Goal: Task Accomplishment & Management: Manage account settings

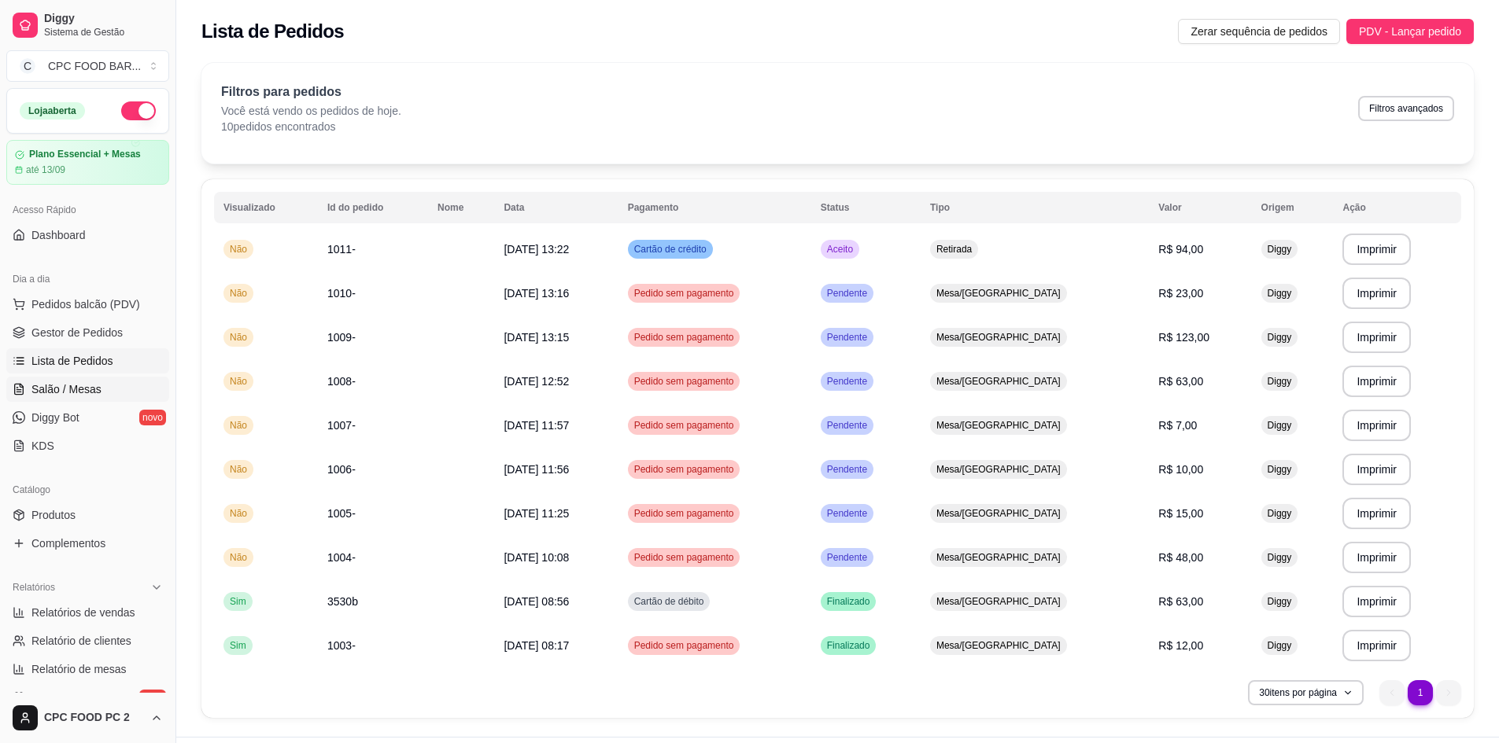
click at [86, 393] on span "Salão / Mesas" at bounding box center [66, 390] width 70 height 16
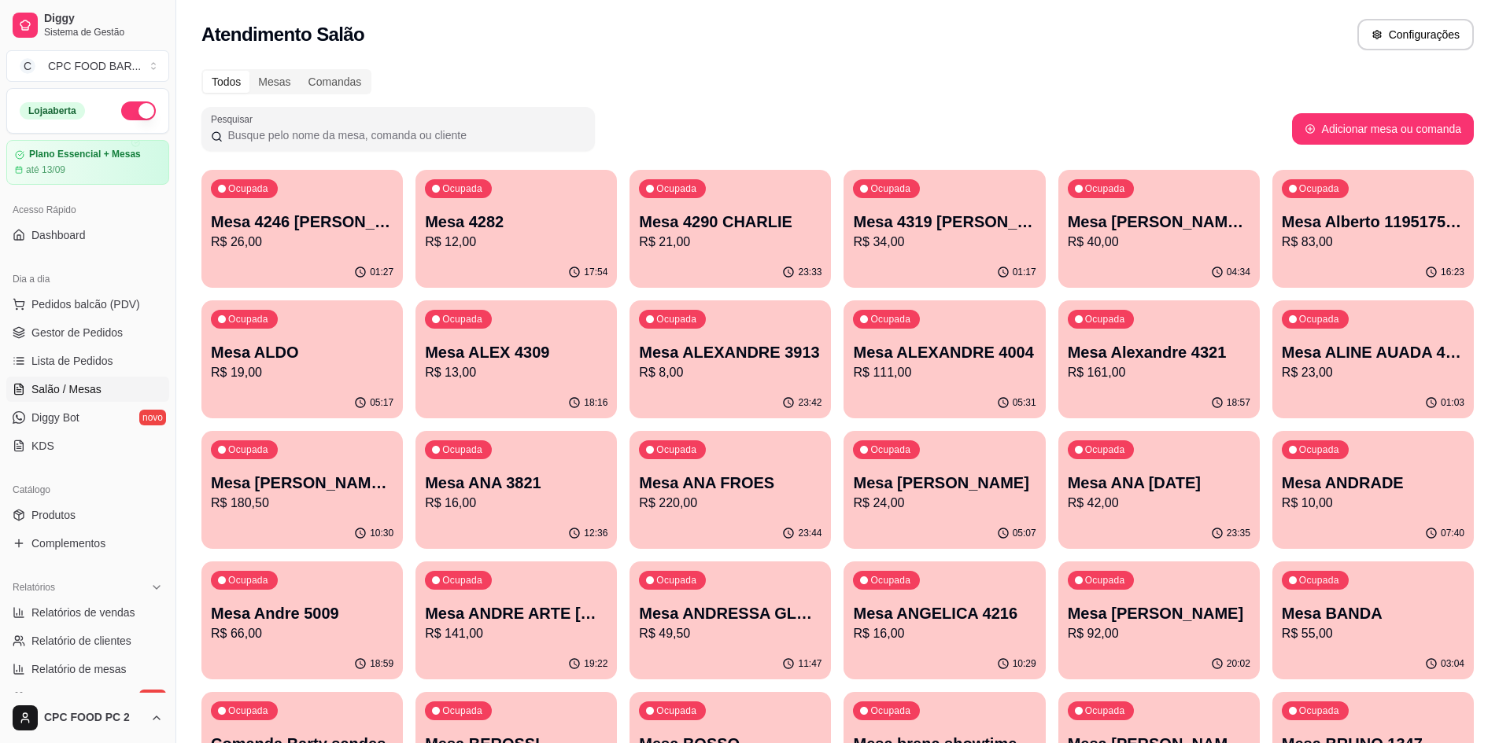
click at [315, 142] on input "Pesquisar" at bounding box center [404, 135] width 363 height 16
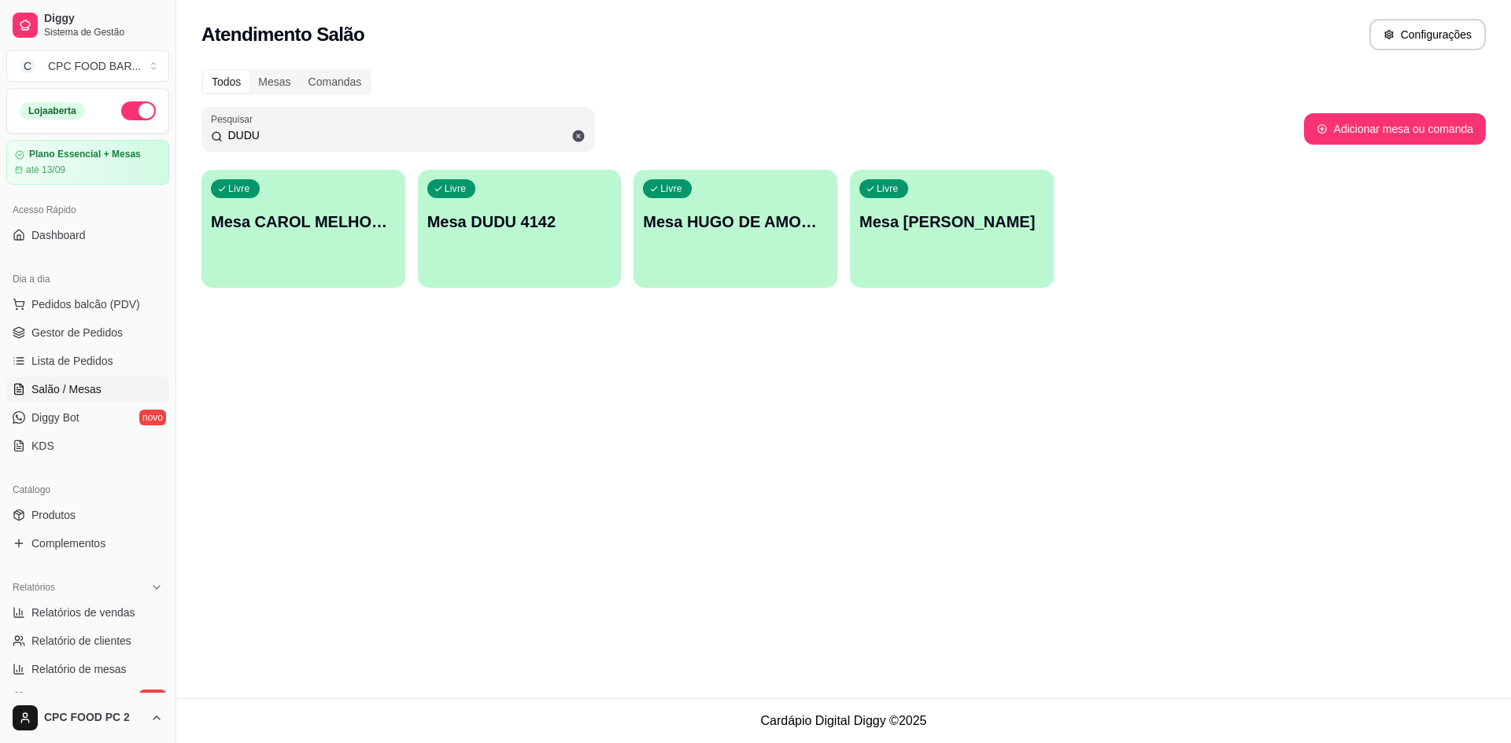
type input "DUDU"
click at [507, 252] on div "Livre Mesa DUDU 4142" at bounding box center [519, 220] width 197 height 96
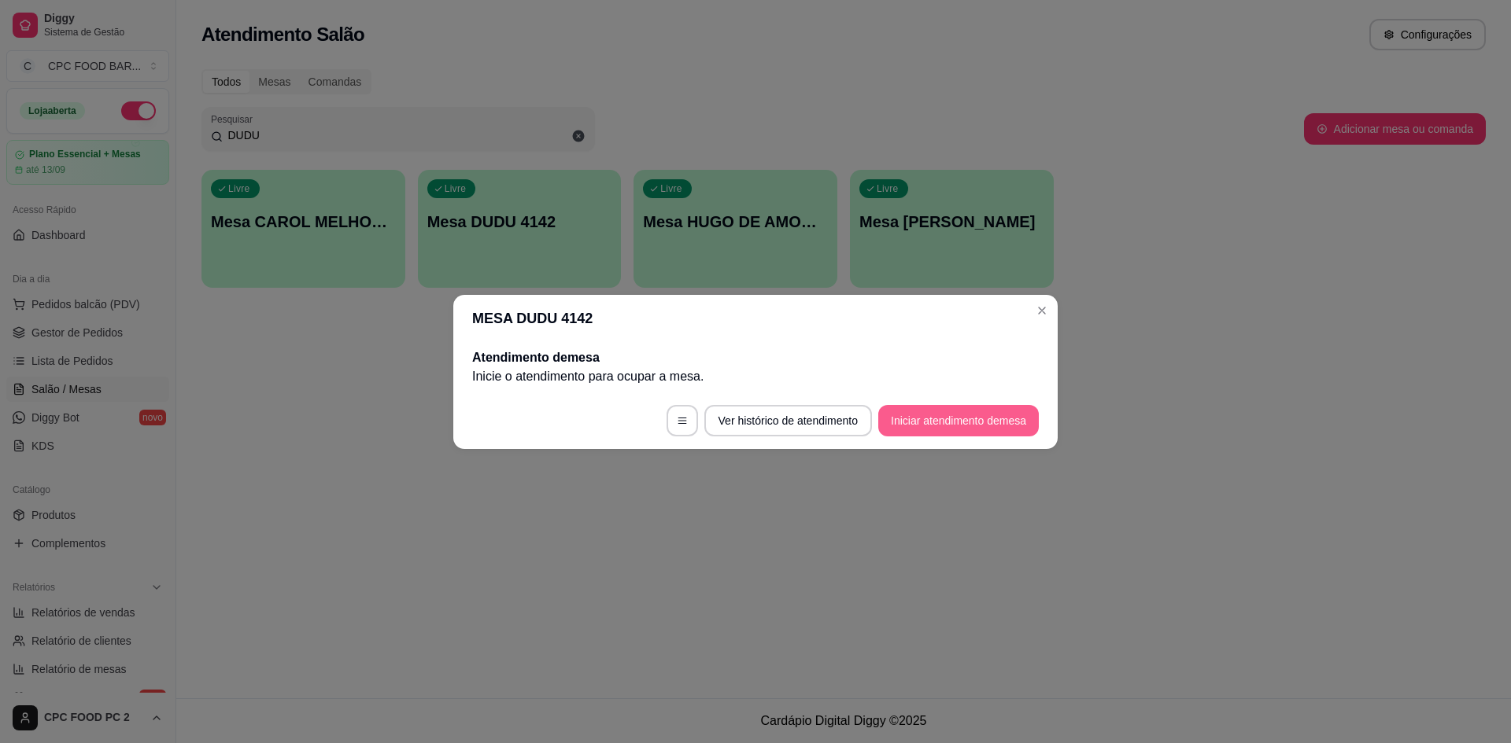
click at [914, 418] on button "Iniciar atendimento de mesa" at bounding box center [958, 420] width 160 height 31
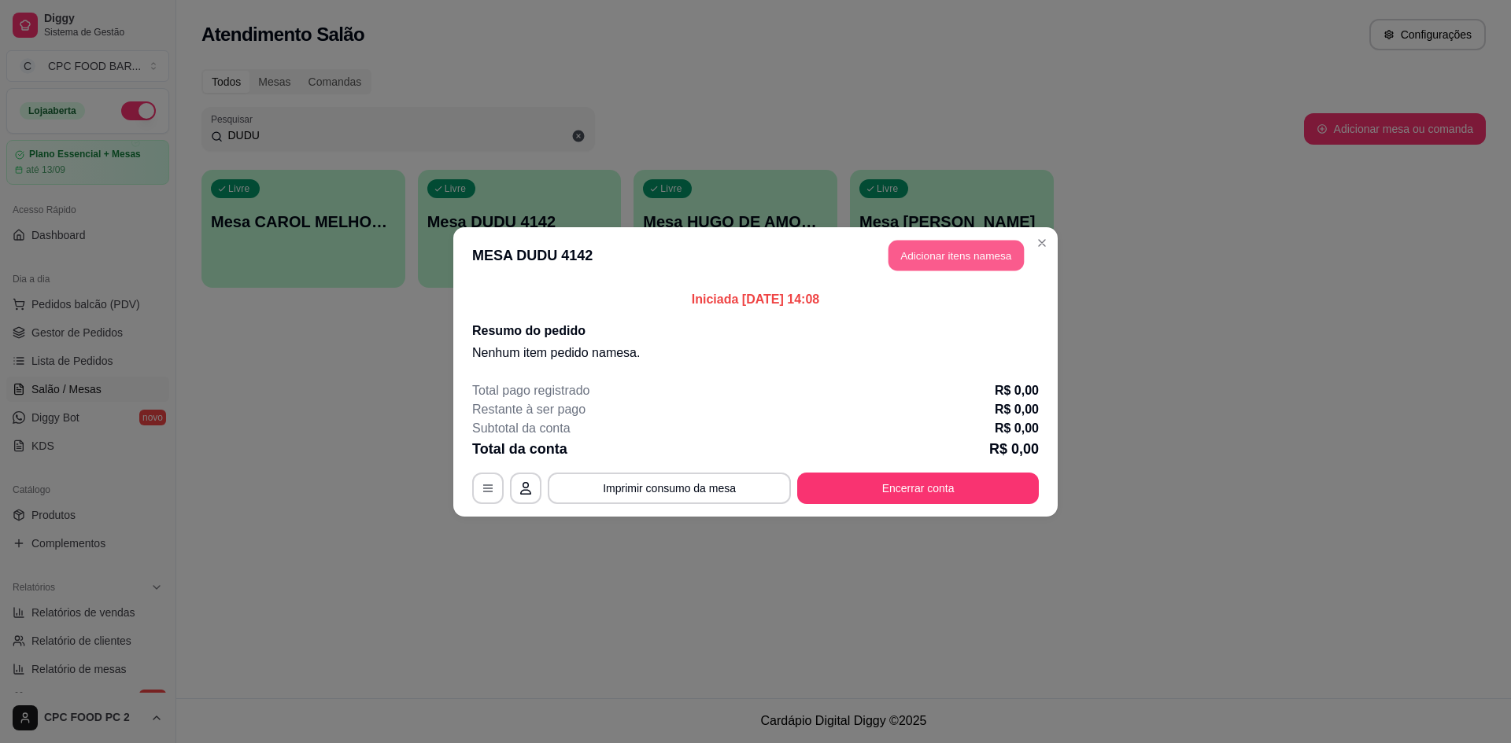
click at [980, 245] on button "Adicionar itens na mesa" at bounding box center [955, 255] width 135 height 31
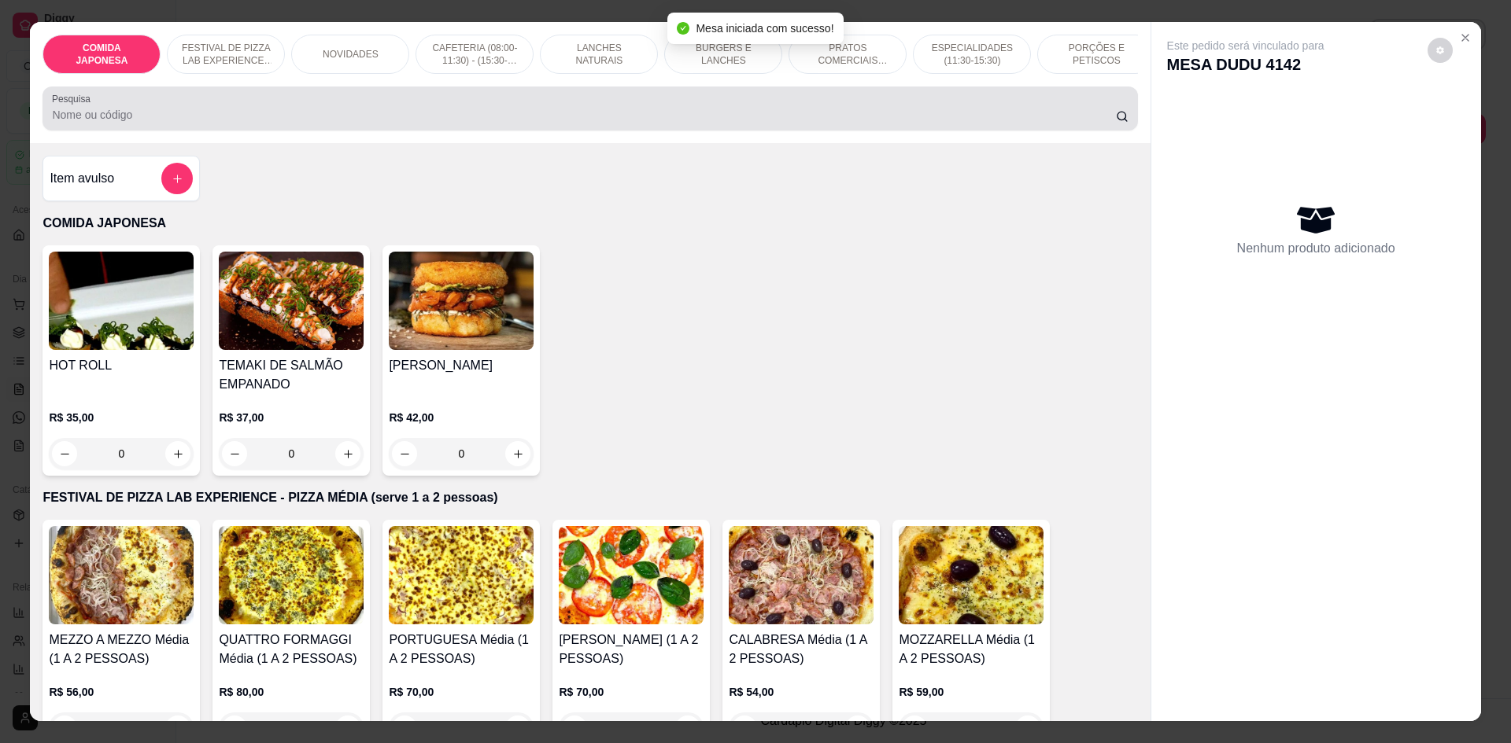
click at [440, 116] on div at bounding box center [589, 108] width 1075 height 31
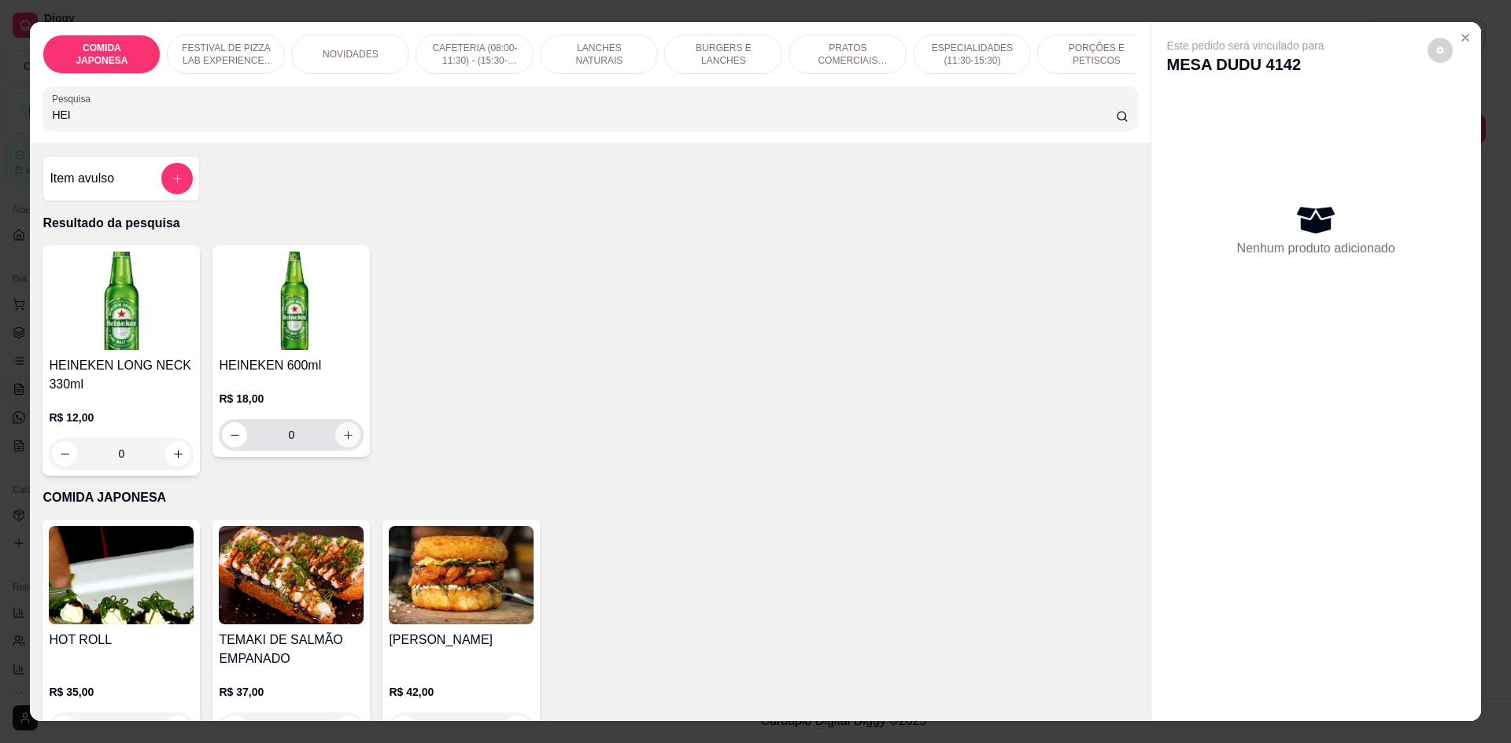
type input "HEI"
click at [345, 438] on button "increase-product-quantity" at bounding box center [348, 435] width 24 height 24
type input "1"
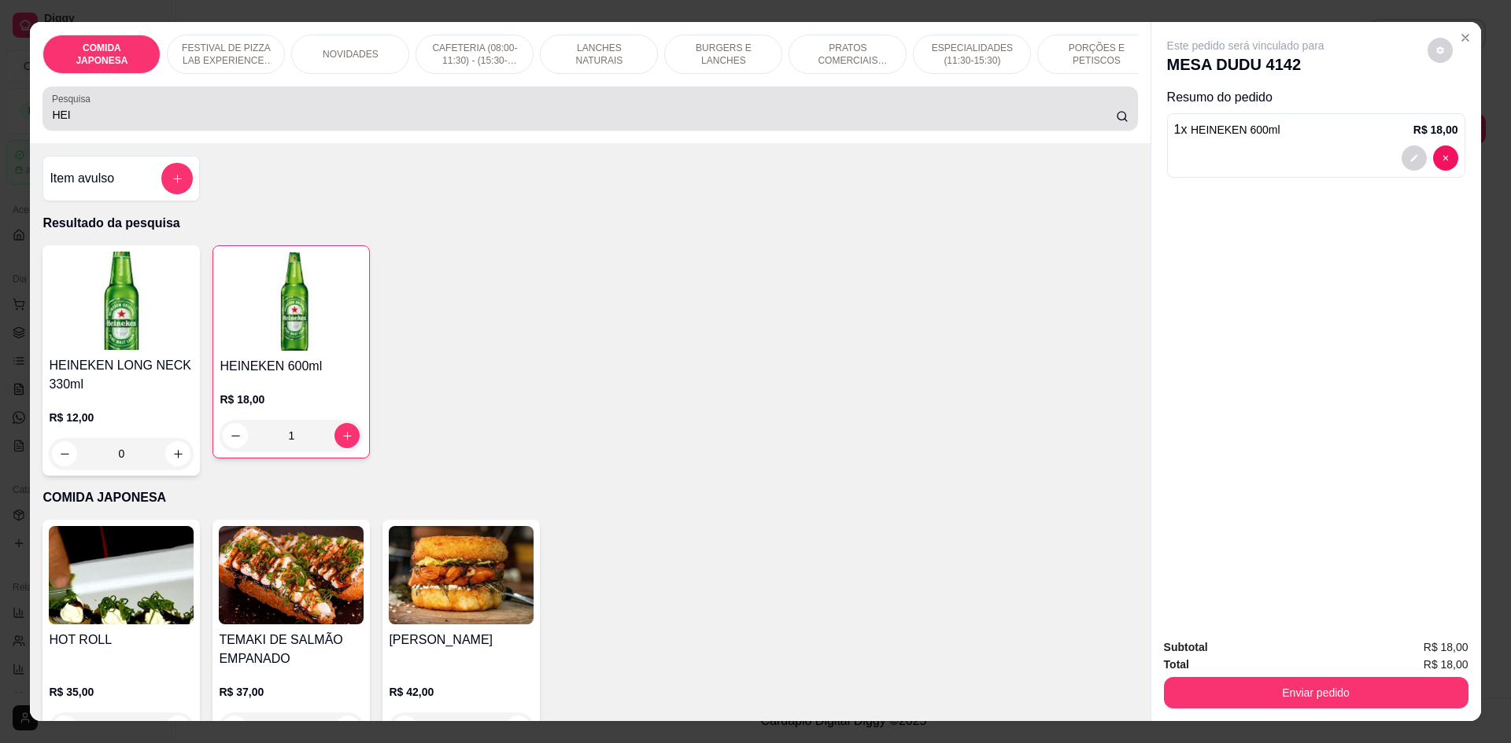
click at [136, 123] on input "HEI" at bounding box center [583, 115] width 1063 height 16
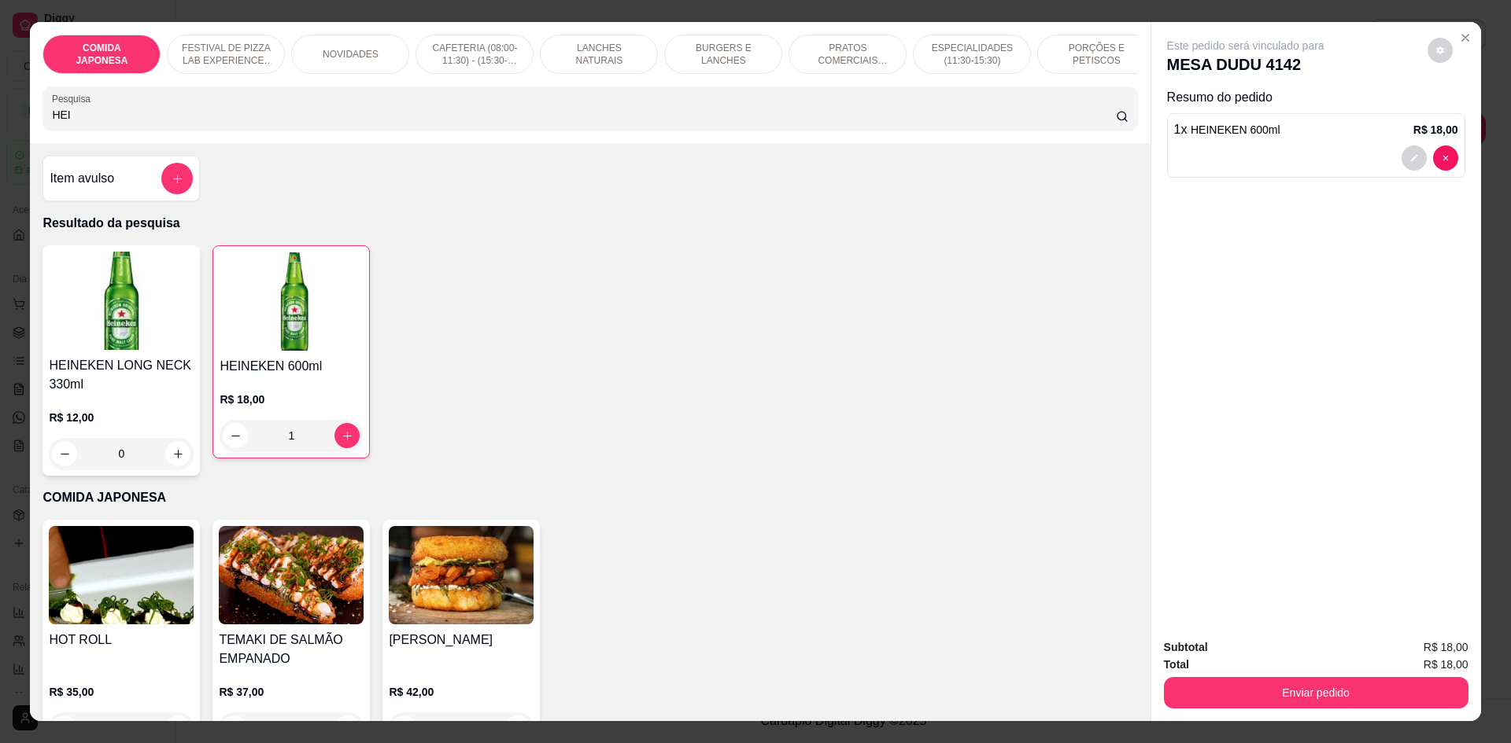
click at [136, 123] on input "HEI" at bounding box center [583, 115] width 1063 height 16
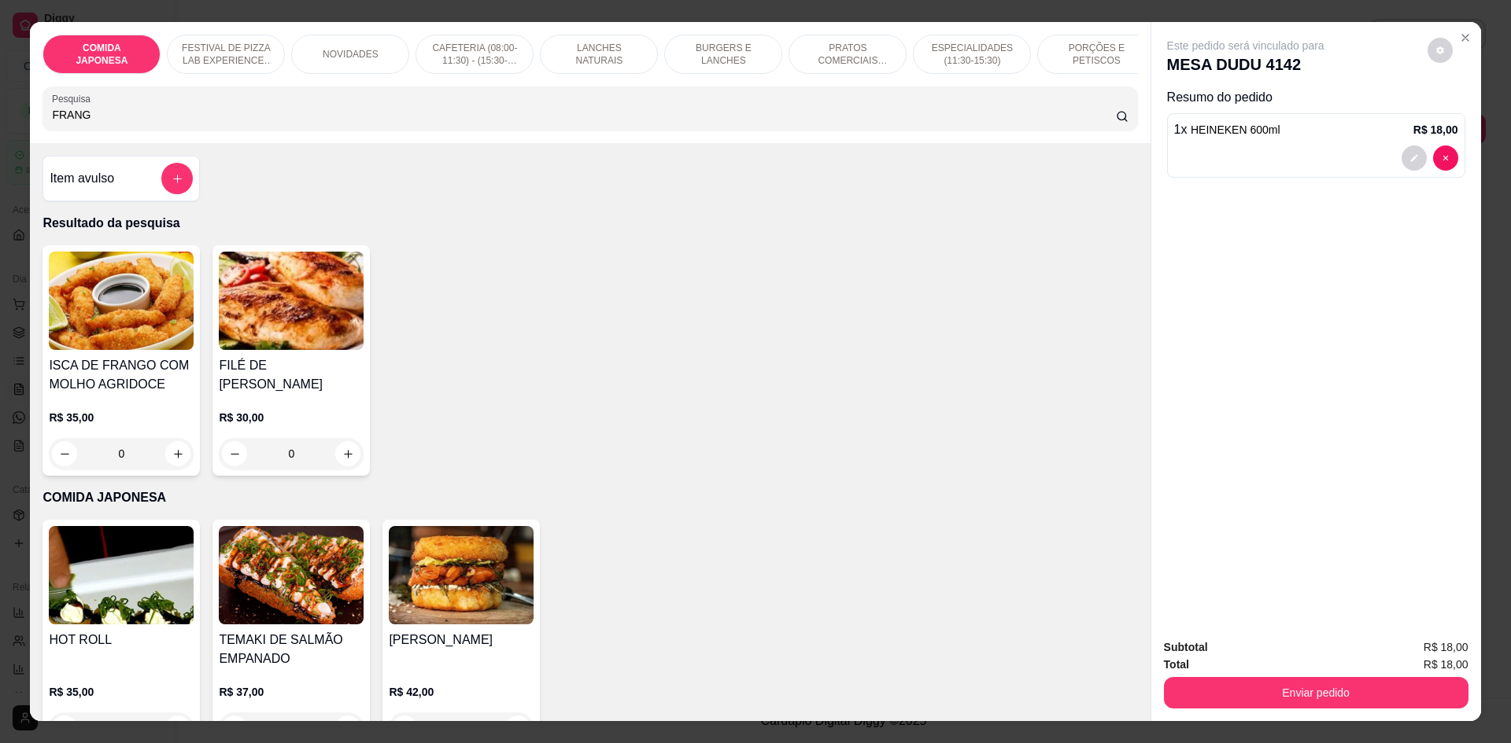
click at [125, 123] on input "FRANG" at bounding box center [583, 115] width 1063 height 16
type input "FRANG"
click at [342, 452] on icon "increase-product-quantity" at bounding box center [348, 454] width 12 height 12
type input "1"
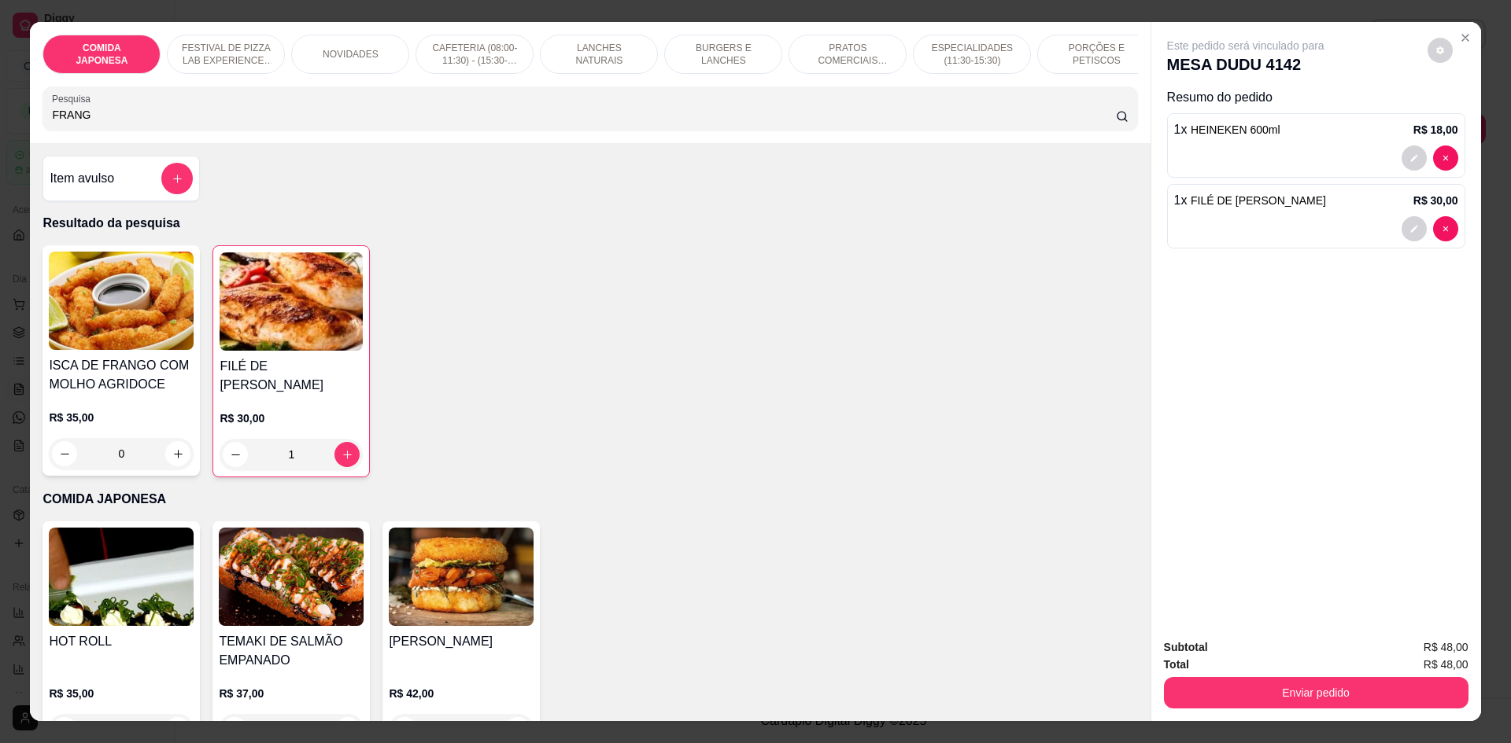
click at [1191, 223] on div at bounding box center [1316, 228] width 284 height 25
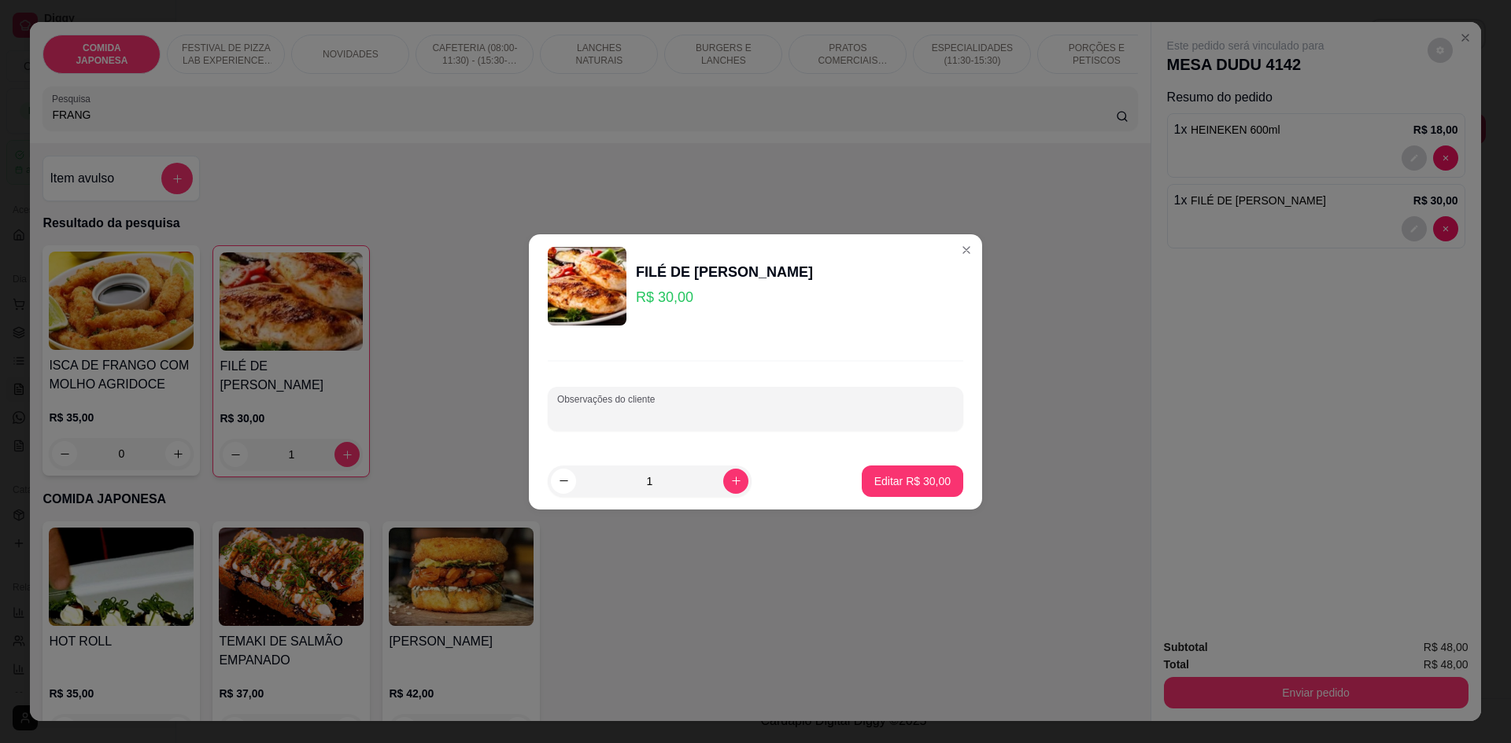
click at [596, 413] on input "Observações do cliente" at bounding box center [755, 416] width 397 height 16
type input "MILANESA"
click at [894, 486] on p "Editar R$ 30,00" at bounding box center [912, 482] width 76 height 16
type input "0"
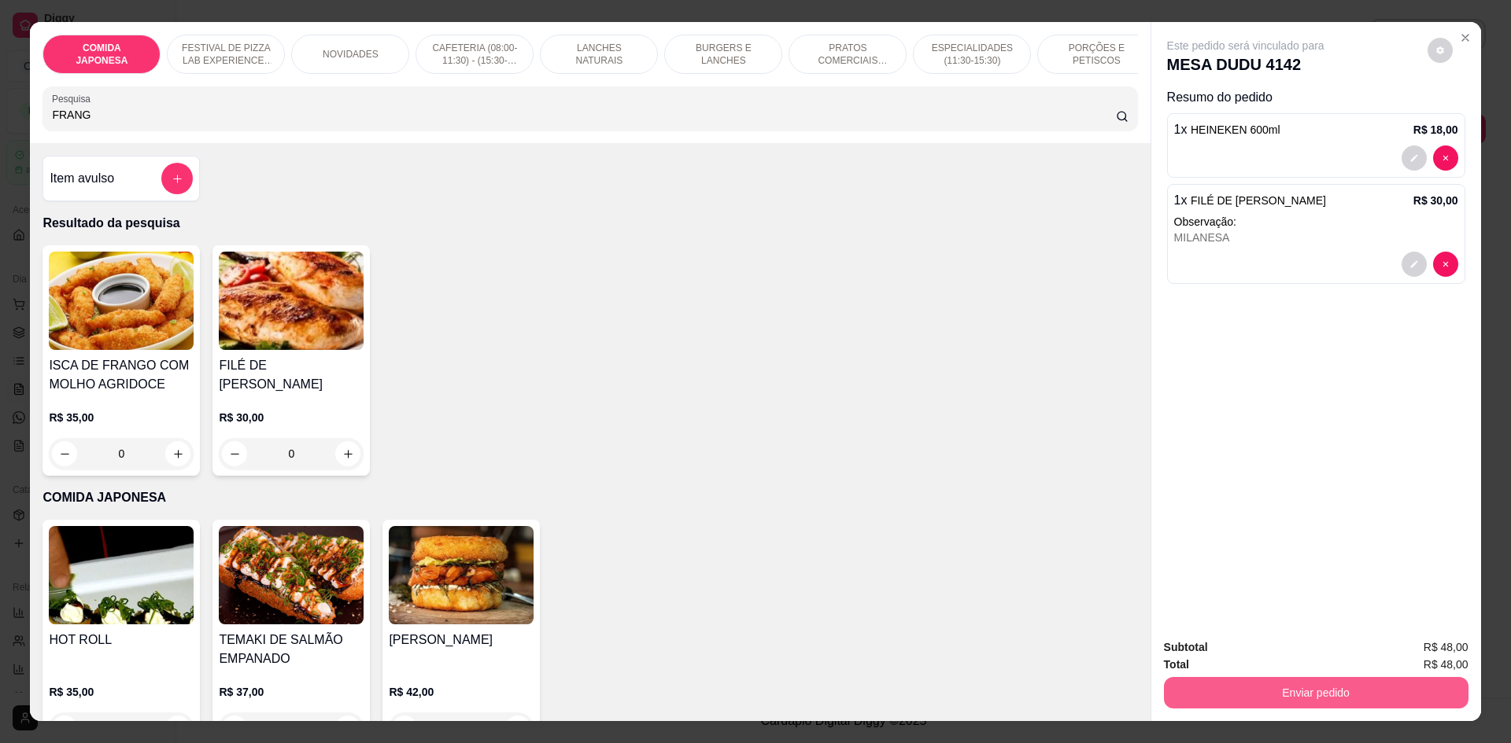
click at [1286, 697] on button "Enviar pedido" at bounding box center [1316, 692] width 304 height 31
click at [1238, 665] on button "Não registrar e enviar pedido" at bounding box center [1263, 654] width 159 height 29
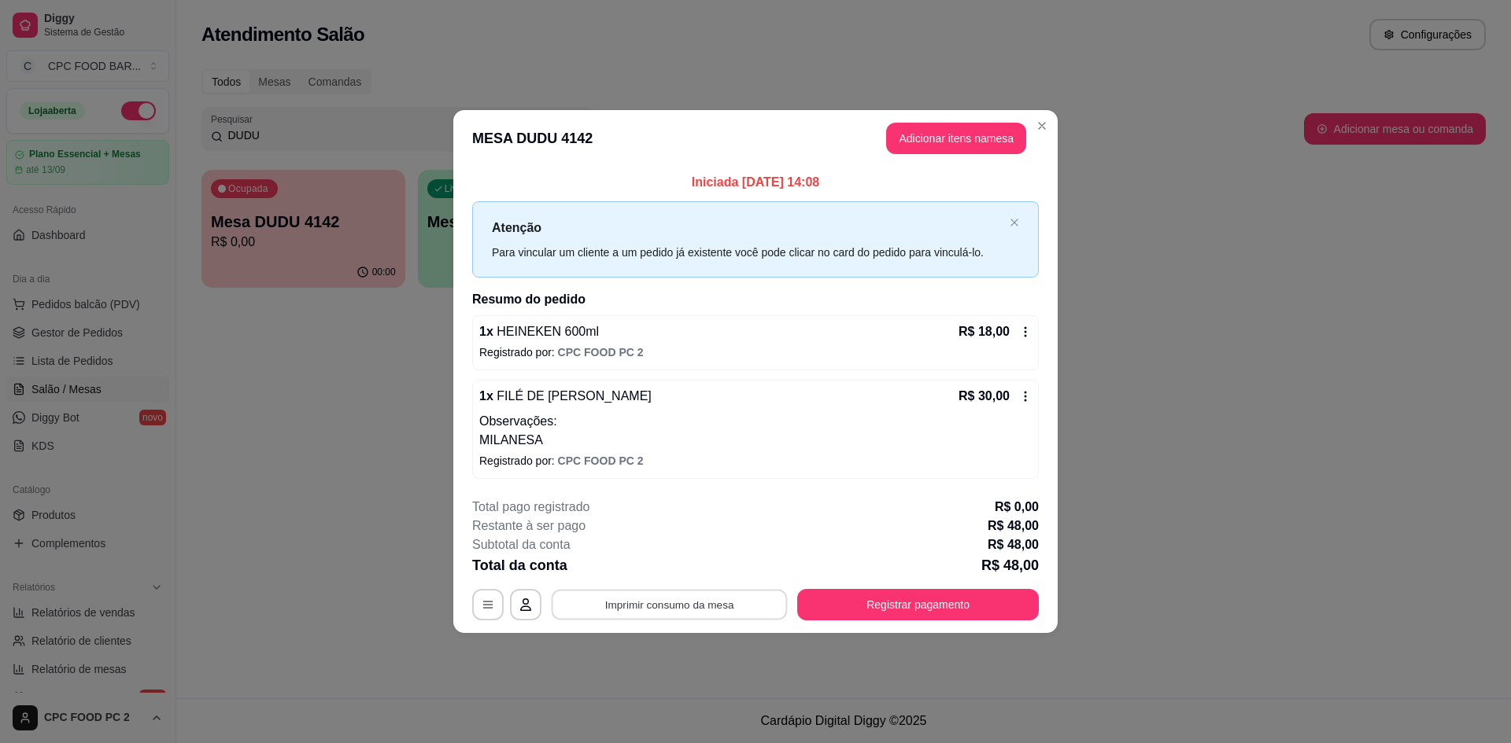
click at [727, 599] on button "Imprimir consumo da mesa" at bounding box center [670, 605] width 236 height 31
click at [943, 145] on button "Adicionar itens na mesa" at bounding box center [956, 138] width 140 height 31
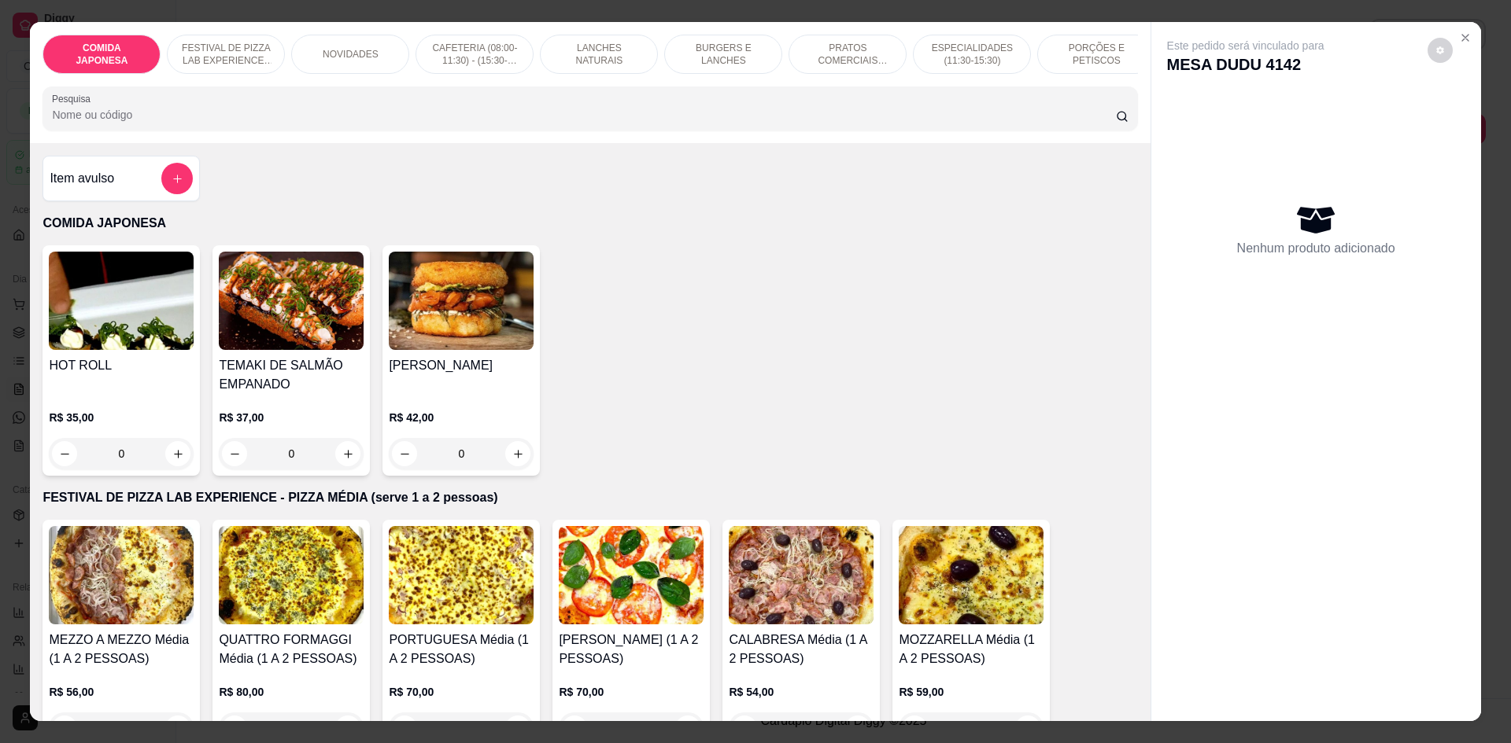
click at [426, 124] on div at bounding box center [589, 108] width 1075 height 31
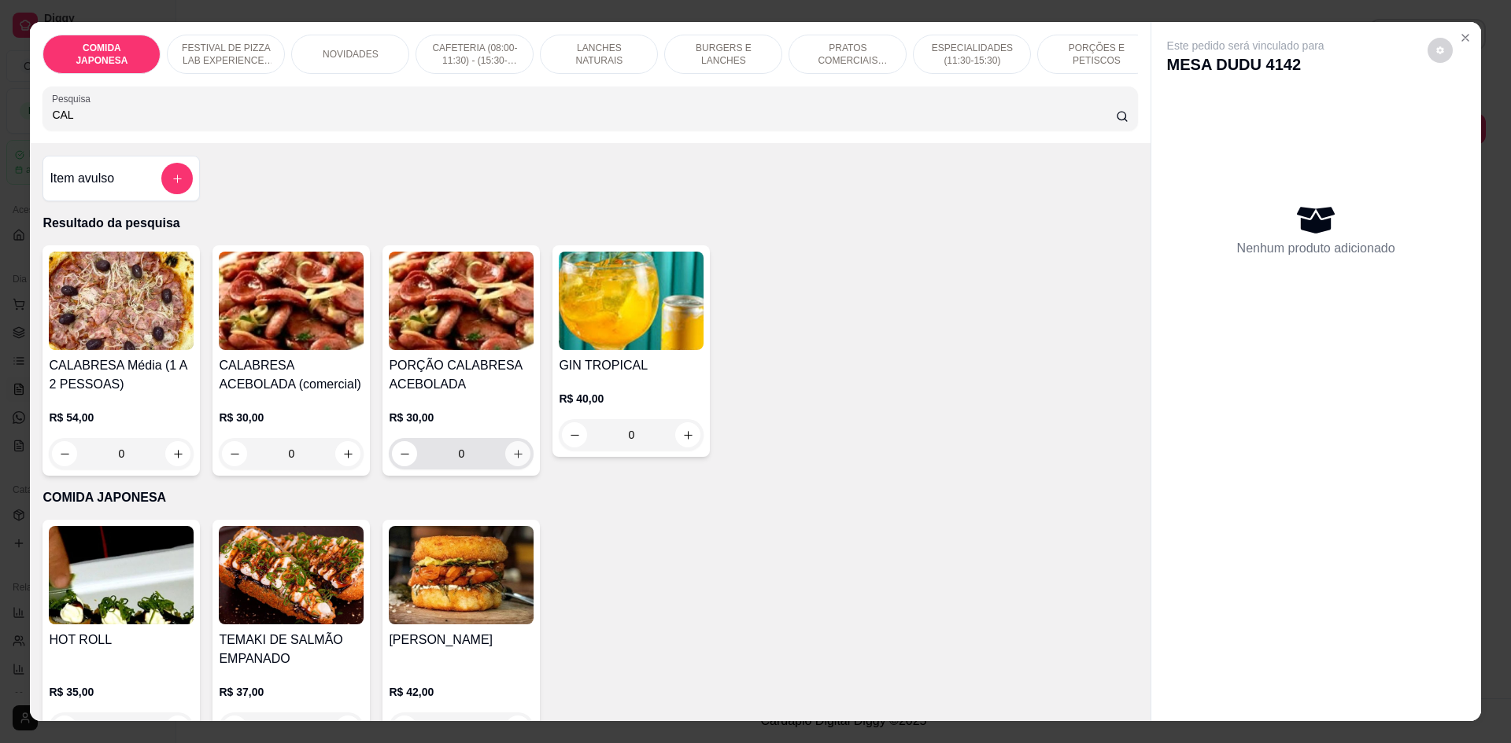
type input "CAL"
click at [512, 460] on icon "increase-product-quantity" at bounding box center [518, 454] width 12 height 12
type input "1"
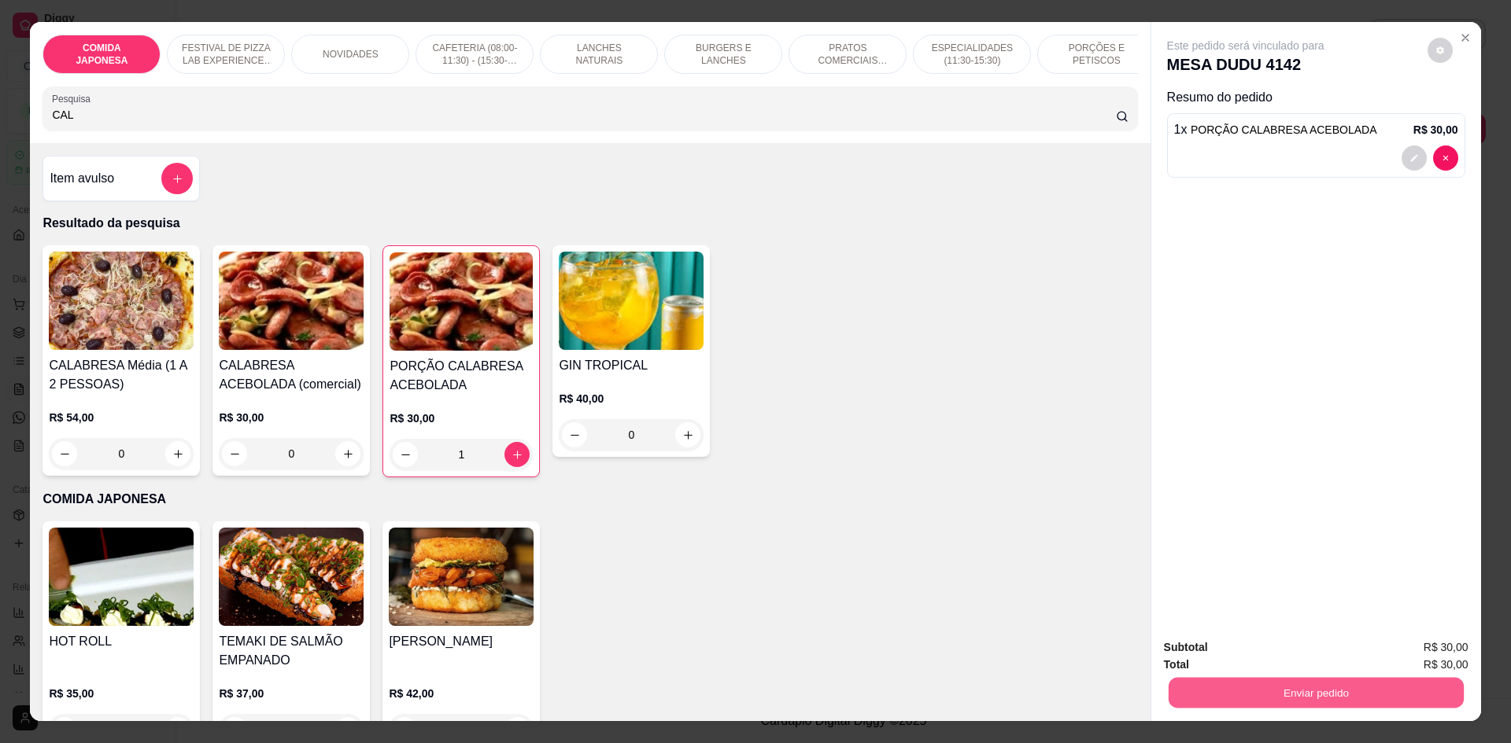
click at [1199, 694] on button "Enviar pedido" at bounding box center [1315, 692] width 295 height 31
click at [1194, 662] on button "Não registrar e enviar pedido" at bounding box center [1264, 655] width 164 height 30
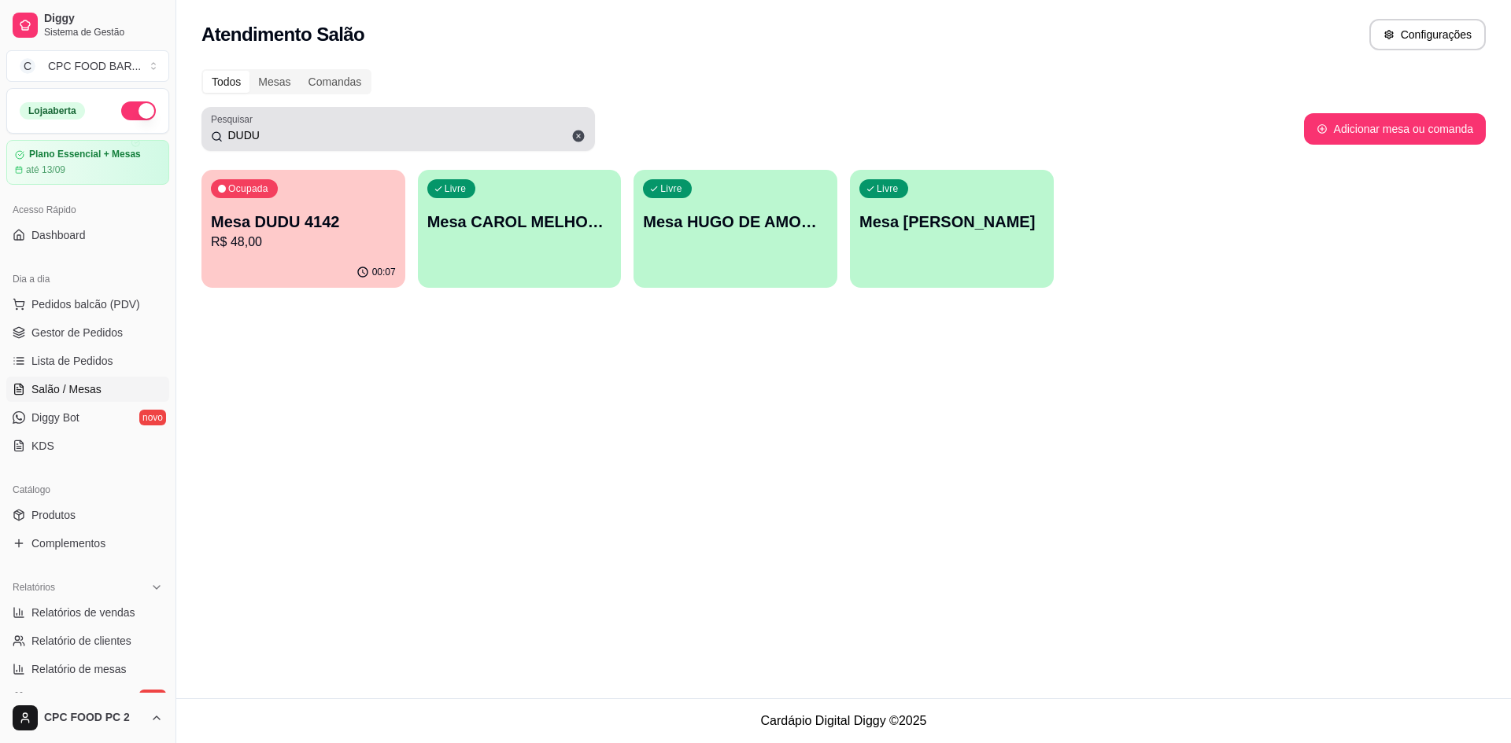
click at [260, 135] on input "DUDU" at bounding box center [404, 135] width 363 height 16
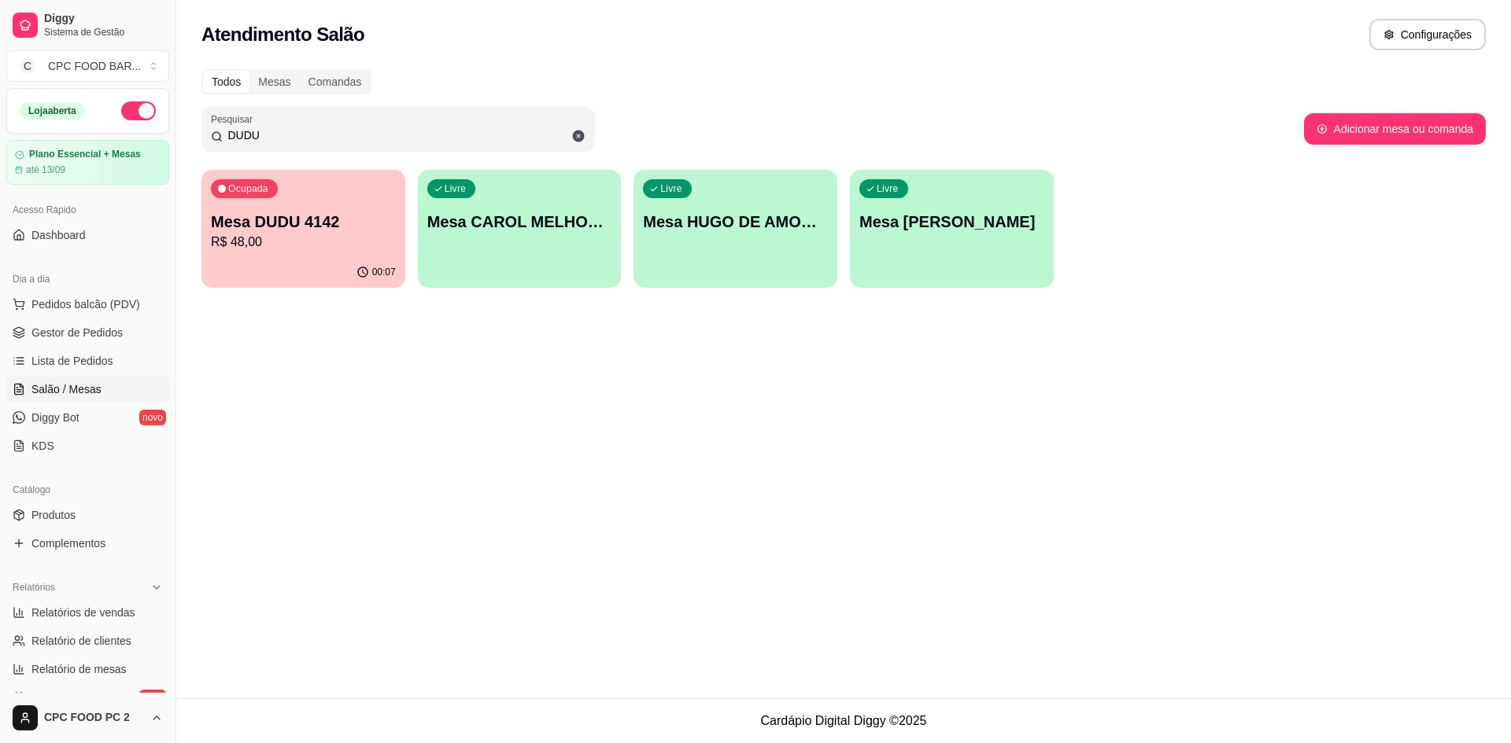
click at [260, 135] on input "DUDU" at bounding box center [404, 135] width 363 height 16
click at [272, 128] on input "DUDU" at bounding box center [404, 135] width 363 height 16
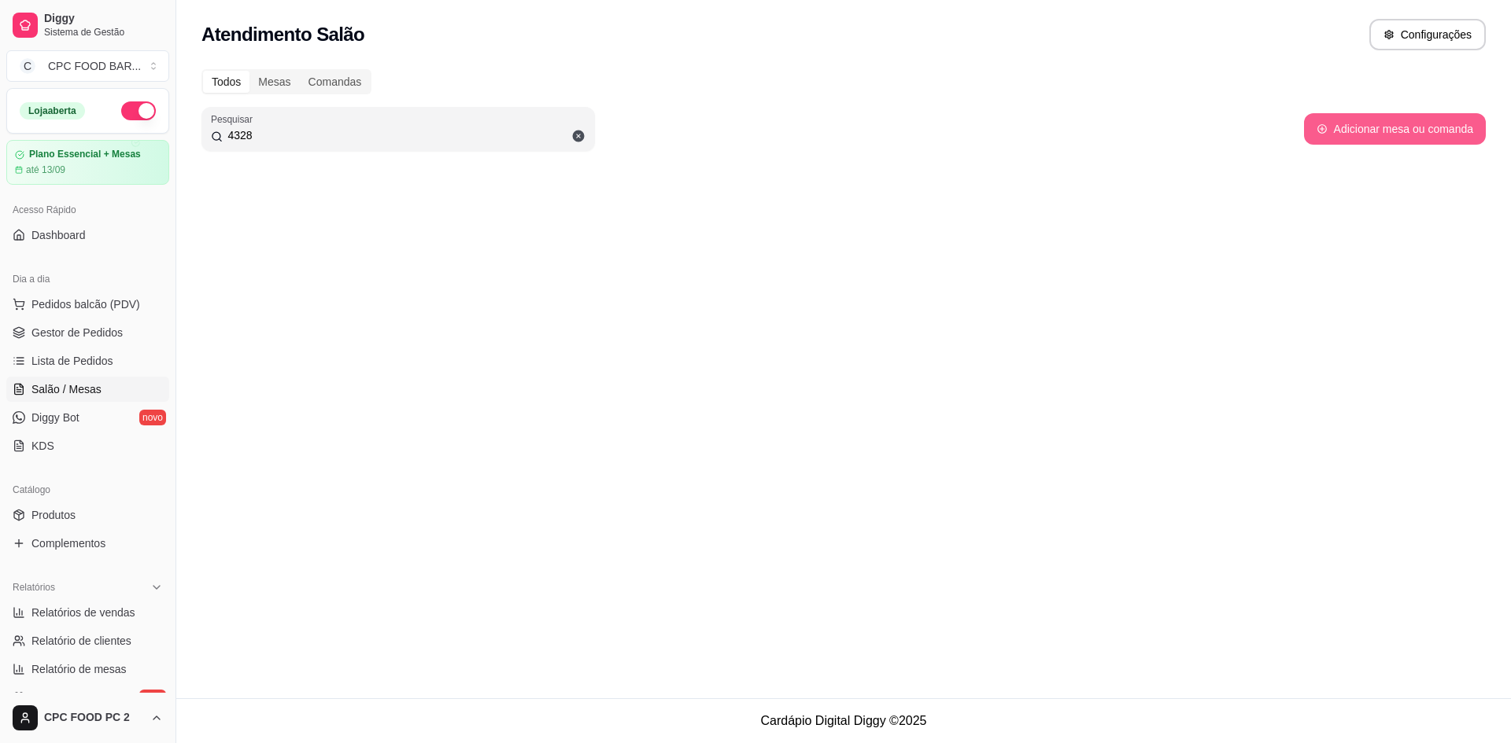
type input "4328"
click at [1422, 128] on button "Adicionar mesa ou comanda" at bounding box center [1394, 129] width 176 height 31
select select "TABLE"
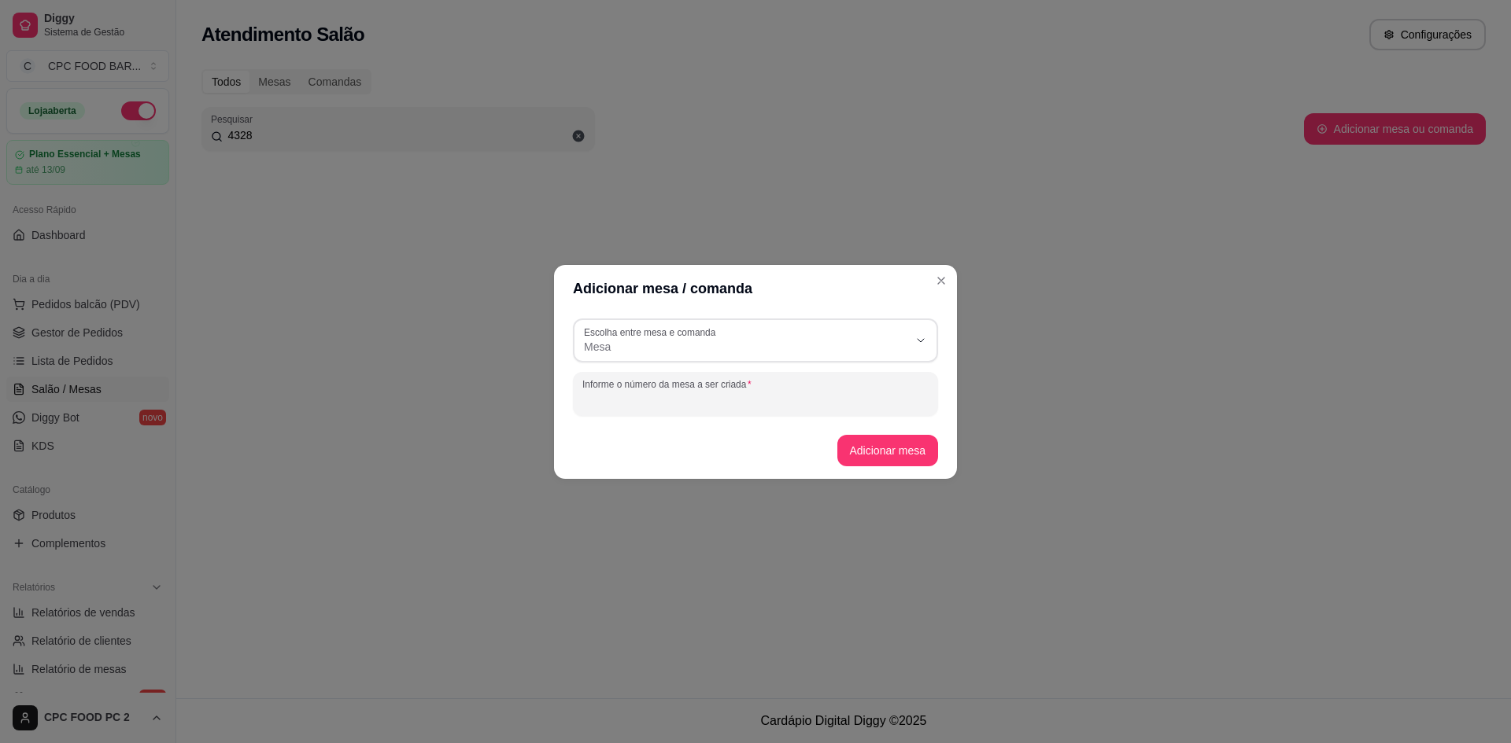
click at [729, 403] on input "Informe o número da mesa a ser criada" at bounding box center [755, 401] width 346 height 16
type input "4328 [PERSON_NAME]"
click at [855, 449] on button "Adicionar mesa" at bounding box center [887, 450] width 101 height 31
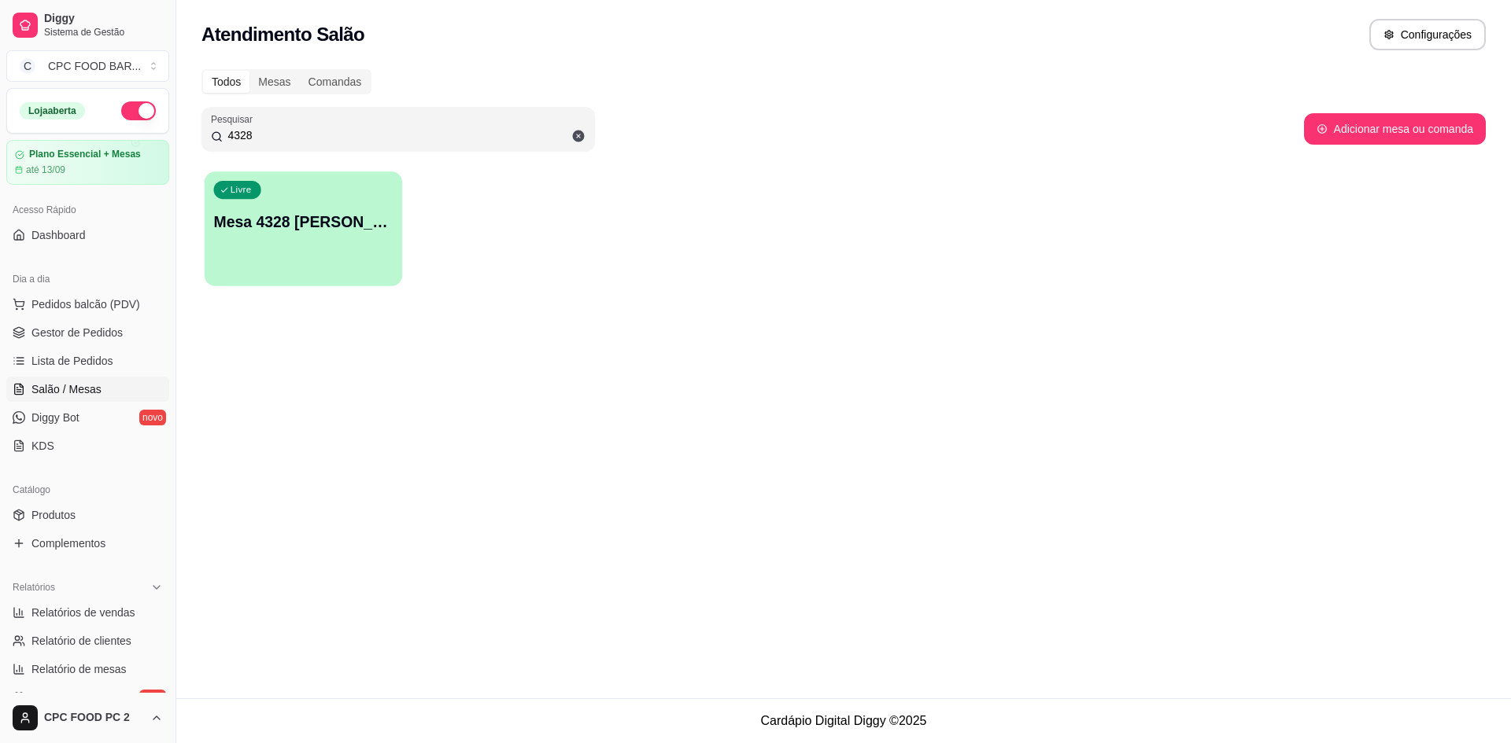
click at [262, 248] on div "Livre Mesa 4328 RODRIGO" at bounding box center [303, 220] width 197 height 96
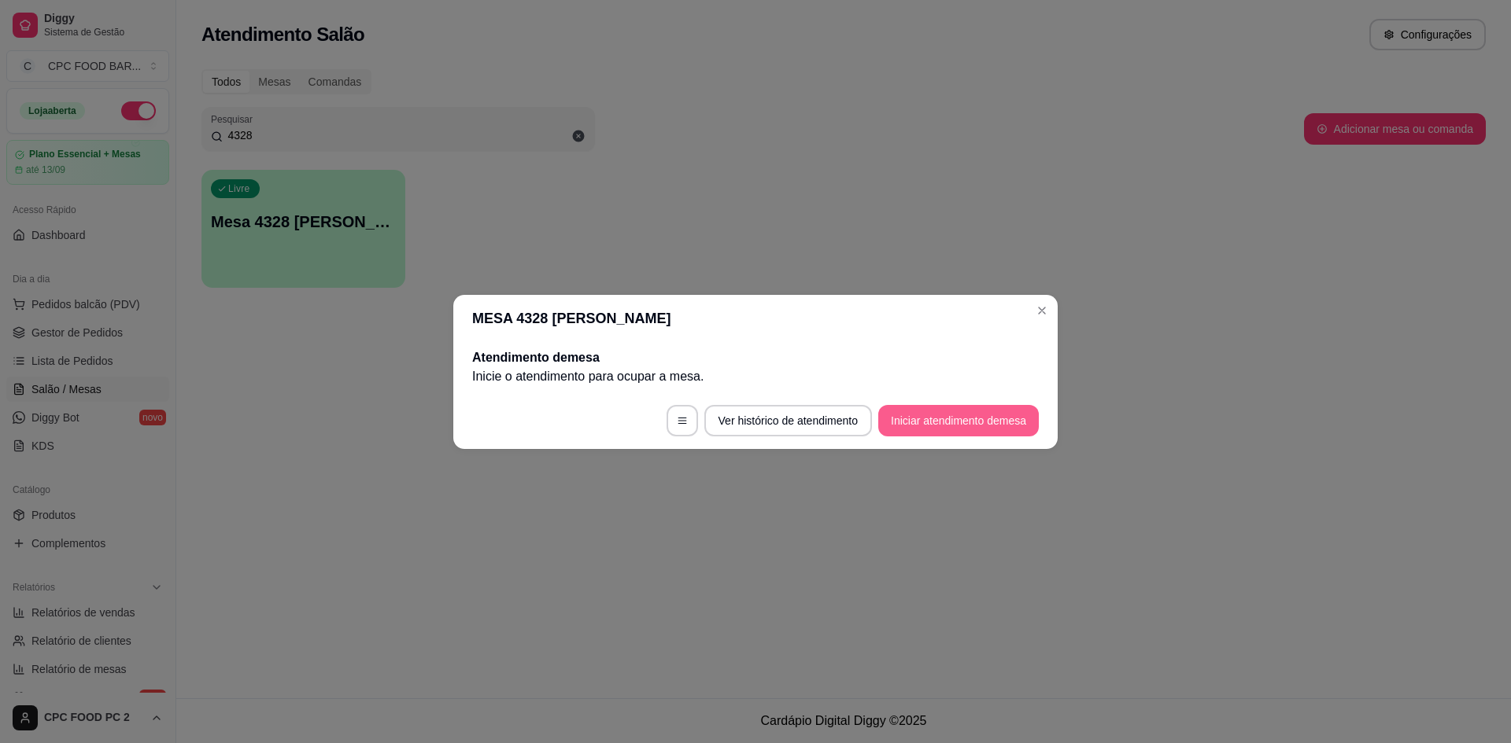
click at [965, 423] on button "Iniciar atendimento de mesa" at bounding box center [958, 420] width 160 height 31
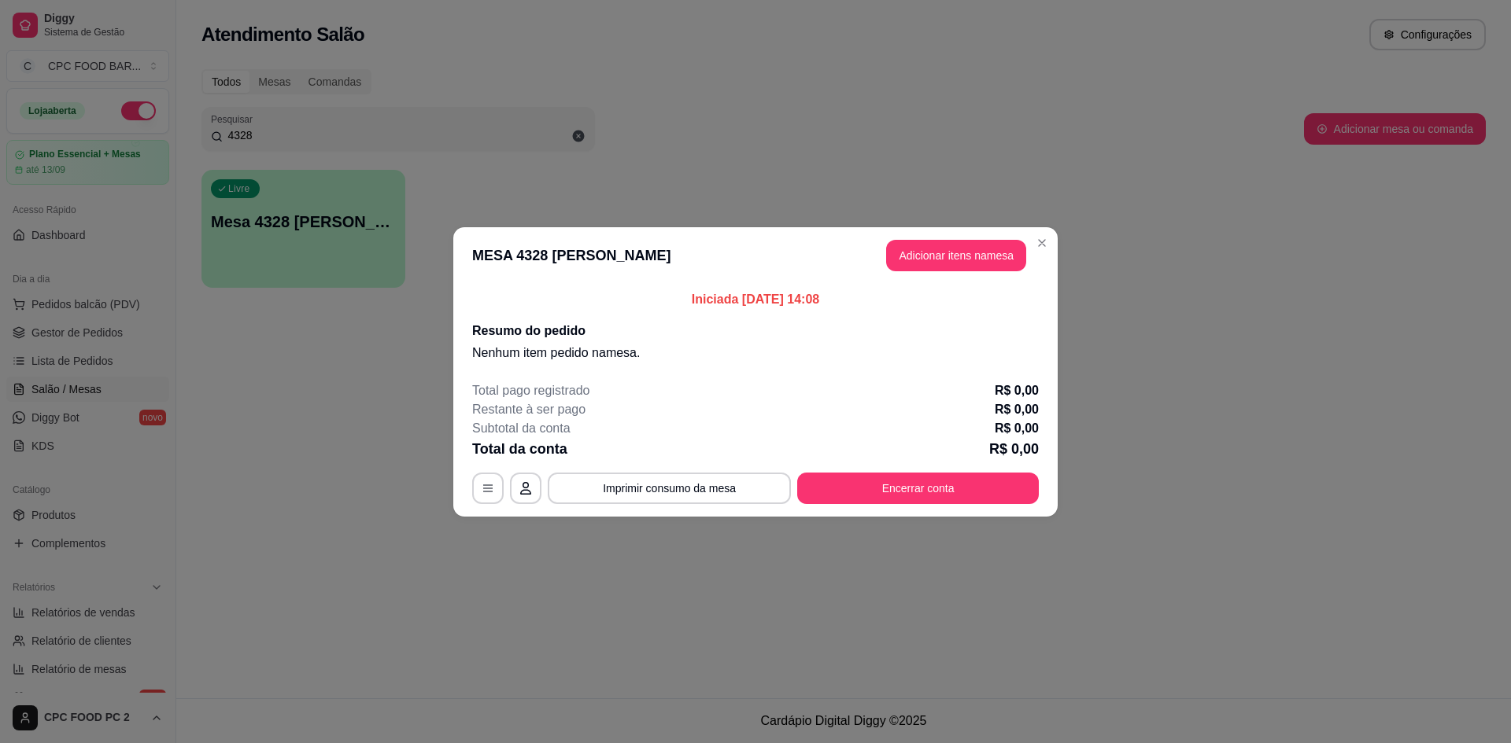
click at [932, 275] on header "MESA 4328 RODRIGO Adicionar itens na mesa" at bounding box center [755, 255] width 604 height 57
click at [938, 260] on button "Adicionar itens na mesa" at bounding box center [956, 255] width 140 height 31
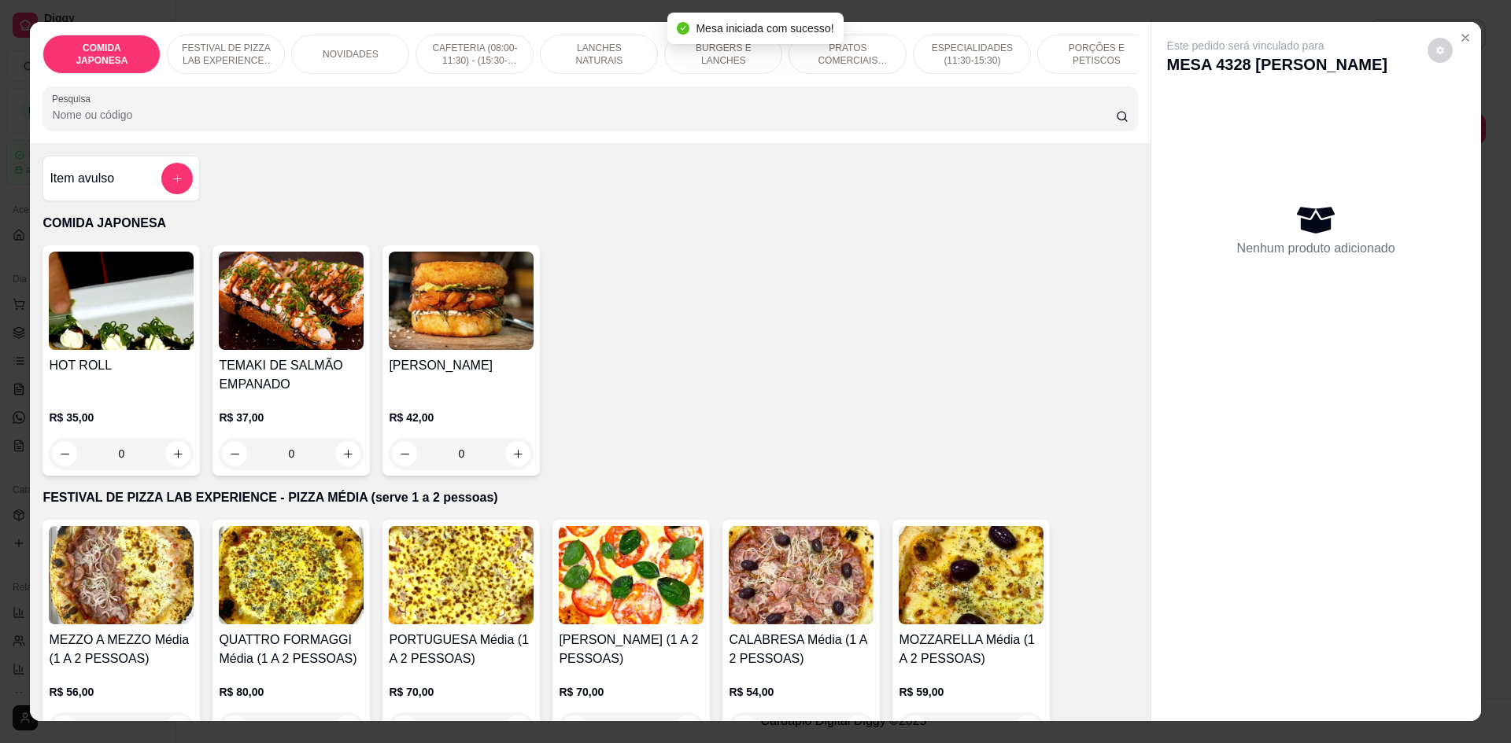
click at [607, 123] on input "Pesquisa" at bounding box center [583, 115] width 1063 height 16
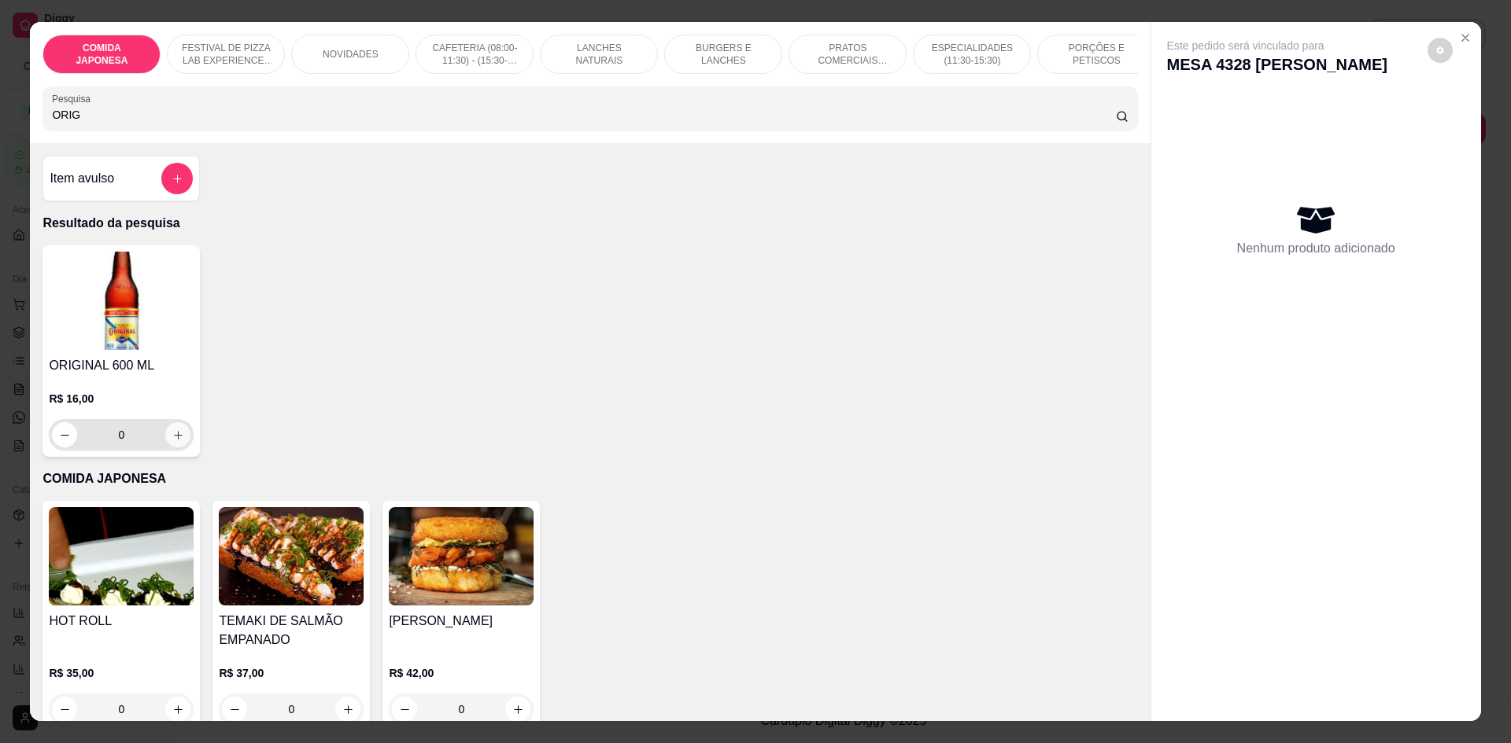
type input "ORIG"
click at [172, 438] on button "increase-product-quantity" at bounding box center [177, 434] width 25 height 25
type input "1"
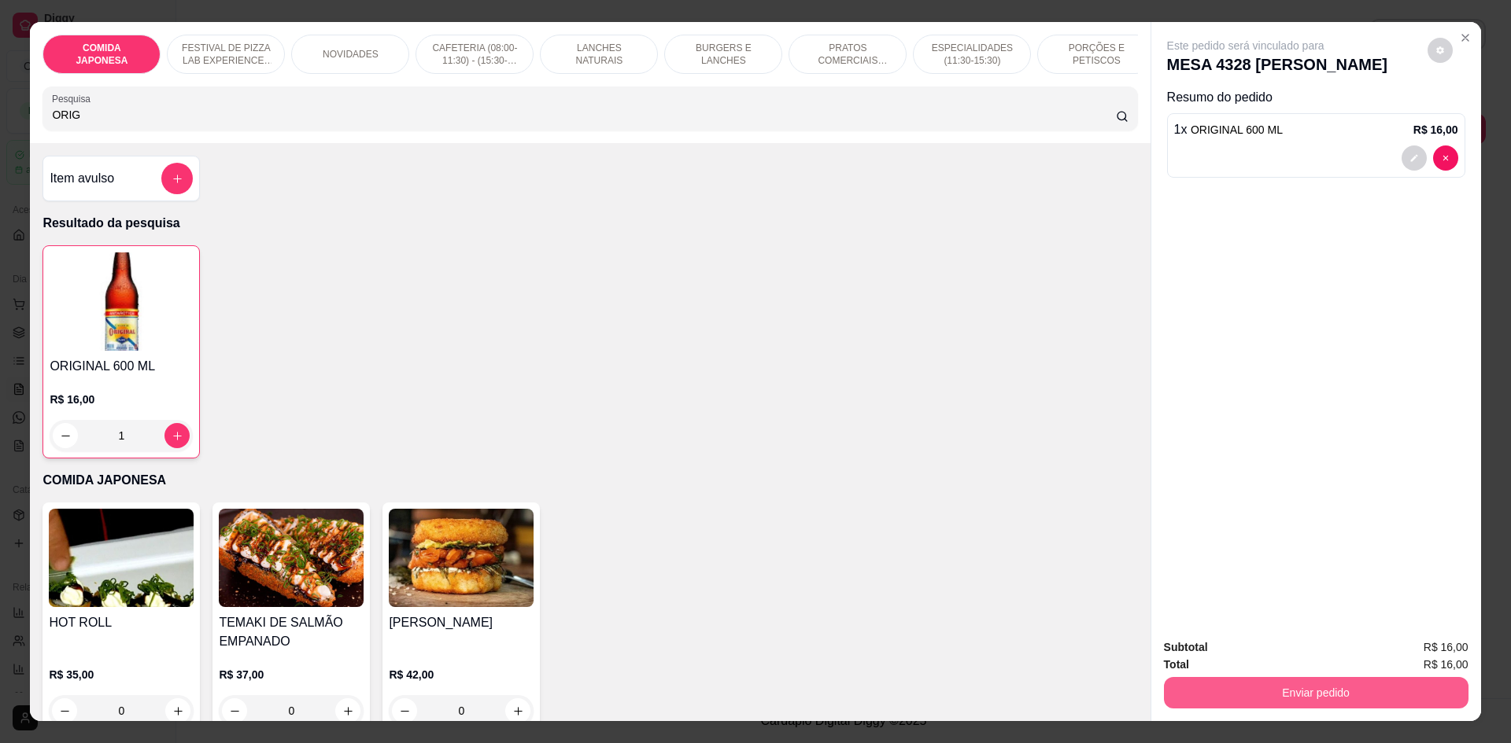
click at [1252, 685] on button "Enviar pedido" at bounding box center [1316, 692] width 304 height 31
click at [1251, 656] on button "Não registrar e enviar pedido" at bounding box center [1264, 655] width 164 height 30
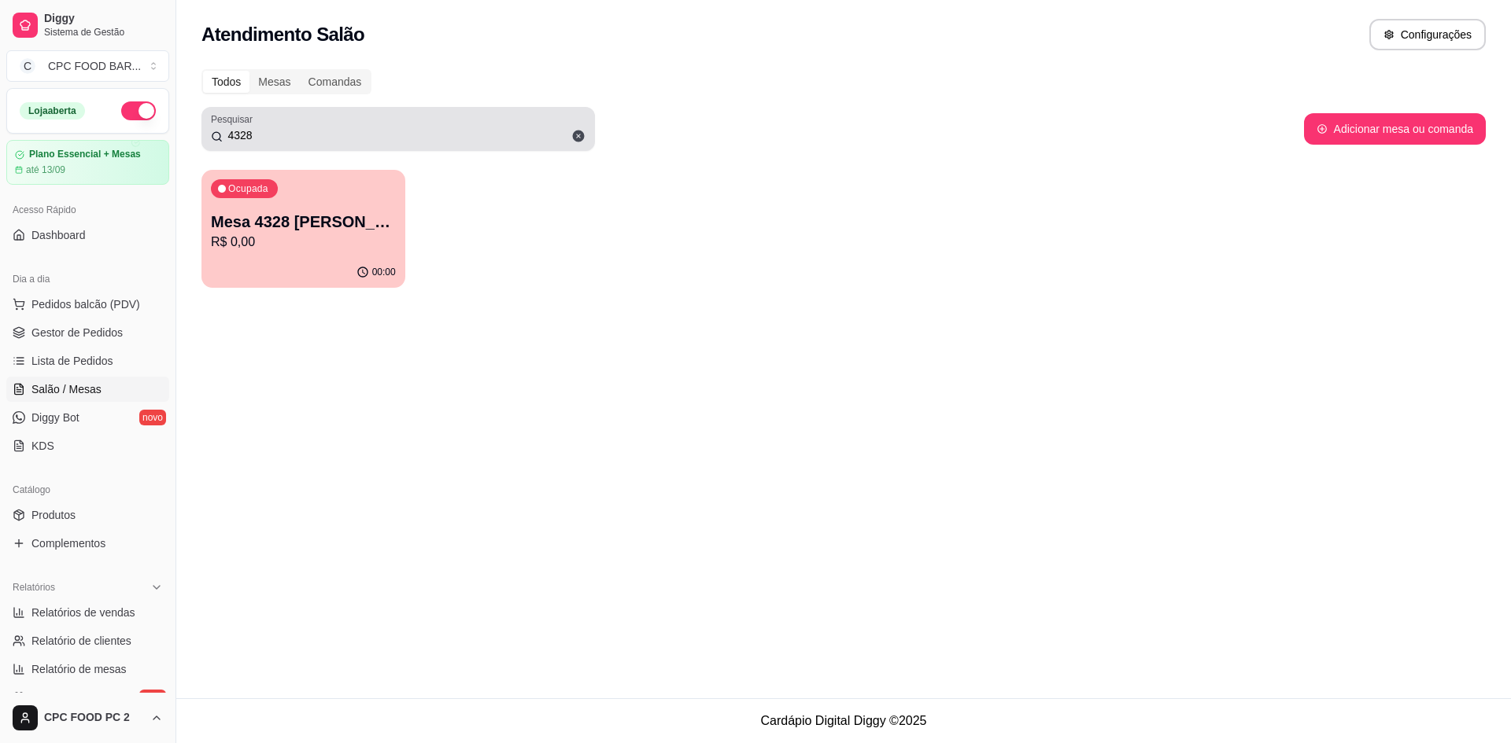
click at [259, 138] on input "4328" at bounding box center [404, 135] width 363 height 16
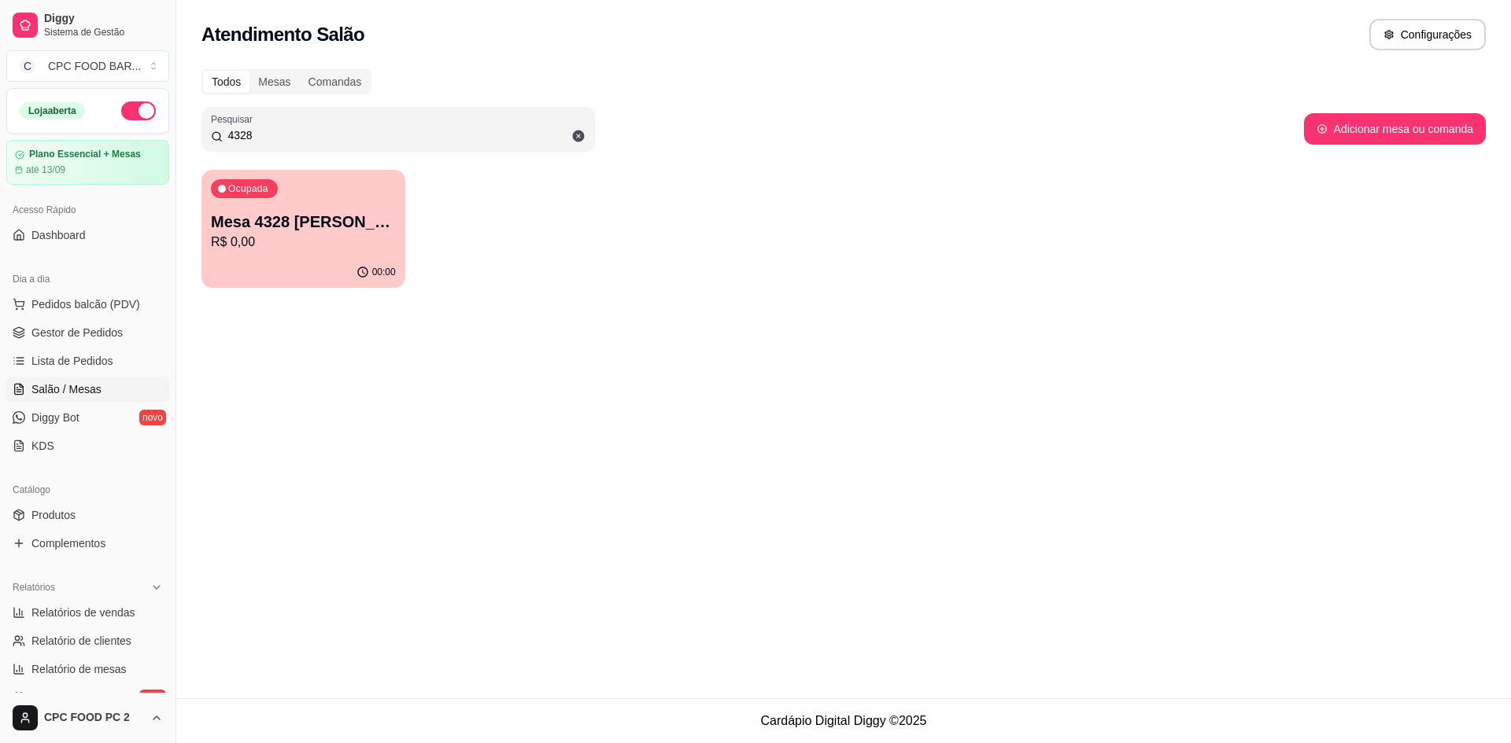
click at [259, 138] on input "4328" at bounding box center [404, 135] width 363 height 16
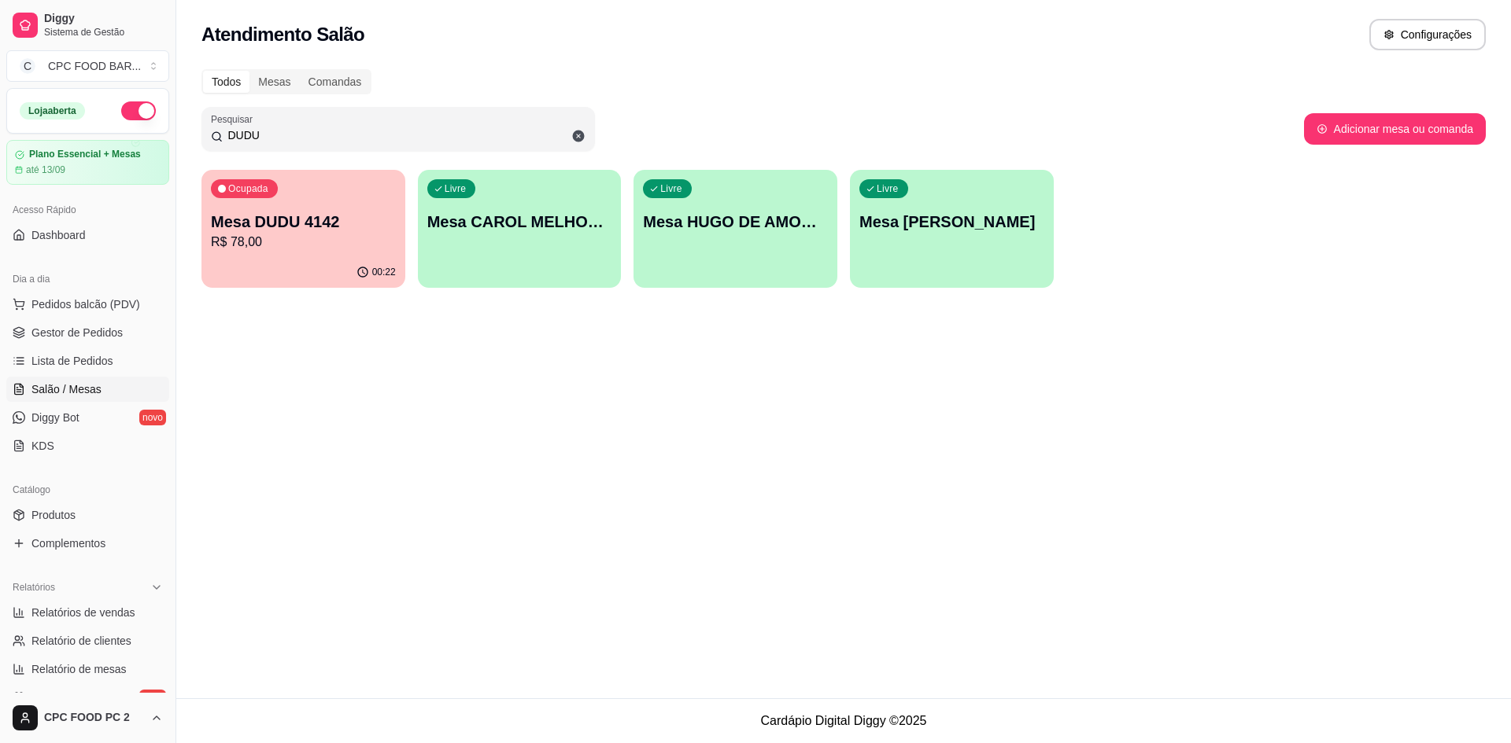
type input "DUDU"
click at [293, 211] on p "Mesa DUDU 4142" at bounding box center [303, 222] width 185 height 22
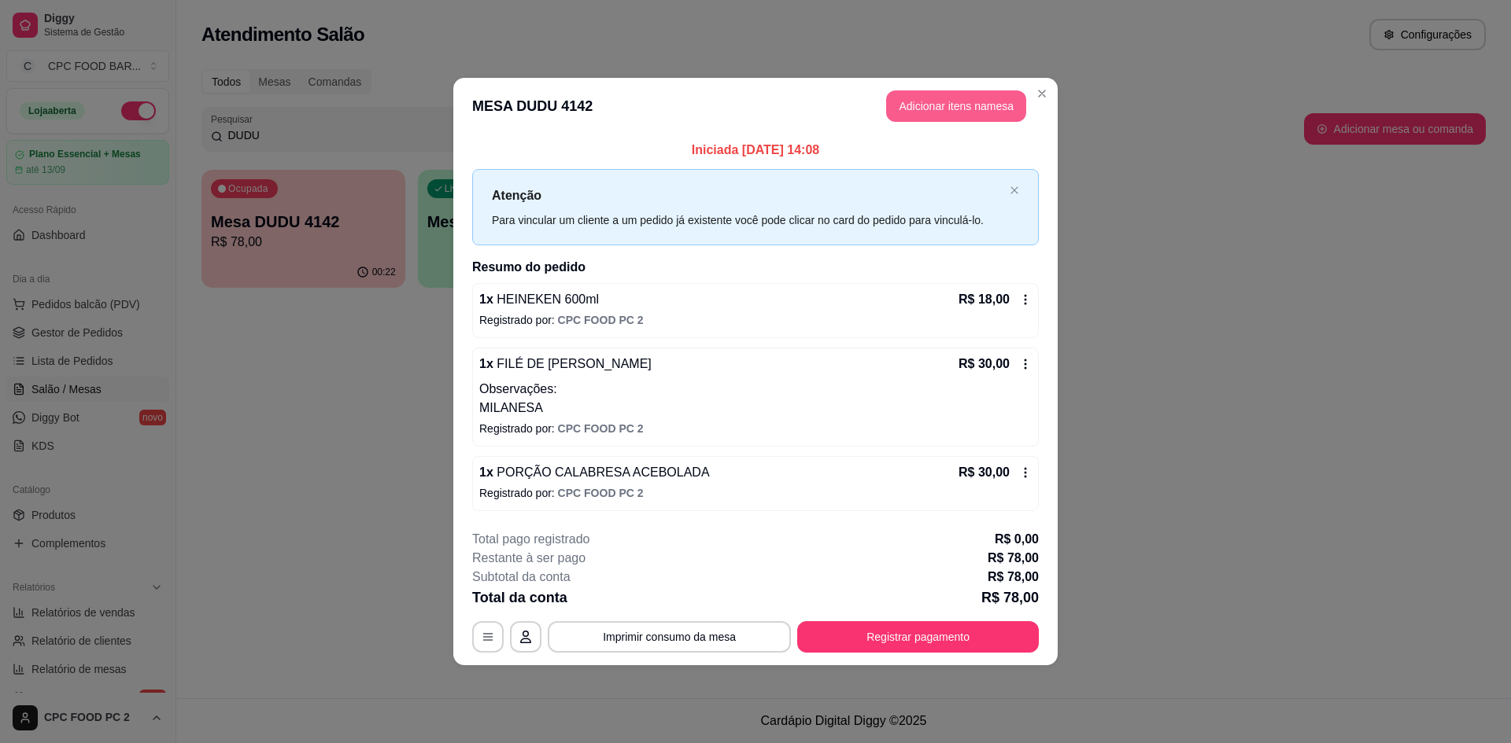
click at [978, 116] on button "Adicionar itens na mesa" at bounding box center [956, 105] width 140 height 31
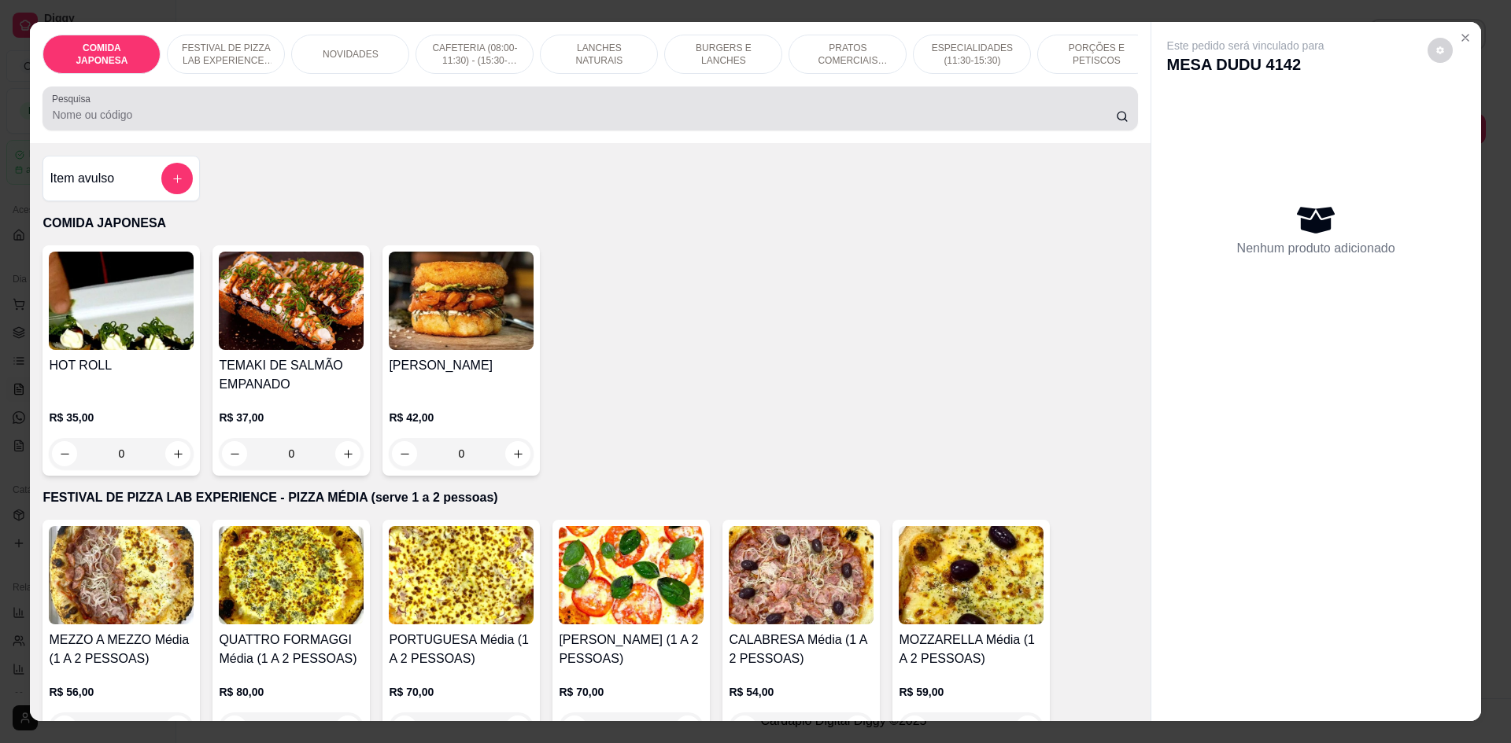
click at [441, 123] on input "Pesquisa" at bounding box center [583, 115] width 1063 height 16
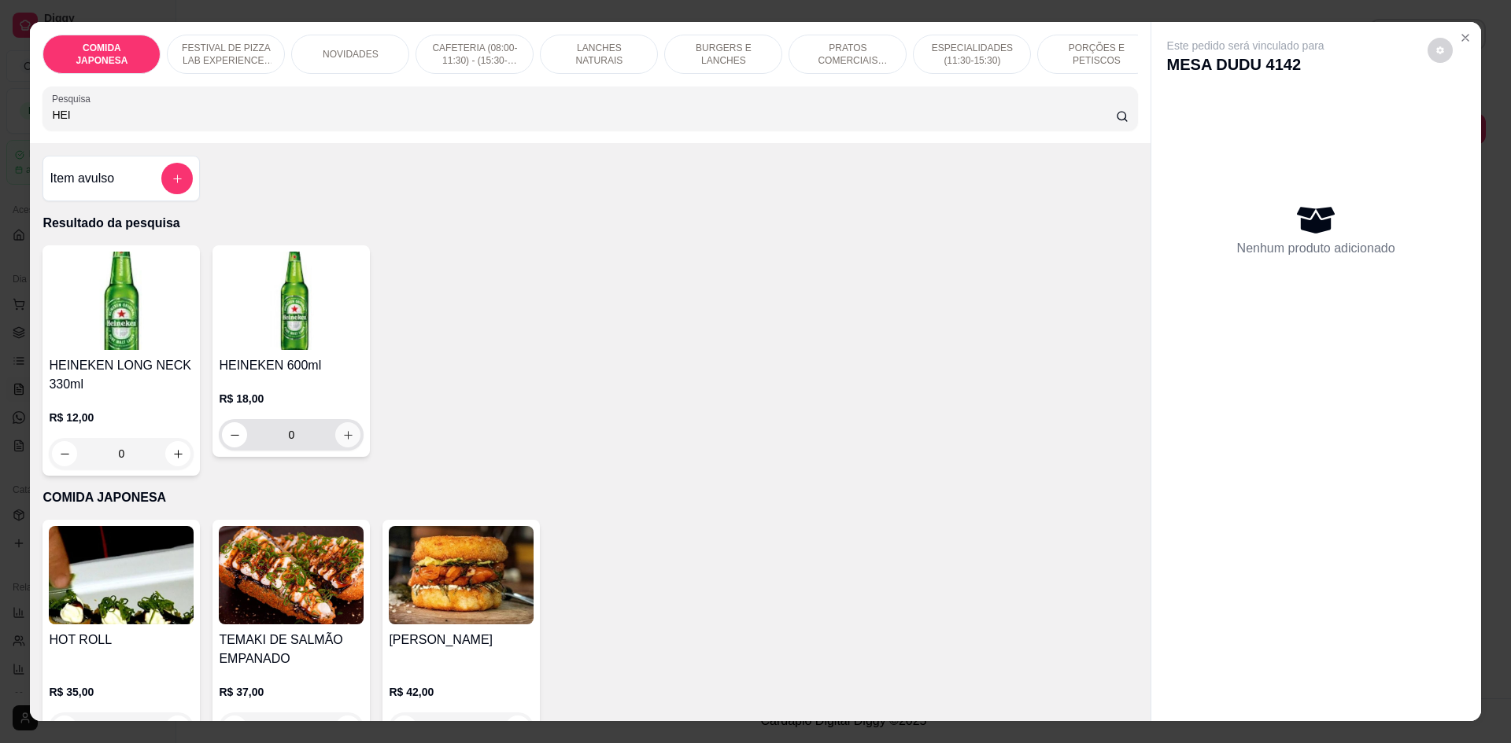
type input "HEI"
click at [335, 441] on button "increase-product-quantity" at bounding box center [347, 434] width 25 height 25
type input "1"
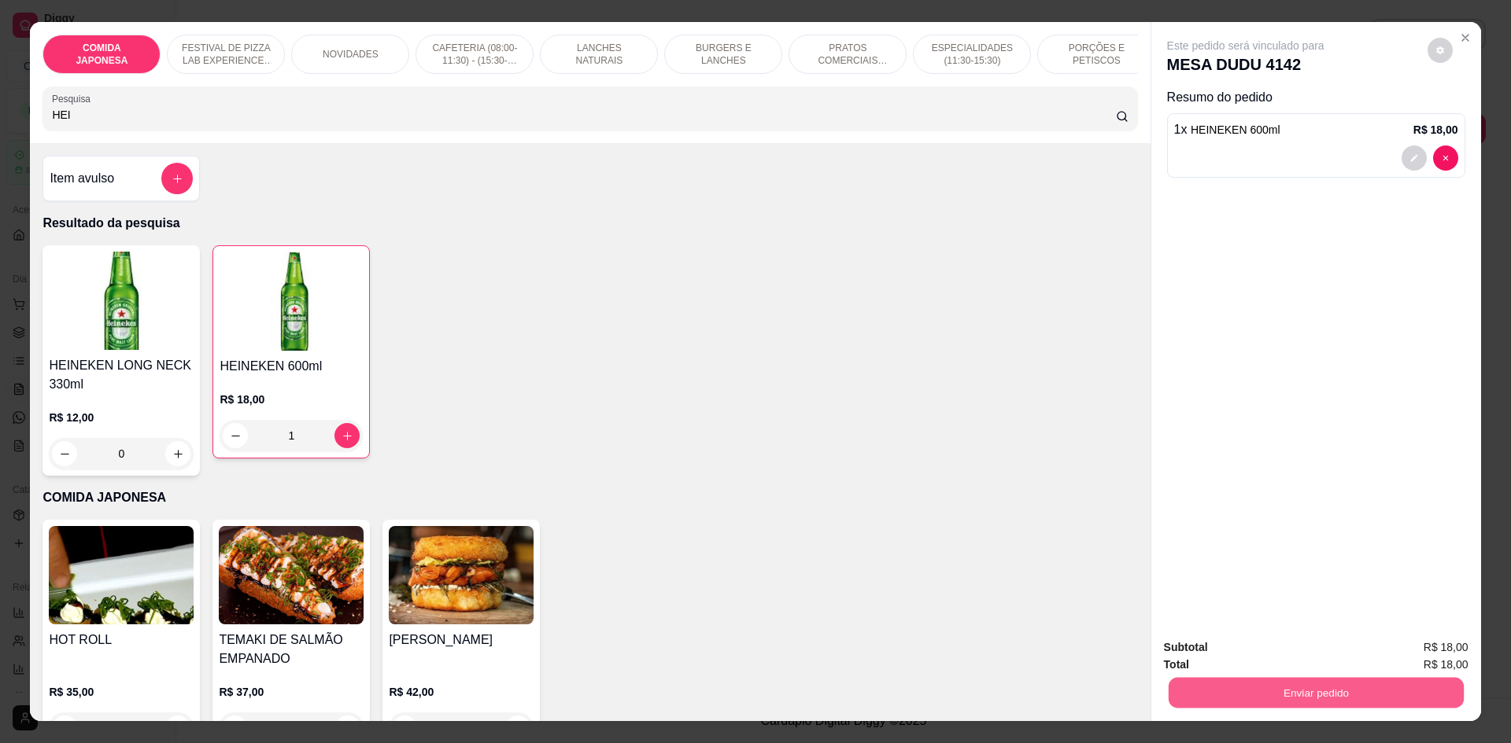
click at [1277, 683] on button "Enviar pedido" at bounding box center [1315, 692] width 295 height 31
click at [1256, 663] on button "Não registrar e enviar pedido" at bounding box center [1264, 655] width 164 height 30
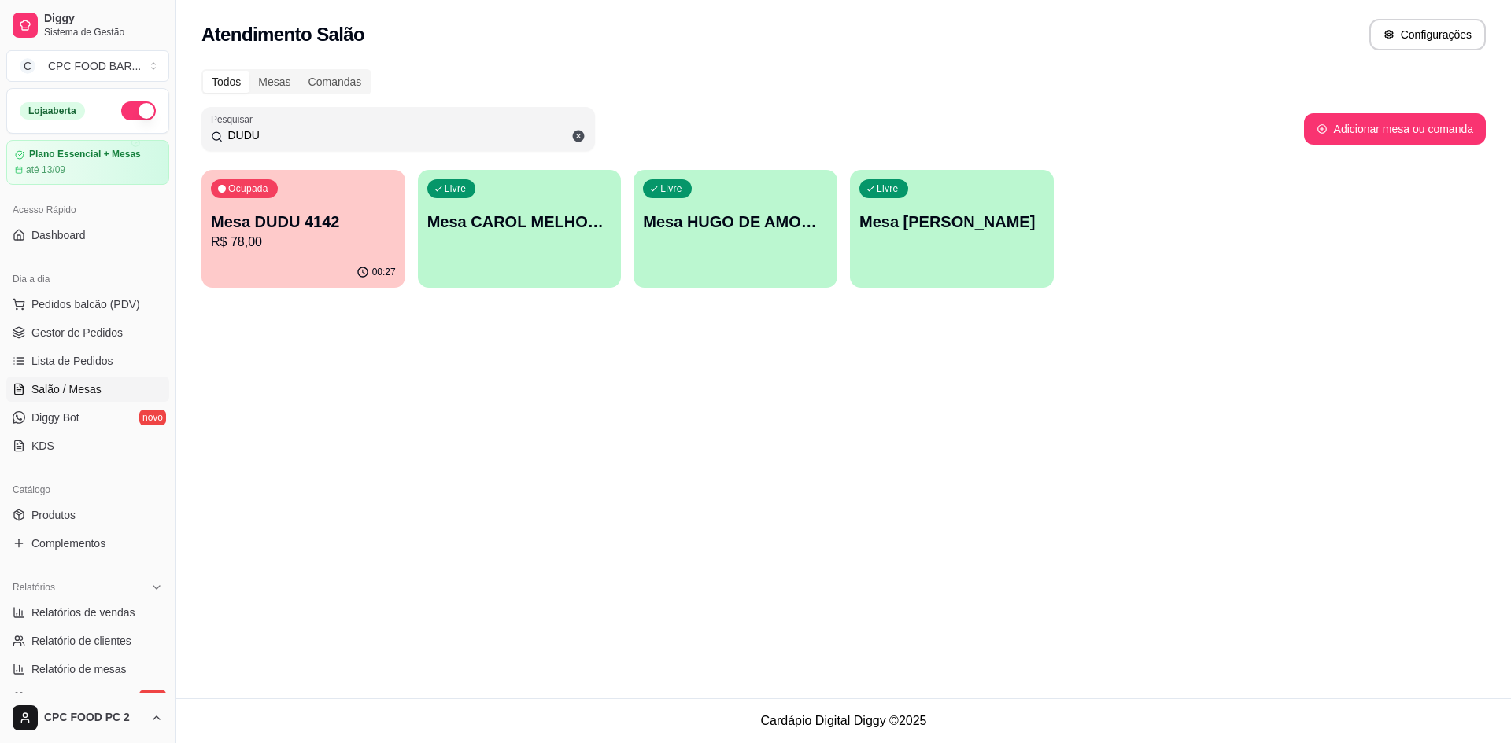
click at [308, 129] on input "DUDU" at bounding box center [404, 135] width 363 height 16
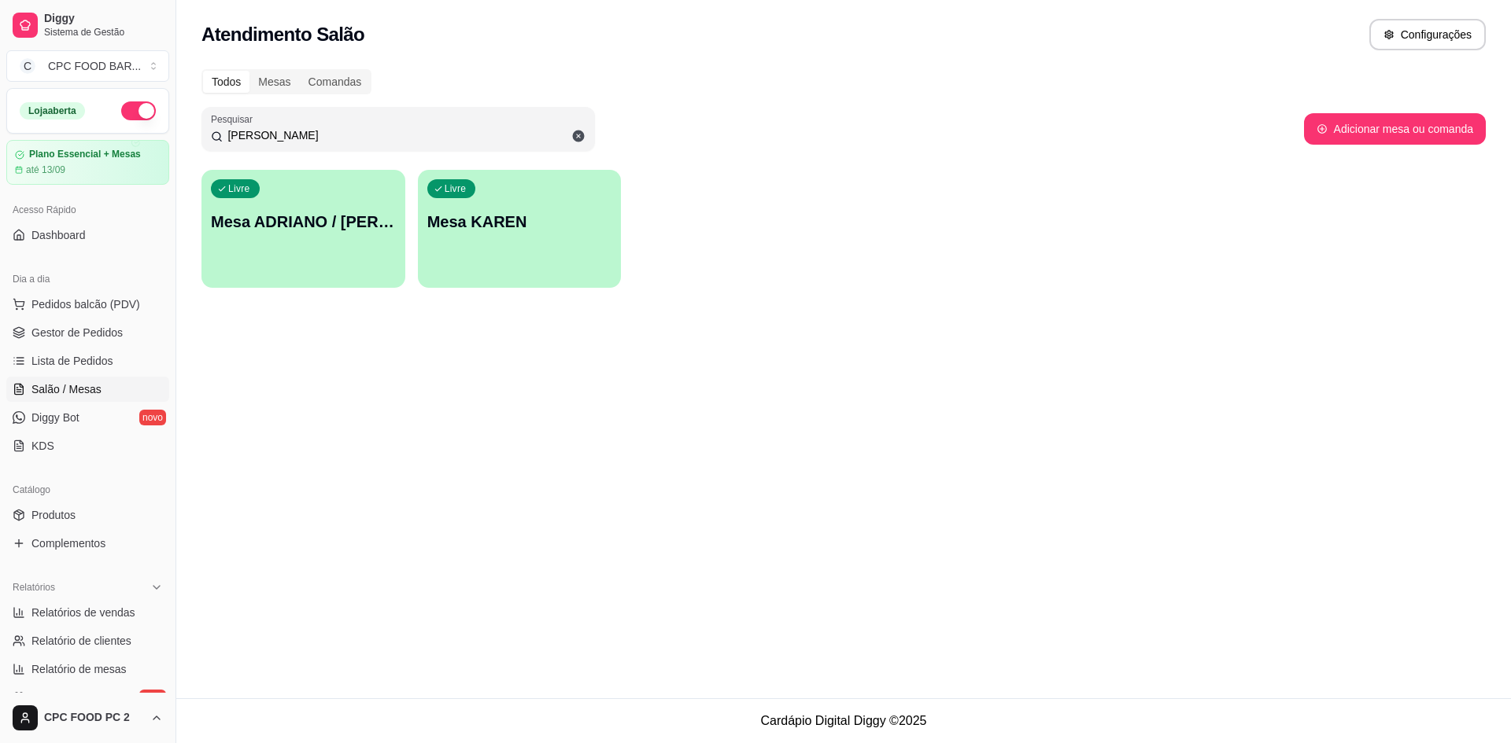
type input "KAREN"
click at [256, 241] on div "Livre Mesa ADRIANO / KAREN 3940" at bounding box center [303, 219] width 204 height 99
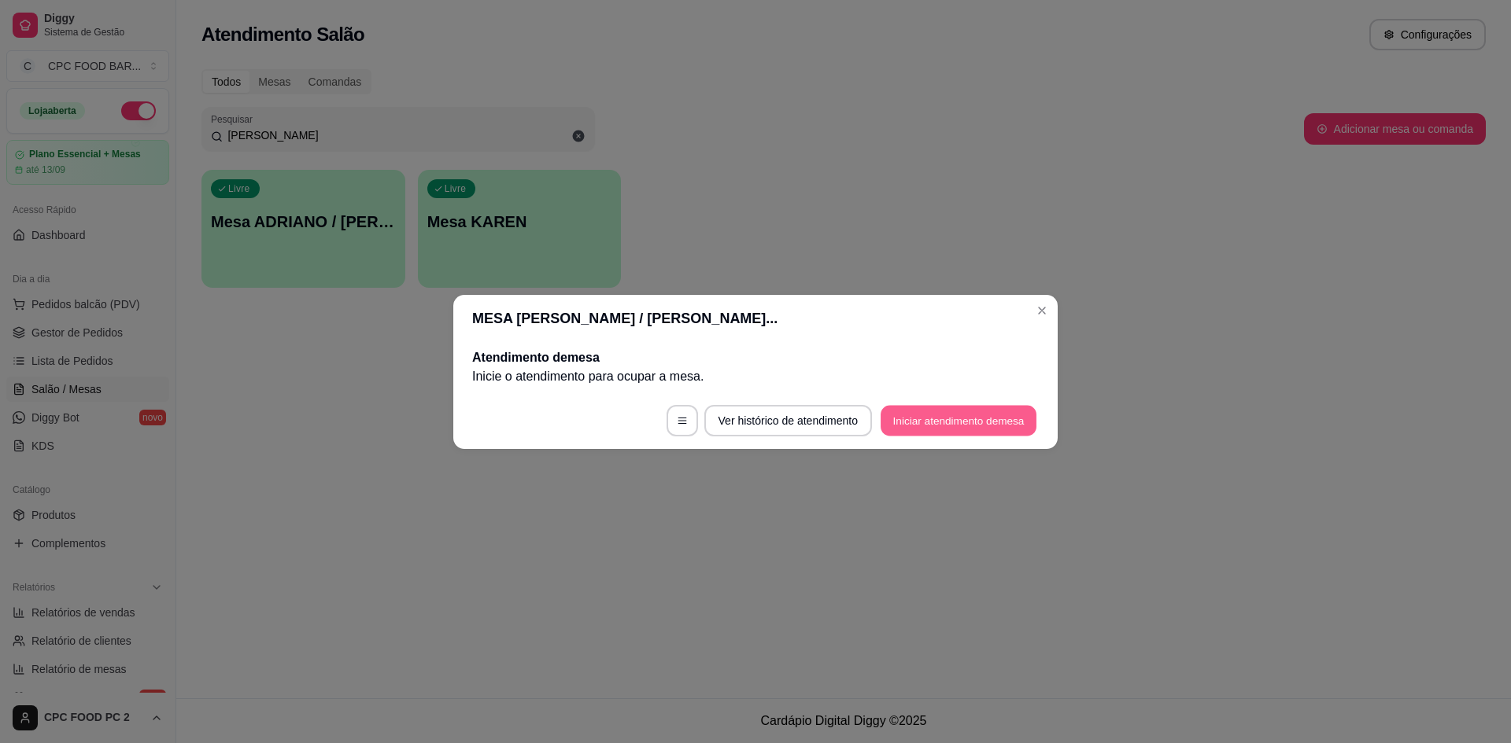
click at [948, 412] on button "Iniciar atendimento de mesa" at bounding box center [958, 420] width 156 height 31
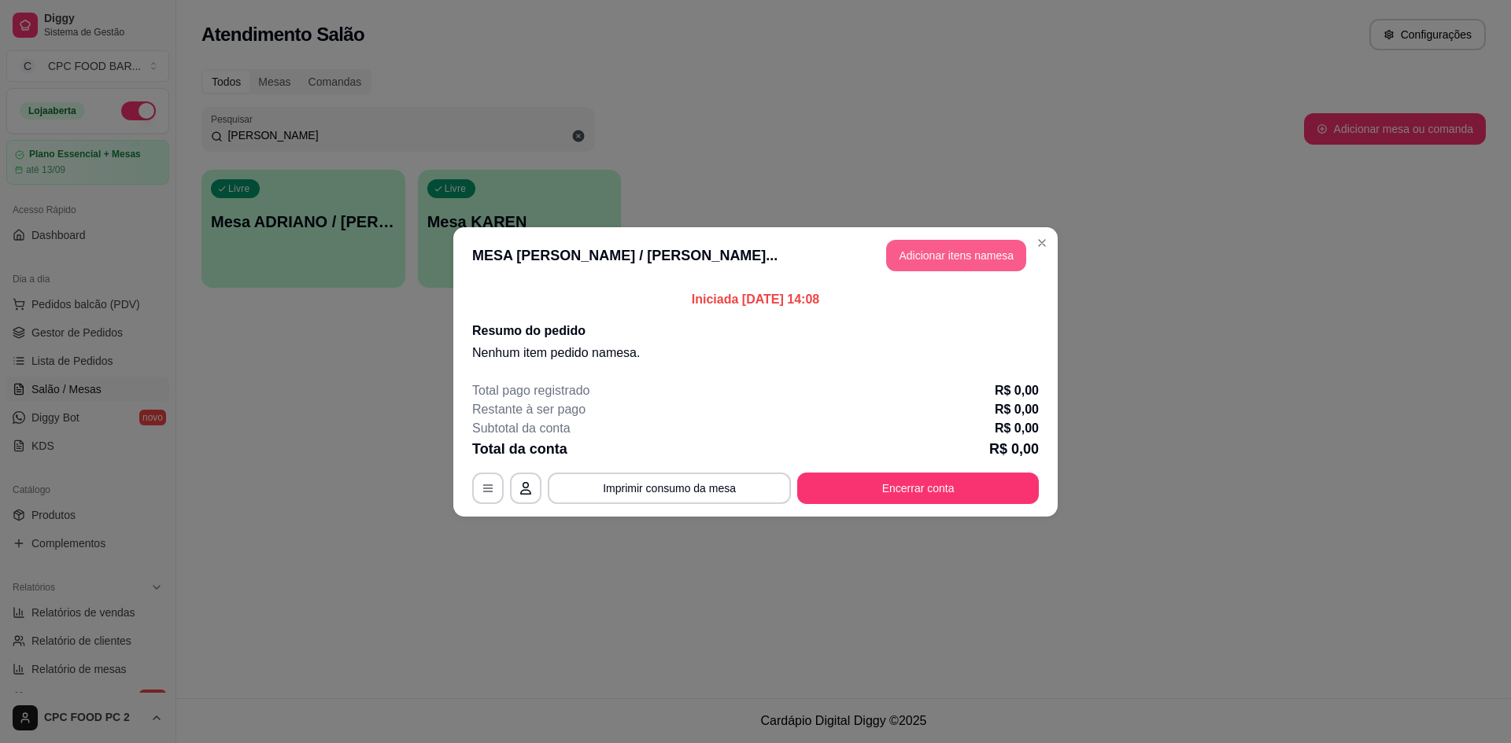
click at [972, 264] on button "Adicionar itens na mesa" at bounding box center [956, 255] width 140 height 31
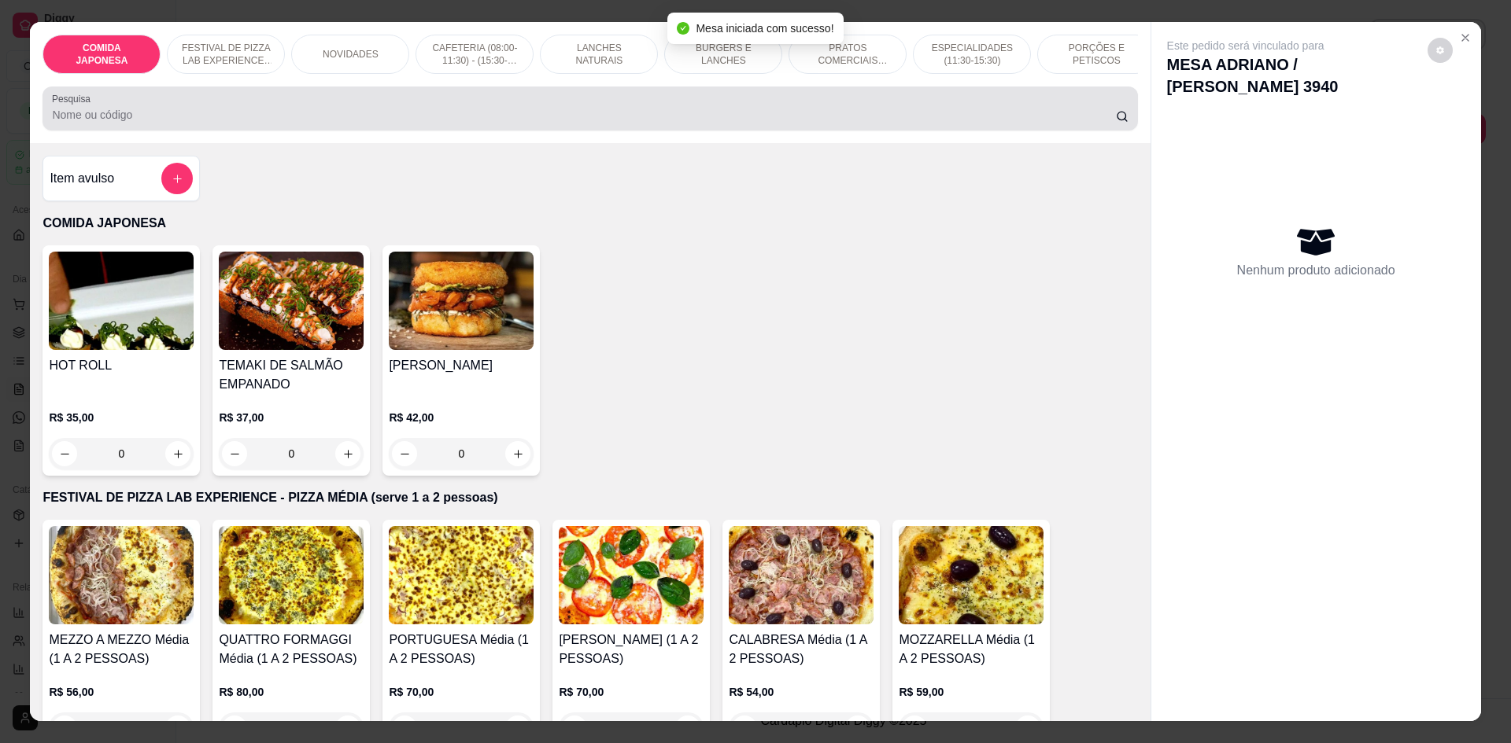
click at [575, 123] on input "Pesquisa" at bounding box center [583, 115] width 1063 height 16
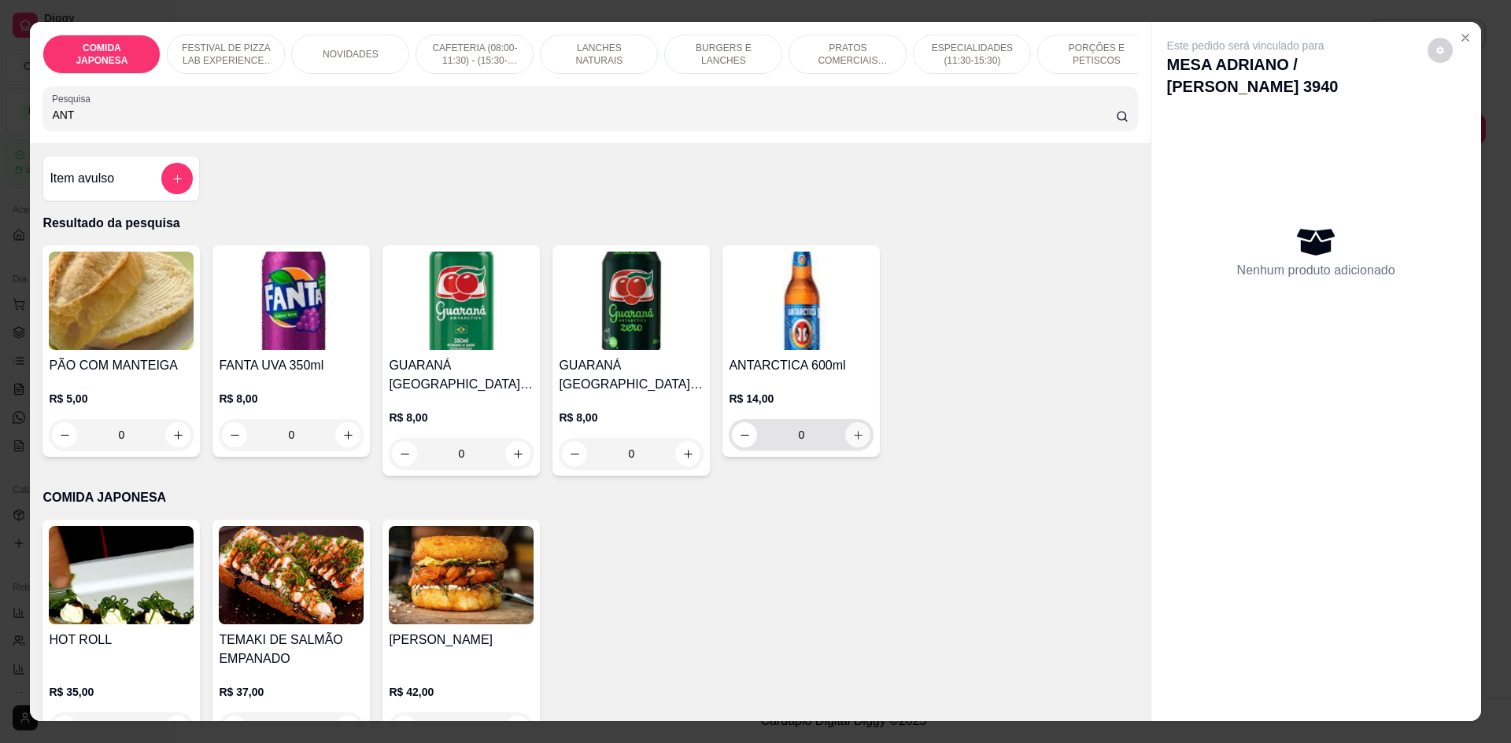
type input "ANT"
click at [847, 448] on button "increase-product-quantity" at bounding box center [857, 434] width 25 height 25
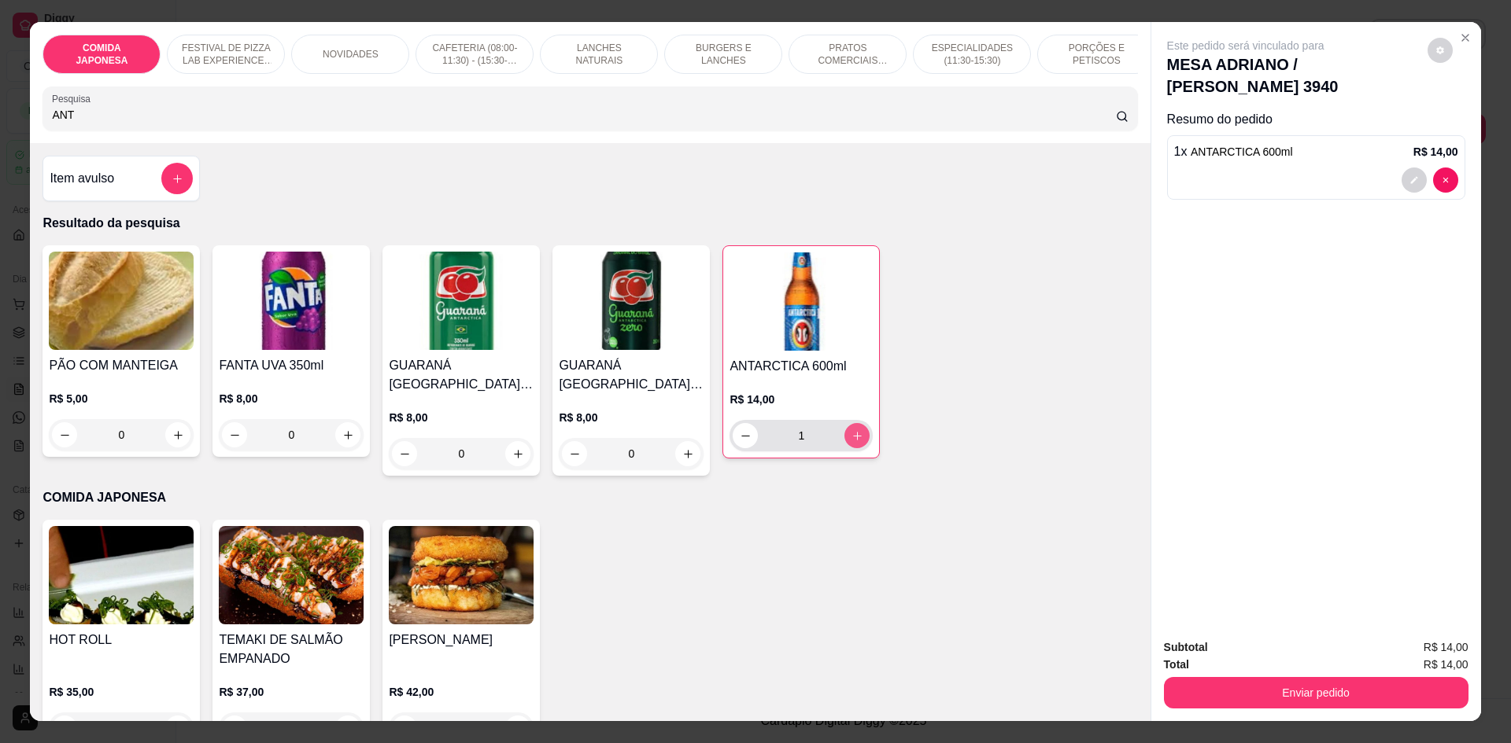
type input "1"
click at [1312, 692] on button "Enviar pedido" at bounding box center [1316, 692] width 304 height 31
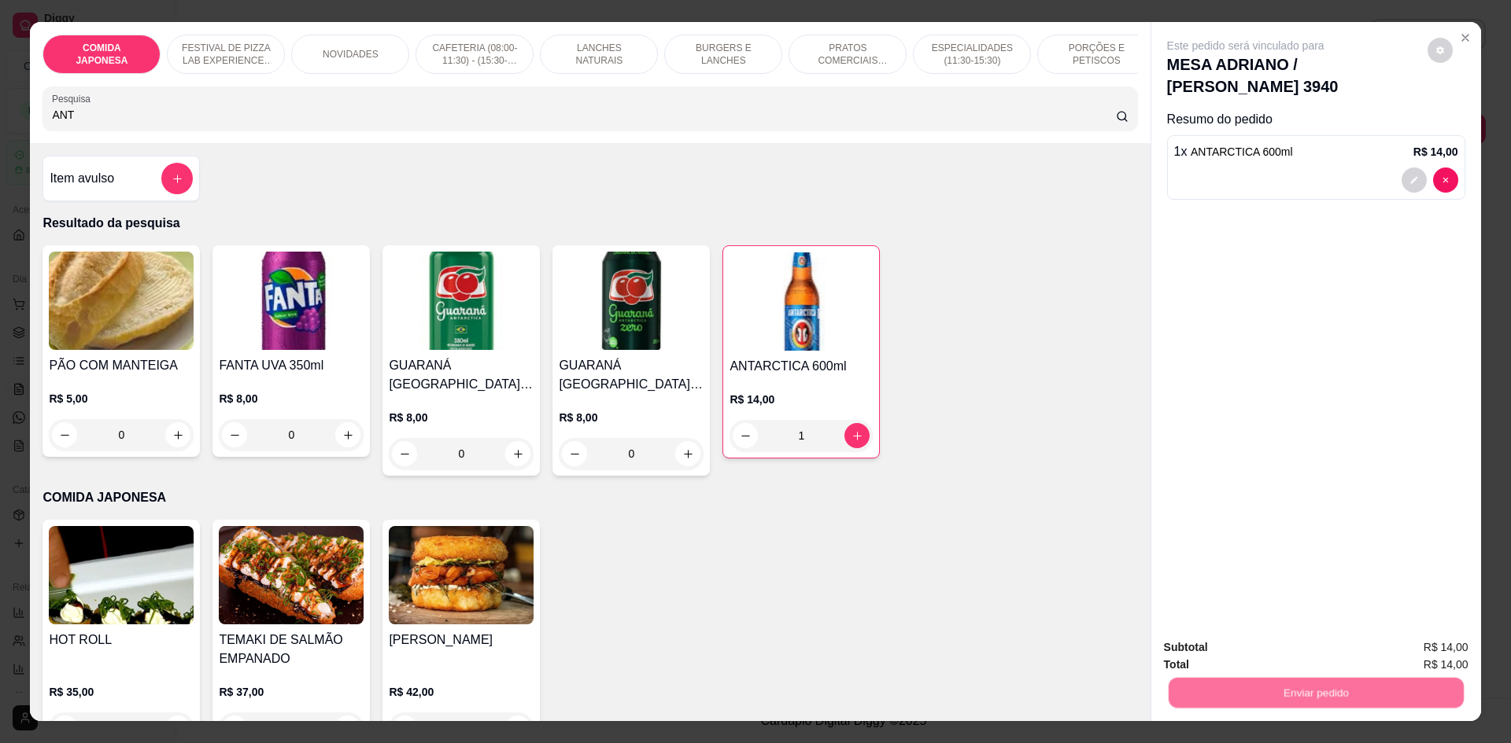
click at [1260, 659] on button "Não registrar e enviar pedido" at bounding box center [1264, 655] width 164 height 30
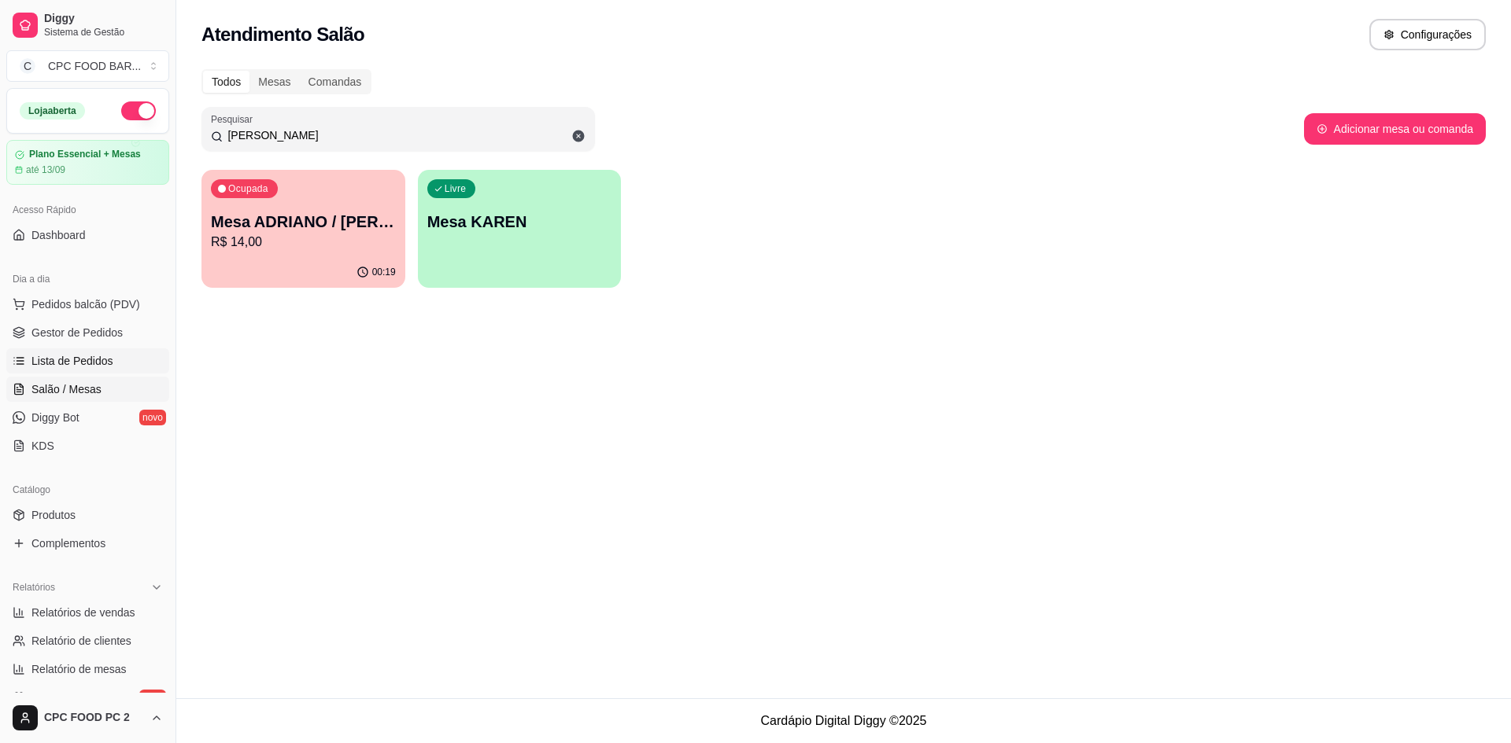
click at [91, 362] on span "Lista de Pedidos" at bounding box center [72, 361] width 82 height 16
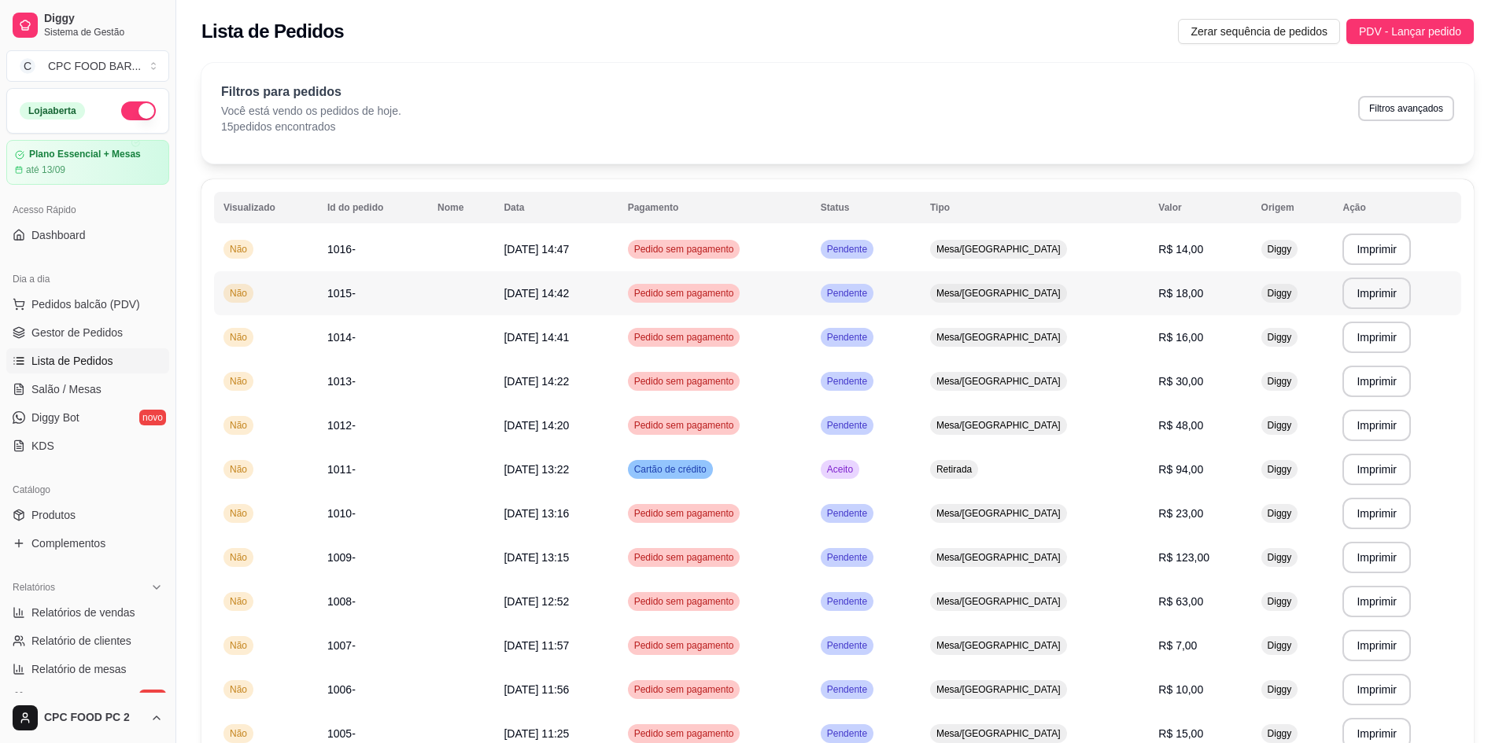
click at [379, 293] on td "1015-" at bounding box center [373, 293] width 110 height 44
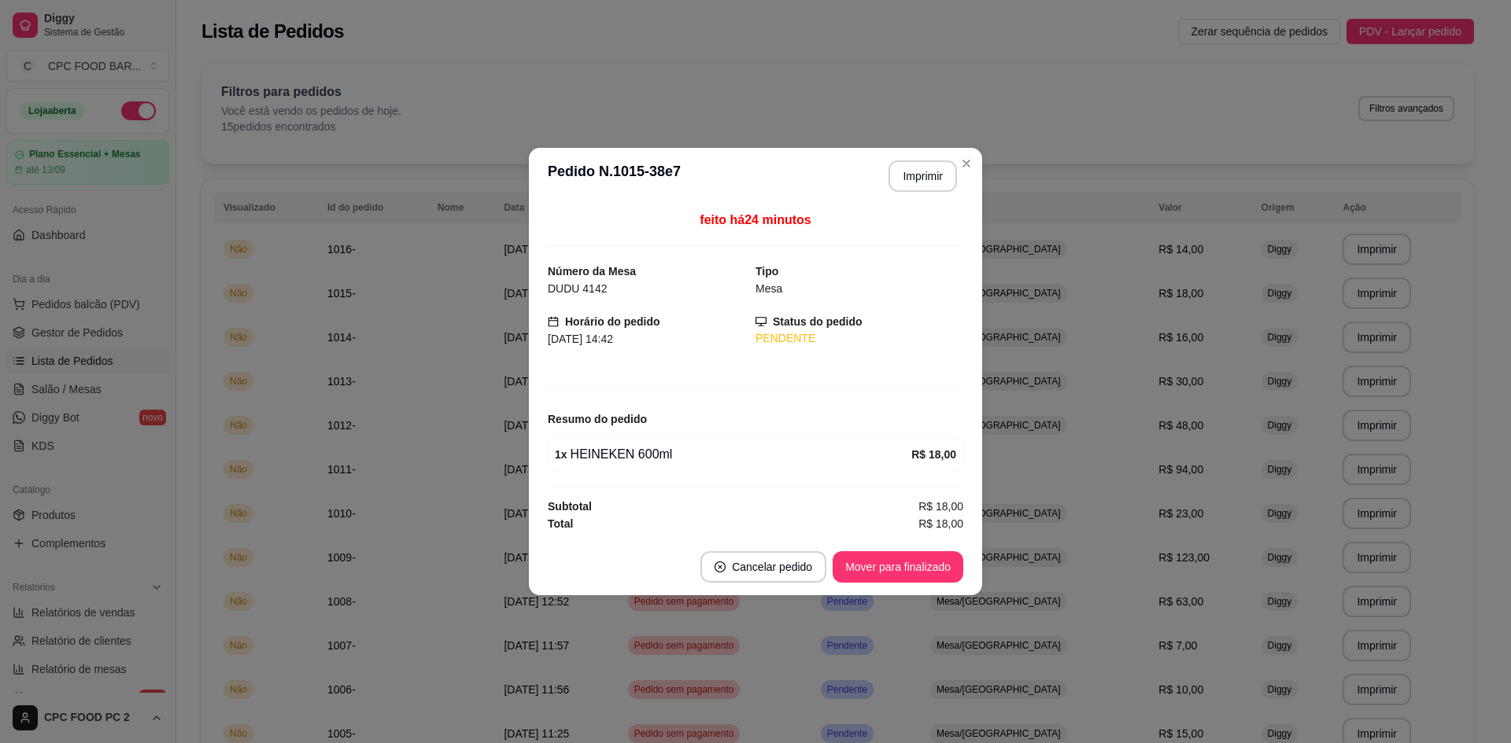
drag, startPoint x: 980, startPoint y: 155, endPoint x: 899, endPoint y: 176, distance: 83.8
click at [976, 157] on section "**********" at bounding box center [755, 372] width 453 height 448
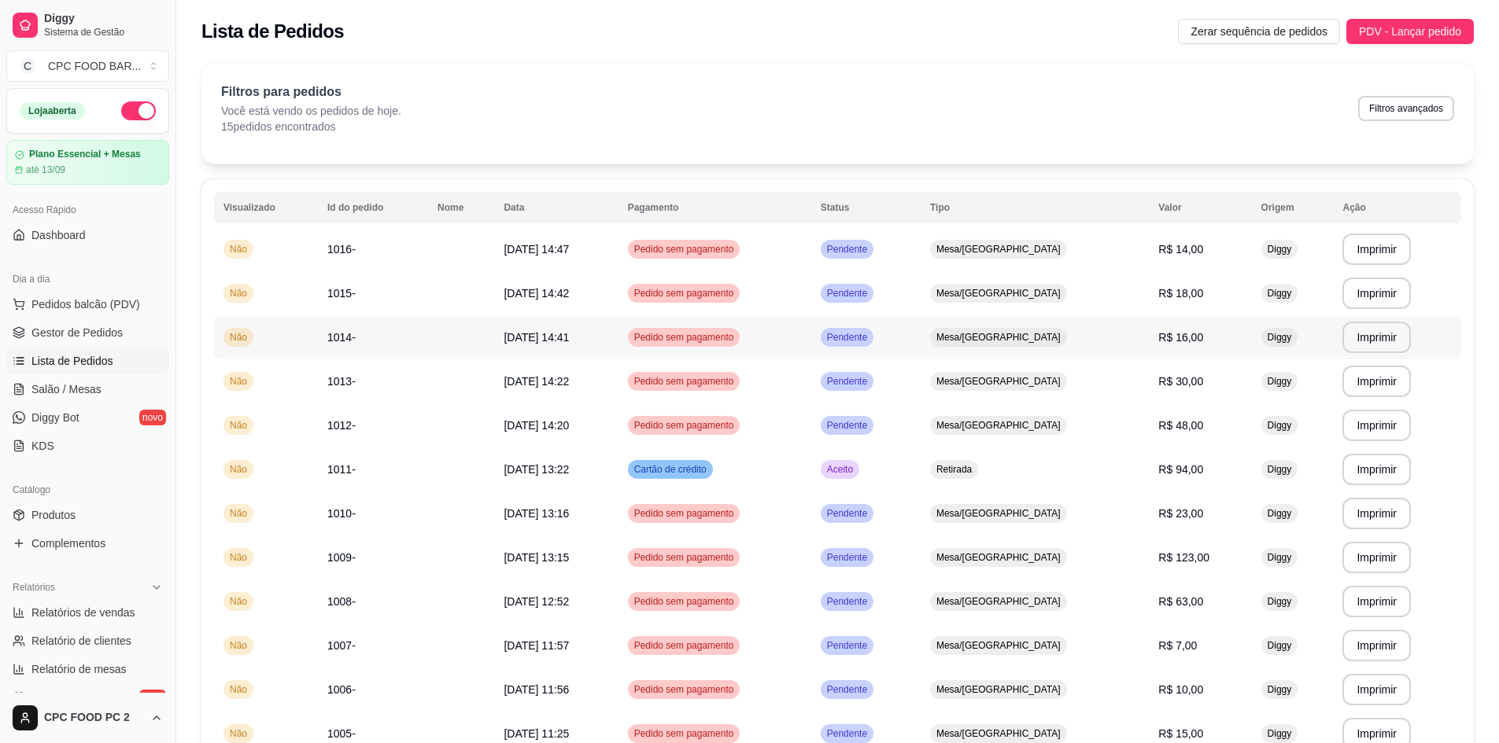
click at [374, 334] on td "1014-" at bounding box center [373, 337] width 110 height 44
click at [68, 391] on span "Salão / Mesas" at bounding box center [66, 390] width 70 height 16
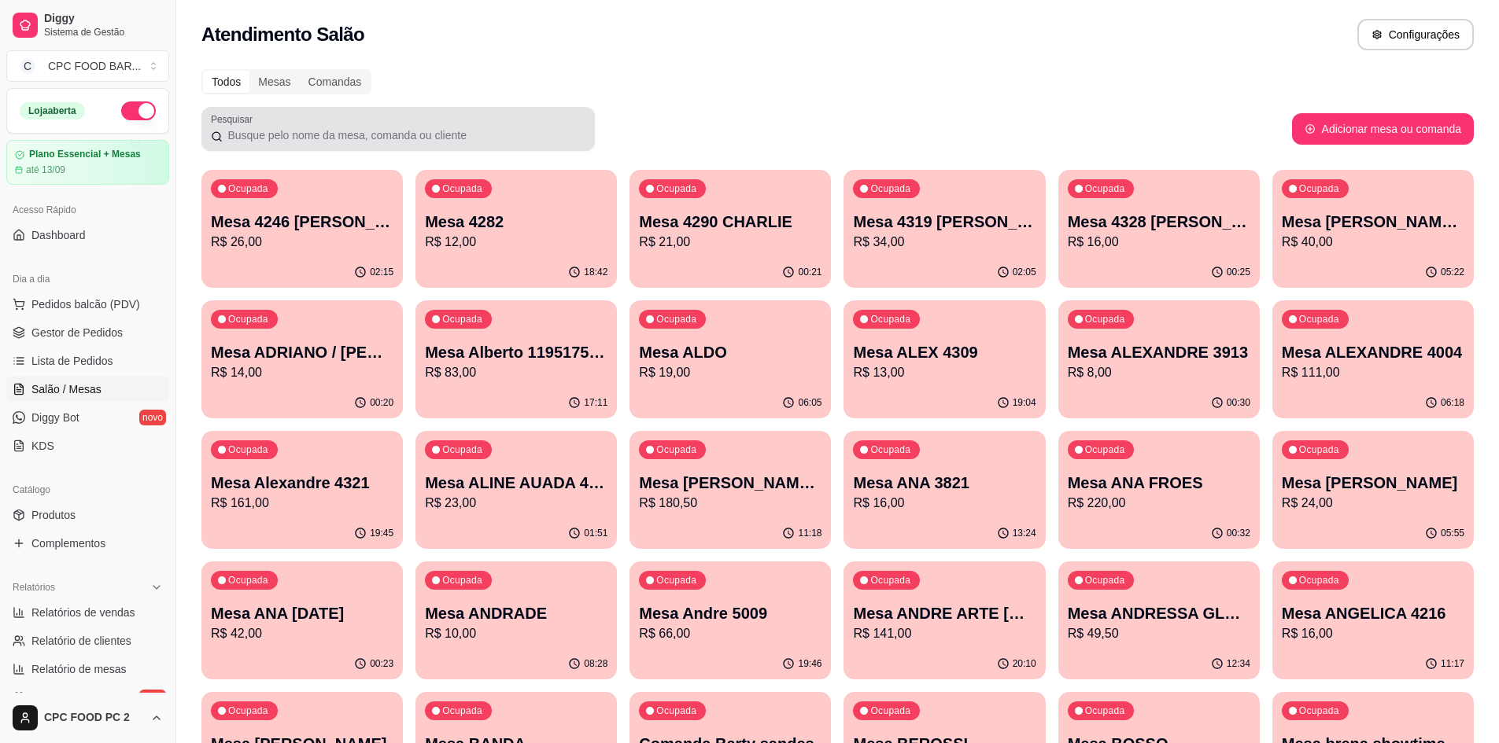
click at [319, 135] on input "Pesquisar" at bounding box center [404, 135] width 363 height 16
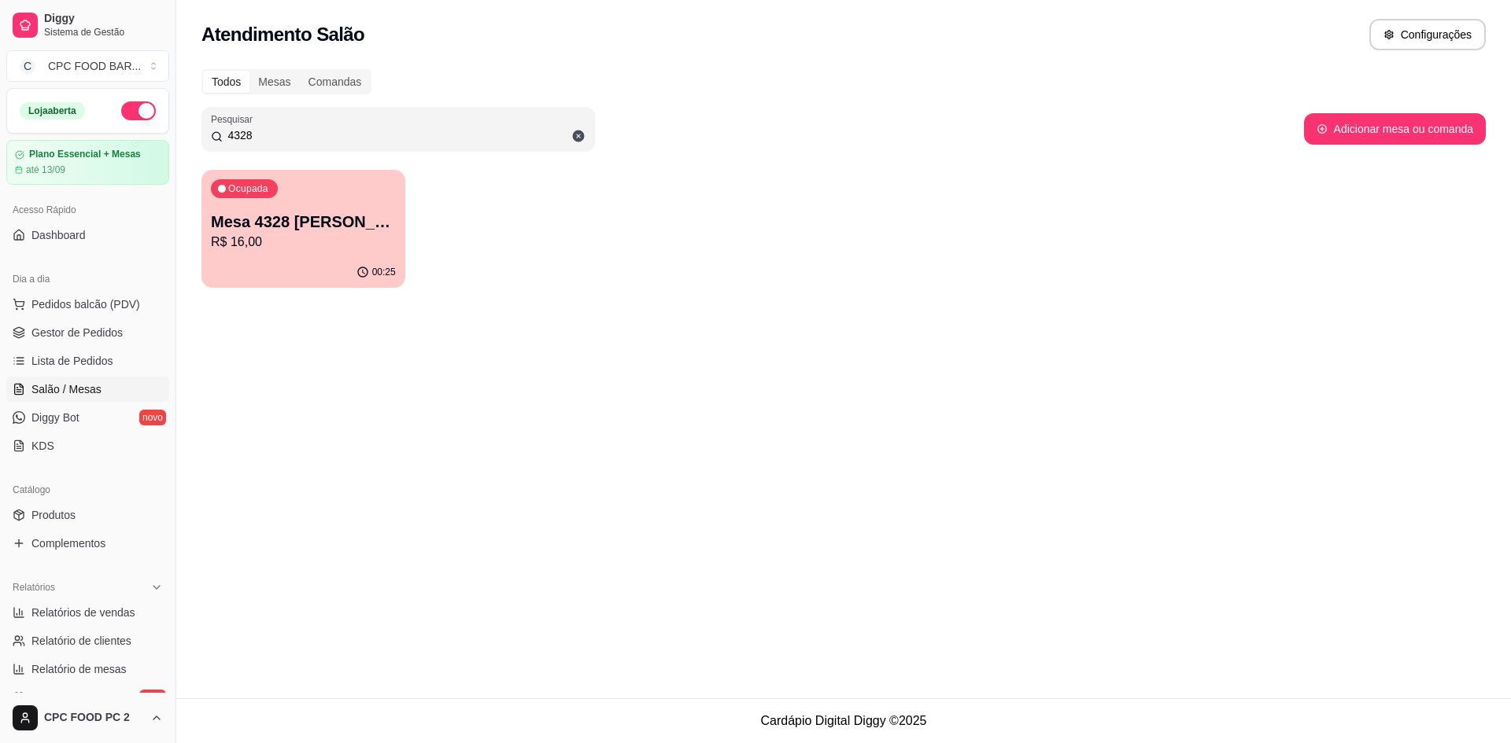
type input "4328"
click at [299, 240] on p "R$ 16,00" at bounding box center [303, 242] width 185 height 19
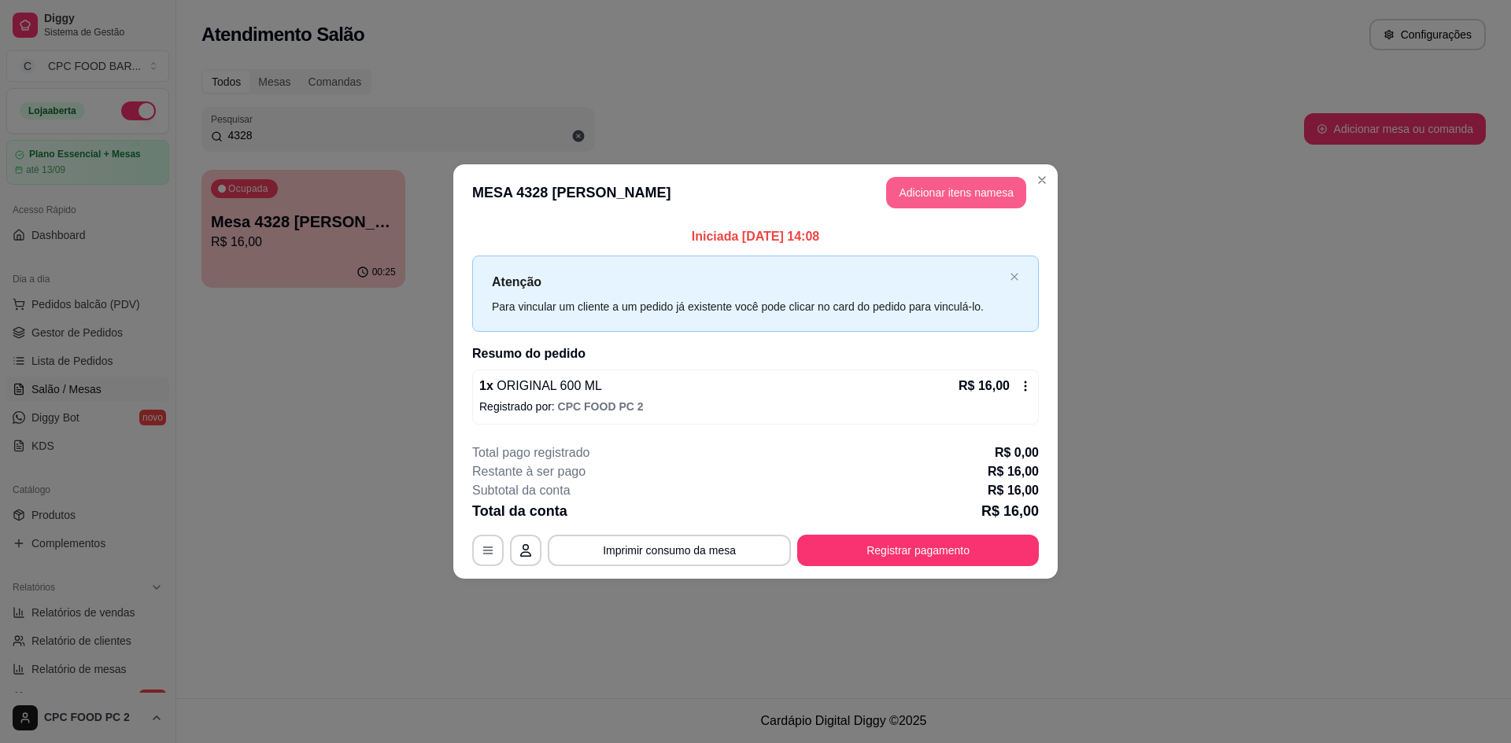
click at [925, 196] on button "Adicionar itens na mesa" at bounding box center [956, 192] width 140 height 31
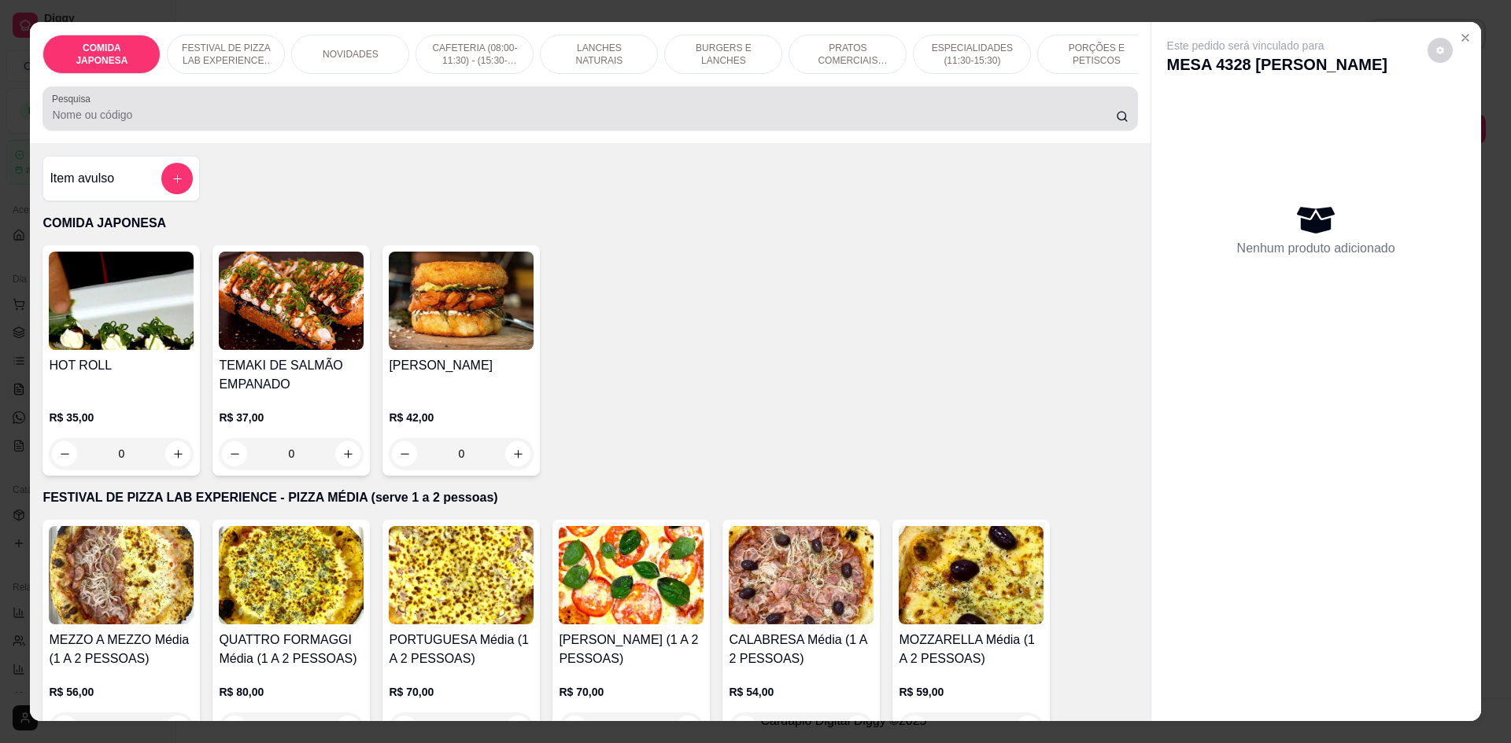
click at [512, 123] on input "Pesquisa" at bounding box center [583, 115] width 1063 height 16
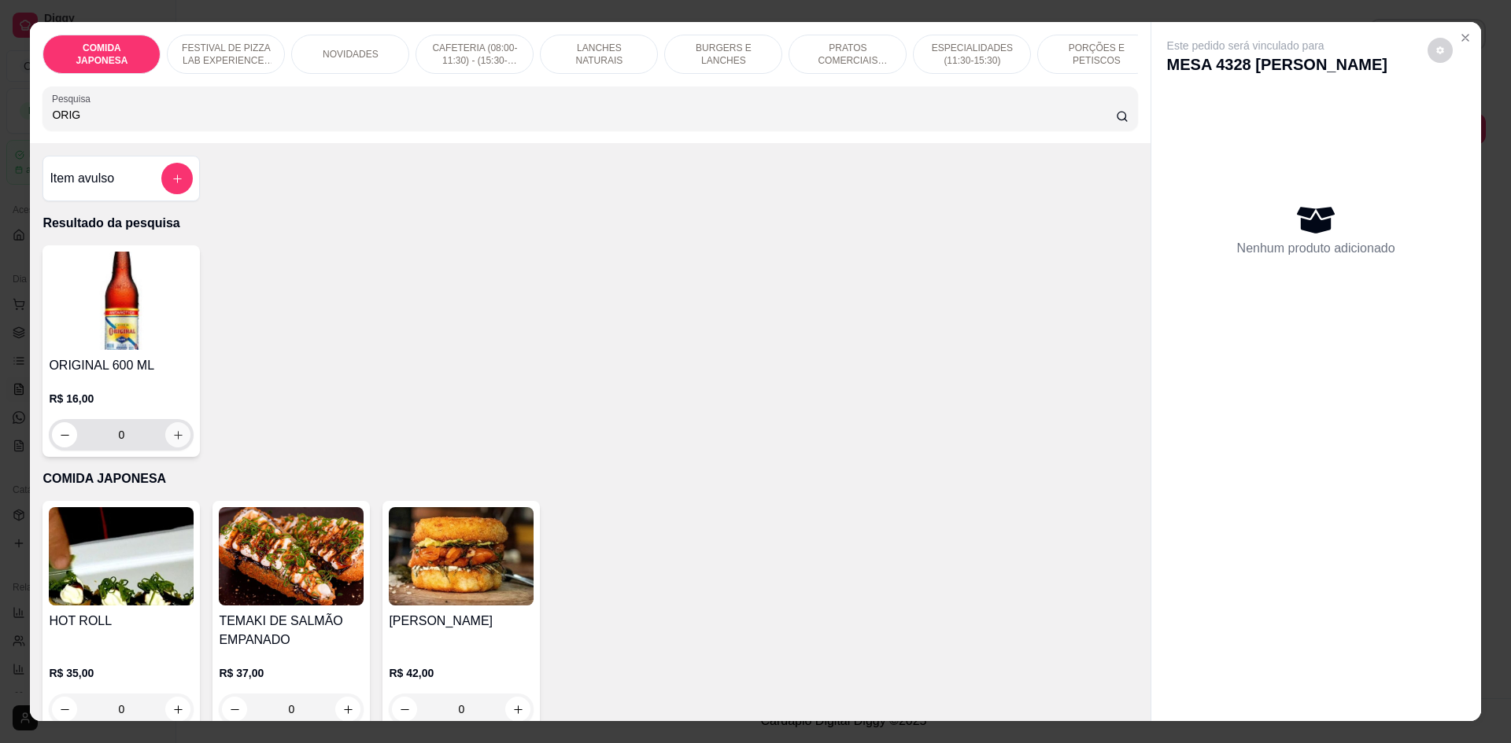
type input "ORIG"
click at [176, 439] on icon "increase-product-quantity" at bounding box center [178, 435] width 8 height 8
type input "1"
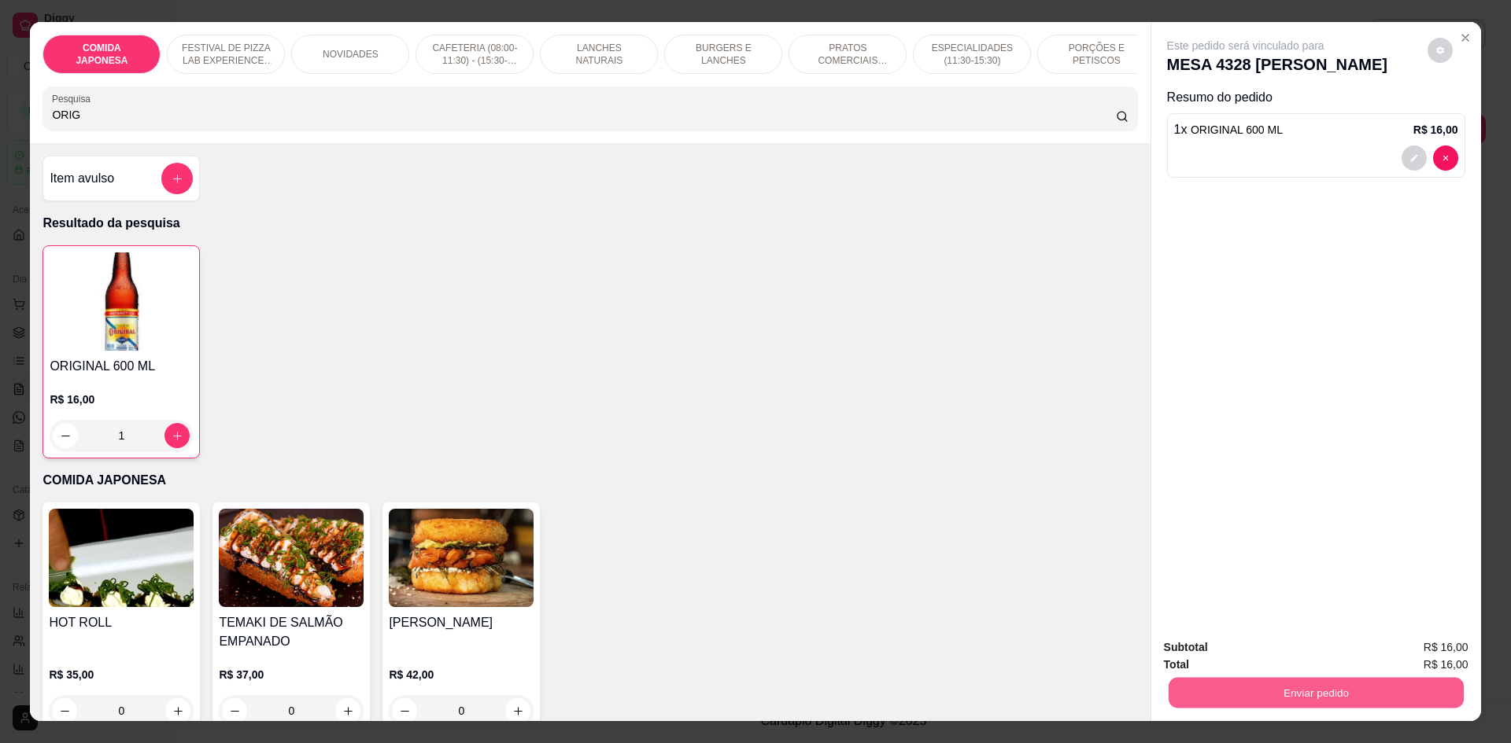
click at [1300, 687] on button "Enviar pedido" at bounding box center [1315, 692] width 295 height 31
click at [1273, 655] on button "Não registrar e enviar pedido" at bounding box center [1263, 654] width 159 height 29
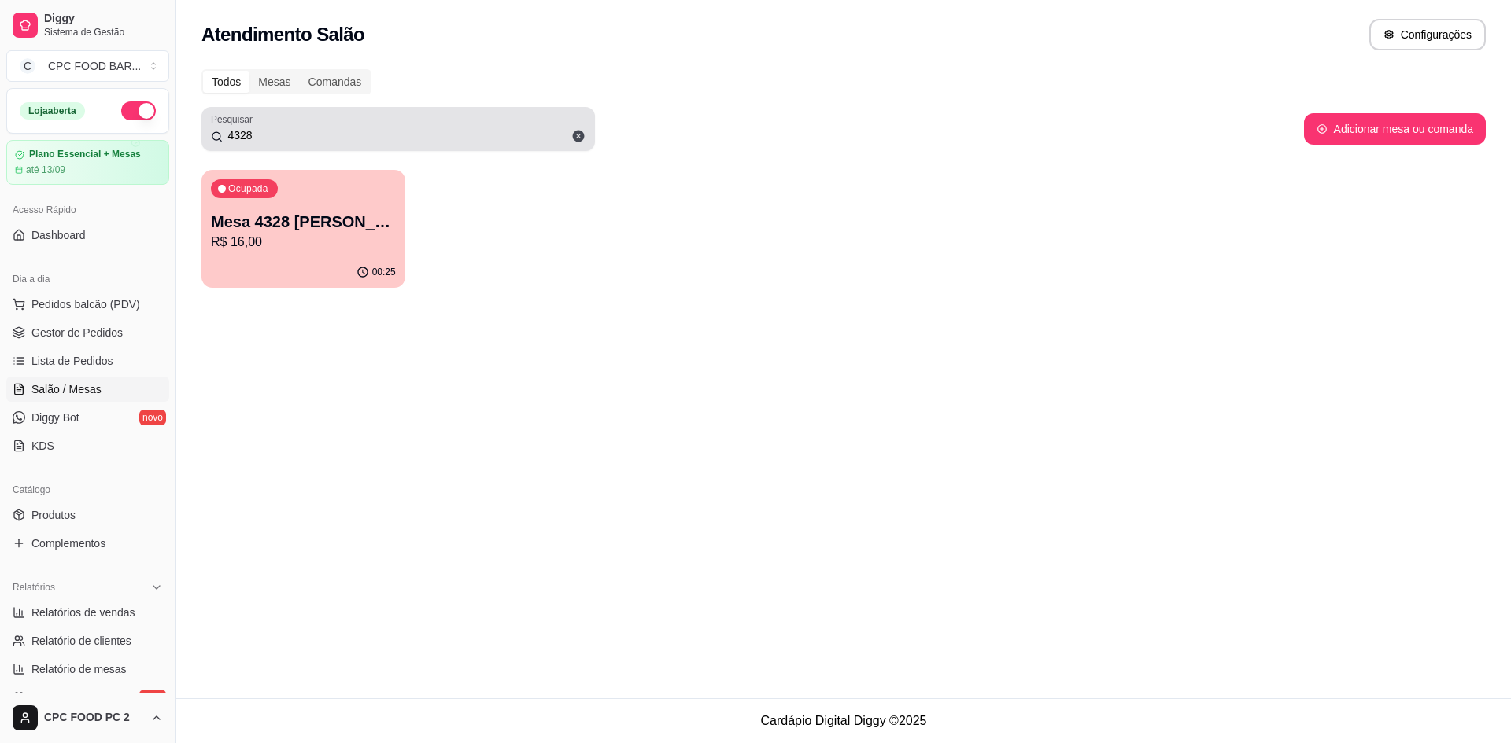
click at [261, 138] on input "4328" at bounding box center [404, 135] width 363 height 16
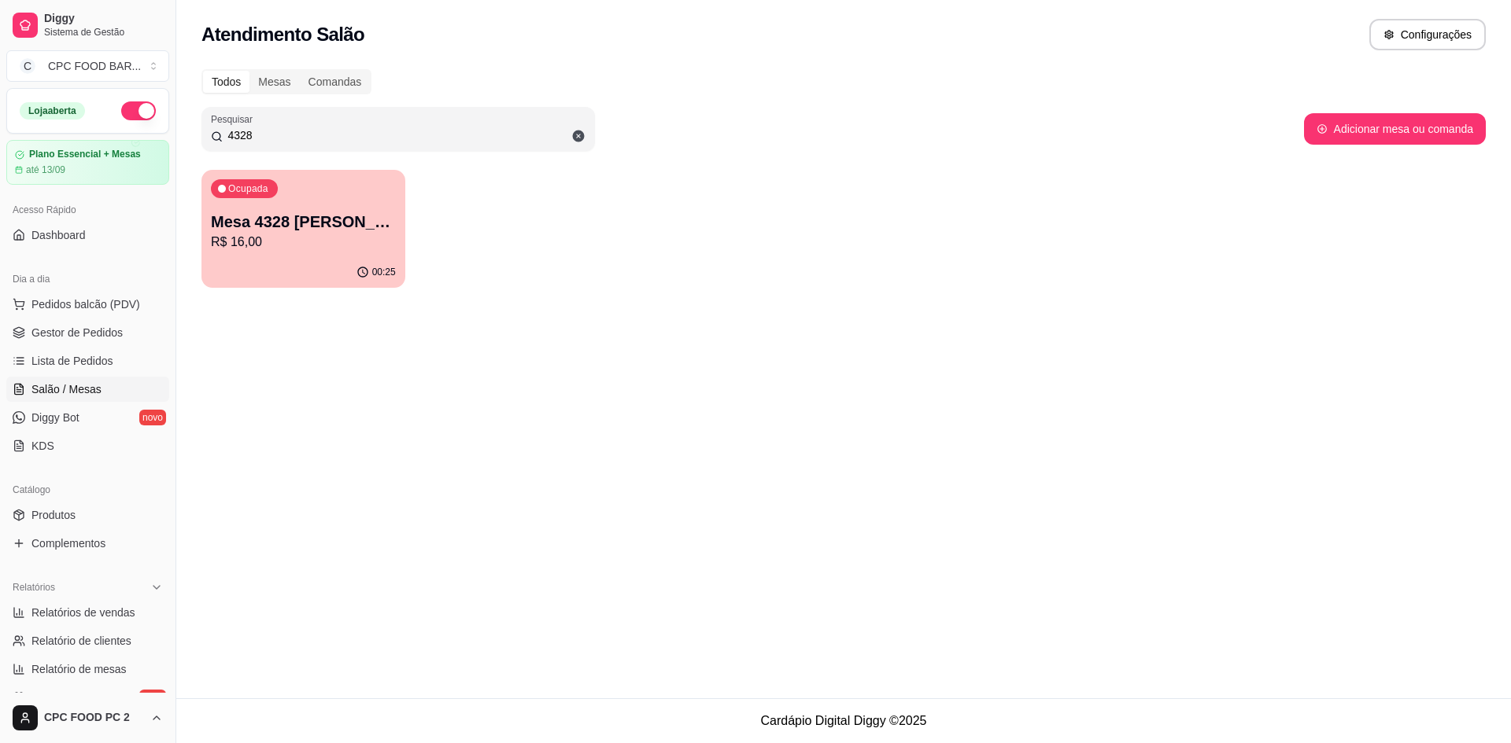
click at [261, 138] on input "4328" at bounding box center [404, 135] width 363 height 16
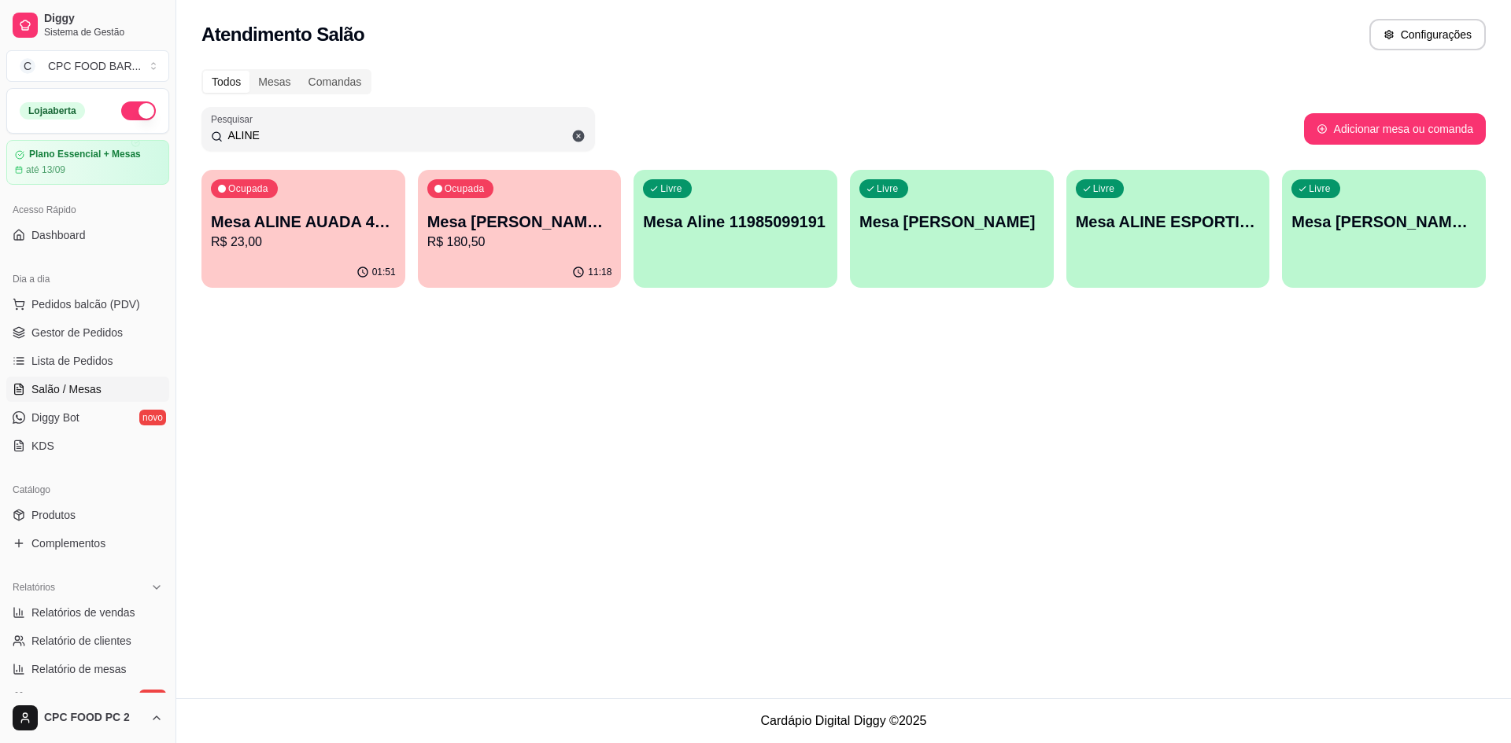
type input "ALINE"
click at [293, 223] on p "Mesa ALINE AUADA 4274" at bounding box center [303, 222] width 185 height 22
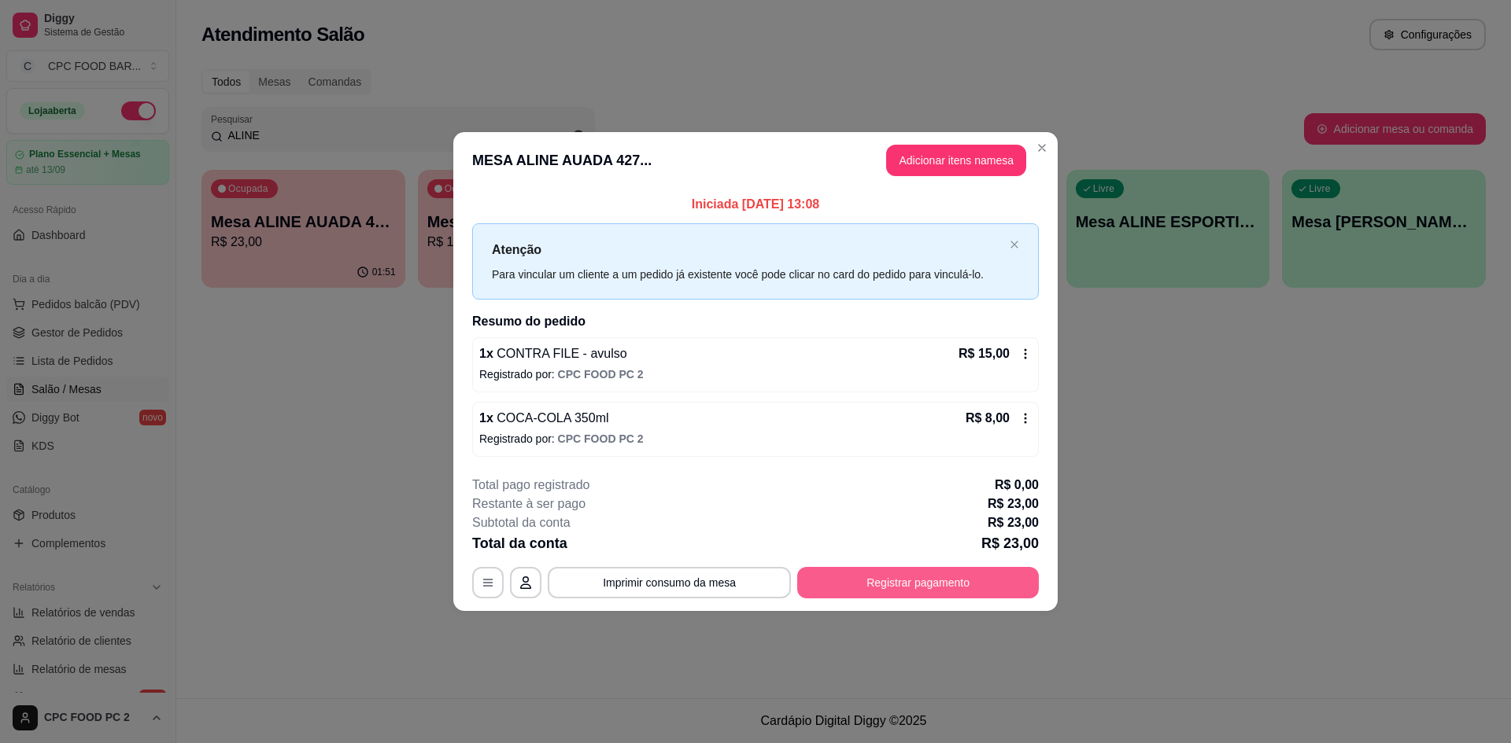
click at [873, 587] on button "Registrar pagamento" at bounding box center [918, 582] width 242 height 31
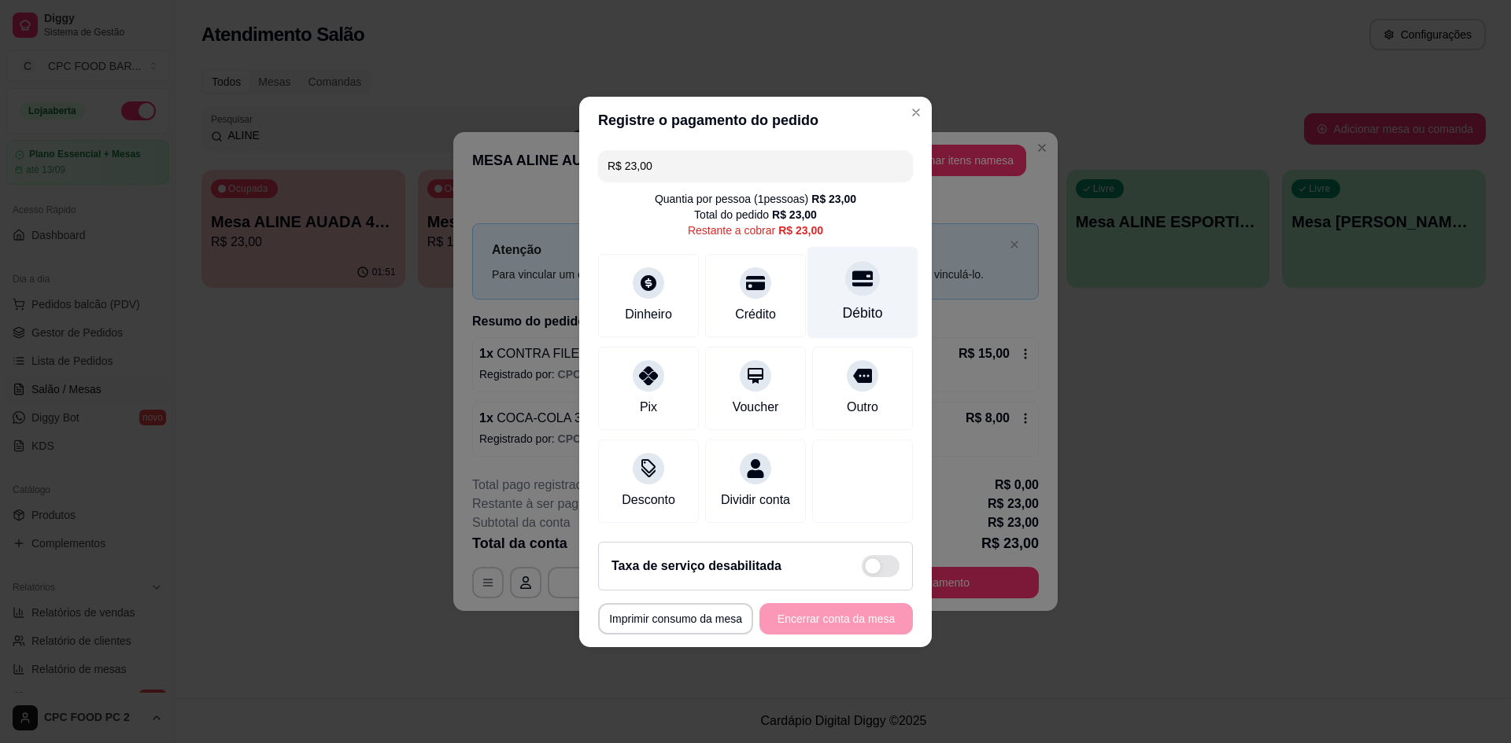
click at [860, 283] on div at bounding box center [862, 278] width 35 height 35
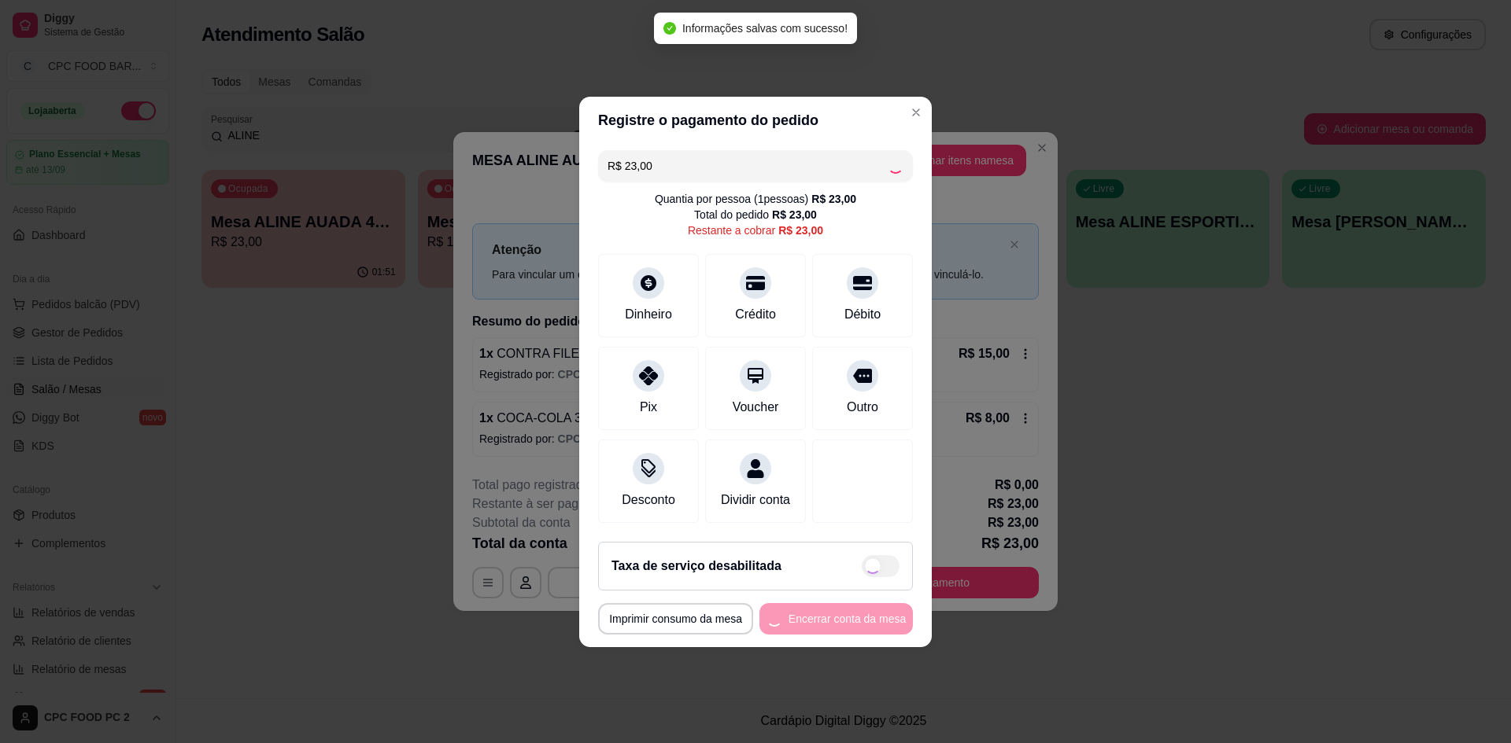
type input "R$ 0,00"
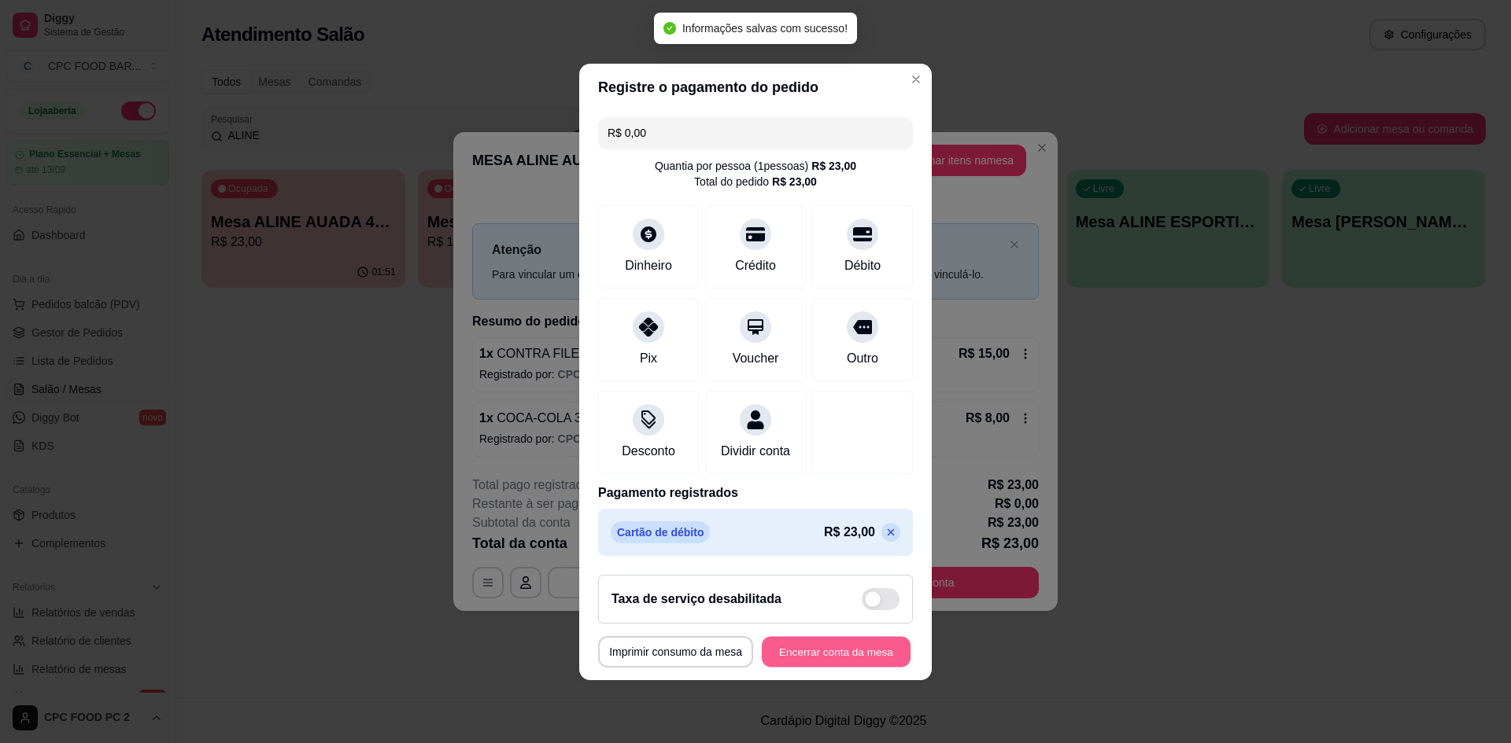
click at [836, 662] on button "Encerrar conta da mesa" at bounding box center [836, 651] width 149 height 31
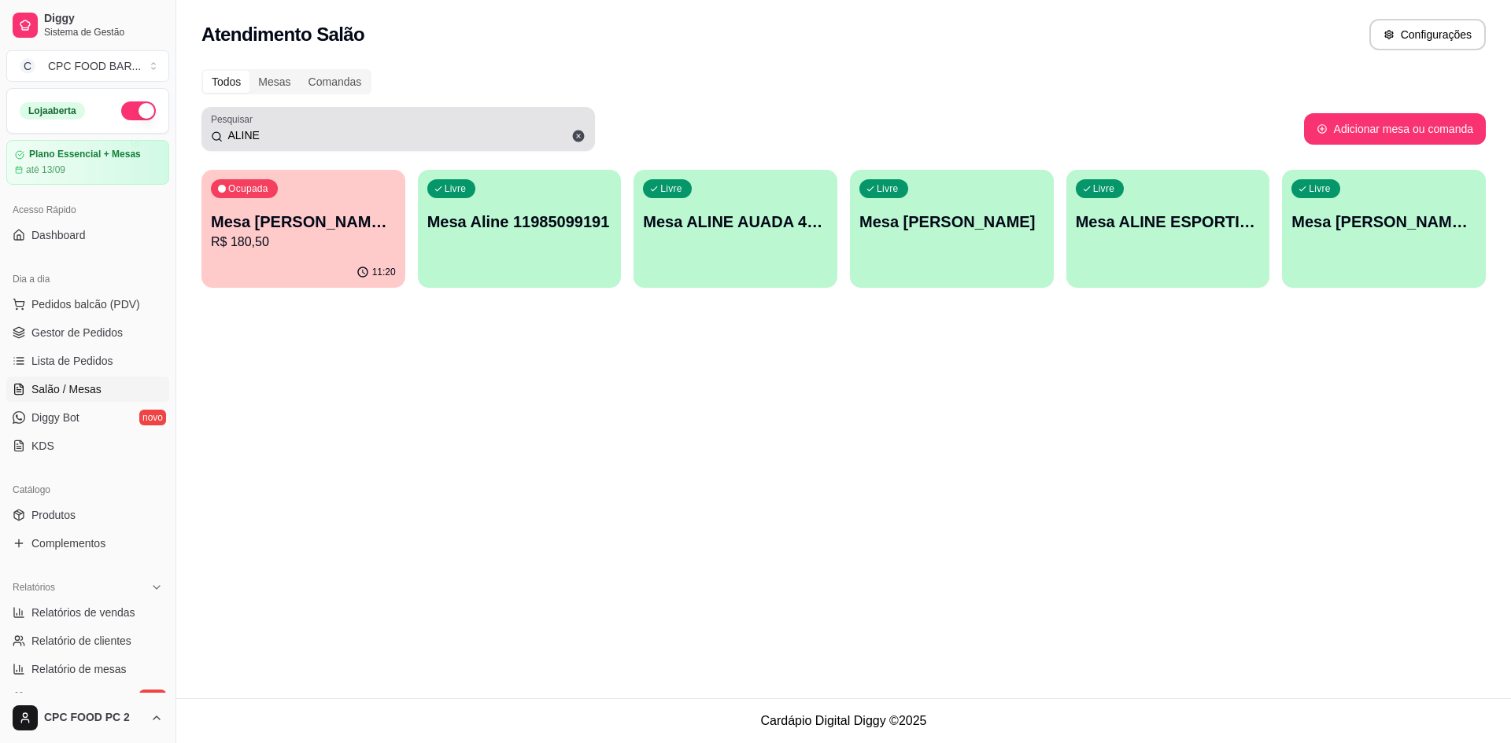
click at [290, 139] on input "ALINE" at bounding box center [404, 135] width 363 height 16
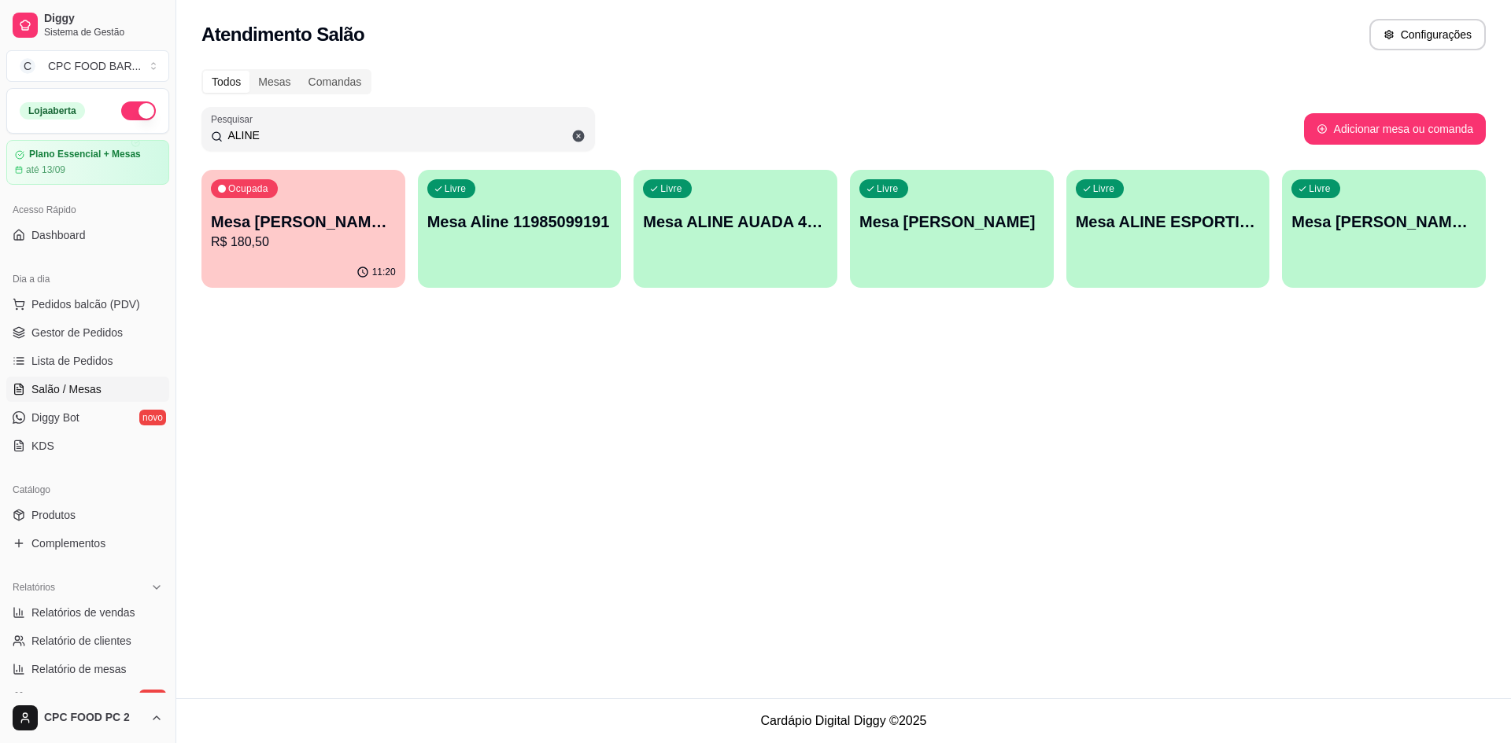
click at [290, 139] on input "ALINE" at bounding box center [404, 135] width 363 height 16
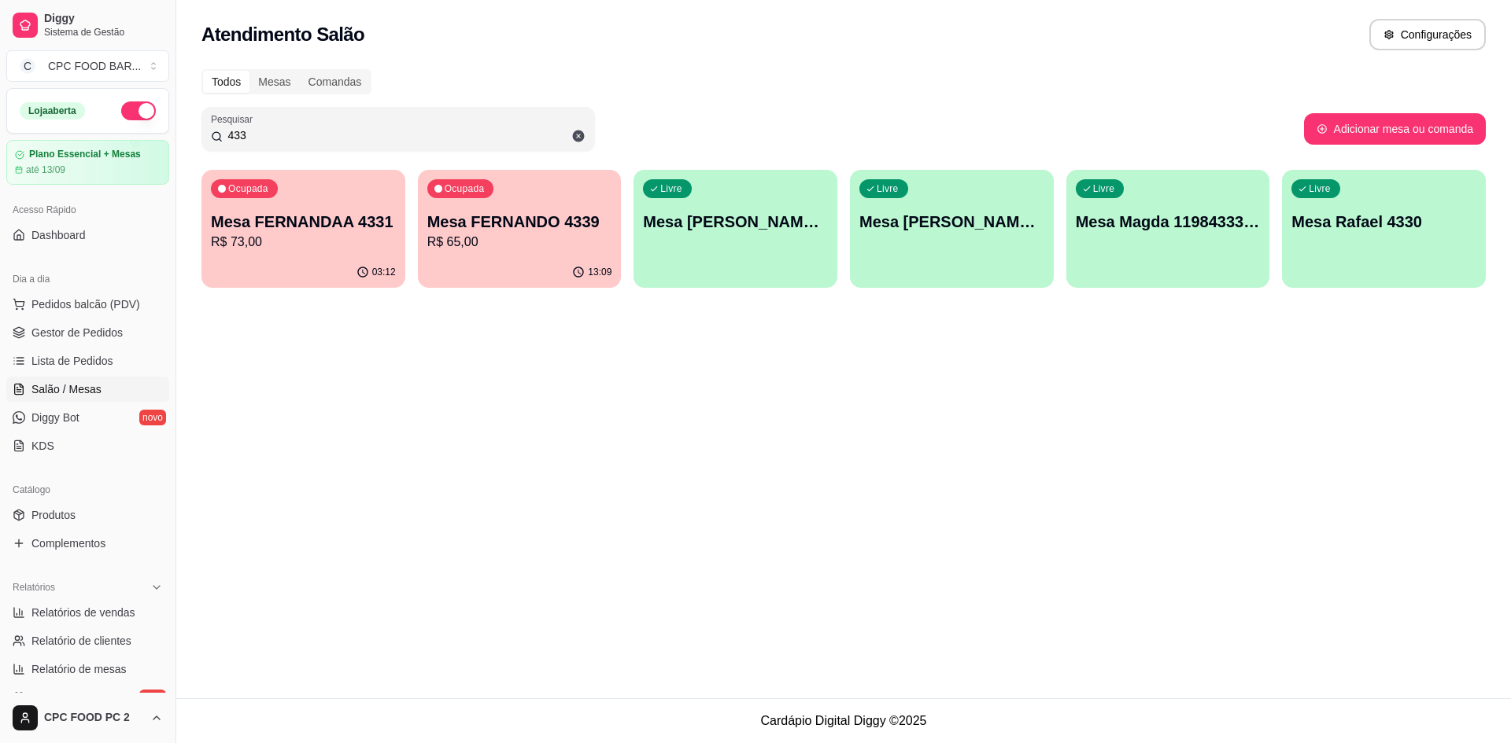
type input "433"
click at [273, 227] on p "Mesa FERNANDAA 4331" at bounding box center [303, 222] width 185 height 22
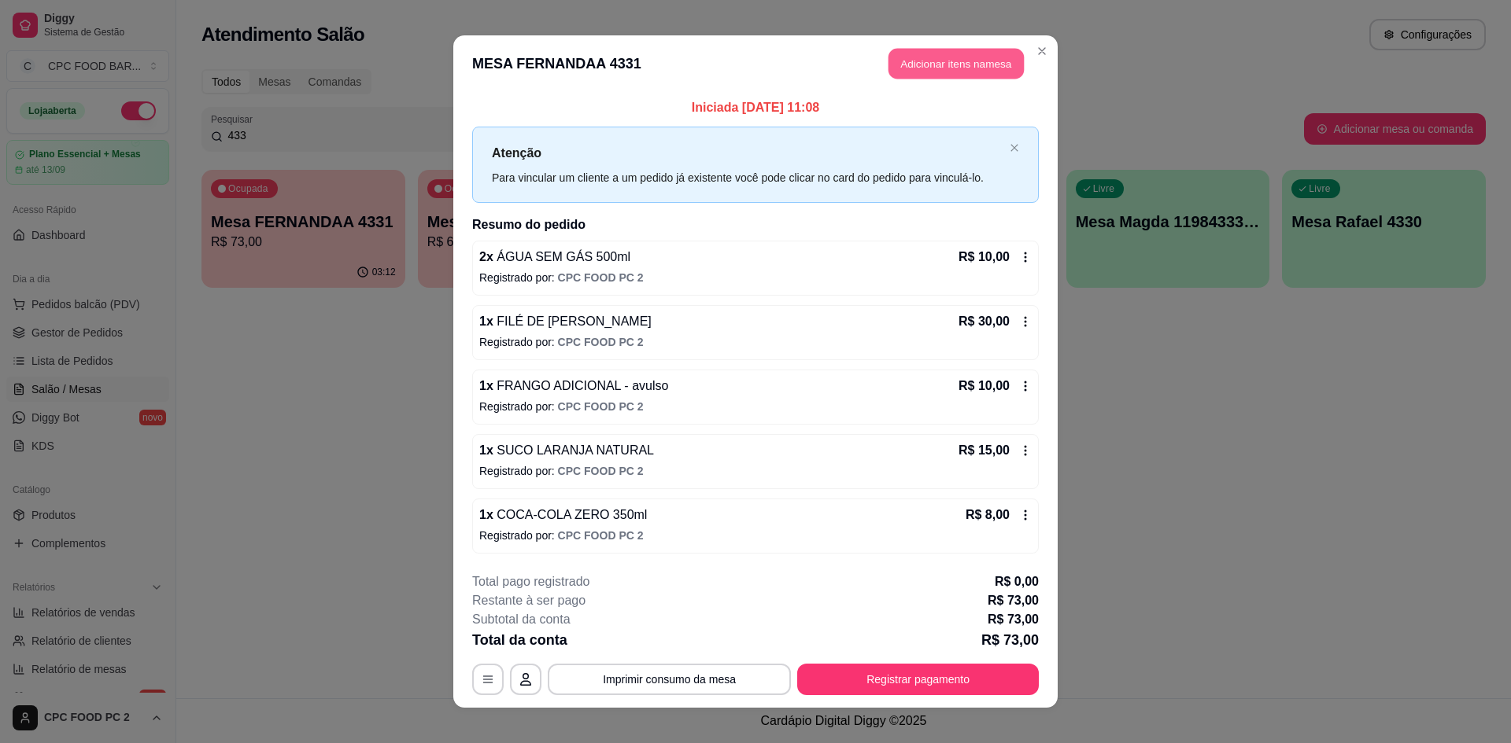
click at [925, 66] on button "Adicionar itens na mesa" at bounding box center [955, 64] width 135 height 31
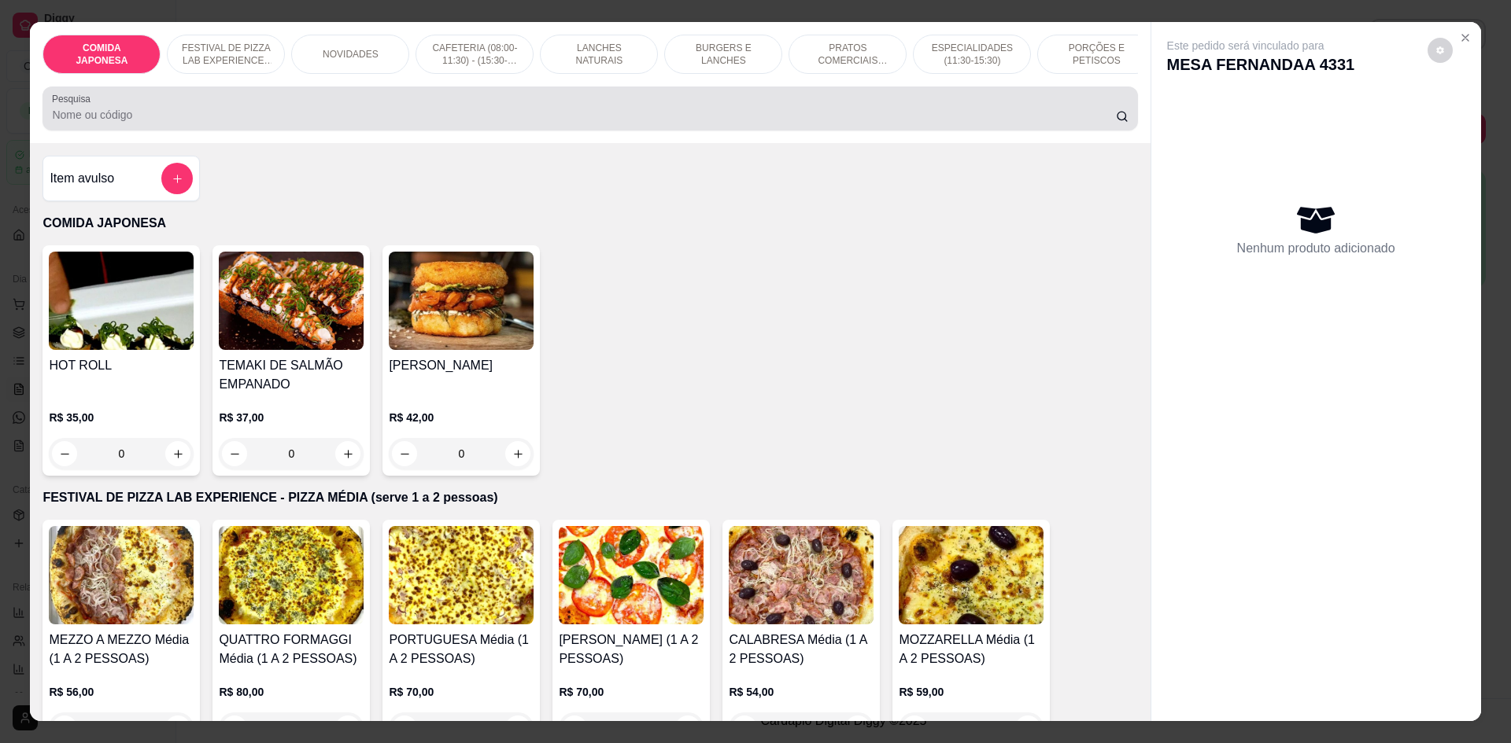
click at [751, 122] on input "Pesquisa" at bounding box center [583, 115] width 1063 height 16
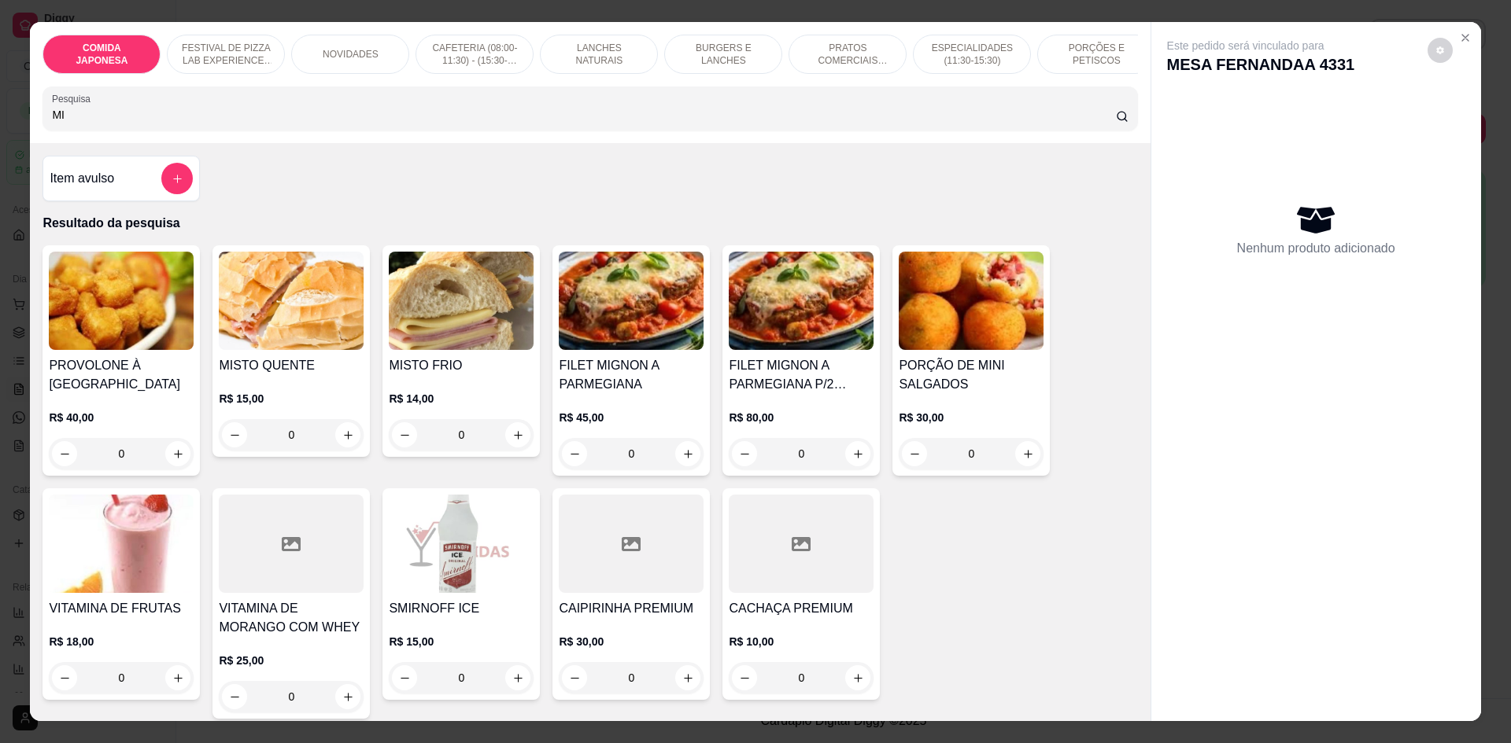
type input "M"
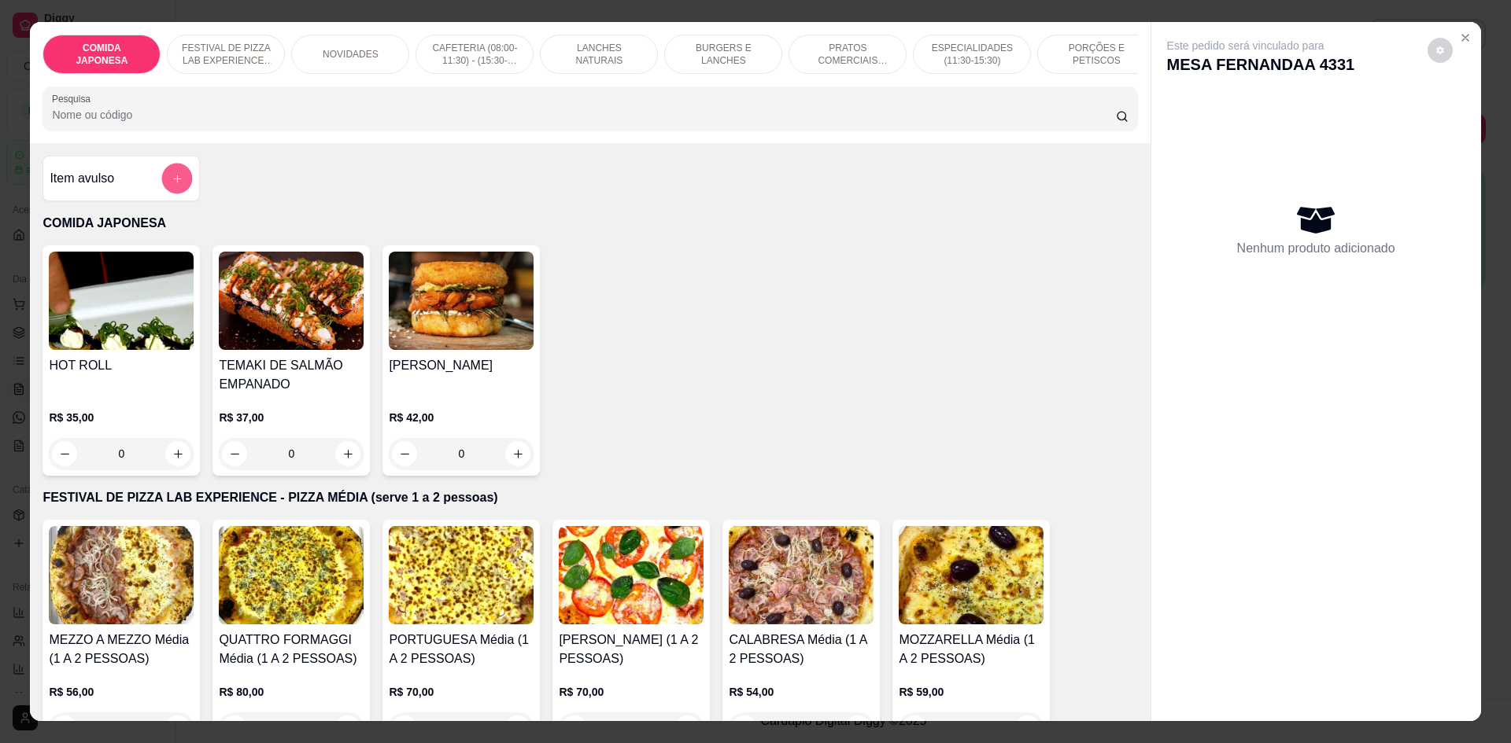
click at [167, 183] on button "add-separate-item" at bounding box center [177, 179] width 31 height 31
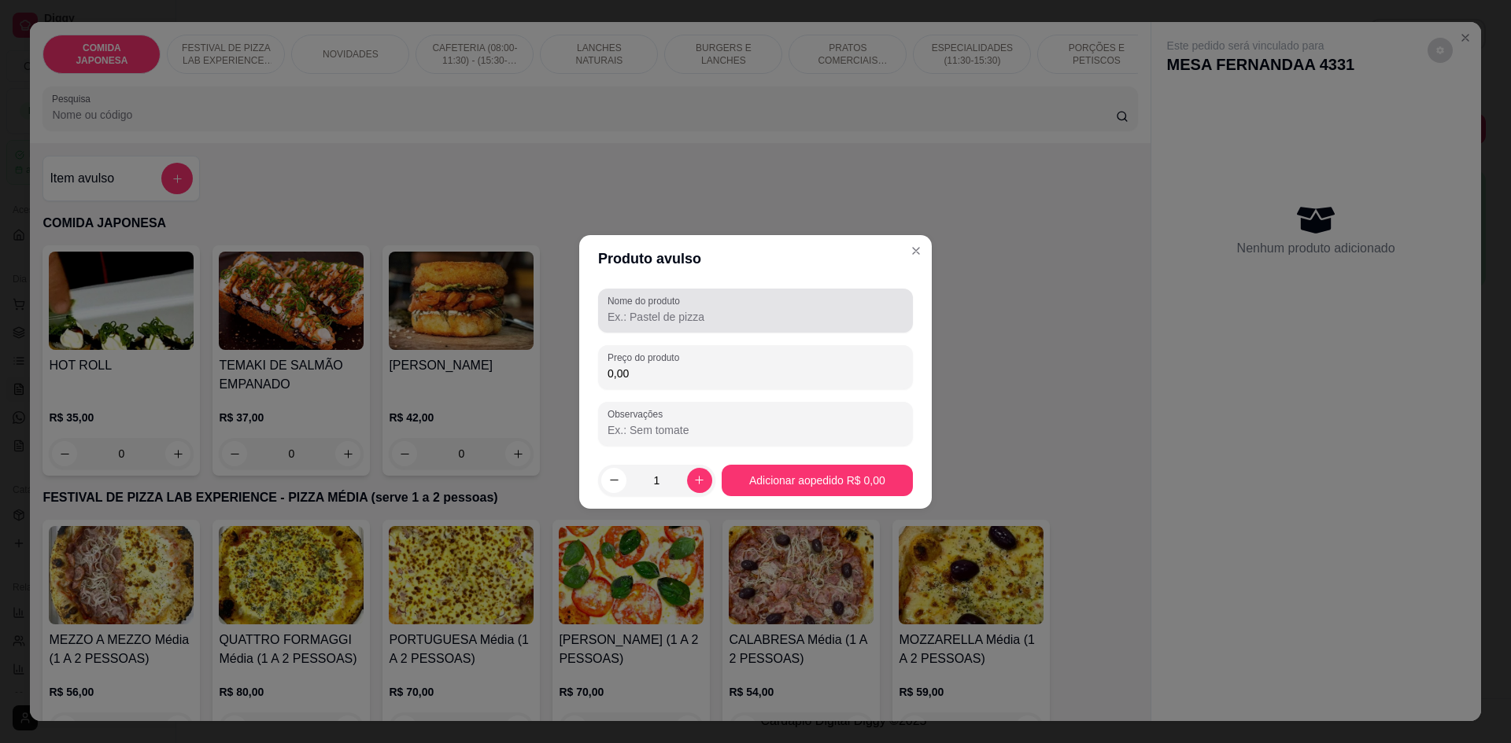
click at [693, 309] on input "Nome do produto" at bounding box center [755, 317] width 296 height 16
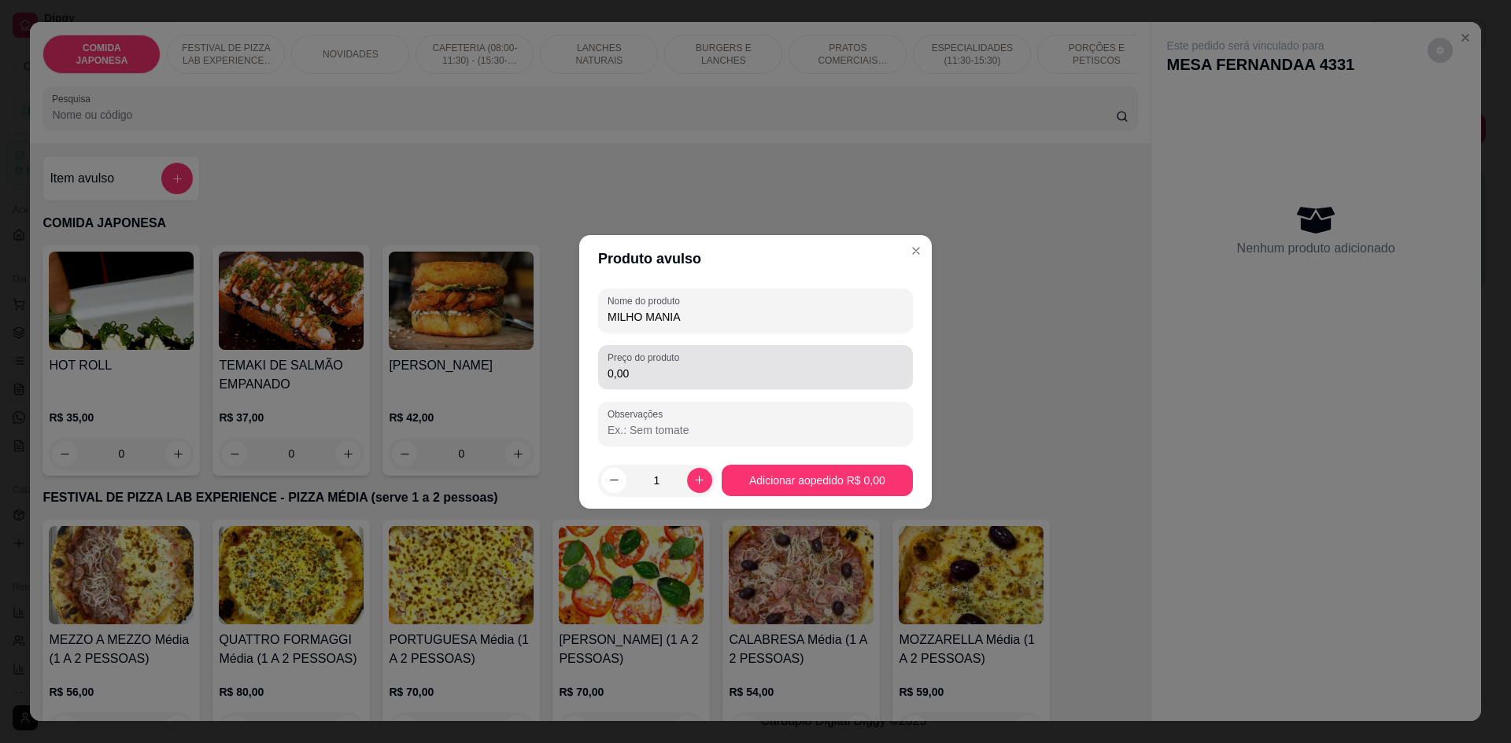
type input "MILHO MANIA"
click at [786, 374] on input "0,00" at bounding box center [755, 374] width 296 height 16
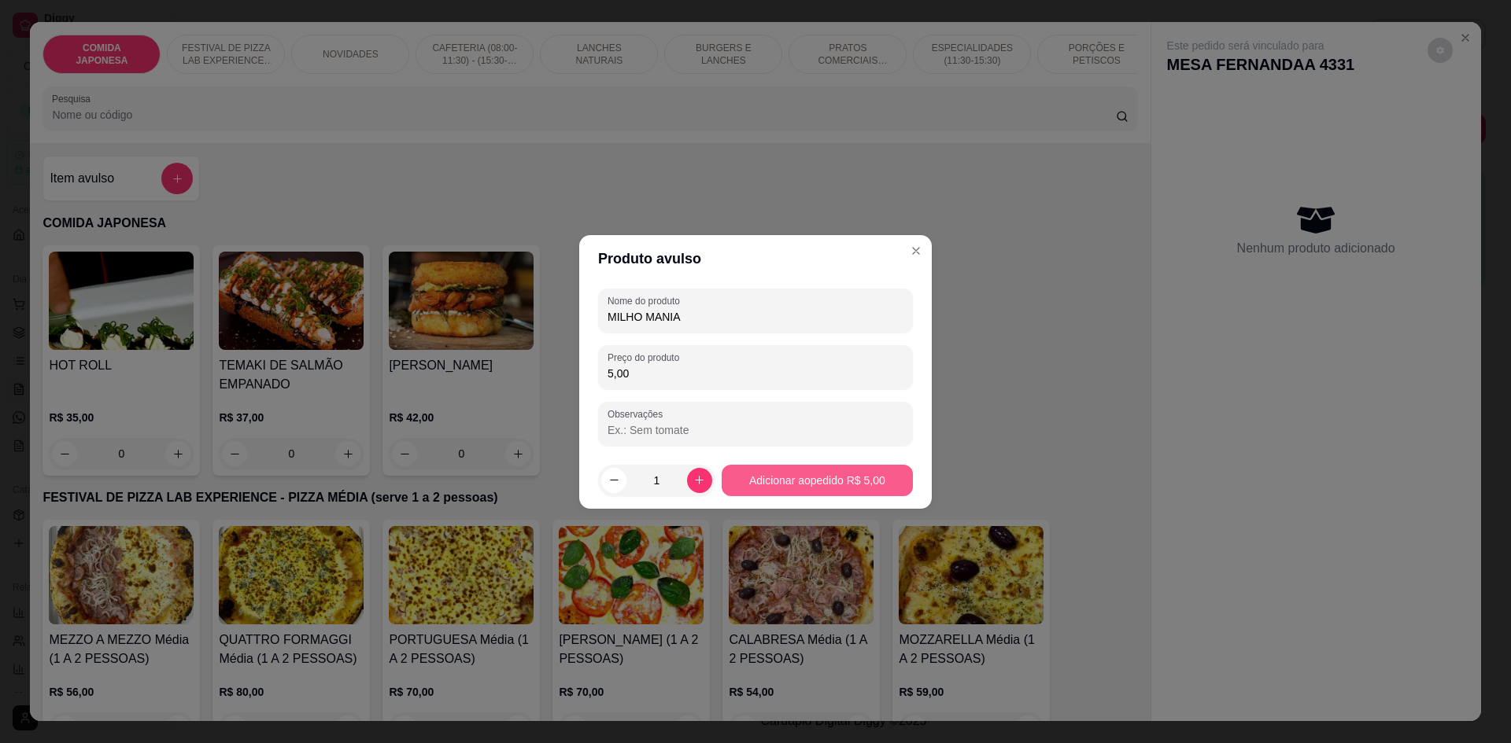
type input "5,00"
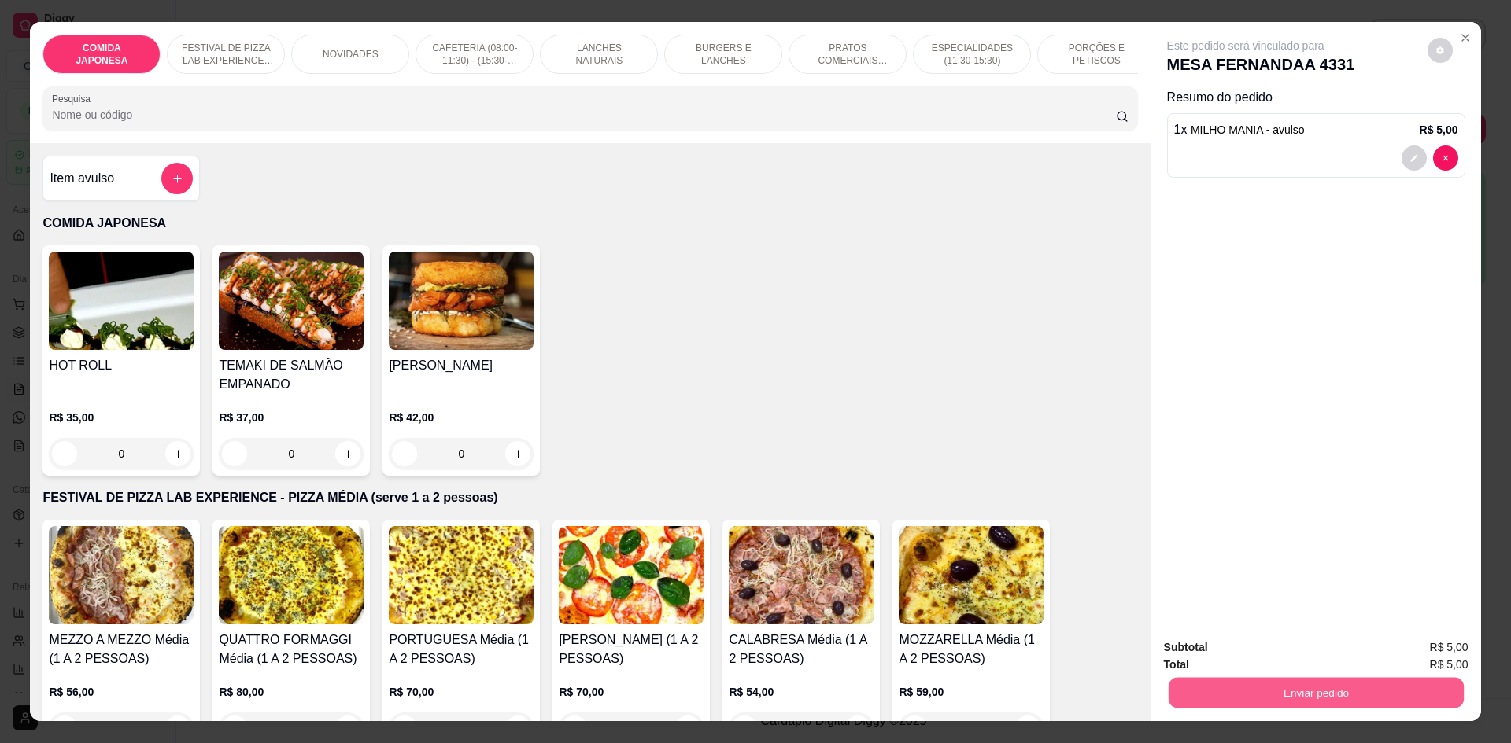
click at [1343, 695] on button "Enviar pedido" at bounding box center [1315, 692] width 295 height 31
click at [1278, 656] on button "Não registrar e enviar pedido" at bounding box center [1263, 654] width 159 height 29
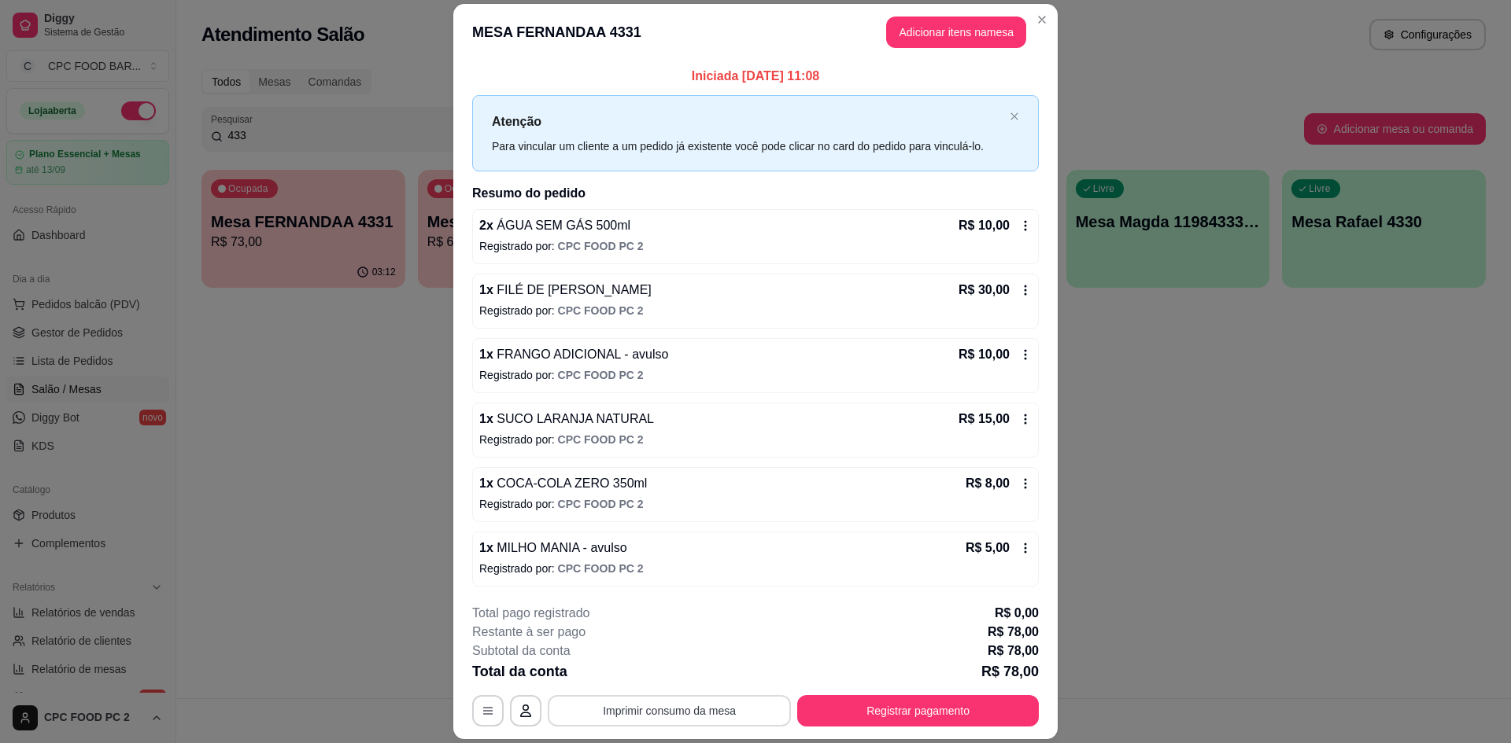
click at [692, 714] on button "Imprimir consumo da mesa" at bounding box center [669, 710] width 243 height 31
click at [920, 707] on button "Registrar pagamento" at bounding box center [918, 710] width 242 height 31
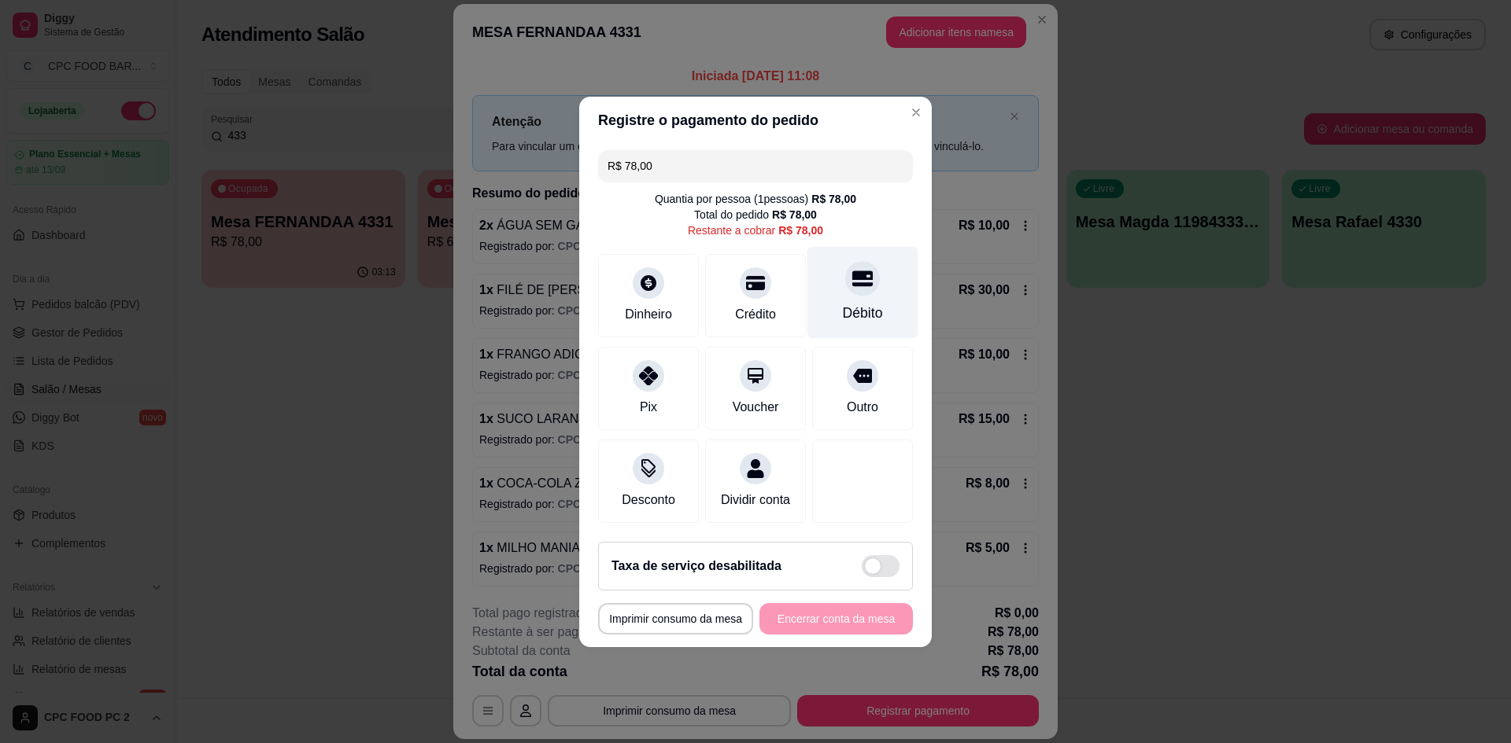
click at [856, 288] on div "Débito" at bounding box center [862, 292] width 111 height 92
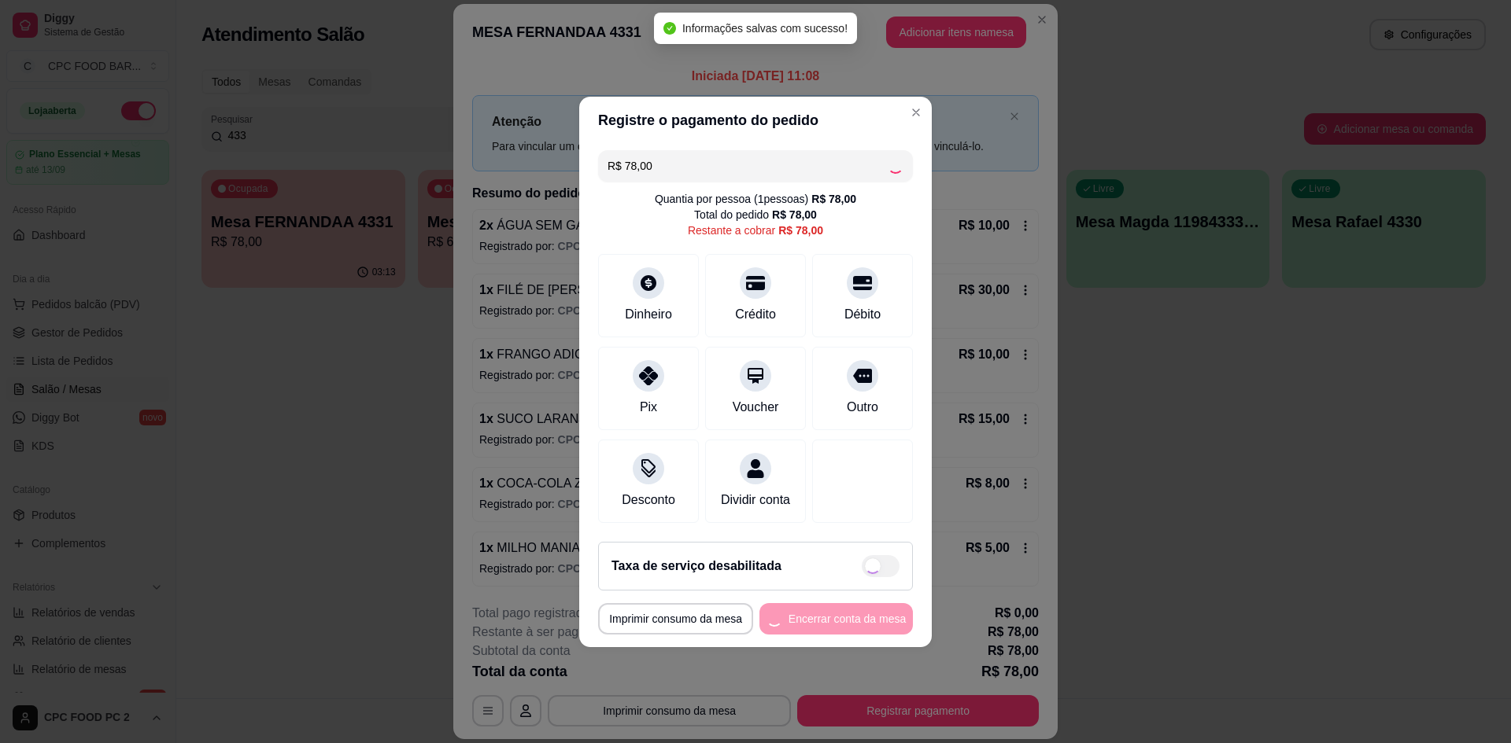
type input "R$ 0,00"
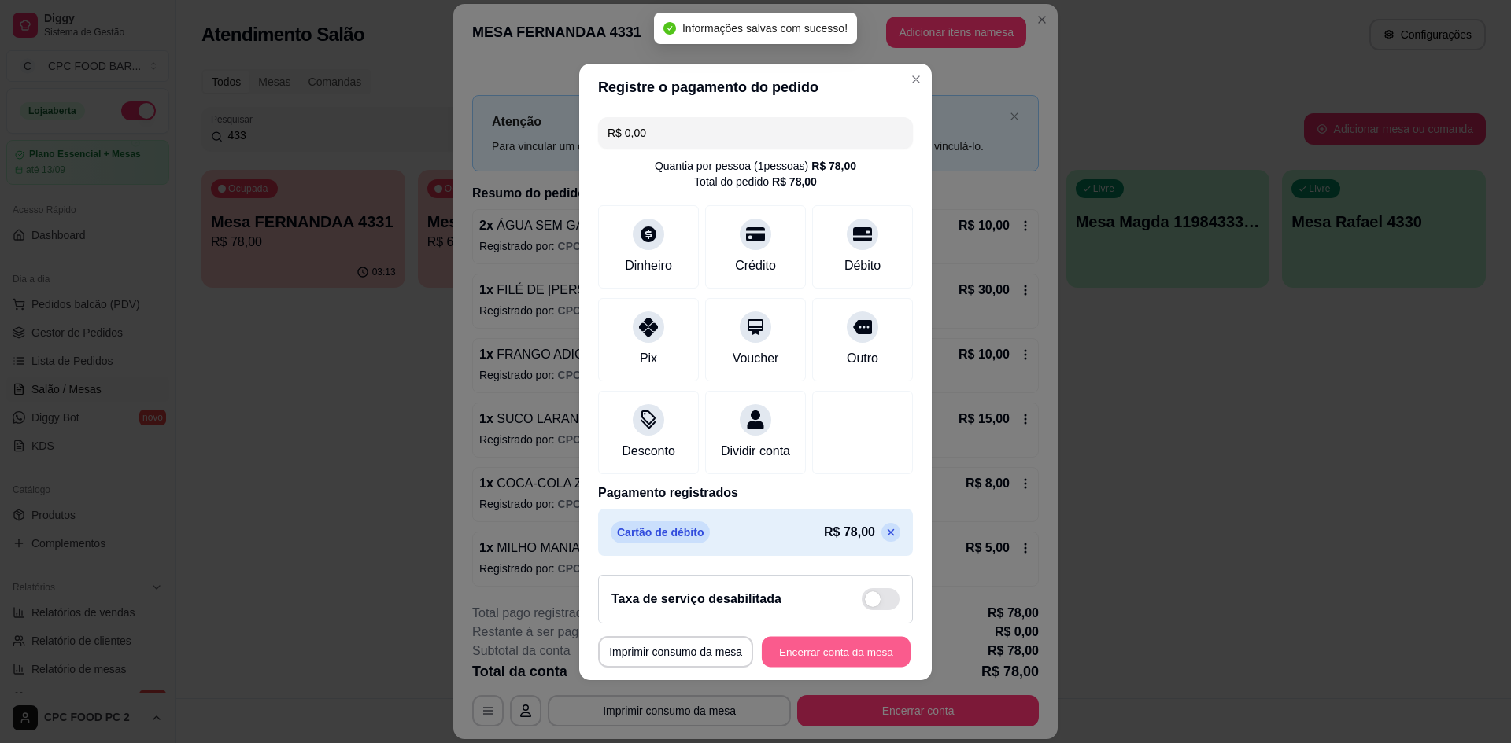
click at [831, 654] on button "Encerrar conta da mesa" at bounding box center [836, 651] width 149 height 31
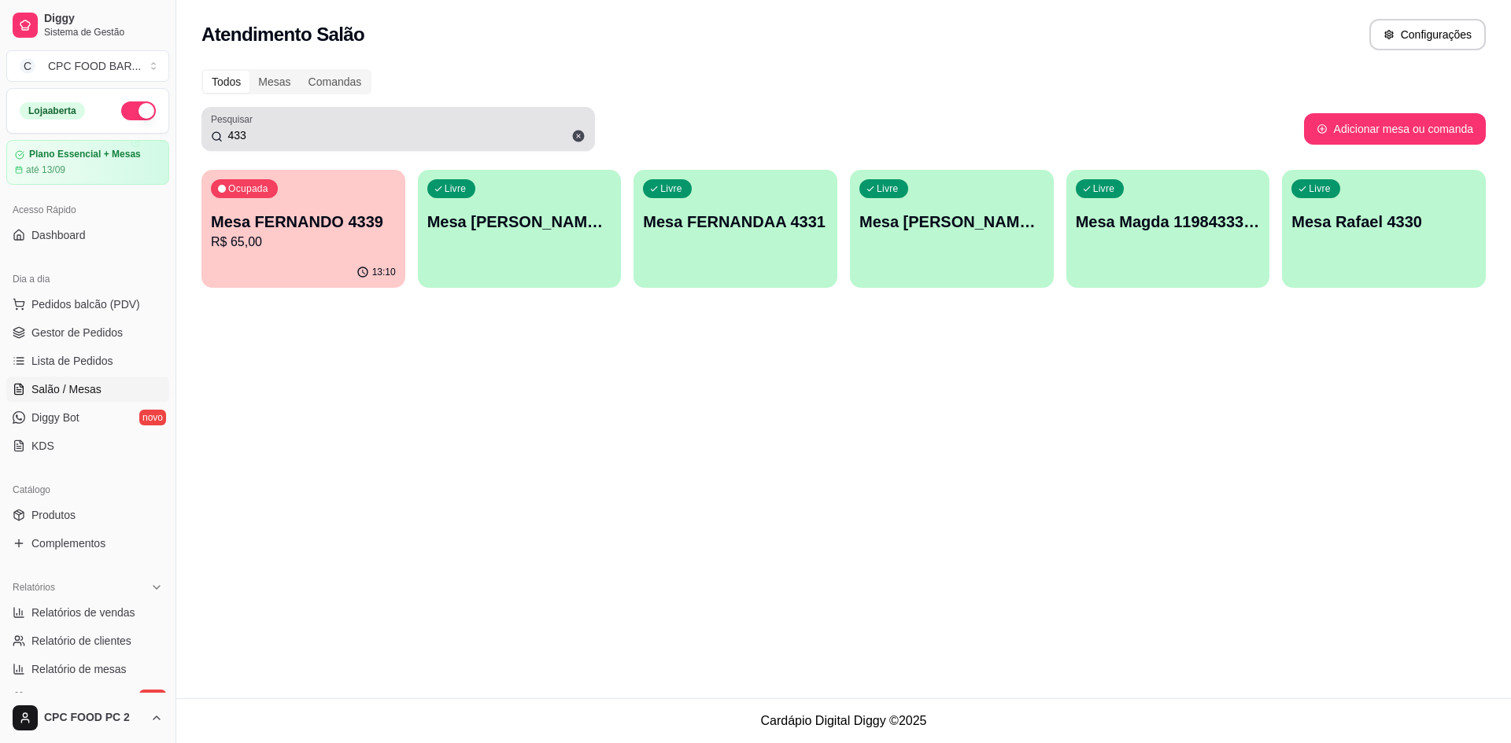
click at [249, 137] on input "433" at bounding box center [404, 135] width 363 height 16
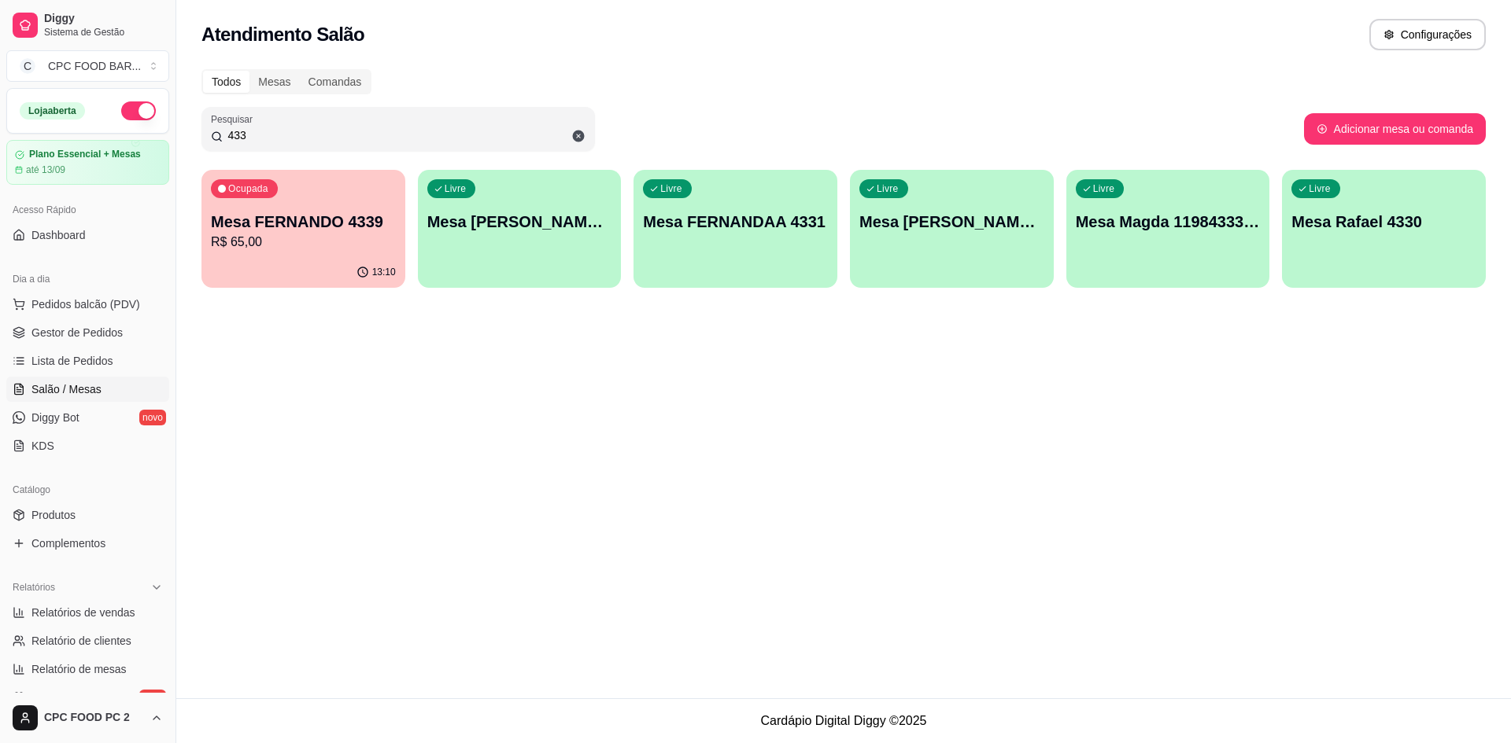
click at [249, 137] on input "433" at bounding box center [404, 135] width 363 height 16
type input "A"
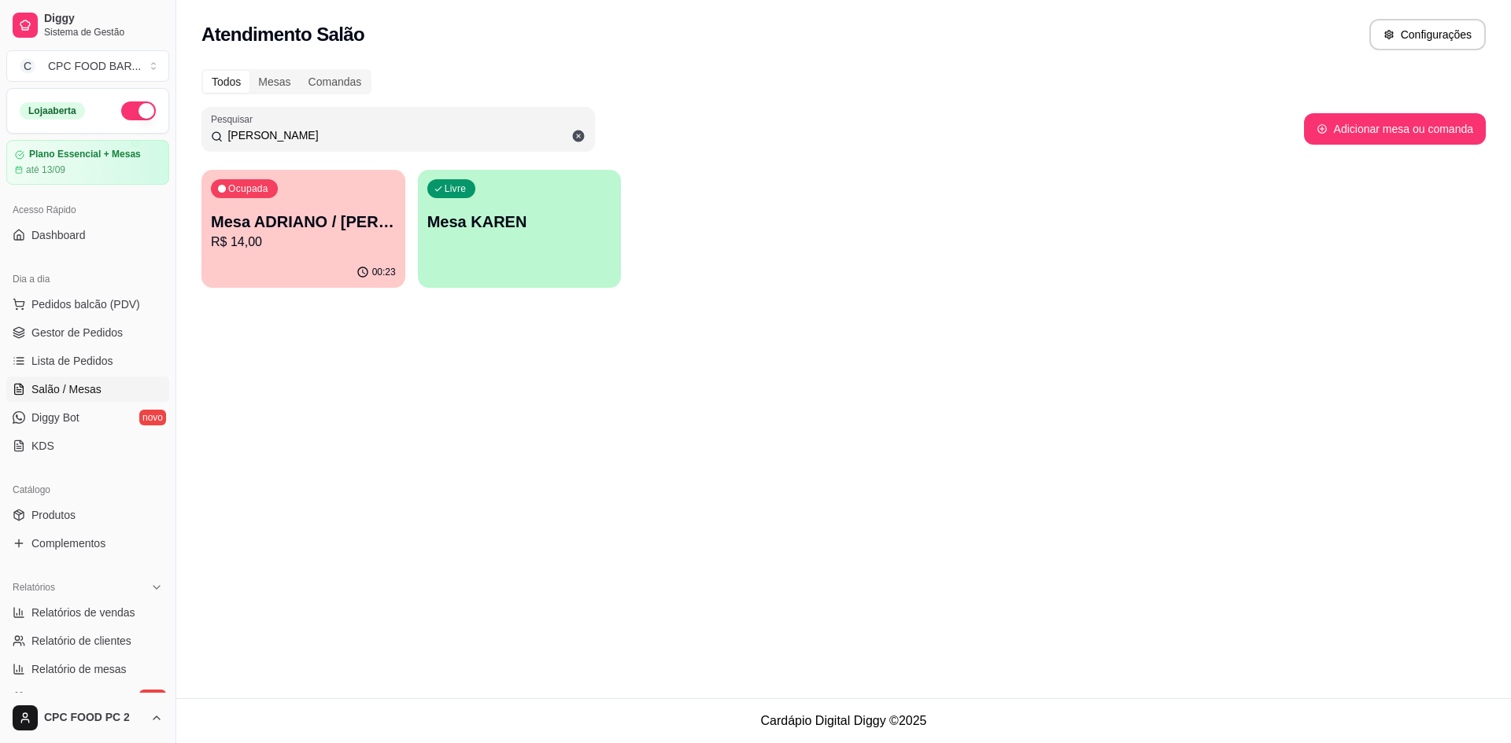
type input "KAREN"
click at [255, 263] on div "00:23" at bounding box center [303, 272] width 204 height 31
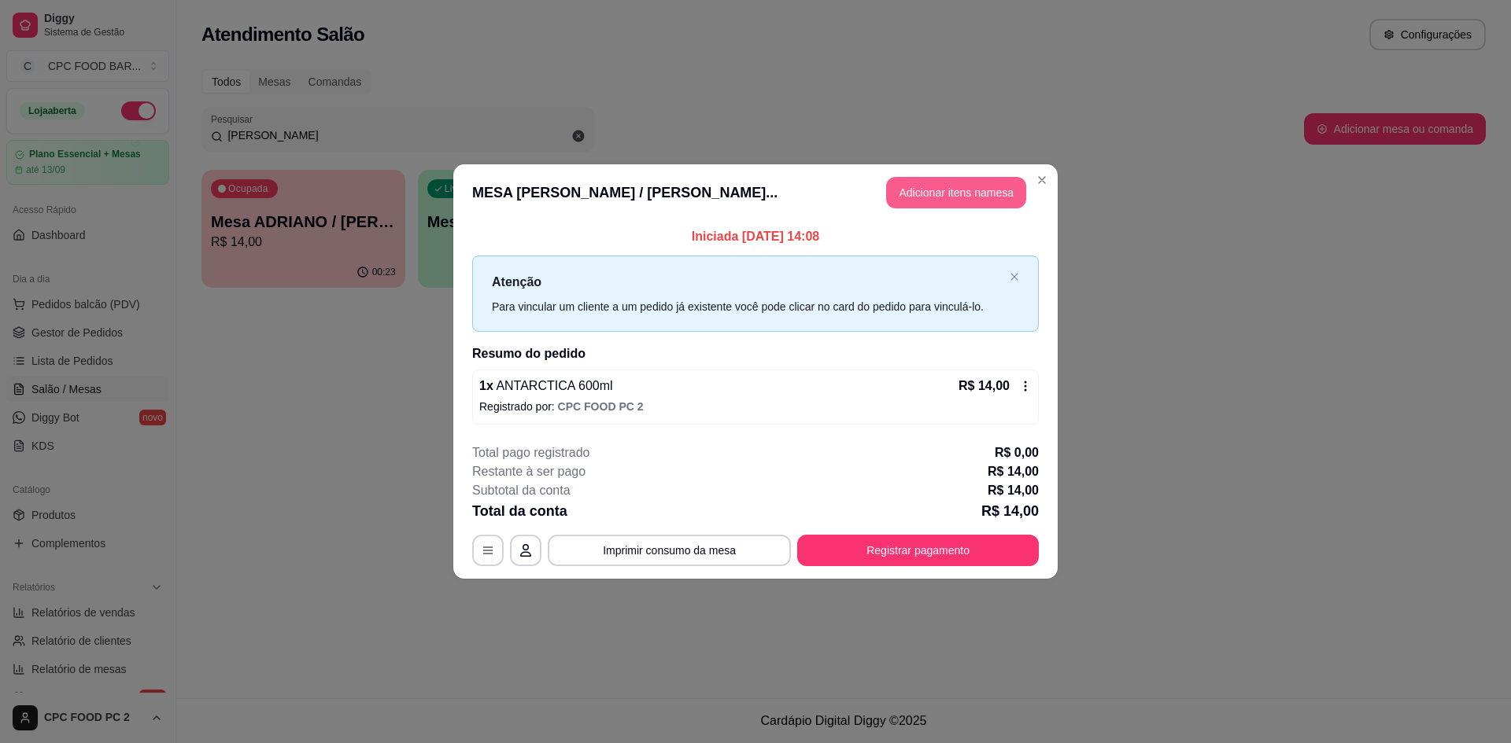
click at [1005, 194] on button "Adicionar itens na mesa" at bounding box center [956, 192] width 140 height 31
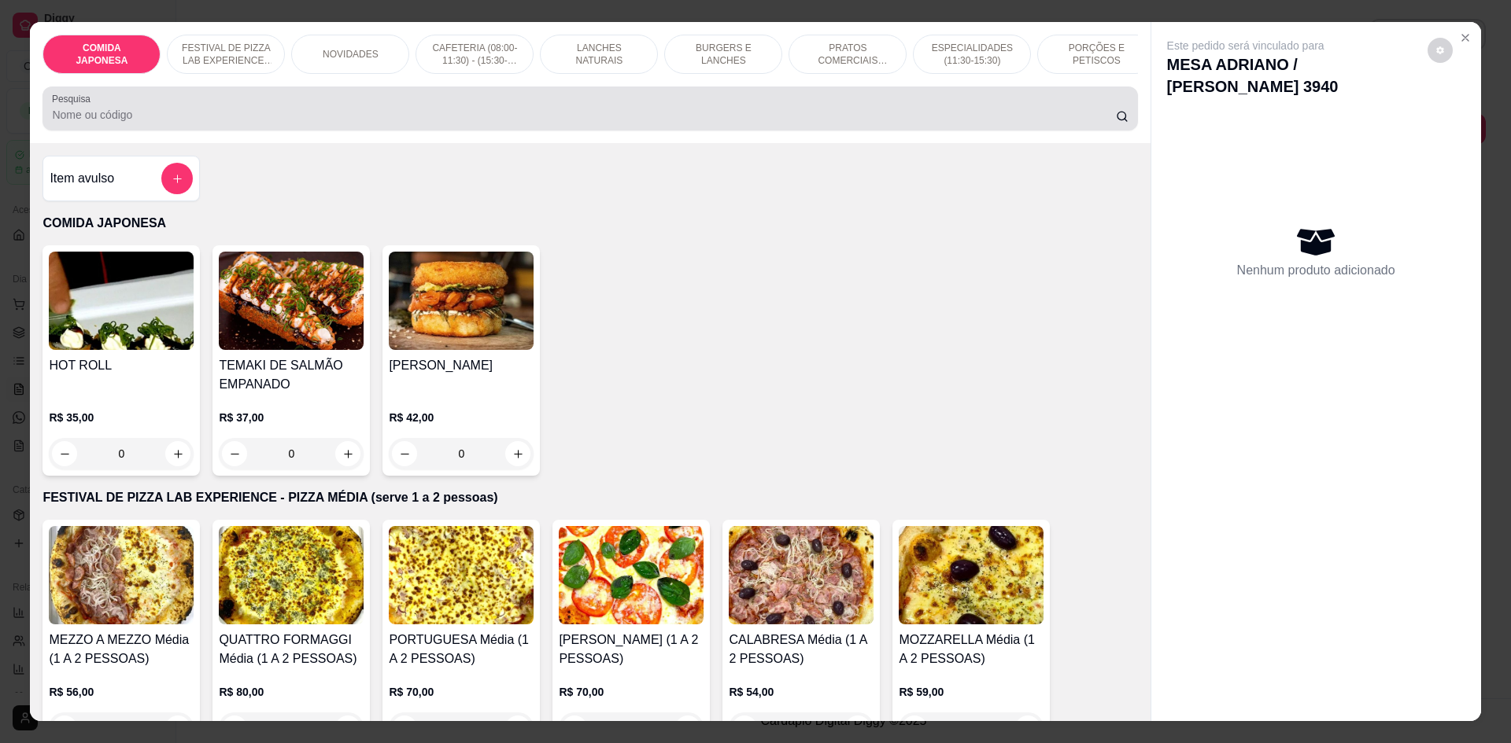
click at [282, 131] on div "Pesquisa" at bounding box center [589, 109] width 1094 height 44
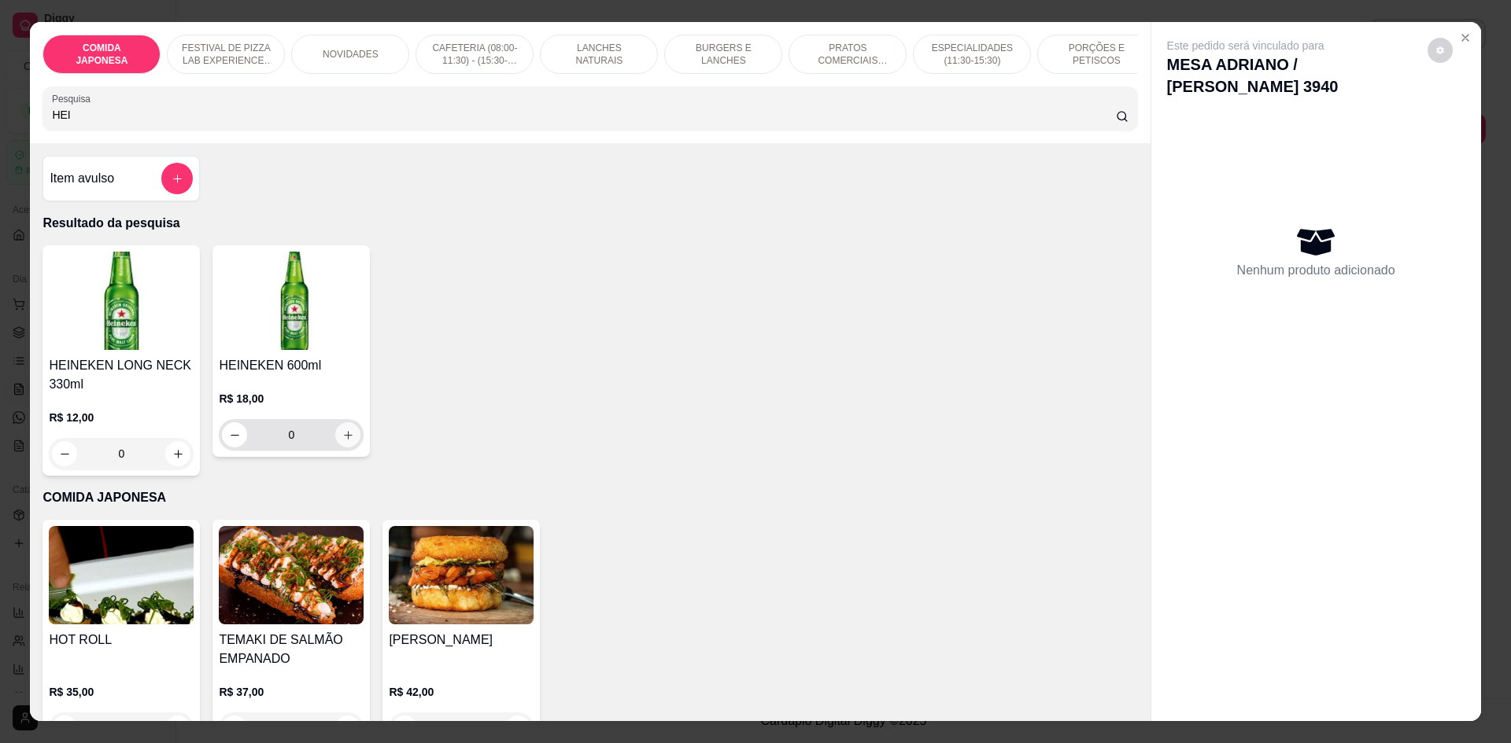
type input "HEI"
click at [342, 441] on icon "increase-product-quantity" at bounding box center [348, 436] width 12 height 12
type input "1"
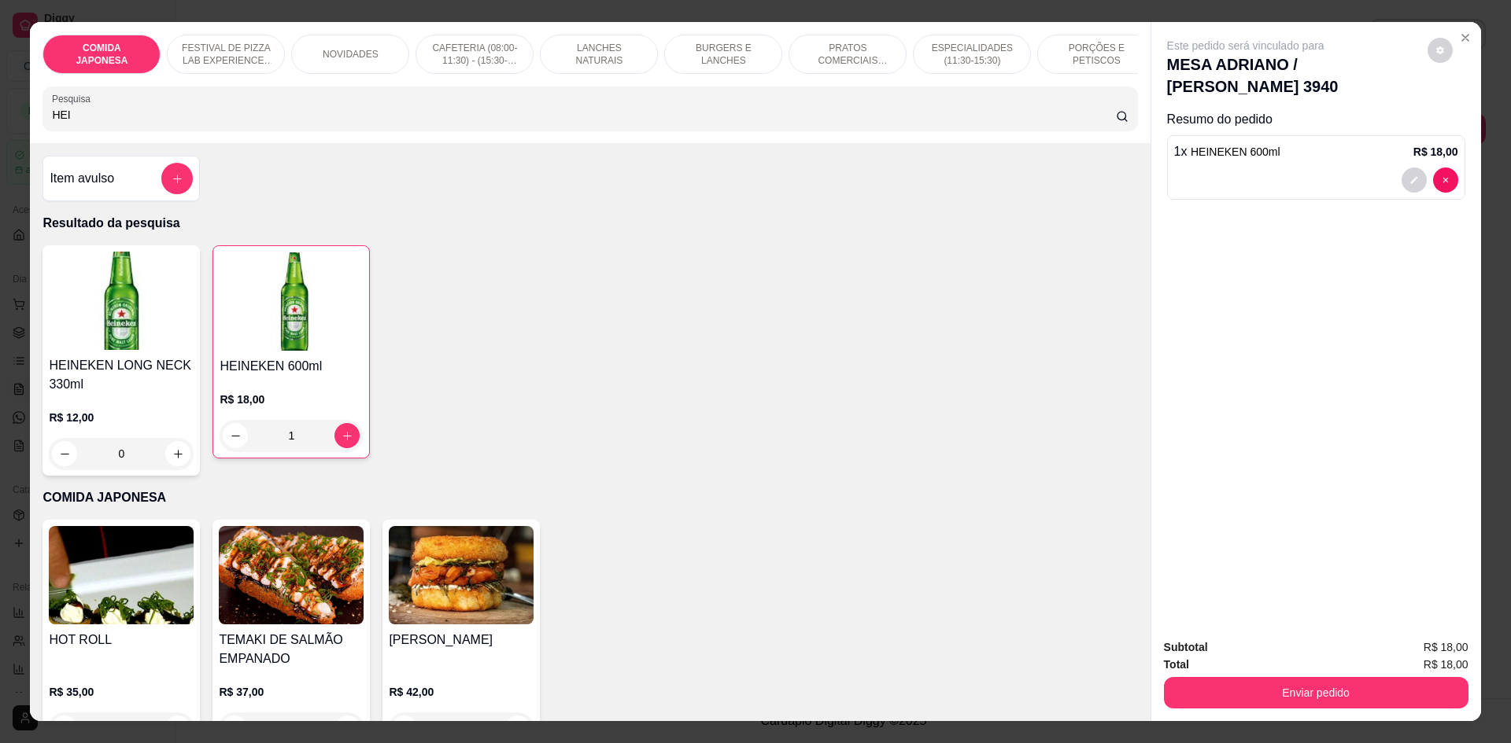
click at [92, 123] on input "HEI" at bounding box center [583, 115] width 1063 height 16
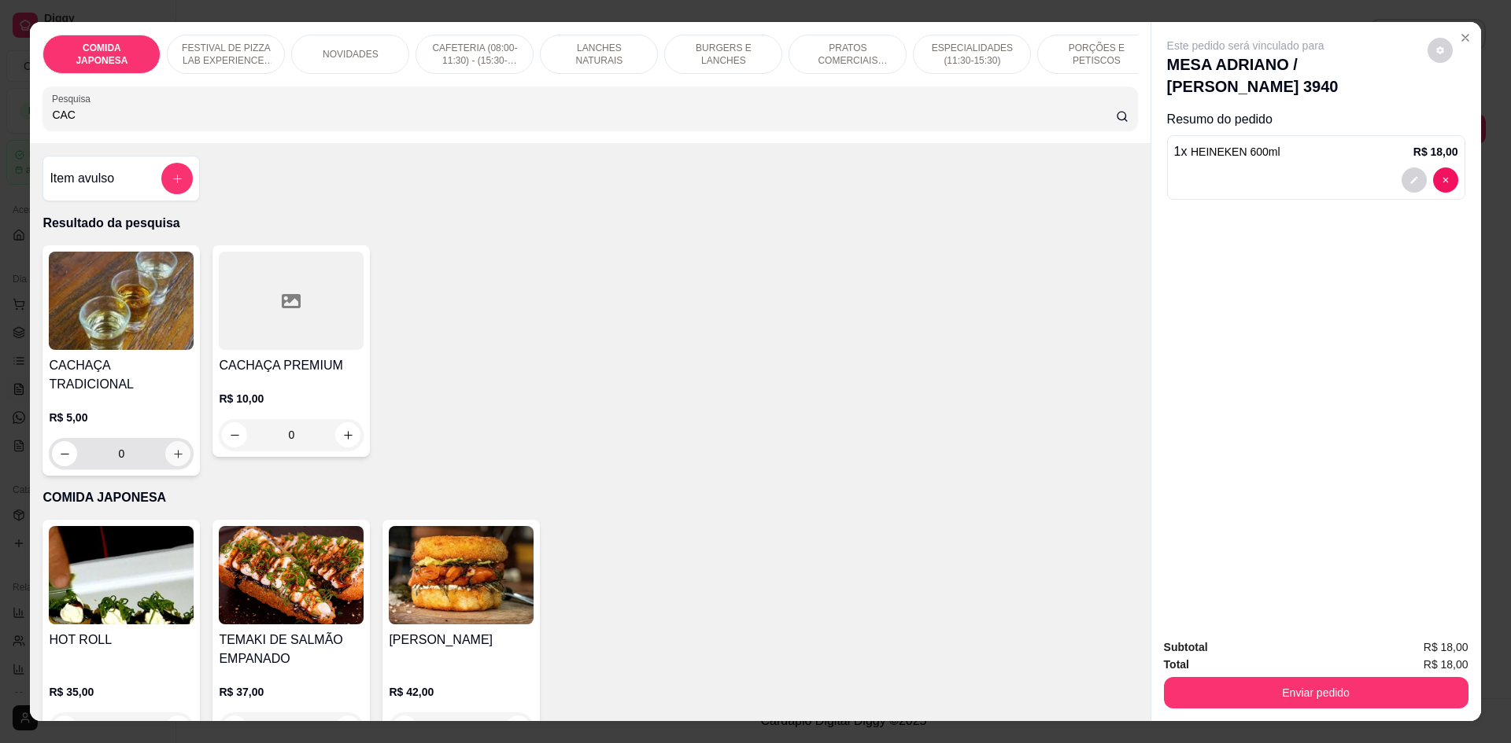
type input "CAC"
click at [172, 448] on icon "increase-product-quantity" at bounding box center [178, 454] width 12 height 12
type input "1"
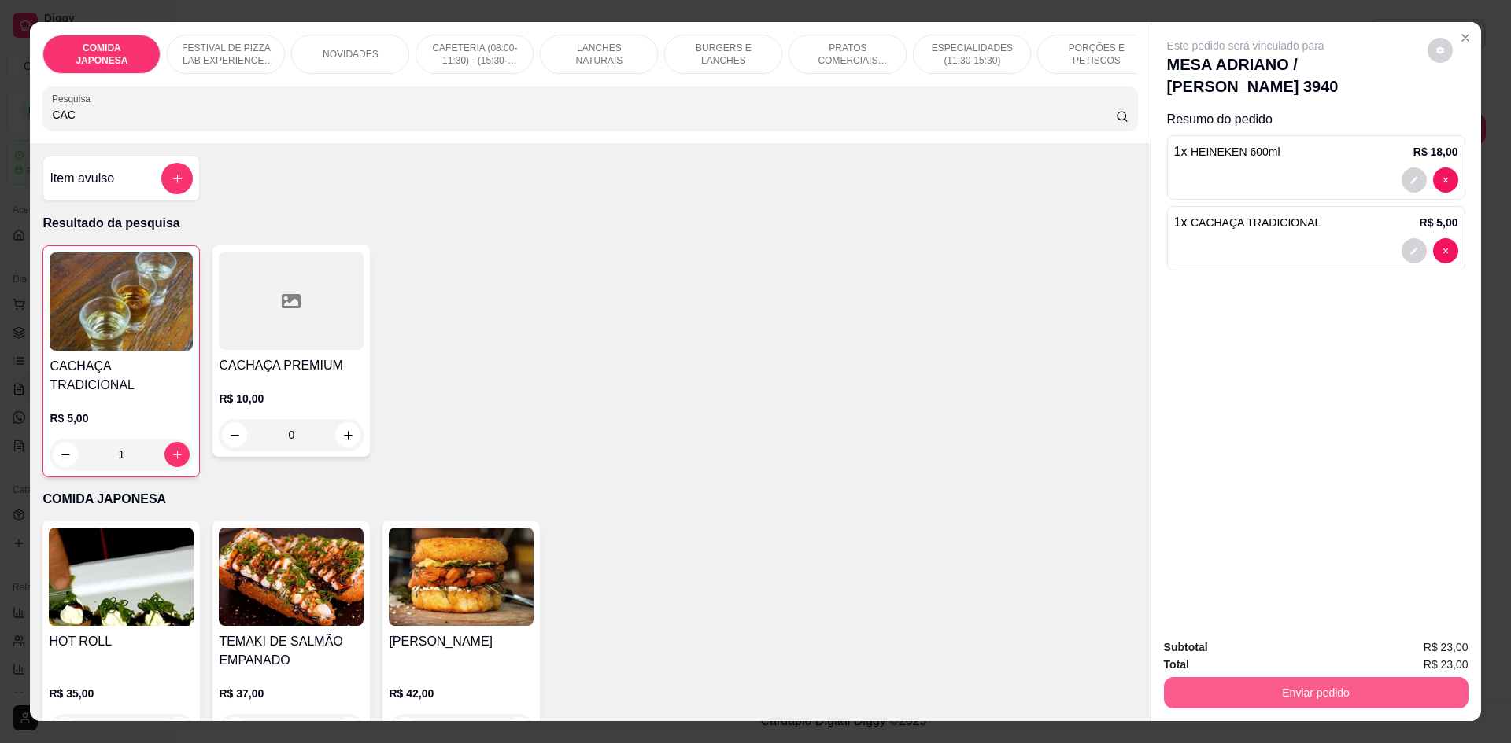
click at [1283, 692] on button "Enviar pedido" at bounding box center [1316, 692] width 304 height 31
click at [1272, 659] on button "Não registrar e enviar pedido" at bounding box center [1264, 655] width 164 height 30
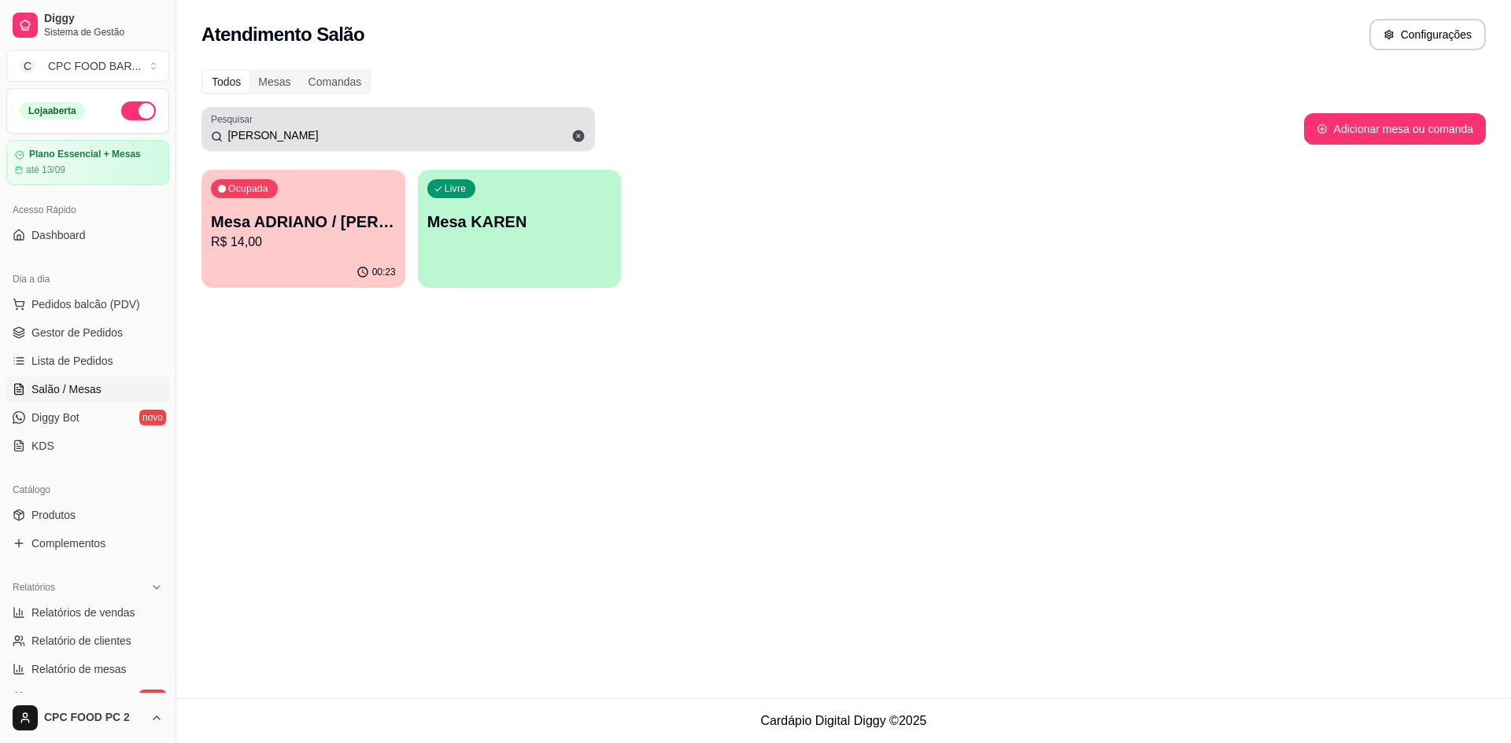
click at [579, 132] on icon at bounding box center [579, 137] width 12 height 12
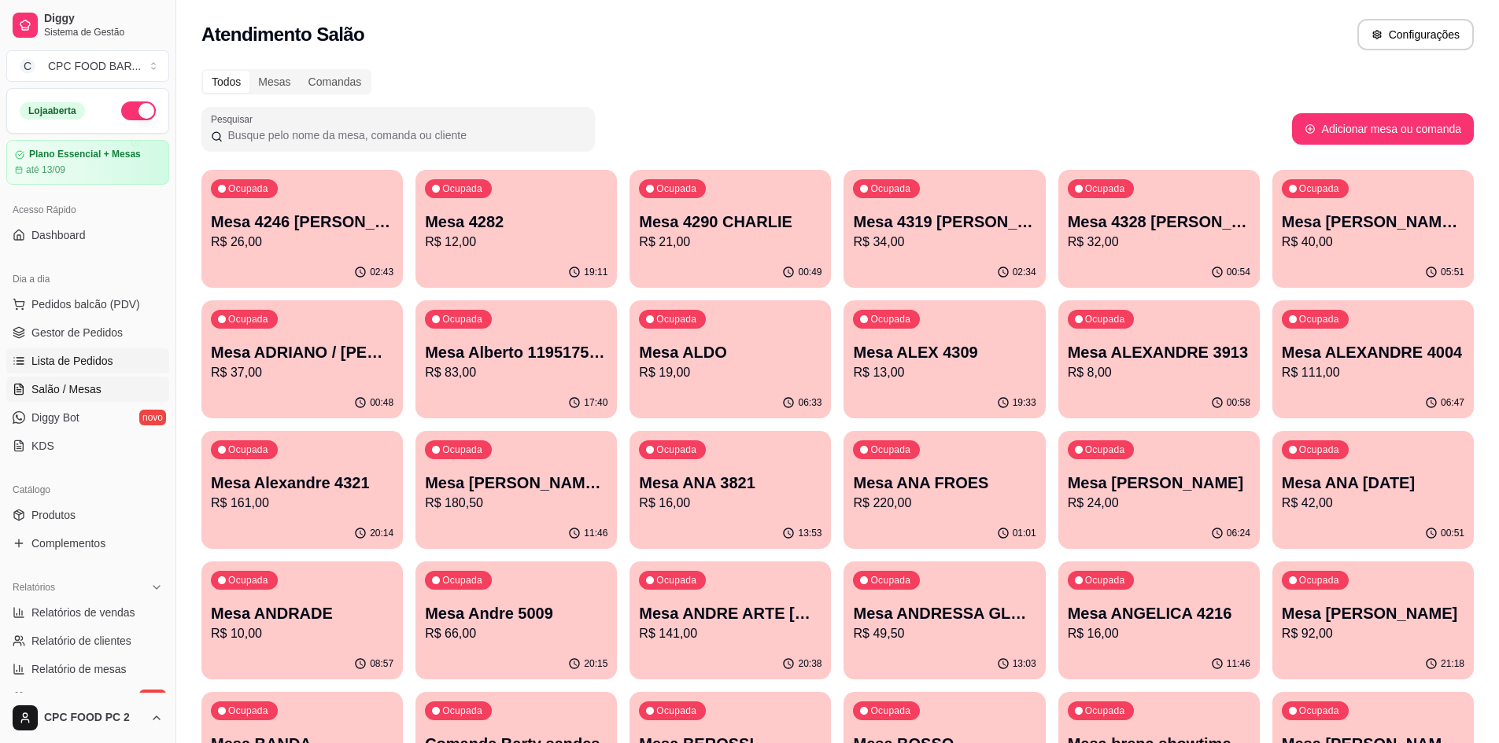
click at [109, 360] on link "Lista de Pedidos" at bounding box center [87, 361] width 163 height 25
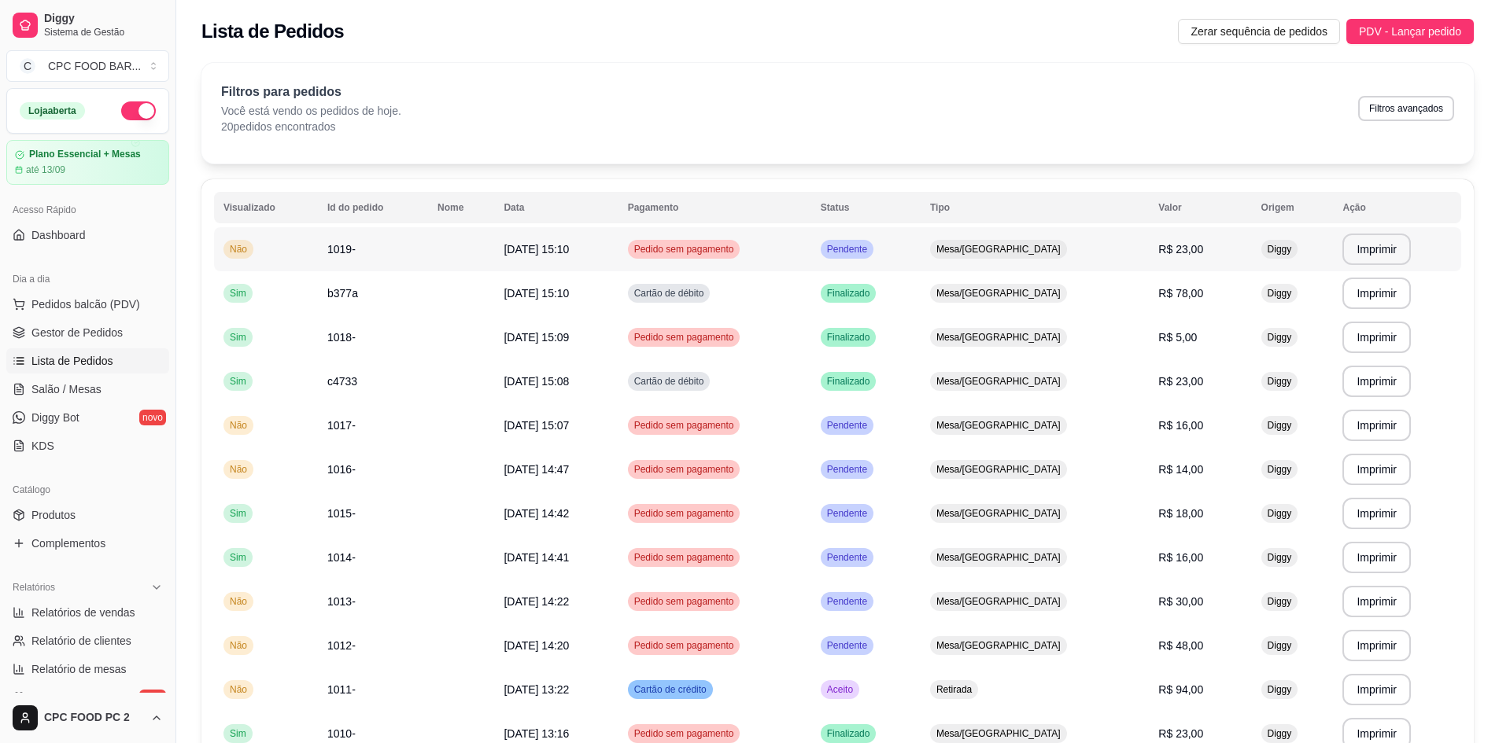
click at [507, 250] on td "22/08/25 às 15:10" at bounding box center [556, 249] width 124 height 44
click at [74, 391] on span "Salão / Mesas" at bounding box center [66, 390] width 70 height 16
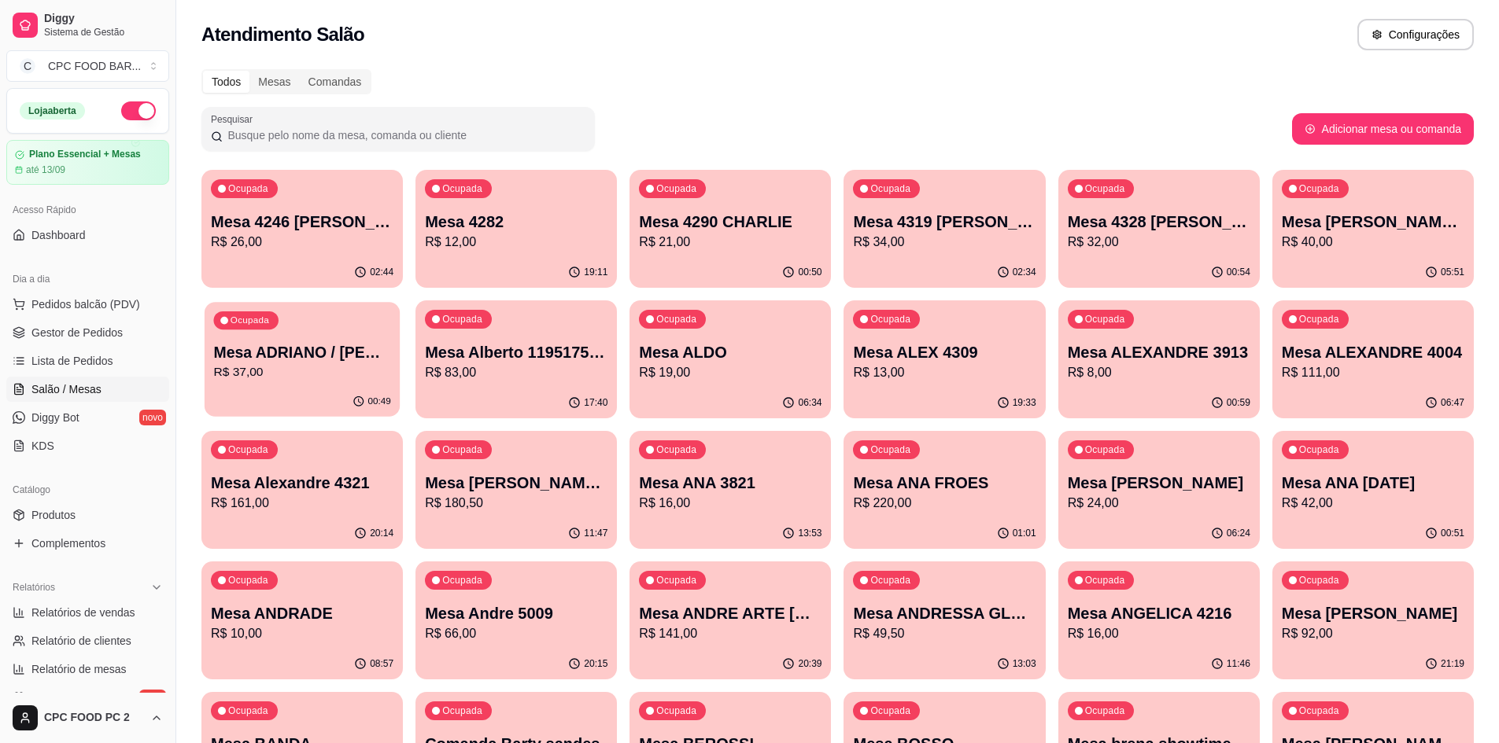
click at [300, 350] on p "Mesa ADRIANO / [PERSON_NAME] 3940" at bounding box center [301, 352] width 177 height 21
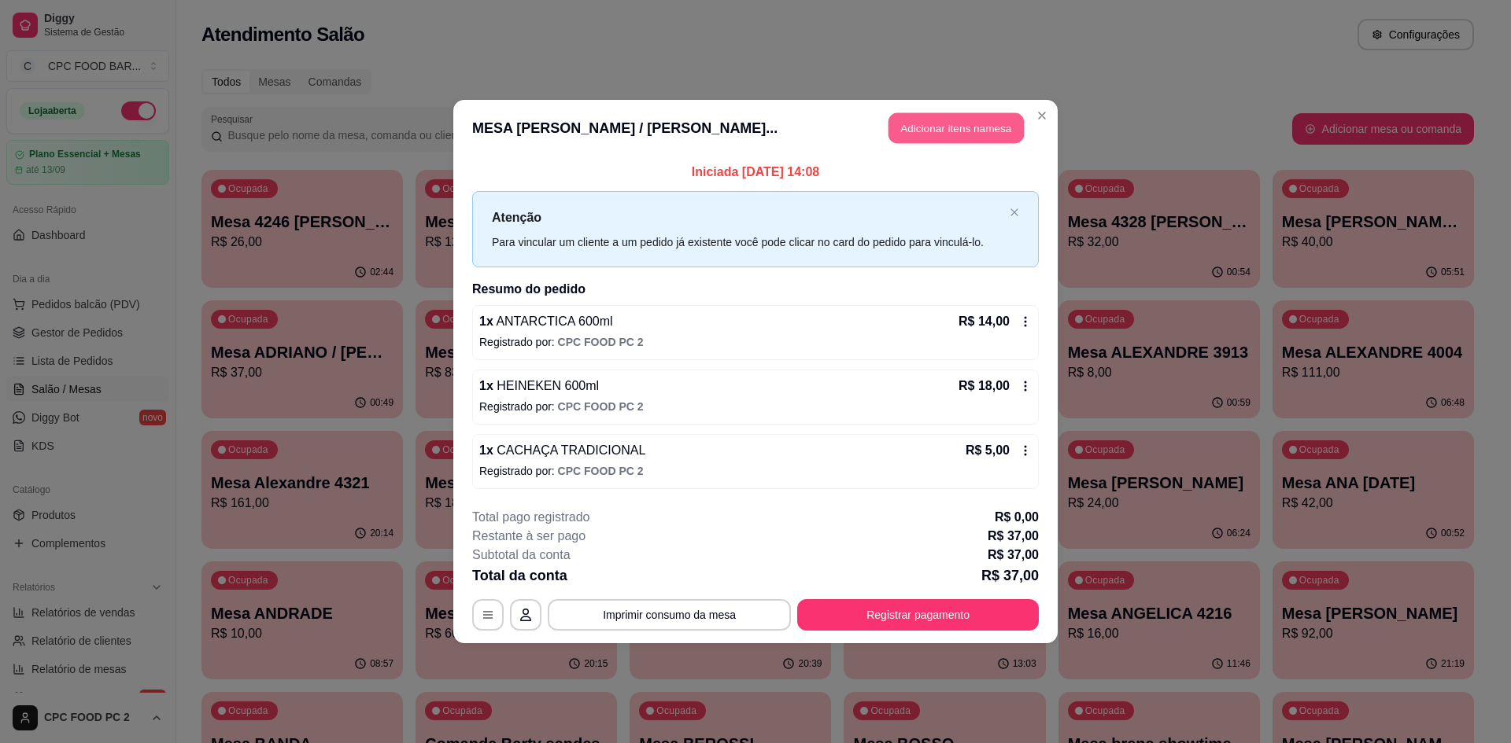
click at [926, 131] on button "Adicionar itens na mesa" at bounding box center [955, 128] width 135 height 31
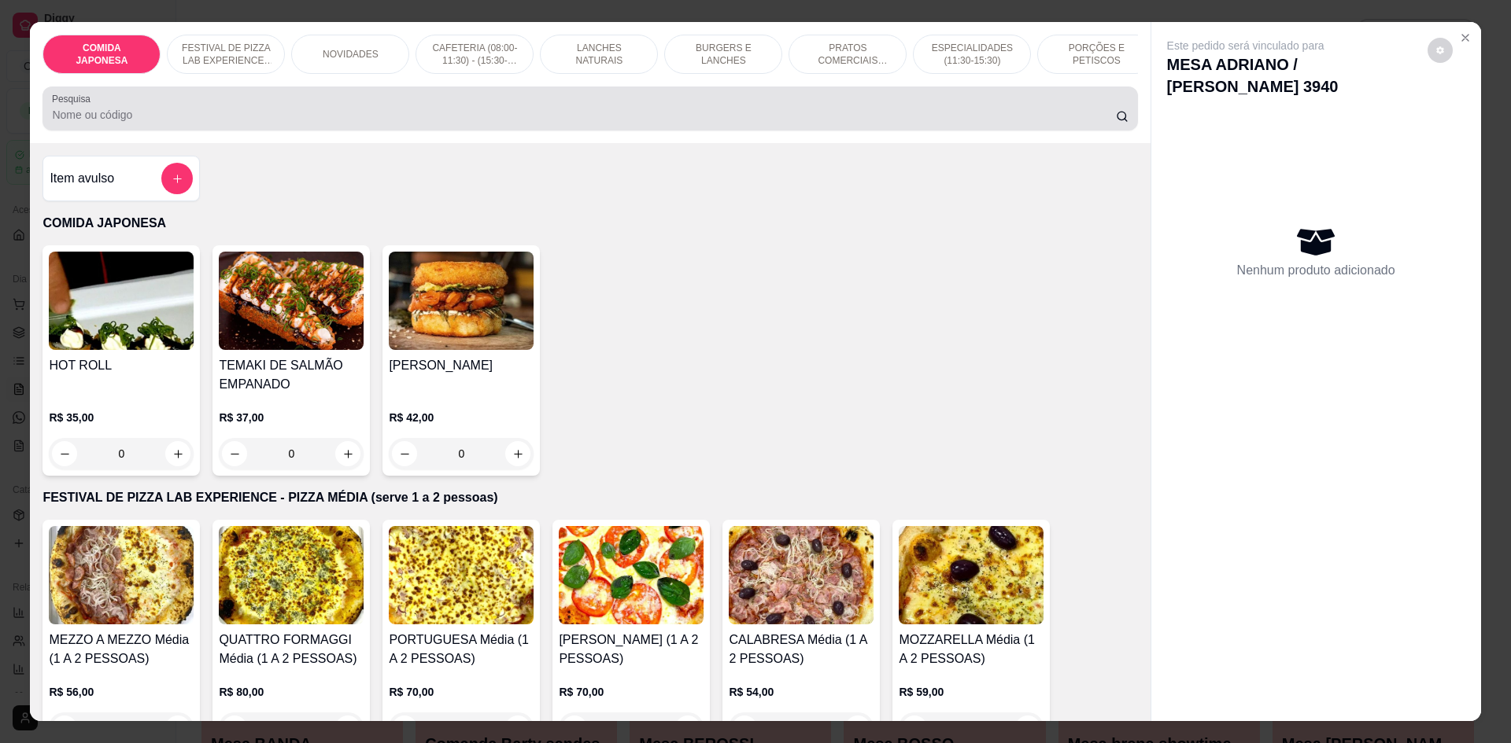
click at [503, 123] on input "Pesquisa" at bounding box center [583, 115] width 1063 height 16
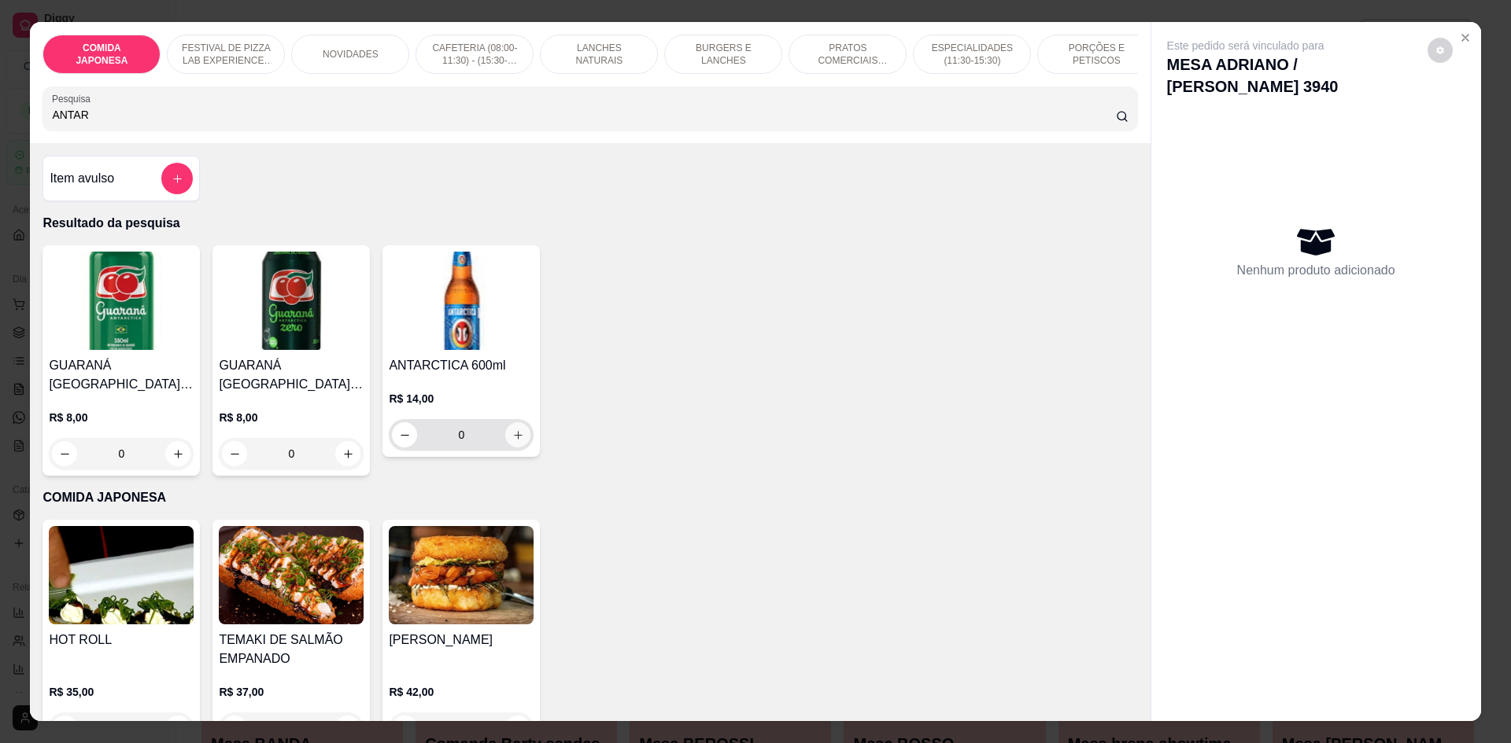
type input "ANTAR"
click at [515, 441] on icon "increase-product-quantity" at bounding box center [518, 436] width 12 height 12
type input "1"
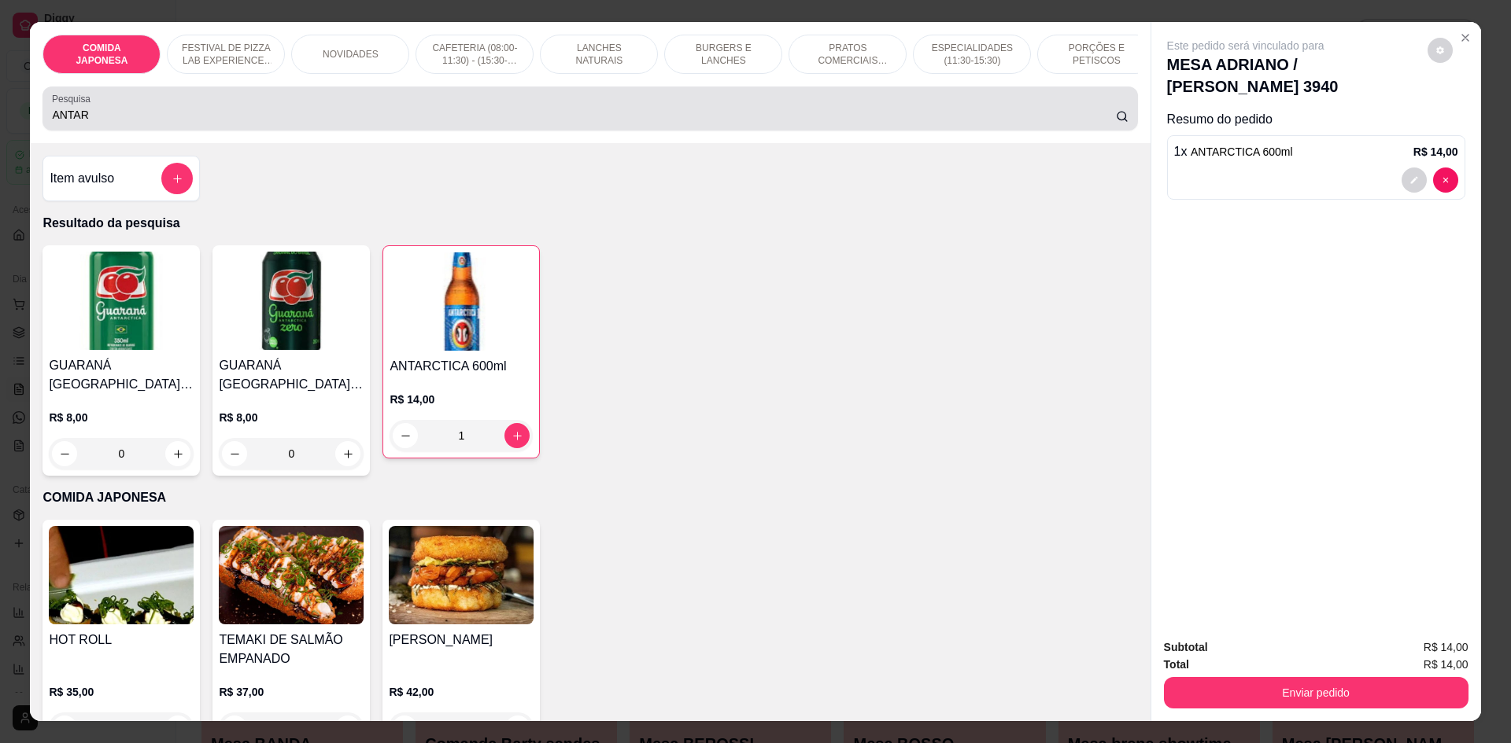
click at [116, 119] on div "ANTAR" at bounding box center [589, 108] width 1075 height 31
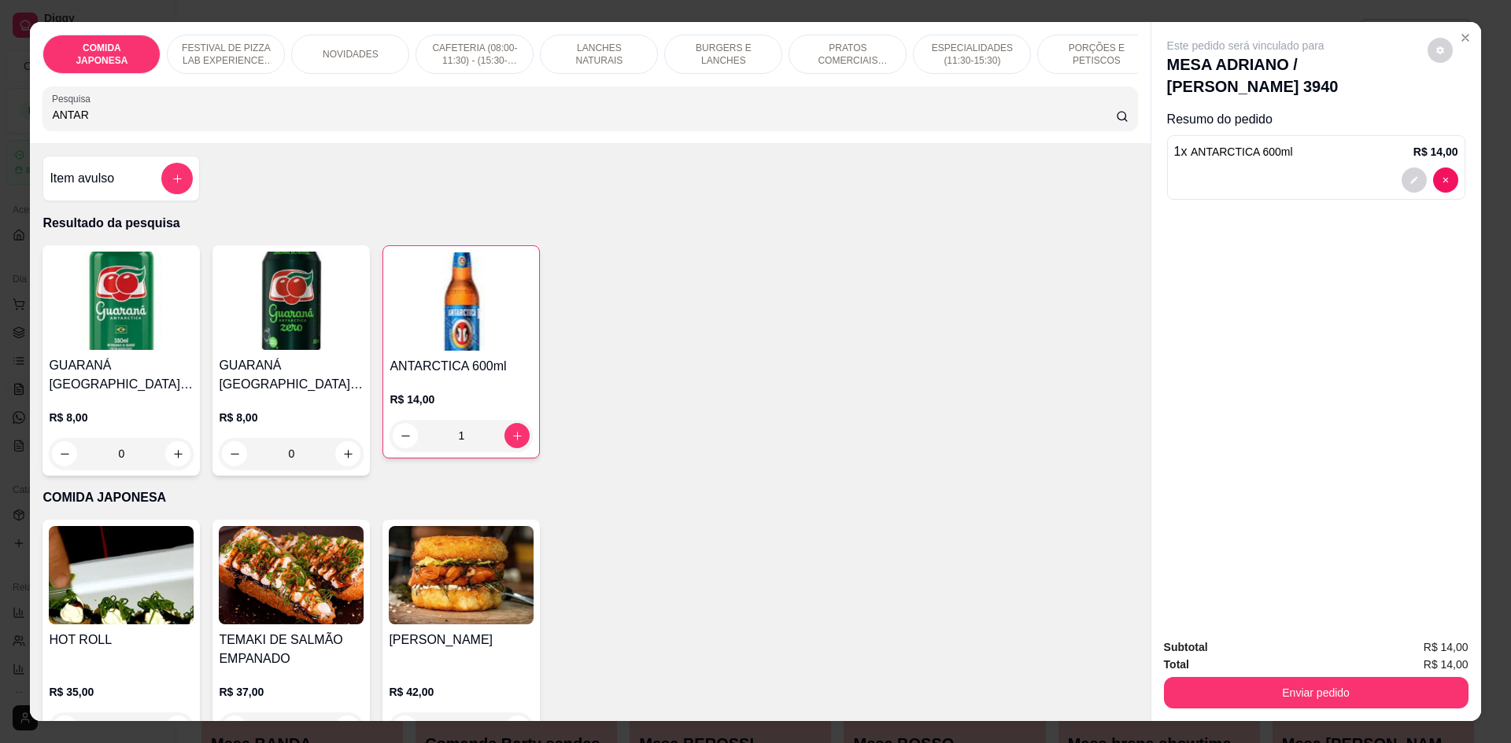
drag, startPoint x: 116, startPoint y: 121, endPoint x: 113, endPoint y: 134, distance: 12.8
click at [115, 123] on input "ANTAR" at bounding box center [583, 115] width 1063 height 16
click at [172, 185] on icon "add-separate-item" at bounding box center [178, 179] width 12 height 12
click at [175, 123] on input "ANTAR" at bounding box center [583, 115] width 1063 height 16
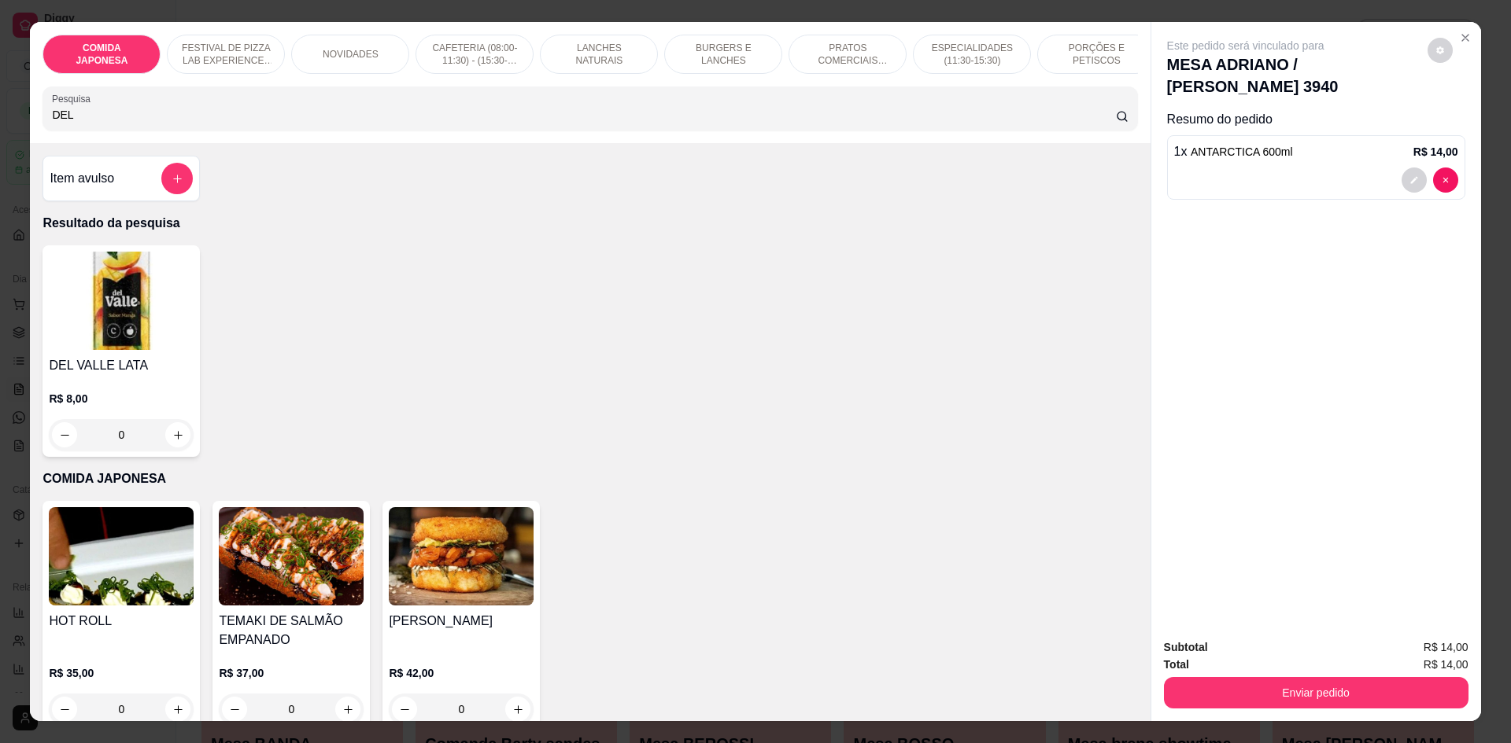
type input "DEL"
click at [173, 446] on div "0" at bounding box center [121, 434] width 145 height 31
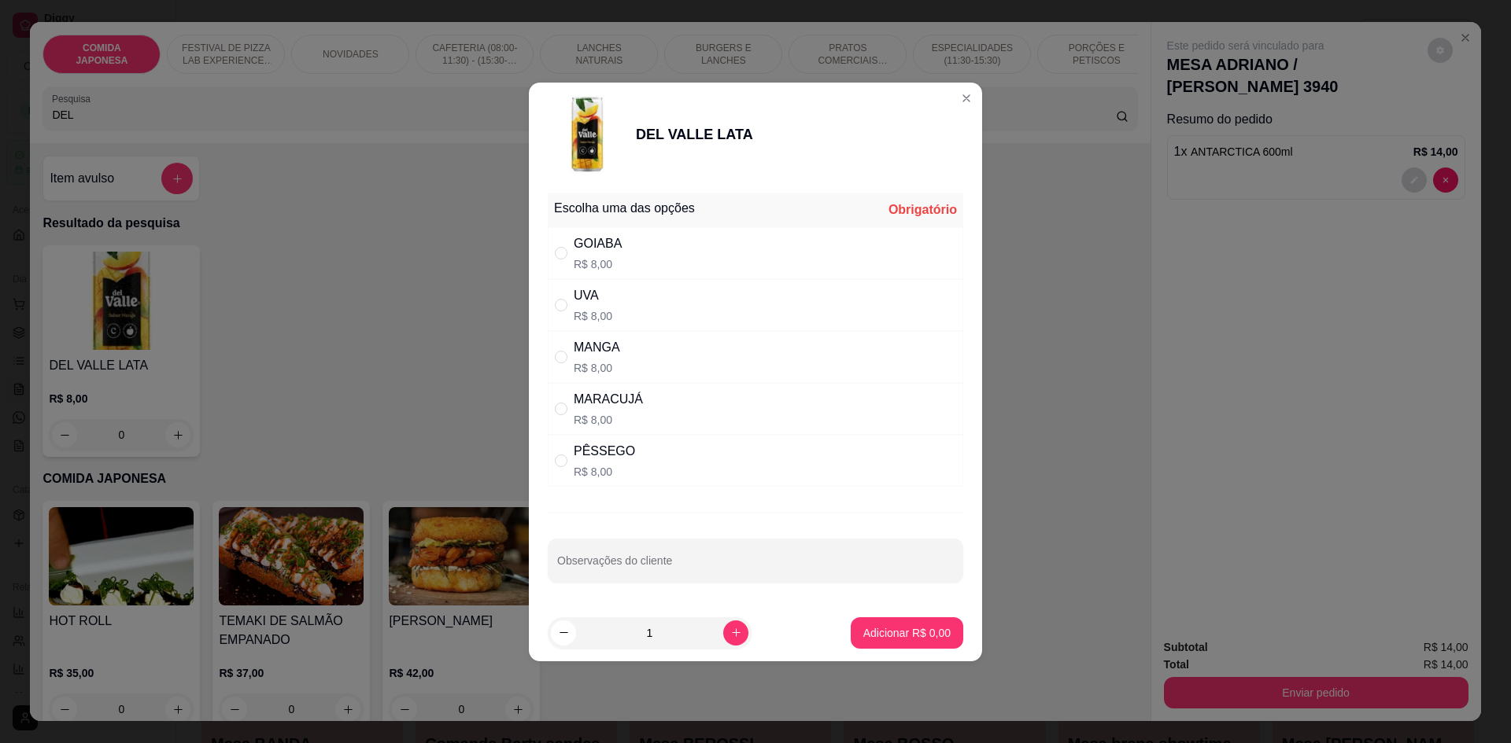
click at [552, 363] on div "MANGA R$ 8,00" at bounding box center [755, 357] width 415 height 52
radio input "true"
click at [890, 641] on button "Adicionar R$ 8,00" at bounding box center [906, 633] width 109 height 31
type input "1"
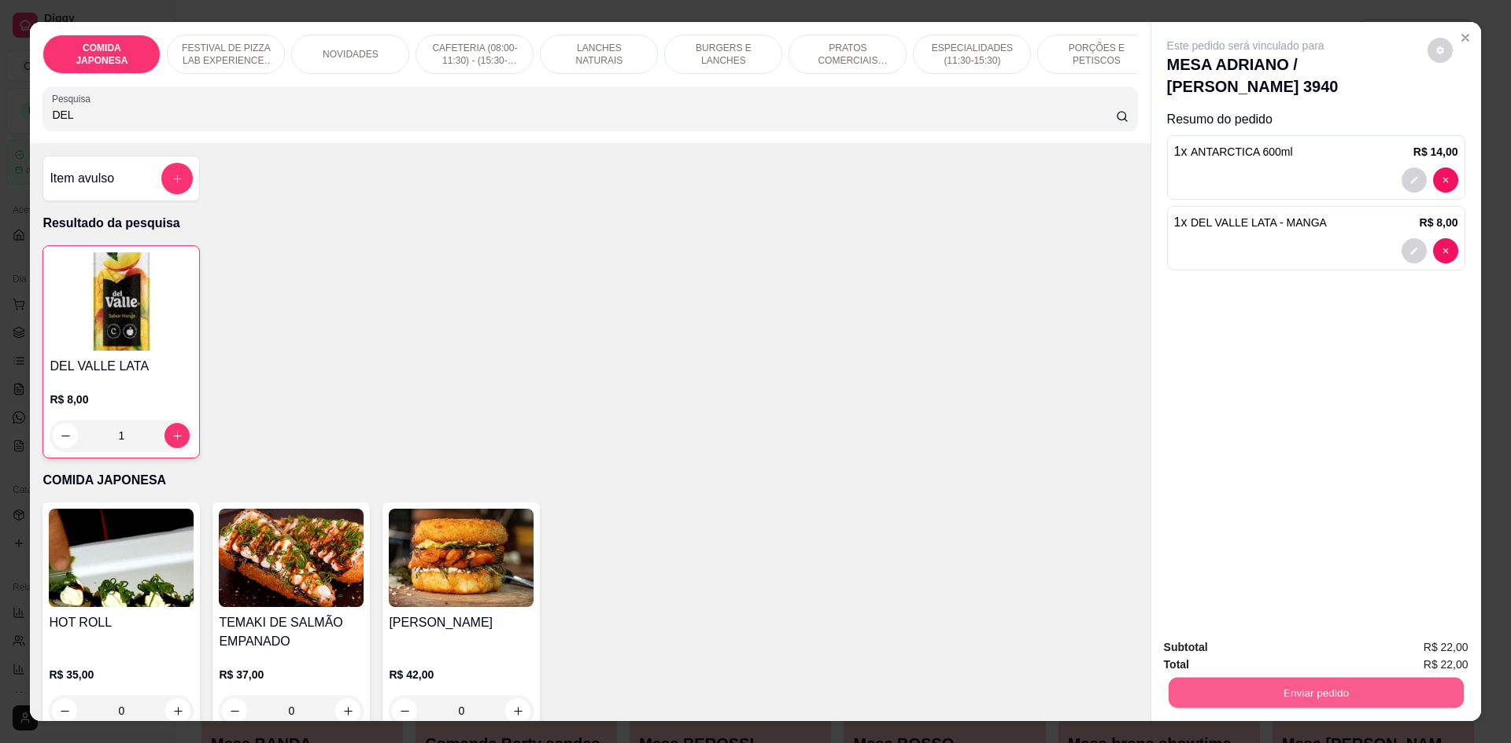
click at [1265, 694] on button "Enviar pedido" at bounding box center [1315, 692] width 295 height 31
click at [1268, 662] on button "Não registrar e enviar pedido" at bounding box center [1264, 655] width 164 height 30
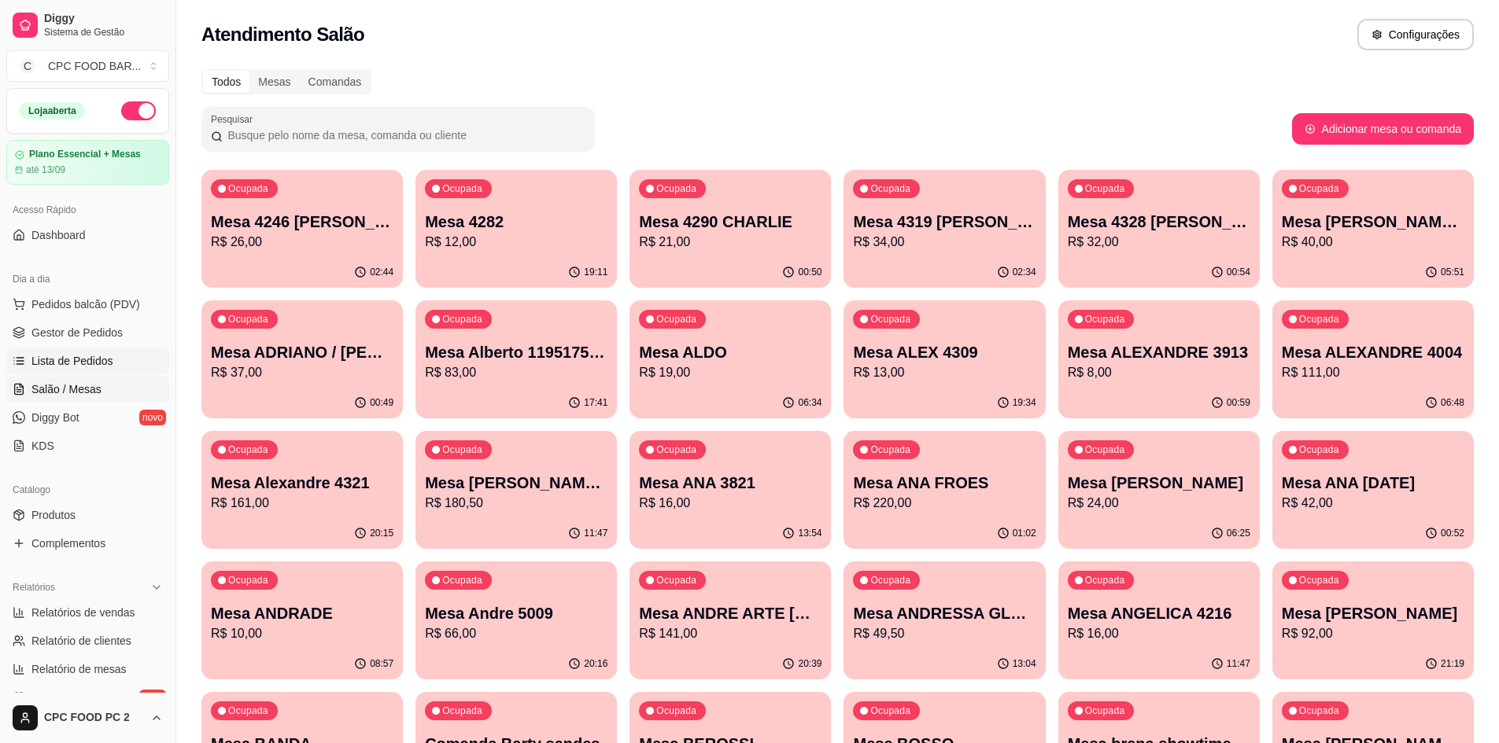
click at [92, 360] on span "Lista de Pedidos" at bounding box center [72, 361] width 82 height 16
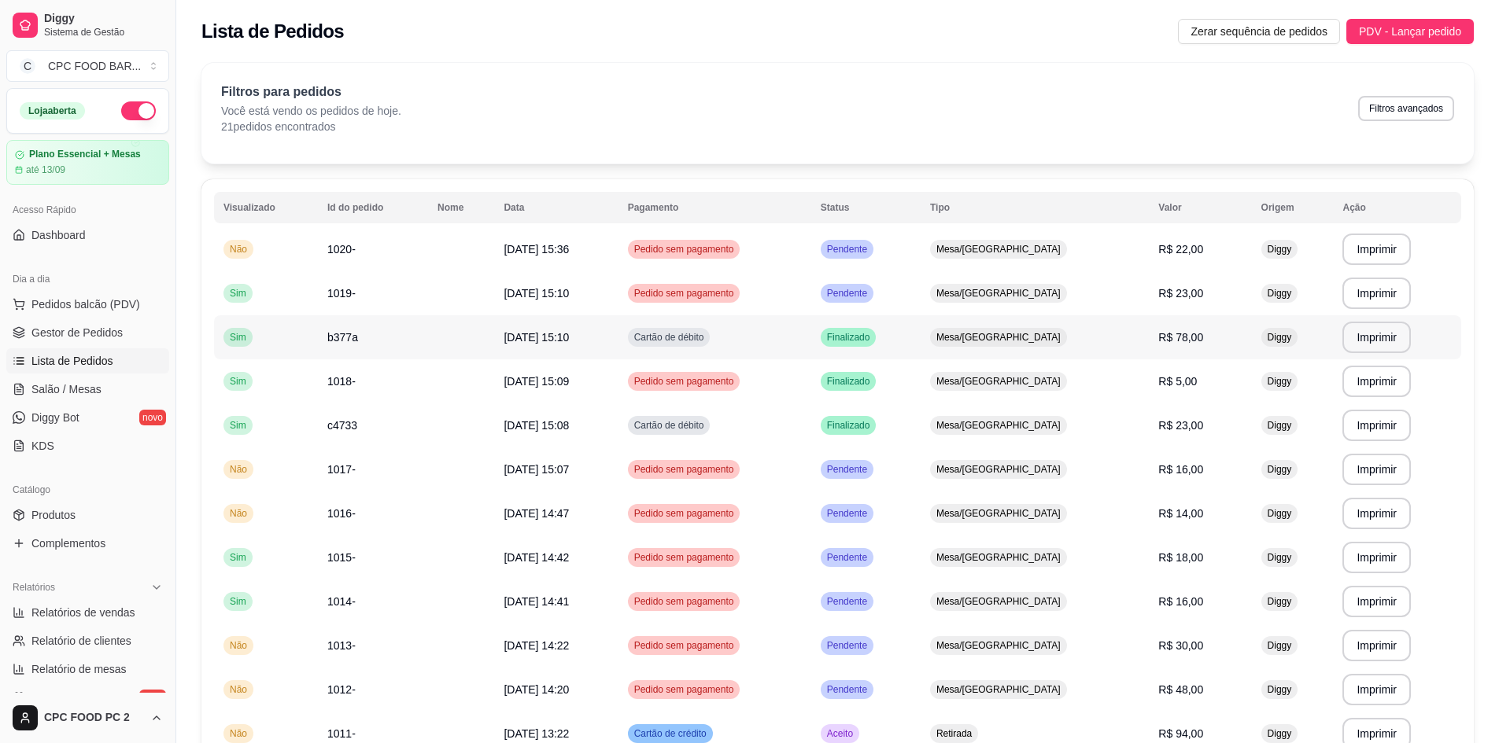
click at [540, 331] on span "22/08/25 às 15:10" at bounding box center [536, 337] width 65 height 13
click at [350, 433] on td "c4733" at bounding box center [373, 426] width 110 height 44
click at [440, 334] on td at bounding box center [461, 337] width 66 height 44
click at [569, 470] on span "22/08/25 às 15:07" at bounding box center [536, 469] width 65 height 13
click at [68, 381] on link "Salão / Mesas" at bounding box center [87, 389] width 163 height 25
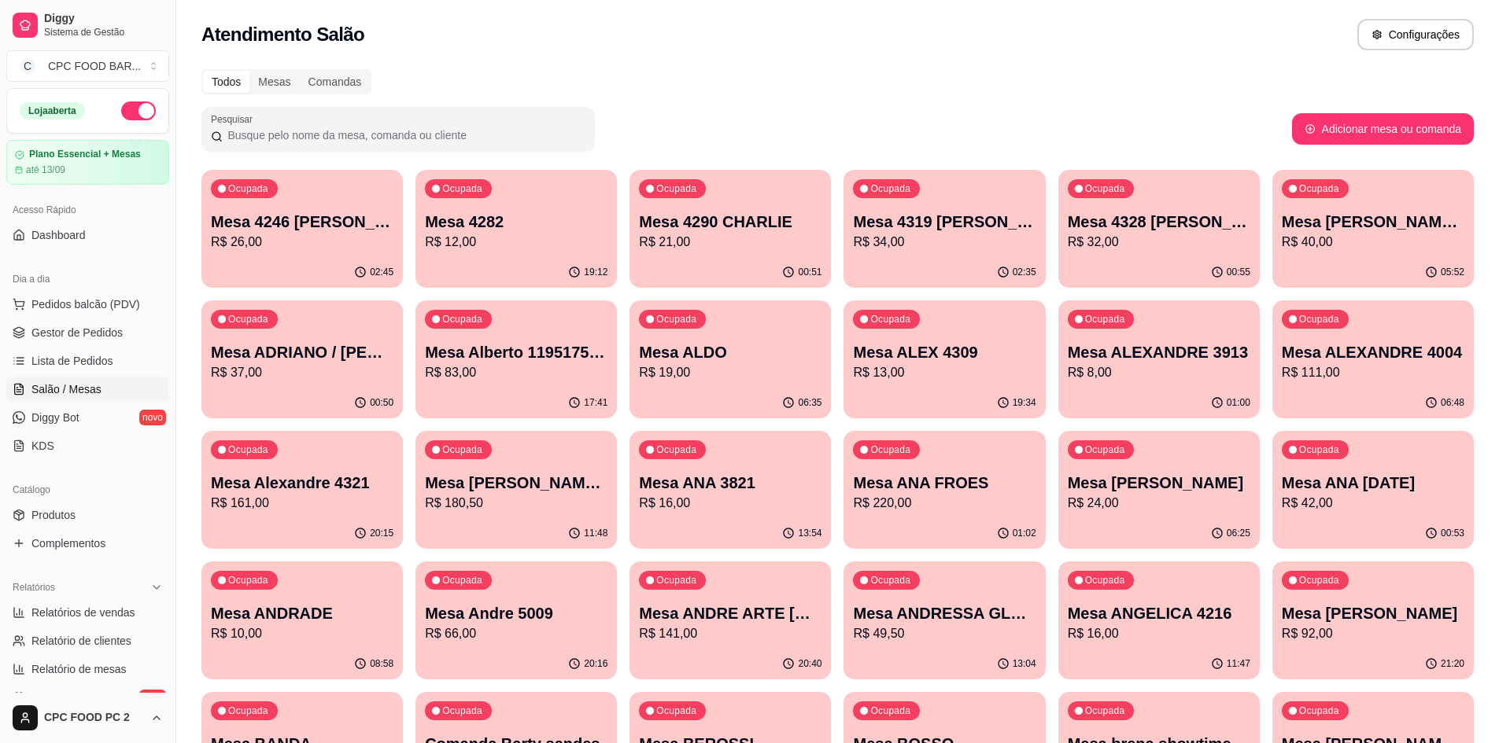
click at [282, 141] on input "Pesquisar" at bounding box center [404, 135] width 363 height 16
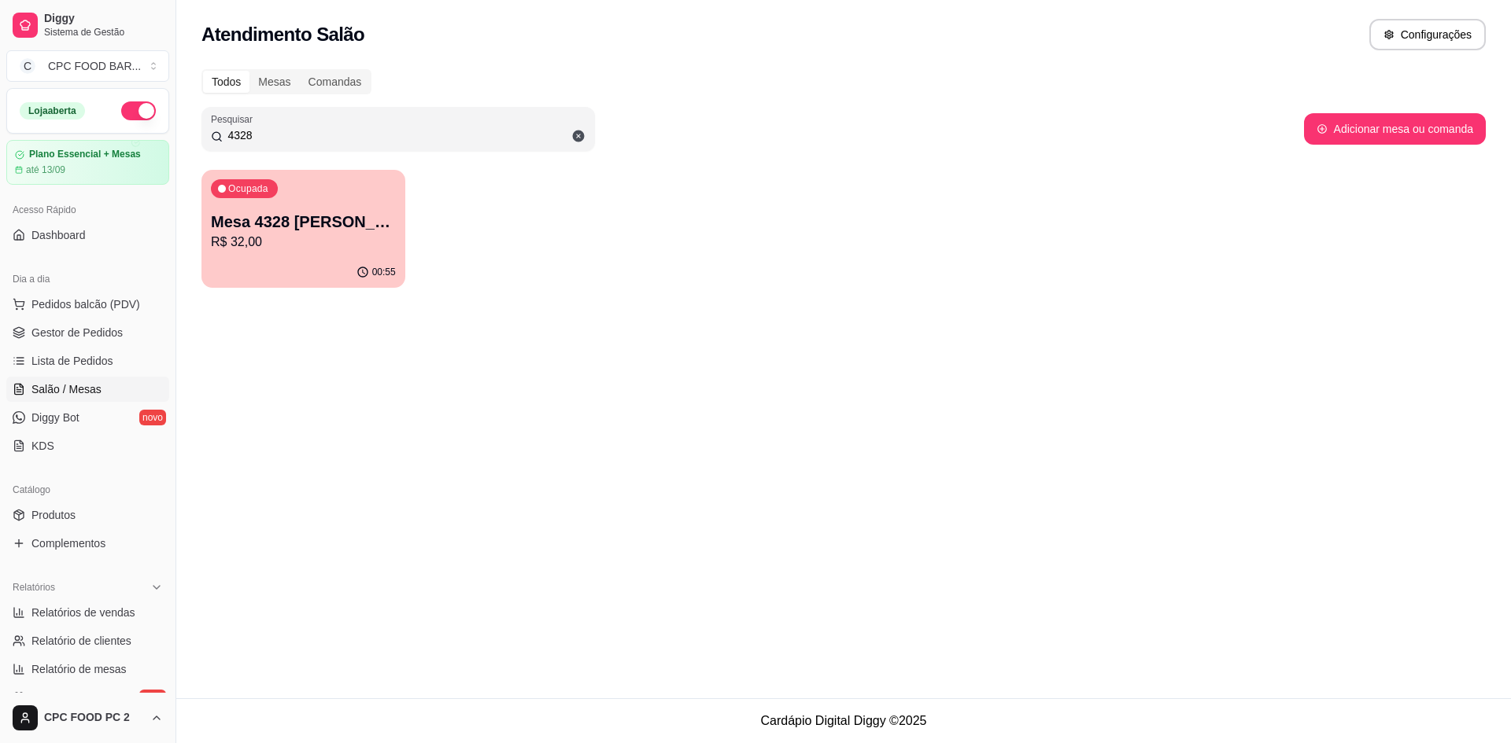
type input "4328"
click at [281, 260] on div "00:55" at bounding box center [303, 272] width 204 height 31
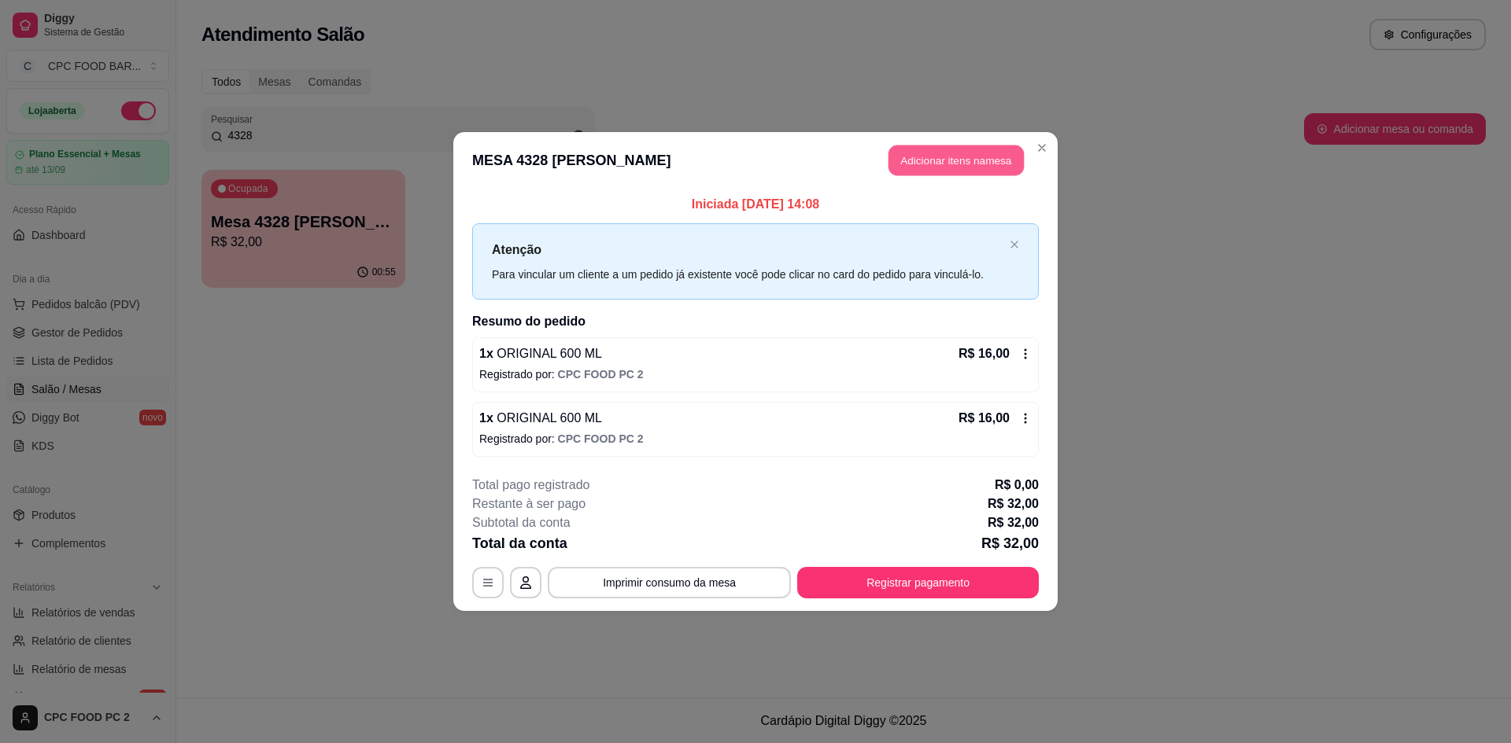
click at [950, 157] on button "Adicionar itens na mesa" at bounding box center [955, 161] width 135 height 31
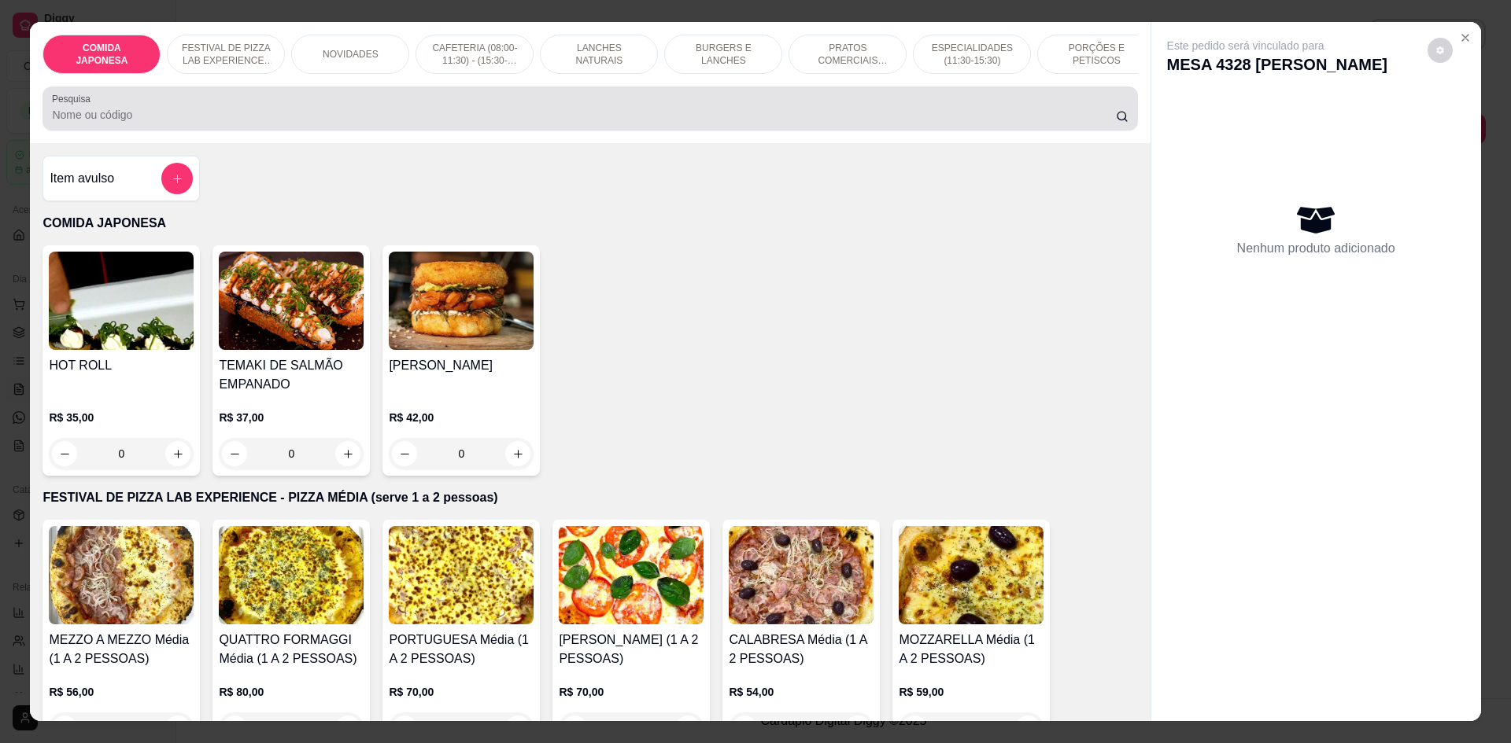
click at [703, 124] on div at bounding box center [589, 108] width 1075 height 31
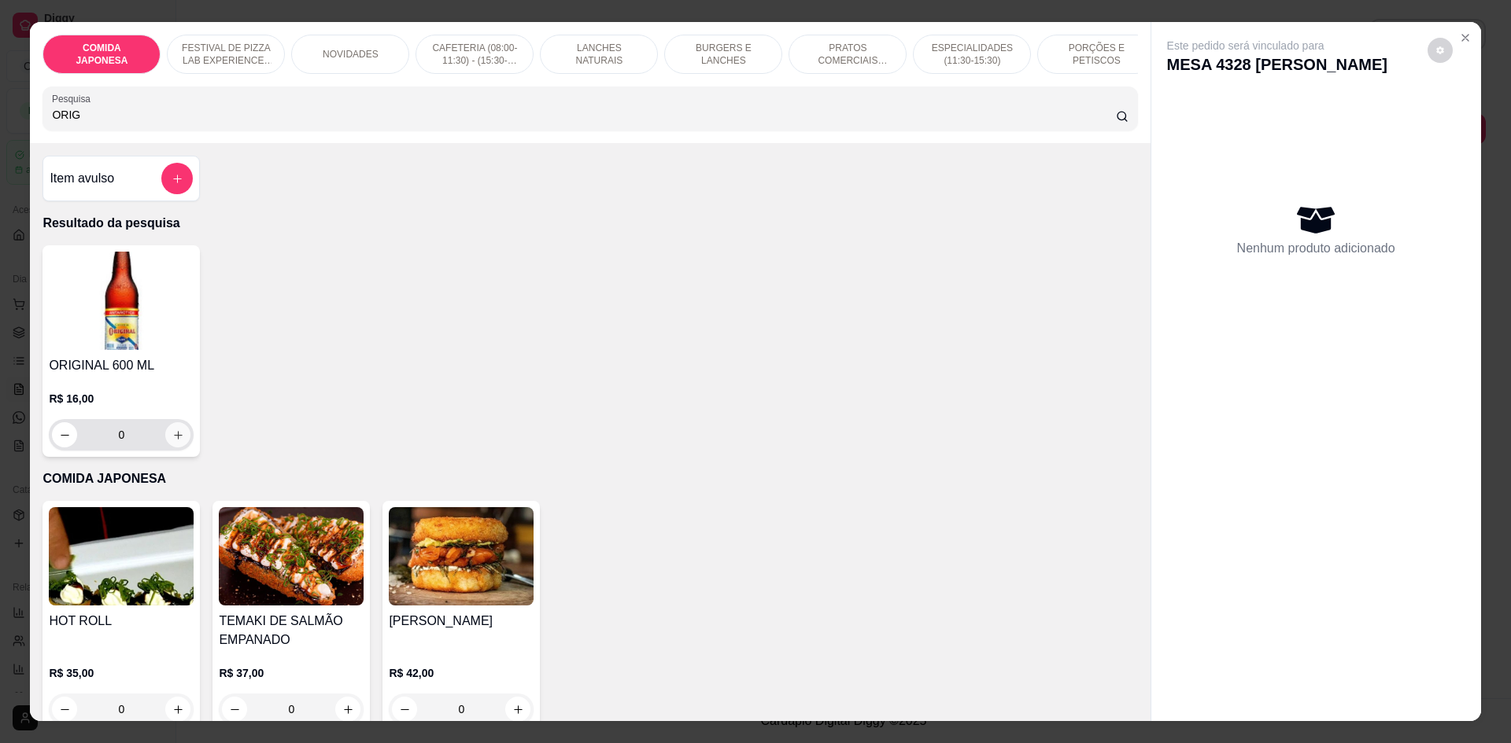
type input "ORIG"
click at [166, 448] on button "increase-product-quantity" at bounding box center [178, 435] width 24 height 24
type input "1"
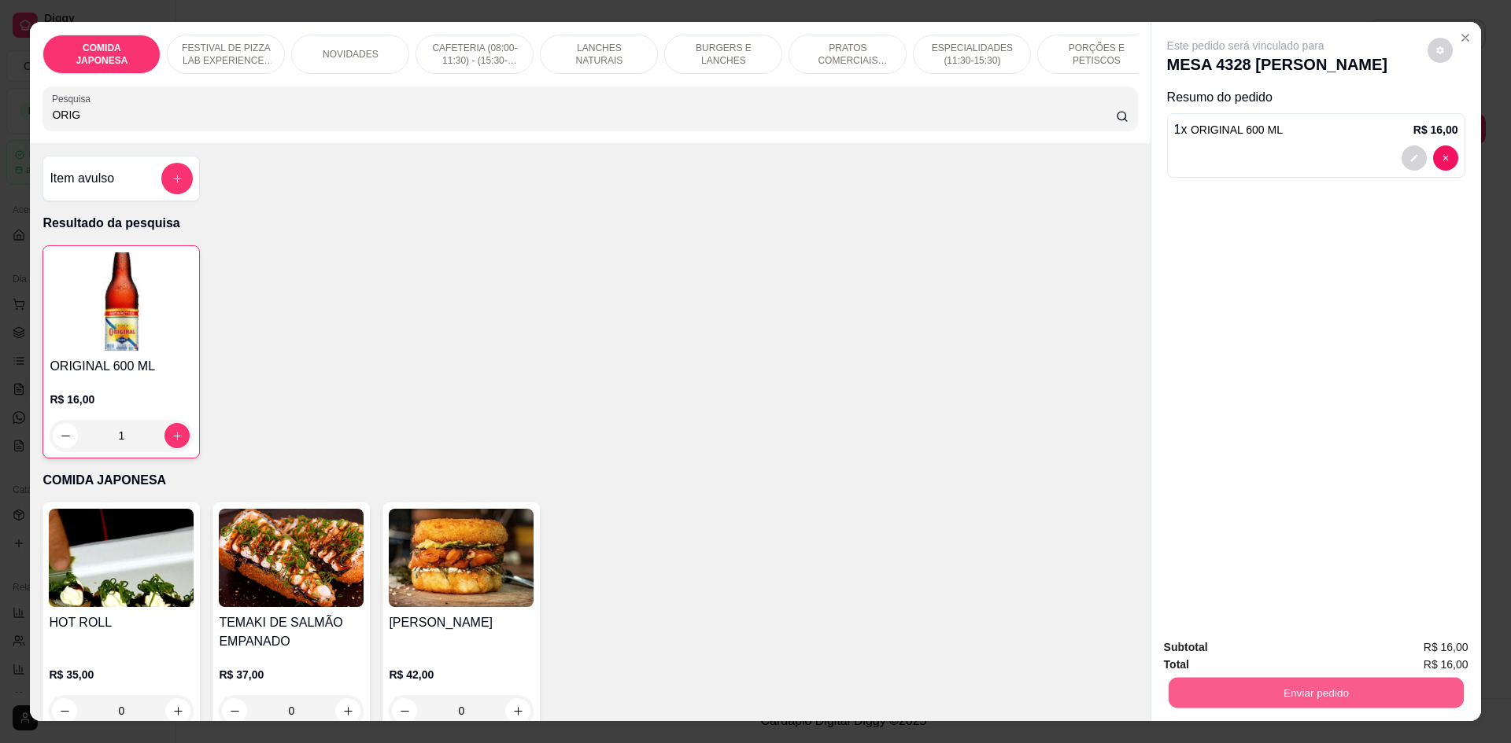
click at [1367, 703] on button "Enviar pedido" at bounding box center [1315, 692] width 295 height 31
click at [1302, 665] on button "Não registrar e enviar pedido" at bounding box center [1264, 655] width 164 height 30
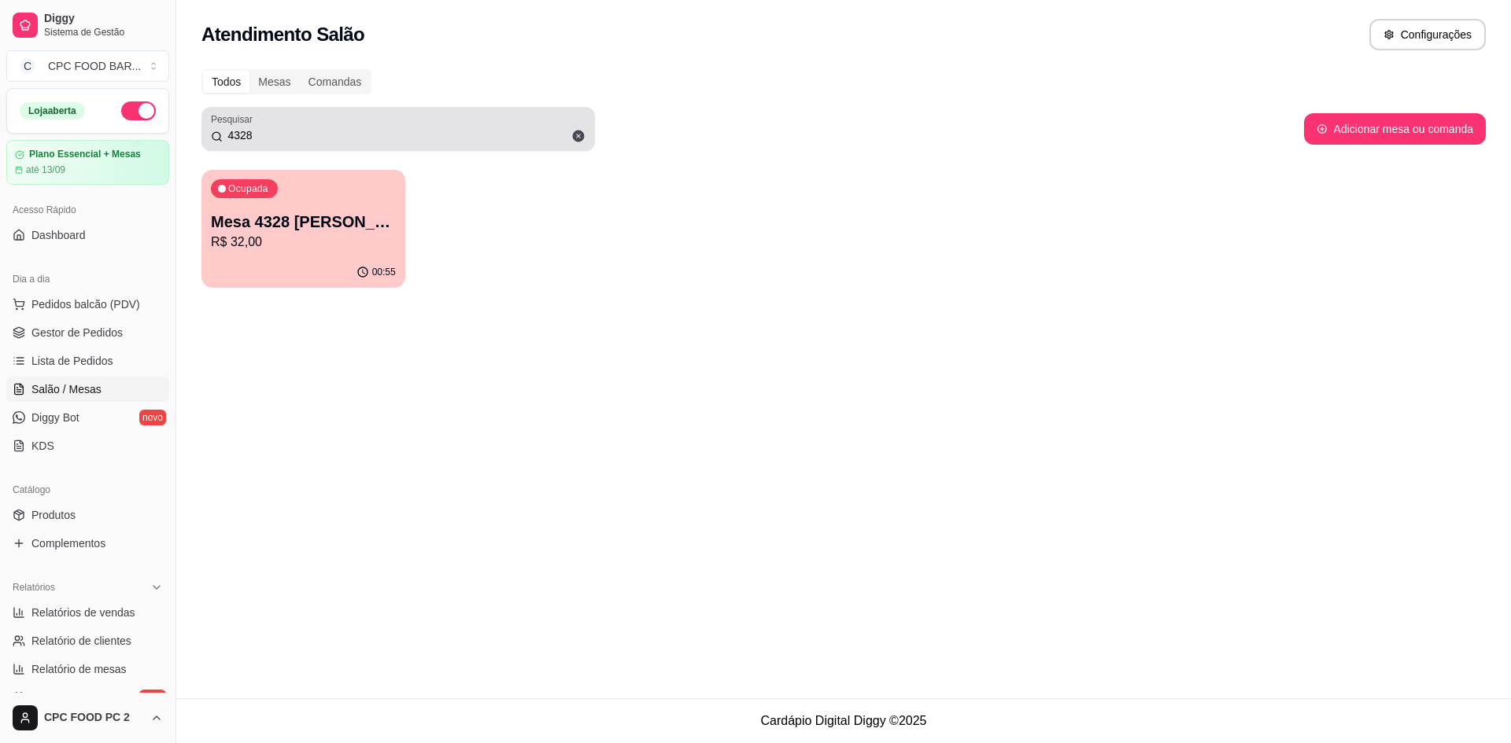
click at [274, 141] on input "4328" at bounding box center [404, 135] width 363 height 16
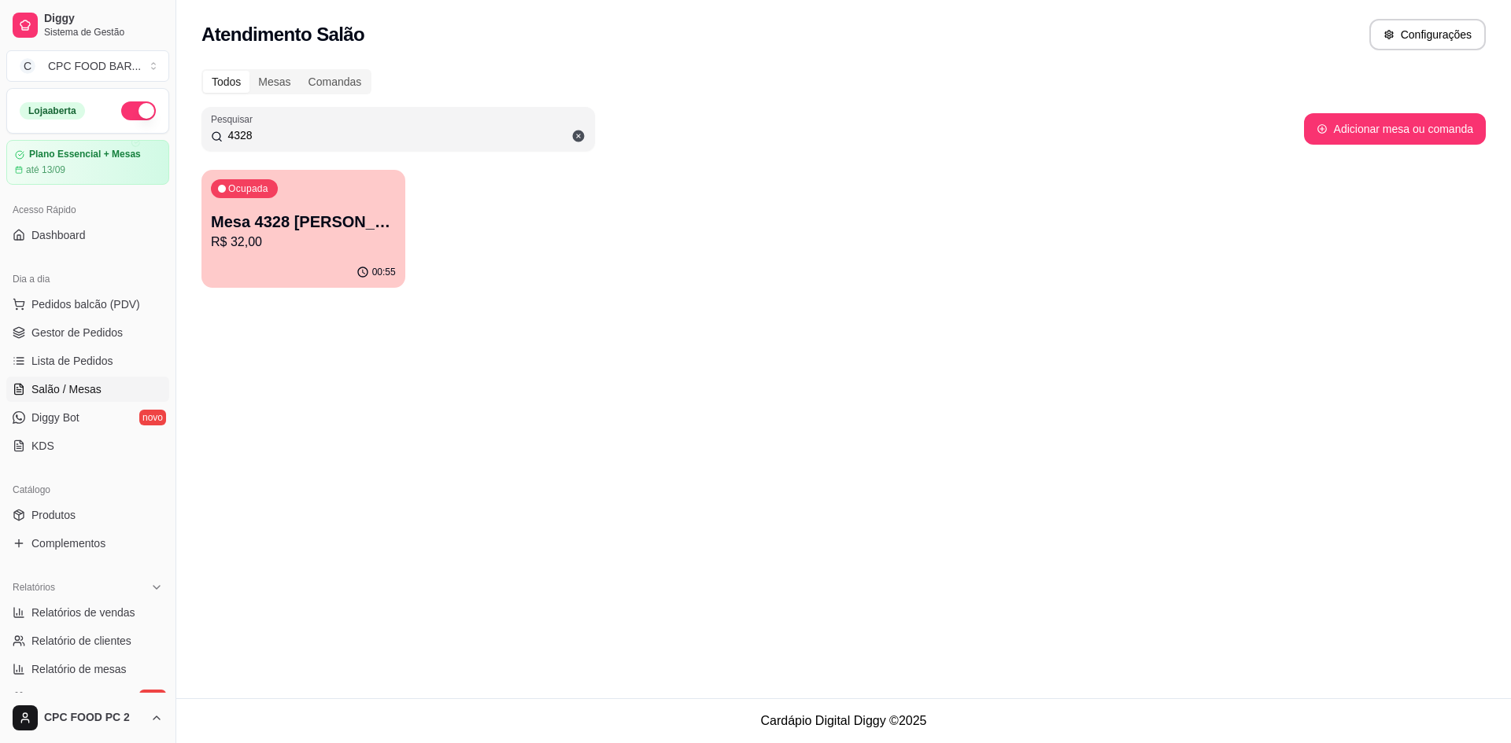
click at [274, 141] on input "4328" at bounding box center [404, 135] width 363 height 16
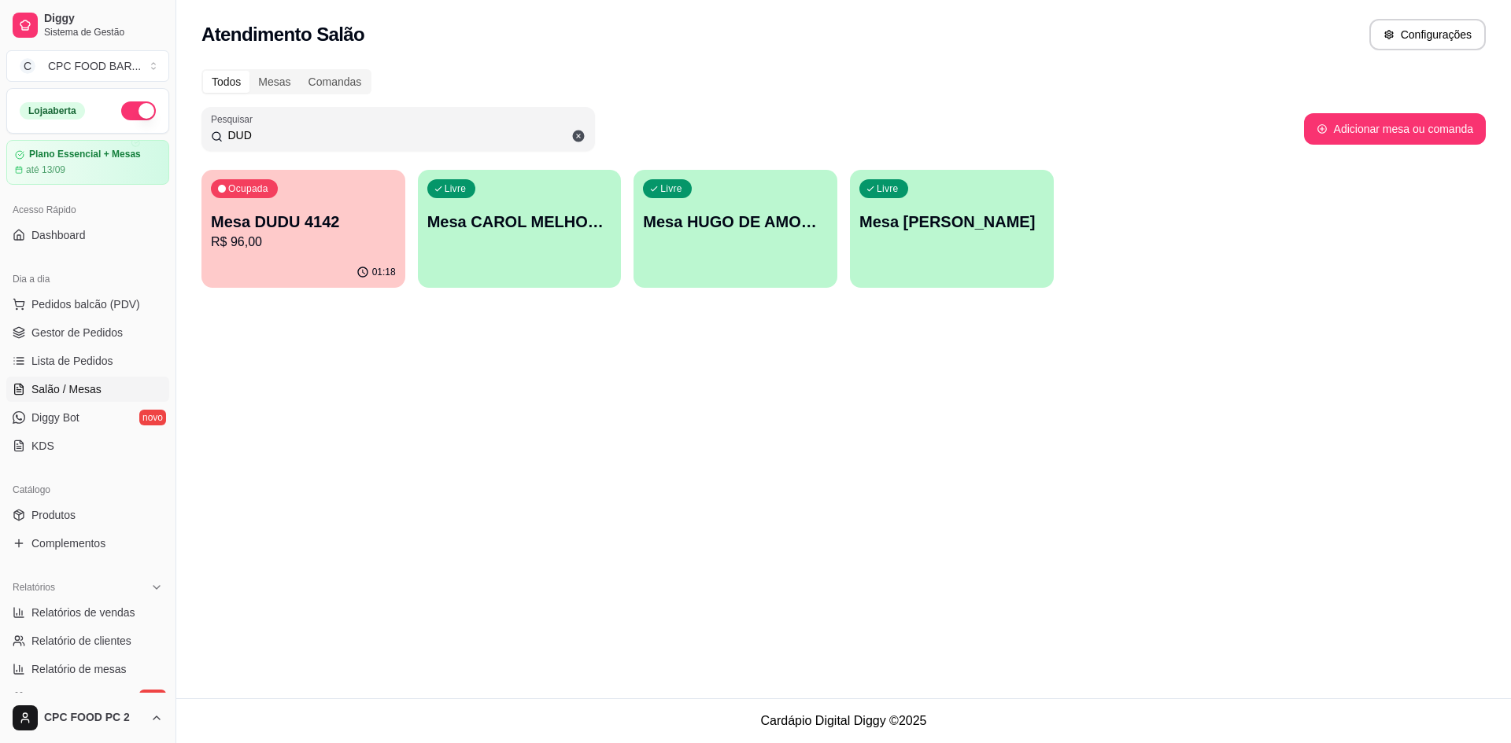
type input "DUD"
click at [317, 239] on p "R$ 96,00" at bounding box center [303, 242] width 185 height 19
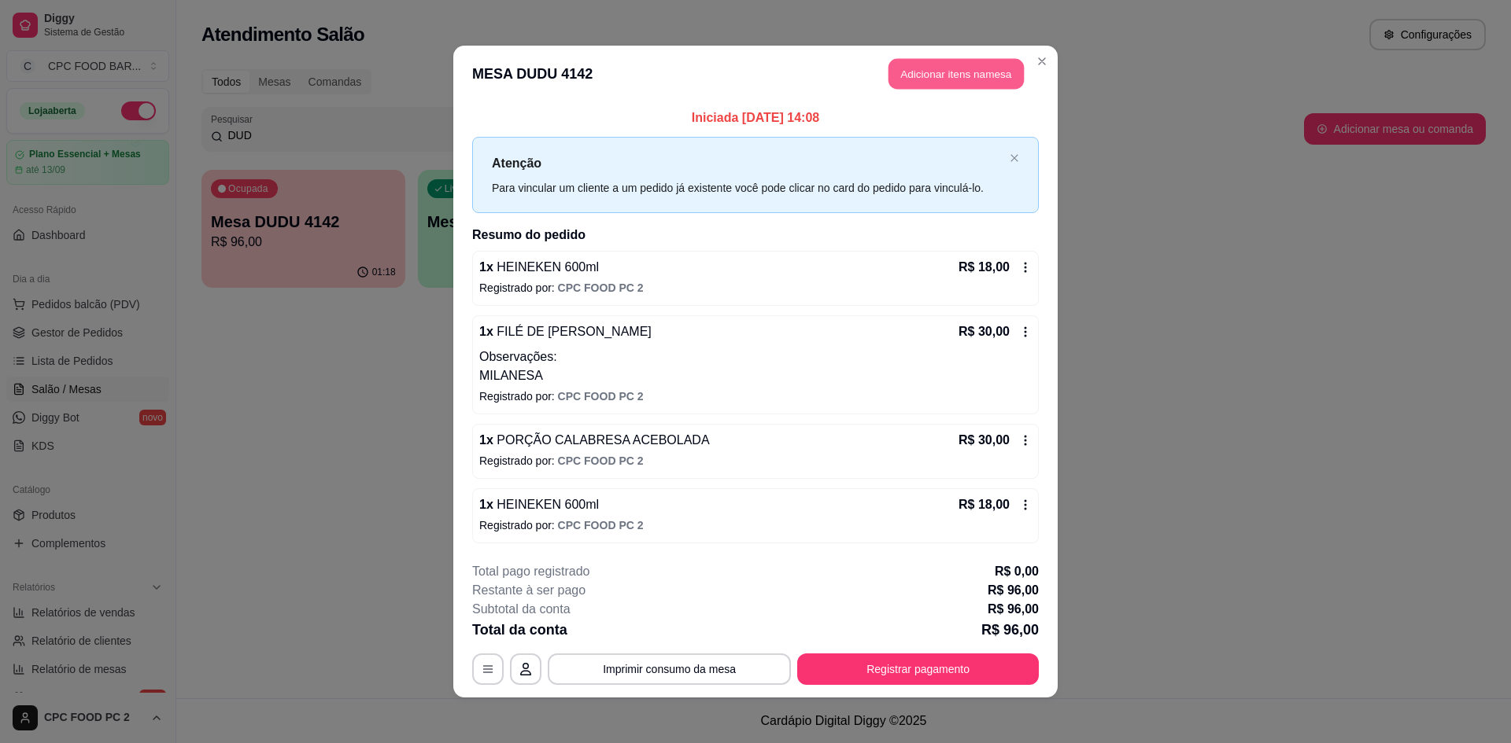
click at [944, 78] on button "Adicionar itens na mesa" at bounding box center [955, 74] width 135 height 31
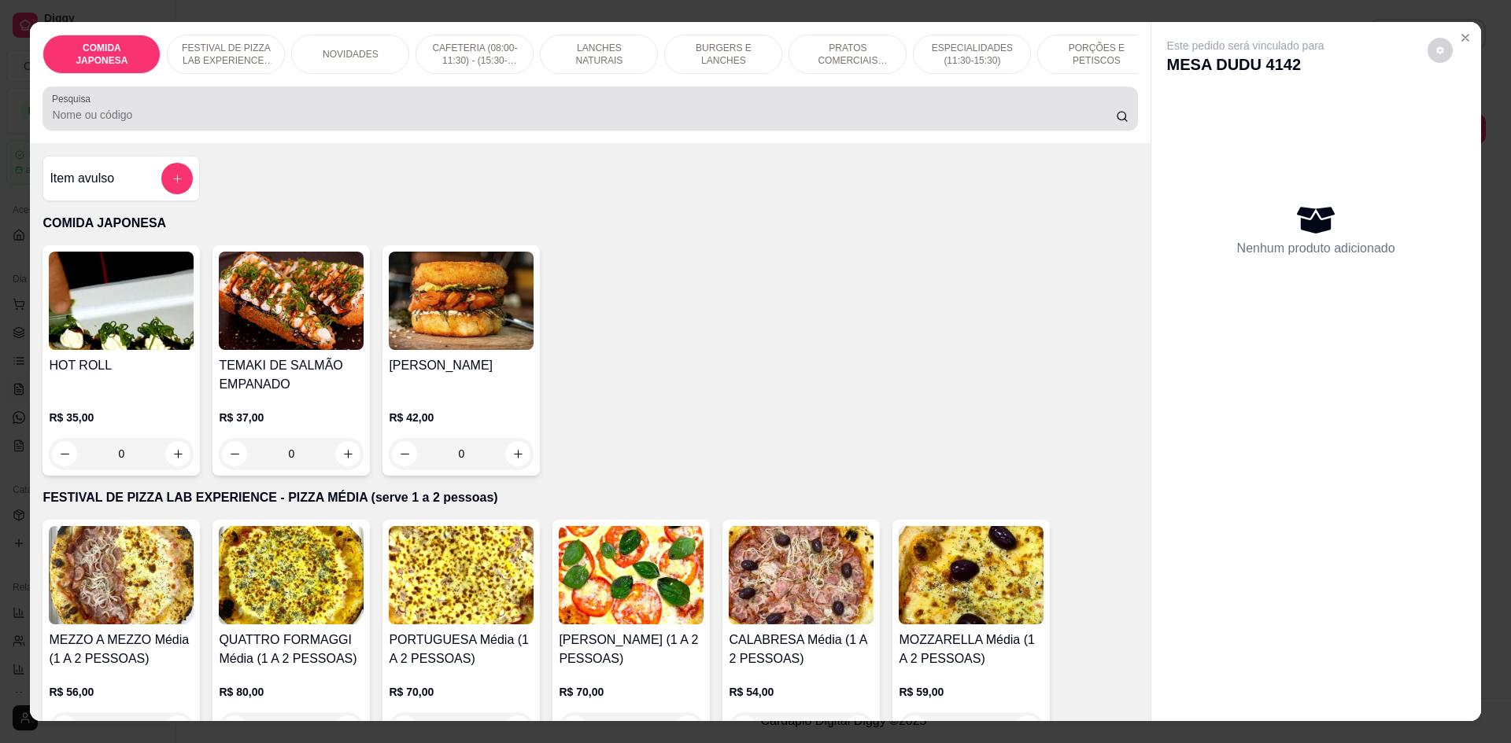
click at [334, 117] on div at bounding box center [589, 108] width 1075 height 31
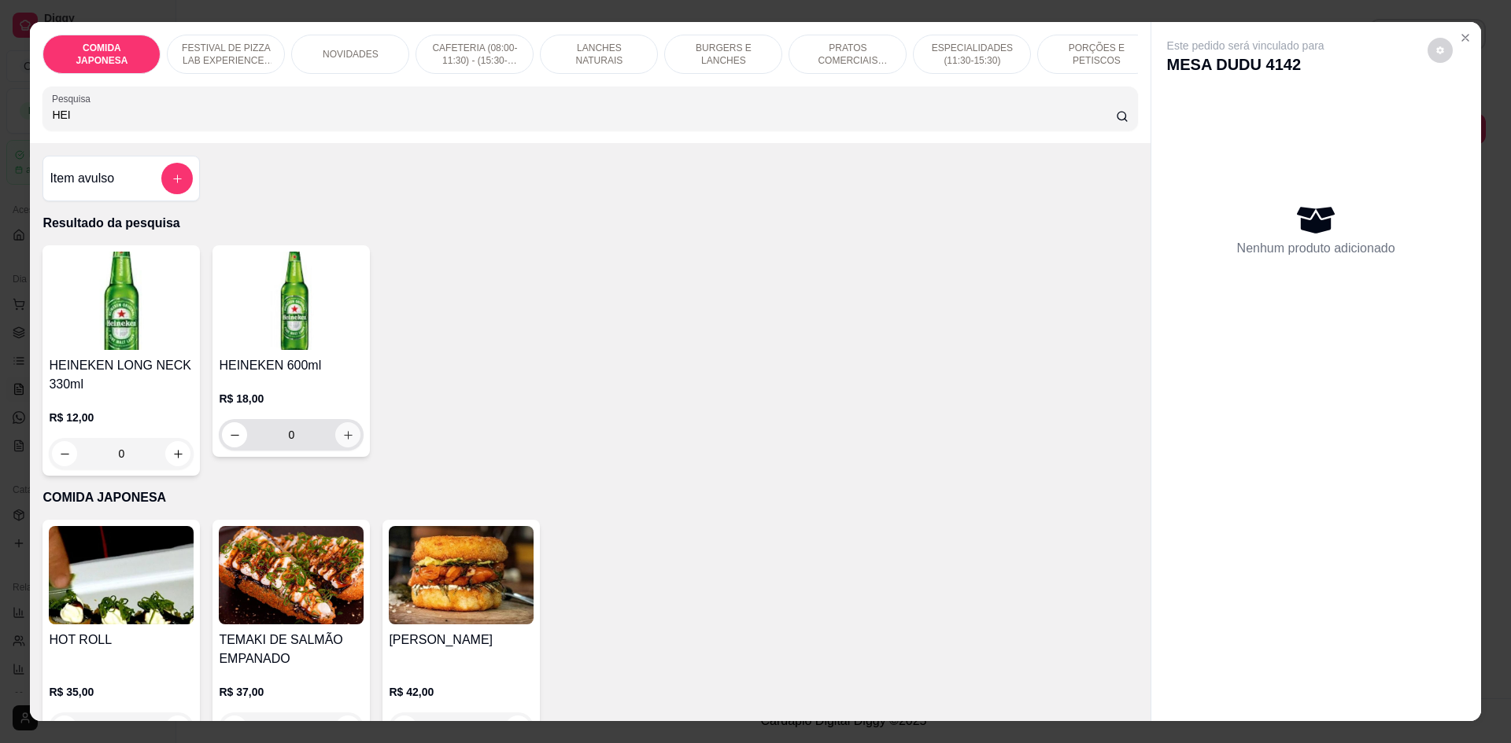
type input "HEI"
click at [342, 441] on icon "increase-product-quantity" at bounding box center [348, 436] width 12 height 12
type input "1"
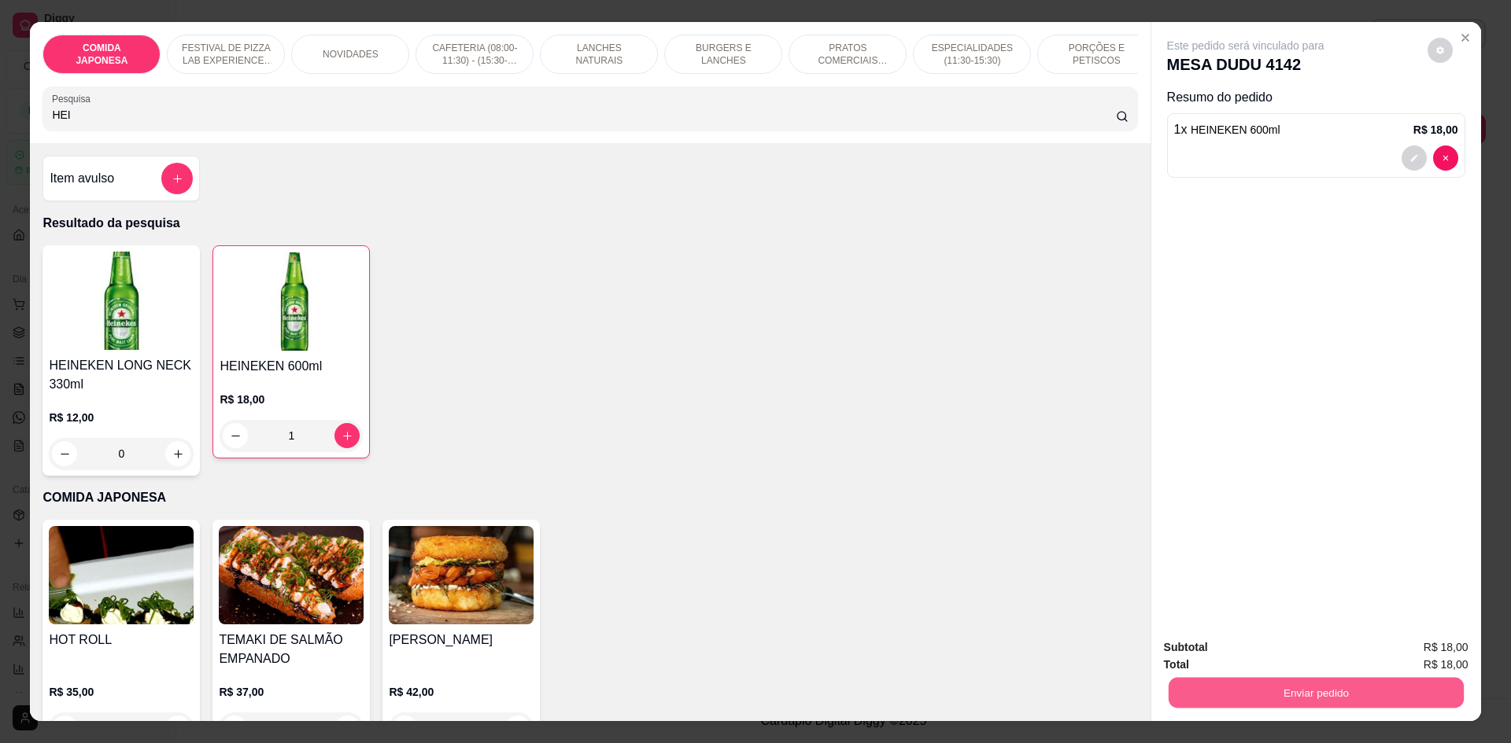
click at [1291, 690] on button "Enviar pedido" at bounding box center [1315, 692] width 295 height 31
click at [1282, 655] on button "Não registrar e enviar pedido" at bounding box center [1263, 654] width 159 height 29
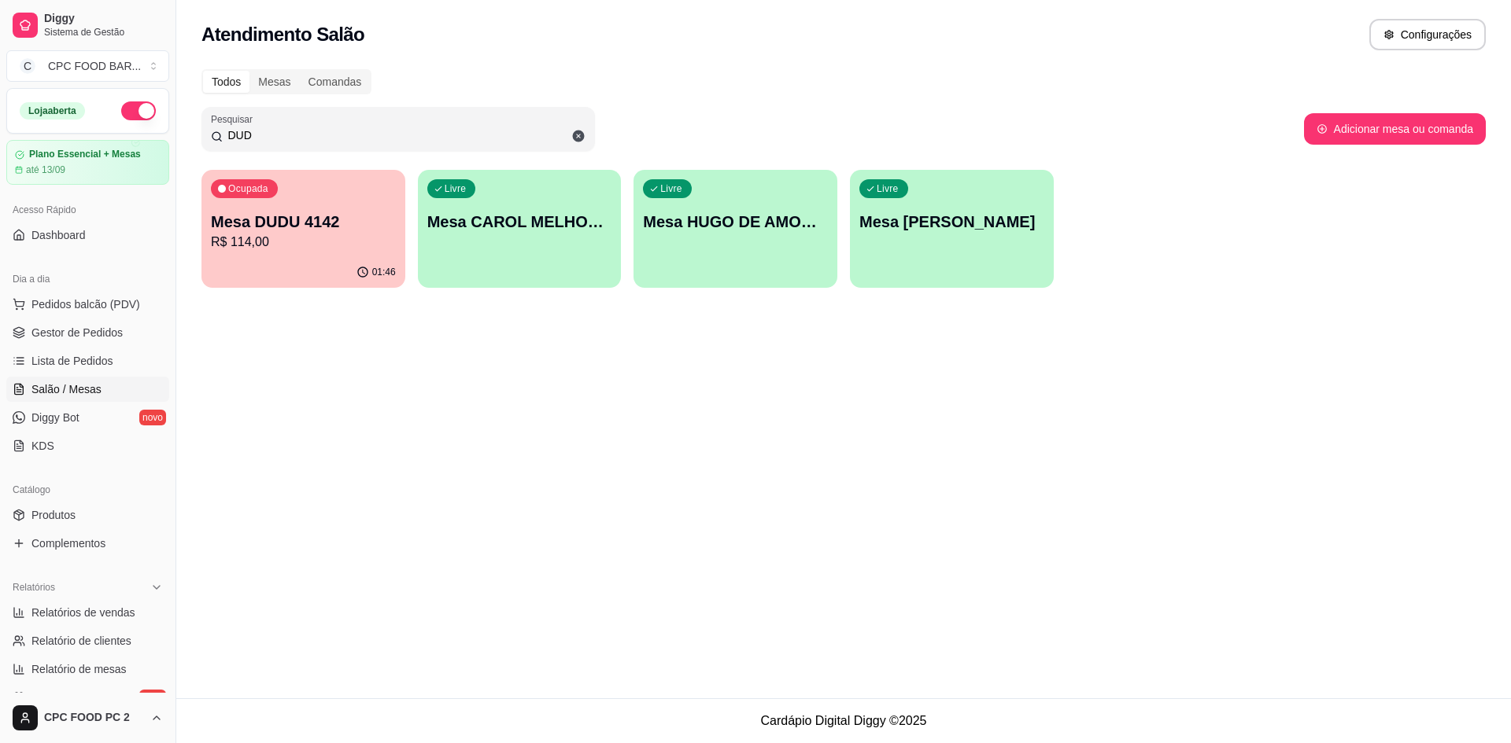
drag, startPoint x: 252, startPoint y: 139, endPoint x: 215, endPoint y: 131, distance: 38.0
click at [215, 131] on div "DUD" at bounding box center [398, 128] width 374 height 31
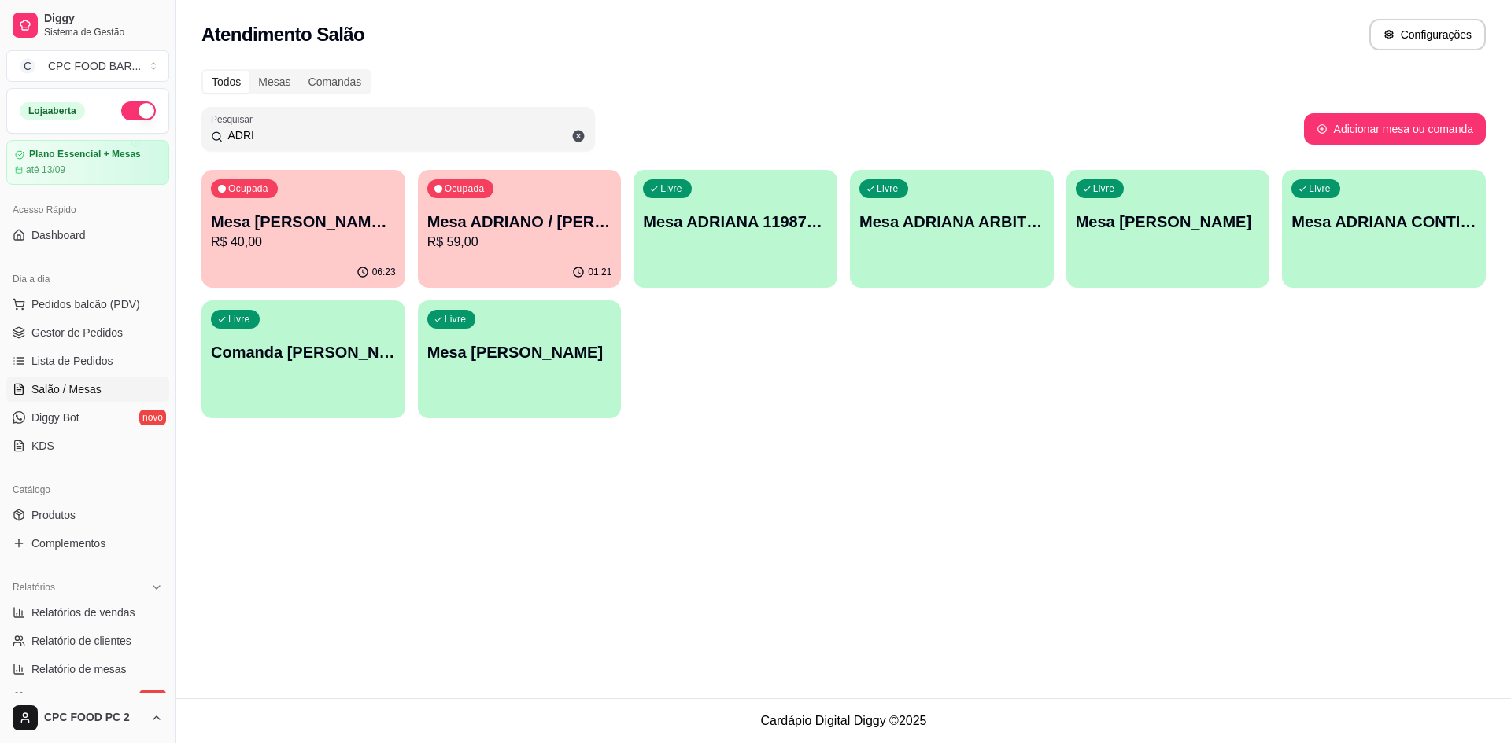
type input "ADRI"
click at [482, 238] on p "R$ 59,00" at bounding box center [519, 242] width 185 height 19
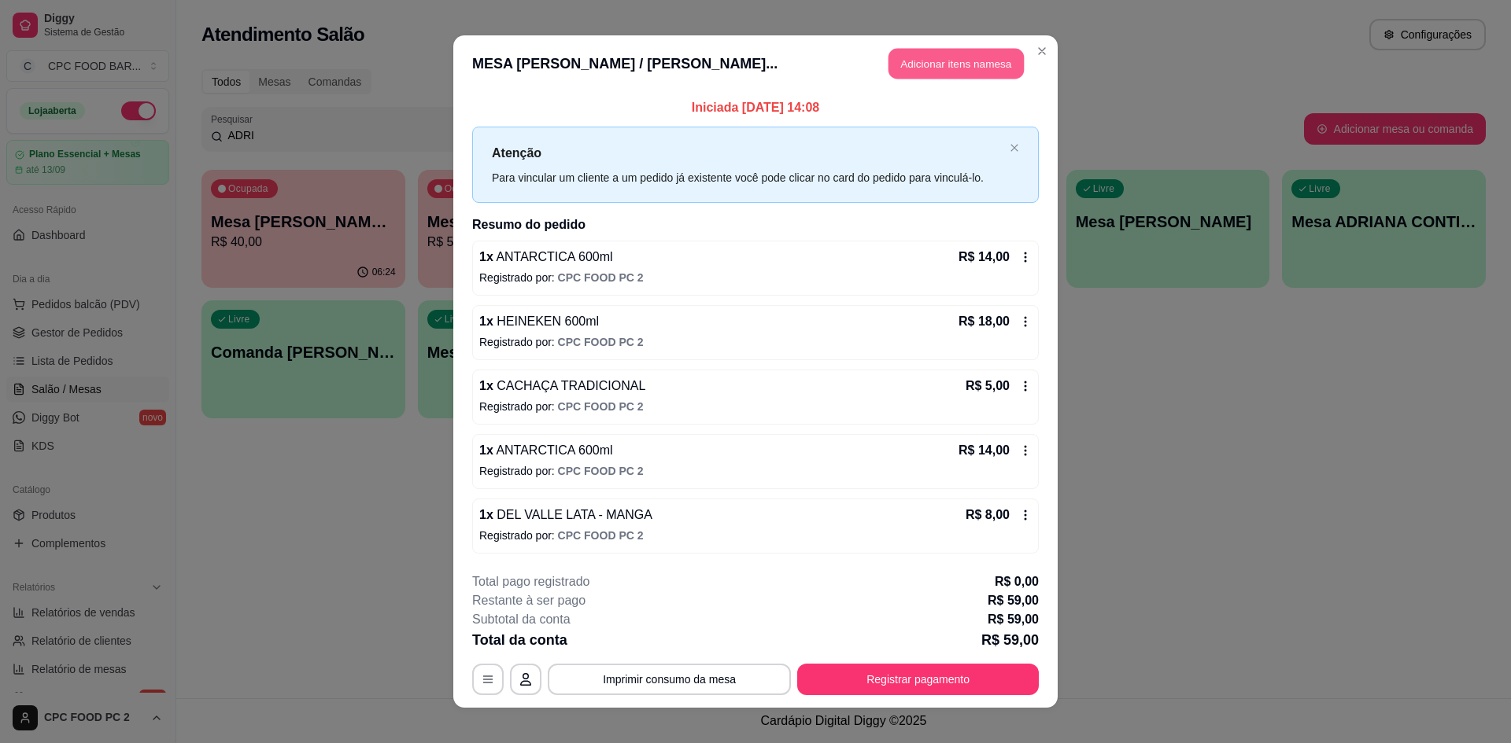
click at [914, 72] on button "Adicionar itens na mesa" at bounding box center [955, 64] width 135 height 31
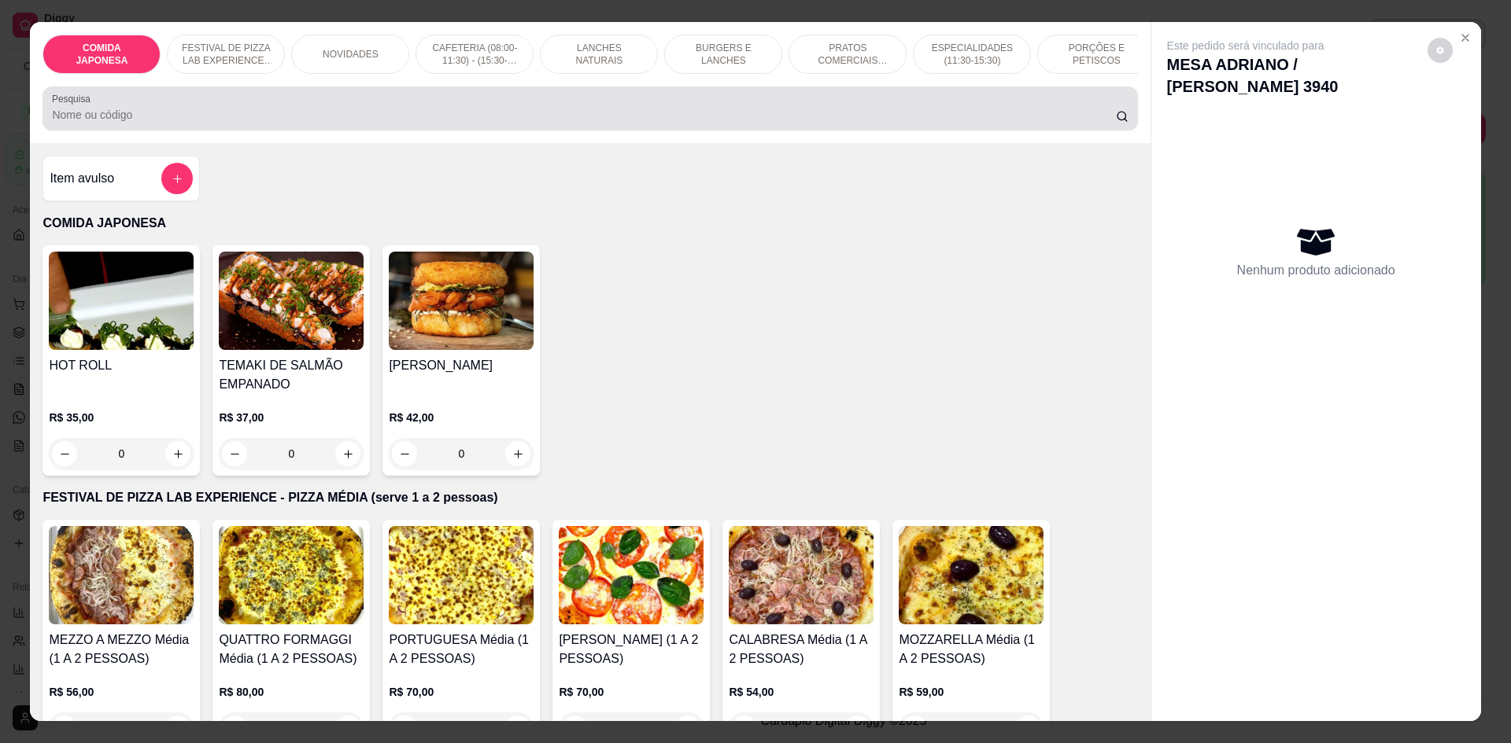
click at [622, 123] on input "Pesquisa" at bounding box center [583, 115] width 1063 height 16
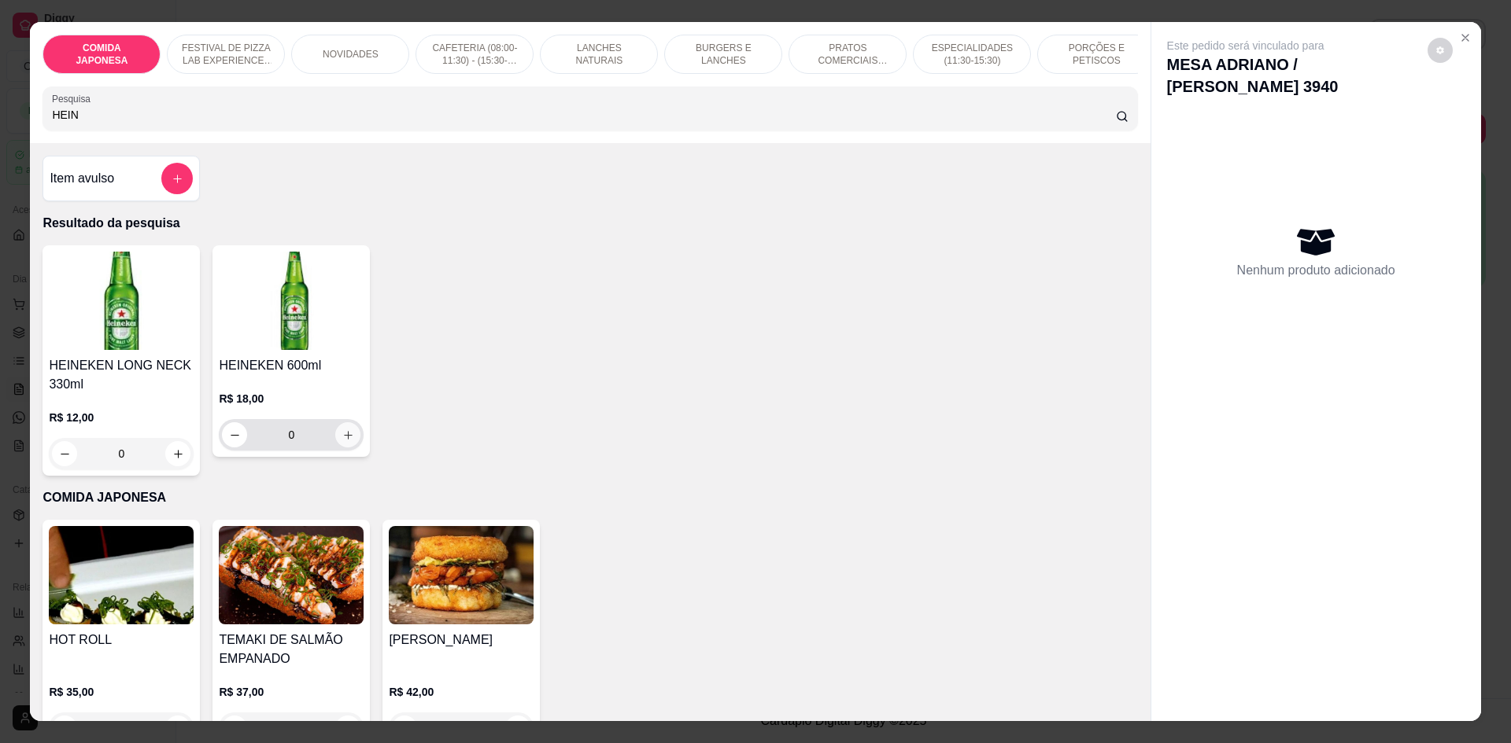
type input "HEIN"
click at [348, 441] on icon "increase-product-quantity" at bounding box center [348, 436] width 12 height 12
type input "1"
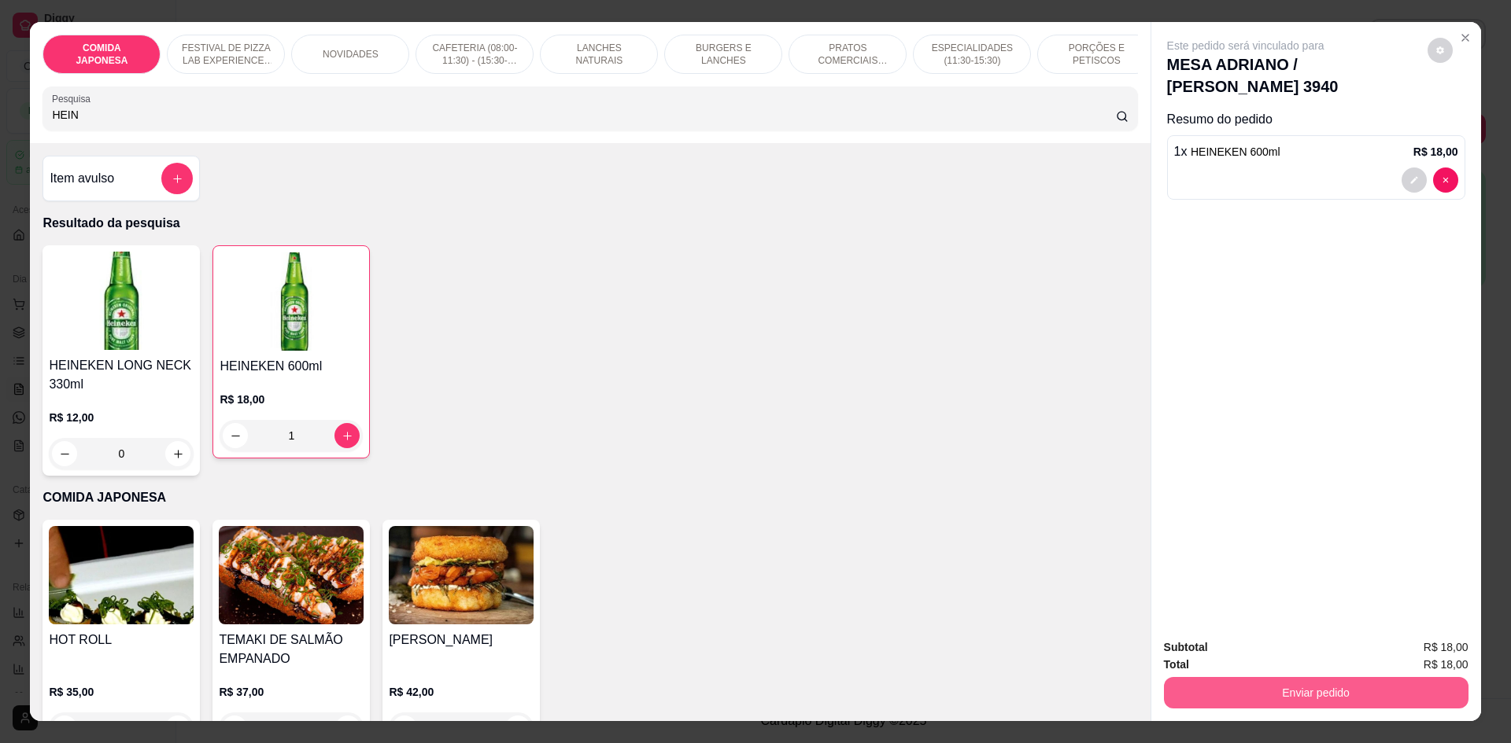
click at [1226, 693] on button "Enviar pedido" at bounding box center [1316, 692] width 304 height 31
click at [1223, 659] on button "Não registrar e enviar pedido" at bounding box center [1263, 654] width 159 height 29
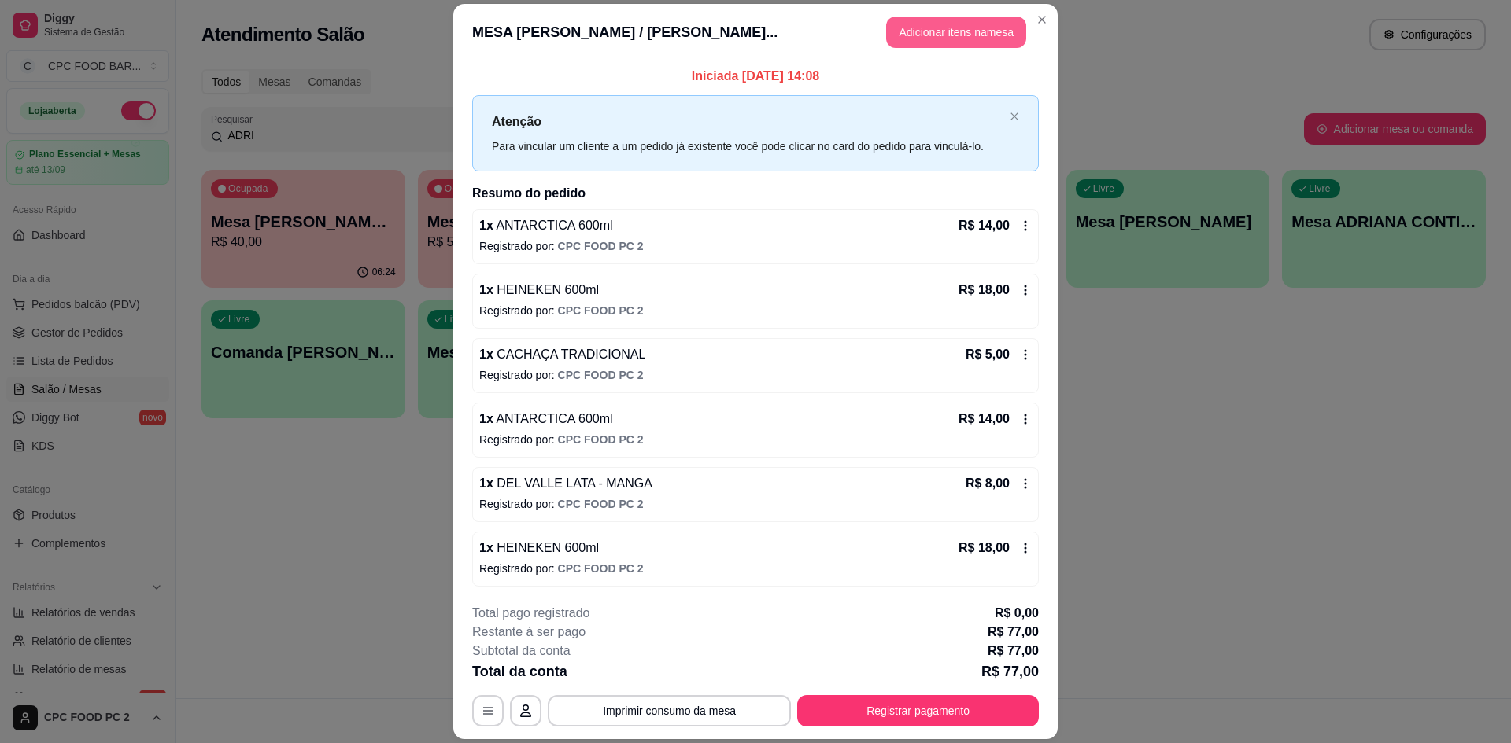
click at [955, 28] on button "Adicionar itens na mesa" at bounding box center [956, 32] width 140 height 31
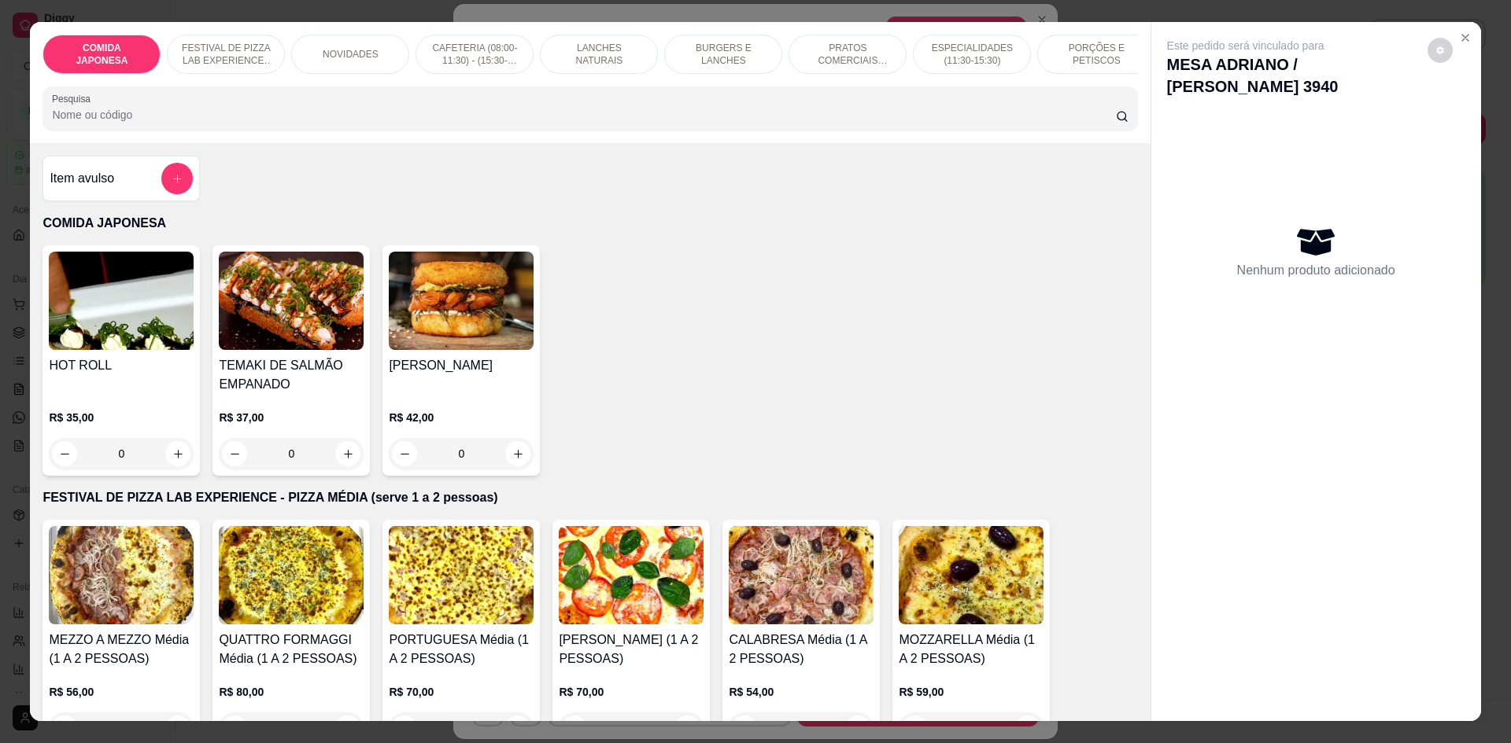
click at [469, 123] on input "Pesquisa" at bounding box center [583, 115] width 1063 height 16
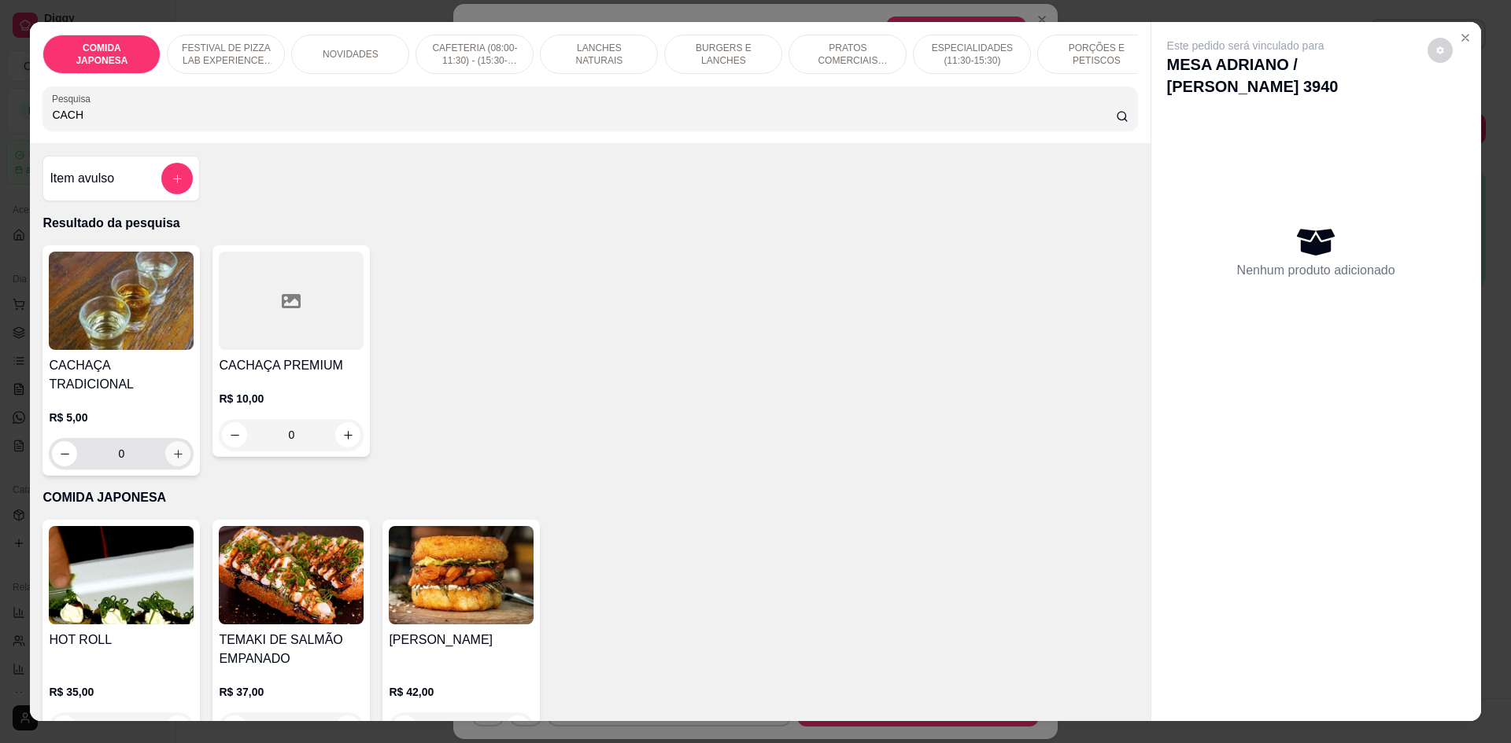
type input "CACH"
click at [175, 448] on icon "increase-product-quantity" at bounding box center [178, 454] width 12 height 12
type input "1"
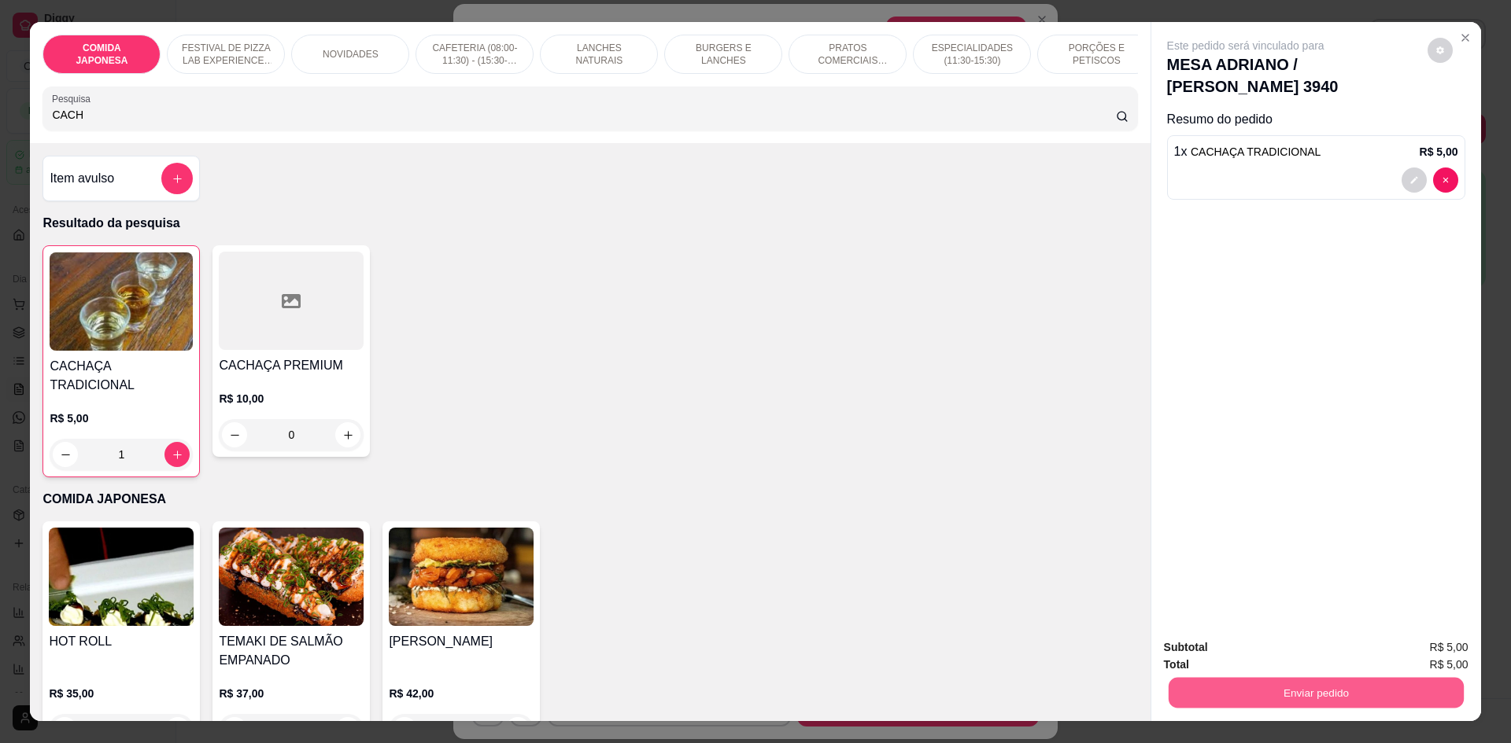
click at [1251, 695] on button "Enviar pedido" at bounding box center [1315, 692] width 295 height 31
click at [1244, 663] on button "Não registrar e enviar pedido" at bounding box center [1263, 654] width 159 height 29
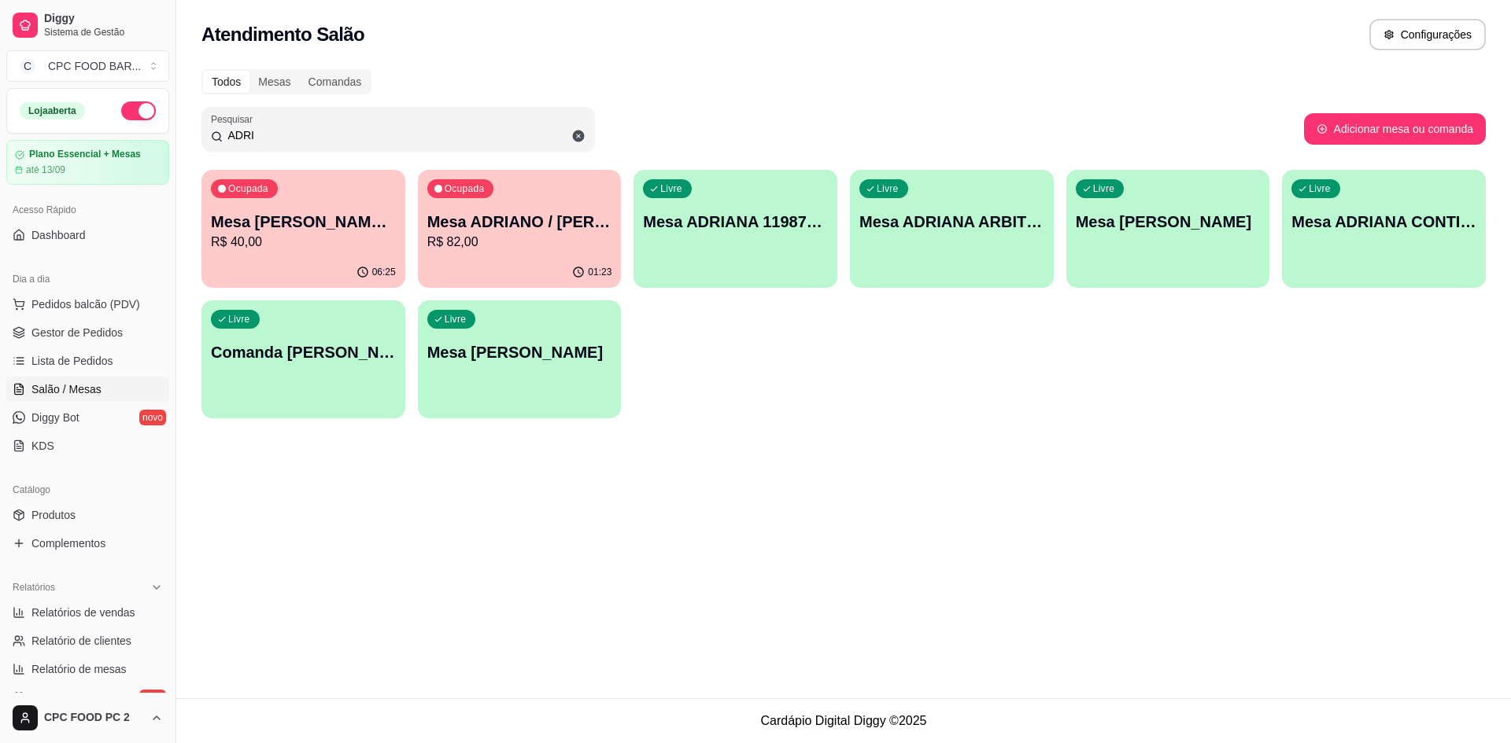
click at [551, 186] on div "Ocupada Mesa ADRIANO / KAREN 3940 R$ 82,00" at bounding box center [520, 213] width 204 height 87
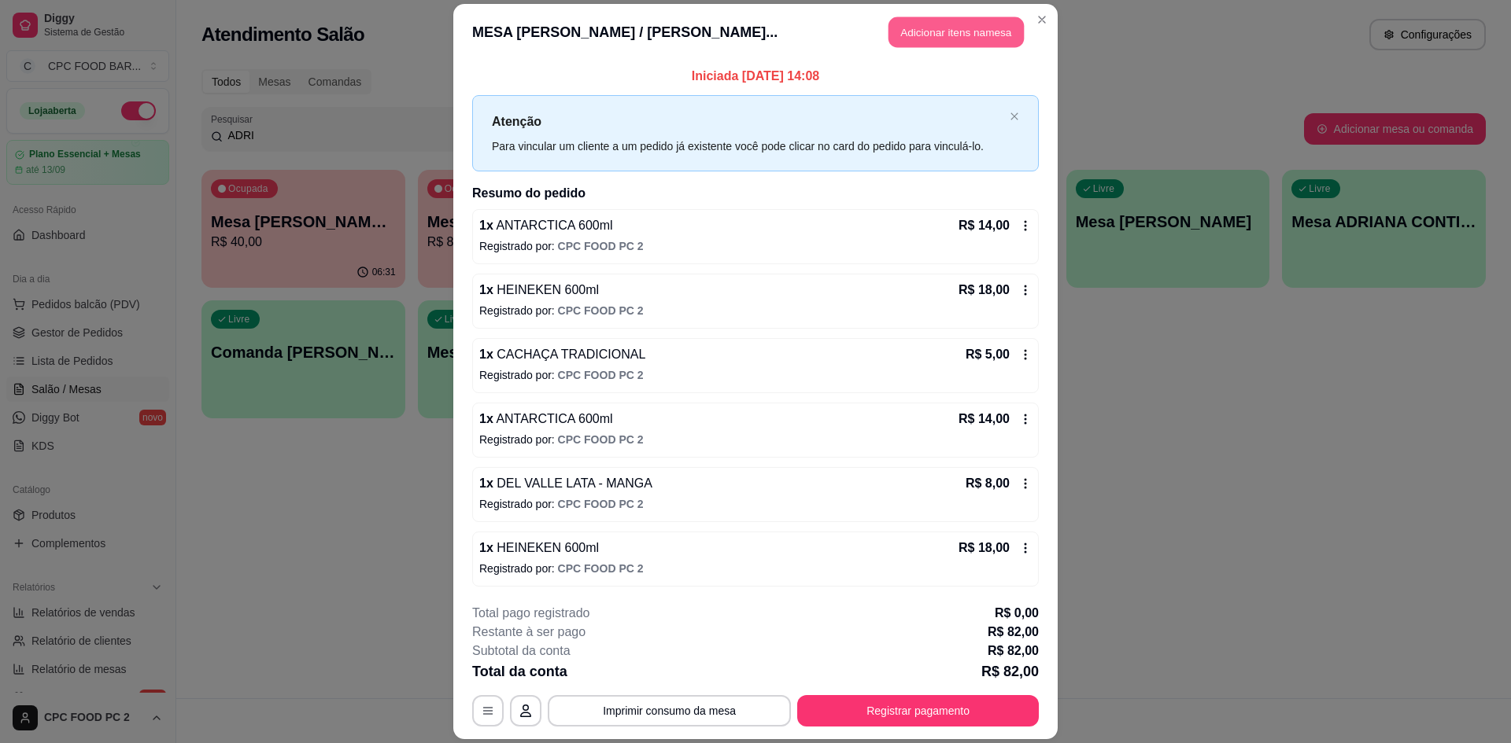
click at [912, 36] on button "Adicionar itens na mesa" at bounding box center [955, 32] width 135 height 31
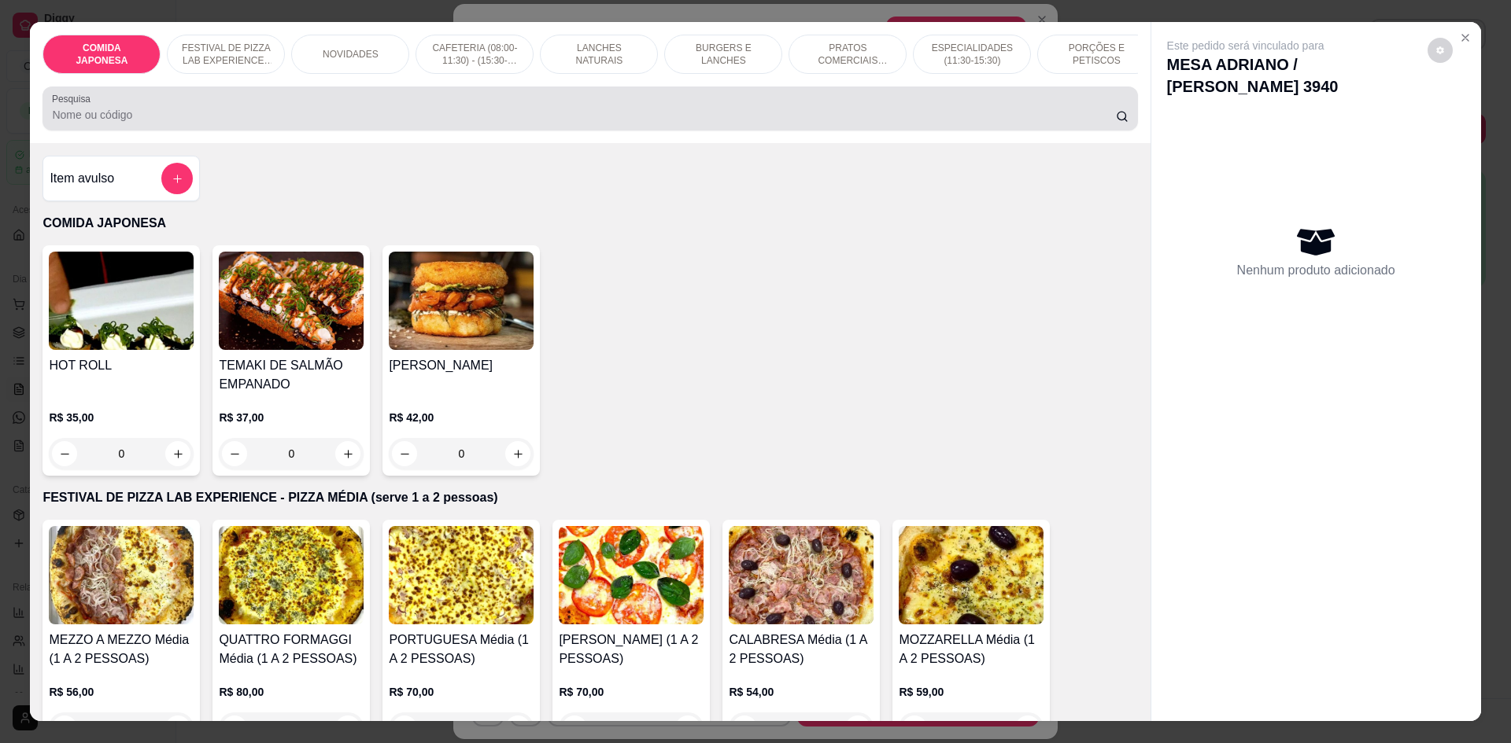
click at [791, 109] on div at bounding box center [589, 108] width 1075 height 31
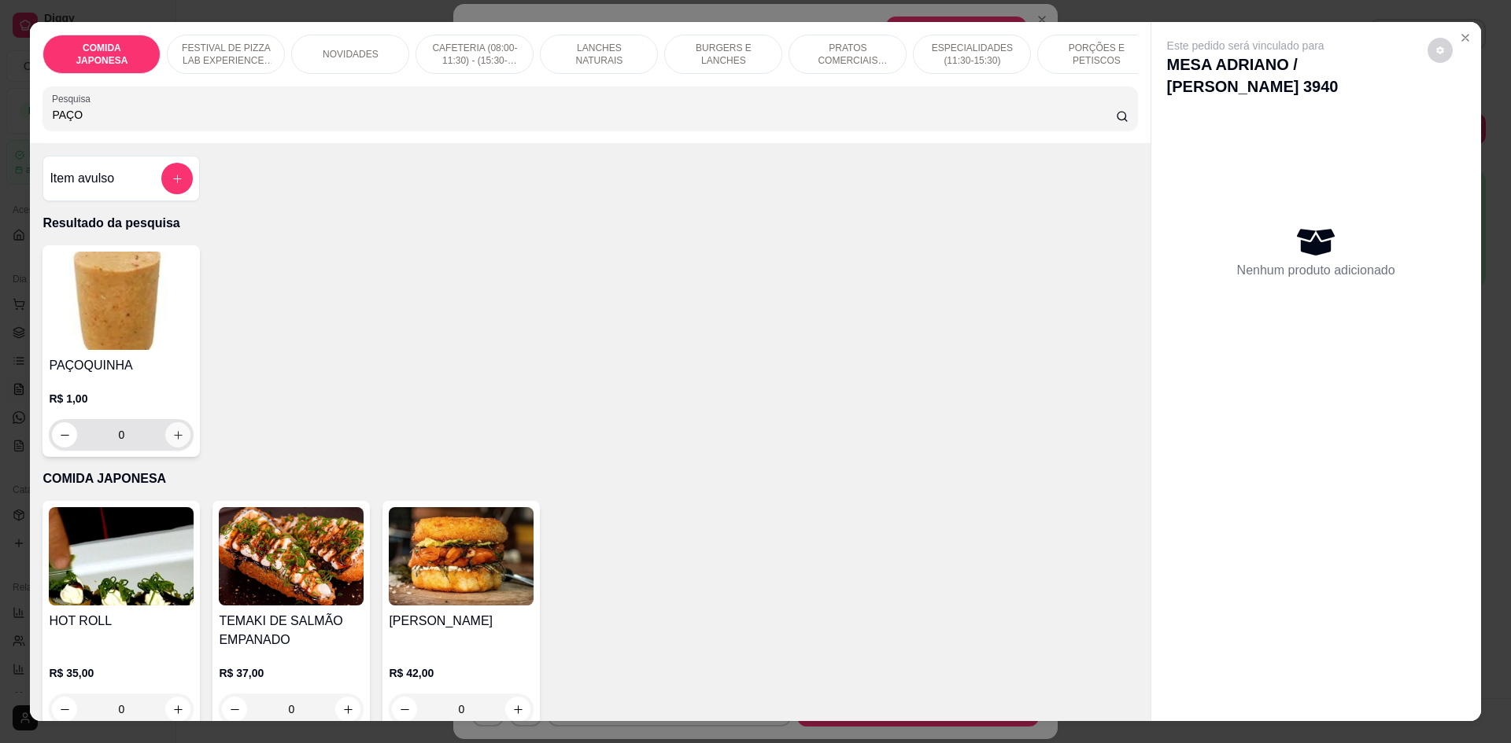
type input "PAÇO"
click at [179, 444] on button "increase-product-quantity" at bounding box center [177, 434] width 25 height 25
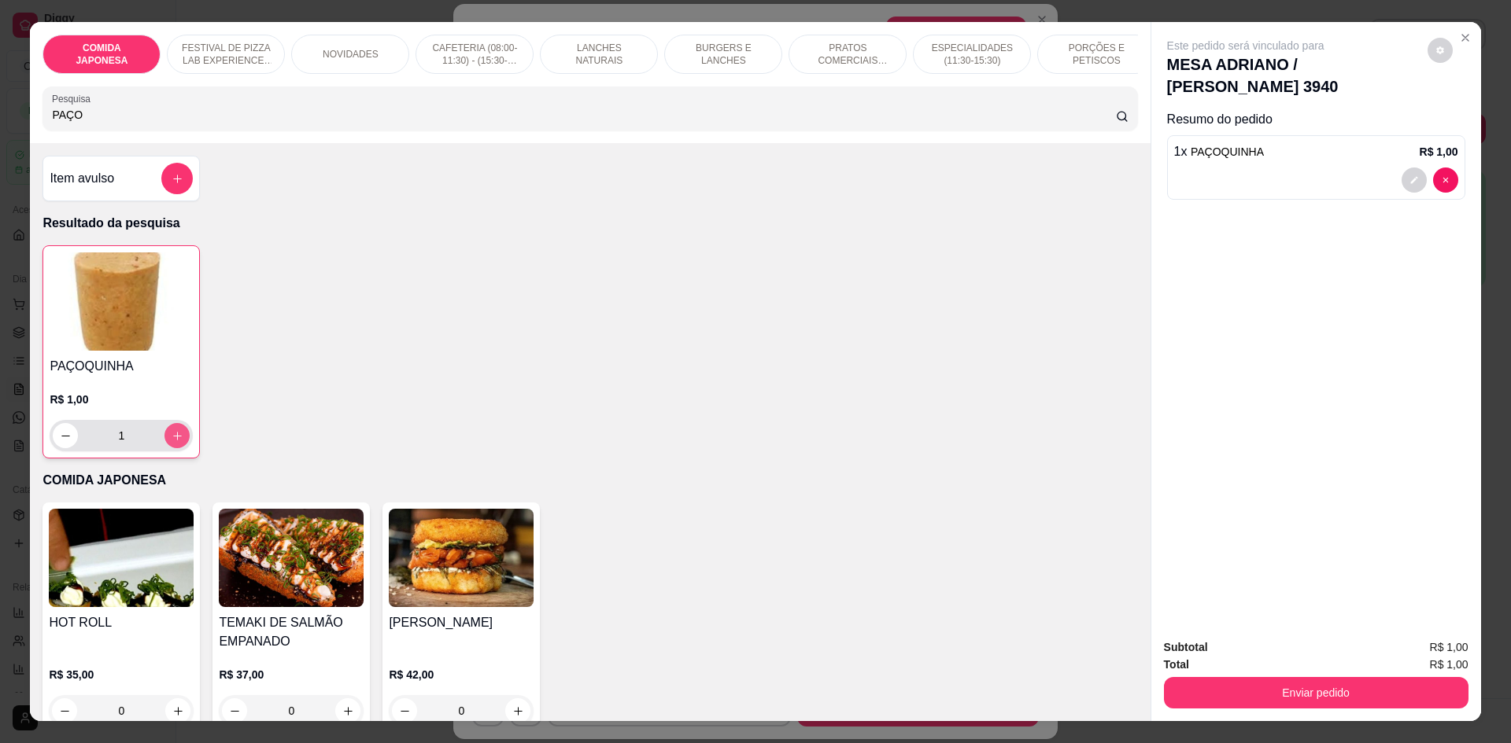
type input "1"
click at [174, 440] on button "increase-product-quantity" at bounding box center [177, 436] width 24 height 24
type input "2"
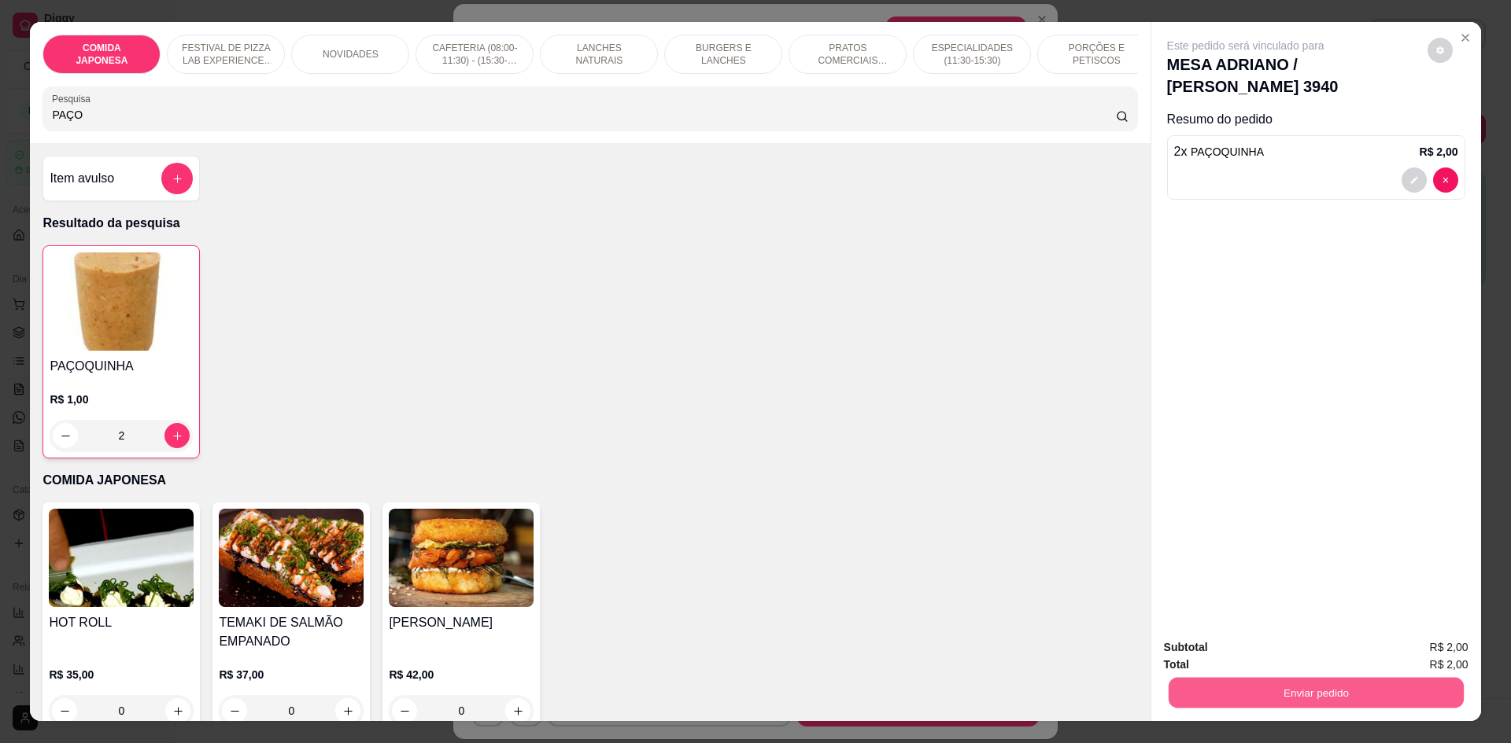
click at [1205, 687] on button "Enviar pedido" at bounding box center [1315, 692] width 295 height 31
click at [1212, 659] on button "Não registrar e enviar pedido" at bounding box center [1264, 655] width 164 height 30
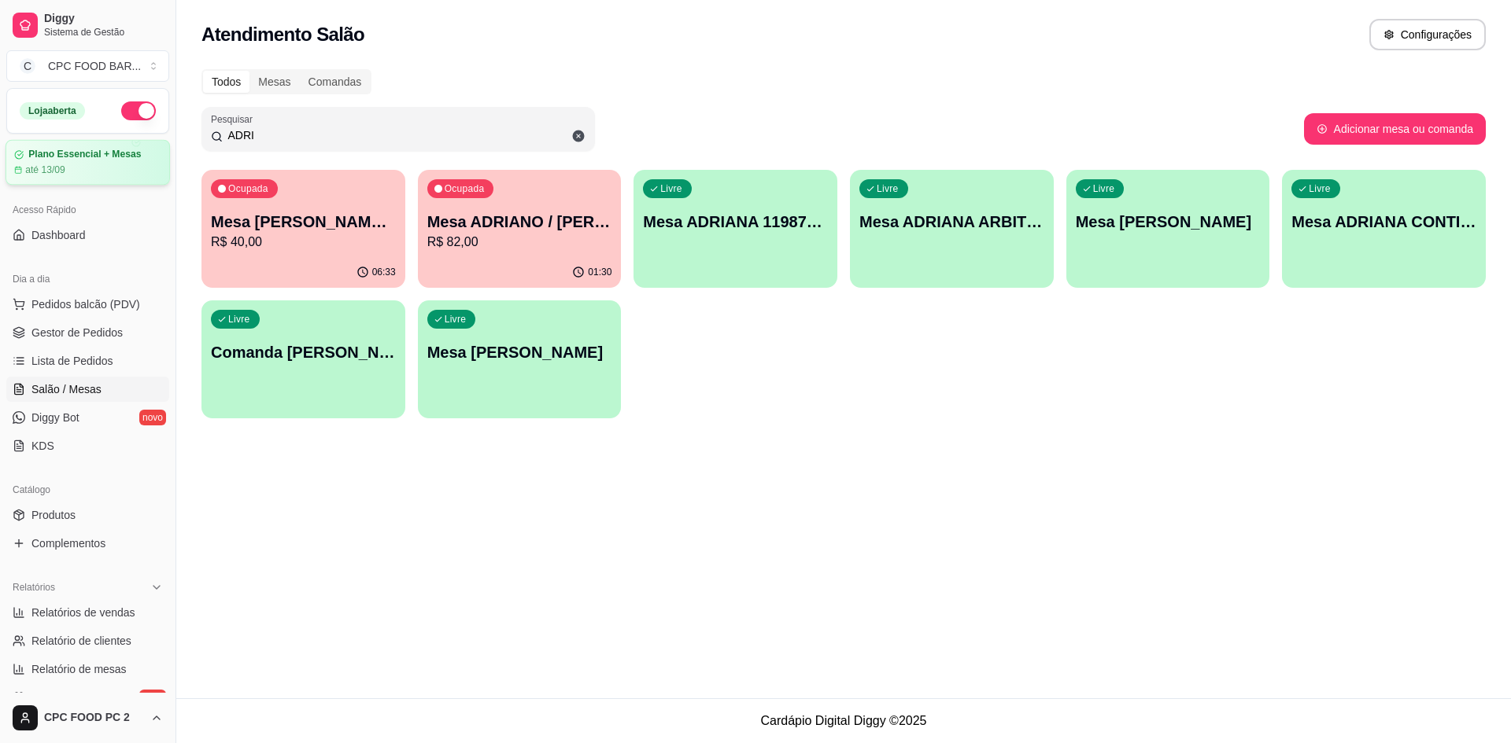
drag, startPoint x: 358, startPoint y: 135, endPoint x: 89, endPoint y: 144, distance: 269.2
click at [89, 144] on div "Diggy Sistema de Gestão C CPC FOOD BAR ... Loja aberta Plano Essencial + Mesas …" at bounding box center [755, 371] width 1511 height 743
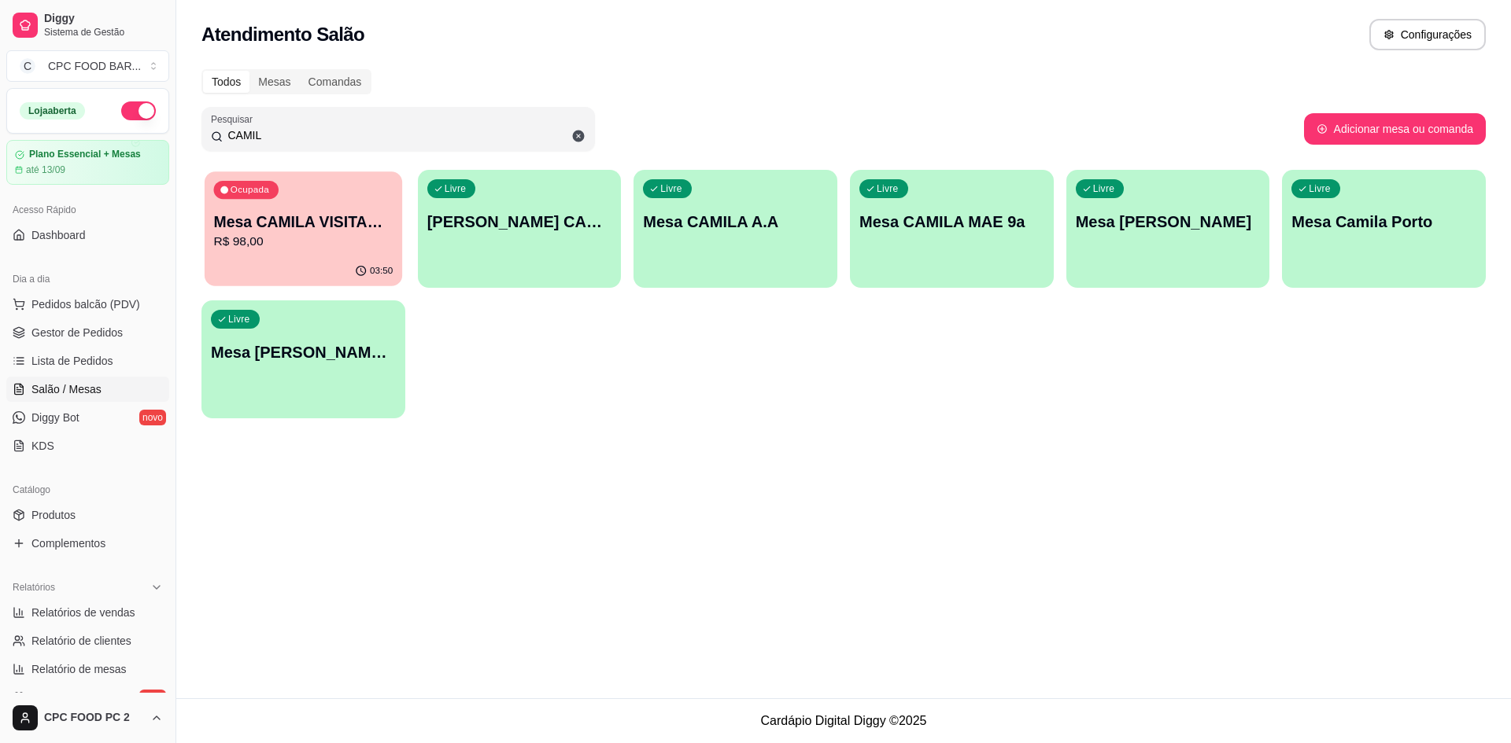
click at [281, 257] on div "03:50" at bounding box center [303, 271] width 197 height 30
drag, startPoint x: 349, startPoint y: 140, endPoint x: 84, endPoint y: 149, distance: 265.3
click at [84, 149] on div "Diggy Sistema de Gestão C CPC FOOD BAR ... Loja aberta Plano Essencial + Mesas …" at bounding box center [755, 371] width 1511 height 743
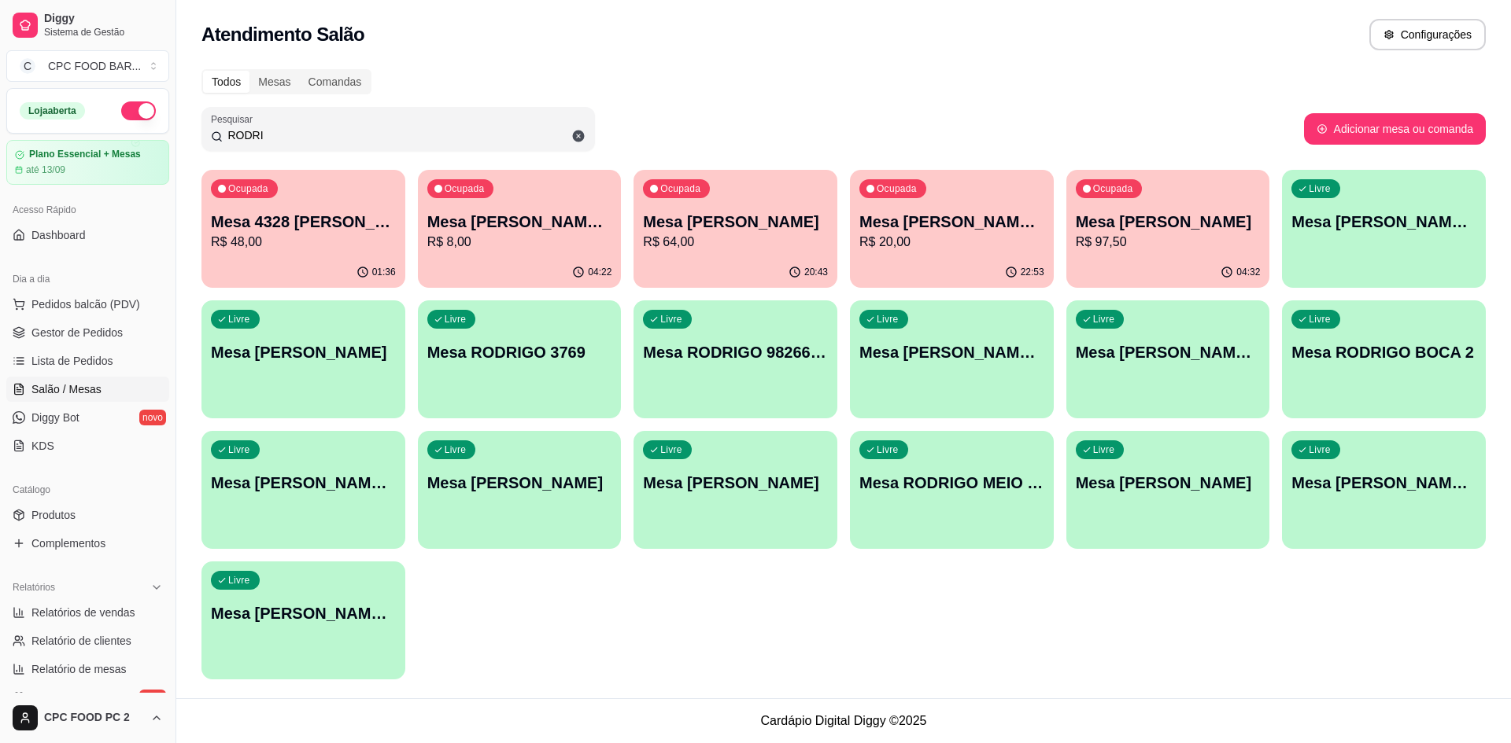
type input "RODRI"
click at [333, 216] on p "Mesa 4328 [PERSON_NAME]" at bounding box center [303, 222] width 179 height 21
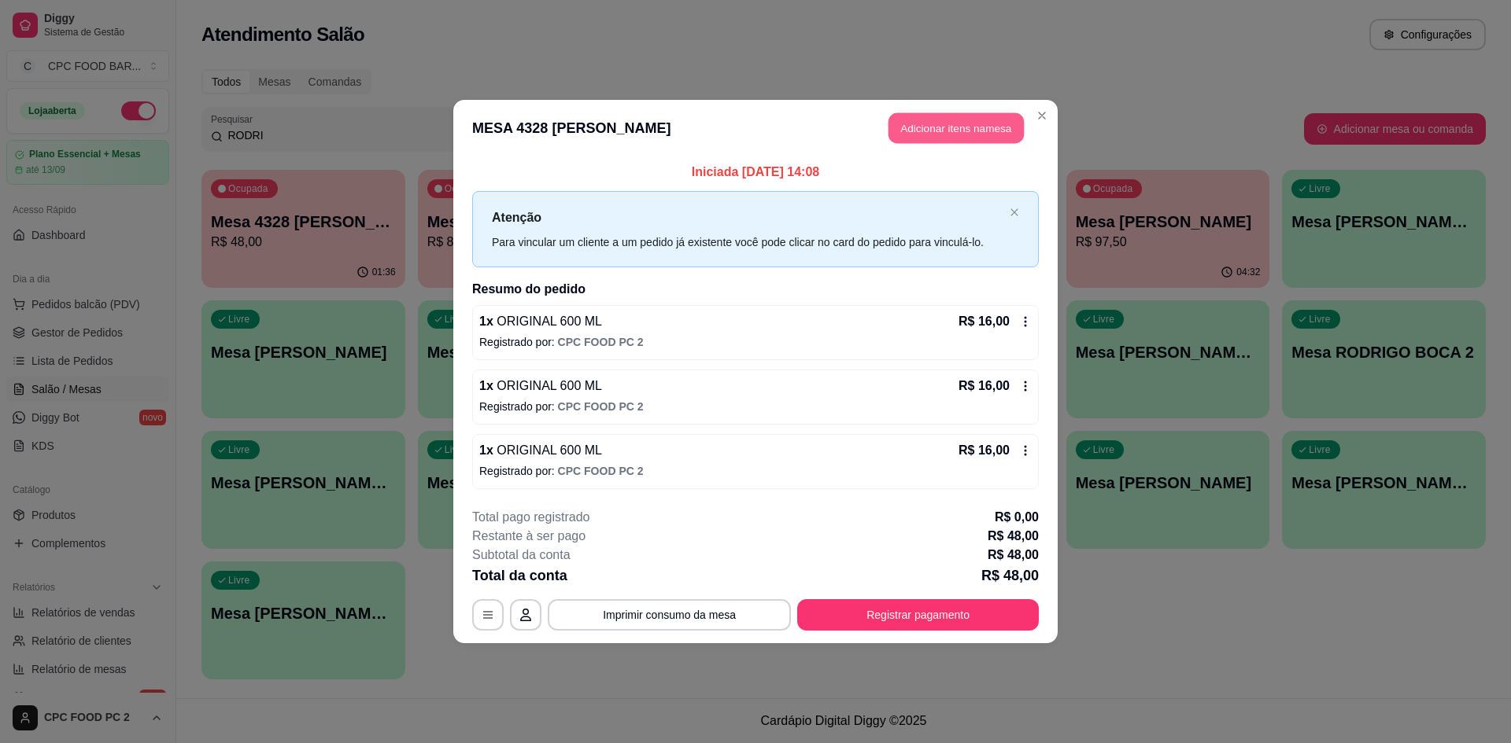
click at [935, 127] on button "Adicionar itens na mesa" at bounding box center [955, 128] width 135 height 31
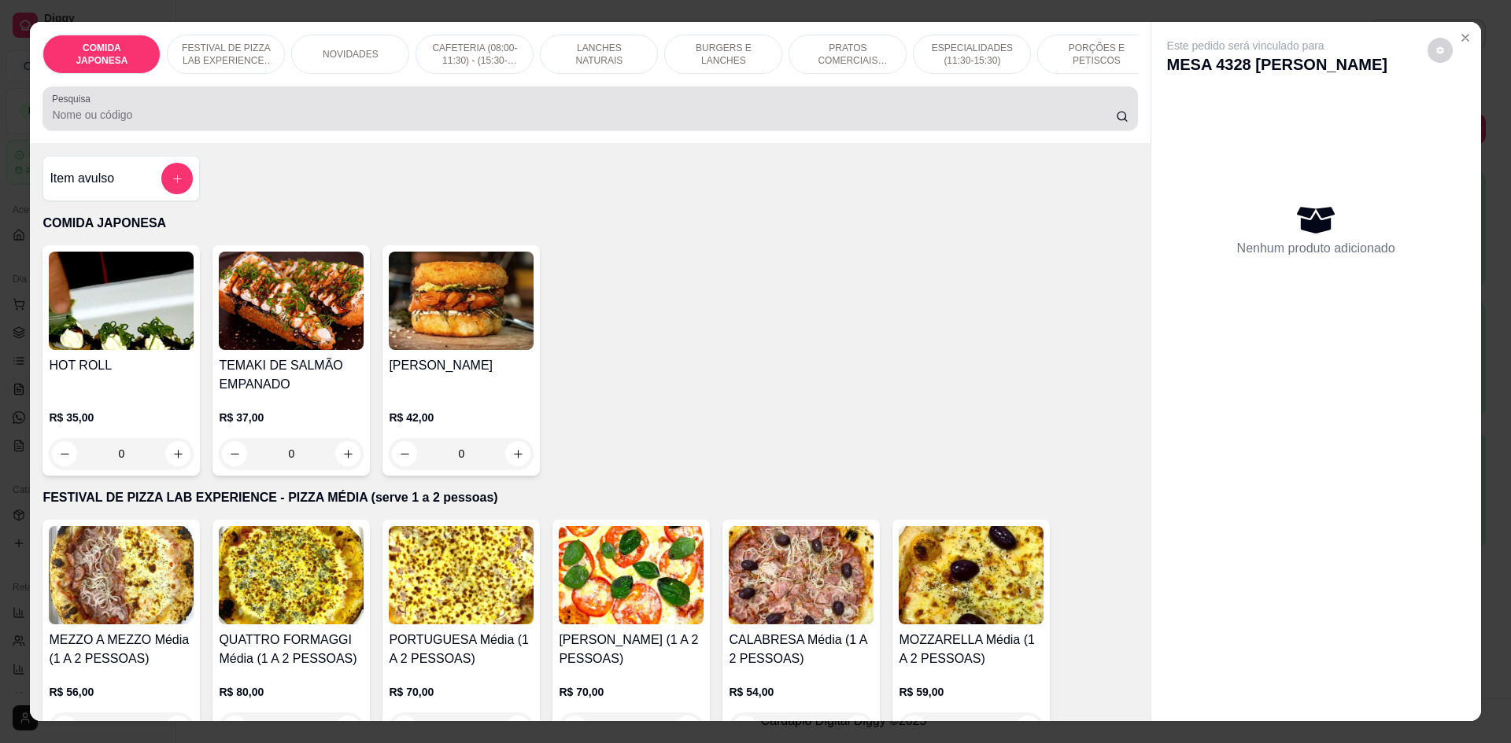
click at [567, 123] on input "Pesquisa" at bounding box center [583, 115] width 1063 height 16
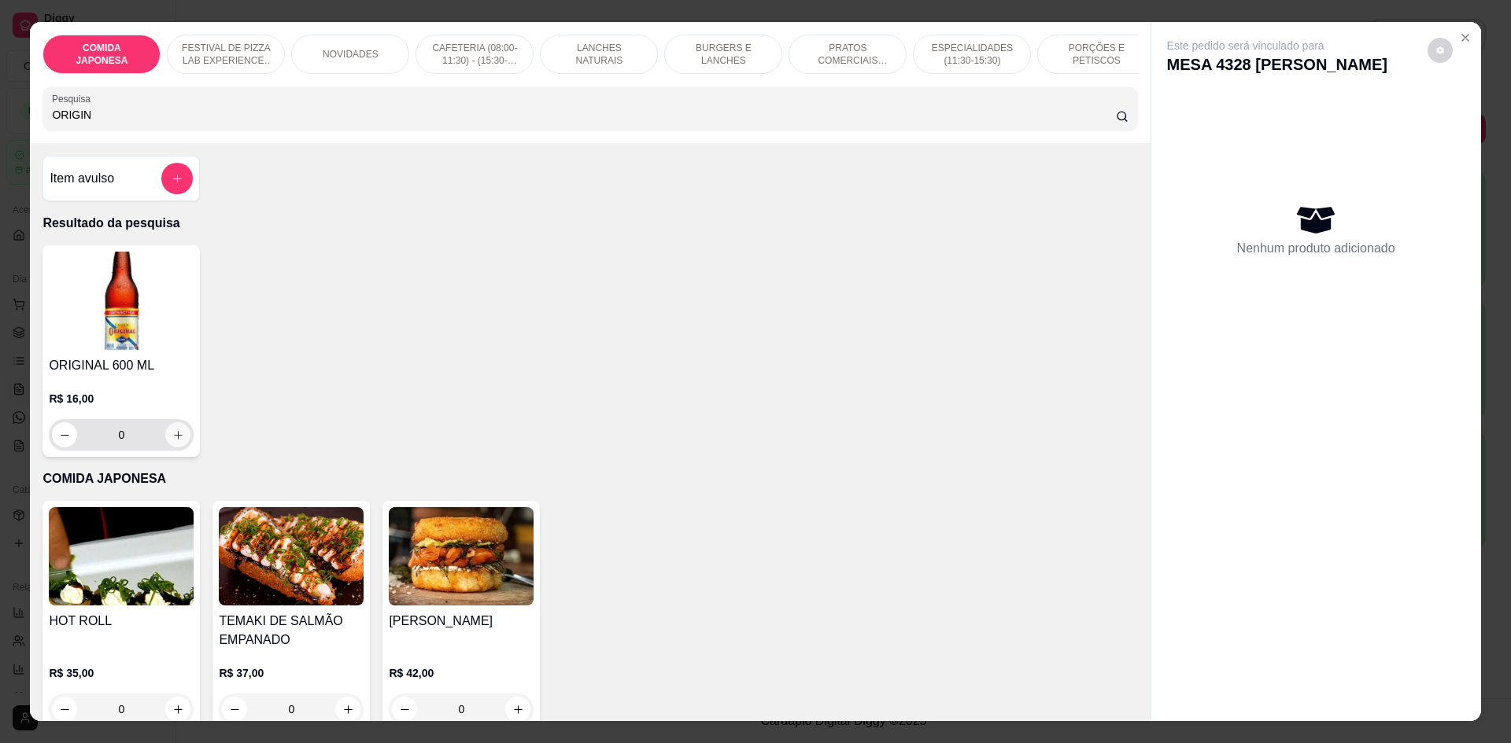
type input "ORIGIN"
click at [174, 439] on icon "increase-product-quantity" at bounding box center [178, 435] width 8 height 8
type input "1"
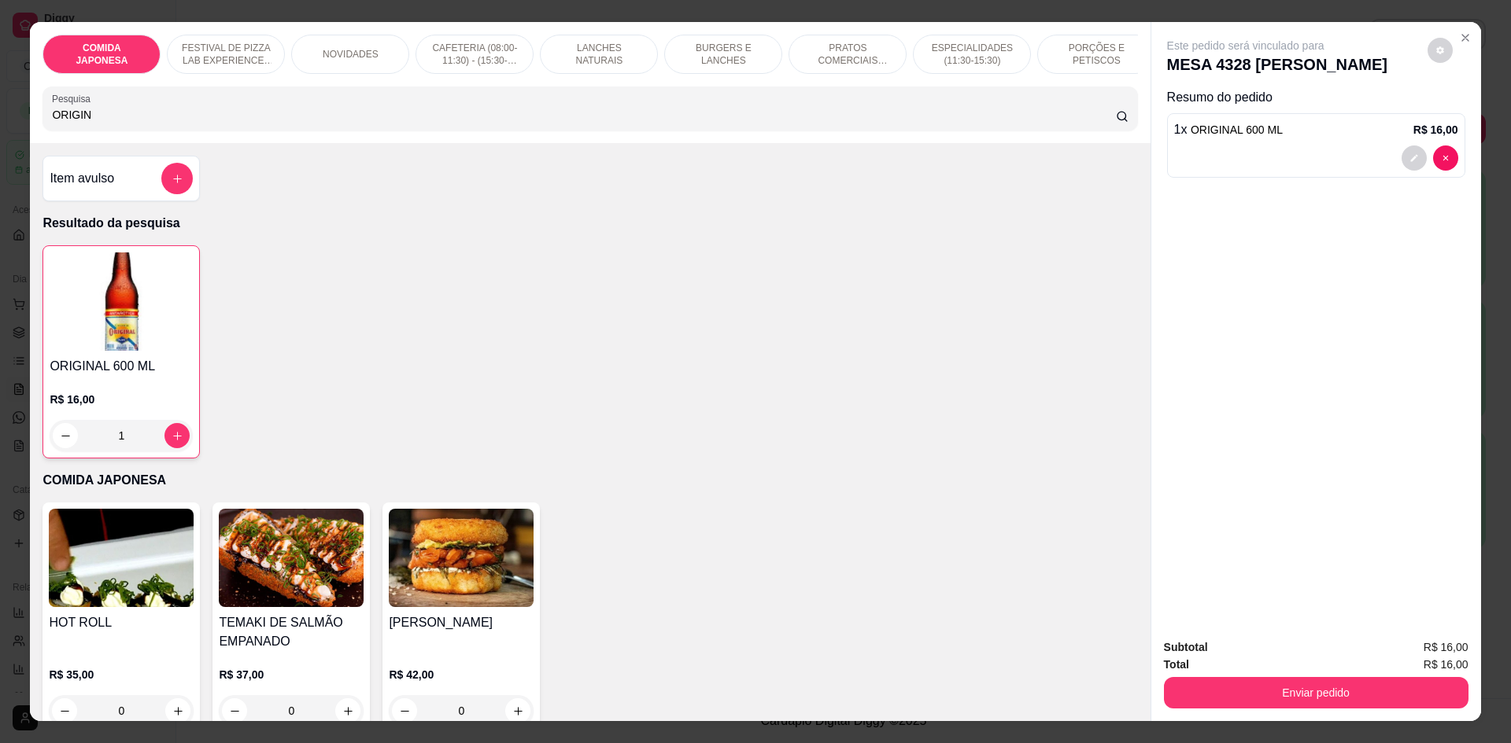
drag, startPoint x: 92, startPoint y: 127, endPoint x: 10, endPoint y: 126, distance: 81.8
click at [10, 126] on div "COMIDA JAPONESA FESTIVAL DE PIZZA LAB EXPERIENCE - PIZZA MÉDIA (serve 1 a 2 pes…" at bounding box center [755, 371] width 1511 height 743
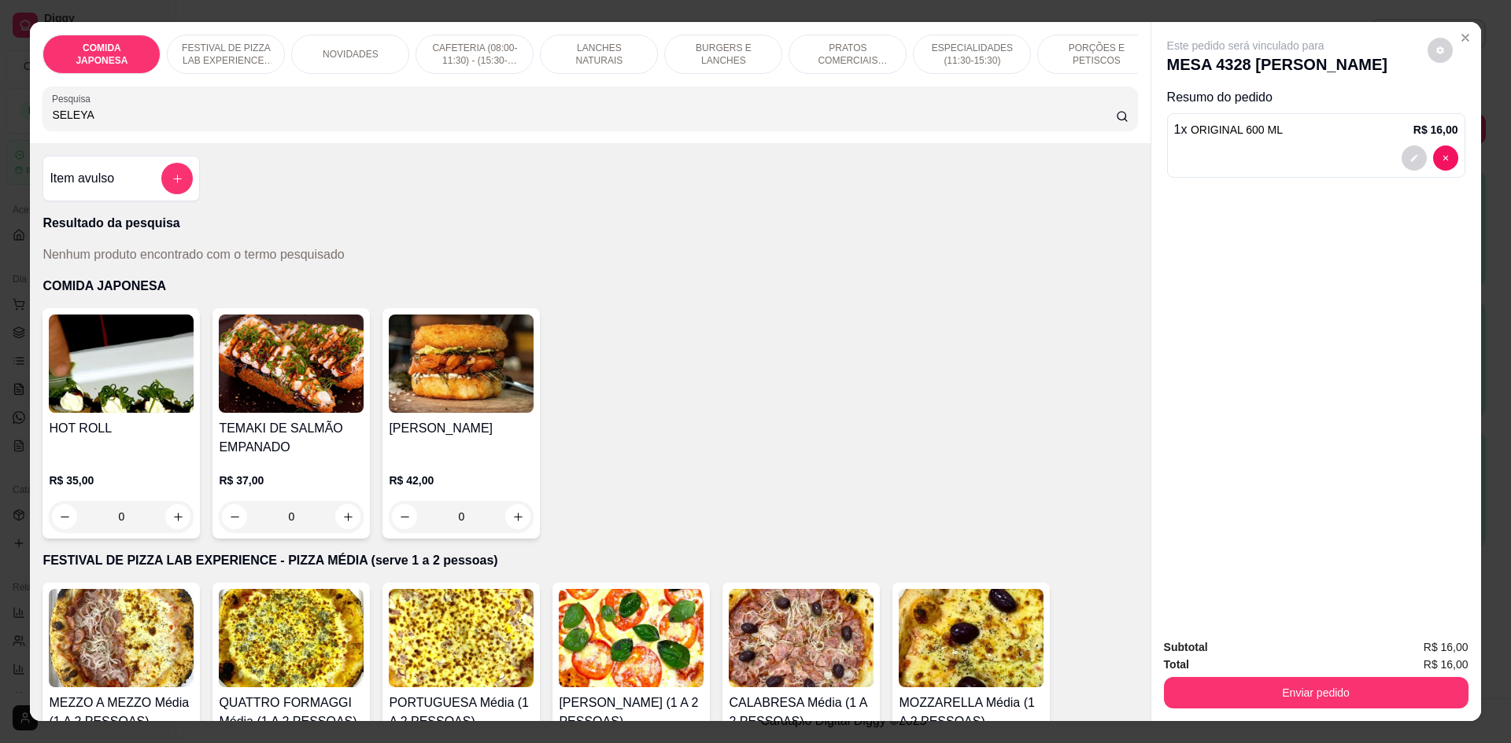
drag, startPoint x: 98, startPoint y: 127, endPoint x: 0, endPoint y: 127, distance: 98.3
click at [0, 127] on div "COMIDA JAPONESA FESTIVAL DE PIZZA LAB EXPERIENCE - PIZZA MÉDIA (serve 1 a 2 pes…" at bounding box center [755, 371] width 1511 height 743
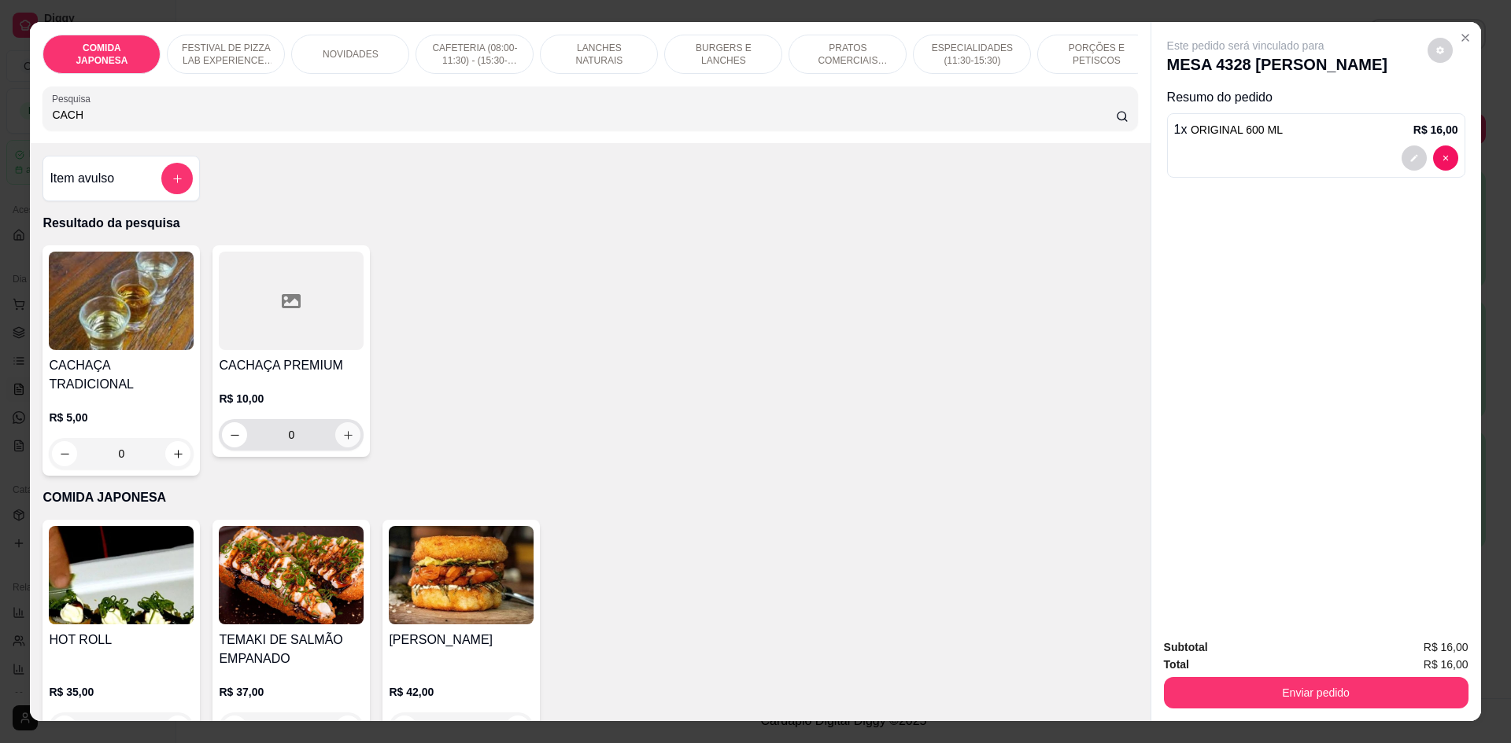
type input "CACH"
click at [340, 437] on button "increase-product-quantity" at bounding box center [347, 434] width 25 height 25
type input "1"
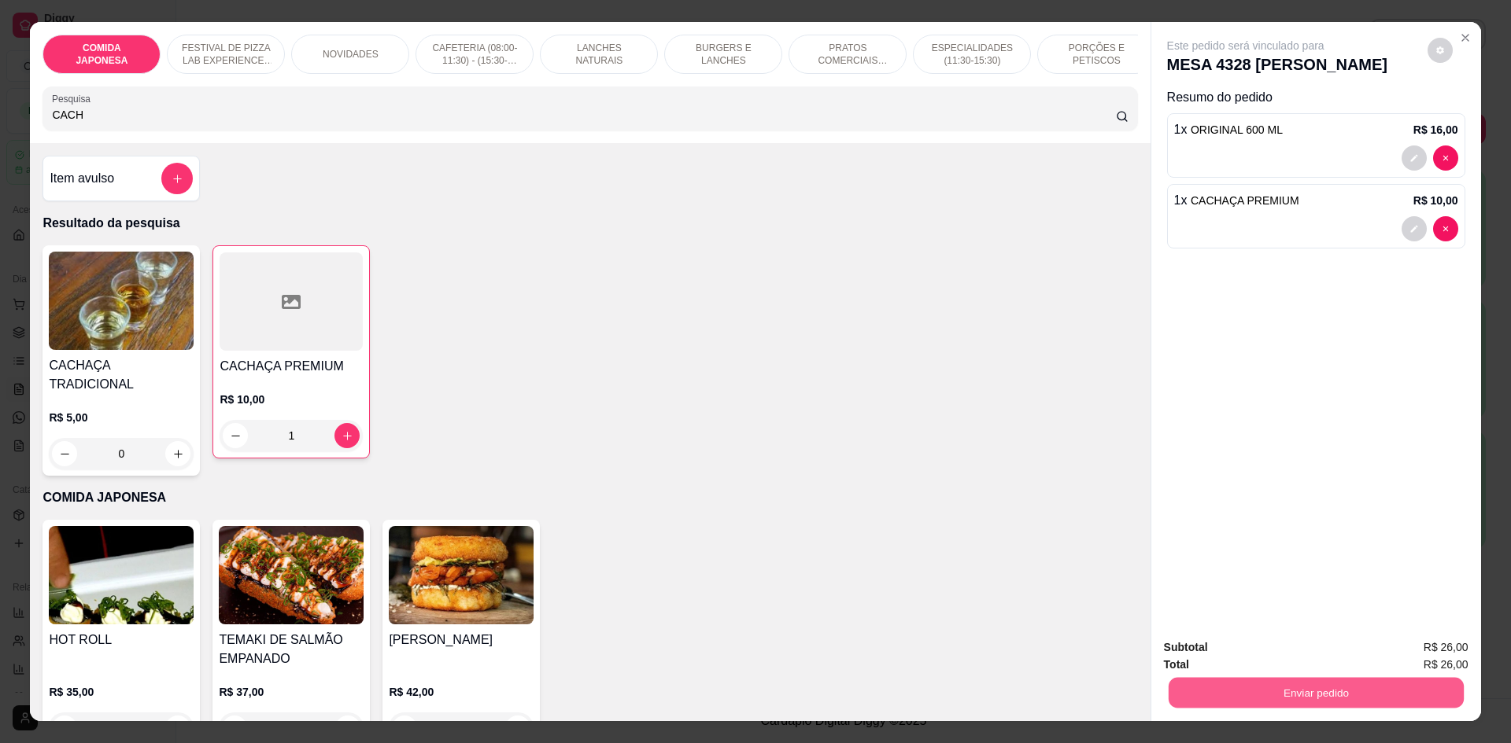
click at [1197, 678] on button "Enviar pedido" at bounding box center [1315, 692] width 295 height 31
click at [1206, 648] on button "Não registrar e enviar pedido" at bounding box center [1263, 654] width 159 height 29
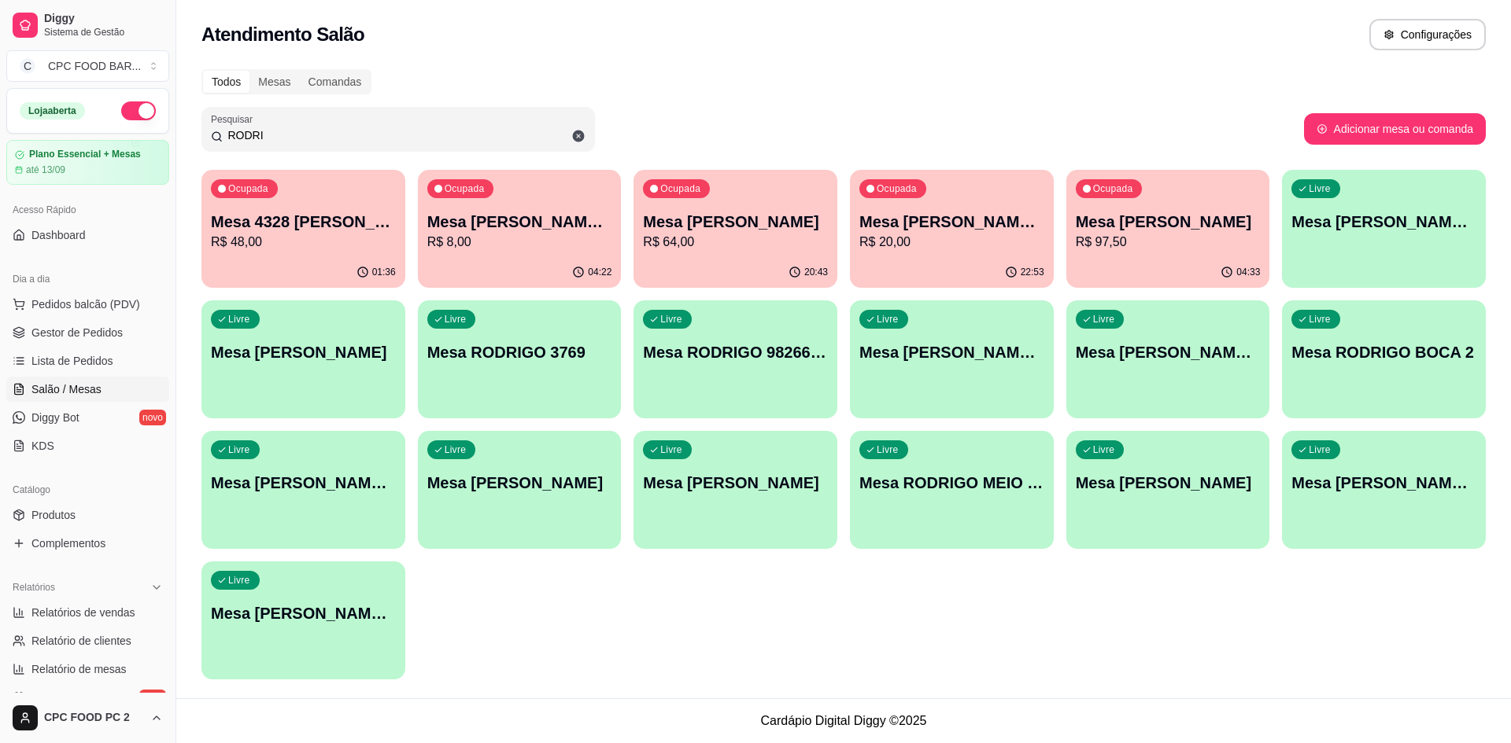
drag, startPoint x: 381, startPoint y: 137, endPoint x: 149, endPoint y: 138, distance: 232.1
click at [149, 138] on div "Diggy Sistema de Gestão C CPC FOOD BAR ... Loja aberta Plano Essencial + Mesas …" at bounding box center [755, 371] width 1511 height 743
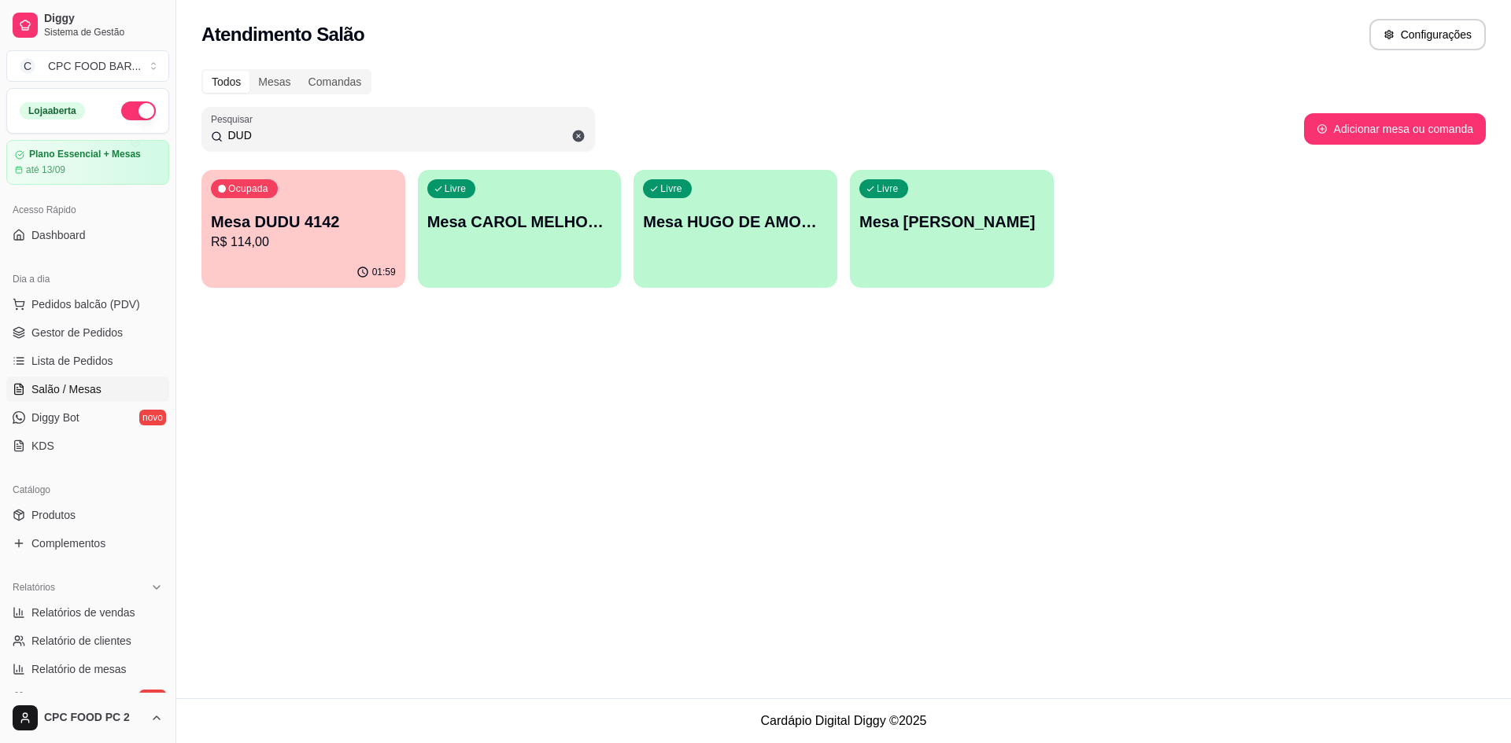
type input "DUD"
click at [266, 215] on p "Mesa DUDU 4142" at bounding box center [303, 222] width 179 height 21
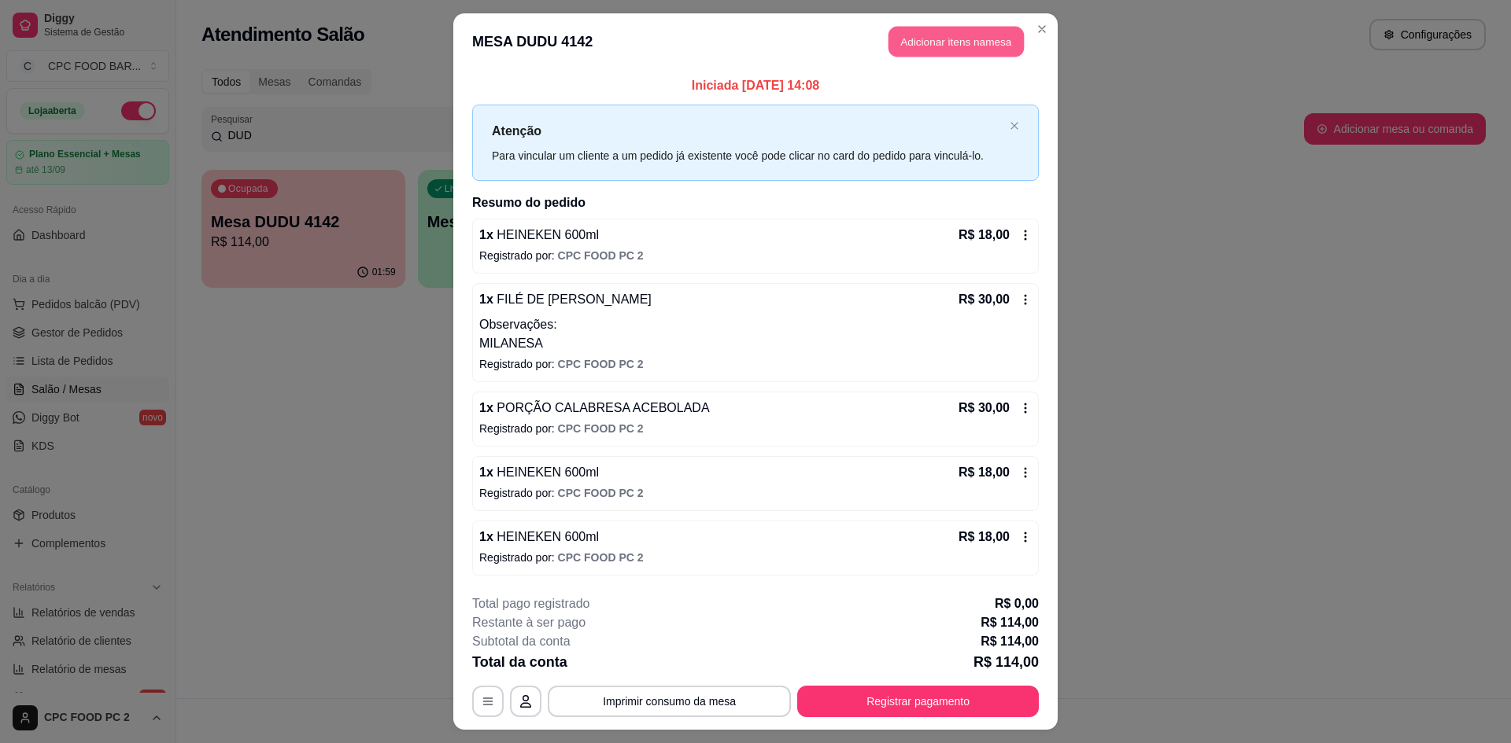
click at [940, 37] on button "Adicionar itens na mesa" at bounding box center [955, 42] width 135 height 31
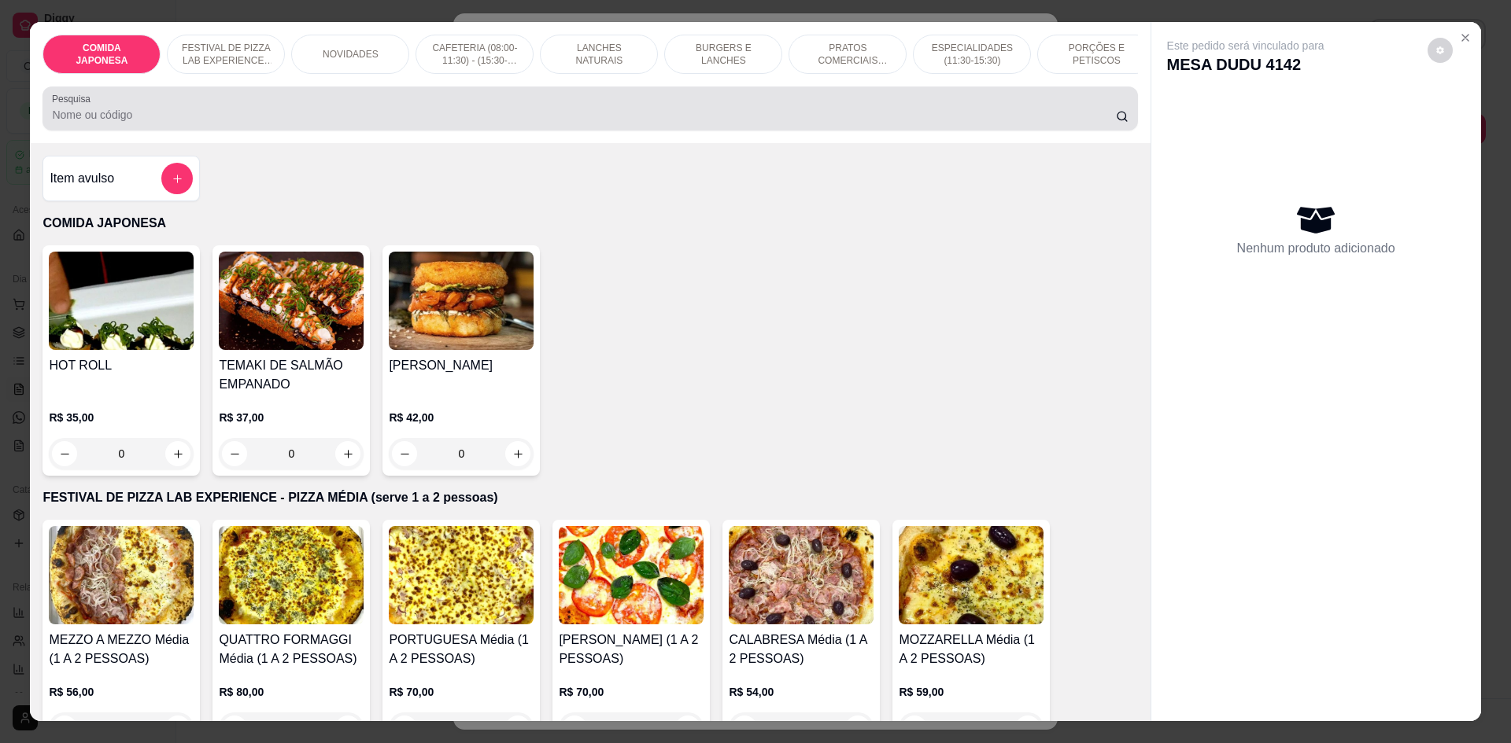
click at [326, 131] on div "Pesquisa" at bounding box center [589, 109] width 1094 height 44
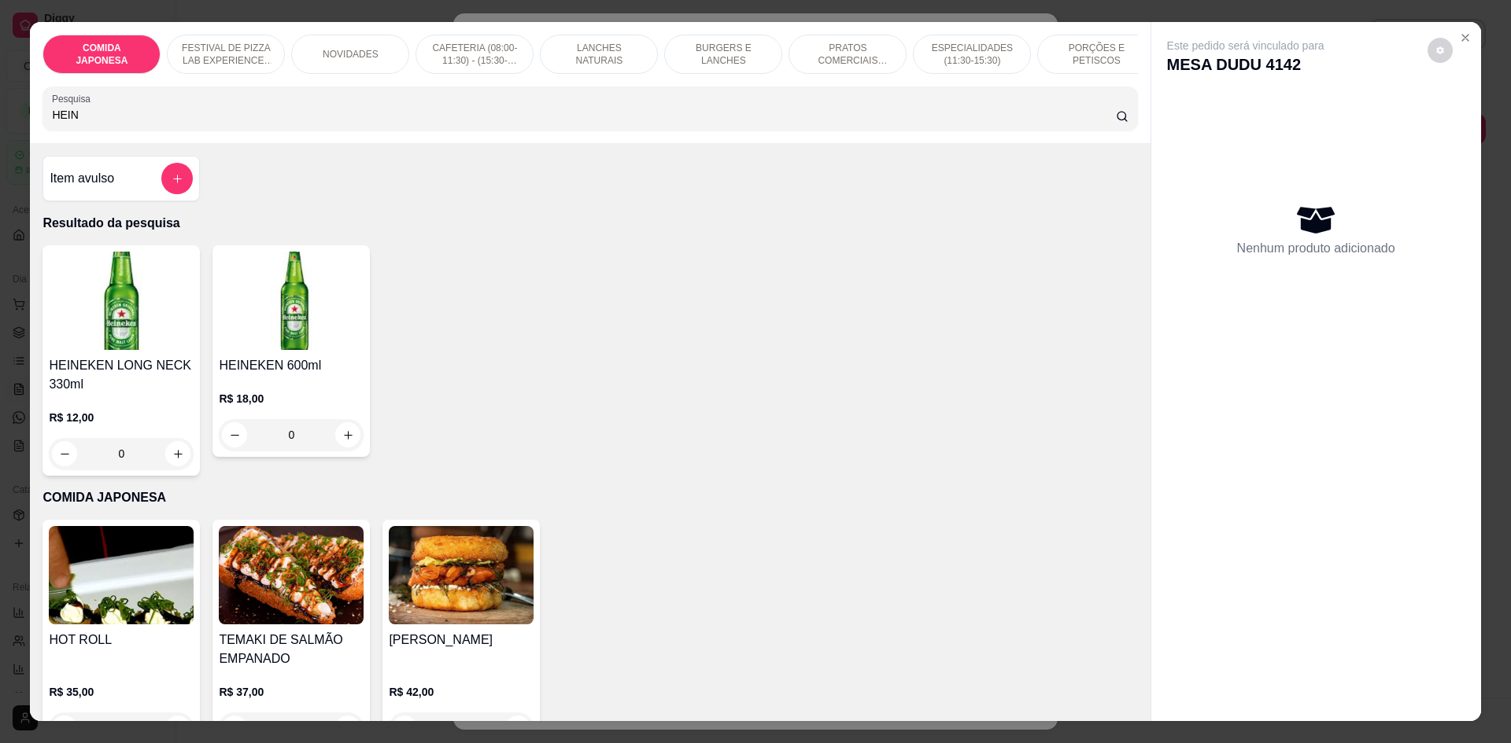
type input "HEIN"
click at [342, 441] on icon "increase-product-quantity" at bounding box center [348, 436] width 12 height 12
type input "1"
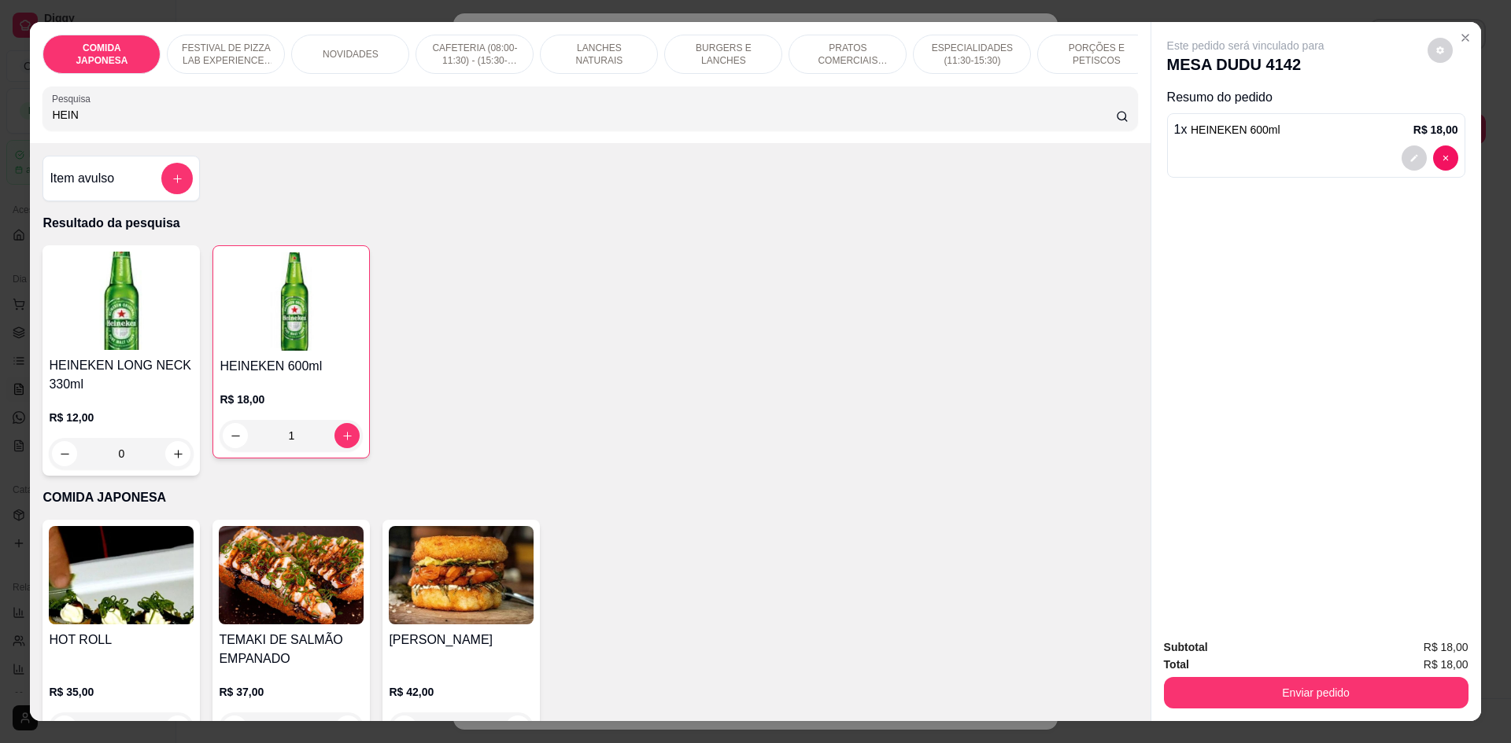
drag, startPoint x: 173, startPoint y: 129, endPoint x: 23, endPoint y: 140, distance: 150.7
click at [23, 140] on div "COMIDA JAPONESA FESTIVAL DE PIZZA LAB EXPERIENCE - PIZZA MÉDIA (serve 1 a 2 pes…" at bounding box center [755, 371] width 1511 height 743
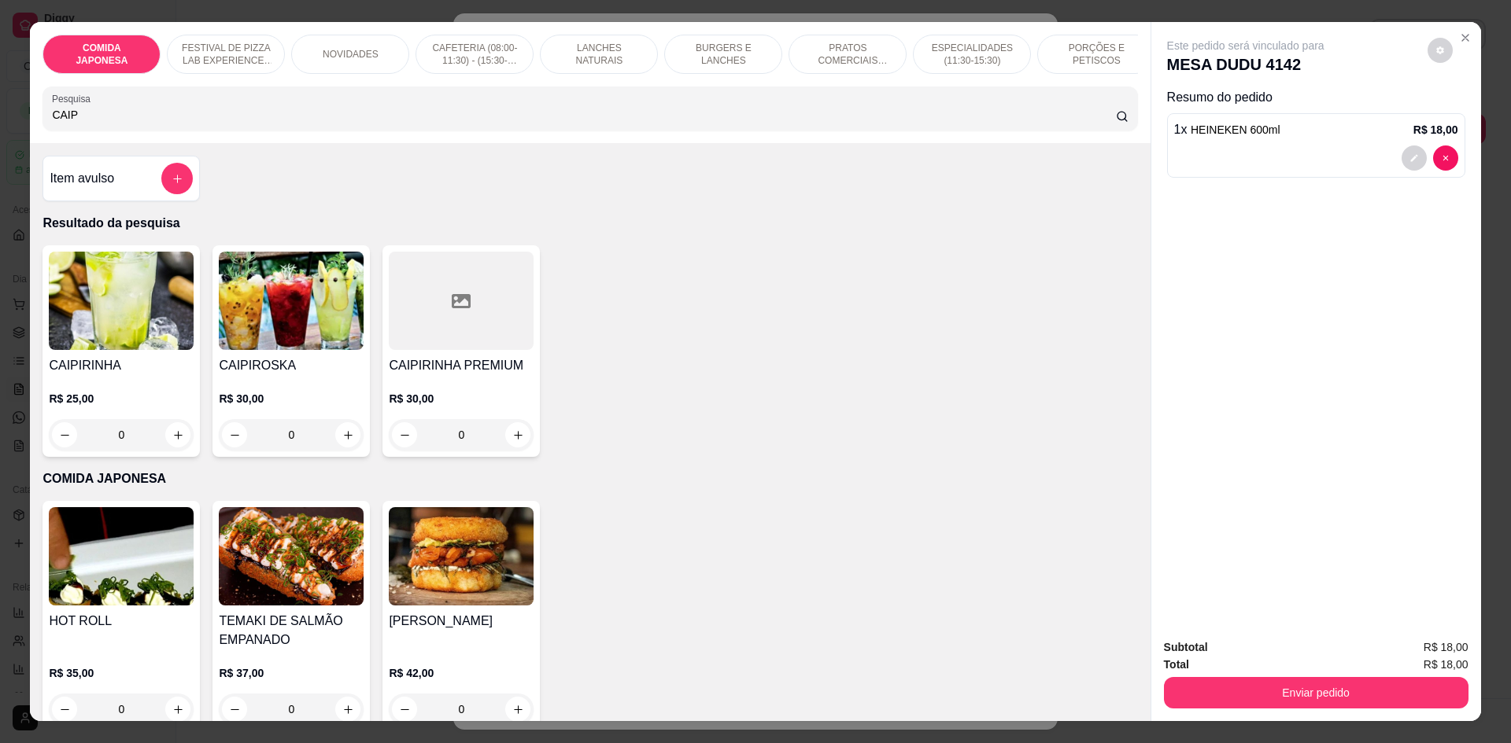
type input "CAIP"
click at [172, 448] on div "0" at bounding box center [121, 434] width 145 height 31
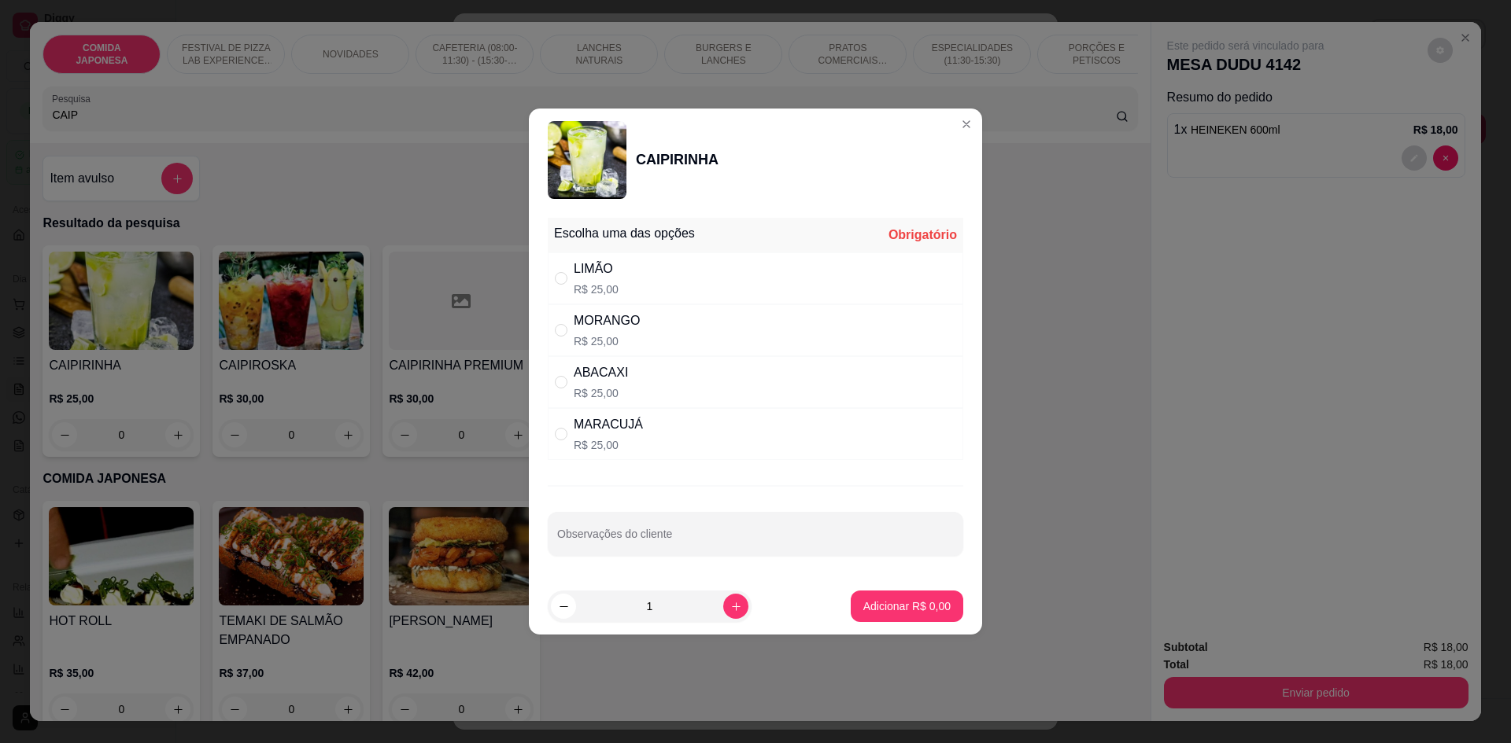
click at [700, 280] on div "LIMÃO R$ 25,00" at bounding box center [755, 279] width 415 height 52
radio input "true"
click at [887, 604] on p "Adicionar R$ 25,00" at bounding box center [903, 607] width 91 height 15
type input "1"
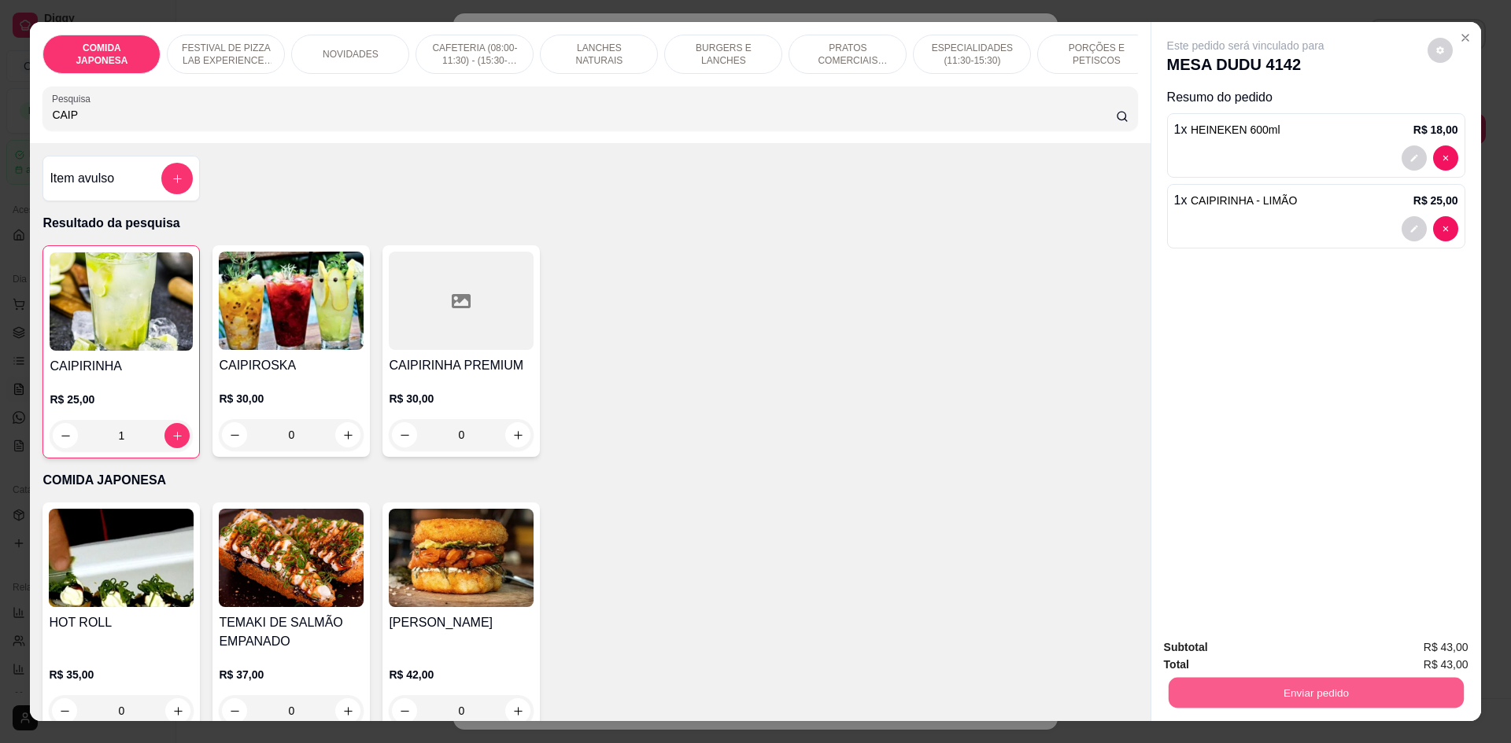
click at [1226, 678] on button "Enviar pedido" at bounding box center [1315, 692] width 295 height 31
click at [1222, 651] on button "Não registrar e enviar pedido" at bounding box center [1263, 654] width 159 height 29
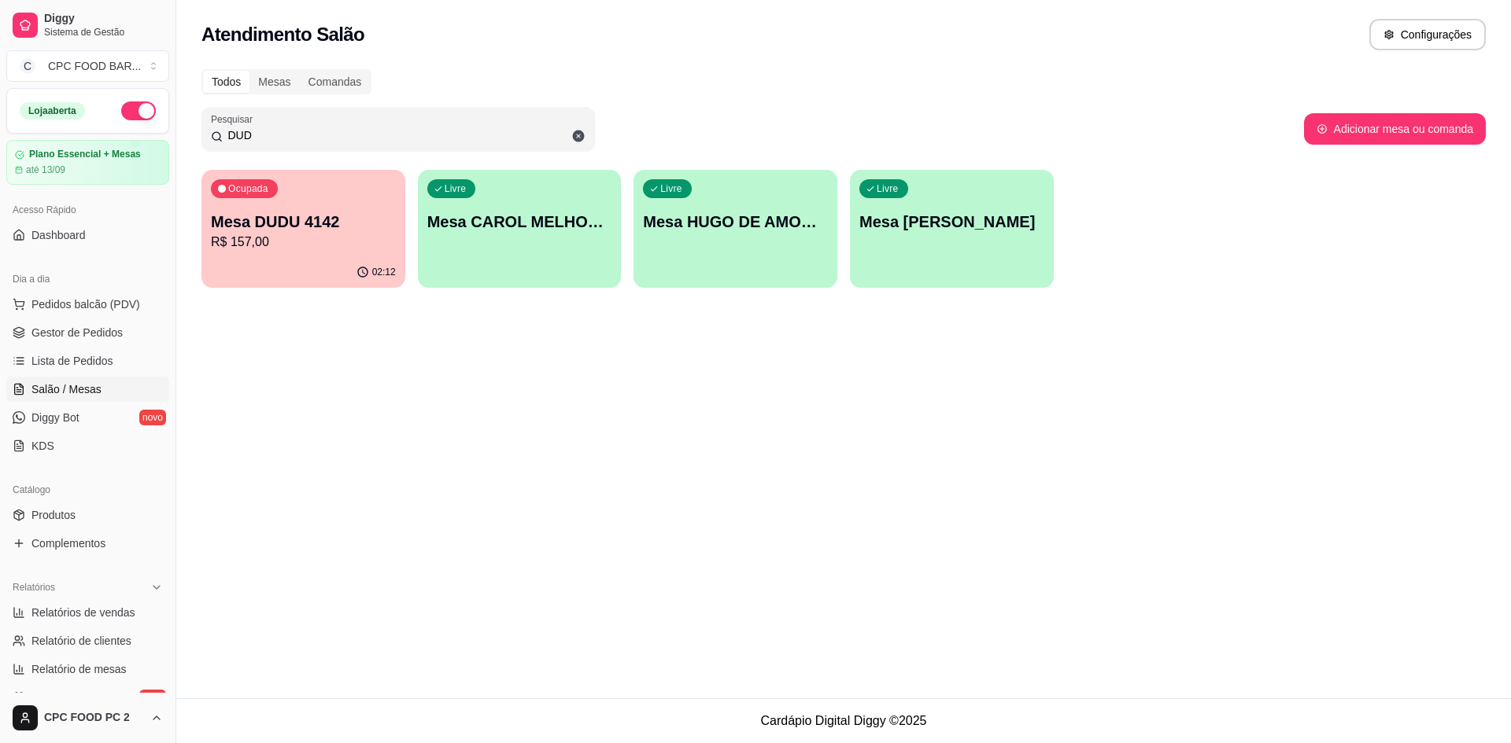
drag, startPoint x: 287, startPoint y: 133, endPoint x: 163, endPoint y: 135, distance: 124.3
click at [162, 134] on div "Diggy Sistema de Gestão C CPC FOOD BAR ... Loja aberta Plano Essencial + Mesas …" at bounding box center [755, 371] width 1511 height 743
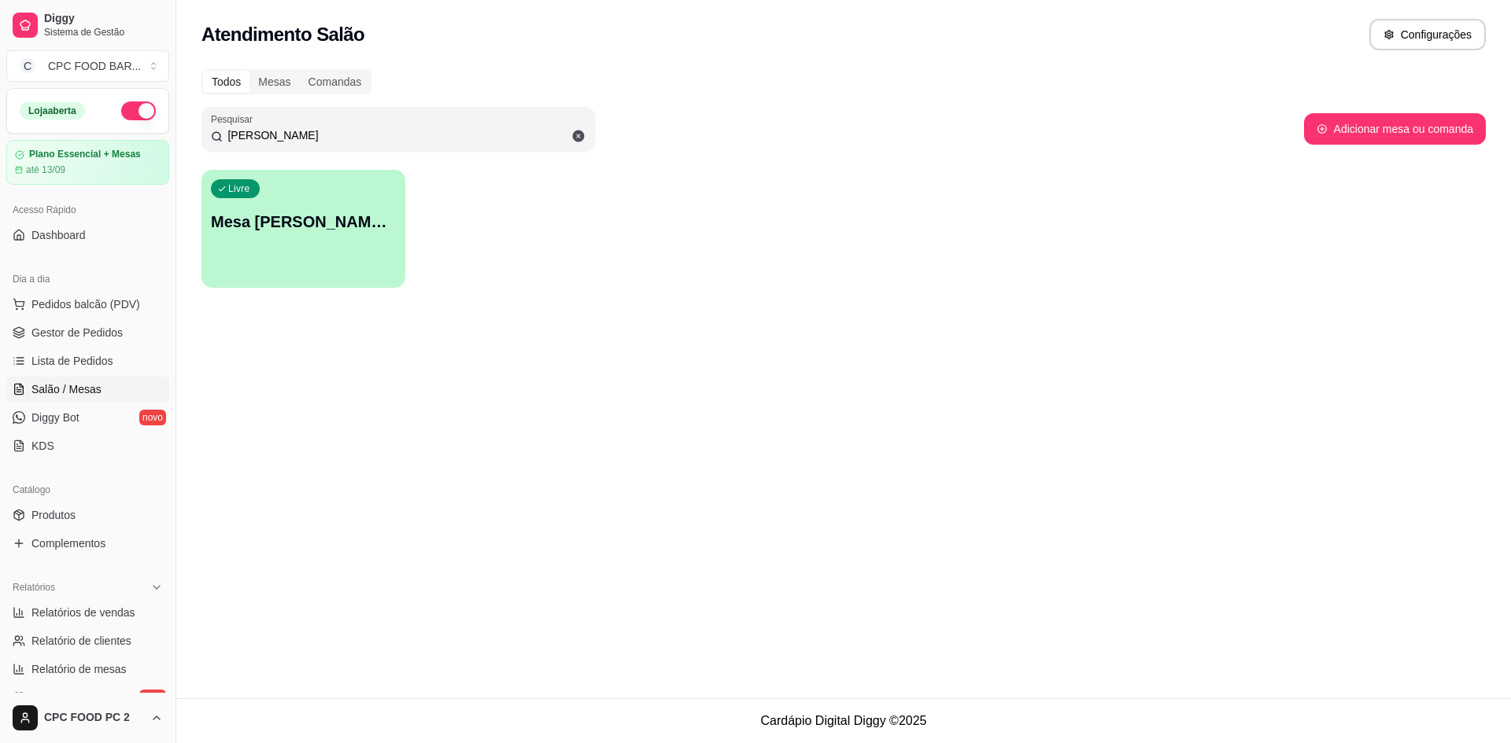
type input "JOAO R"
click at [256, 260] on div "Livre Mesa [PERSON_NAME] 3751" at bounding box center [303, 219] width 204 height 99
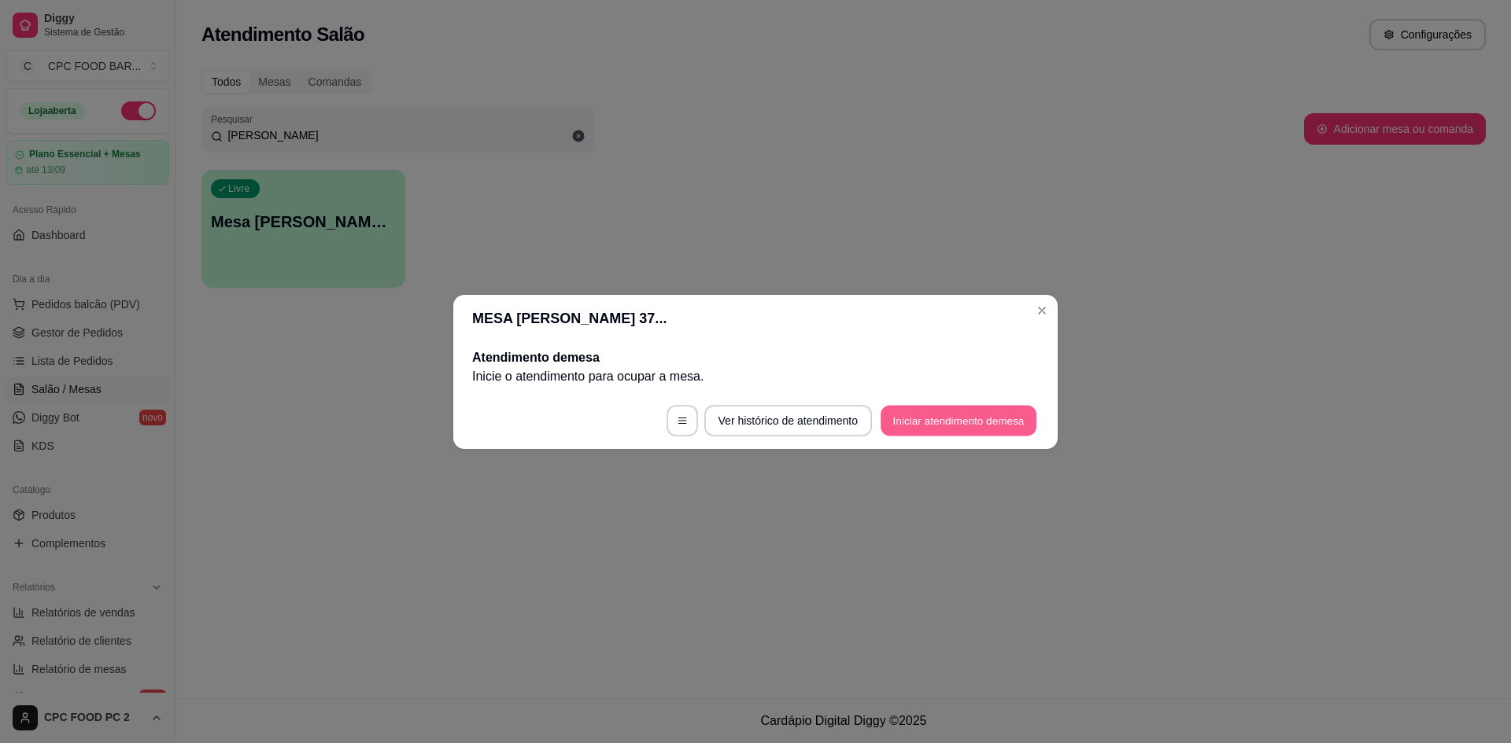
click at [915, 415] on button "Iniciar atendimento de mesa" at bounding box center [958, 420] width 156 height 31
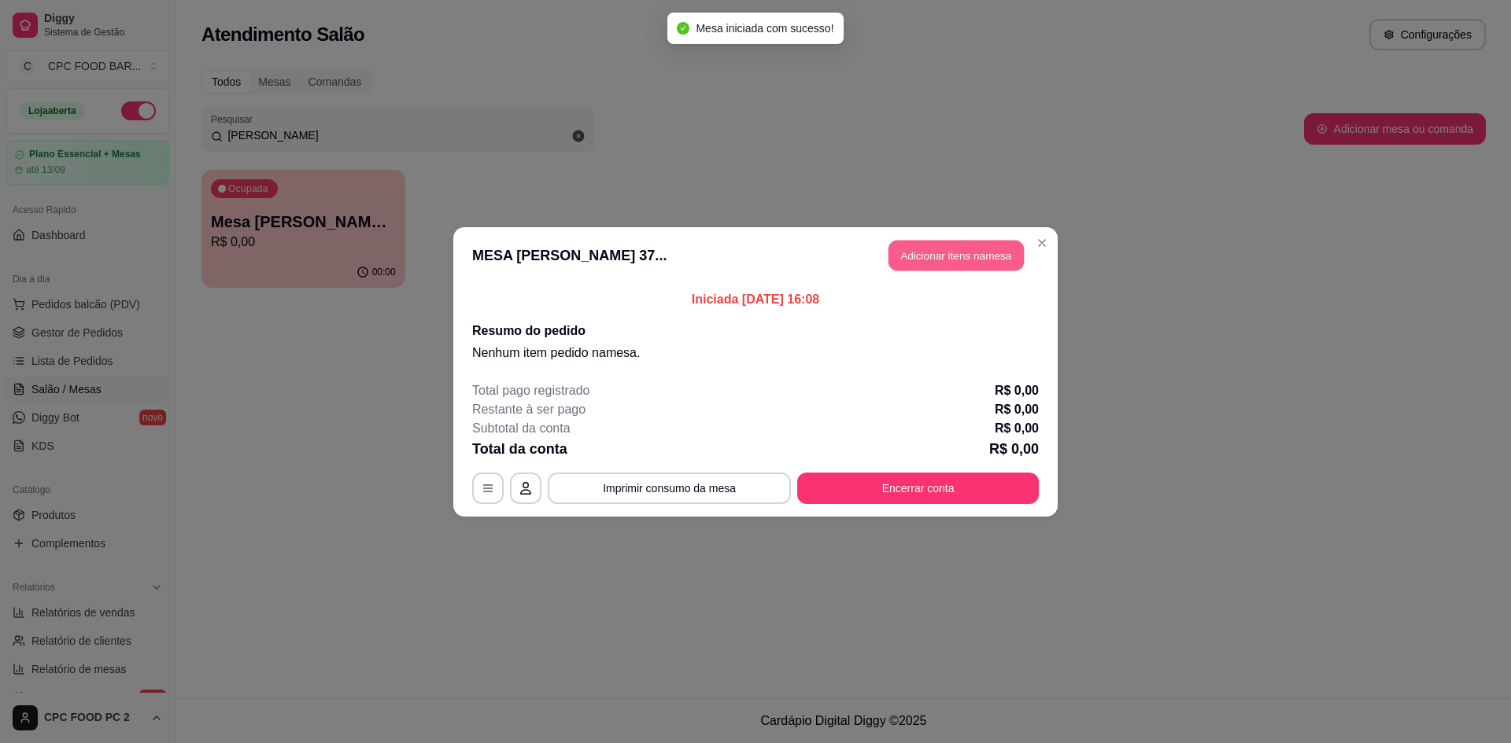
click at [942, 251] on button "Adicionar itens na mesa" at bounding box center [955, 255] width 135 height 31
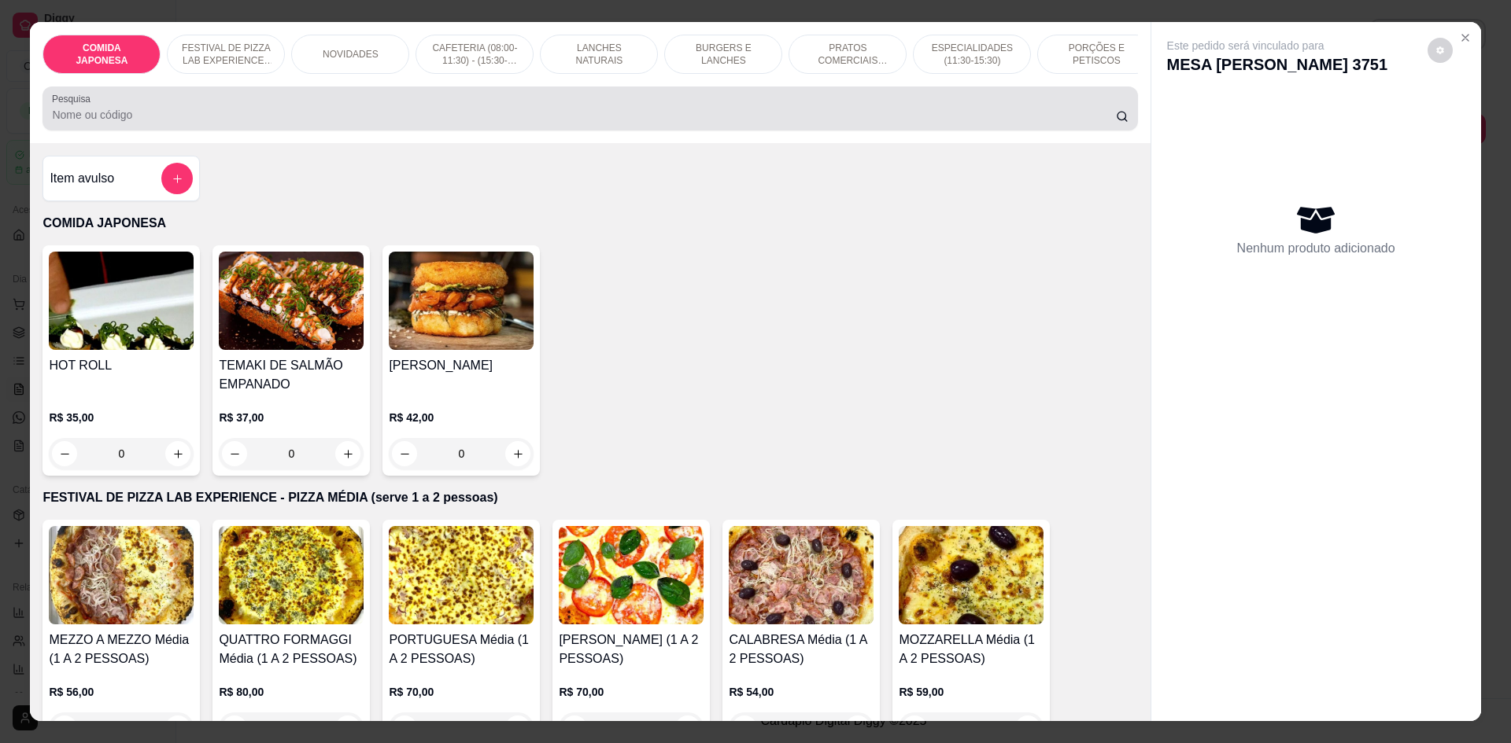
click at [873, 123] on input "Pesquisa" at bounding box center [583, 115] width 1063 height 16
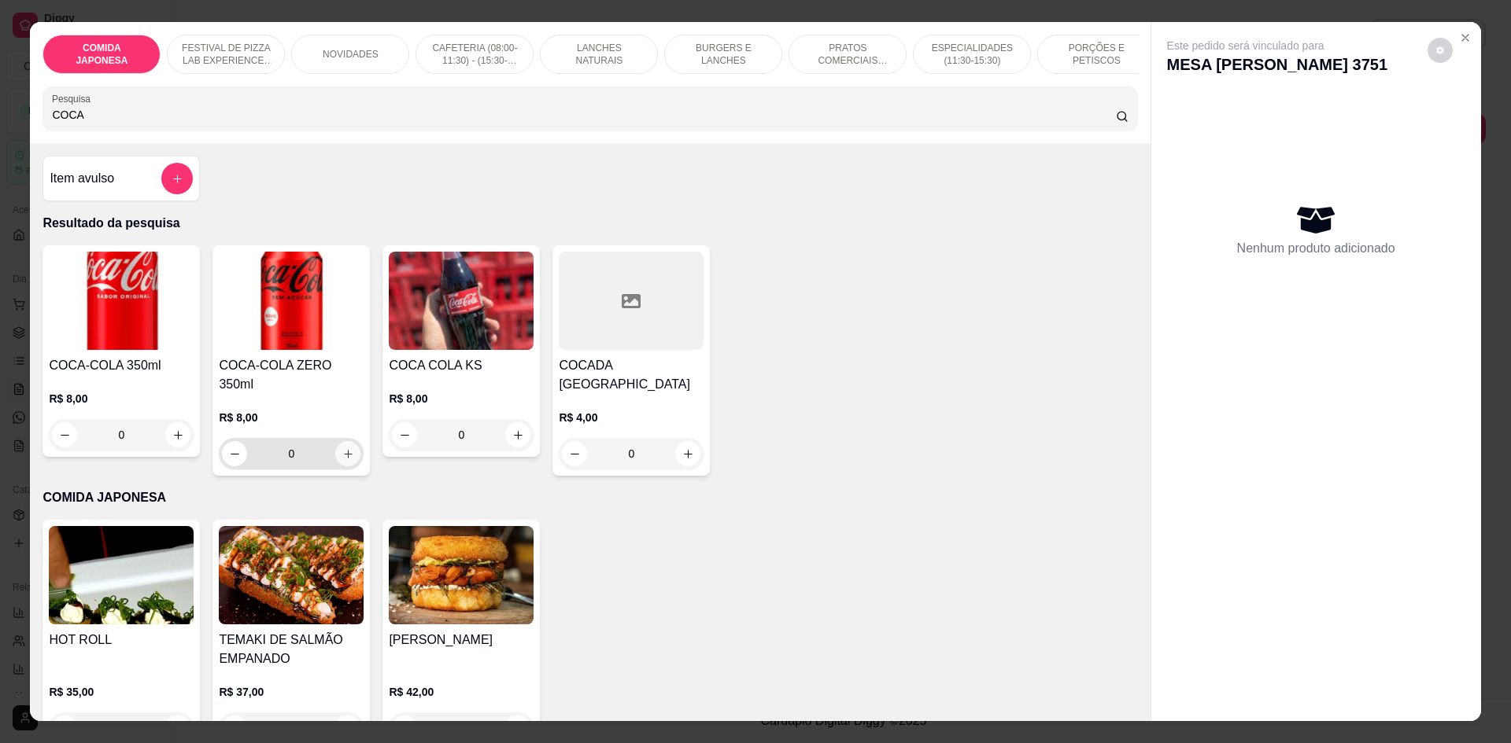
type input "COCA"
click at [344, 450] on icon "increase-product-quantity" at bounding box center [348, 454] width 8 height 8
type input "1"
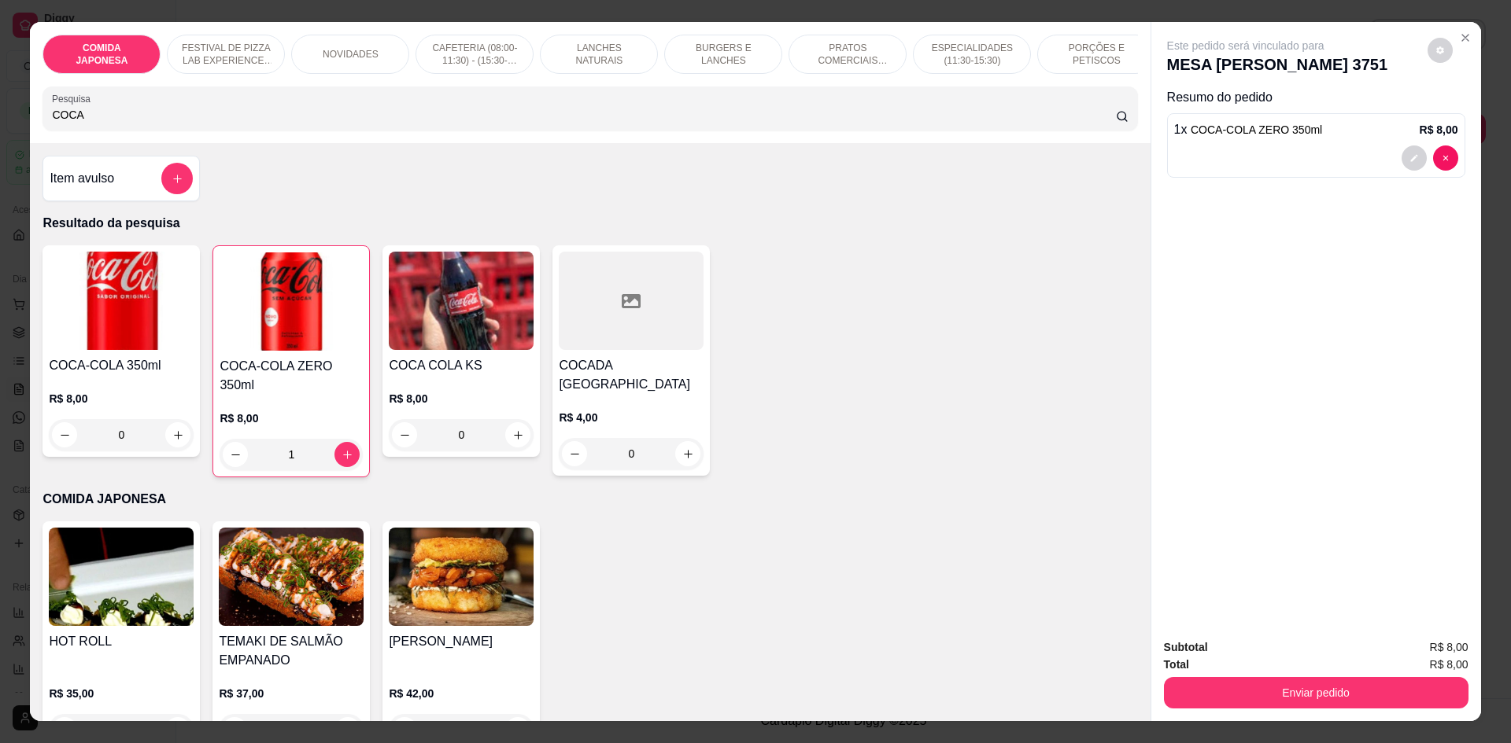
drag, startPoint x: 251, startPoint y: 123, endPoint x: 42, endPoint y: 124, distance: 208.5
click at [42, 124] on div "Pesquisa COCA" at bounding box center [589, 109] width 1094 height 44
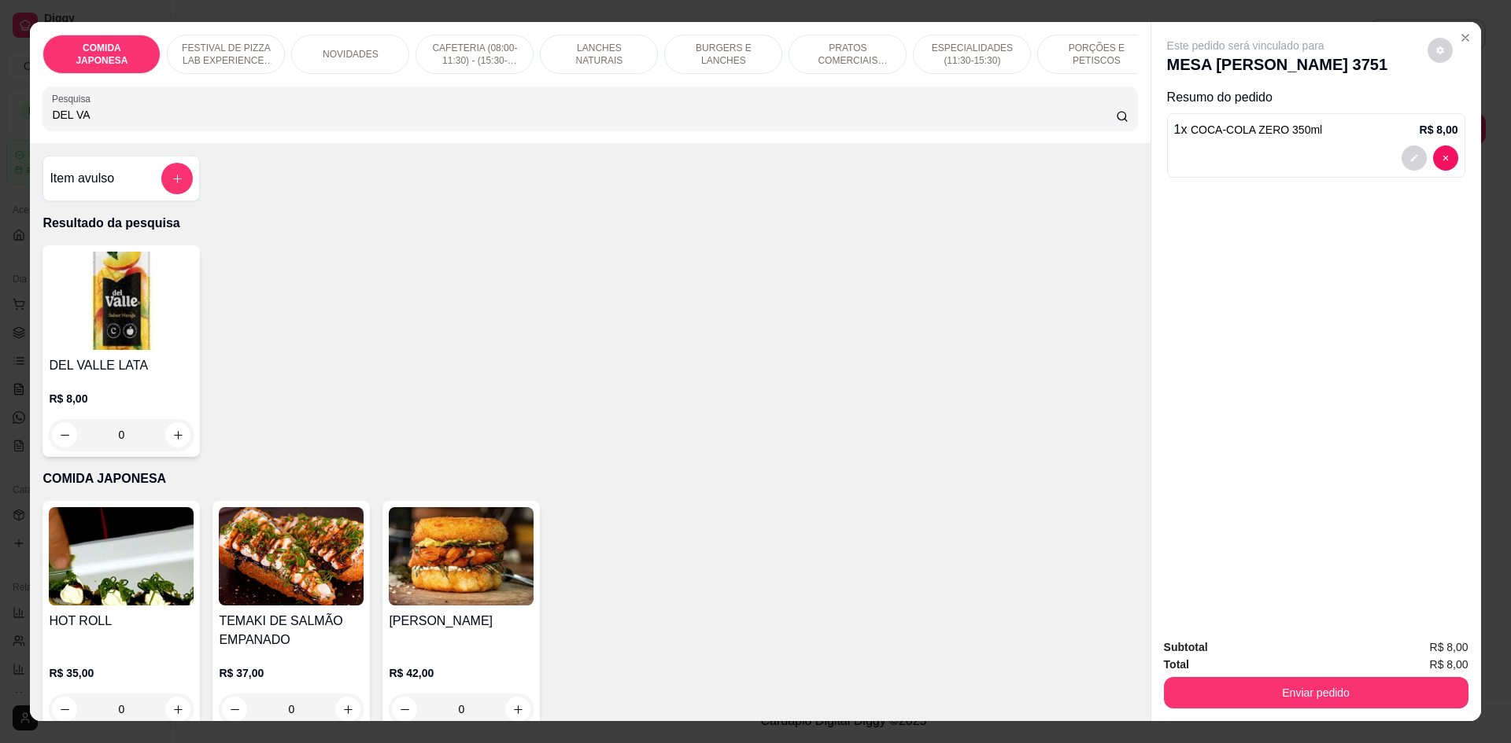
type input "DEL VA"
click at [176, 436] on div "0" at bounding box center [121, 434] width 145 height 31
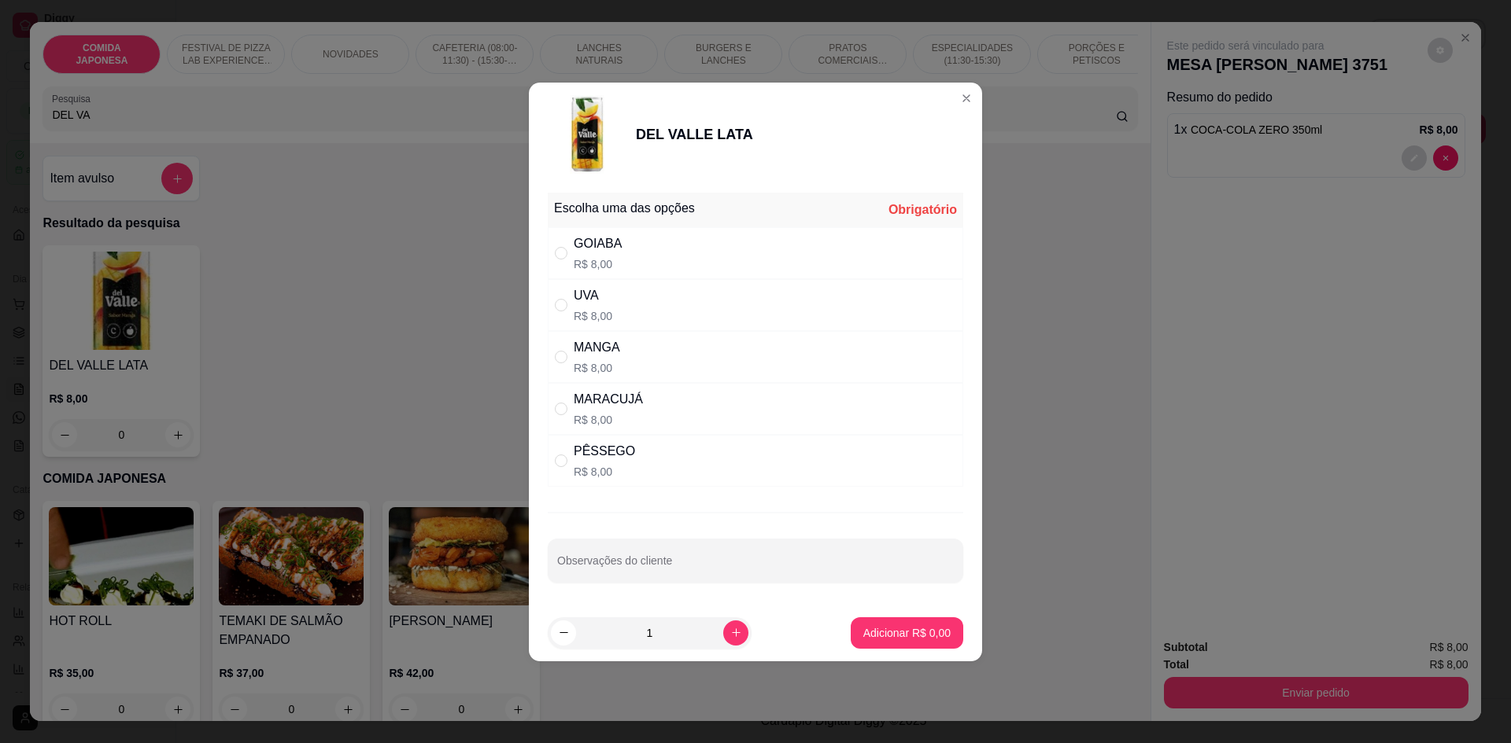
click at [604, 345] on div "MANGA" at bounding box center [597, 347] width 46 height 19
radio input "true"
click at [902, 636] on p "Adicionar R$ 8,00" at bounding box center [906, 632] width 85 height 15
type input "1"
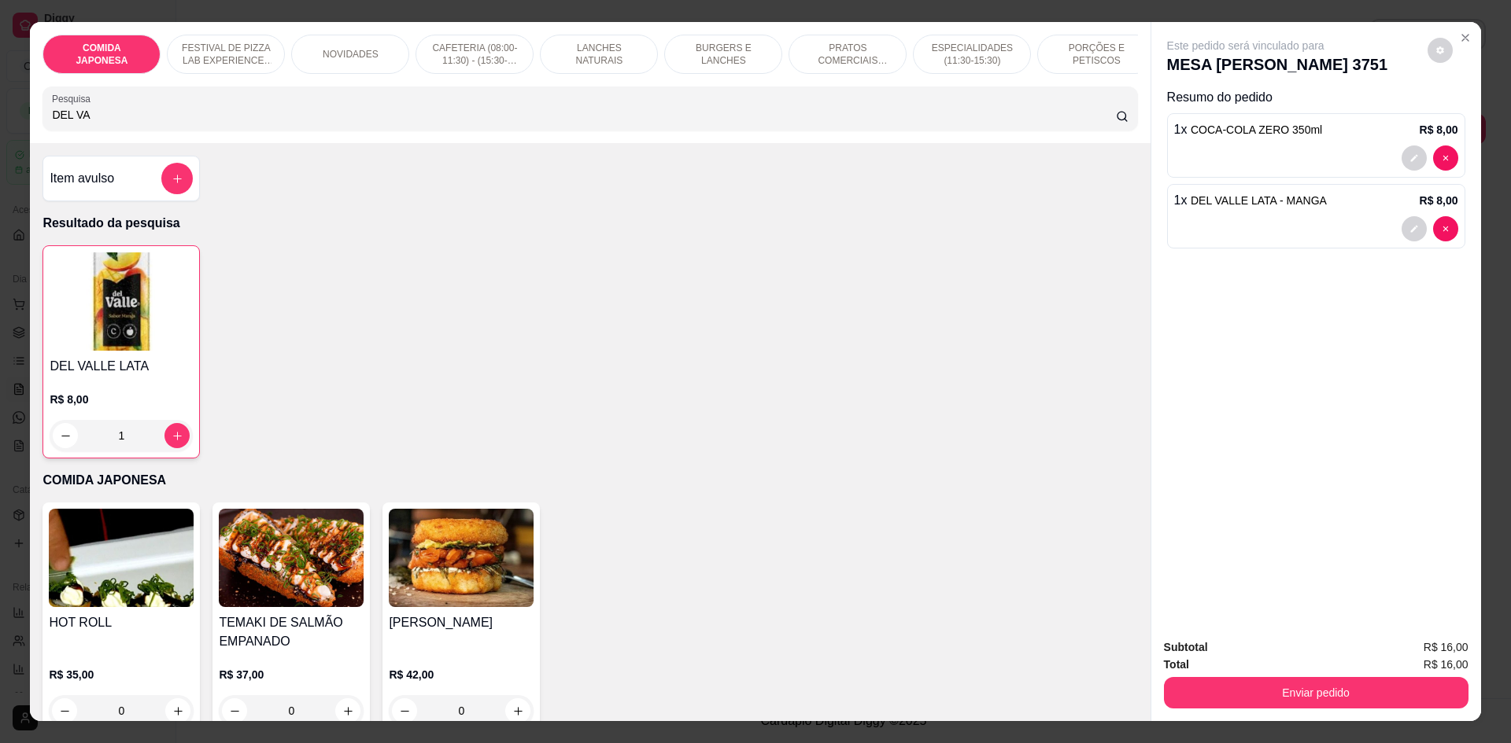
drag, startPoint x: 222, startPoint y: 116, endPoint x: 0, endPoint y: 124, distance: 222.0
click at [0, 124] on div "COMIDA JAPONESA FESTIVAL DE PIZZA LAB EXPERIENCE - PIZZA MÉDIA (serve 1 a 2 pes…" at bounding box center [755, 371] width 1511 height 743
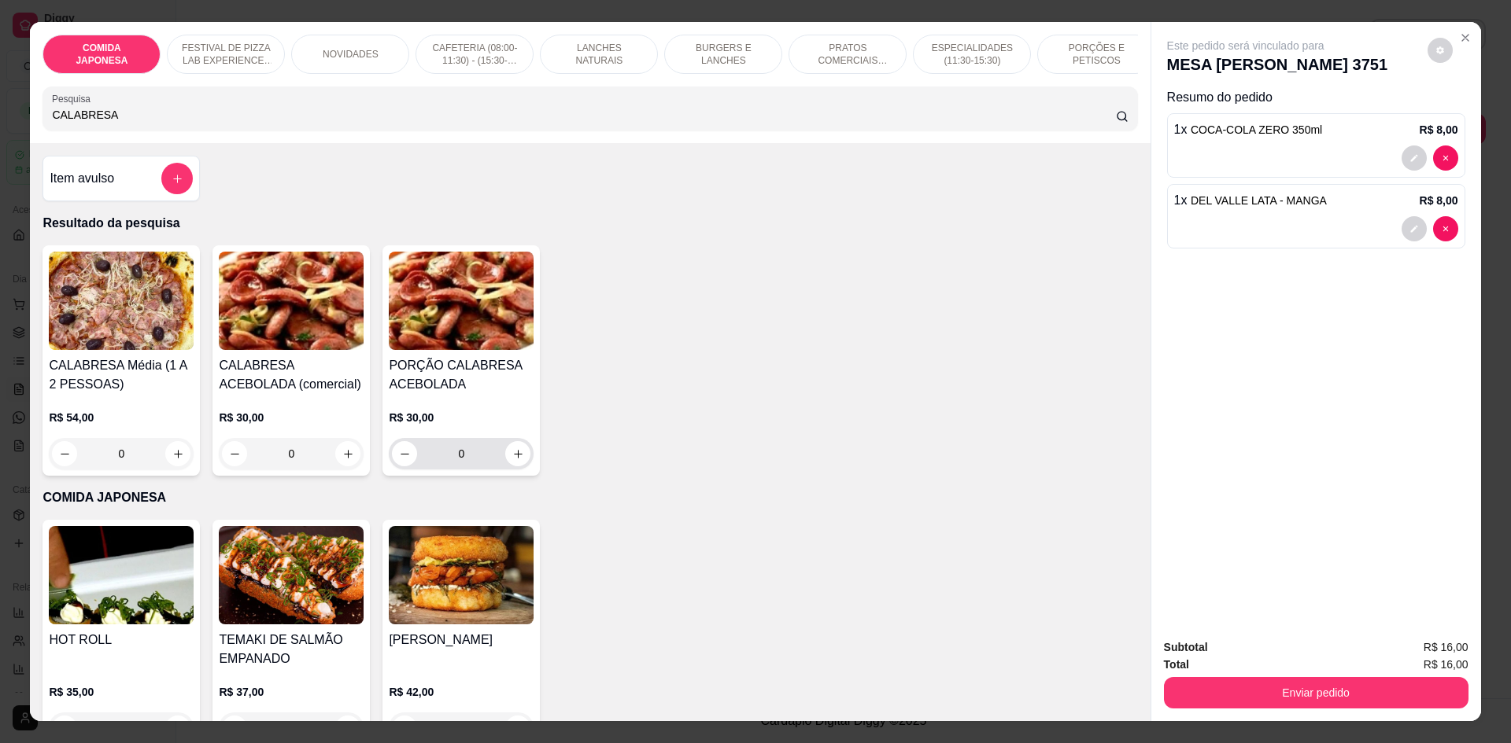
type input "CALABRESA"
click at [515, 460] on icon "increase-product-quantity" at bounding box center [518, 454] width 12 height 12
type input "1"
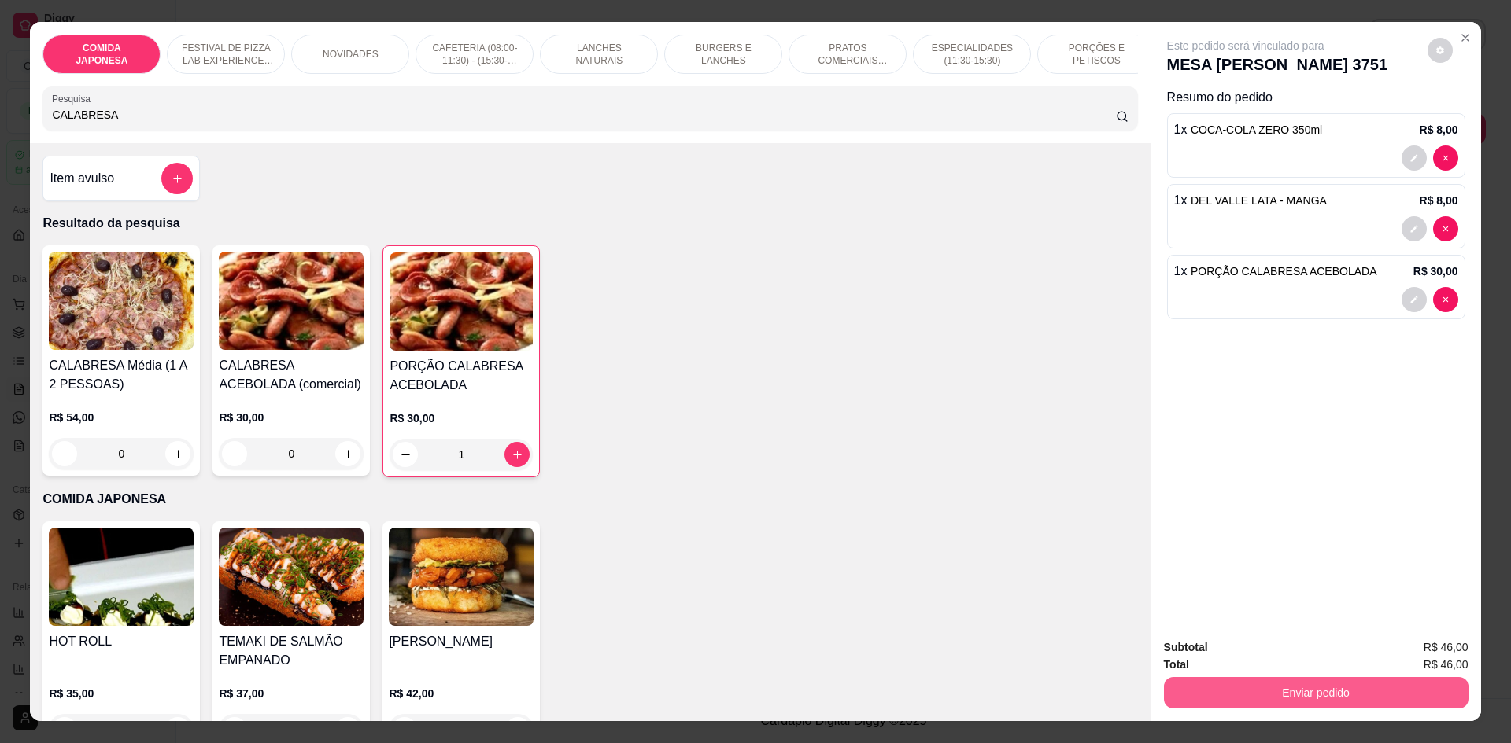
click at [1229, 691] on button "Enviar pedido" at bounding box center [1316, 692] width 304 height 31
click at [1225, 662] on button "Não registrar e enviar pedido" at bounding box center [1264, 655] width 164 height 30
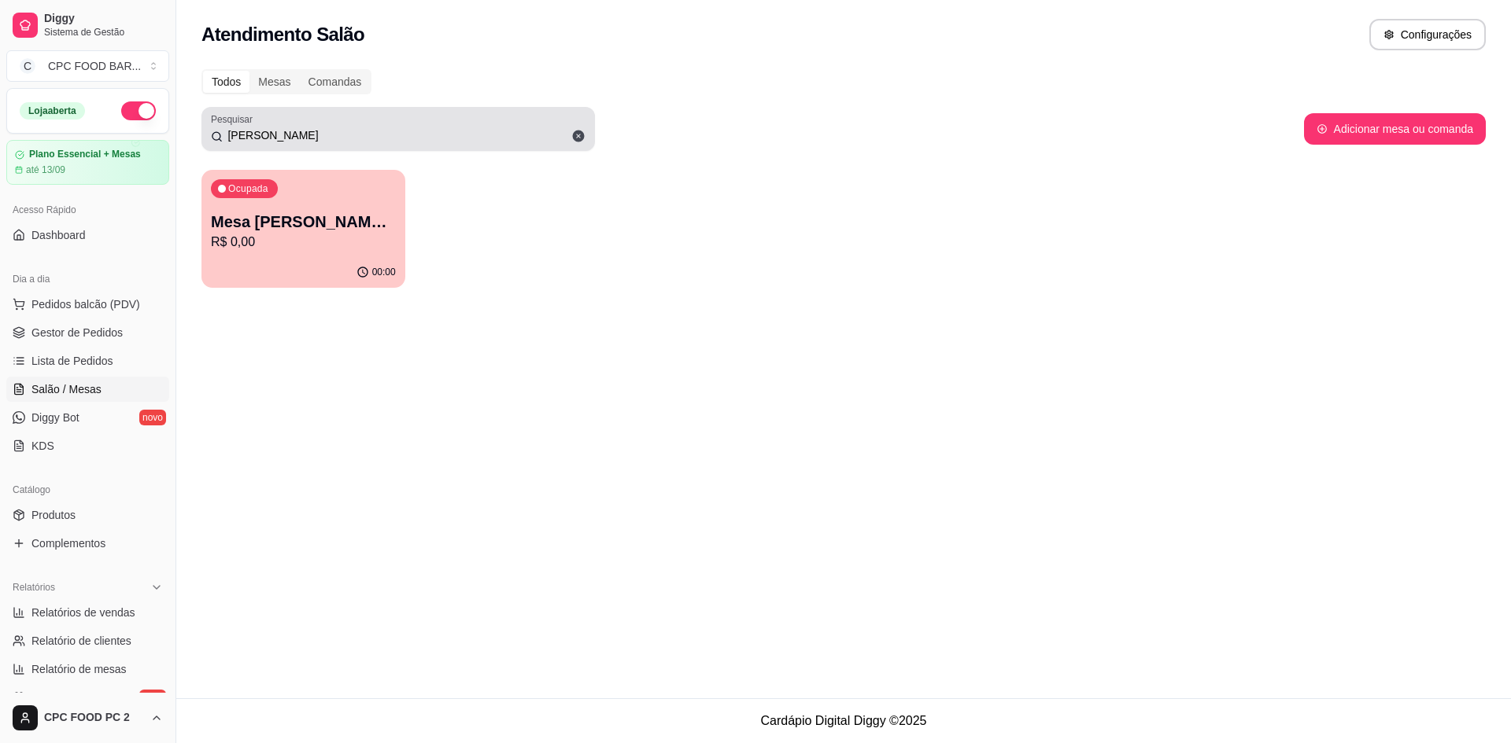
click at [299, 138] on input "JOAO R" at bounding box center [404, 135] width 363 height 16
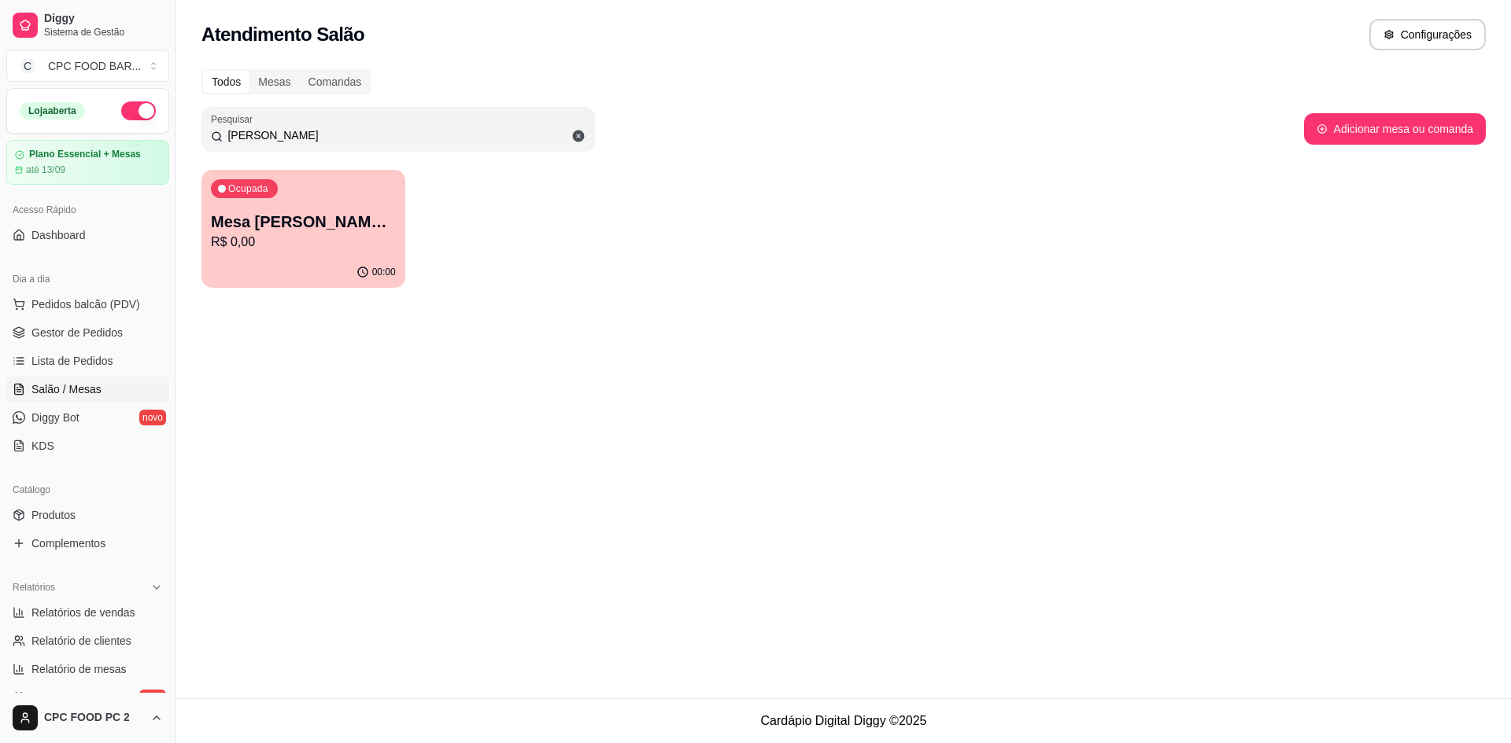
click at [299, 138] on input "JOAO R" at bounding box center [404, 135] width 363 height 16
click at [295, 135] on input "JOAO R" at bounding box center [404, 135] width 363 height 16
click at [278, 123] on div "JOAO R" at bounding box center [398, 128] width 374 height 31
click at [270, 131] on input "JOAO R" at bounding box center [404, 135] width 363 height 16
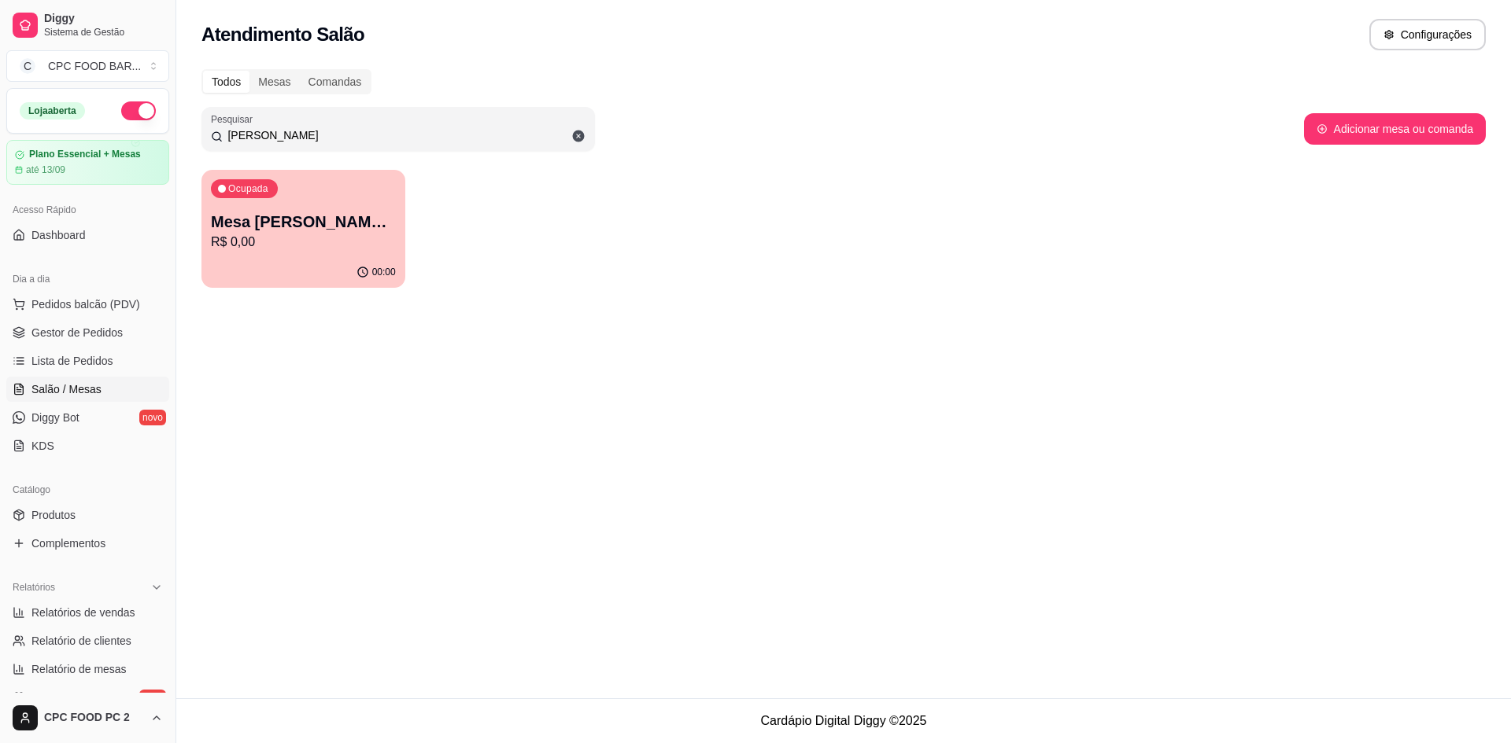
click at [270, 131] on input "JOAO R" at bounding box center [404, 135] width 363 height 16
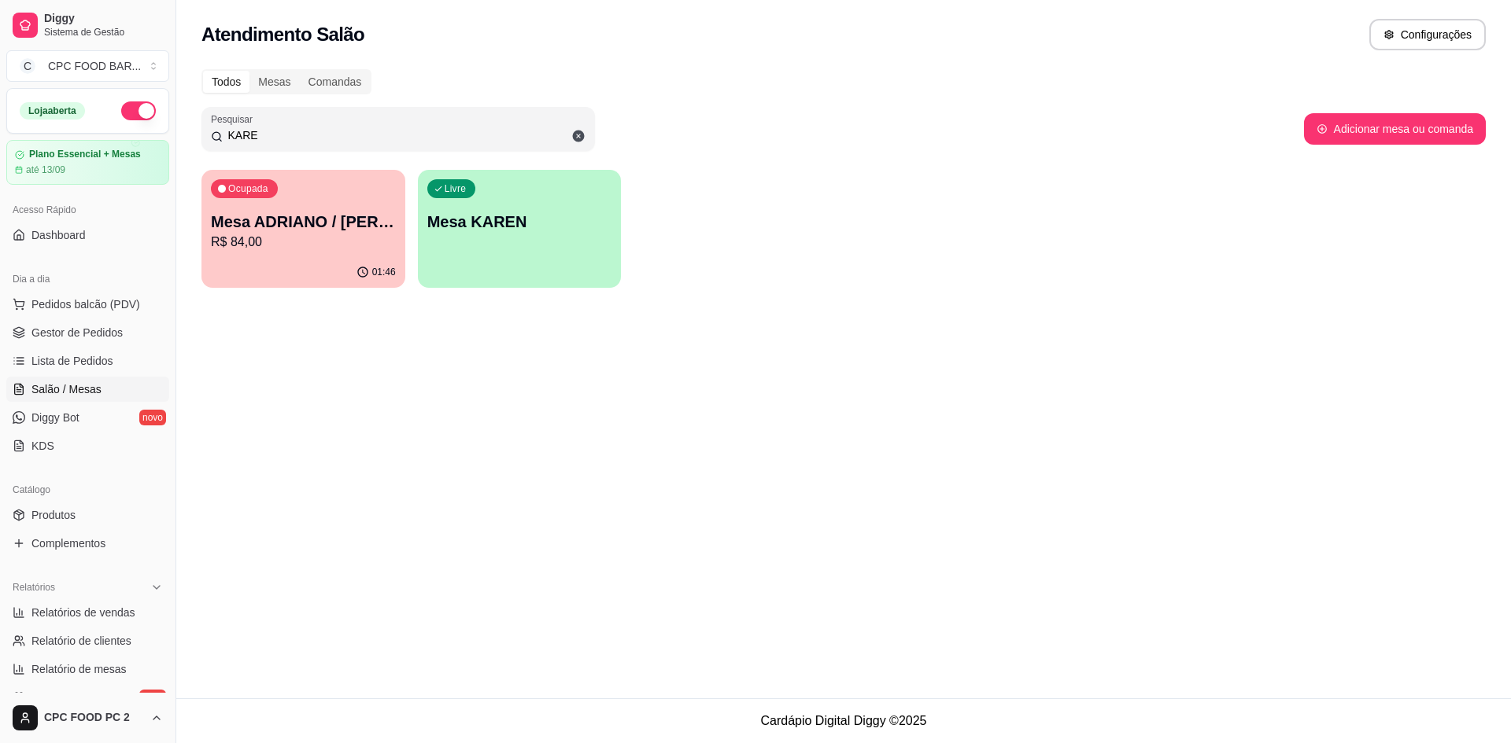
type input "KARE"
click at [286, 238] on p "R$ 84,00" at bounding box center [303, 242] width 185 height 19
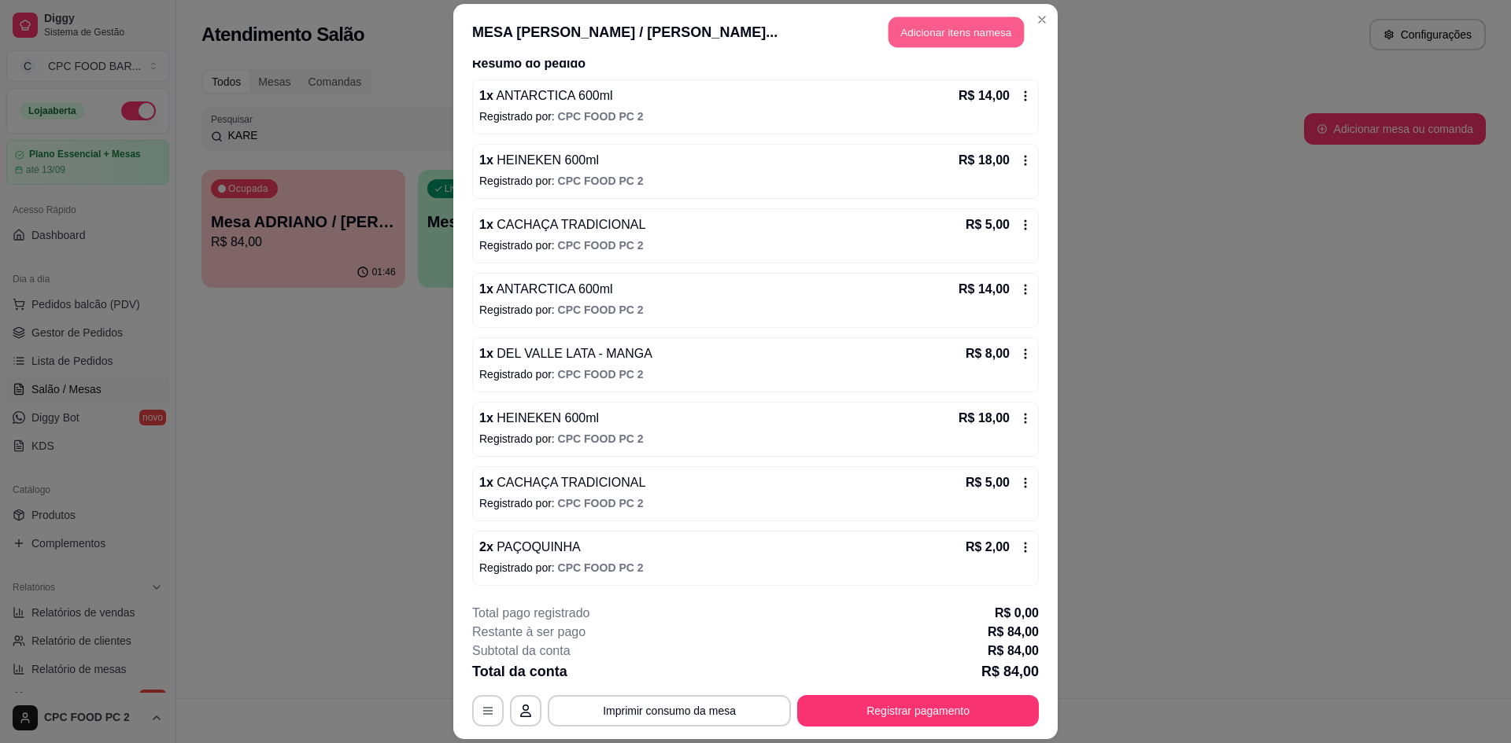
click at [954, 17] on button "Adicionar itens na mesa" at bounding box center [955, 32] width 135 height 31
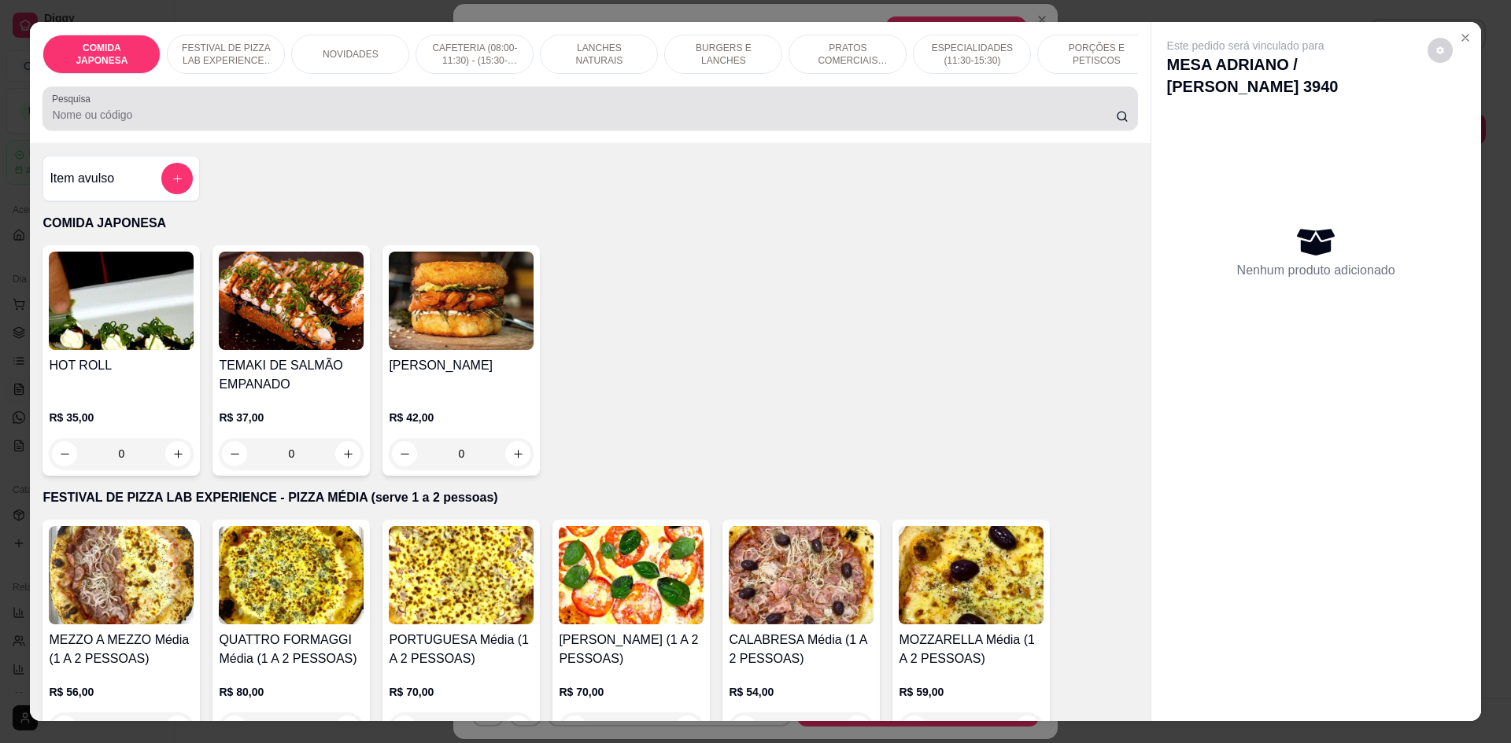
click at [561, 120] on input "Pesquisa" at bounding box center [583, 115] width 1063 height 16
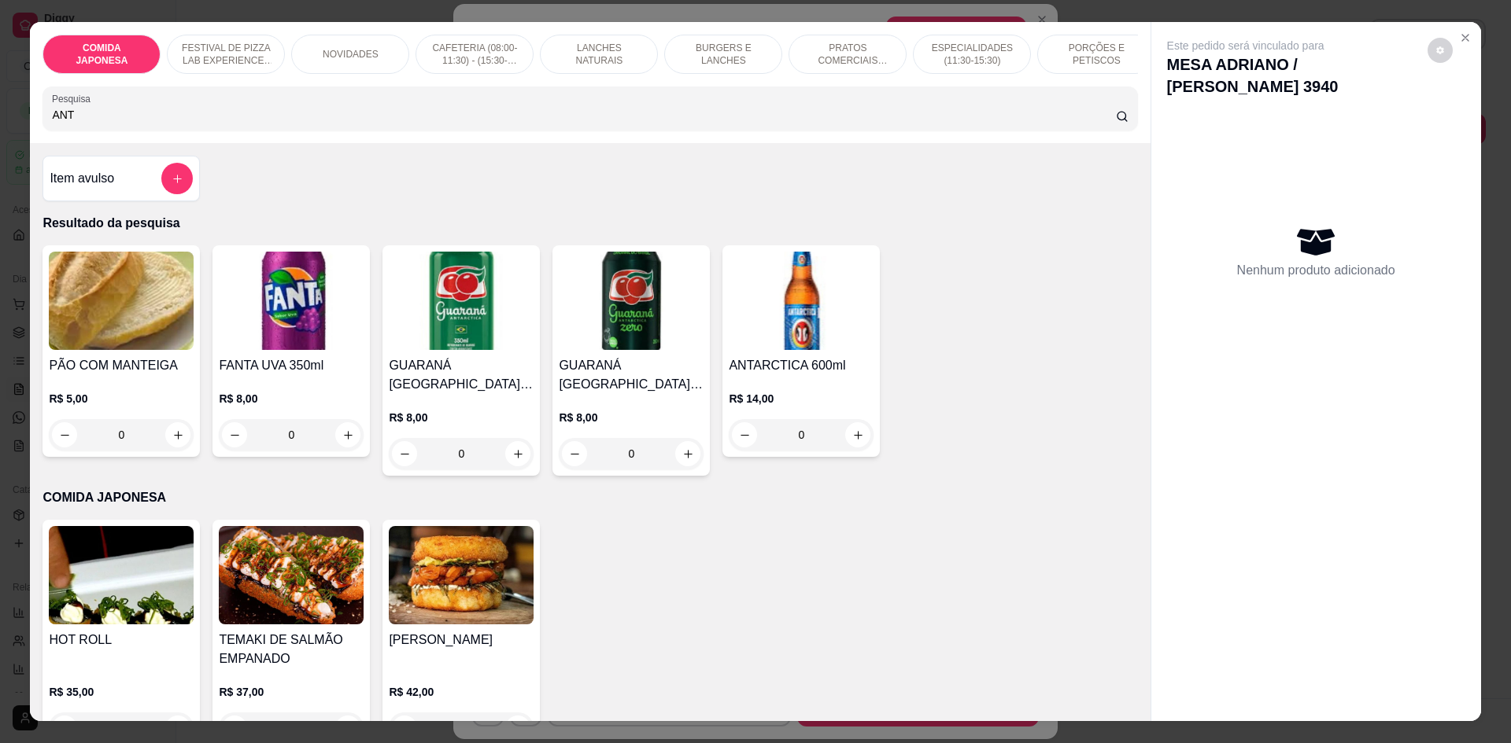
type input "ANT"
click at [857, 441] on icon "increase-product-quantity" at bounding box center [858, 436] width 12 height 12
type input "1"
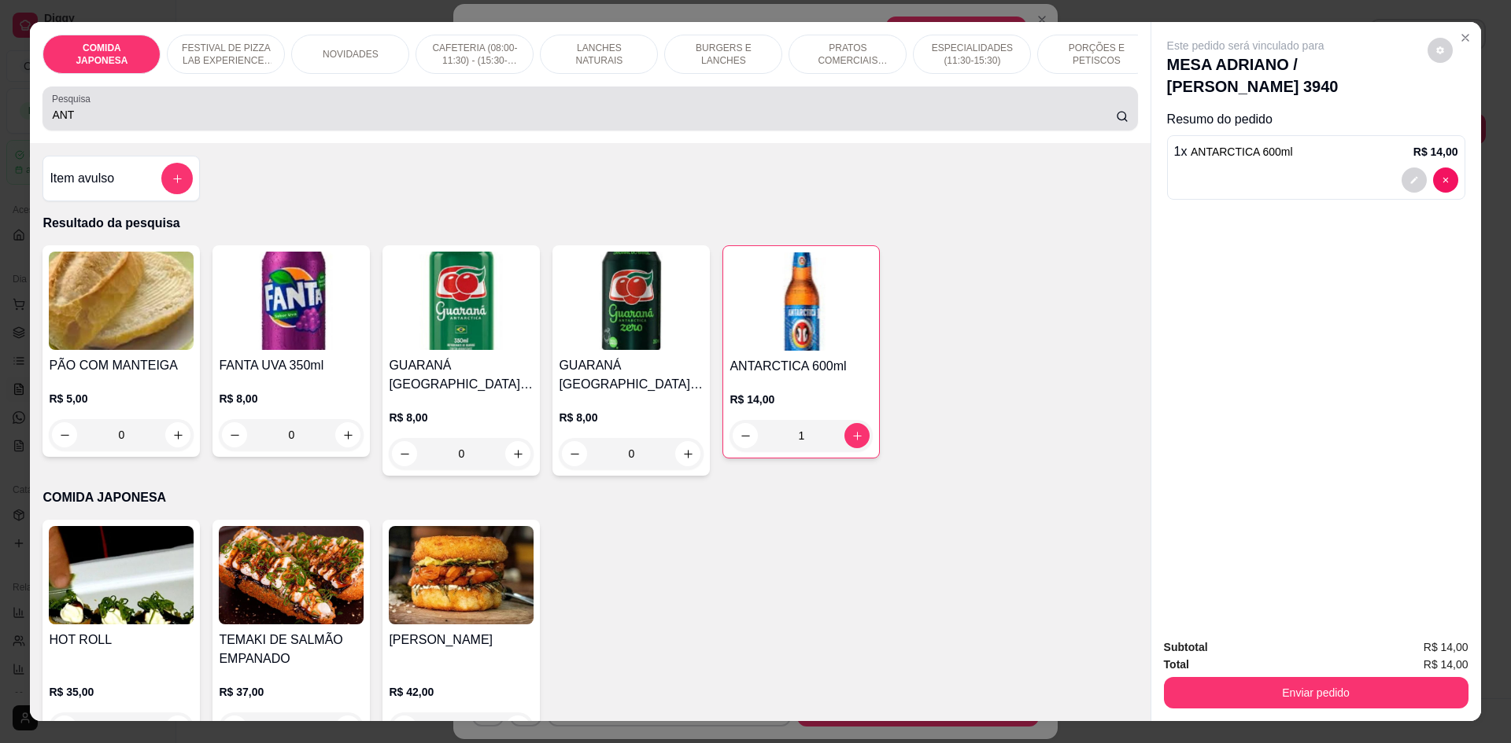
click at [121, 123] on input "ANT" at bounding box center [583, 115] width 1063 height 16
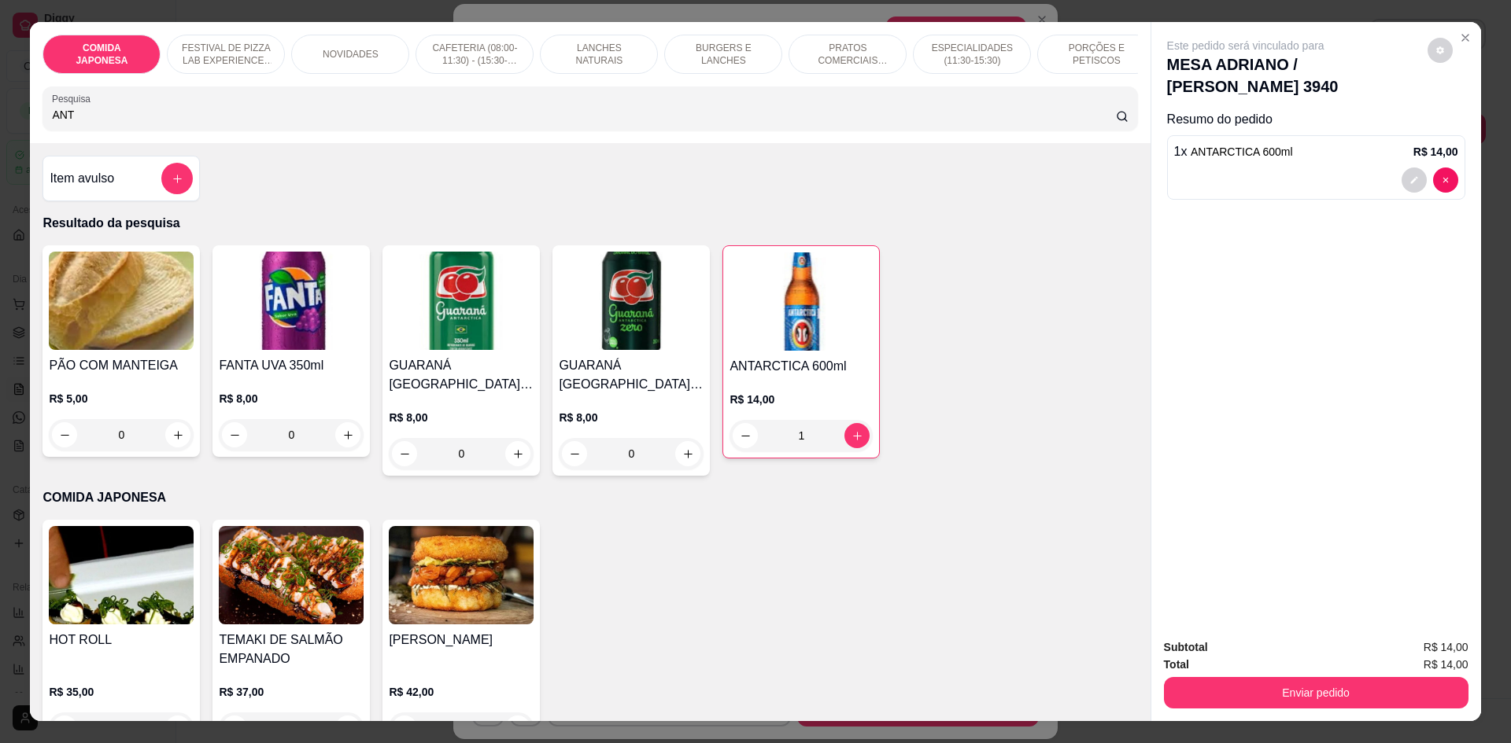
click at [121, 123] on input "ANT" at bounding box center [583, 115] width 1063 height 16
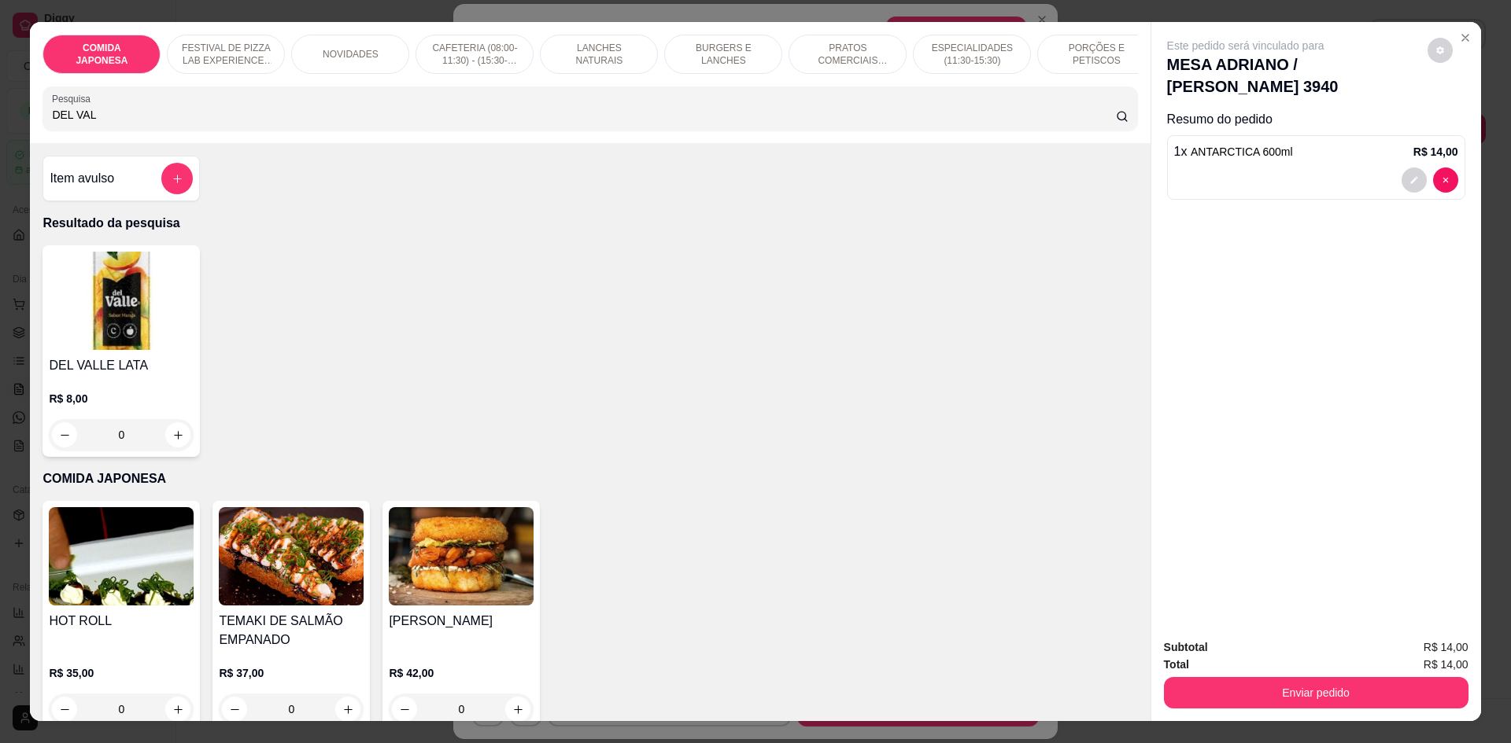
type input "DEL VAL"
click at [172, 447] on div "0" at bounding box center [121, 434] width 145 height 31
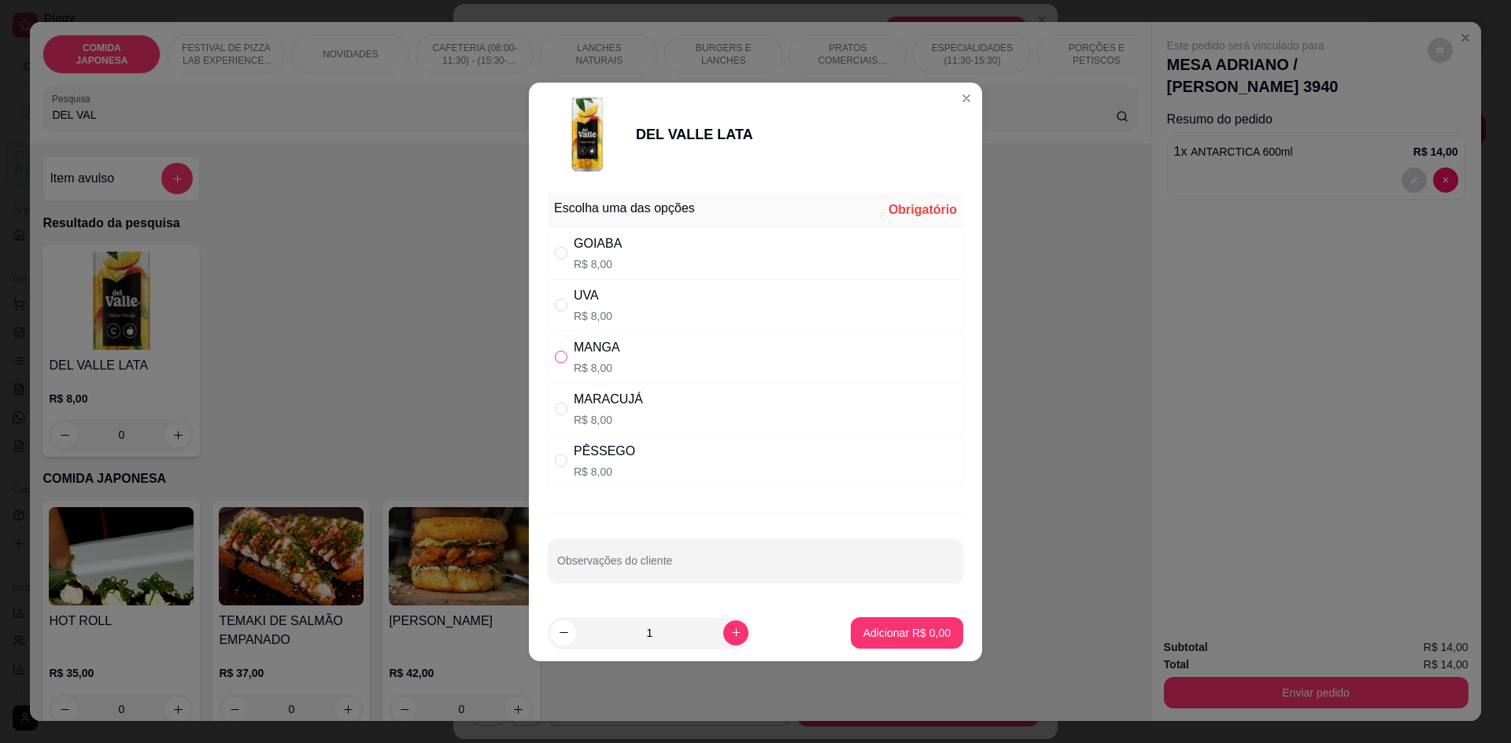
drag, startPoint x: 556, startPoint y: 356, endPoint x: 566, endPoint y: 374, distance: 19.7
click at [556, 356] on input "" at bounding box center [561, 357] width 13 height 13
radio input "true"
click at [868, 637] on p "Adicionar R$ 8,00" at bounding box center [906, 633] width 87 height 16
type input "1"
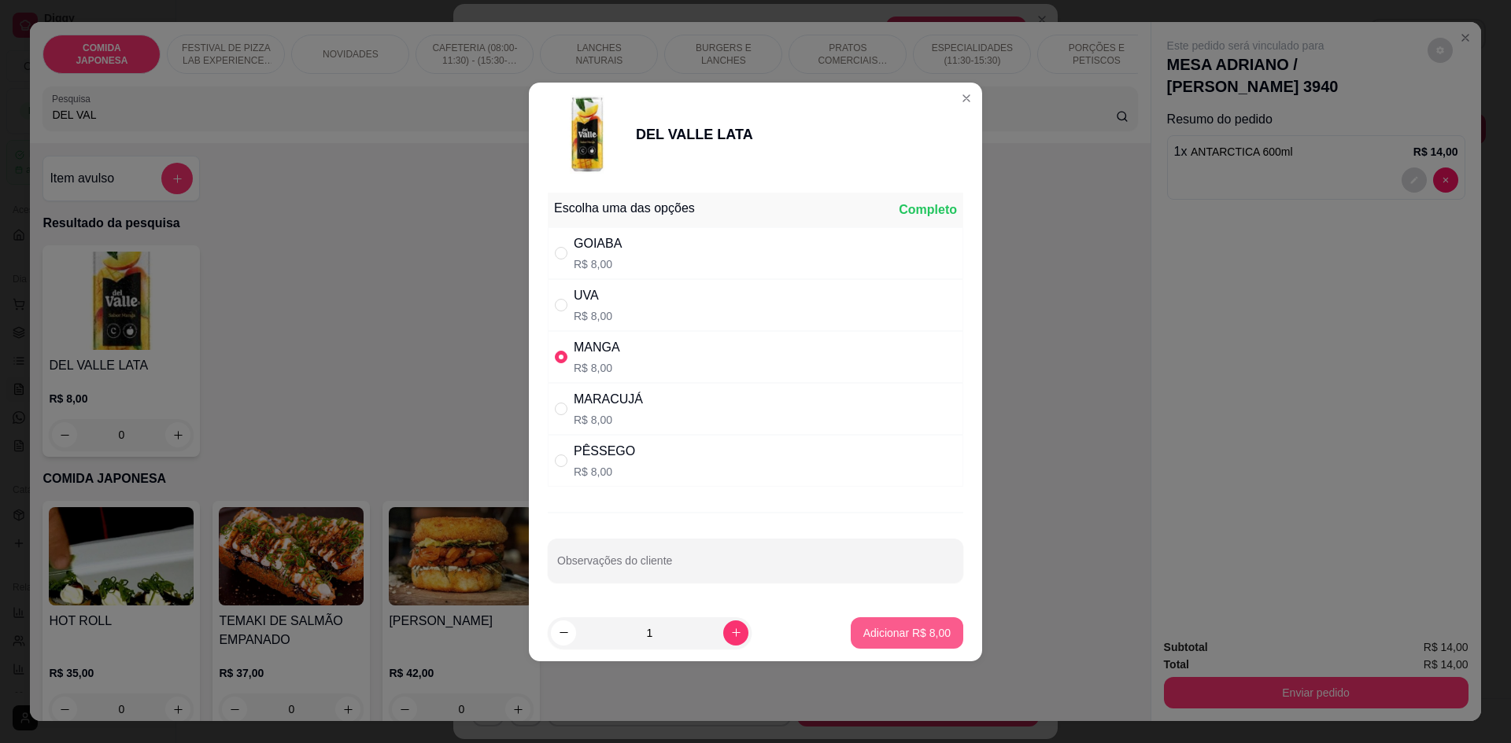
type input "1"
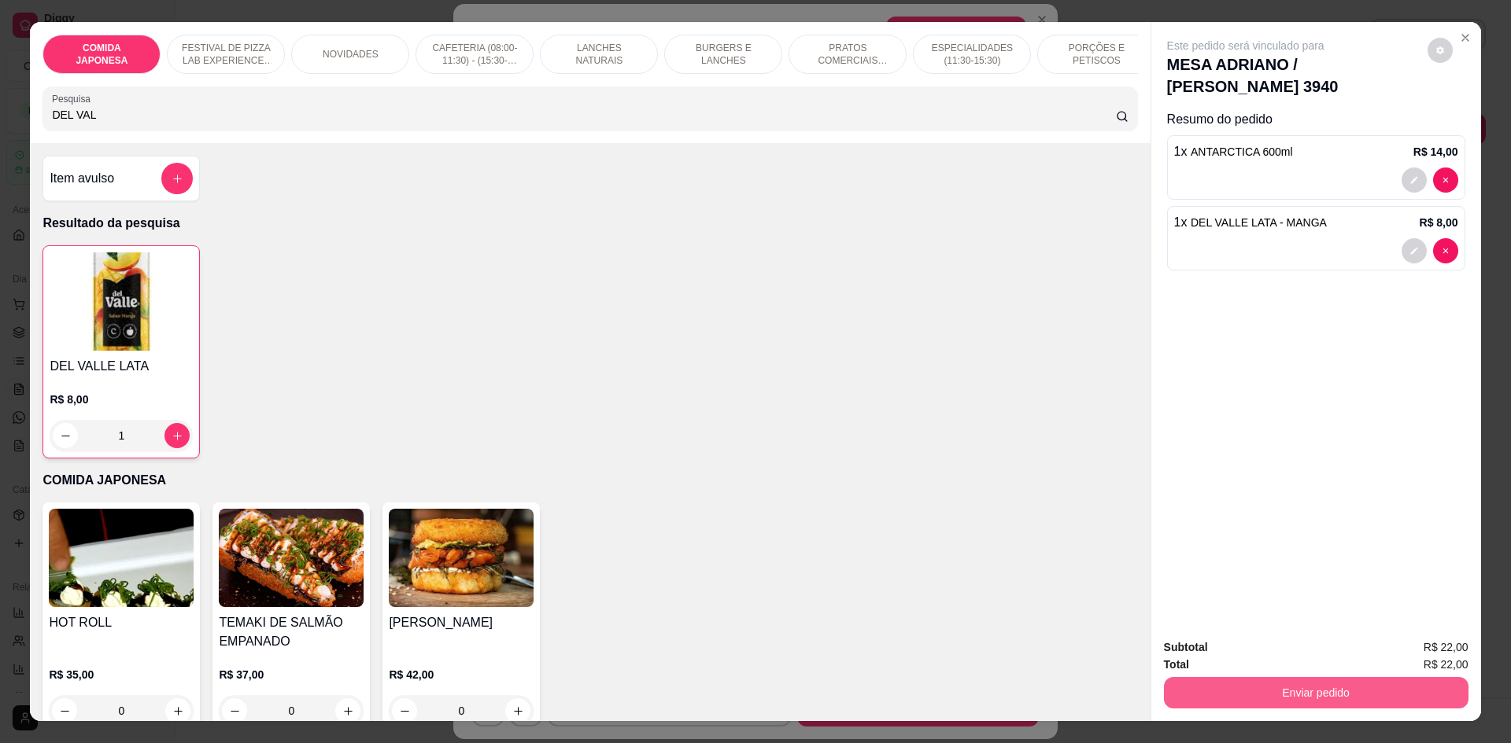
click at [1272, 692] on button "Enviar pedido" at bounding box center [1316, 692] width 304 height 31
click at [1257, 659] on button "Não registrar e enviar pedido" at bounding box center [1263, 654] width 159 height 29
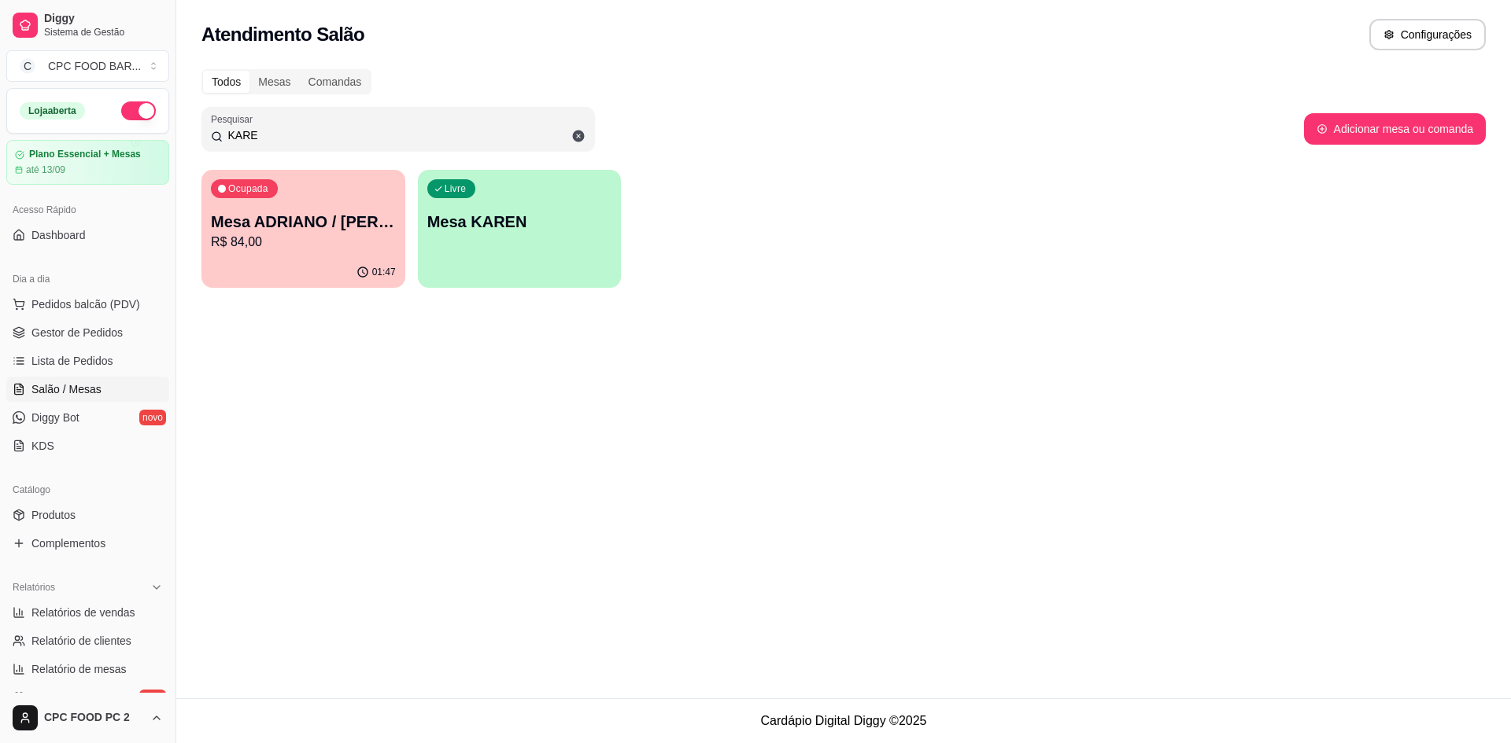
drag, startPoint x: 263, startPoint y: 128, endPoint x: 227, endPoint y: 128, distance: 36.2
click at [227, 128] on input "KARE" at bounding box center [404, 135] width 363 height 16
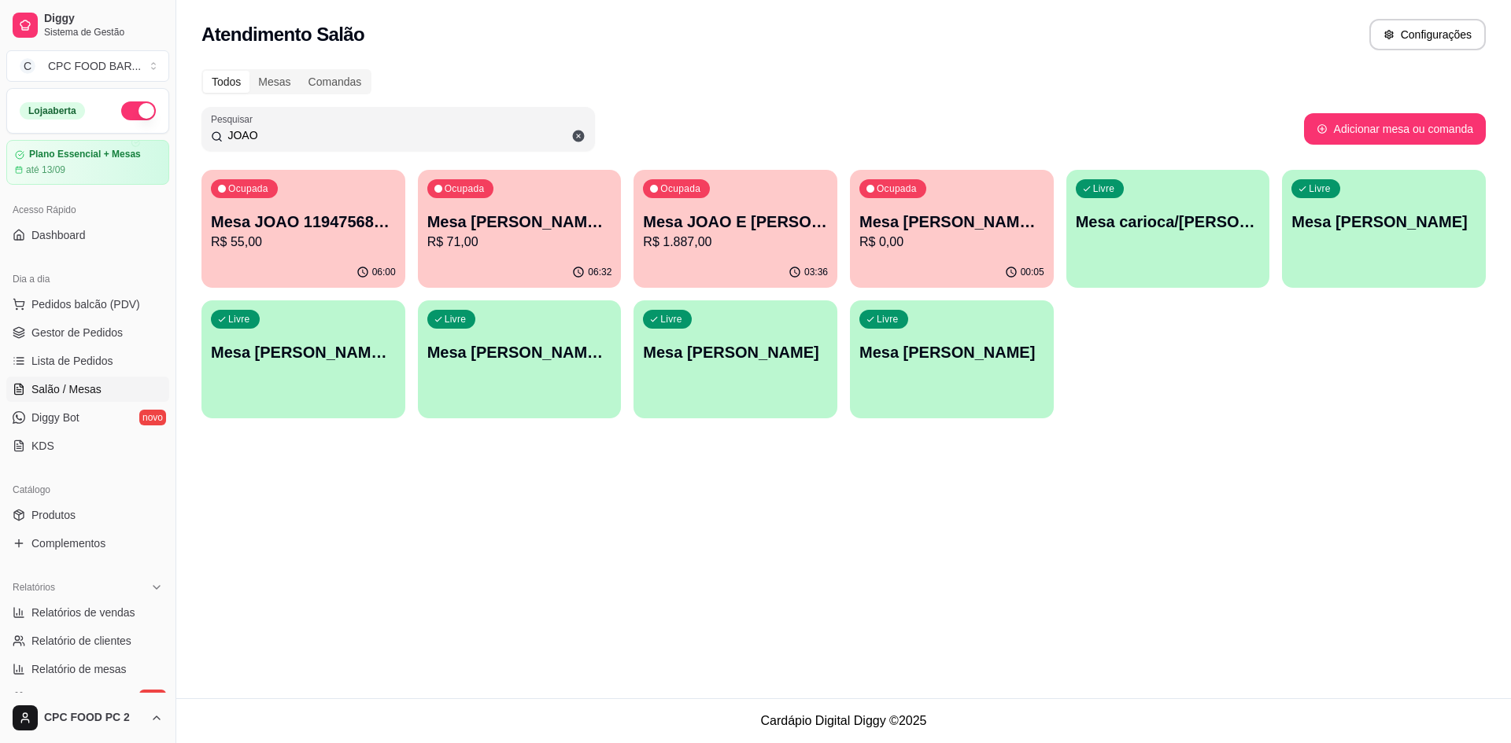
type input "JOAO"
click at [786, 242] on p "R$ 1.887,00" at bounding box center [735, 242] width 179 height 18
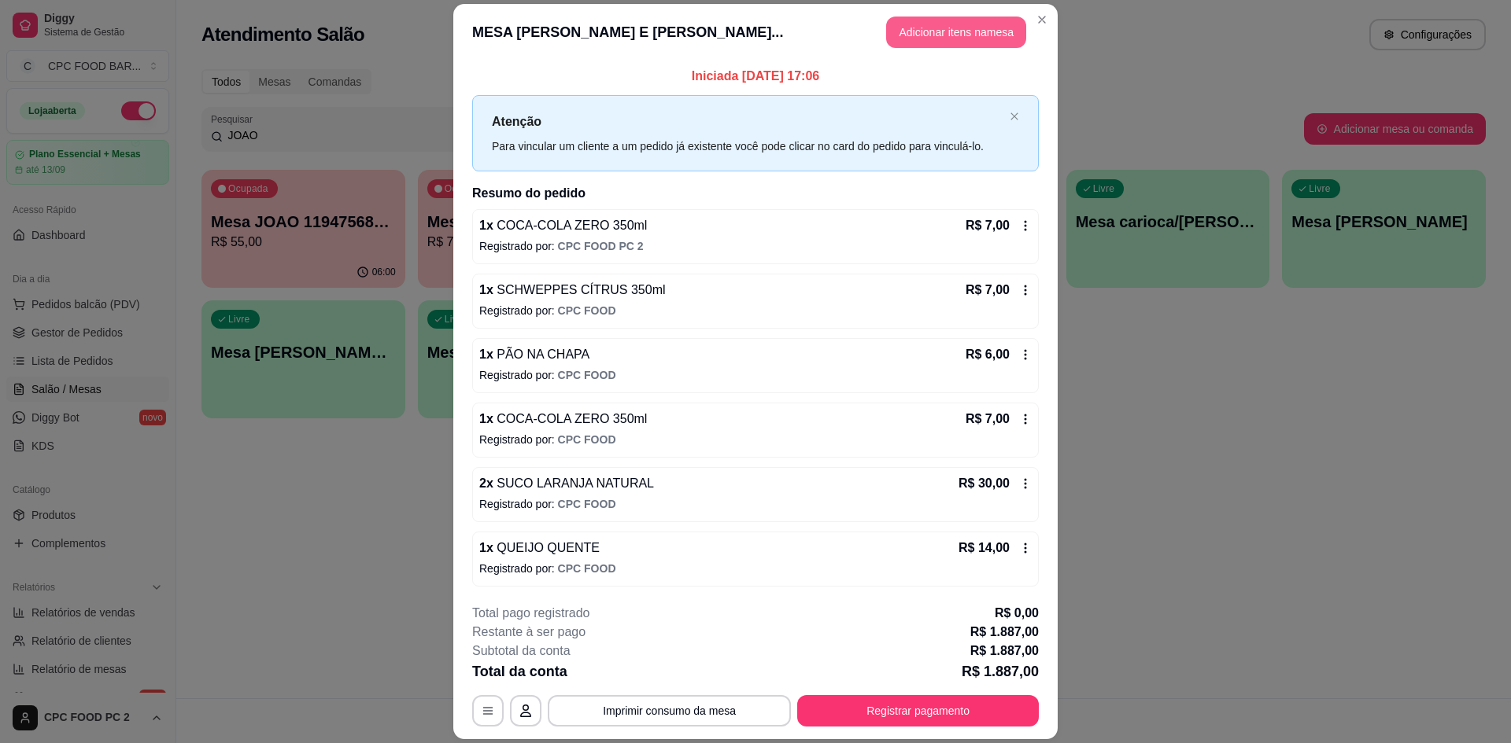
click at [972, 42] on button "Adicionar itens na mesa" at bounding box center [956, 32] width 140 height 31
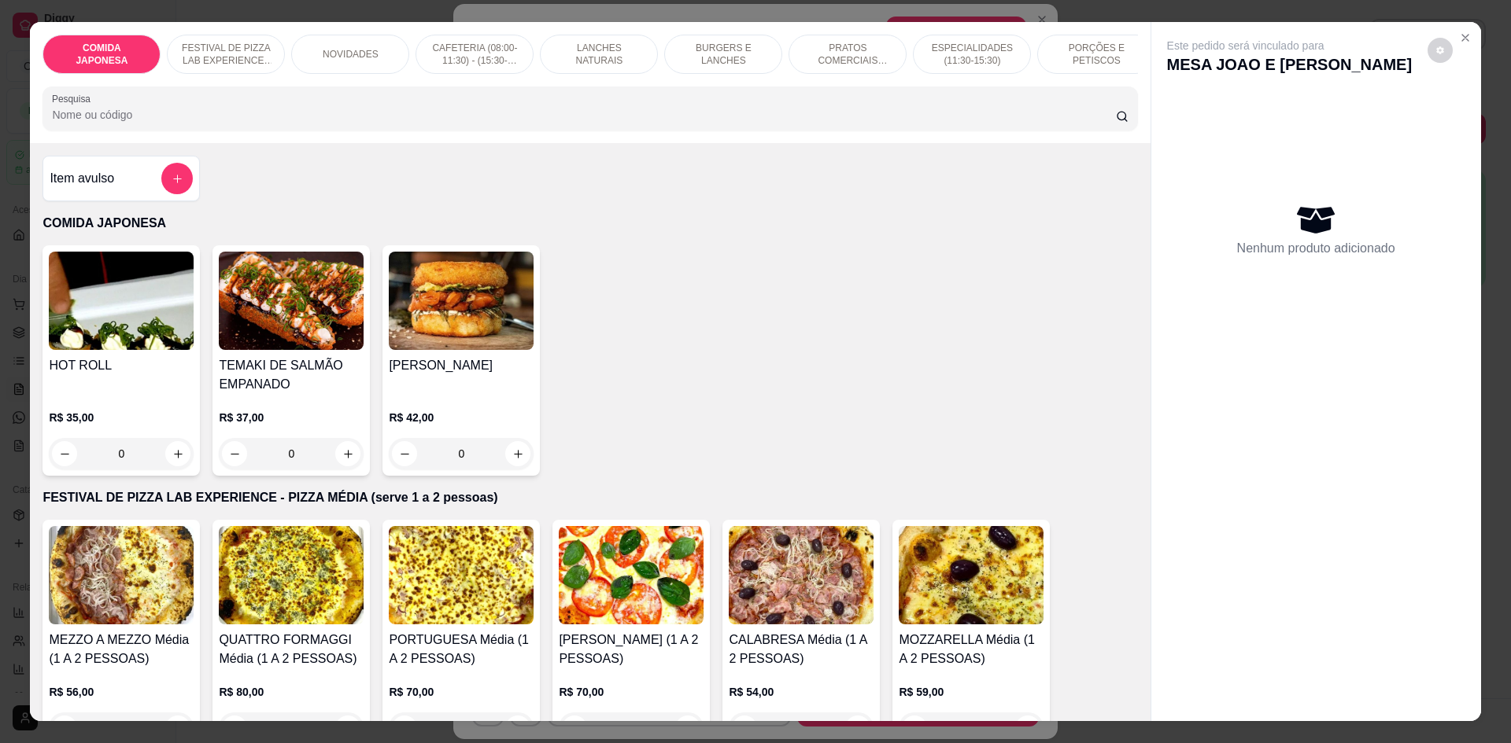
click at [635, 119] on input "Pesquisa" at bounding box center [583, 115] width 1063 height 16
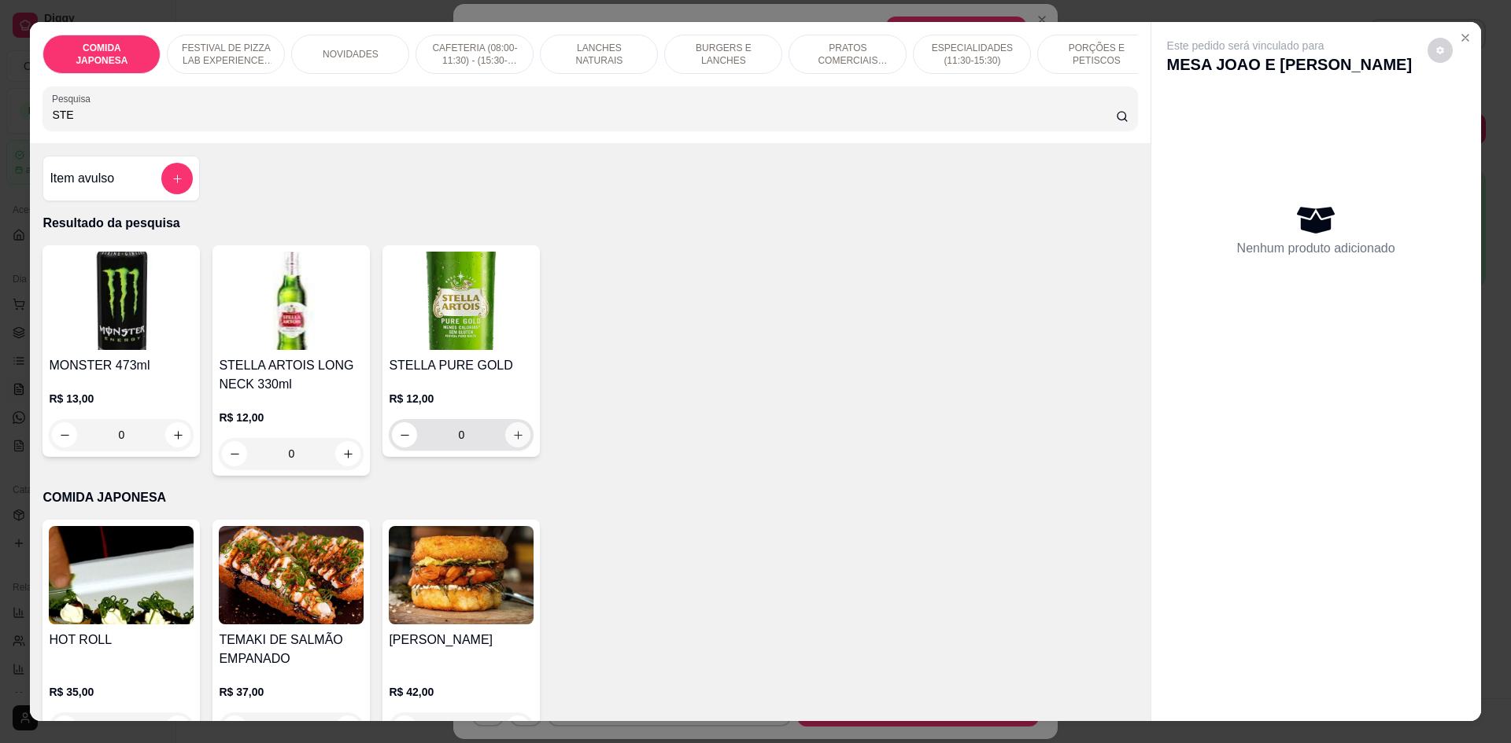
type input "STE"
click at [511, 440] on button "increase-product-quantity" at bounding box center [517, 434] width 25 height 25
type input "1"
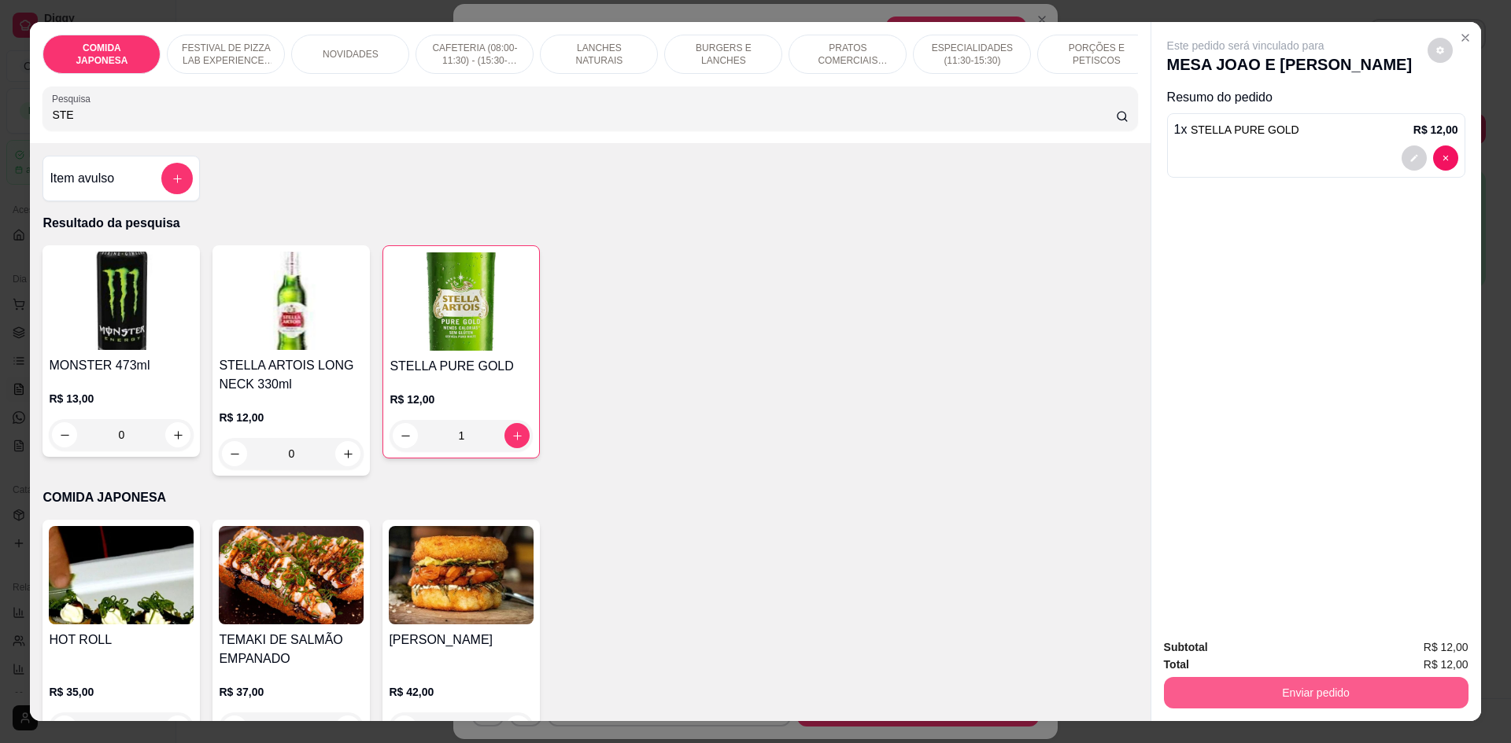
click at [1301, 684] on button "Enviar pedido" at bounding box center [1316, 692] width 304 height 31
click at [1296, 665] on button "Não registrar e enviar pedido" at bounding box center [1264, 655] width 164 height 30
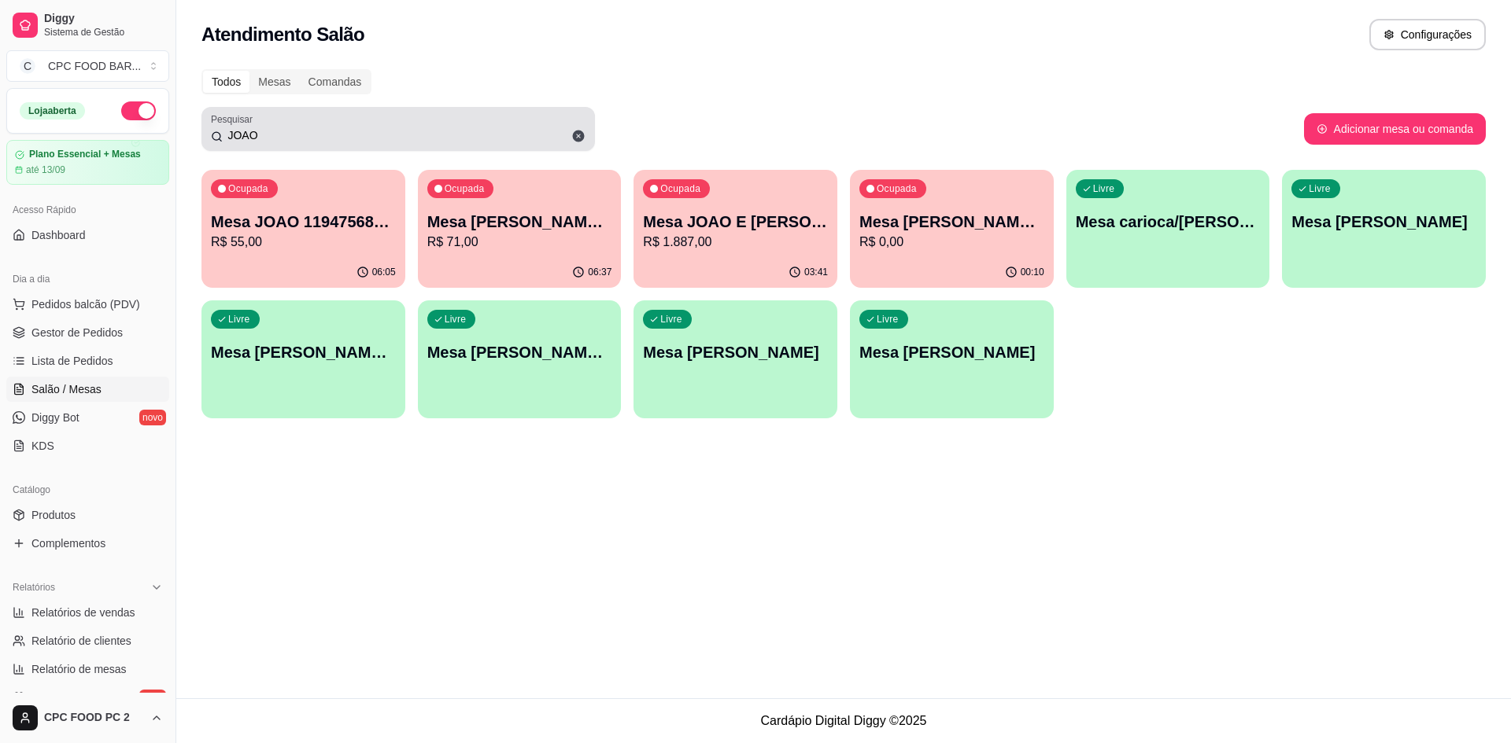
click at [280, 138] on input "JOAO" at bounding box center [404, 135] width 363 height 16
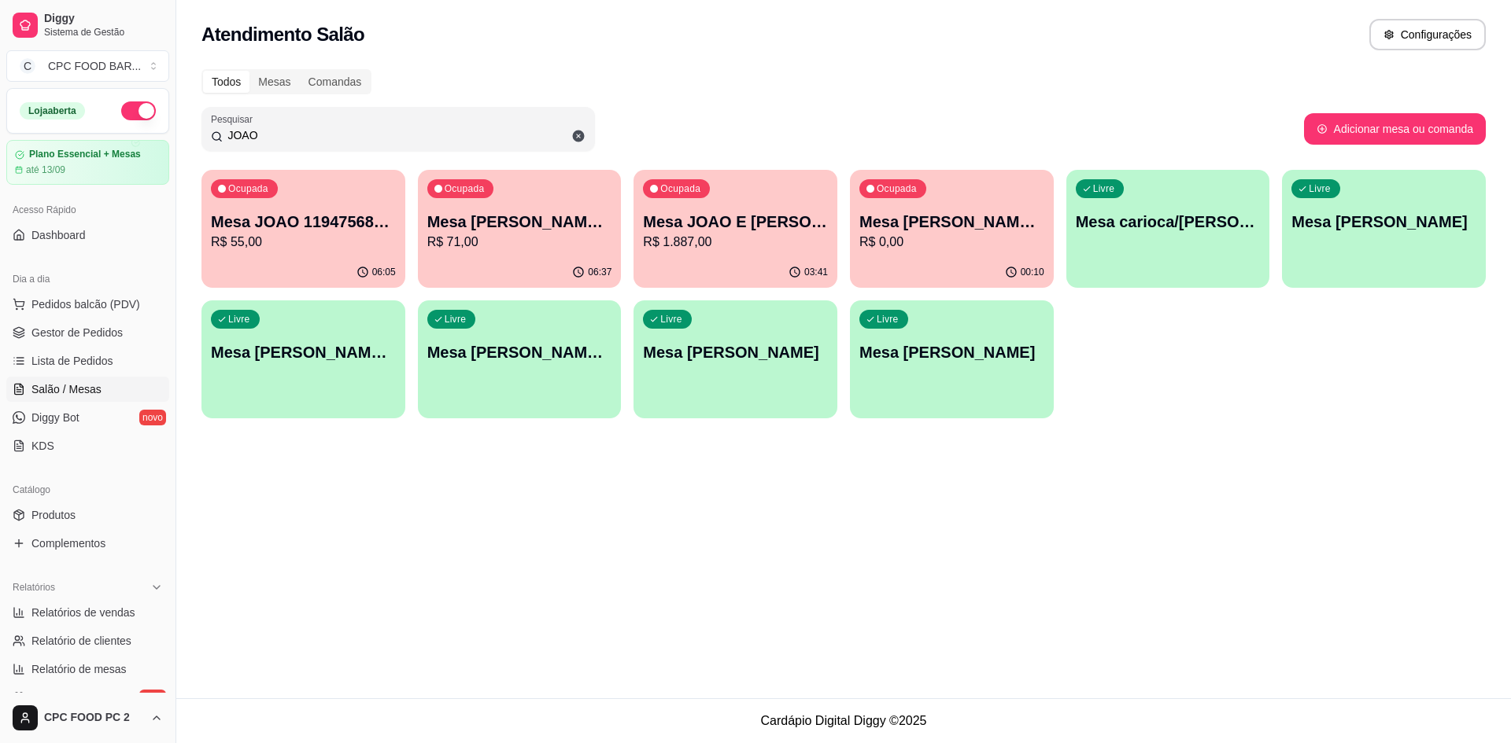
click at [280, 135] on input "JOAO" at bounding box center [404, 135] width 363 height 16
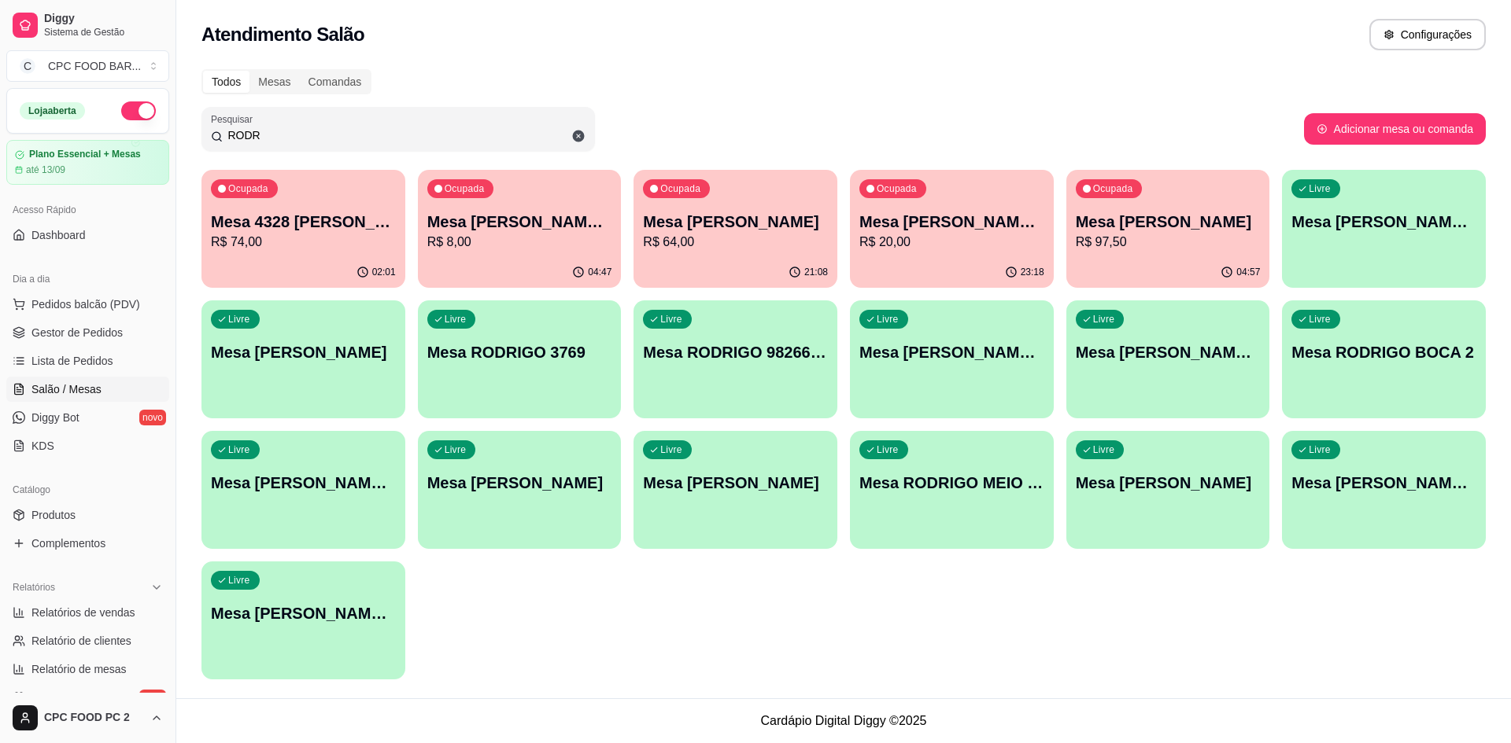
type input "RODR"
click at [318, 231] on p "Mesa 4328 [PERSON_NAME]" at bounding box center [303, 222] width 185 height 22
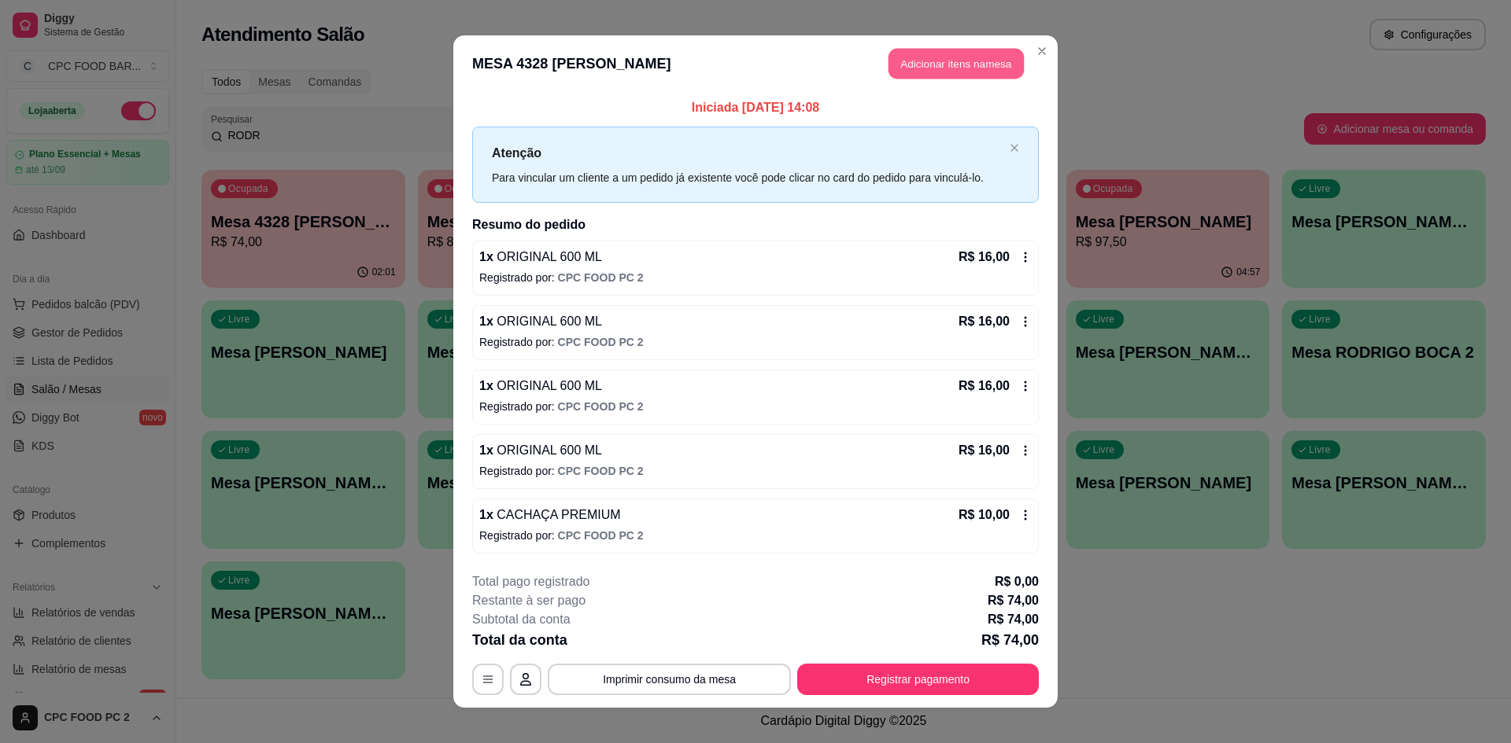
click at [936, 74] on button "Adicionar itens na mesa" at bounding box center [955, 64] width 135 height 31
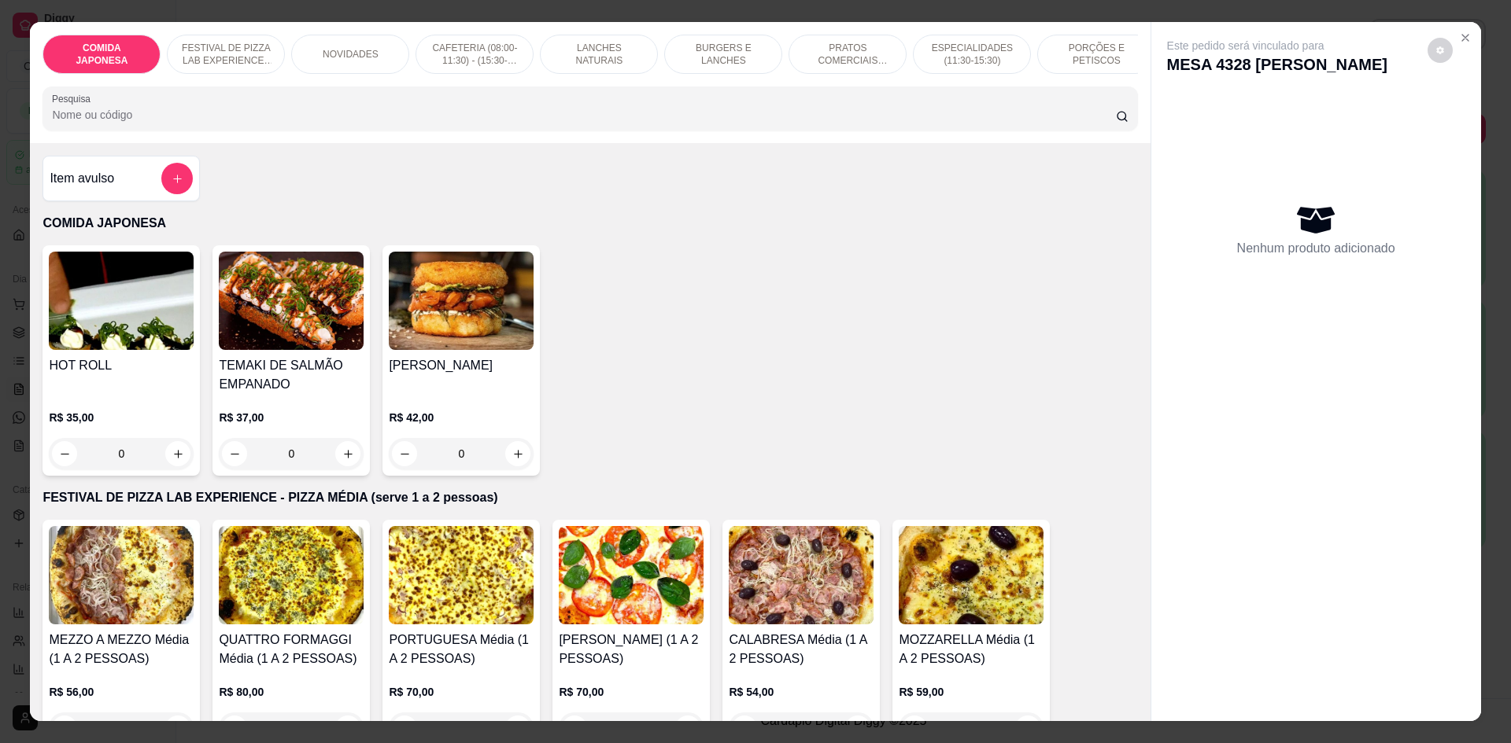
click at [563, 123] on input "Pesquisa" at bounding box center [583, 115] width 1063 height 16
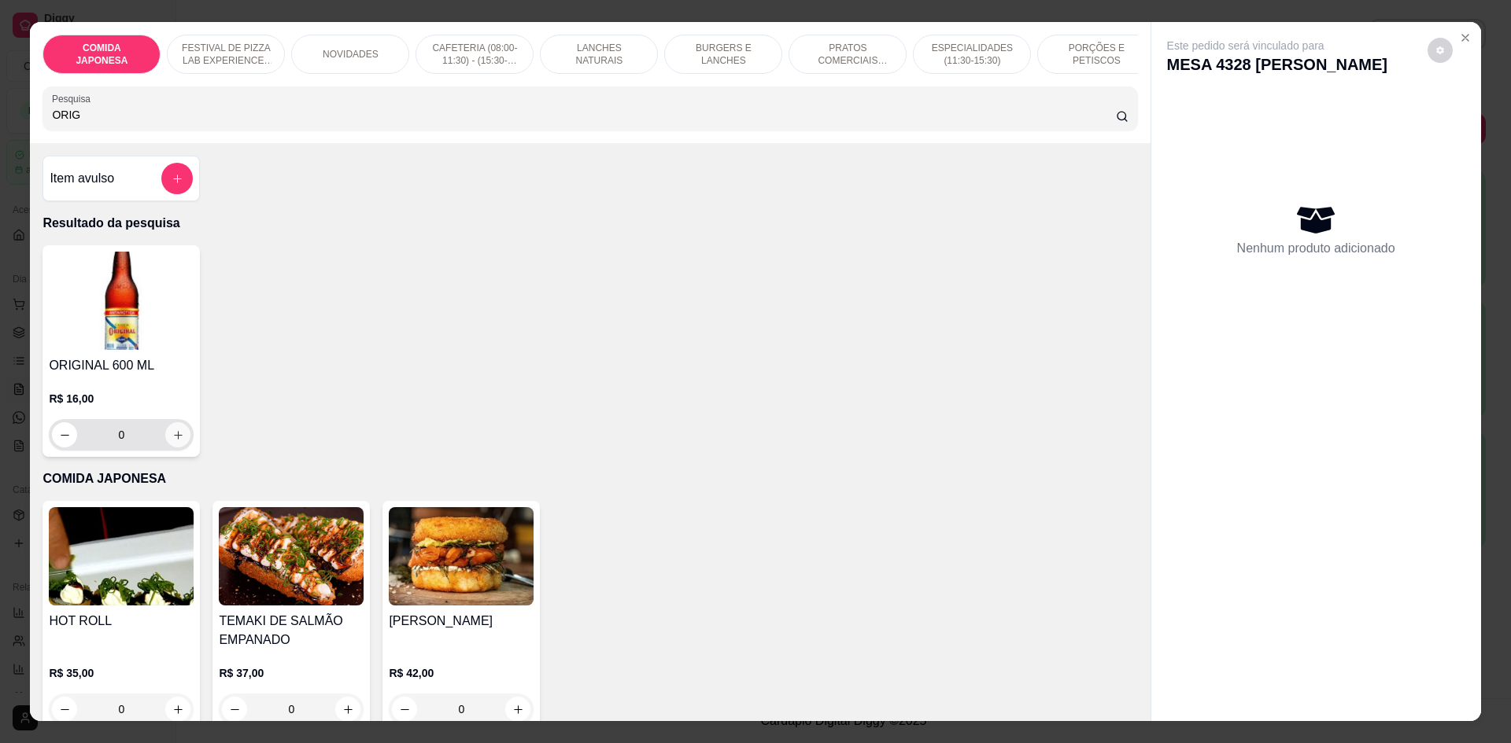
type input "ORIG"
click at [180, 448] on button "increase-product-quantity" at bounding box center [177, 434] width 25 height 25
type input "1"
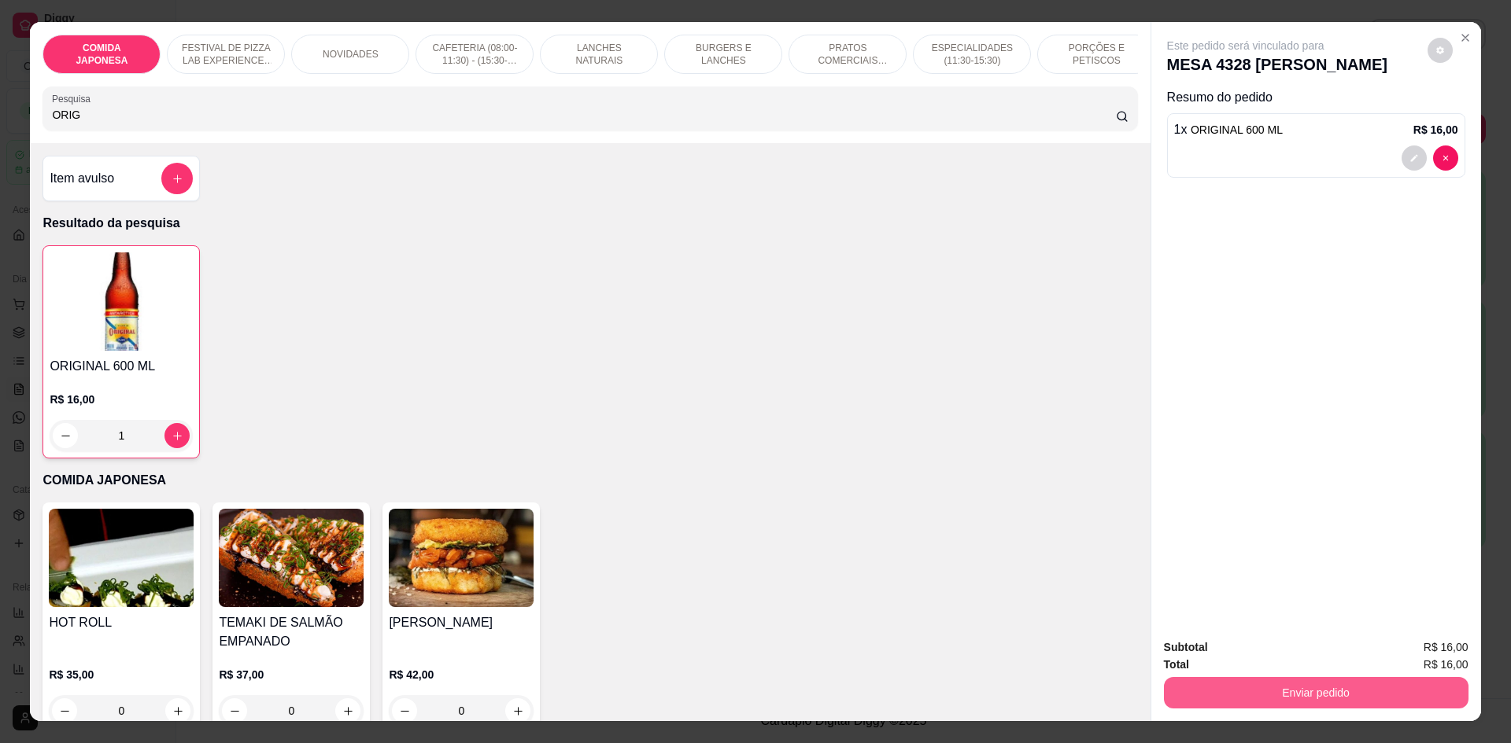
click at [1304, 689] on button "Enviar pedido" at bounding box center [1316, 692] width 304 height 31
click at [1290, 649] on button "Não registrar e enviar pedido" at bounding box center [1264, 655] width 164 height 30
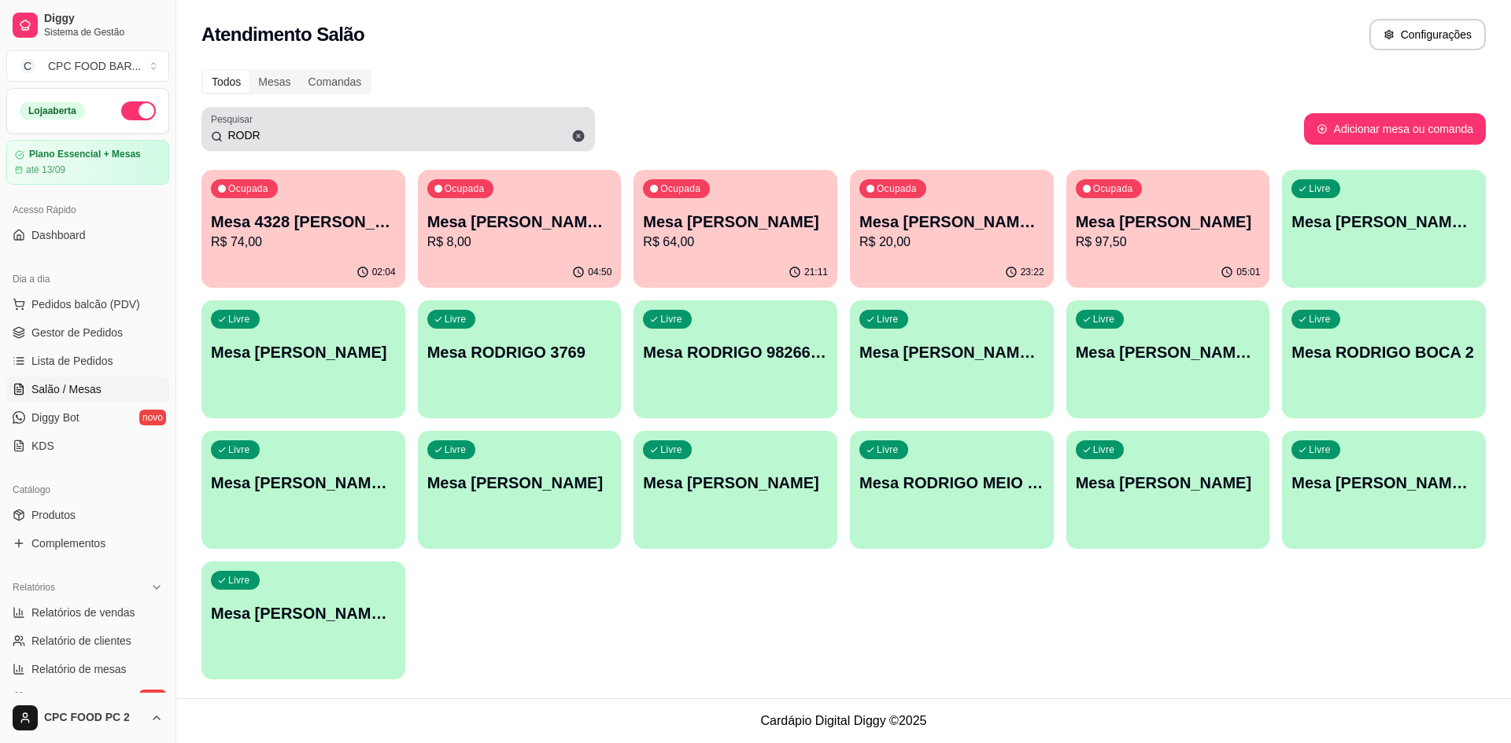
click at [391, 131] on input "RODR" at bounding box center [404, 135] width 363 height 16
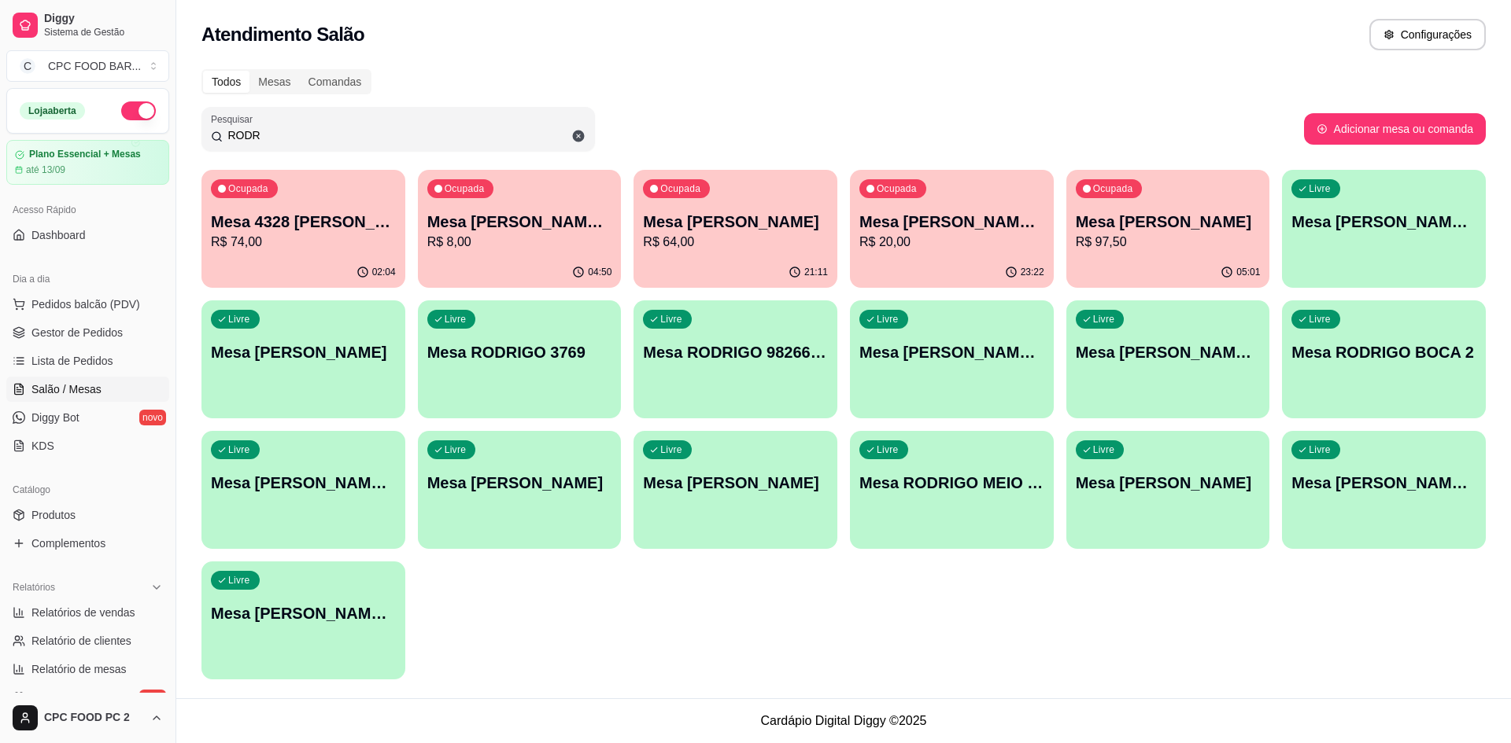
click at [391, 131] on input "RODR" at bounding box center [404, 135] width 363 height 16
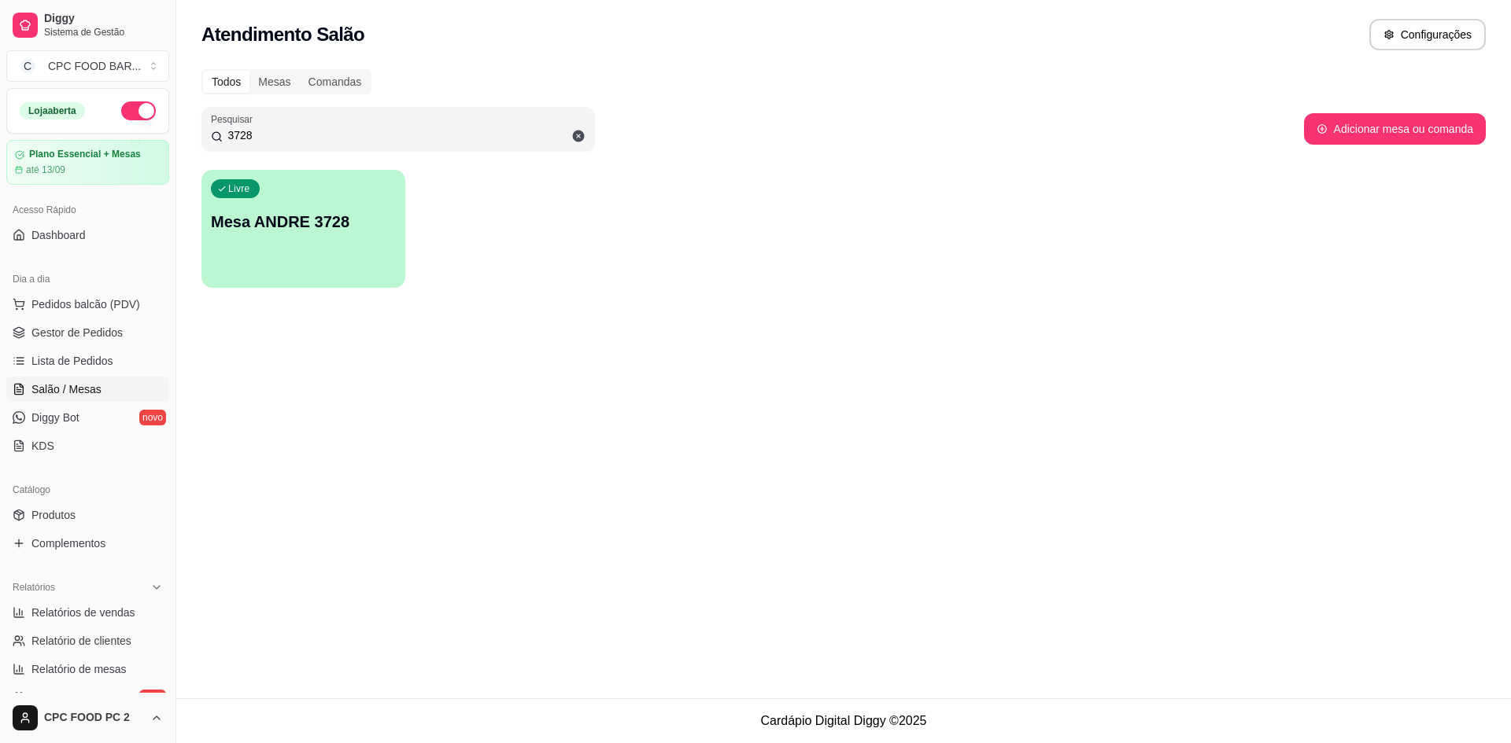
type input "3728"
click at [312, 239] on div "Livre Mesa ANDRE 3728" at bounding box center [303, 220] width 197 height 96
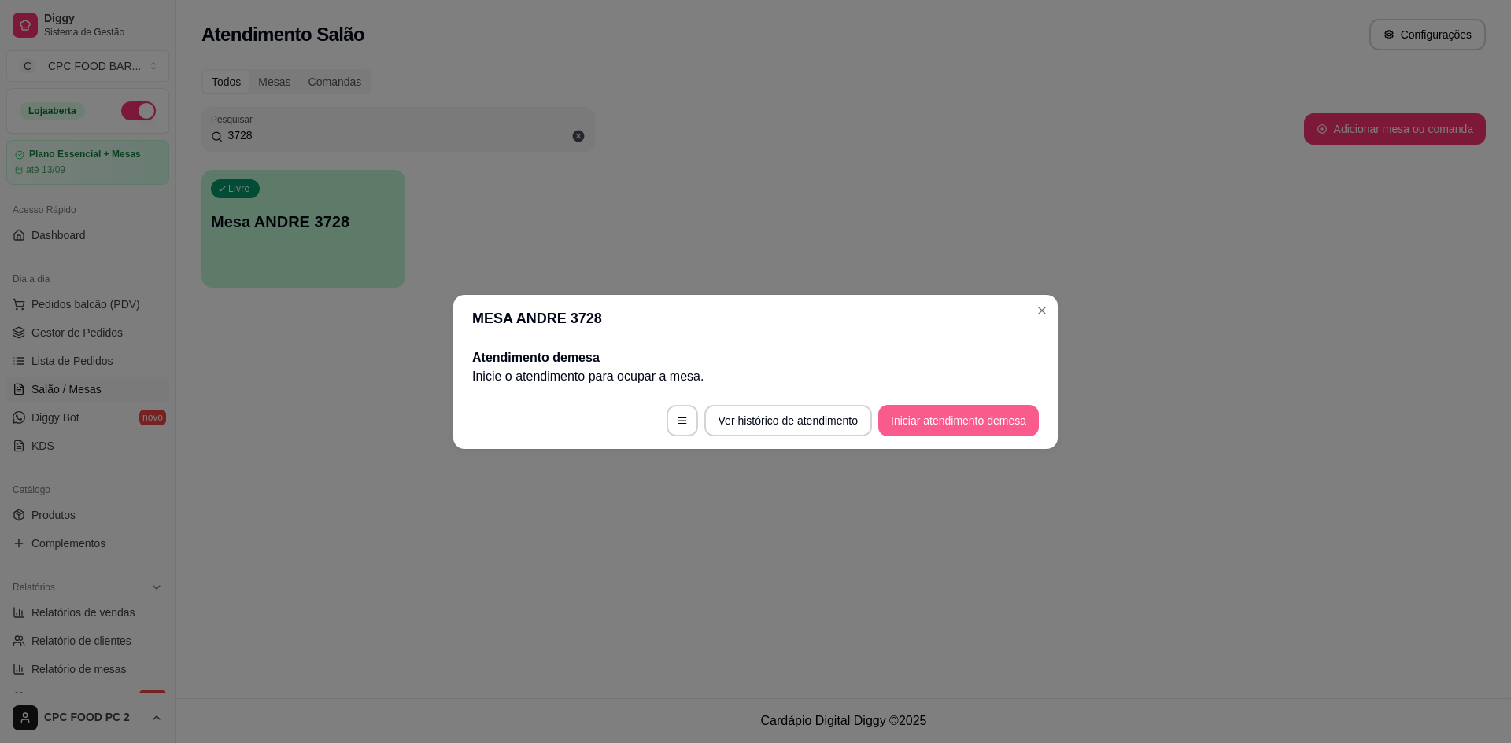
click at [980, 425] on button "Iniciar atendimento de mesa" at bounding box center [958, 420] width 160 height 31
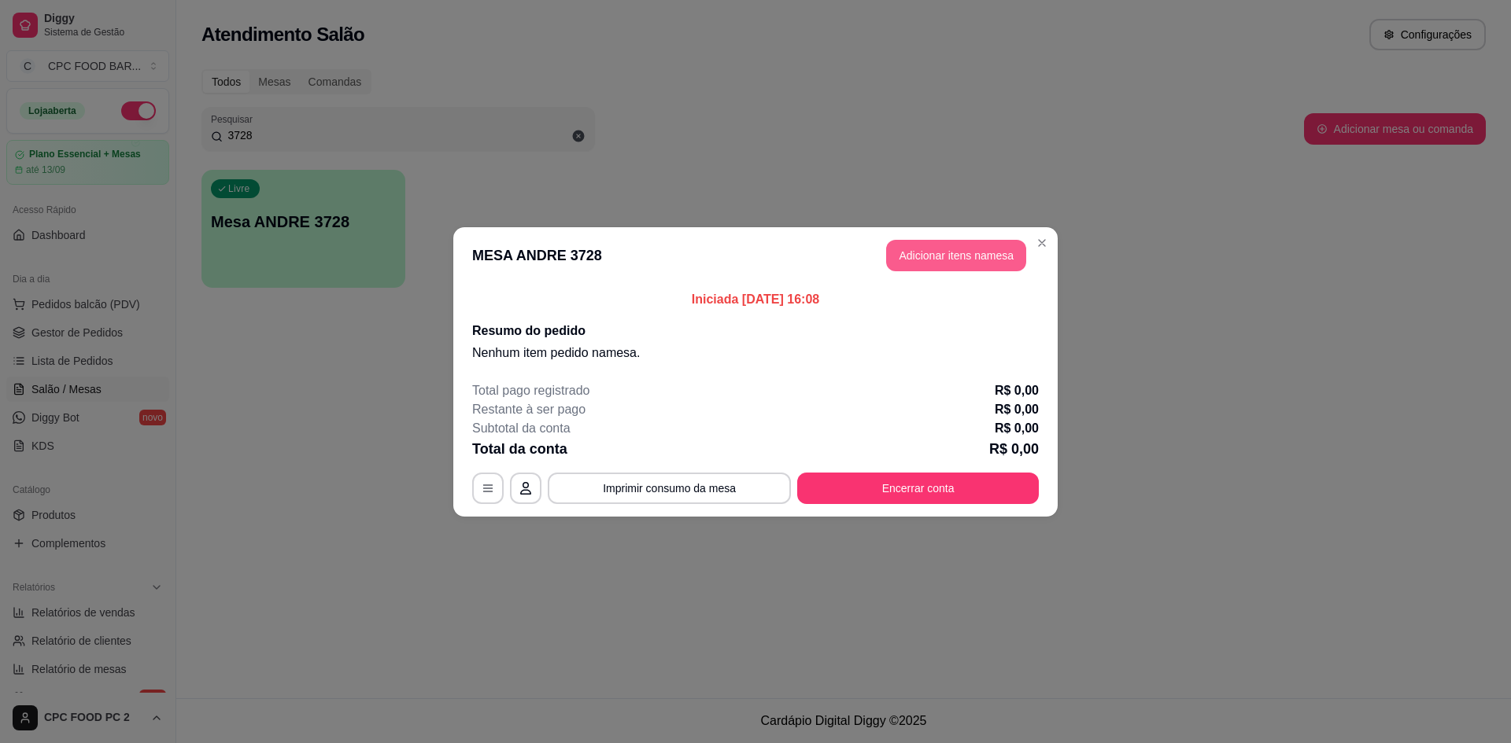
click at [906, 264] on button "Adicionar itens na mesa" at bounding box center [956, 255] width 140 height 31
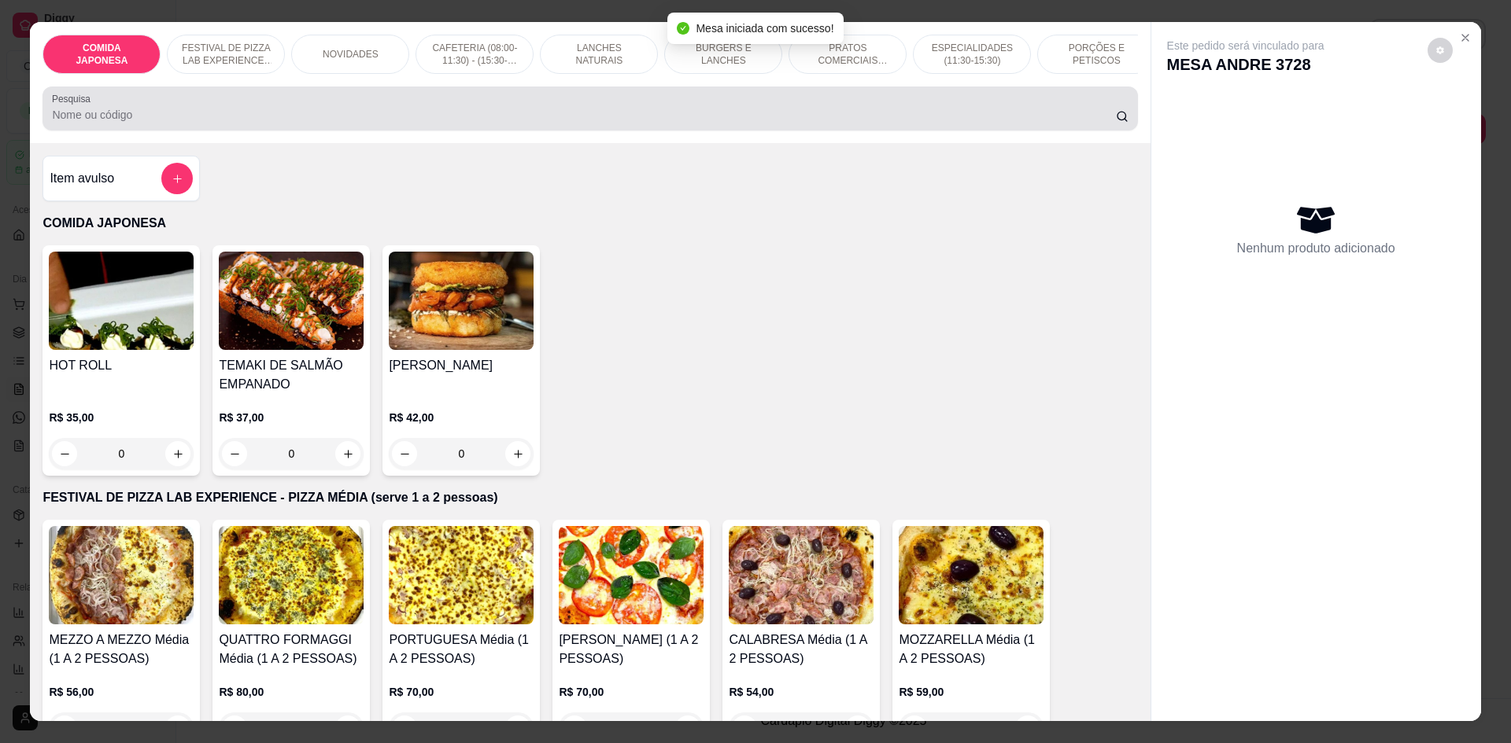
click at [585, 120] on input "Pesquisa" at bounding box center [583, 115] width 1063 height 16
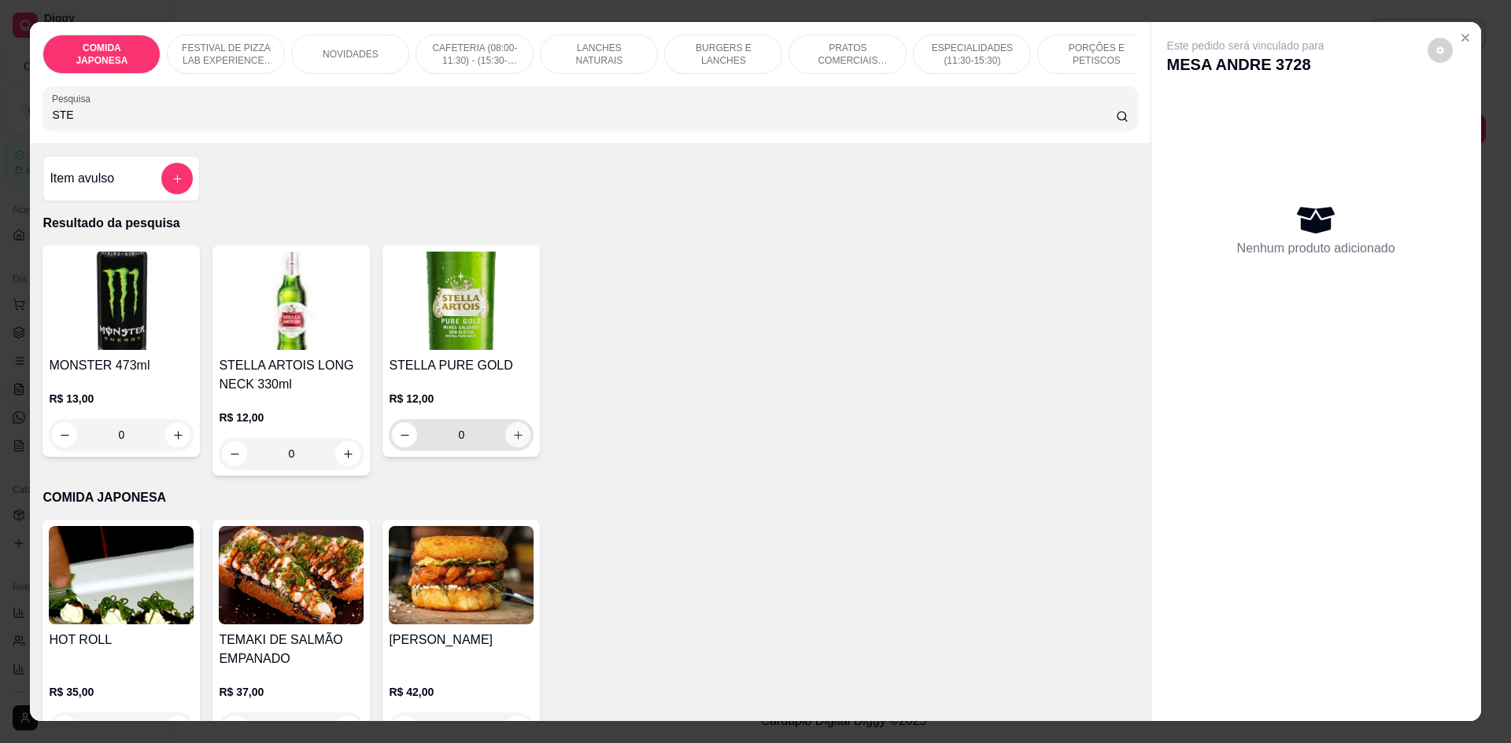
type input "STE"
click at [512, 441] on icon "increase-product-quantity" at bounding box center [518, 436] width 12 height 12
type input "1"
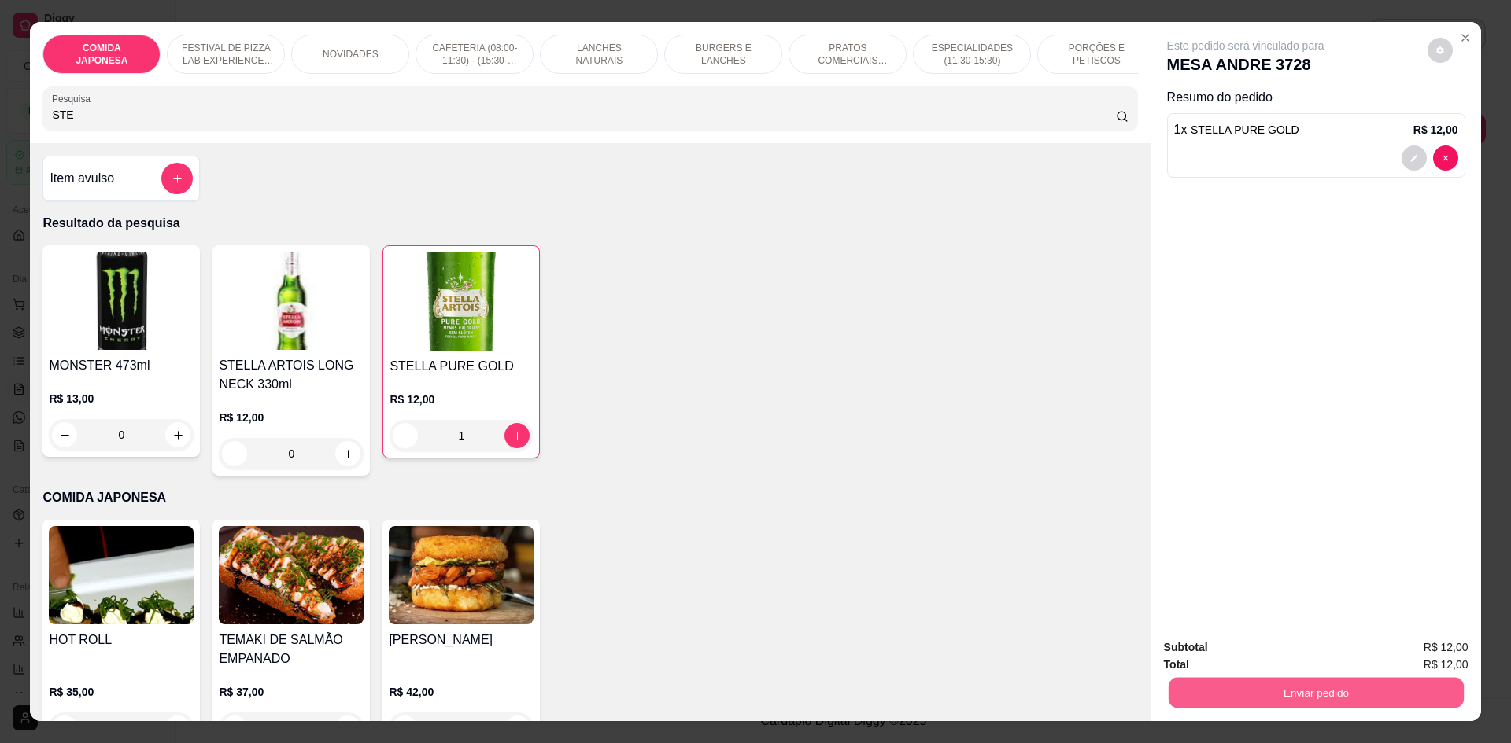
click at [1296, 697] on button "Enviar pedido" at bounding box center [1315, 692] width 295 height 31
click at [1271, 659] on button "Não registrar e enviar pedido" at bounding box center [1264, 655] width 164 height 30
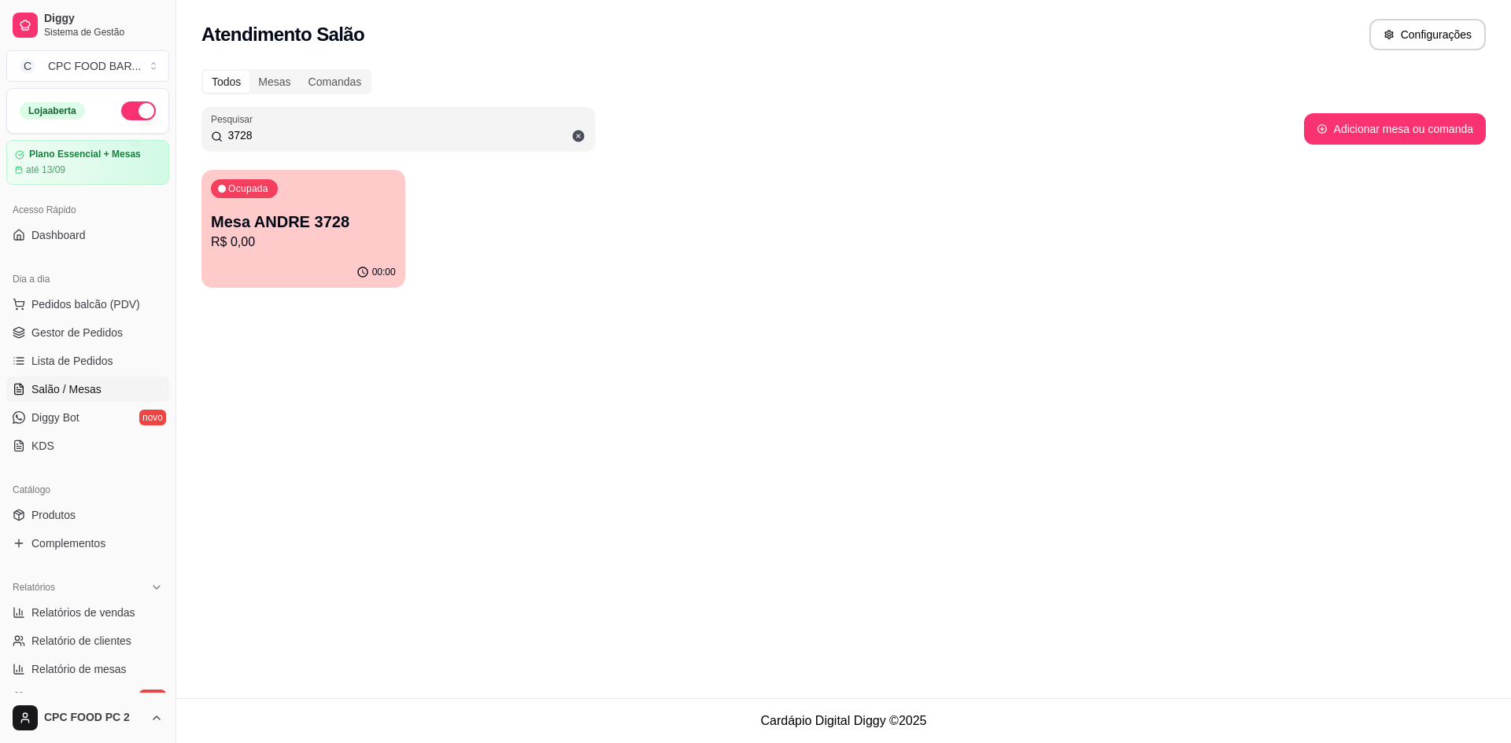
drag, startPoint x: 376, startPoint y: 133, endPoint x: 146, endPoint y: 120, distance: 230.1
click at [146, 135] on div "Diggy Sistema de Gestão C CPC FOOD BAR ... Loja aberta Plano Essencial + Mesas …" at bounding box center [755, 371] width 1511 height 743
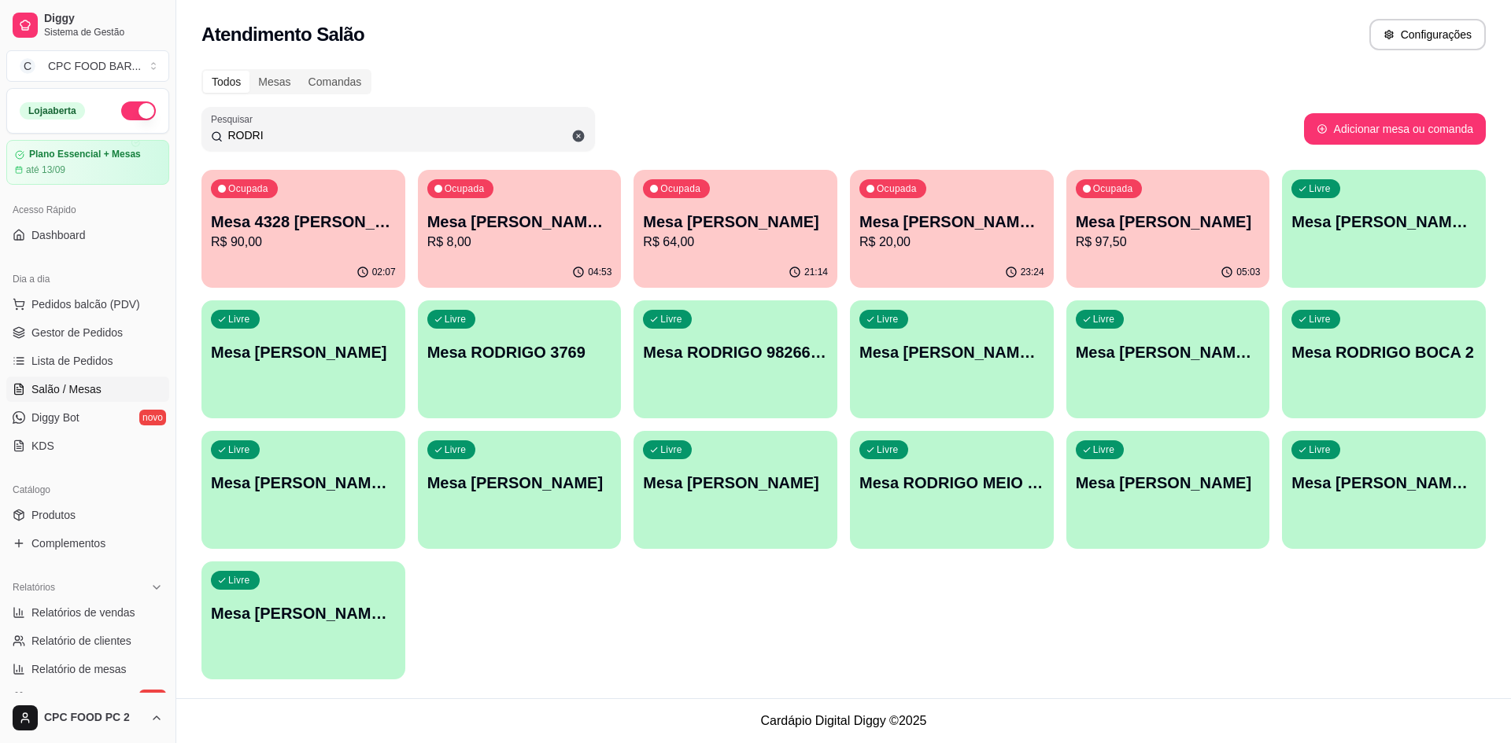
type input "RODRI"
click at [289, 225] on p "Mesa 4328 [PERSON_NAME]" at bounding box center [303, 222] width 185 height 22
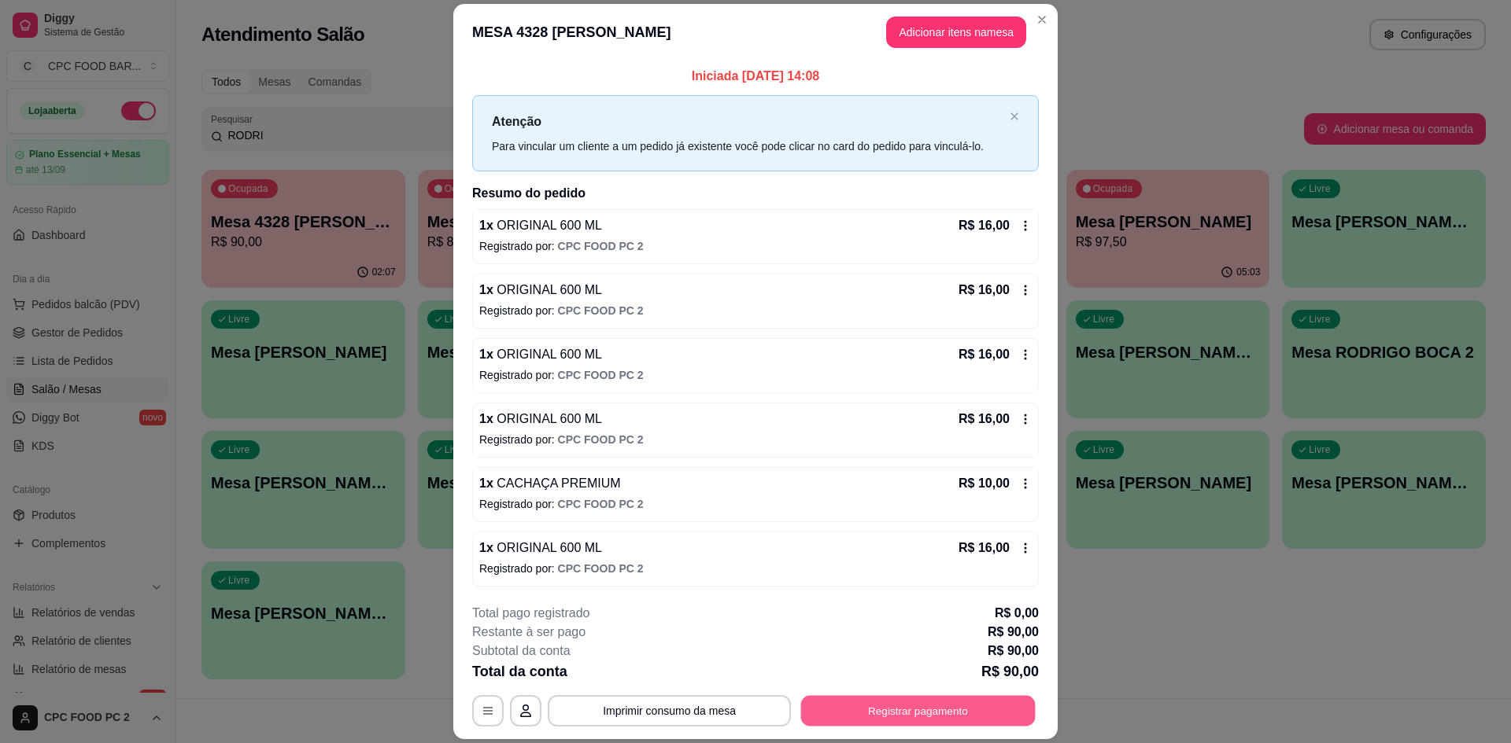
click at [920, 704] on button "Registrar pagamento" at bounding box center [918, 711] width 234 height 31
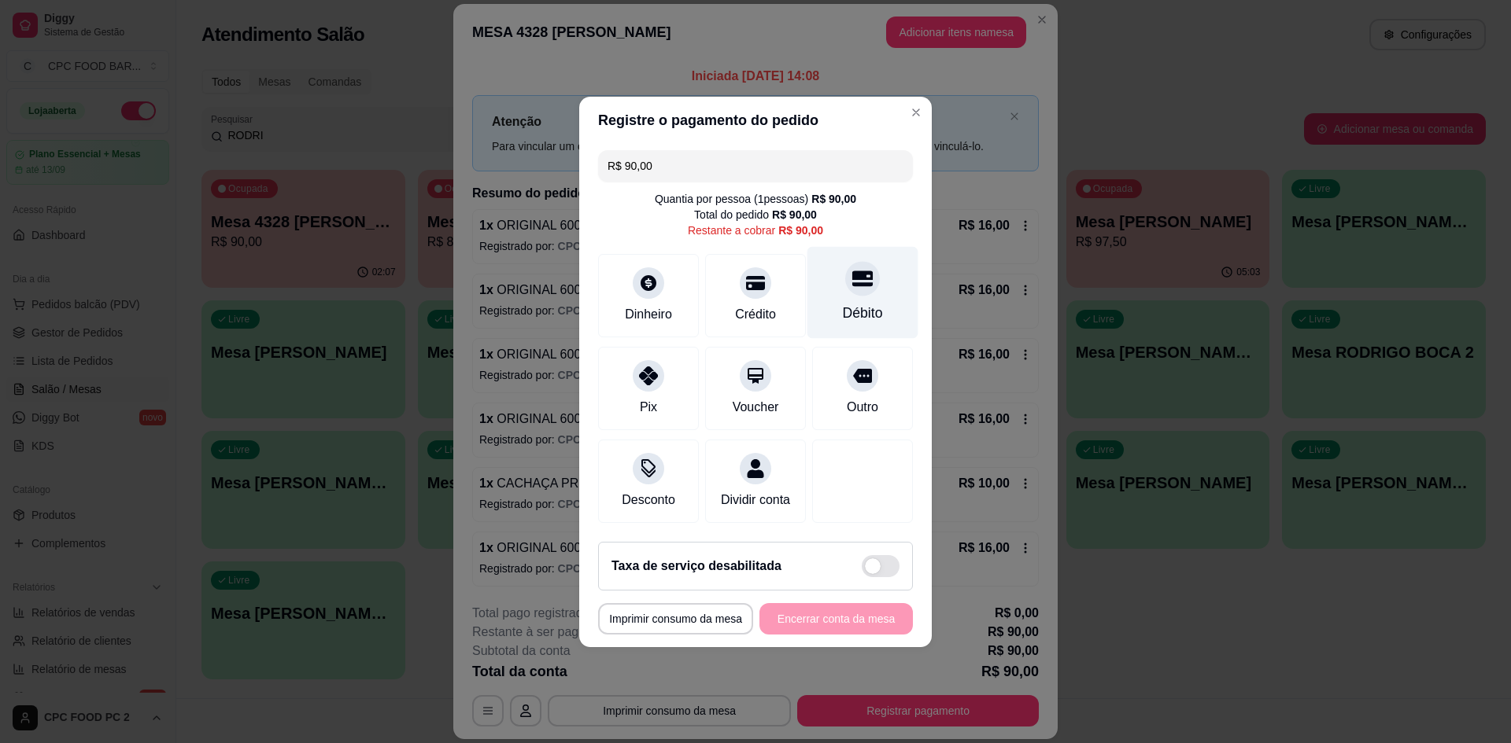
click at [873, 306] on div "Débito" at bounding box center [862, 292] width 111 height 92
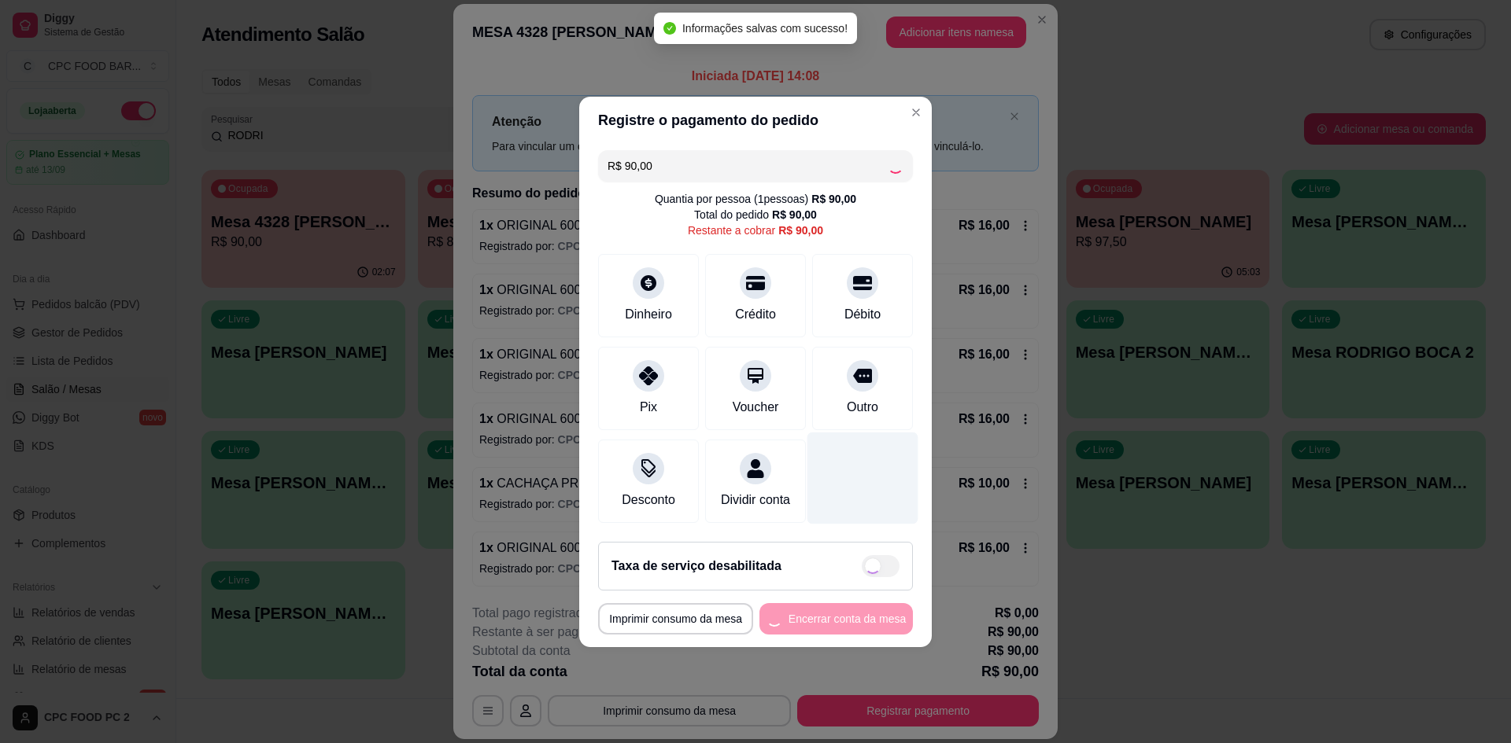
type input "R$ 0,00"
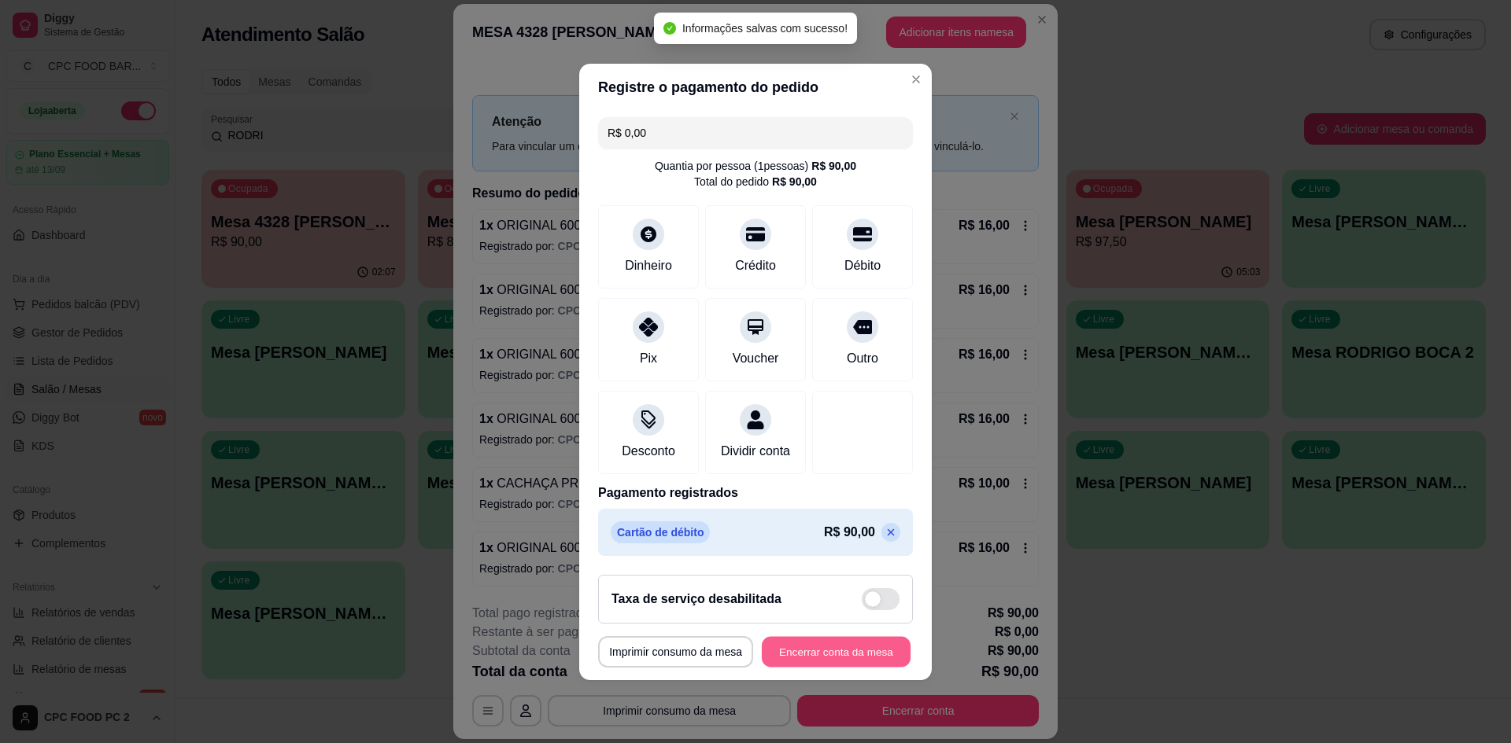
click at [821, 654] on button "Encerrar conta da mesa" at bounding box center [836, 651] width 149 height 31
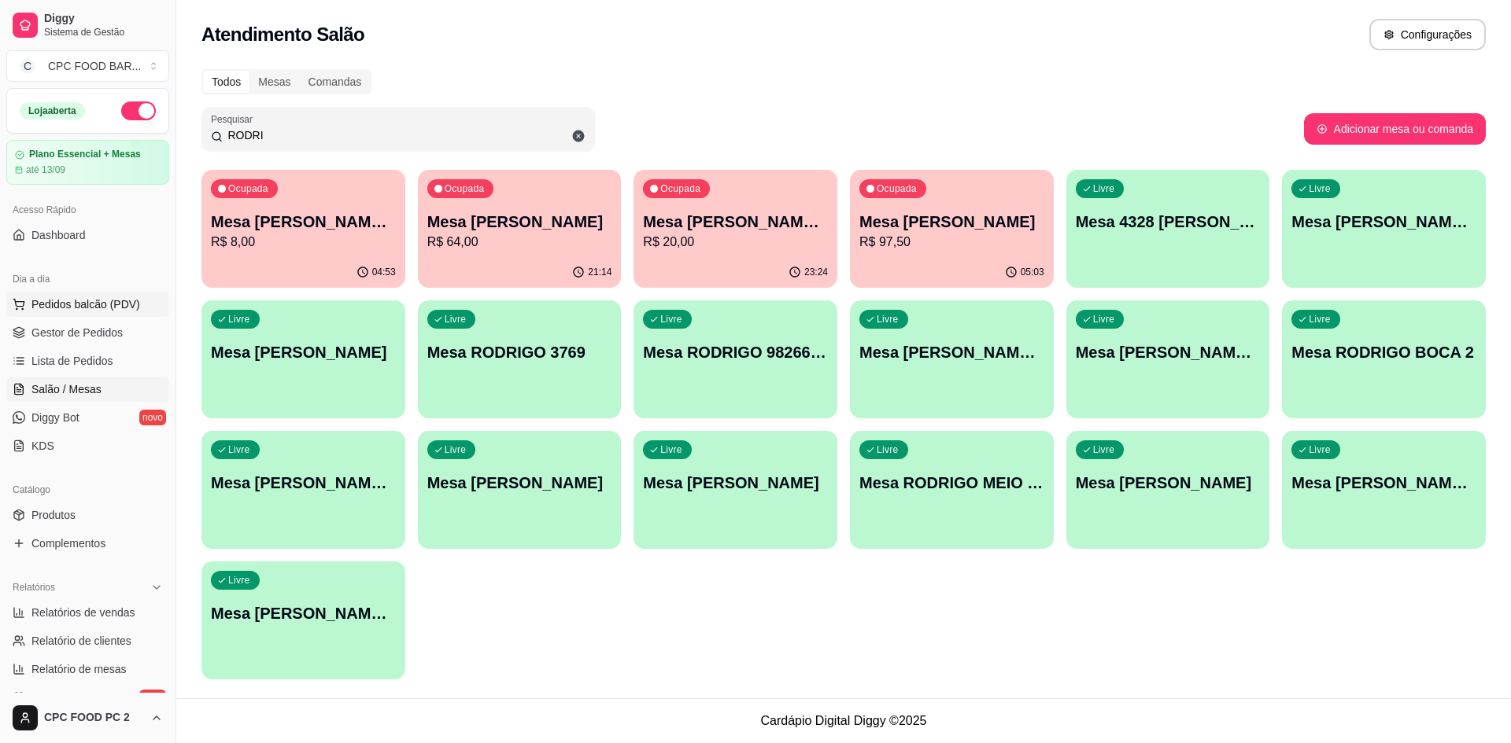
click at [75, 298] on span "Pedidos balcão (PDV)" at bounding box center [85, 305] width 109 height 16
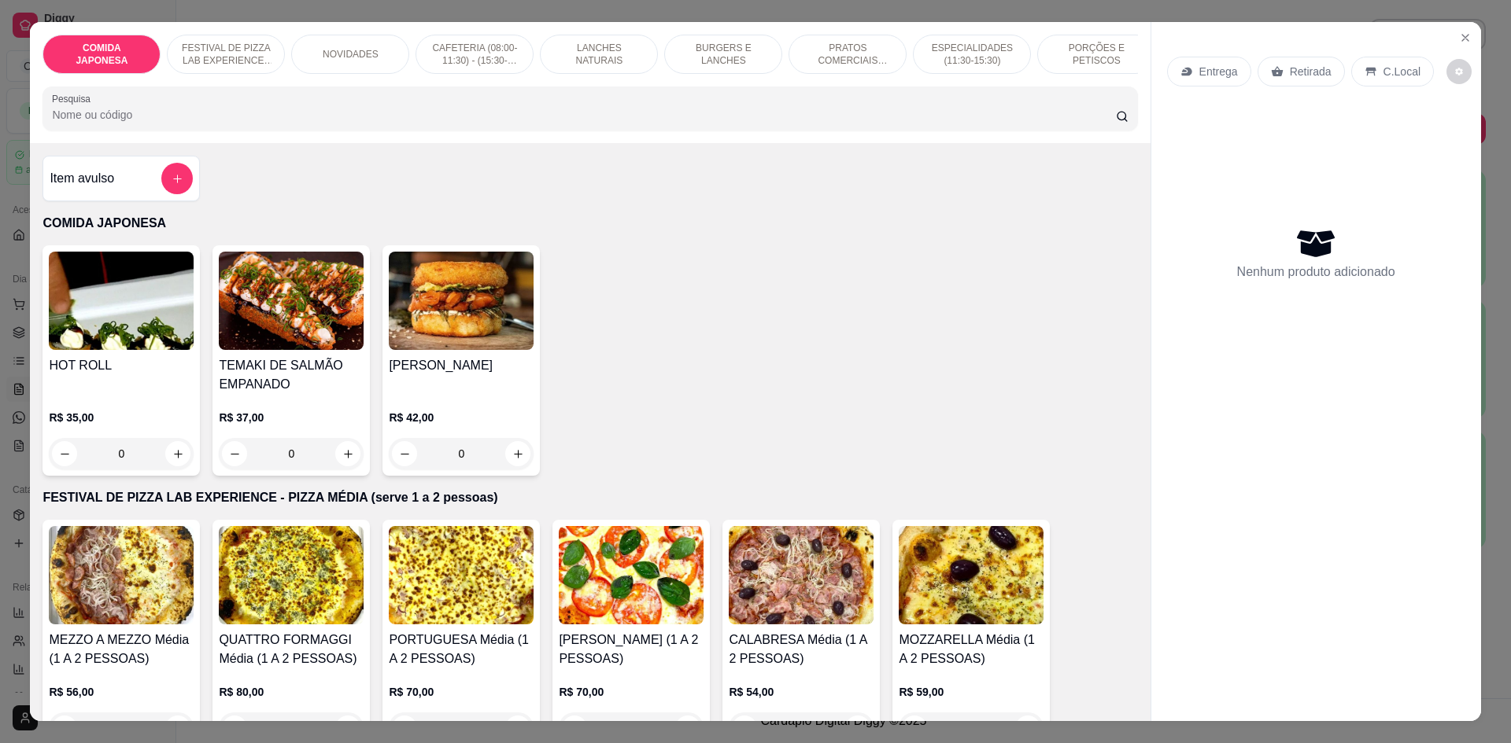
click at [177, 120] on input "Pesquisa" at bounding box center [583, 115] width 1063 height 16
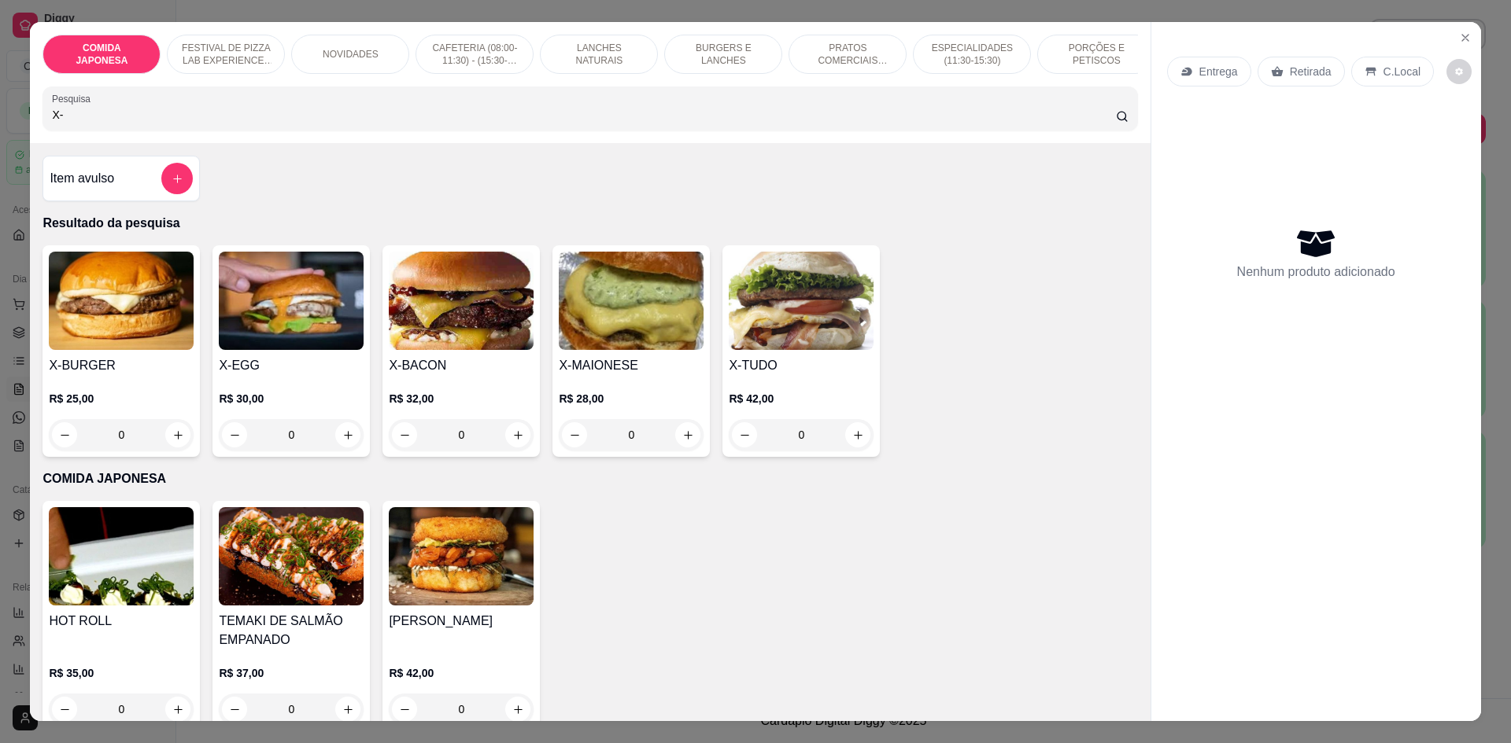
type input "X-"
click at [677, 451] on div "0" at bounding box center [631, 434] width 145 height 31
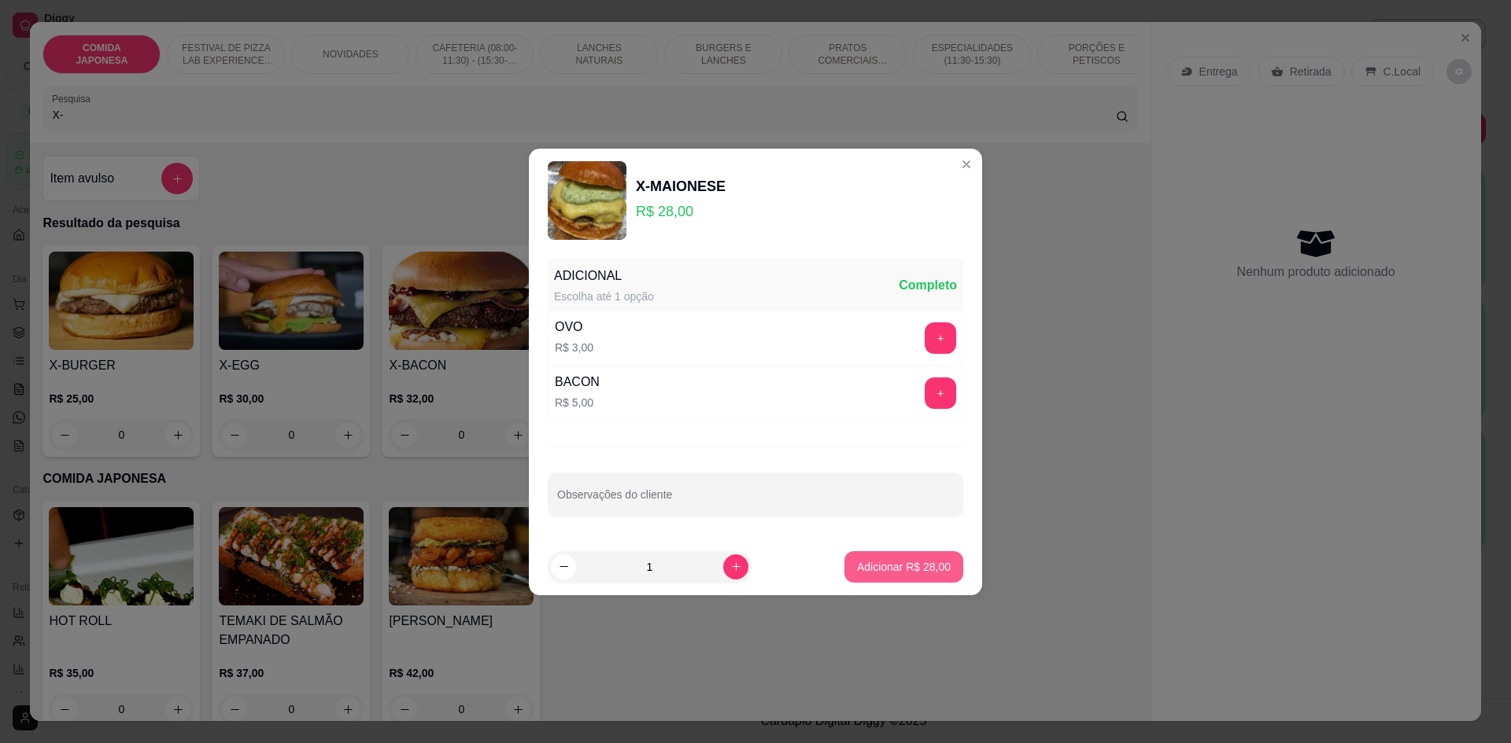
click at [869, 559] on p "Adicionar R$ 28,00" at bounding box center [904, 567] width 94 height 16
type input "1"
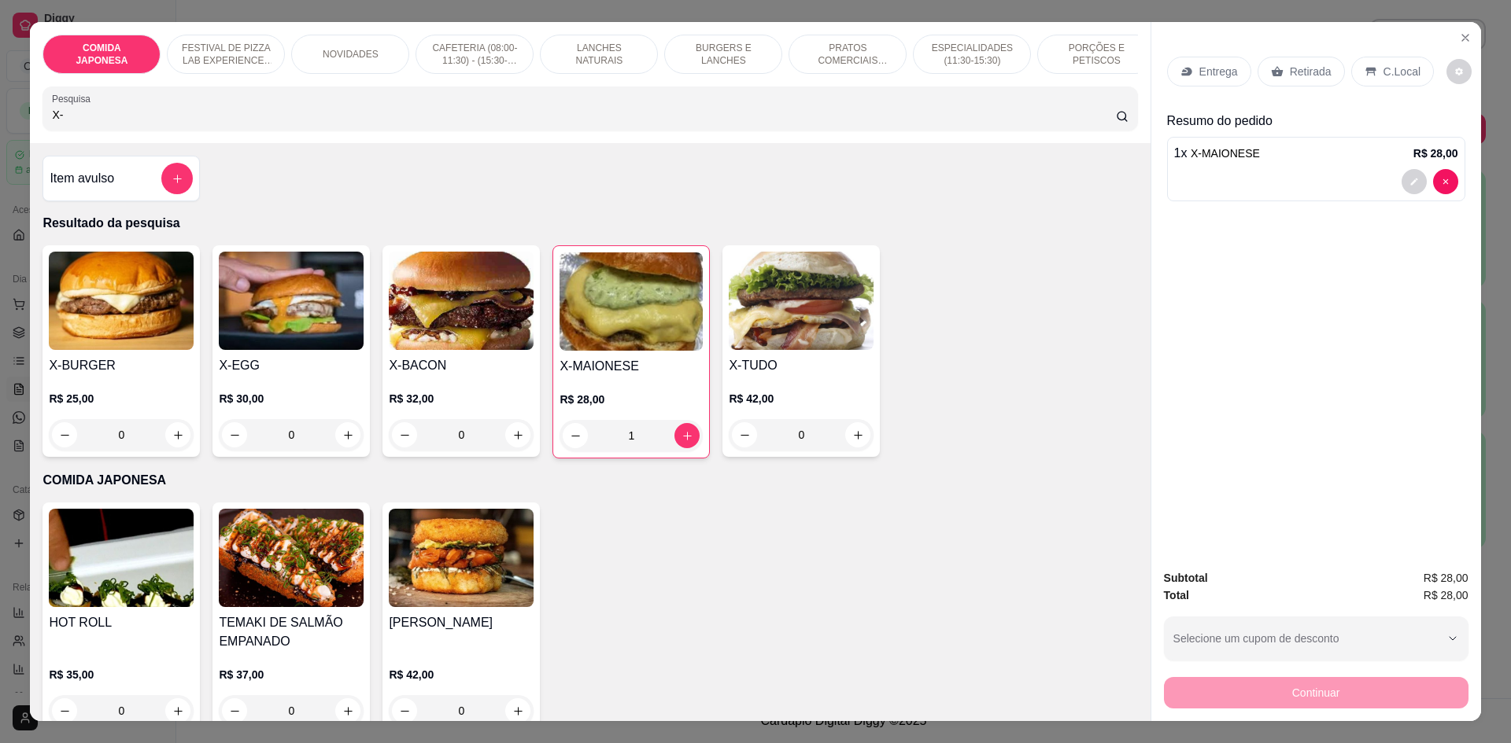
click at [426, 123] on input "X-" at bounding box center [583, 115] width 1063 height 16
drag, startPoint x: 426, startPoint y: 125, endPoint x: 6, endPoint y: 120, distance: 419.4
click at [6, 120] on div "COMIDA JAPONESA FESTIVAL DE PIZZA LAB EXPERIENCE - PIZZA MÉDIA (serve 1 a 2 pes…" at bounding box center [755, 371] width 1511 height 743
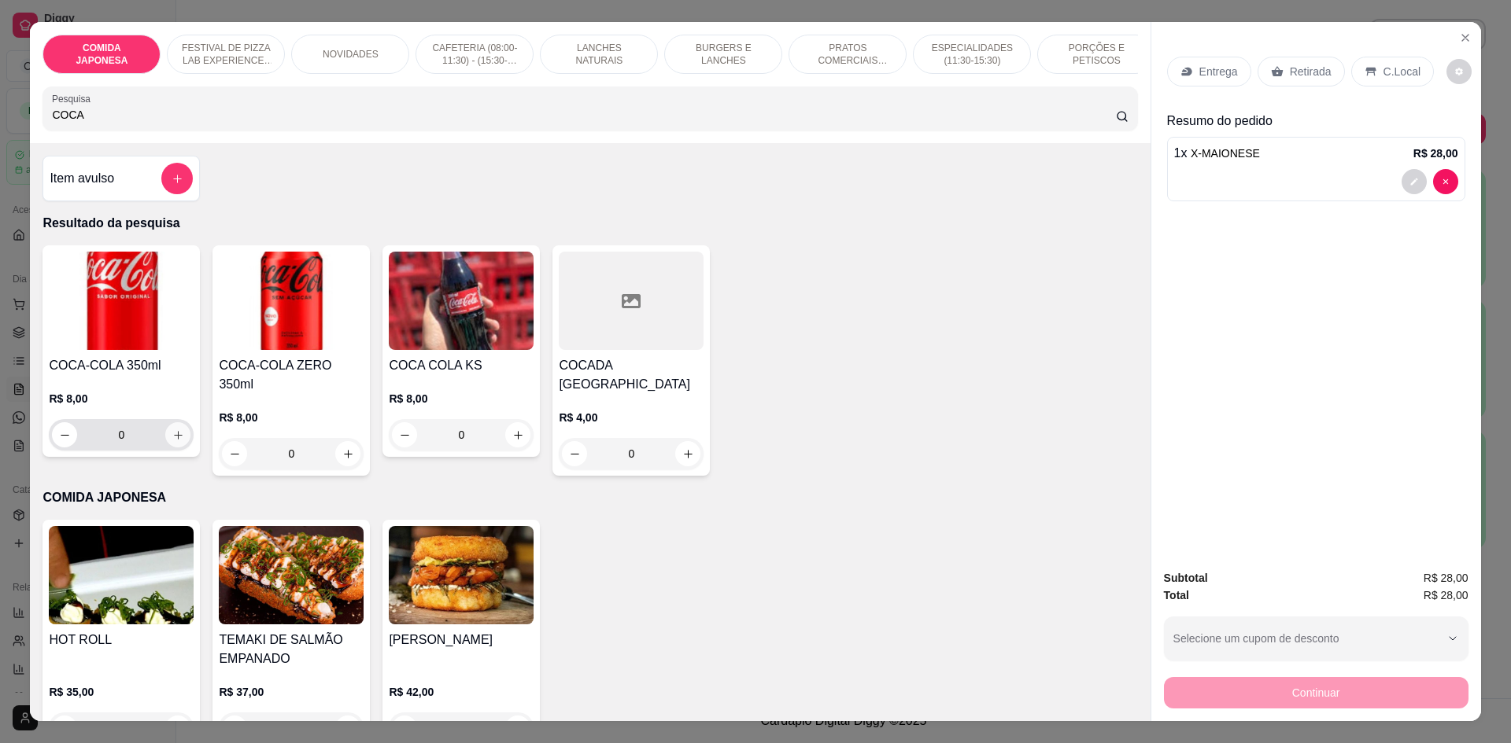
type input "COCA"
click at [175, 441] on icon "increase-product-quantity" at bounding box center [178, 436] width 12 height 12
type input "1"
click at [1382, 80] on div "C.Local" at bounding box center [1392, 72] width 83 height 30
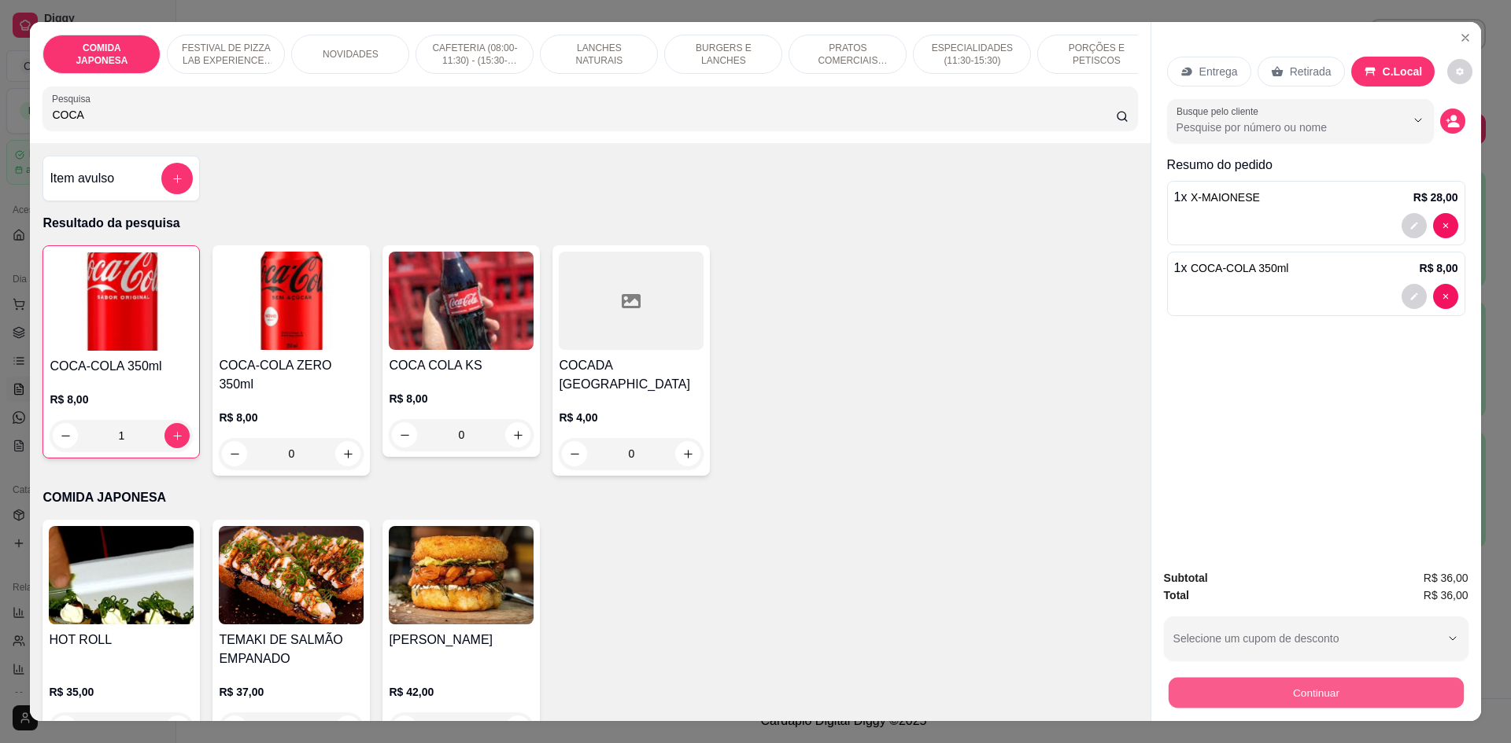
click at [1281, 695] on button "Continuar" at bounding box center [1315, 692] width 295 height 31
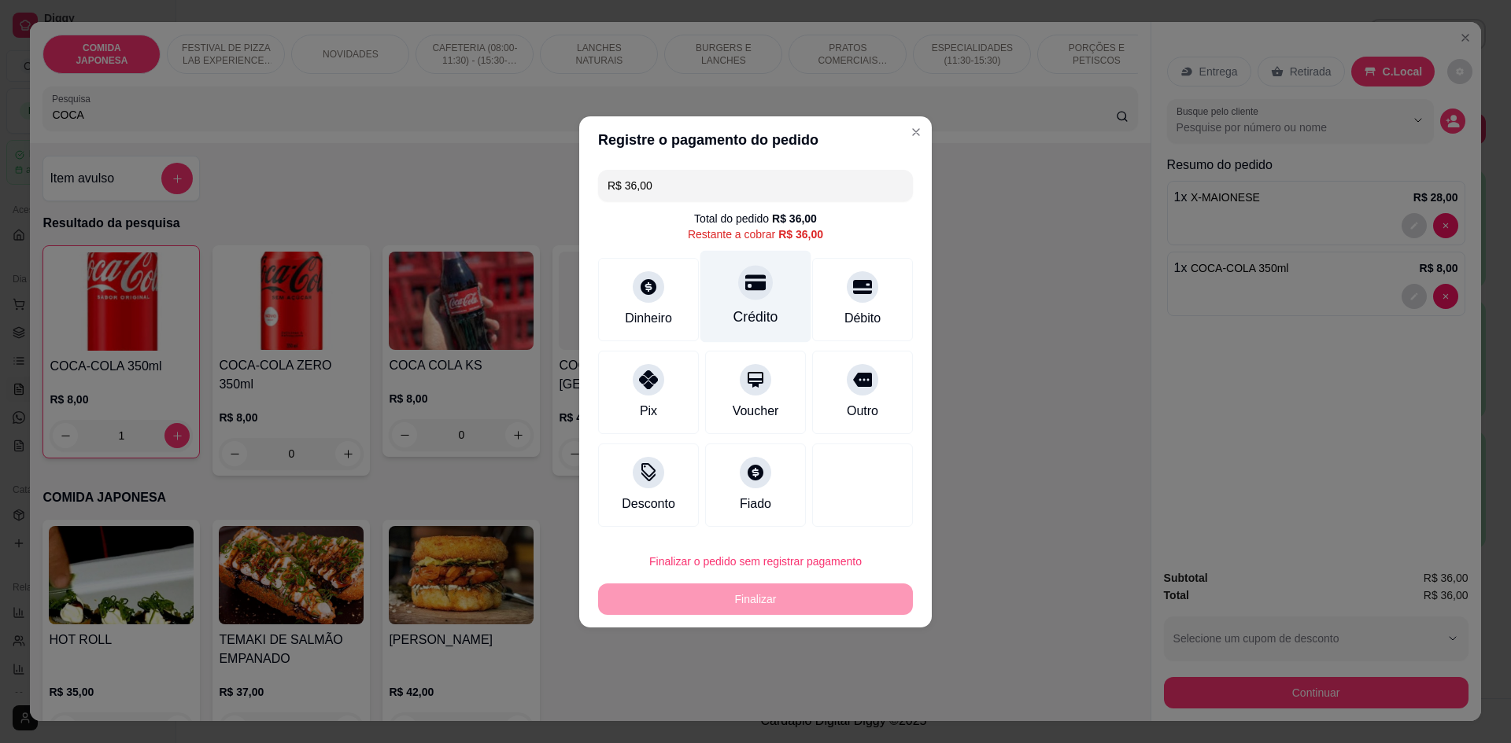
click at [758, 305] on div "Crédito" at bounding box center [755, 296] width 111 height 92
type input "R$ 0,00"
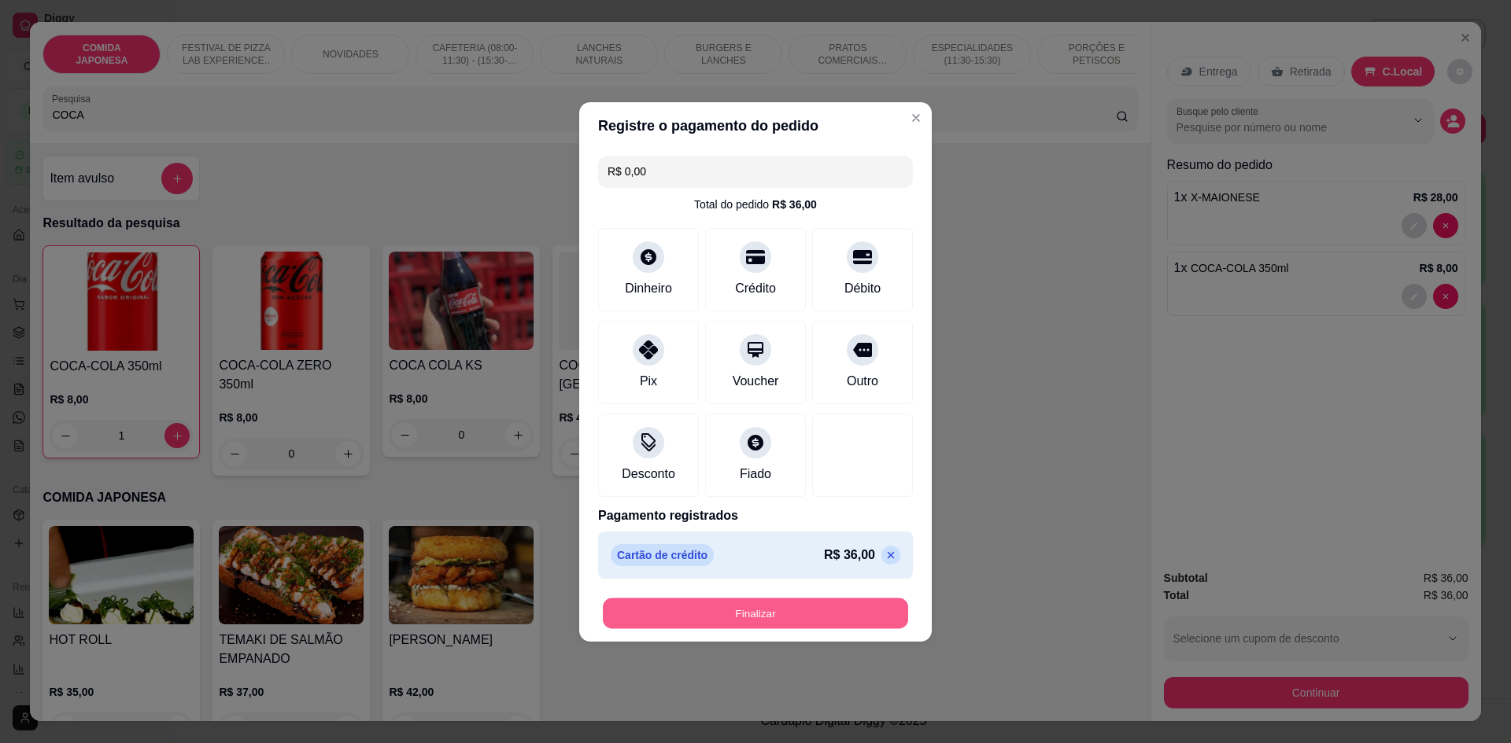
click at [735, 606] on button "Finalizar" at bounding box center [755, 613] width 305 height 31
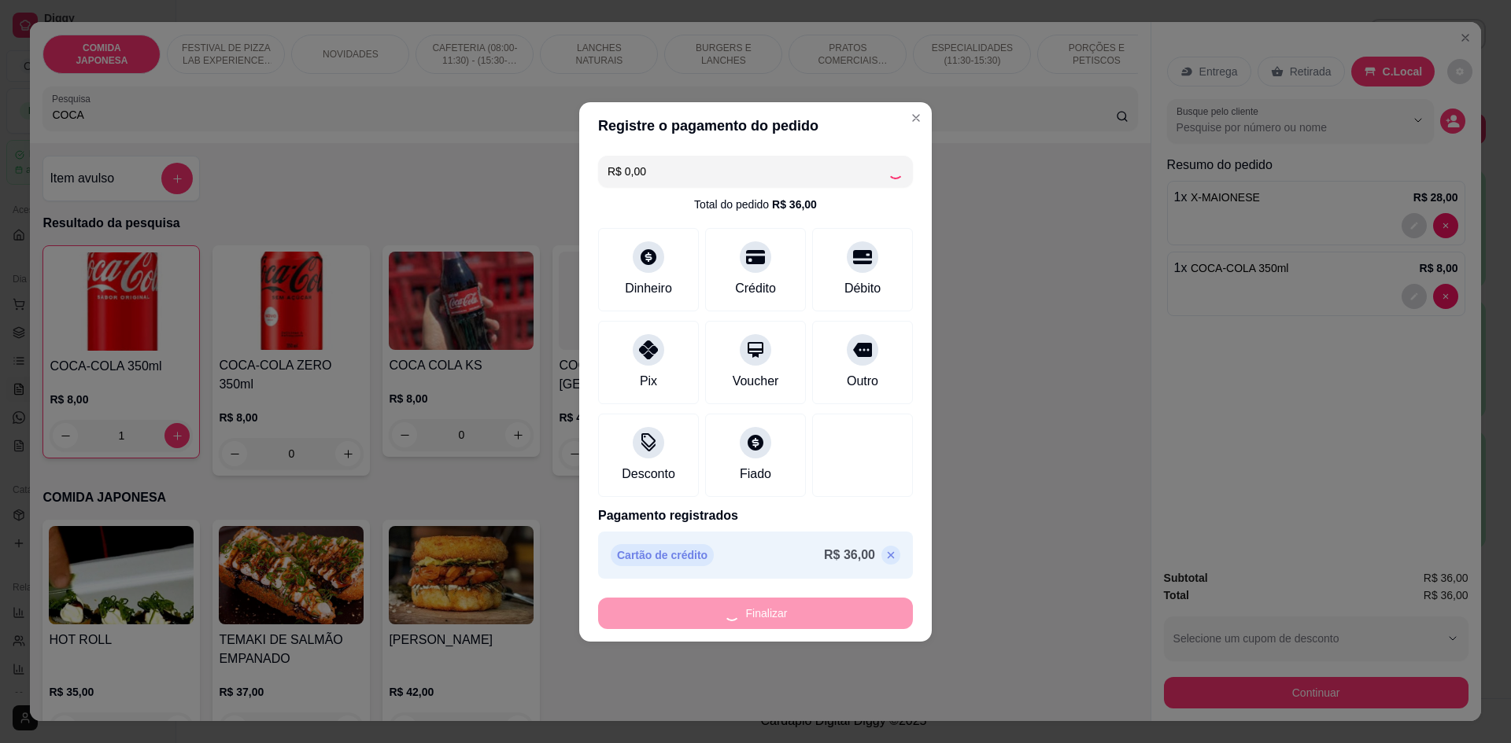
type input "0"
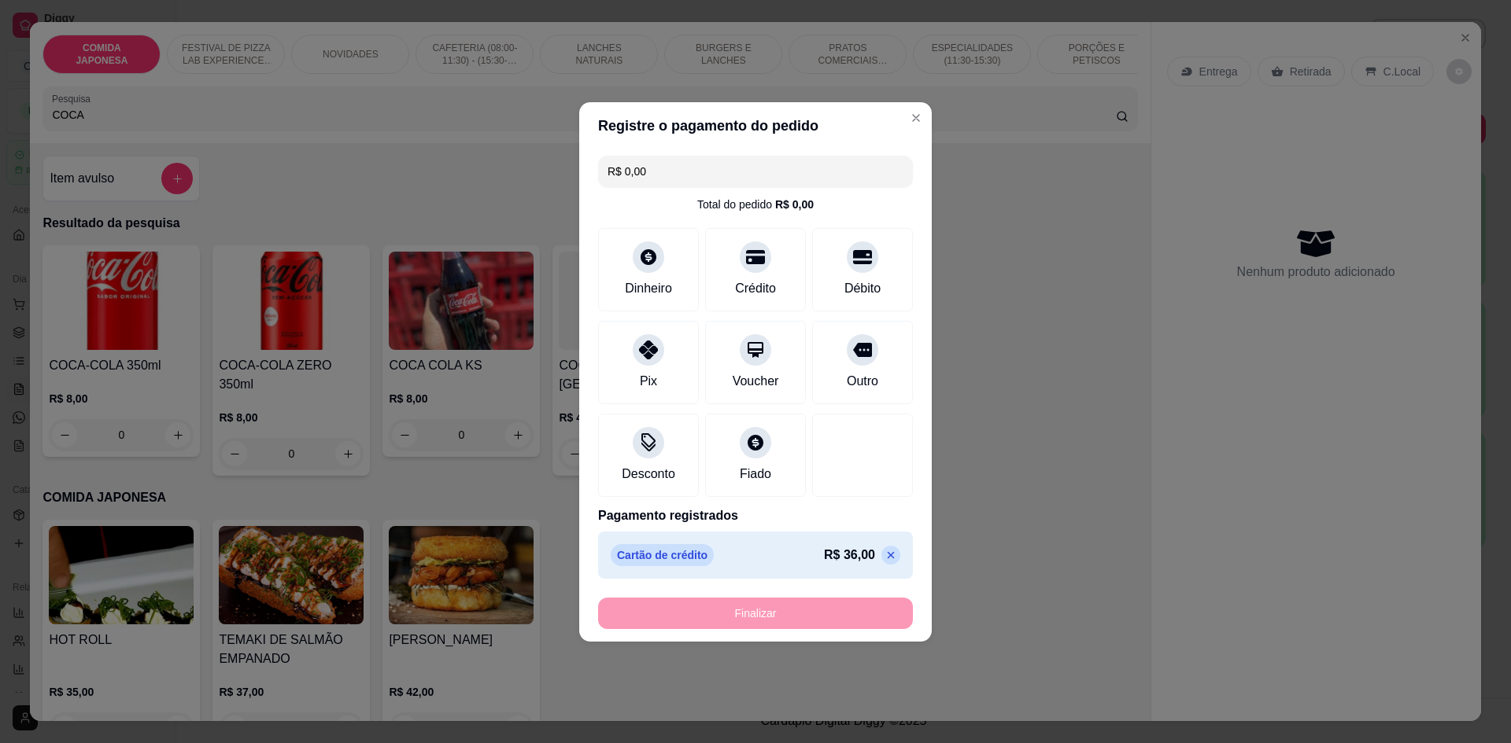
type input "-R$ 36,00"
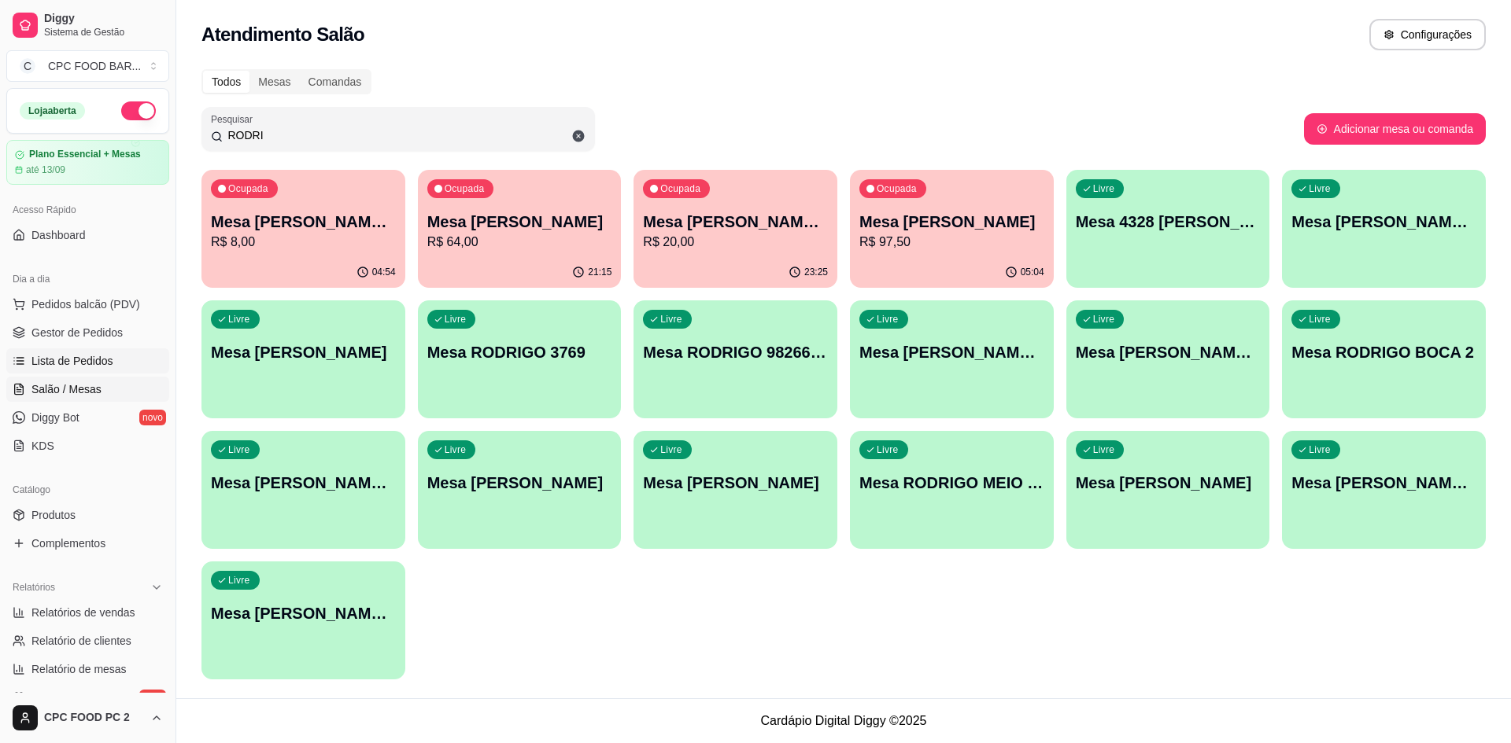
click at [103, 361] on span "Lista de Pedidos" at bounding box center [72, 361] width 82 height 16
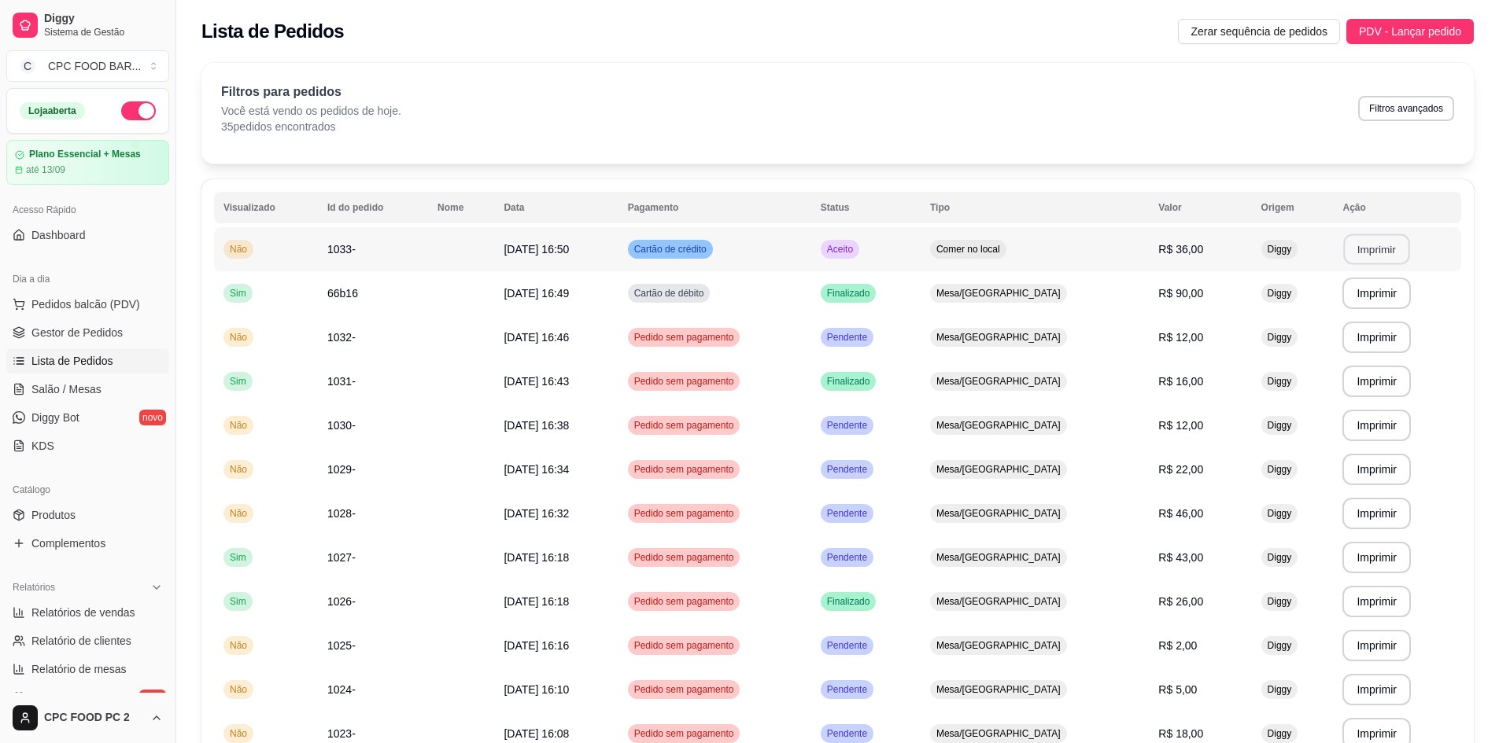
click at [1346, 240] on button "Imprimir" at bounding box center [1377, 249] width 66 height 31
click at [75, 300] on span "Pedidos balcão (PDV)" at bounding box center [85, 305] width 109 height 16
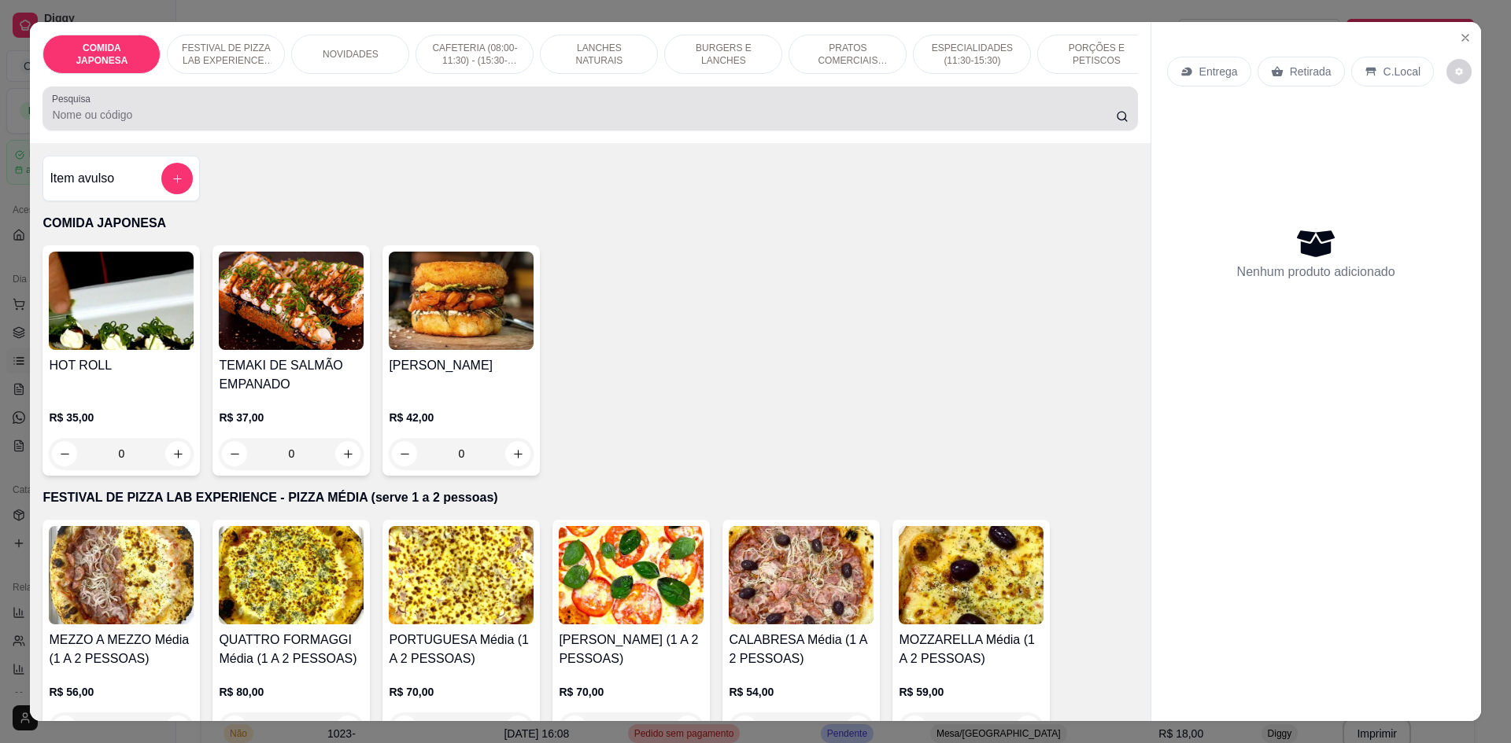
click at [204, 119] on input "Pesquisa" at bounding box center [583, 115] width 1063 height 16
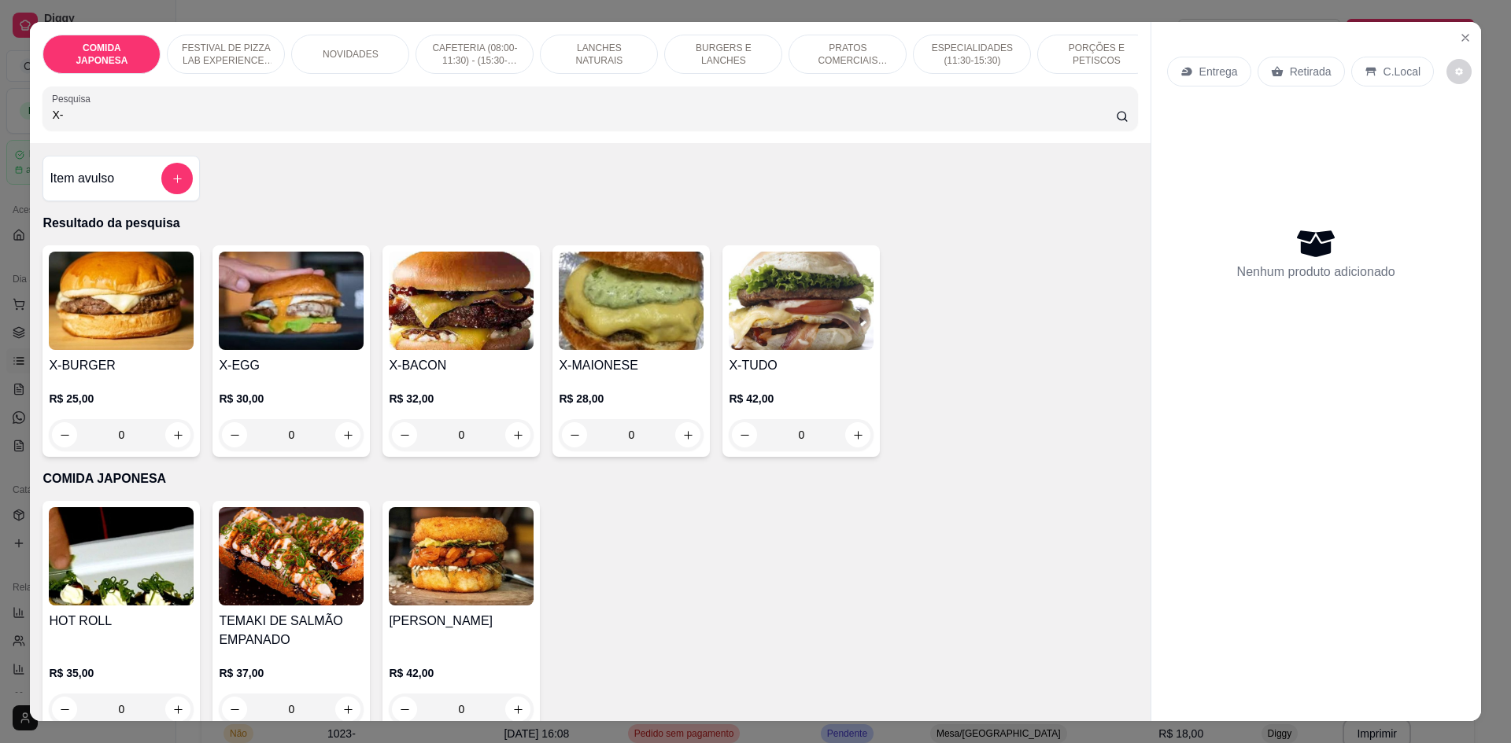
type input "X-"
click at [516, 445] on div "0" at bounding box center [461, 434] width 145 height 31
click at [515, 447] on div "0" at bounding box center [461, 434] width 145 height 31
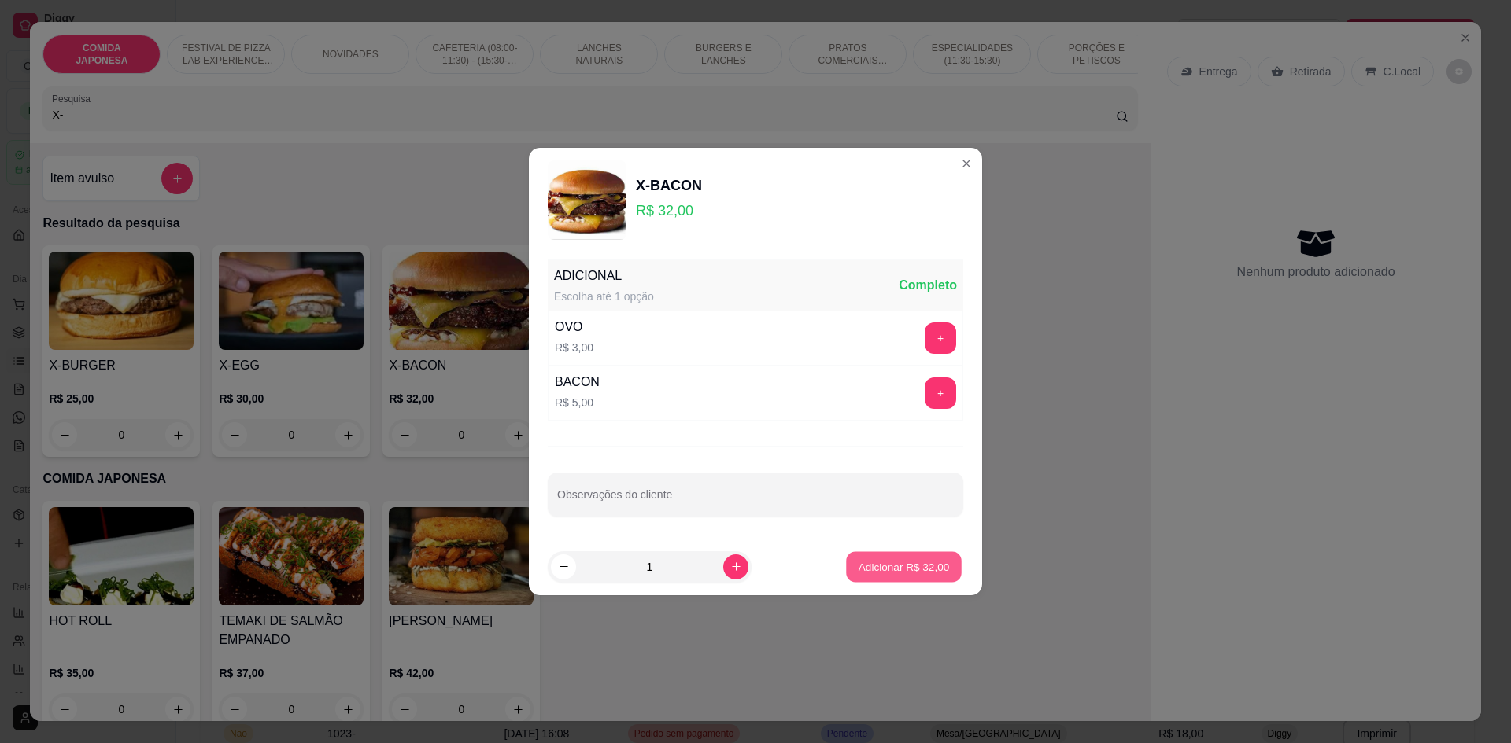
click at [906, 559] on button "Adicionar R$ 32,00" at bounding box center [904, 567] width 116 height 31
type input "1"
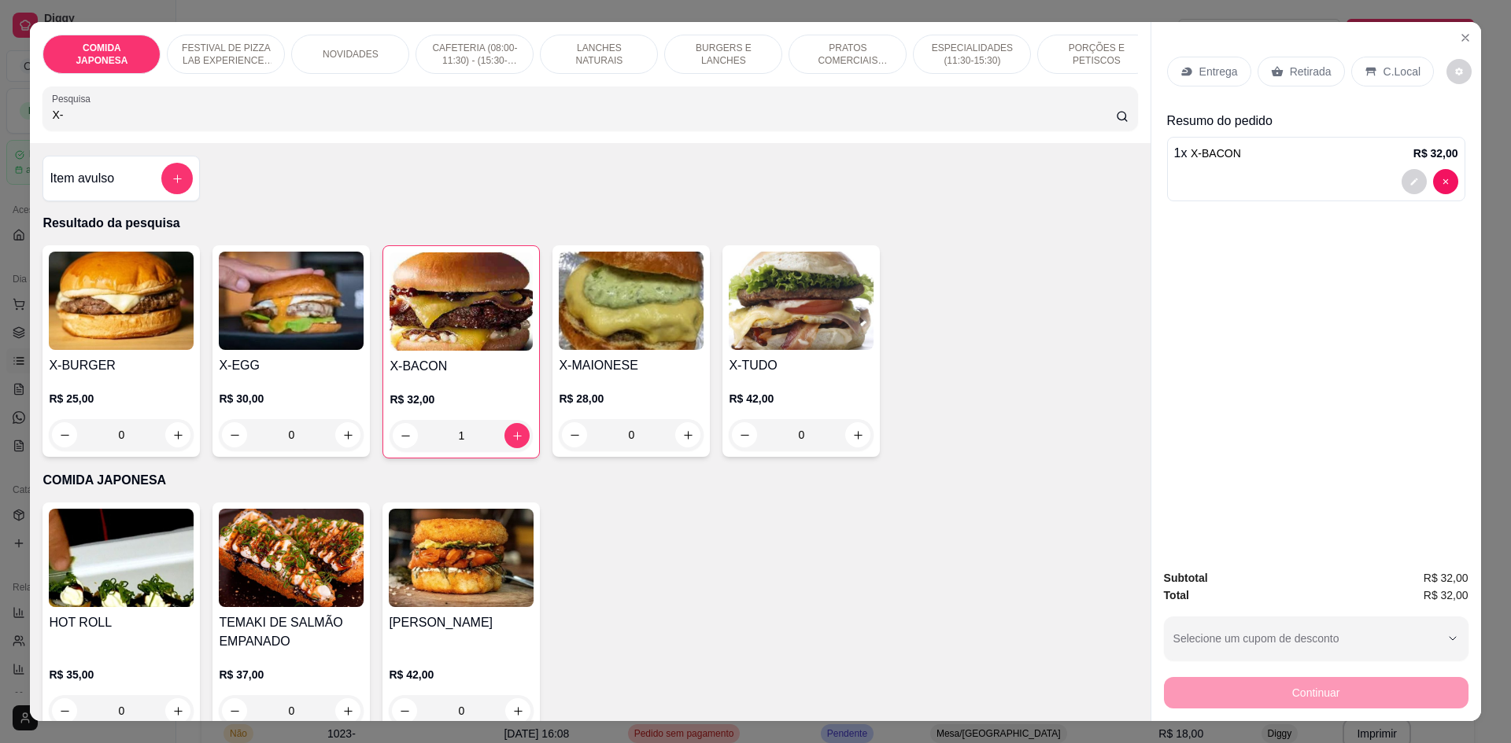
drag, startPoint x: 205, startPoint y: 120, endPoint x: 0, endPoint y: 127, distance: 205.5
click at [0, 127] on div "COMIDA JAPONESA FESTIVAL DE PIZZA LAB EXPERIENCE - PIZZA MÉDIA (serve 1 a 2 pes…" at bounding box center [755, 371] width 1511 height 743
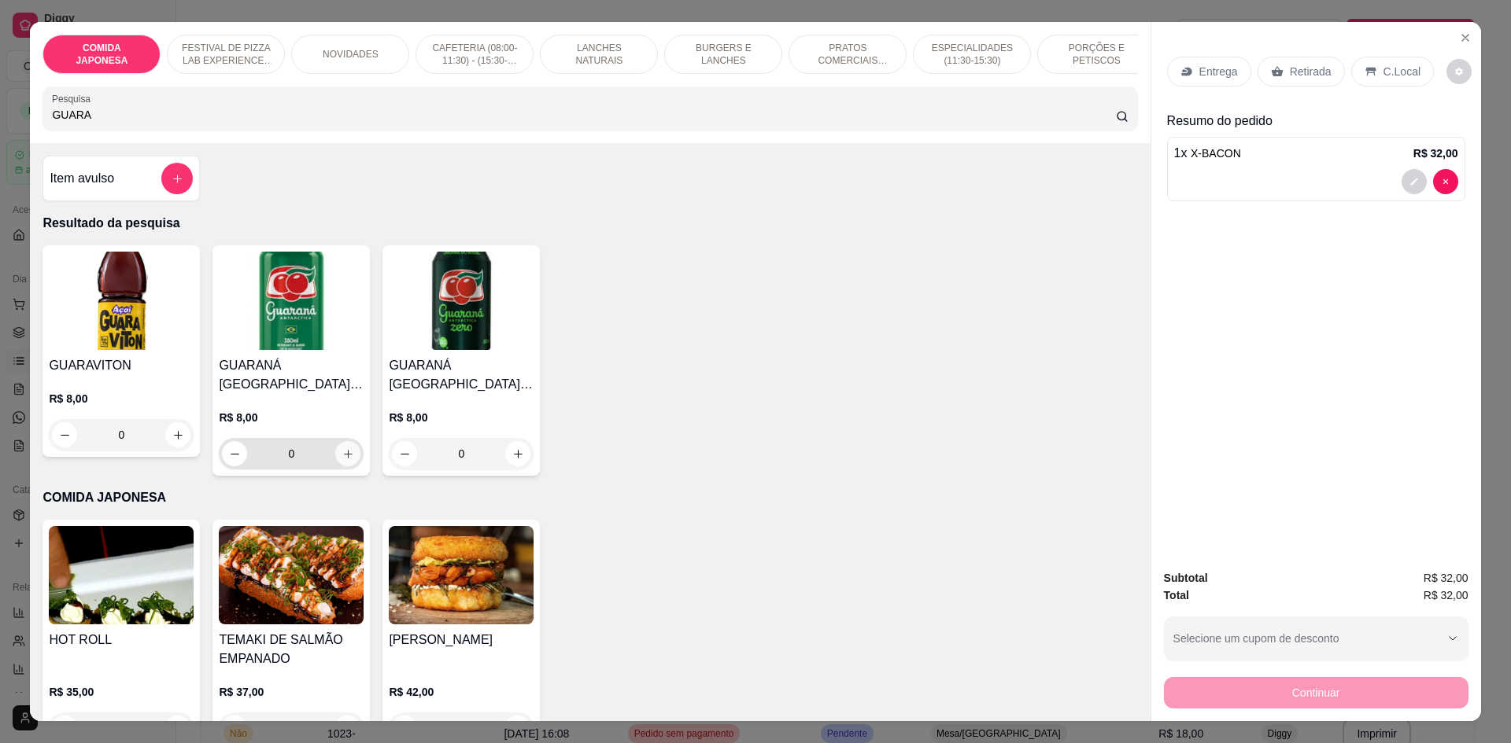
type input "GUARA"
click at [342, 460] on icon "increase-product-quantity" at bounding box center [348, 454] width 12 height 12
type input "1"
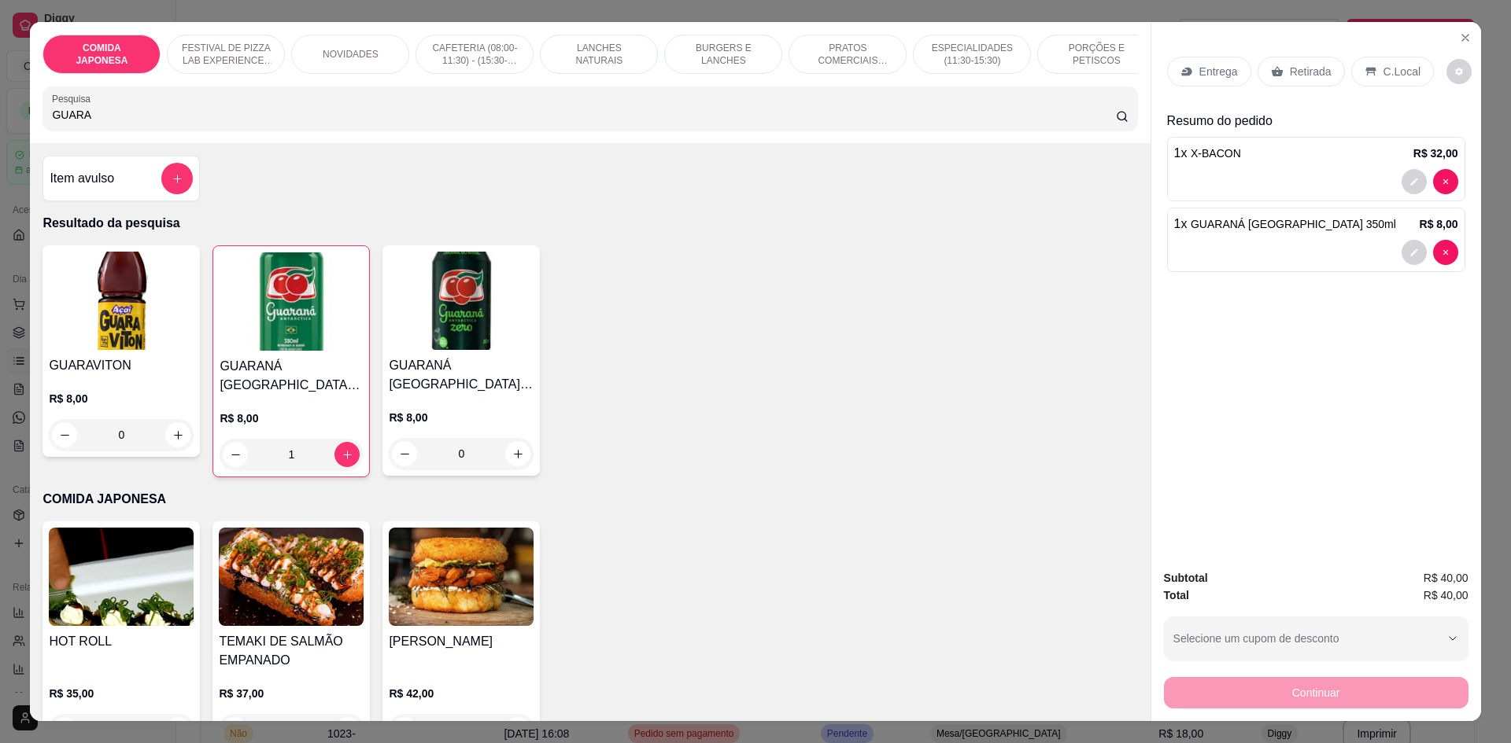
drag, startPoint x: 1381, startPoint y: 68, endPoint x: 1378, endPoint y: 76, distance: 8.2
click at [1383, 68] on p "C.Local" at bounding box center [1401, 72] width 37 height 16
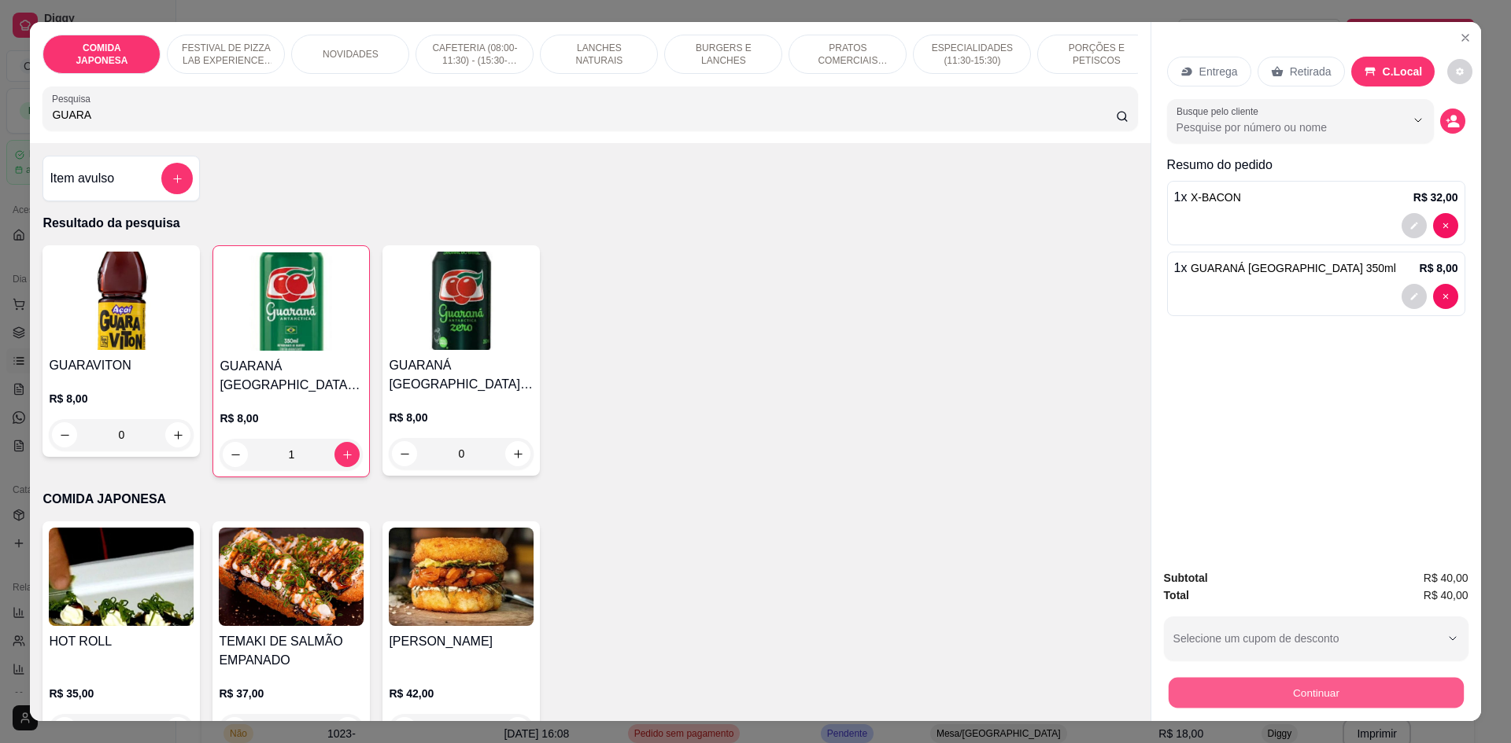
click at [1254, 699] on button "Continuar" at bounding box center [1315, 692] width 295 height 31
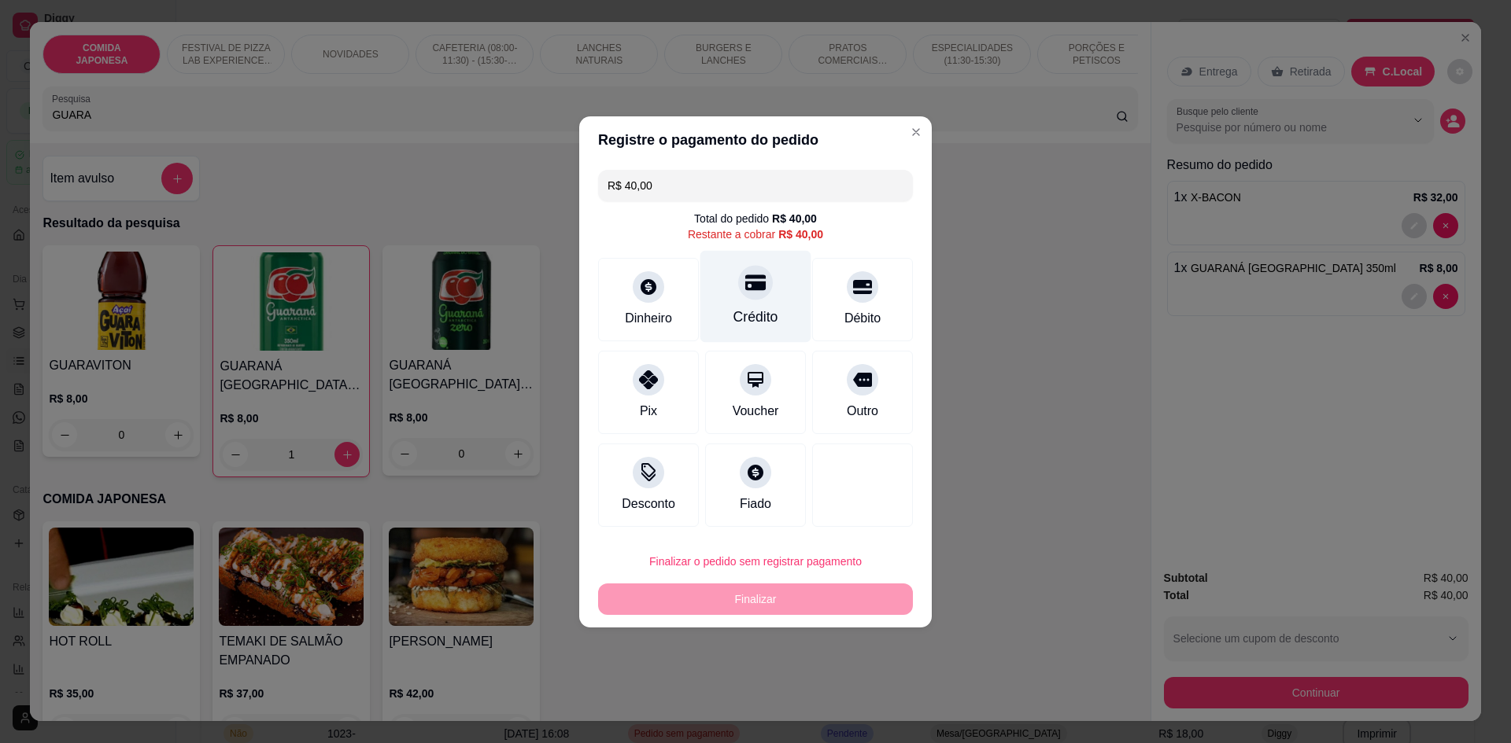
click at [765, 318] on div "Crédito" at bounding box center [755, 317] width 45 height 20
type input "R$ 0,00"
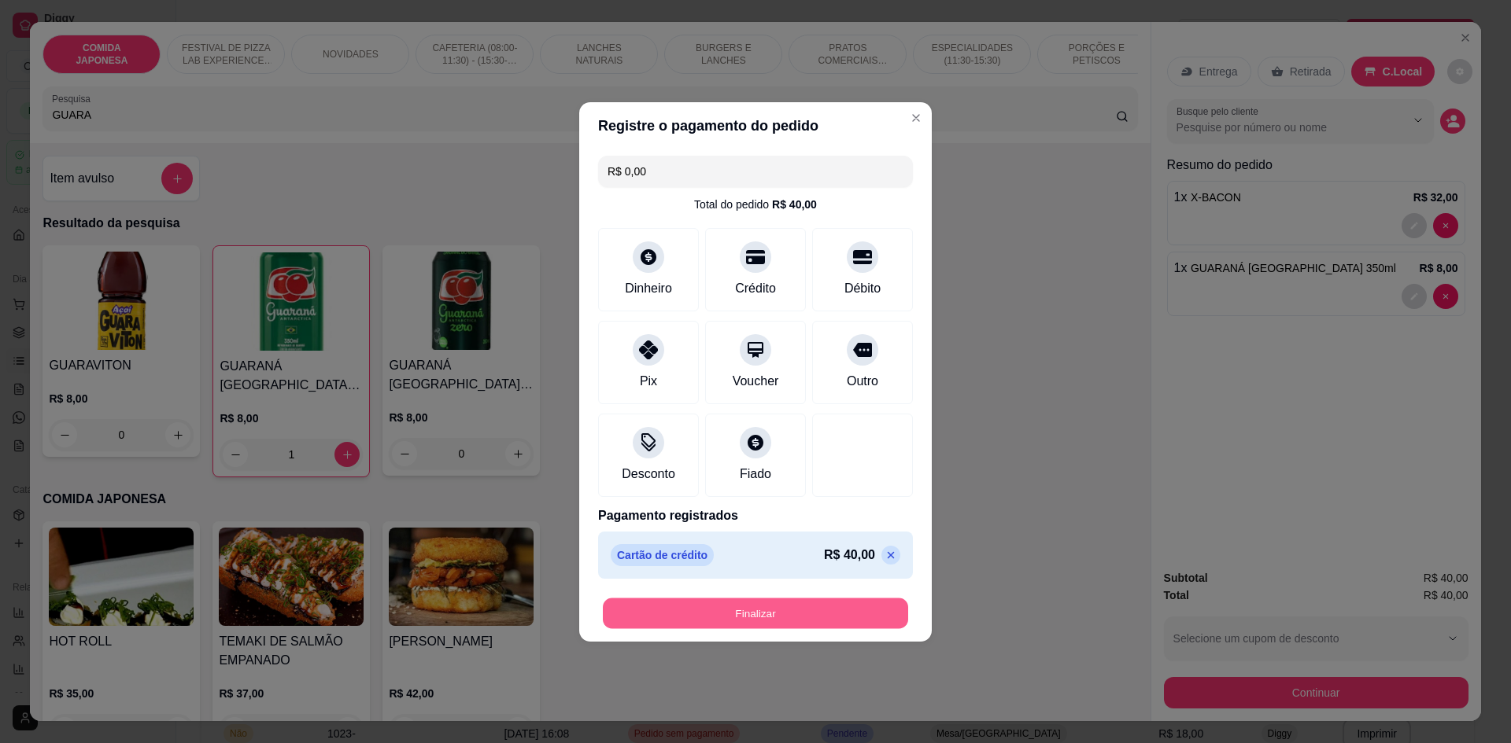
click at [695, 616] on button "Finalizar" at bounding box center [755, 613] width 305 height 31
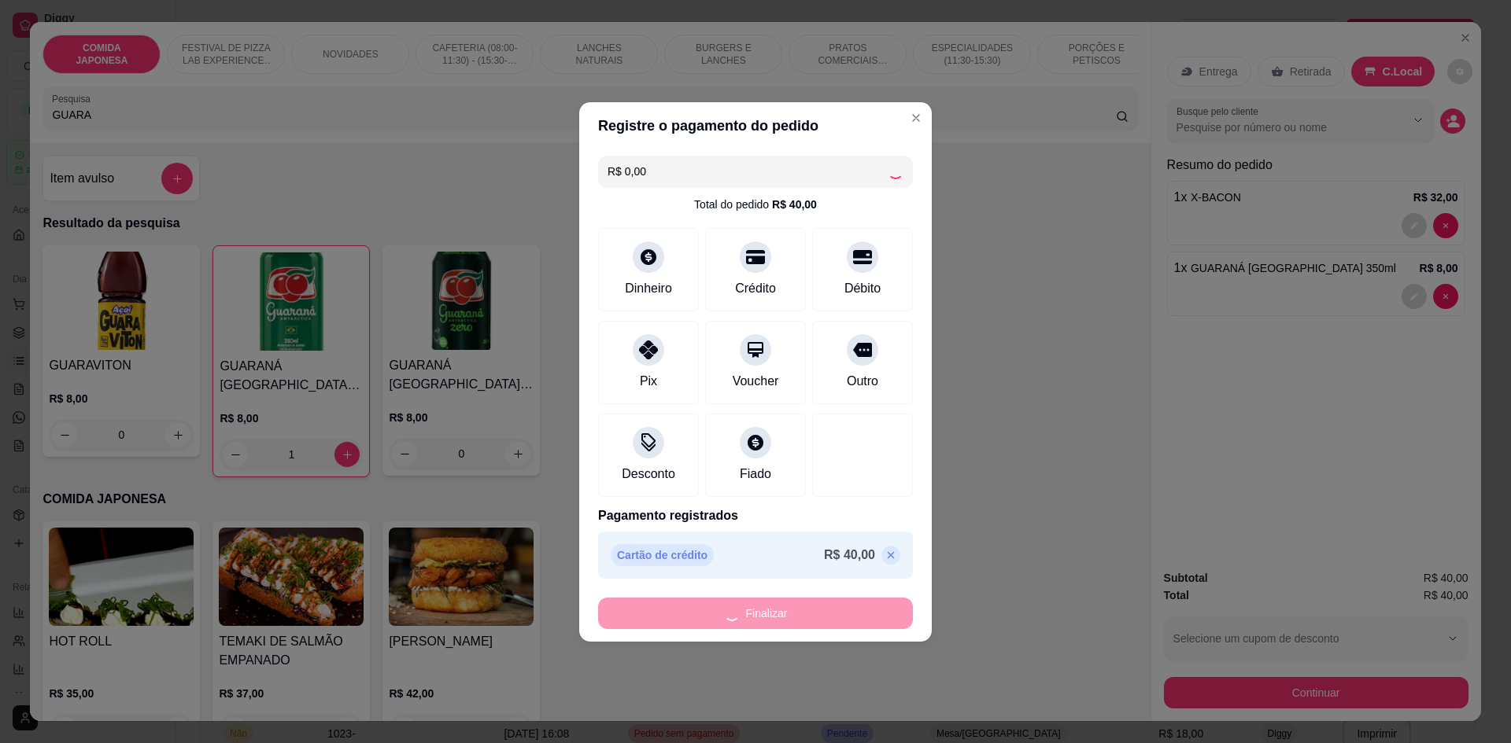
type input "0"
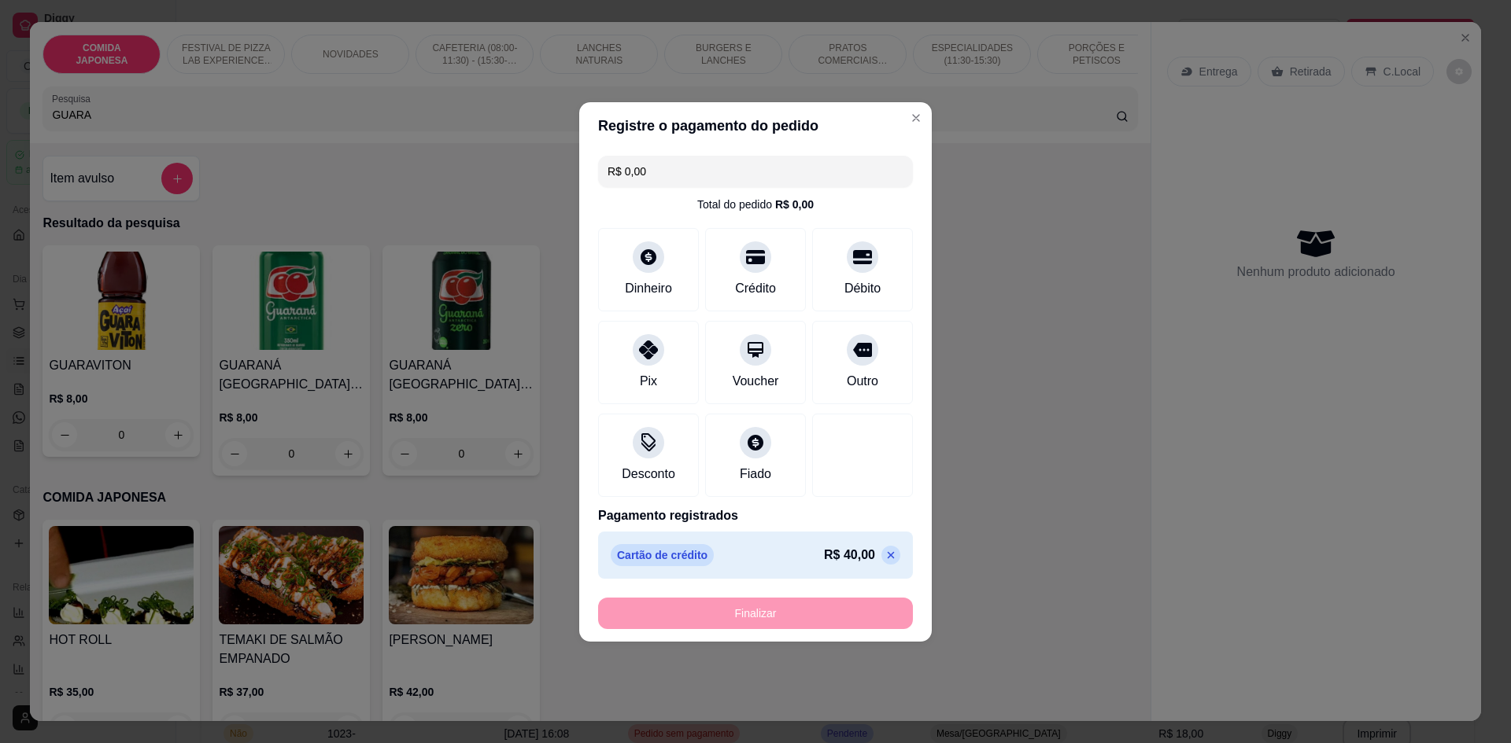
type input "-R$ 40,00"
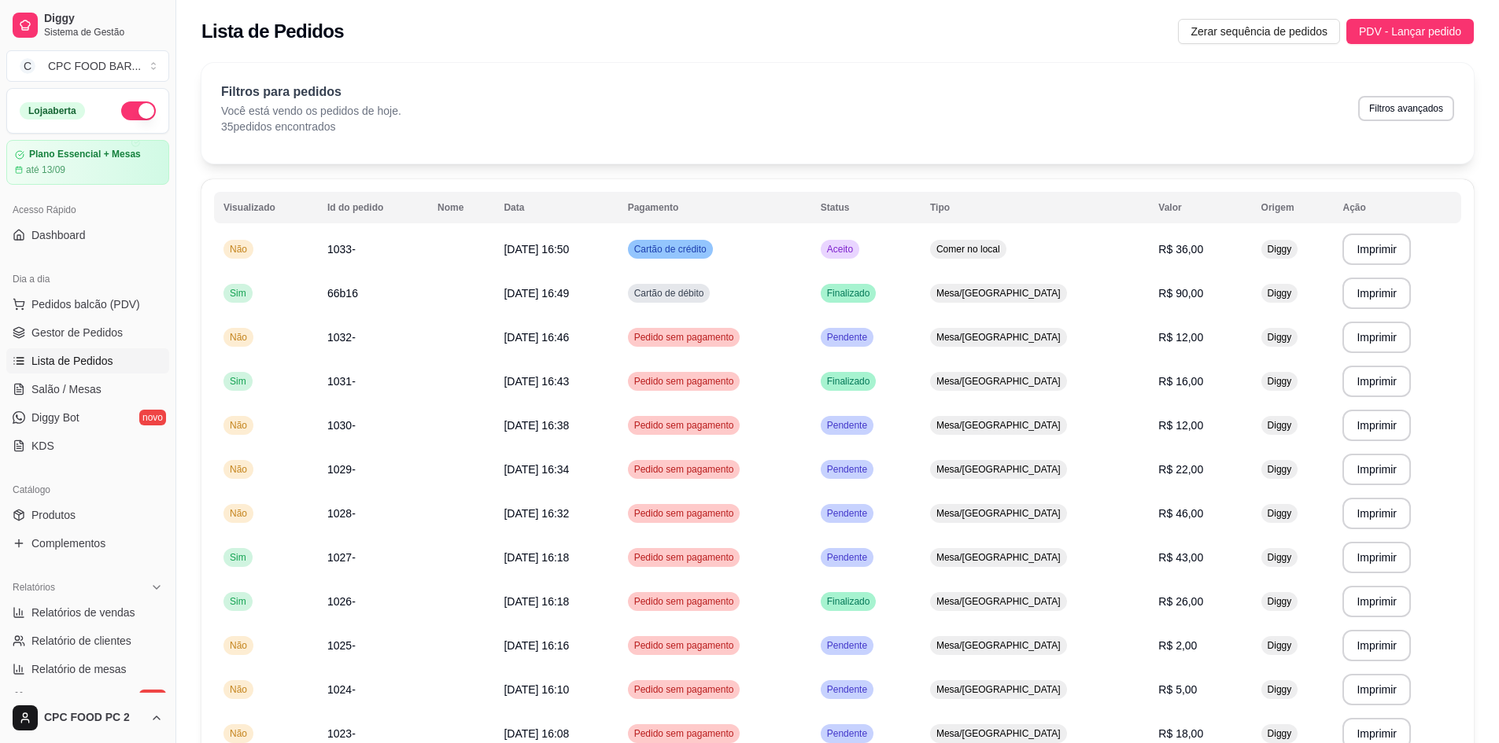
click at [49, 364] on span "Lista de Pedidos" at bounding box center [72, 361] width 82 height 16
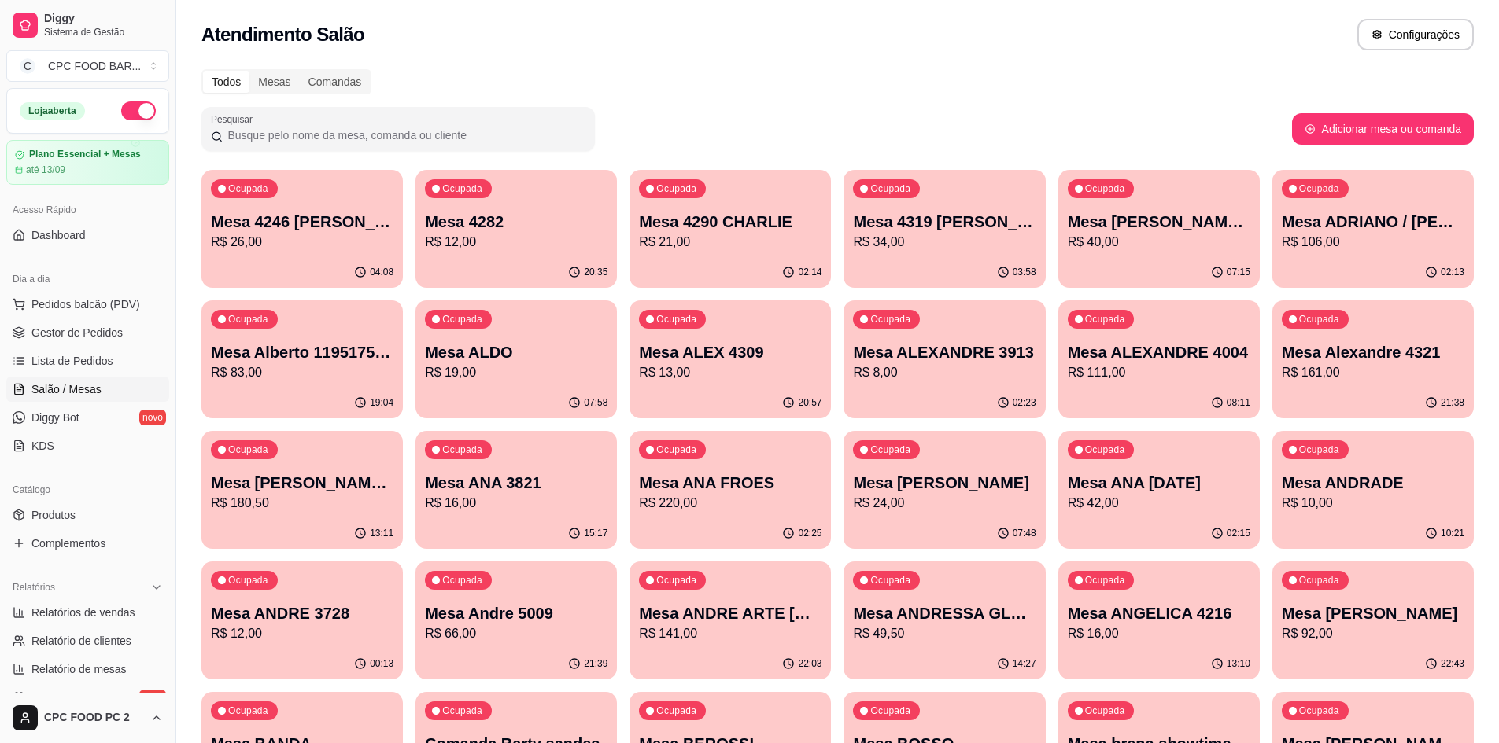
click at [269, 138] on input "Pesquisar" at bounding box center [404, 135] width 363 height 16
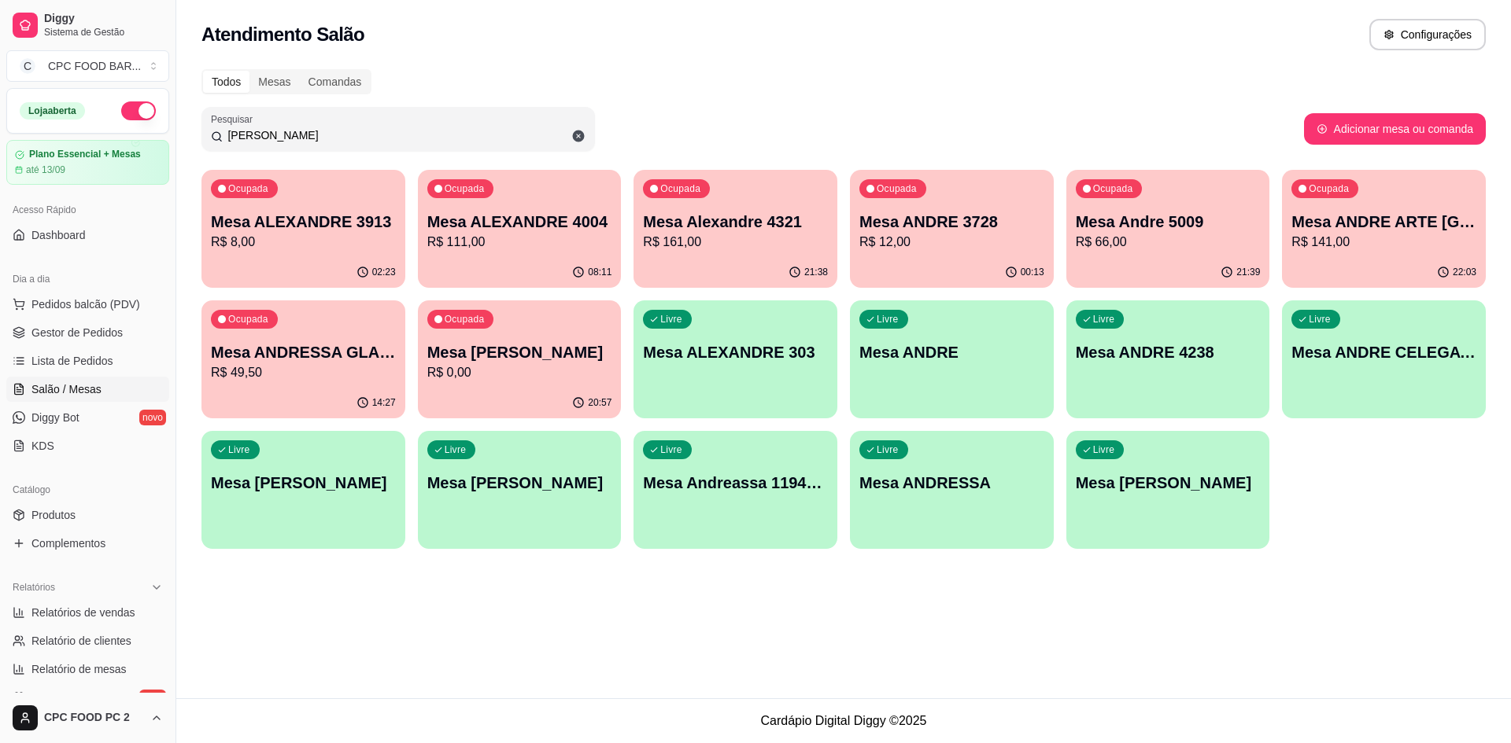
type input "[PERSON_NAME]"
click at [995, 256] on div "Ocupada Mesa ANDRE 3728 R$ 12,00" at bounding box center [951, 214] width 197 height 85
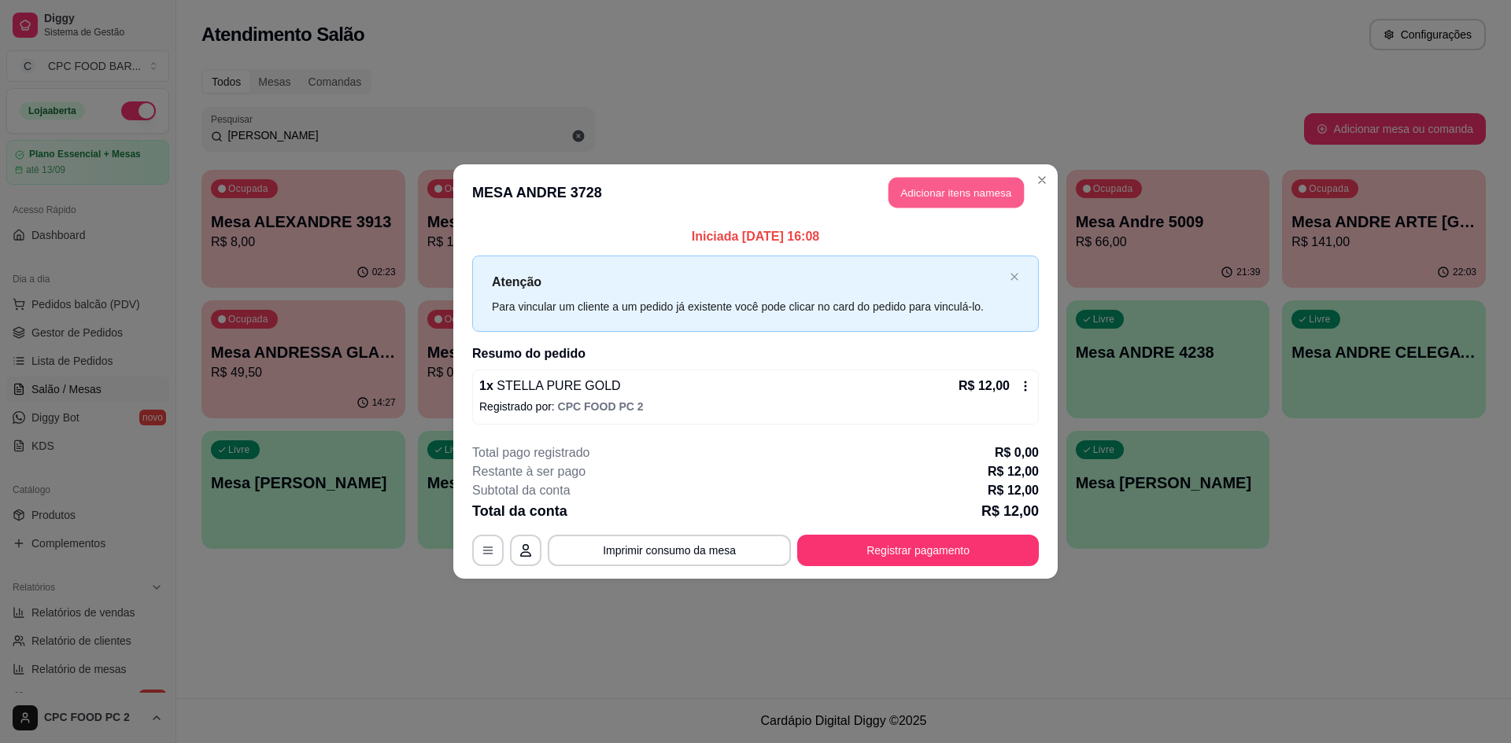
click at [951, 187] on button "Adicionar itens na mesa" at bounding box center [955, 193] width 135 height 31
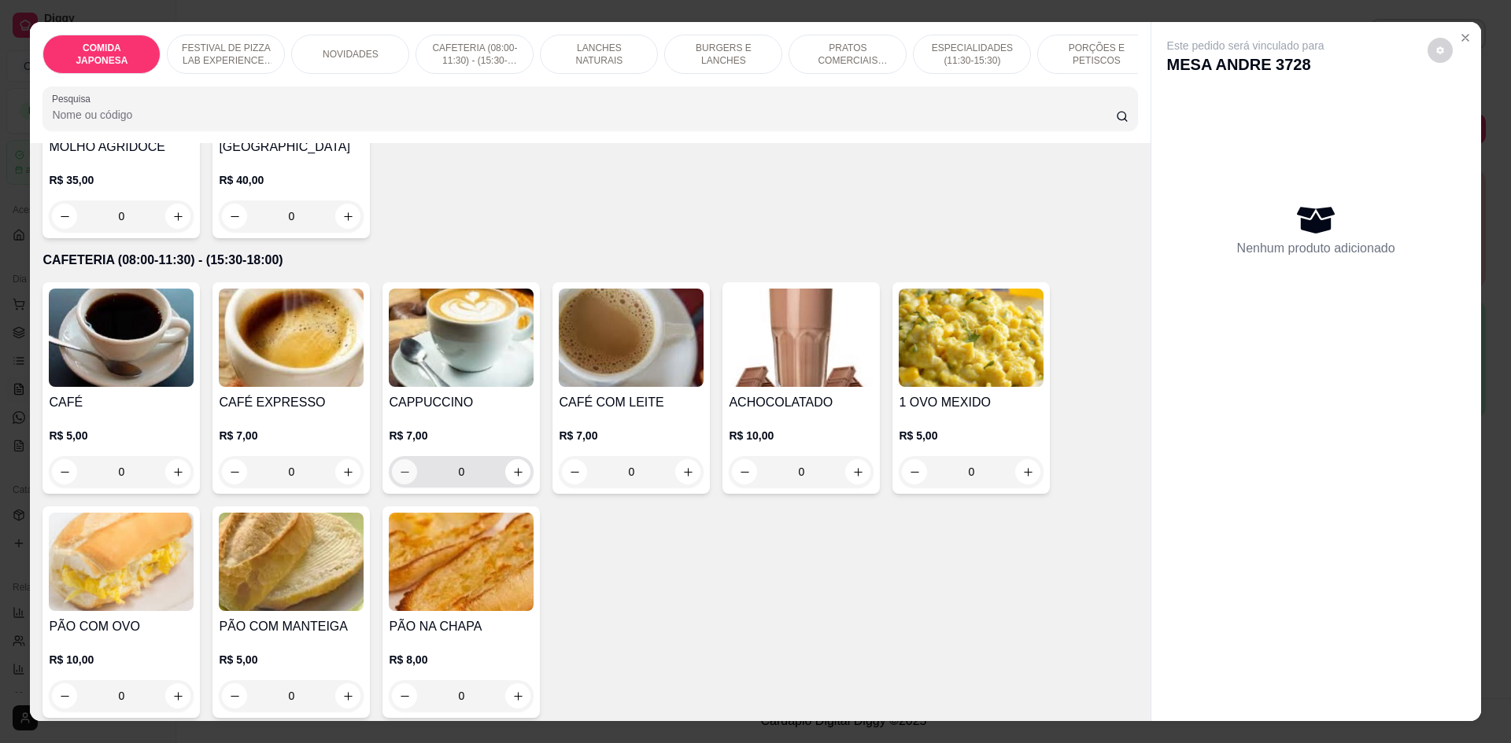
scroll to position [944, 0]
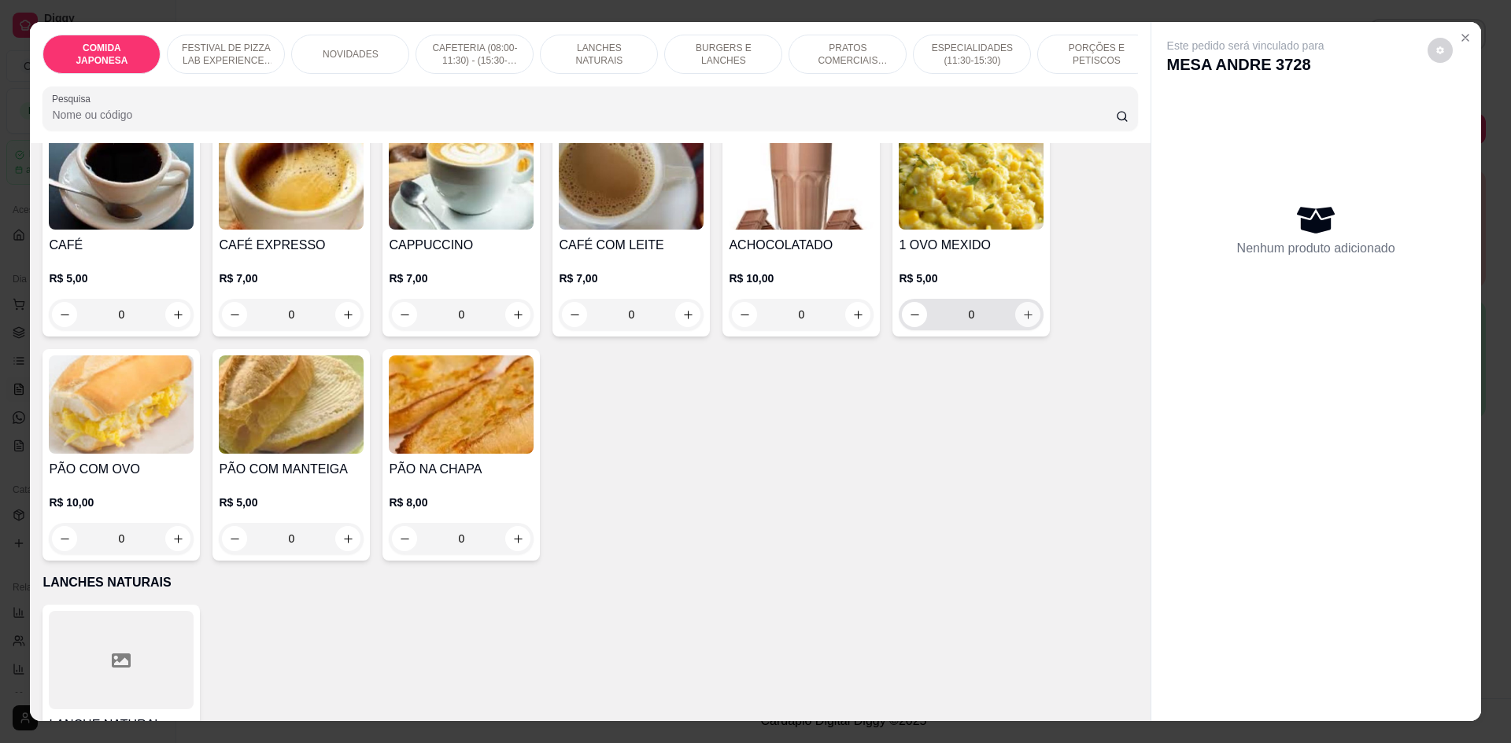
click at [1023, 321] on icon "increase-product-quantity" at bounding box center [1028, 315] width 12 height 12
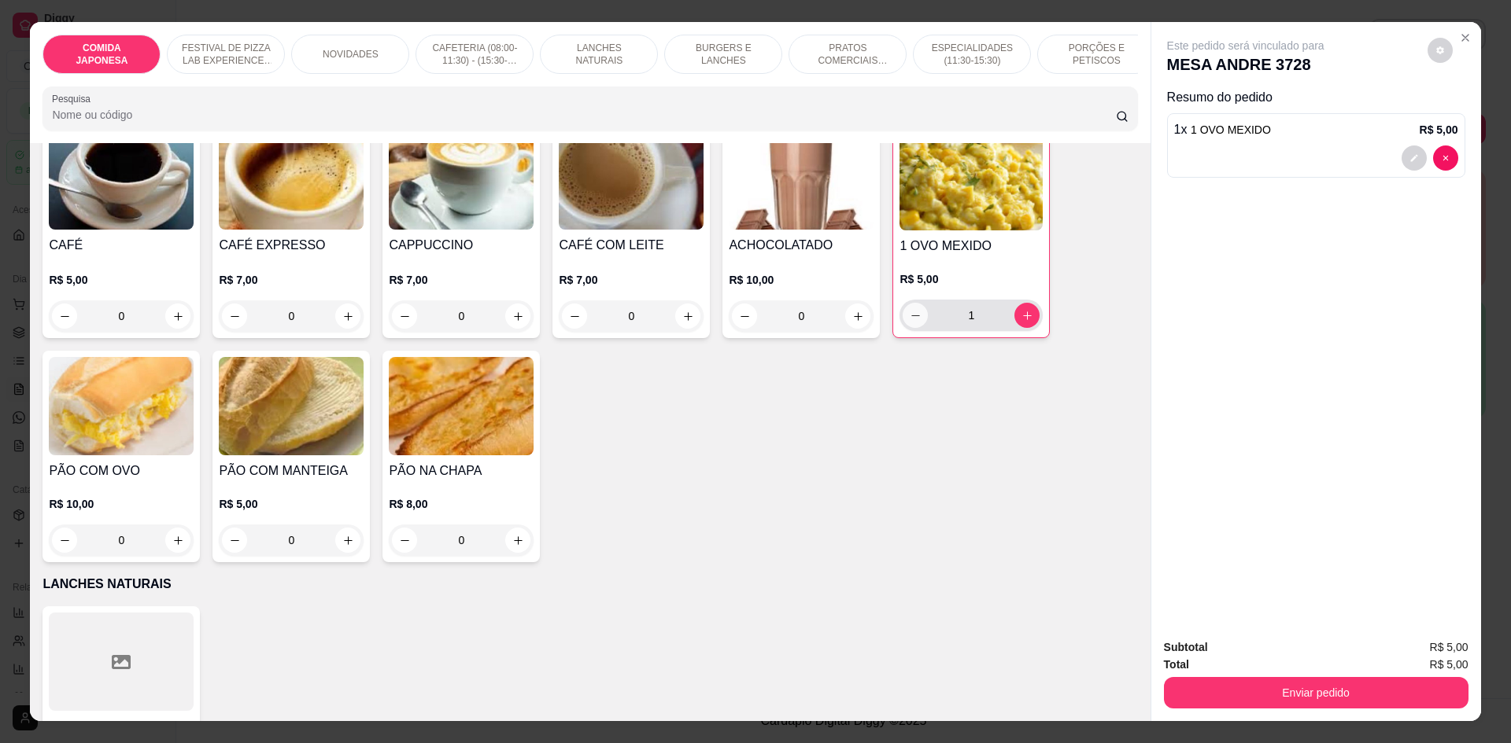
click at [909, 322] on icon "decrease-product-quantity" at bounding box center [915, 316] width 12 height 12
type input "0"
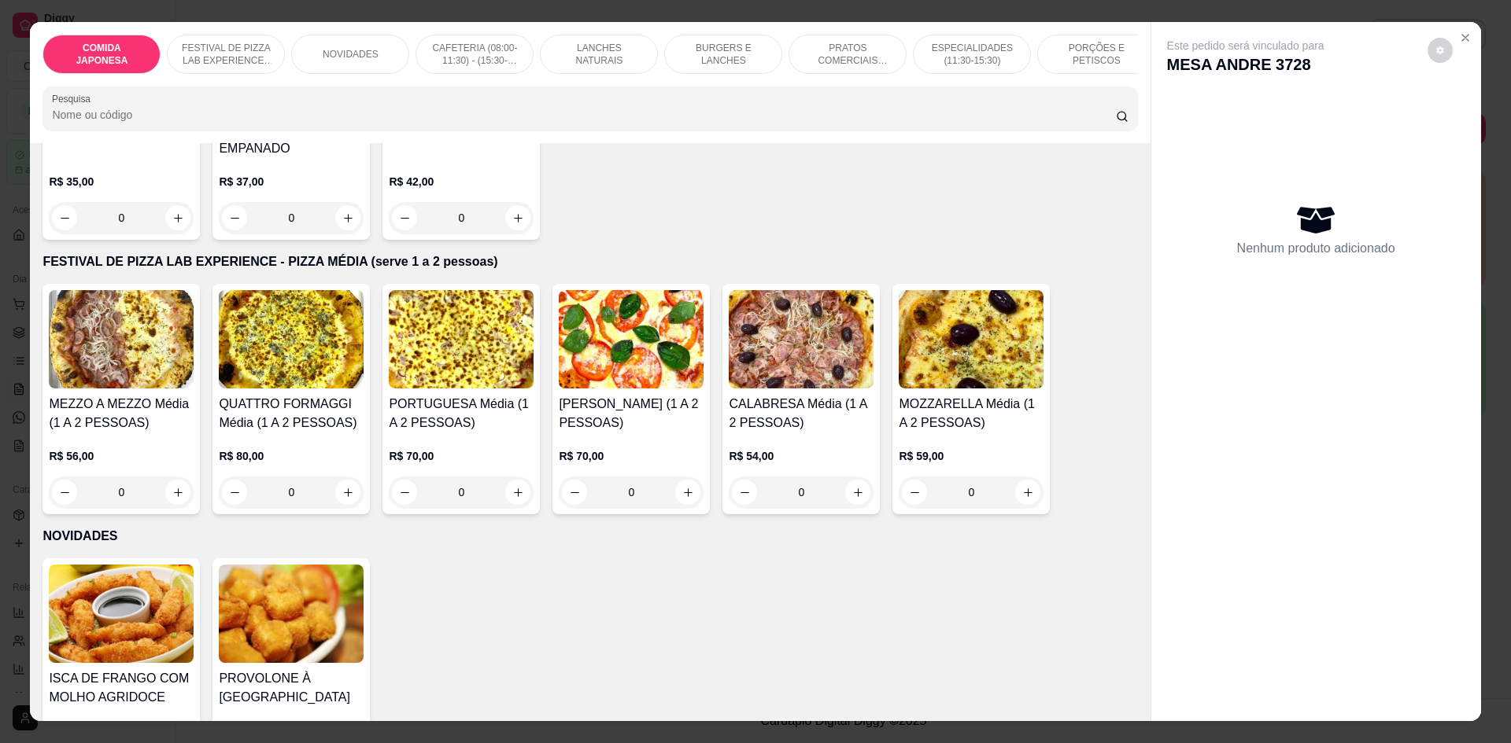
scroll to position [0, 0]
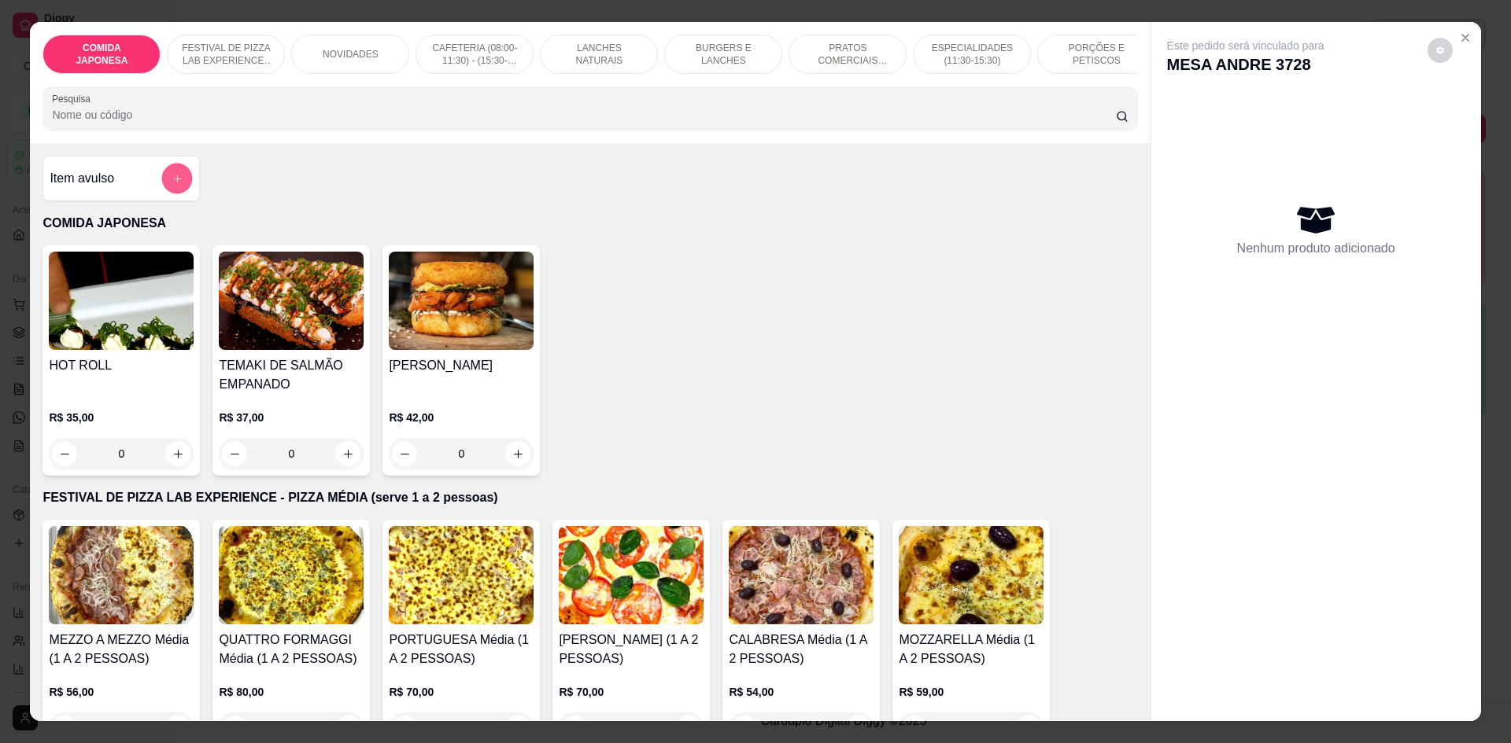
click at [172, 185] on icon "add-separate-item" at bounding box center [178, 179] width 12 height 12
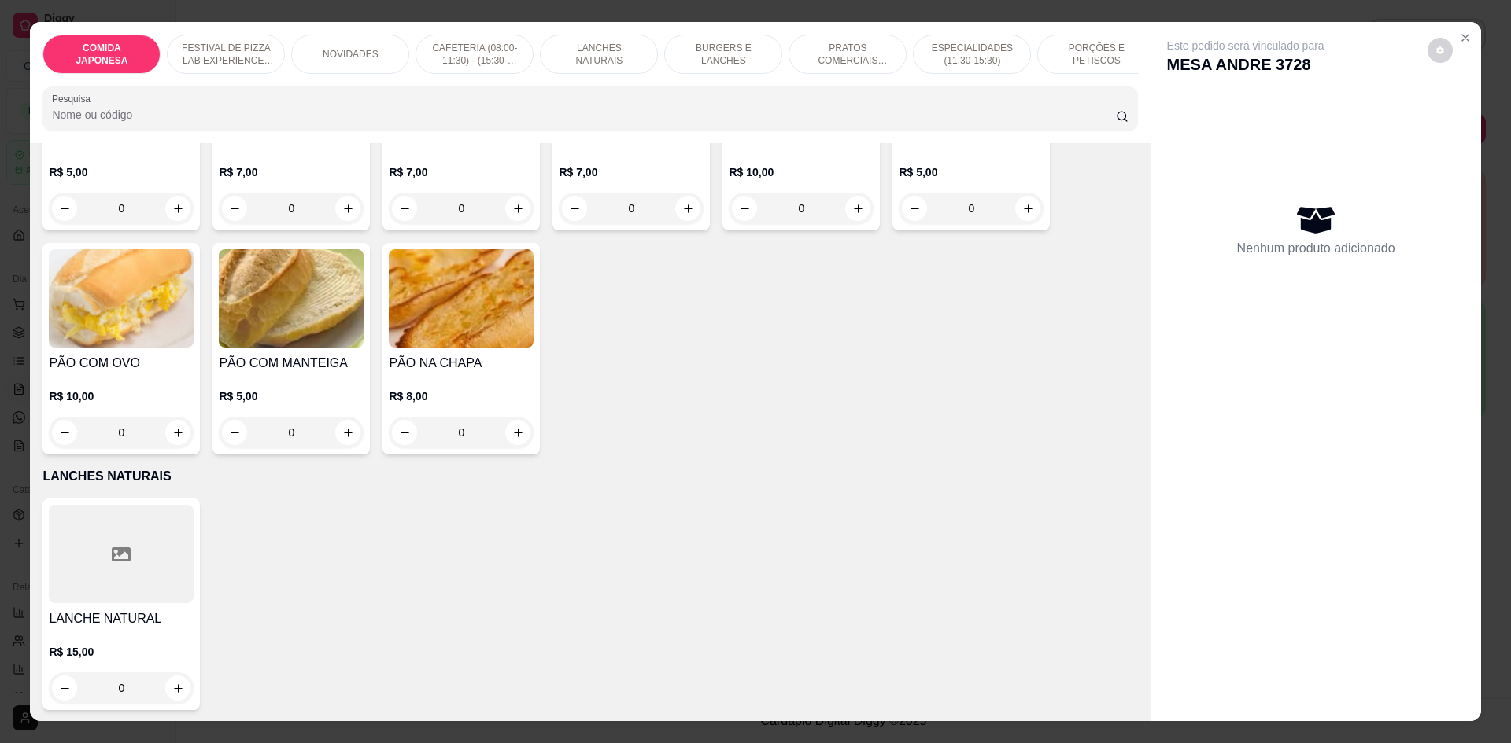
scroll to position [865, 0]
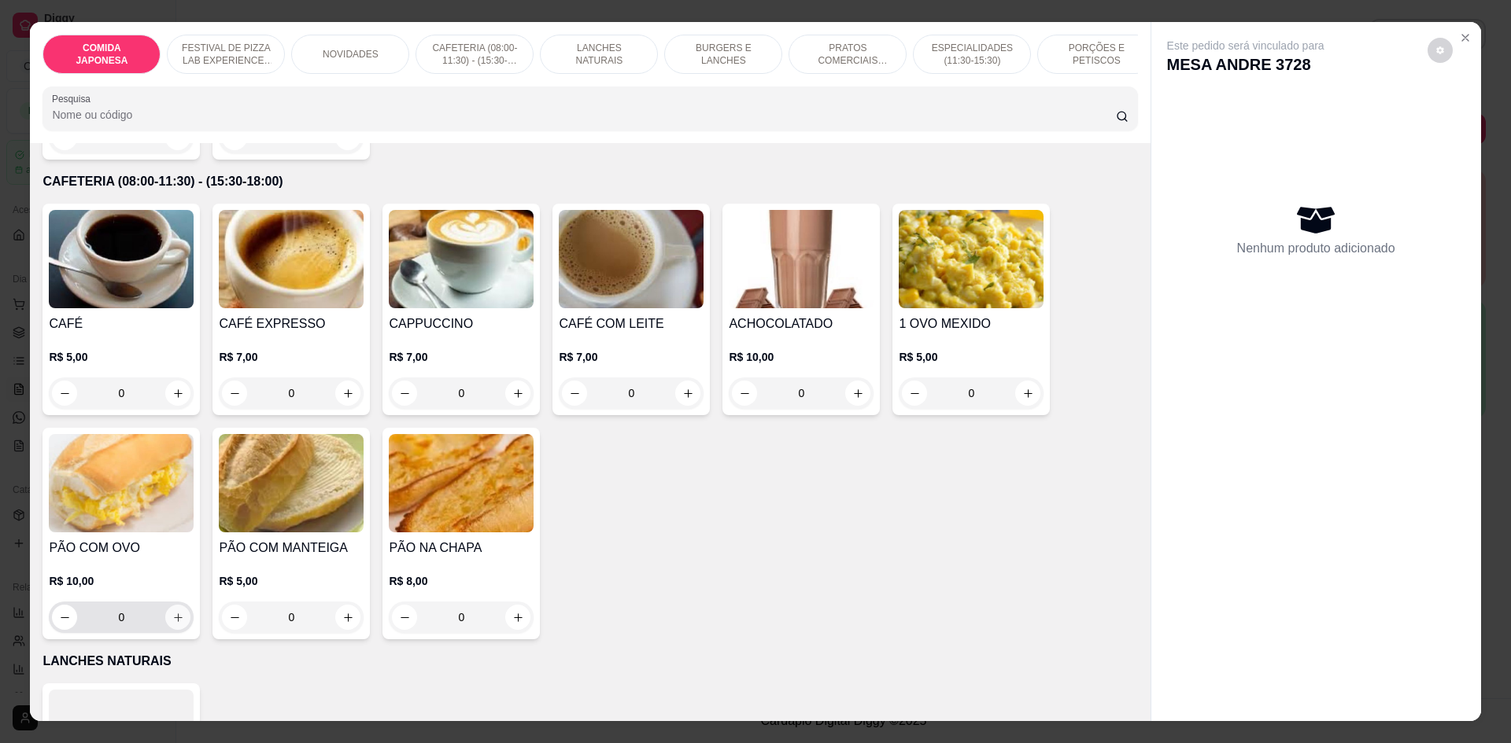
click at [173, 624] on icon "increase-product-quantity" at bounding box center [178, 618] width 12 height 12
type input "1"
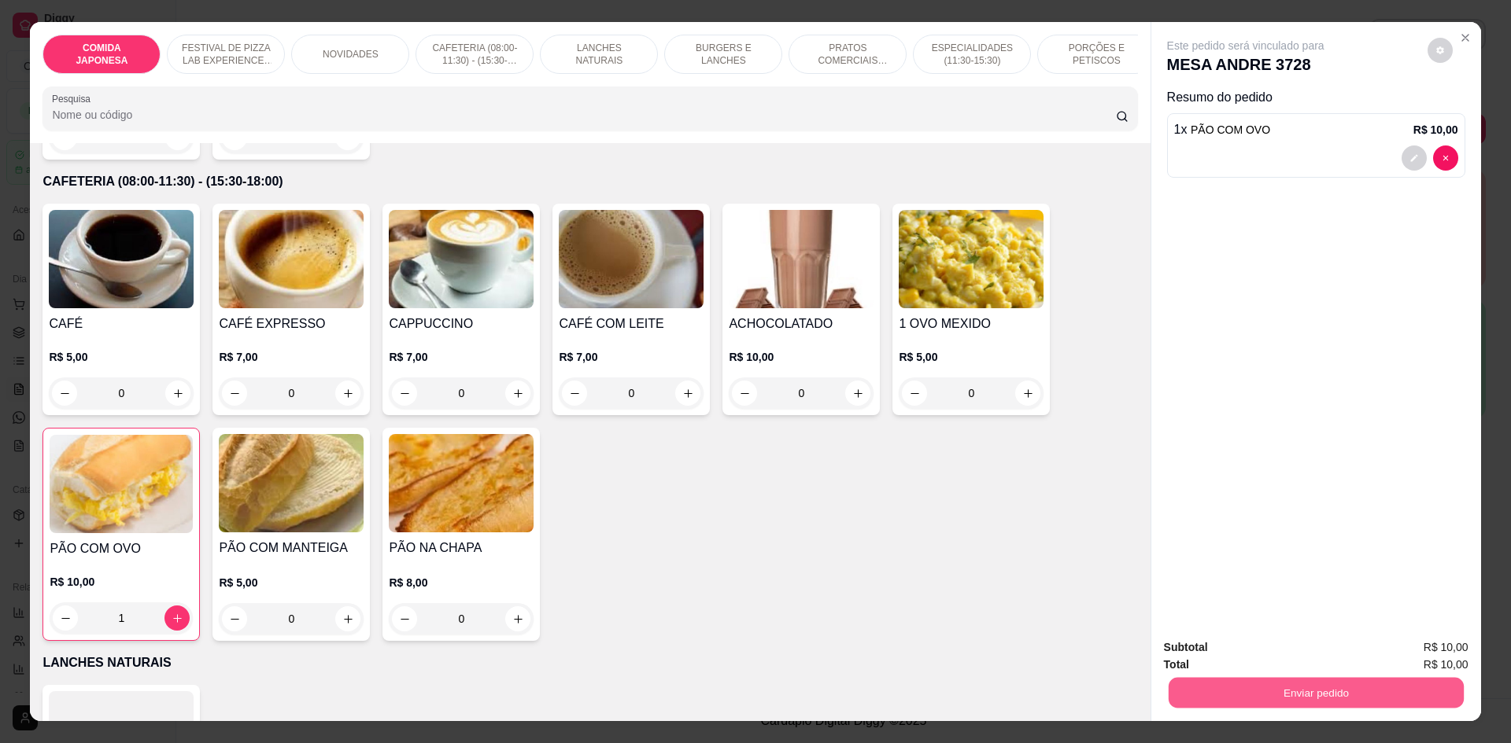
click at [1256, 683] on button "Enviar pedido" at bounding box center [1315, 692] width 295 height 31
click at [1249, 652] on button "Não registrar e enviar pedido" at bounding box center [1264, 655] width 164 height 30
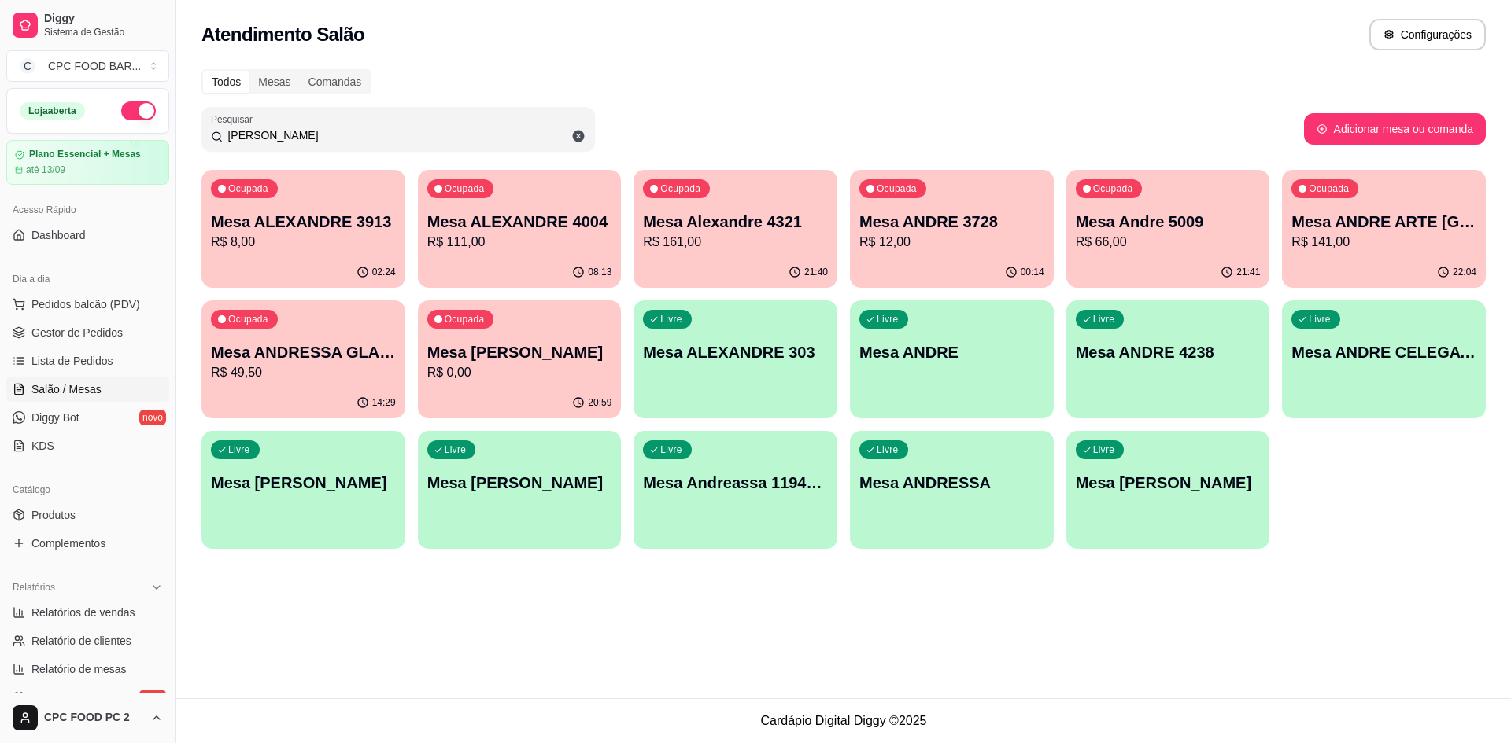
drag, startPoint x: 268, startPoint y: 131, endPoint x: 204, endPoint y: 124, distance: 64.9
click at [206, 124] on div "Pesquisar ANDRE" at bounding box center [397, 129] width 393 height 44
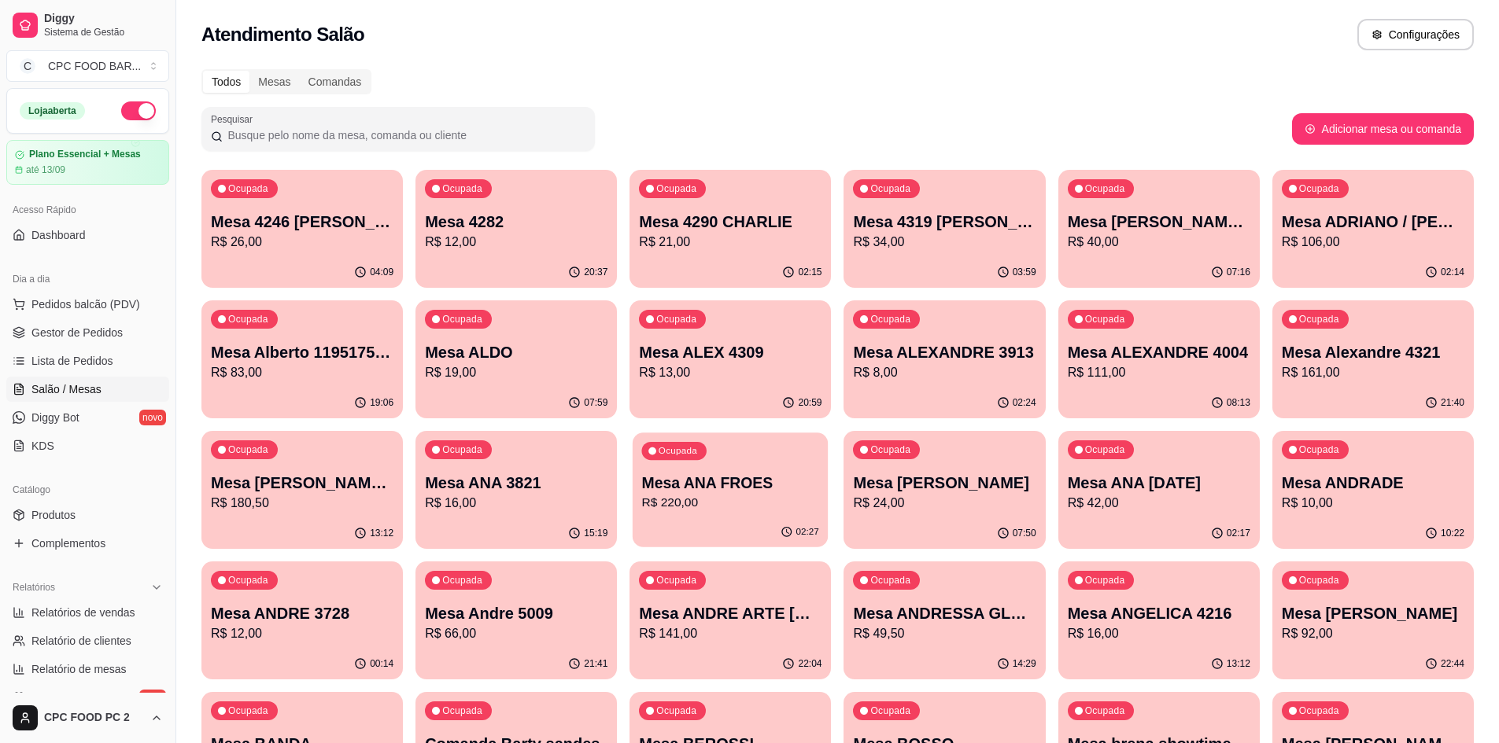
click at [725, 462] on div "Ocupada Mesa ANA FROES R$ 220,00" at bounding box center [730, 475] width 195 height 85
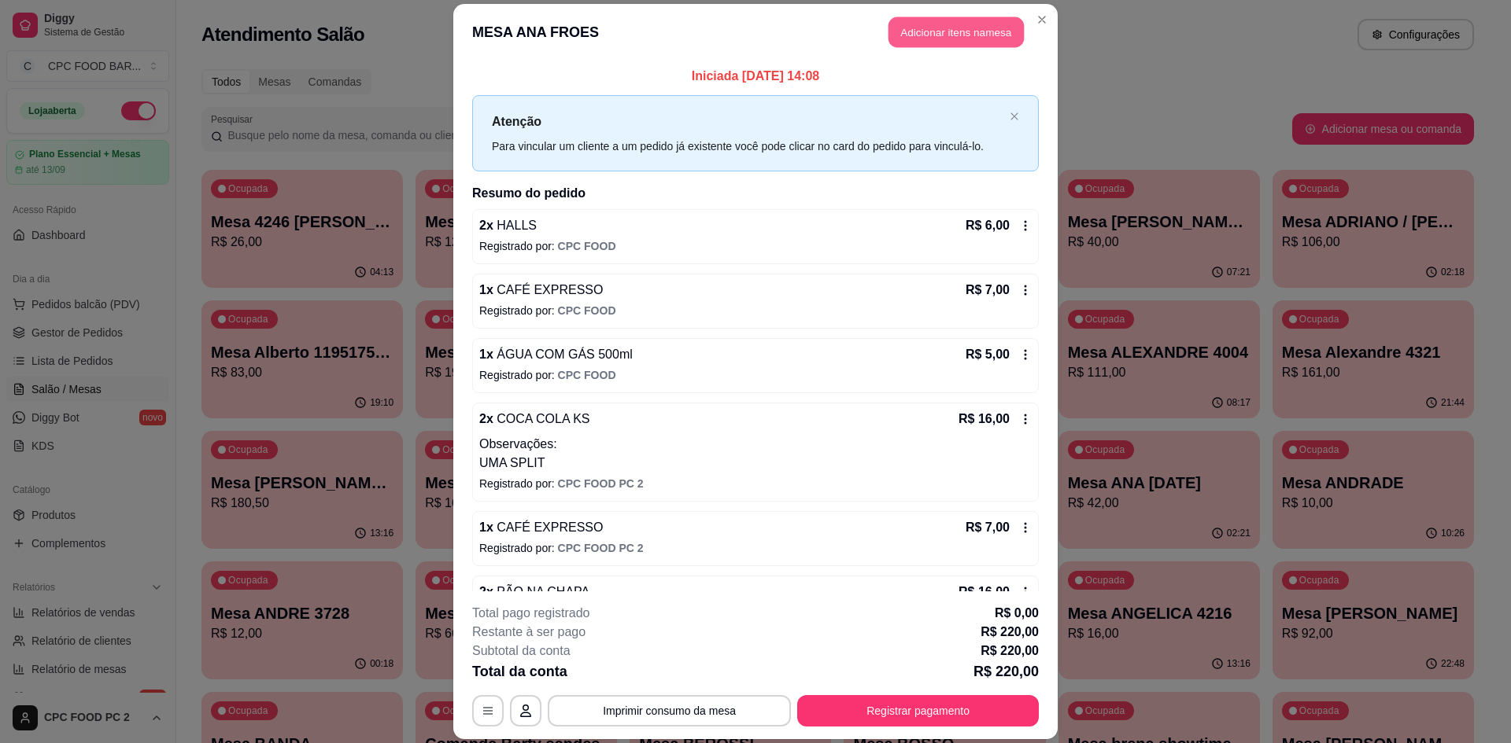
click at [983, 42] on button "Adicionar itens na mesa" at bounding box center [955, 32] width 135 height 31
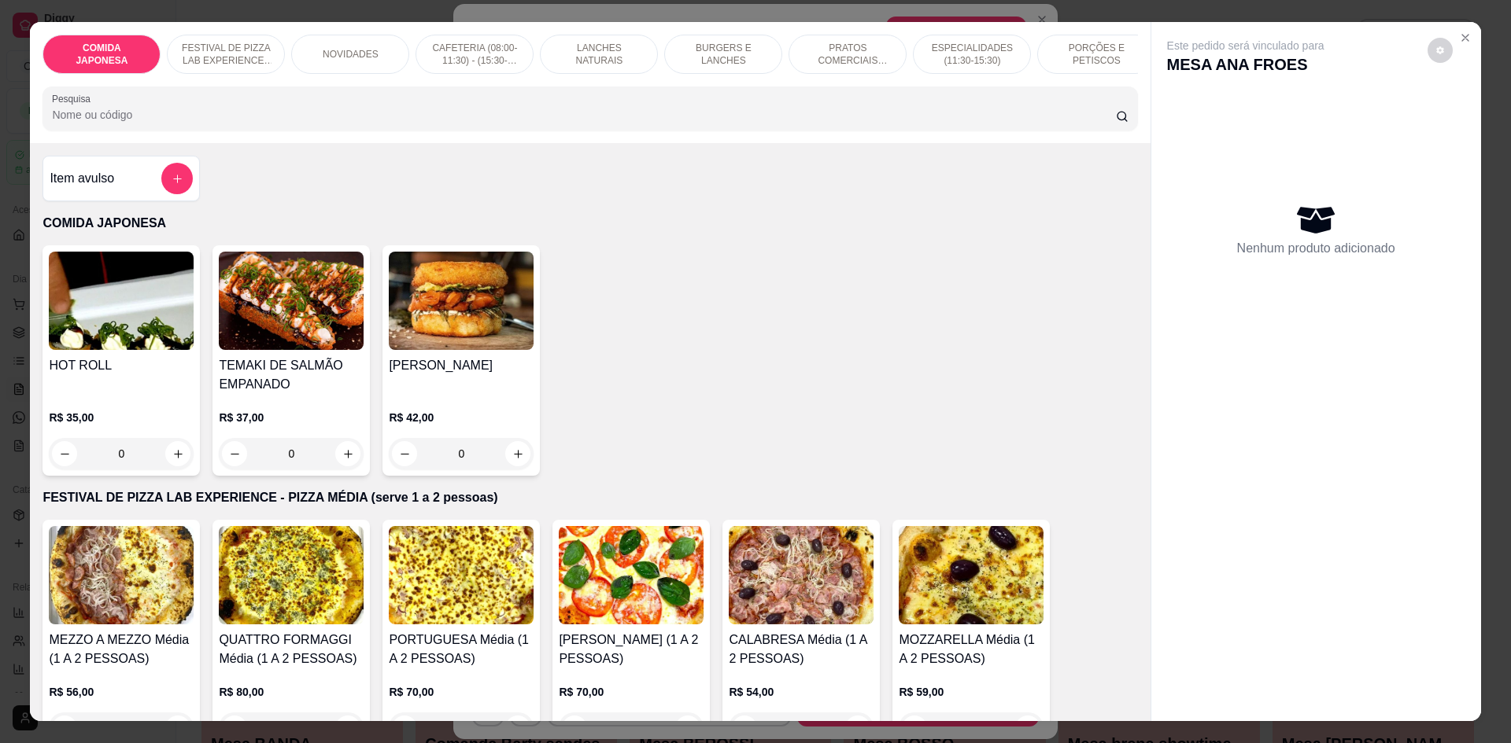
click at [493, 120] on input "Pesquisa" at bounding box center [583, 115] width 1063 height 16
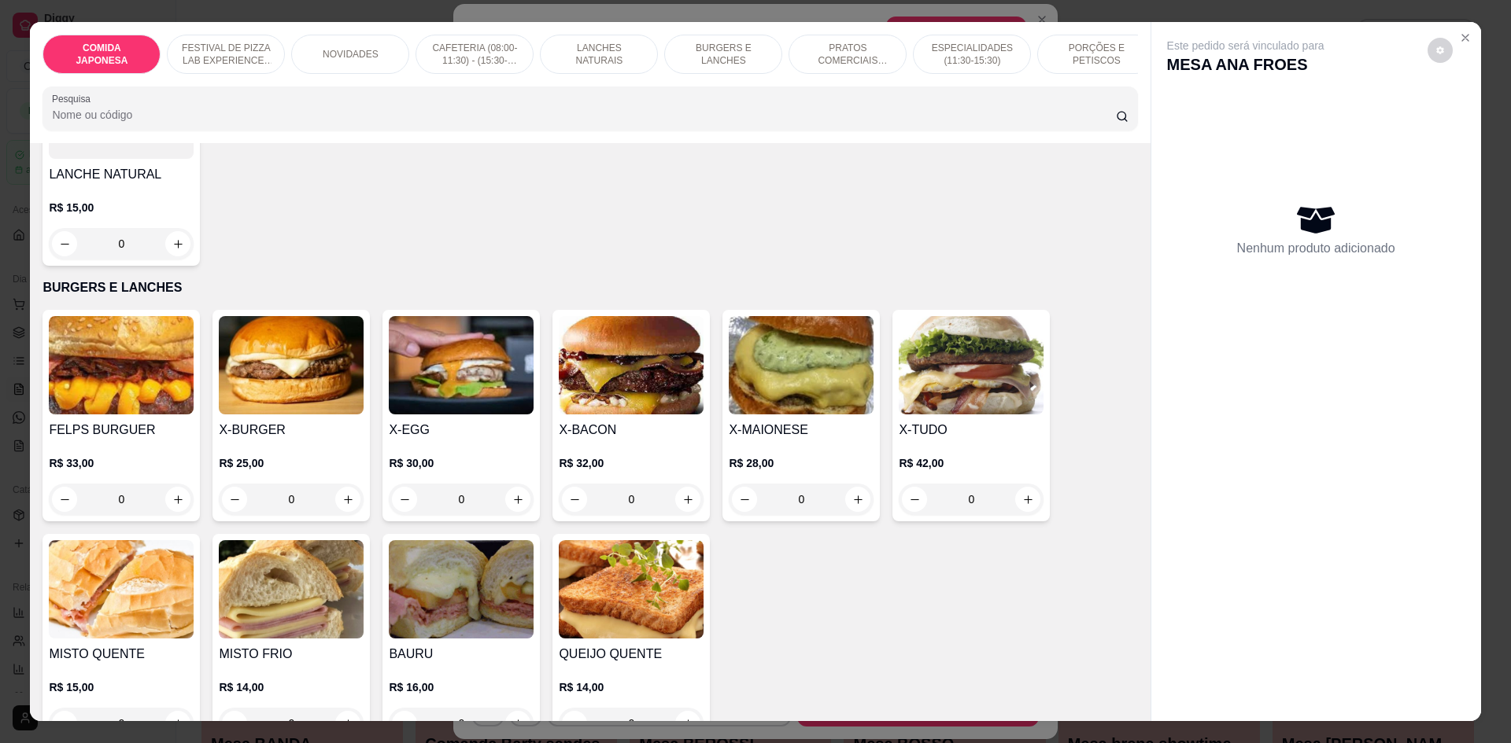
scroll to position [1731, 0]
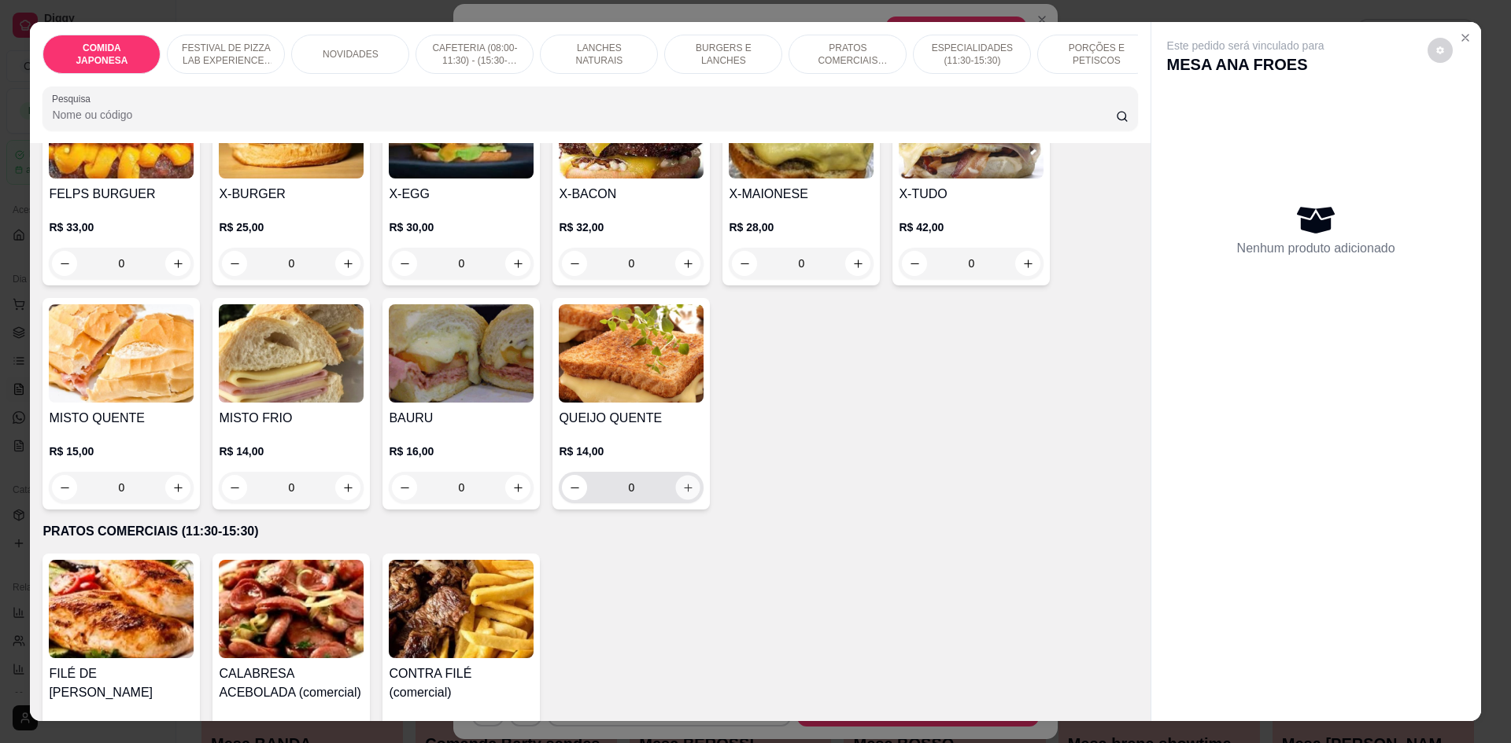
click at [686, 494] on icon "increase-product-quantity" at bounding box center [688, 488] width 12 height 12
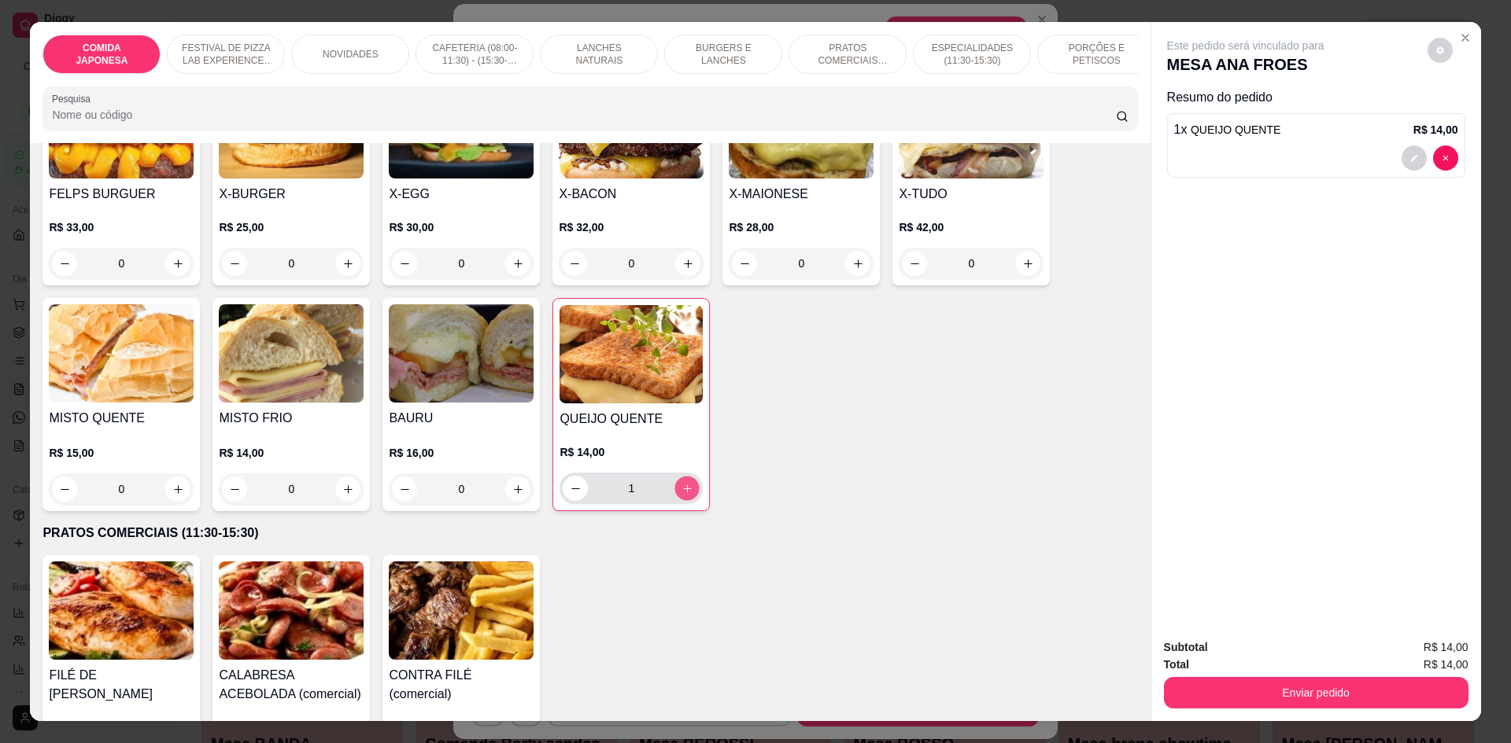
click at [686, 495] on icon "increase-product-quantity" at bounding box center [687, 489] width 12 height 12
type input "2"
click at [1402, 157] on button "decrease-product-quantity" at bounding box center [1413, 158] width 25 height 25
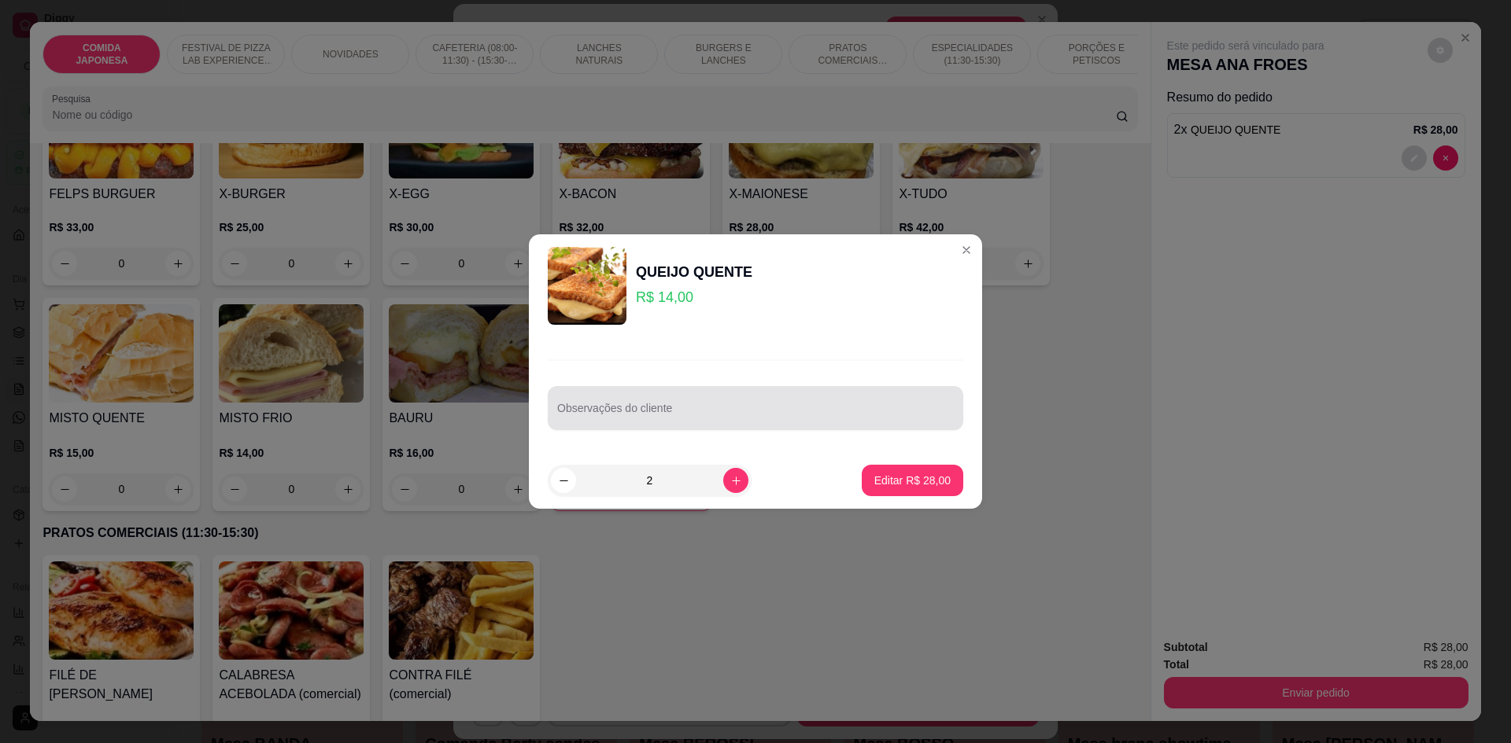
click at [703, 394] on div at bounding box center [755, 408] width 397 height 31
type input "UM SEM TOMATE E COM MAIONESE"
click at [873, 472] on button "Editar R$ 28,00" at bounding box center [911, 480] width 101 height 31
type input "0"
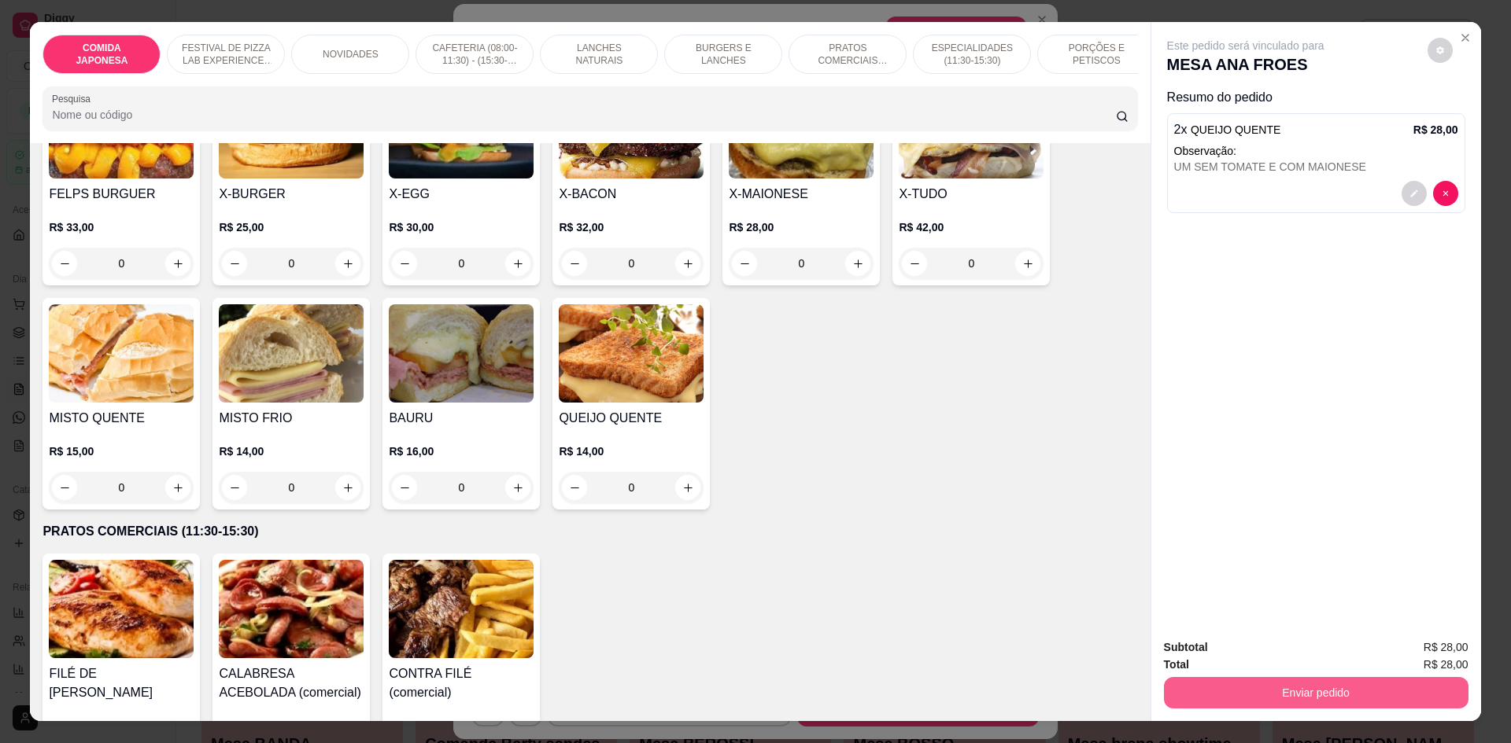
click at [1337, 686] on button "Enviar pedido" at bounding box center [1316, 692] width 304 height 31
click at [1312, 659] on button "Não registrar e enviar pedido" at bounding box center [1264, 655] width 164 height 30
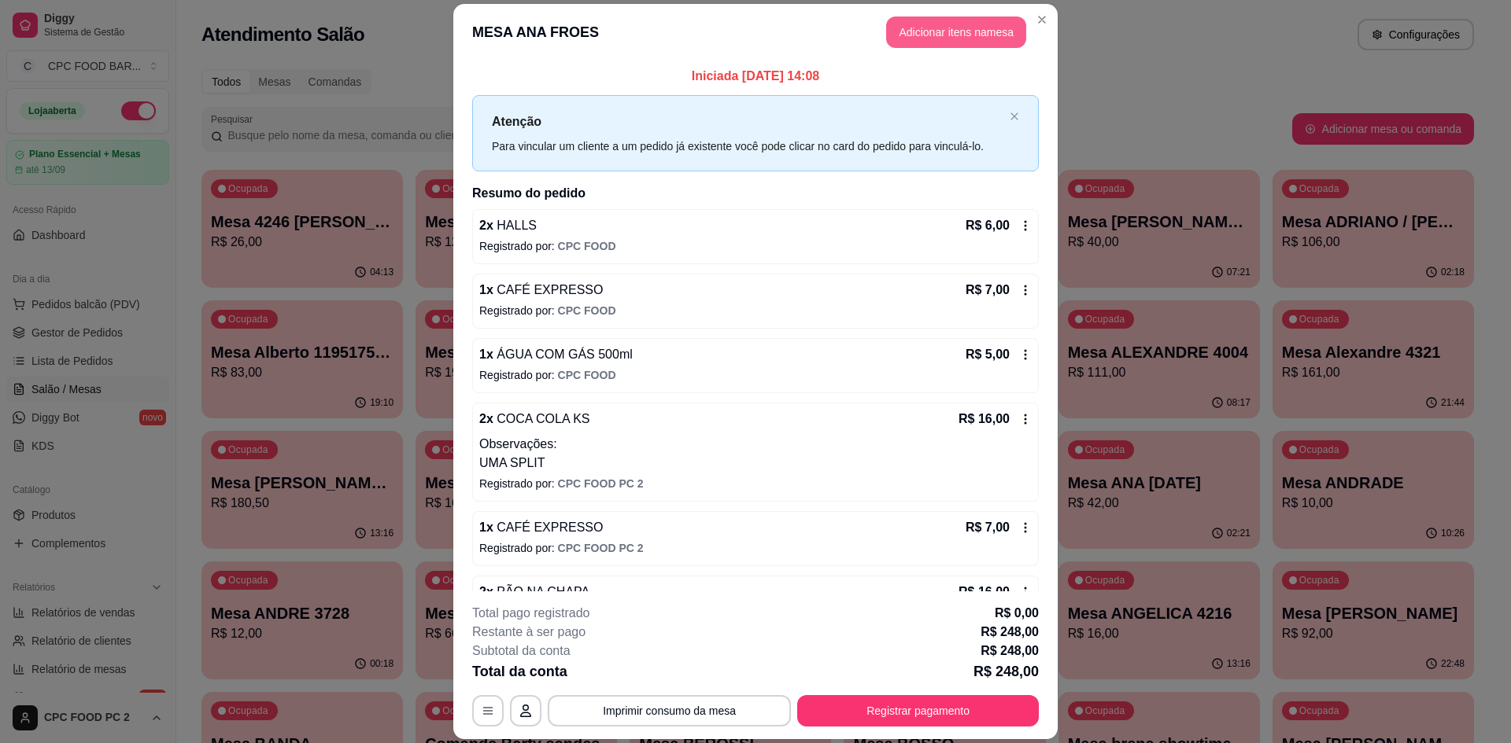
click at [934, 39] on button "Adicionar itens na mesa" at bounding box center [956, 32] width 140 height 31
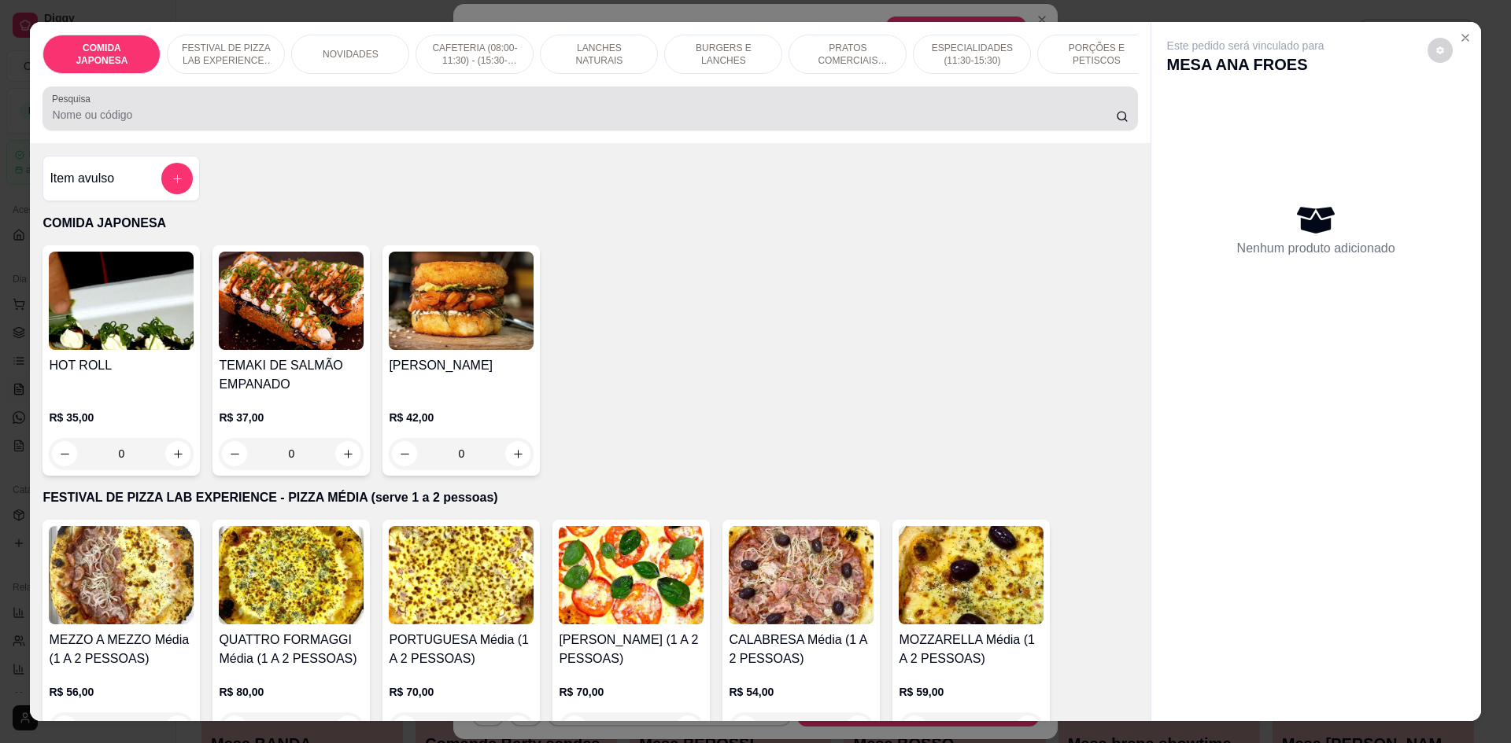
click at [684, 110] on div at bounding box center [589, 108] width 1075 height 31
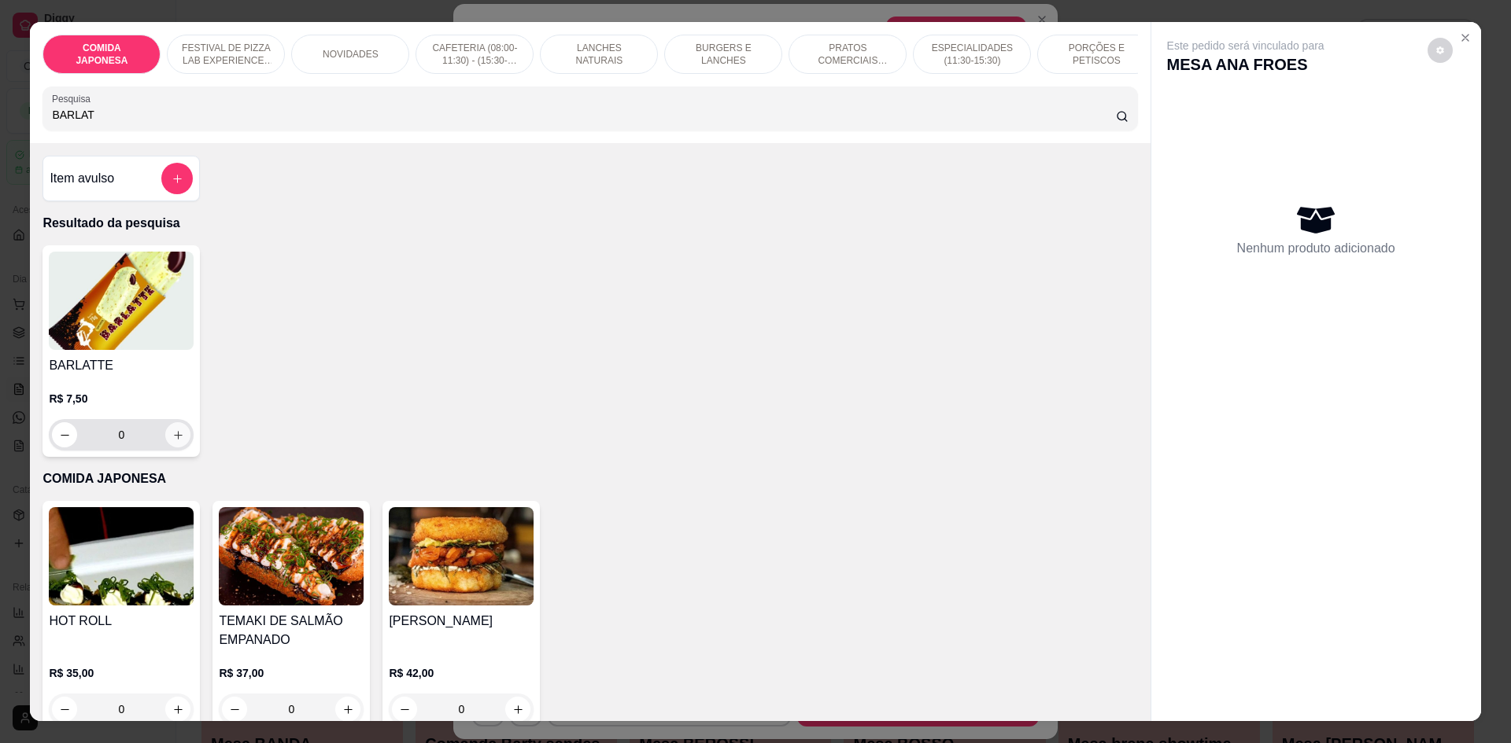
type input "BARLAT"
click at [175, 440] on icon "increase-product-quantity" at bounding box center [178, 435] width 9 height 9
type input "1"
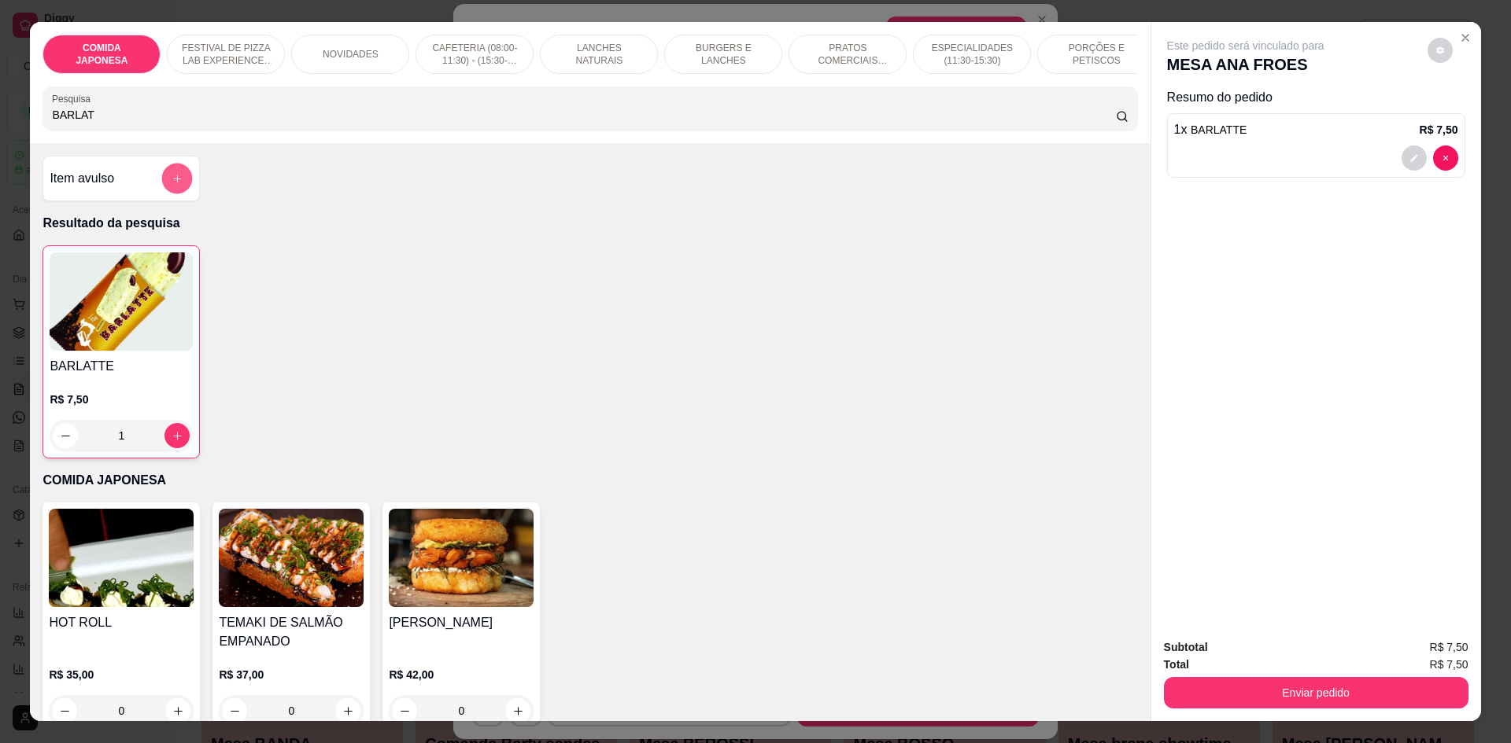
click at [162, 187] on button "add-separate-item" at bounding box center [177, 179] width 31 height 31
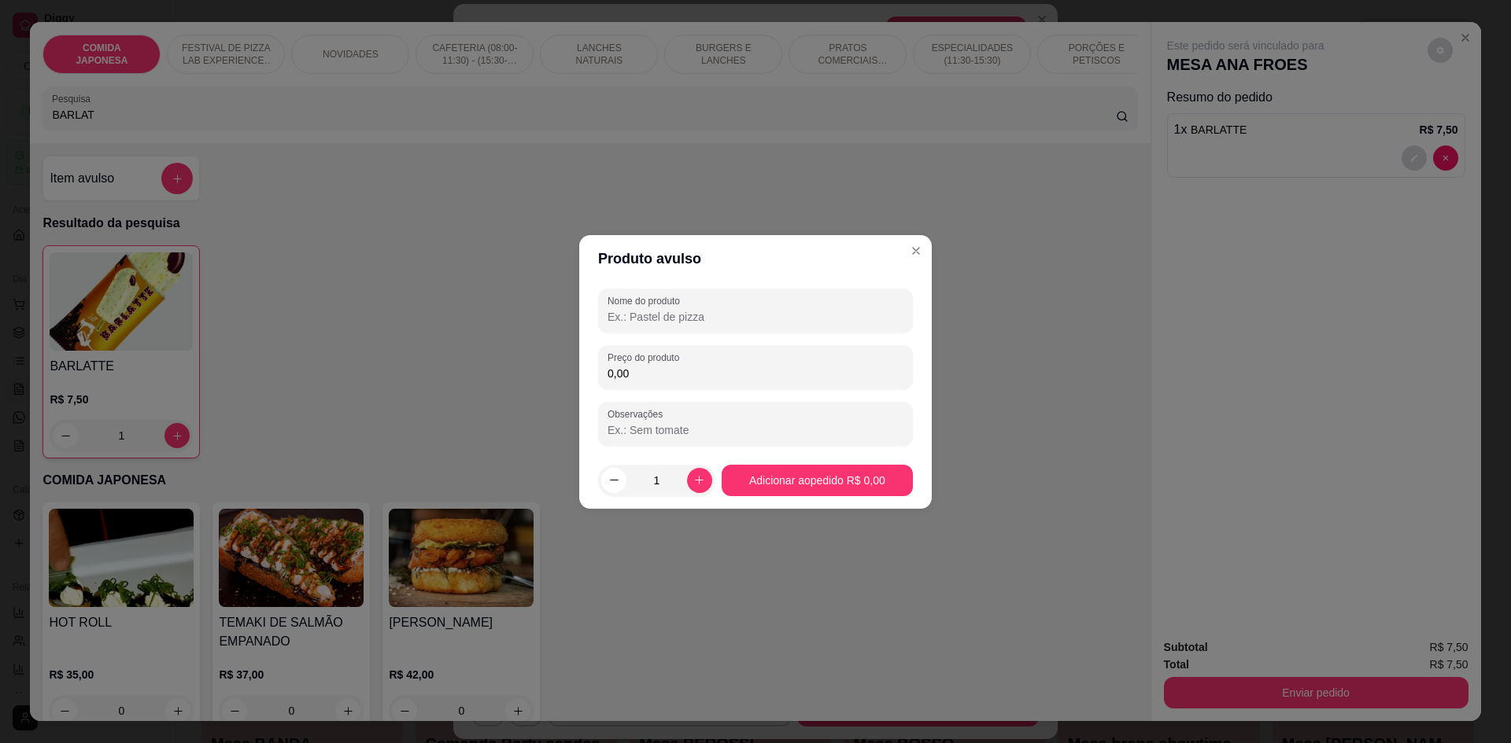
click at [639, 323] on input "Nome do produto" at bounding box center [755, 317] width 296 height 16
type input "CHÁ DE PÊSSEGO"
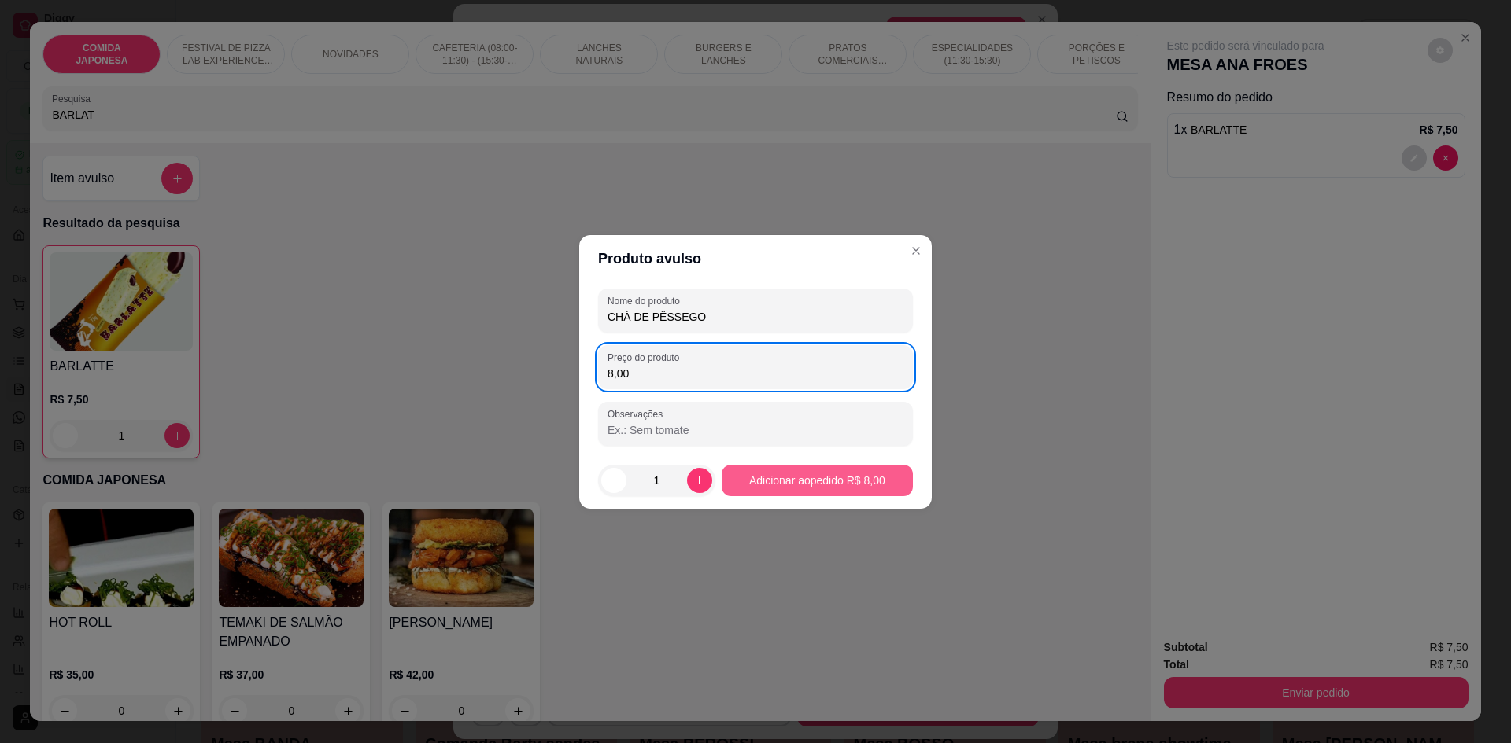
type input "8,00"
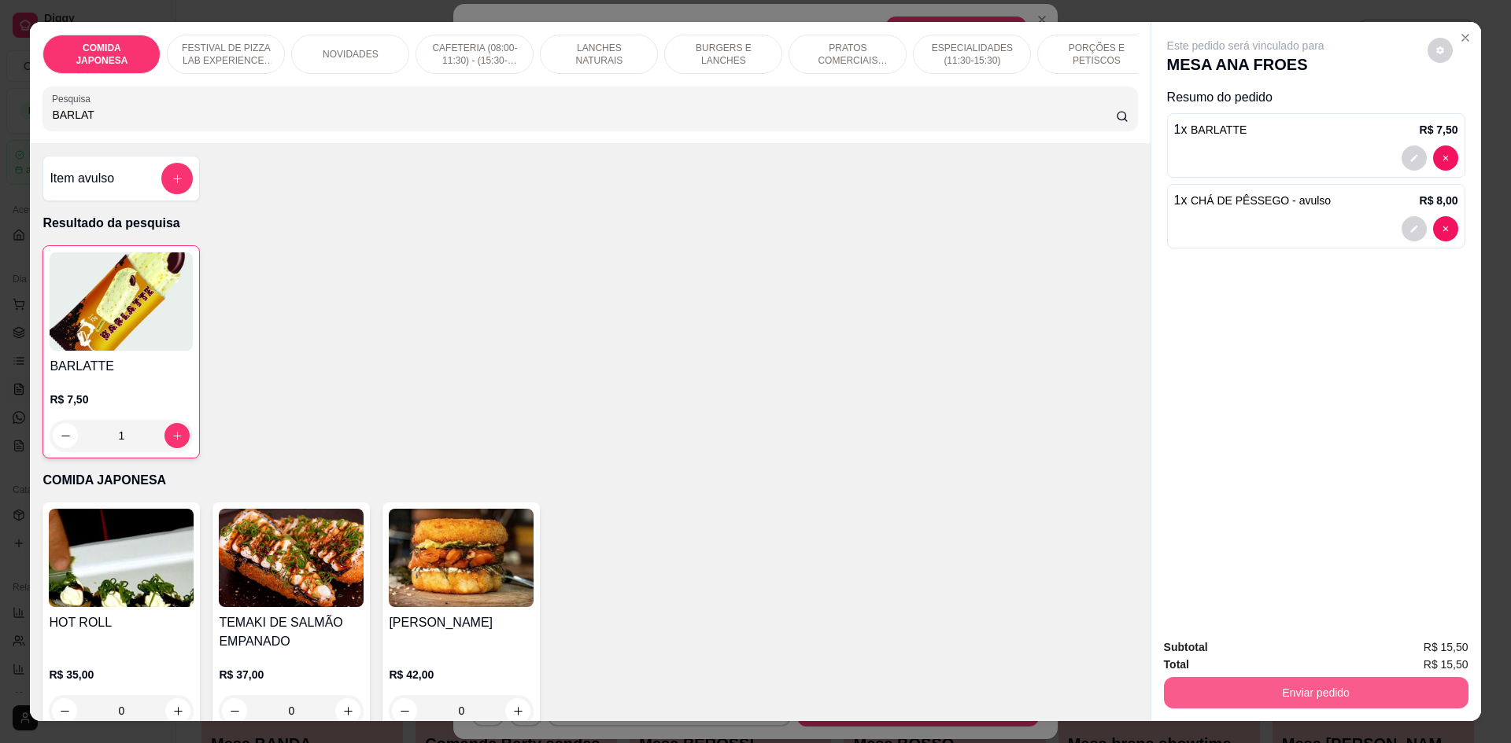
click at [1264, 678] on button "Enviar pedido" at bounding box center [1316, 692] width 304 height 31
click at [1238, 654] on button "Não registrar e enviar pedido" at bounding box center [1264, 655] width 164 height 30
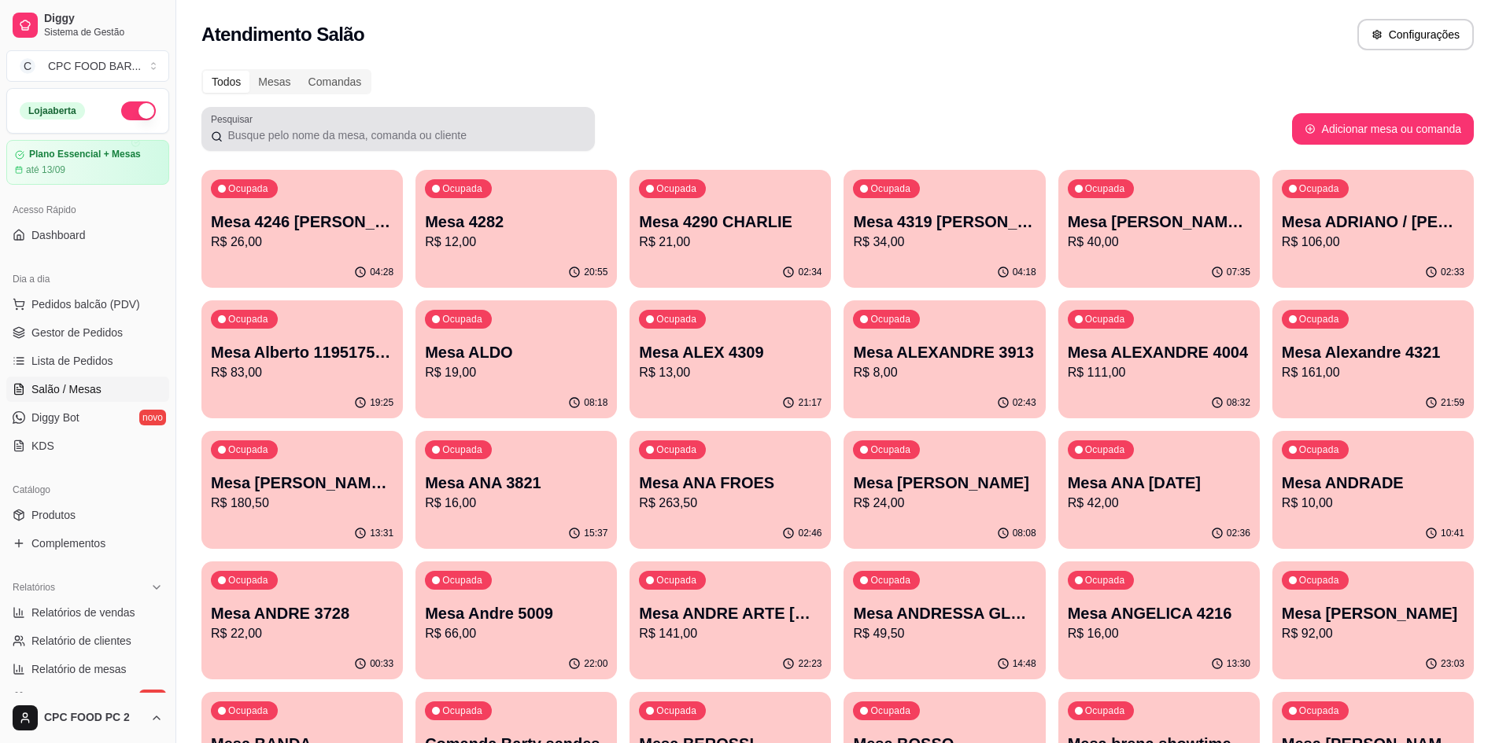
click at [353, 128] on input "Pesquisar" at bounding box center [404, 135] width 363 height 16
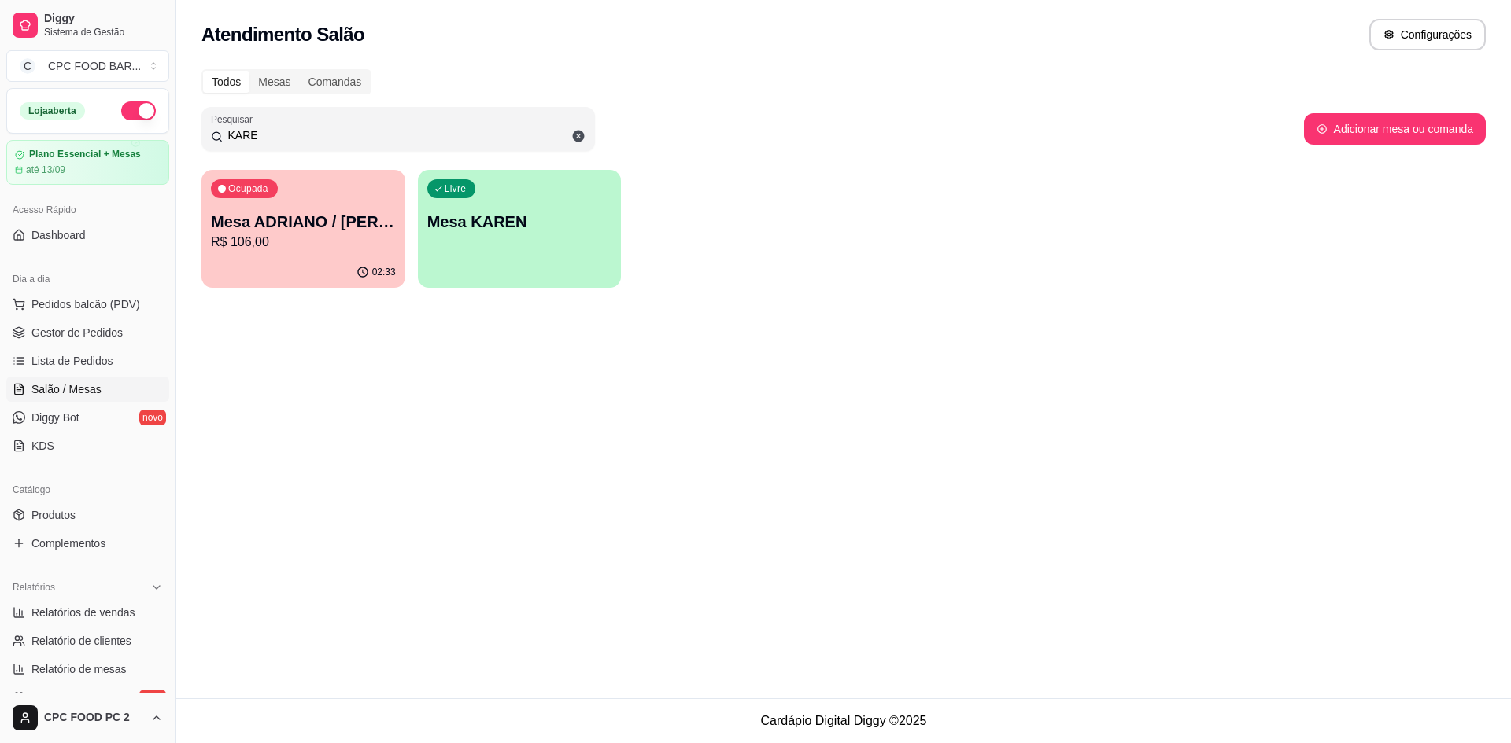
type input "KARE"
click at [245, 250] on p "R$ 106,00" at bounding box center [303, 242] width 185 height 19
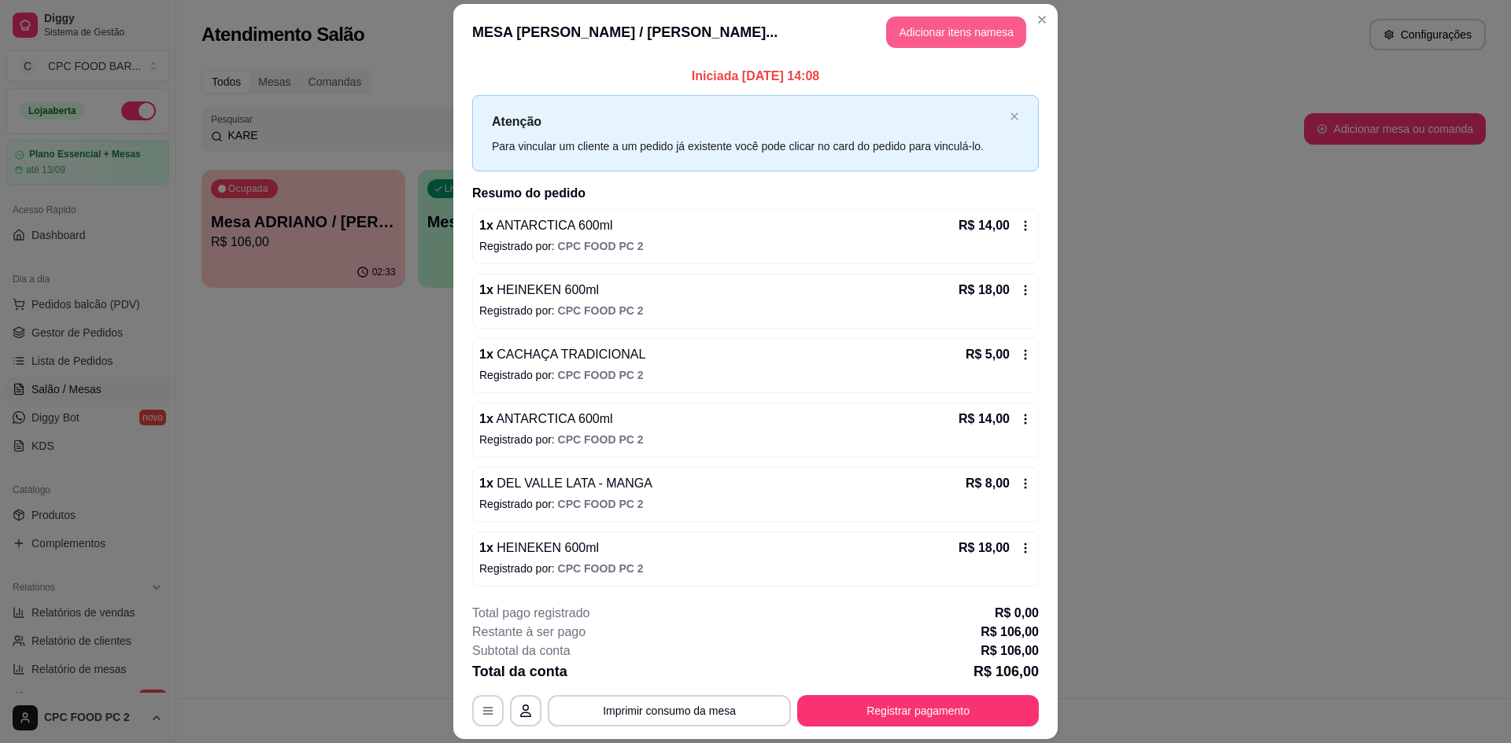
click at [910, 28] on button "Adicionar itens na mesa" at bounding box center [956, 32] width 140 height 31
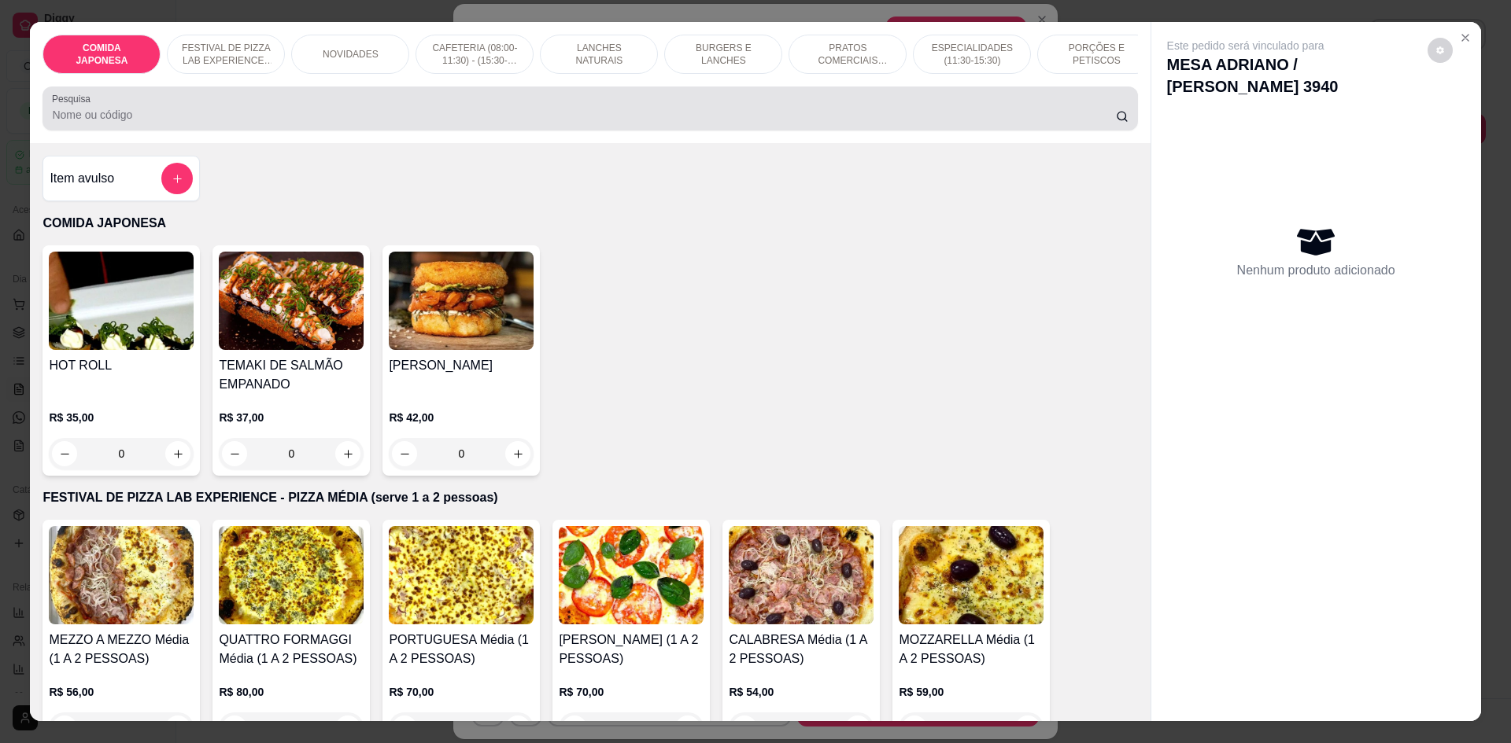
click at [404, 122] on input "Pesquisa" at bounding box center [583, 115] width 1063 height 16
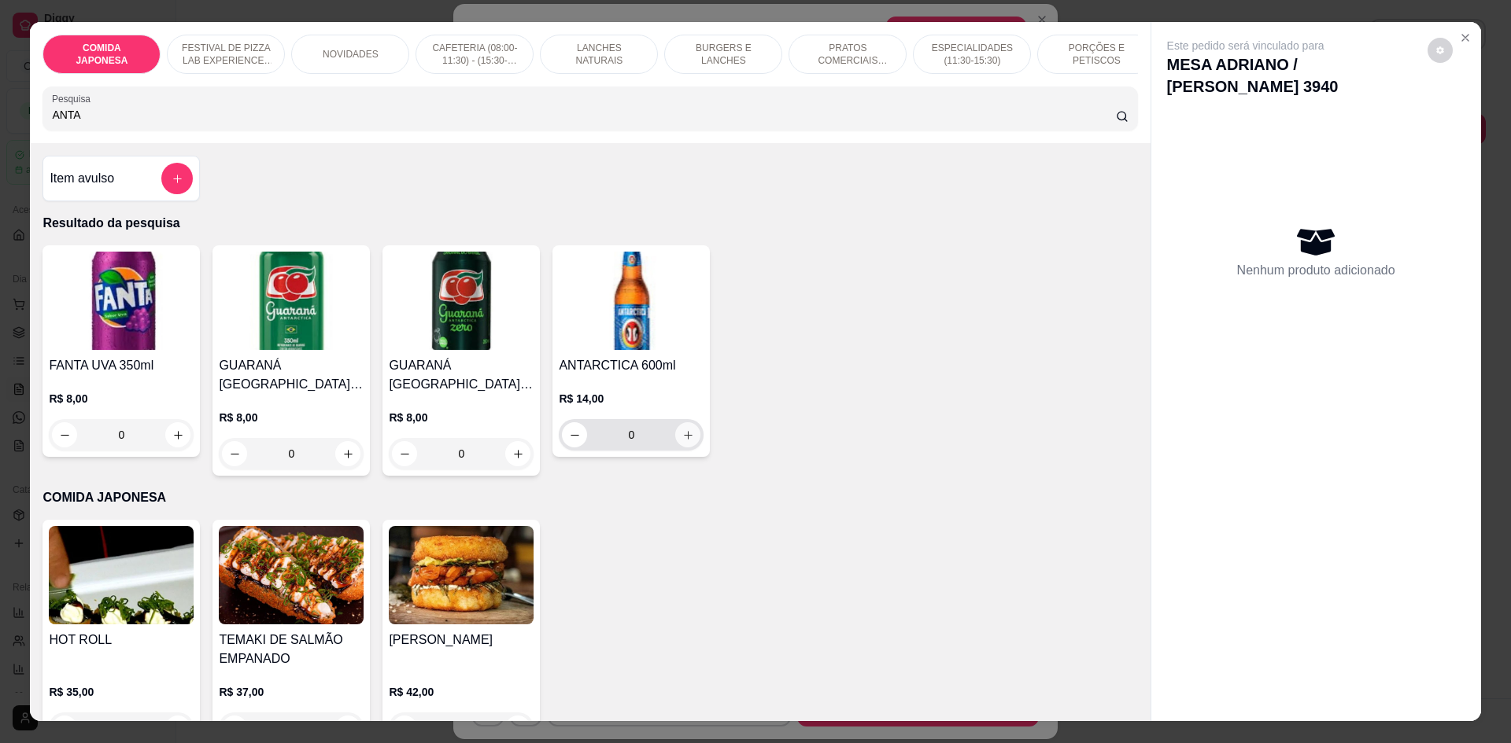
type input "ANTA"
click at [681, 448] on button "increase-product-quantity" at bounding box center [688, 435] width 24 height 24
type input "1"
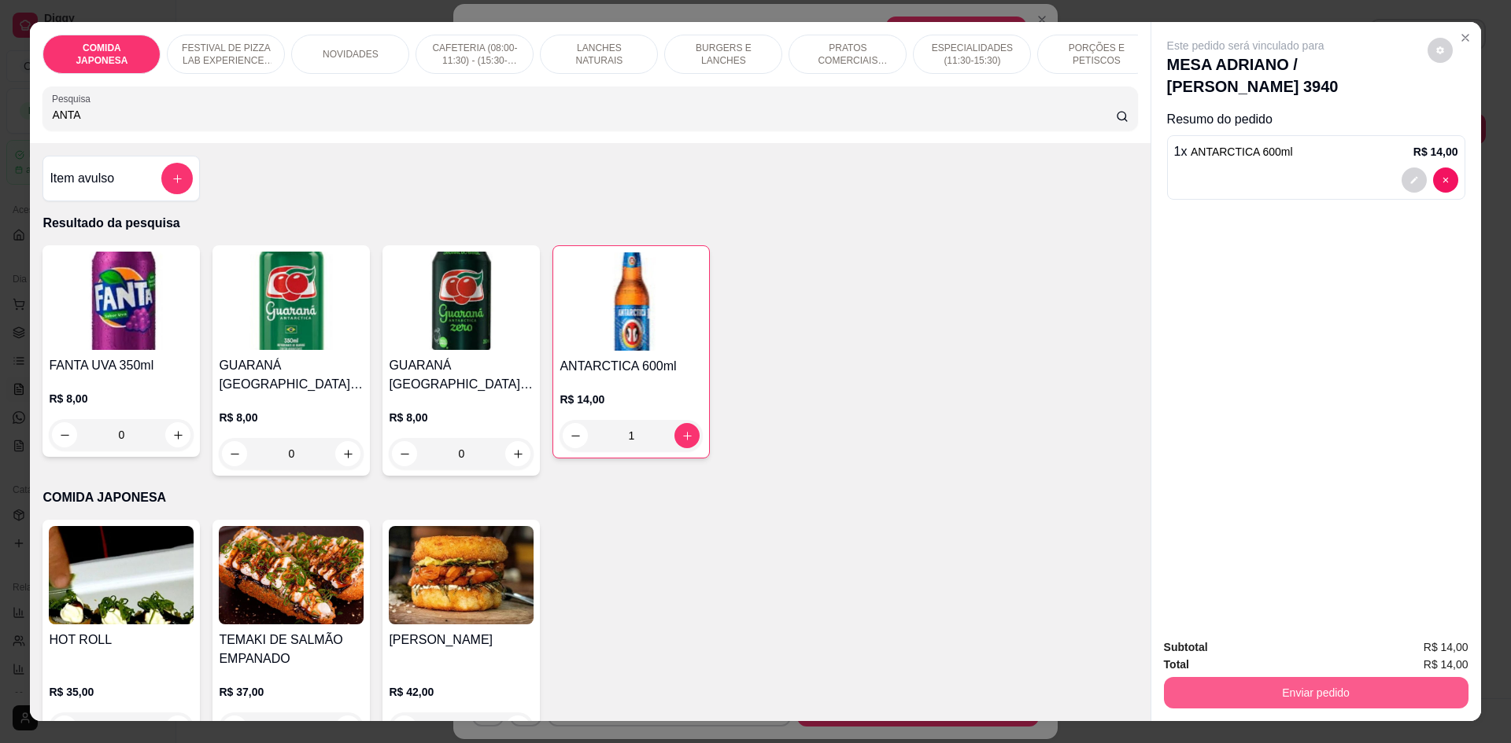
click at [1298, 685] on button "Enviar pedido" at bounding box center [1316, 692] width 304 height 31
click at [1262, 666] on button "Não registrar e enviar pedido" at bounding box center [1264, 655] width 164 height 30
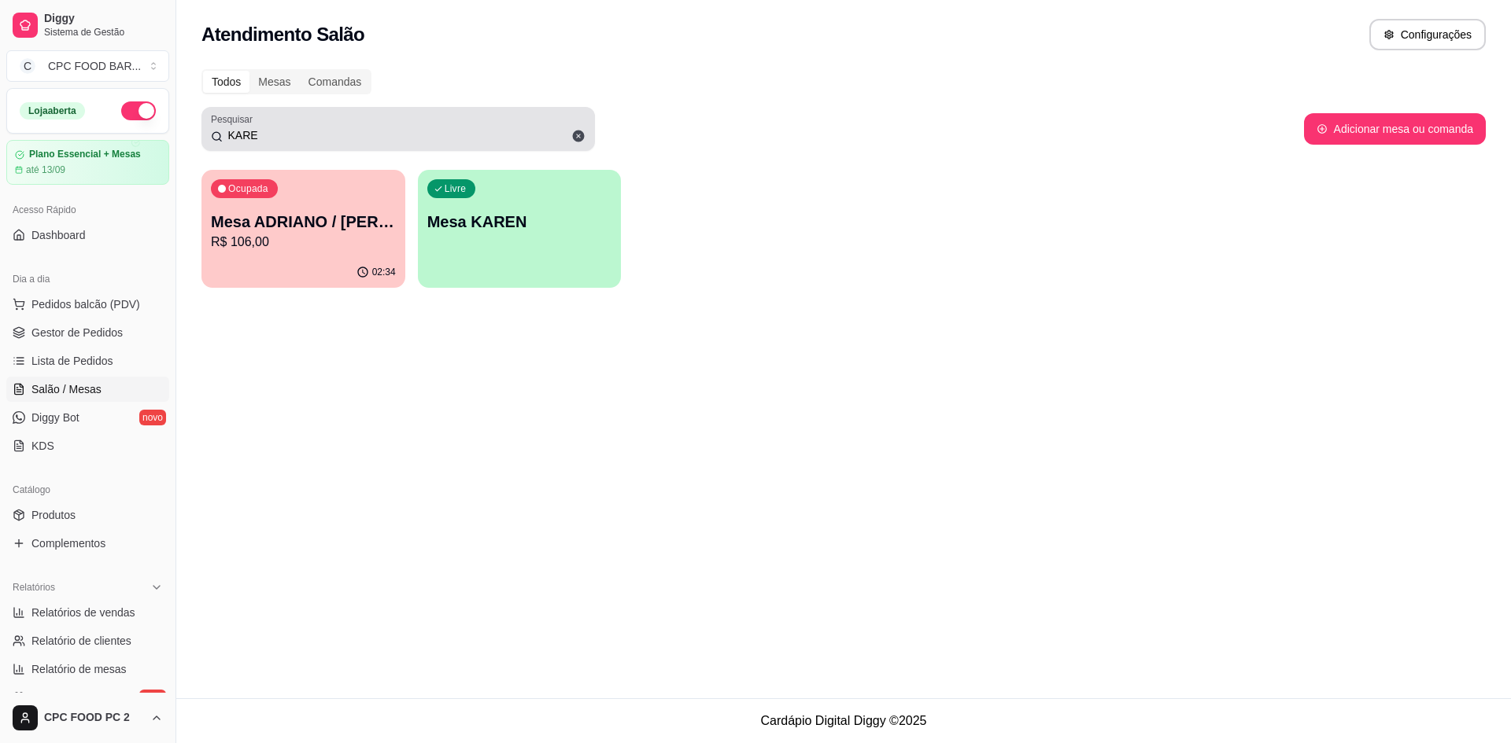
click at [284, 146] on div "Pesquisar KARE" at bounding box center [397, 129] width 393 height 44
click at [279, 142] on div "KARE" at bounding box center [398, 128] width 374 height 31
click at [278, 142] on input "KARE" at bounding box center [404, 135] width 363 height 16
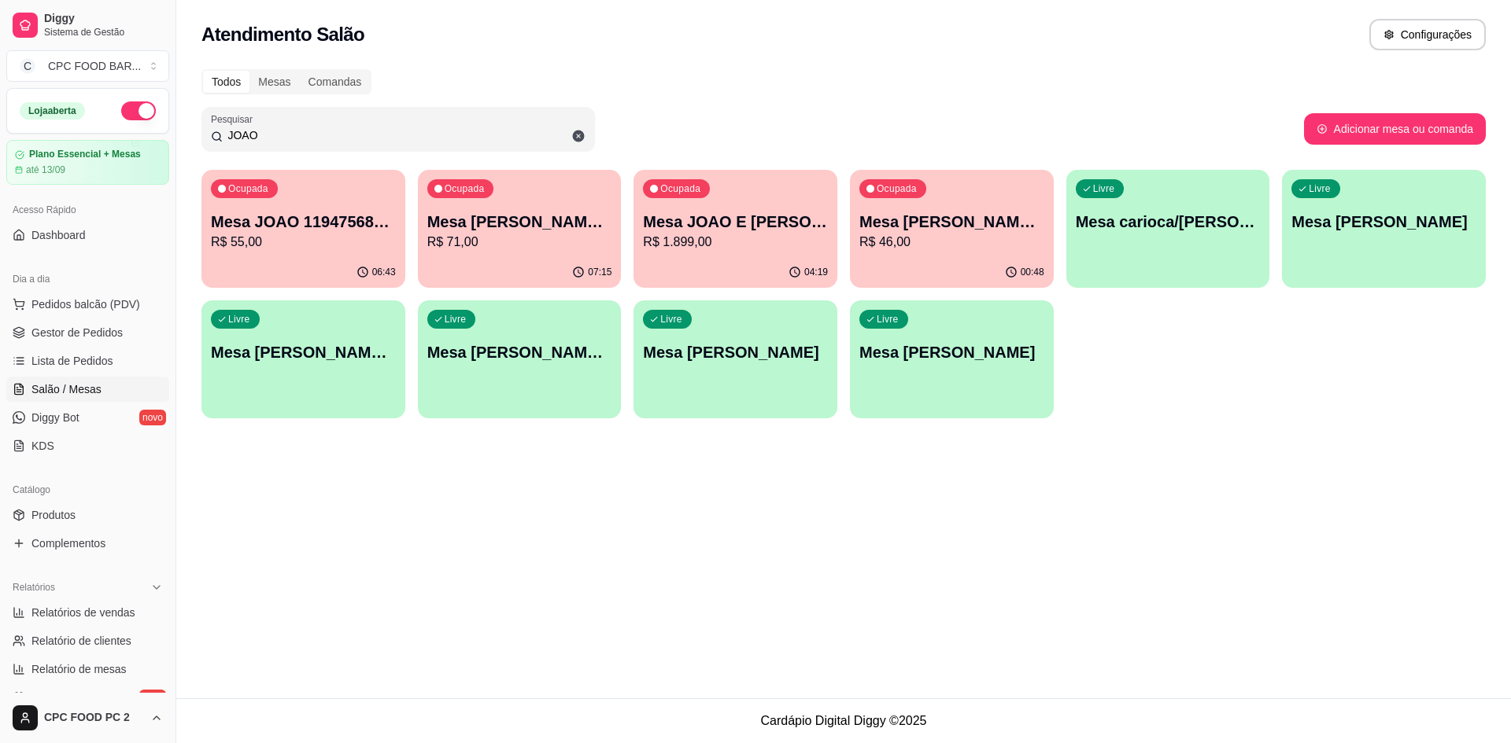
type input "JOAO"
click at [972, 229] on p "Mesa [PERSON_NAME] 3751" at bounding box center [951, 222] width 179 height 21
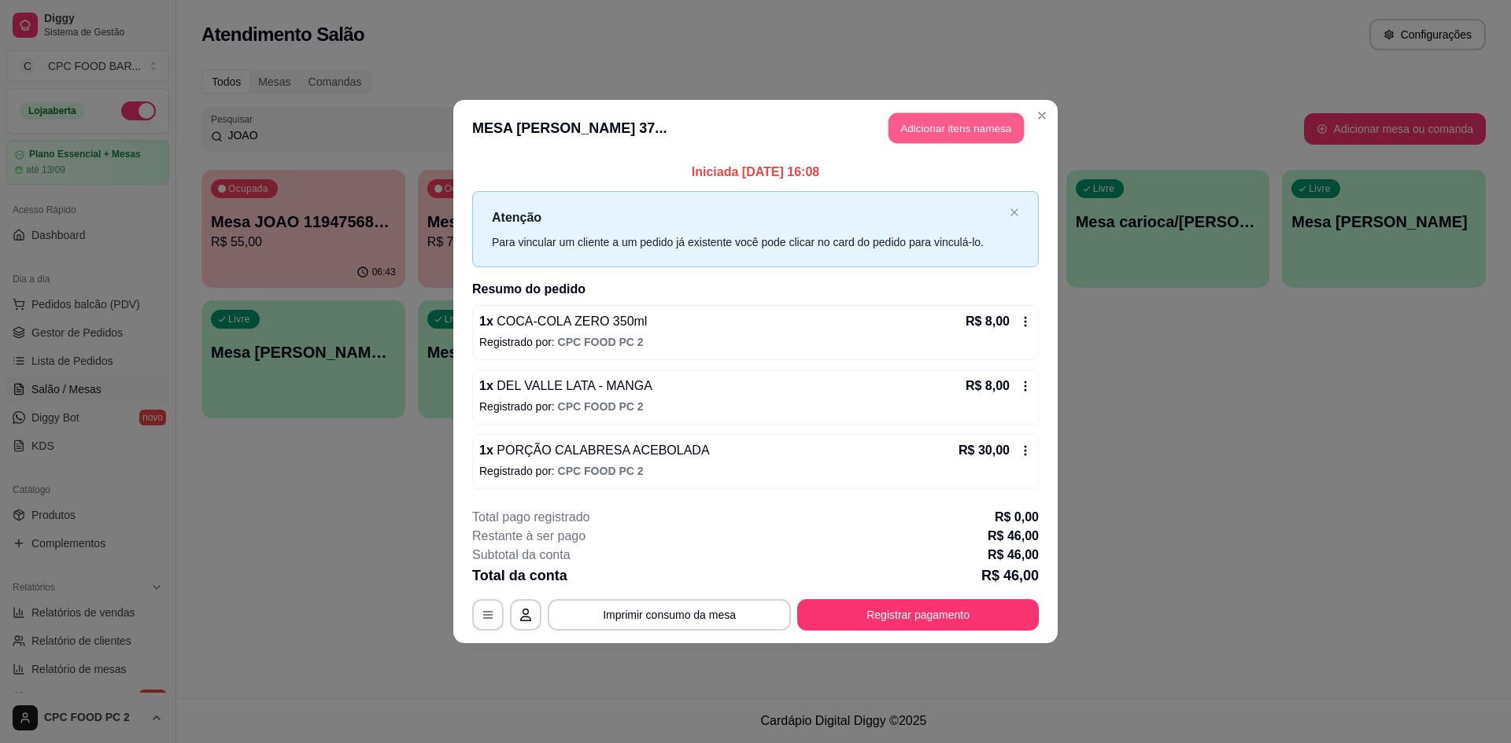
click at [971, 134] on button "Adicionar itens na mesa" at bounding box center [955, 128] width 135 height 31
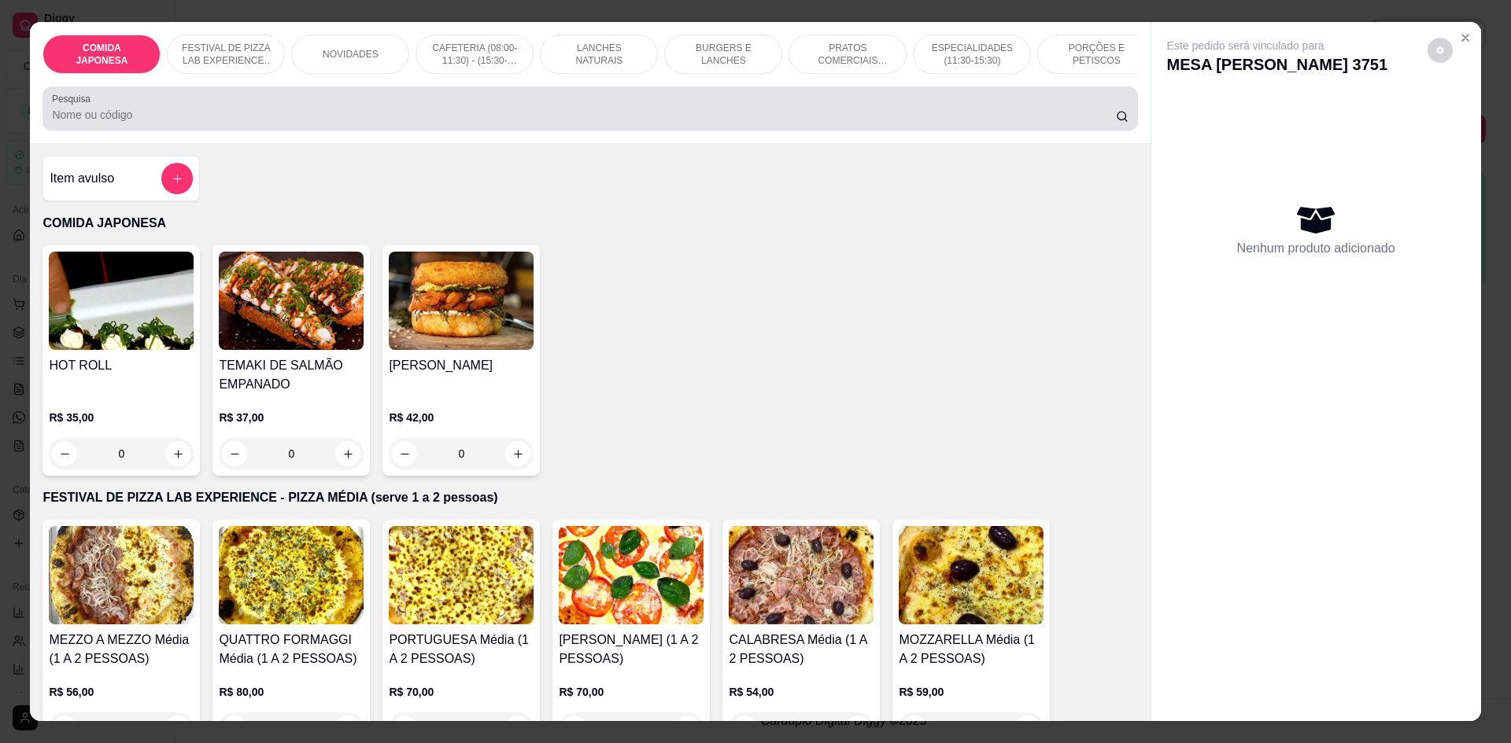
click at [740, 123] on input "Pesquisa" at bounding box center [583, 115] width 1063 height 16
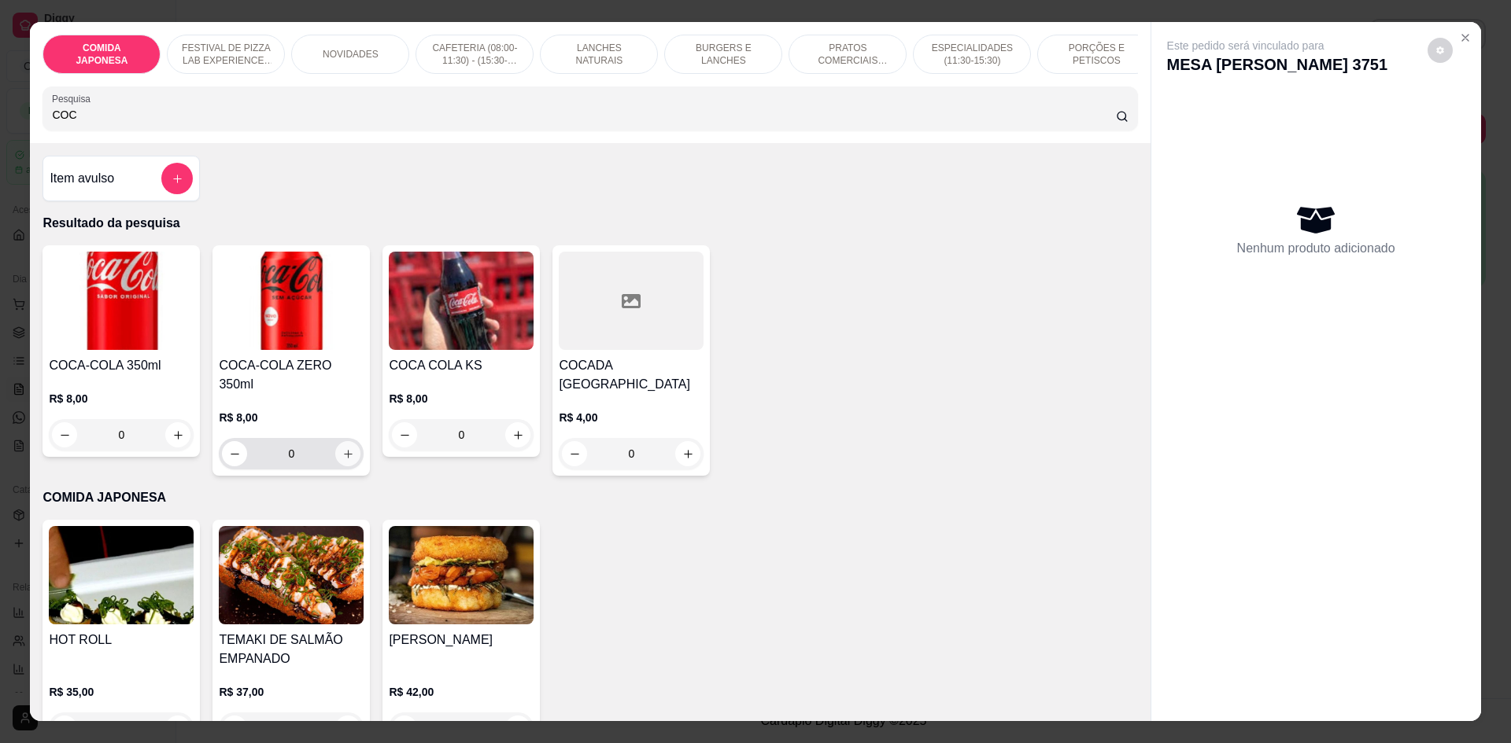
type input "COC"
click at [342, 452] on icon "increase-product-quantity" at bounding box center [348, 454] width 12 height 12
type input "1"
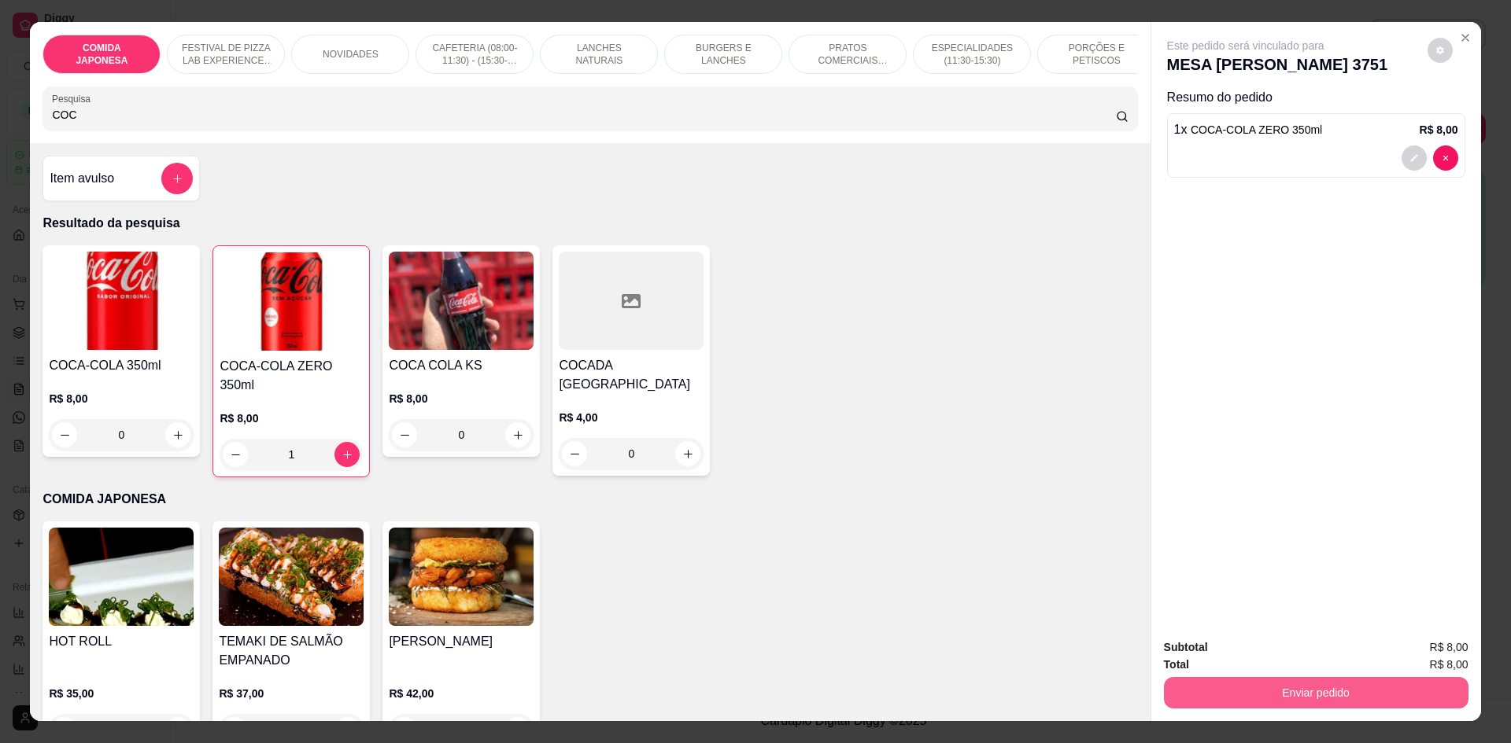
click at [1282, 690] on button "Enviar pedido" at bounding box center [1316, 692] width 304 height 31
click at [1201, 647] on button "Não registrar e enviar pedido" at bounding box center [1264, 655] width 164 height 30
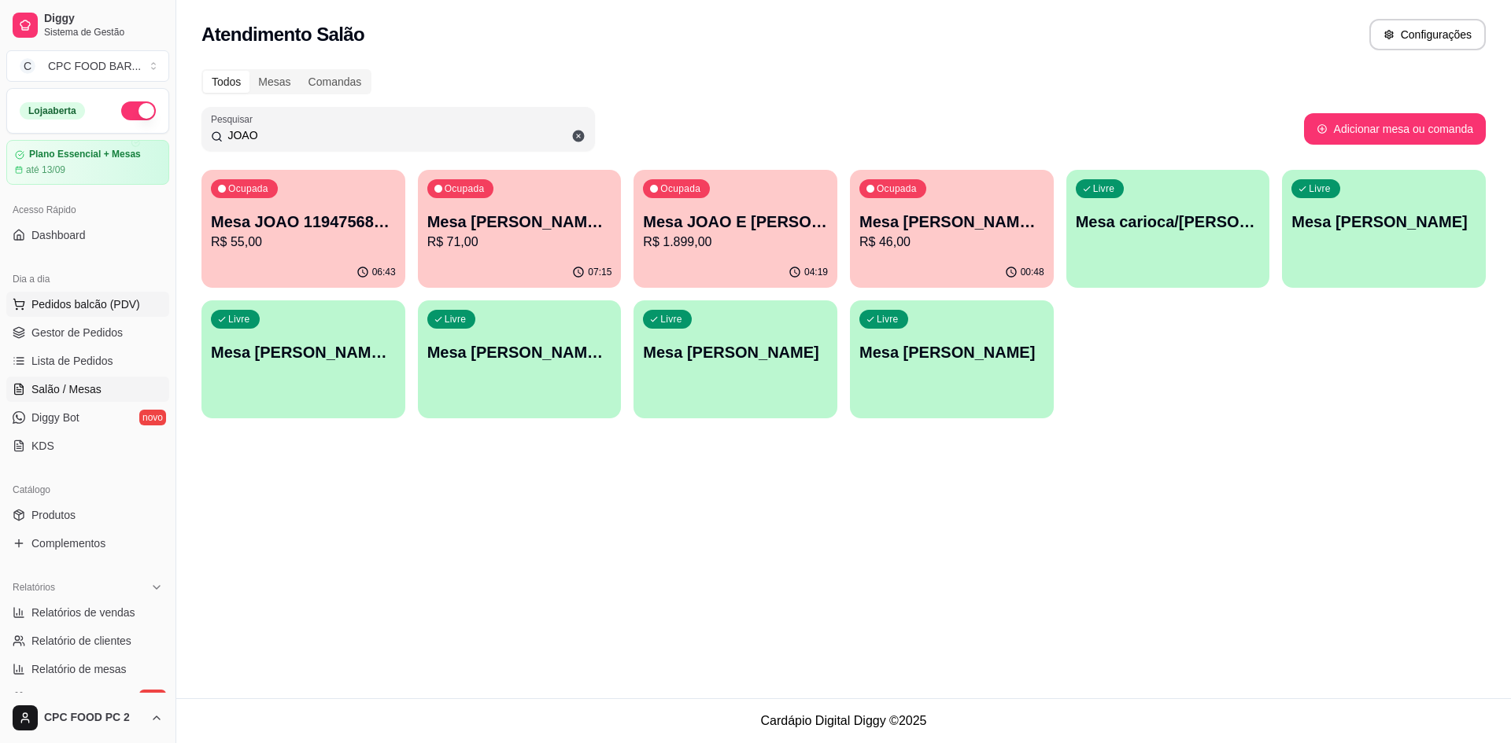
click at [48, 311] on span "Pedidos balcão (PDV)" at bounding box center [85, 305] width 109 height 16
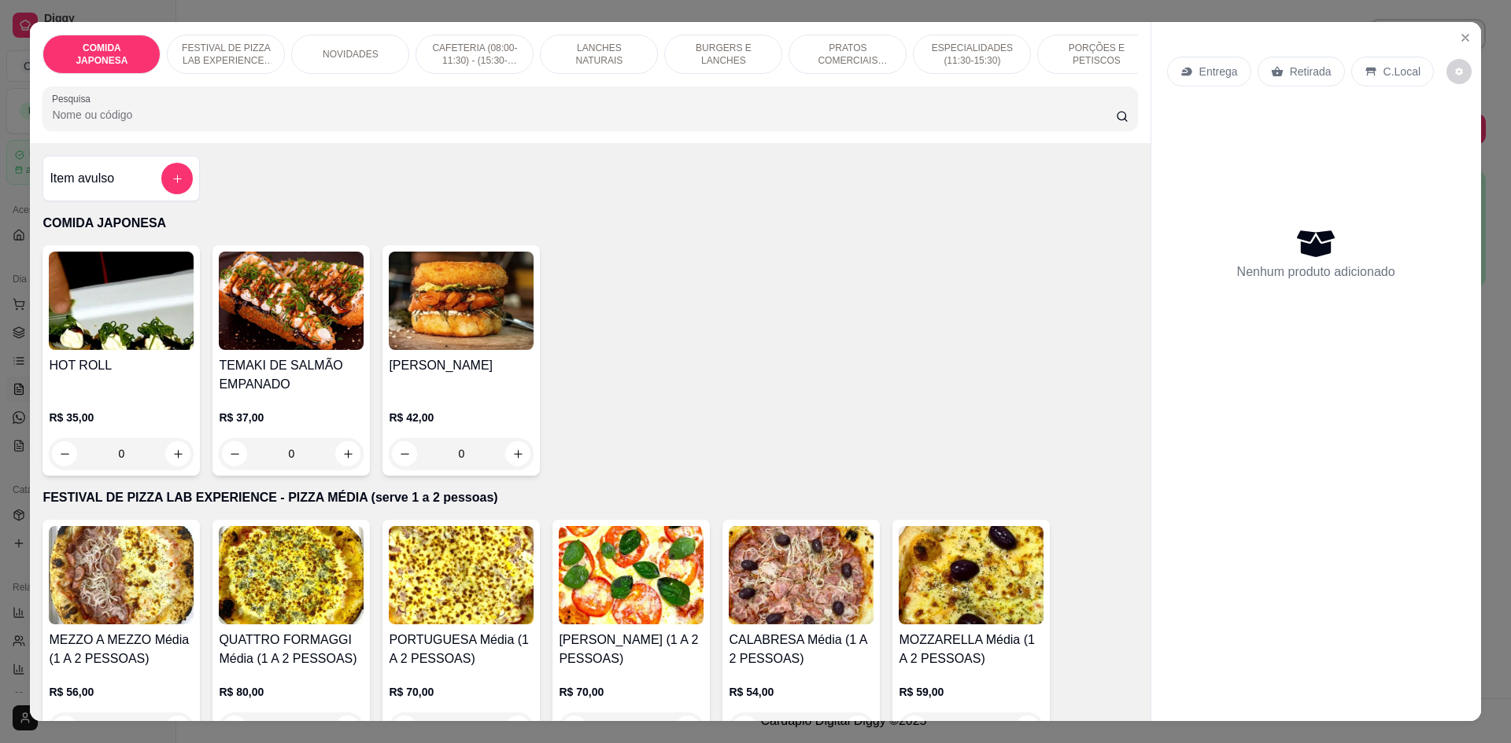
click at [382, 123] on input "Pesquisa" at bounding box center [583, 115] width 1063 height 16
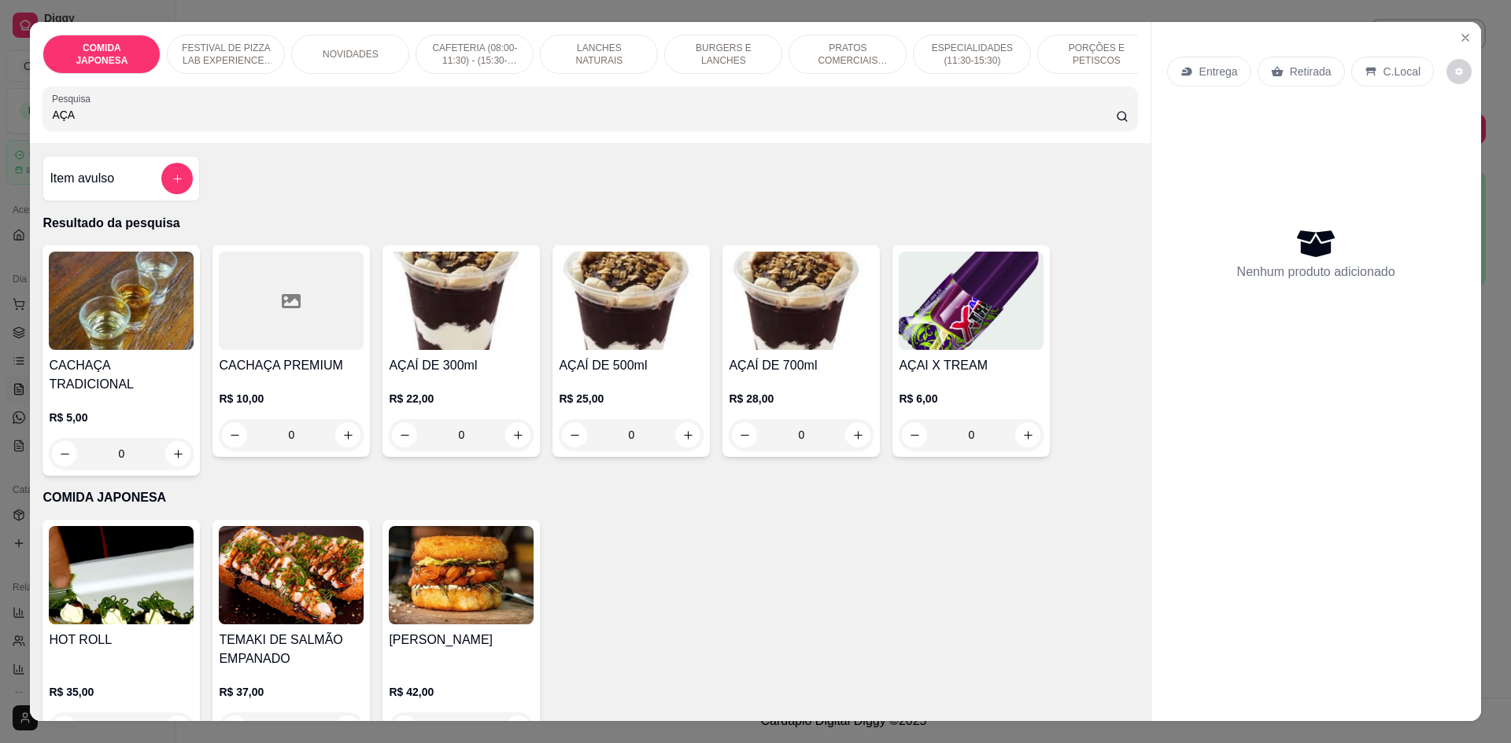
type input "AÇA"
click at [524, 444] on div "0" at bounding box center [461, 434] width 145 height 31
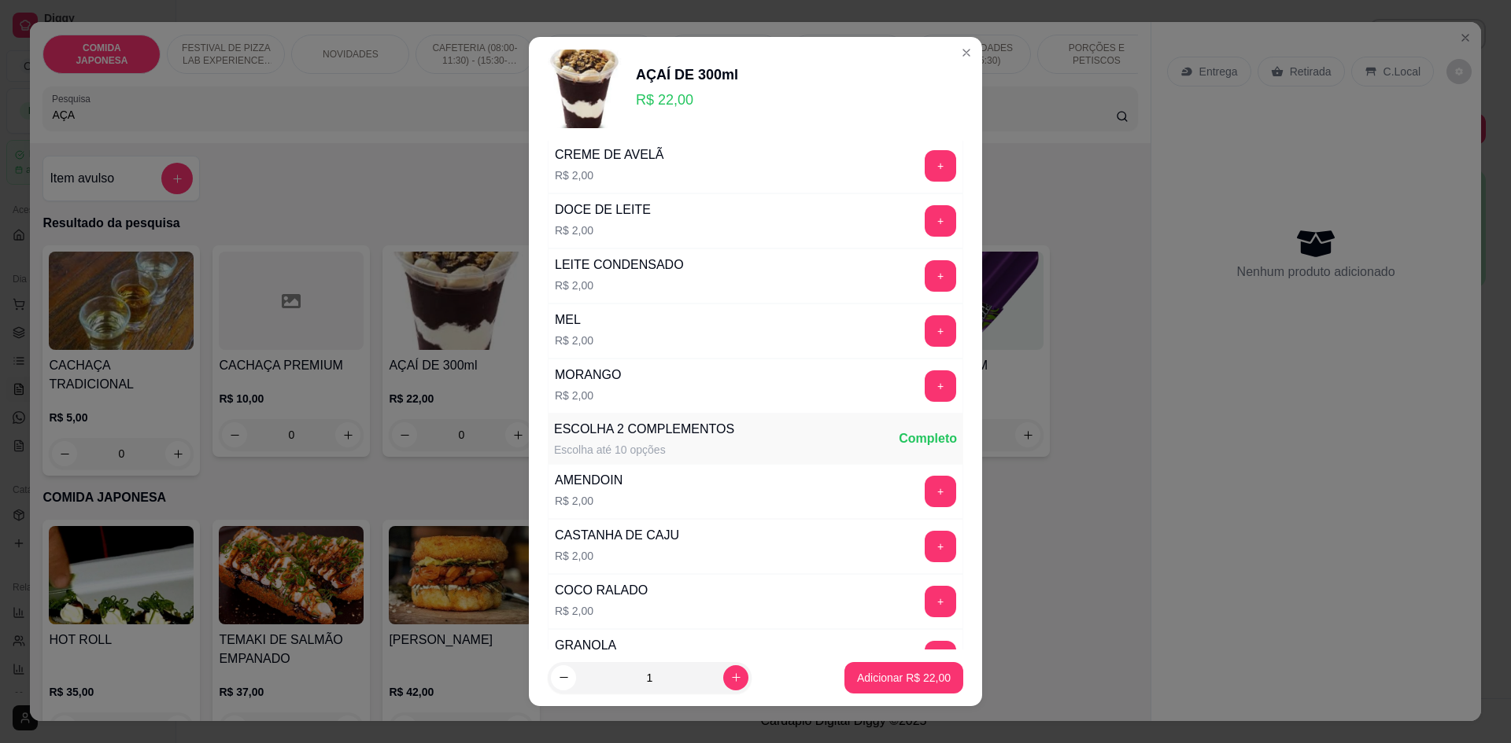
scroll to position [236, 0]
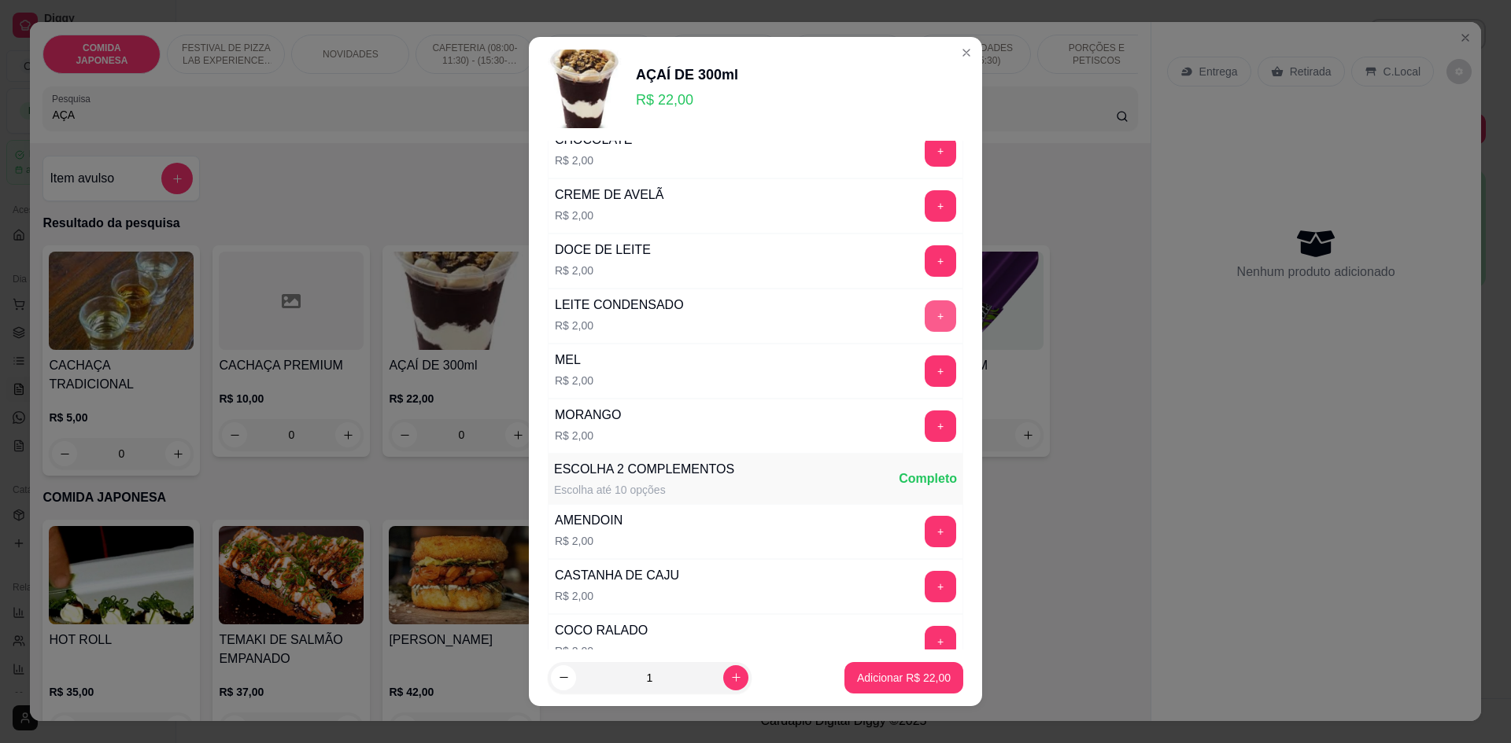
click at [924, 317] on button "+" at bounding box center [939, 316] width 31 height 31
click at [893, 662] on button "Adicionar R$ 24,00" at bounding box center [903, 677] width 119 height 31
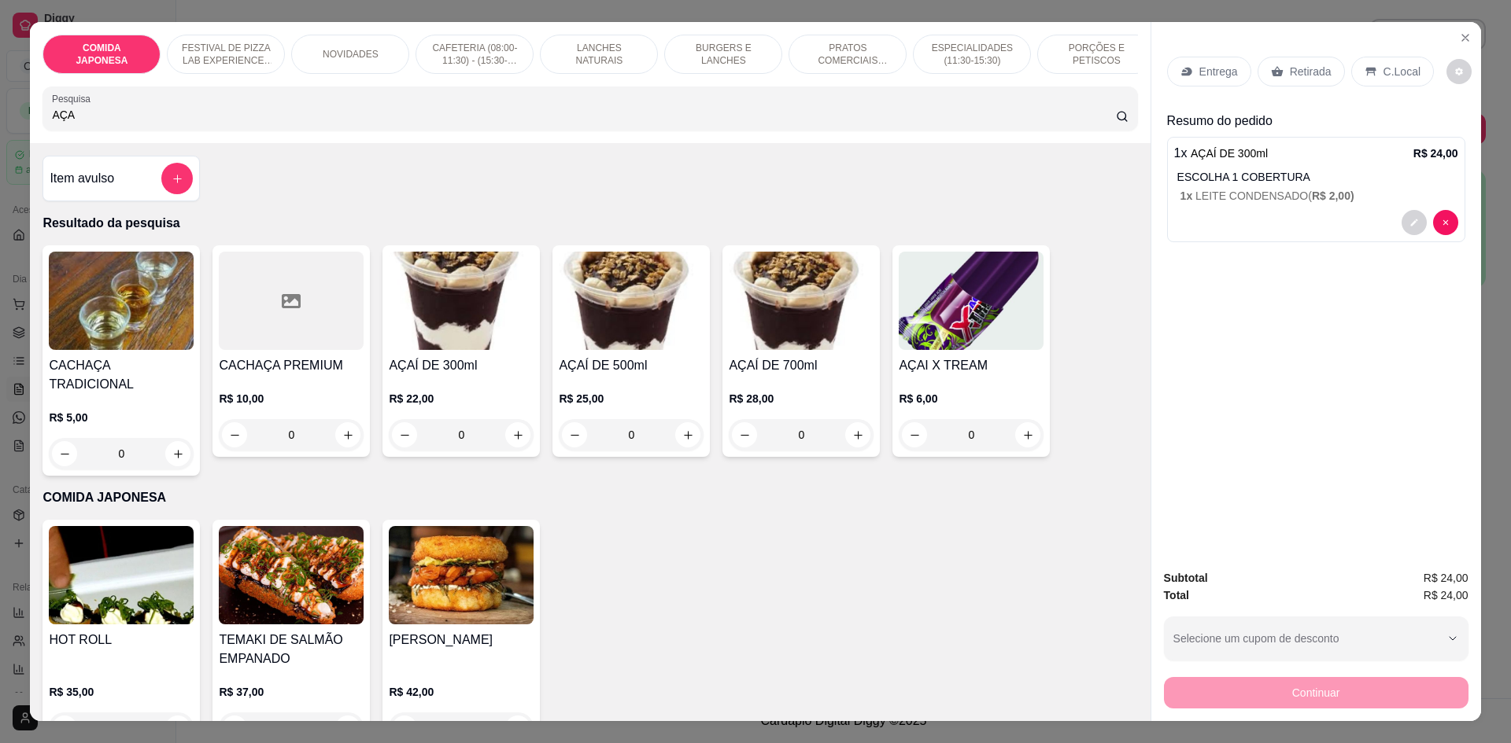
click at [1398, 69] on p "C.Local" at bounding box center [1401, 72] width 37 height 16
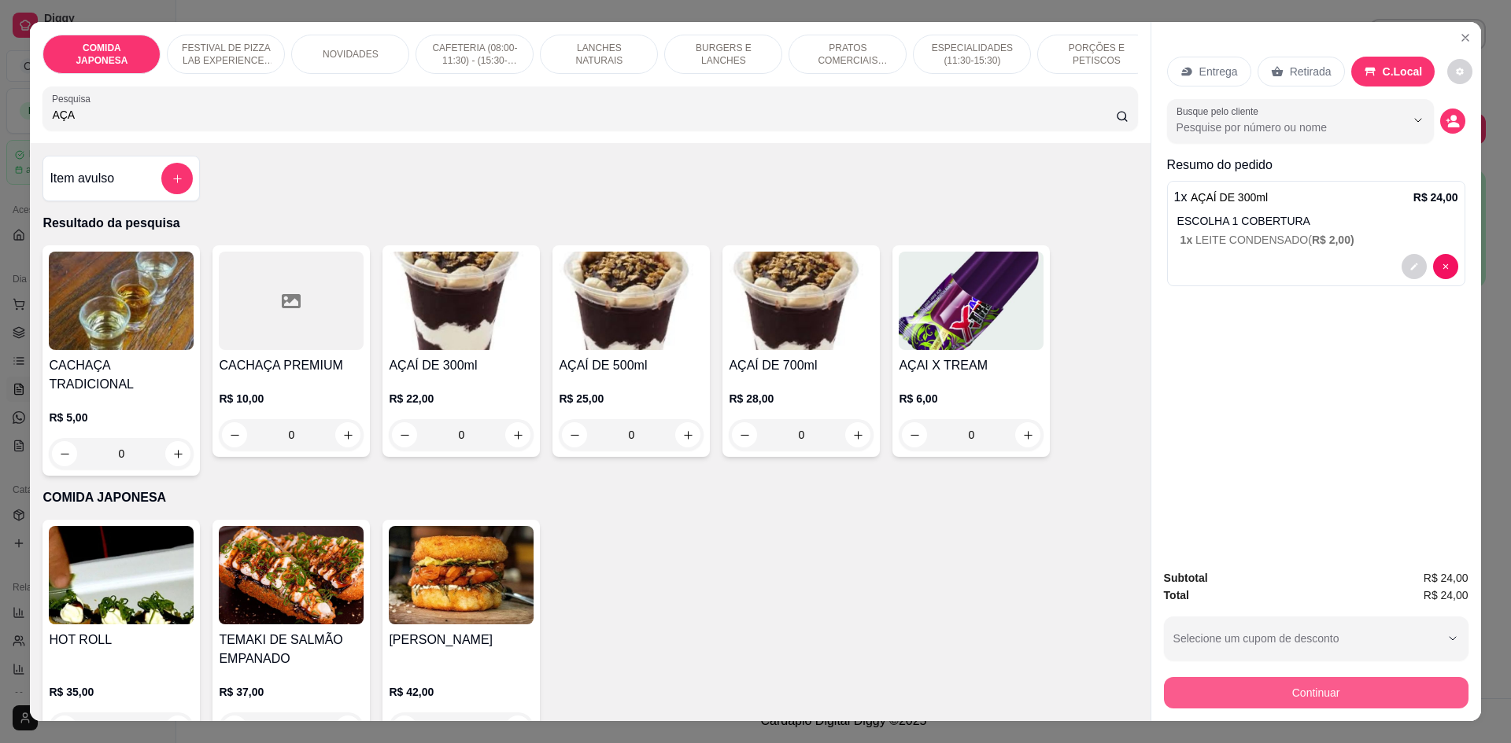
click at [1288, 694] on button "Continuar" at bounding box center [1316, 692] width 304 height 31
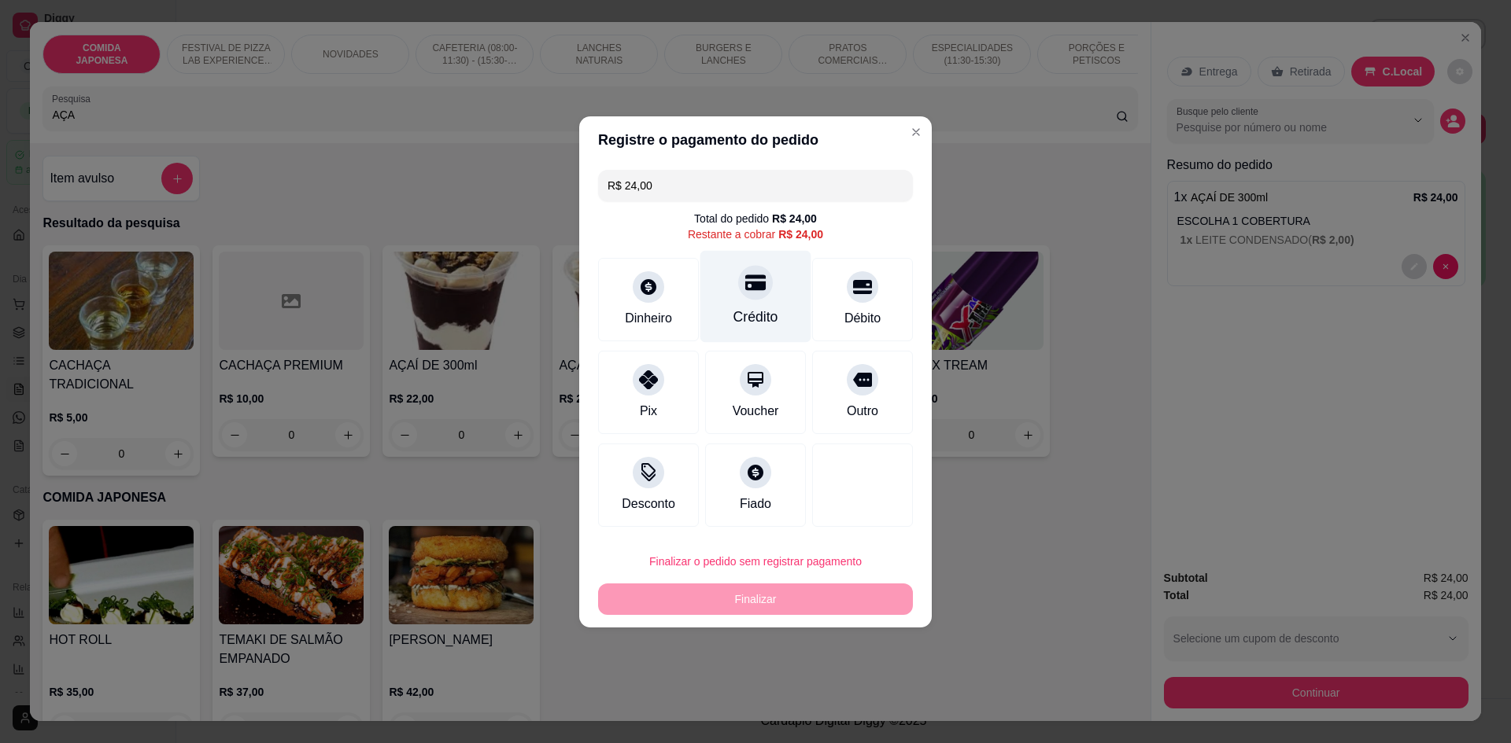
click at [738, 289] on div at bounding box center [755, 282] width 35 height 35
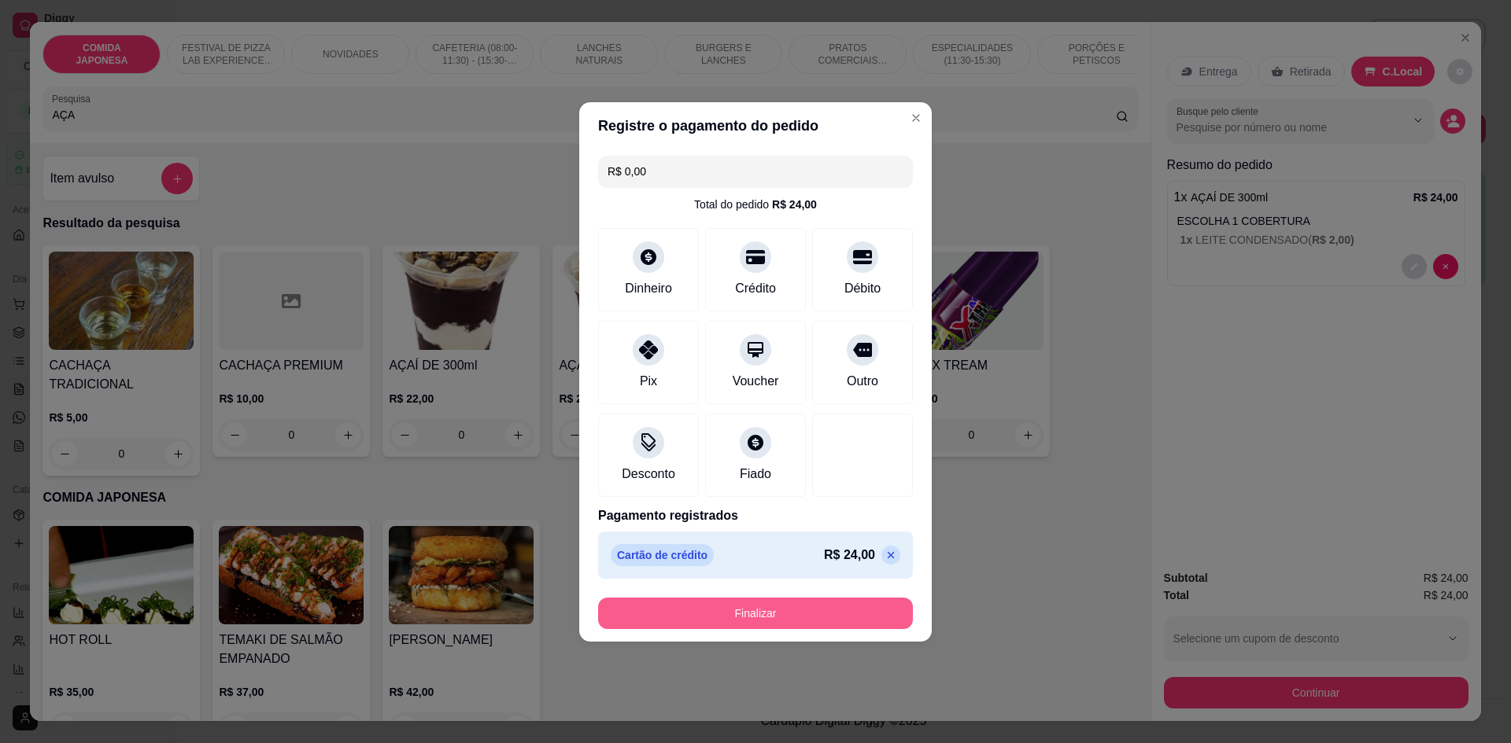
click at [749, 617] on button "Finalizar" at bounding box center [755, 613] width 315 height 31
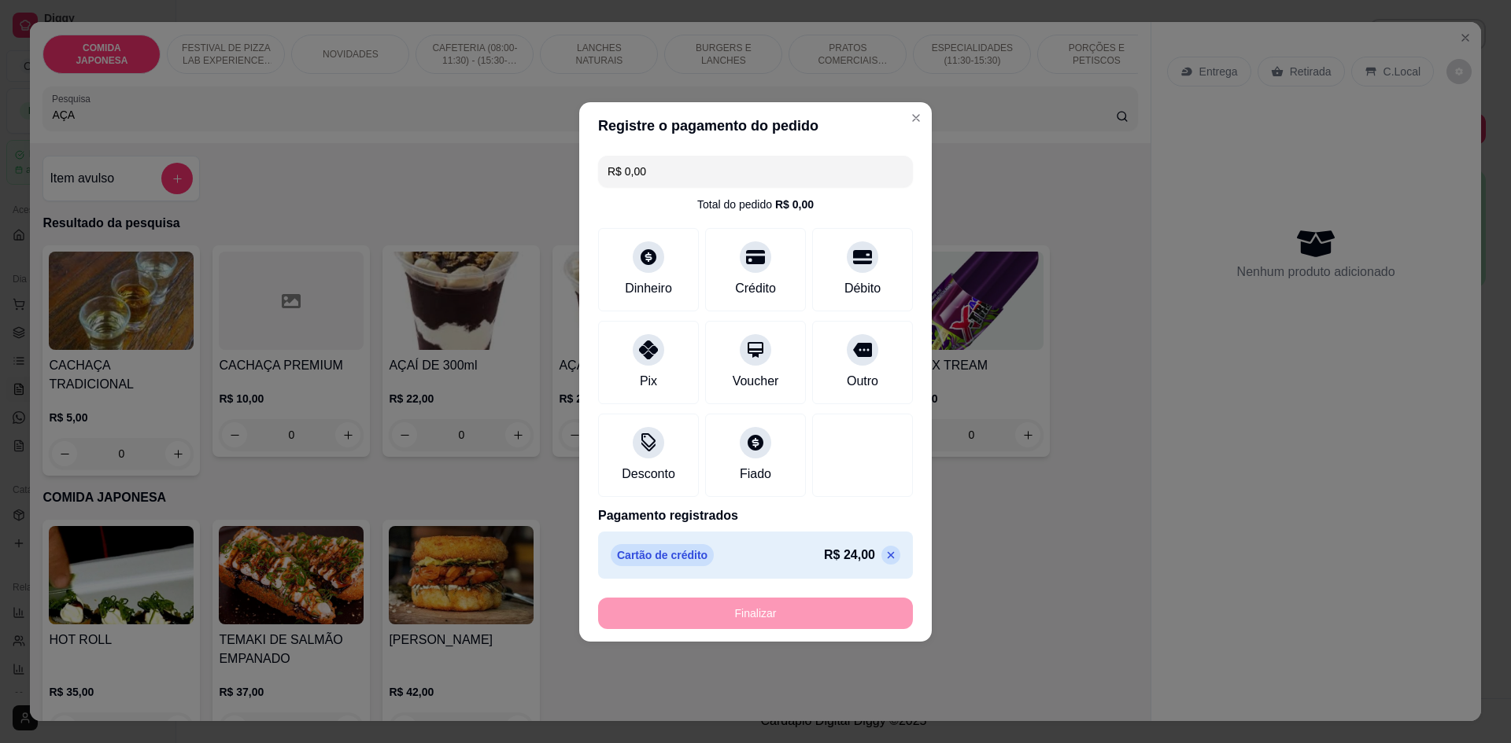
type input "-R$ 24,00"
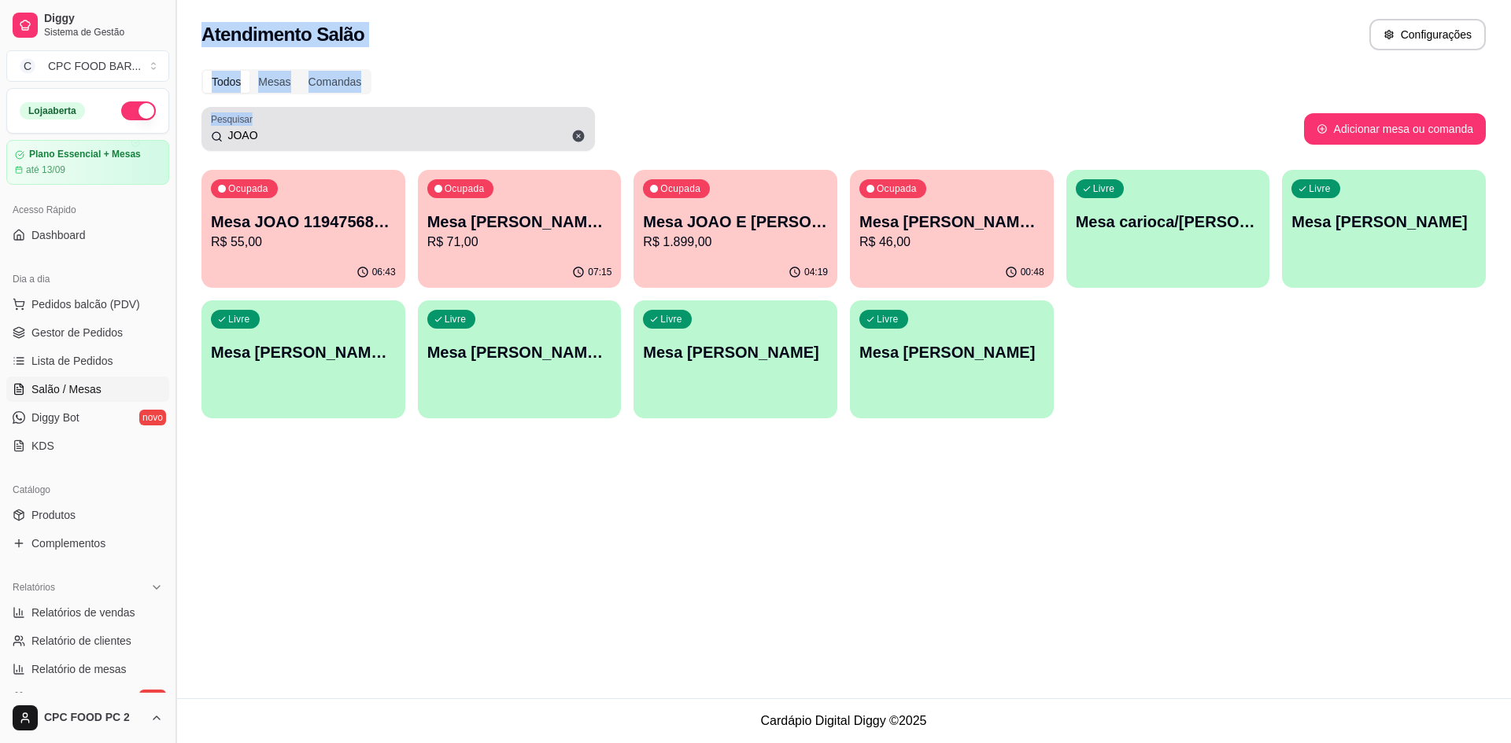
drag, startPoint x: 264, startPoint y: 127, endPoint x: 175, endPoint y: 101, distance: 93.4
click at [175, 101] on div "Diggy Sistema de Gestão C CPC FOOD BAR ... Loja aberta Plano Essencial + Mesas …" at bounding box center [755, 371] width 1511 height 743
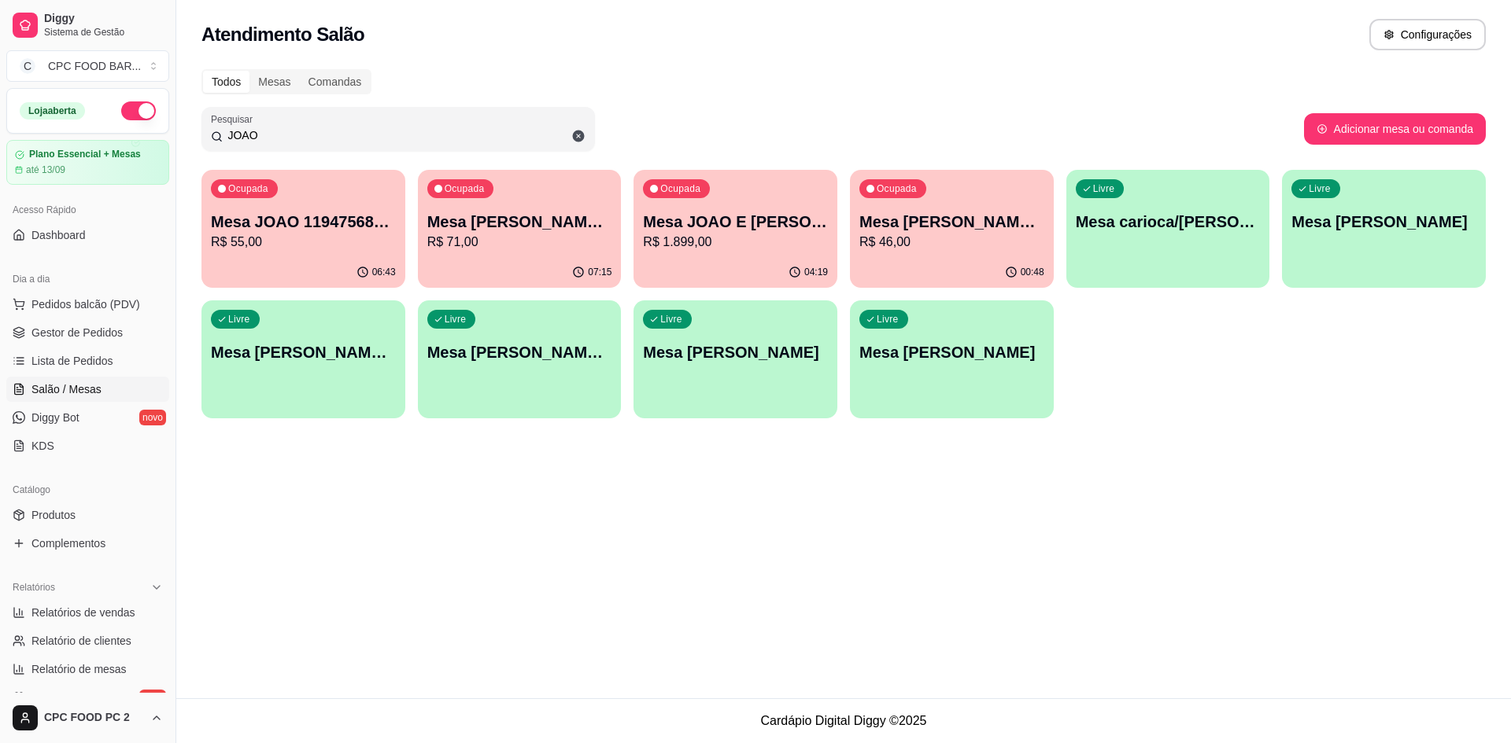
drag, startPoint x: 267, startPoint y: 134, endPoint x: 202, endPoint y: 135, distance: 64.5
click at [202, 135] on div "Pesquisar JOAO" at bounding box center [397, 129] width 393 height 44
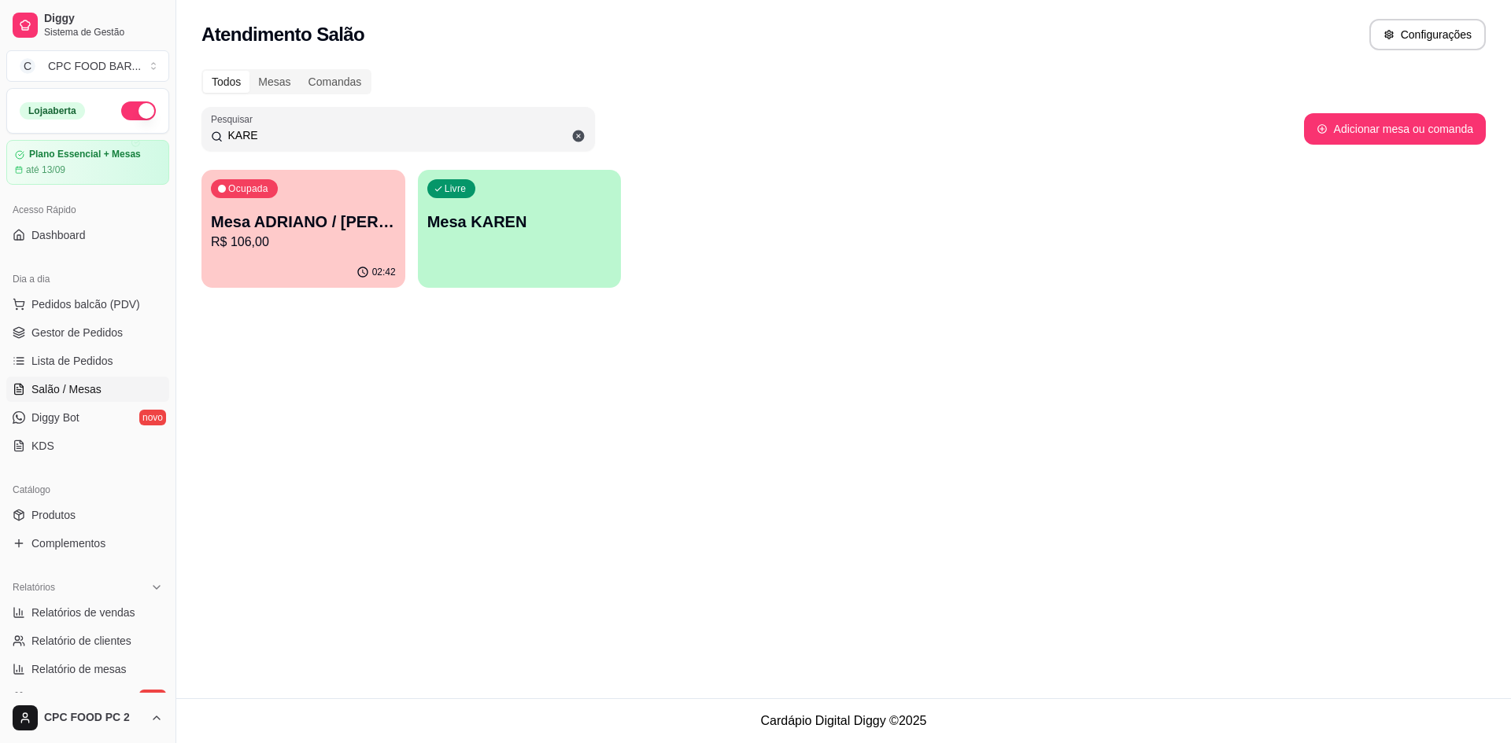
type input "KARE"
click at [310, 231] on p "Mesa ADRIANO / [PERSON_NAME] 3940" at bounding box center [303, 222] width 185 height 22
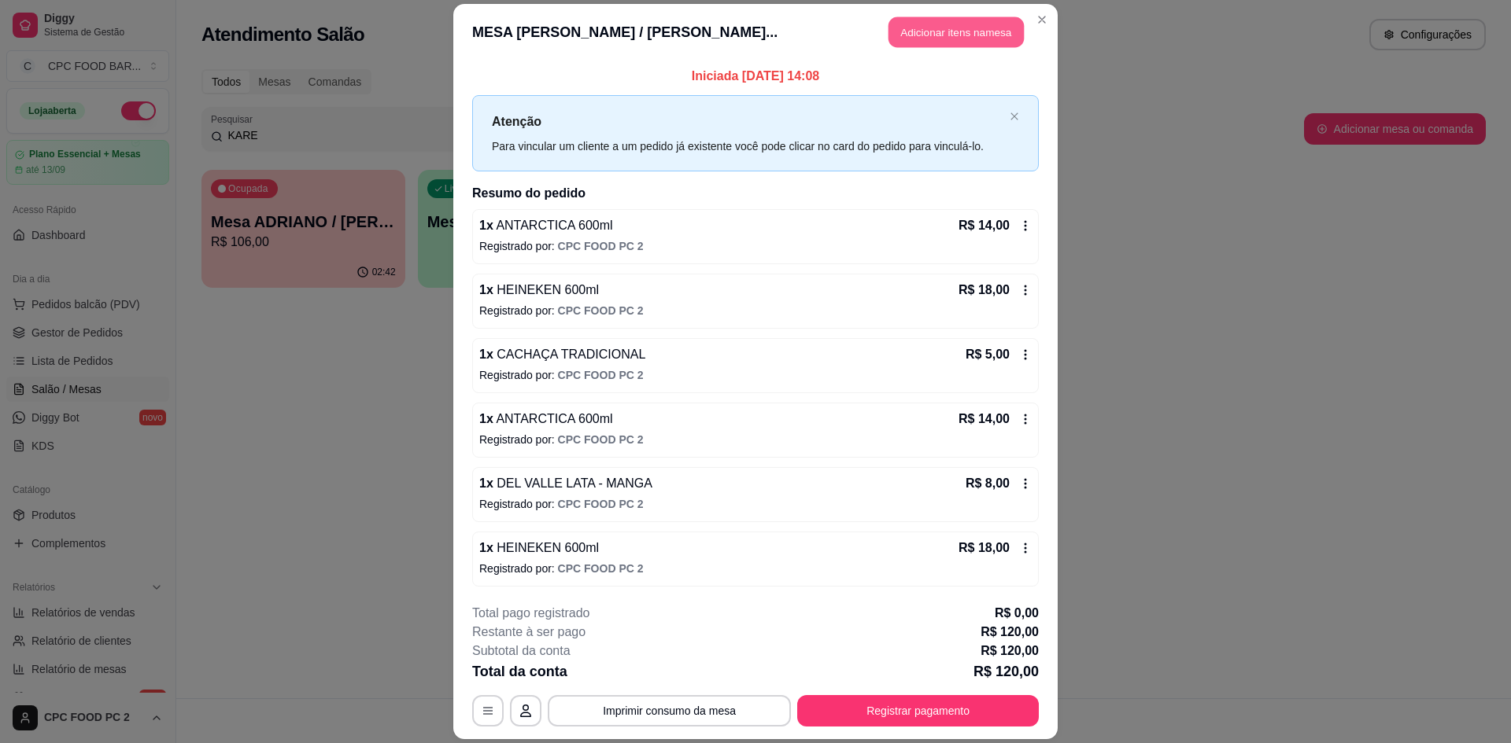
click at [906, 39] on button "Adicionar itens na mesa" at bounding box center [955, 32] width 135 height 31
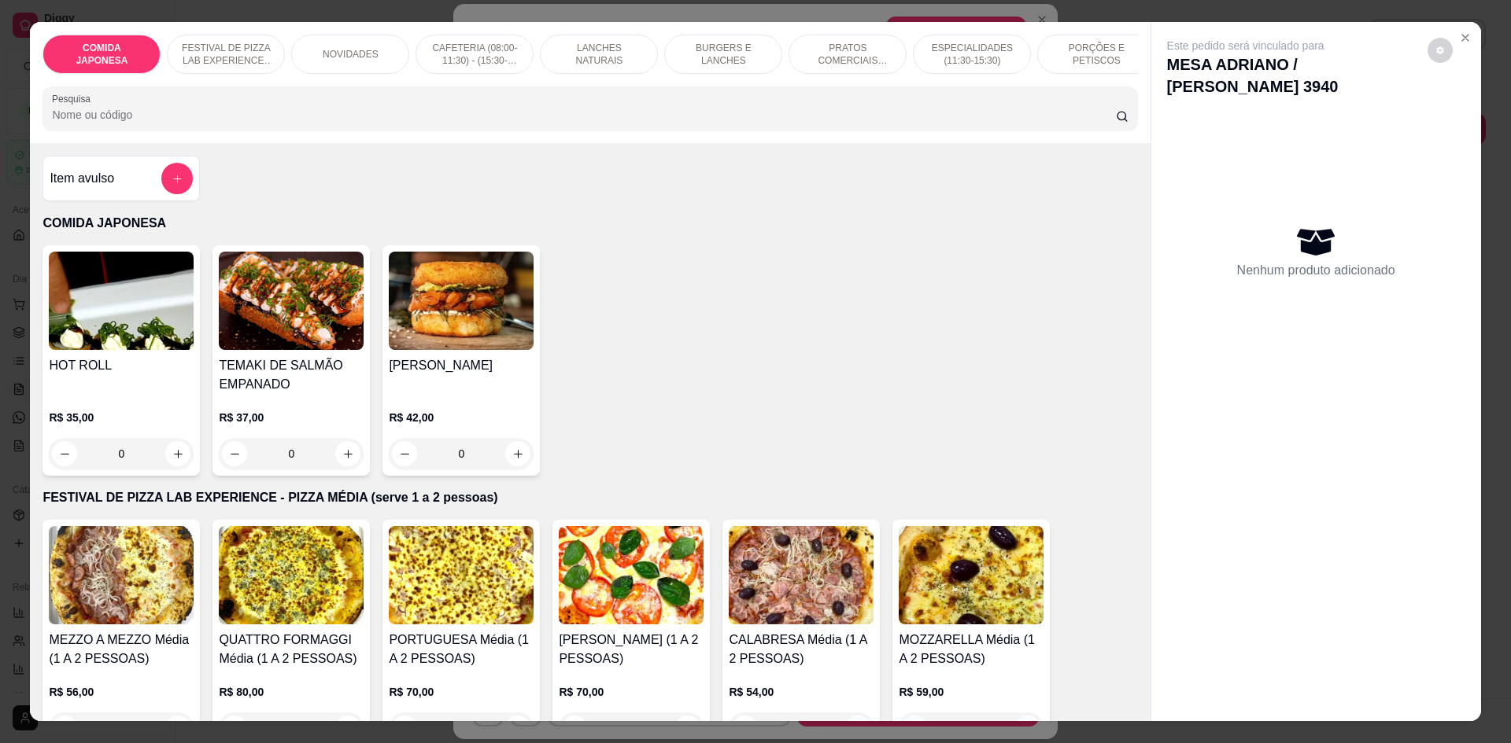
click at [750, 121] on input "Pesquisa" at bounding box center [583, 115] width 1063 height 16
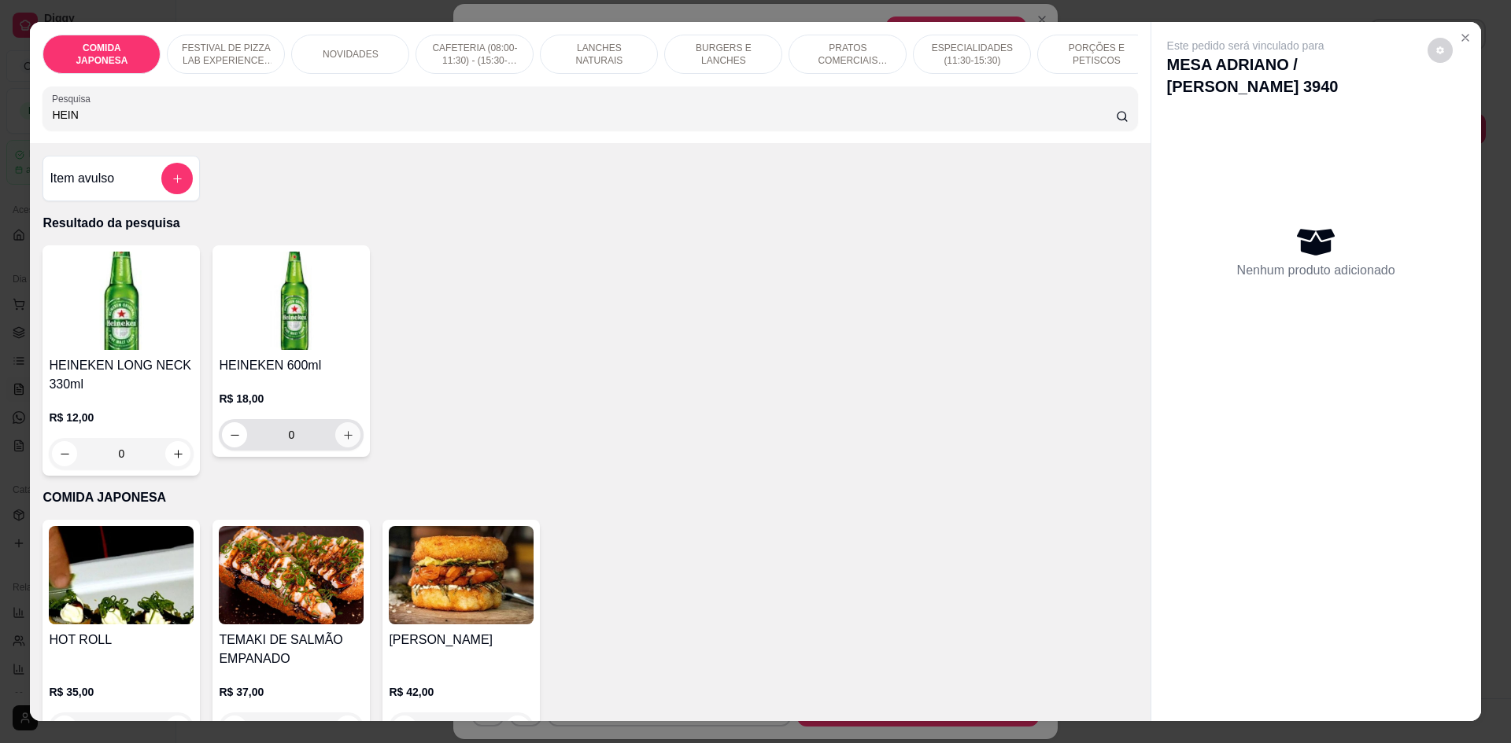
type input "HEIN"
click at [344, 440] on icon "increase-product-quantity" at bounding box center [348, 435] width 9 height 9
type input "1"
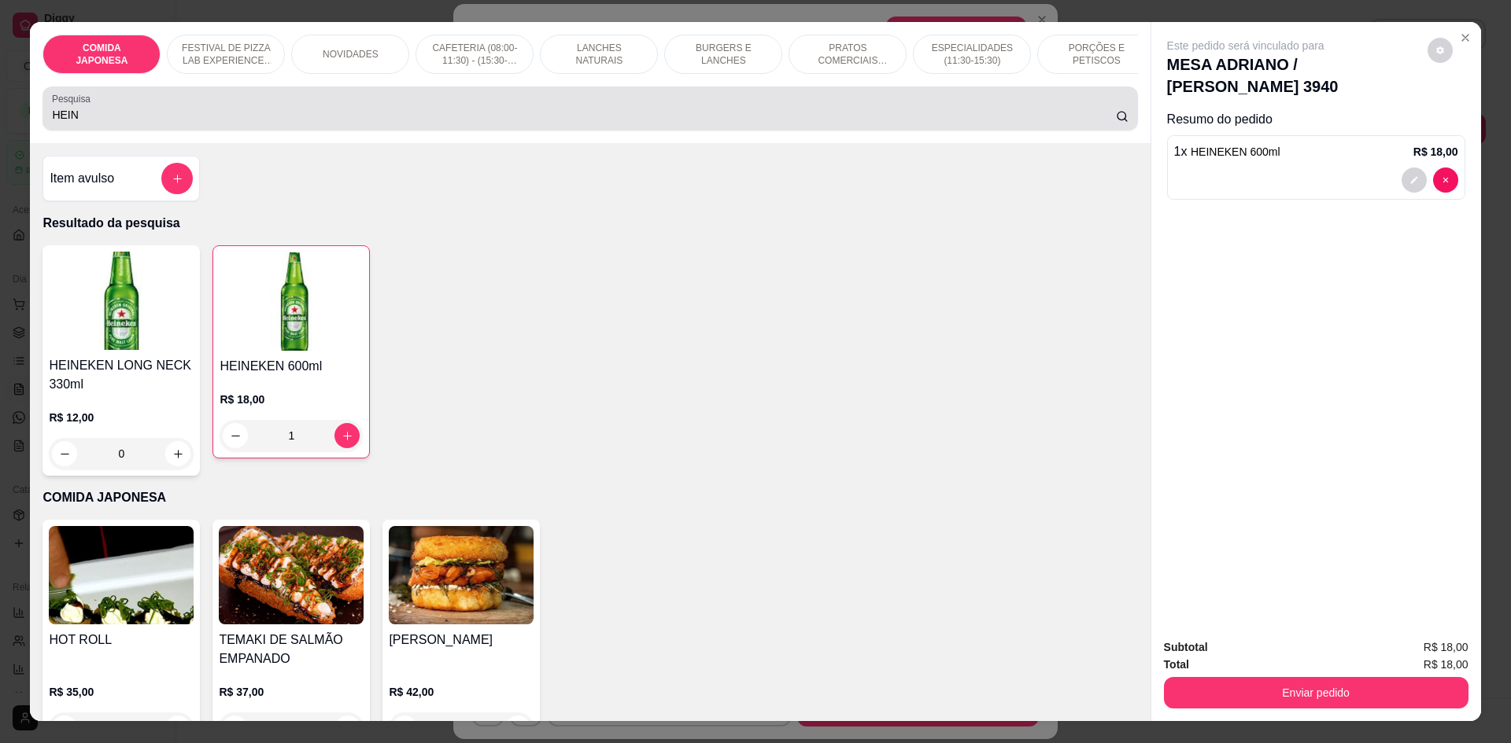
click at [116, 119] on input "HEIN" at bounding box center [583, 115] width 1063 height 16
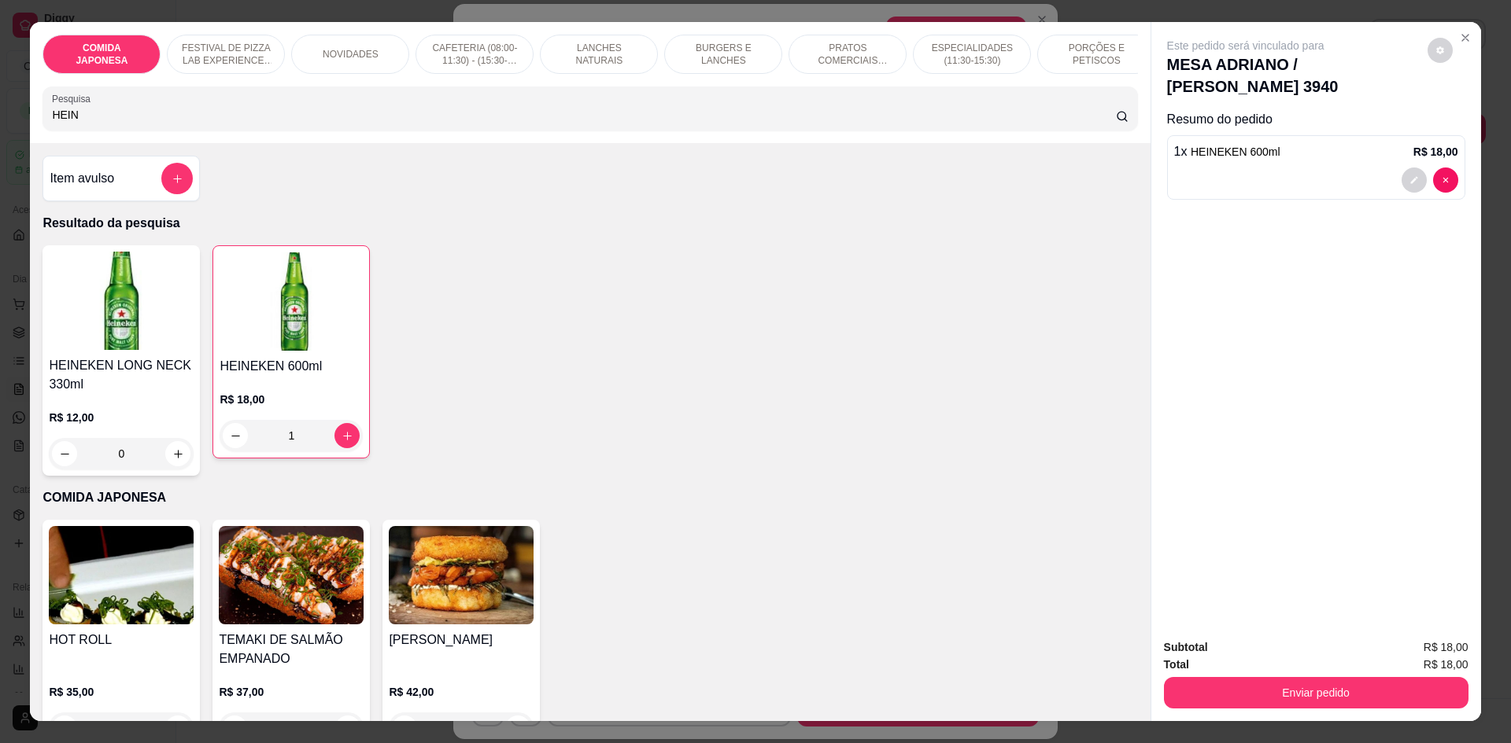
drag, startPoint x: 113, startPoint y: 124, endPoint x: 20, endPoint y: 125, distance: 92.8
click at [20, 125] on div "COMIDA JAPONESA FESTIVAL DE PIZZA LAB EXPERIENCE - PIZZA MÉDIA (serve 1 a 2 pes…" at bounding box center [755, 371] width 1511 height 743
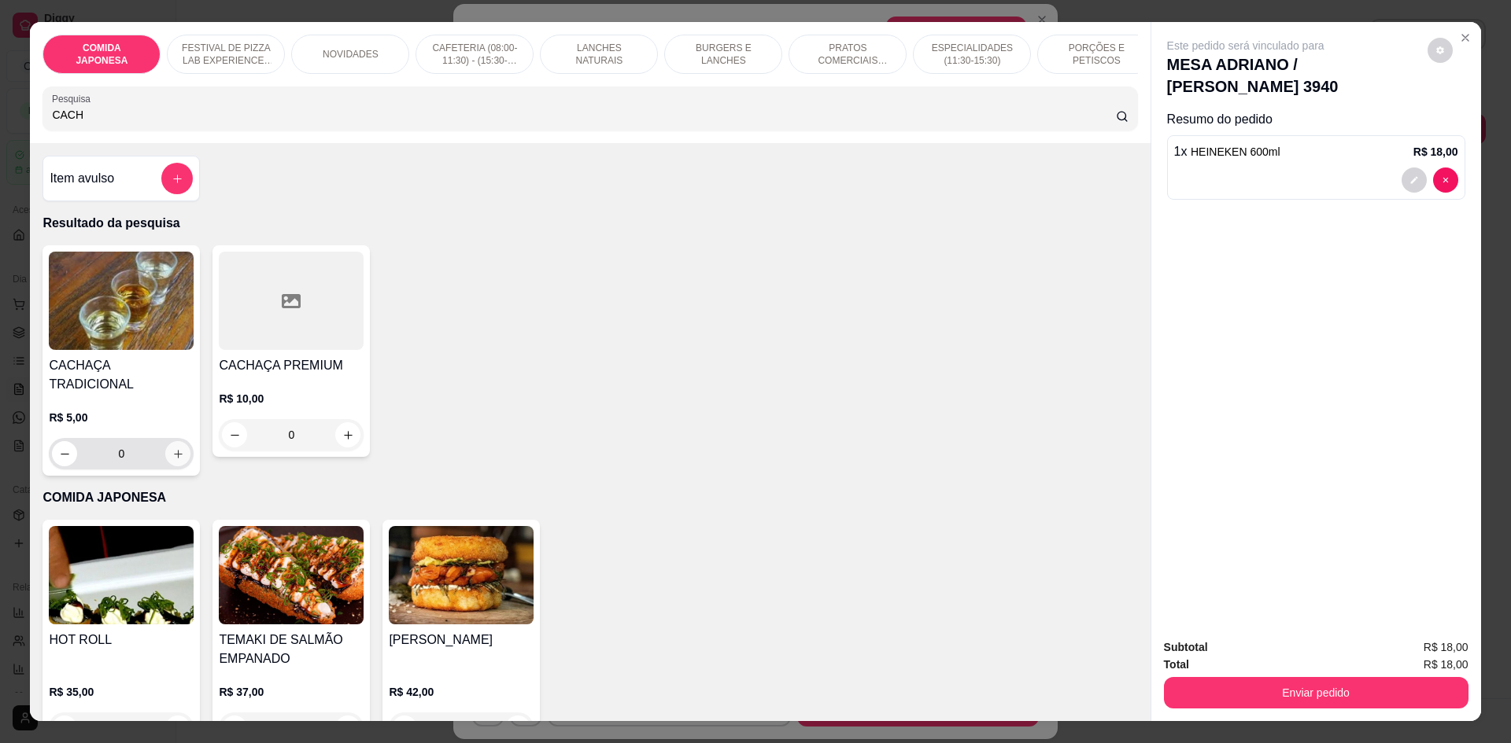
type input "CACH"
click at [180, 443] on button "increase-product-quantity" at bounding box center [177, 453] width 25 height 25
type input "1"
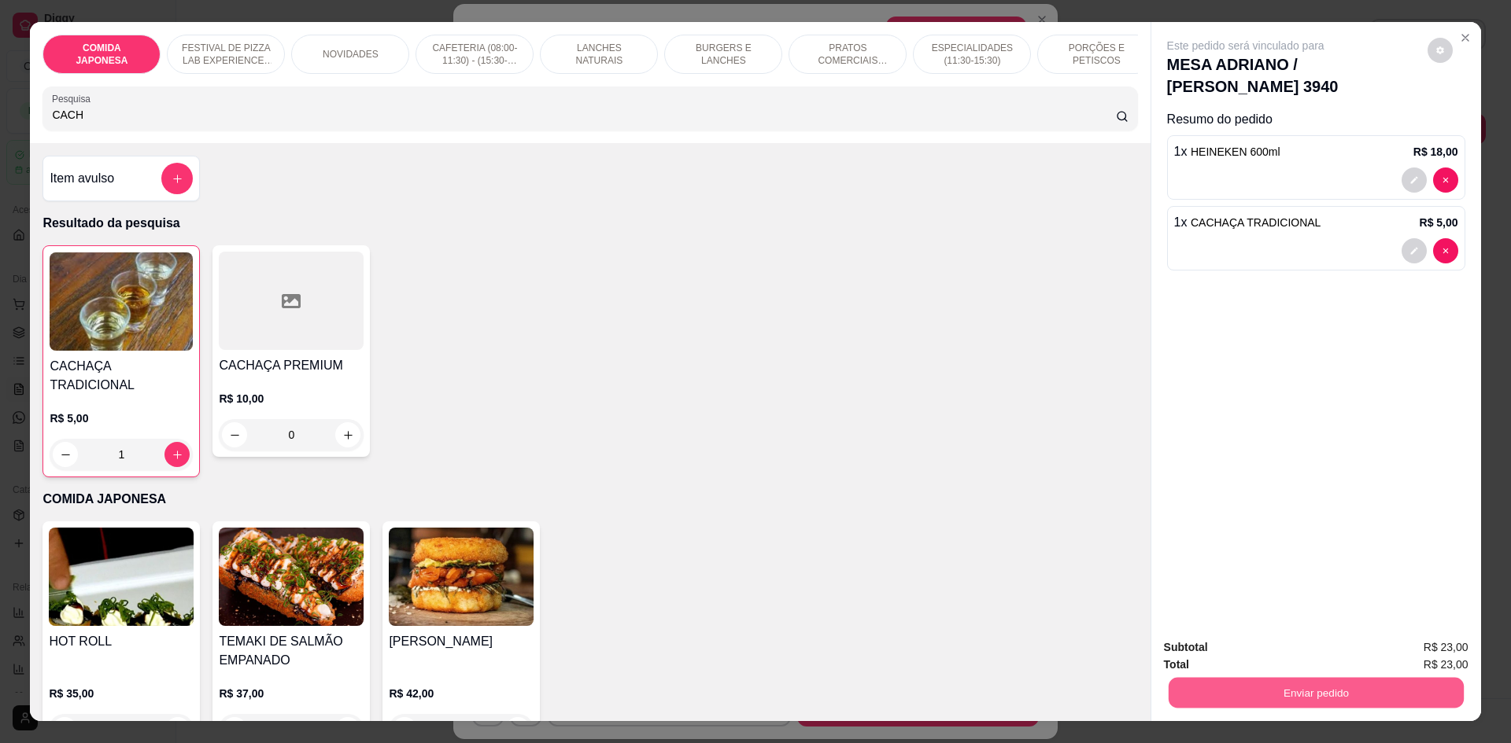
click at [1209, 685] on button "Enviar pedido" at bounding box center [1315, 692] width 295 height 31
click at [1206, 652] on button "Não registrar e enviar pedido" at bounding box center [1264, 655] width 164 height 30
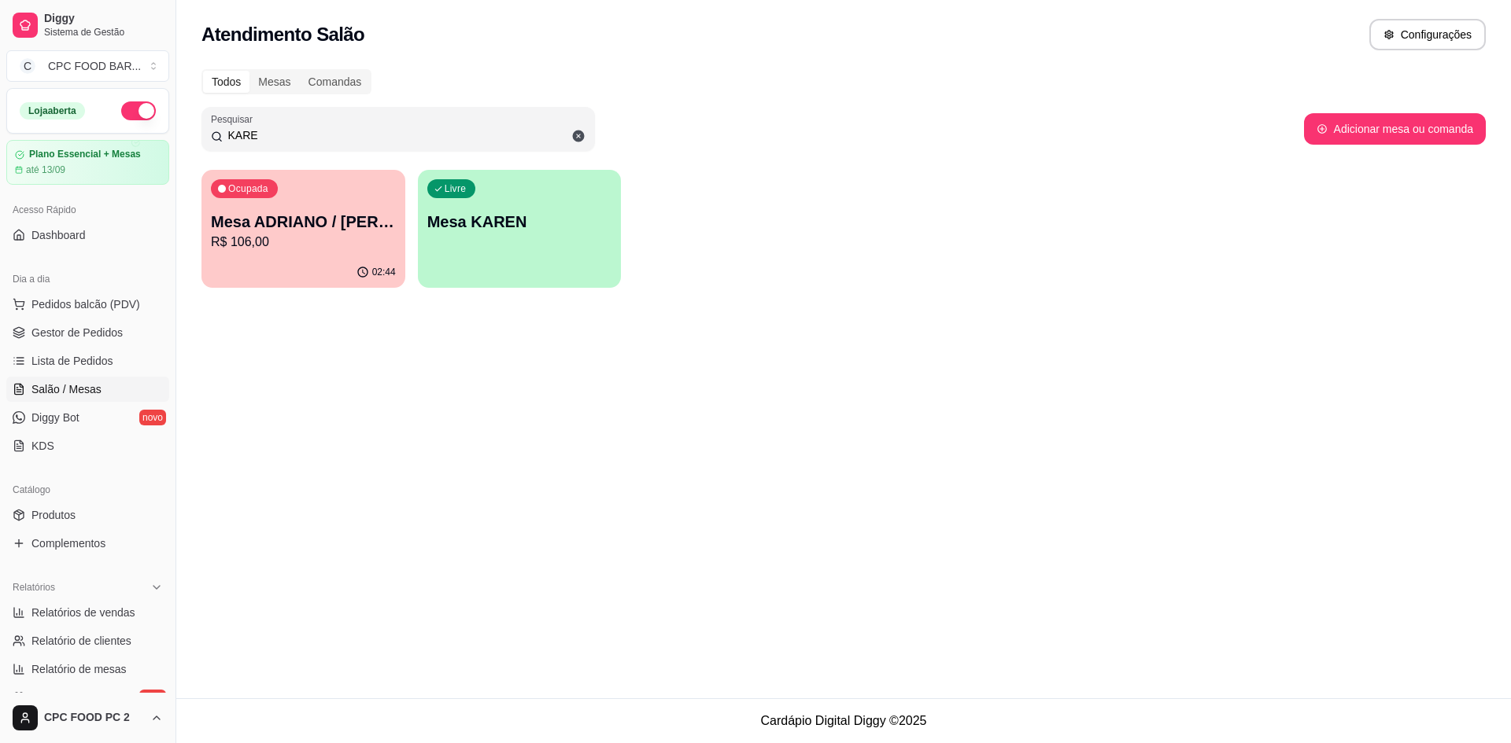
drag, startPoint x: 356, startPoint y: 132, endPoint x: 214, endPoint y: 132, distance: 142.4
click at [214, 132] on div "KARE" at bounding box center [398, 128] width 374 height 31
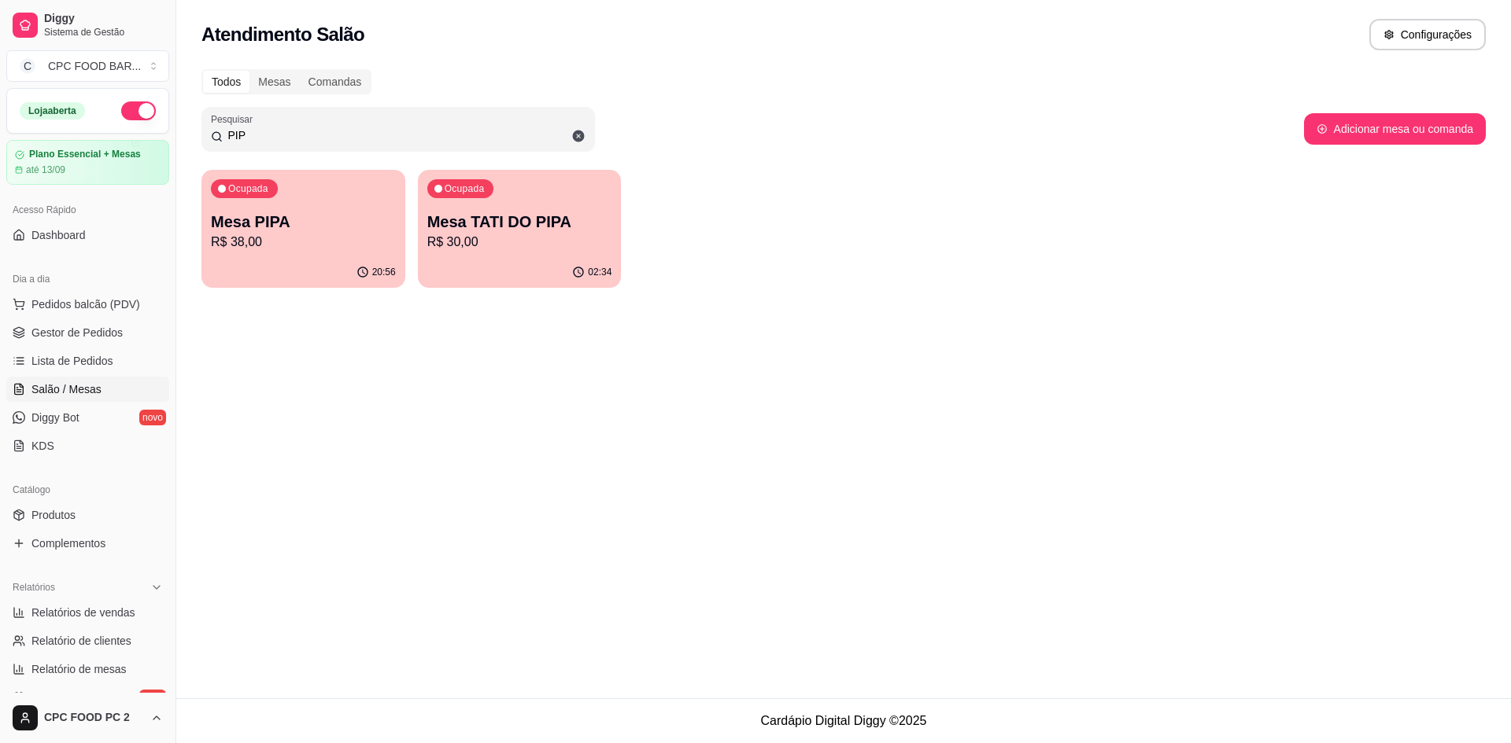
type input "PIP"
click at [304, 205] on div "Ocupada Mesa PIPA R$ 38,00" at bounding box center [303, 213] width 204 height 87
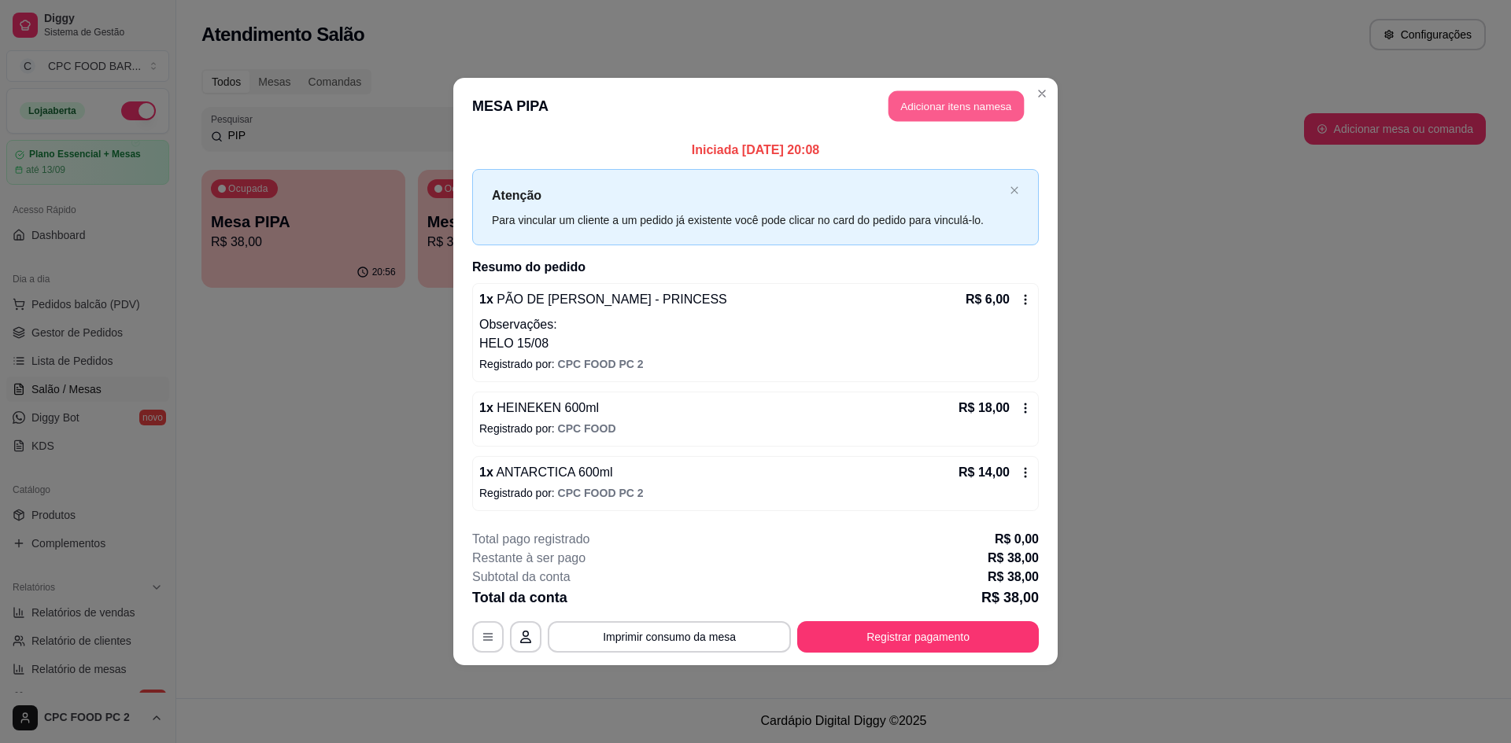
click at [972, 103] on button "Adicionar itens na mesa" at bounding box center [955, 106] width 135 height 31
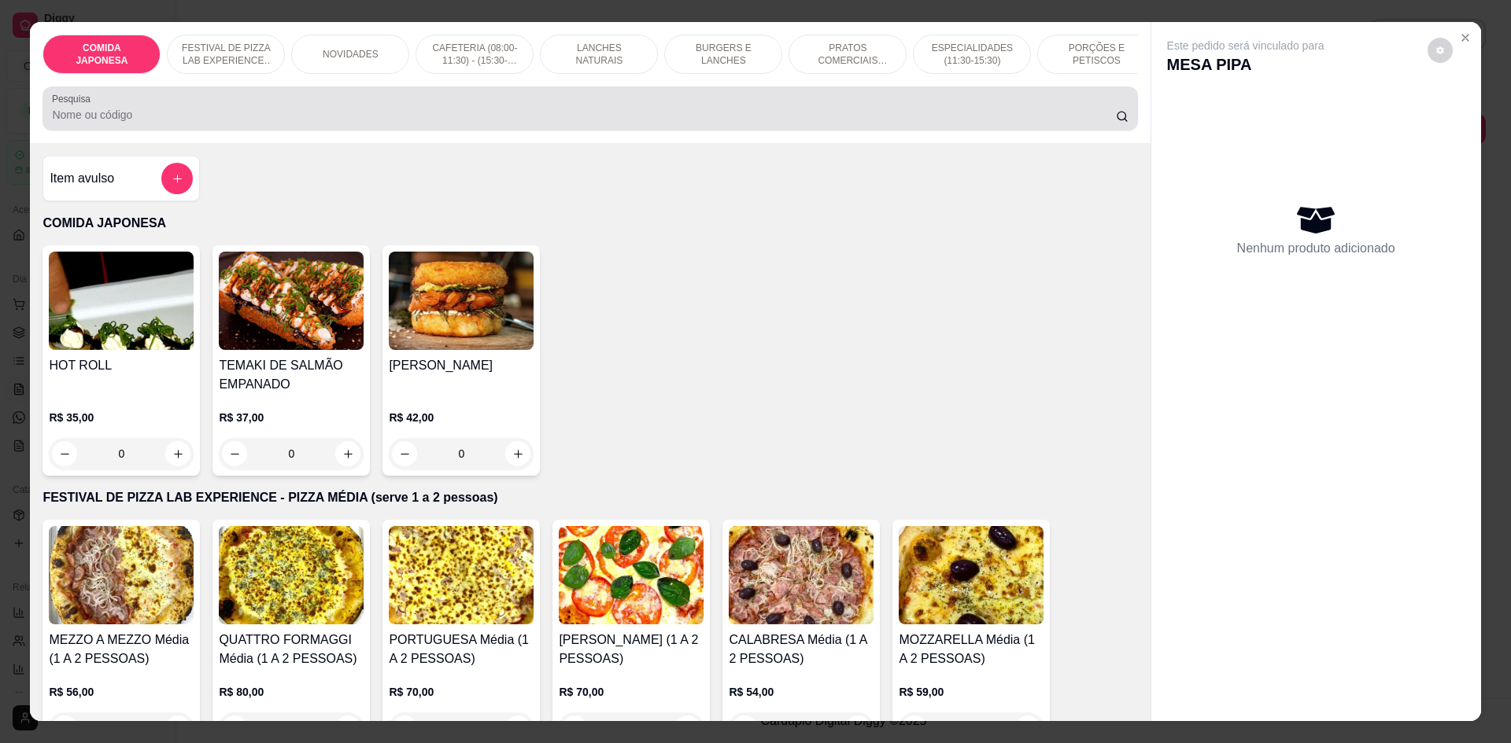
click at [533, 122] on input "Pesquisa" at bounding box center [583, 115] width 1063 height 16
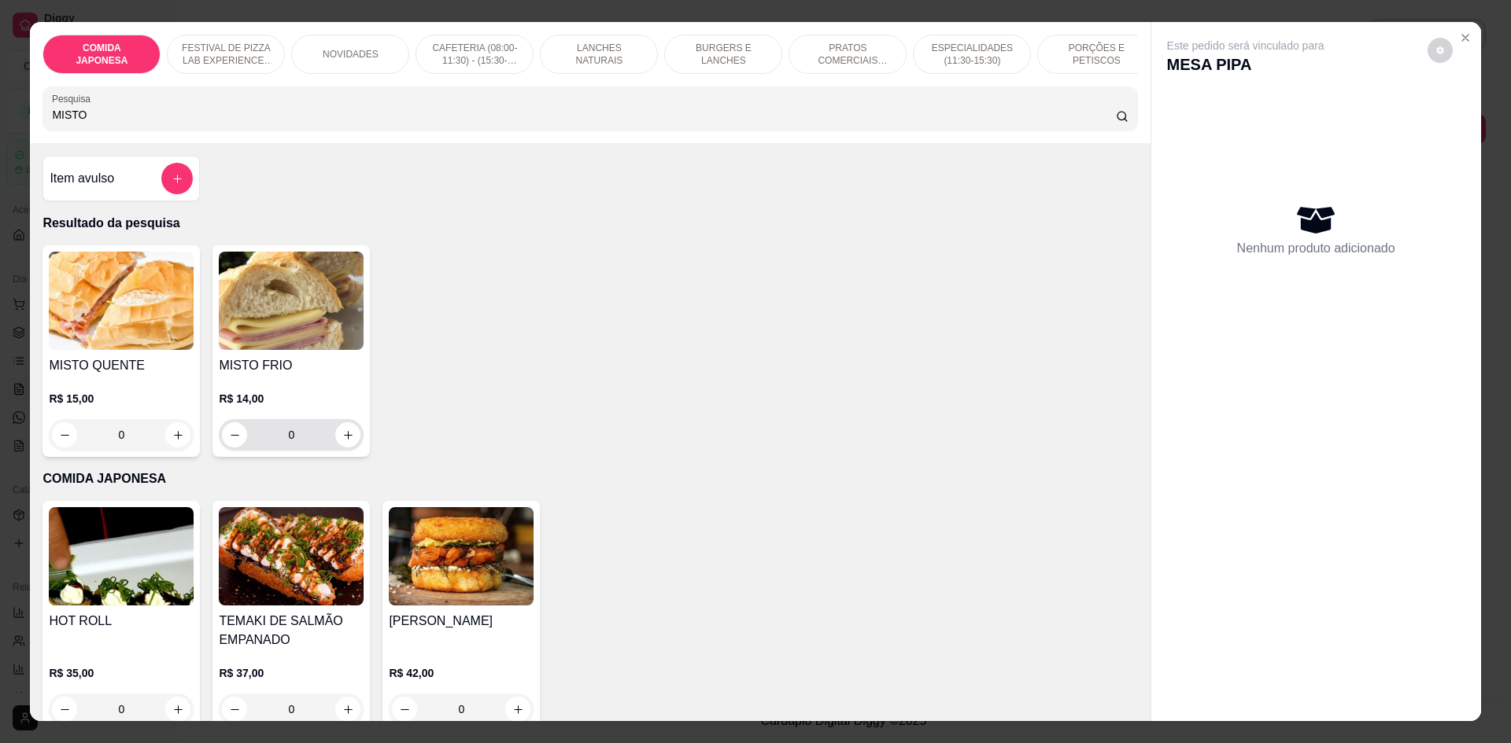
type input "MISTO"
click at [342, 441] on icon "increase-product-quantity" at bounding box center [348, 436] width 12 height 12
type input "1"
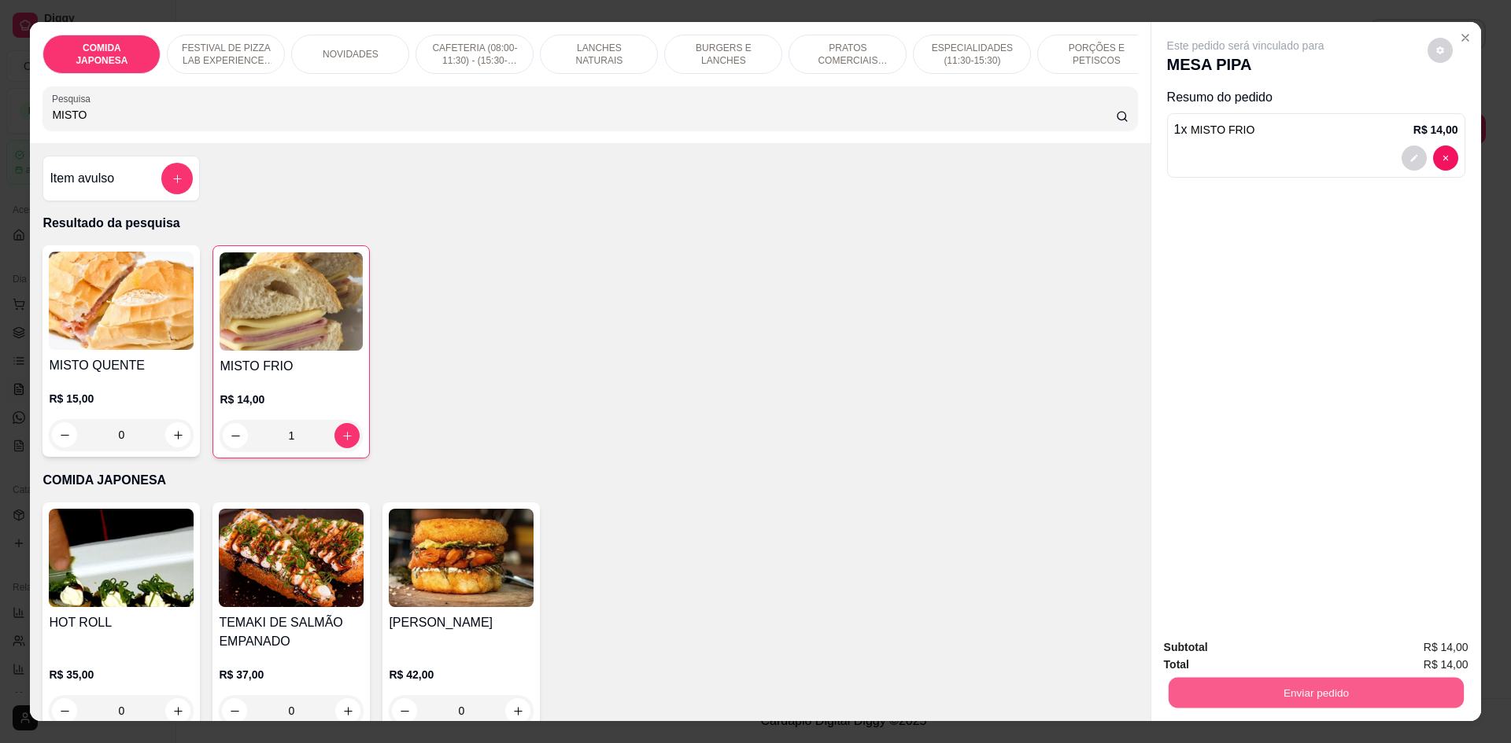
click at [1305, 692] on button "Enviar pedido" at bounding box center [1315, 692] width 295 height 31
click at [1273, 650] on button "Não registrar e enviar pedido" at bounding box center [1264, 655] width 164 height 30
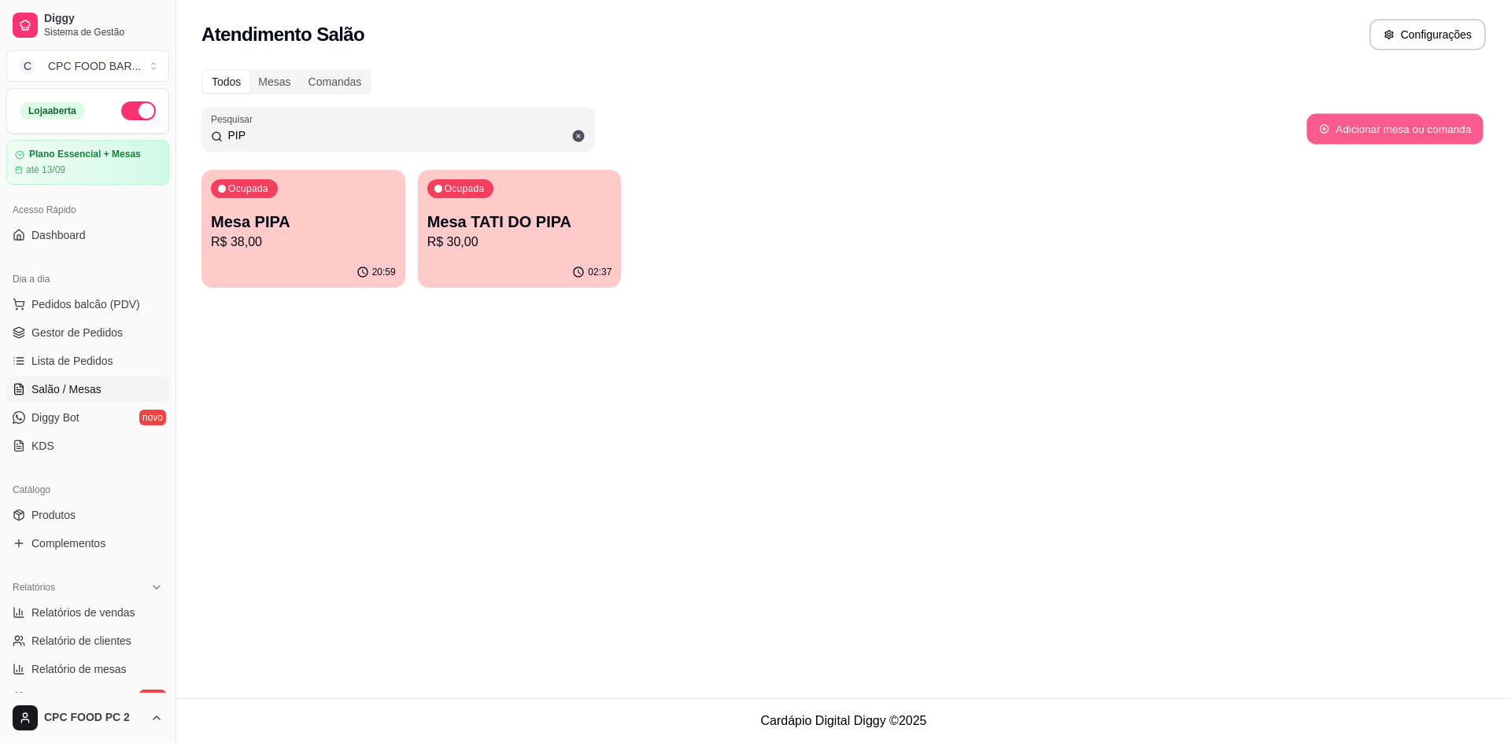
click at [1347, 124] on button "Adicionar mesa ou comanda" at bounding box center [1394, 129] width 176 height 31
select select "TABLE"
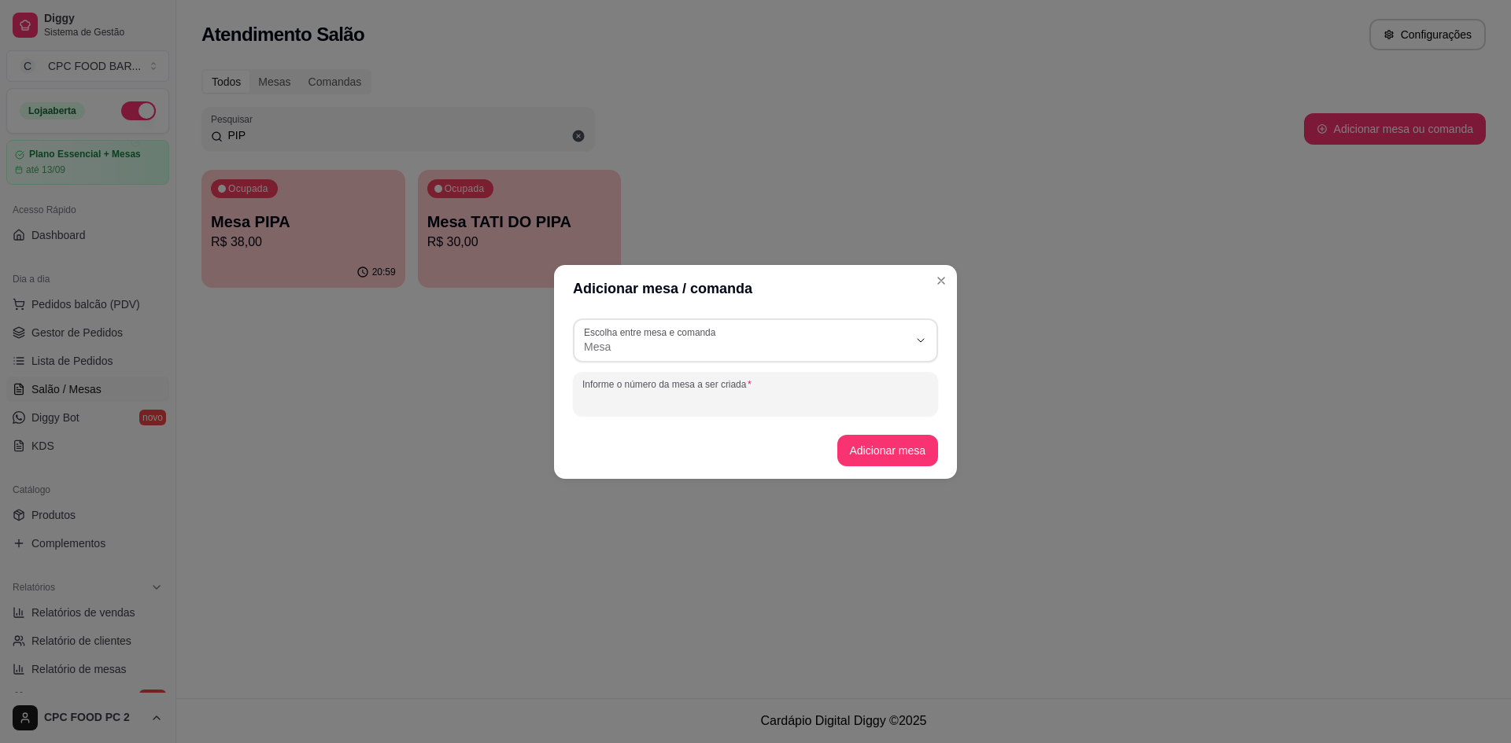
click at [614, 393] on input "Informe o número da mesa a ser criada" at bounding box center [755, 401] width 346 height 16
type input "[PERSON_NAME]"
click at [872, 449] on button "Adicionar mesa" at bounding box center [887, 450] width 98 height 31
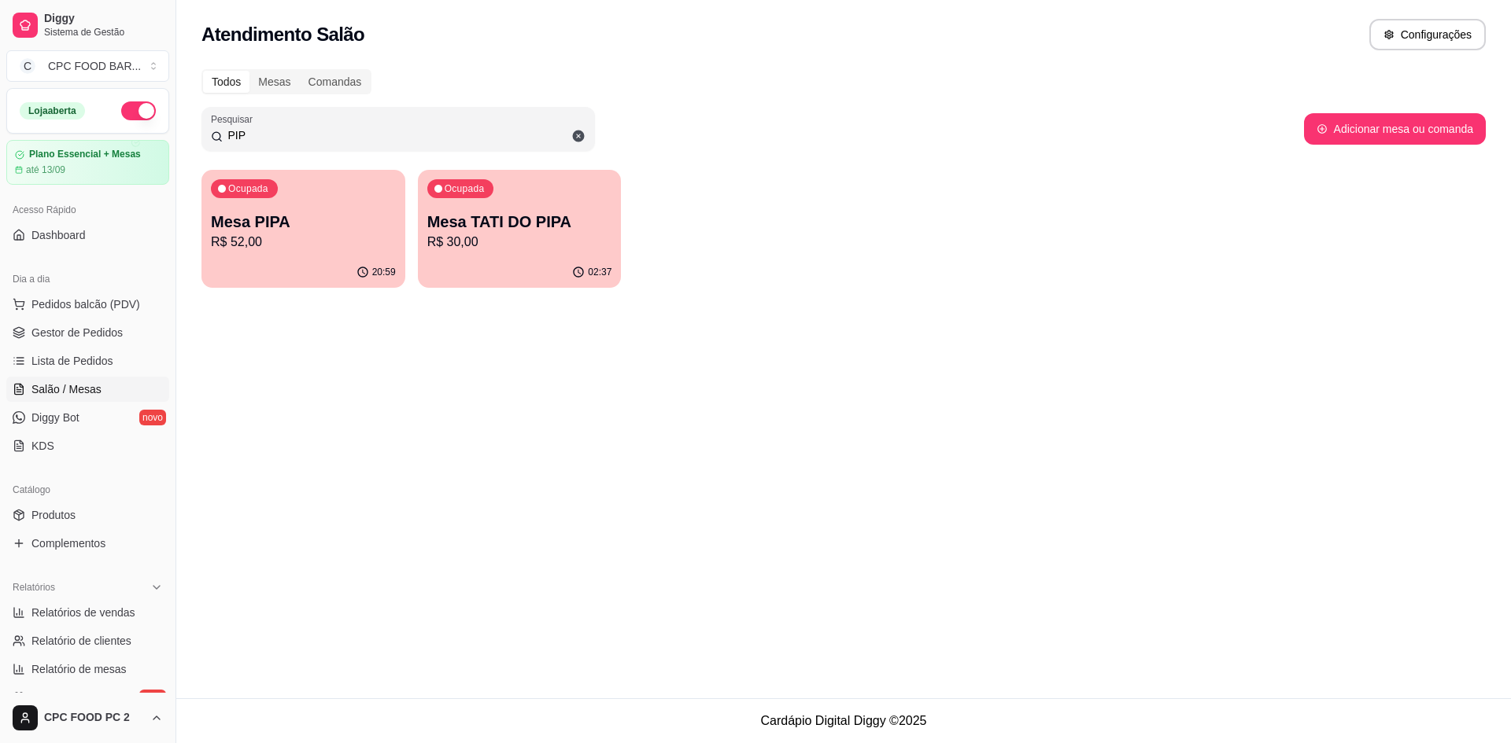
drag, startPoint x: 438, startPoint y: 137, endPoint x: 157, endPoint y: 164, distance: 282.2
click at [157, 164] on div "Diggy Sistema de Gestão C CPC FOOD BAR ... Loja aberta Plano Essencial + Mesas …" at bounding box center [755, 371] width 1511 height 743
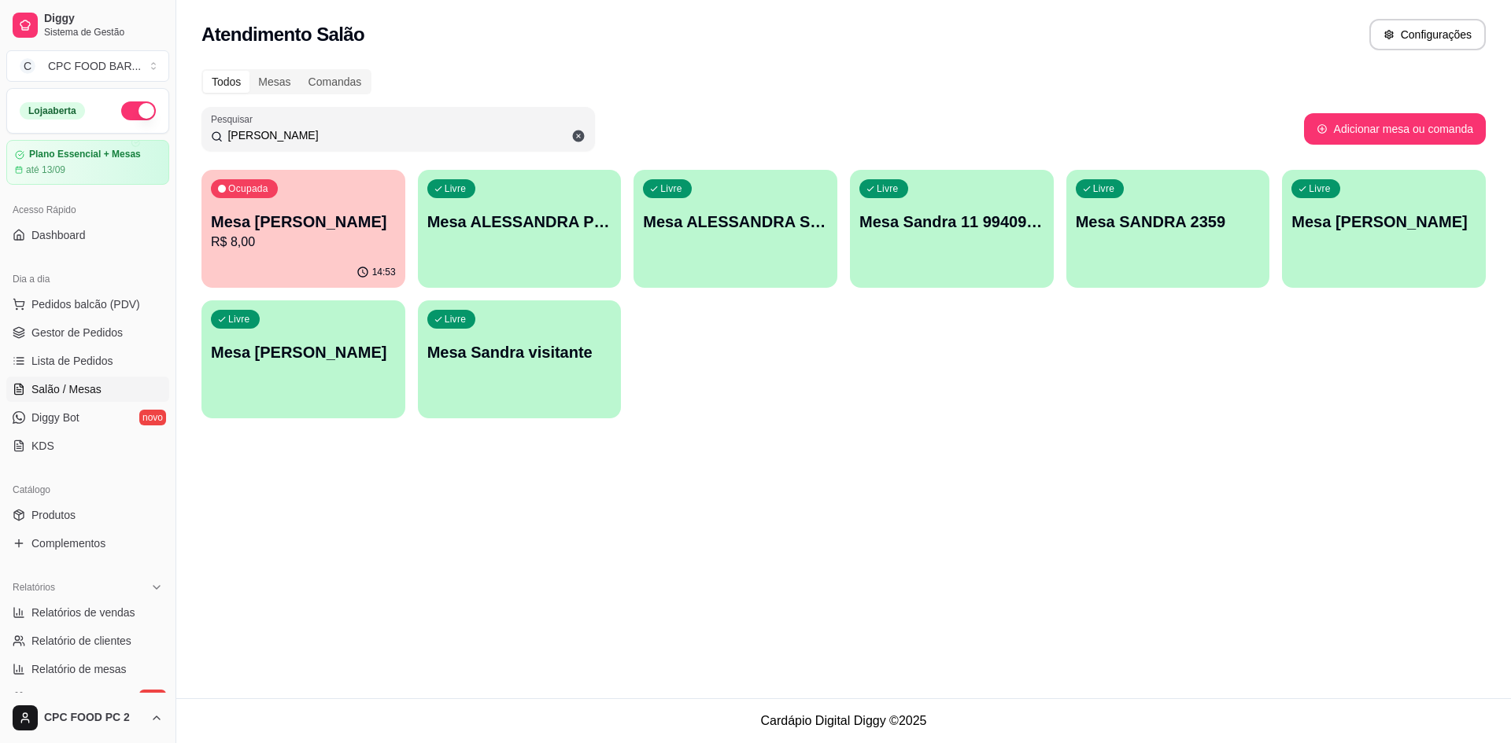
type input "[PERSON_NAME]"
click at [296, 377] on div "Livre Mesa [PERSON_NAME]" at bounding box center [303, 350] width 204 height 99
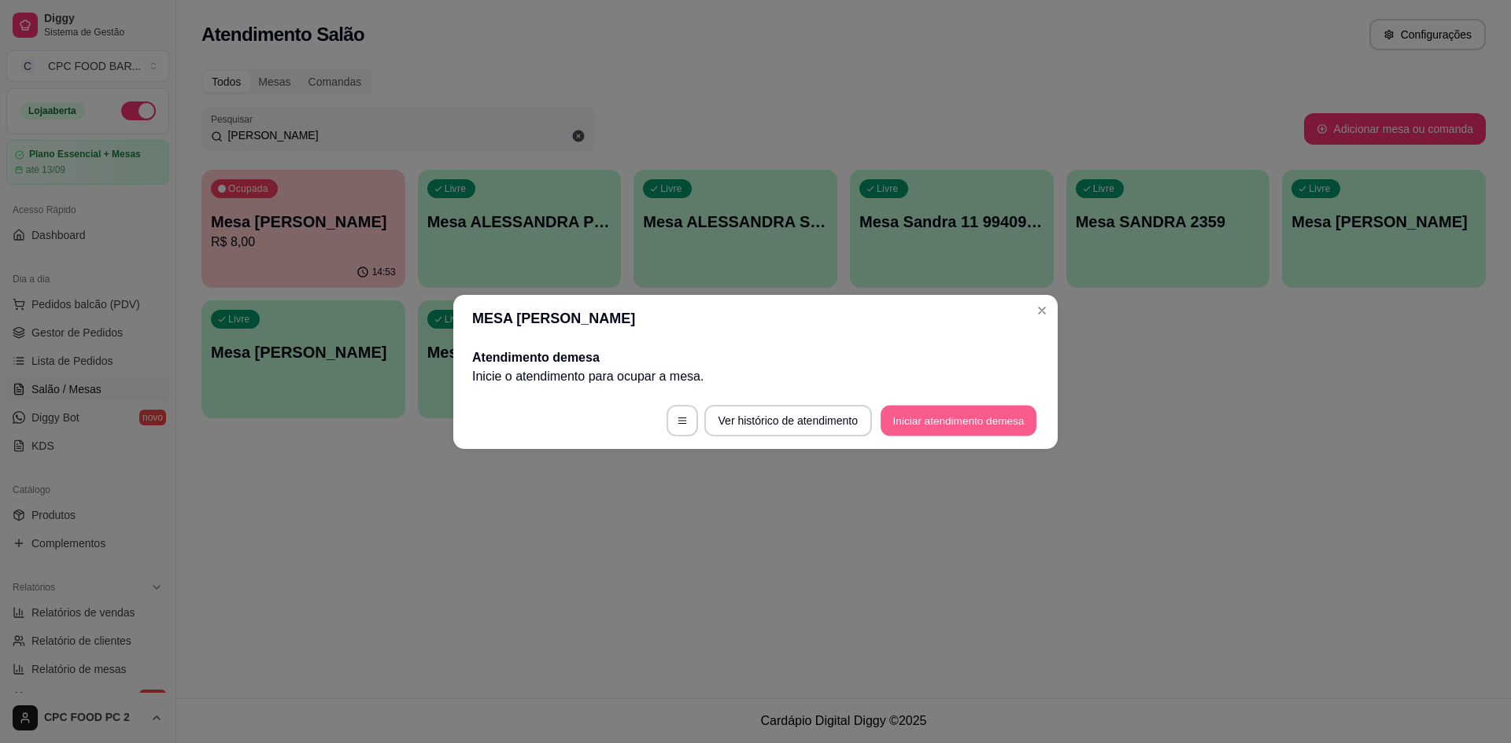
click at [972, 415] on button "Iniciar atendimento de mesa" at bounding box center [958, 420] width 156 height 31
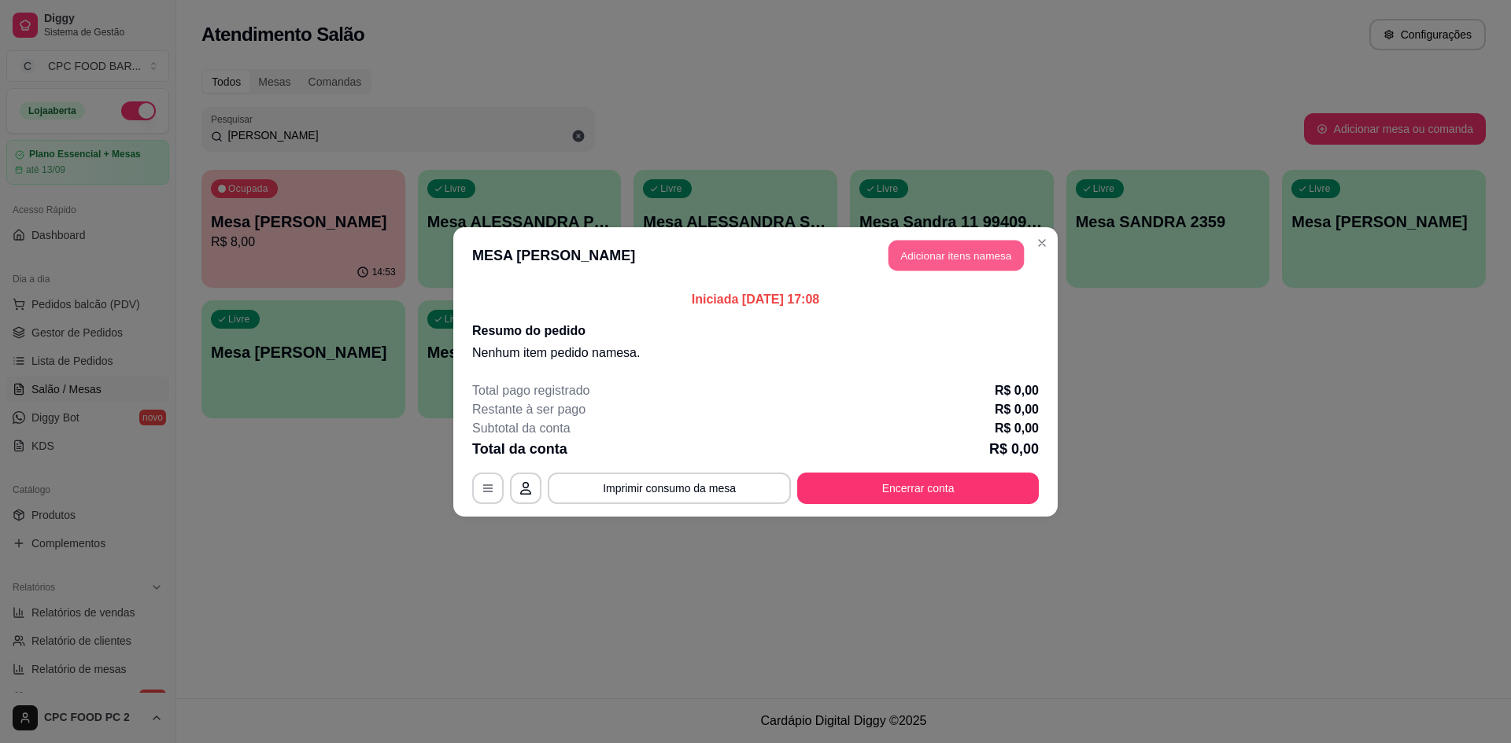
click at [942, 249] on button "Adicionar itens na mesa" at bounding box center [955, 255] width 135 height 31
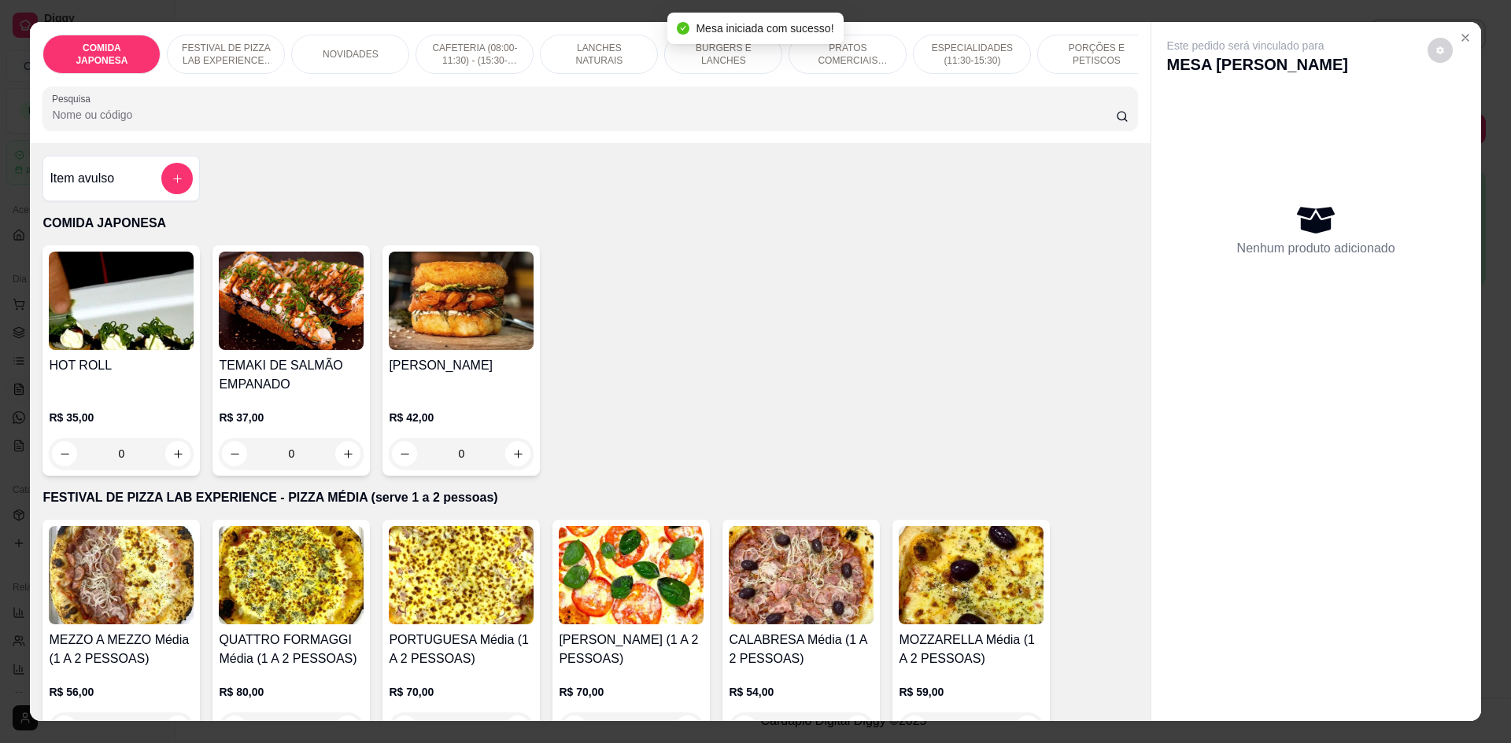
click at [505, 121] on input "Pesquisa" at bounding box center [583, 115] width 1063 height 16
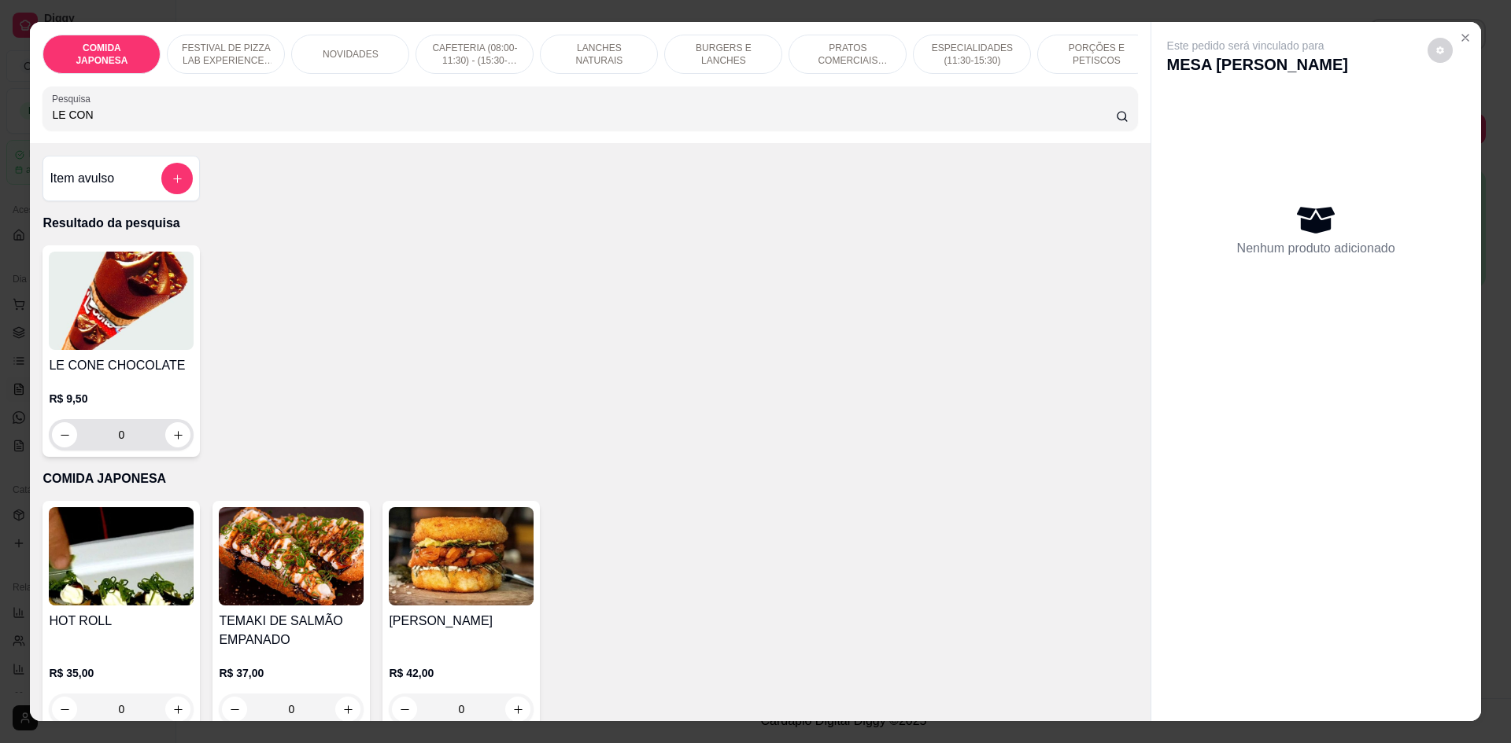
type input "LE CON"
click at [172, 441] on icon "increase-product-quantity" at bounding box center [178, 436] width 12 height 12
type input "1"
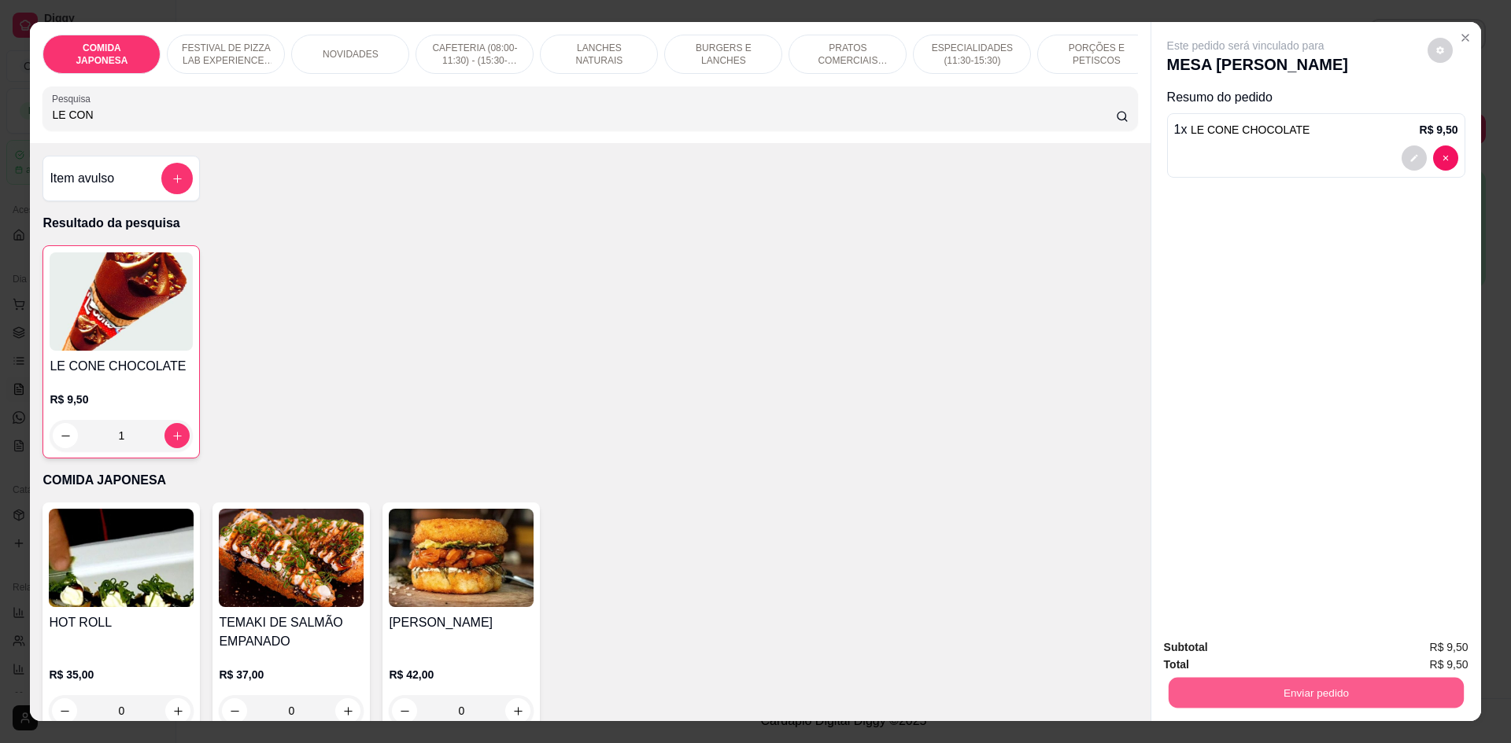
click at [1296, 695] on button "Enviar pedido" at bounding box center [1315, 692] width 295 height 31
click at [1280, 655] on button "Não registrar e enviar pedido" at bounding box center [1264, 655] width 164 height 30
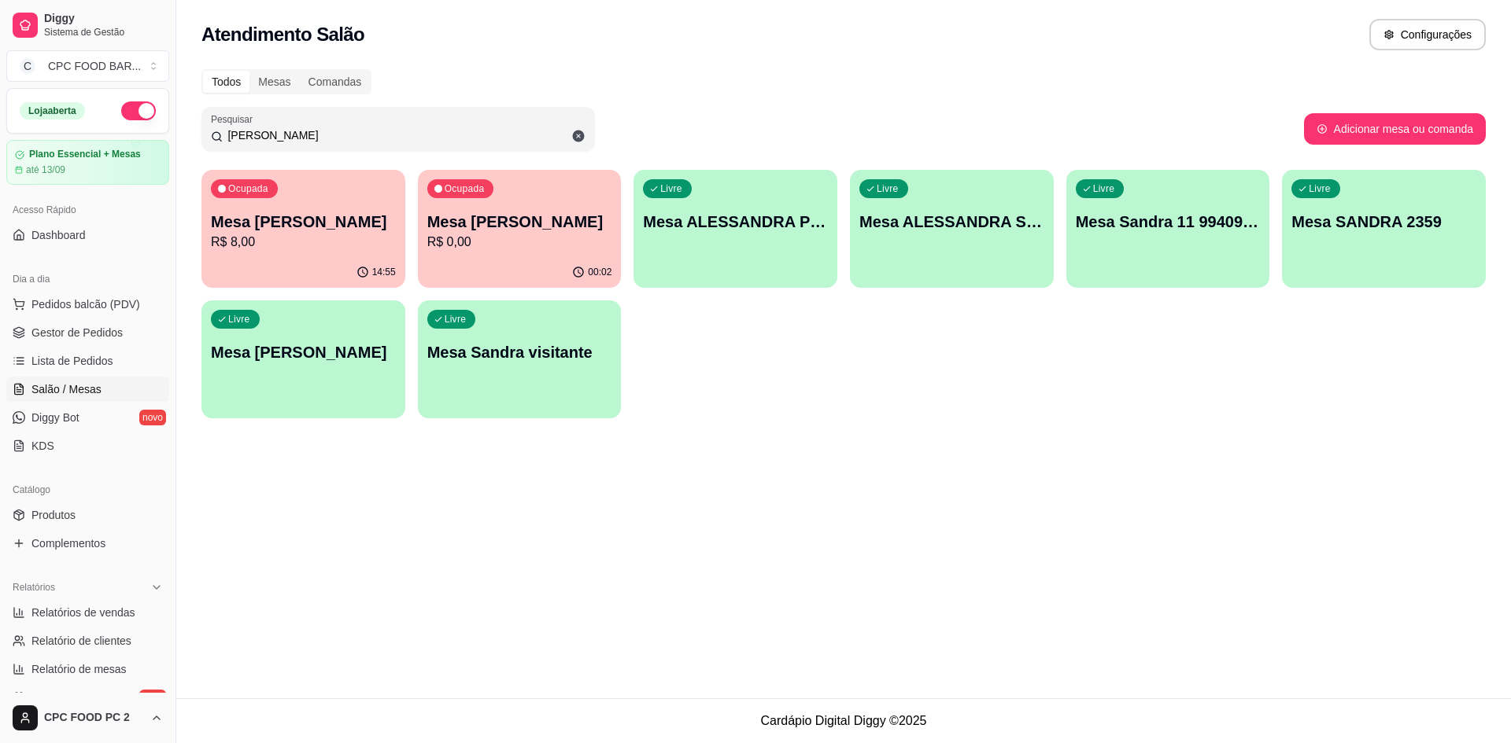
click at [267, 131] on input "[PERSON_NAME]" at bounding box center [404, 135] width 363 height 16
drag, startPoint x: 267, startPoint y: 131, endPoint x: 242, endPoint y: 131, distance: 26.0
click at [242, 131] on input "[PERSON_NAME]" at bounding box center [404, 135] width 363 height 16
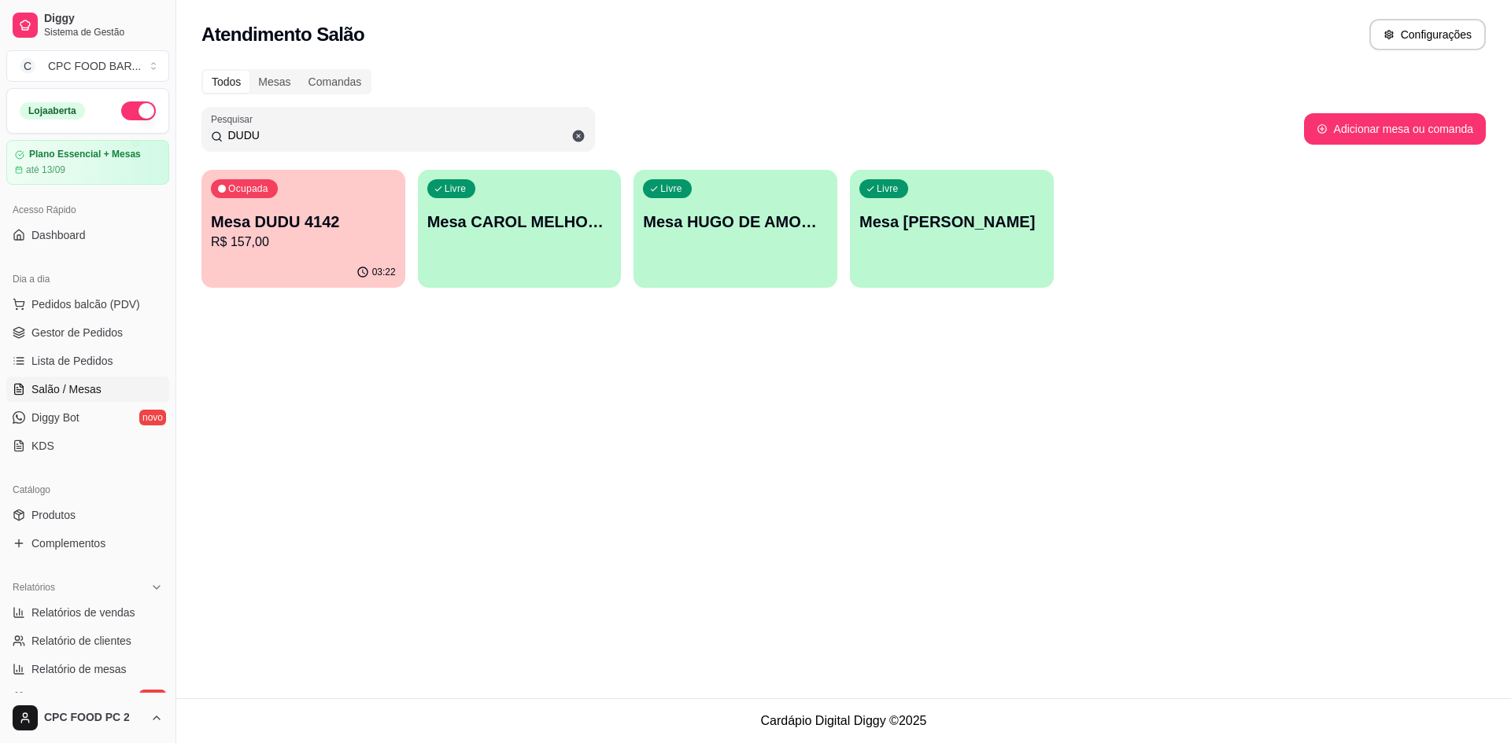
type input "DUDU"
click at [282, 207] on div "Ocupada Mesa DUDU 4142 R$ 157,00" at bounding box center [303, 214] width 197 height 85
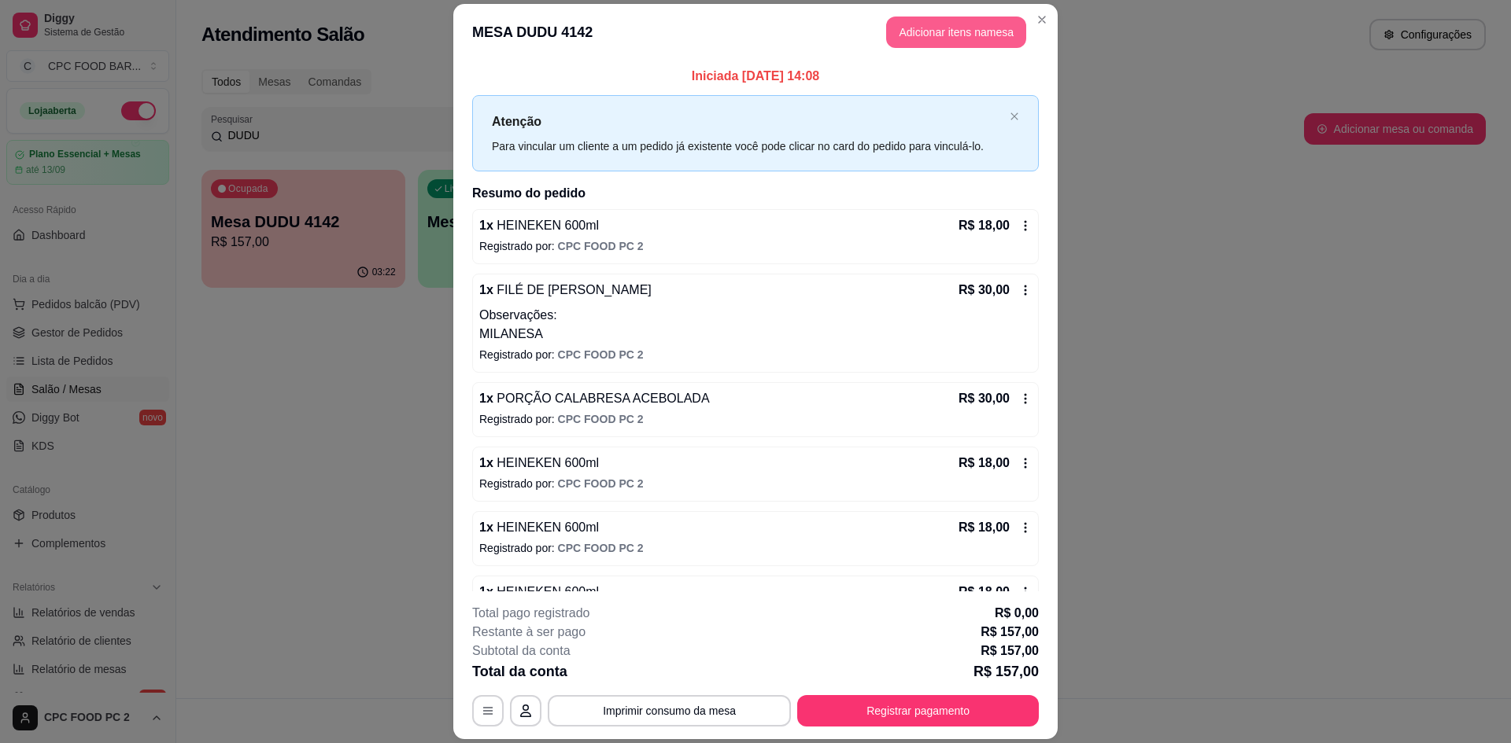
click at [936, 29] on button "Adicionar itens na mesa" at bounding box center [956, 32] width 140 height 31
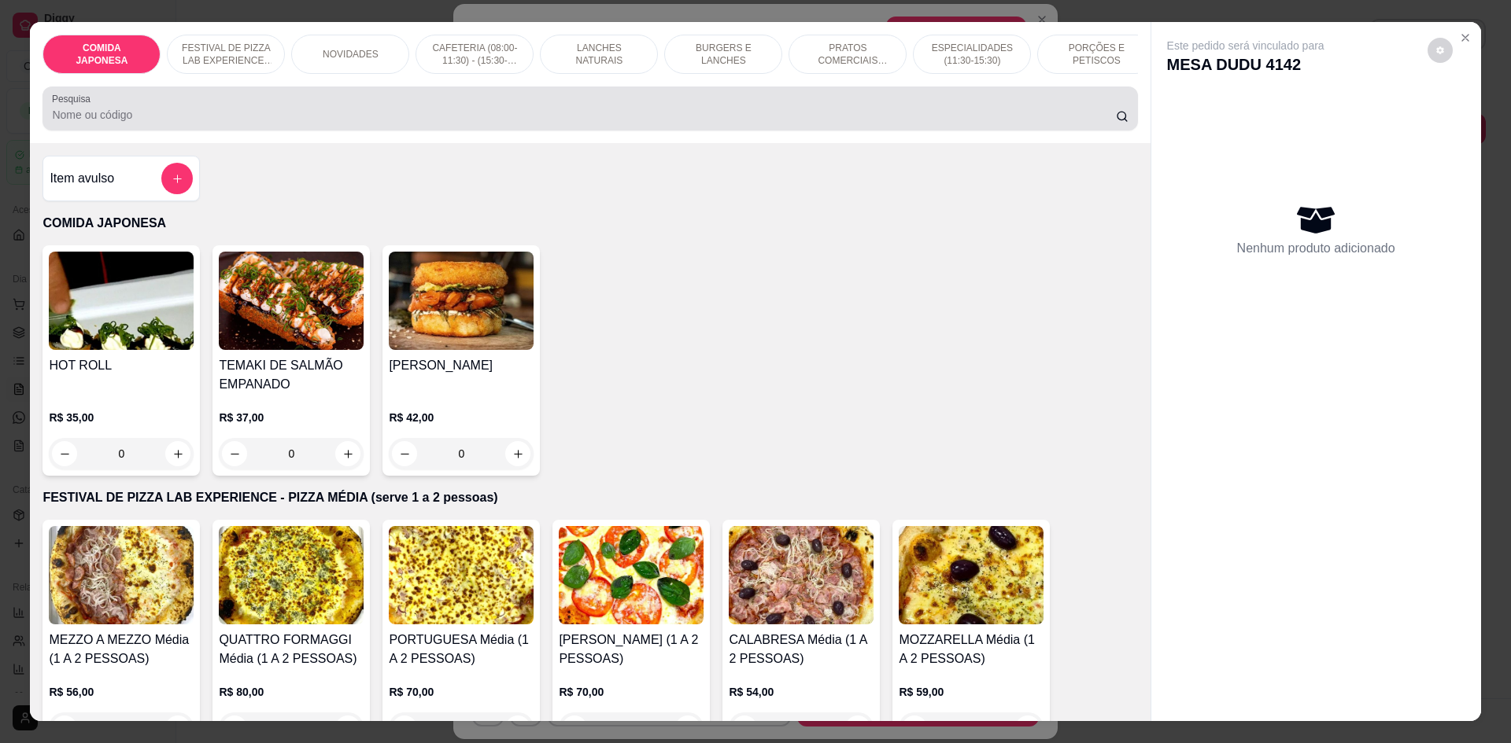
click at [415, 118] on div at bounding box center [589, 108] width 1075 height 31
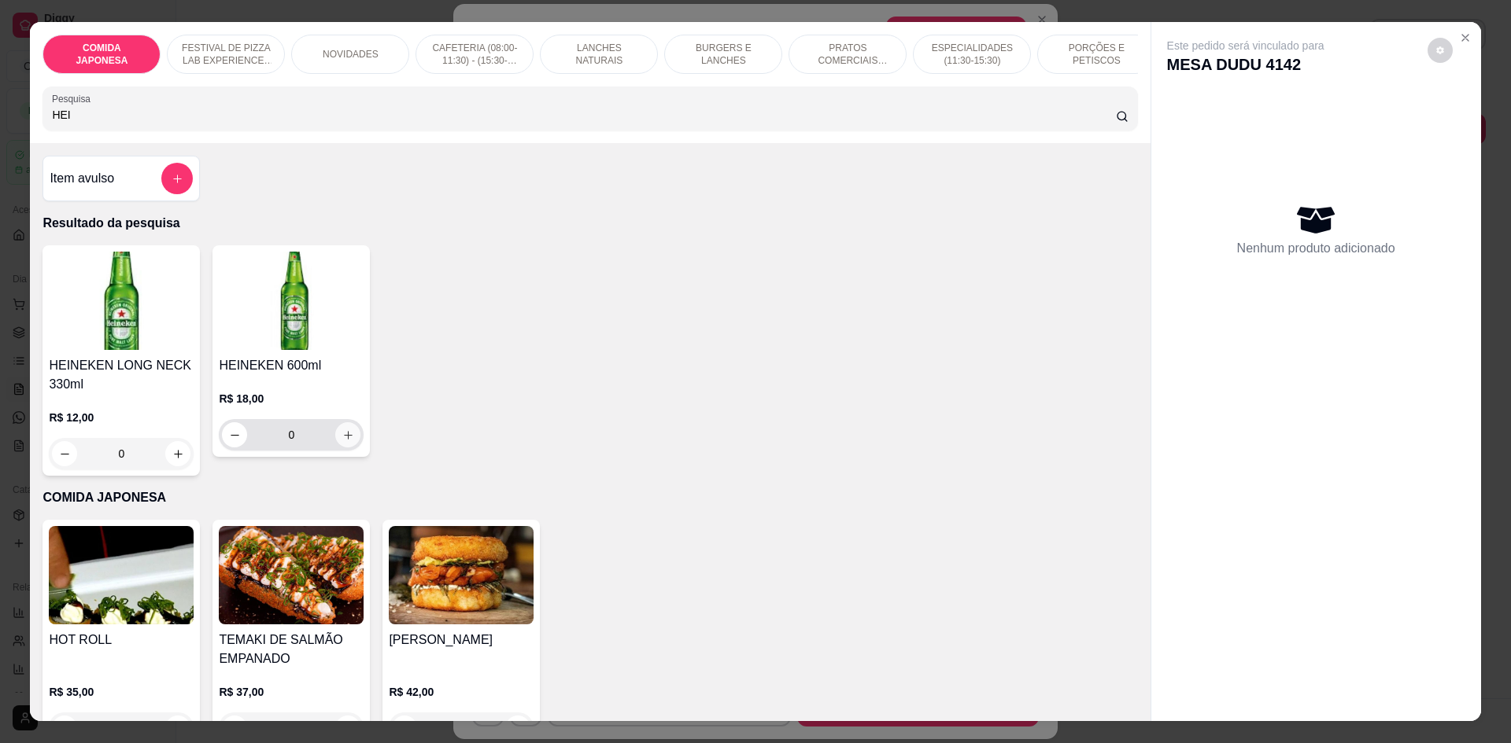
type input "HEI"
click at [345, 441] on icon "increase-product-quantity" at bounding box center [348, 436] width 12 height 12
type input "1"
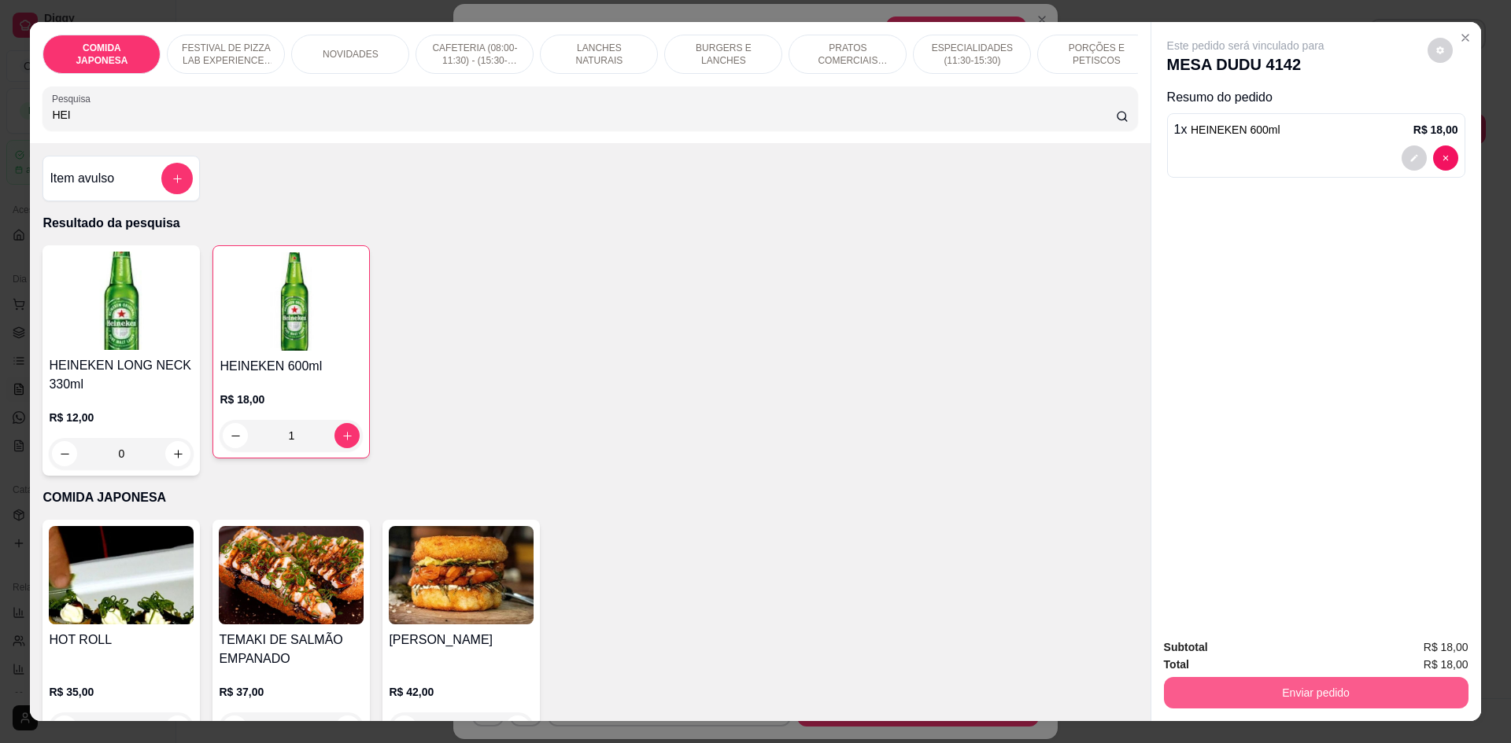
click at [1220, 695] on button "Enviar pedido" at bounding box center [1316, 692] width 304 height 31
click at [1224, 665] on button "Não registrar e enviar pedido" at bounding box center [1263, 654] width 159 height 29
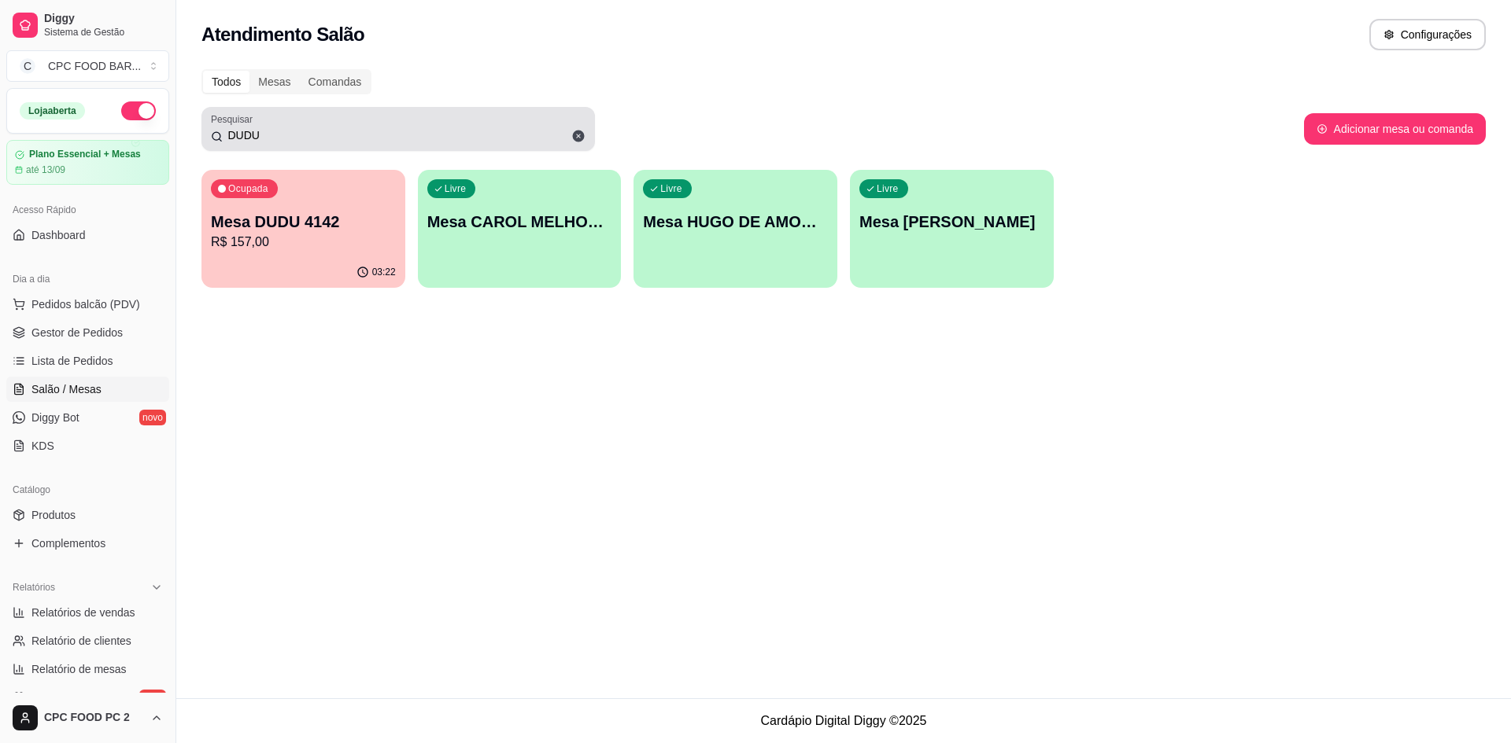
drag, startPoint x: 297, startPoint y: 128, endPoint x: 217, endPoint y: 130, distance: 80.3
click at [217, 130] on div "DUDU" at bounding box center [398, 128] width 374 height 31
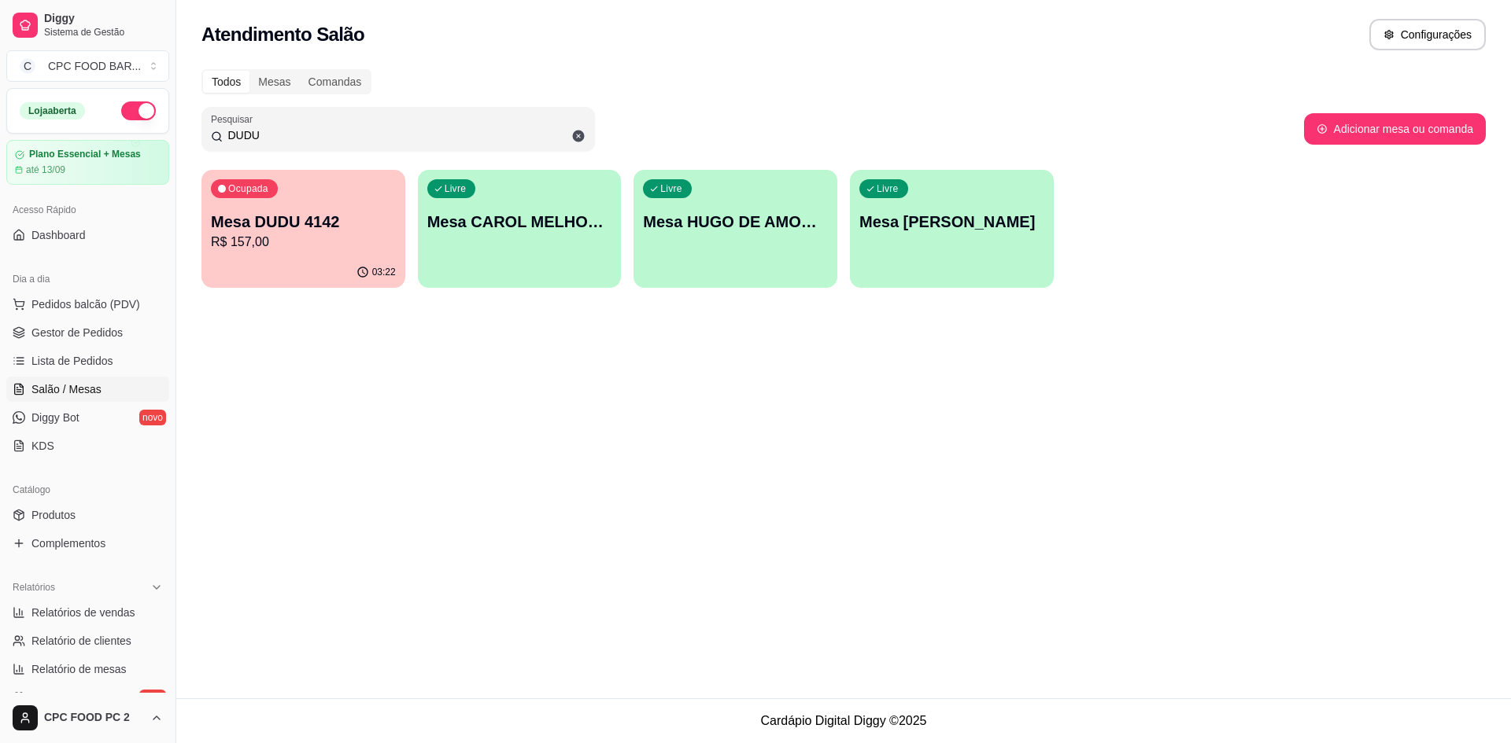
drag, startPoint x: 272, startPoint y: 132, endPoint x: 209, endPoint y: 131, distance: 62.9
click at [209, 131] on div "Pesquisar DUDU" at bounding box center [397, 129] width 393 height 44
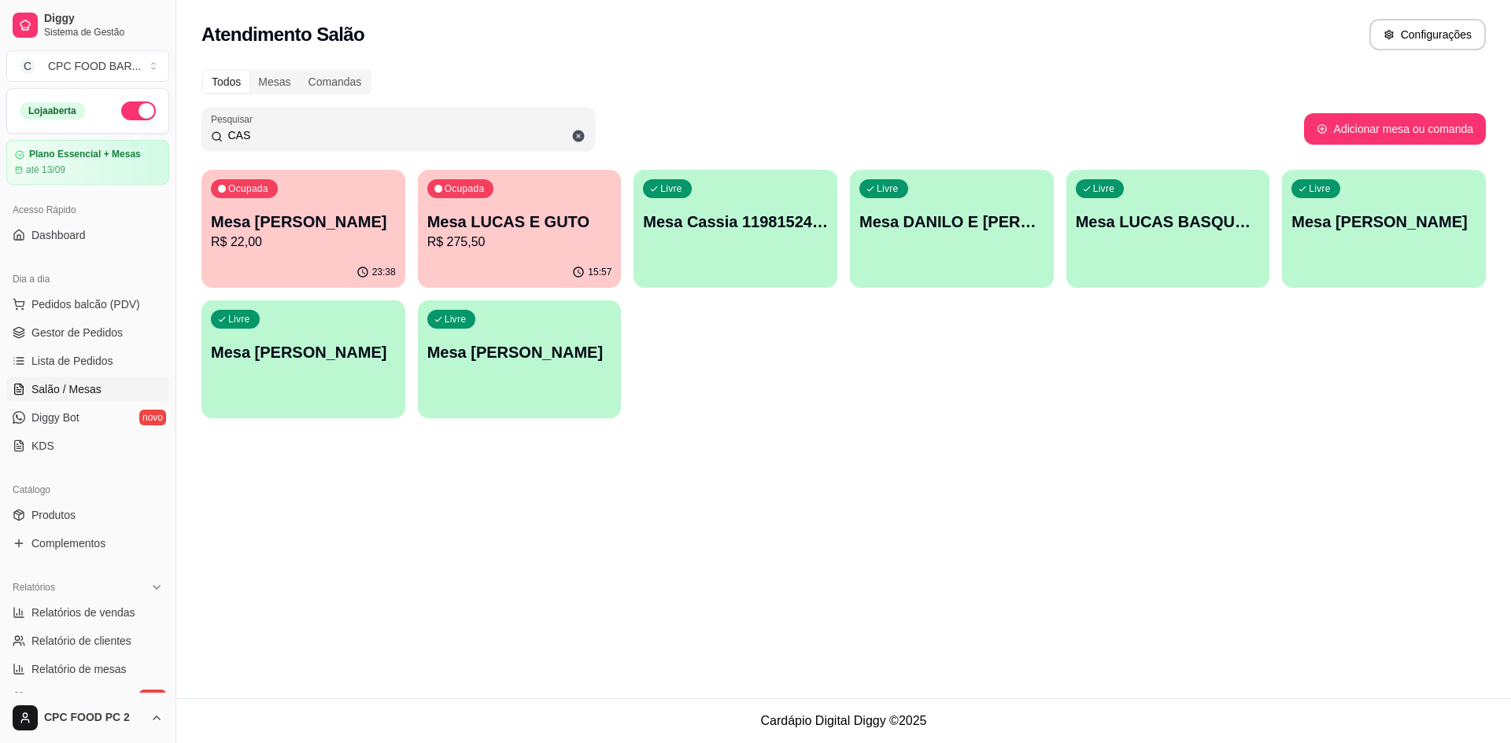
type input "CAS"
click at [367, 236] on p "R$ 22,00" at bounding box center [303, 242] width 185 height 19
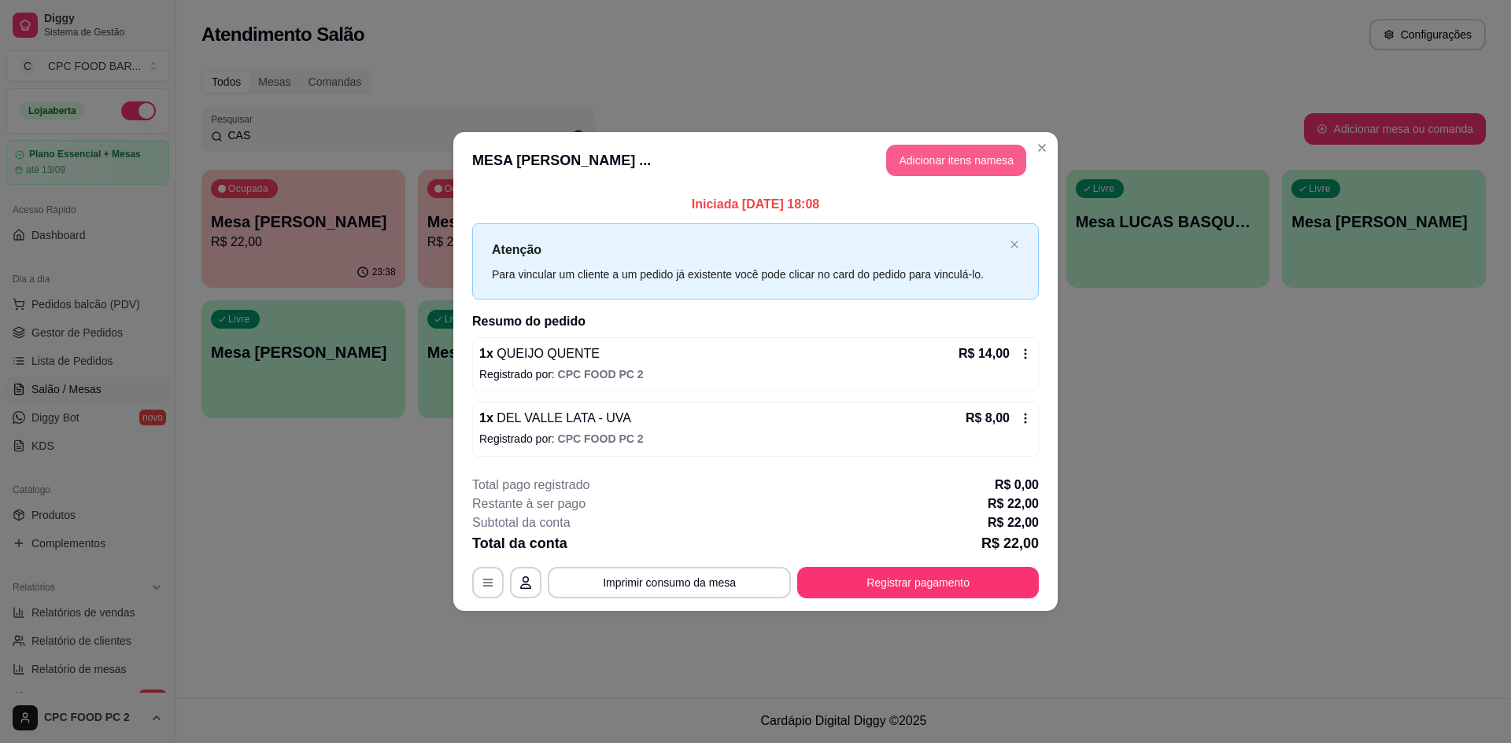
click at [934, 168] on button "Adicionar itens na mesa" at bounding box center [956, 160] width 140 height 31
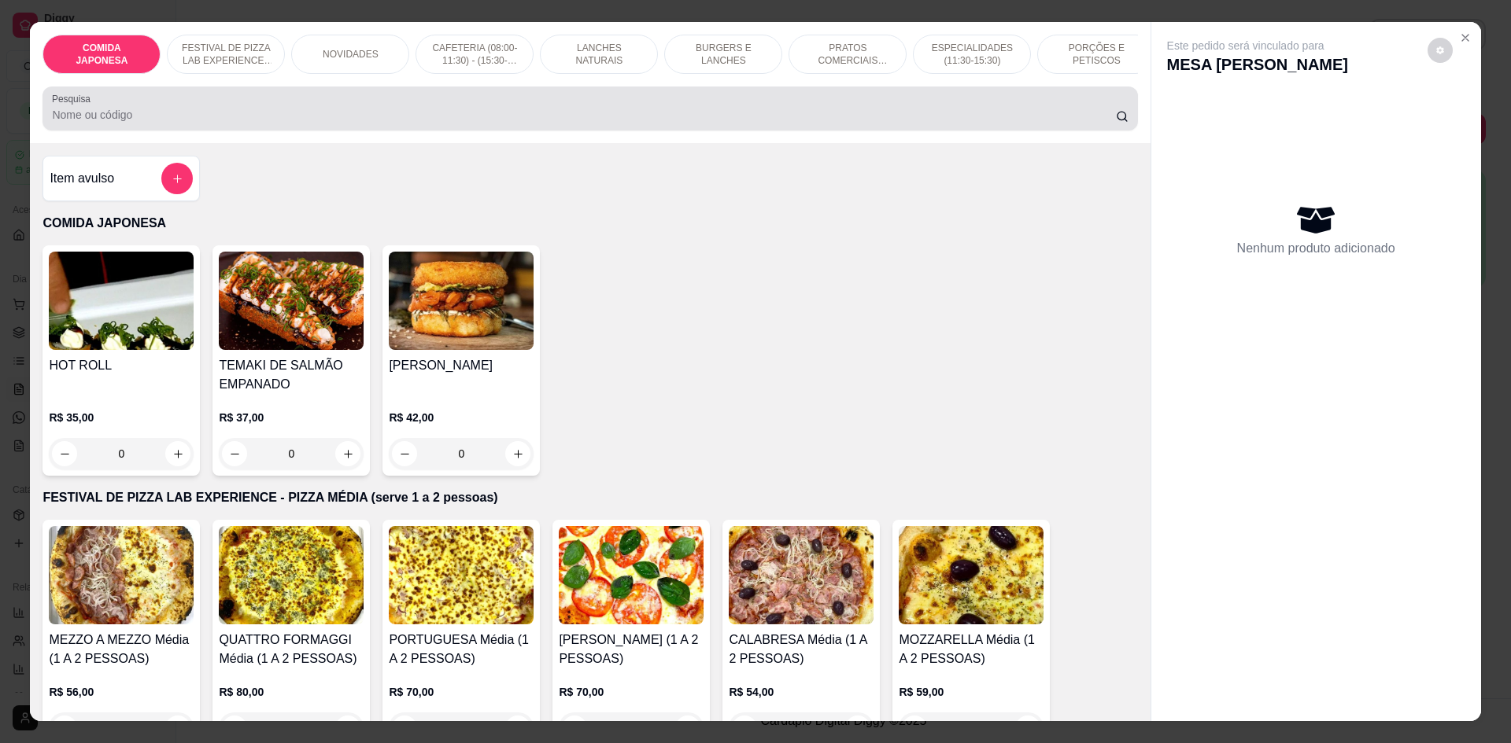
click at [872, 123] on input "Pesquisa" at bounding box center [583, 115] width 1063 height 16
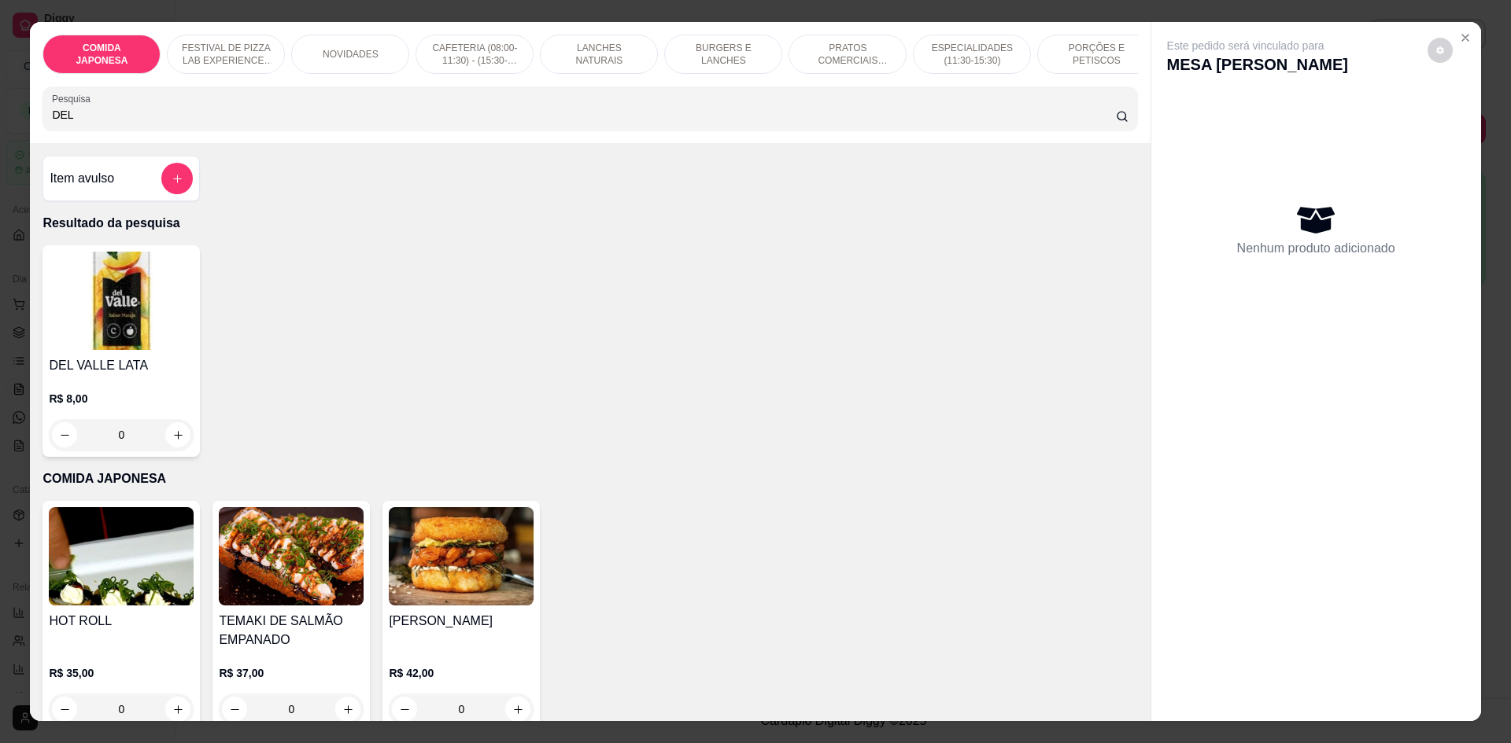
type input "DEL"
click at [177, 451] on div "0" at bounding box center [121, 434] width 145 height 31
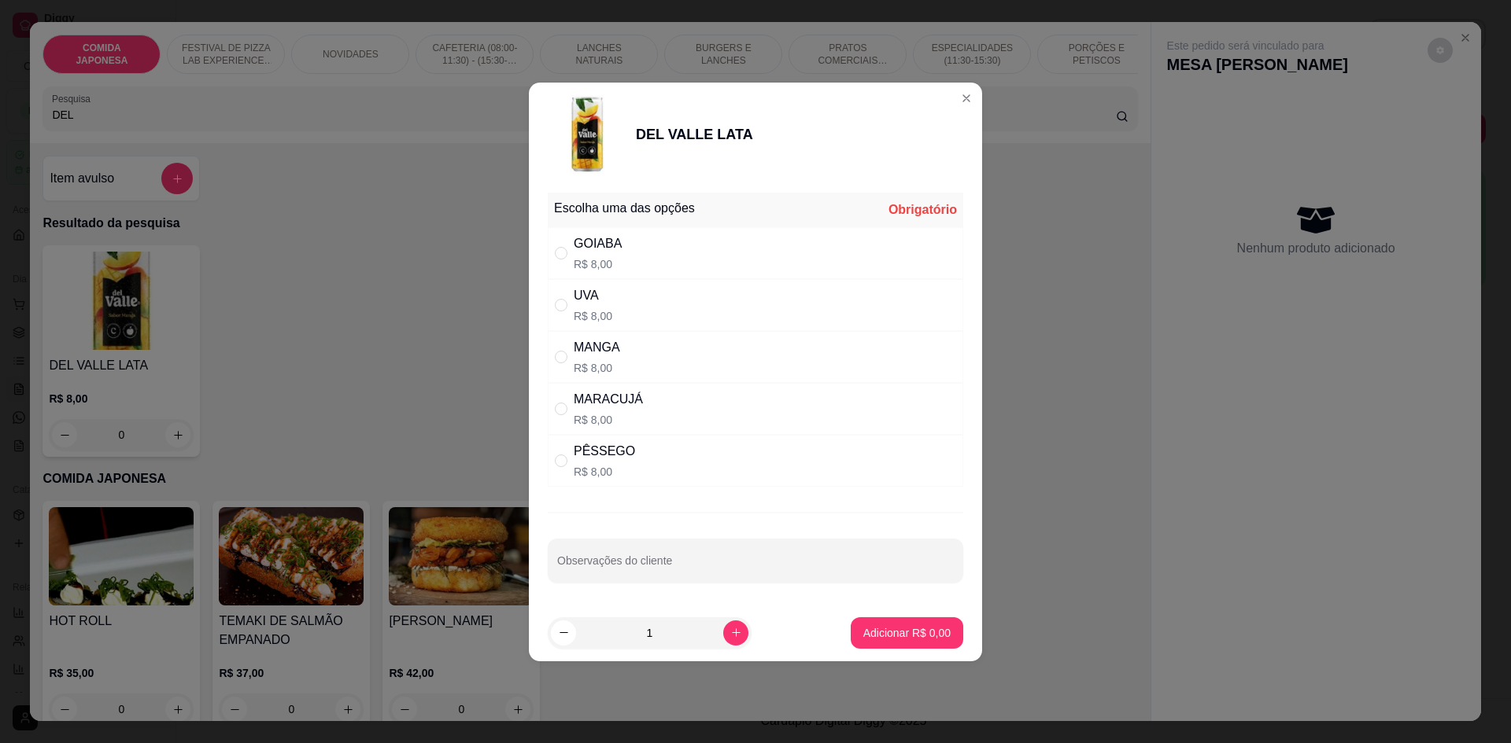
click at [716, 306] on div "UVA R$ 8,00" at bounding box center [755, 305] width 415 height 52
radio input "true"
click at [868, 632] on p "Adicionar R$ 8,00" at bounding box center [906, 632] width 85 height 15
type input "1"
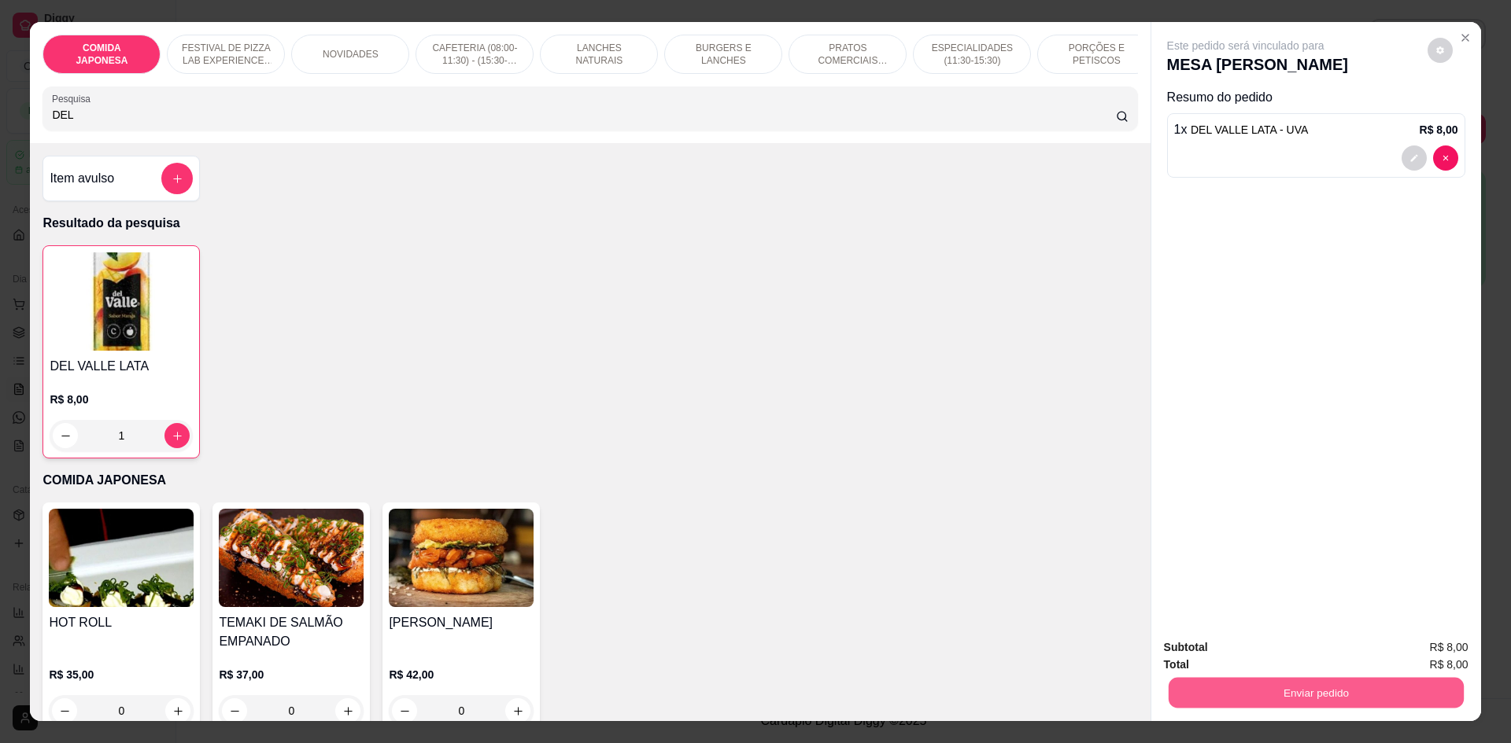
click at [1230, 681] on button "Enviar pedido" at bounding box center [1315, 692] width 295 height 31
click at [1227, 663] on button "Não registrar e enviar pedido" at bounding box center [1263, 654] width 159 height 29
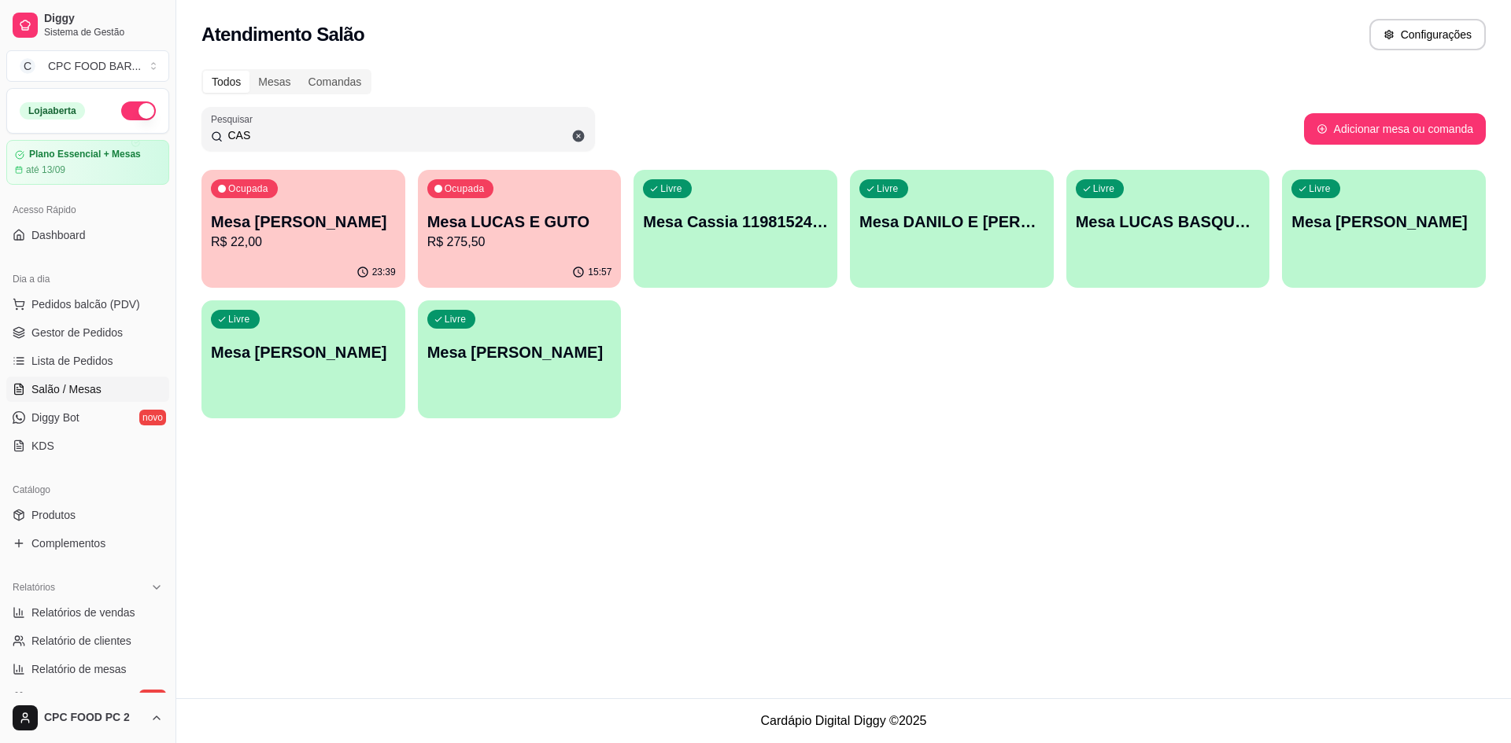
drag, startPoint x: 368, startPoint y: 134, endPoint x: 220, endPoint y: 119, distance: 148.7
click at [220, 118] on div "Pesquisar CAS" at bounding box center [397, 129] width 393 height 44
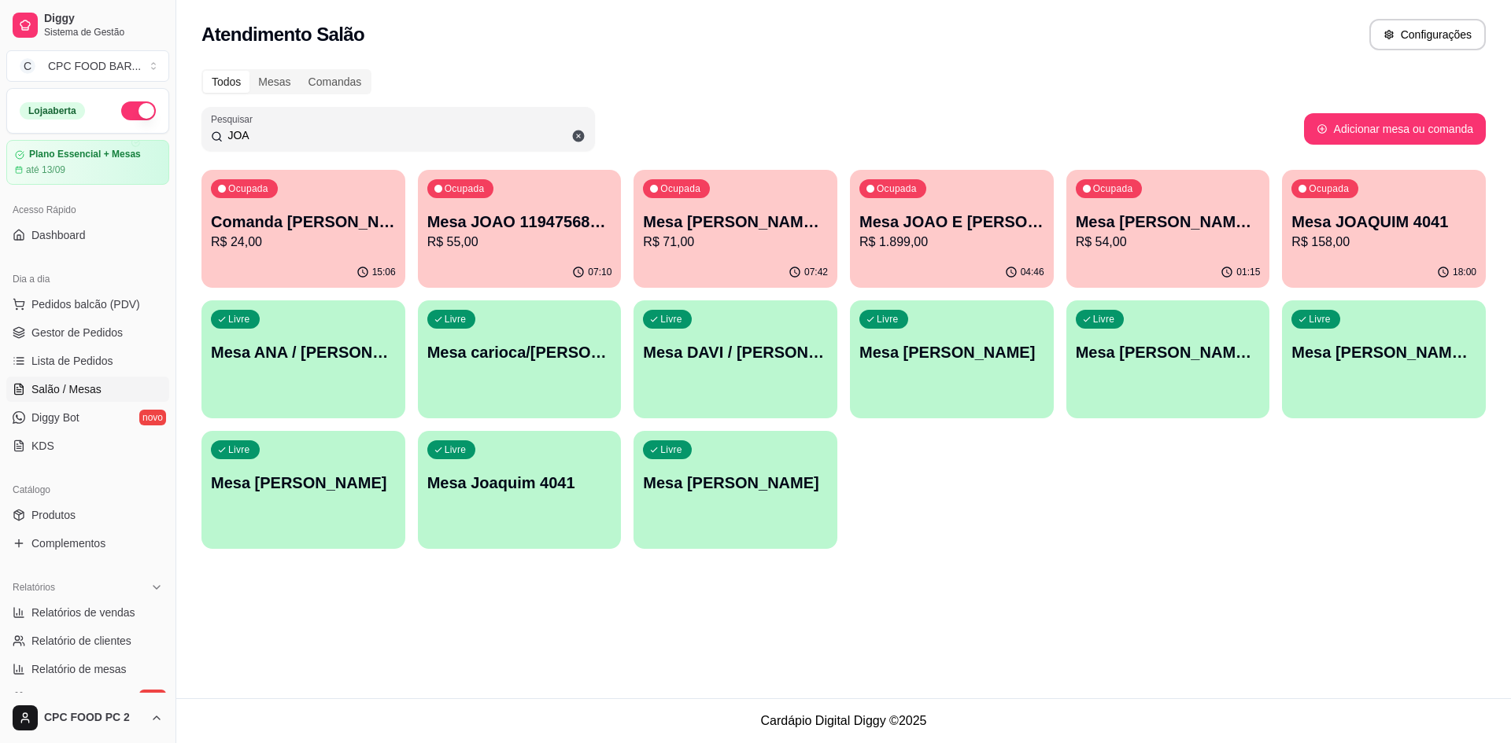
type input "JOA"
click at [1176, 234] on p "R$ 54,00" at bounding box center [1167, 242] width 185 height 19
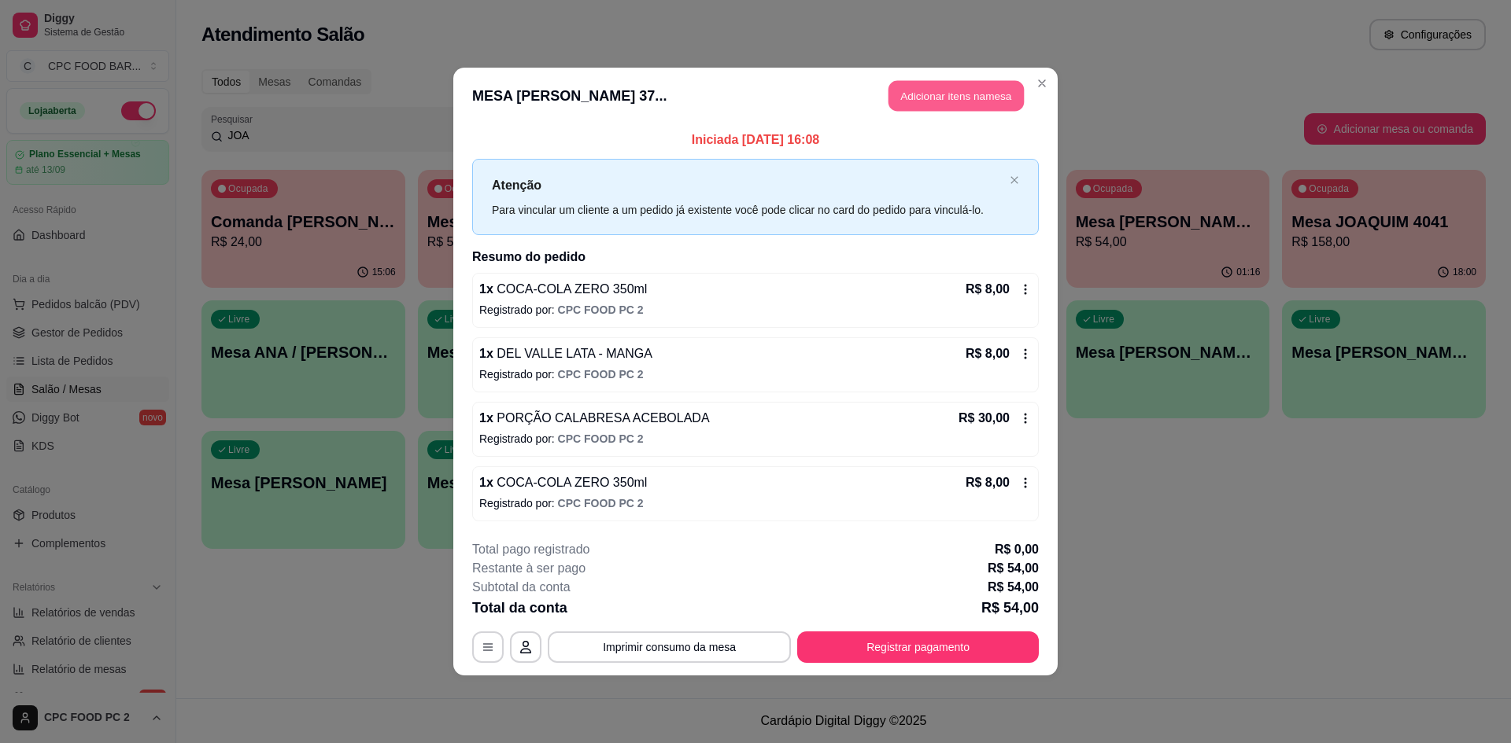
click at [945, 94] on button "Adicionar itens na mesa" at bounding box center [955, 96] width 135 height 31
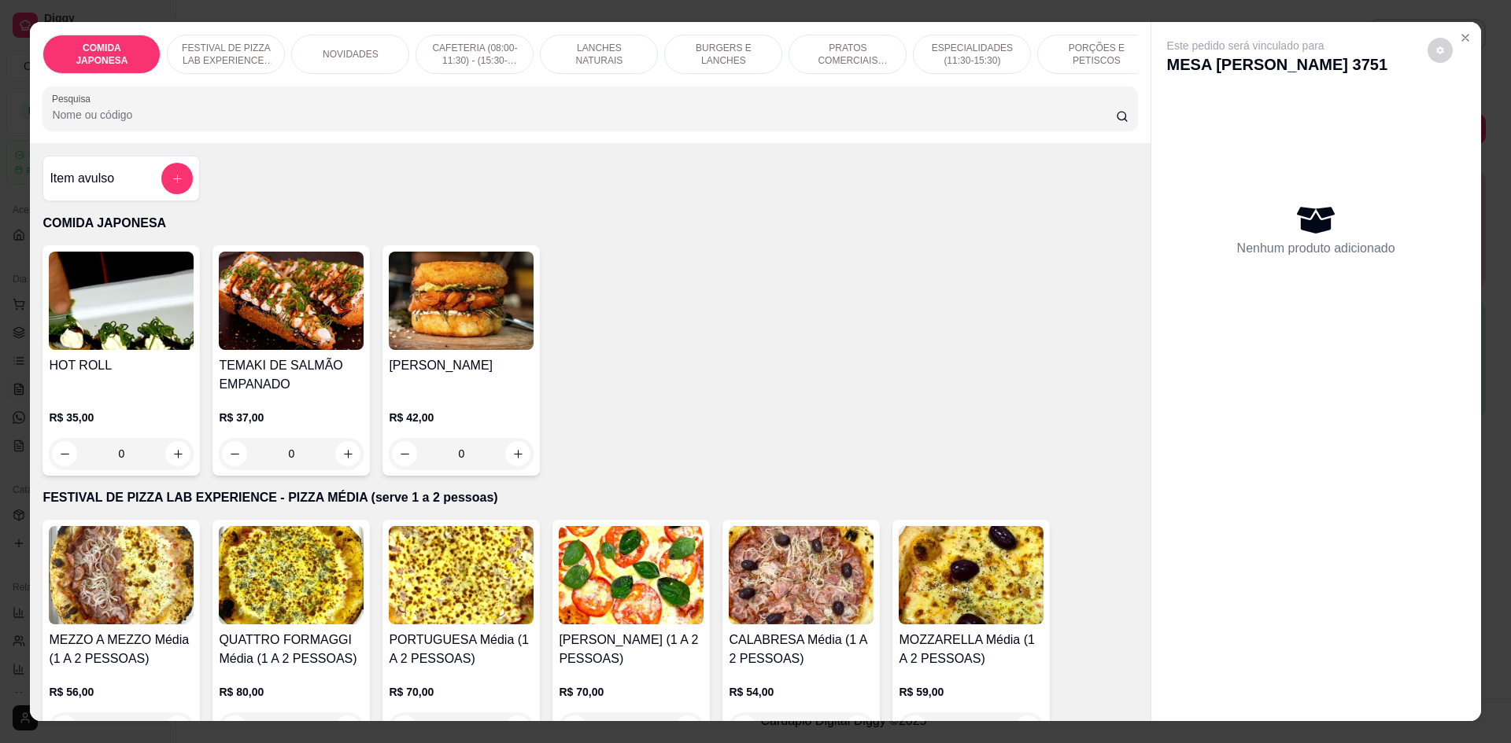
click at [310, 122] on input "Pesquisa" at bounding box center [583, 115] width 1063 height 16
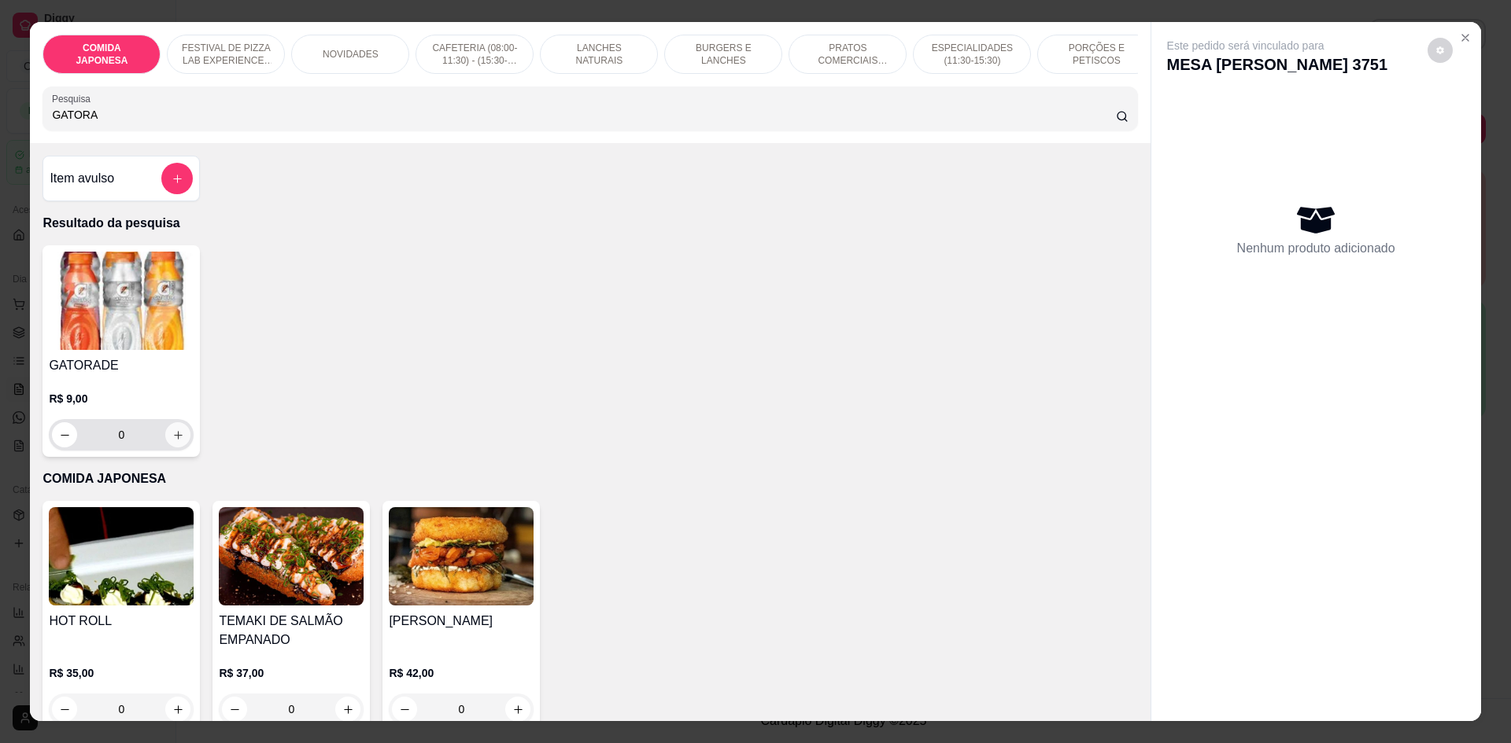
type input "GATORA"
click at [173, 439] on button "increase-product-quantity" at bounding box center [178, 435] width 24 height 24
type input "1"
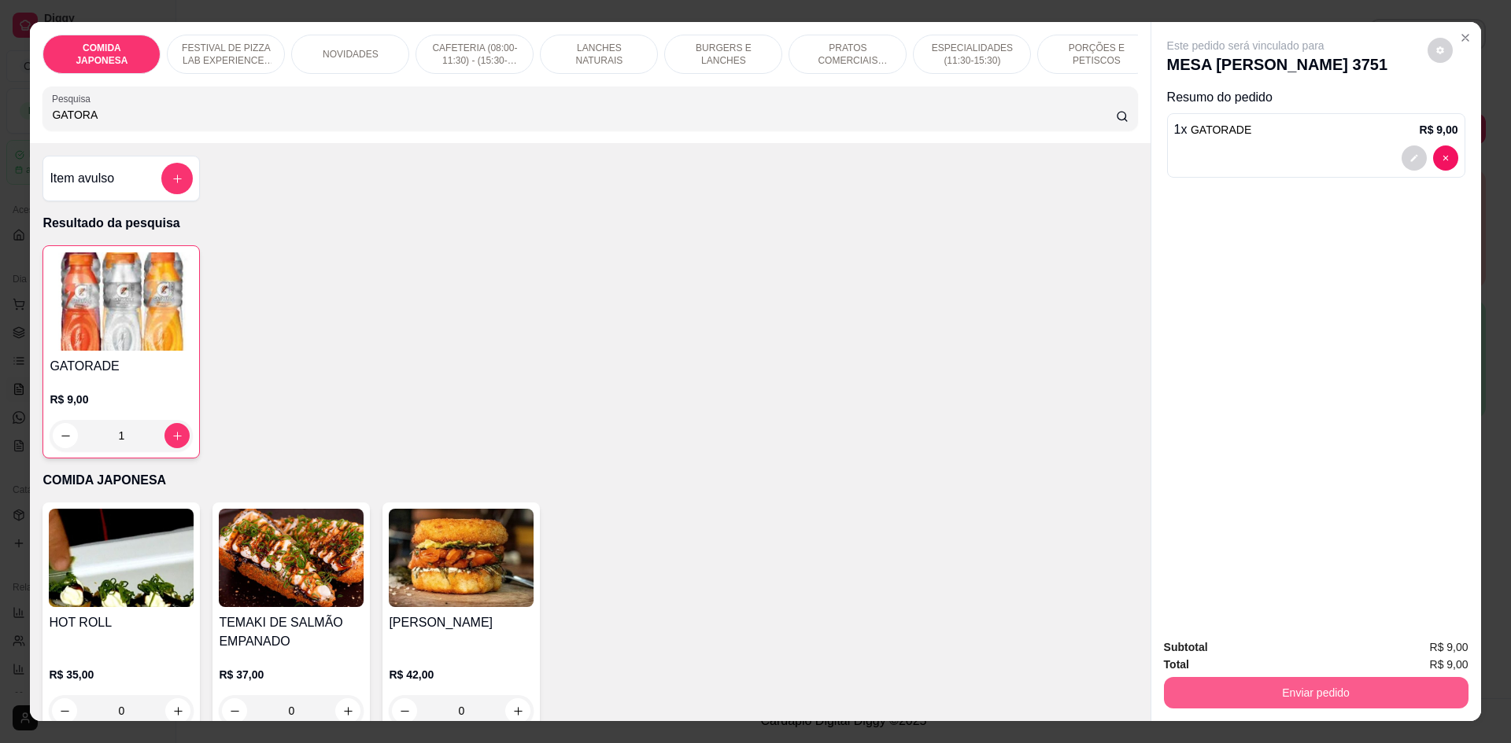
click at [1224, 686] on button "Enviar pedido" at bounding box center [1316, 692] width 304 height 31
click at [1218, 655] on button "Não registrar e enviar pedido" at bounding box center [1263, 654] width 159 height 29
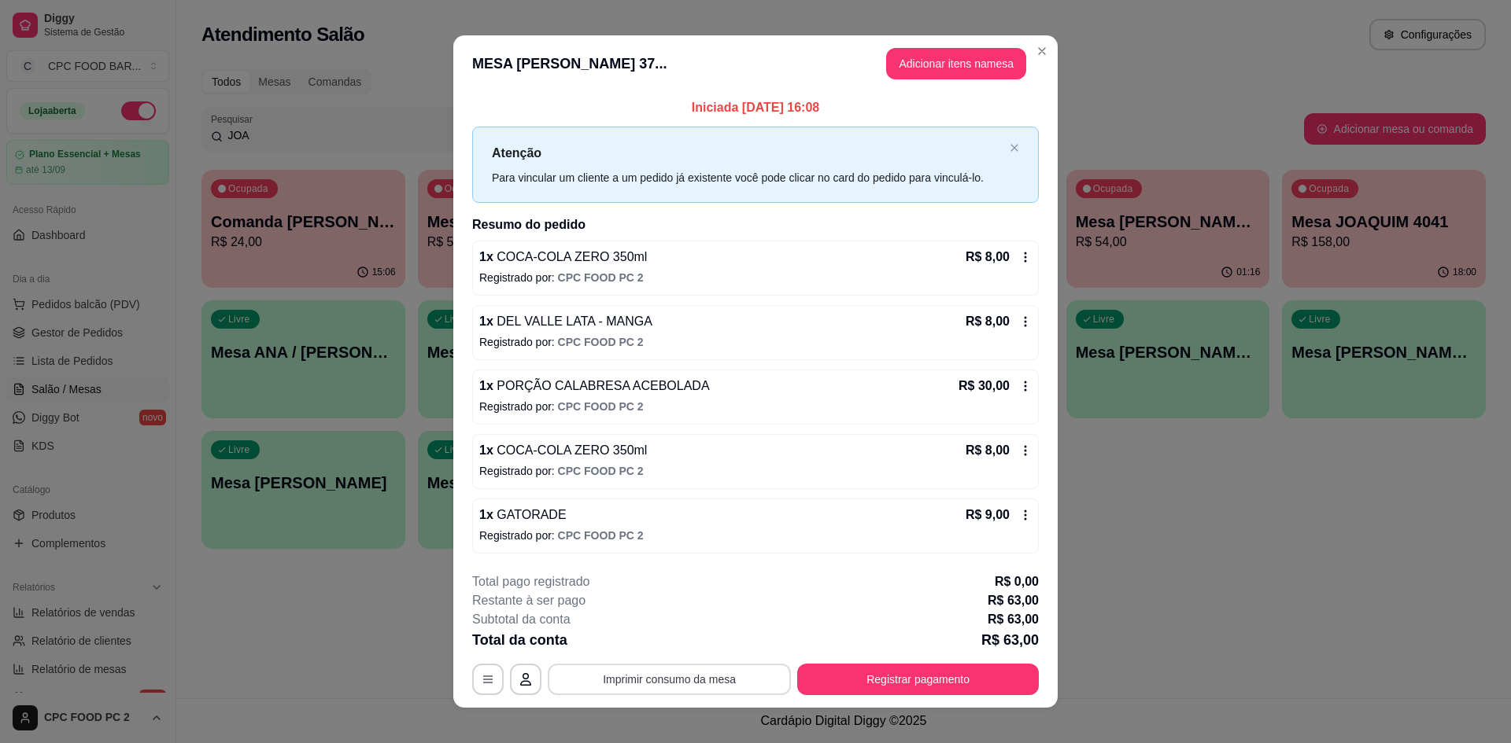
click at [627, 681] on button "Imprimir consumo da mesa" at bounding box center [669, 679] width 243 height 31
click at [998, 692] on button "Registrar pagamento" at bounding box center [918, 680] width 234 height 31
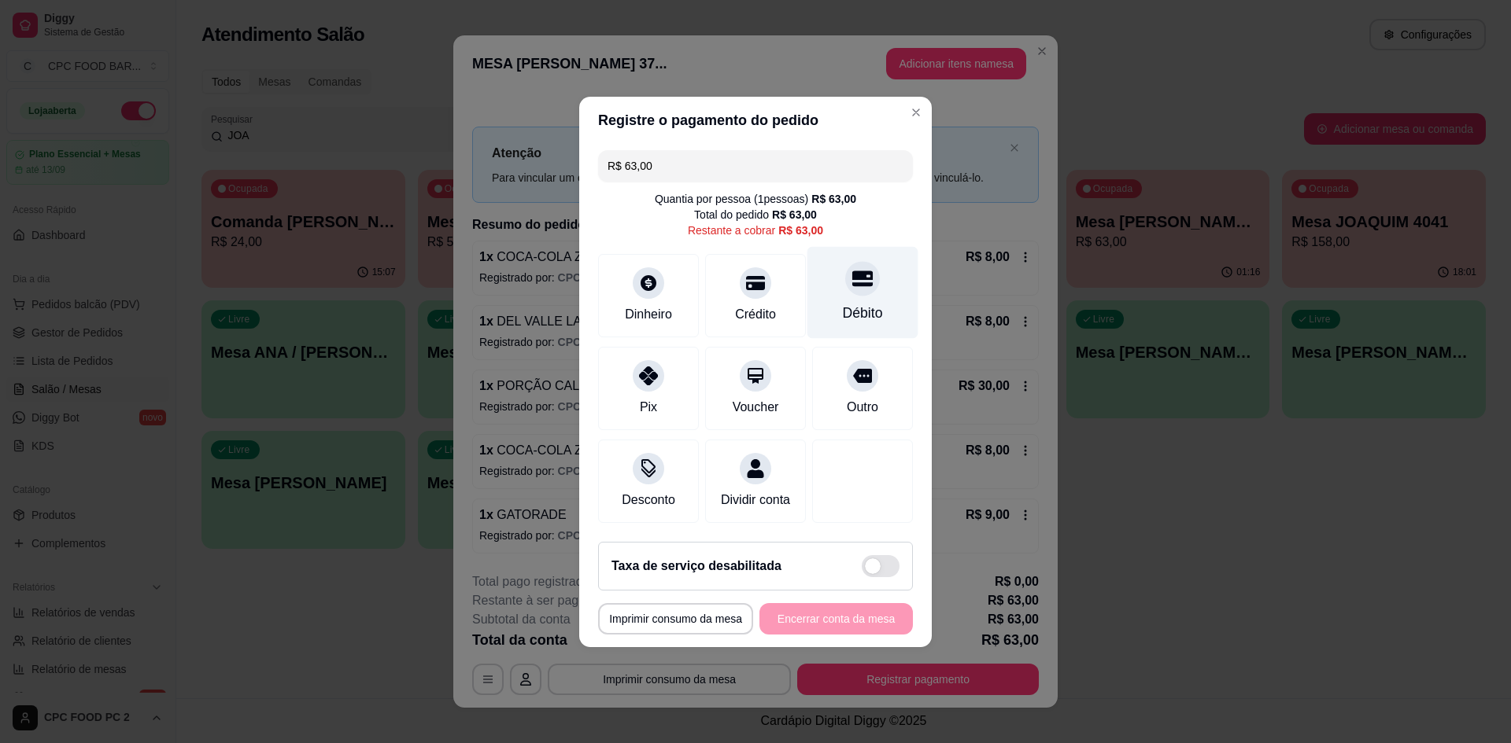
click at [852, 279] on icon at bounding box center [862, 278] width 20 height 20
type input "R$ 0,00"
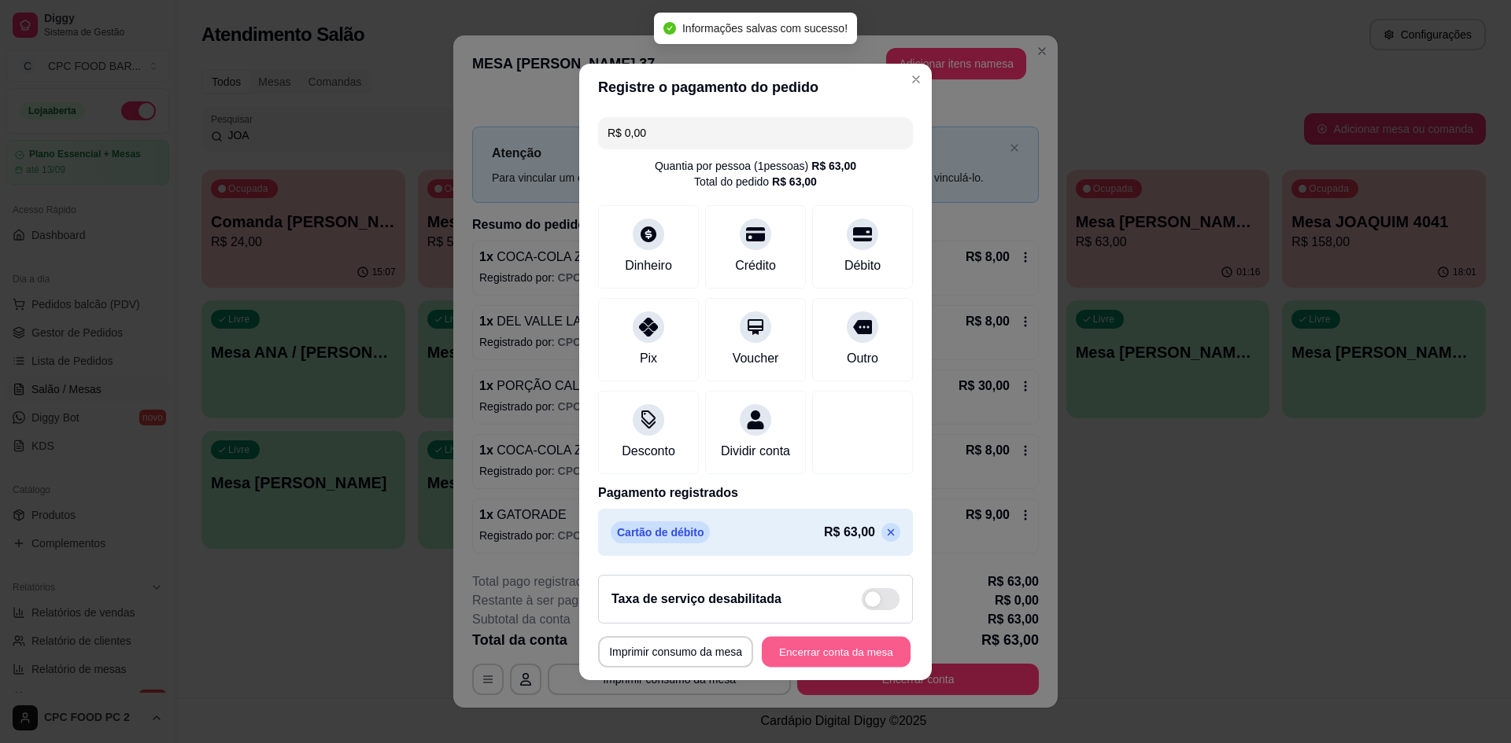
click at [835, 654] on button "Encerrar conta da mesa" at bounding box center [836, 651] width 149 height 31
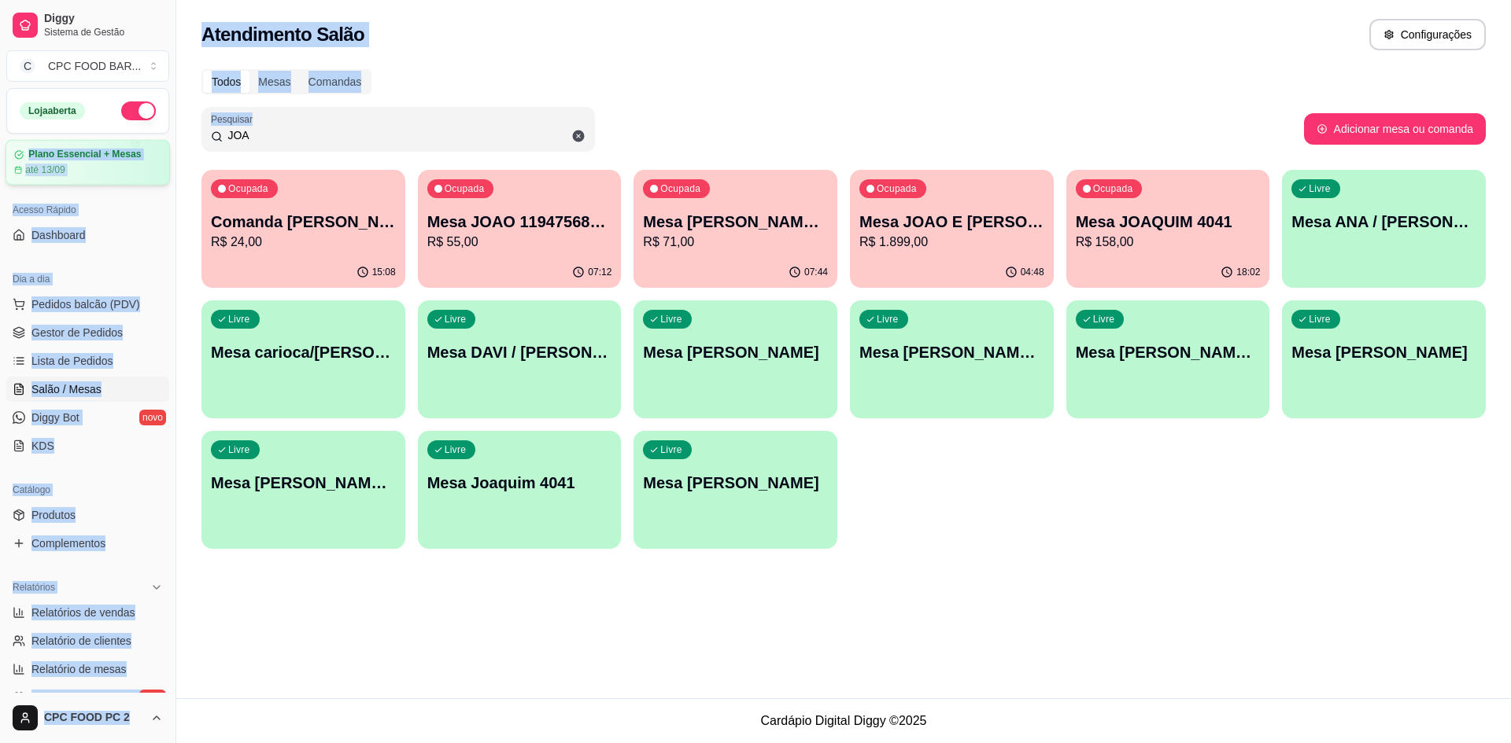
drag, startPoint x: 397, startPoint y: 146, endPoint x: 139, endPoint y: 147, distance: 258.1
click at [139, 147] on div "Diggy Sistema de Gestão C CPC FOOD BAR ... Loja aberta Plano Essencial + Mesas …" at bounding box center [755, 371] width 1511 height 743
click at [278, 138] on input "JOA" at bounding box center [404, 135] width 363 height 16
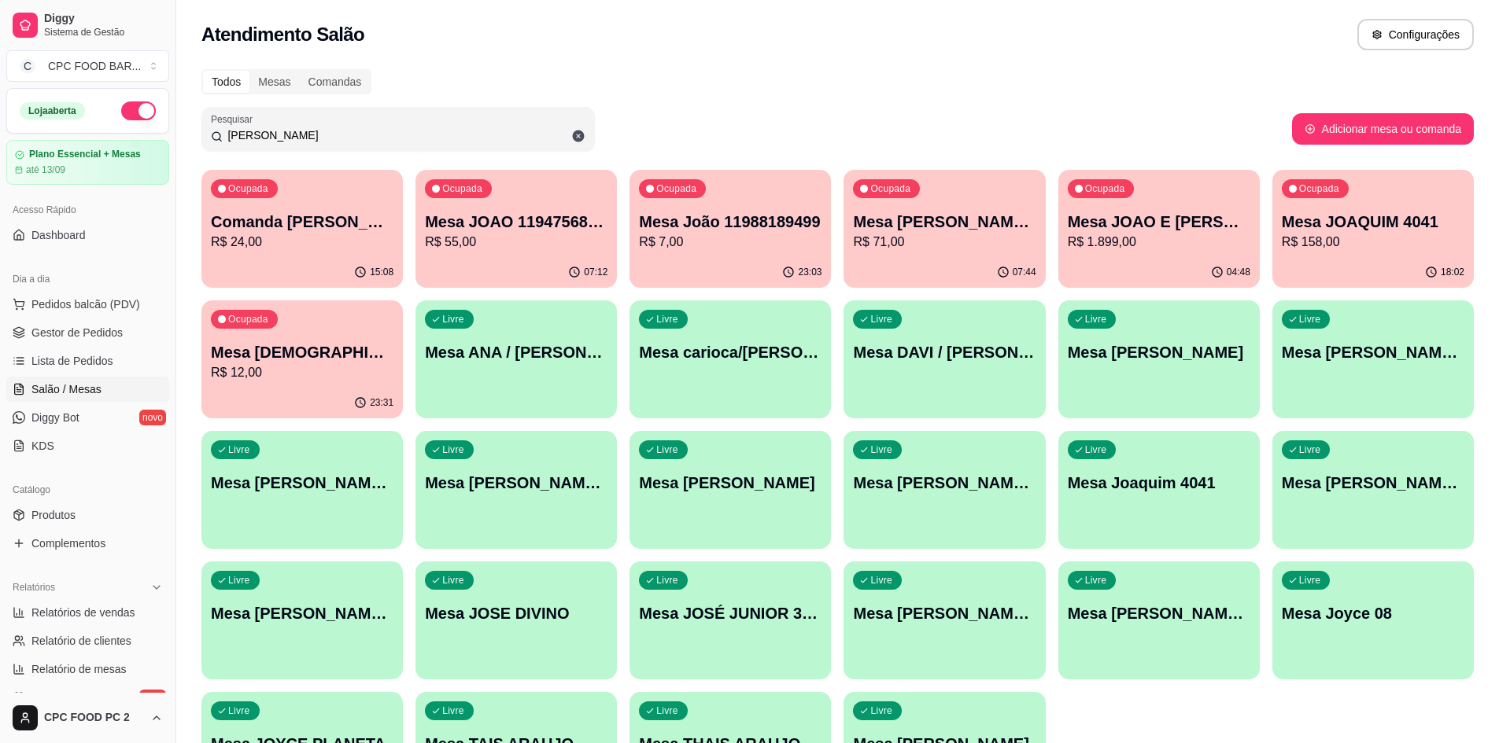
type input "J"
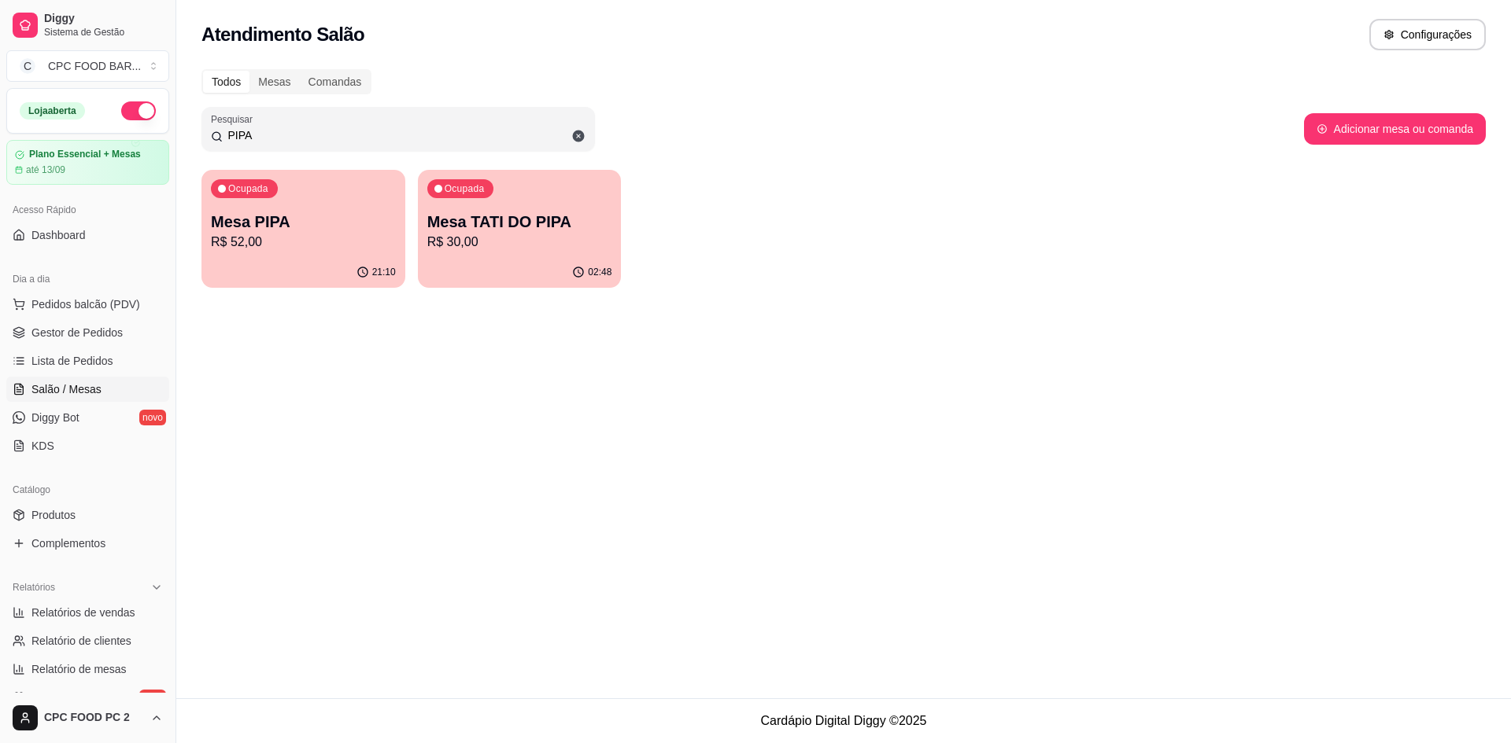
type input "PIPA"
click at [322, 219] on p "Mesa PIPA" at bounding box center [303, 222] width 185 height 22
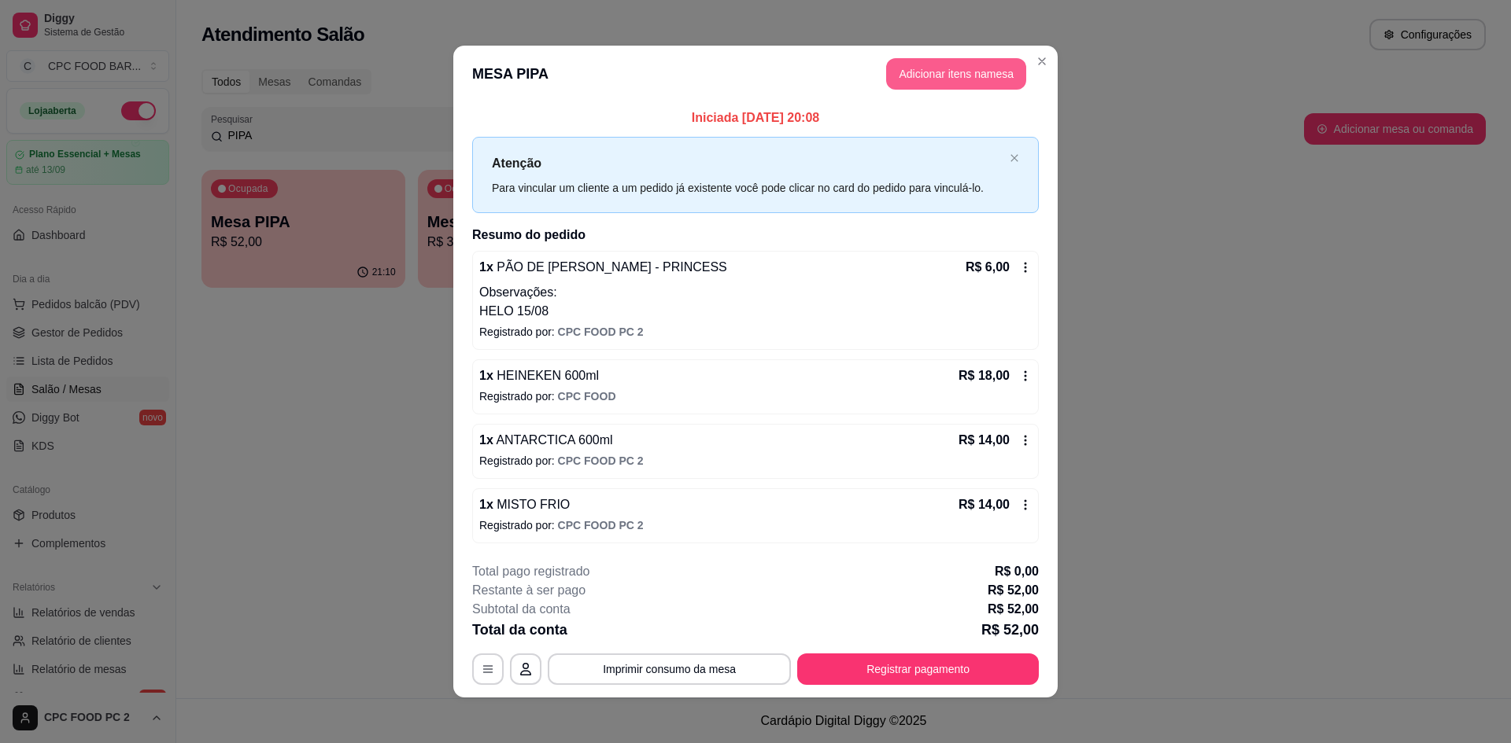
click at [949, 75] on button "Adicionar itens na mesa" at bounding box center [956, 73] width 140 height 31
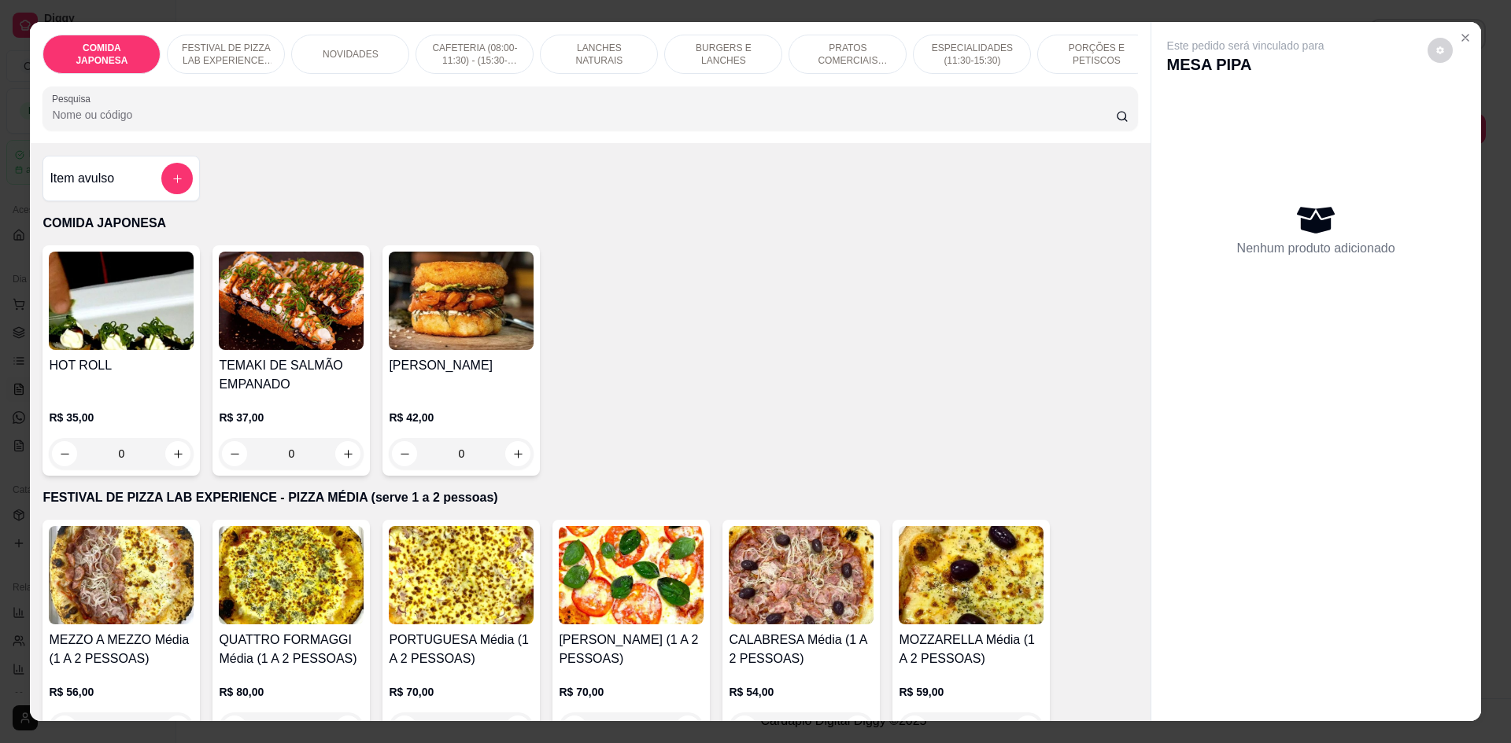
click at [588, 120] on input "Pesquisa" at bounding box center [583, 115] width 1063 height 16
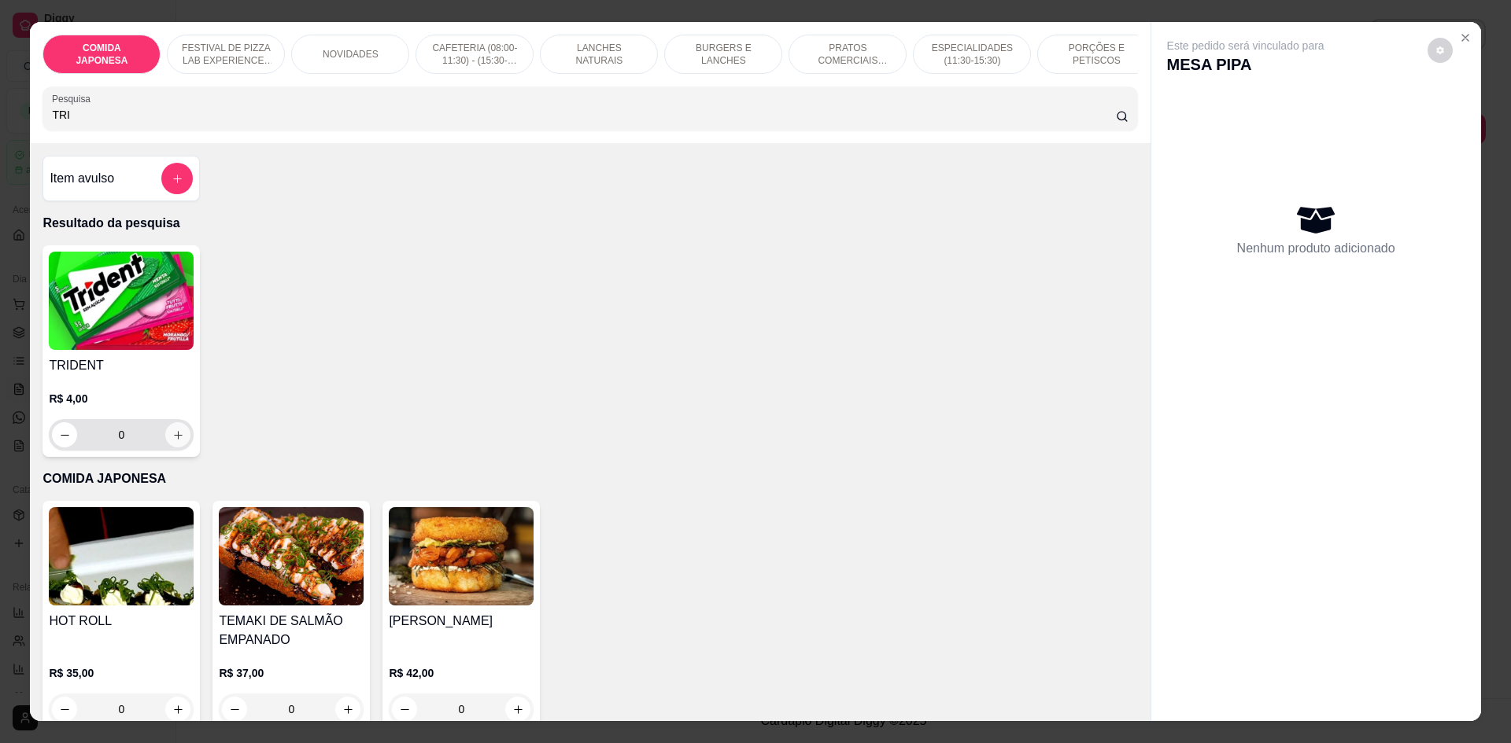
type input "TRI"
click at [175, 441] on icon "increase-product-quantity" at bounding box center [178, 436] width 12 height 12
type input "1"
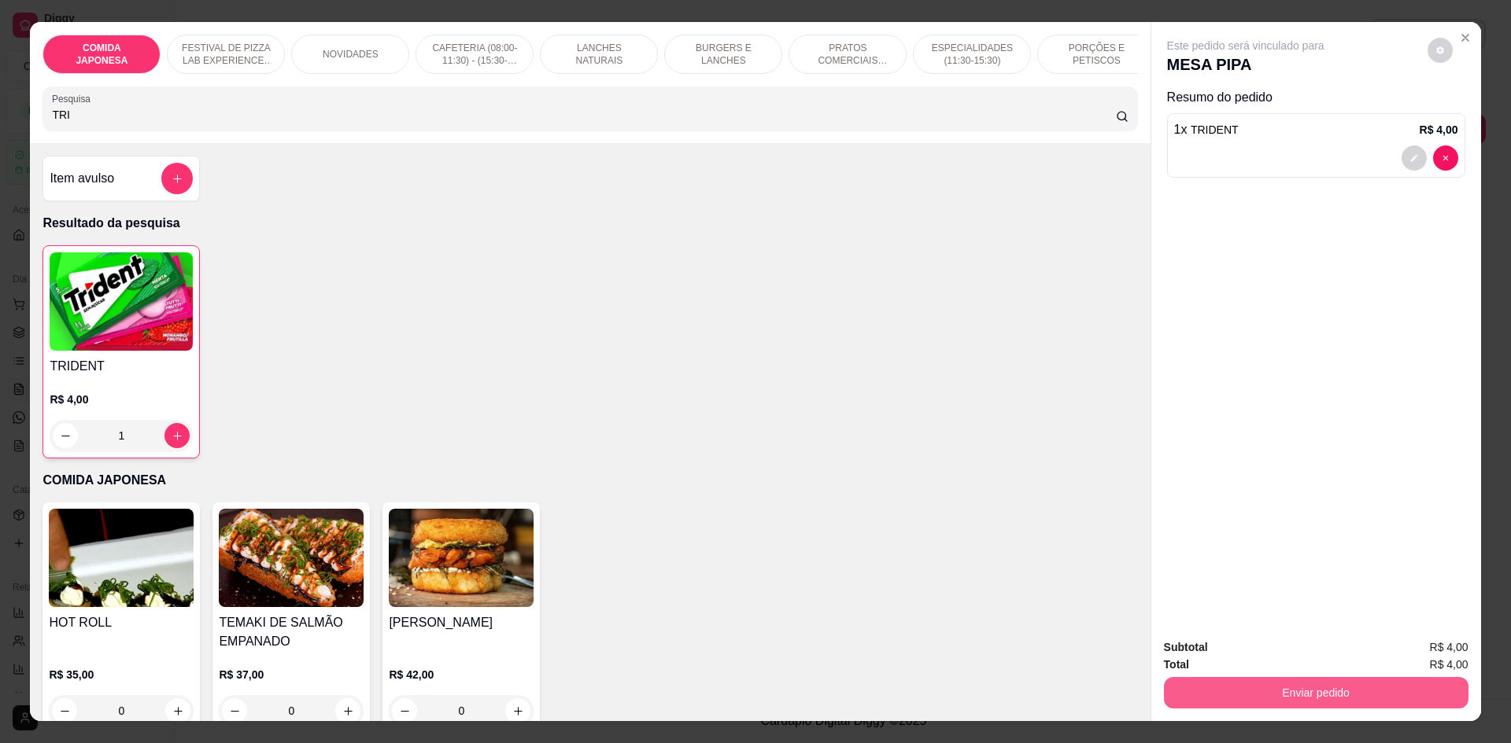
click at [1350, 682] on button "Enviar pedido" at bounding box center [1316, 692] width 304 height 31
click at [1340, 647] on button "Não registrar e enviar pedido" at bounding box center [1263, 654] width 159 height 29
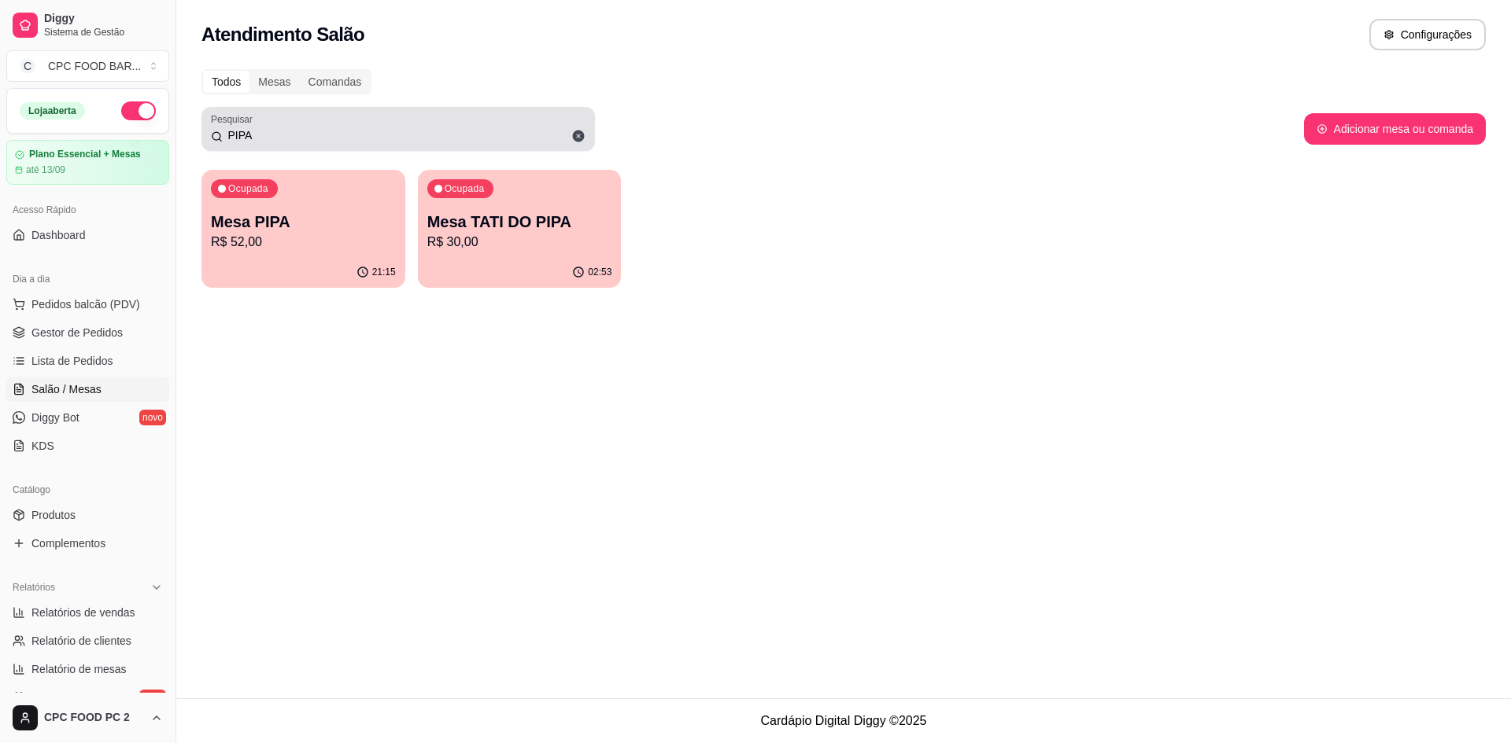
click at [337, 139] on input "PIPA" at bounding box center [404, 135] width 363 height 16
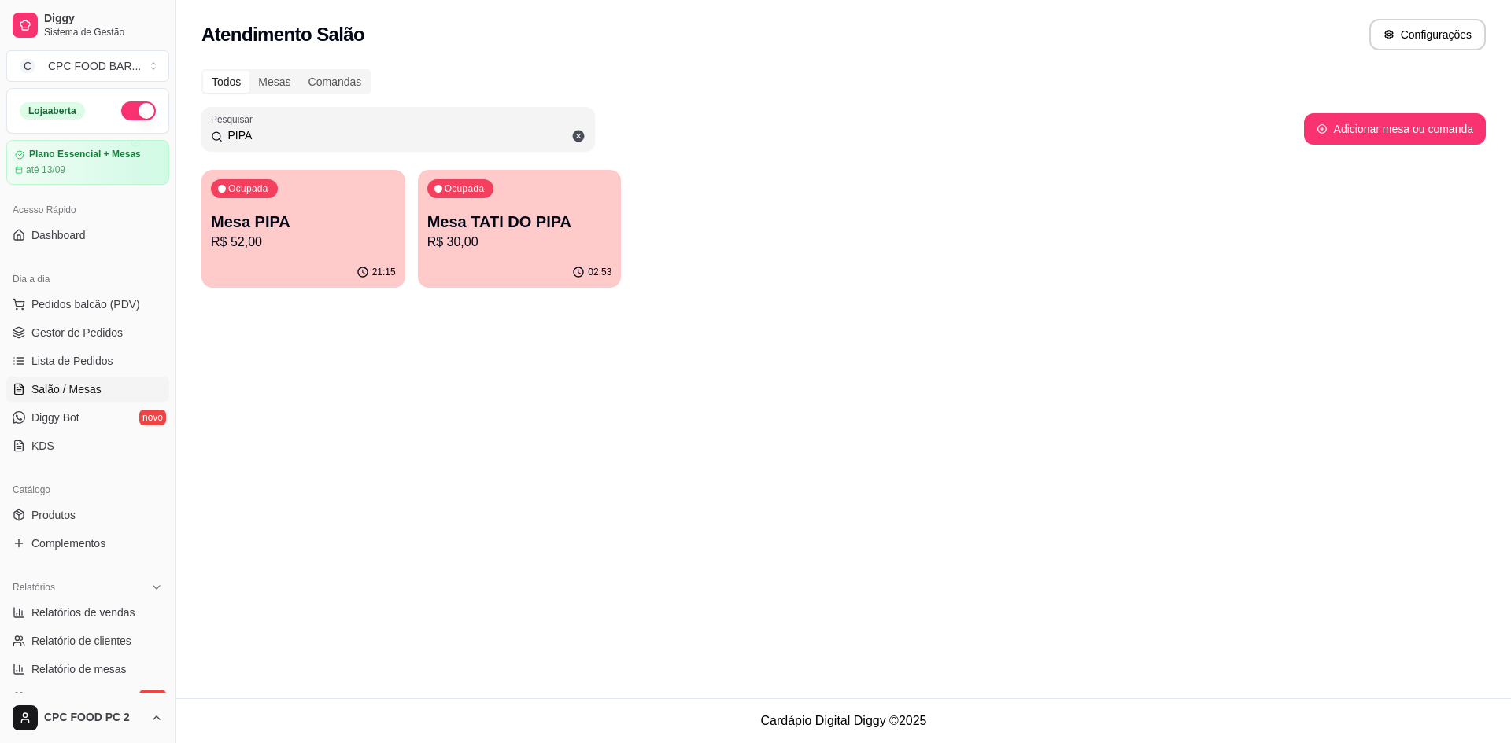
click at [337, 139] on input "PIPA" at bounding box center [404, 135] width 363 height 16
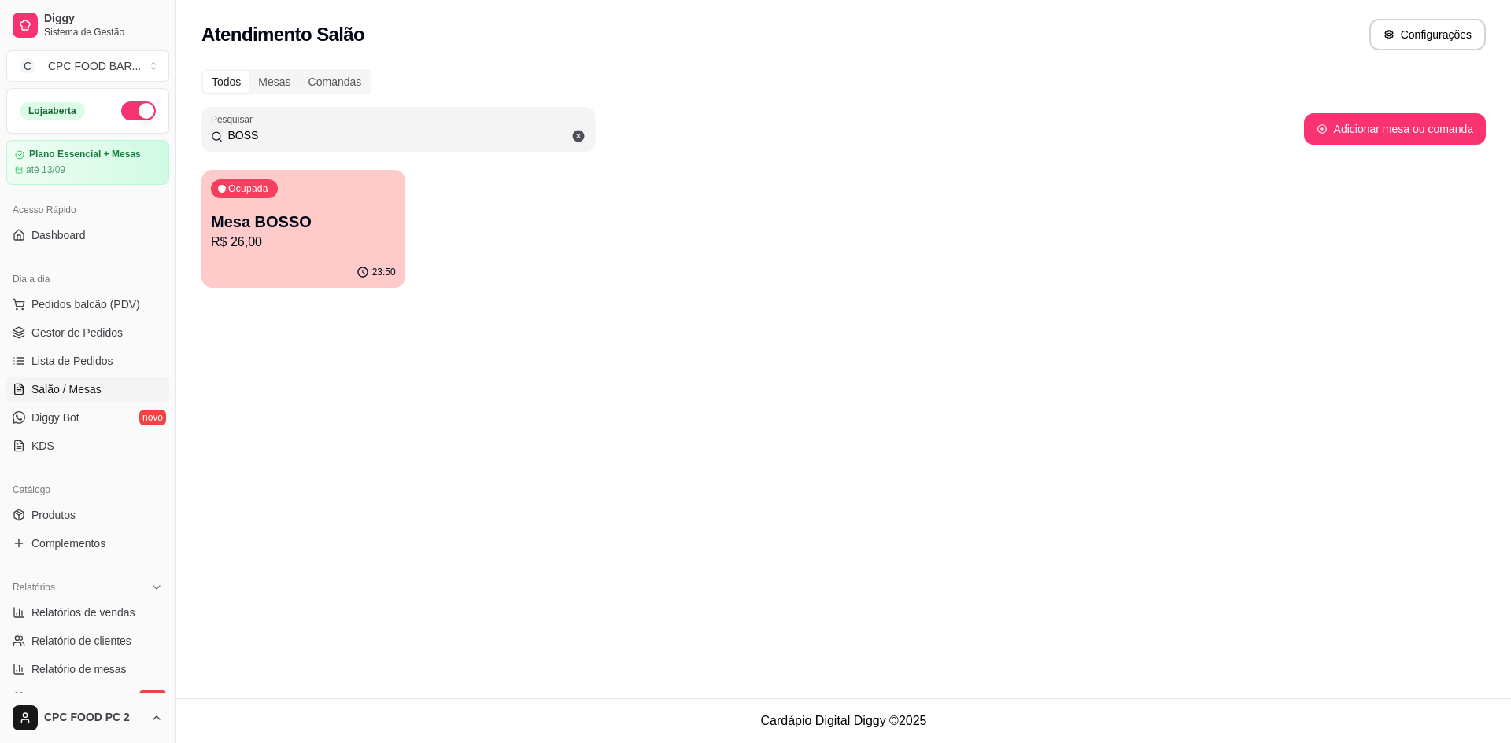
type input "BOSS"
click at [264, 221] on p "Mesa BOSSO" at bounding box center [303, 222] width 179 height 21
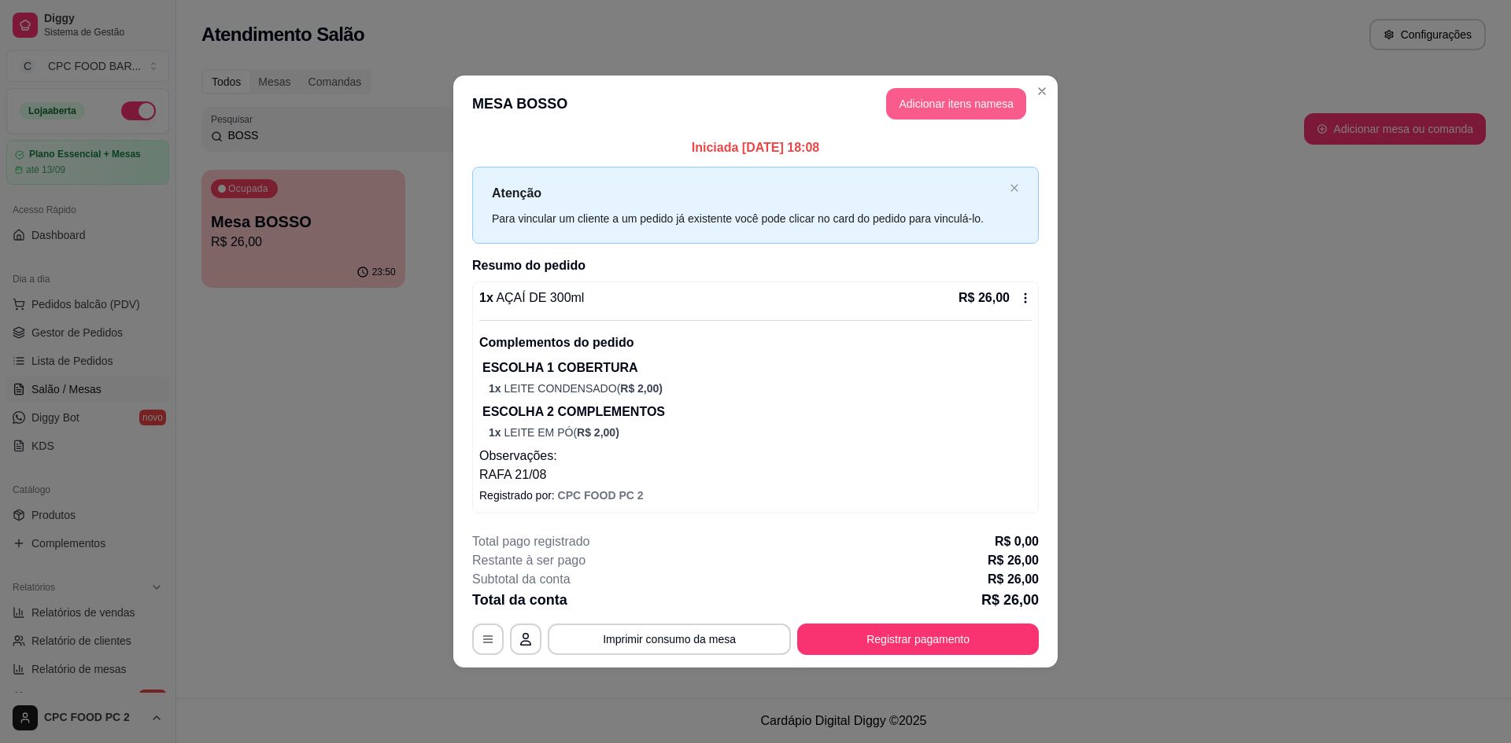
click at [910, 113] on button "Adicionar itens na mesa" at bounding box center [956, 103] width 140 height 31
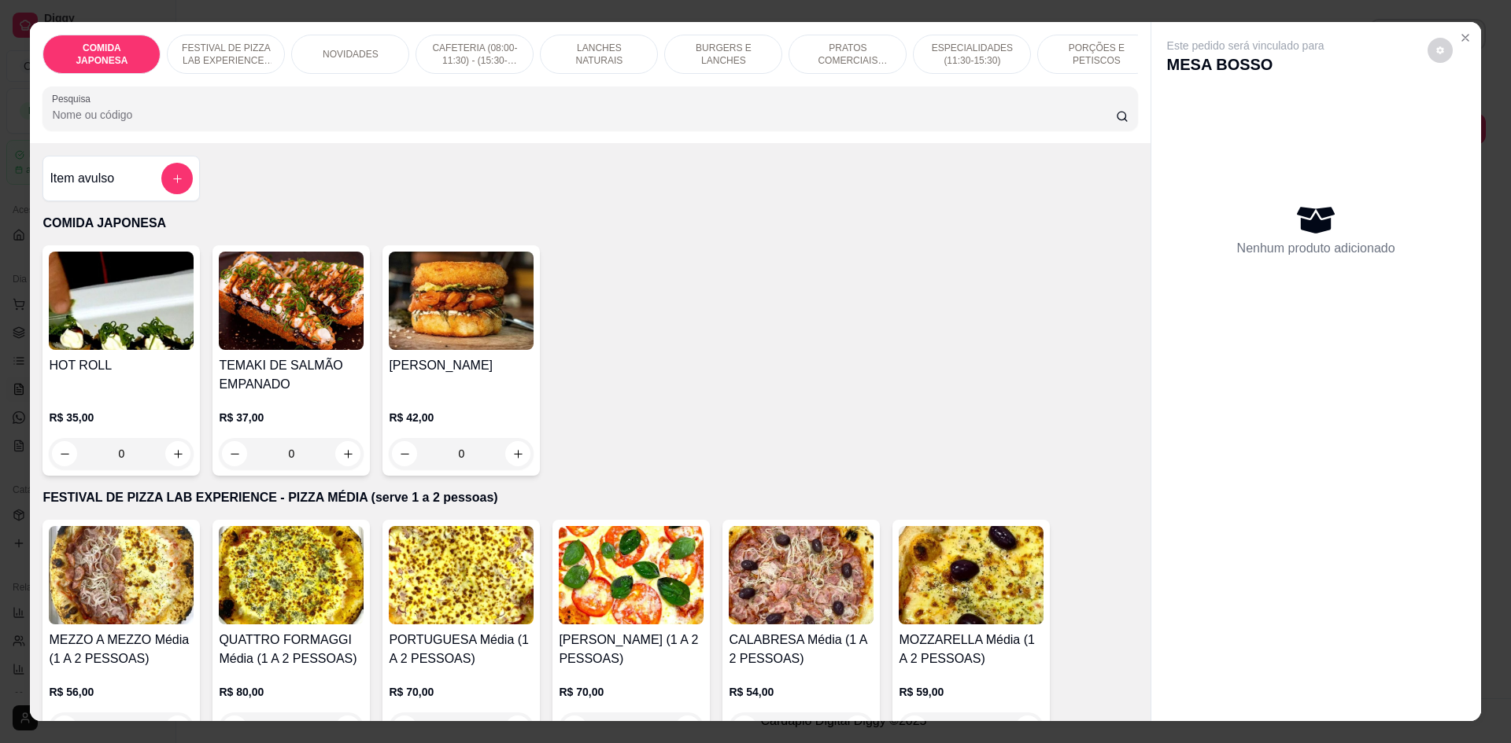
click at [478, 123] on input "Pesquisa" at bounding box center [583, 115] width 1063 height 16
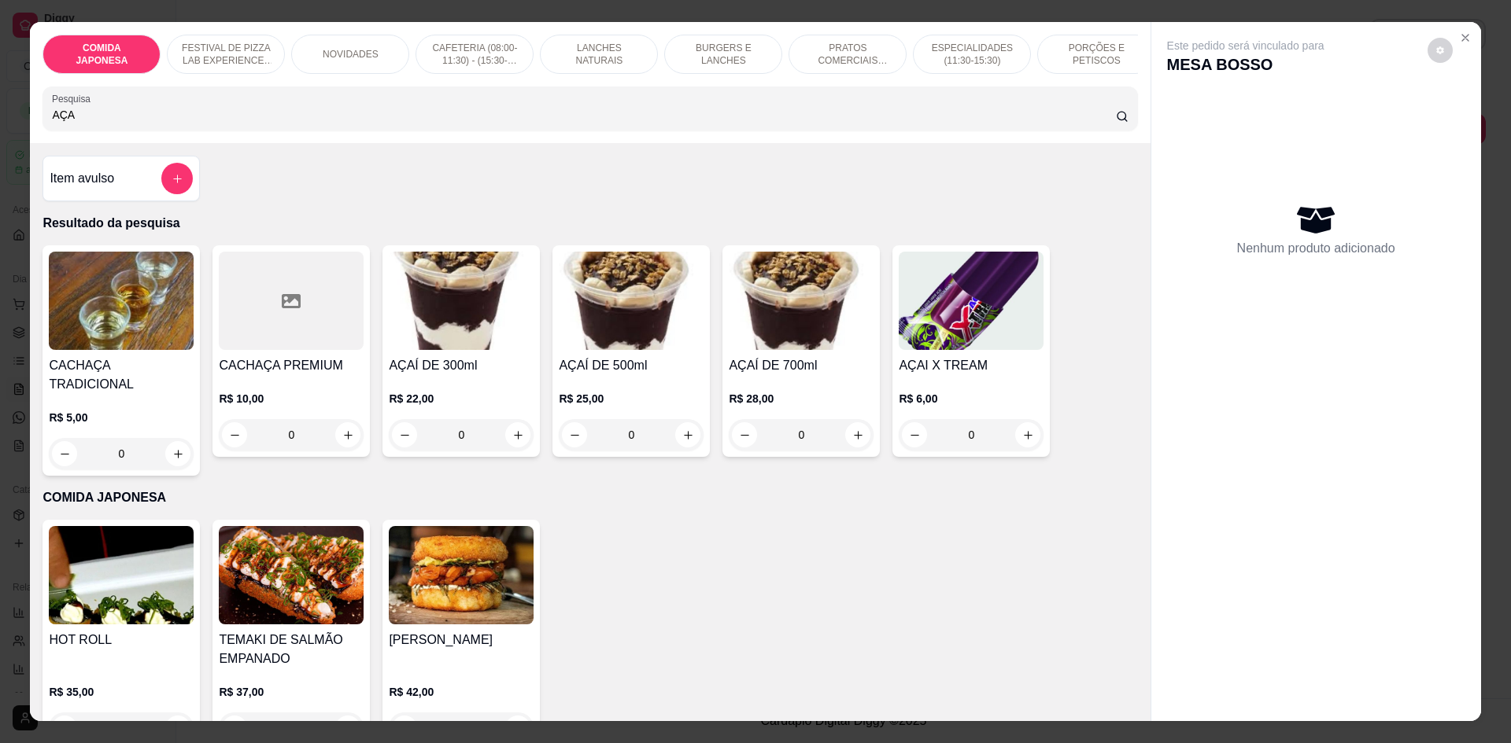
click at [510, 451] on div "0" at bounding box center [461, 434] width 145 height 31
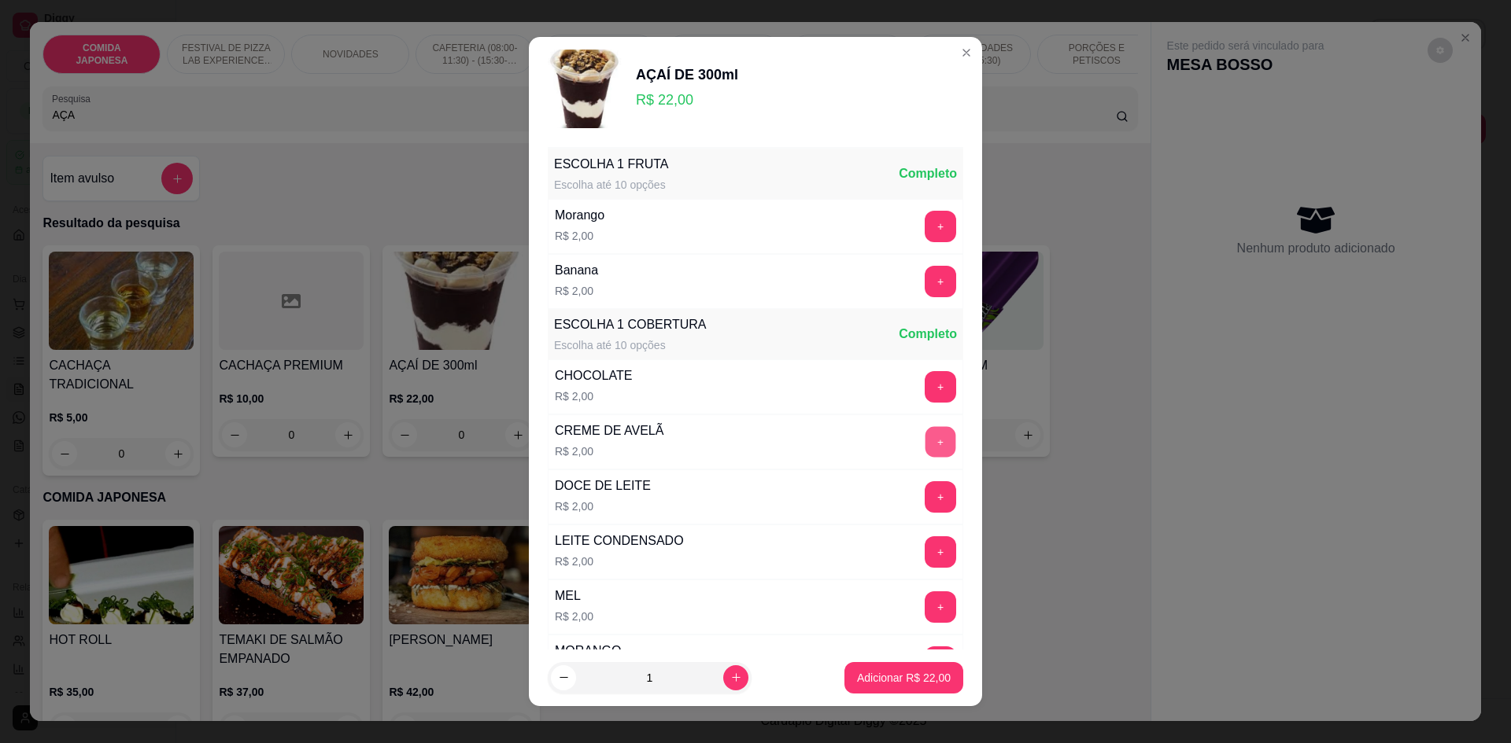
click at [925, 445] on button "+" at bounding box center [940, 442] width 31 height 31
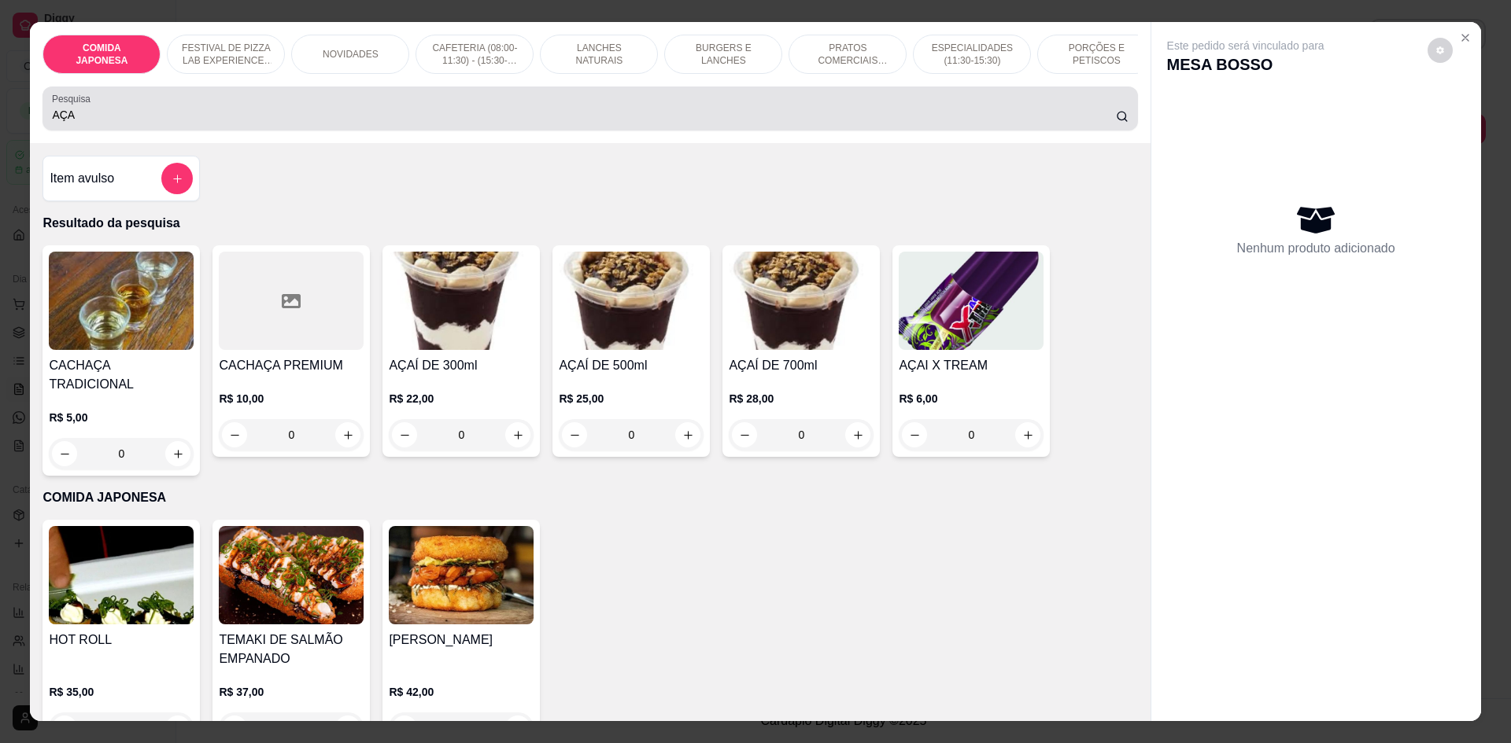
click at [146, 123] on input "AÇA" at bounding box center [583, 115] width 1063 height 16
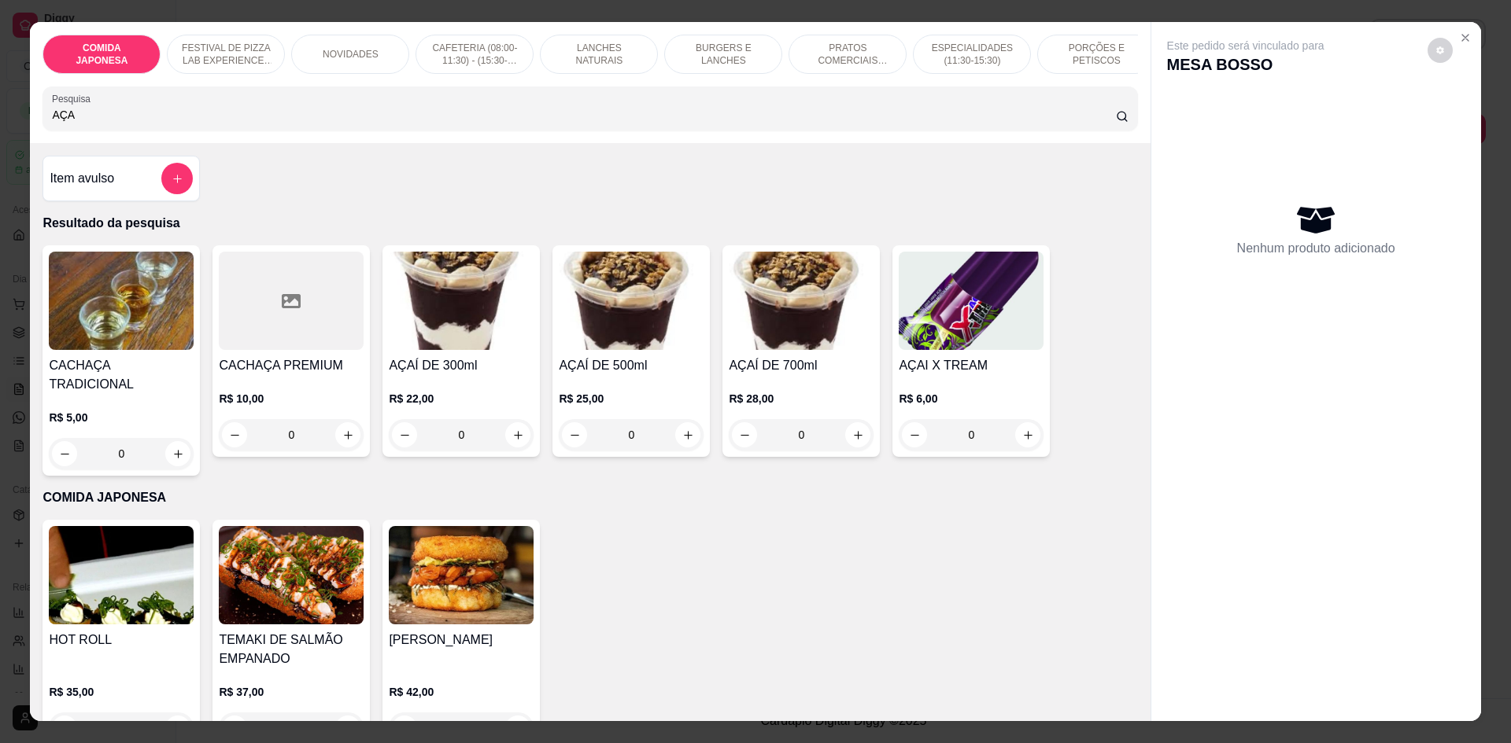
click at [146, 123] on input "AÇA" at bounding box center [583, 115] width 1063 height 16
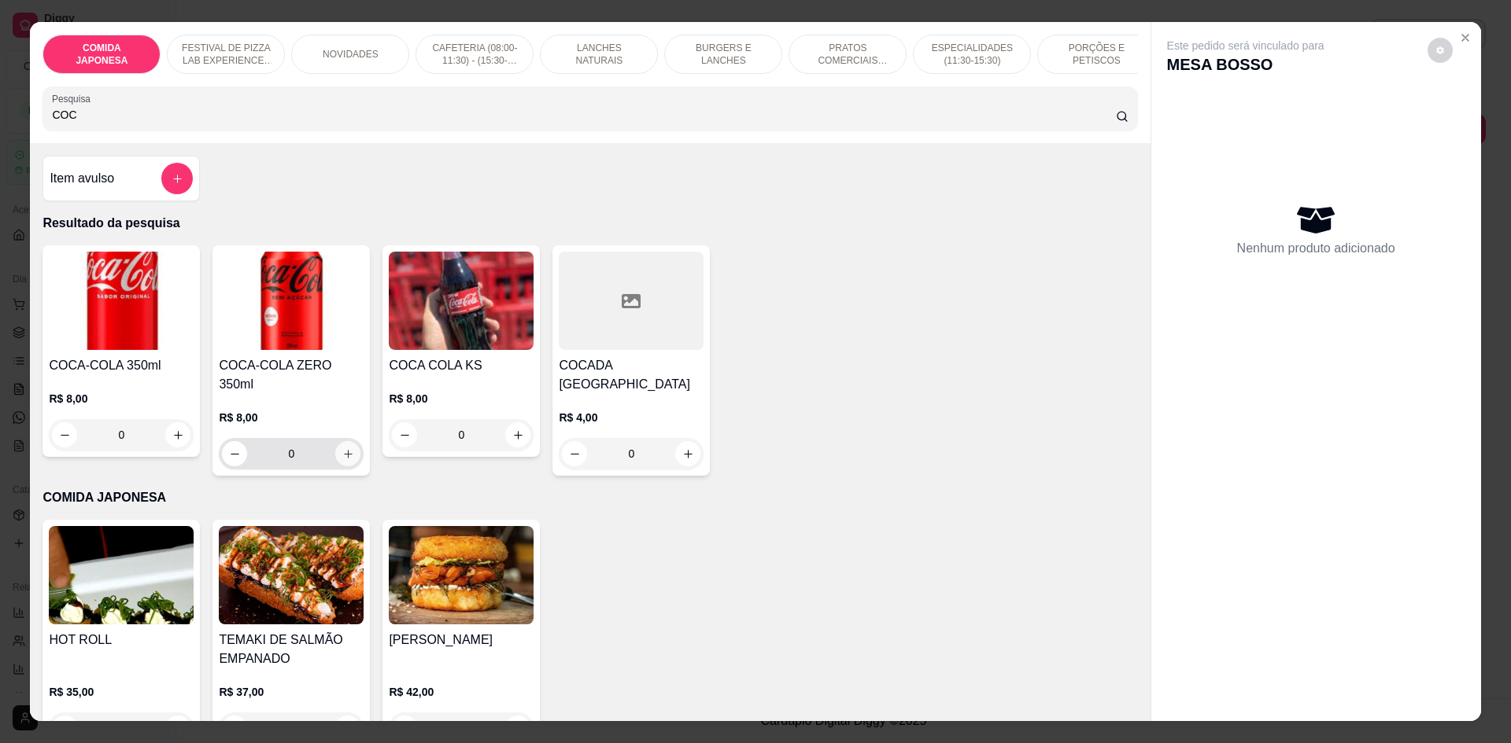
type input "COC"
click at [342, 449] on icon "increase-product-quantity" at bounding box center [348, 454] width 12 height 12
type input "1"
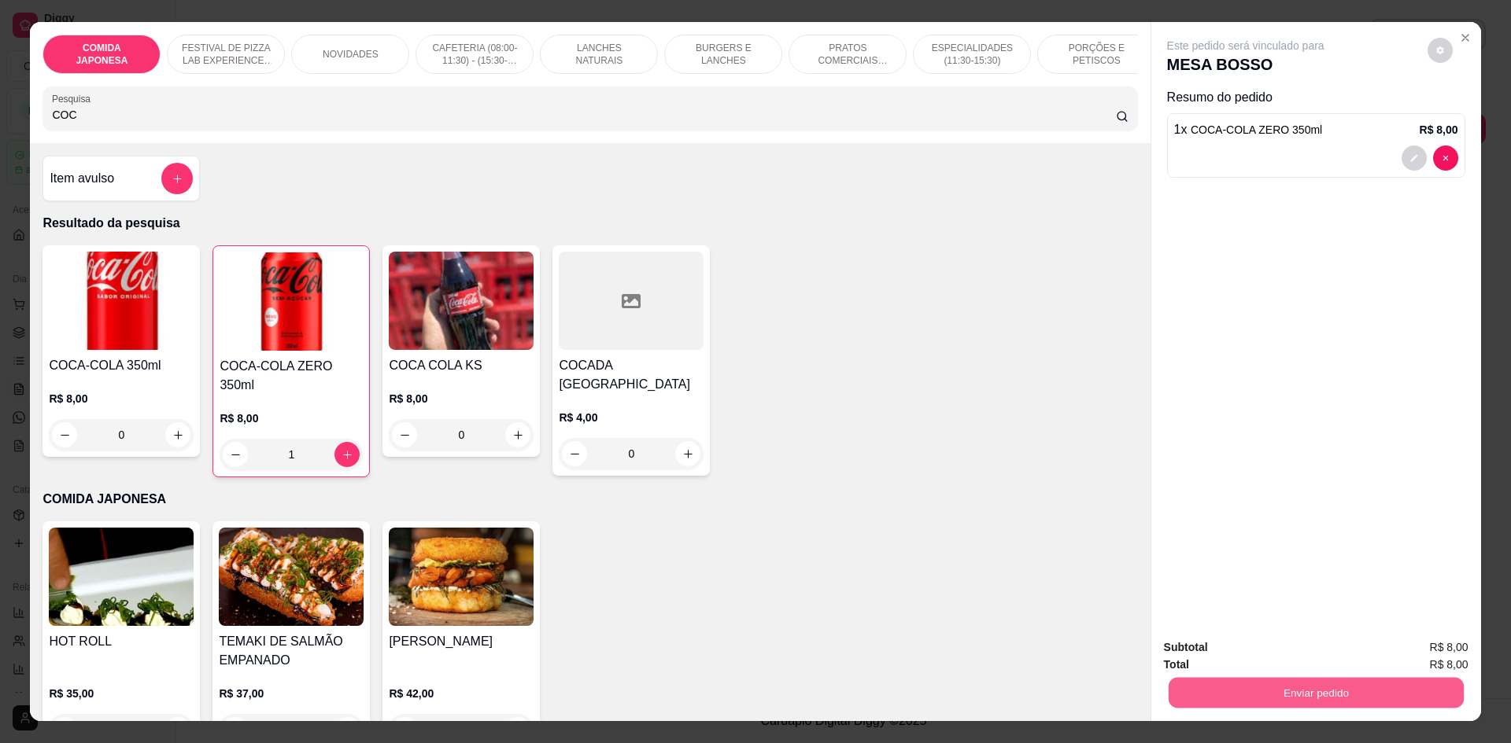
click at [1284, 690] on button "Enviar pedido" at bounding box center [1315, 692] width 295 height 31
click at [1277, 642] on button "Não registrar e enviar pedido" at bounding box center [1263, 654] width 159 height 29
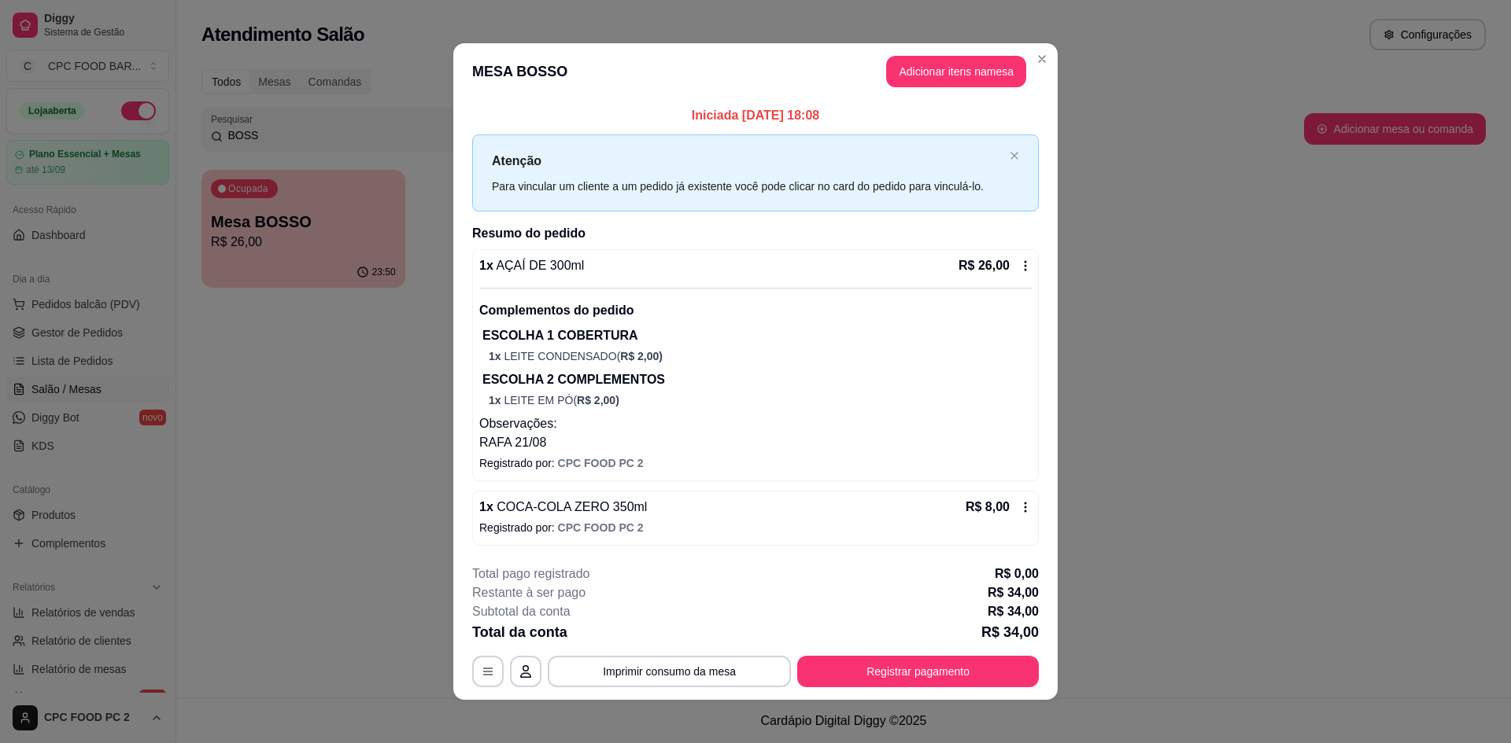
click at [1021, 507] on icon at bounding box center [1025, 507] width 13 height 13
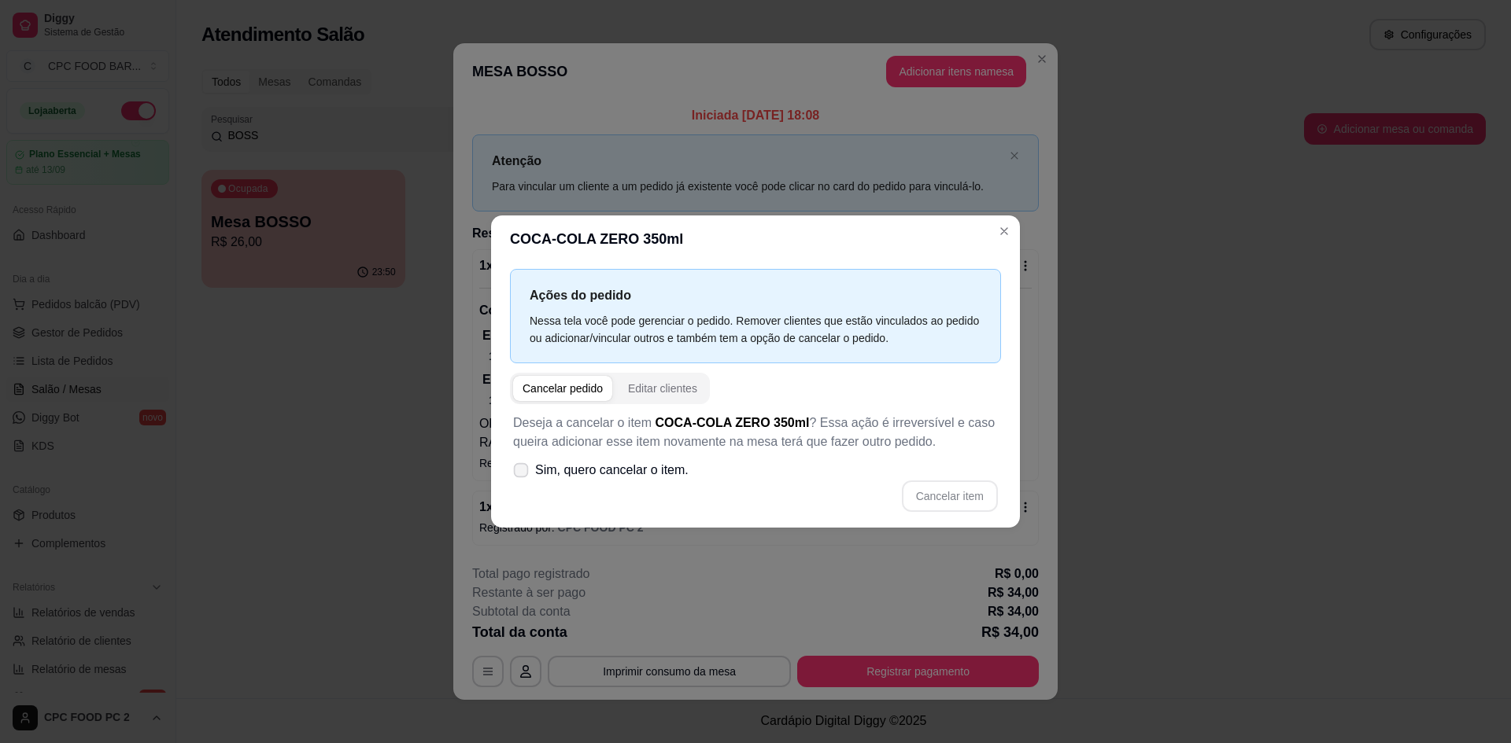
click at [514, 470] on span at bounding box center [521, 470] width 15 height 15
click at [513, 473] on input "Sim, quero cancelar o item." at bounding box center [517, 478] width 10 height 10
checkbox input "true"
click at [940, 503] on button "Cancelar item" at bounding box center [950, 496] width 96 height 31
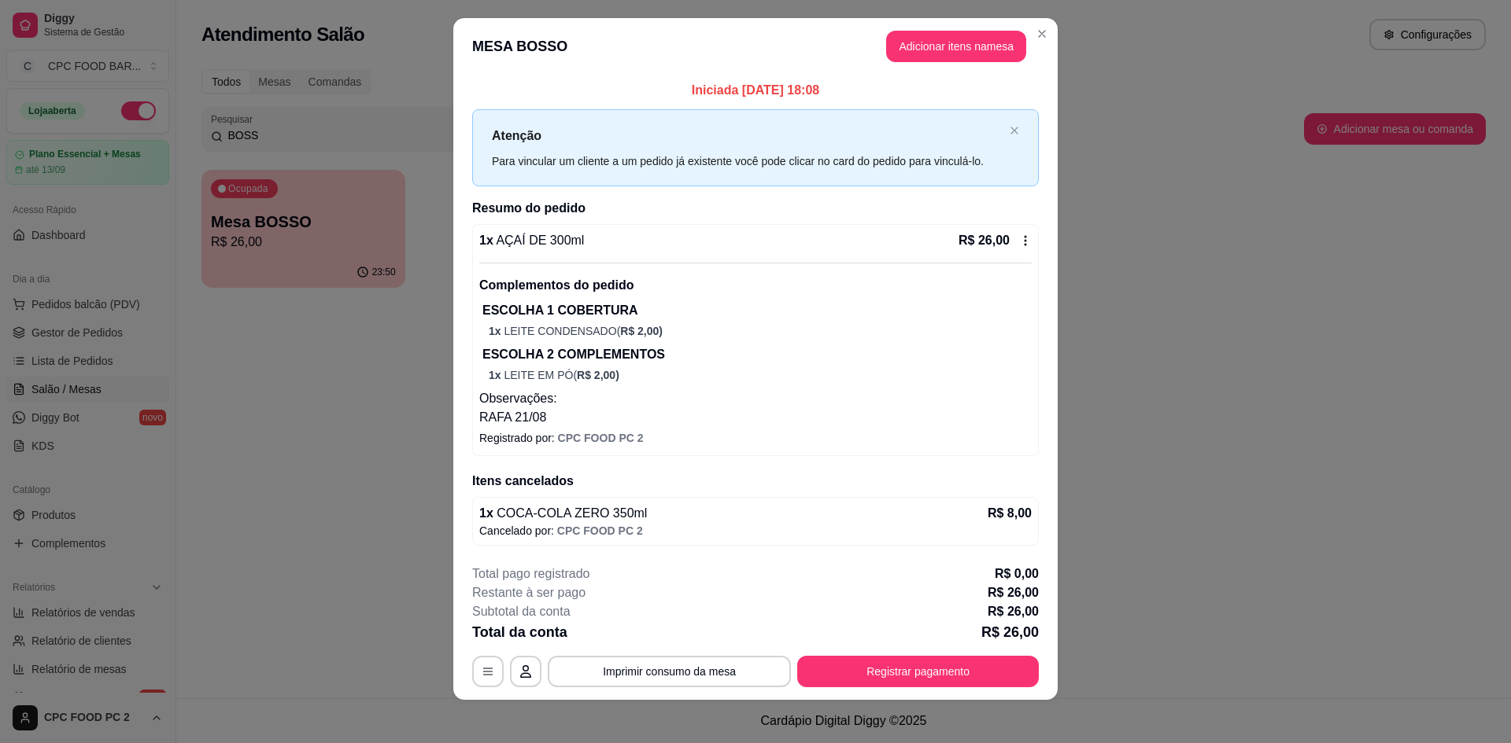
scroll to position [20, 0]
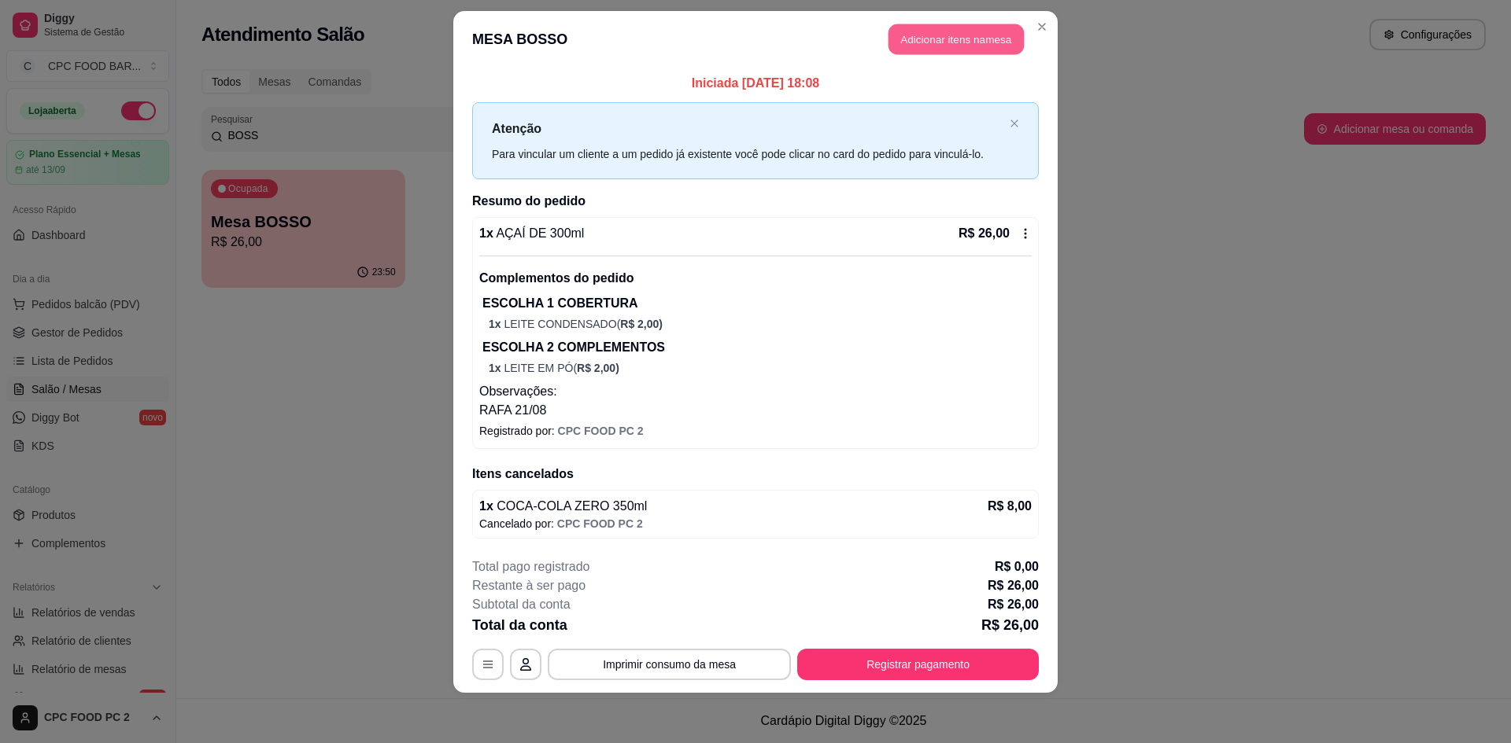
click at [932, 34] on button "Adicionar itens na mesa" at bounding box center [955, 39] width 135 height 31
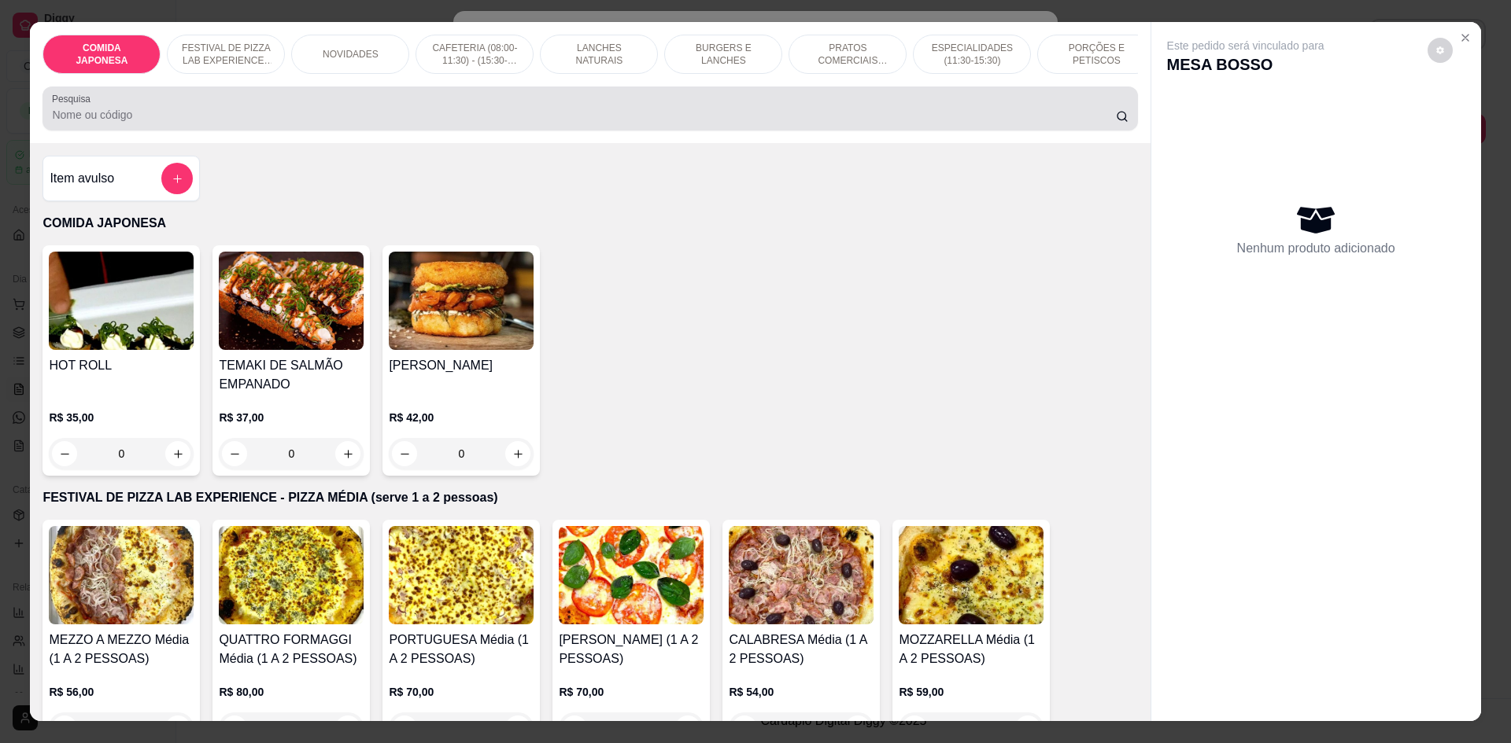
click at [407, 123] on input "Pesquisa" at bounding box center [583, 115] width 1063 height 16
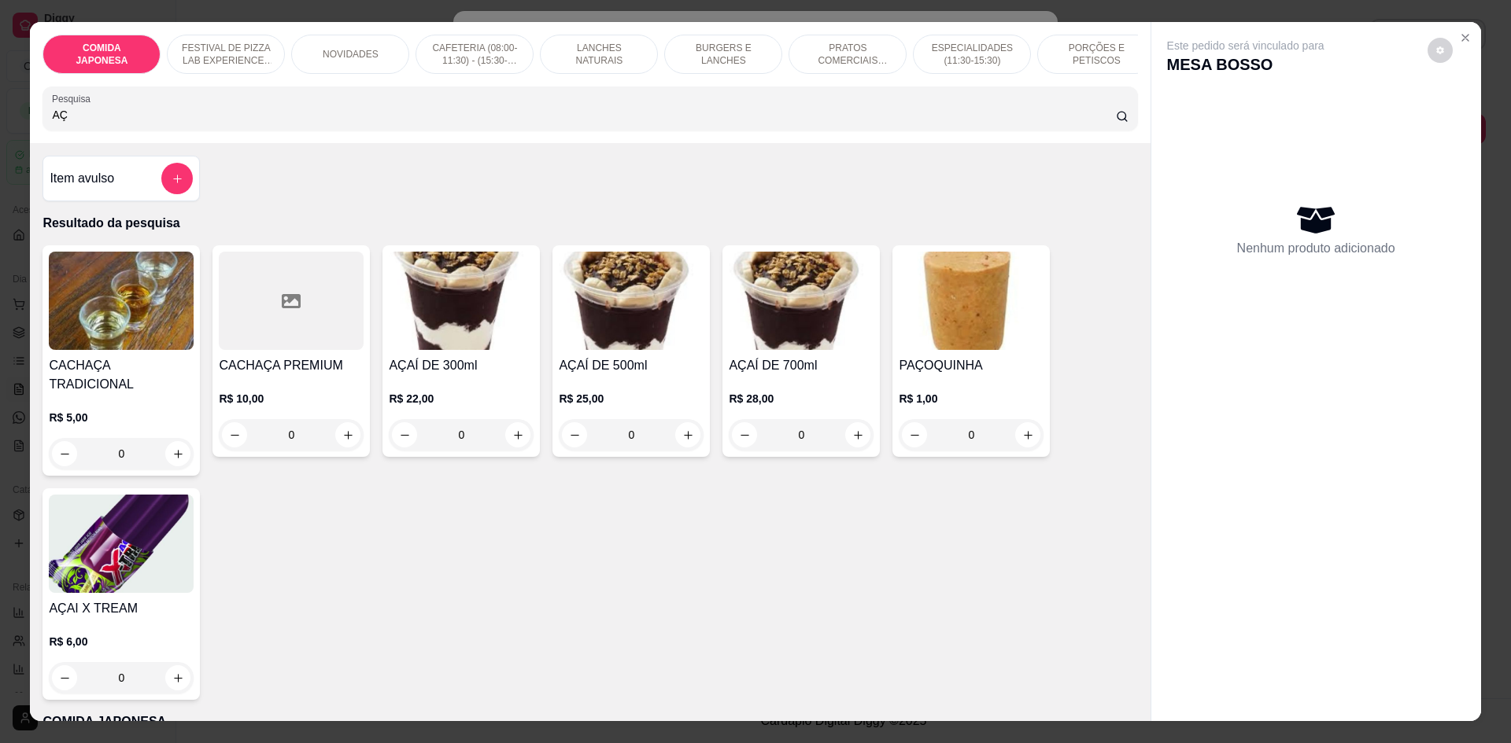
scroll to position [79, 0]
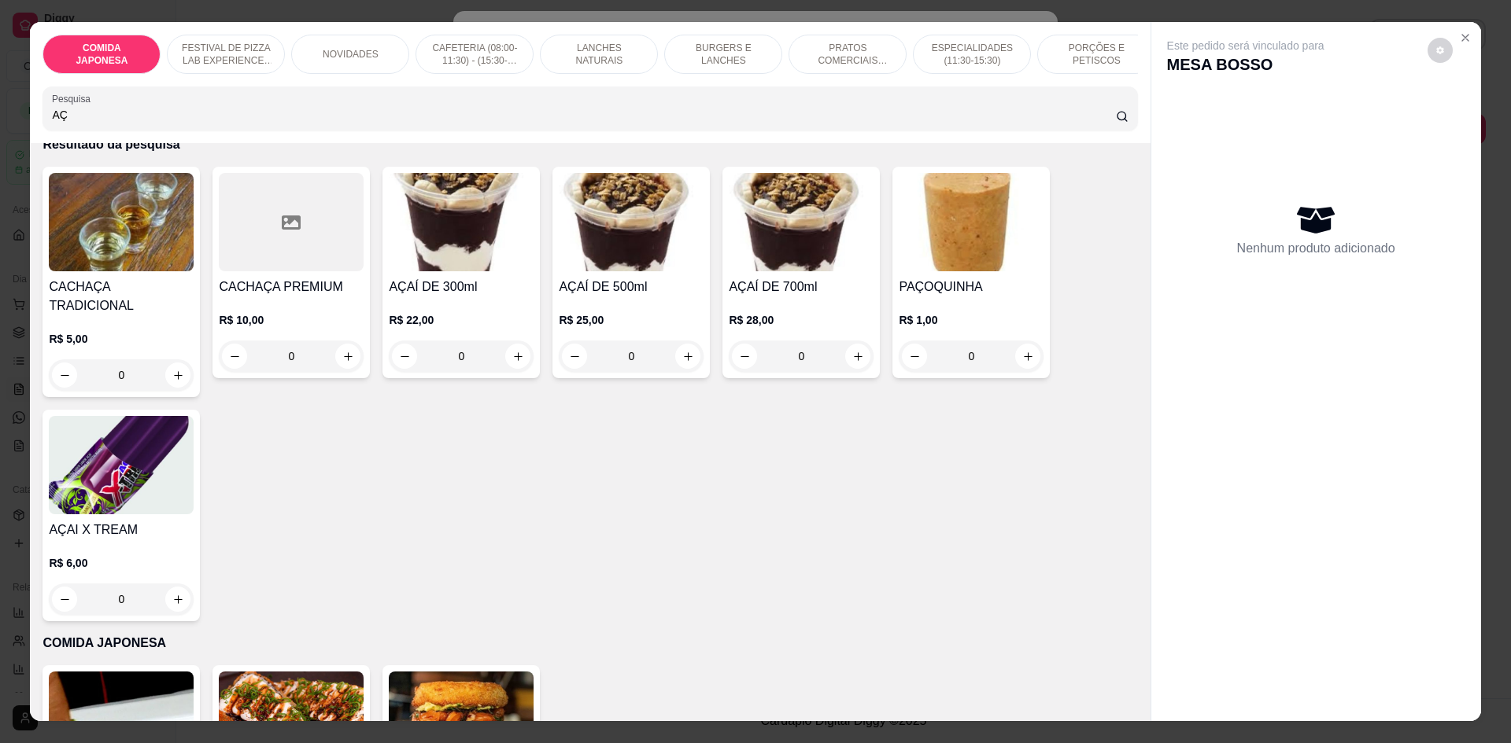
type input "AÇ"
click at [516, 363] on div "0" at bounding box center [461, 356] width 145 height 31
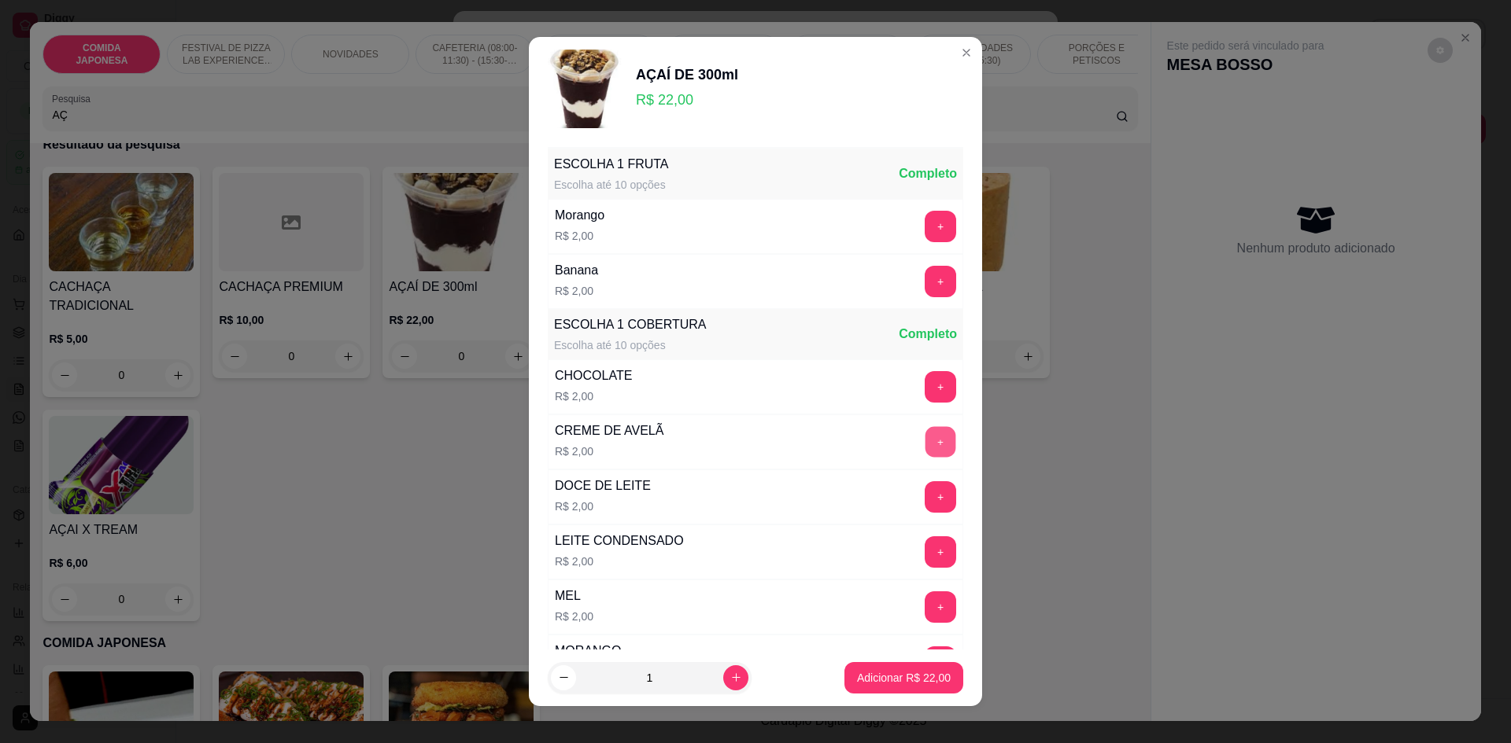
click at [925, 448] on button "+" at bounding box center [940, 442] width 31 height 31
click at [878, 670] on button "Adicionar R$ 24,00" at bounding box center [904, 677] width 116 height 31
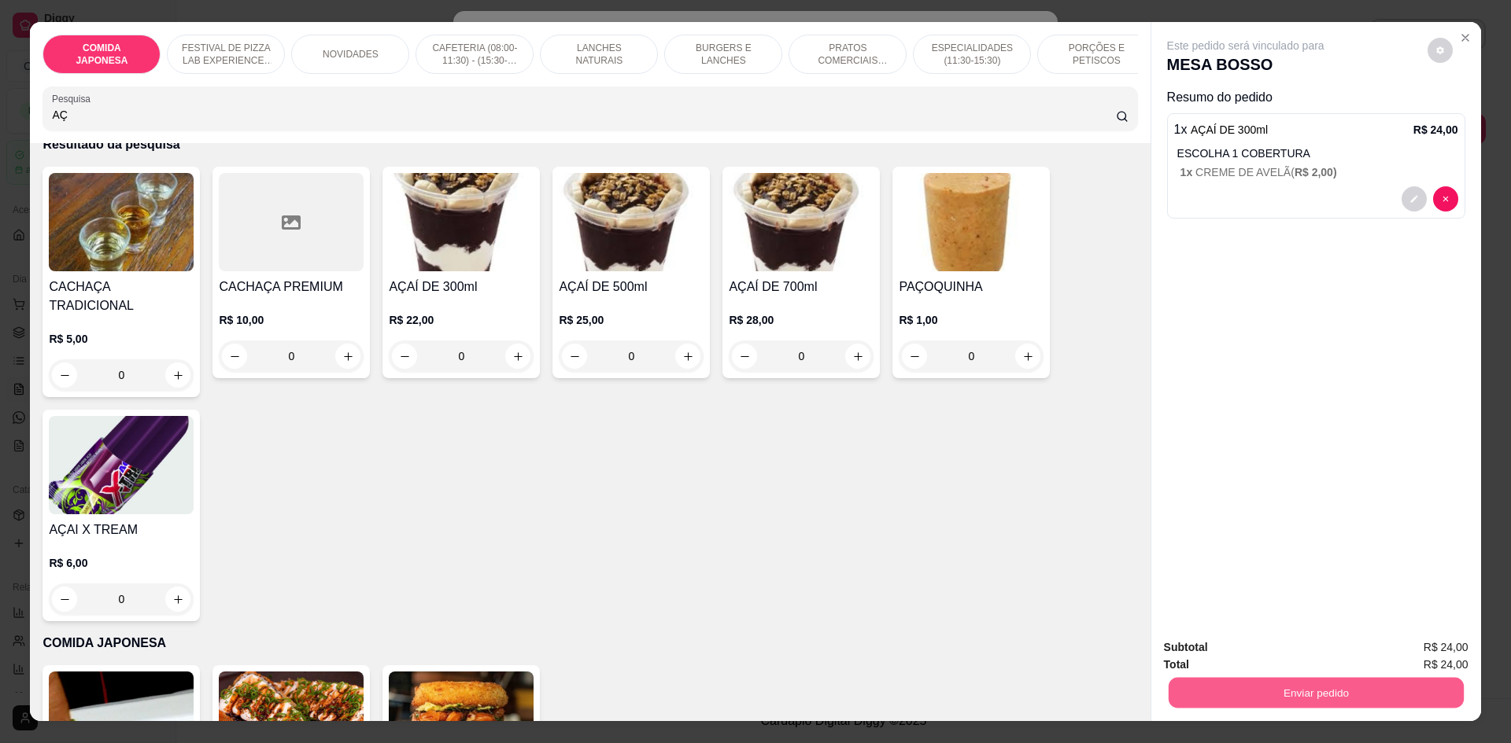
click at [1182, 683] on button "Enviar pedido" at bounding box center [1315, 692] width 295 height 31
click at [1197, 649] on button "Não registrar e enviar pedido" at bounding box center [1263, 654] width 159 height 29
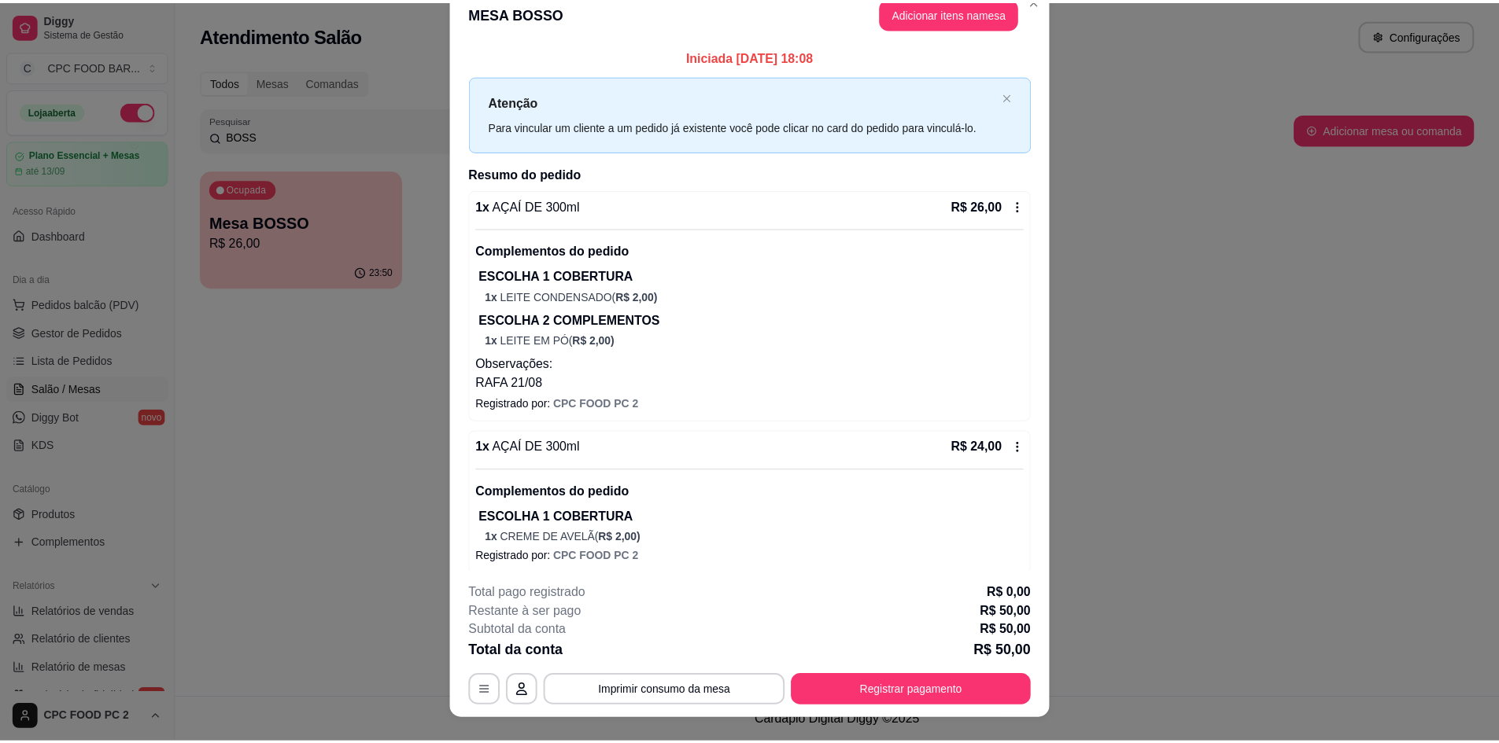
scroll to position [0, 0]
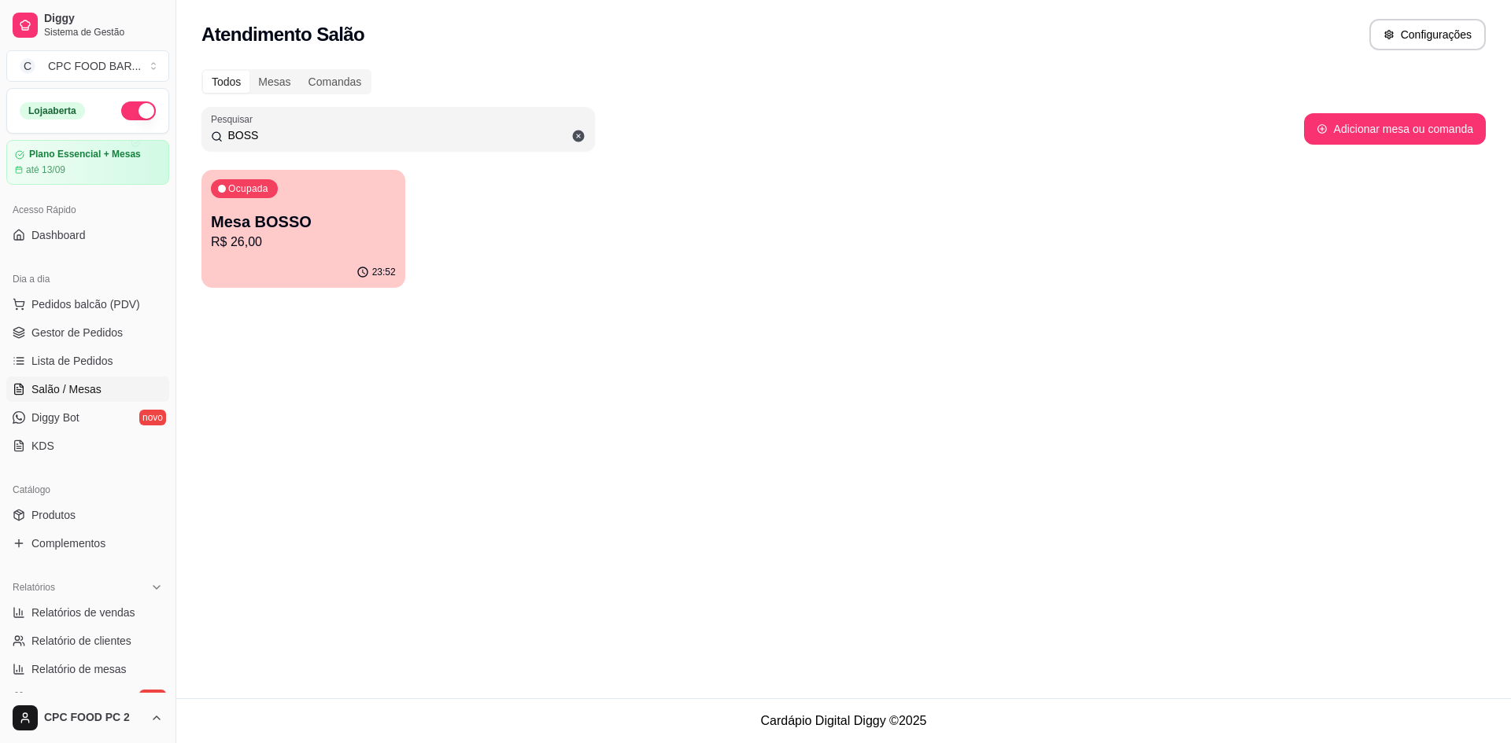
drag, startPoint x: 498, startPoint y: 131, endPoint x: 0, endPoint y: 130, distance: 498.0
click at [0, 130] on div "Diggy Sistema de Gestão C CPC FOOD BAR ... Loja aberta Plano Essencial + Mesas …" at bounding box center [755, 371] width 1511 height 743
type input "CAMPINH"
click at [261, 256] on div "Ocupada Mesa CAMPINHO 2 R$ 16,00" at bounding box center [303, 214] width 197 height 85
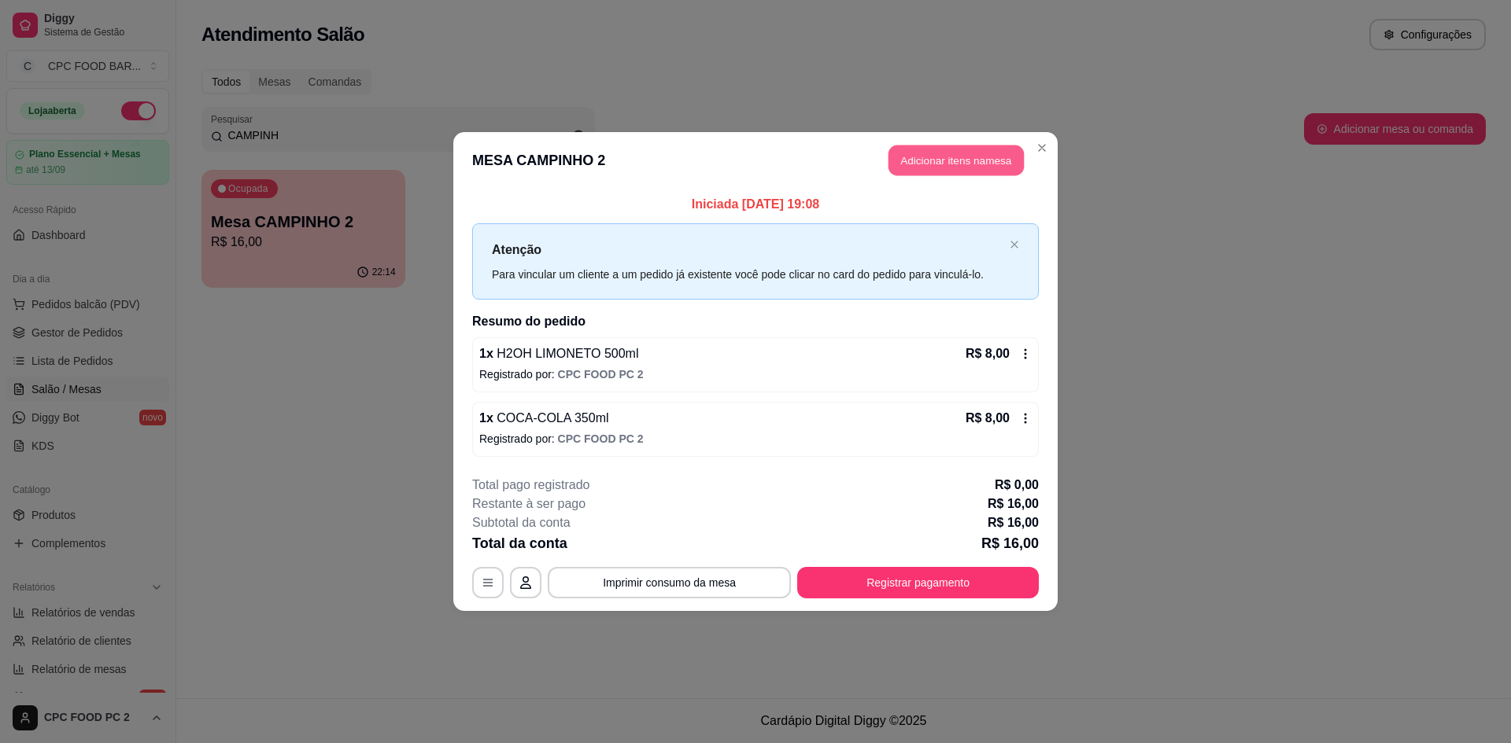
click at [928, 151] on button "Adicionar itens na mesa" at bounding box center [955, 161] width 135 height 31
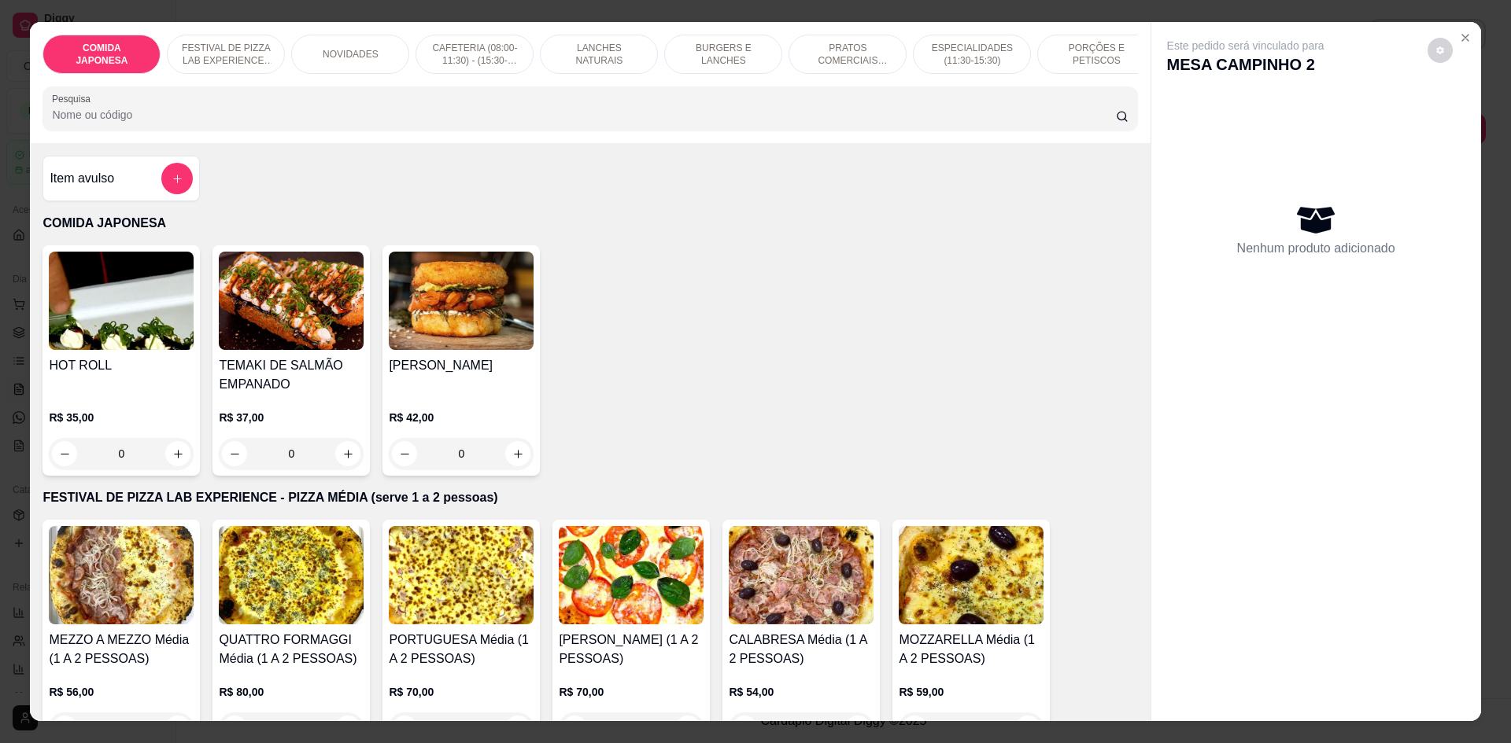
click at [299, 123] on input "Pesquisa" at bounding box center [583, 115] width 1063 height 16
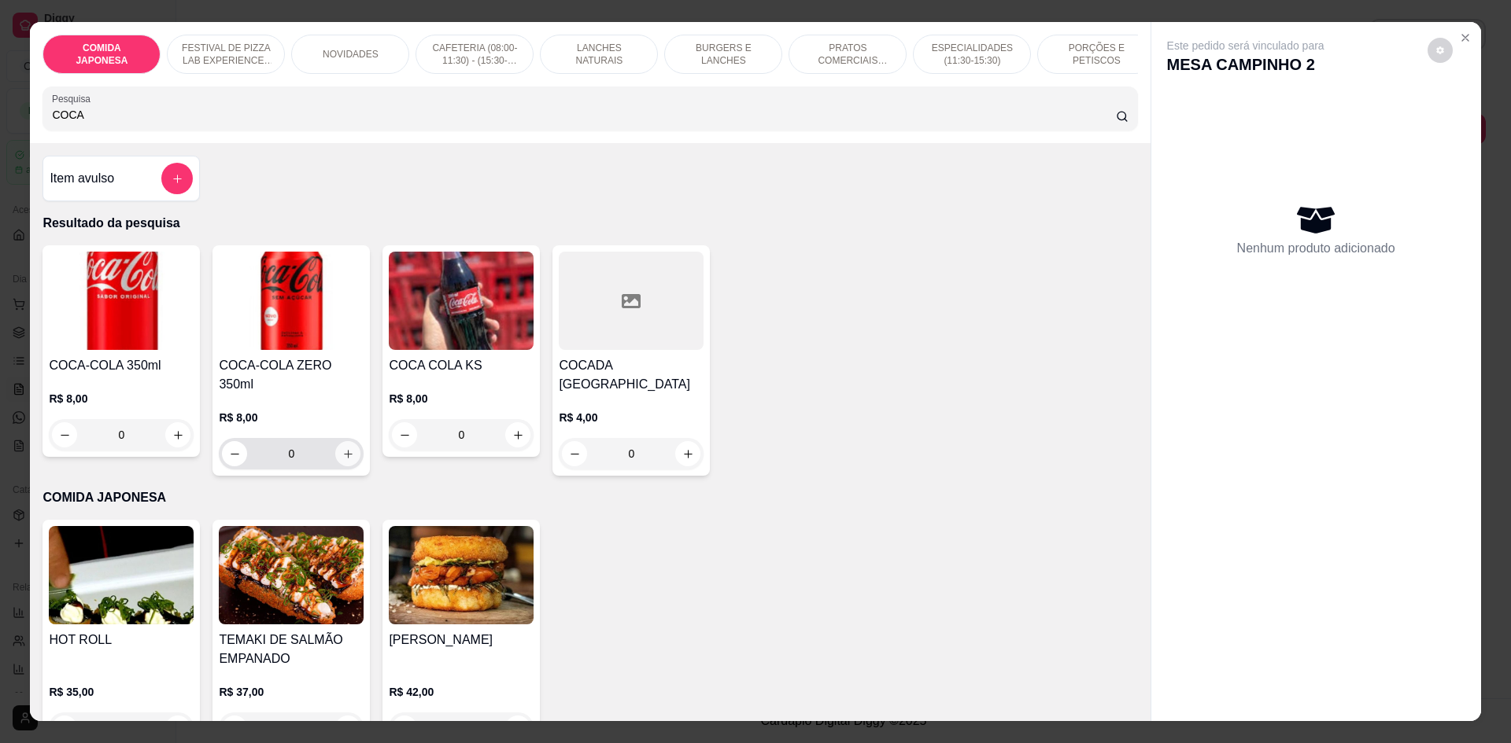
type input "COCA"
click at [342, 448] on icon "increase-product-quantity" at bounding box center [348, 454] width 12 height 12
type input "1"
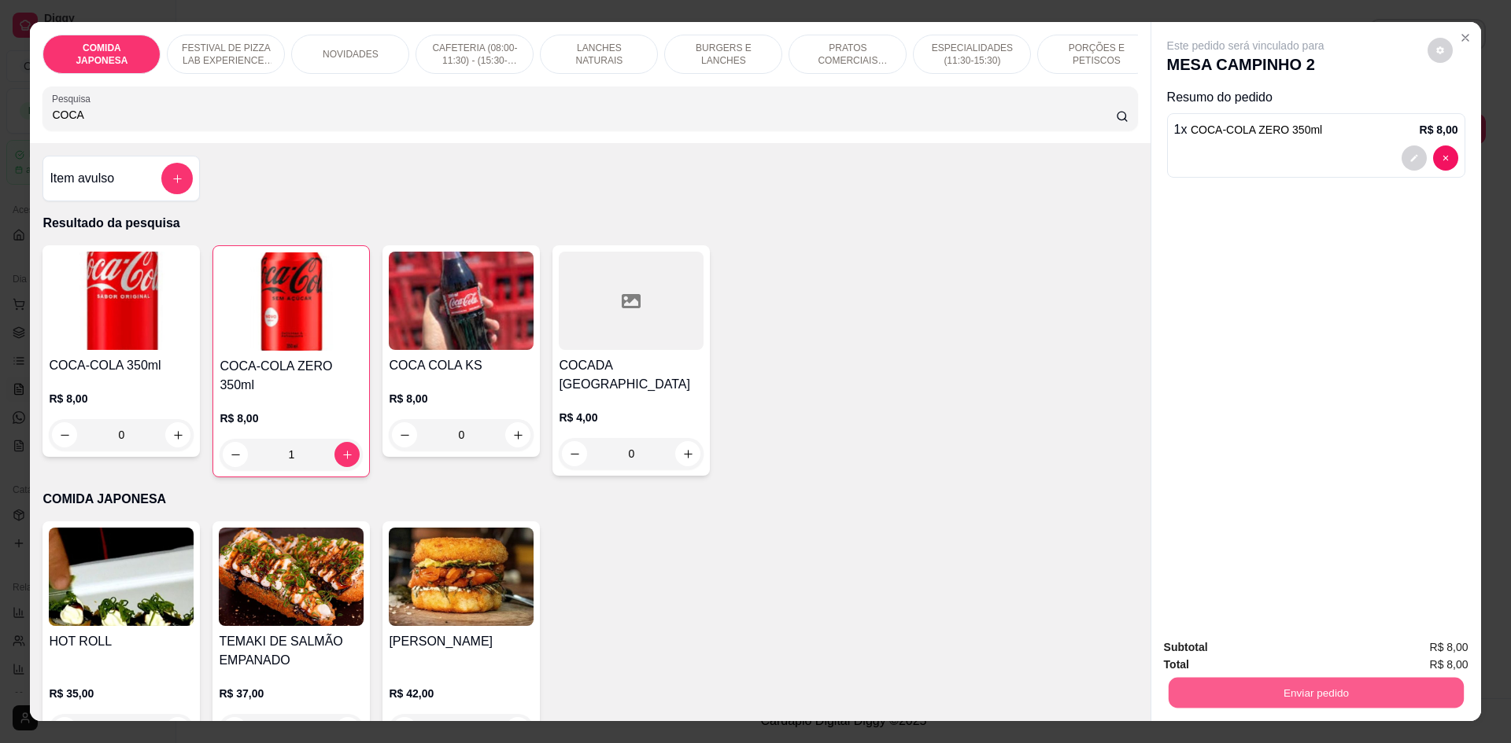
click at [1196, 697] on button "Enviar pedido" at bounding box center [1315, 692] width 295 height 31
click at [1196, 662] on button "Não registrar e enviar pedido" at bounding box center [1264, 655] width 164 height 30
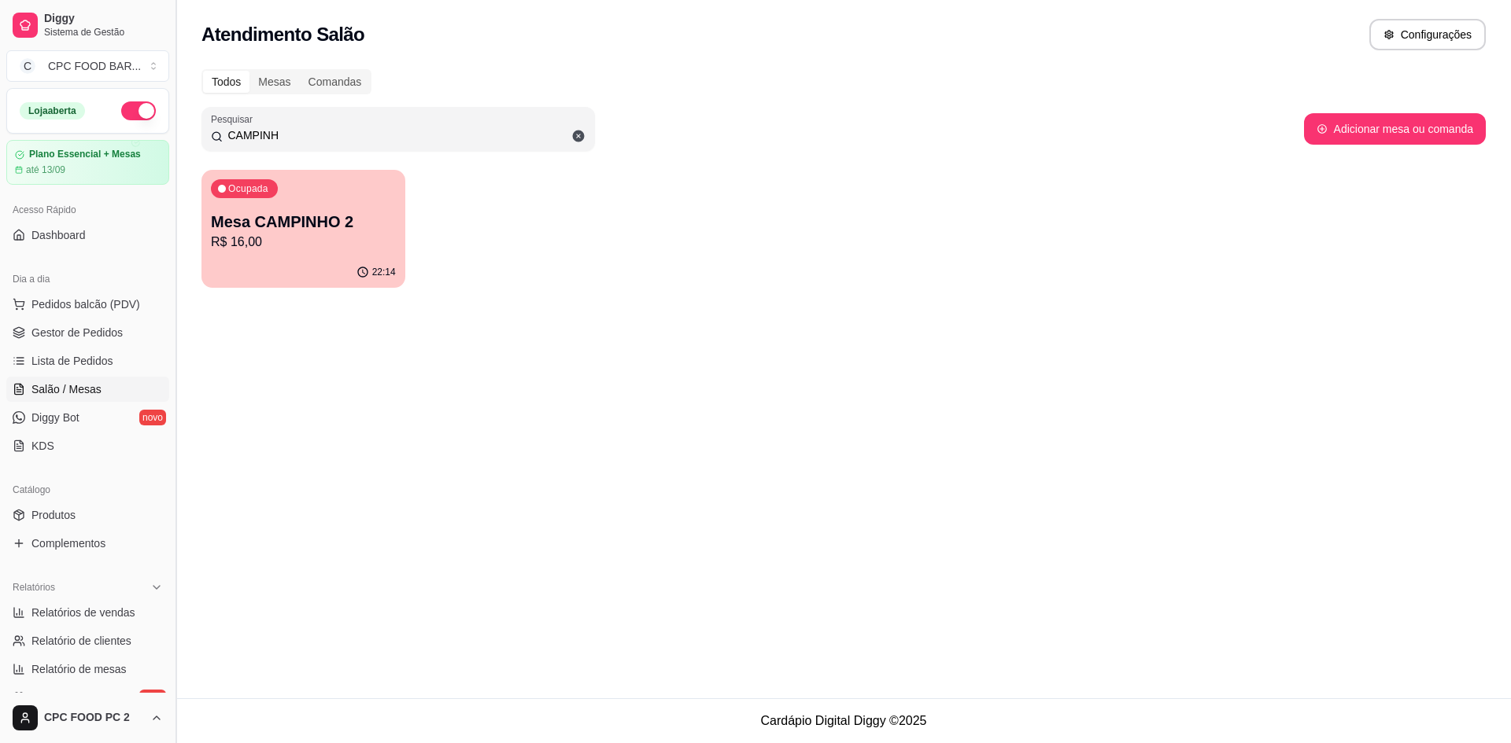
drag, startPoint x: 304, startPoint y: 130, endPoint x: 169, endPoint y: 138, distance: 134.8
click at [169, 138] on div "Diggy Sistema de Gestão C CPC FOOD BAR ... Loja aberta Plano Essencial + Mesas …" at bounding box center [755, 371] width 1511 height 743
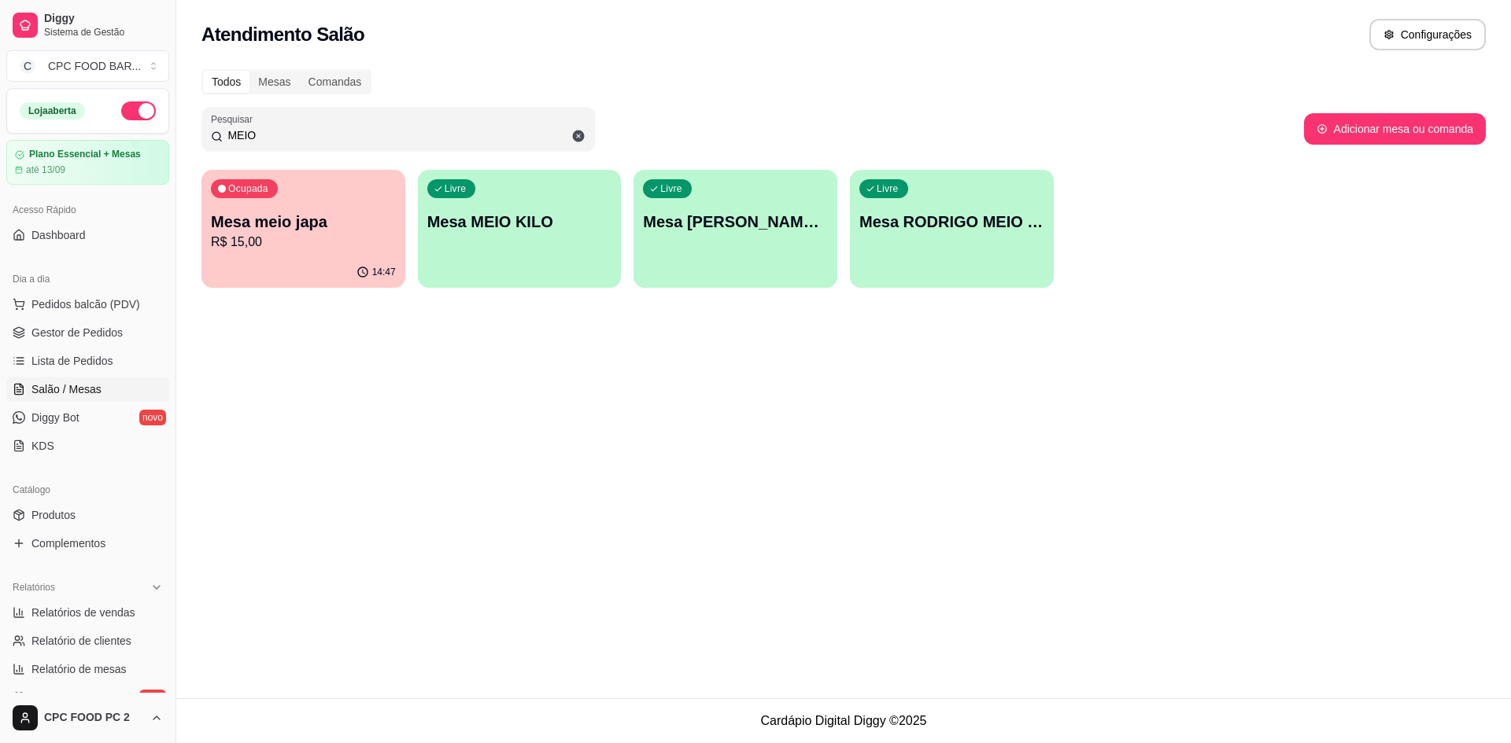
type input "MEIO"
click at [518, 203] on div "Livre Mesa MEIO KILO" at bounding box center [520, 219] width 204 height 99
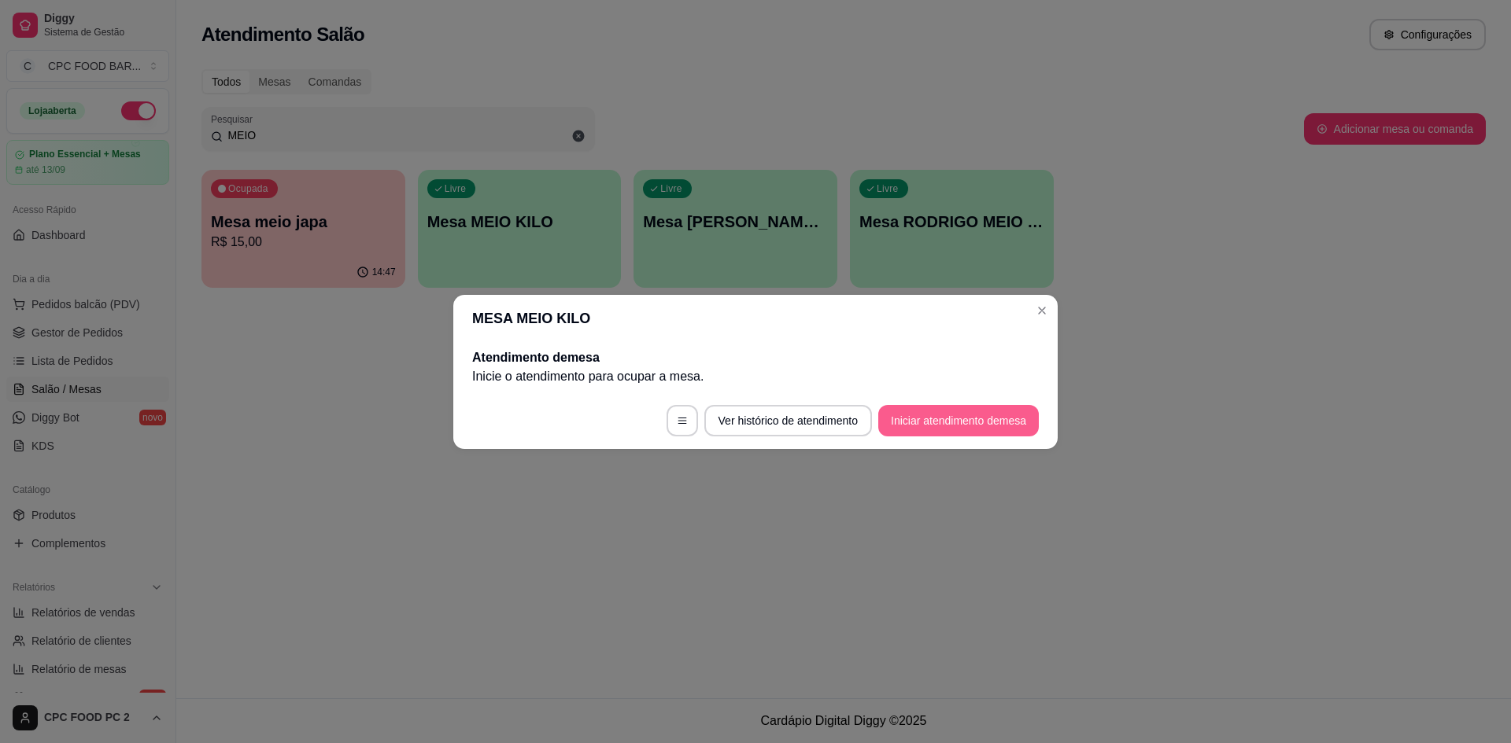
click at [927, 421] on button "Iniciar atendimento de mesa" at bounding box center [958, 420] width 160 height 31
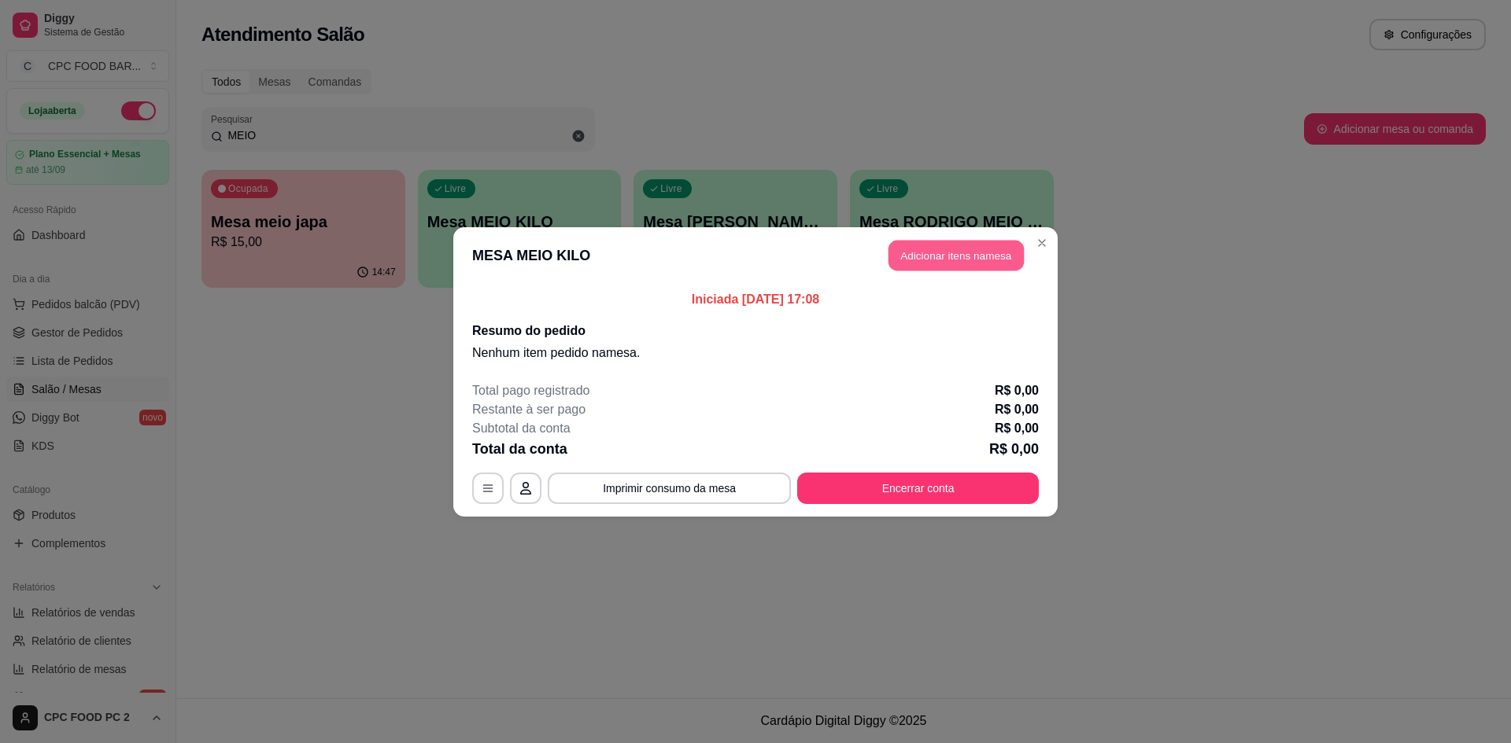
click at [939, 258] on button "Adicionar itens na mesa" at bounding box center [955, 255] width 135 height 31
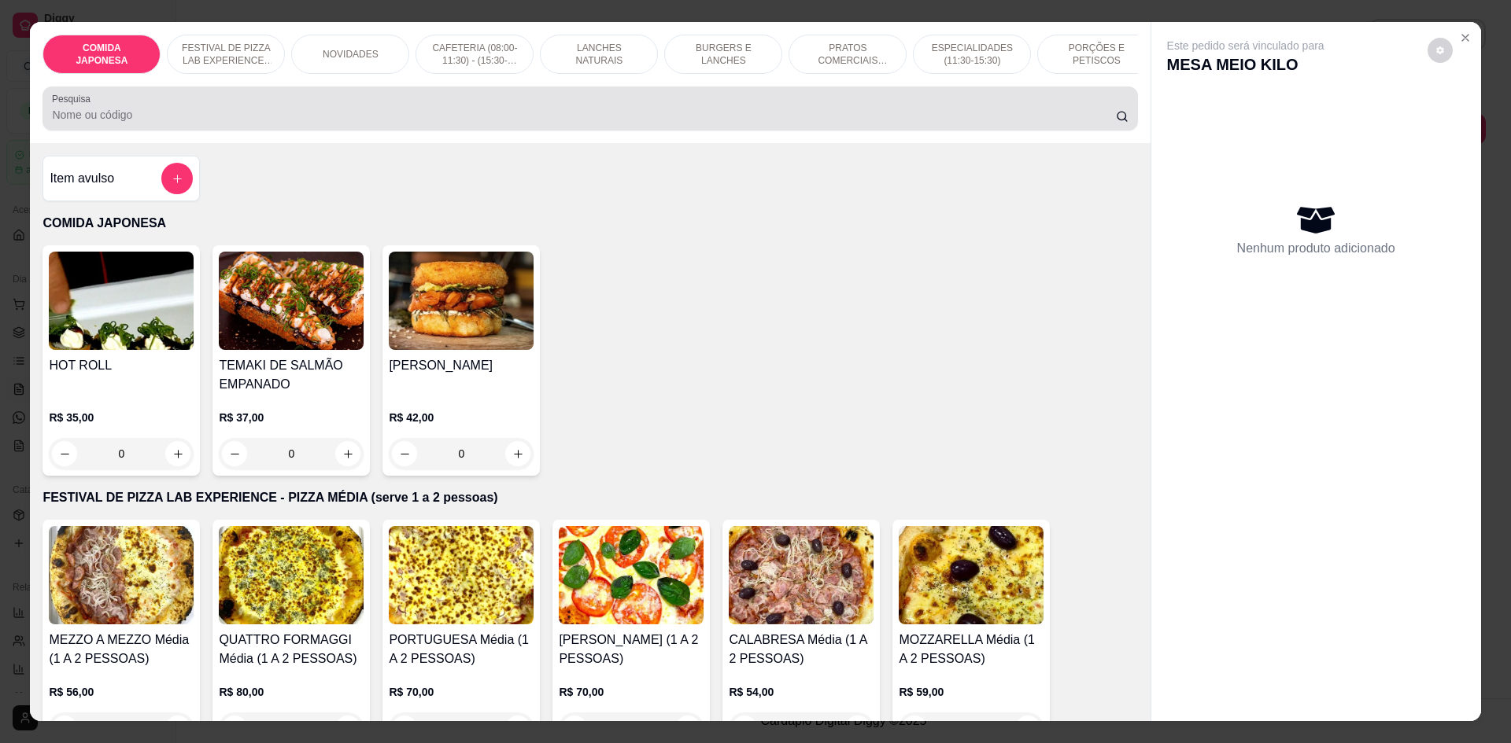
click at [544, 123] on input "Pesquisa" at bounding box center [583, 115] width 1063 height 16
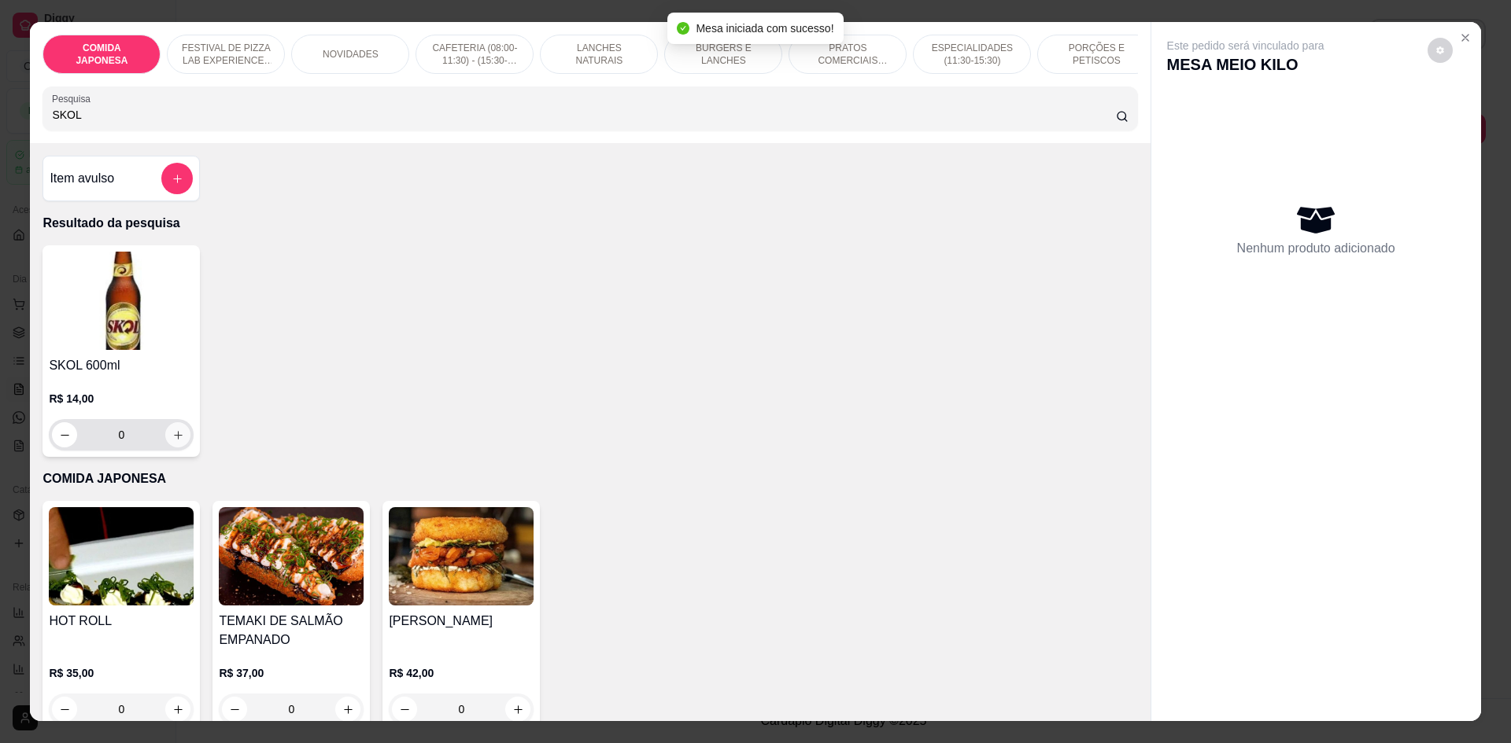
type input "SKOL"
click at [172, 441] on icon "increase-product-quantity" at bounding box center [178, 436] width 12 height 12
type input "1"
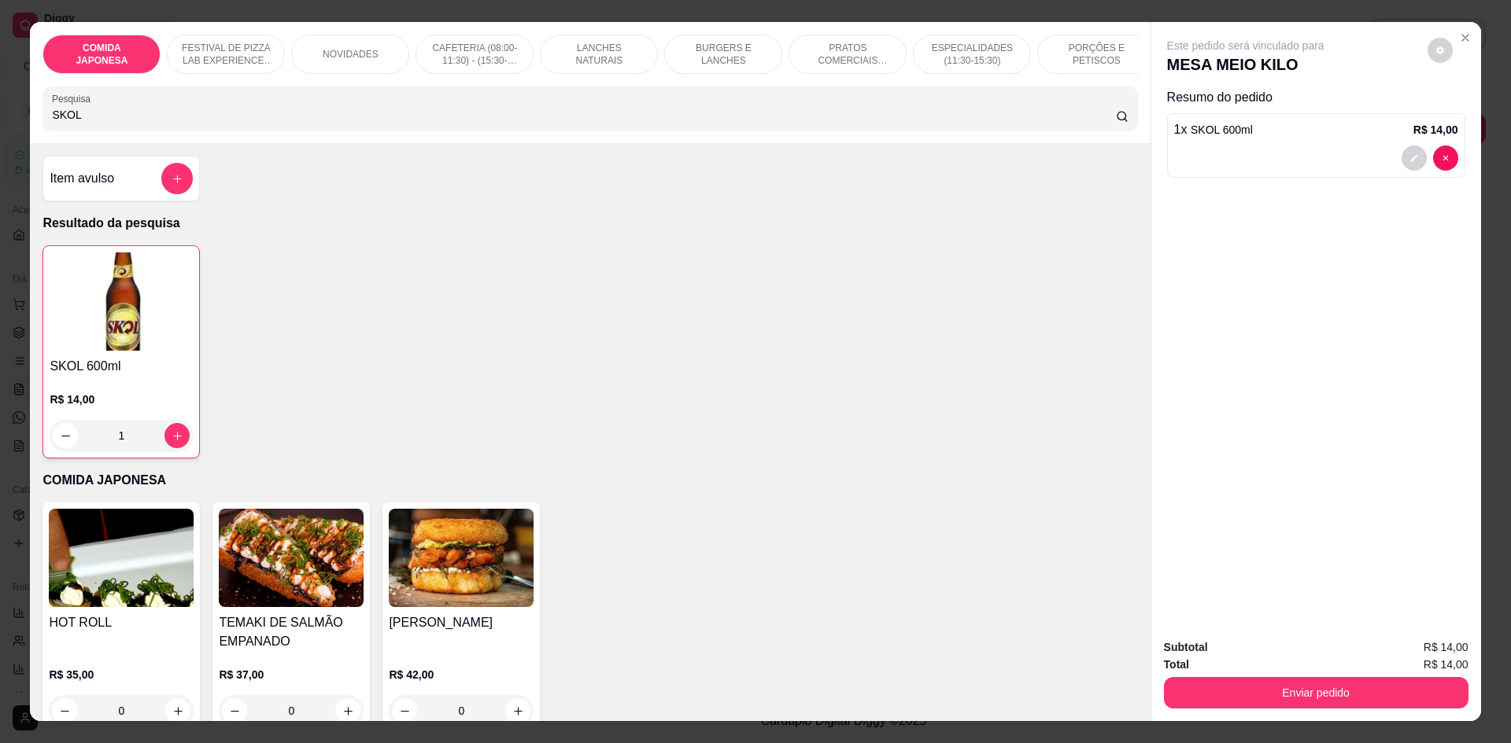
drag, startPoint x: 72, startPoint y: 129, endPoint x: 0, endPoint y: 128, distance: 71.6
click at [0, 128] on div "COMIDA JAPONESA FESTIVAL DE PIZZA LAB EXPERIENCE - PIZZA MÉDIA (serve 1 a 2 pes…" at bounding box center [755, 371] width 1511 height 743
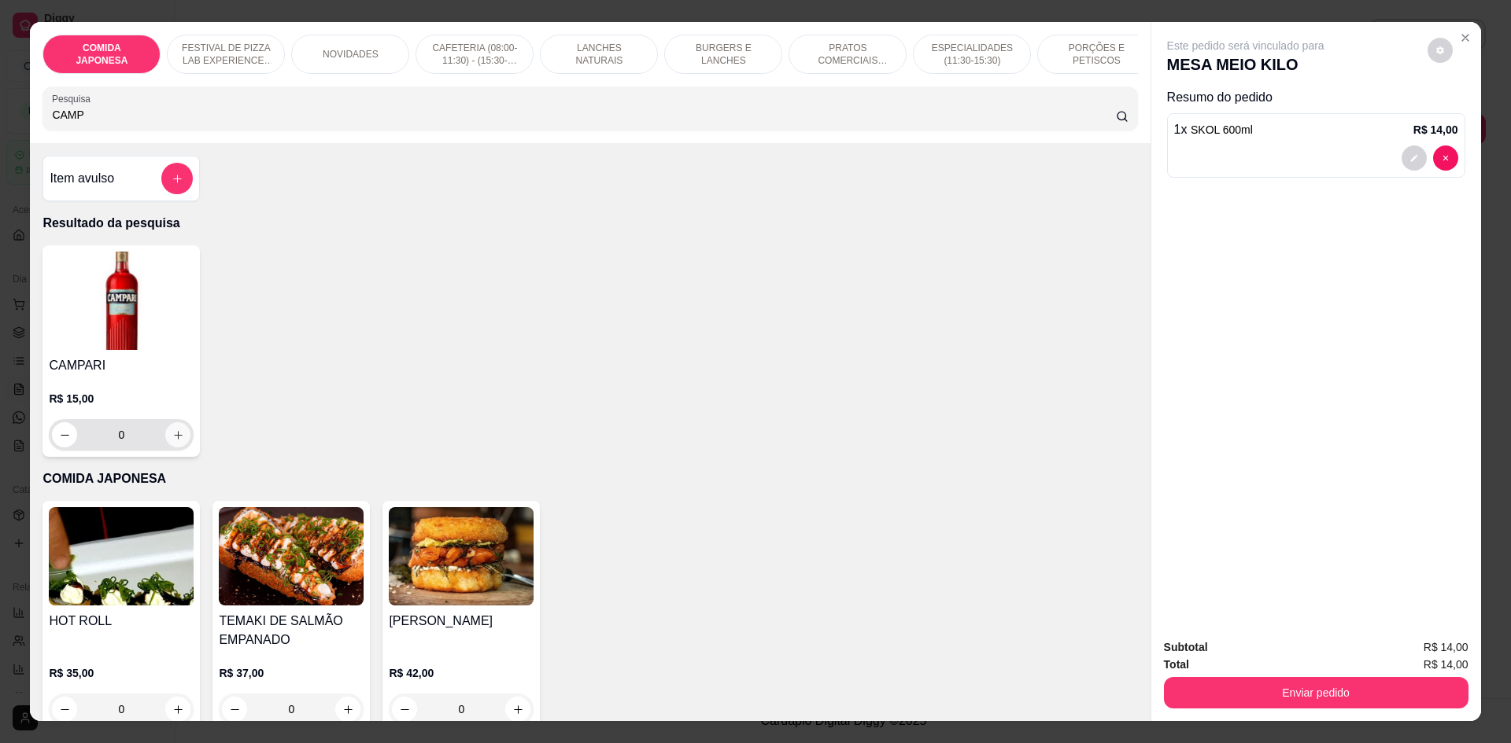
type input "CAMP"
click at [179, 446] on button "increase-product-quantity" at bounding box center [177, 434] width 25 height 25
type input "1"
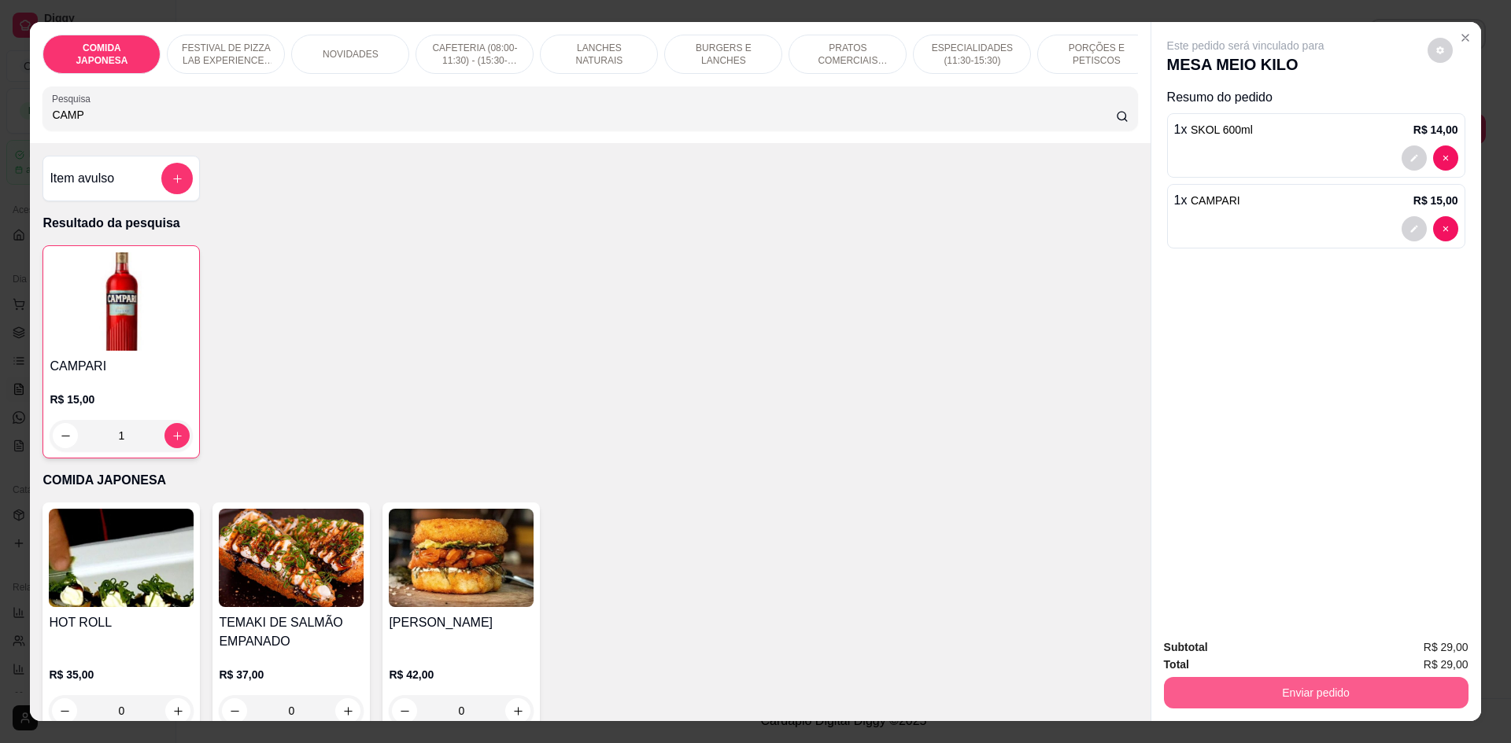
click at [1220, 683] on button "Enviar pedido" at bounding box center [1316, 692] width 304 height 31
click at [1220, 661] on button "Não registrar e enviar pedido" at bounding box center [1263, 654] width 159 height 29
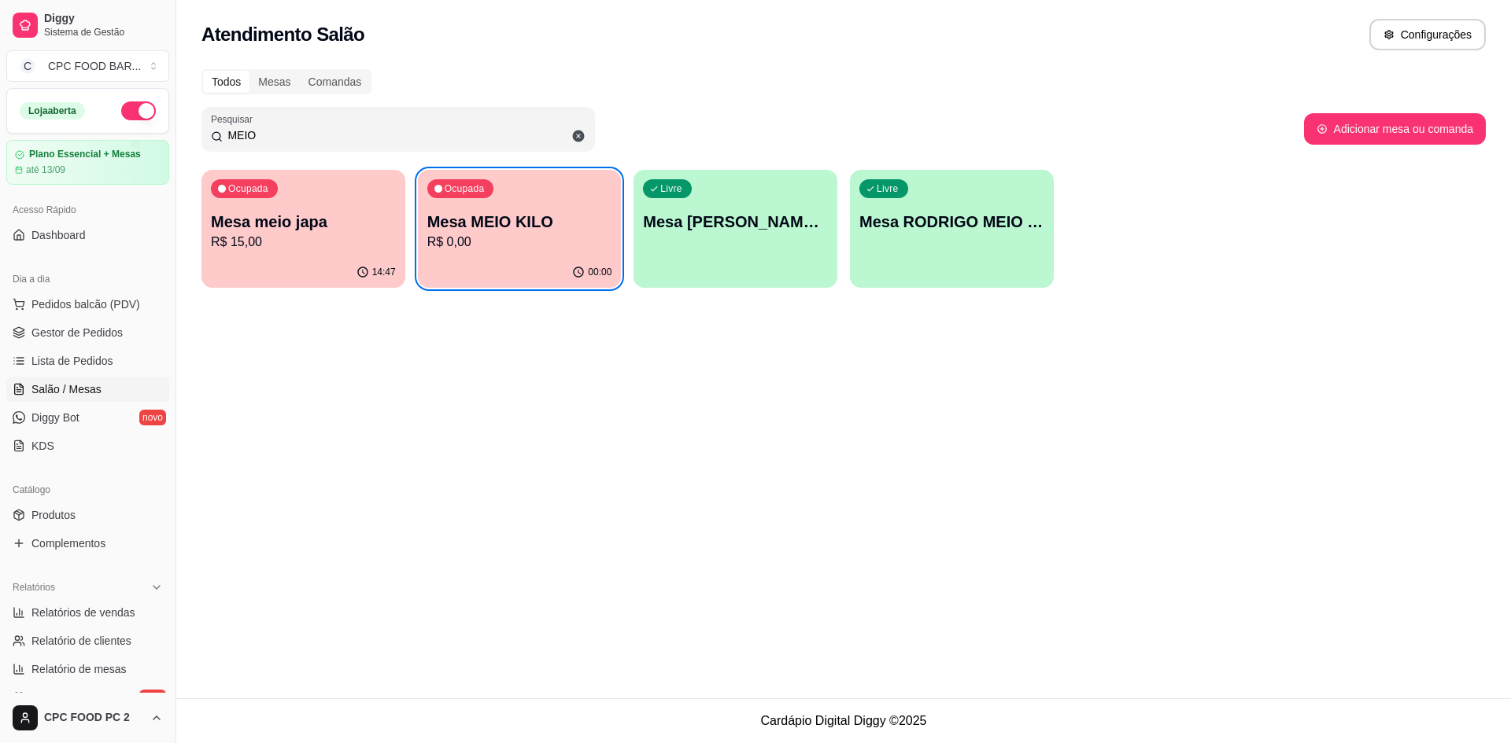
click at [493, 238] on p "R$ 0,00" at bounding box center [519, 242] width 185 height 19
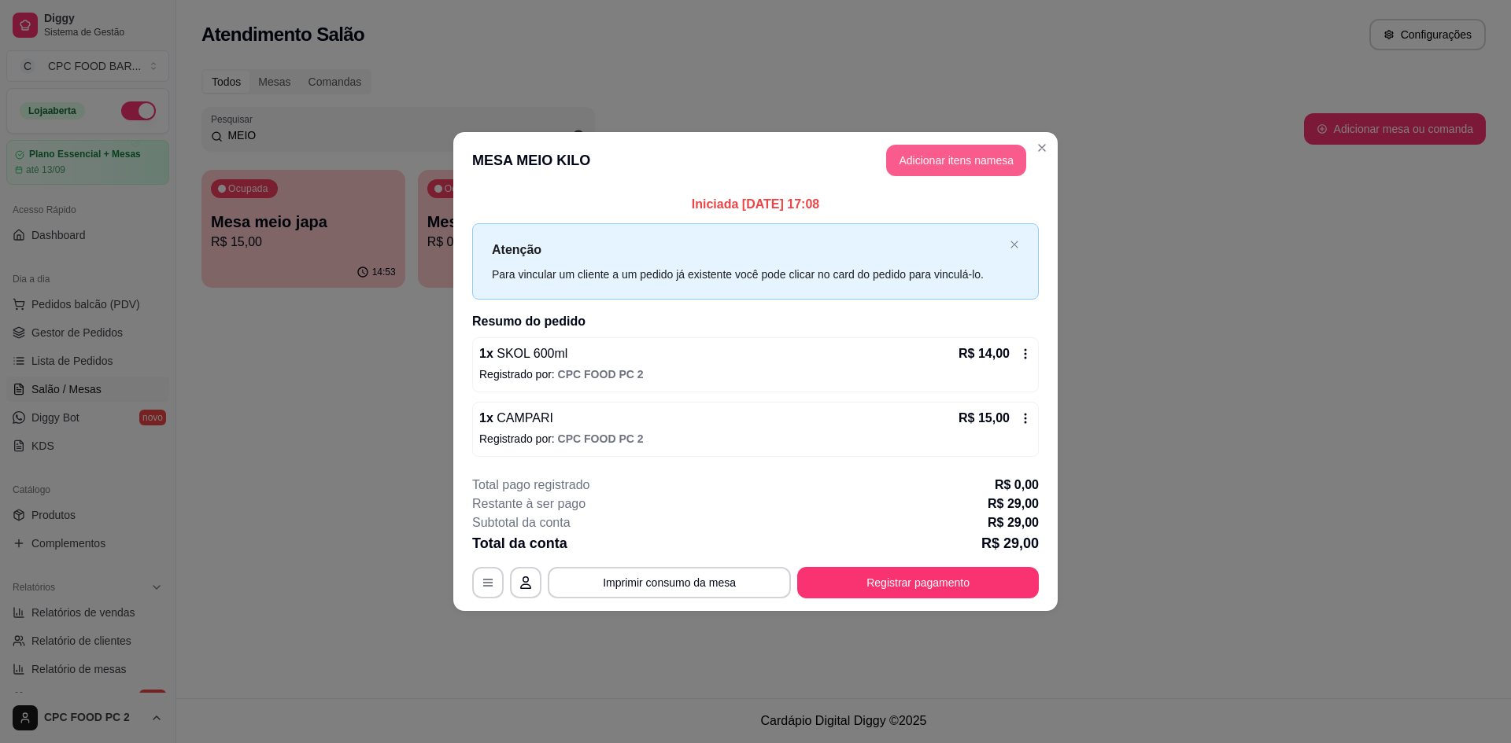
click at [906, 156] on button "Adicionar itens na mesa" at bounding box center [956, 160] width 140 height 31
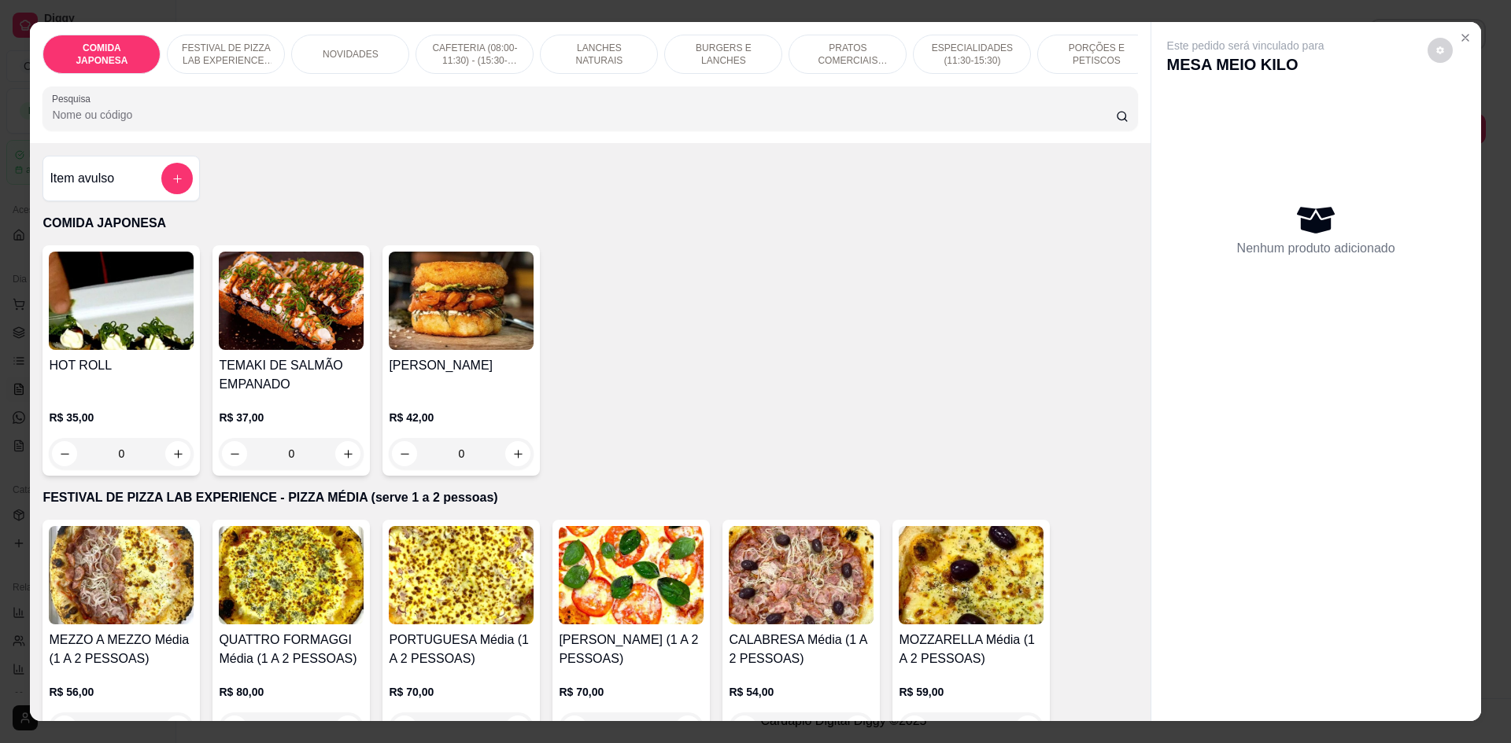
click at [718, 123] on input "Pesquisa" at bounding box center [583, 115] width 1063 height 16
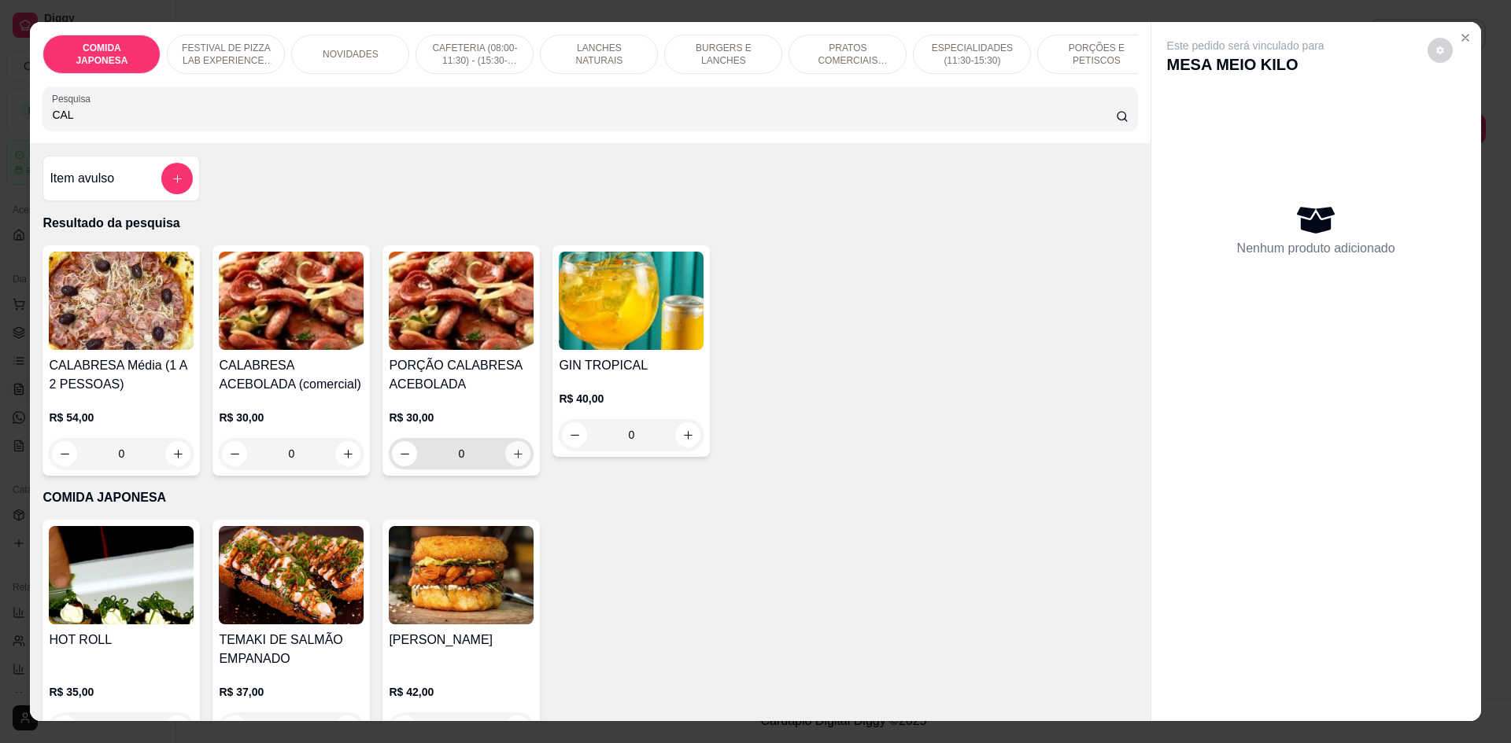
type input "CAL"
click at [511, 459] on button "increase-product-quantity" at bounding box center [518, 454] width 24 height 24
type input "1"
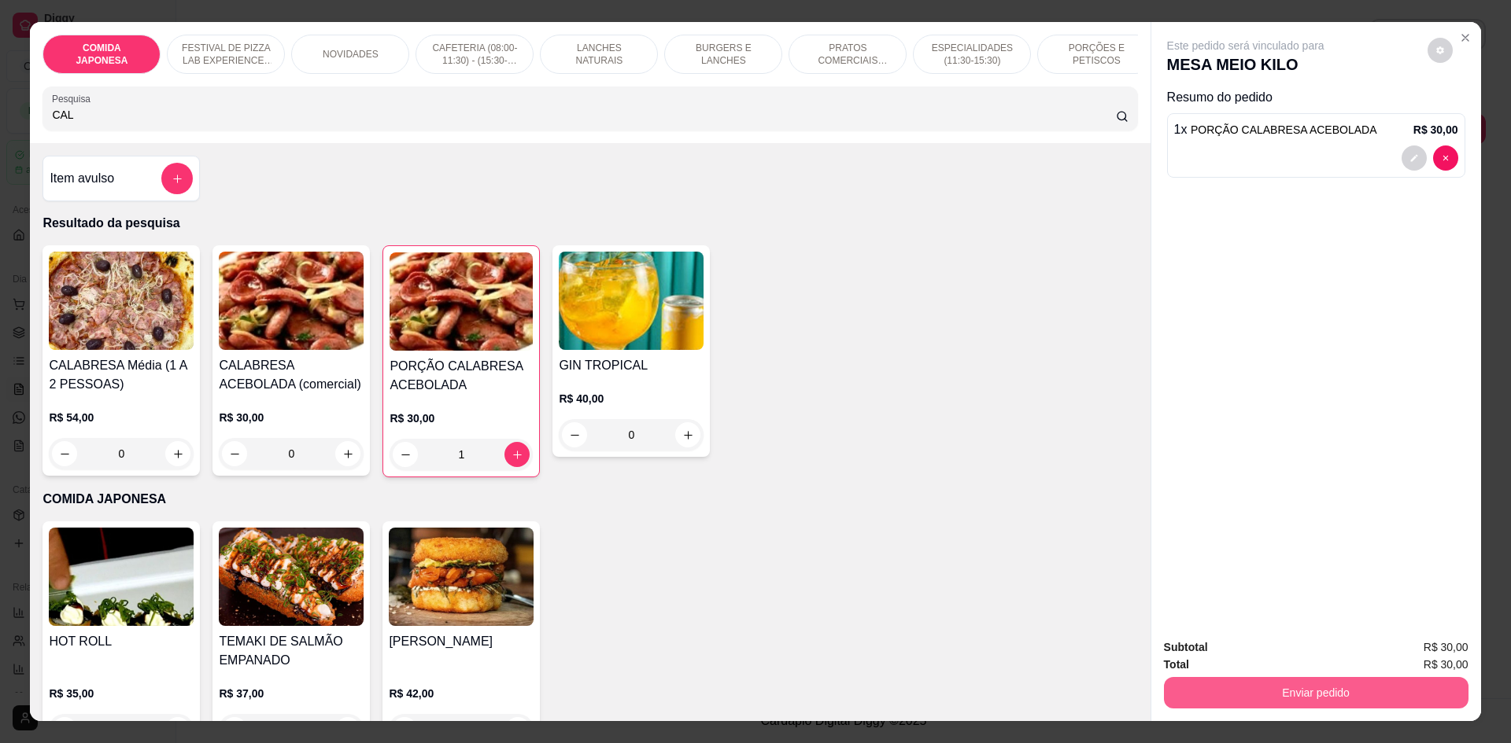
click at [1291, 693] on button "Enviar pedido" at bounding box center [1316, 692] width 304 height 31
click at [1271, 665] on button "Não registrar e enviar pedido" at bounding box center [1263, 654] width 159 height 29
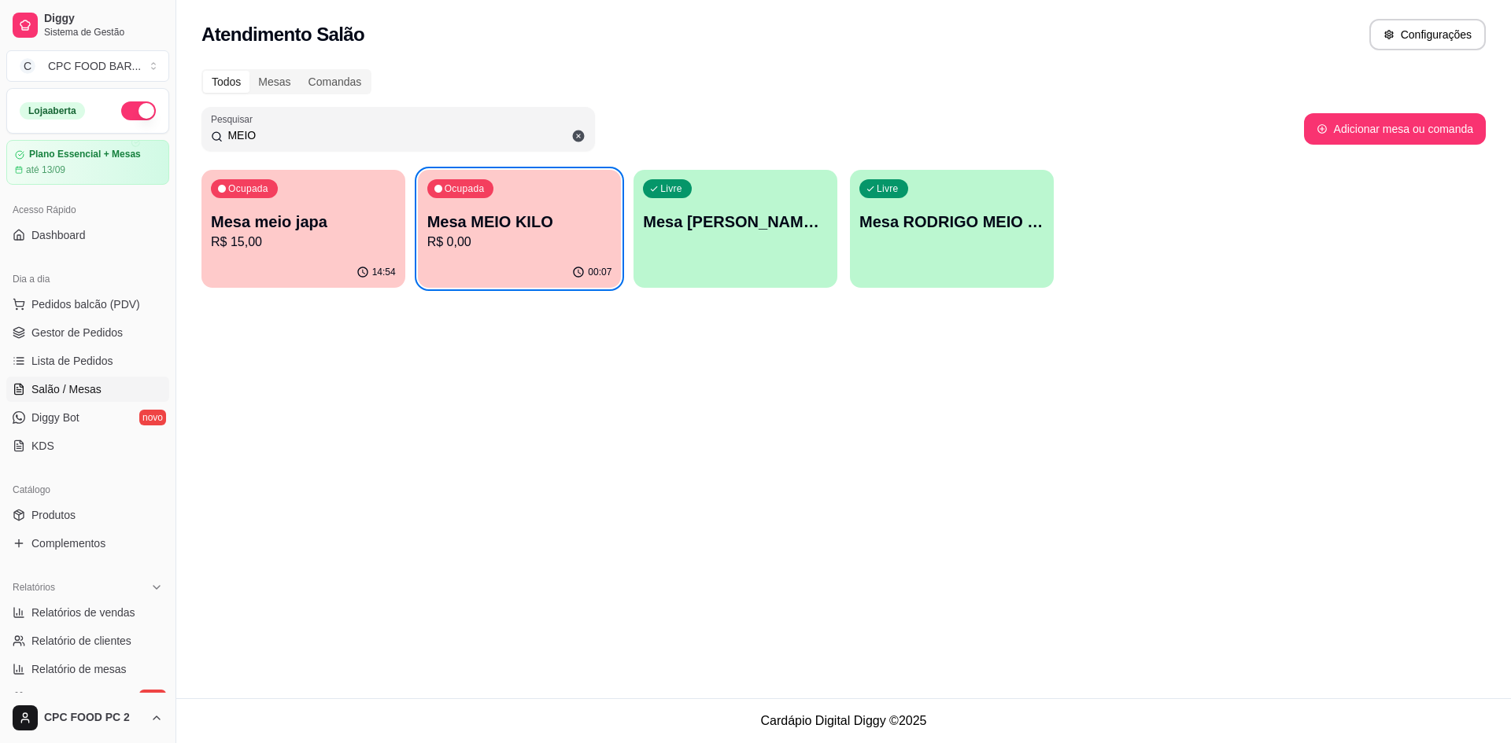
click at [710, 440] on div "Atendimento Salão Configurações Todos Mesas Comandas Pesquisar MEIO Adicionar m…" at bounding box center [843, 349] width 1334 height 699
click at [98, 312] on button "Pedidos balcão (PDV)" at bounding box center [87, 304] width 163 height 25
drag, startPoint x: 304, startPoint y: 128, endPoint x: 155, endPoint y: 113, distance: 150.2
click at [155, 114] on div "Diggy Sistema de Gestão C CPC FOOD BAR ... Loja aberta Plano Essencial + Mesas …" at bounding box center [755, 371] width 1511 height 743
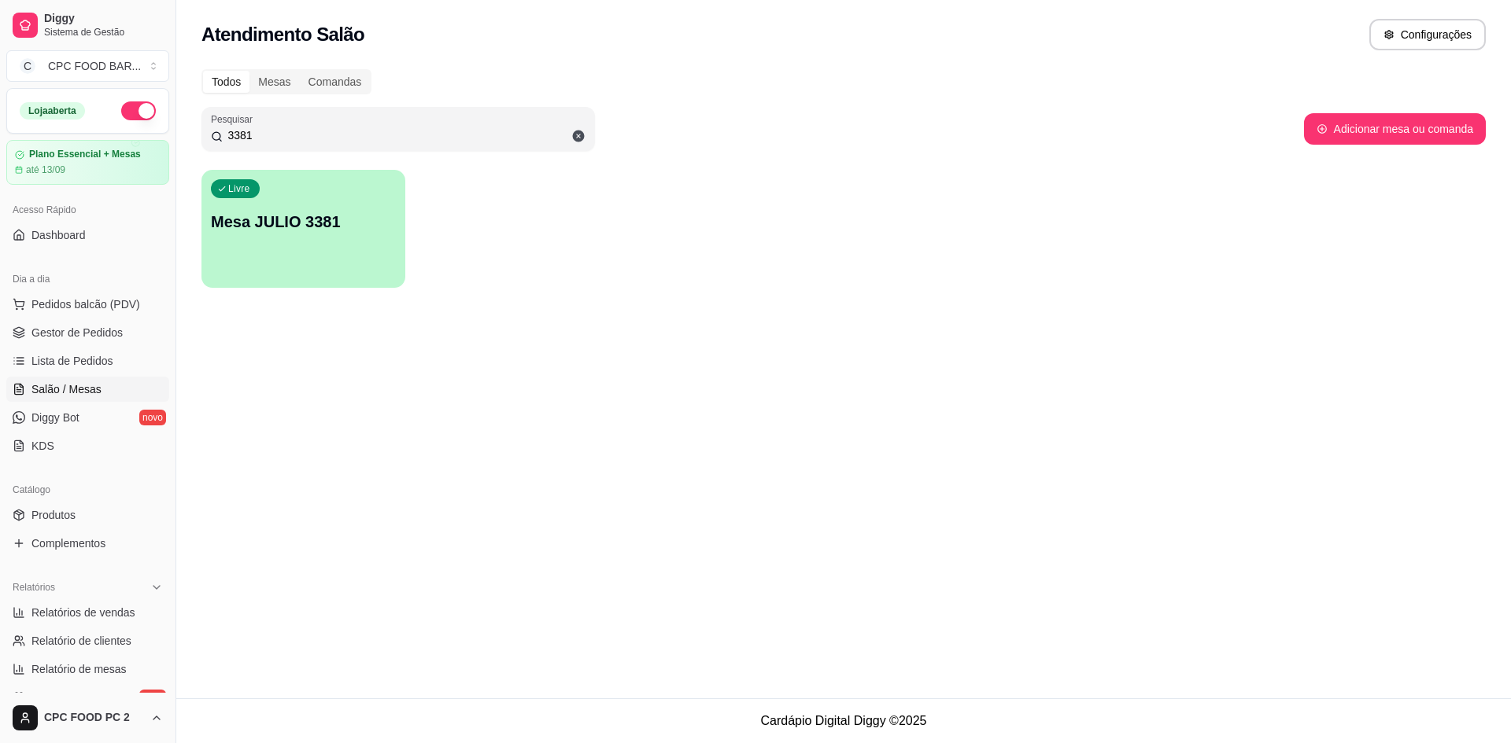
type input "3381"
click at [260, 253] on div "Livre Mesa JULIO 3381" at bounding box center [303, 220] width 197 height 96
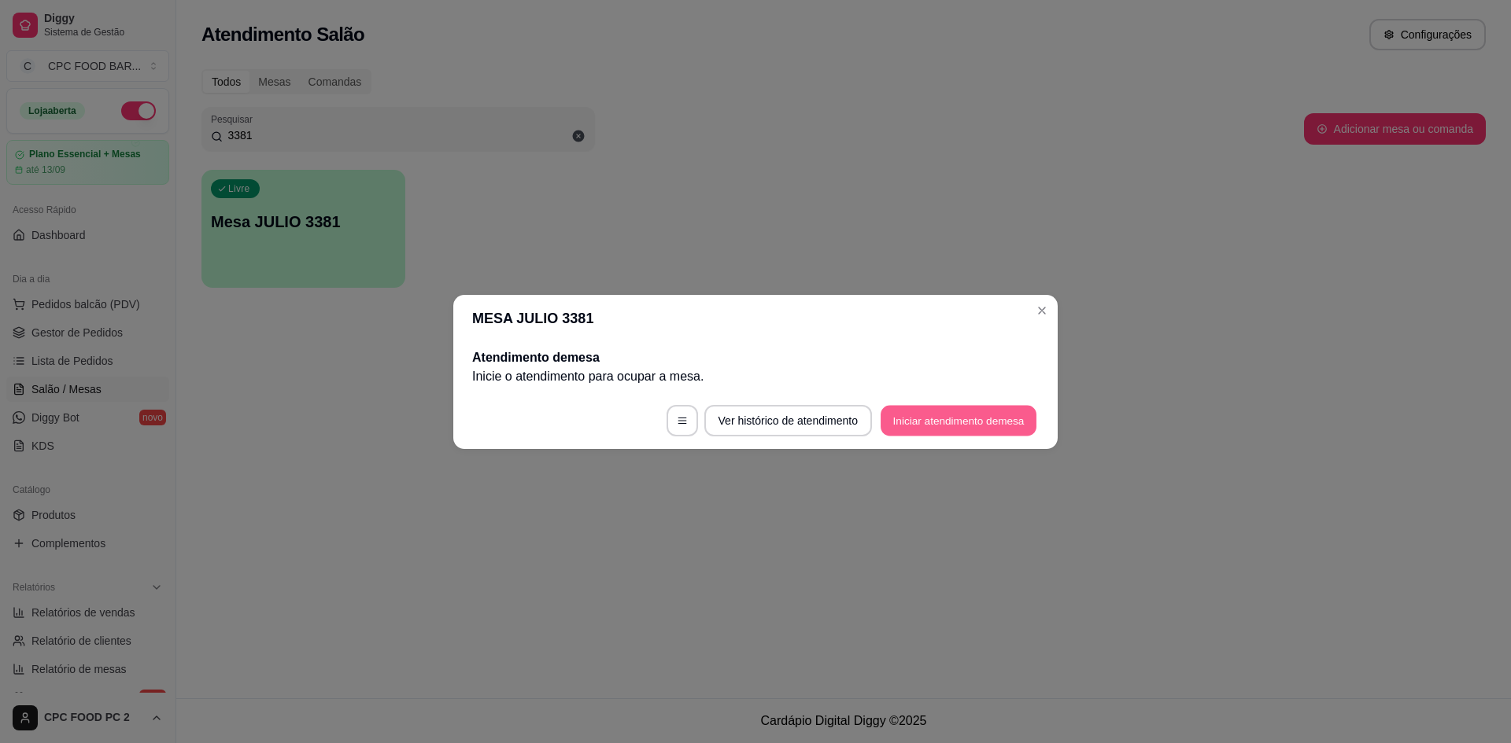
click at [930, 418] on button "Iniciar atendimento de mesa" at bounding box center [958, 420] width 156 height 31
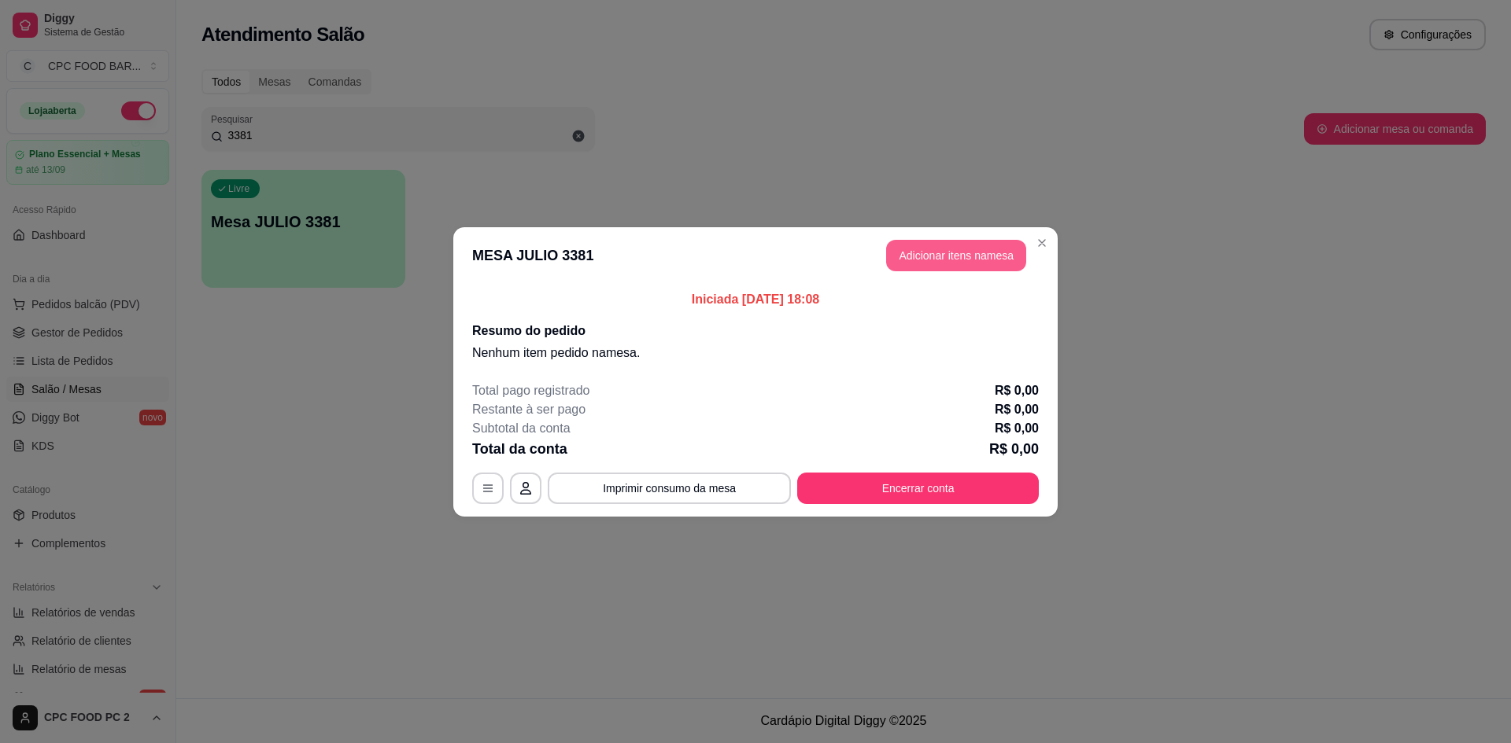
click at [948, 260] on button "Adicionar itens na mesa" at bounding box center [956, 255] width 140 height 31
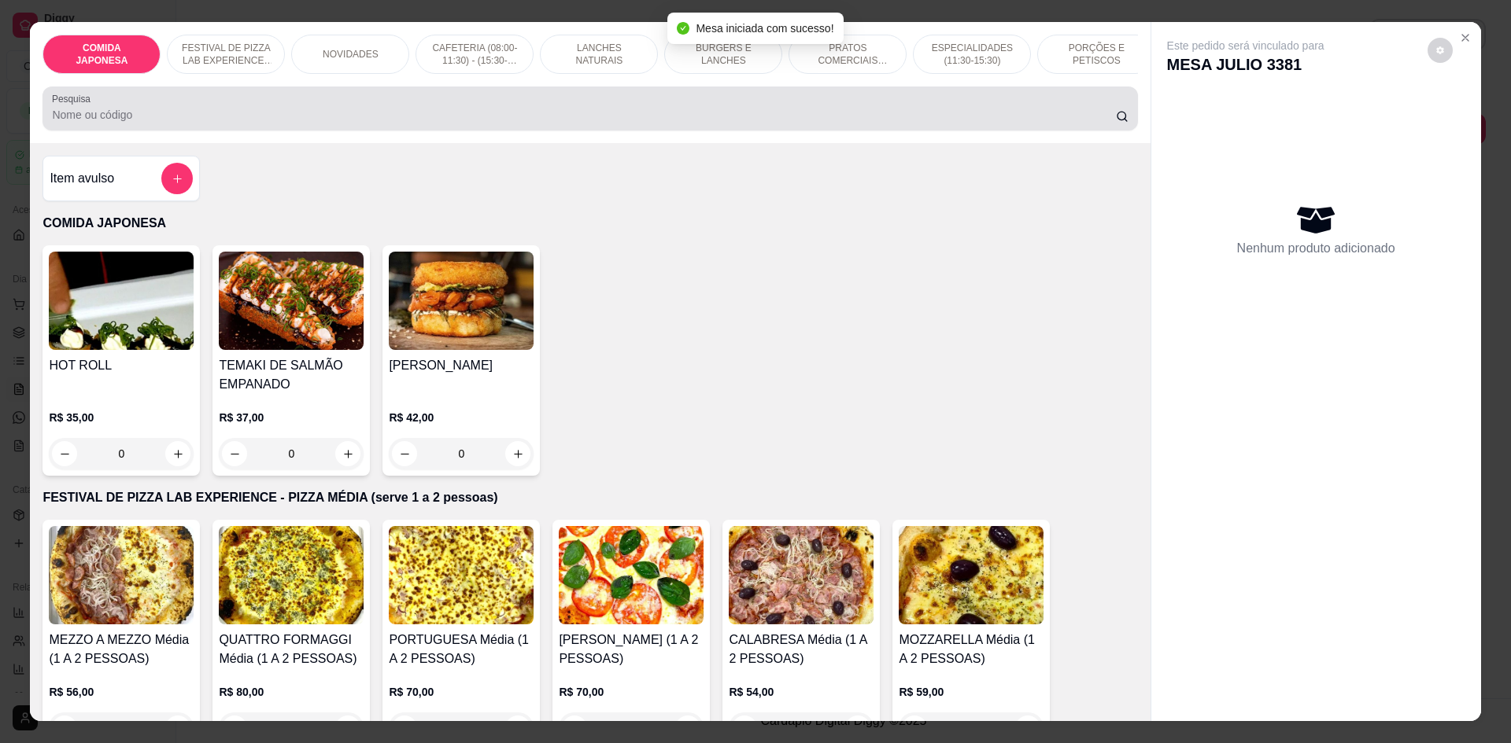
click at [669, 123] on input "Pesquisa" at bounding box center [583, 115] width 1063 height 16
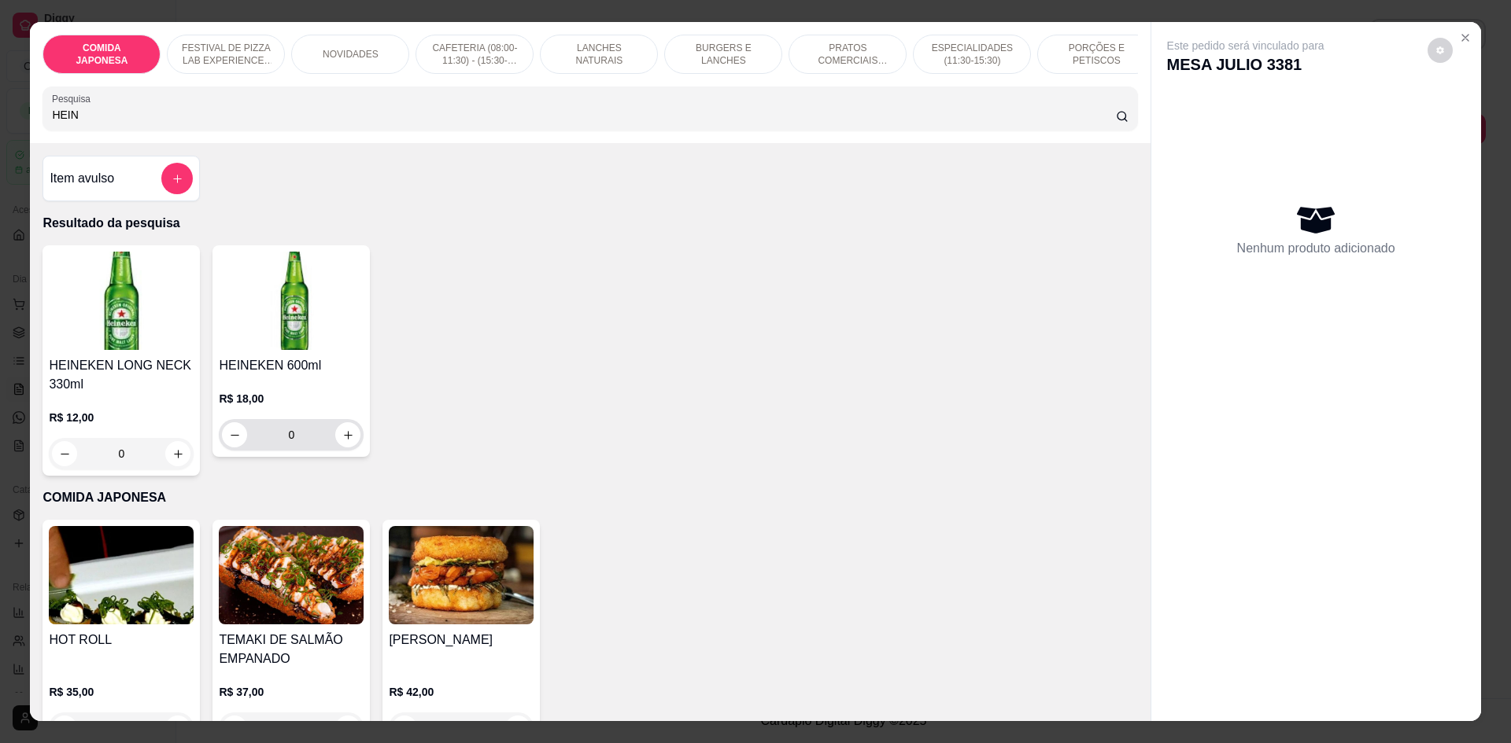
type input "HEIN"
click at [344, 448] on button "increase-product-quantity" at bounding box center [348, 435] width 24 height 24
type input "1"
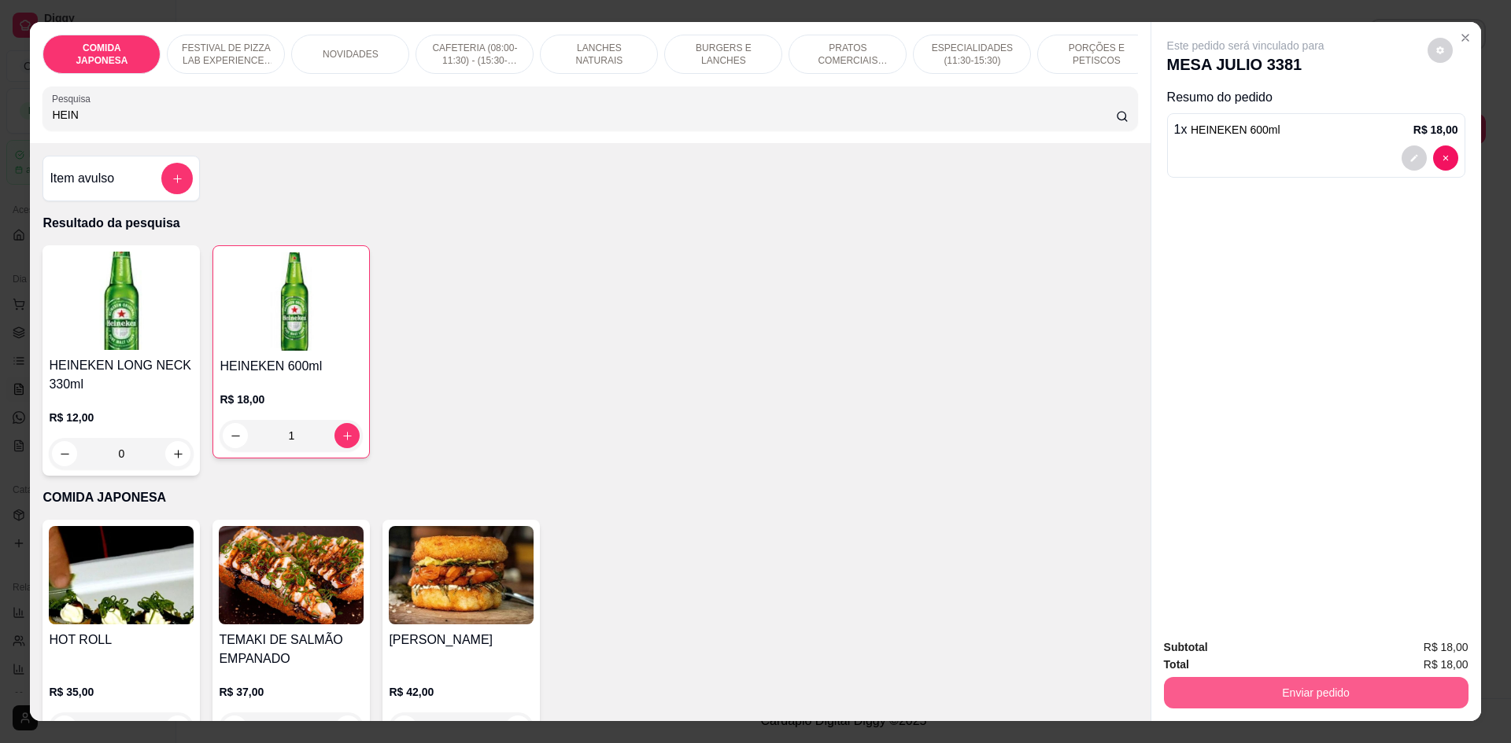
click at [1301, 697] on button "Enviar pedido" at bounding box center [1316, 692] width 304 height 31
click at [1298, 655] on button "Não registrar e enviar pedido" at bounding box center [1263, 654] width 159 height 29
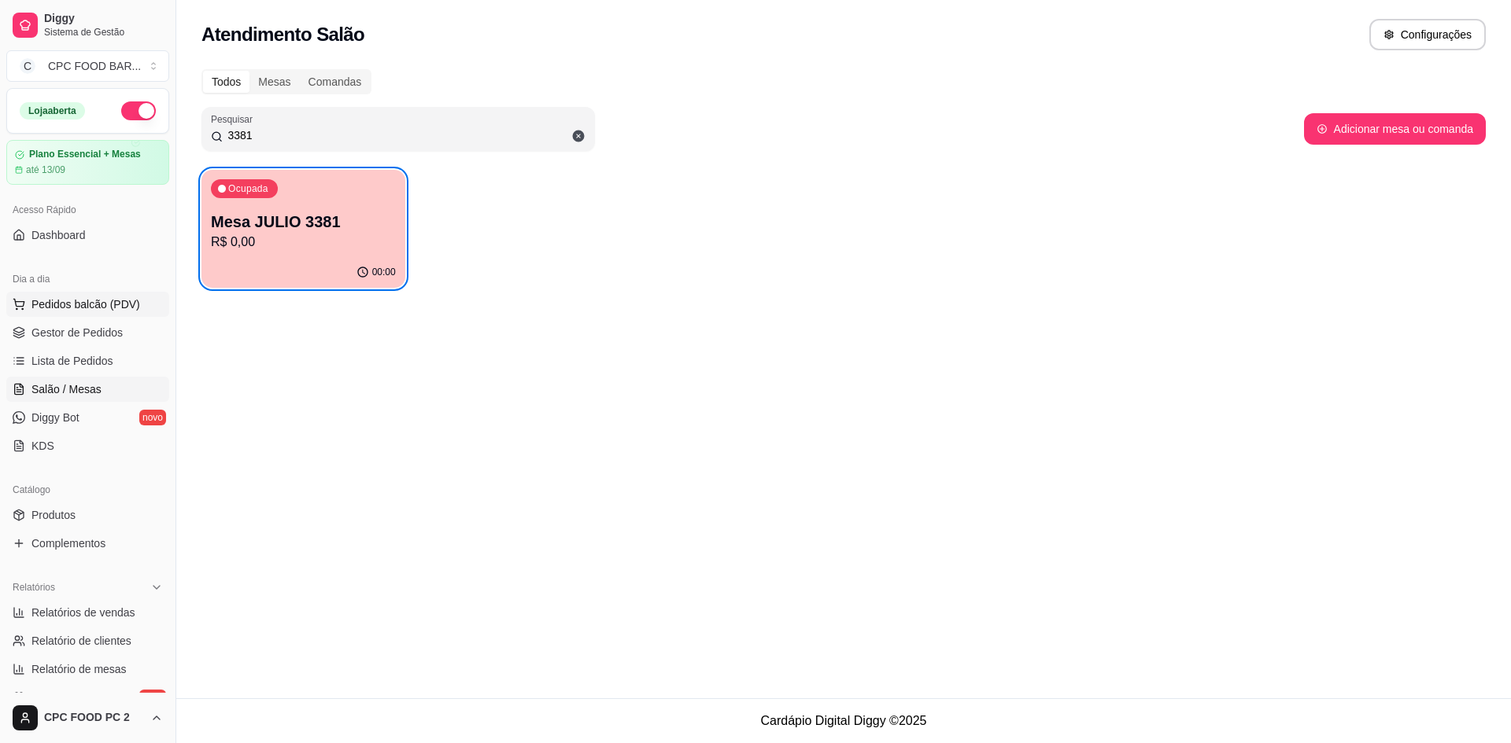
click at [77, 305] on span "Pedidos balcão (PDV)" at bounding box center [85, 305] width 109 height 16
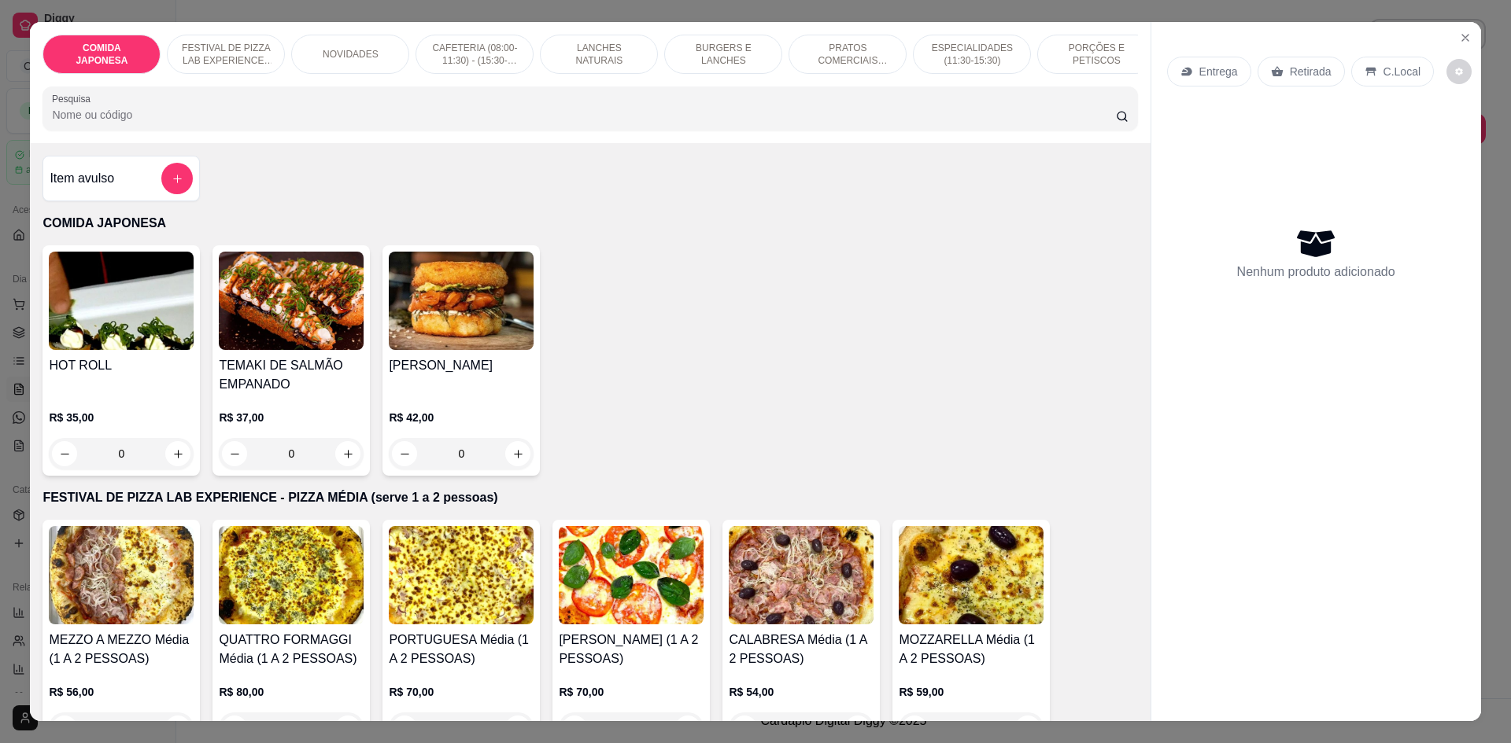
click at [297, 123] on input "Pesquisa" at bounding box center [583, 115] width 1063 height 16
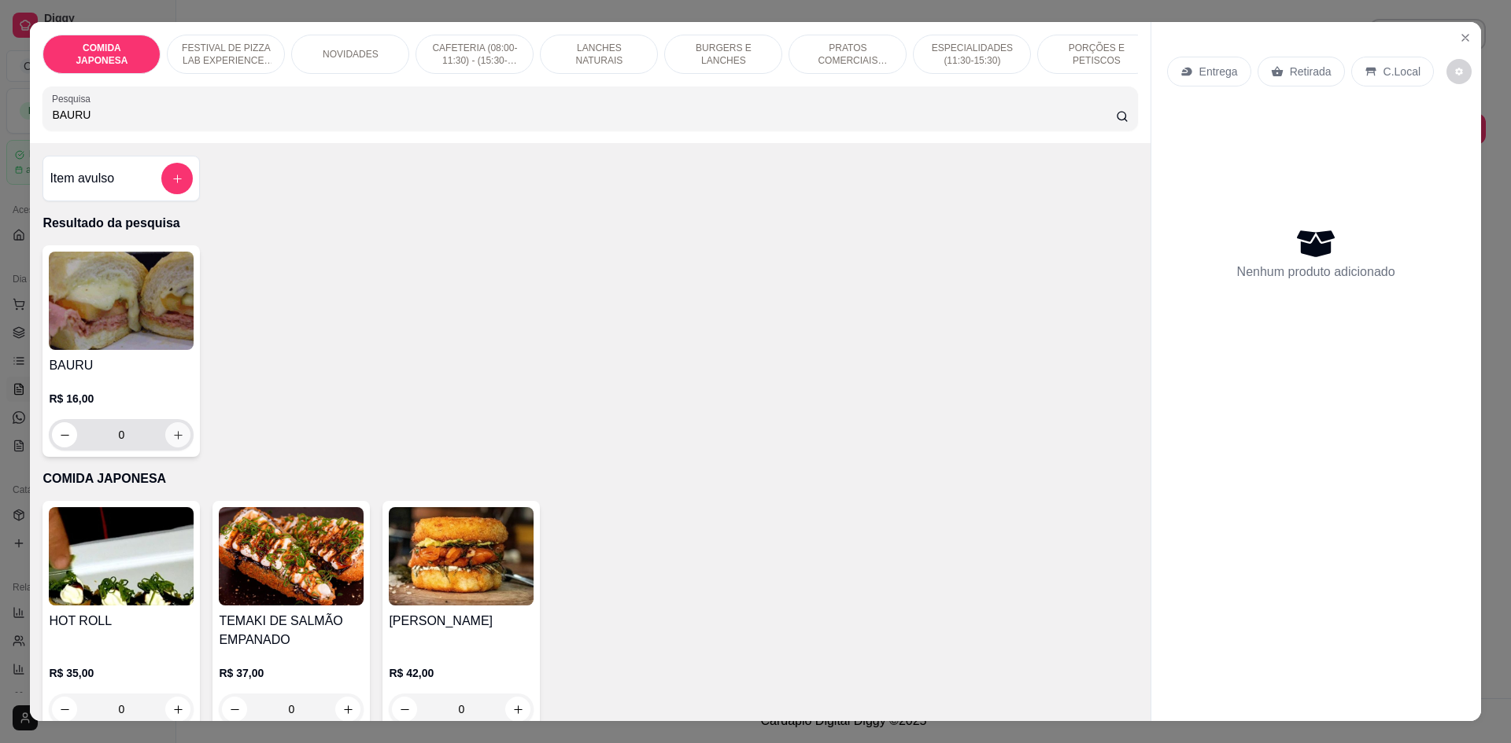
type input "BAURU"
click at [173, 441] on icon "increase-product-quantity" at bounding box center [178, 436] width 12 height 12
type input "1"
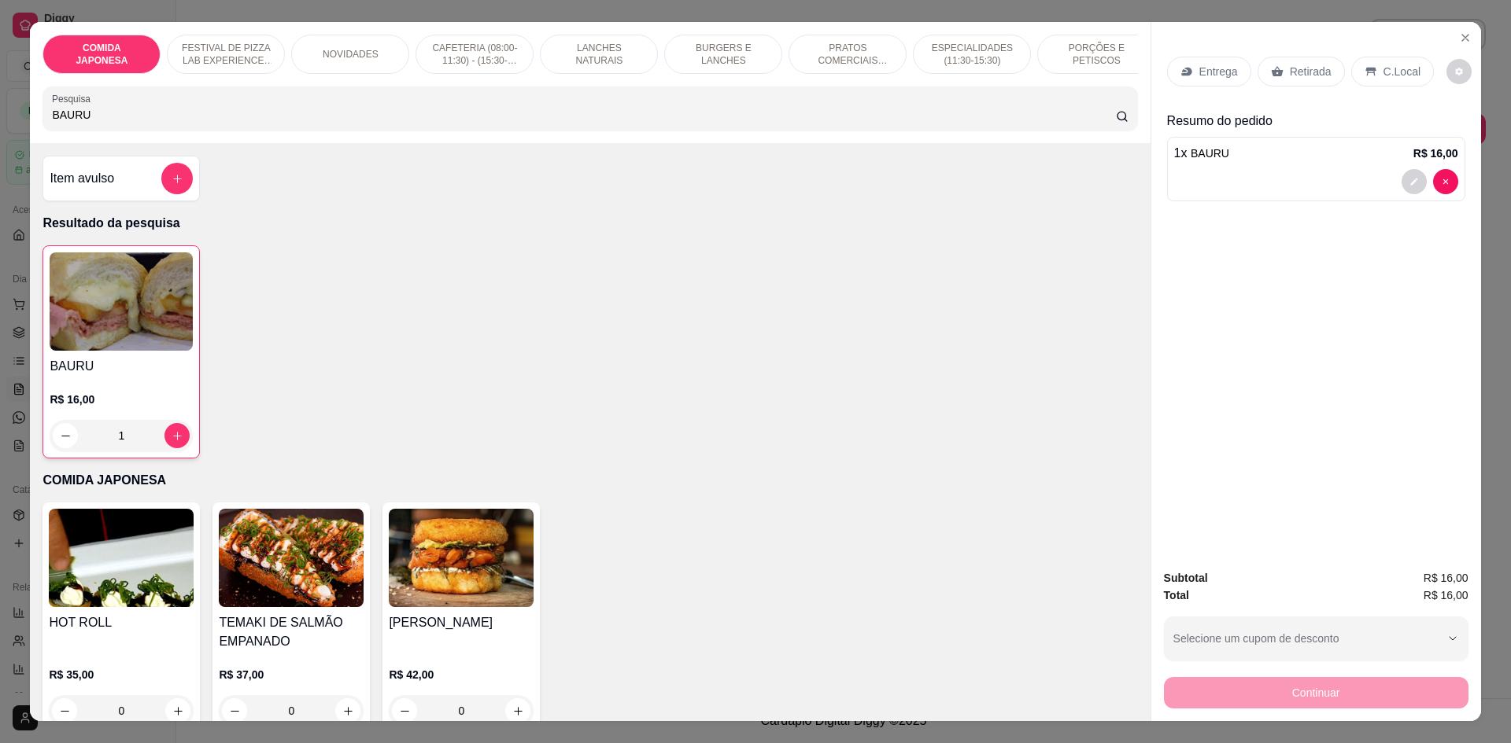
drag, startPoint x: 91, startPoint y: 132, endPoint x: 31, endPoint y: 131, distance: 60.6
click at [31, 131] on div "COMIDA JAPONESA FESTIVAL DE PIZZA LAB EXPERIENCE - PIZZA MÉDIA (serve 1 a 2 pes…" at bounding box center [590, 82] width 1120 height 121
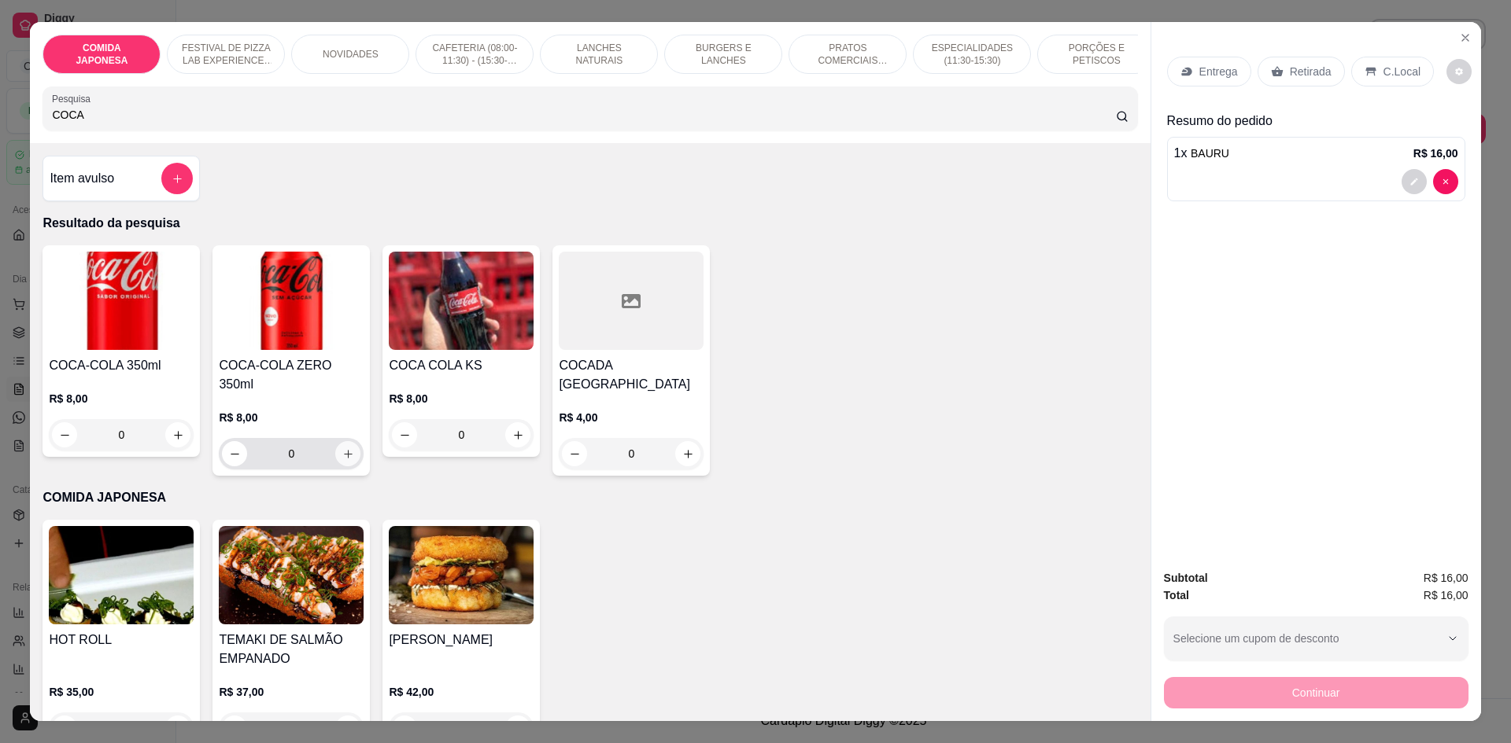
type input "COCA"
click at [344, 450] on icon "increase-product-quantity" at bounding box center [348, 454] width 9 height 9
type input "1"
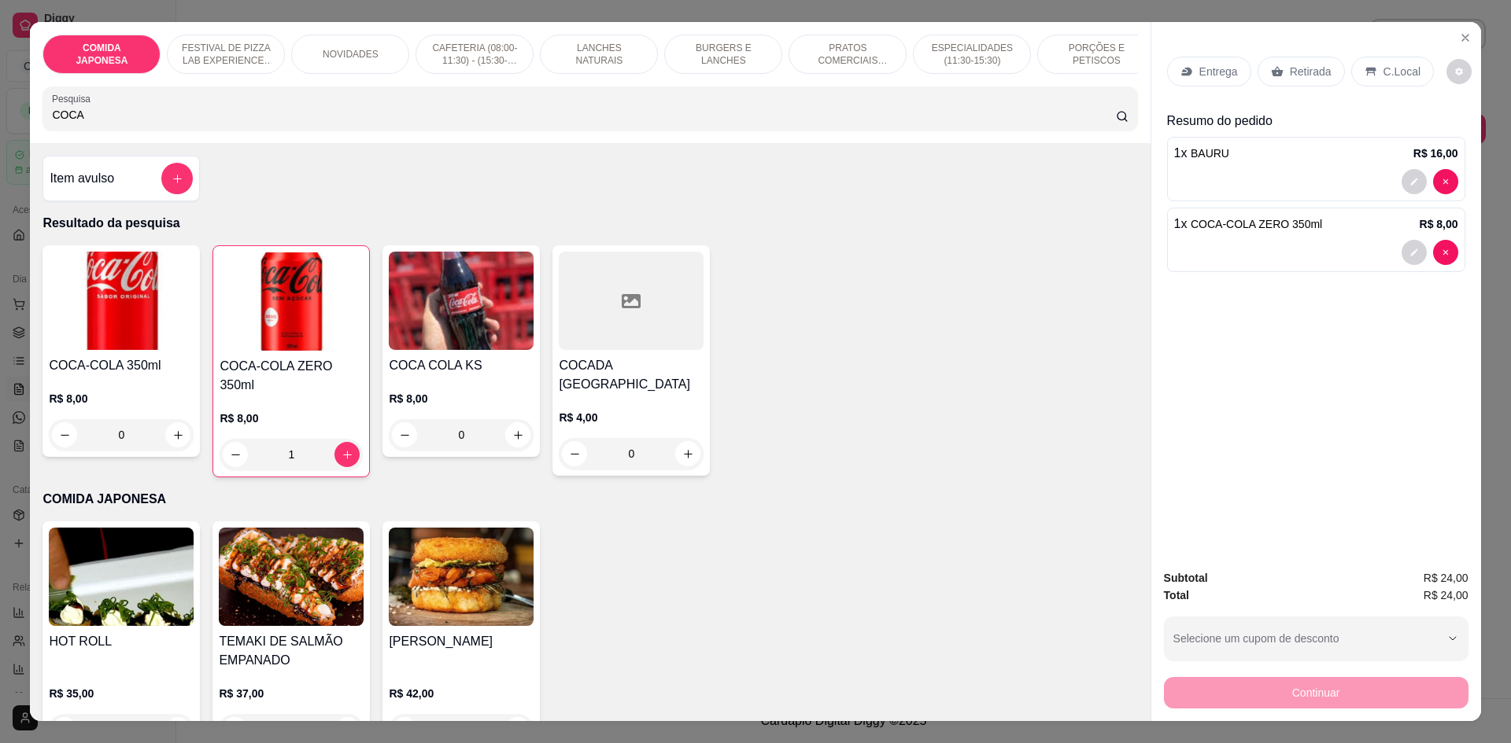
click at [1266, 699] on div "Continuar" at bounding box center [1316, 690] width 304 height 35
click at [1396, 71] on p "C.Local" at bounding box center [1401, 72] width 37 height 16
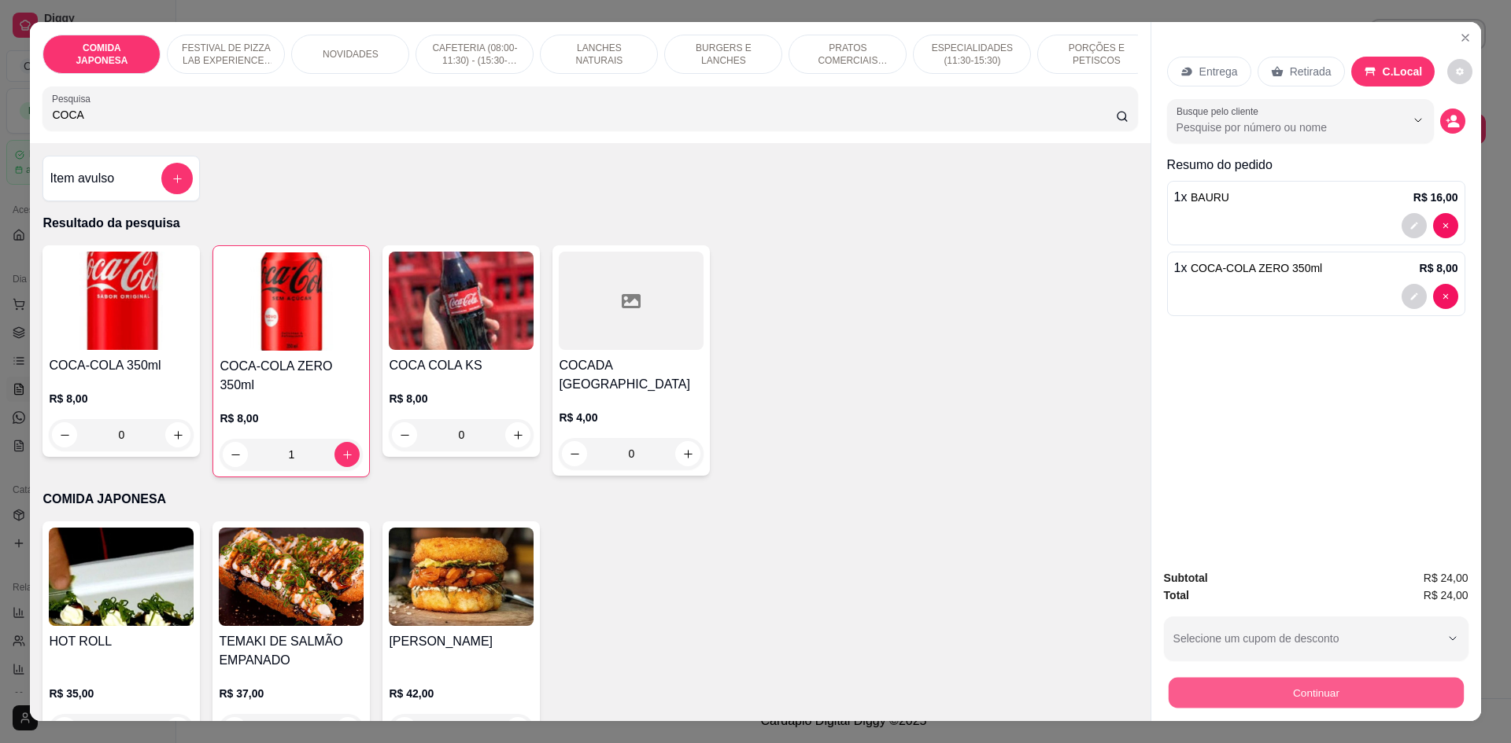
click at [1298, 690] on button "Continuar" at bounding box center [1315, 692] width 295 height 31
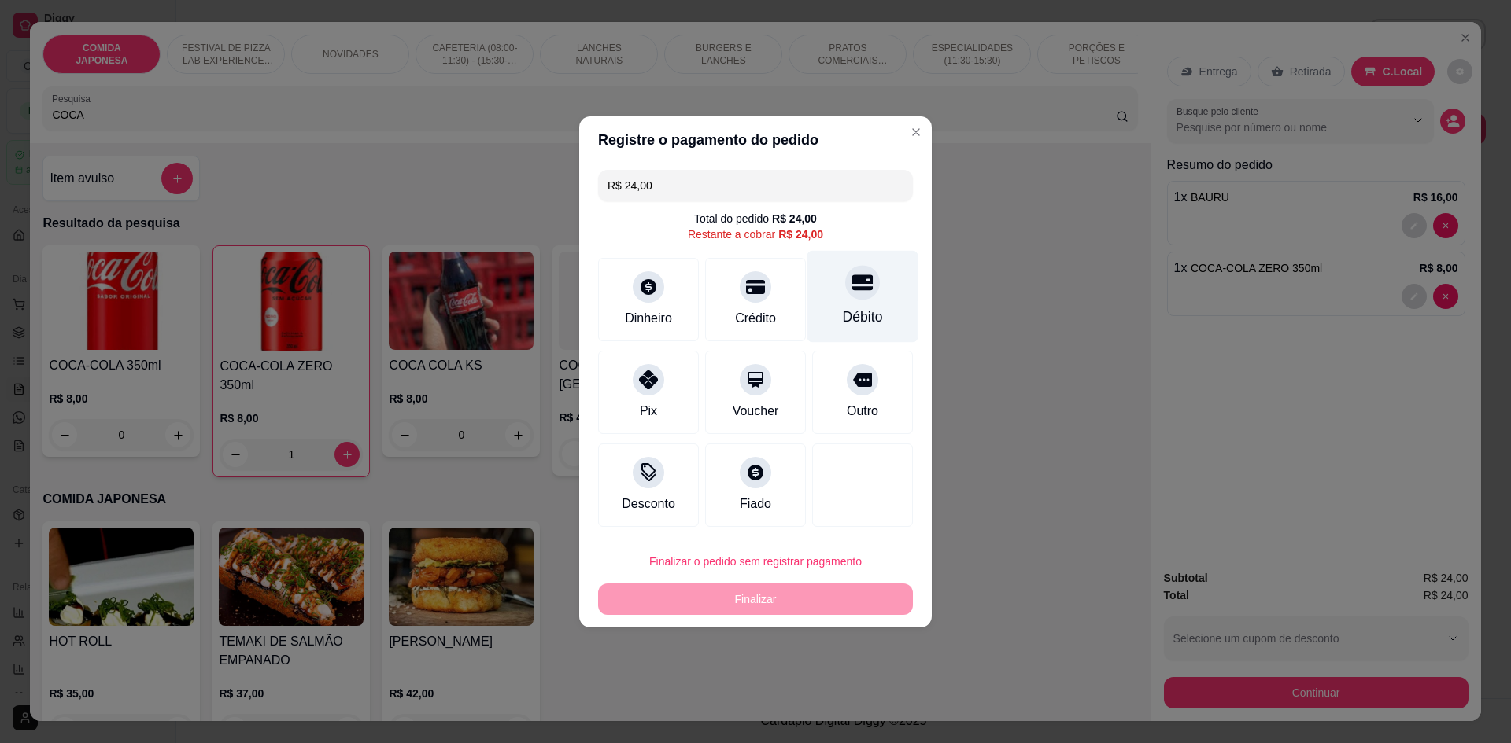
click at [845, 282] on div at bounding box center [862, 282] width 35 height 35
type input "R$ 0,00"
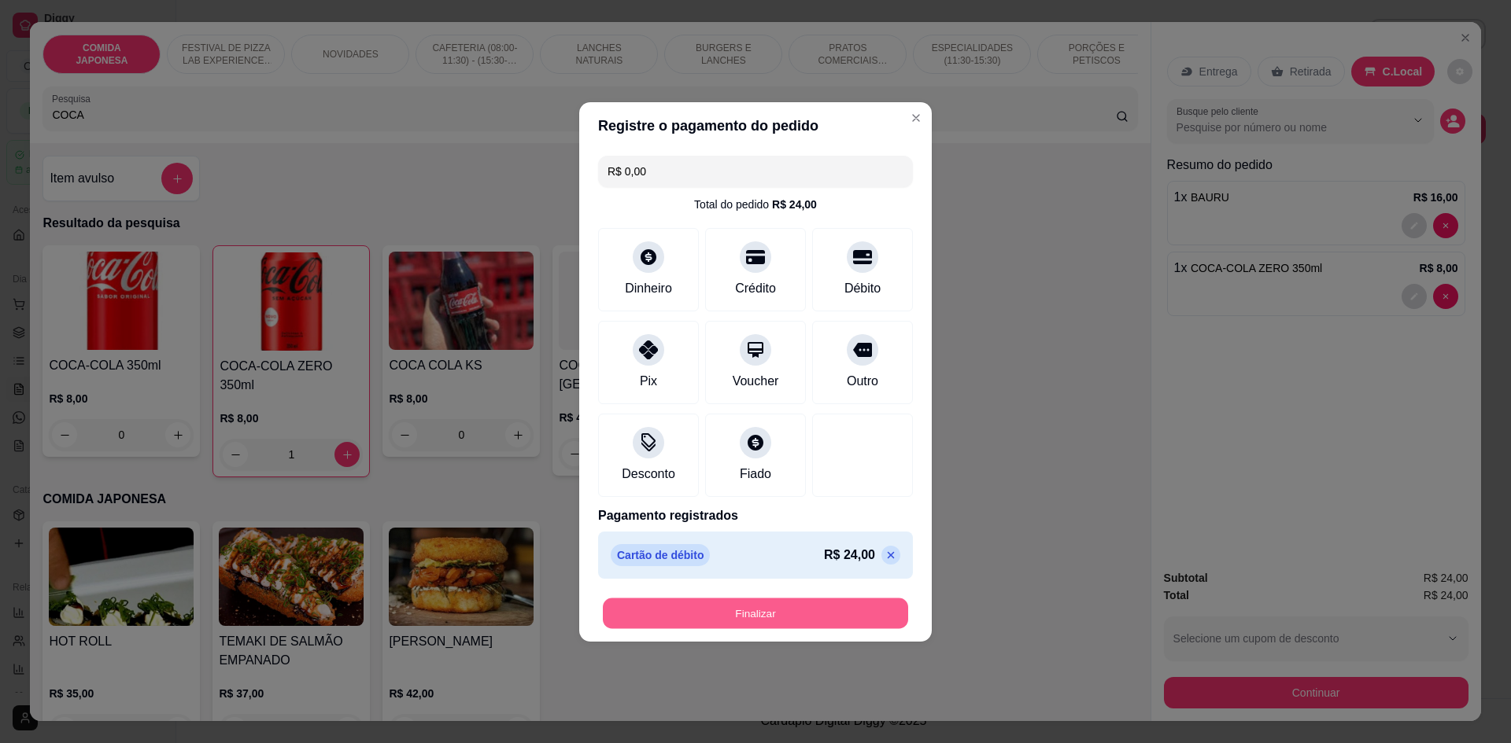
click at [775, 607] on button "Finalizar" at bounding box center [755, 613] width 305 height 31
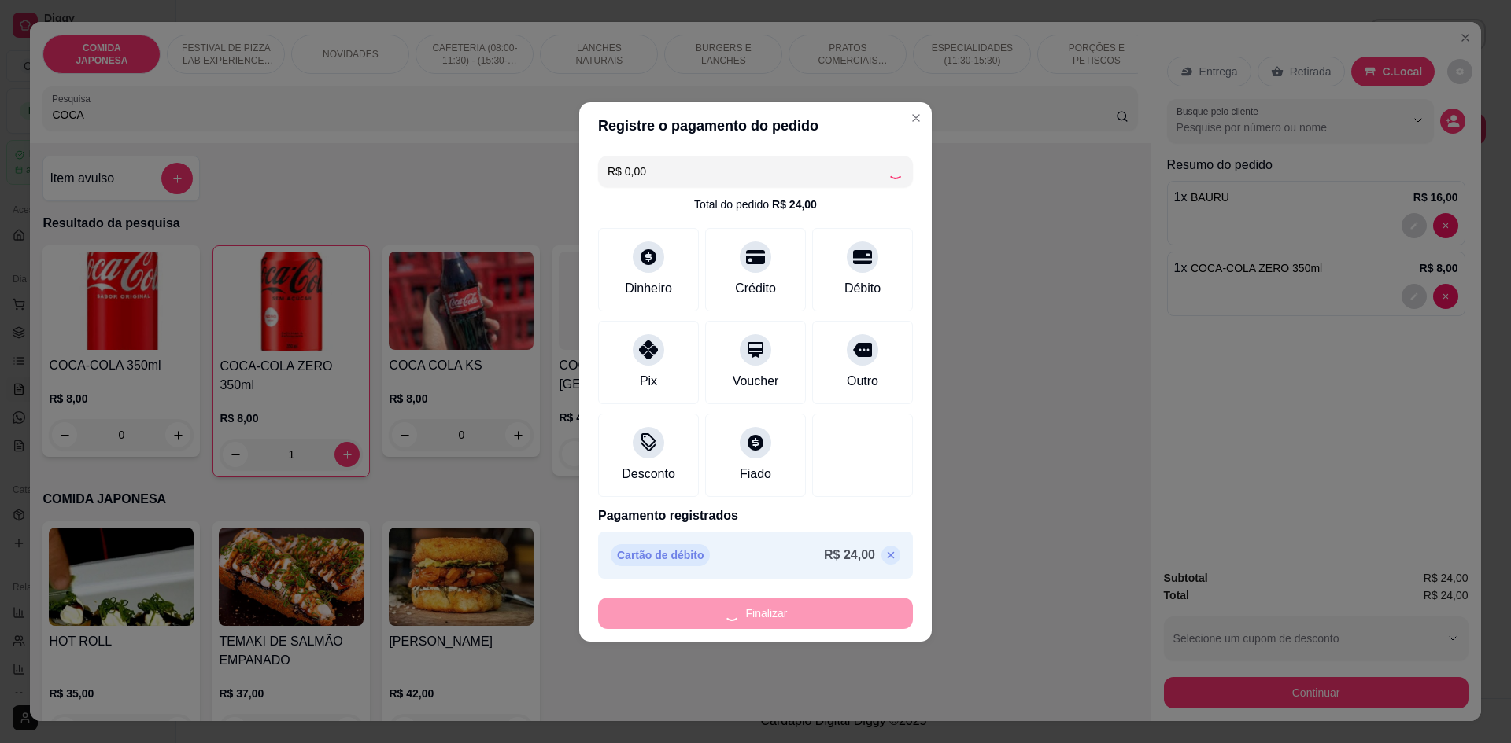
type input "0"
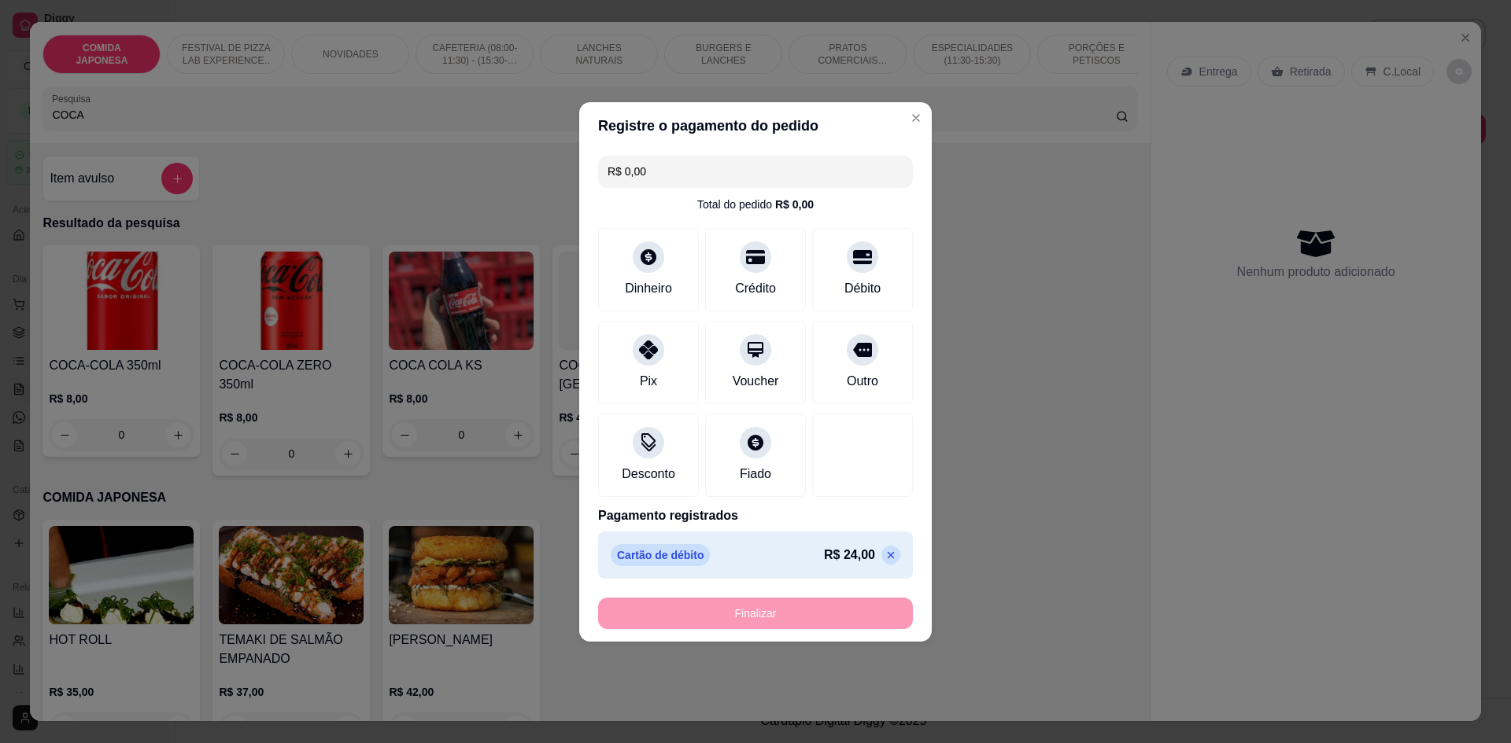
type input "-R$ 24,00"
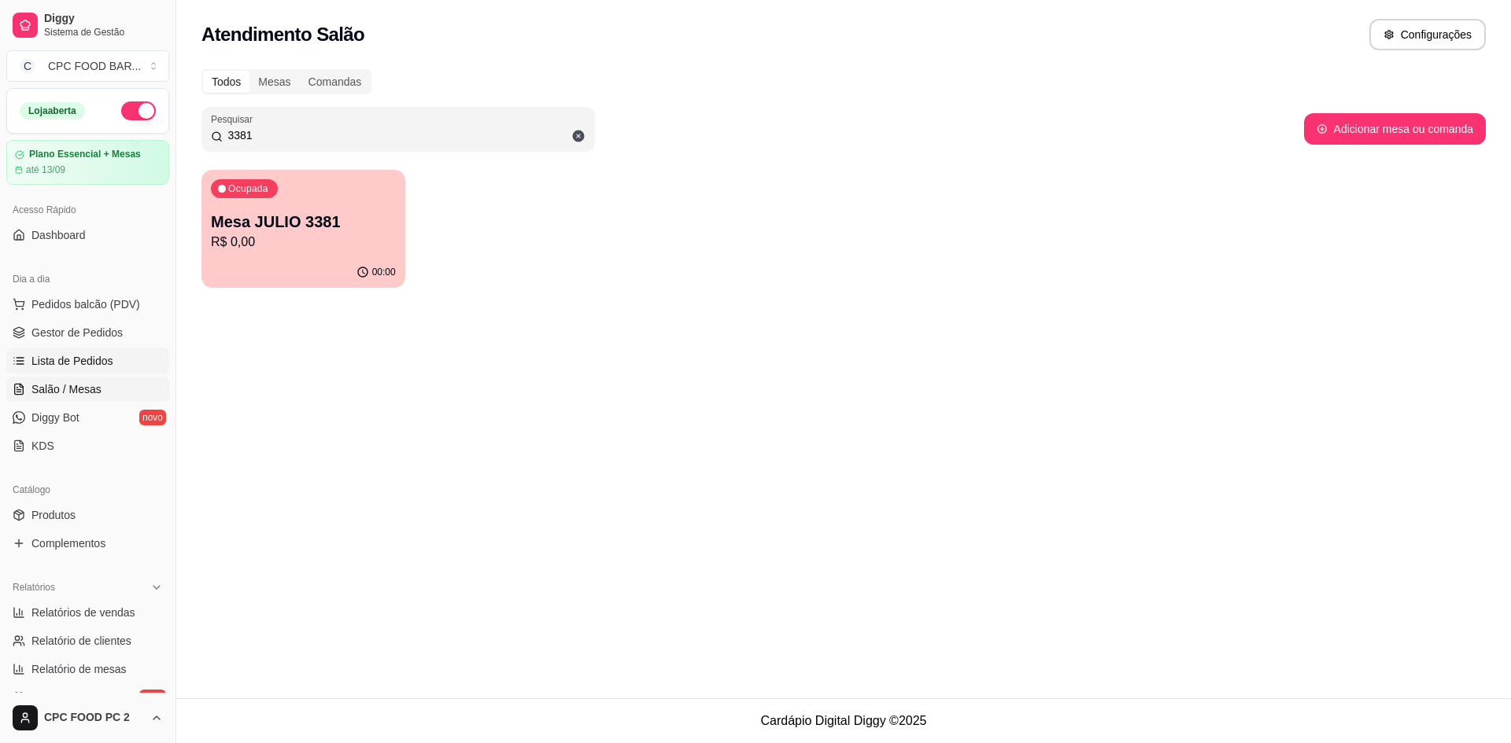
click at [102, 360] on span "Lista de Pedidos" at bounding box center [72, 361] width 82 height 16
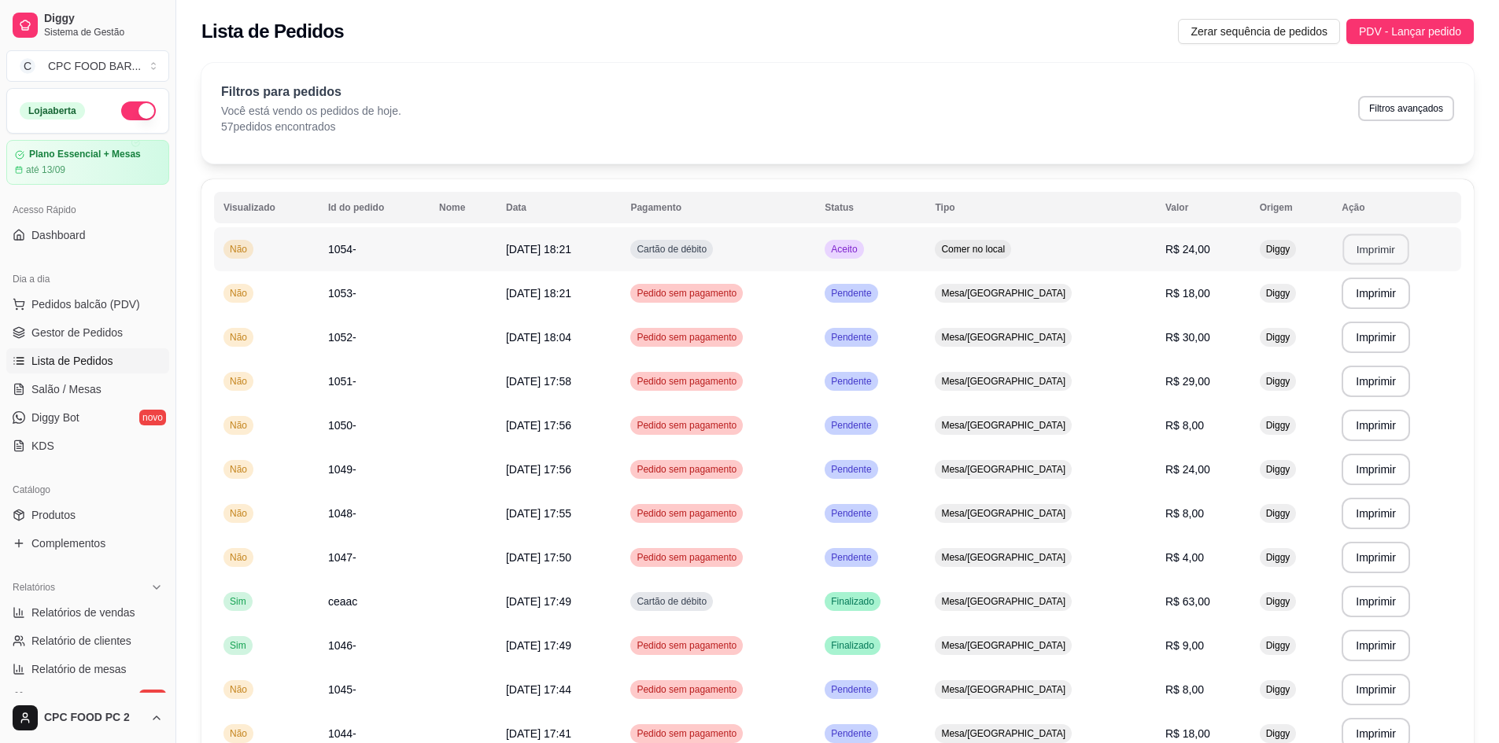
click at [1352, 253] on button "Imprimir" at bounding box center [1376, 249] width 66 height 31
click at [78, 300] on span "Pedidos balcão (PDV)" at bounding box center [85, 305] width 109 height 16
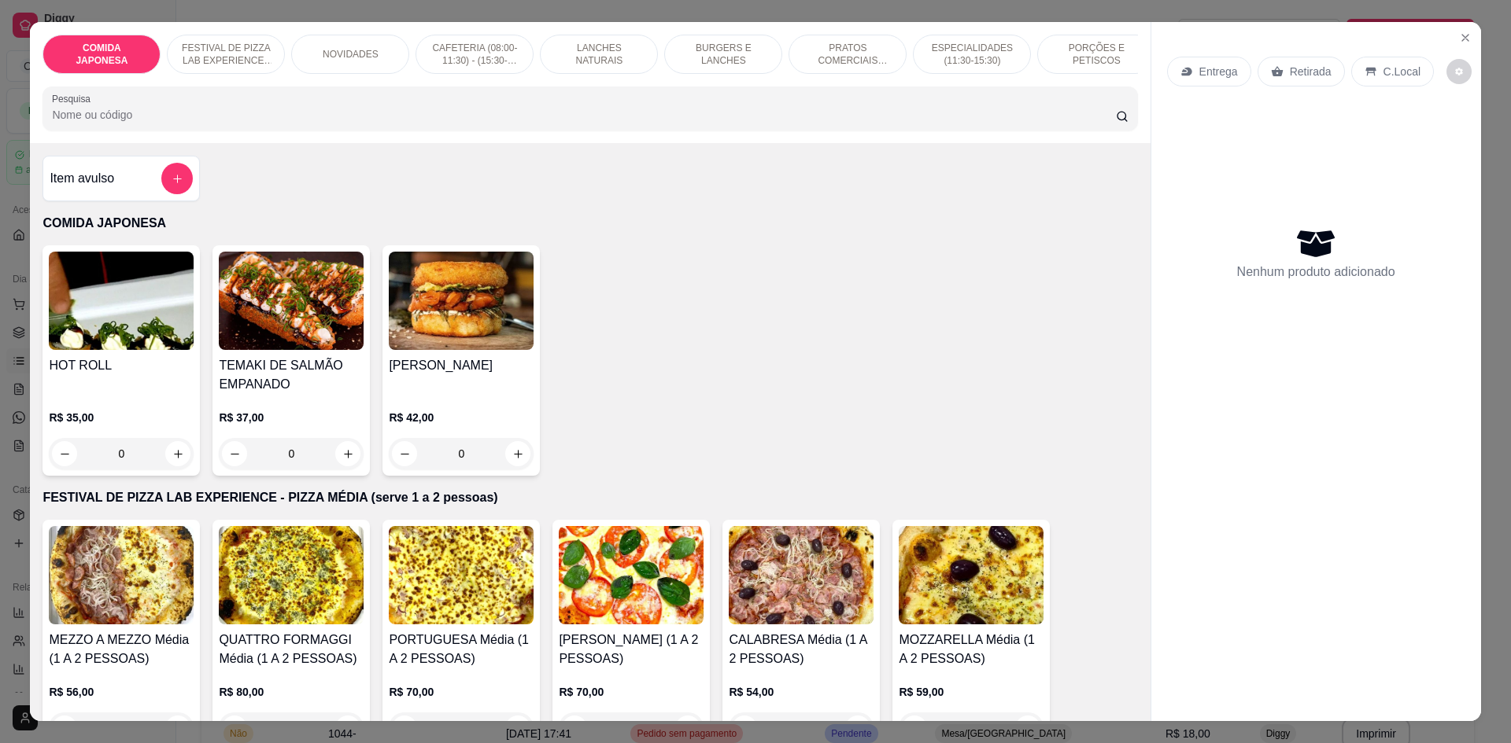
click at [196, 143] on div "COMIDA JAPONESA FESTIVAL DE PIZZA LAB EXPERIENCE - PIZZA MÉDIA (serve 1 a 2 pes…" at bounding box center [590, 82] width 1120 height 121
click at [201, 123] on input "Pesquisa" at bounding box center [583, 115] width 1063 height 16
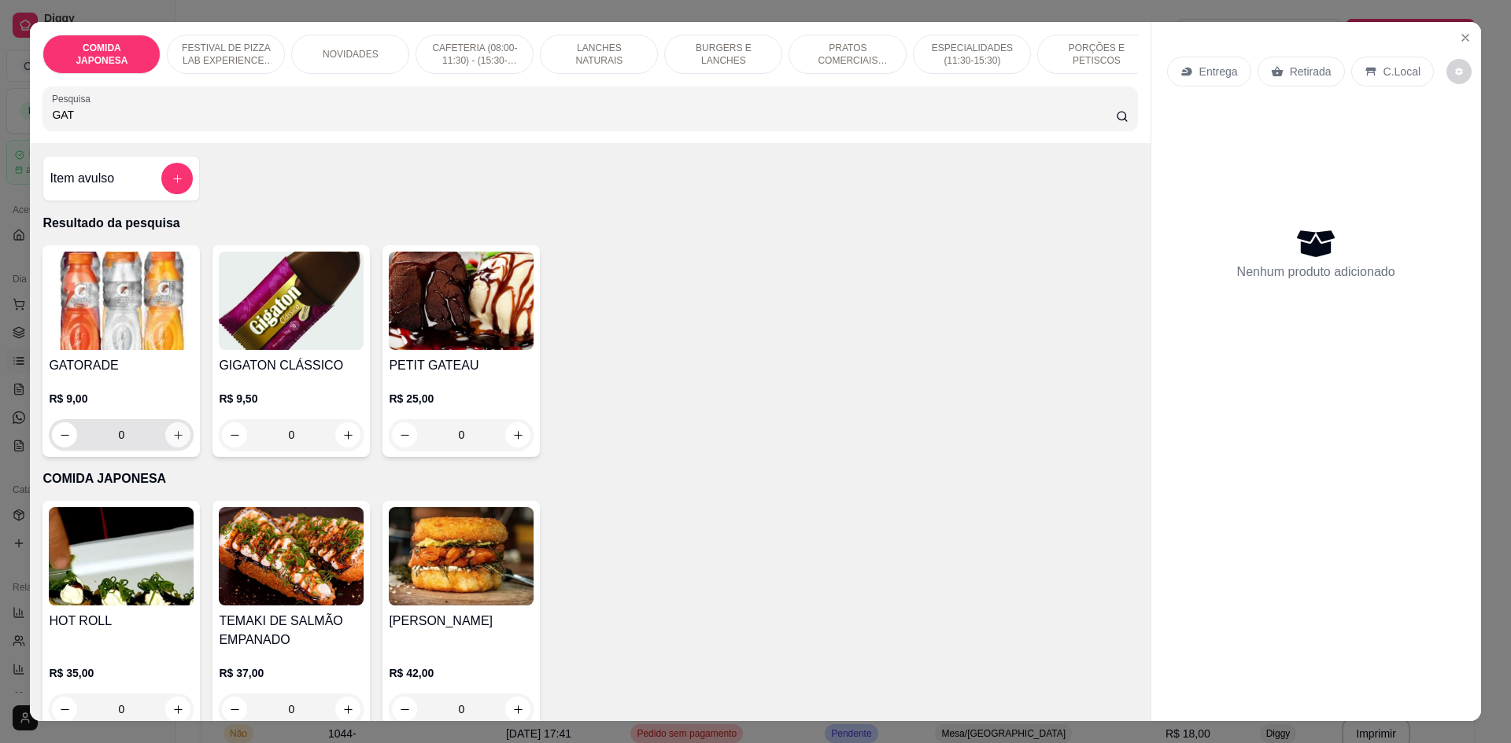
type input "GAT"
click at [174, 441] on icon "increase-product-quantity" at bounding box center [178, 436] width 12 height 12
type input "1"
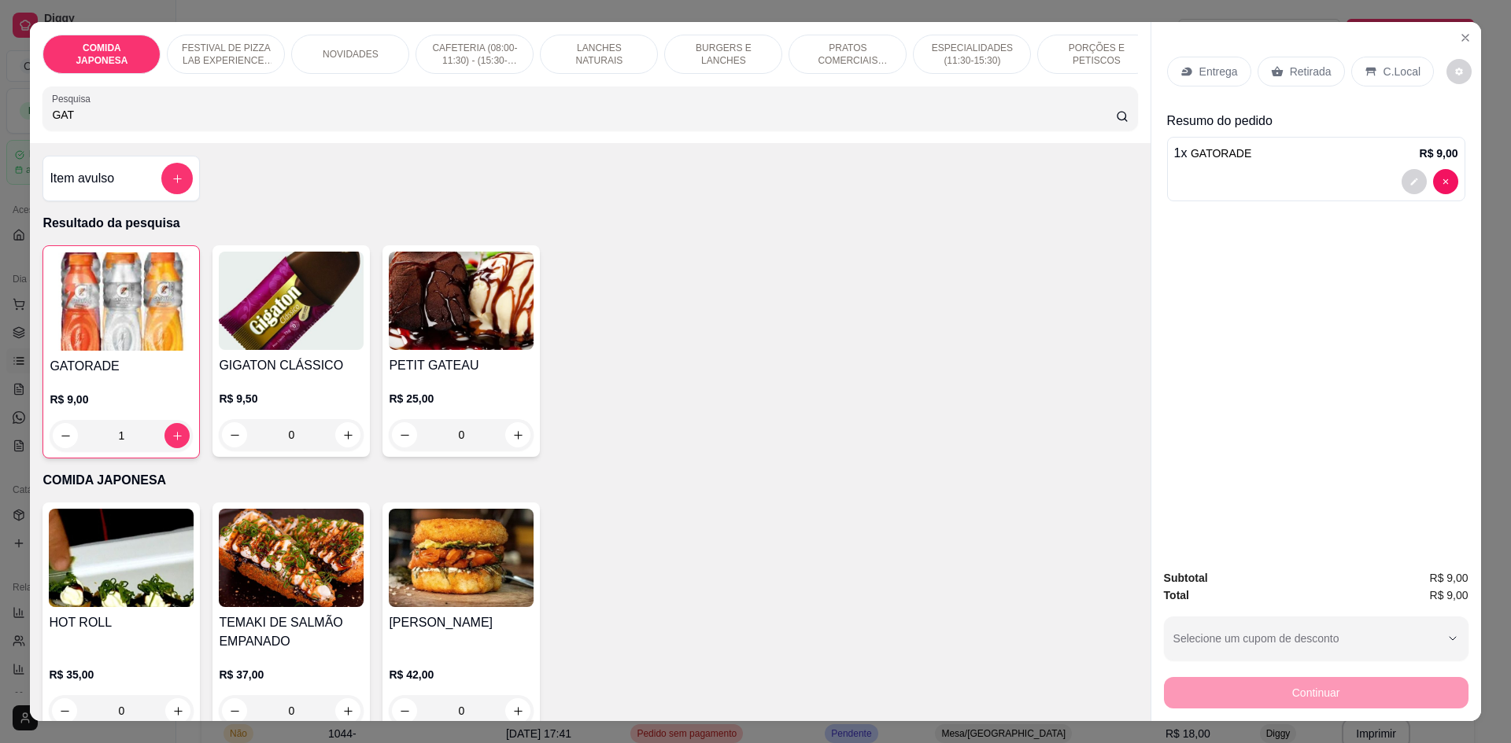
click at [1223, 704] on div "Continuar" at bounding box center [1316, 690] width 304 height 35
click at [1221, 695] on div "Continuar" at bounding box center [1316, 690] width 304 height 35
click at [1261, 698] on div "Continuar" at bounding box center [1316, 690] width 304 height 35
click at [1459, 39] on icon "Close" at bounding box center [1465, 37] width 13 height 13
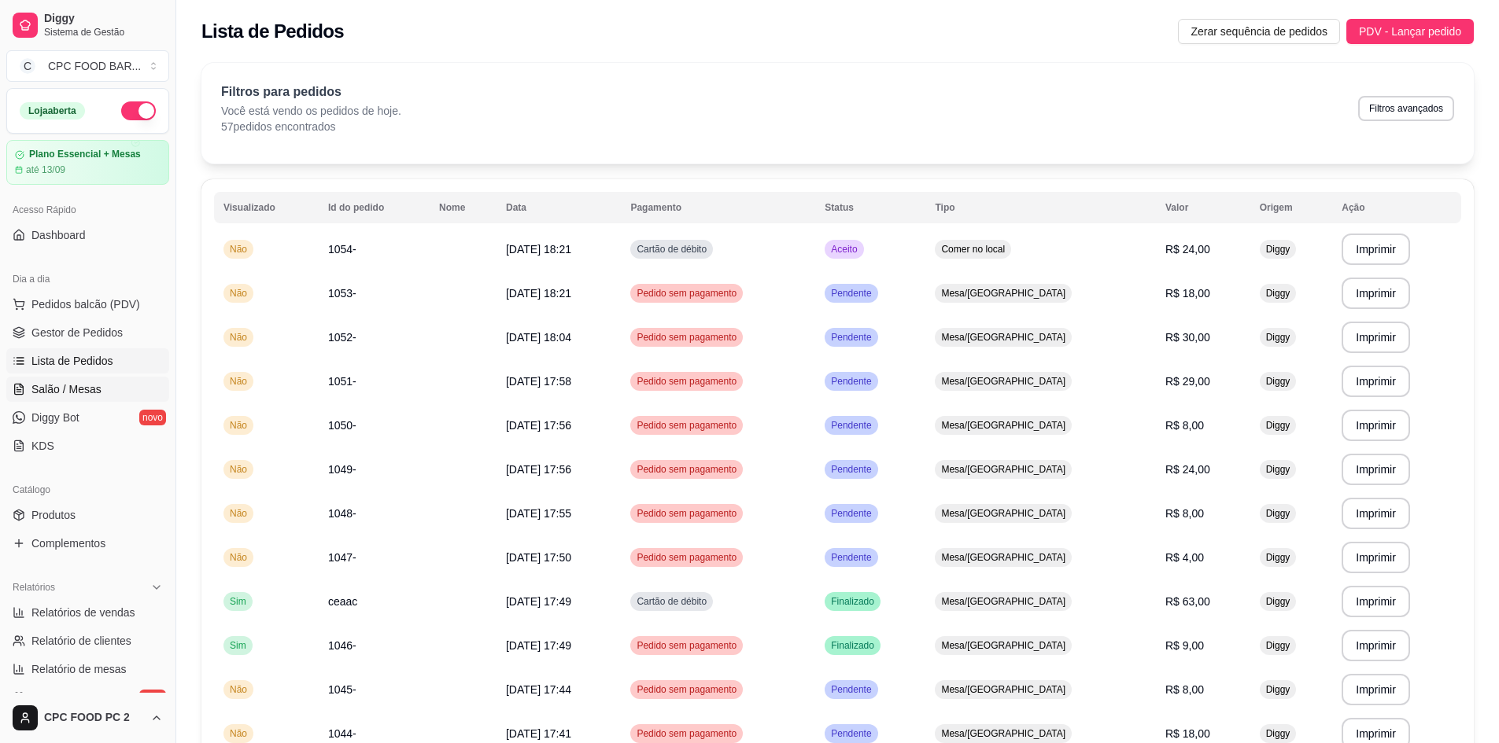
click at [53, 393] on span "Salão / Mesas" at bounding box center [66, 390] width 70 height 16
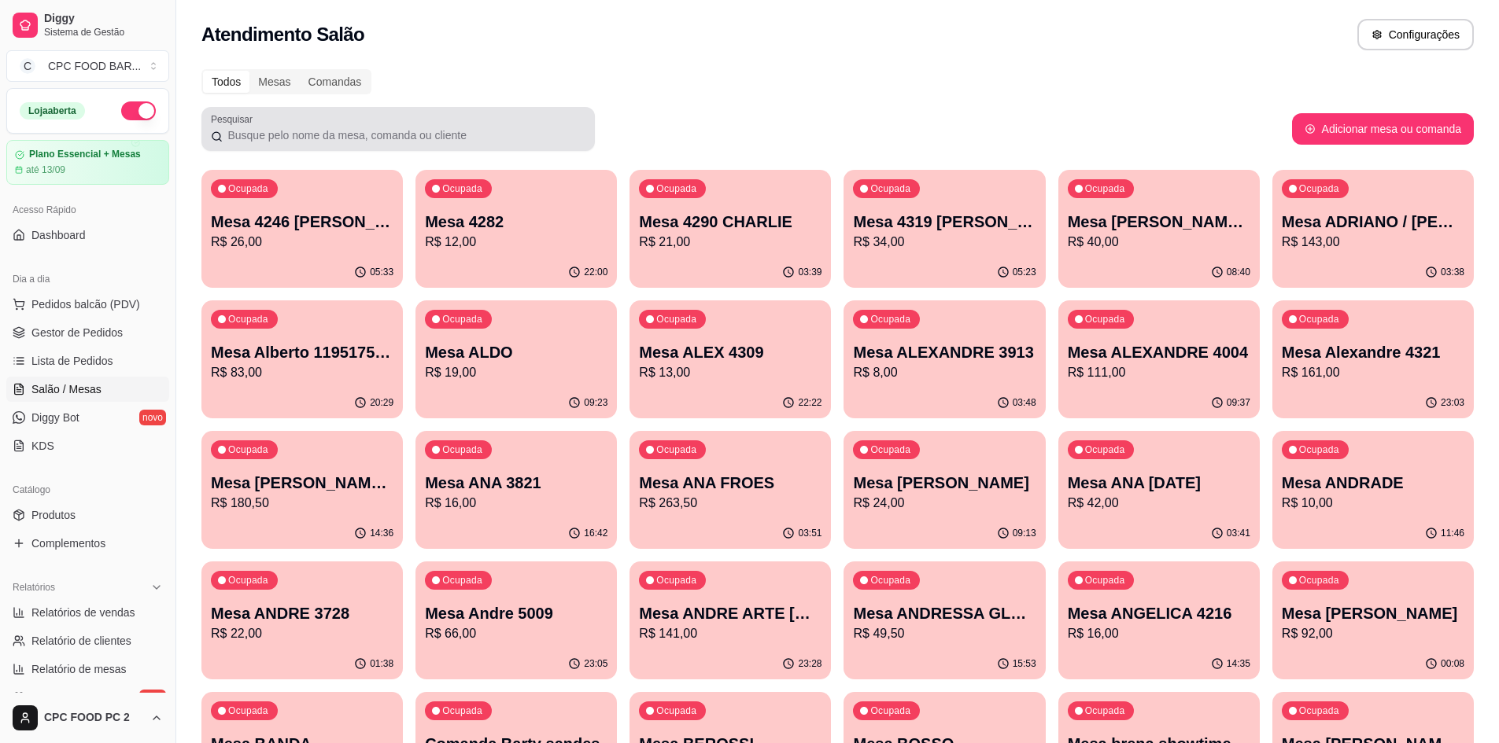
click at [355, 126] on div at bounding box center [398, 128] width 374 height 31
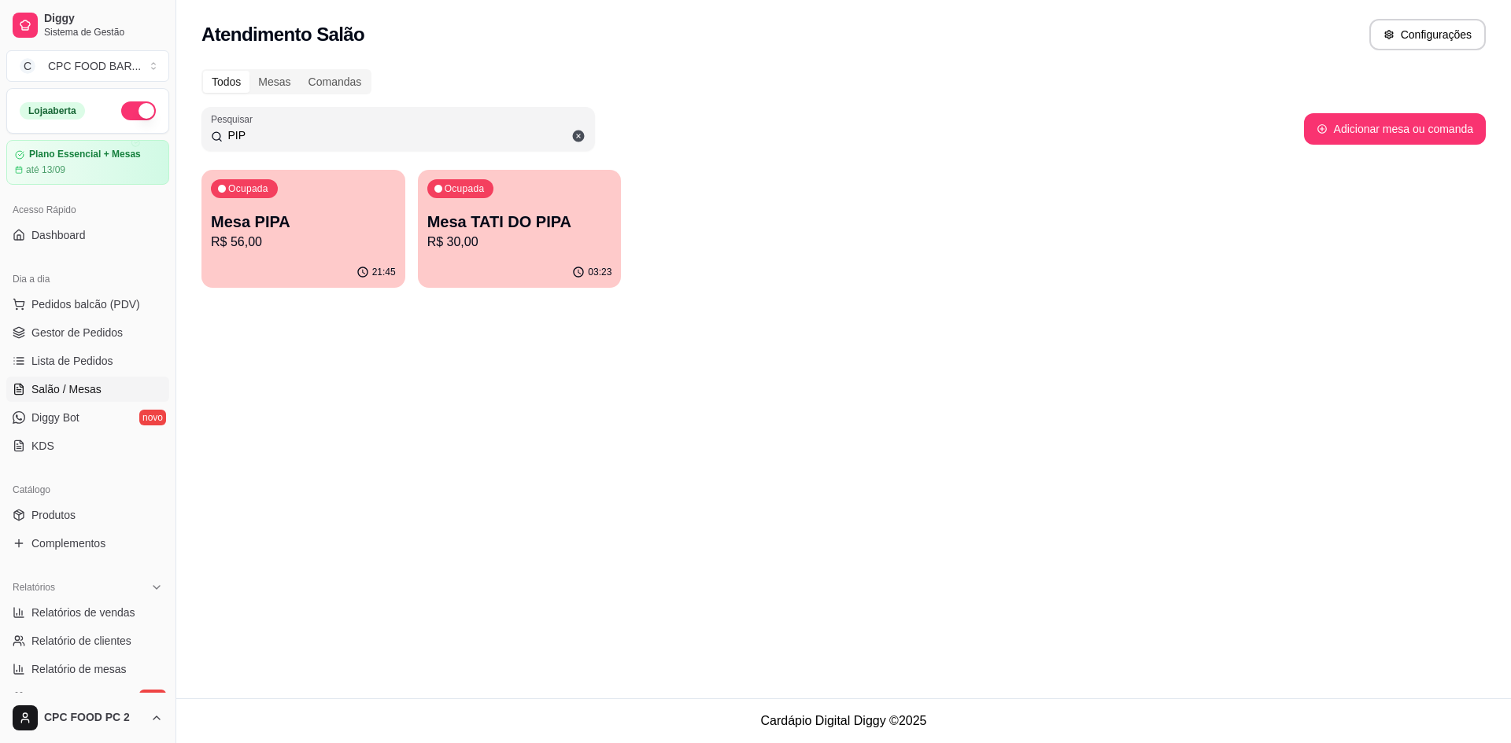
type input "PIP"
click at [293, 249] on p "R$ 56,00" at bounding box center [303, 242] width 185 height 19
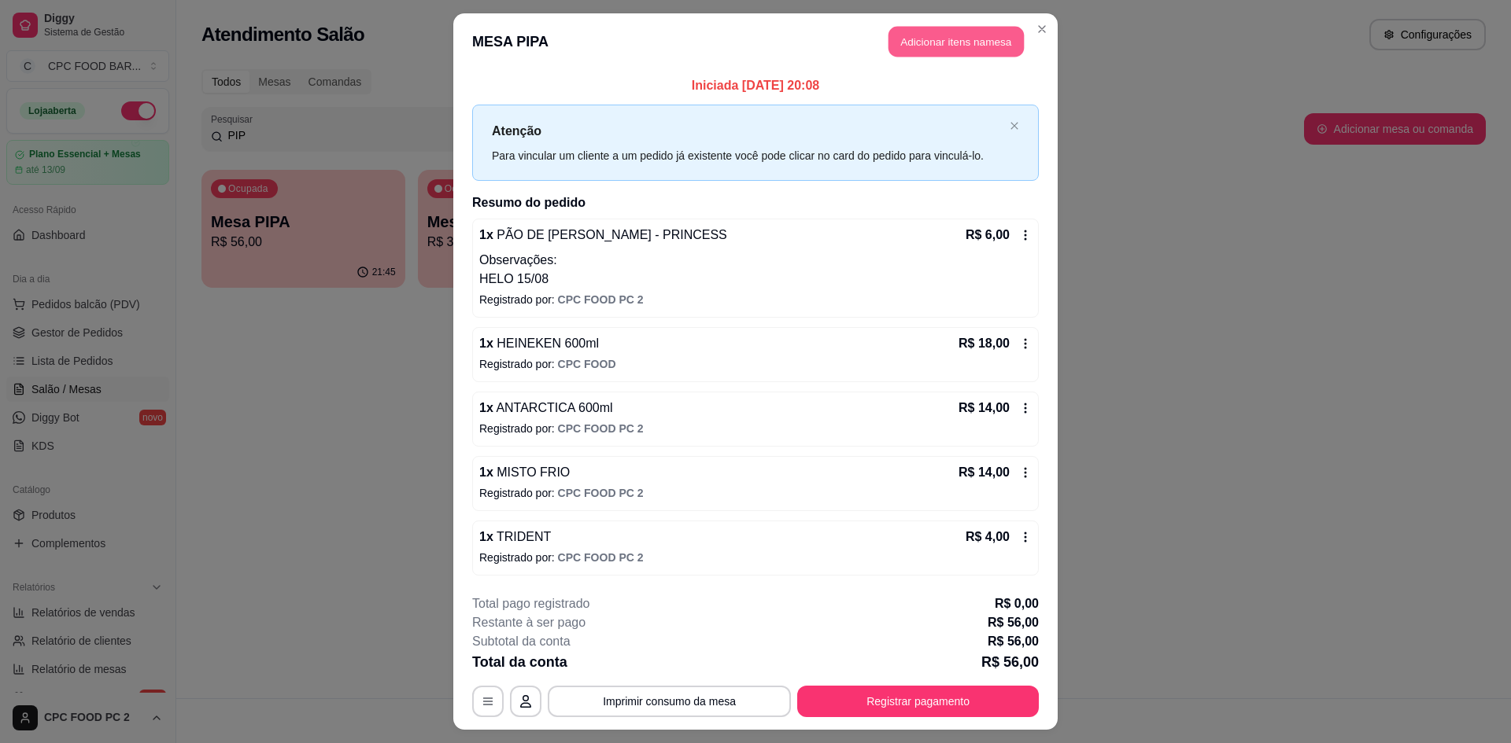
click at [902, 44] on button "Adicionar itens na mesa" at bounding box center [955, 42] width 135 height 31
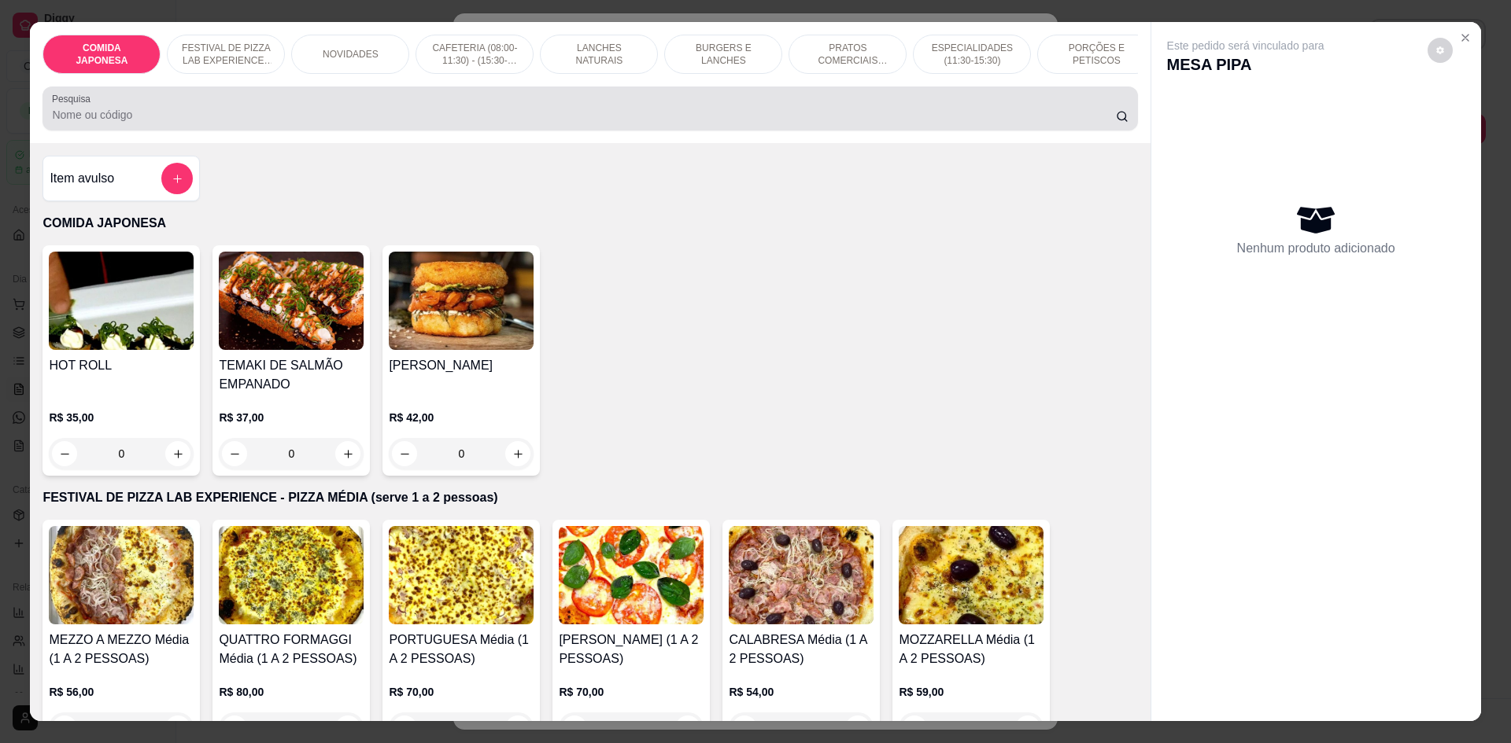
click at [803, 121] on input "Pesquisa" at bounding box center [583, 115] width 1063 height 16
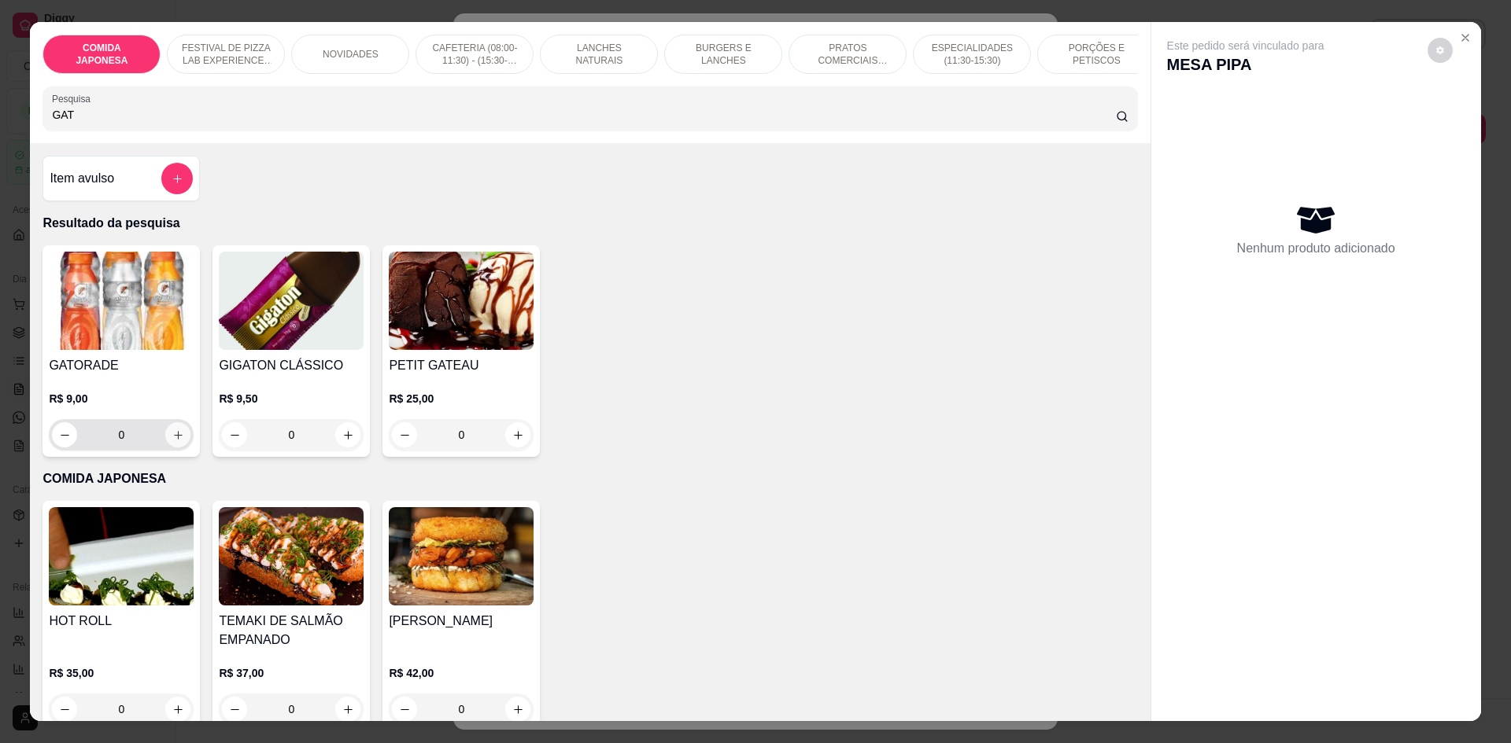
type input "GAT"
click at [179, 442] on button "increase-product-quantity" at bounding box center [177, 434] width 25 height 25
type input "1"
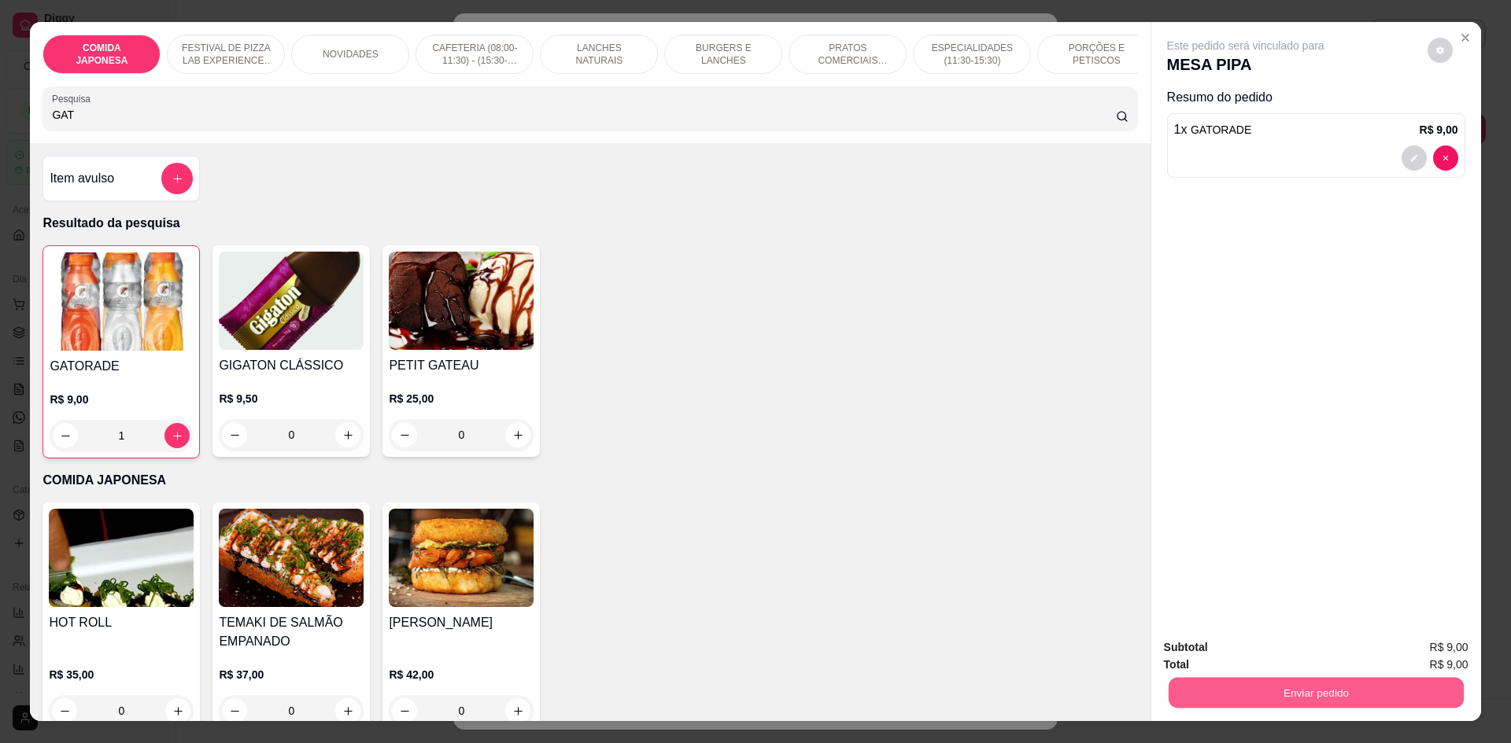
click at [1235, 700] on button "Enviar pedido" at bounding box center [1315, 692] width 295 height 31
click at [1236, 651] on button "Não registrar e enviar pedido" at bounding box center [1263, 654] width 159 height 29
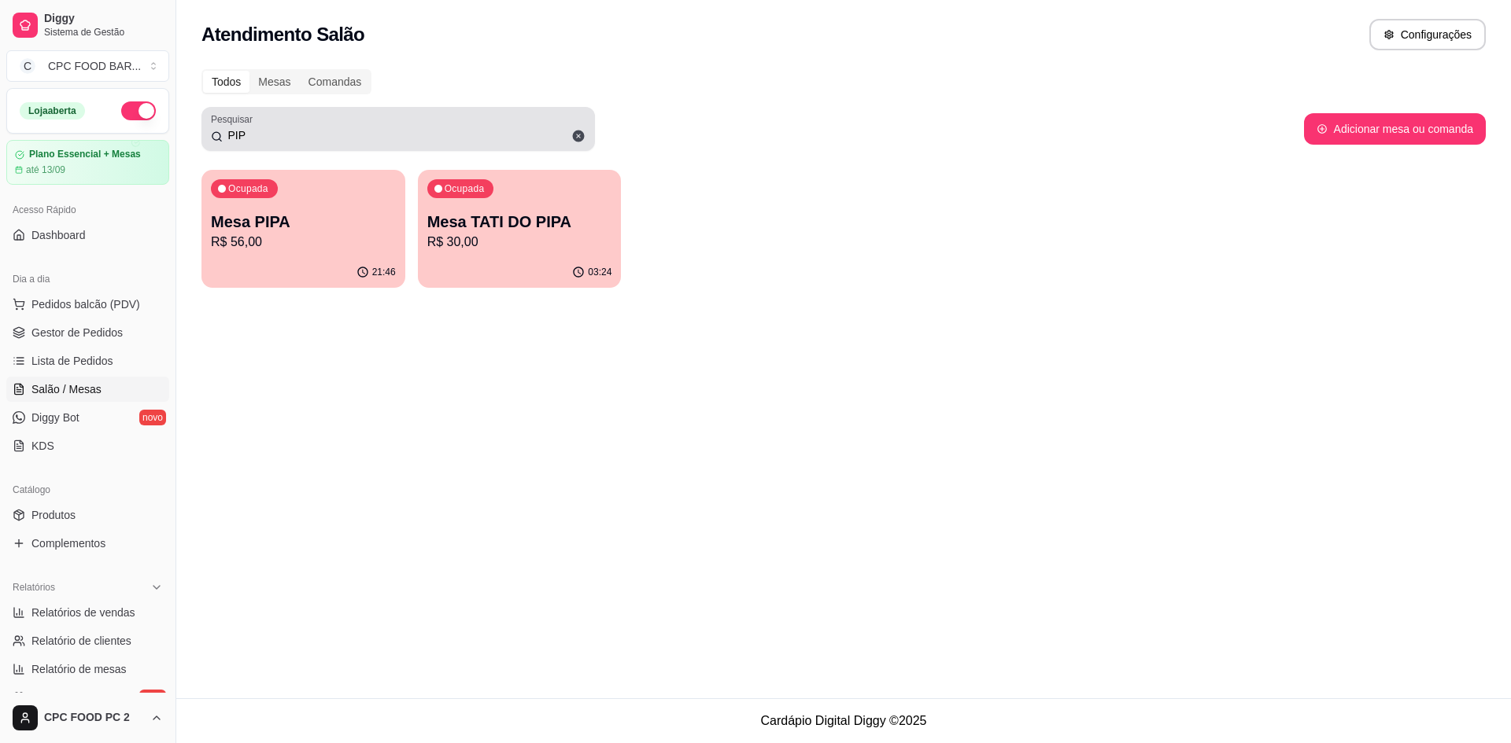
click at [268, 135] on input "PIP" at bounding box center [404, 135] width 363 height 16
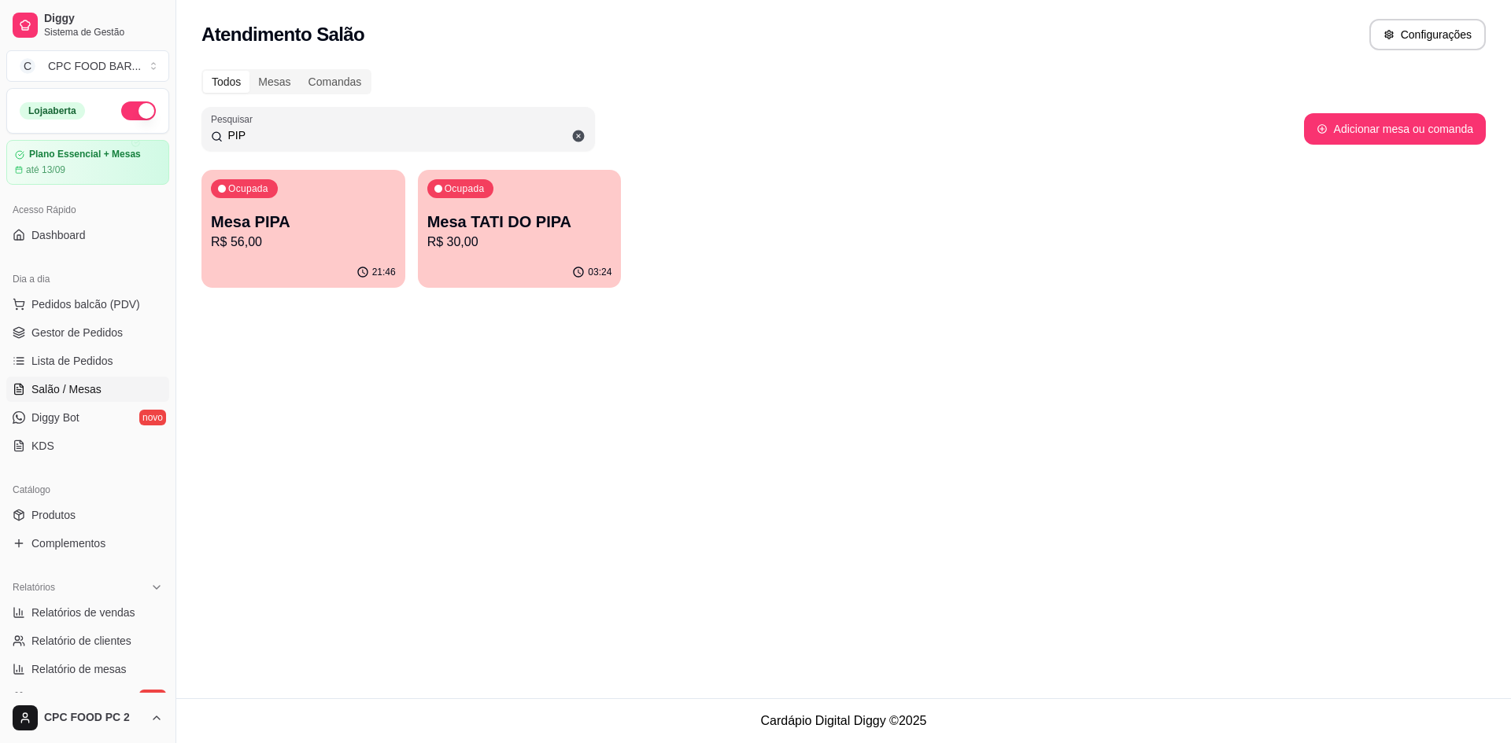
click at [268, 135] on input "PIP" at bounding box center [404, 135] width 363 height 16
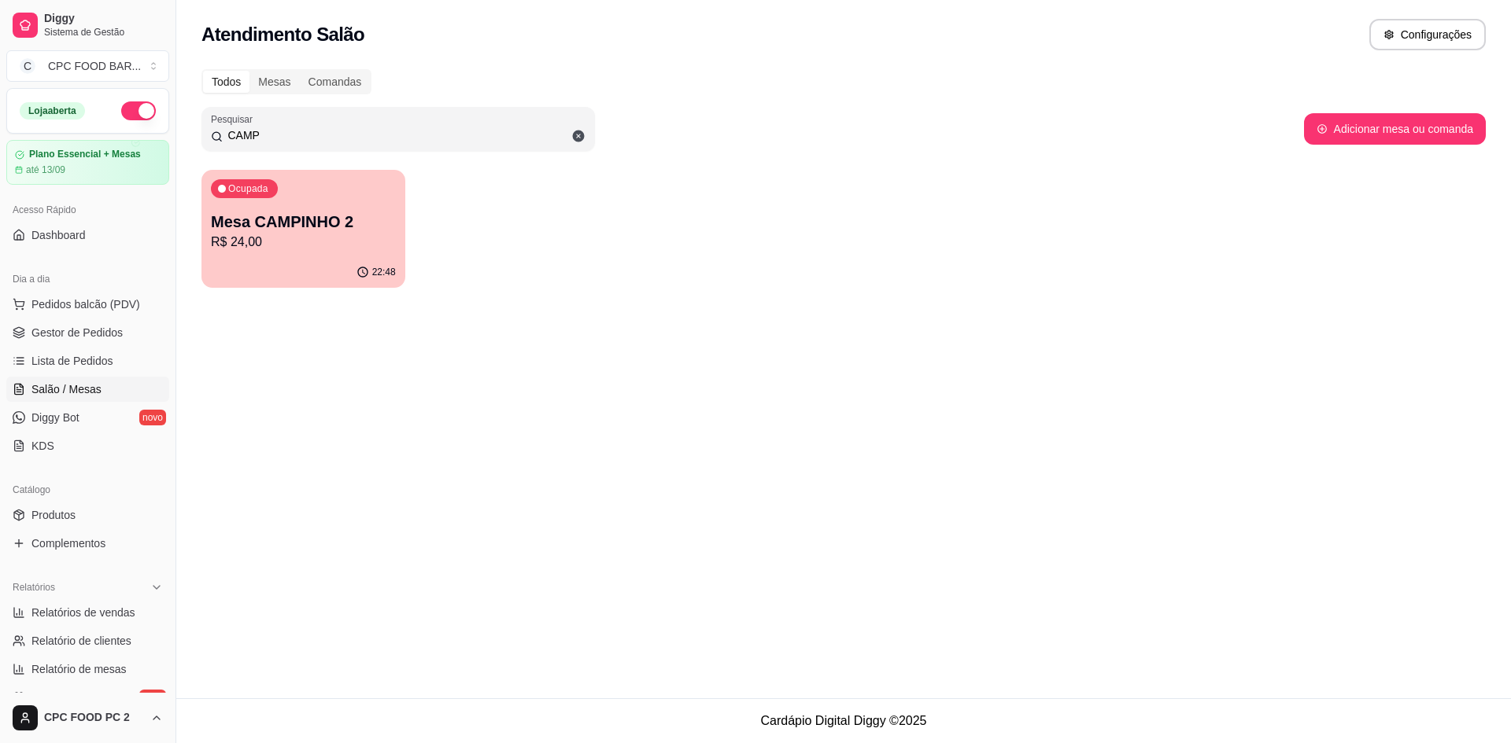
type input "CAMP"
click at [341, 249] on p "R$ 24,00" at bounding box center [303, 242] width 185 height 19
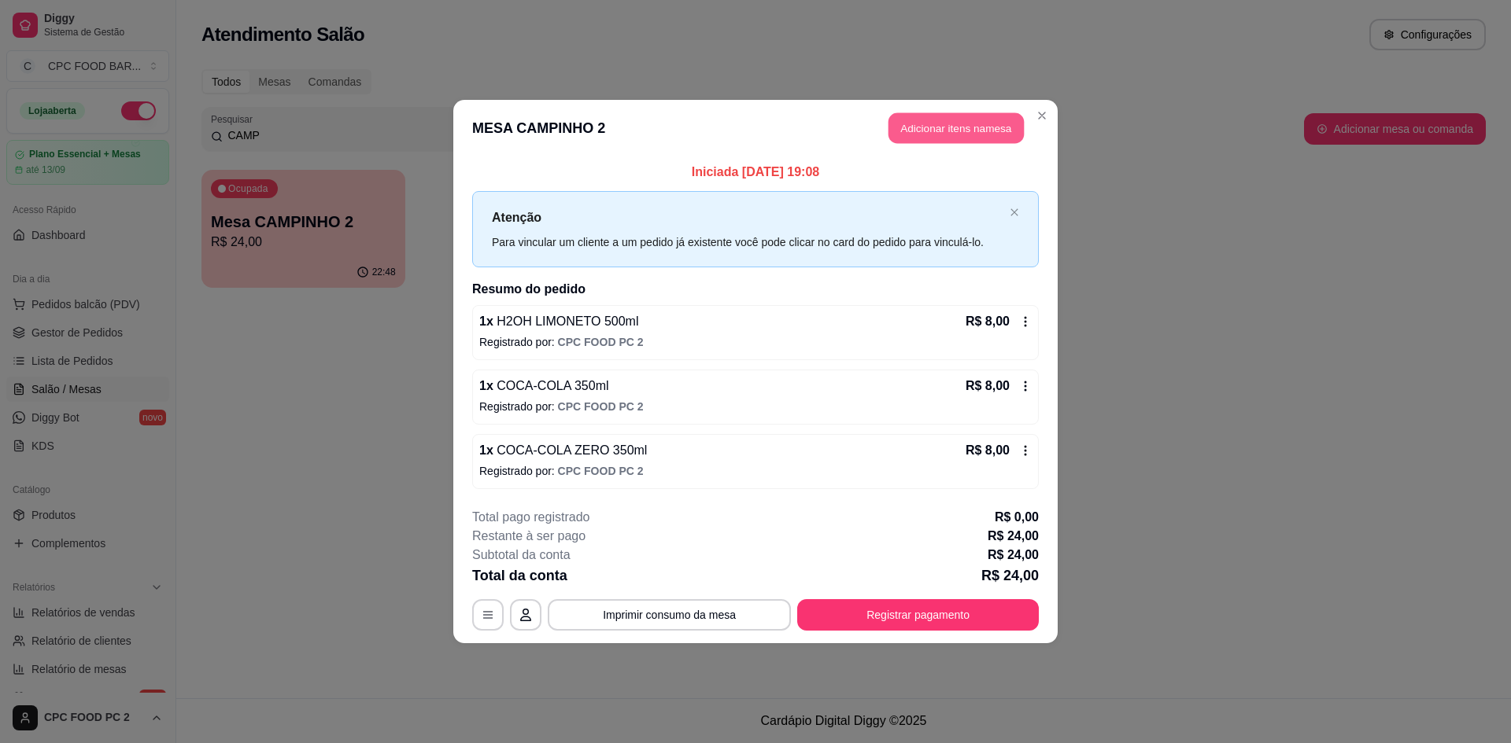
click at [955, 125] on button "Adicionar itens na mesa" at bounding box center [955, 128] width 135 height 31
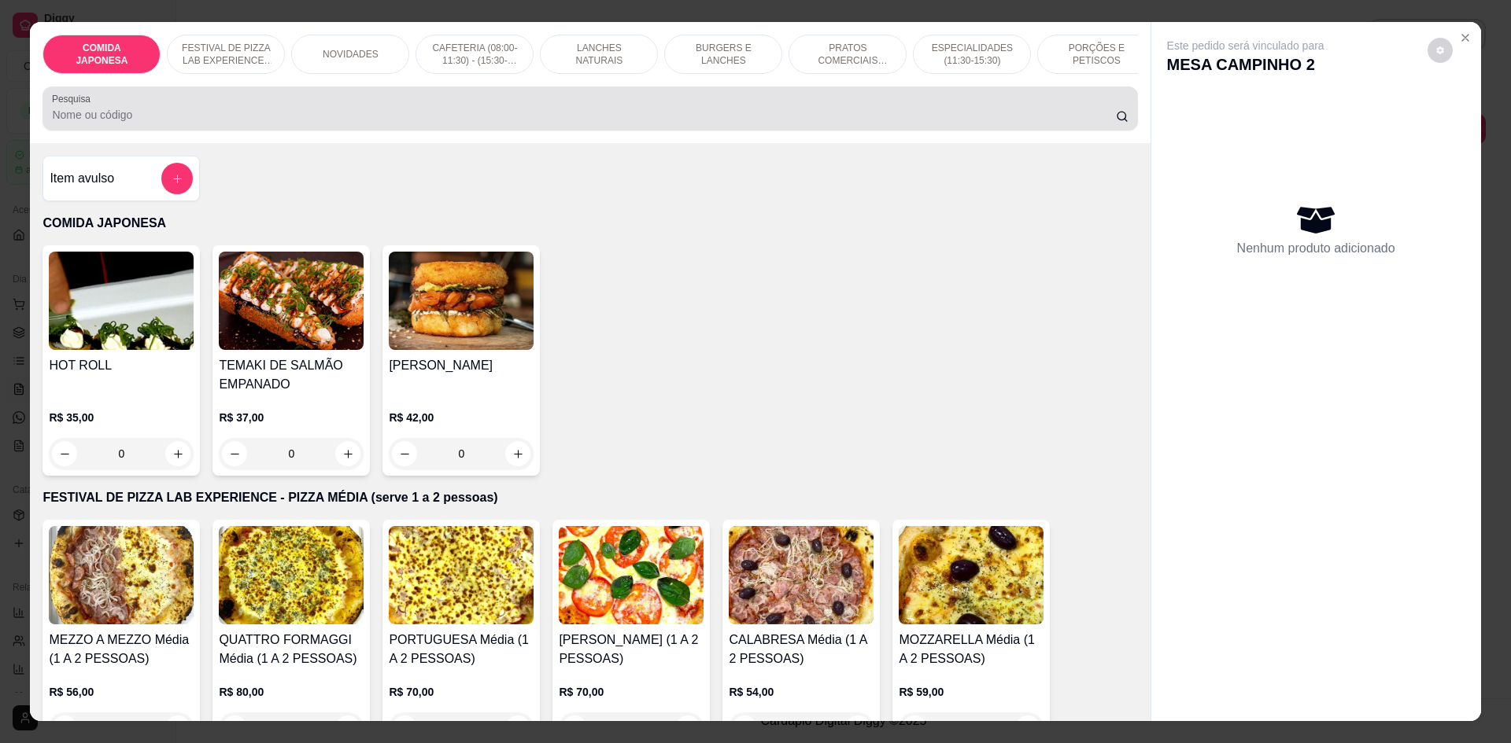
click at [784, 131] on div "Pesquisa" at bounding box center [589, 109] width 1094 height 44
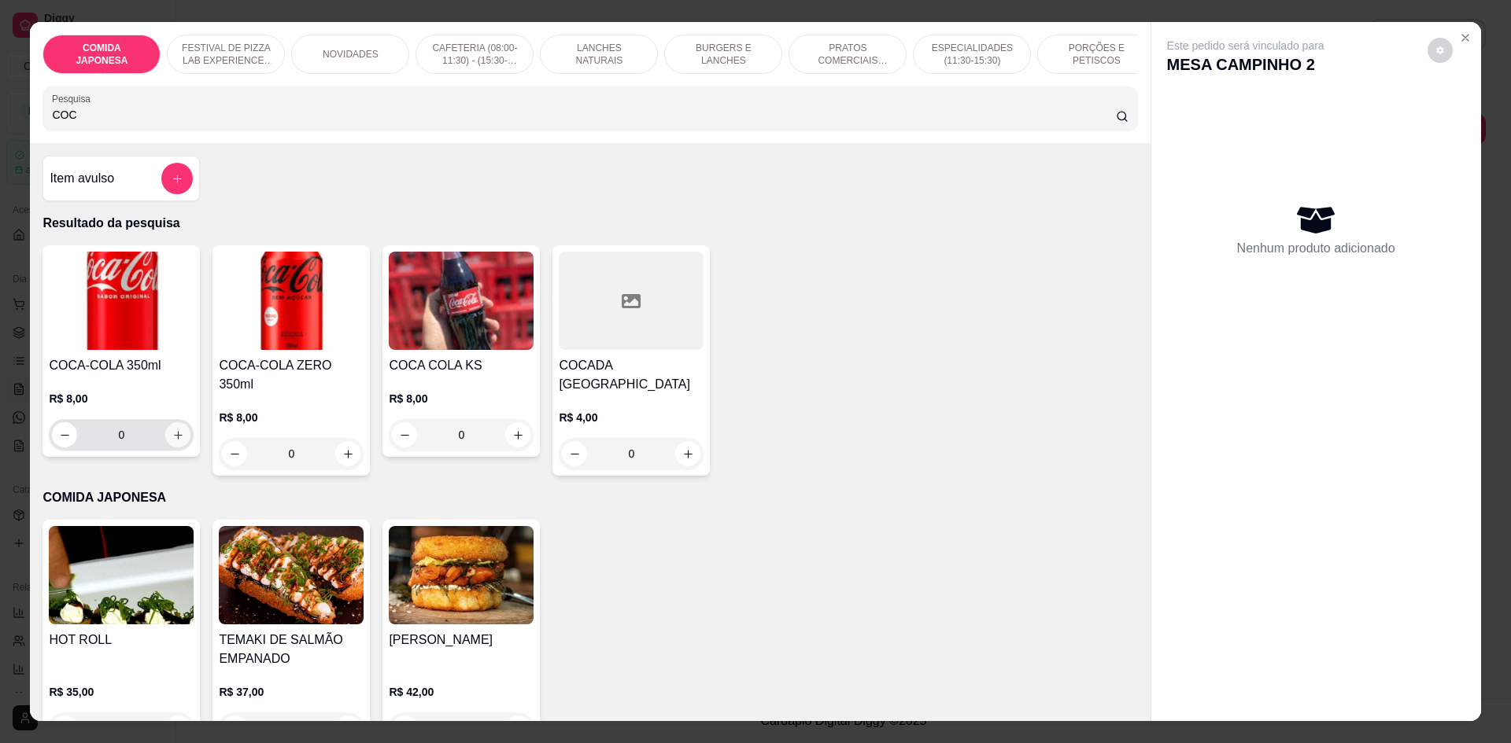
type input "COC"
click at [173, 448] on button "increase-product-quantity" at bounding box center [177, 434] width 25 height 25
type input "1"
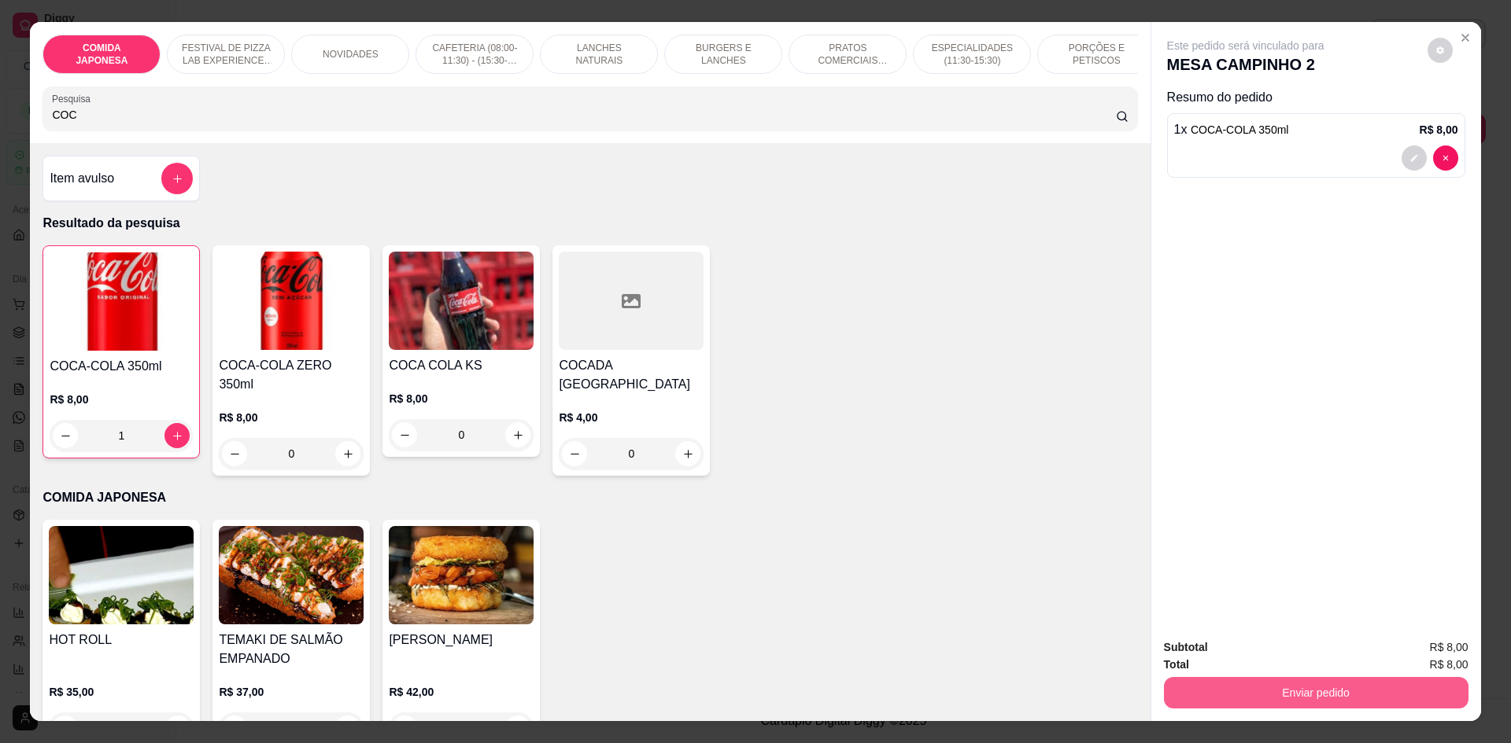
click at [1278, 684] on button "Enviar pedido" at bounding box center [1316, 692] width 304 height 31
click at [1218, 652] on button "Não registrar e enviar pedido" at bounding box center [1263, 654] width 159 height 29
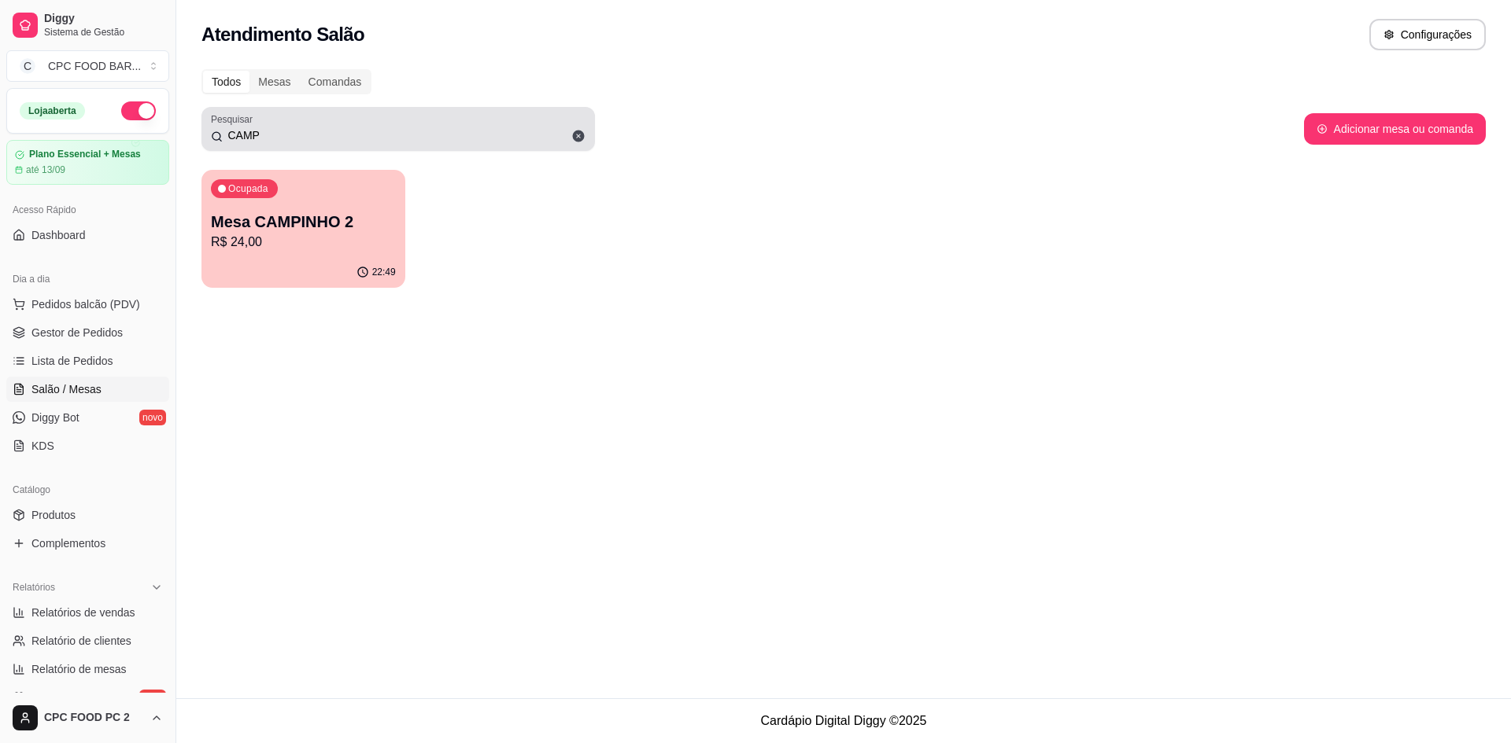
click at [578, 138] on icon at bounding box center [579, 137] width 12 height 12
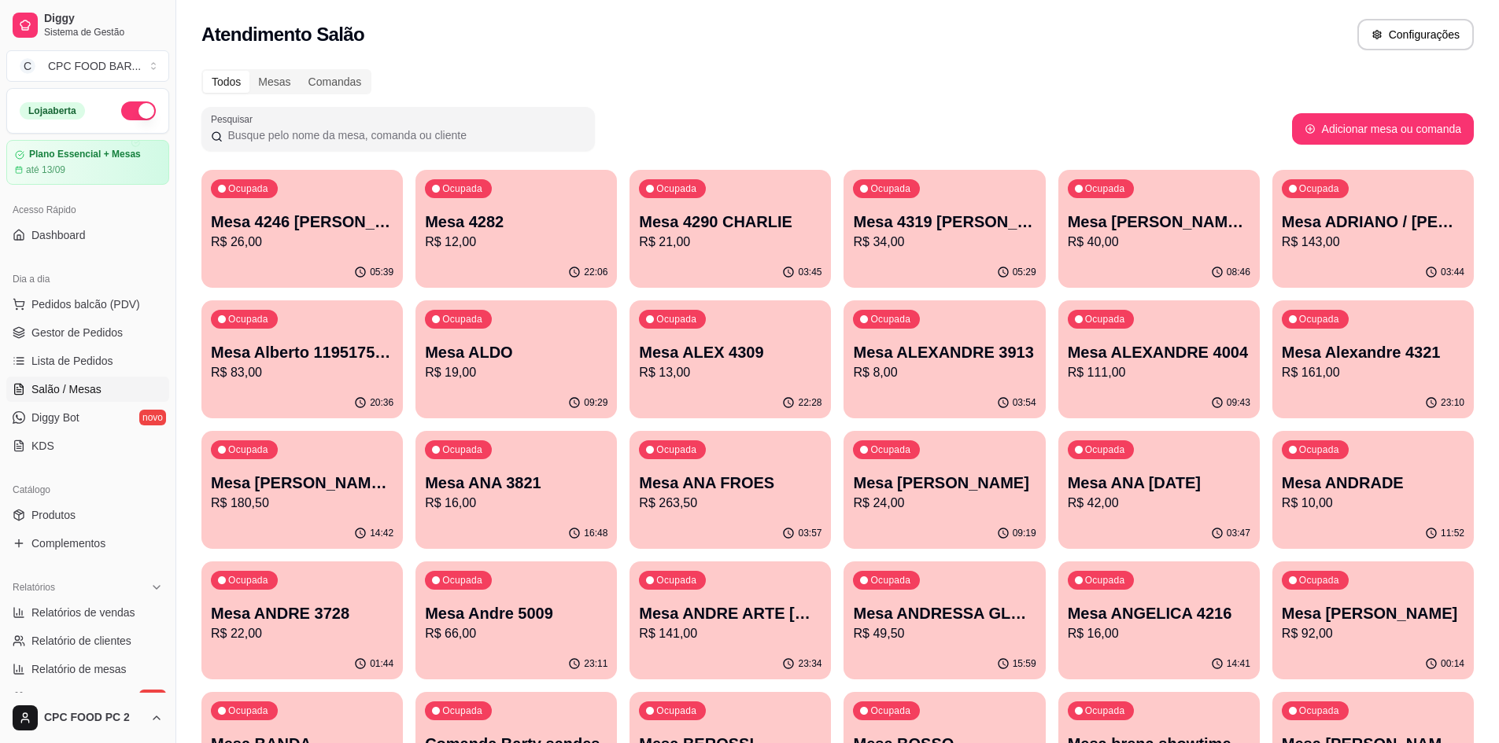
click at [427, 123] on div at bounding box center [398, 128] width 374 height 31
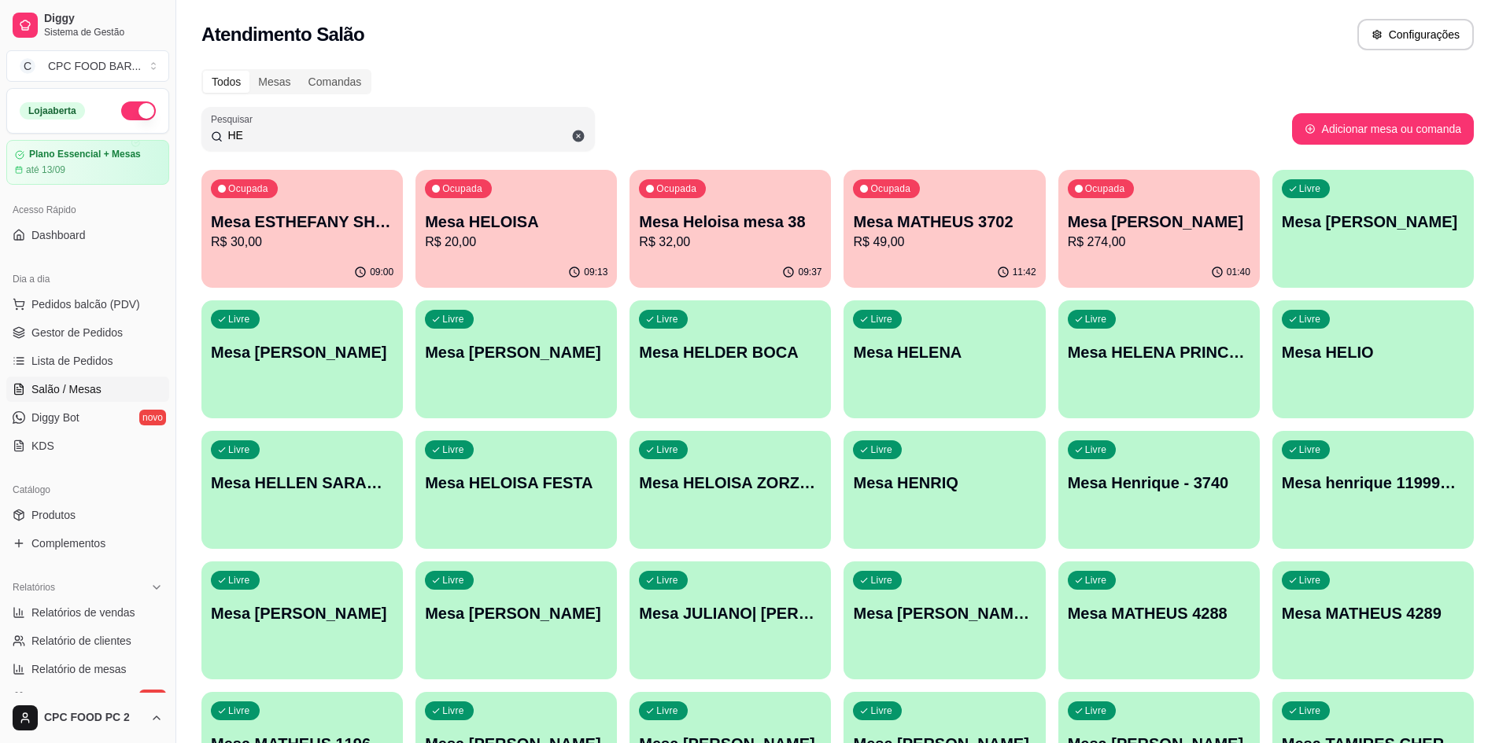
type input "H"
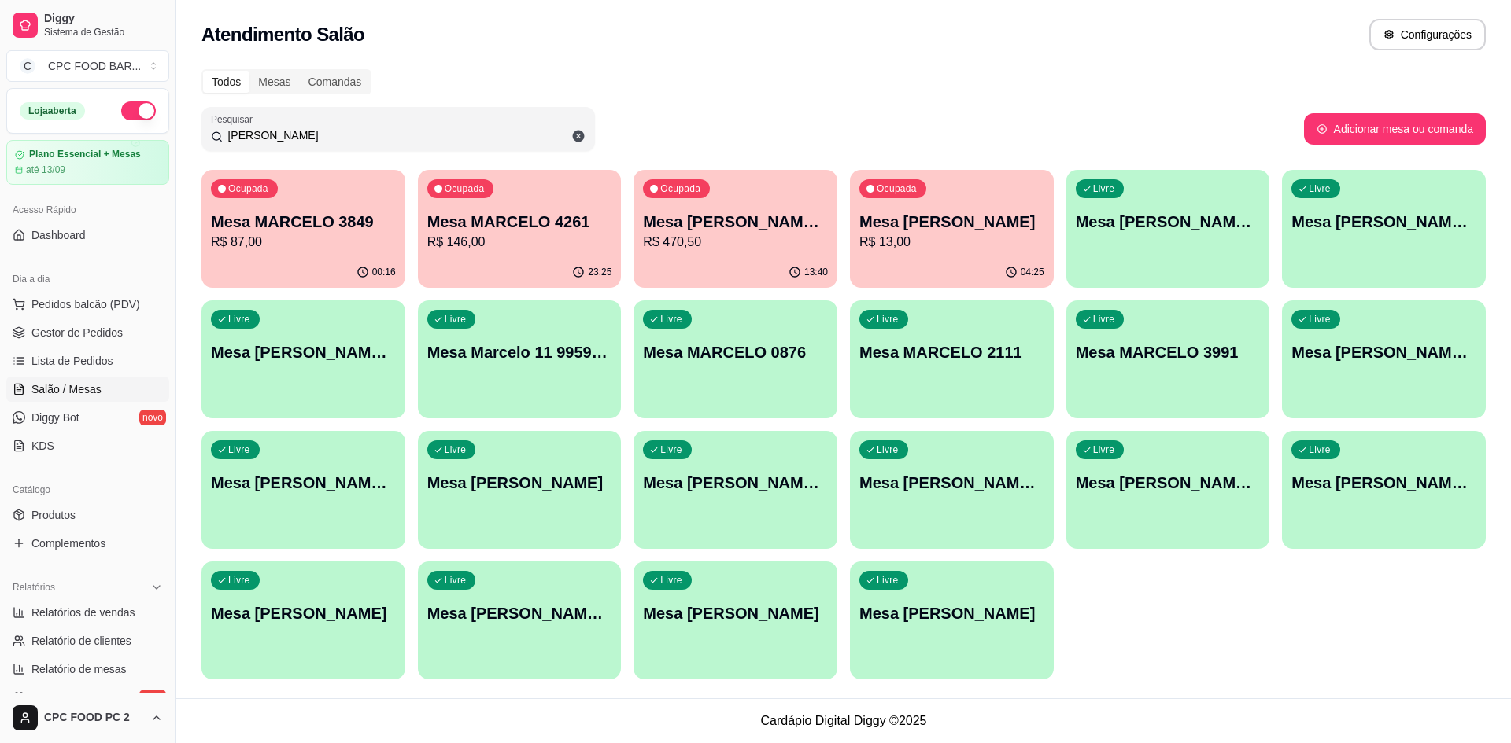
type input "[PERSON_NAME]"
click at [718, 235] on p "R$ 470,50" at bounding box center [735, 242] width 185 height 19
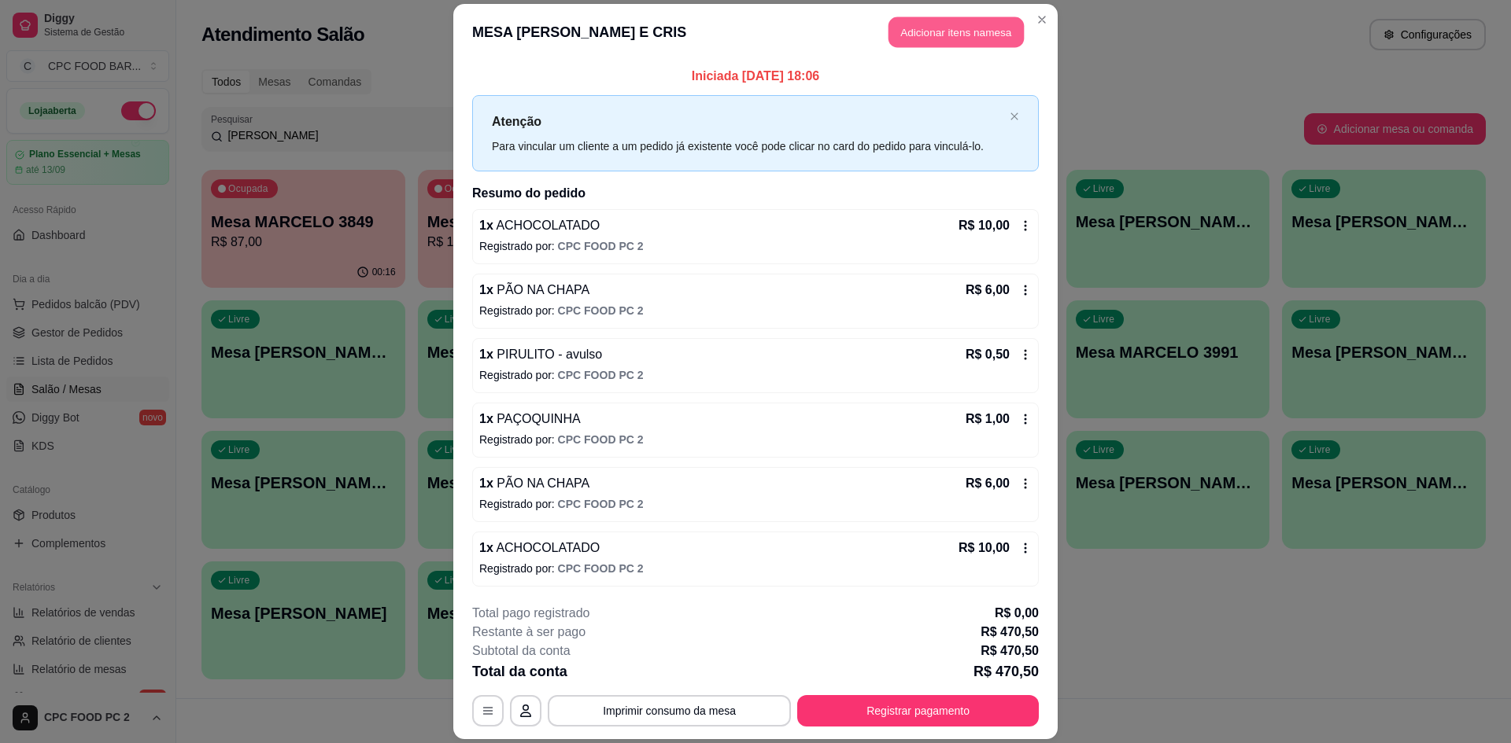
click at [909, 41] on button "Adicionar itens na mesa" at bounding box center [955, 32] width 135 height 31
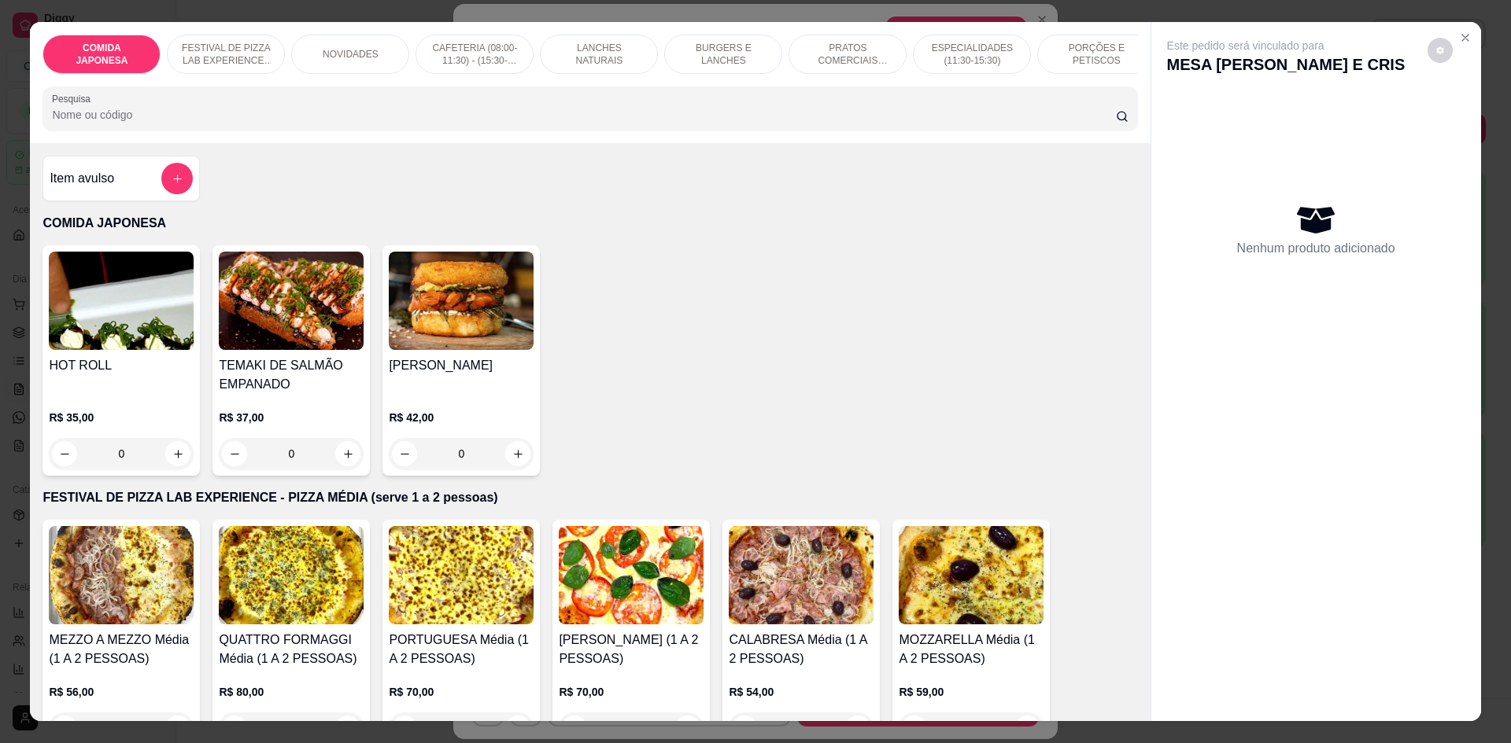
click at [491, 123] on input "Pesquisa" at bounding box center [583, 115] width 1063 height 16
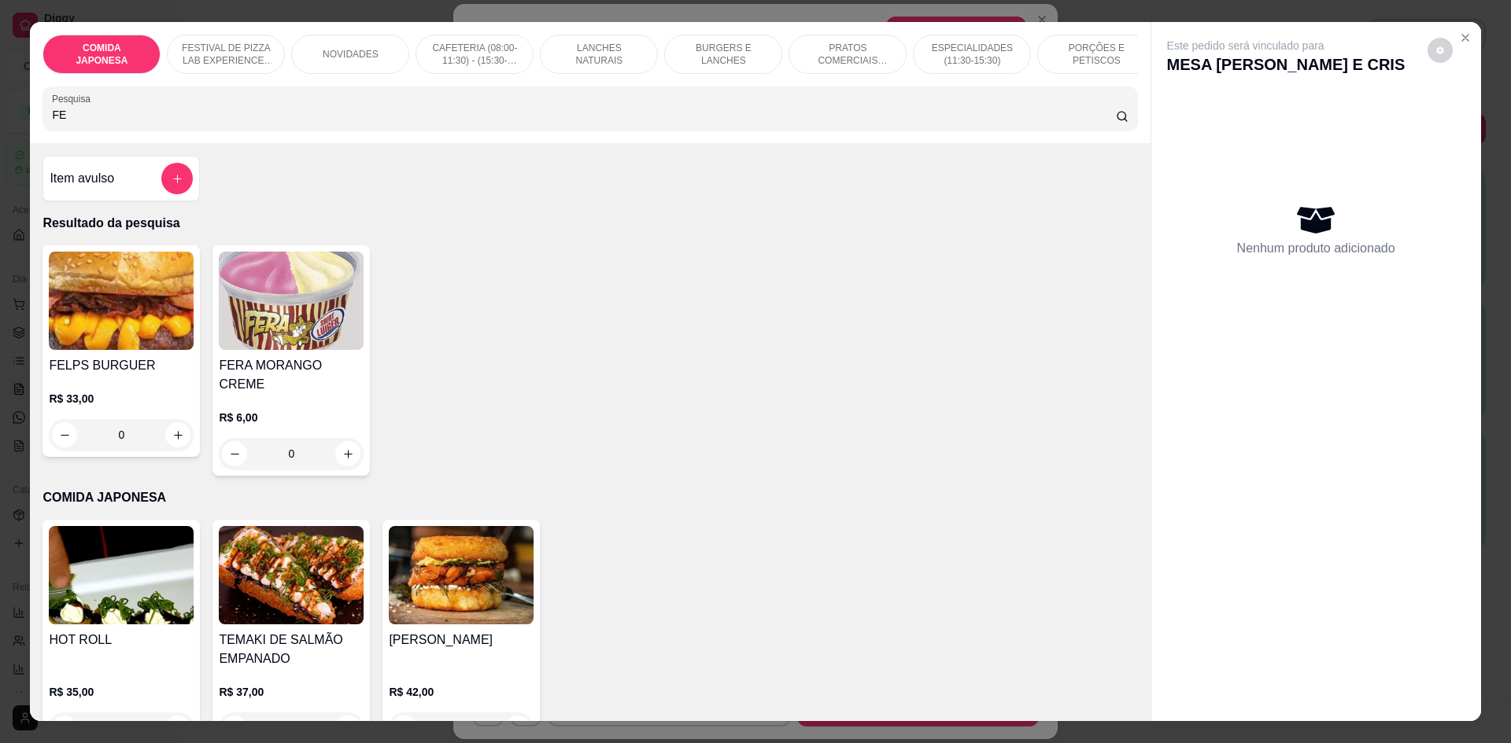
type input "FE"
click at [168, 444] on div "0" at bounding box center [121, 434] width 145 height 31
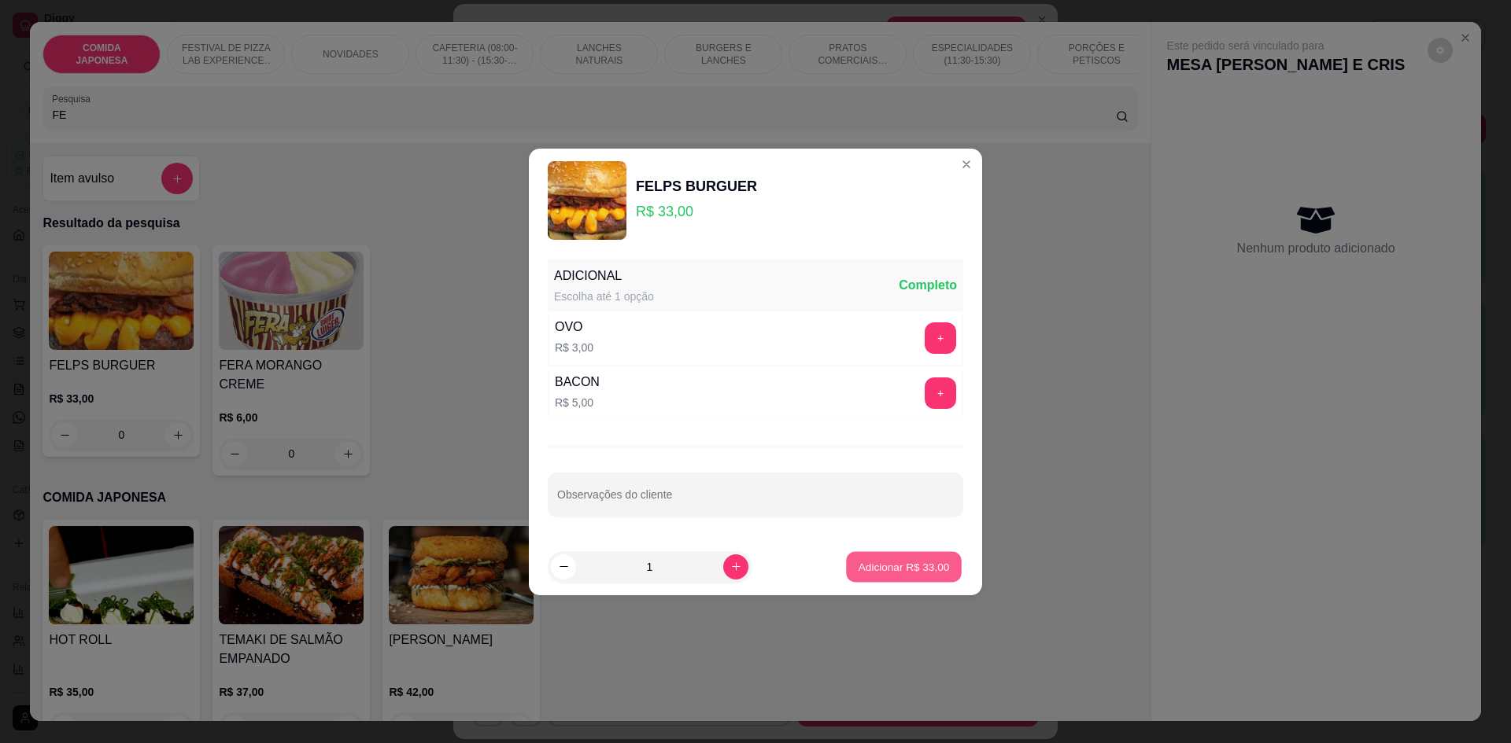
click at [929, 554] on button "Adicionar R$ 33,00" at bounding box center [904, 567] width 116 height 31
type input "1"
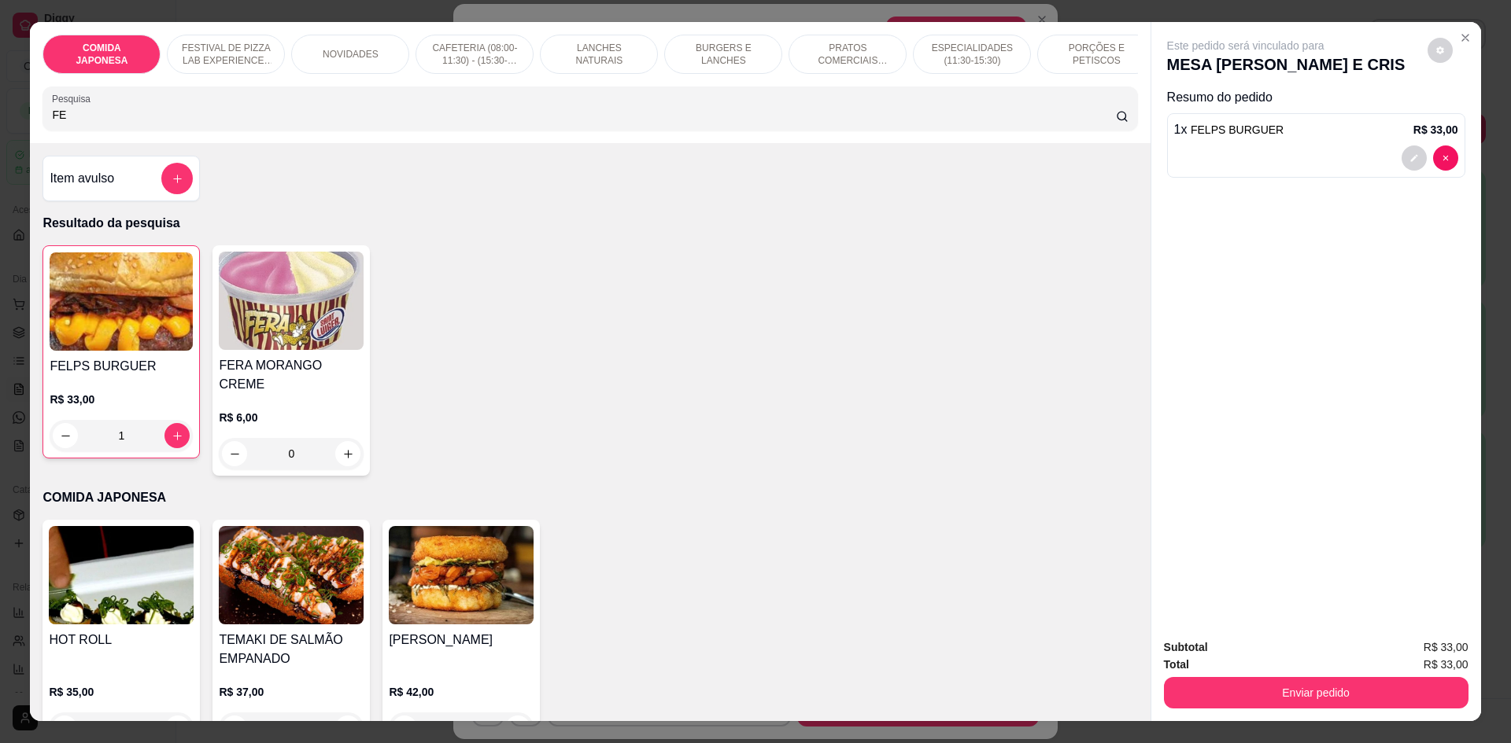
drag, startPoint x: 281, startPoint y: 121, endPoint x: 9, endPoint y: 126, distance: 271.5
click at [9, 126] on div "COMIDA JAPONESA FESTIVAL DE PIZZA LAB EXPERIENCE - PIZZA MÉDIA (serve 1 a 2 pes…" at bounding box center [755, 371] width 1511 height 743
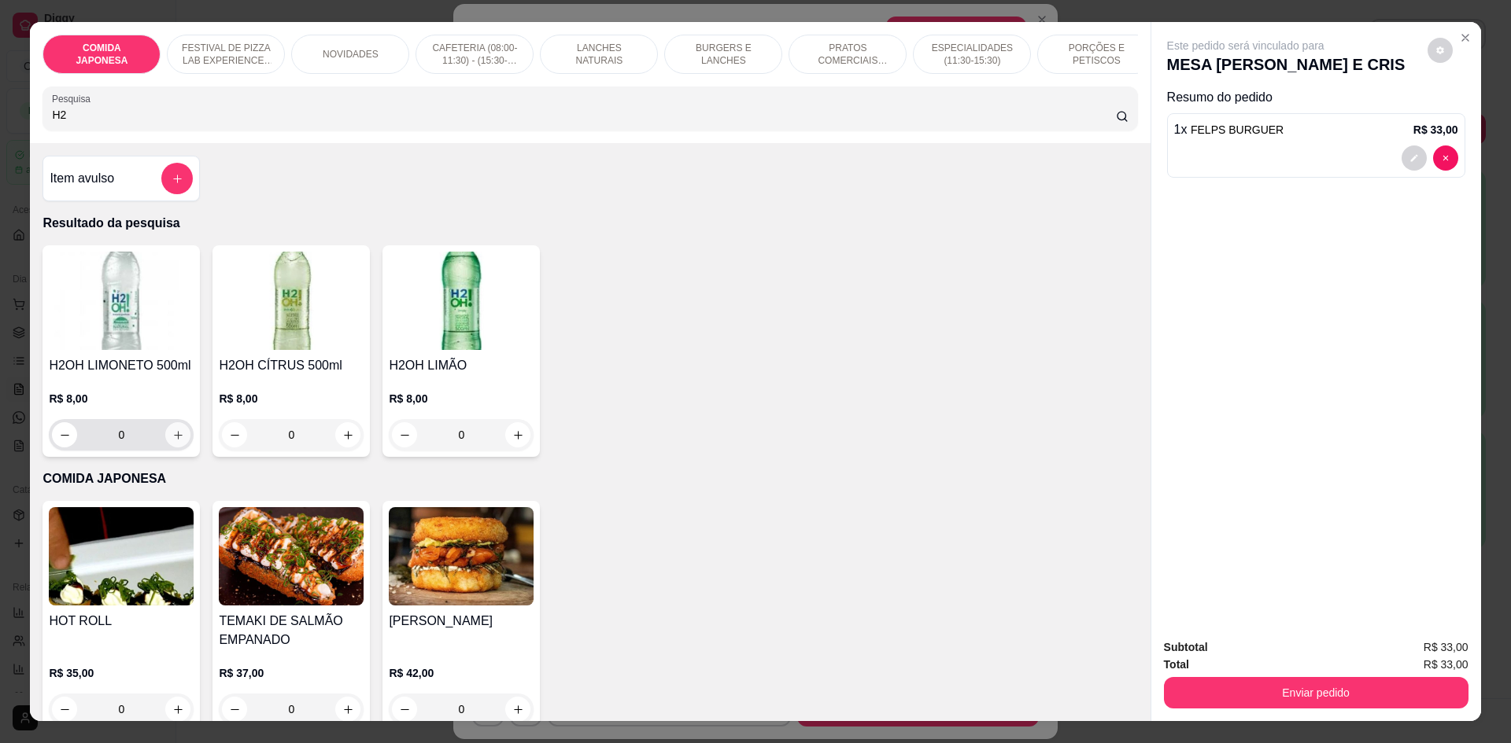
type input "H2"
click at [166, 446] on button "increase-product-quantity" at bounding box center [178, 435] width 24 height 24
type input "1"
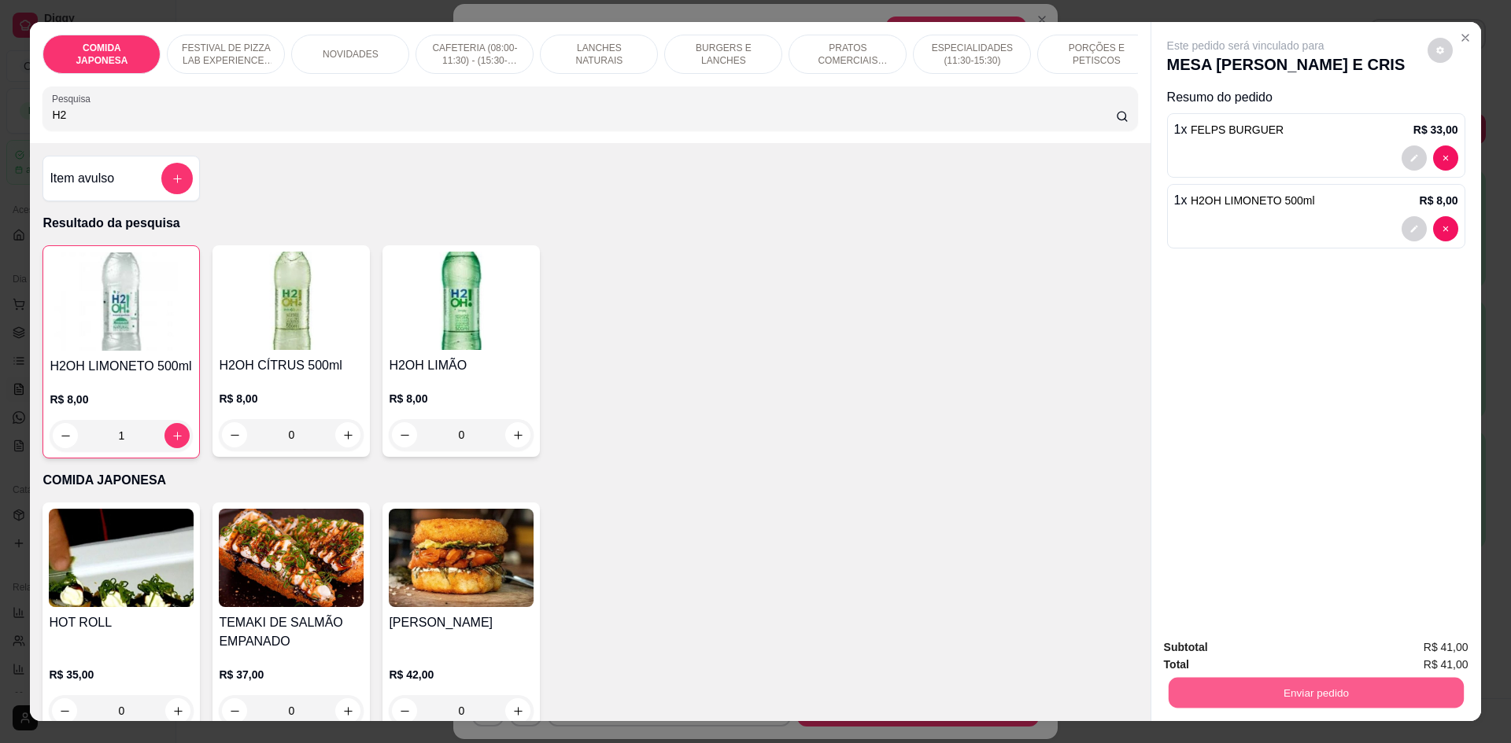
click at [1353, 683] on button "Enviar pedido" at bounding box center [1315, 692] width 295 height 31
click at [1240, 661] on button "Não registrar e enviar pedido" at bounding box center [1263, 654] width 159 height 29
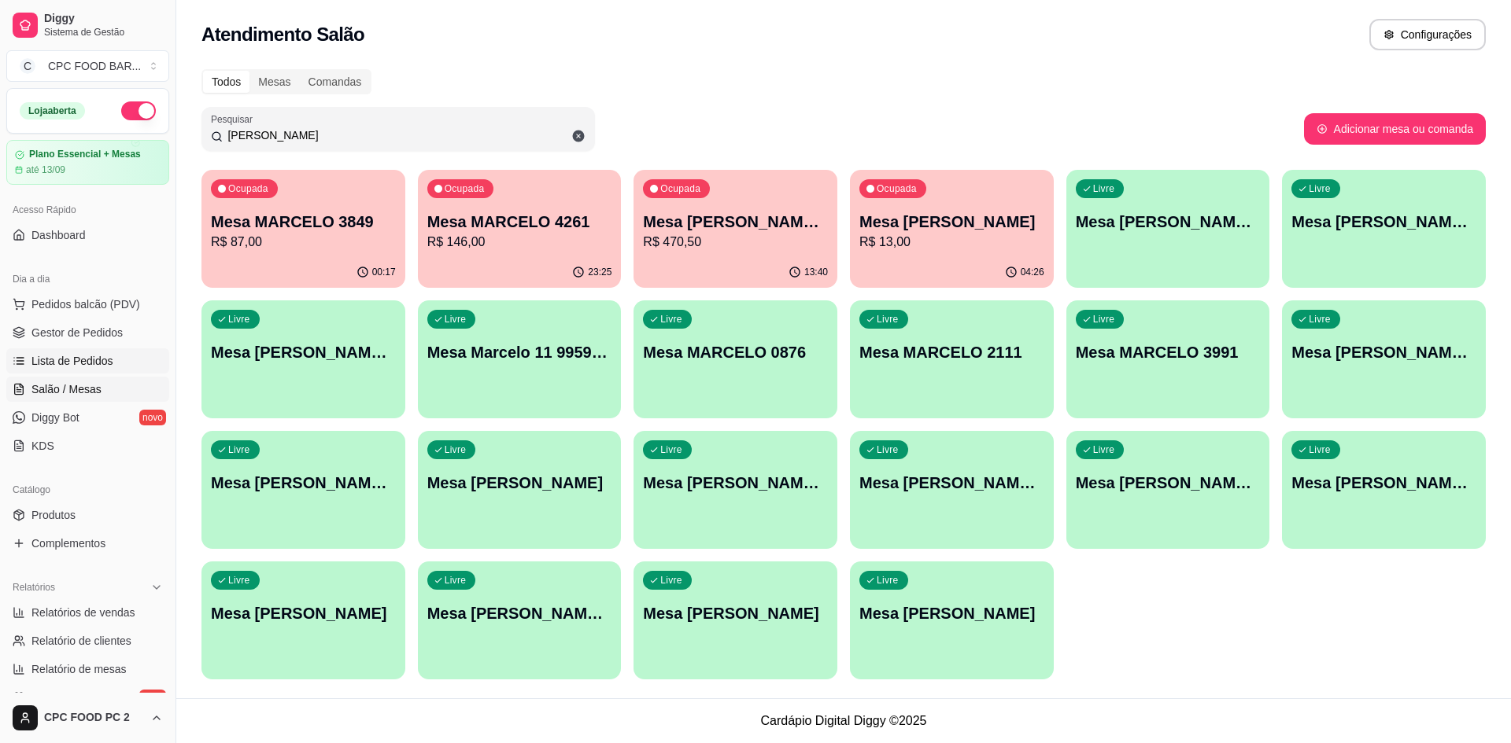
click at [42, 357] on span "Lista de Pedidos" at bounding box center [72, 361] width 82 height 16
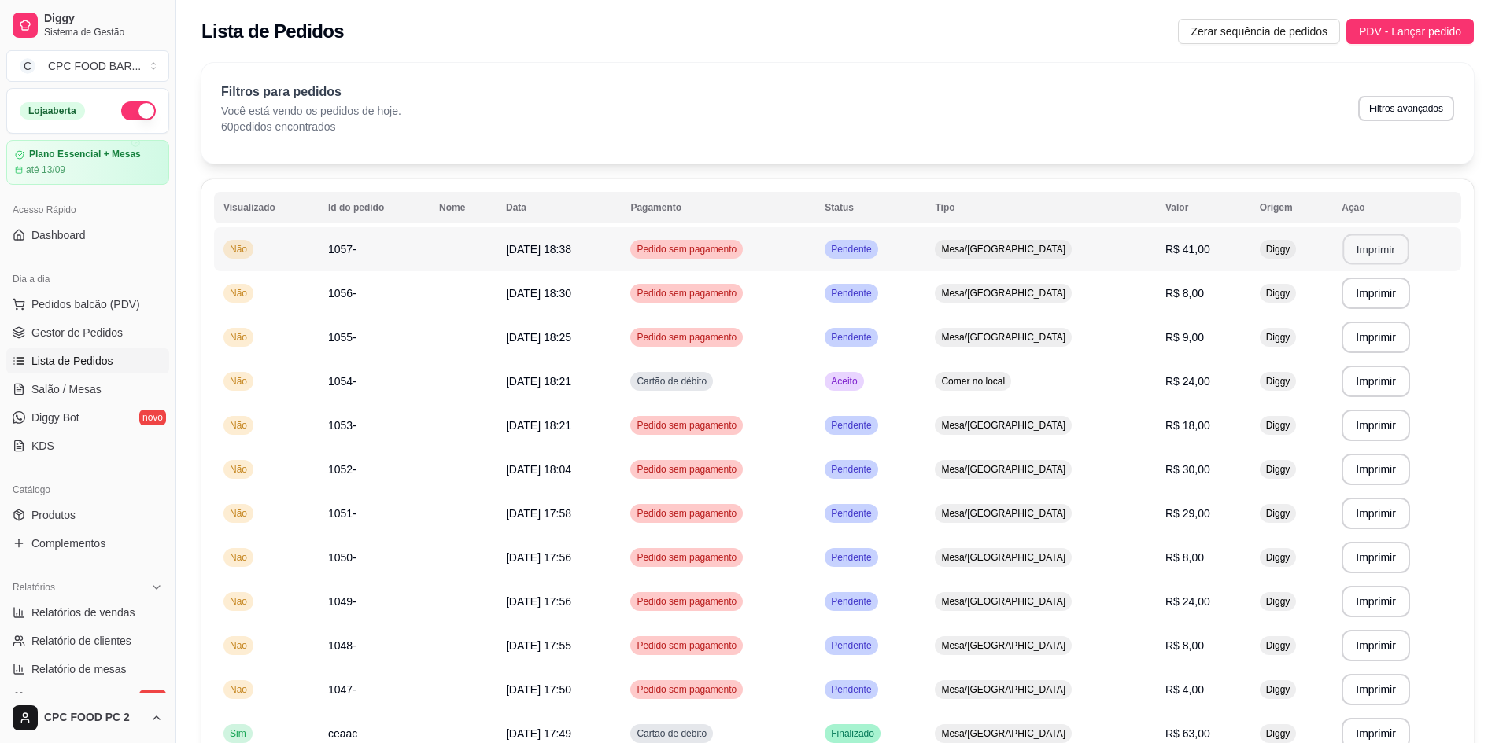
click at [1343, 252] on button "Imprimir" at bounding box center [1376, 249] width 66 height 31
click at [54, 392] on span "Salão / Mesas" at bounding box center [66, 390] width 70 height 16
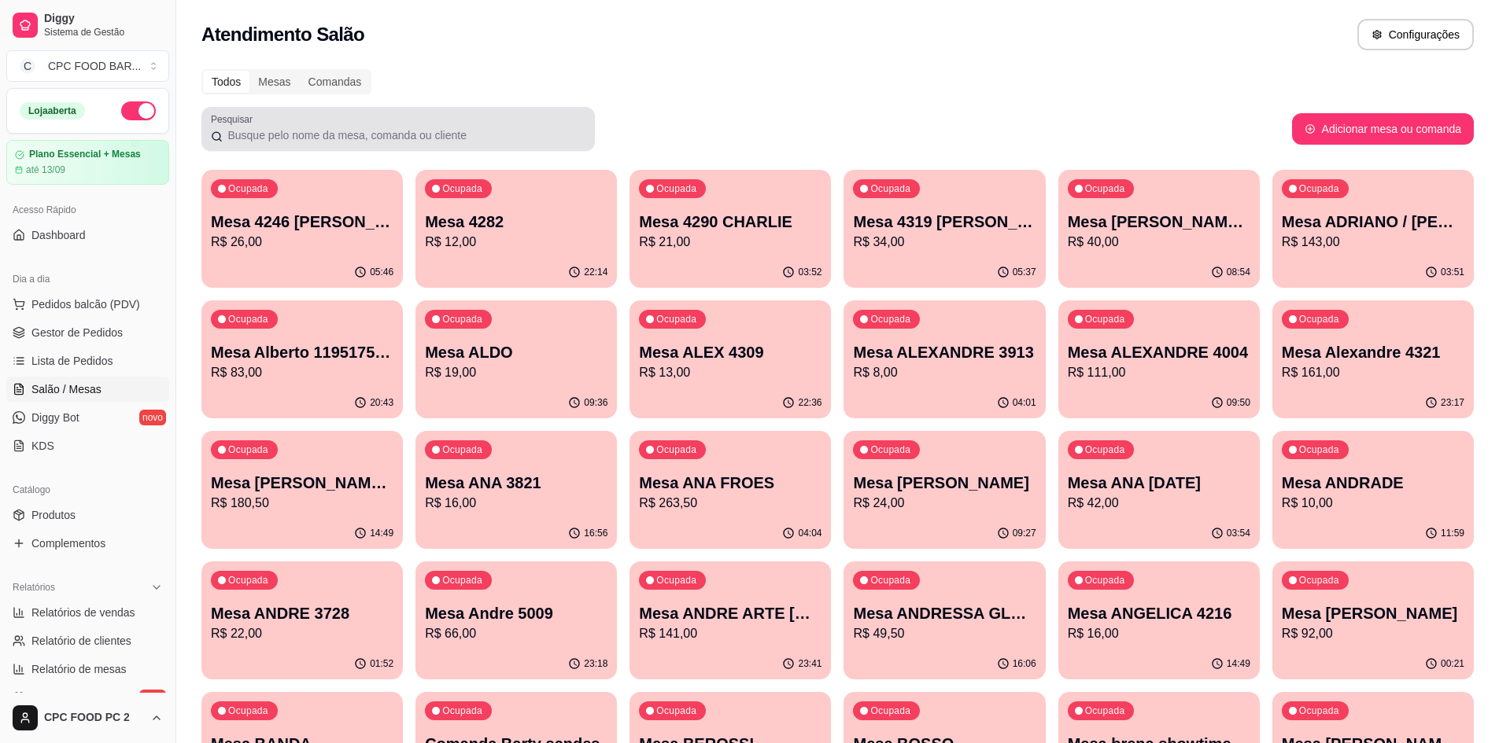
click at [386, 124] on div at bounding box center [398, 128] width 374 height 31
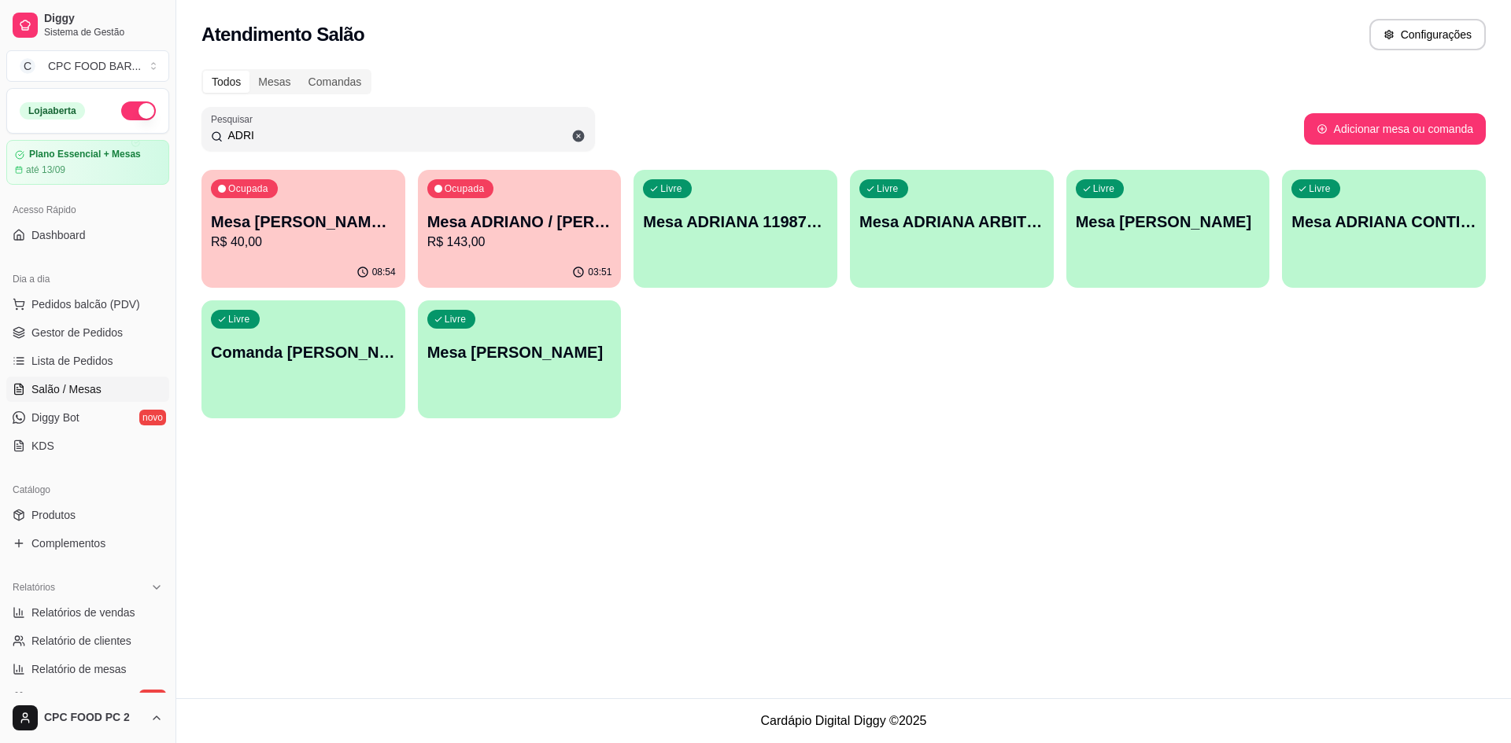
type input "ADRI"
click at [450, 222] on p "Mesa ADRIANO / [PERSON_NAME] 3940" at bounding box center [519, 222] width 185 height 22
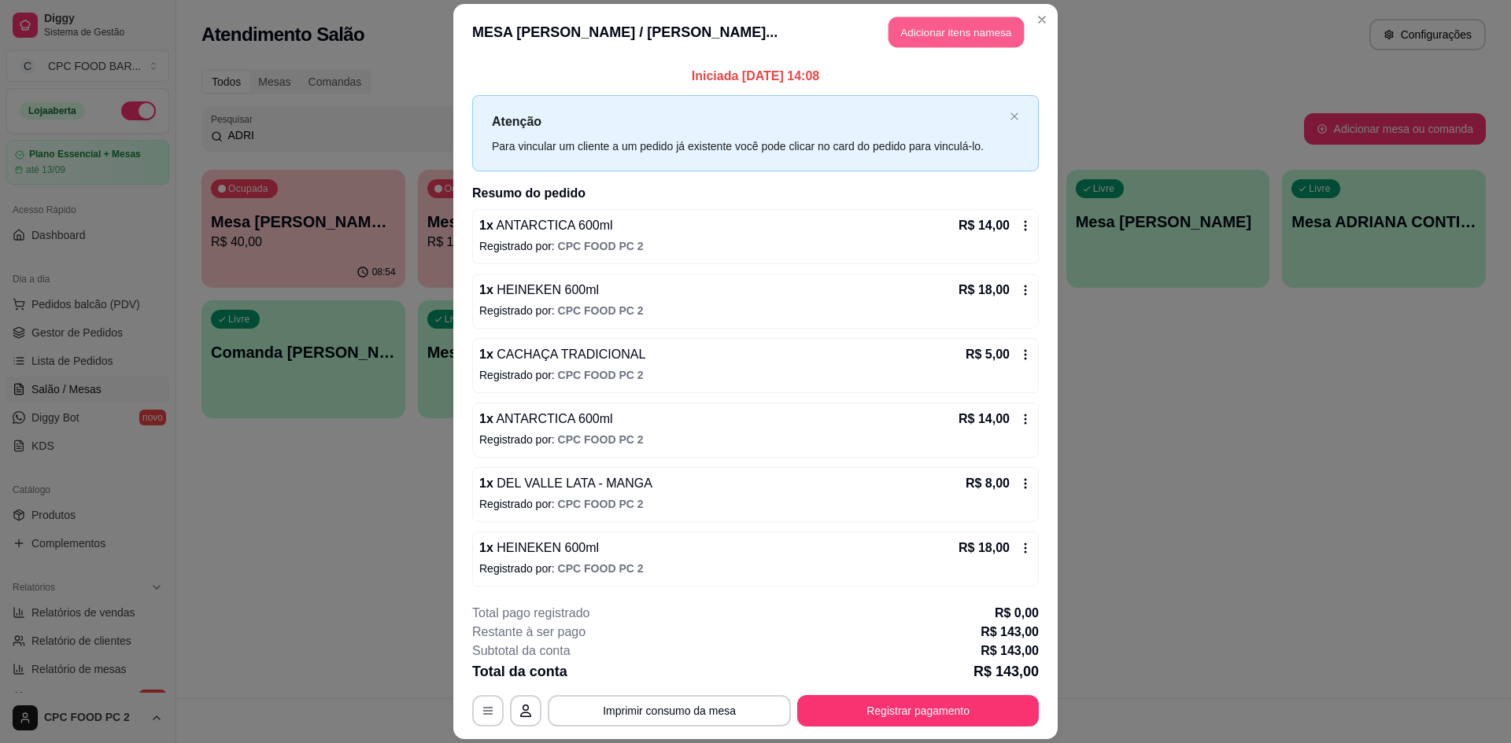
click at [939, 32] on button "Adicionar itens na mesa" at bounding box center [955, 32] width 135 height 31
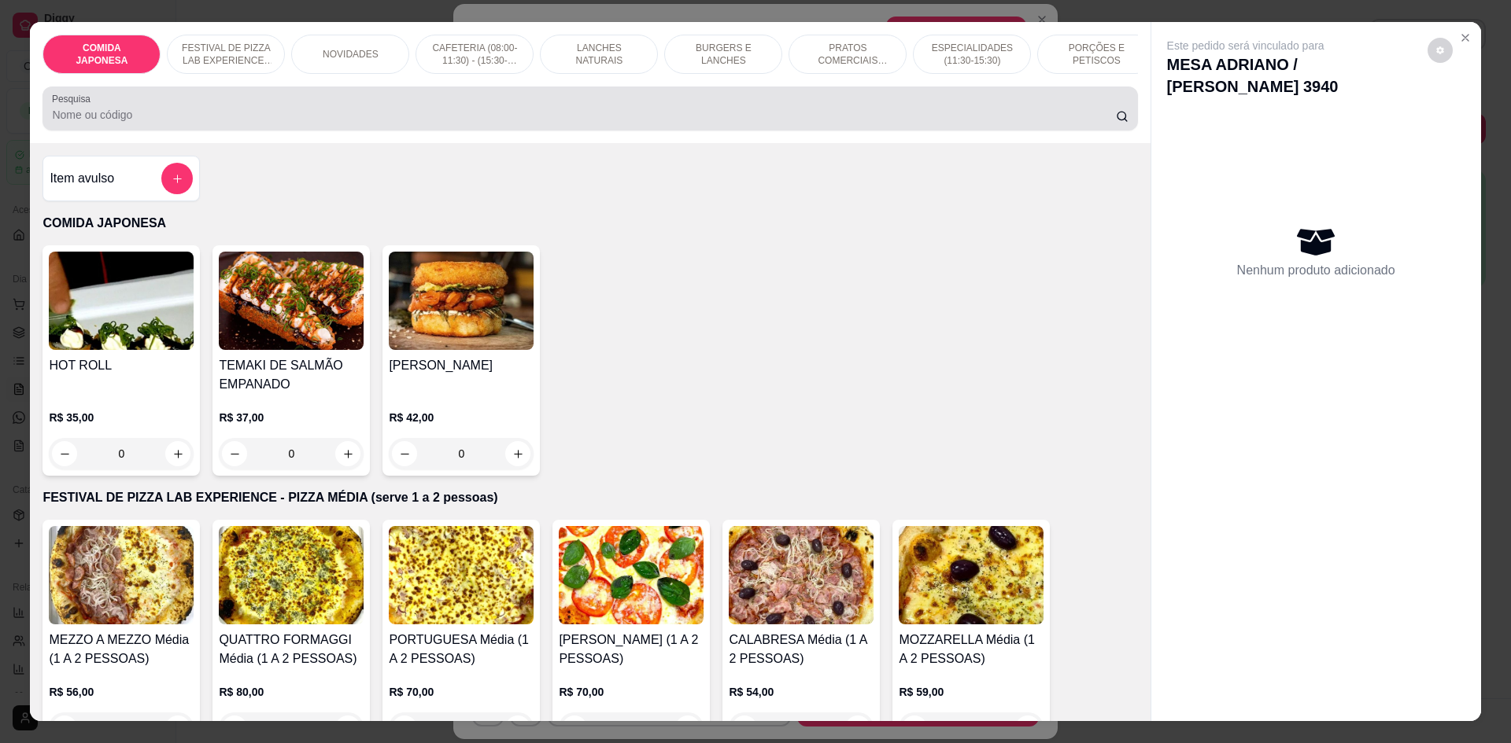
click at [462, 116] on div at bounding box center [589, 108] width 1075 height 31
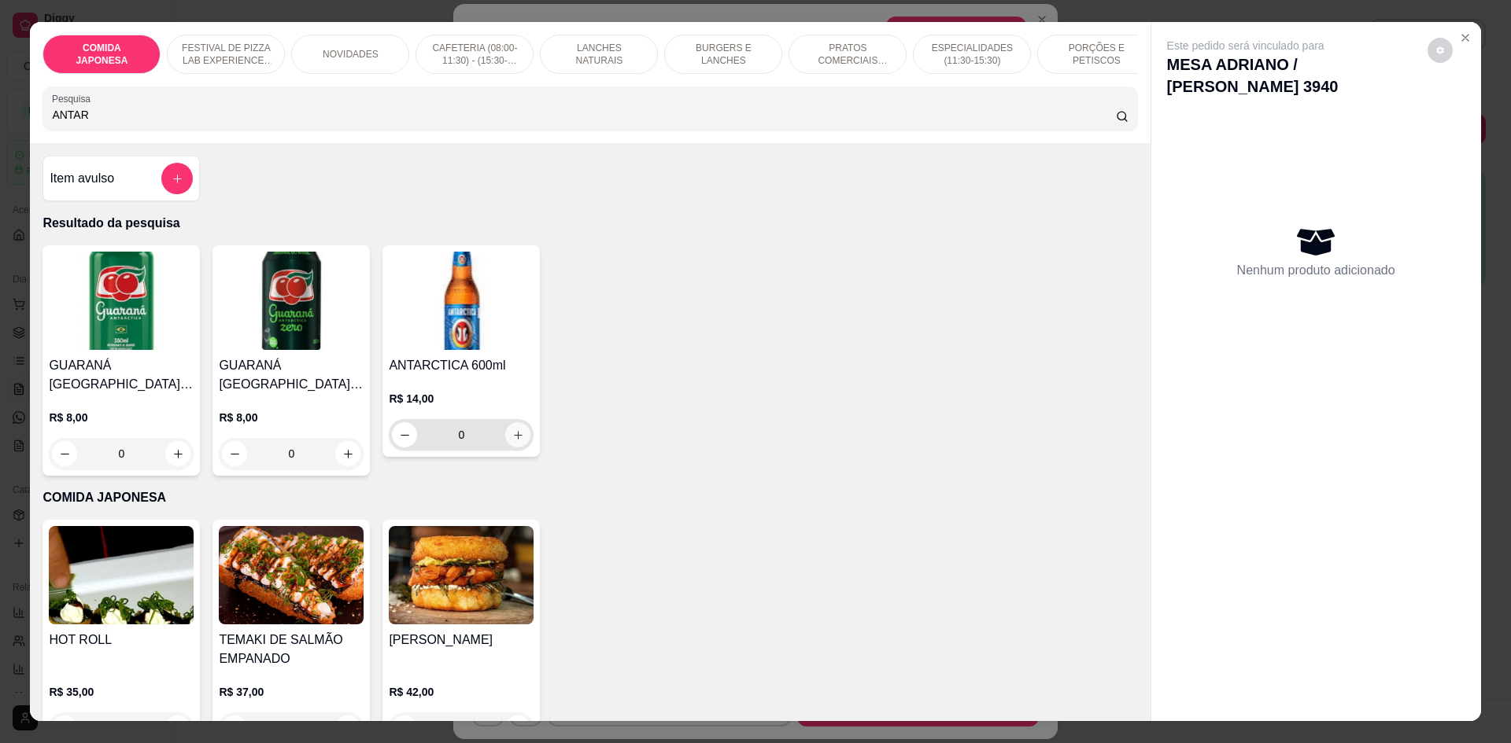
type input "ANTAR"
click at [512, 441] on icon "increase-product-quantity" at bounding box center [518, 436] width 12 height 12
type input "1"
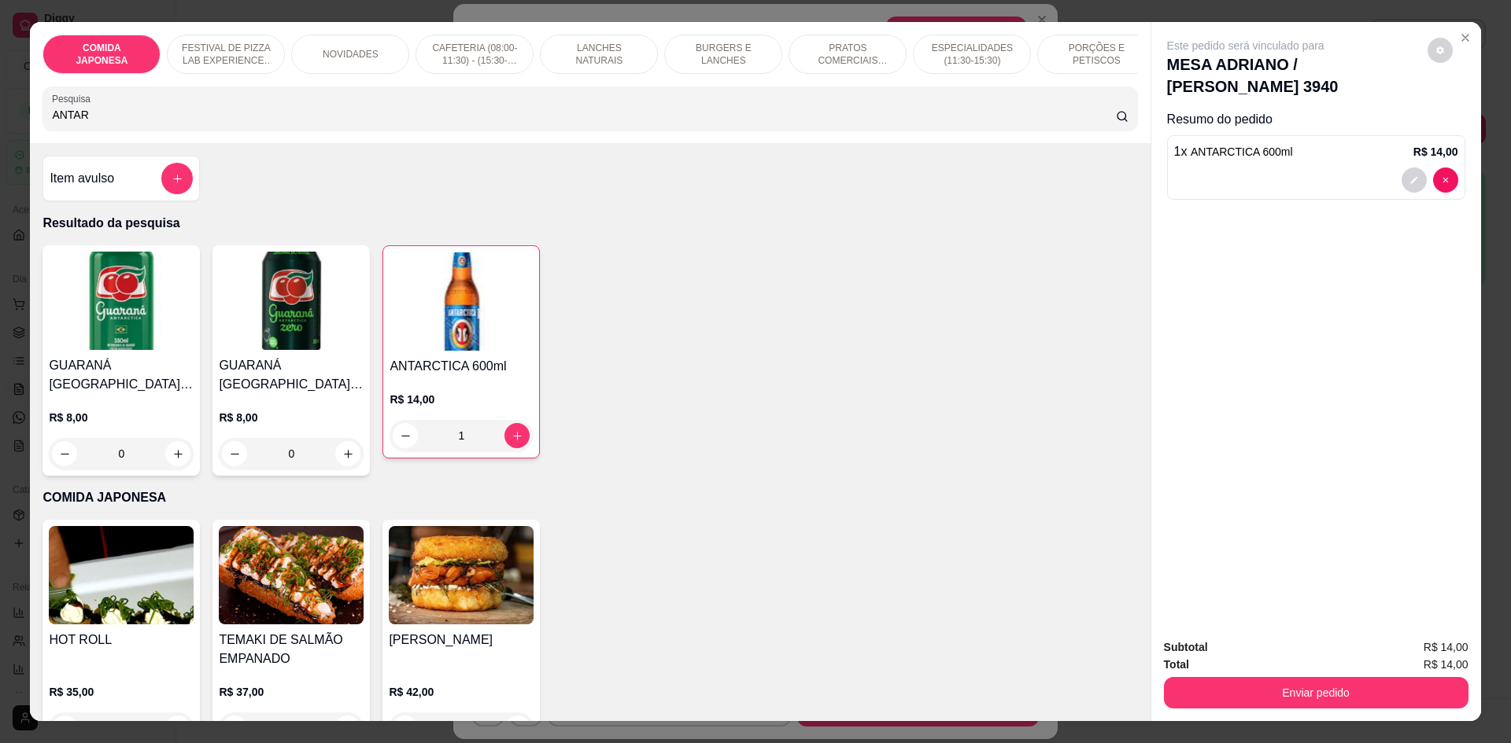
drag, startPoint x: 107, startPoint y: 126, endPoint x: 29, endPoint y: 120, distance: 78.1
click at [30, 120] on div "COMIDA JAPONESA FESTIVAL DE PIZZA LAB EXPERIENCE - PIZZA MÉDIA (serve 1 a 2 pes…" at bounding box center [590, 82] width 1120 height 121
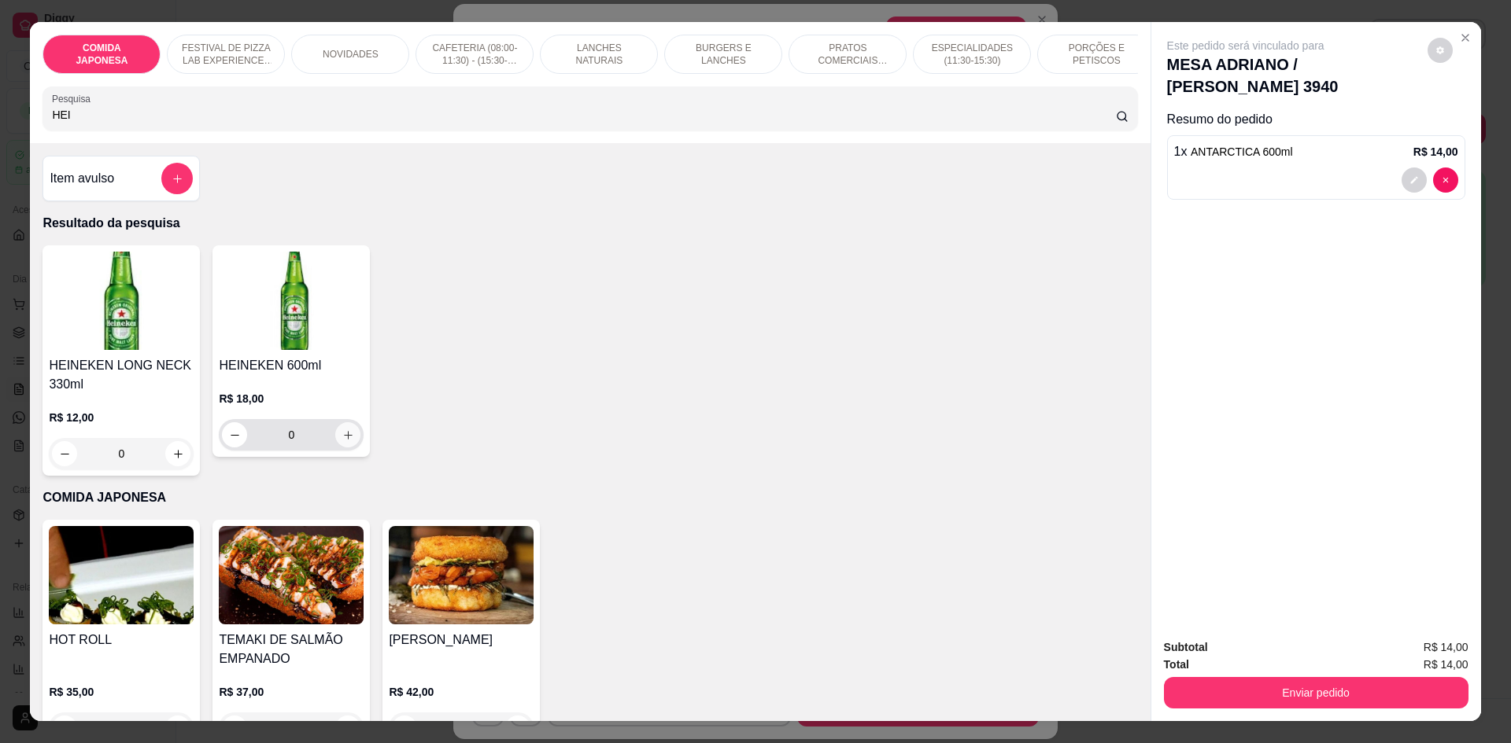
type input "HEI"
click at [335, 440] on button "increase-product-quantity" at bounding box center [347, 434] width 25 height 25
type input "1"
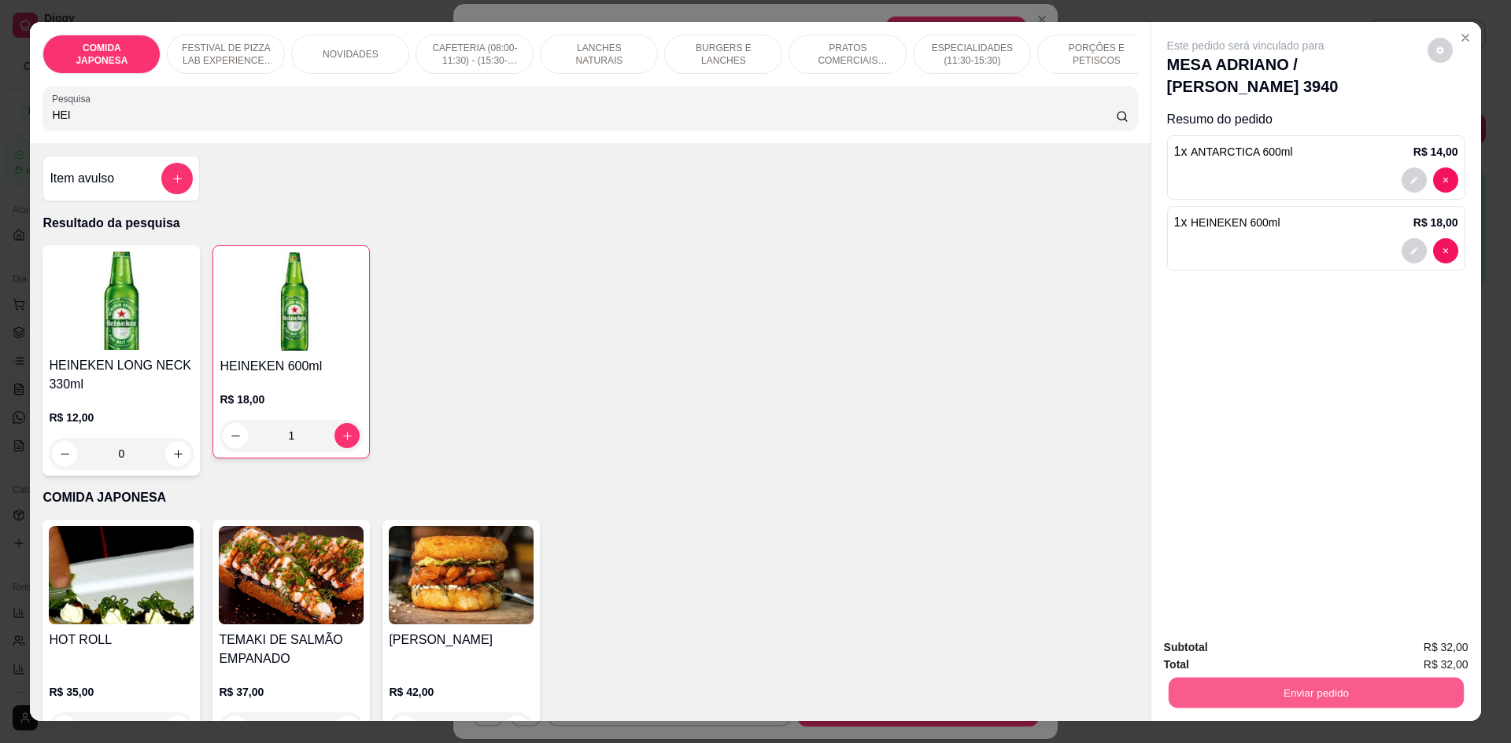
click at [1267, 699] on button "Enviar pedido" at bounding box center [1315, 692] width 295 height 31
click at [1265, 651] on button "Não registrar e enviar pedido" at bounding box center [1264, 655] width 164 height 30
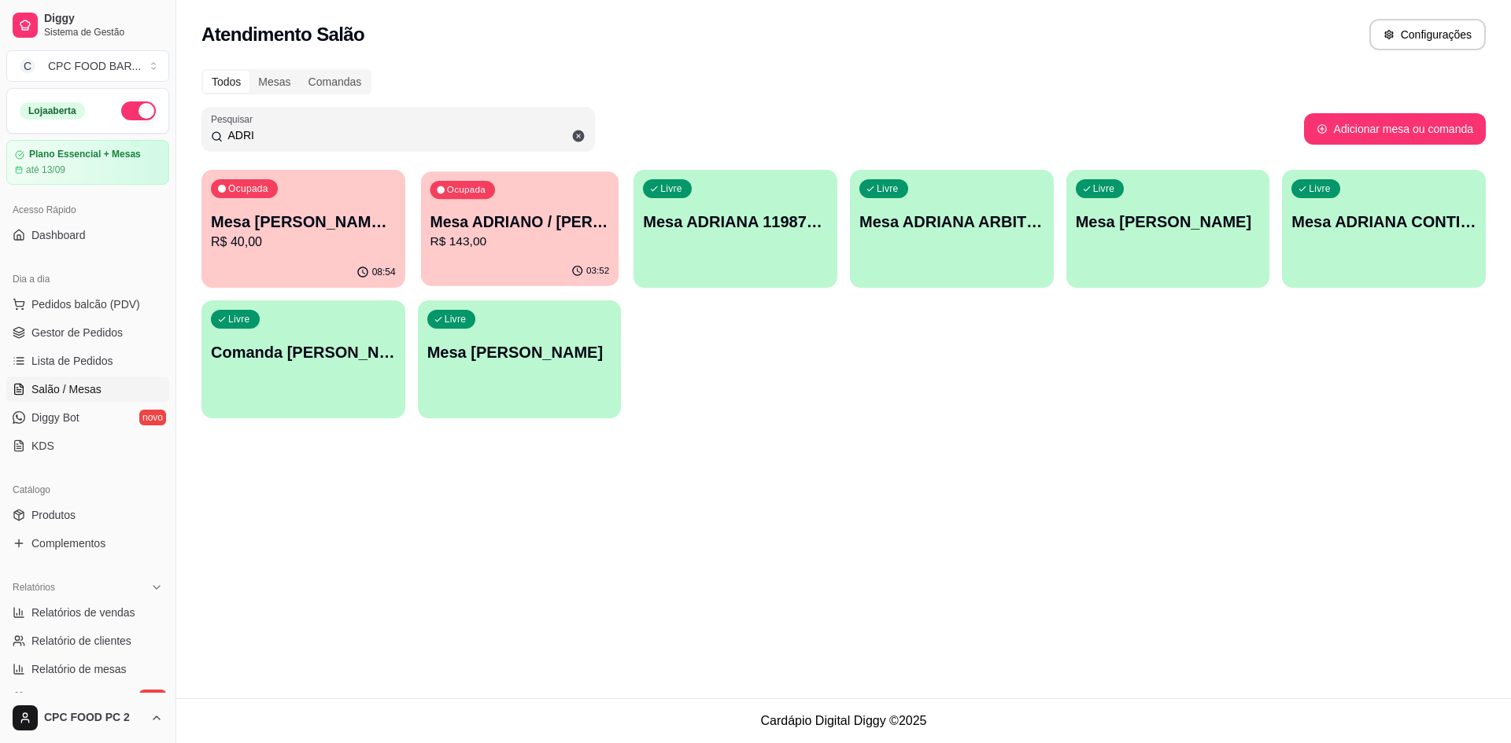
click at [490, 242] on p "R$ 143,00" at bounding box center [519, 242] width 179 height 18
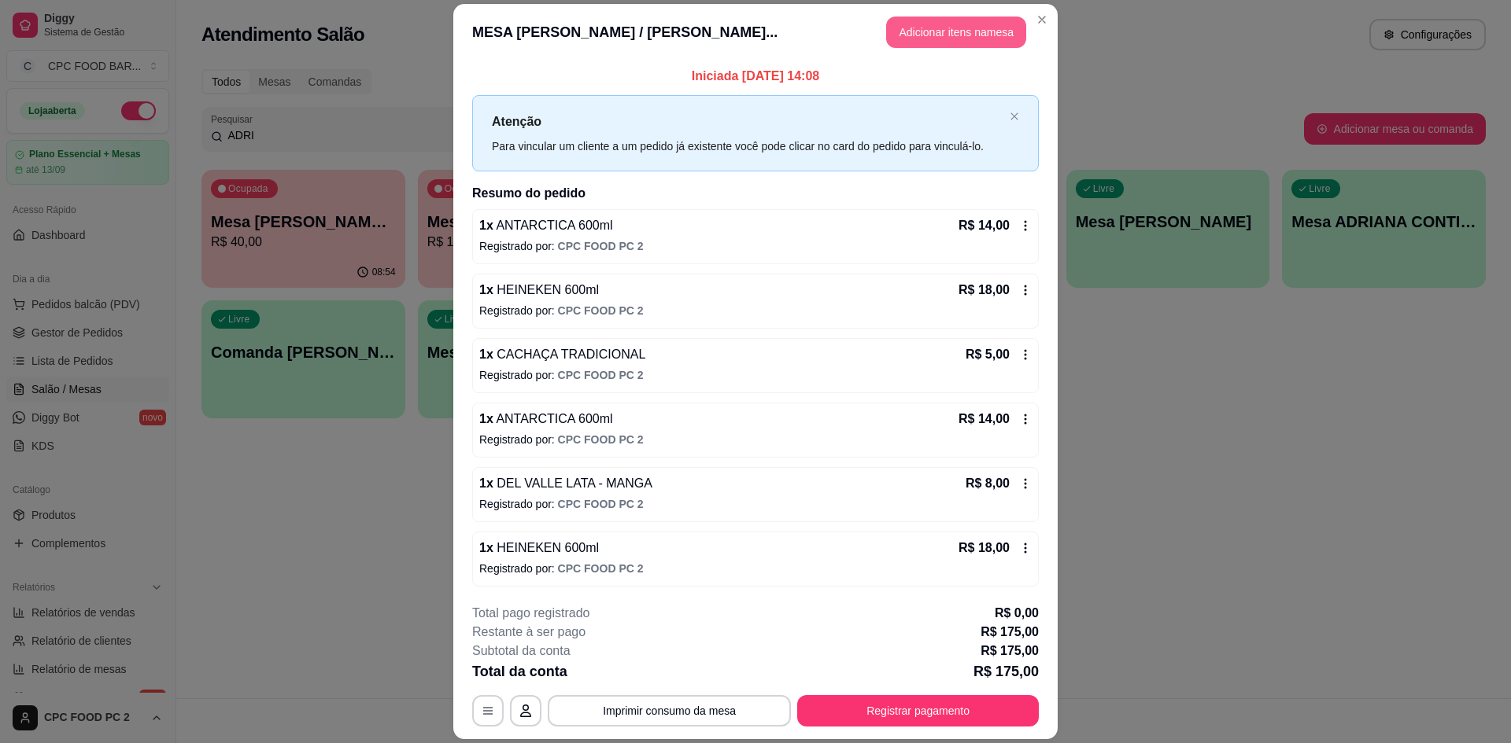
click at [917, 33] on button "Adicionar itens na mesa" at bounding box center [956, 32] width 140 height 31
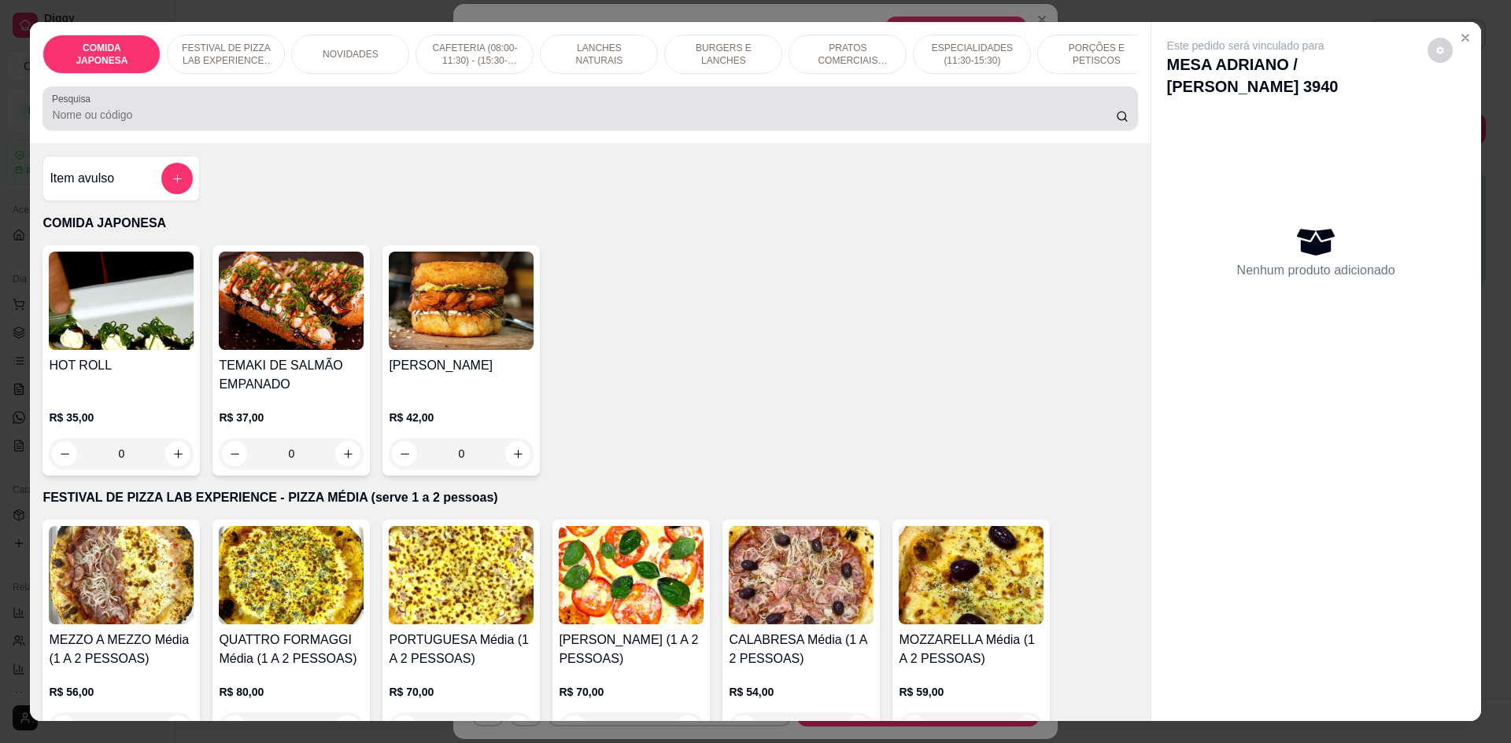
click at [549, 110] on div at bounding box center [589, 108] width 1075 height 31
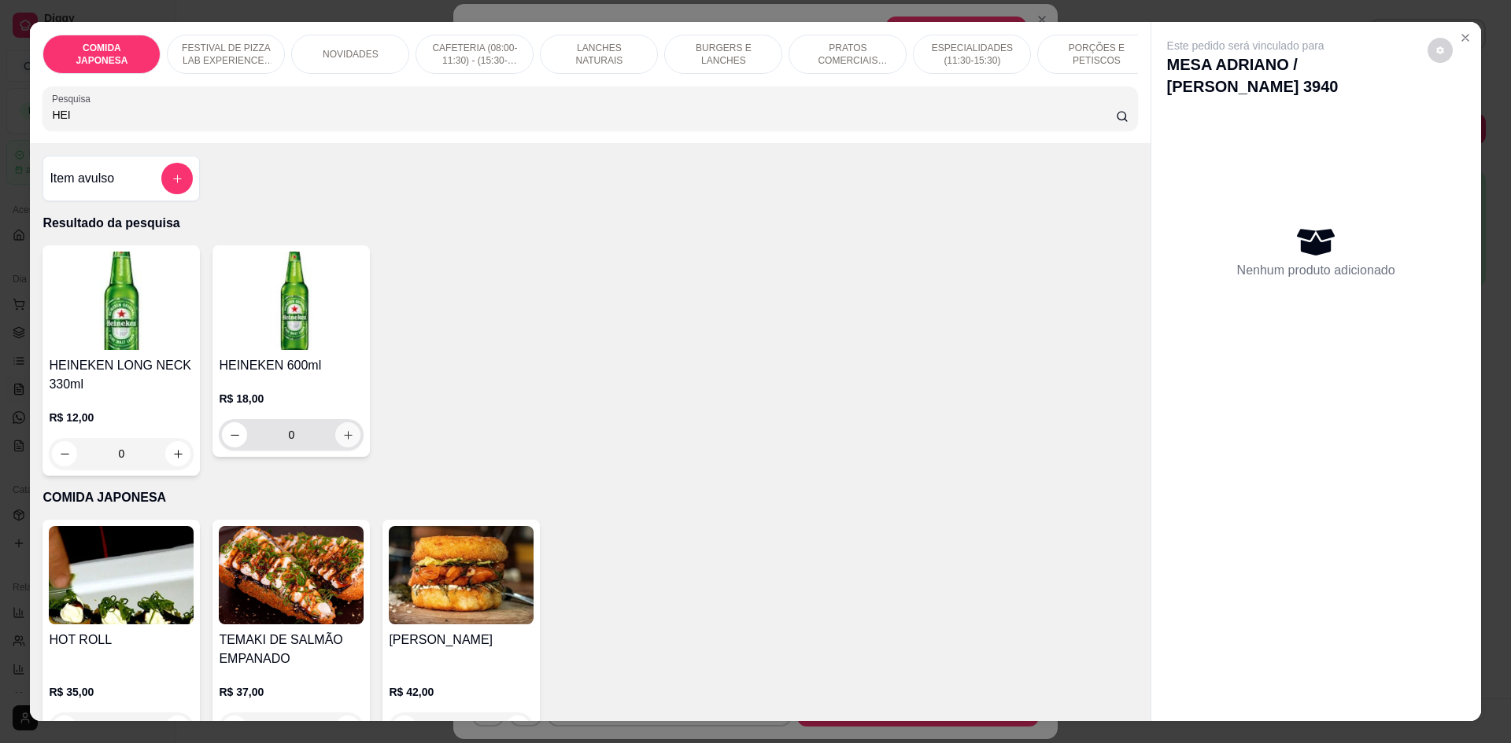
type input "HEI"
click at [344, 439] on icon "increase-product-quantity" at bounding box center [348, 435] width 8 height 8
type input "1"
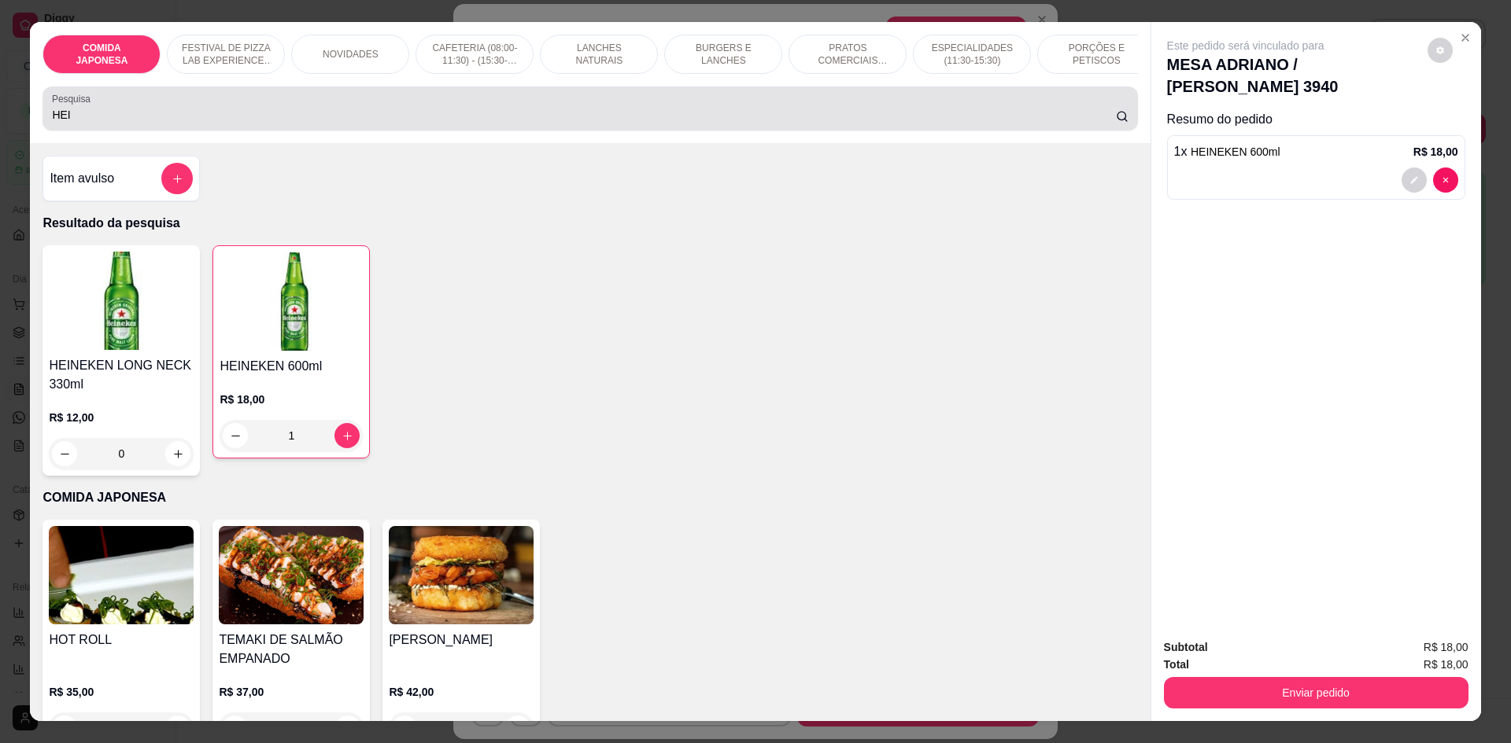
click at [139, 123] on input "HEI" at bounding box center [583, 115] width 1063 height 16
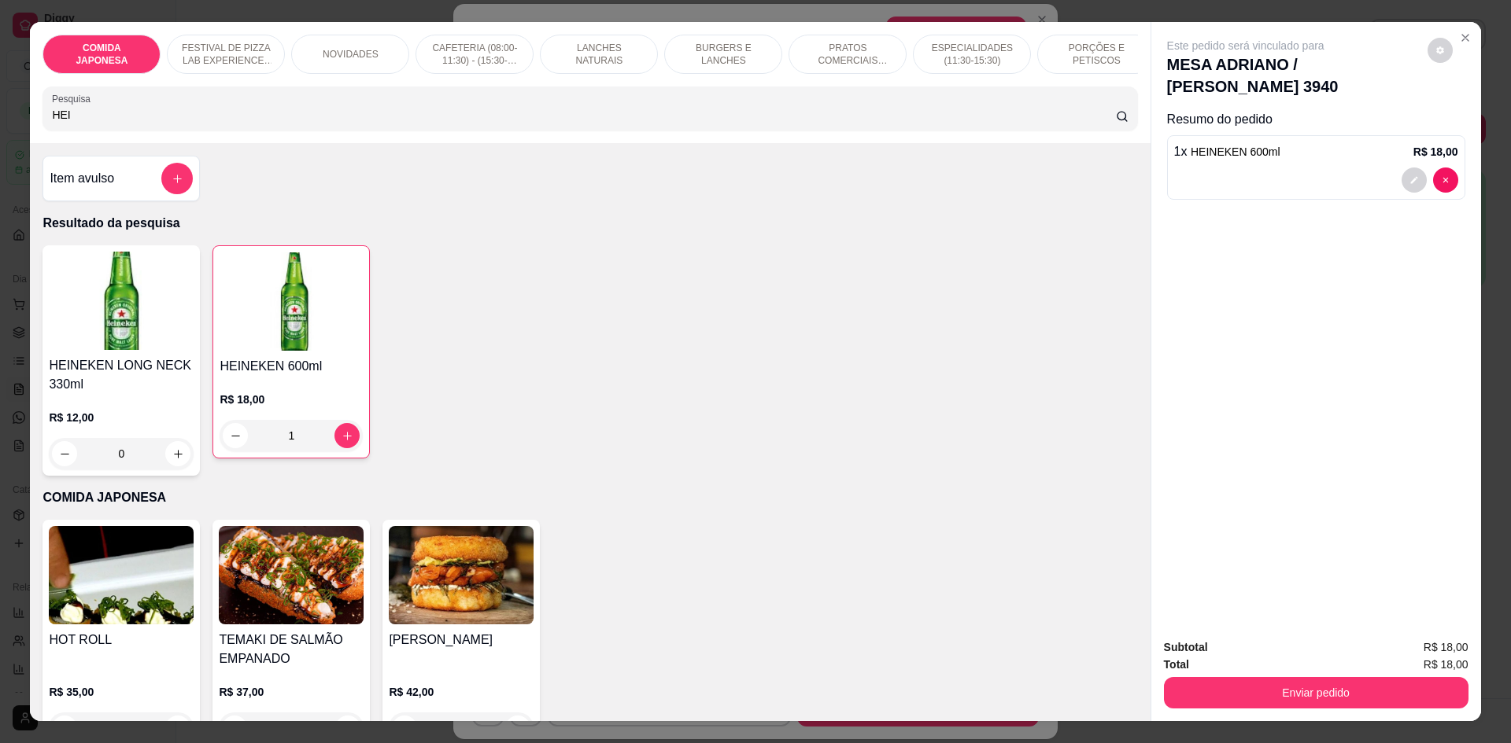
click at [138, 123] on input "HEI" at bounding box center [583, 115] width 1063 height 16
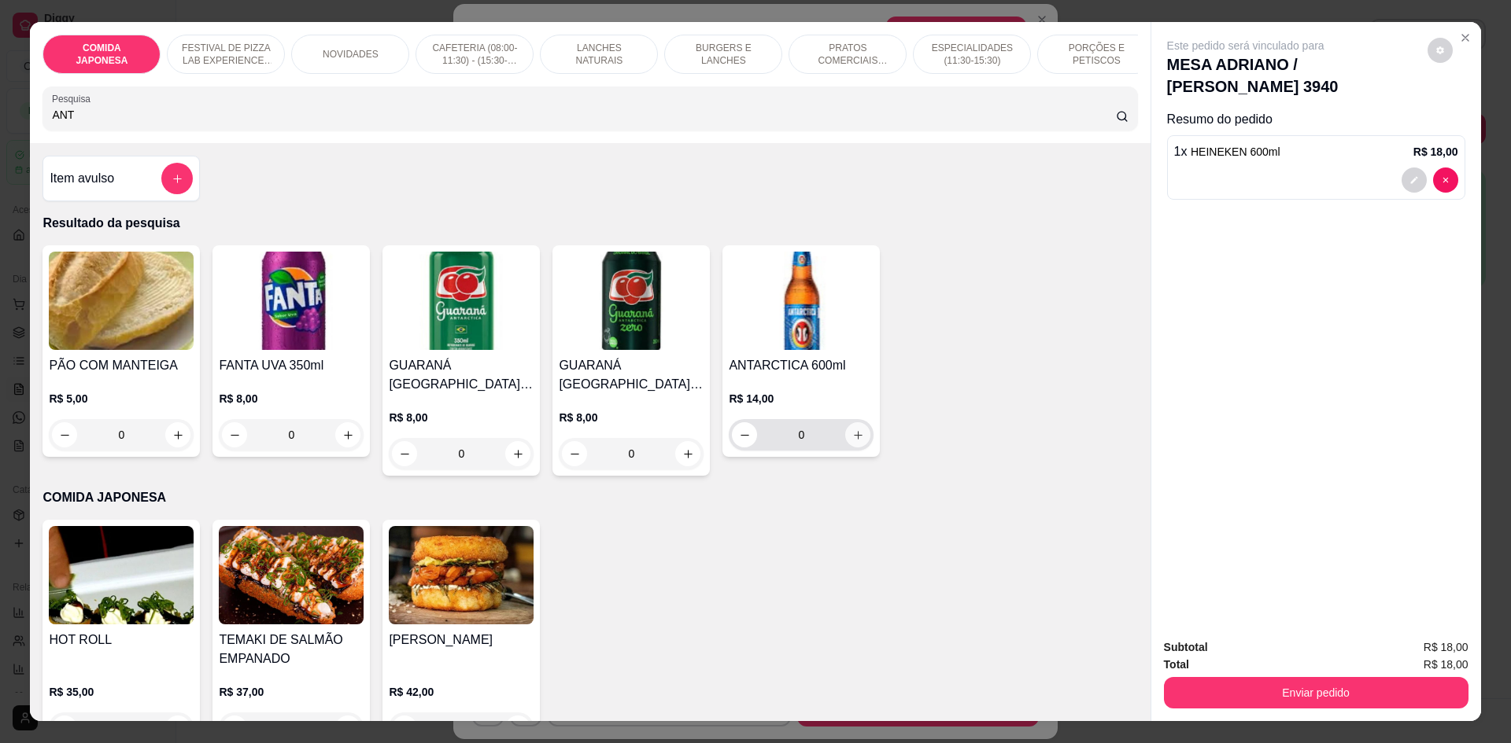
type input "ANT"
click at [852, 441] on icon "increase-product-quantity" at bounding box center [858, 436] width 12 height 12
type input "1"
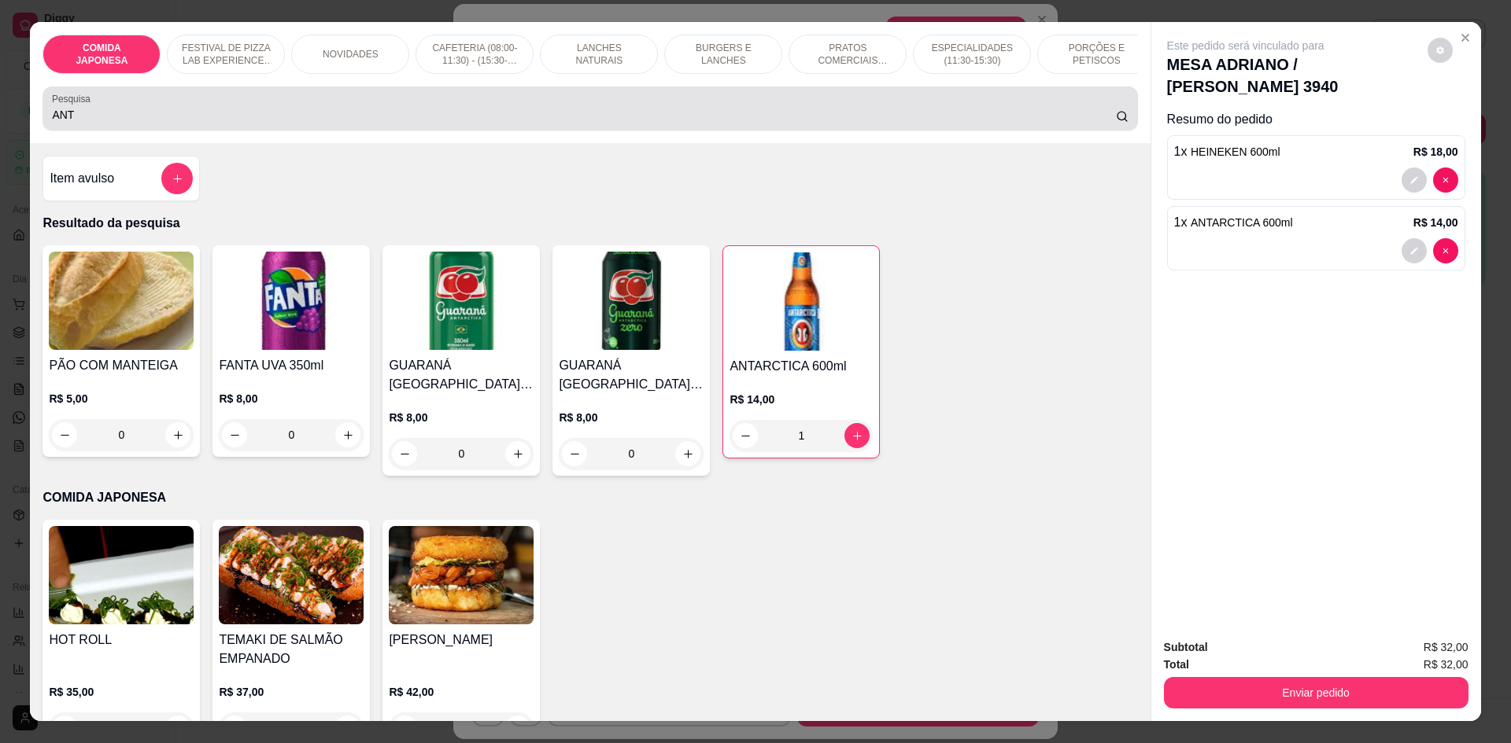
click at [200, 123] on input "ANT" at bounding box center [583, 115] width 1063 height 16
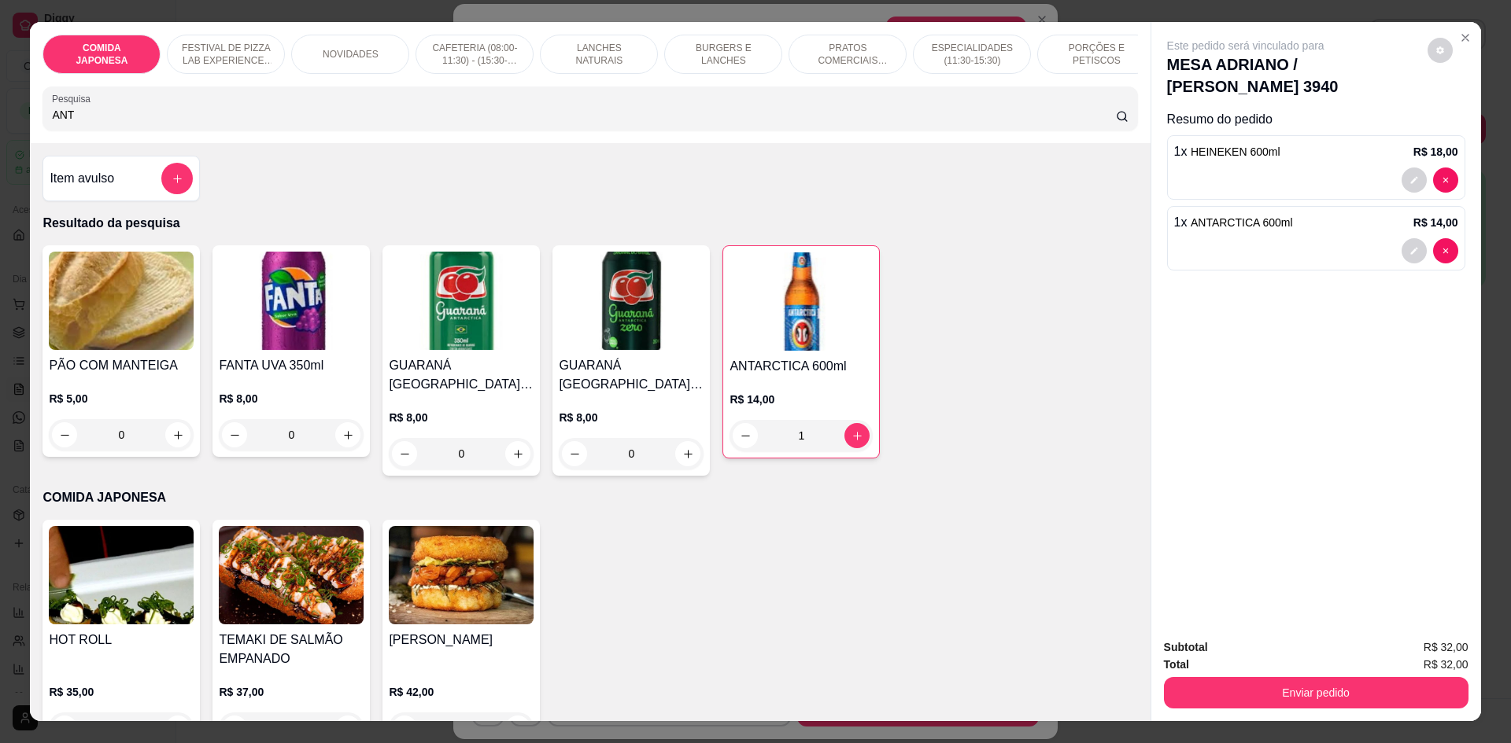
click at [200, 123] on input "ANT" at bounding box center [583, 115] width 1063 height 16
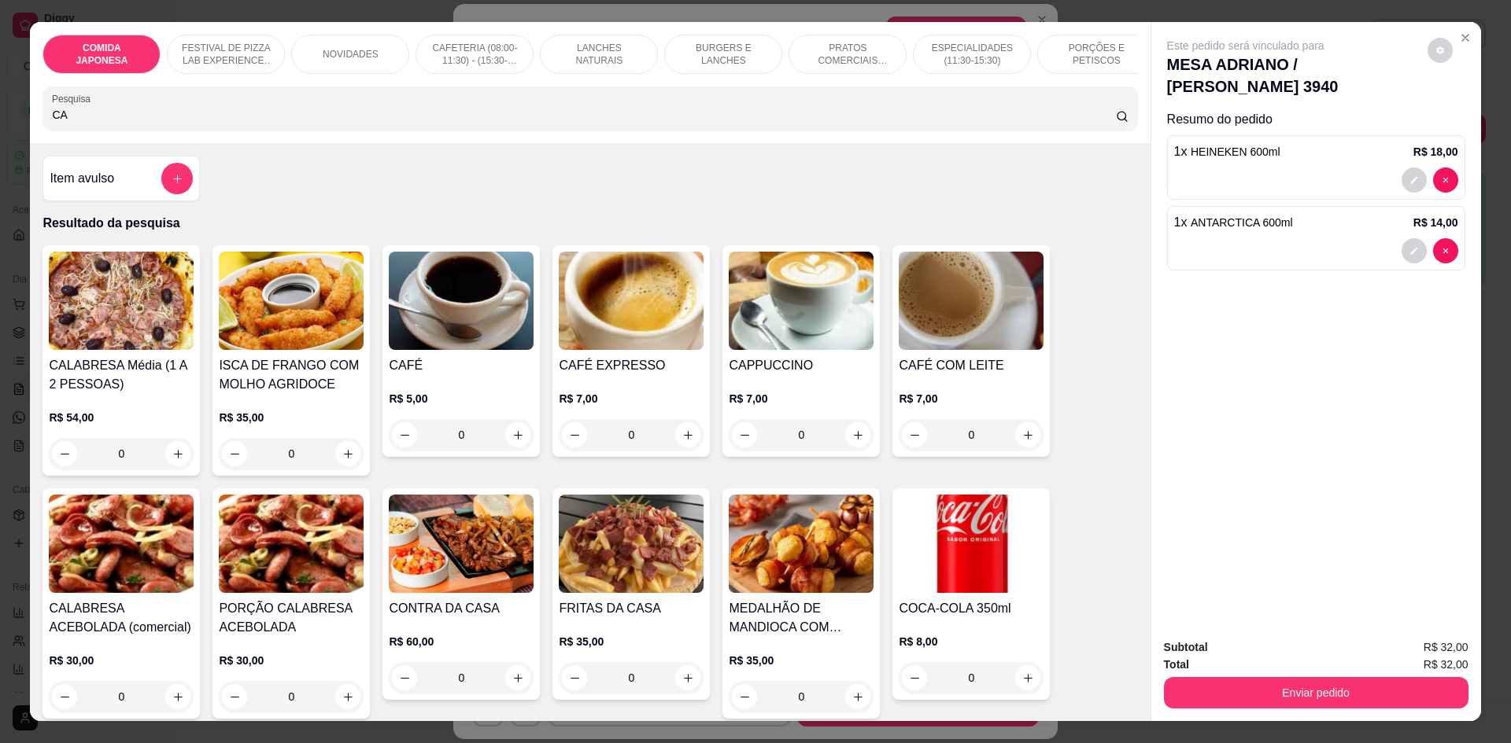
type input "C"
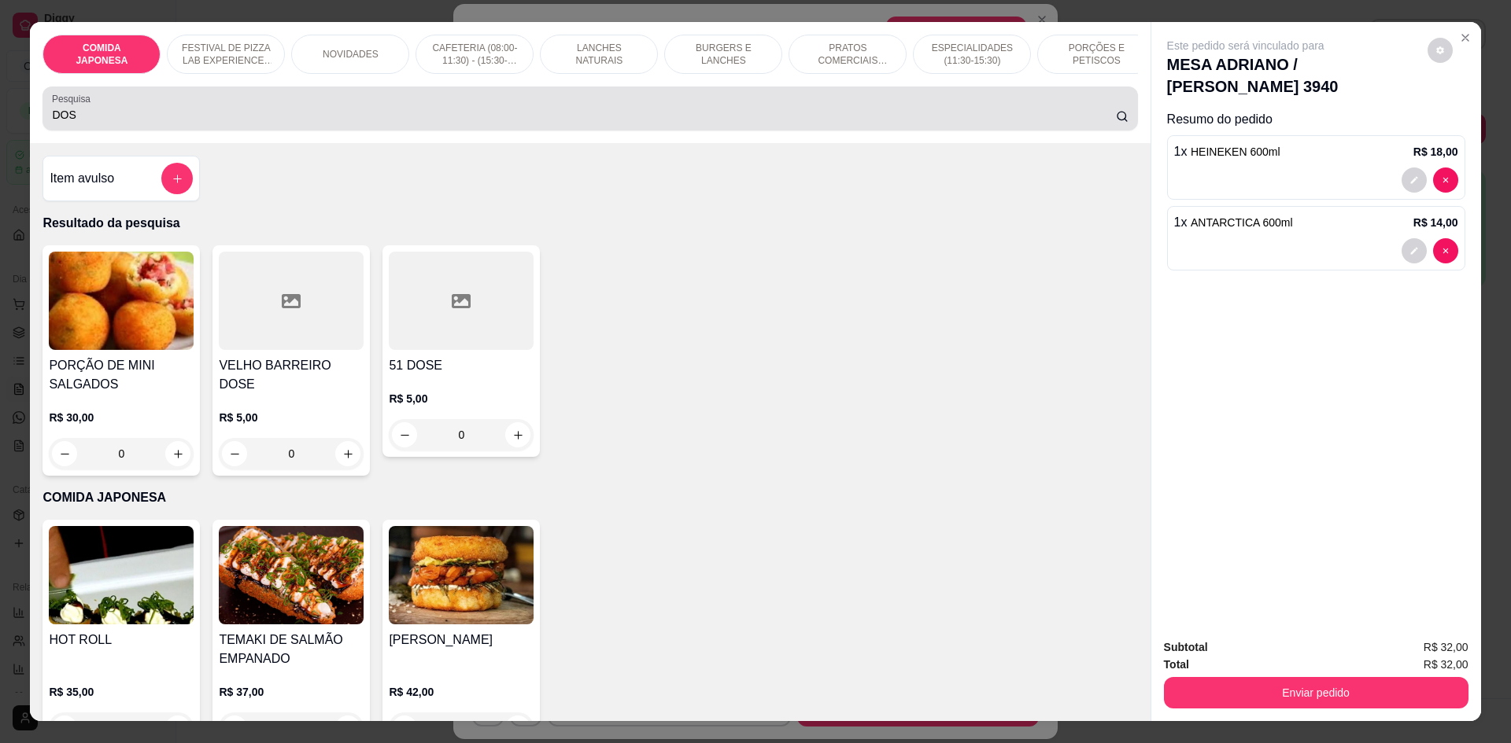
click at [943, 111] on div "DOS" at bounding box center [589, 108] width 1075 height 31
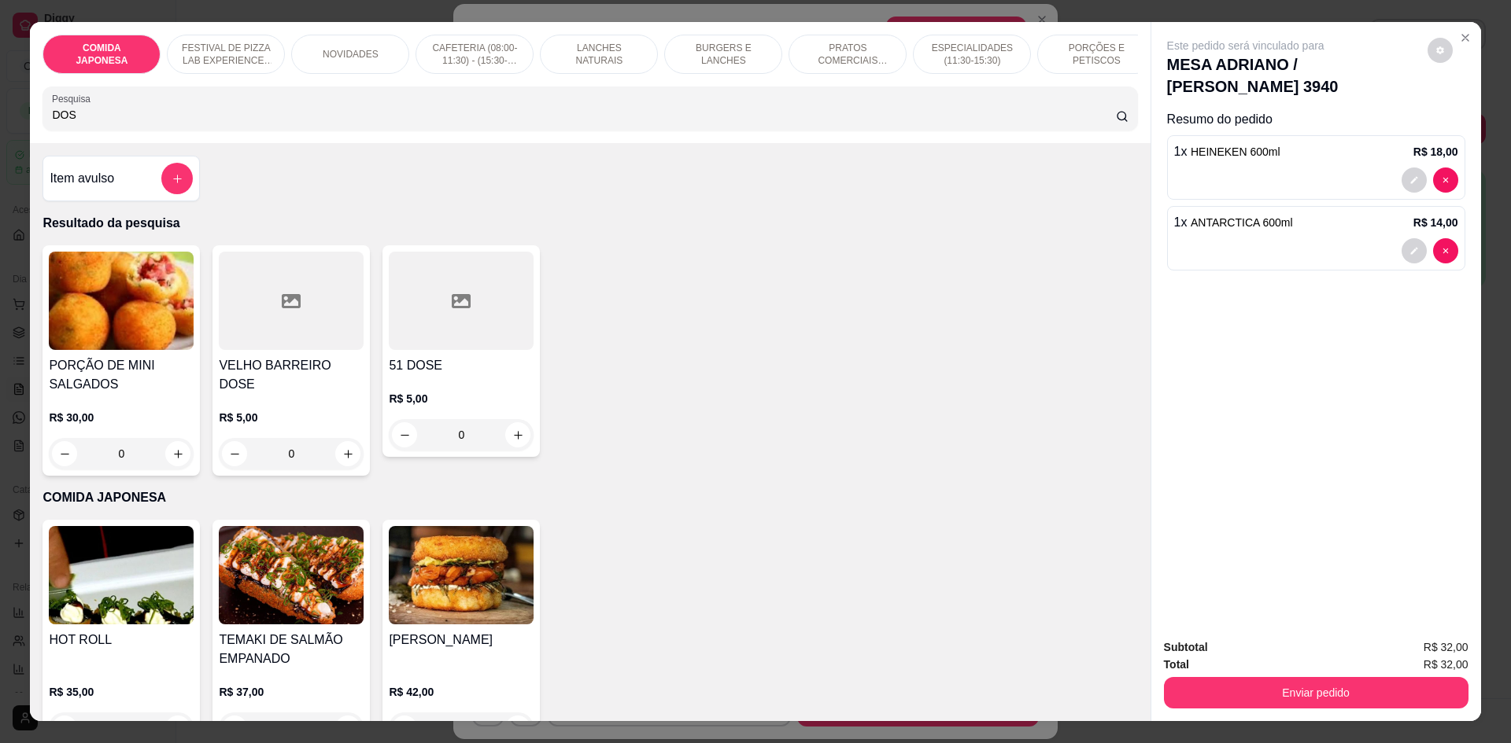
click at [942, 110] on div "DOS" at bounding box center [589, 108] width 1075 height 31
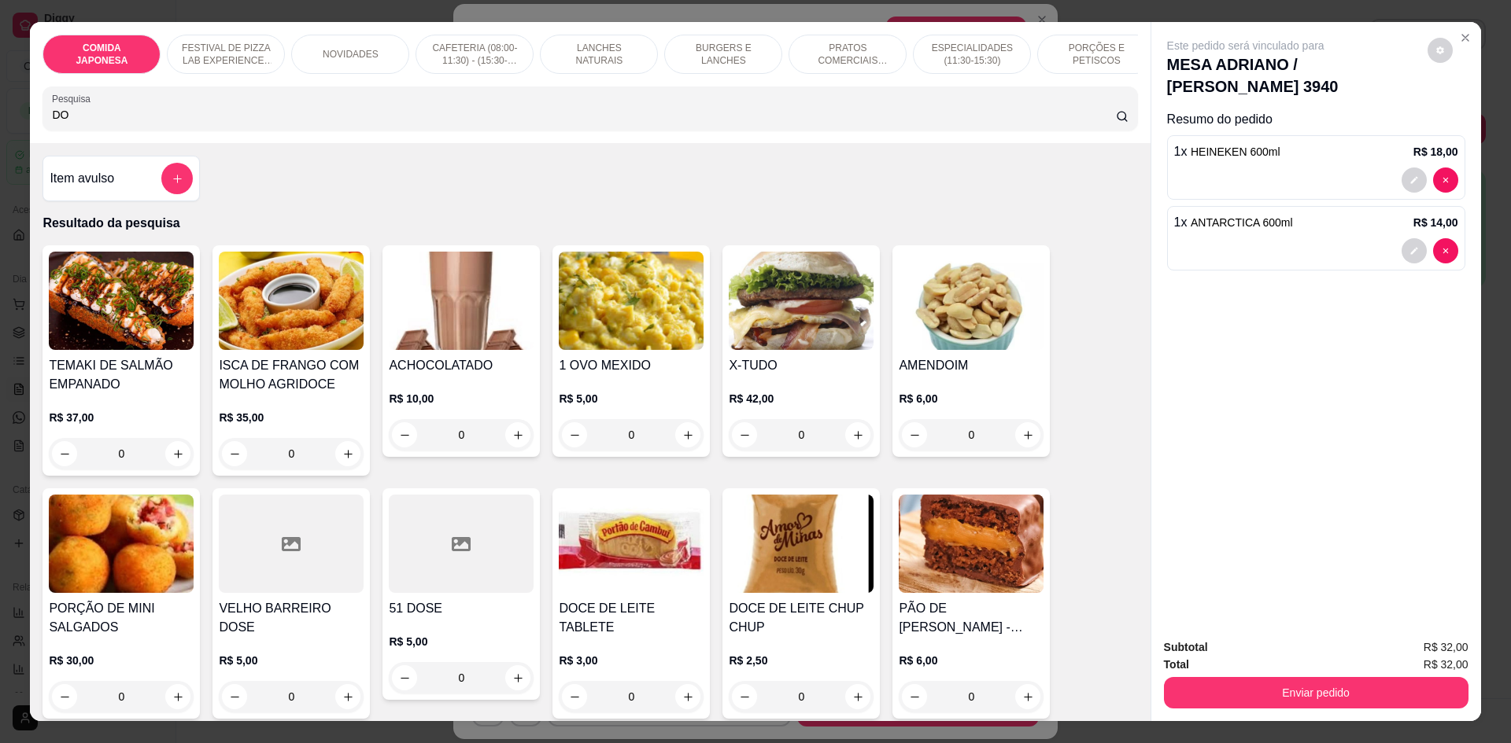
type input "D"
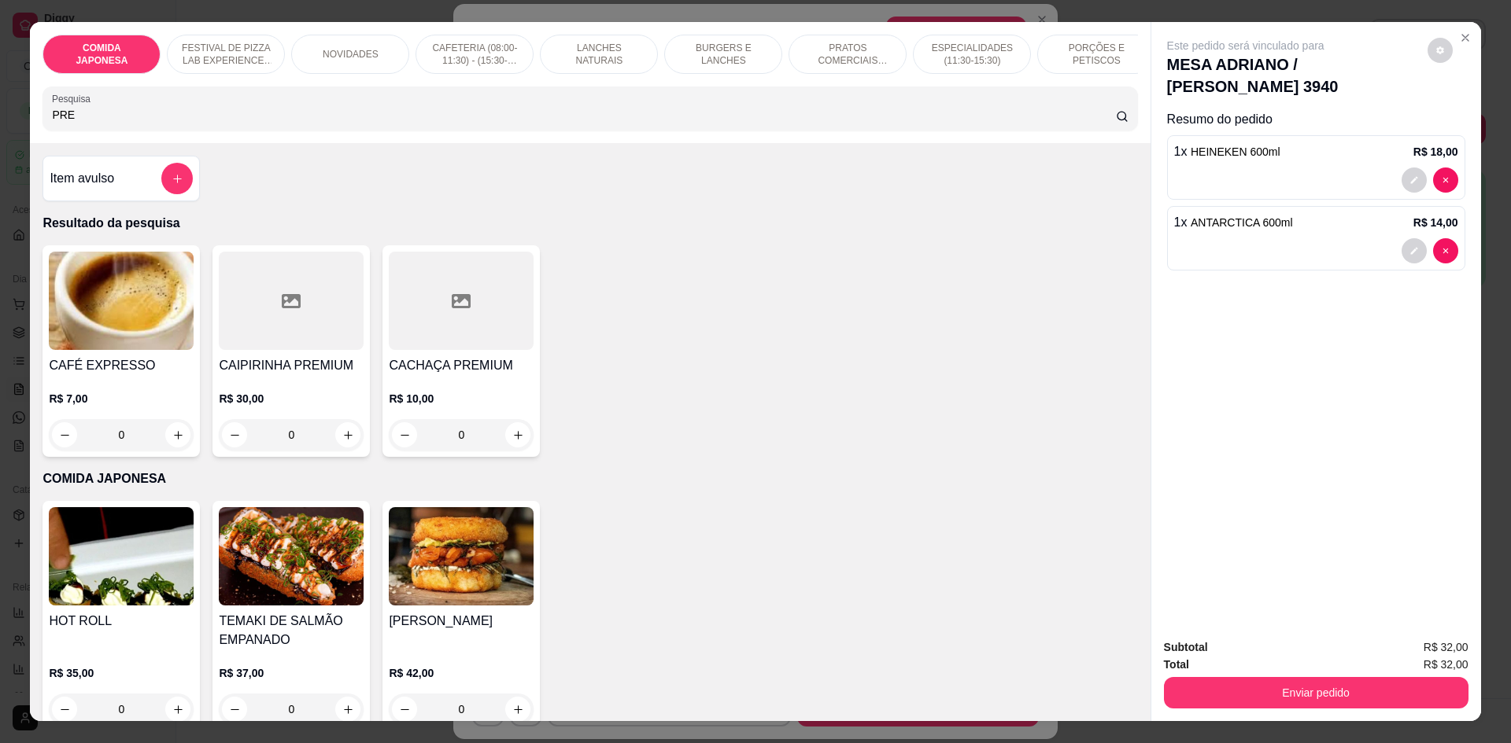
click at [388, 123] on input "PRE" at bounding box center [583, 115] width 1063 height 16
click at [385, 123] on input "PRE" at bounding box center [583, 115] width 1063 height 16
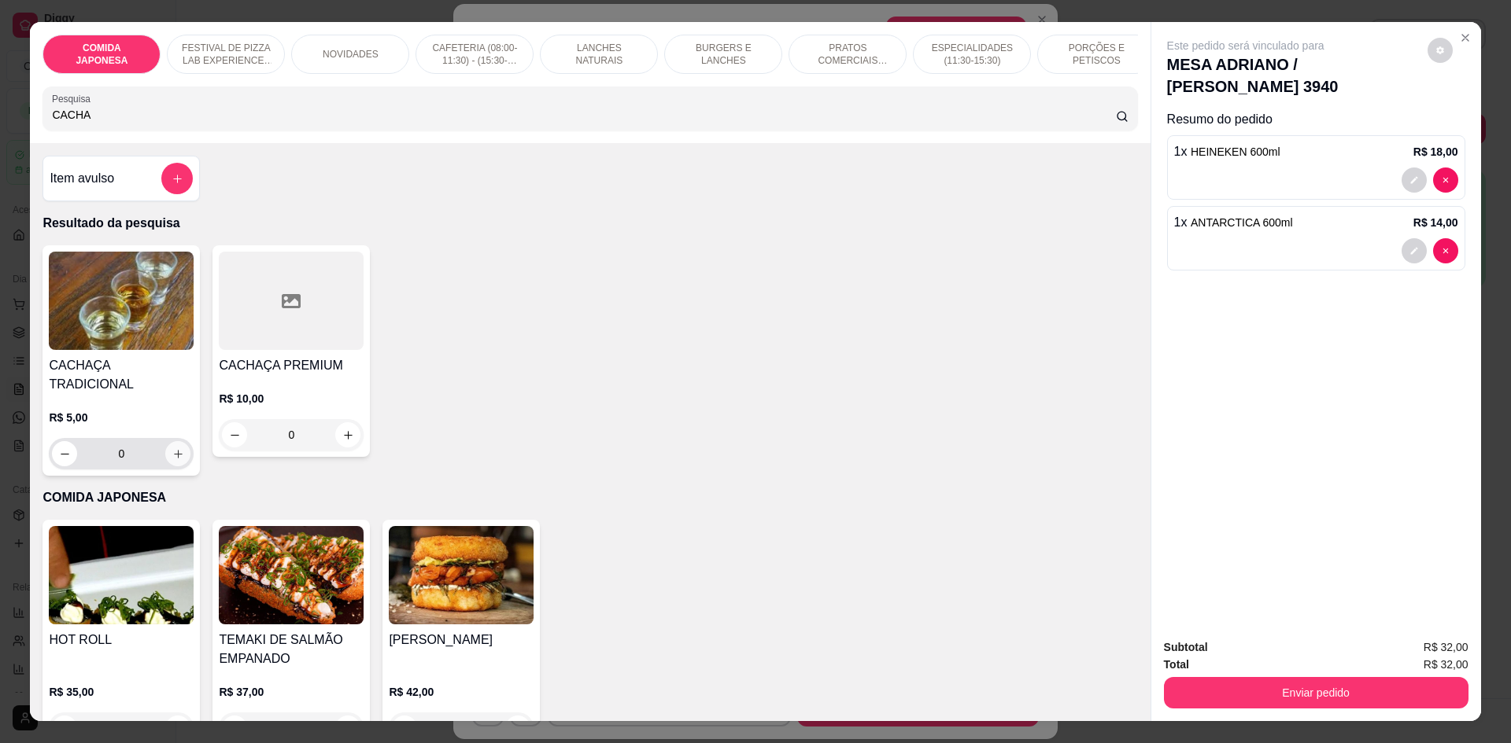
type input "CACHA"
click at [174, 448] on icon "increase-product-quantity" at bounding box center [178, 454] width 12 height 12
type input "1"
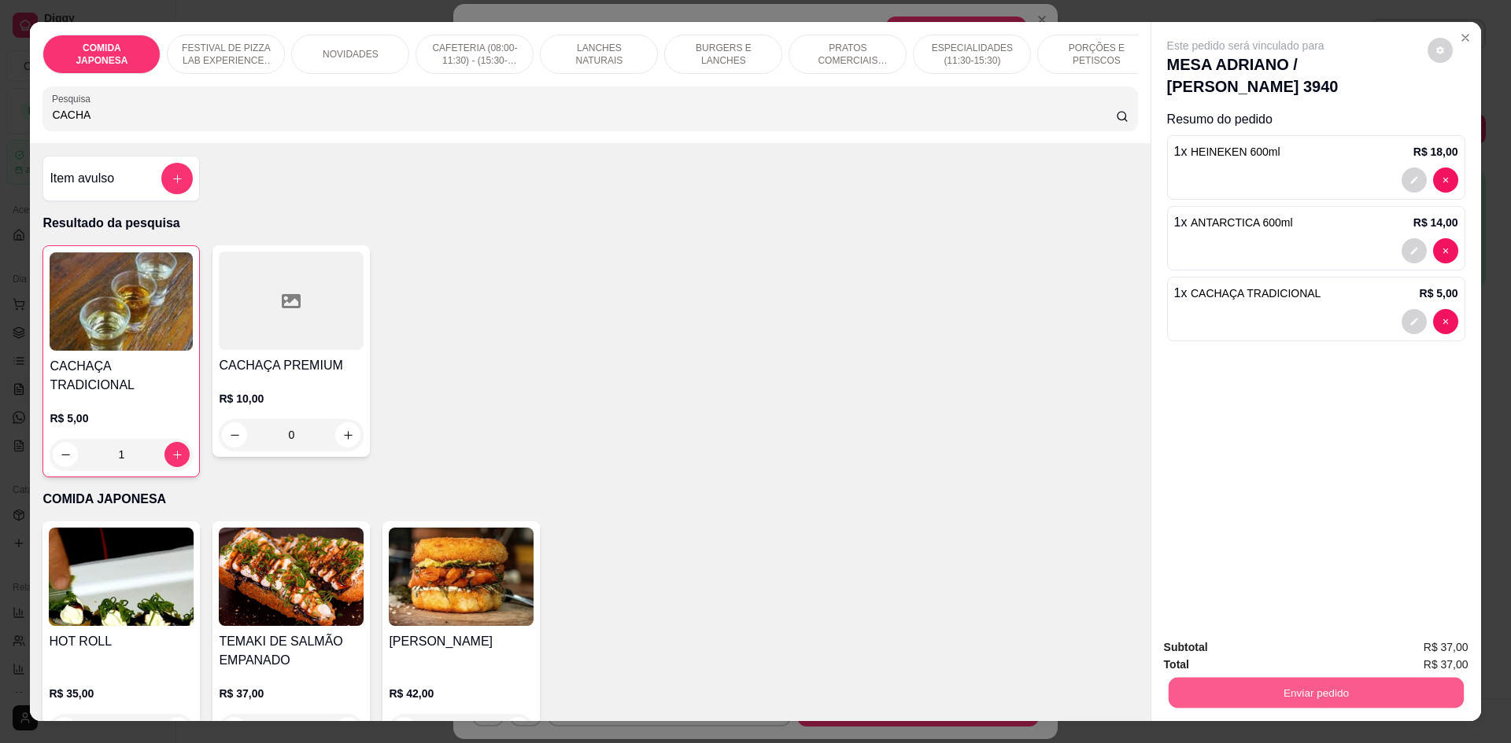
click at [1228, 690] on button "Enviar pedido" at bounding box center [1315, 692] width 295 height 31
click at [1230, 655] on button "Não registrar e enviar pedido" at bounding box center [1264, 655] width 164 height 30
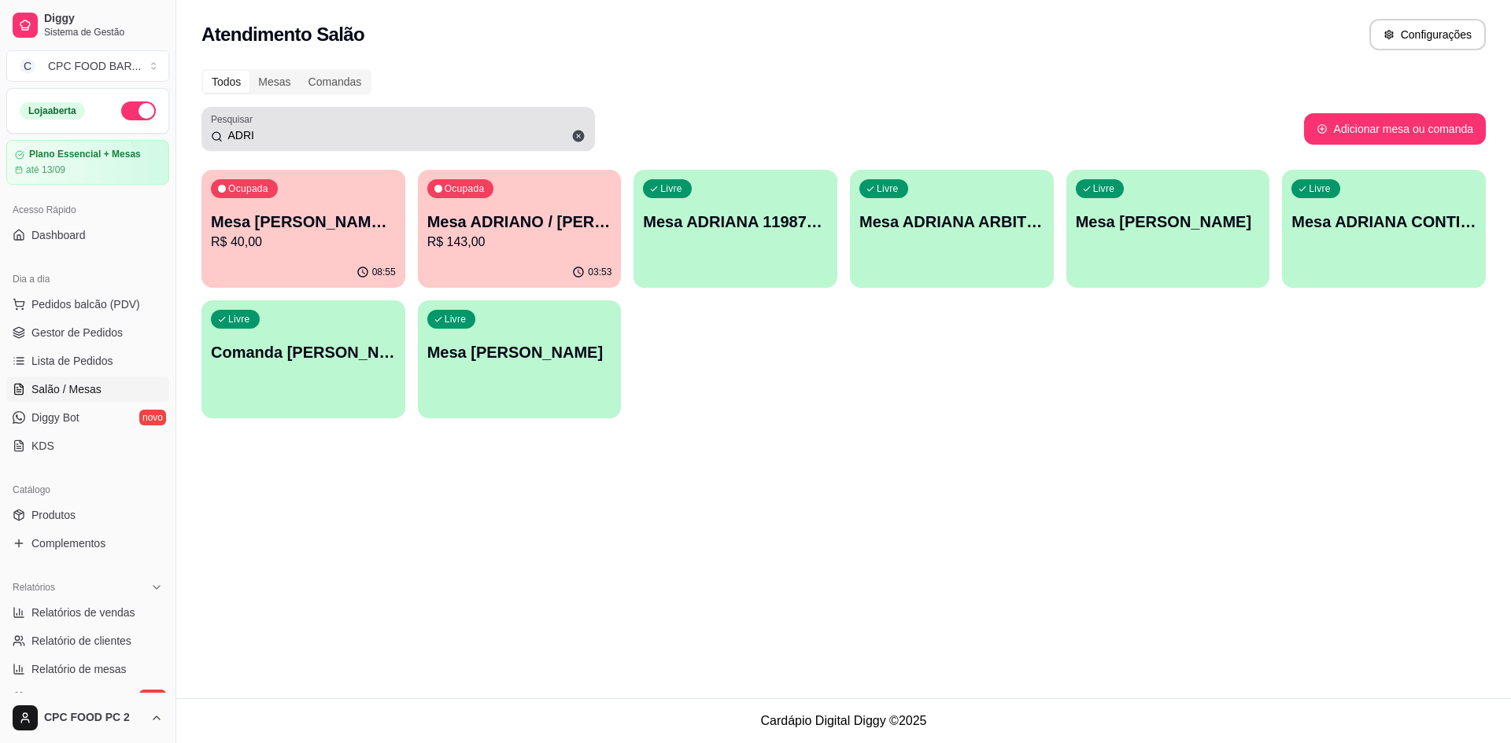
click at [320, 130] on input "ADRI" at bounding box center [404, 135] width 363 height 16
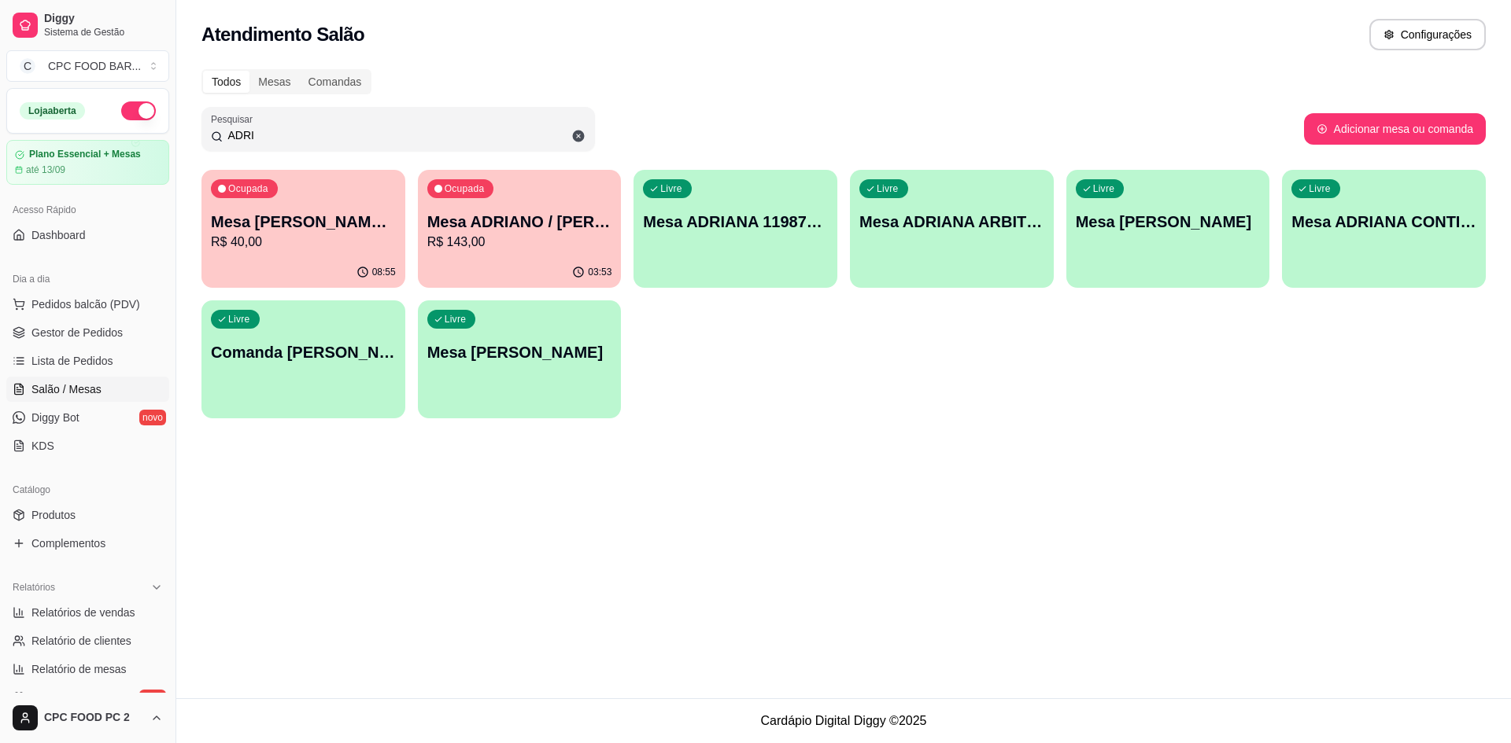
click at [320, 130] on input "ADRI" at bounding box center [404, 135] width 363 height 16
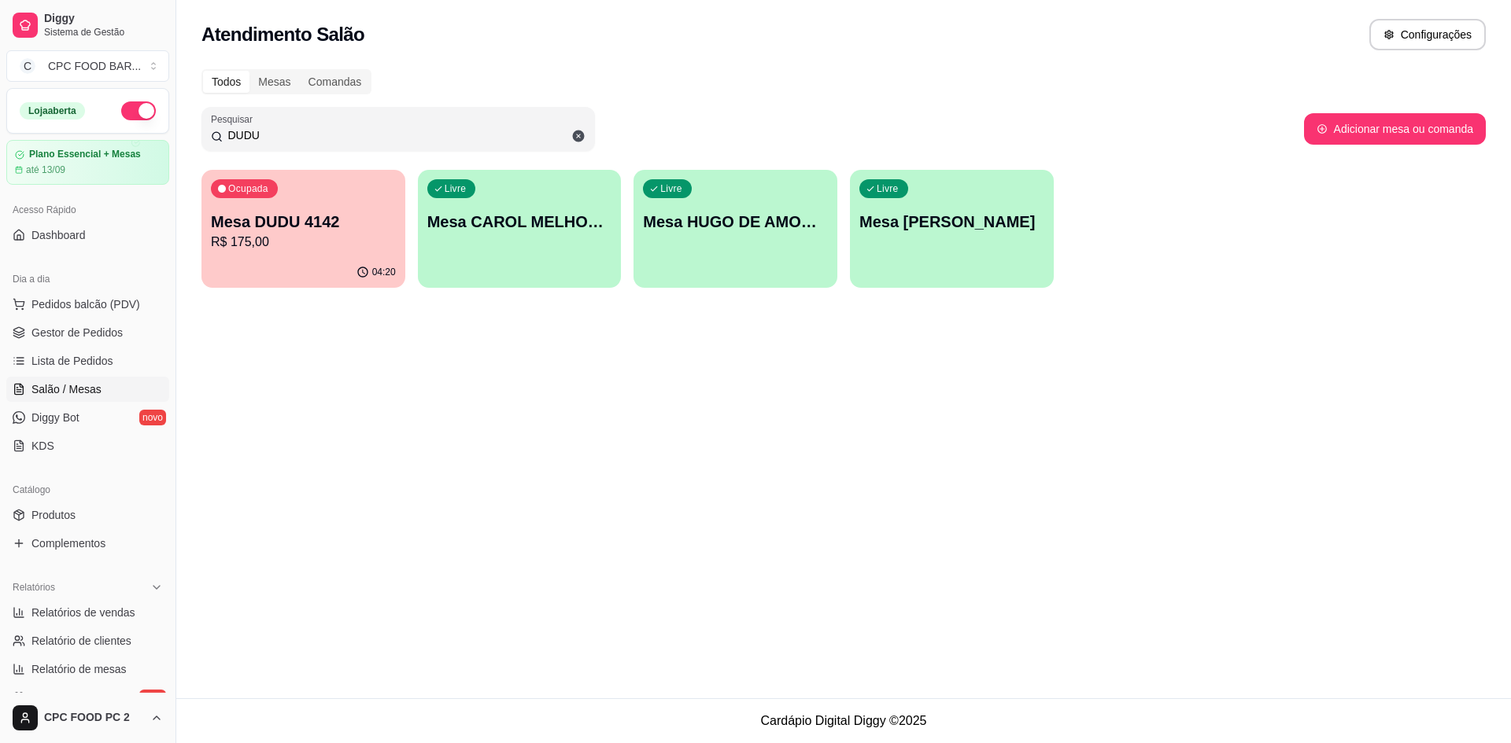
type input "DUDU"
click at [275, 217] on p "Mesa DUDU 4142" at bounding box center [303, 222] width 185 height 22
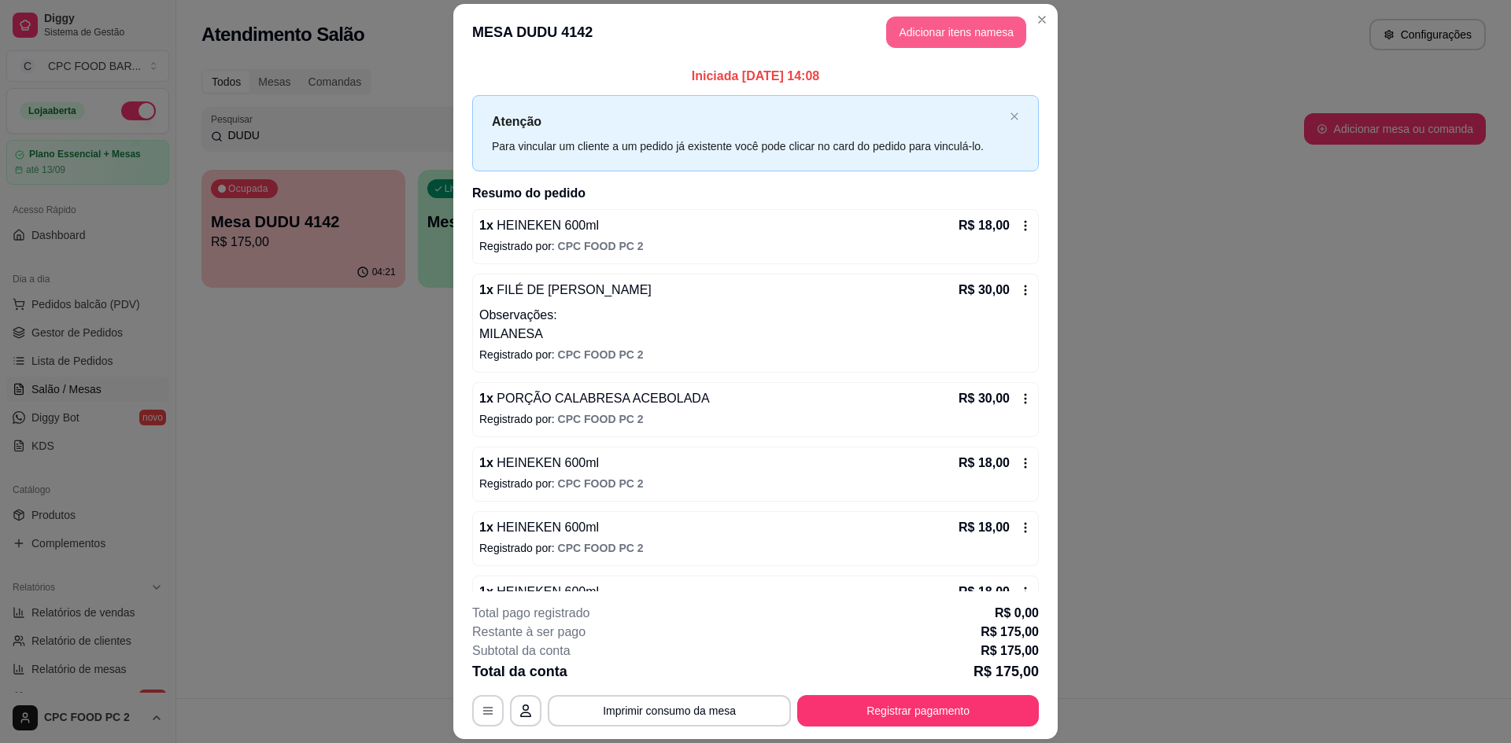
click at [922, 43] on button "Adicionar itens na mesa" at bounding box center [956, 32] width 140 height 31
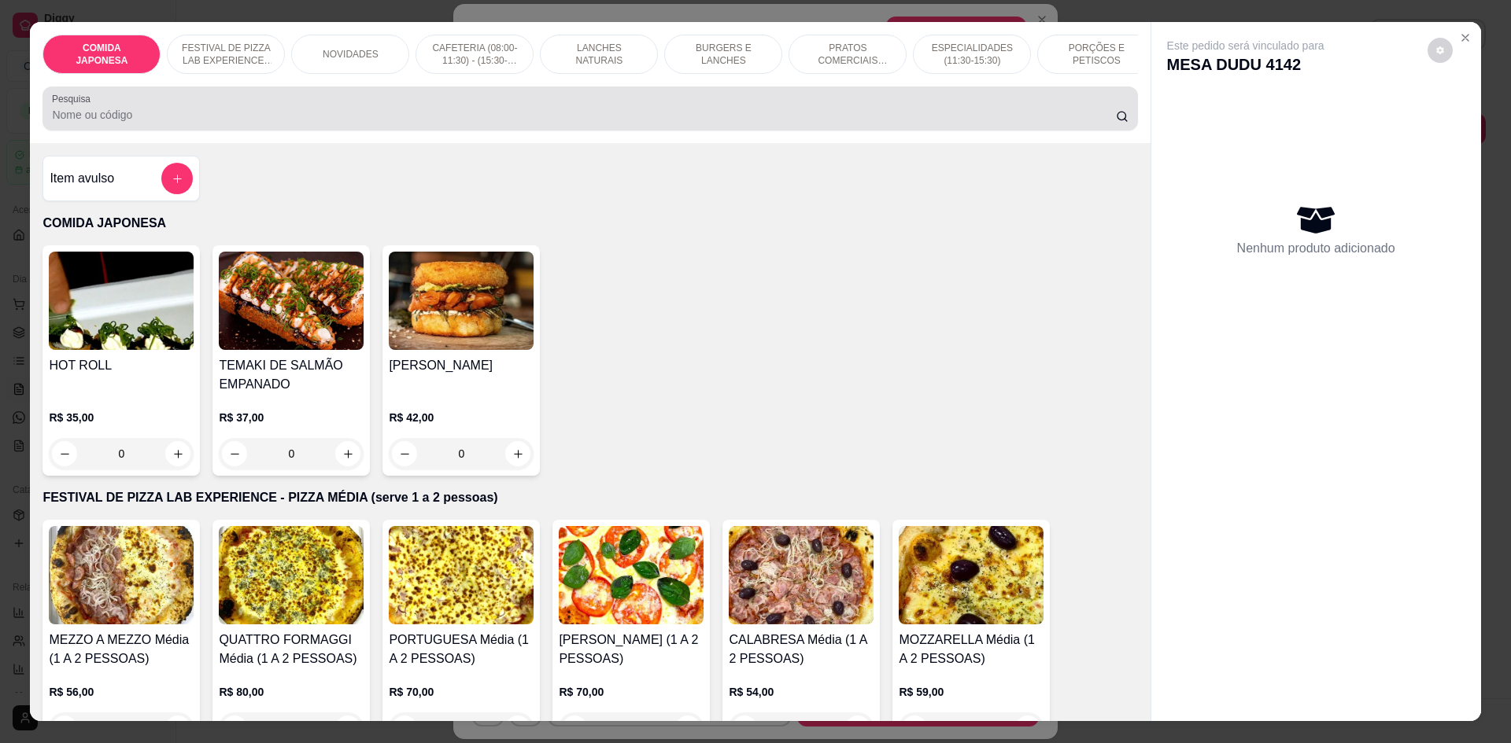
click at [669, 123] on input "Pesquisa" at bounding box center [583, 115] width 1063 height 16
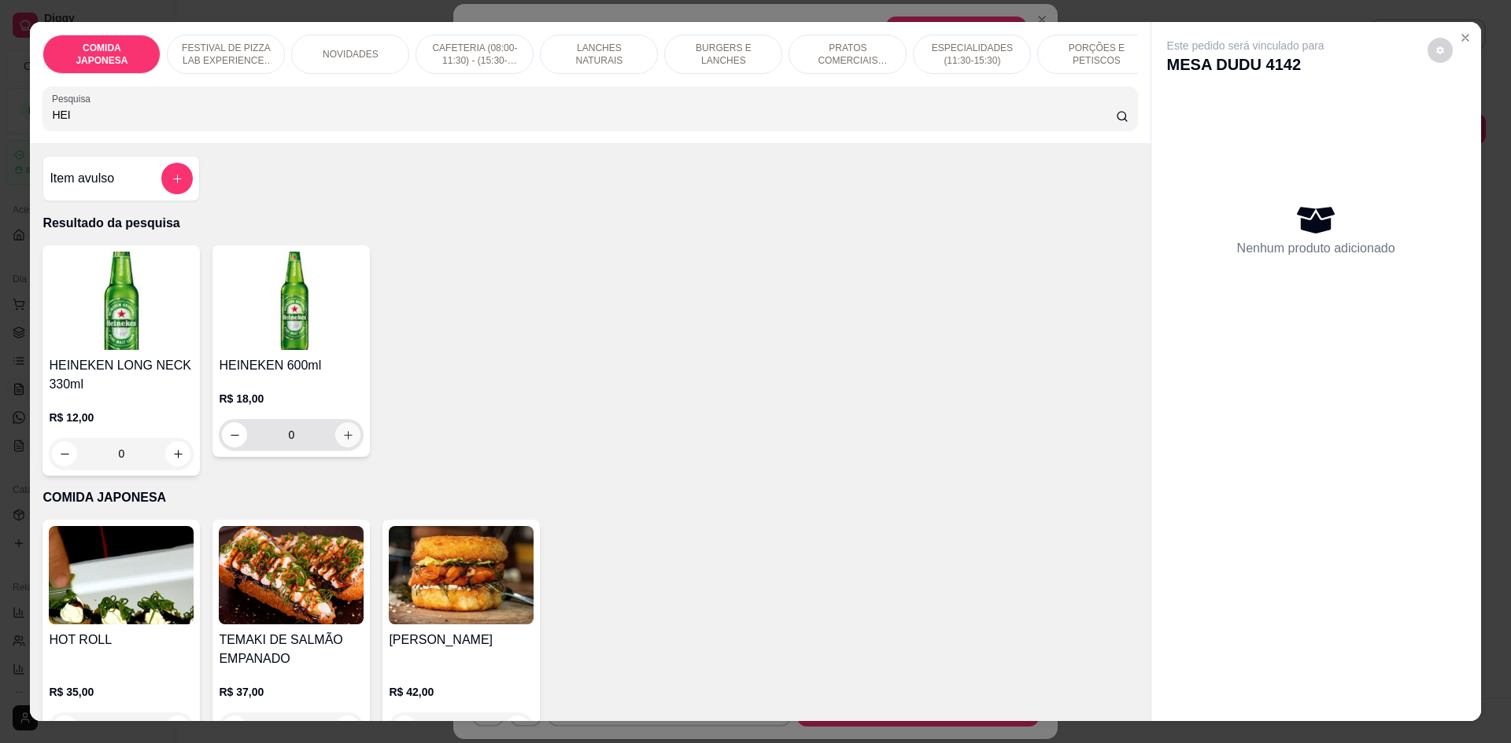
type input "HEI"
click at [342, 441] on icon "increase-product-quantity" at bounding box center [348, 436] width 12 height 12
type input "1"
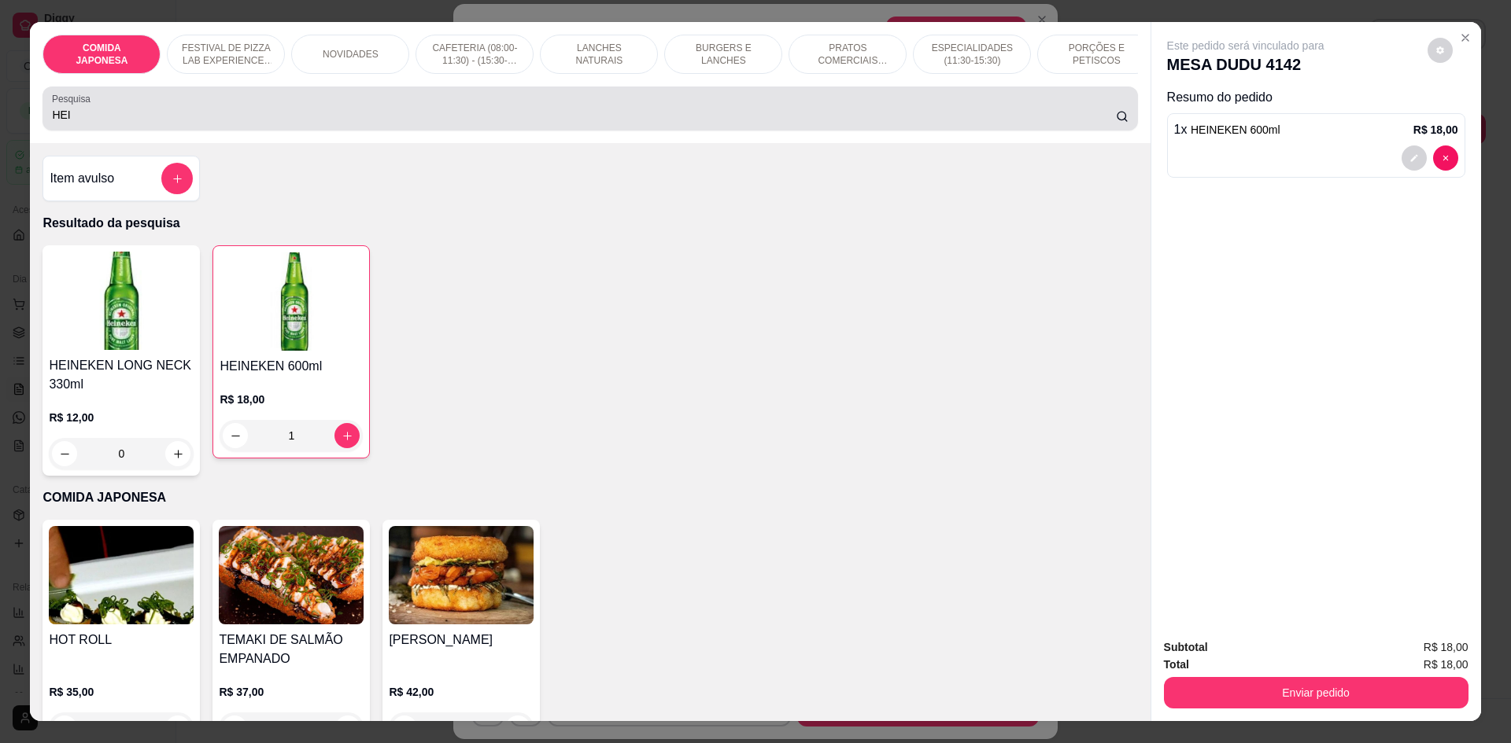
click at [174, 124] on div "HEI" at bounding box center [589, 108] width 1075 height 31
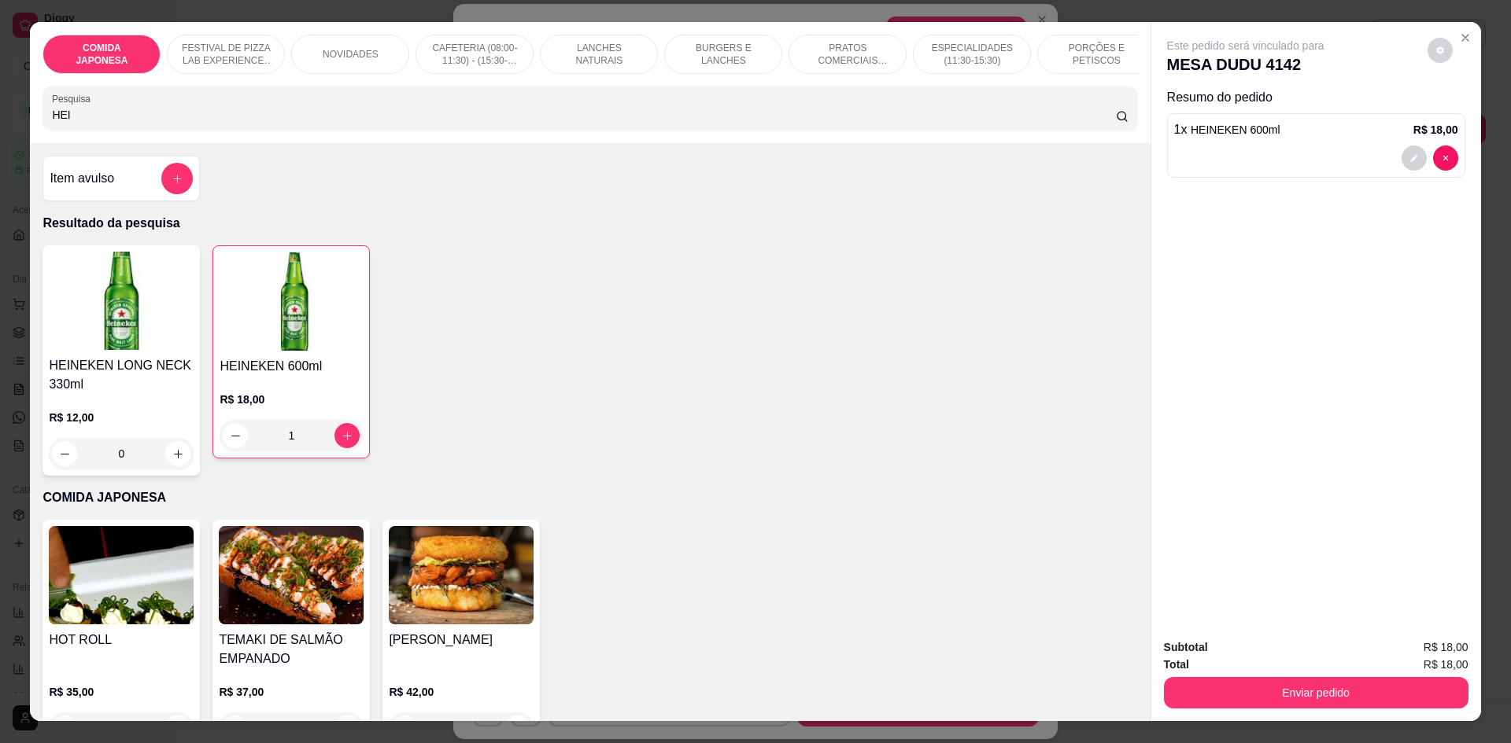
click at [156, 120] on input "HEI" at bounding box center [583, 115] width 1063 height 16
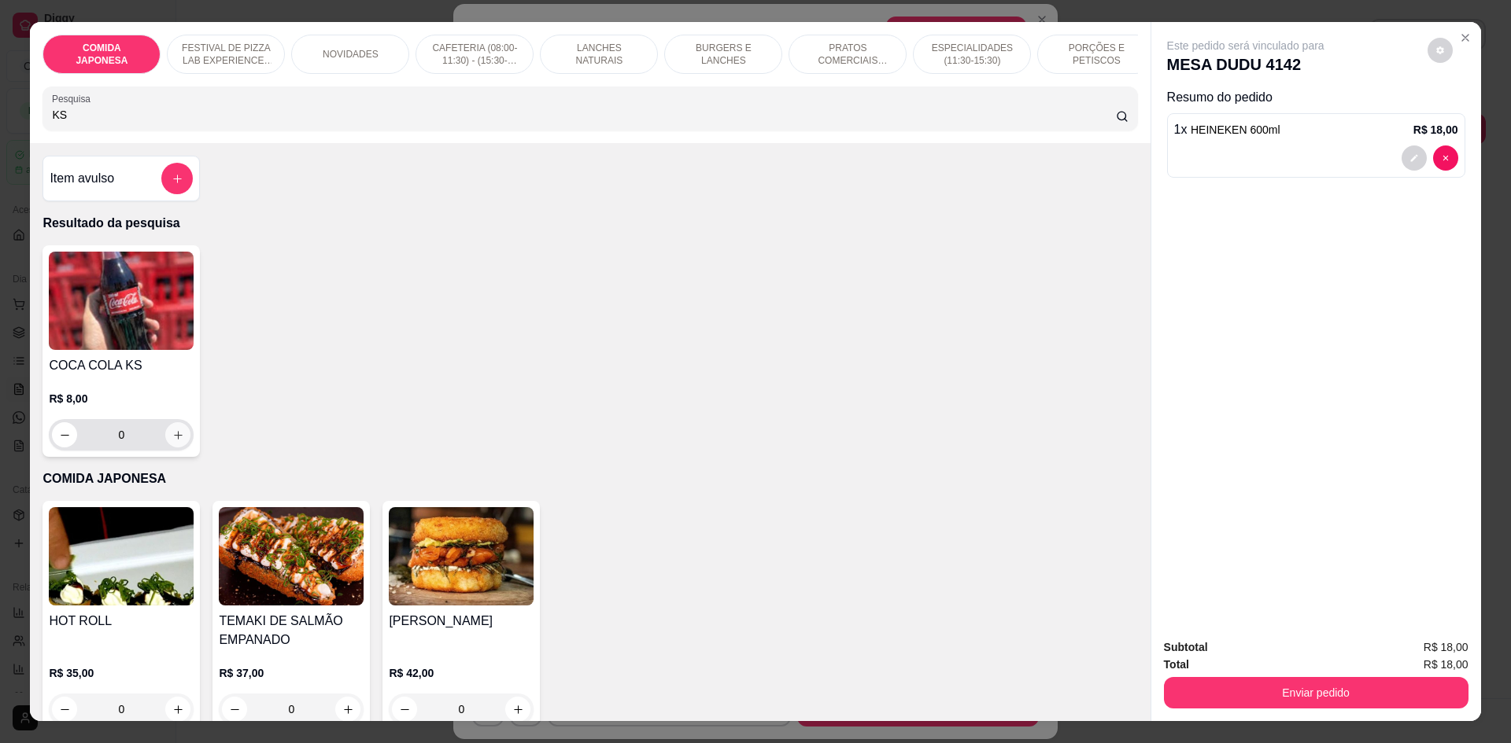
type input "KS"
click at [175, 448] on button "increase-product-quantity" at bounding box center [177, 434] width 25 height 25
type input "1"
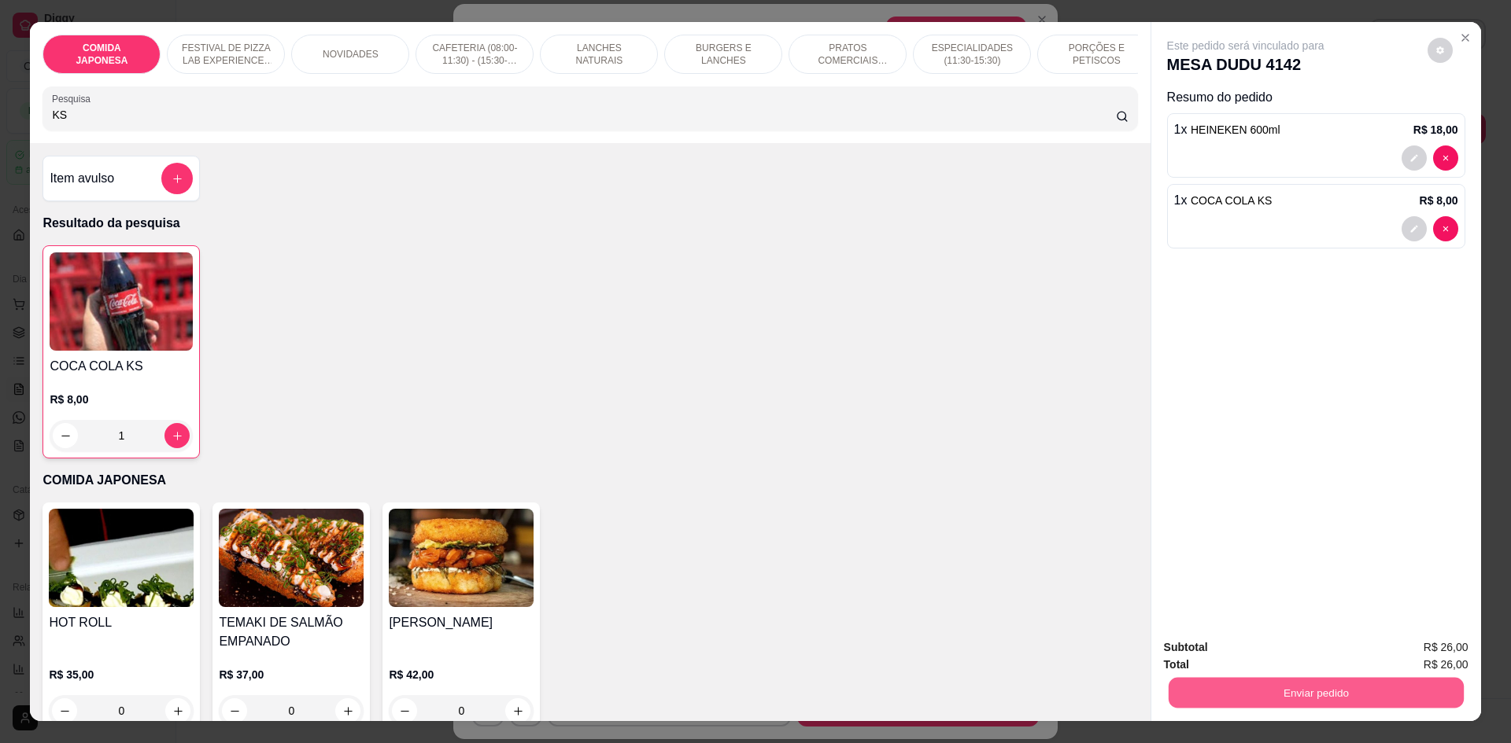
click at [1336, 698] on button "Enviar pedido" at bounding box center [1315, 692] width 295 height 31
click at [1304, 640] on button "Não registrar e enviar pedido" at bounding box center [1264, 655] width 164 height 30
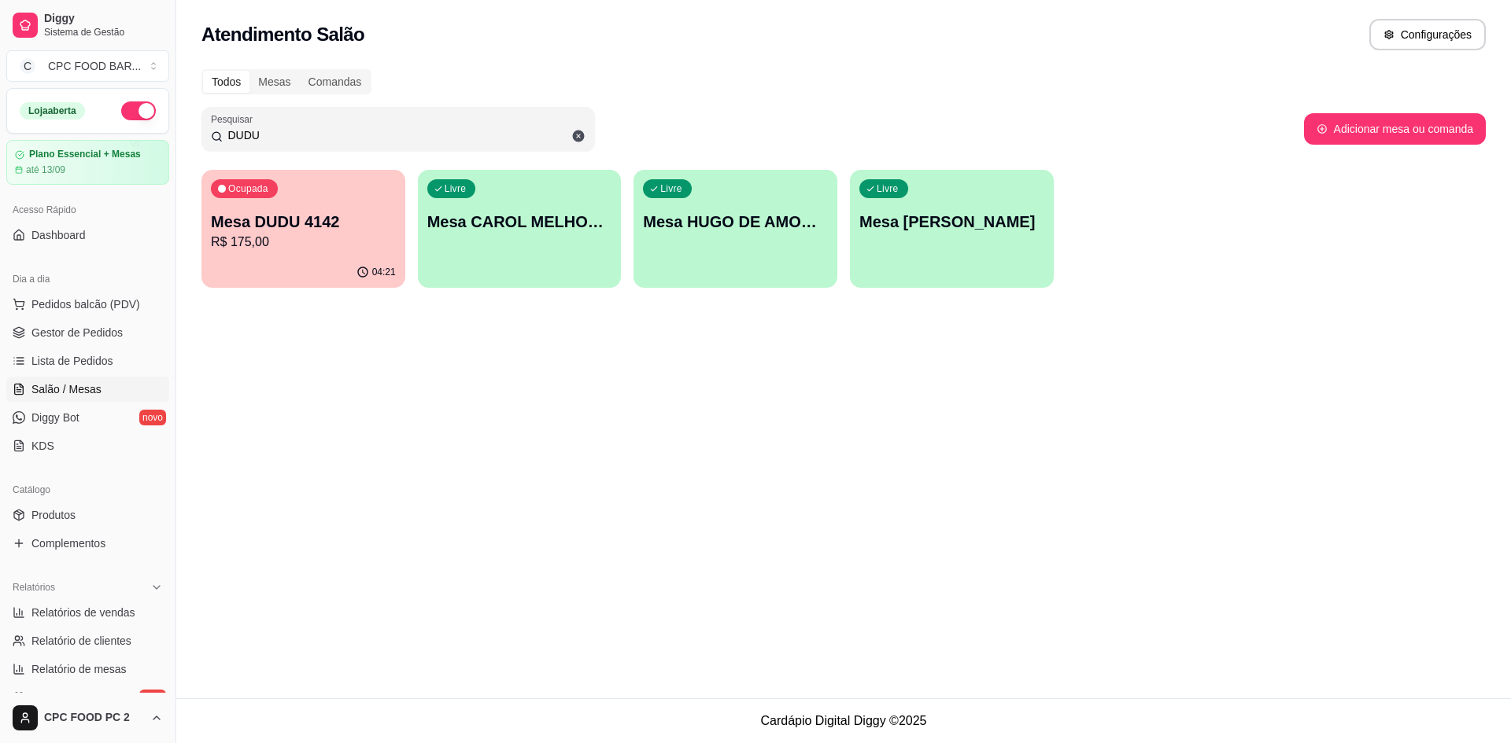
click at [251, 245] on p "R$ 175,00" at bounding box center [303, 242] width 185 height 19
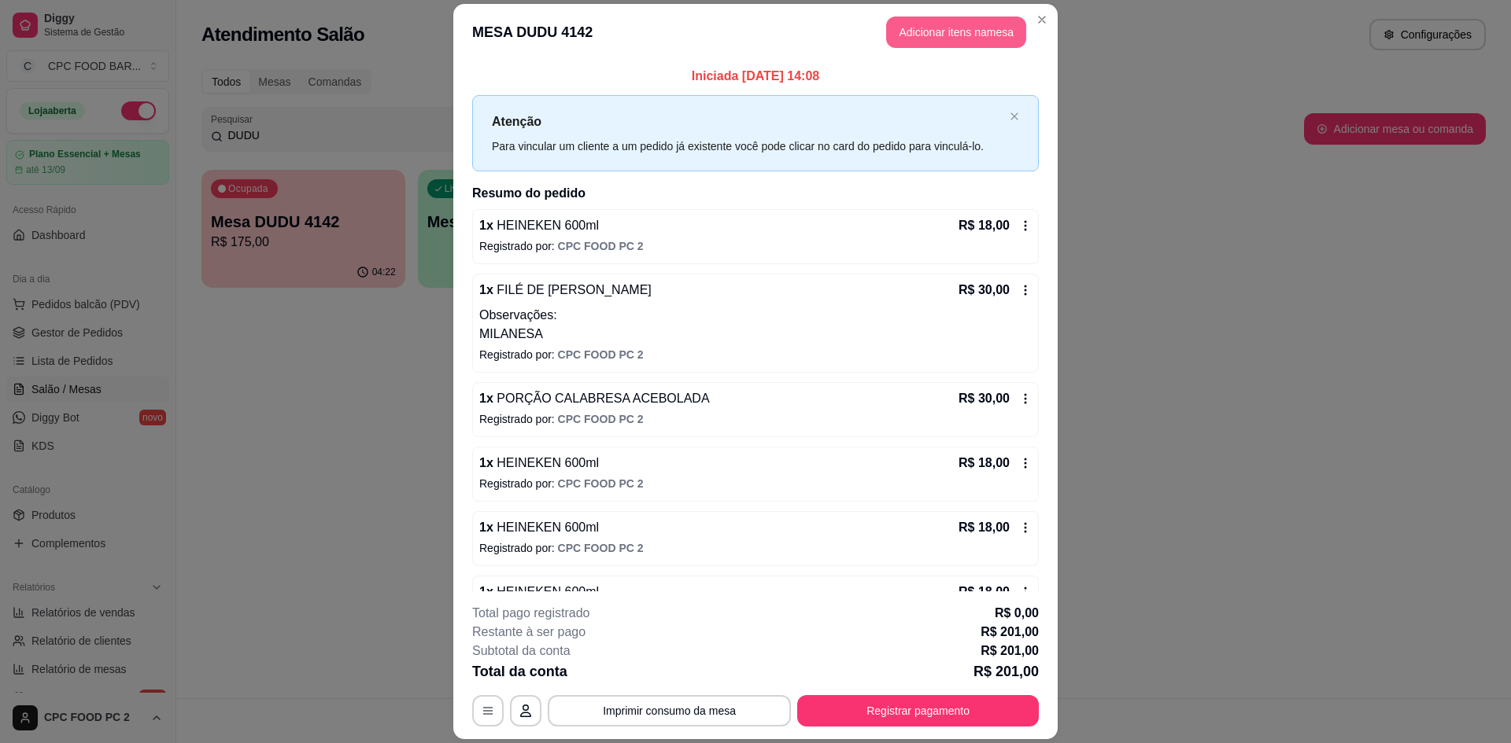
click at [969, 35] on button "Adicionar itens na mesa" at bounding box center [956, 32] width 140 height 31
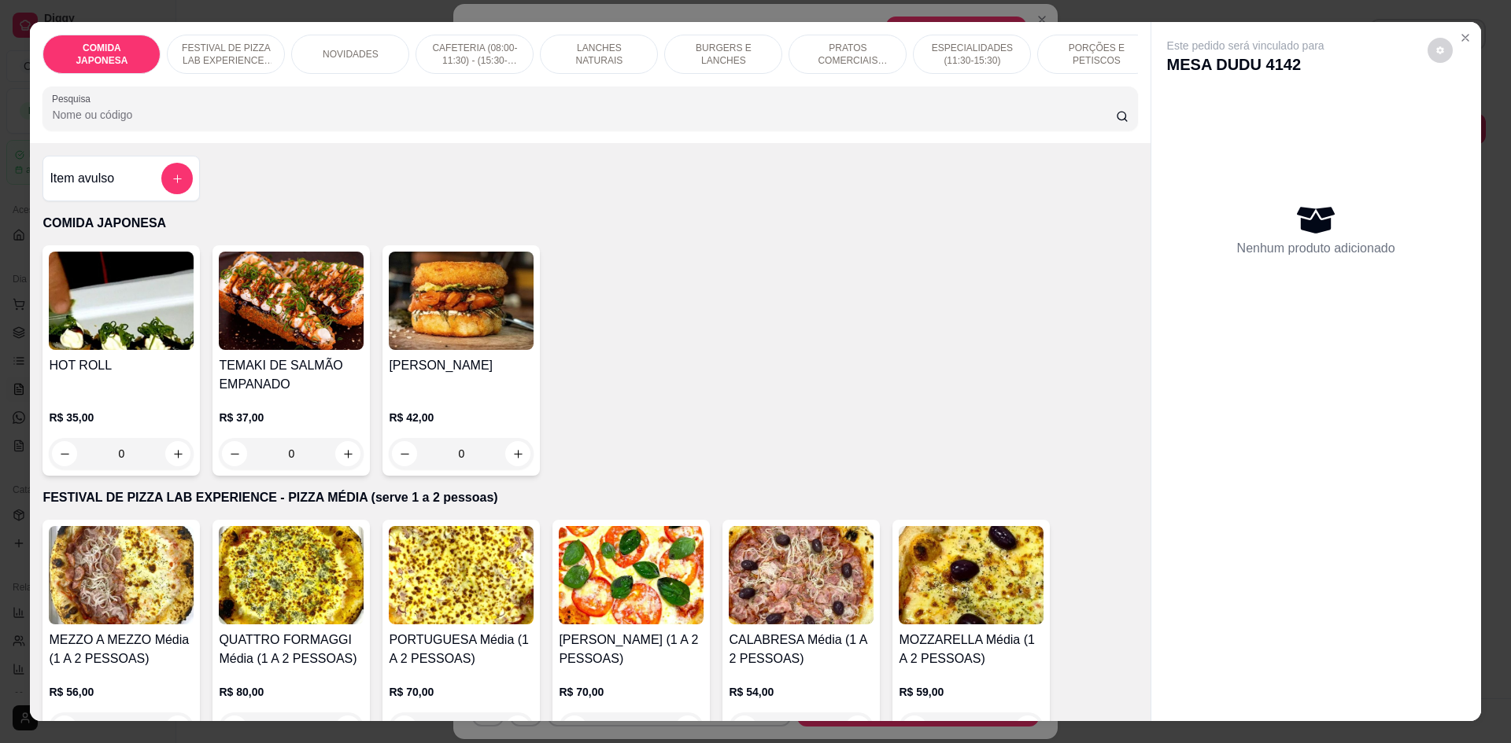
click at [523, 123] on input "Pesquisa" at bounding box center [583, 115] width 1063 height 16
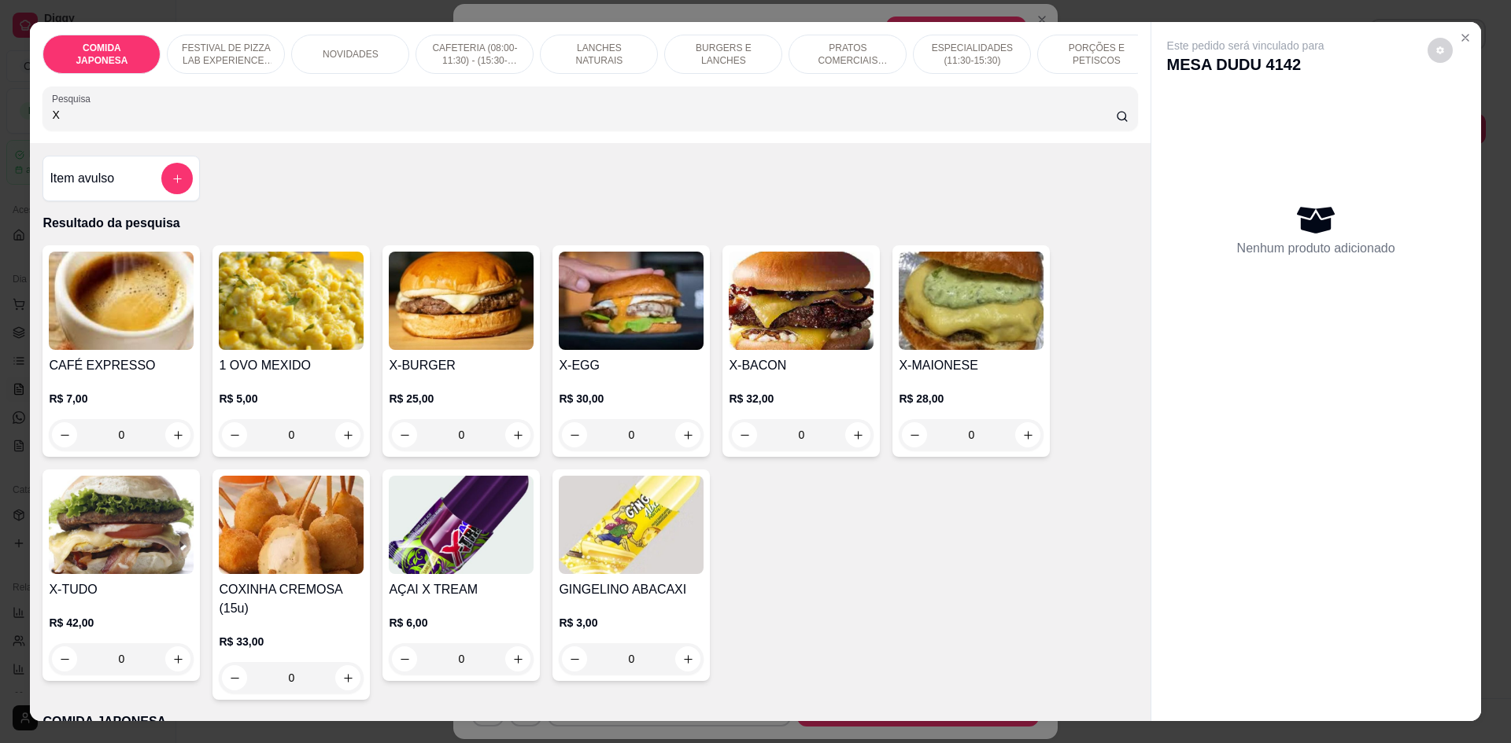
type input "X"
click at [518, 445] on div "0" at bounding box center [461, 434] width 145 height 31
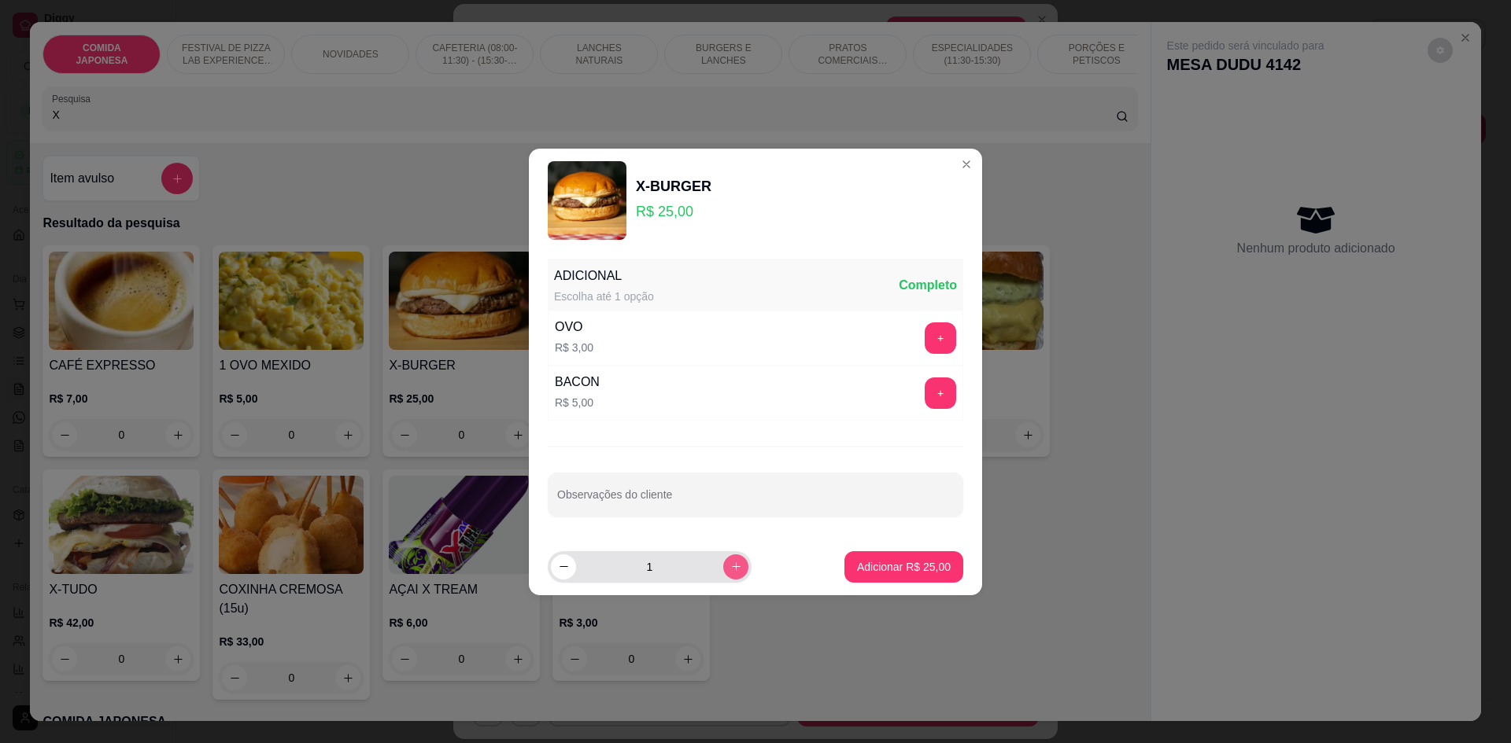
click at [730, 570] on icon "increase-product-quantity" at bounding box center [736, 567] width 12 height 12
type input "2"
click at [887, 575] on button "Adicionar R$ 50,00" at bounding box center [903, 567] width 119 height 31
type input "2"
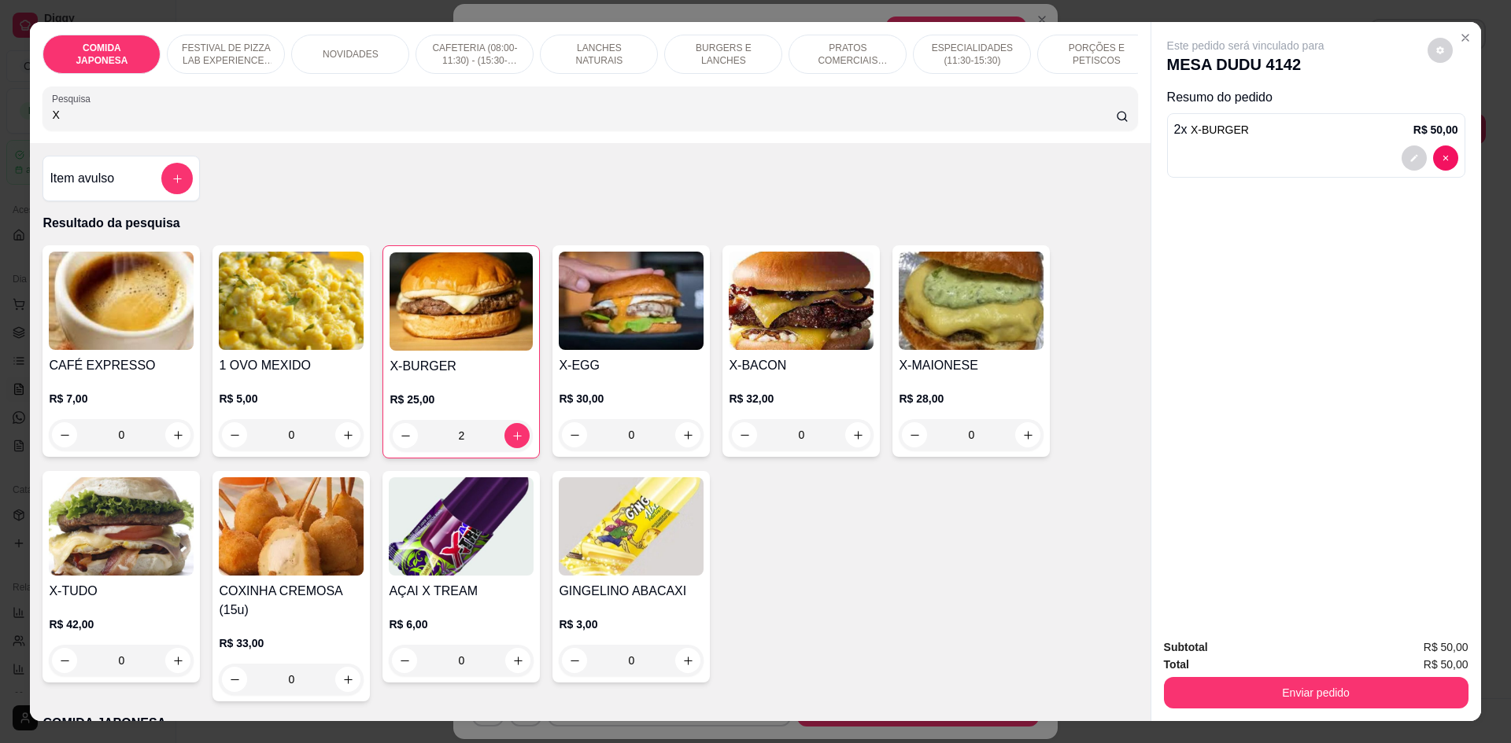
click at [172, 123] on input "X" at bounding box center [583, 115] width 1063 height 16
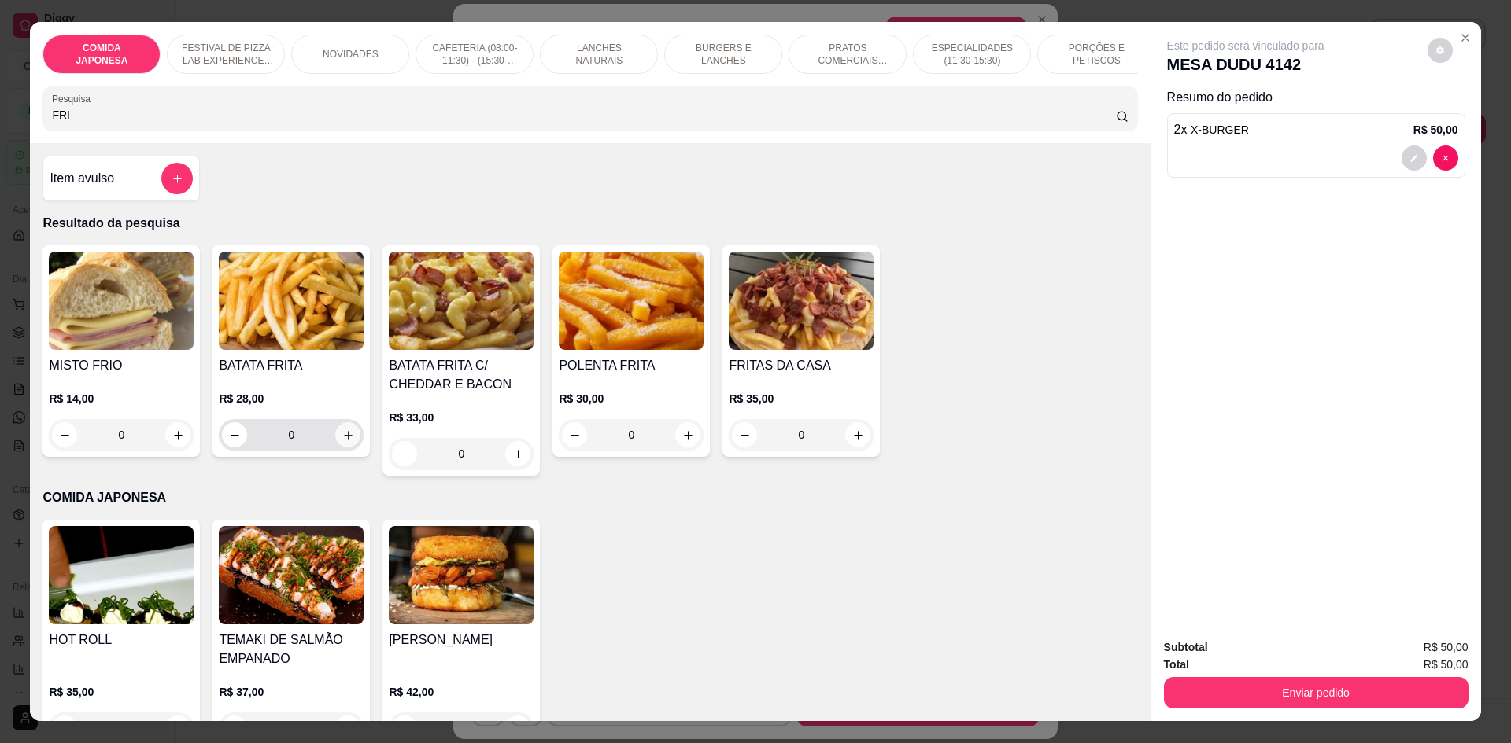
type input "FRI"
click at [335, 440] on button "increase-product-quantity" at bounding box center [347, 434] width 25 height 25
type input "1"
click at [1202, 684] on button "Enviar pedido" at bounding box center [1316, 692] width 304 height 31
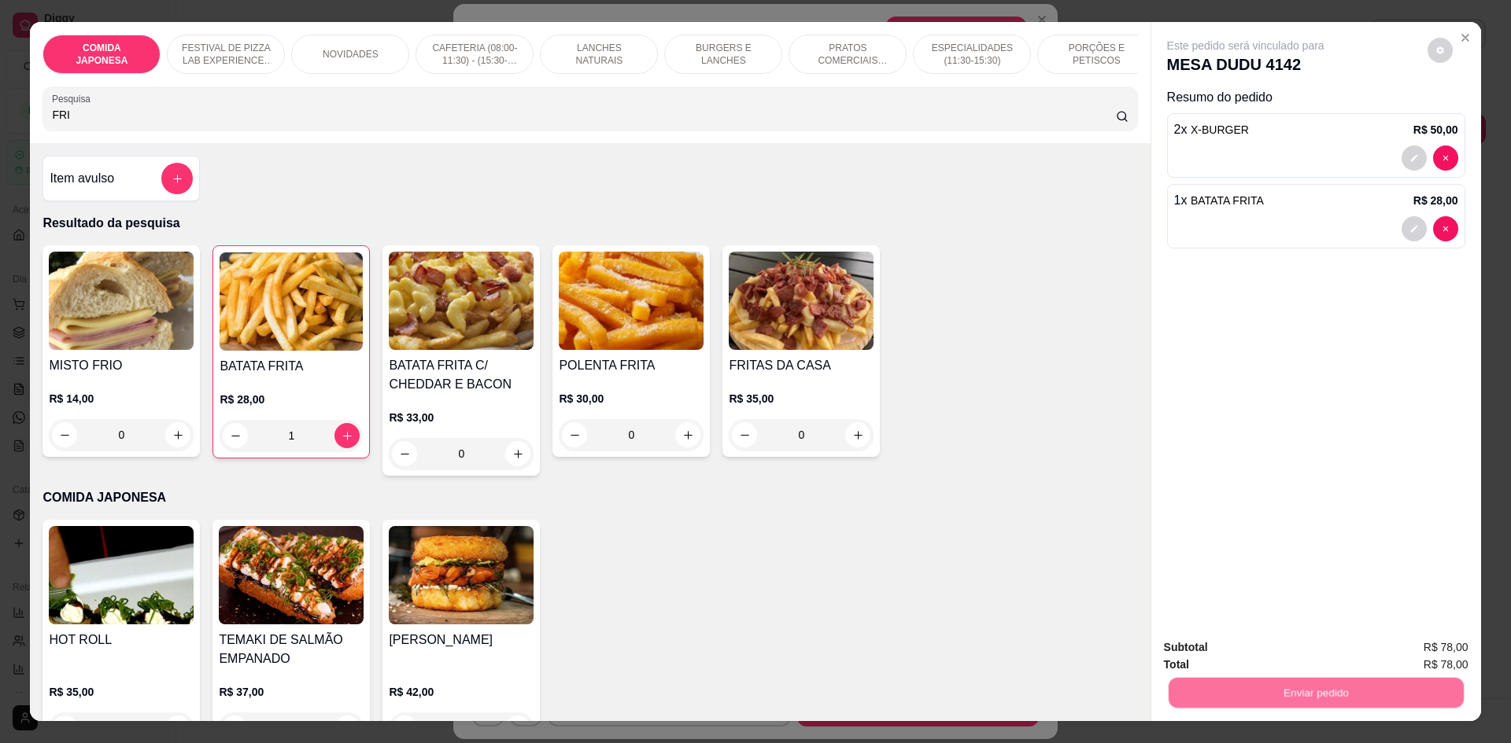
click at [1194, 646] on button "Não registrar e enviar pedido" at bounding box center [1264, 655] width 164 height 30
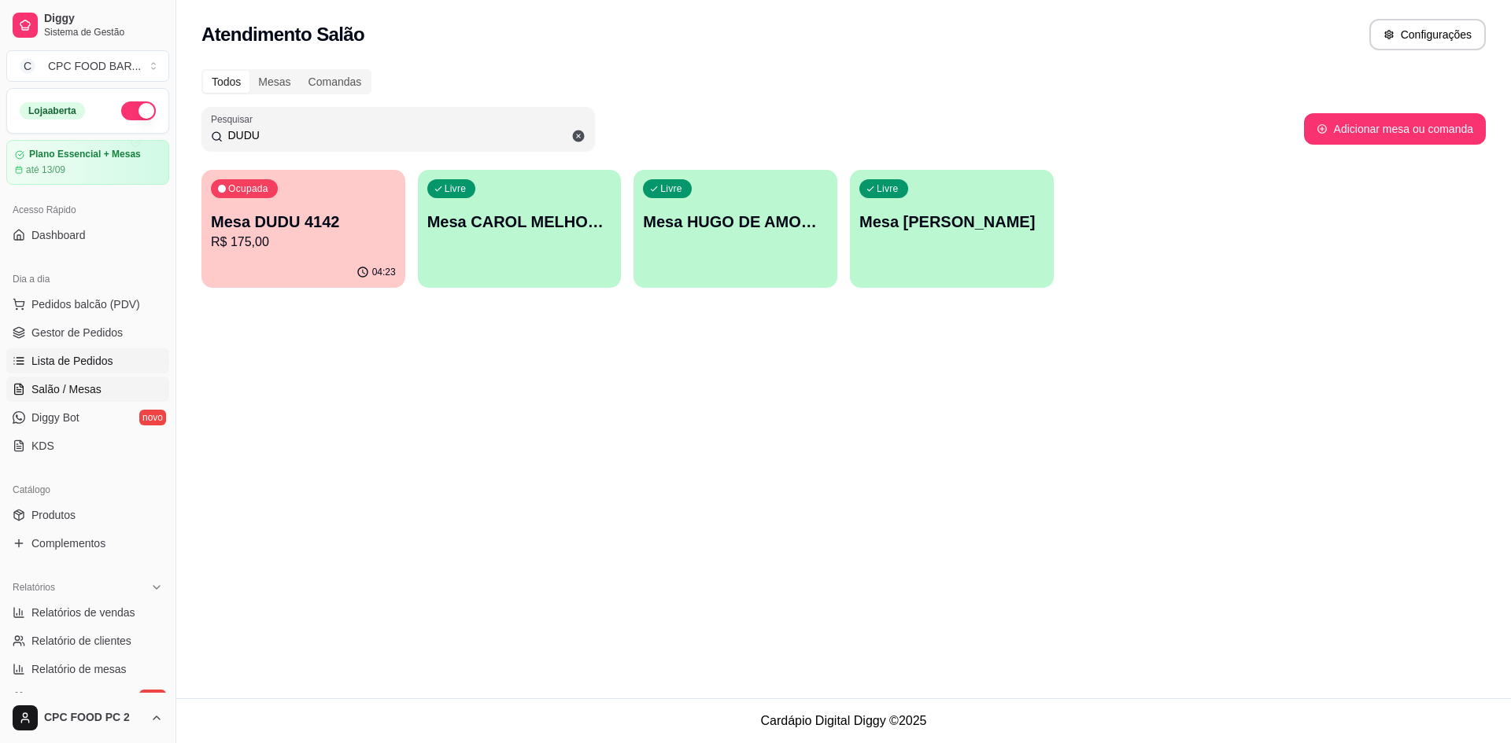
click at [100, 363] on span "Lista de Pedidos" at bounding box center [72, 361] width 82 height 16
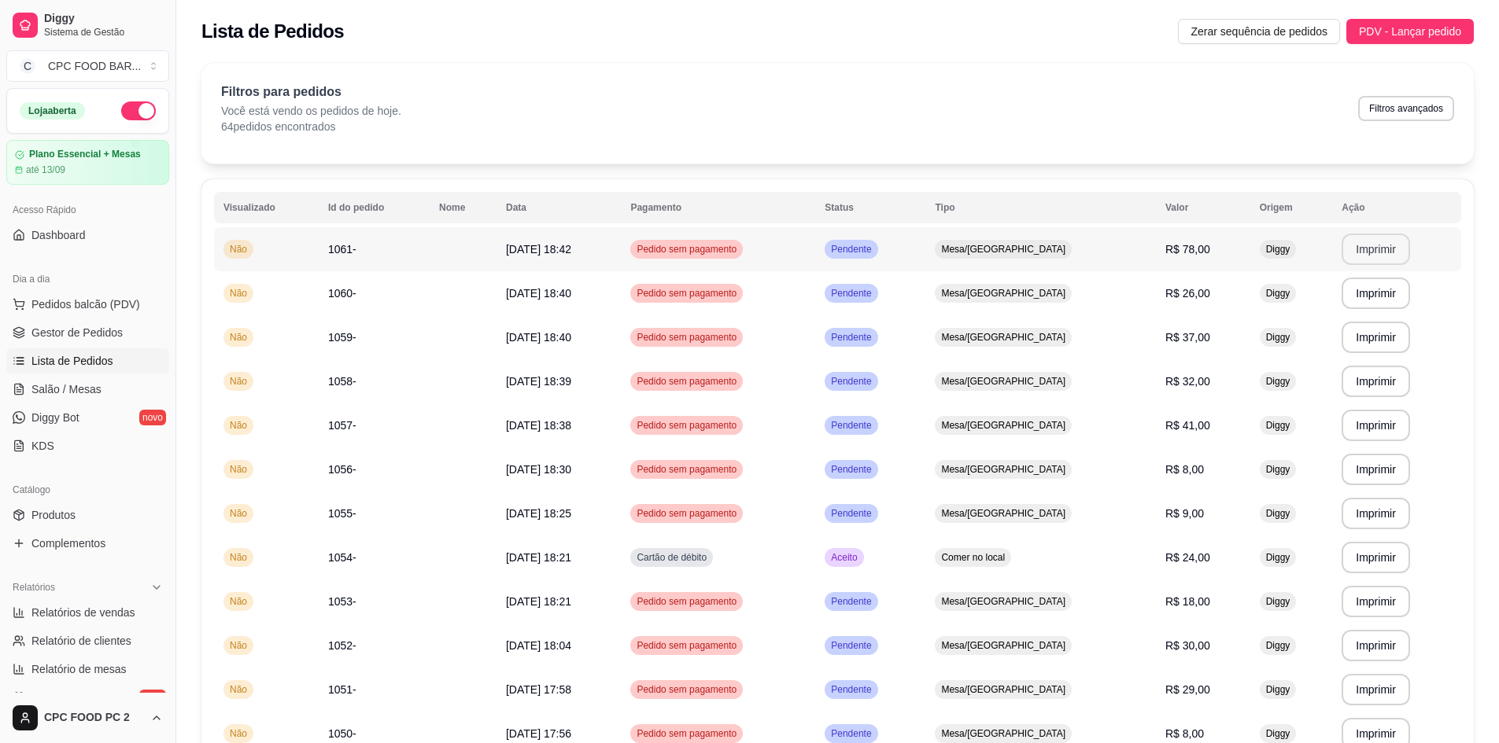
click at [1384, 240] on button "Imprimir" at bounding box center [1375, 249] width 68 height 31
click at [94, 386] on span "Salão / Mesas" at bounding box center [66, 390] width 70 height 16
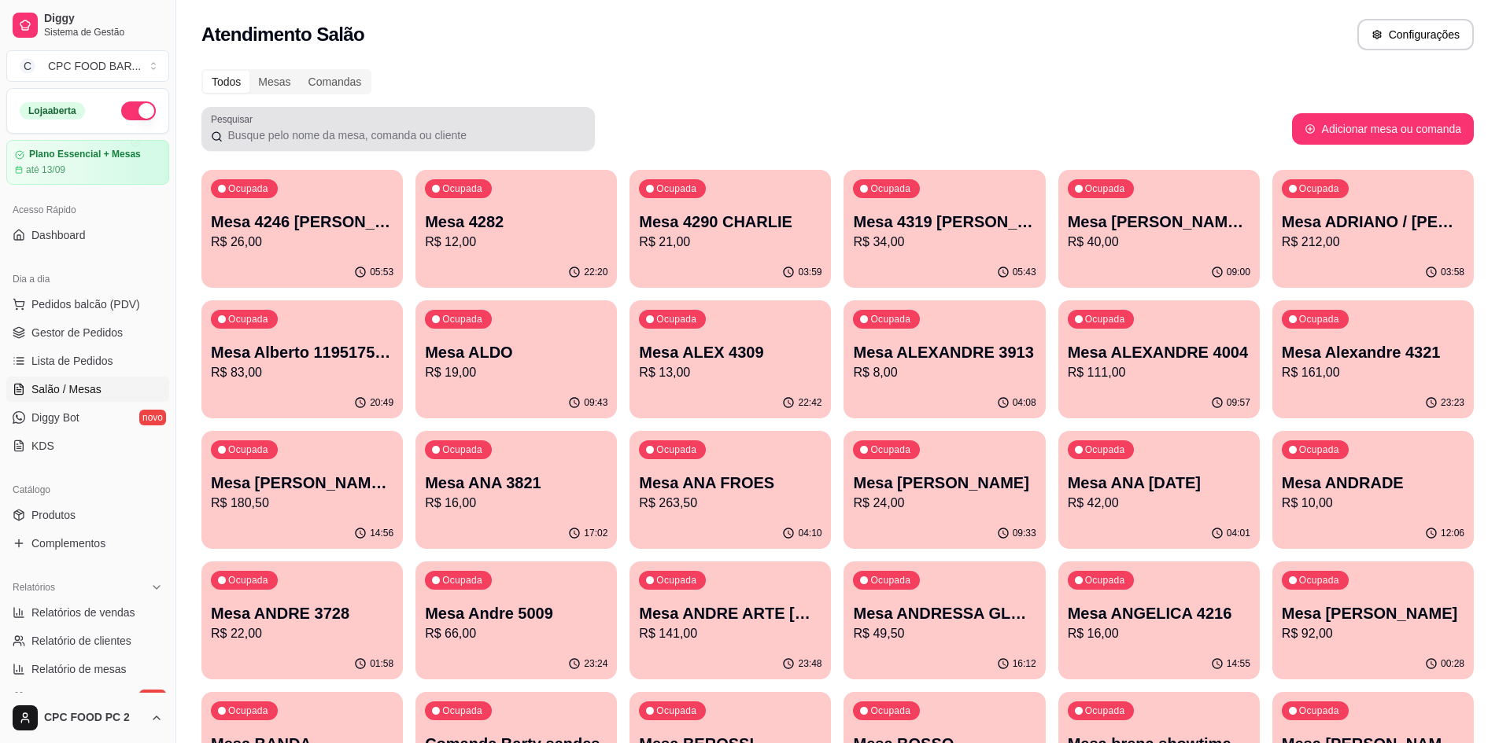
click at [407, 130] on input "Pesquisar" at bounding box center [404, 135] width 363 height 16
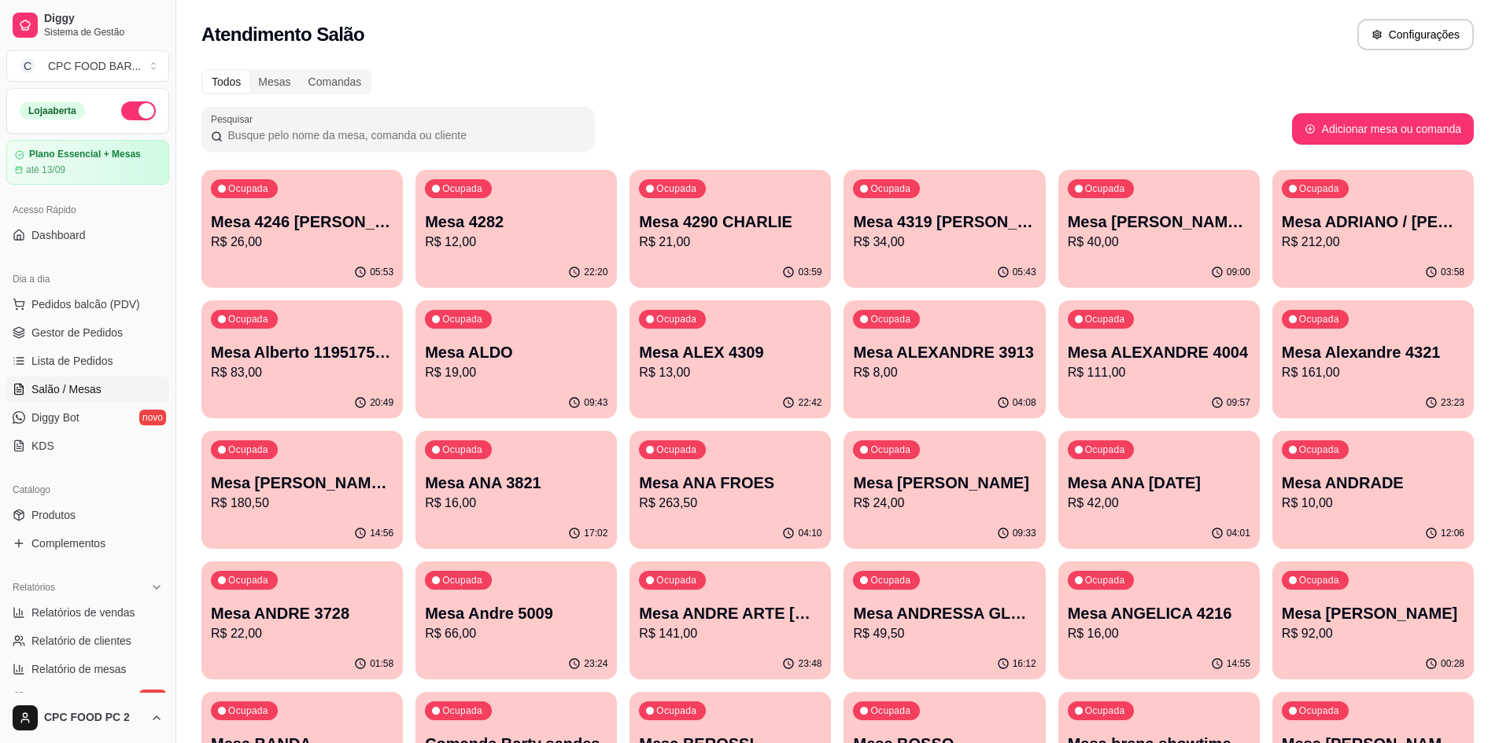
click at [407, 130] on input "Pesquisar" at bounding box center [404, 135] width 363 height 16
type input "C"
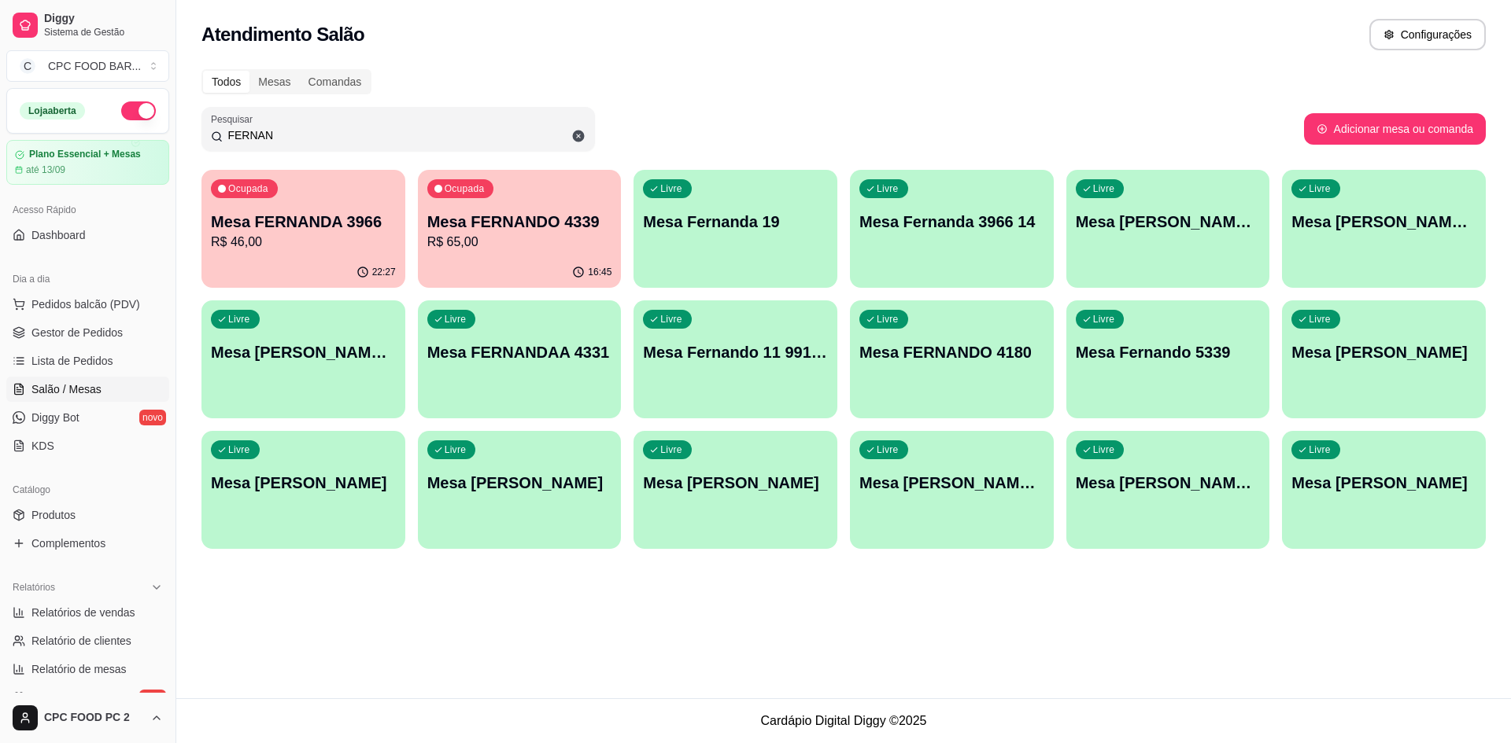
type input "FERNAN"
click at [1340, 382] on div "Livre Mesa [PERSON_NAME]" at bounding box center [1384, 350] width 204 height 99
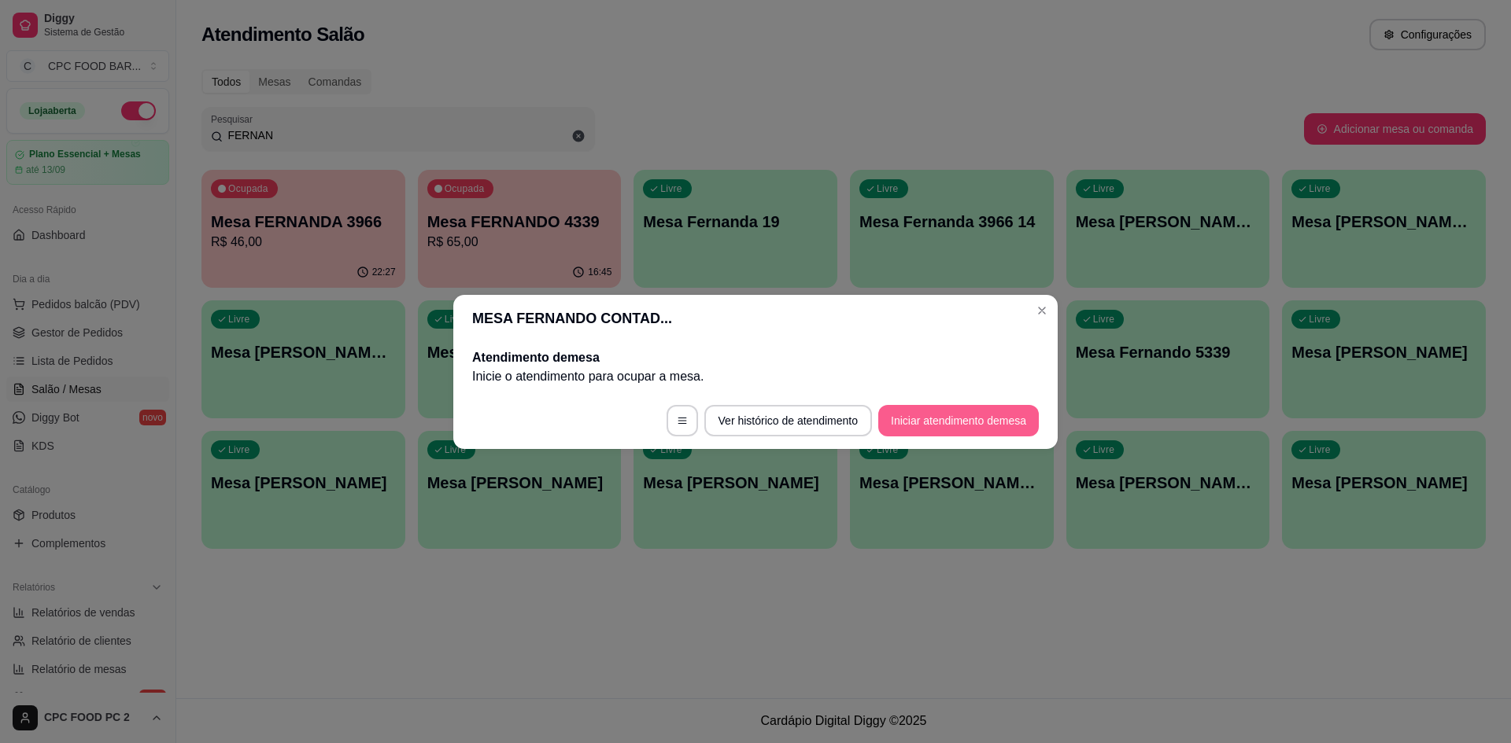
click at [932, 420] on button "Iniciar atendimento de mesa" at bounding box center [958, 420] width 160 height 31
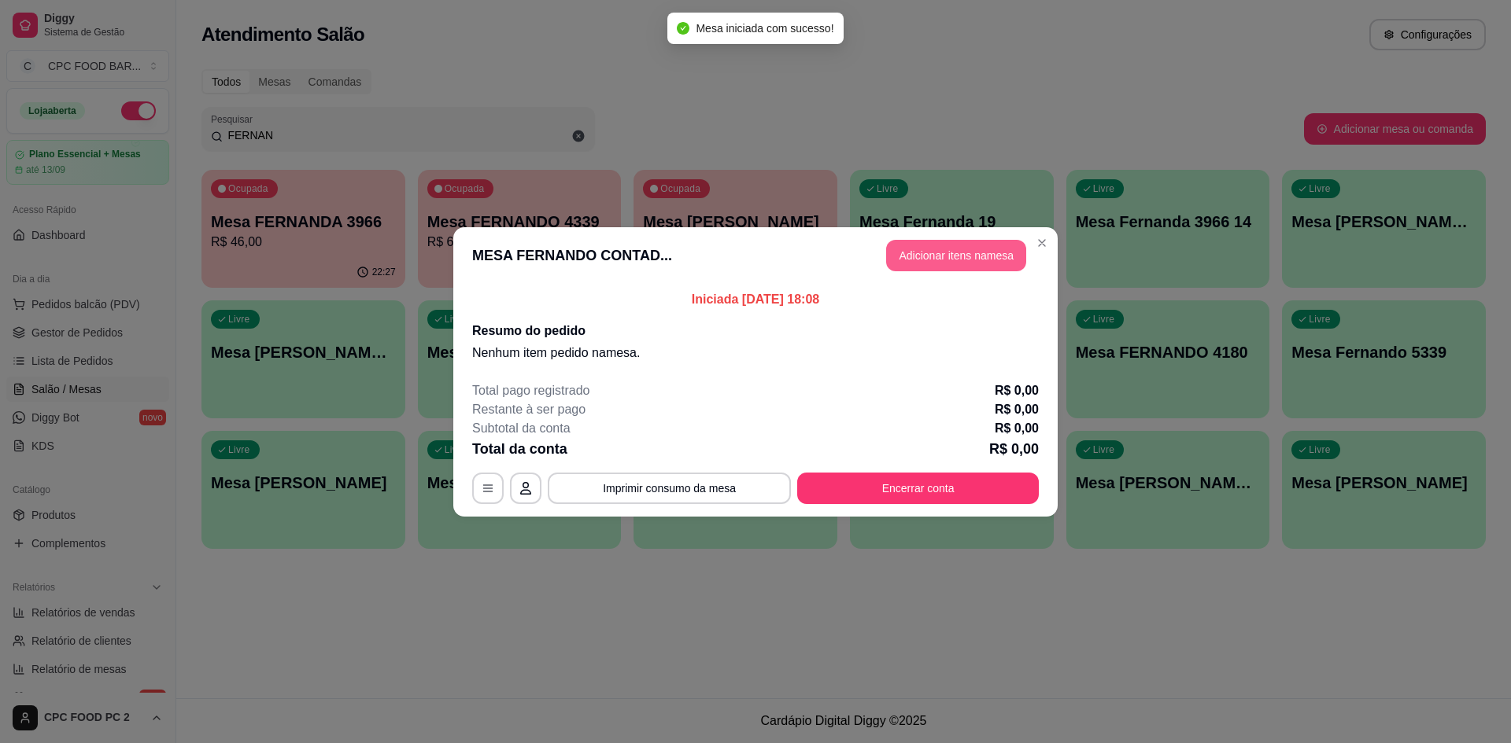
click at [941, 251] on button "Adicionar itens na mesa" at bounding box center [956, 255] width 140 height 31
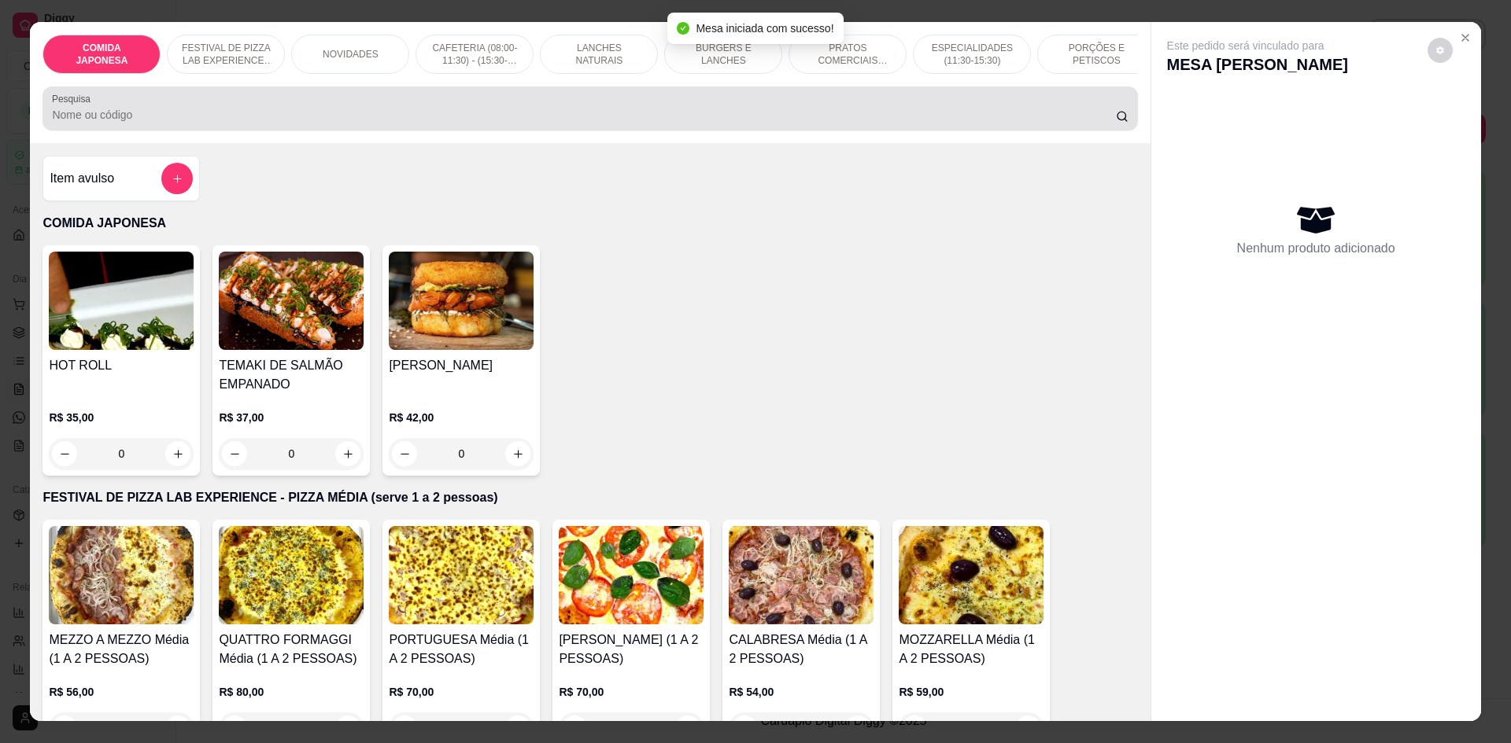
click at [247, 123] on input "Pesquisa" at bounding box center [583, 115] width 1063 height 16
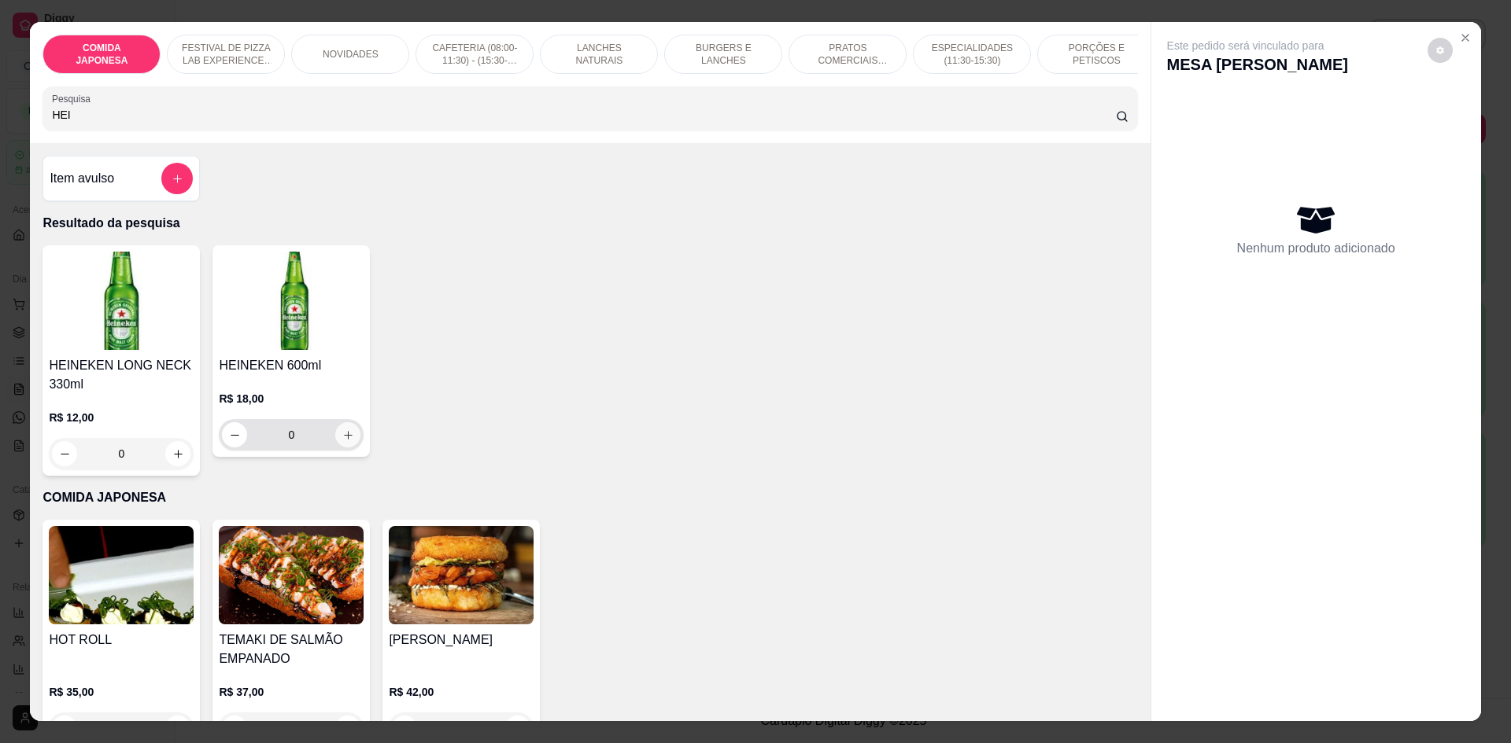
type input "HEI"
click at [352, 448] on button "increase-product-quantity" at bounding box center [347, 434] width 25 height 25
type input "1"
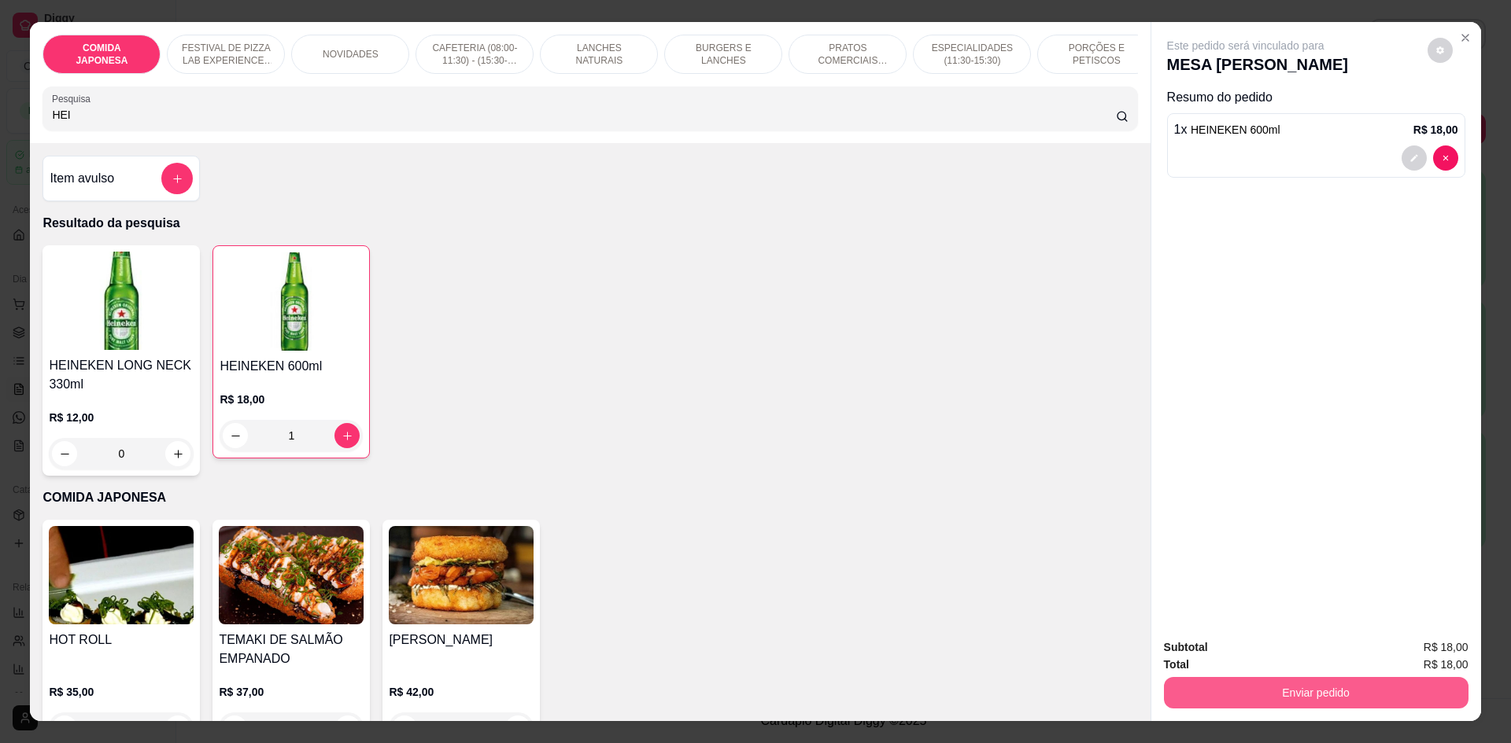
click at [1403, 689] on button "Enviar pedido" at bounding box center [1316, 692] width 304 height 31
click at [1274, 659] on button "Não registrar e enviar pedido" at bounding box center [1263, 654] width 159 height 29
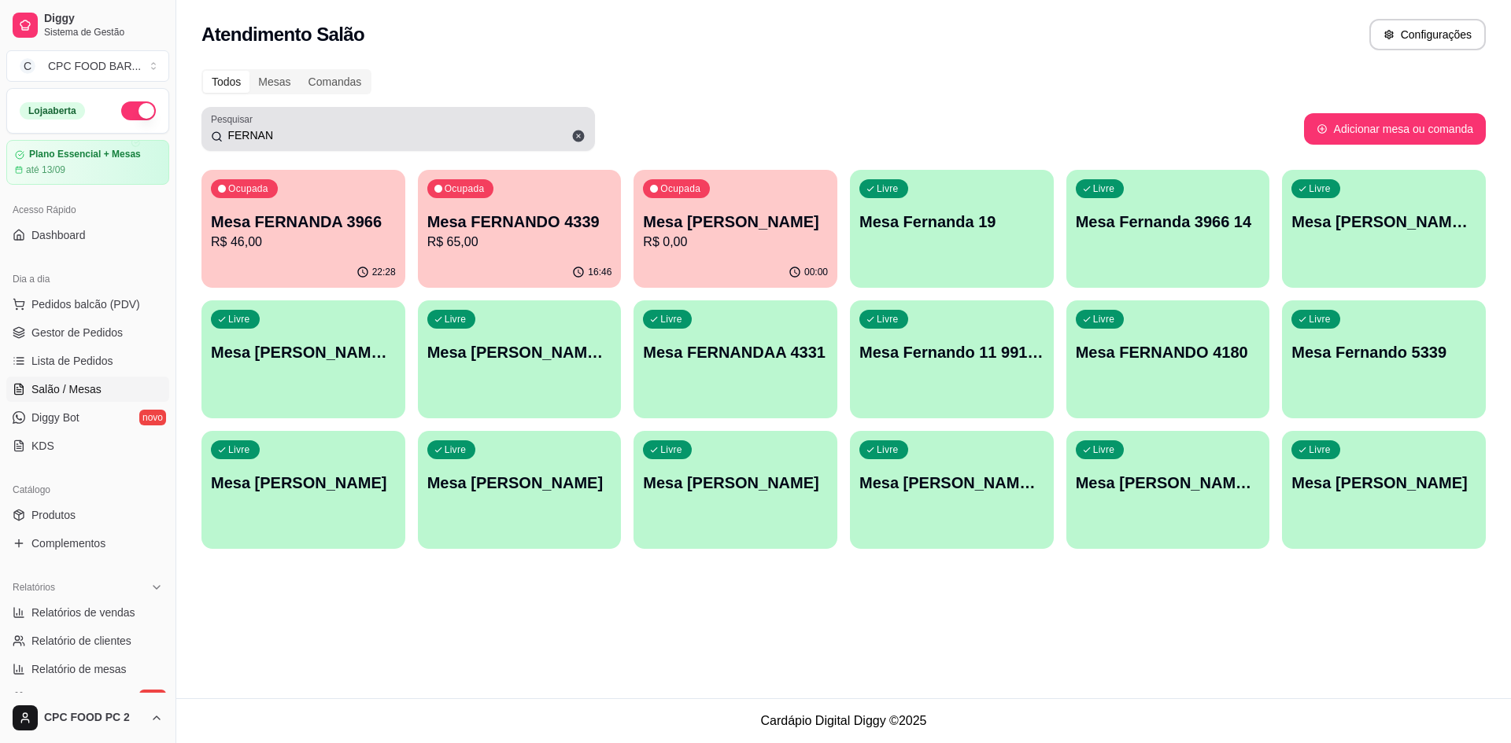
click at [296, 133] on input "FERNAN" at bounding box center [404, 135] width 363 height 16
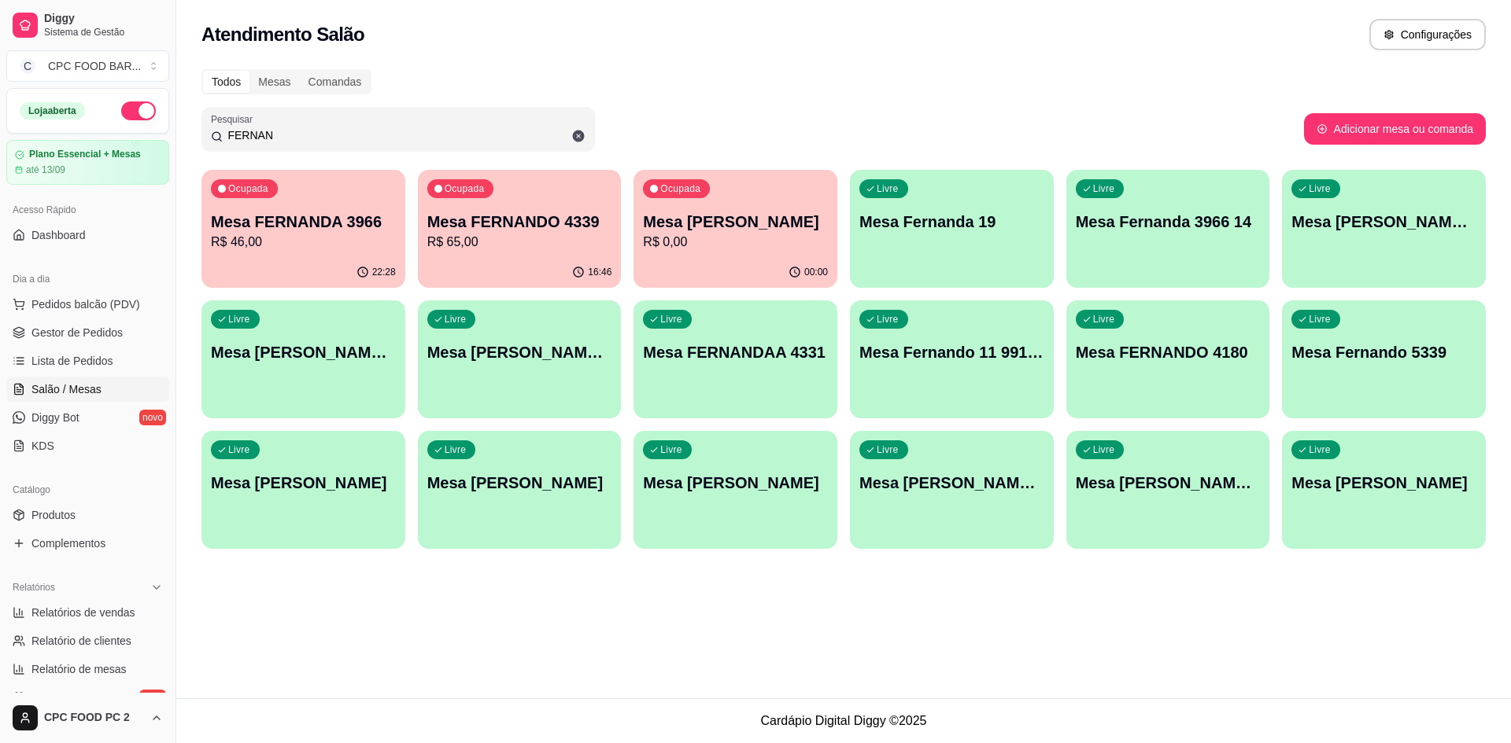
click at [296, 133] on input "FERNAN" at bounding box center [404, 135] width 363 height 16
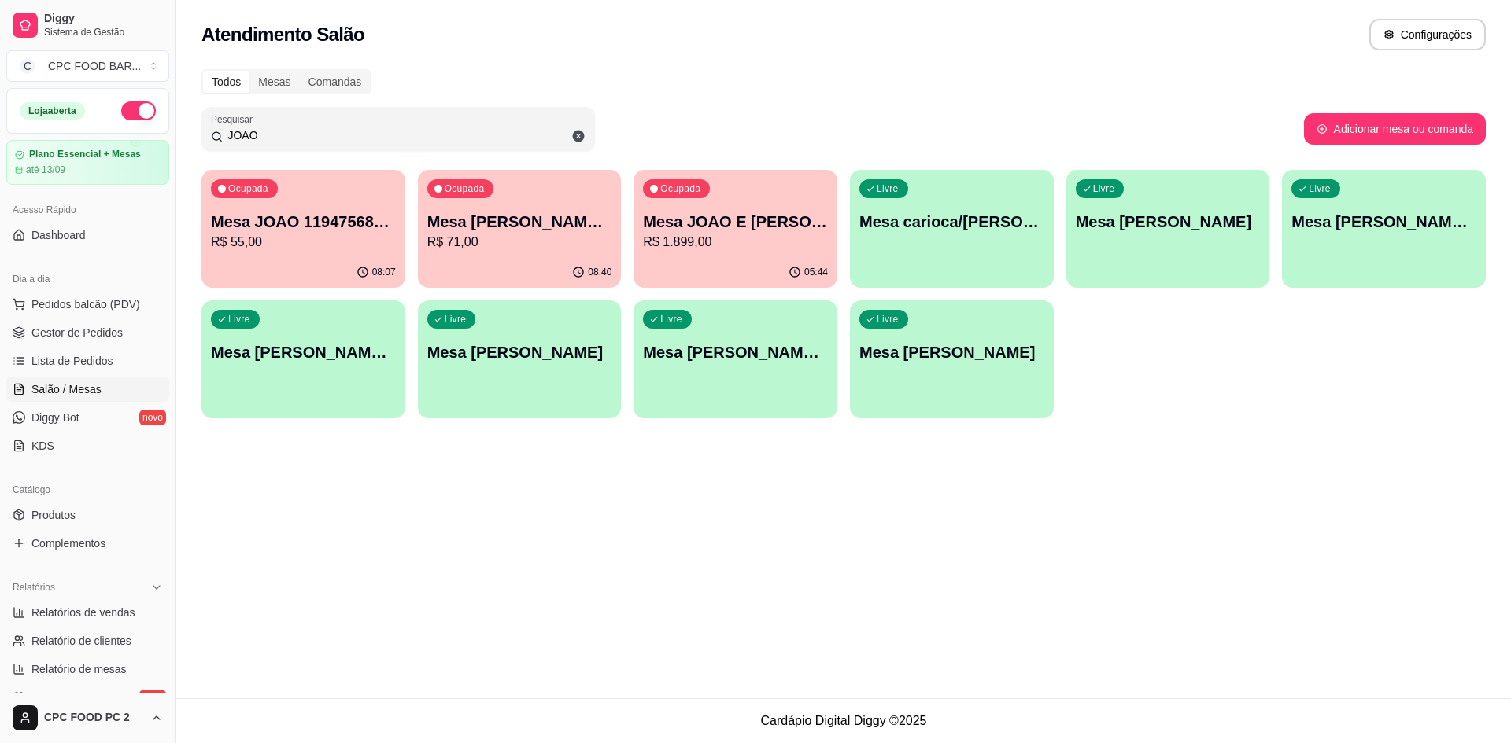
type input "JOAO"
click at [1157, 247] on div "Livre Mesa [PERSON_NAME]" at bounding box center [1168, 219] width 204 height 99
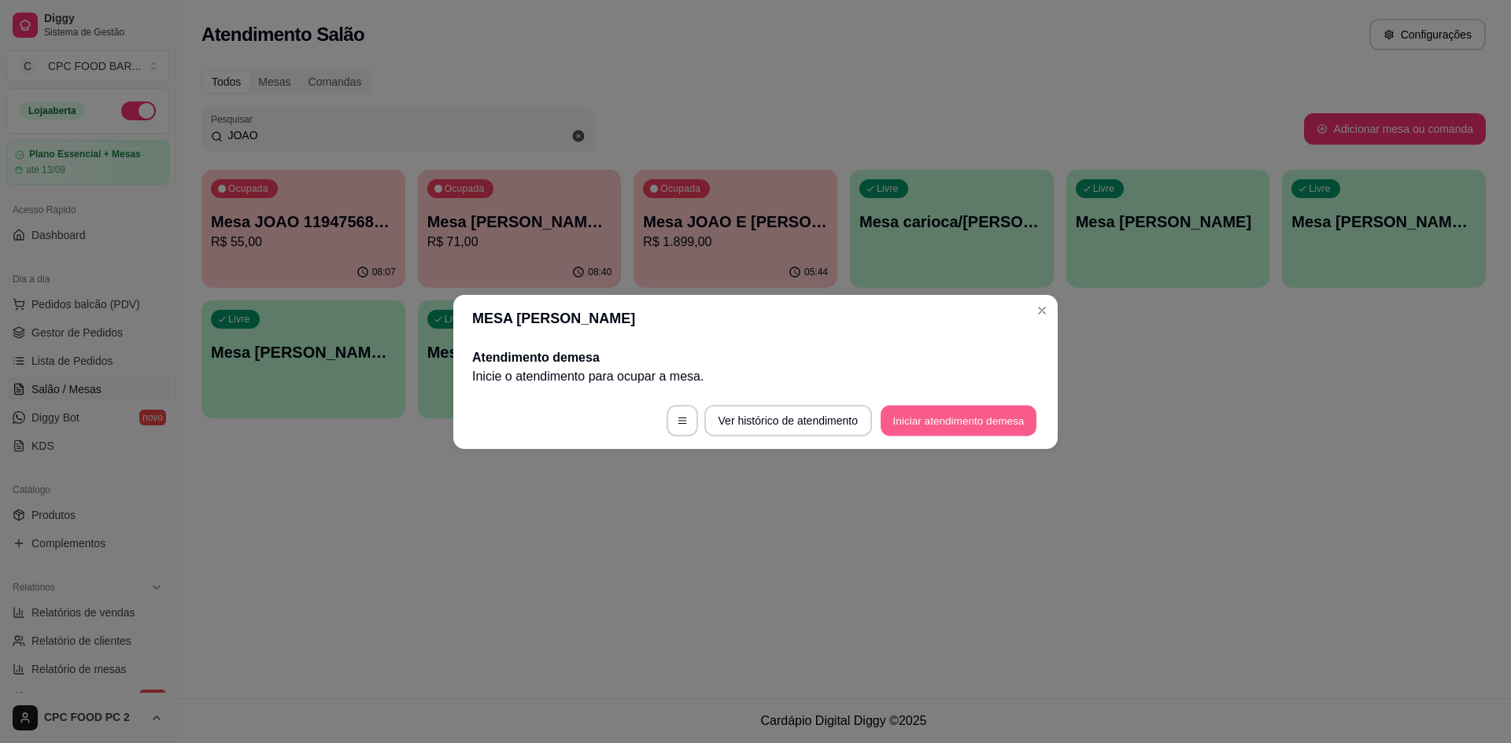
click at [992, 425] on button "Iniciar atendimento de mesa" at bounding box center [958, 420] width 156 height 31
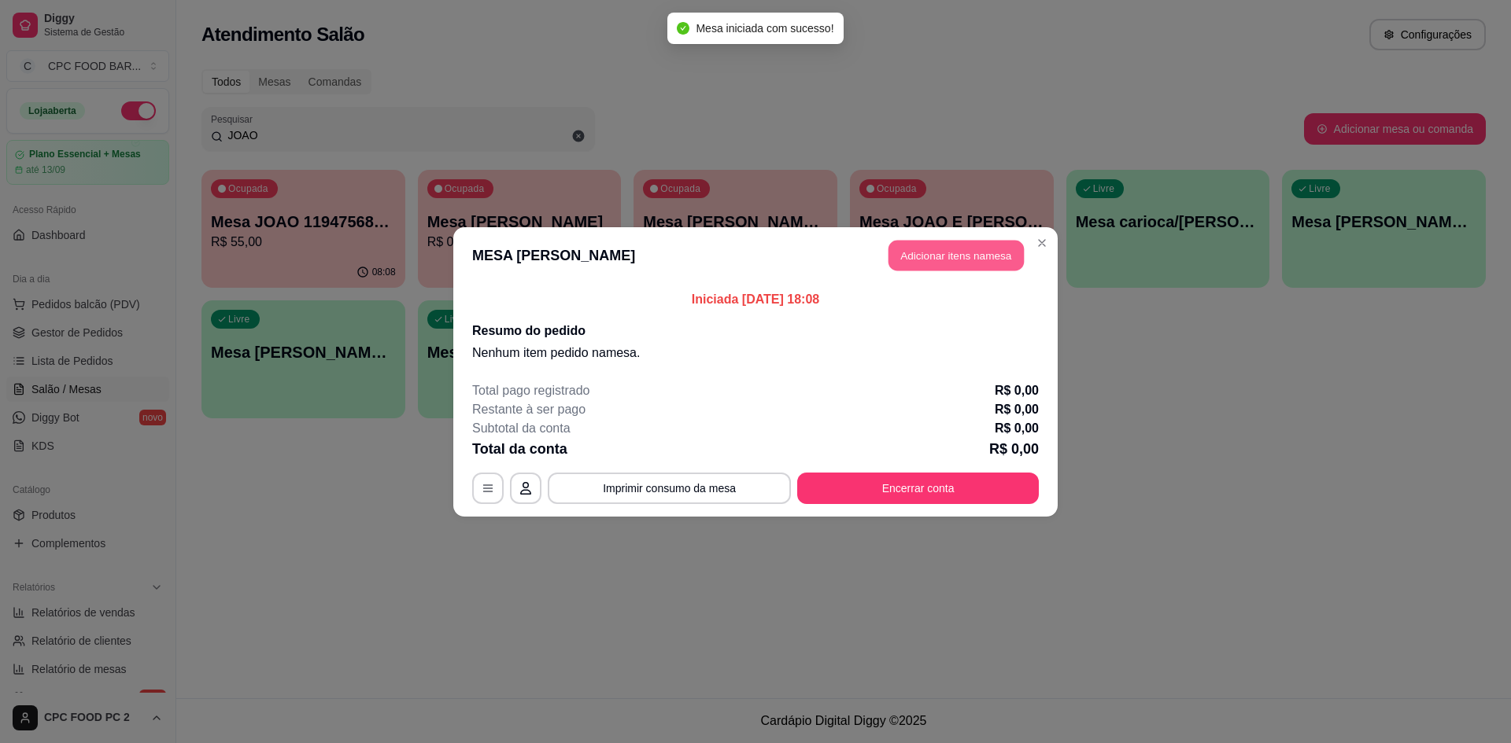
click at [921, 257] on button "Adicionar itens na mesa" at bounding box center [955, 255] width 135 height 31
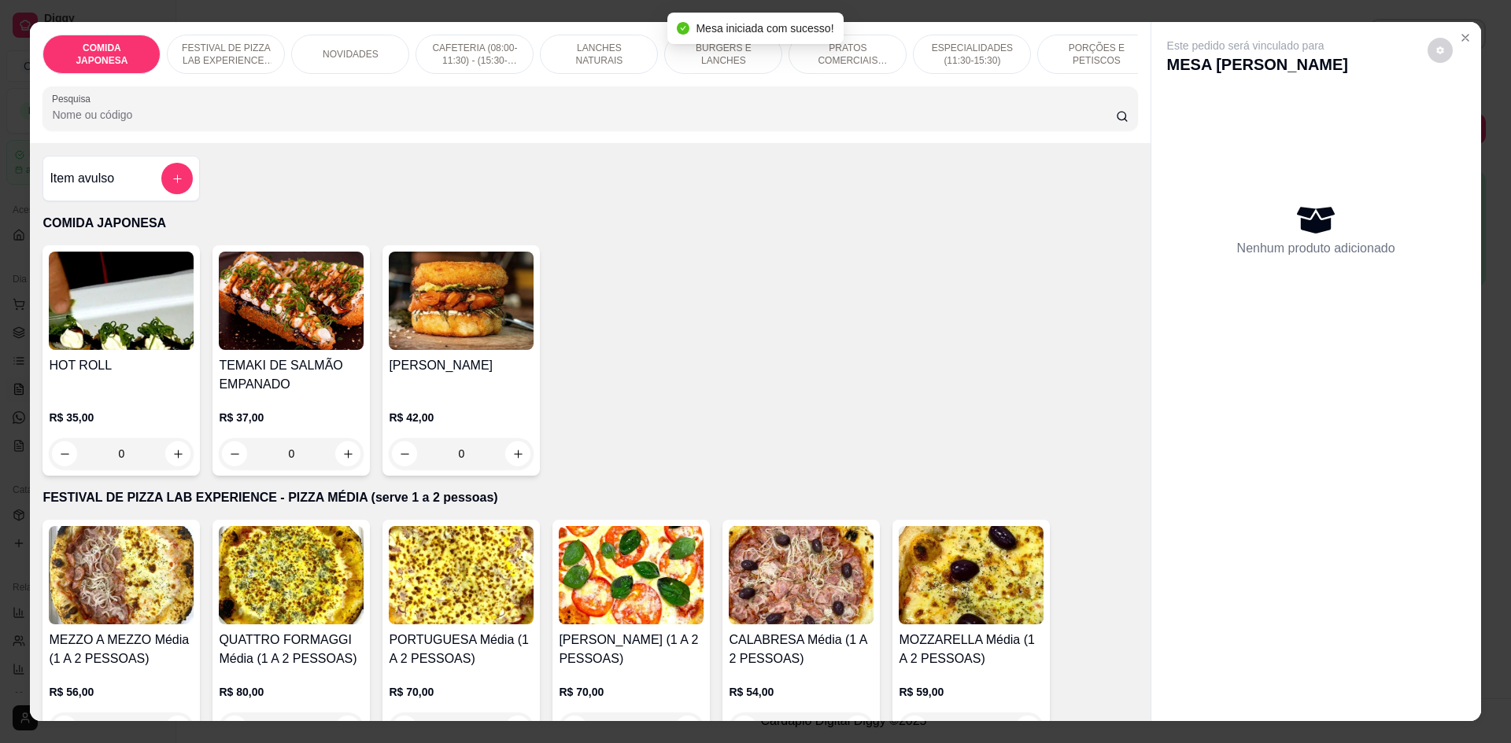
click at [574, 119] on input "Pesquisa" at bounding box center [583, 115] width 1063 height 16
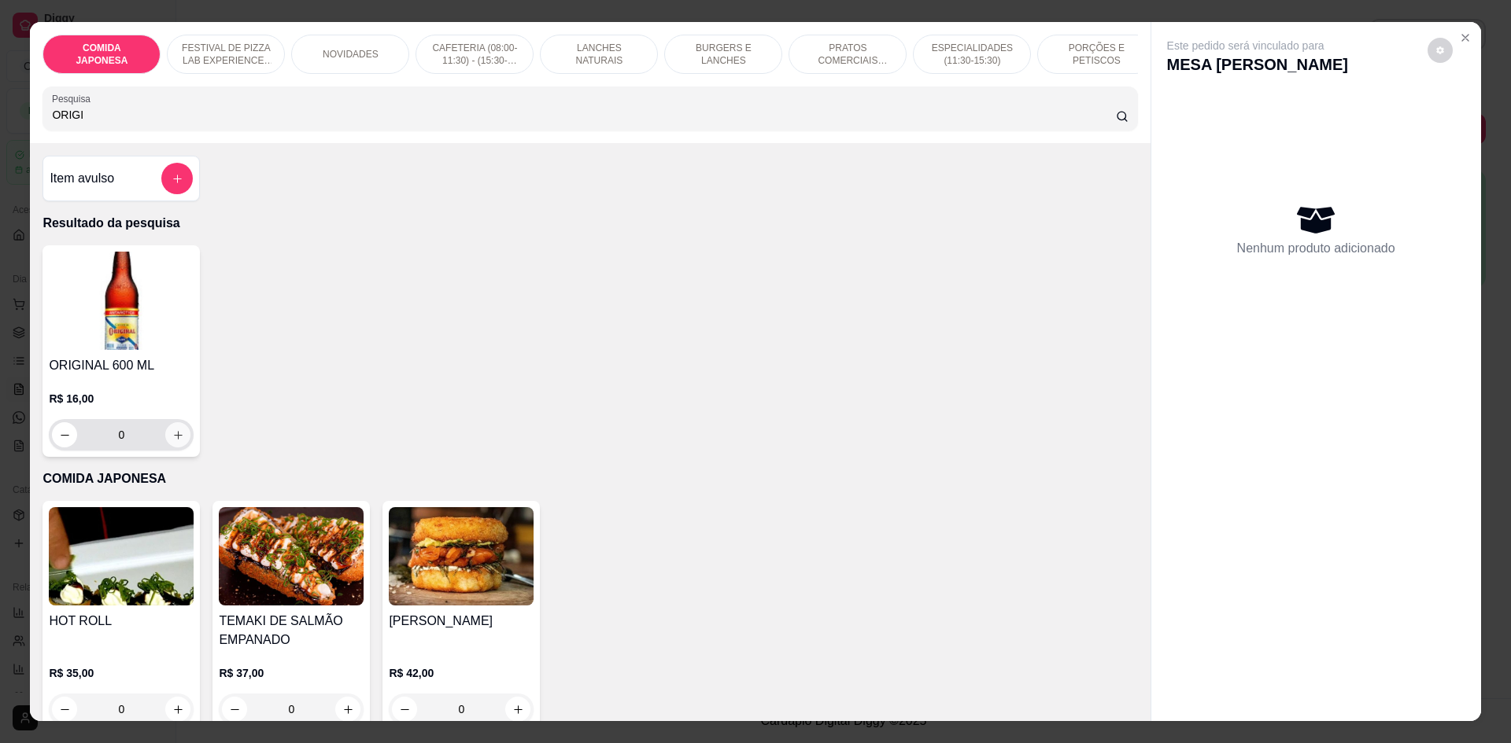
type input "ORIGI"
click at [180, 441] on button "increase-product-quantity" at bounding box center [178, 435] width 24 height 24
type input "1"
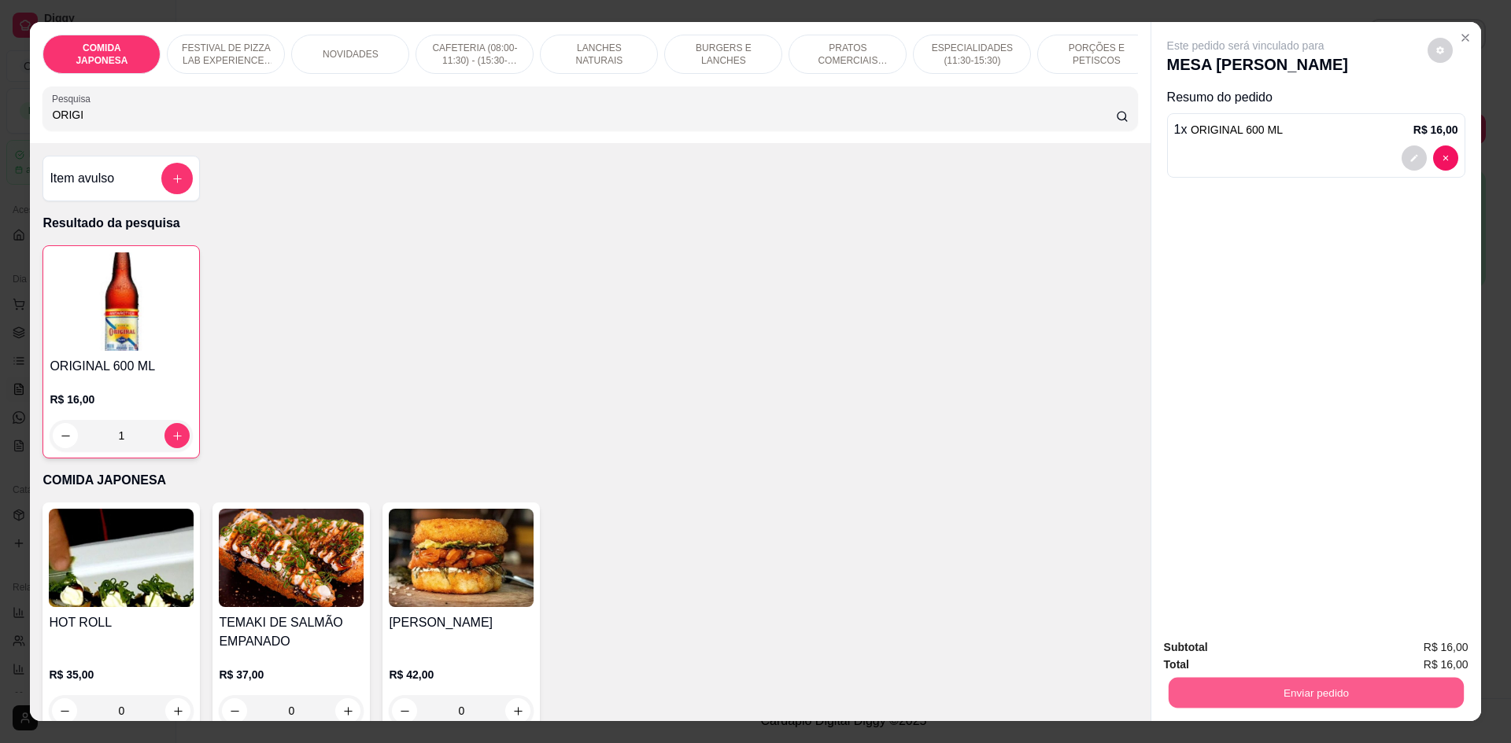
click at [1249, 694] on button "Enviar pedido" at bounding box center [1315, 692] width 295 height 31
click at [1278, 641] on button "Não registrar e enviar pedido" at bounding box center [1264, 655] width 164 height 30
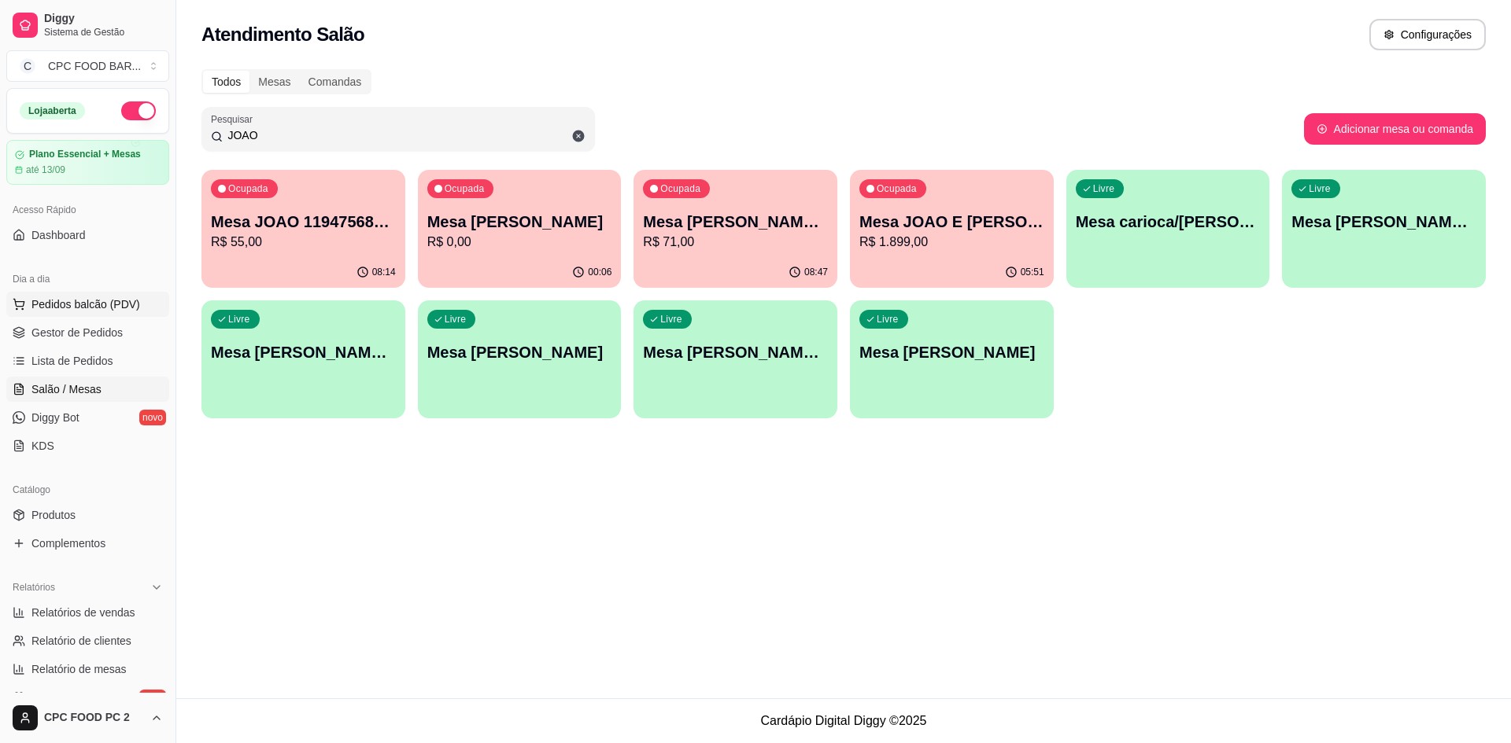
click at [53, 300] on span "Pedidos balcão (PDV)" at bounding box center [85, 305] width 109 height 16
drag, startPoint x: 354, startPoint y: 127, endPoint x: 234, endPoint y: 102, distance: 122.2
click at [235, 124] on div "Pesquisar JOAO" at bounding box center [397, 129] width 393 height 44
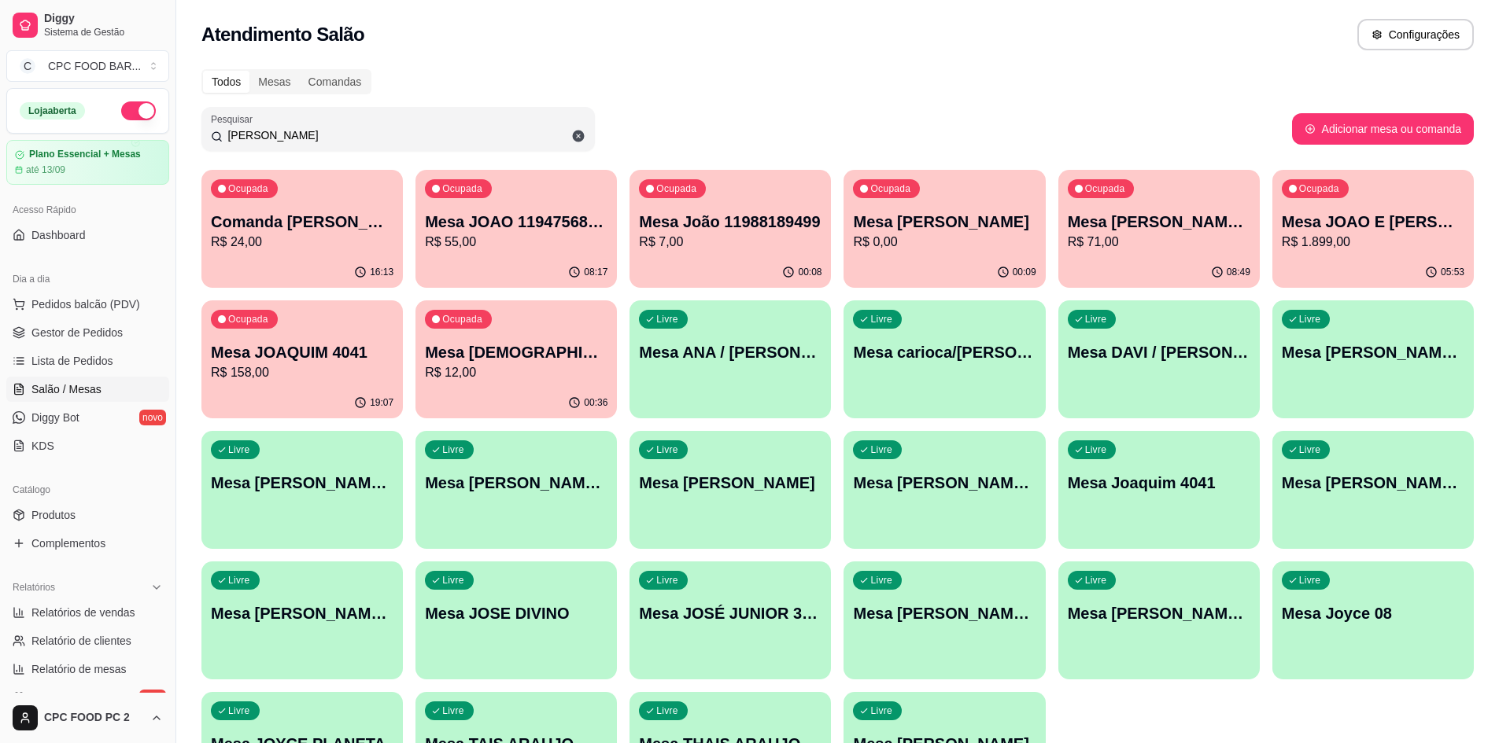
type input "J"
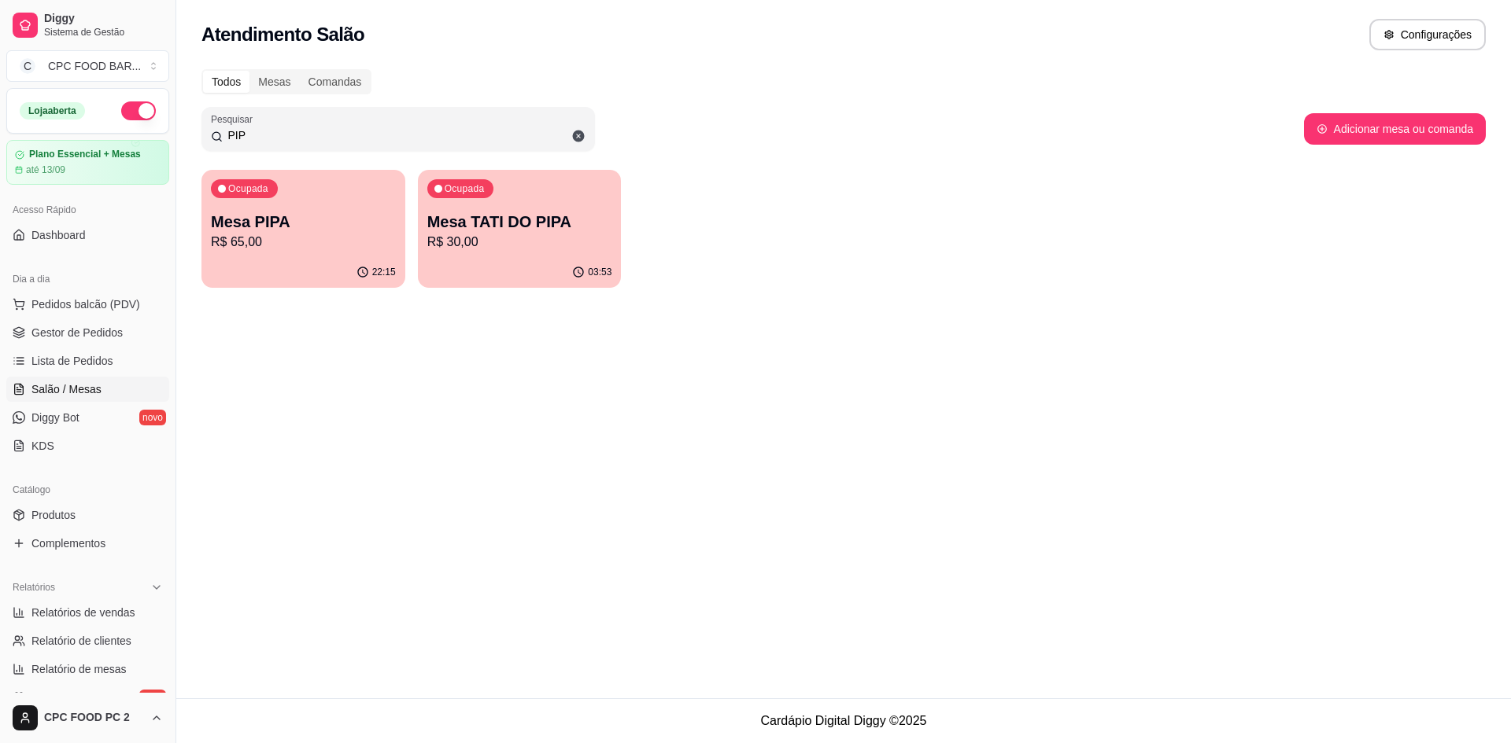
type input "PIP"
click at [276, 205] on div "Ocupada Mesa PIPA R$ 65,00" at bounding box center [303, 213] width 204 height 87
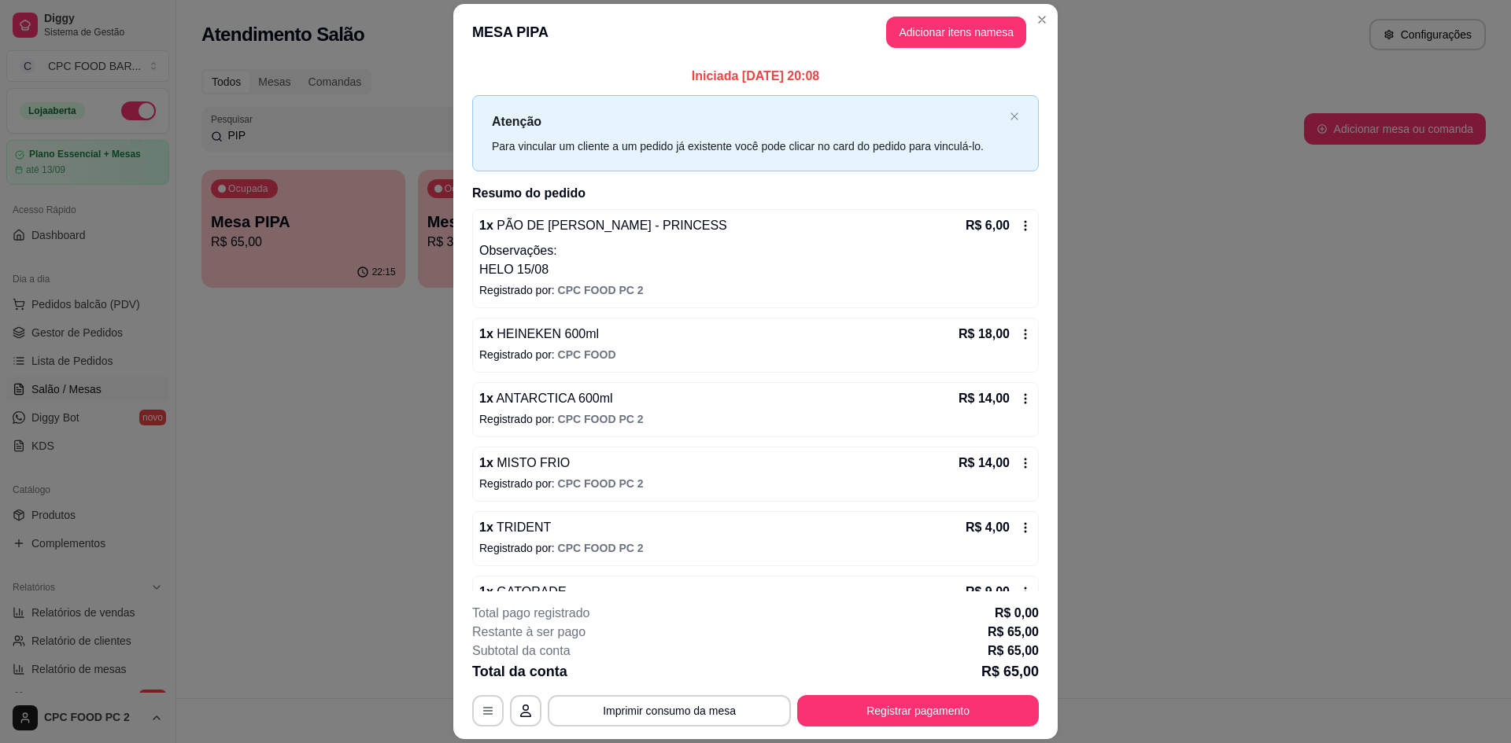
click at [975, 48] on header "MESA PIPA Adicionar itens na mesa" at bounding box center [755, 32] width 604 height 57
click at [979, 35] on button "Adicionar itens na mesa" at bounding box center [955, 32] width 135 height 31
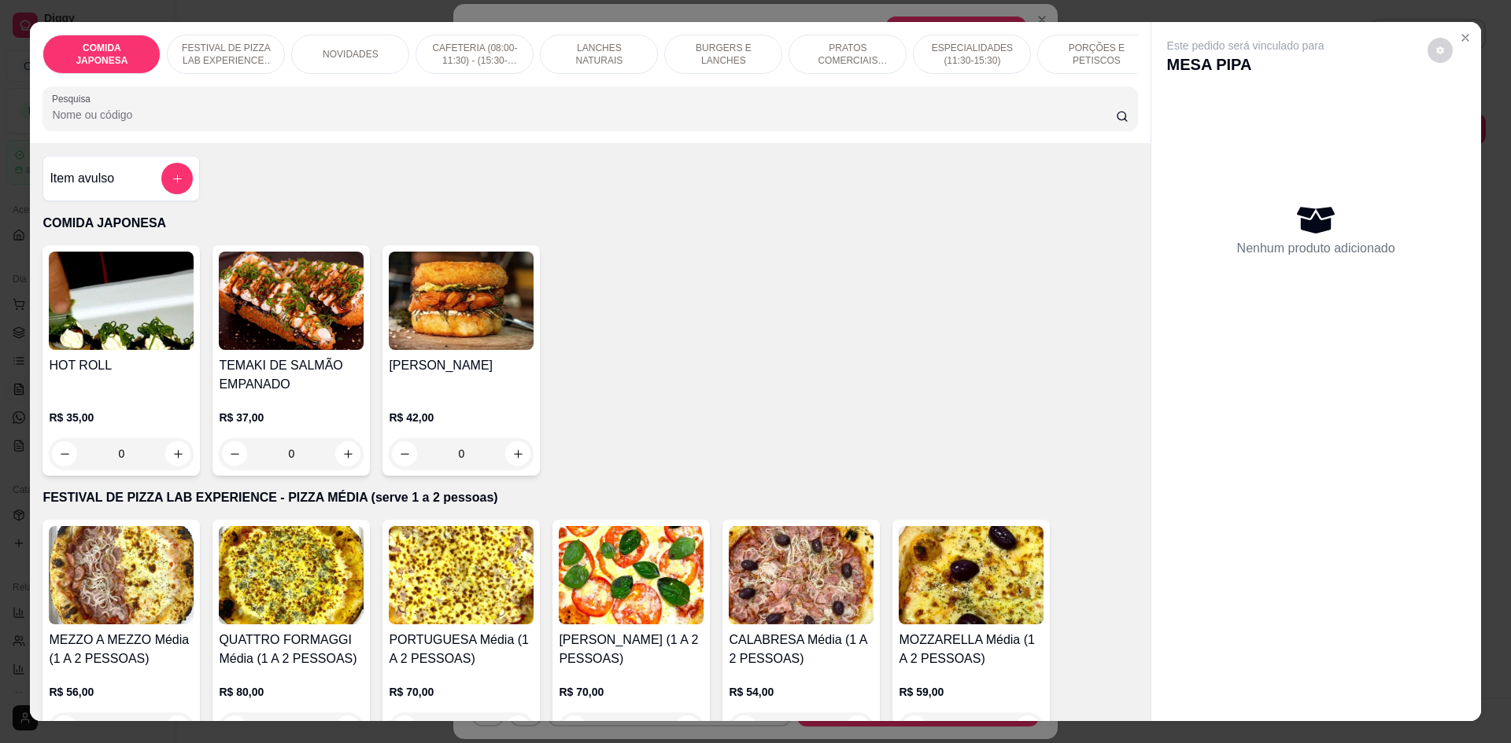
click at [678, 123] on input "Pesquisa" at bounding box center [583, 115] width 1063 height 16
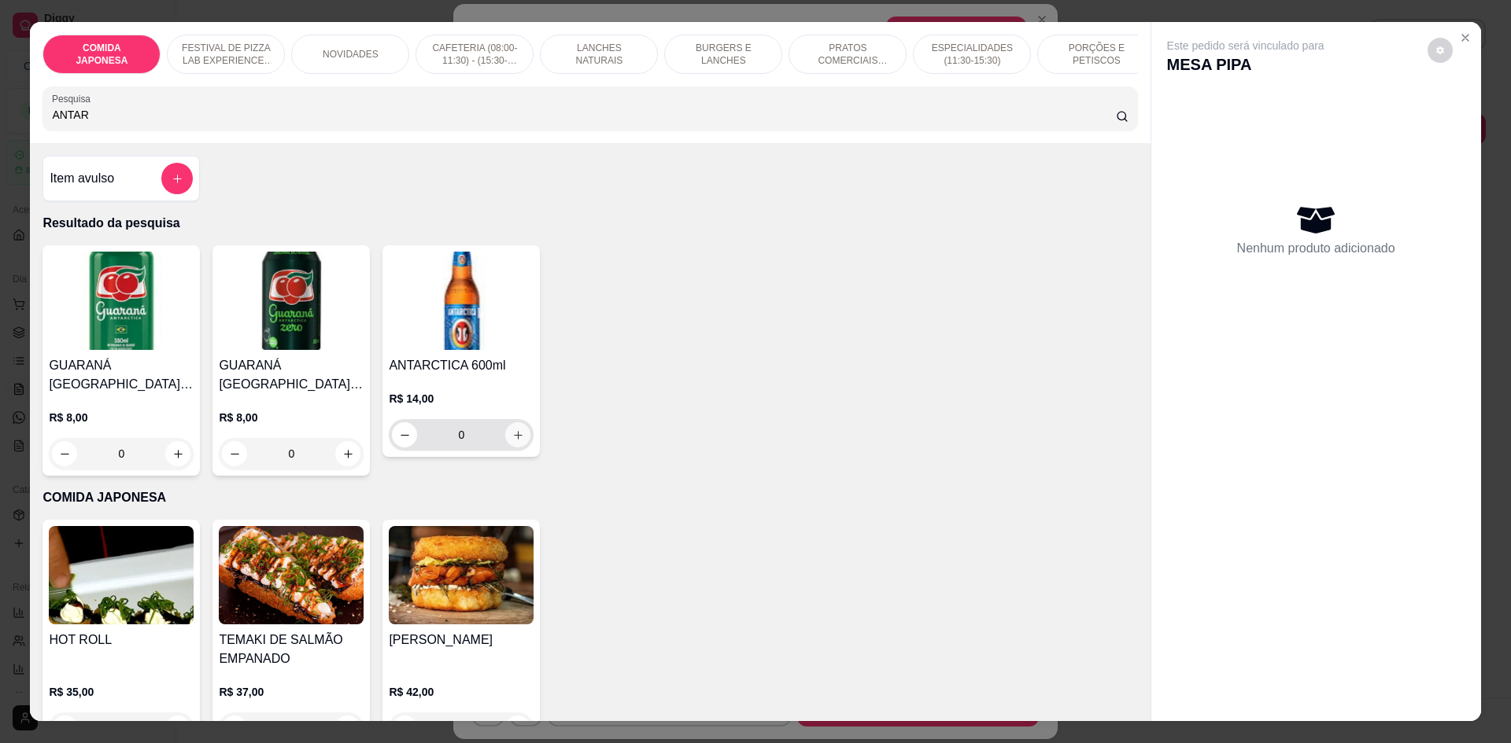
type input "ANTAR"
click at [512, 441] on icon "increase-product-quantity" at bounding box center [518, 436] width 12 height 12
type input "1"
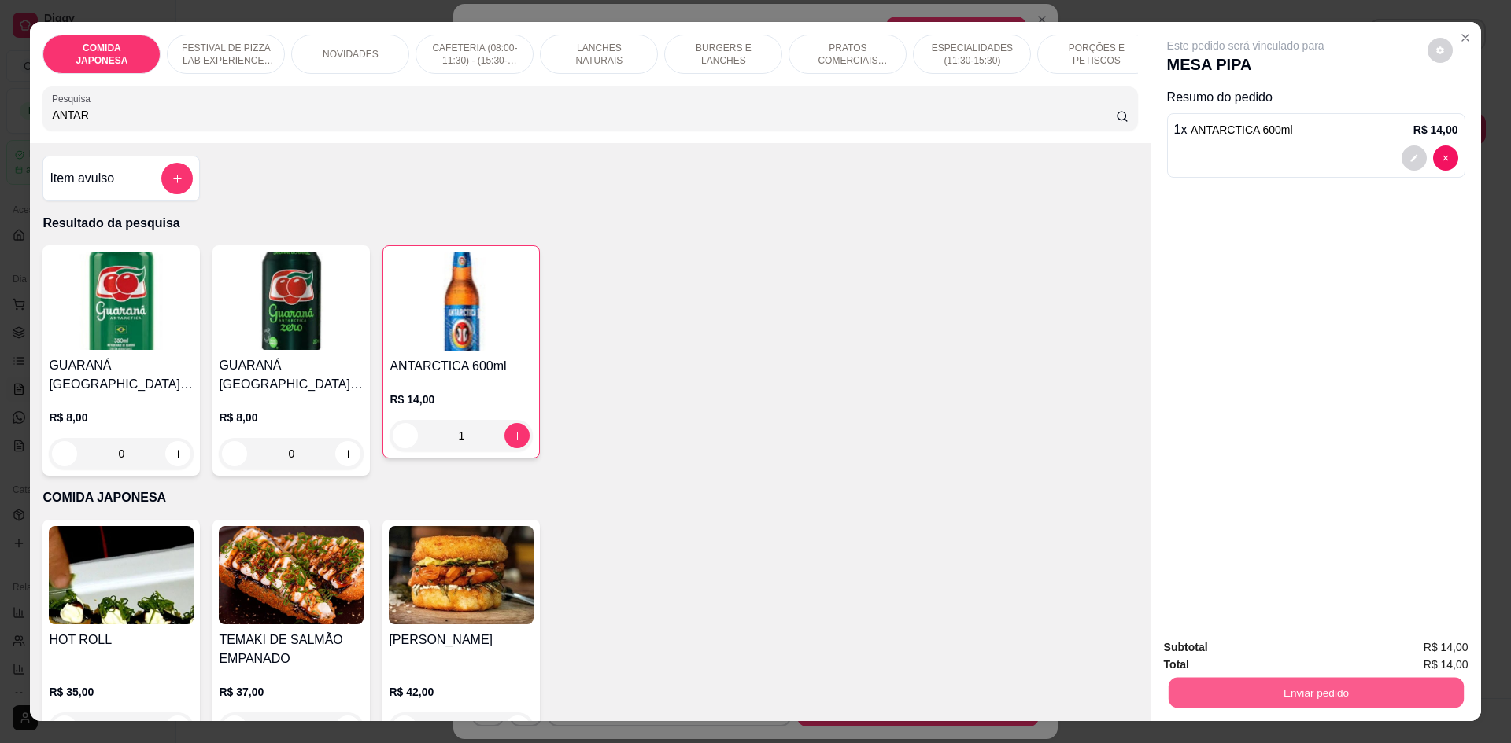
click at [1306, 688] on button "Enviar pedido" at bounding box center [1315, 692] width 295 height 31
click at [1288, 656] on button "Não registrar e enviar pedido" at bounding box center [1264, 655] width 164 height 30
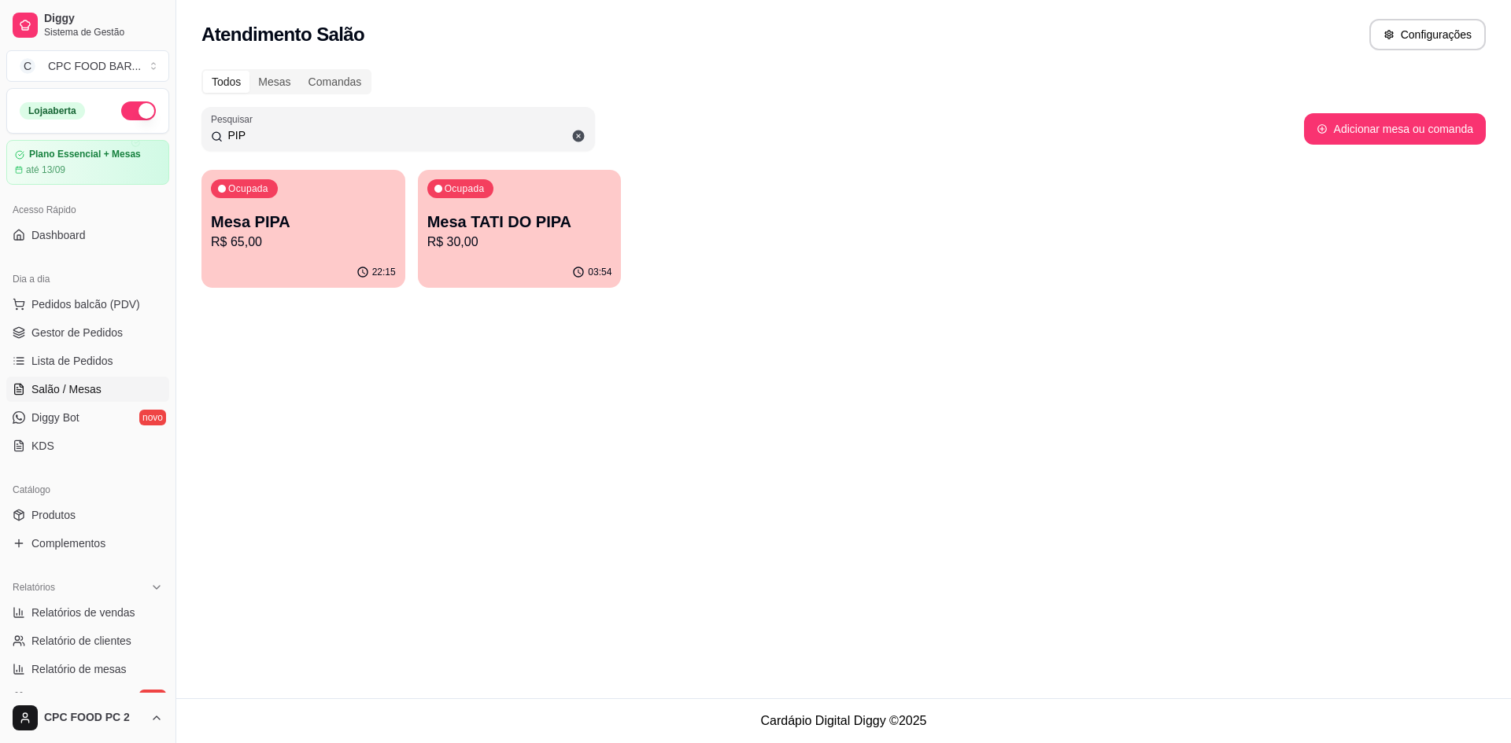
drag, startPoint x: 330, startPoint y: 133, endPoint x: 165, endPoint y: 139, distance: 165.3
click at [165, 139] on div "Diggy Sistema de Gestão C CPC FOOD BAR ... Loja aberta Plano Essencial + Mesas …" at bounding box center [755, 371] width 1511 height 743
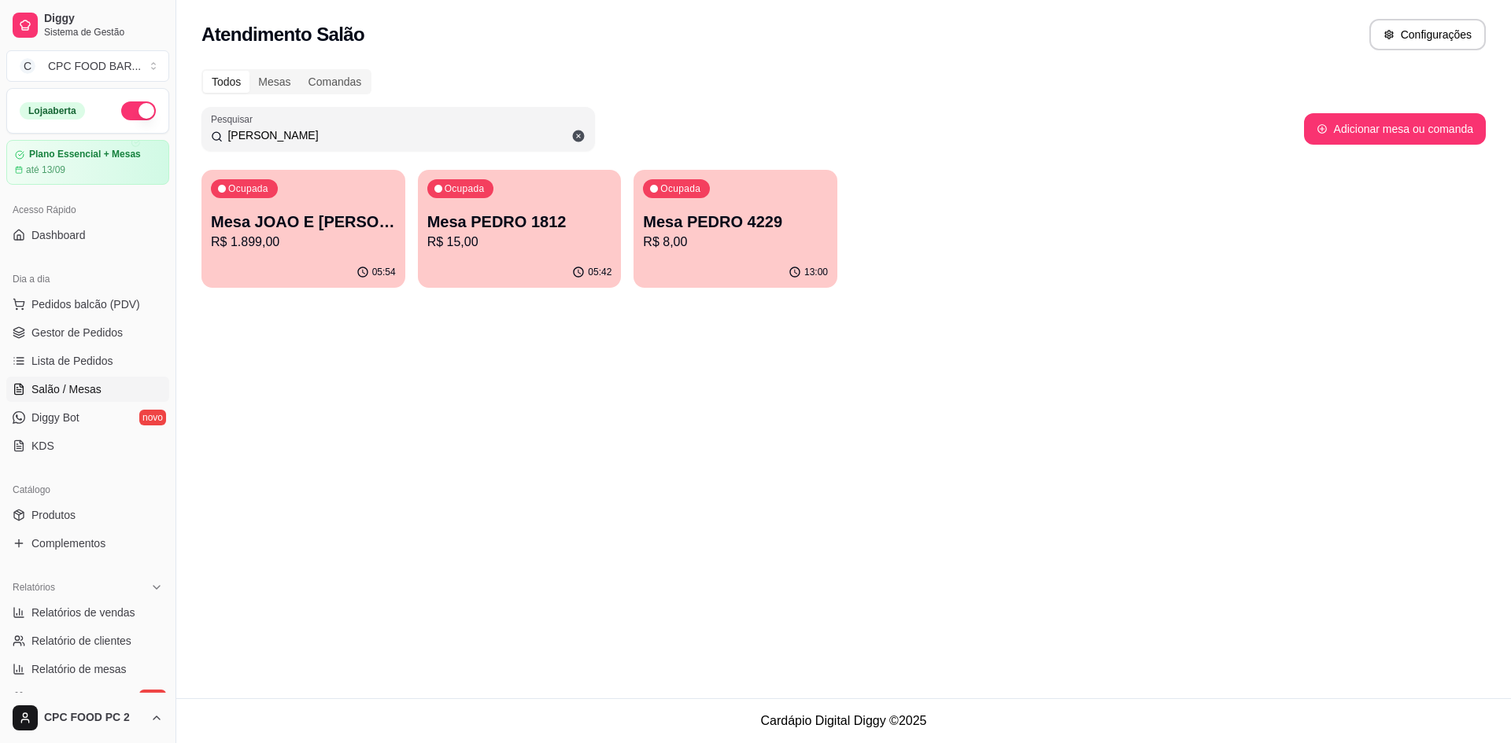
drag, startPoint x: 288, startPoint y: 133, endPoint x: 207, endPoint y: 132, distance: 81.0
click at [207, 132] on div "Pesquisar [PERSON_NAME]" at bounding box center [397, 129] width 393 height 44
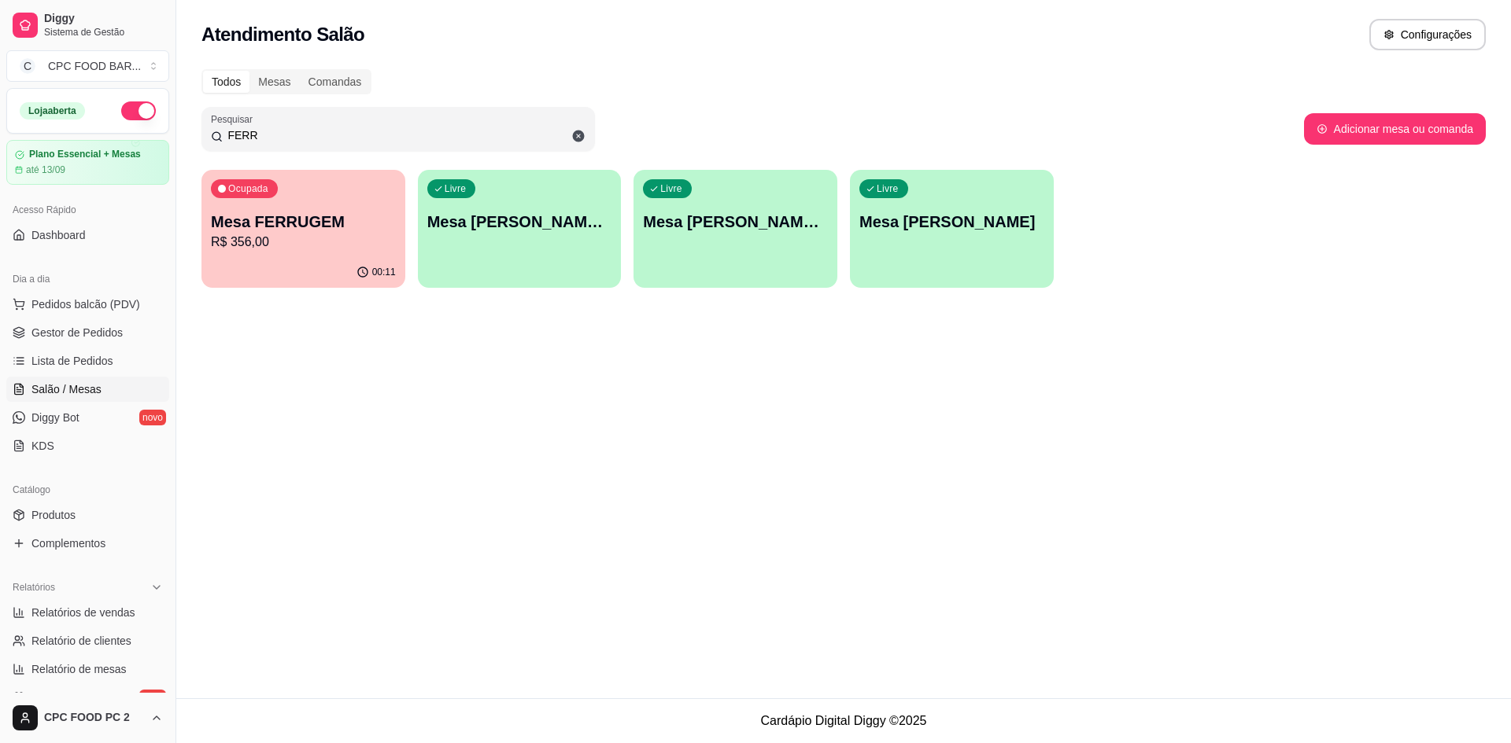
type input "FERR"
click at [315, 242] on p "R$ 356,00" at bounding box center [303, 242] width 179 height 18
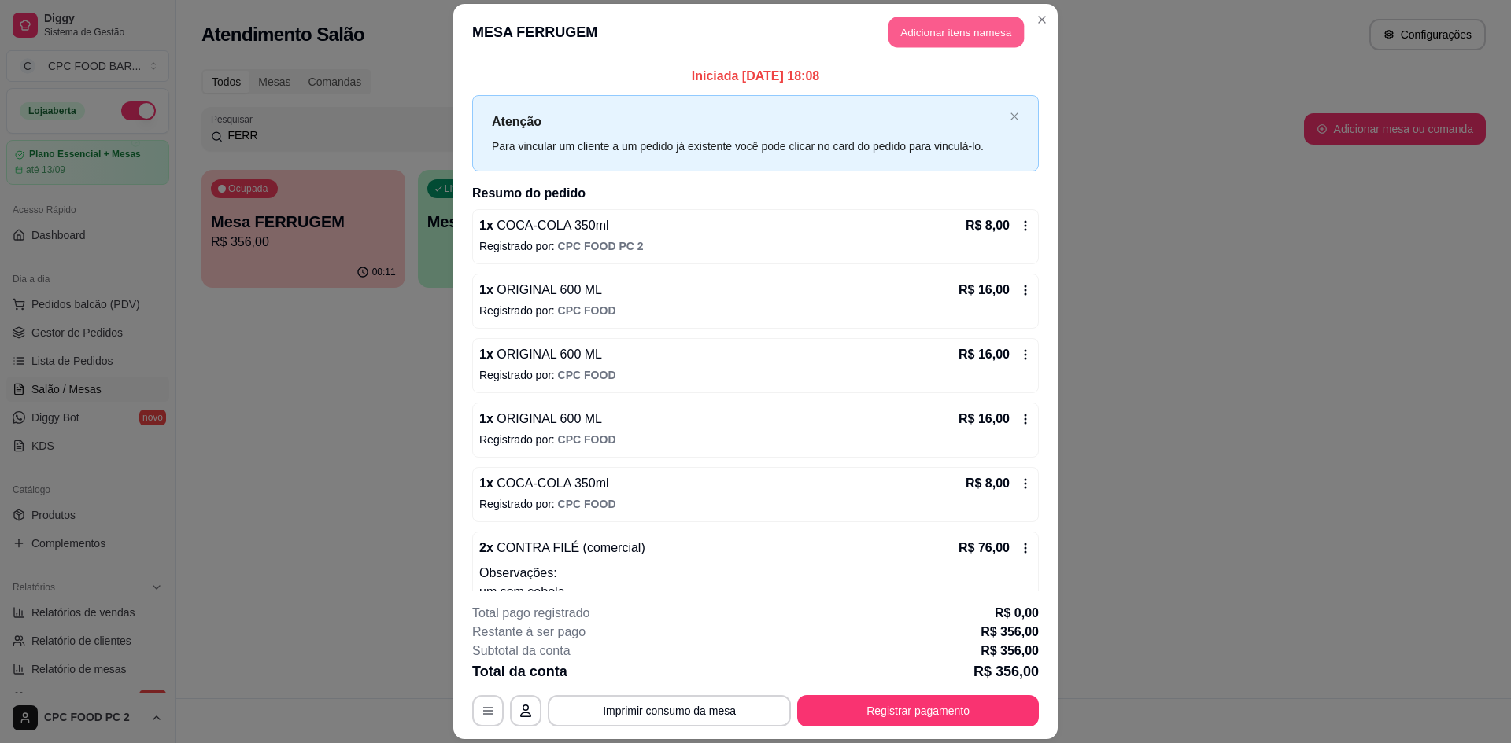
click at [931, 33] on button "Adicionar itens na mesa" at bounding box center [955, 32] width 135 height 31
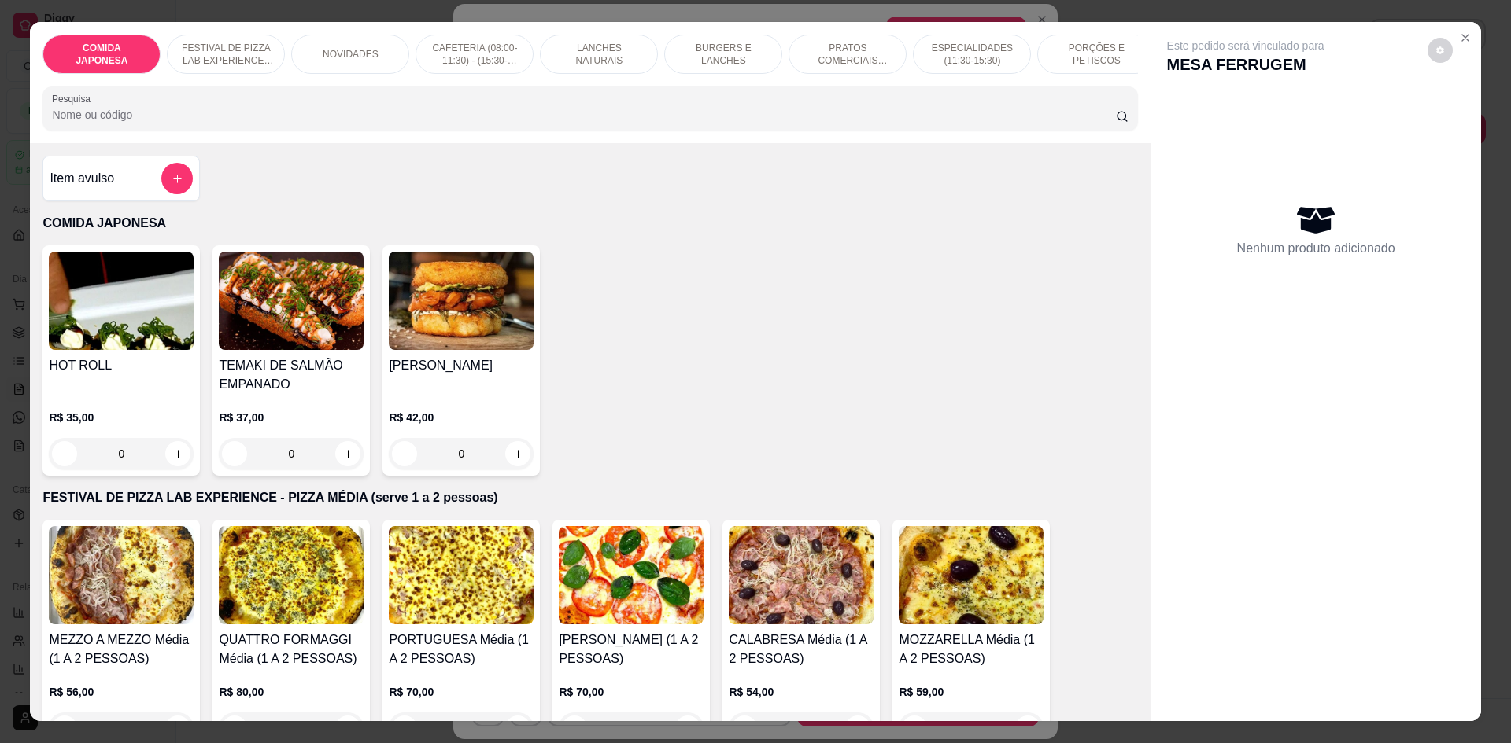
click at [515, 123] on input "Pesquisa" at bounding box center [583, 115] width 1063 height 16
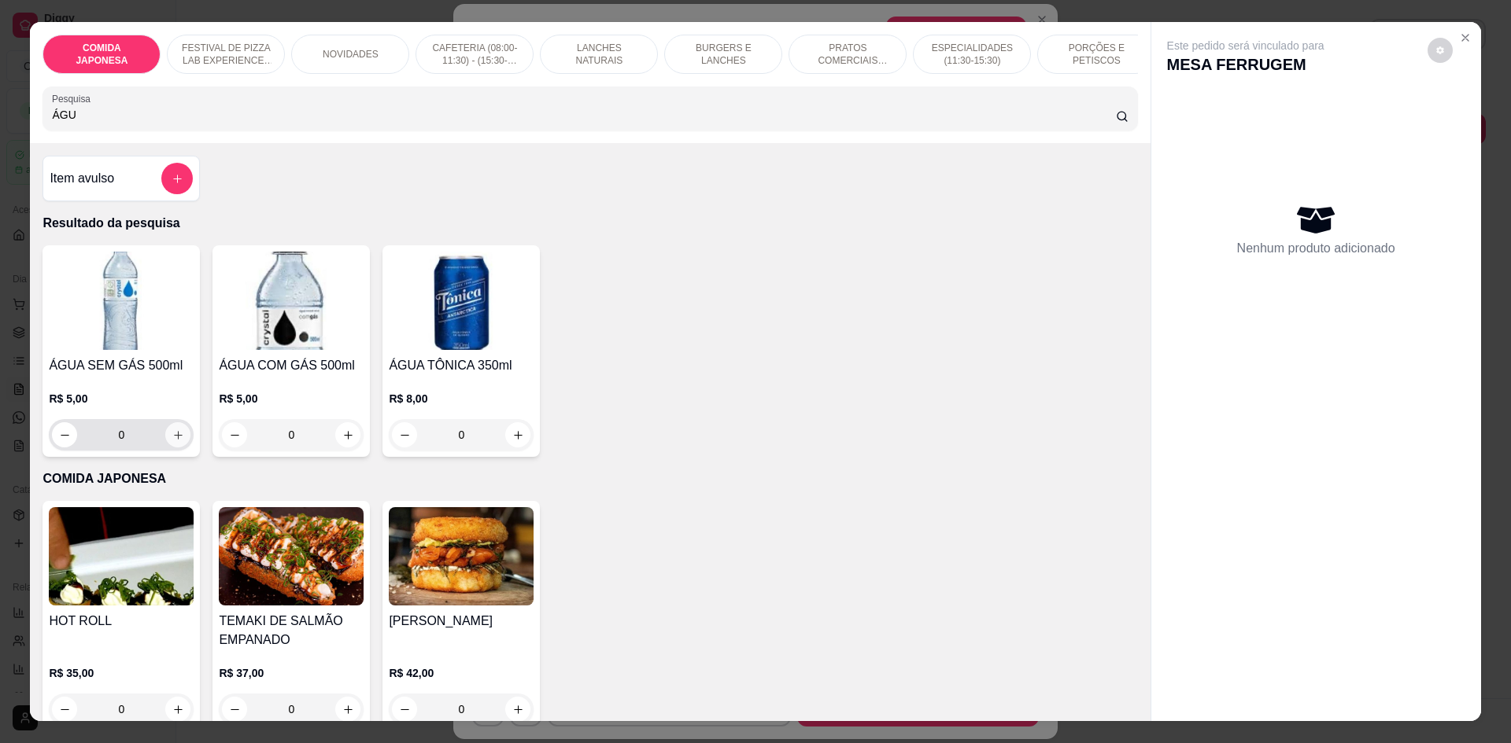
type input "ÁGU"
click at [174, 439] on icon "increase-product-quantity" at bounding box center [178, 435] width 8 height 8
type input "1"
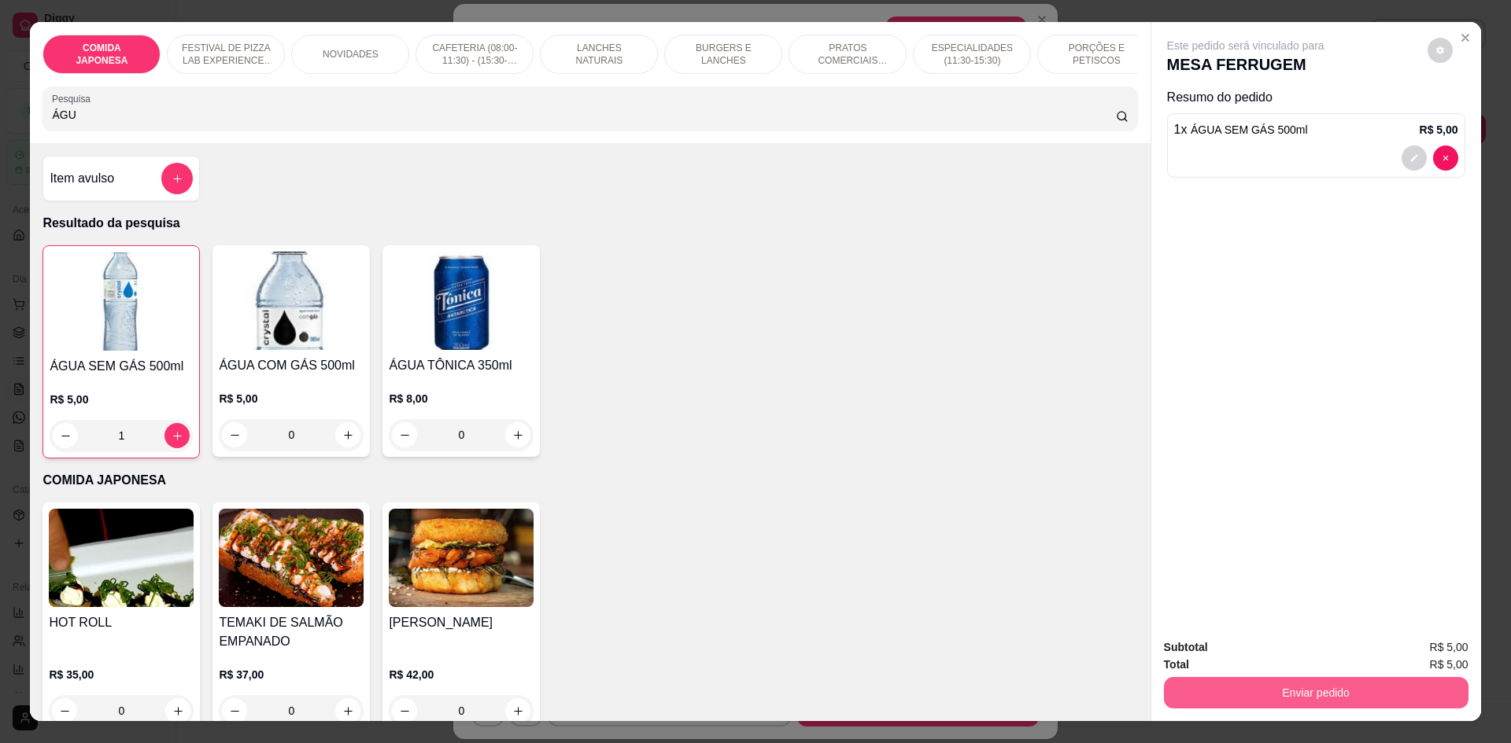
click at [1309, 699] on button "Enviar pedido" at bounding box center [1316, 692] width 304 height 31
click at [1293, 655] on button "Não registrar e enviar pedido" at bounding box center [1264, 655] width 164 height 30
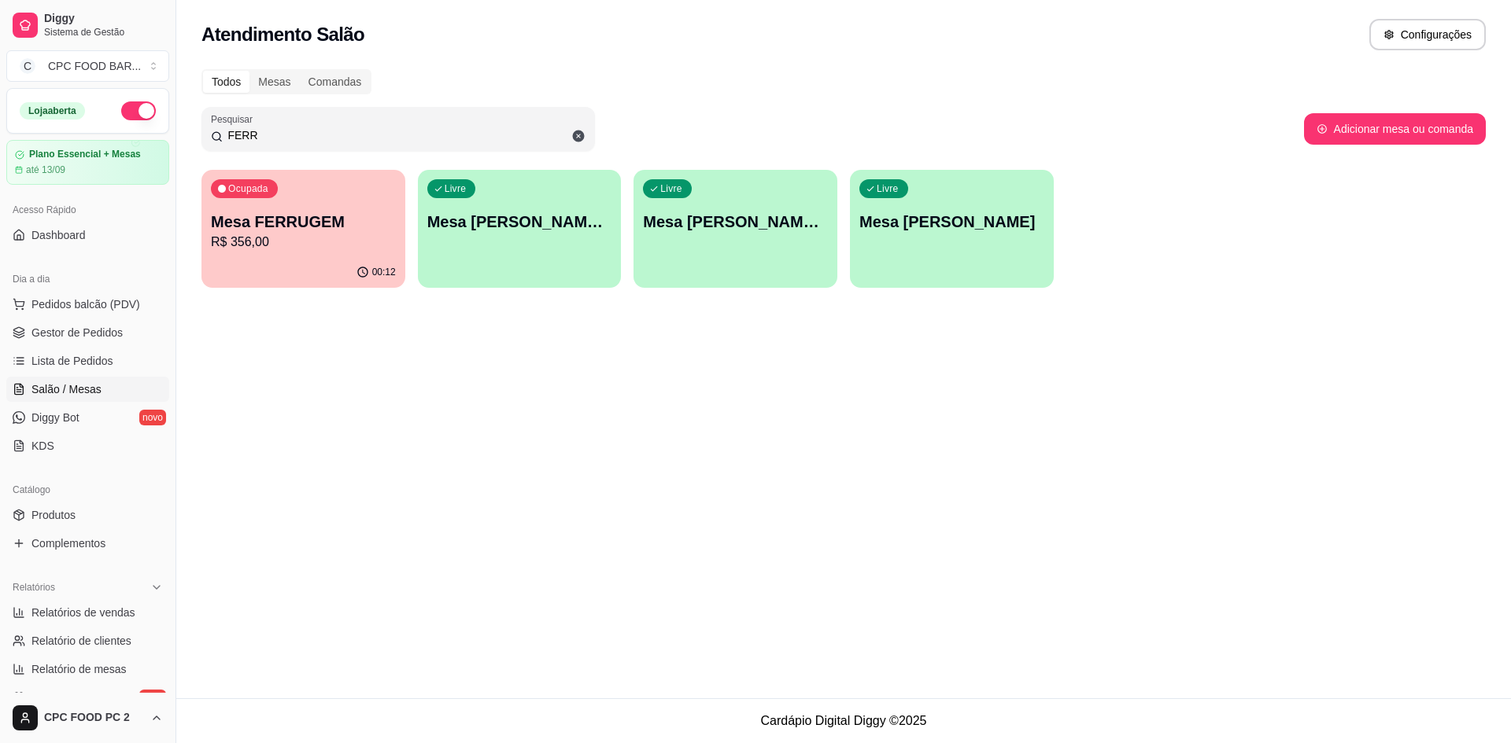
click at [332, 130] on input "FERR" at bounding box center [404, 135] width 363 height 16
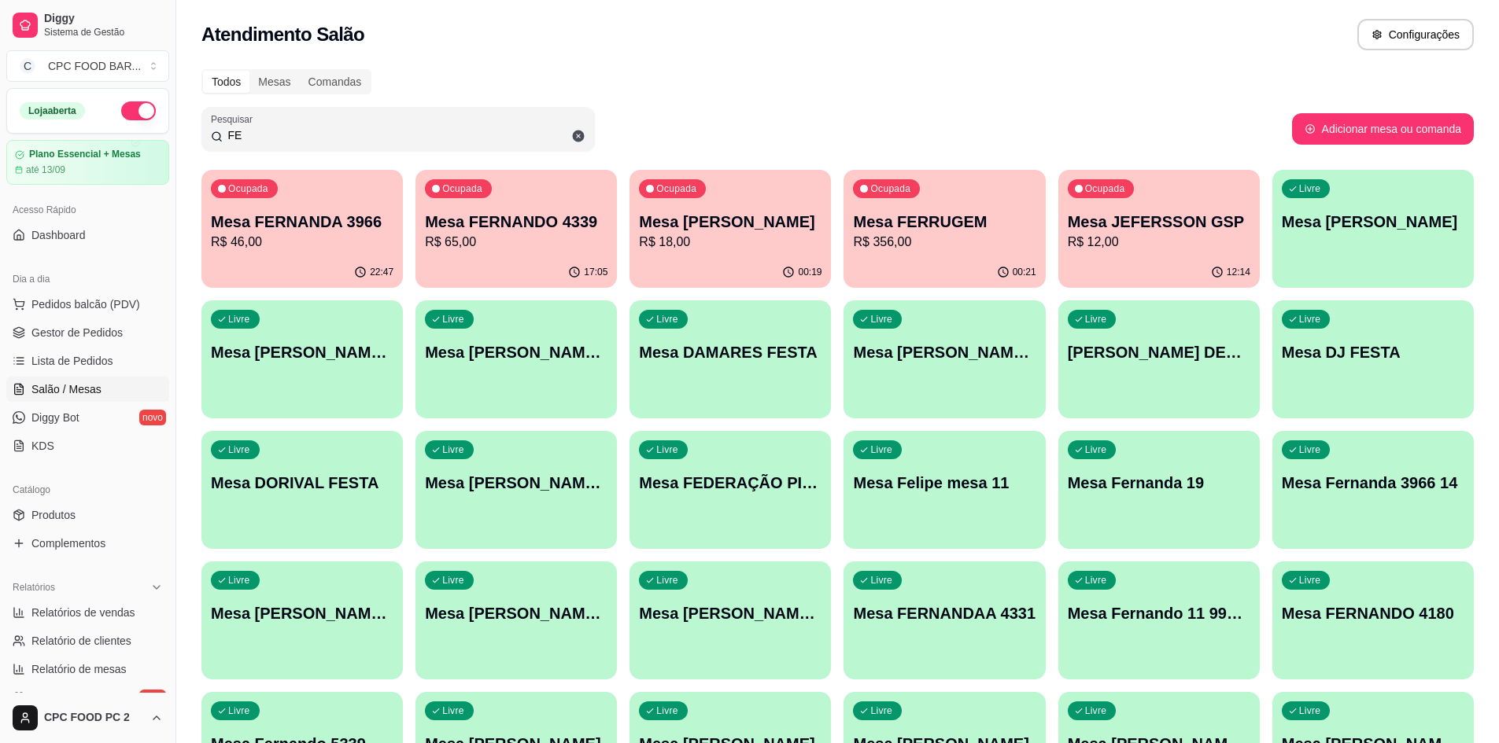
type input "F"
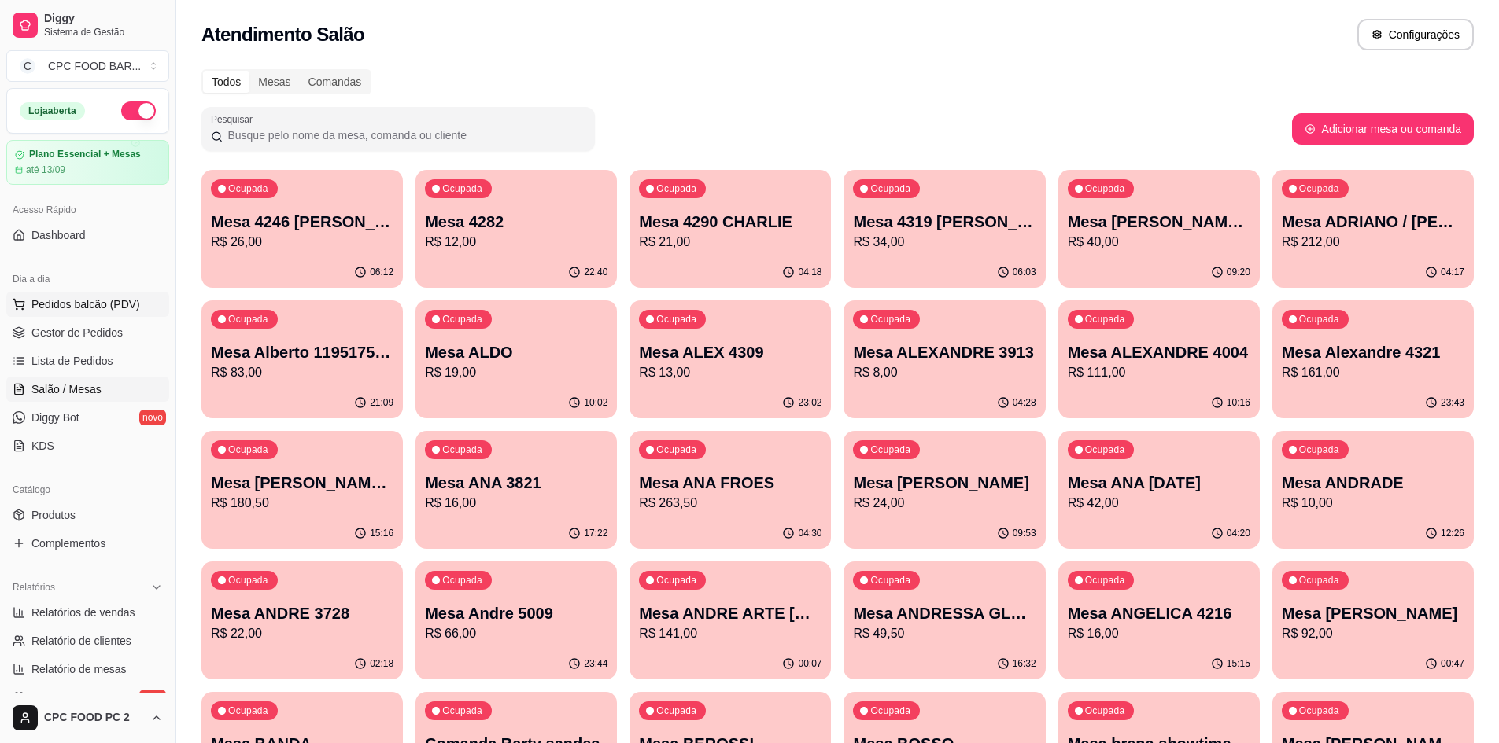
click at [120, 308] on span "Pedidos balcão (PDV)" at bounding box center [85, 305] width 109 height 16
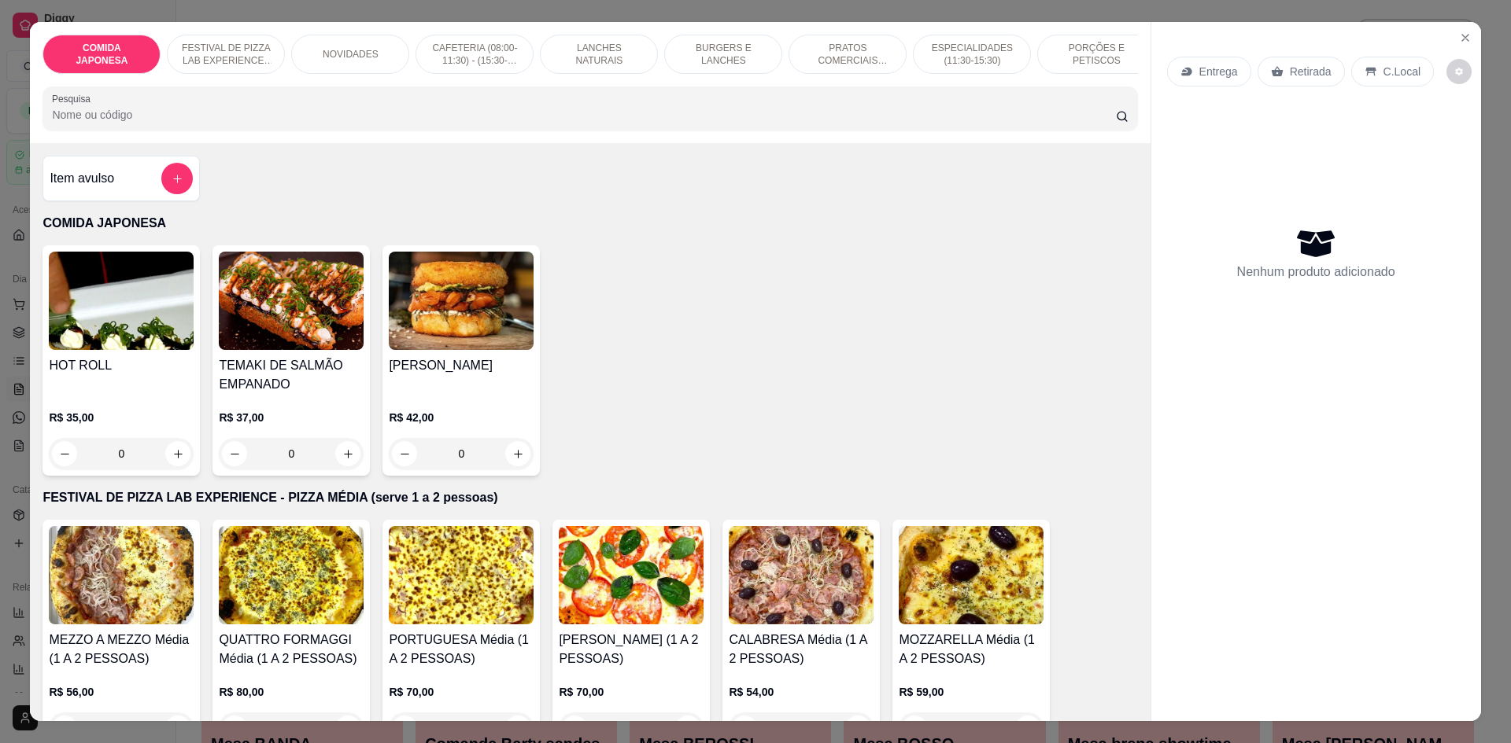
click at [419, 123] on input "Pesquisa" at bounding box center [583, 115] width 1063 height 16
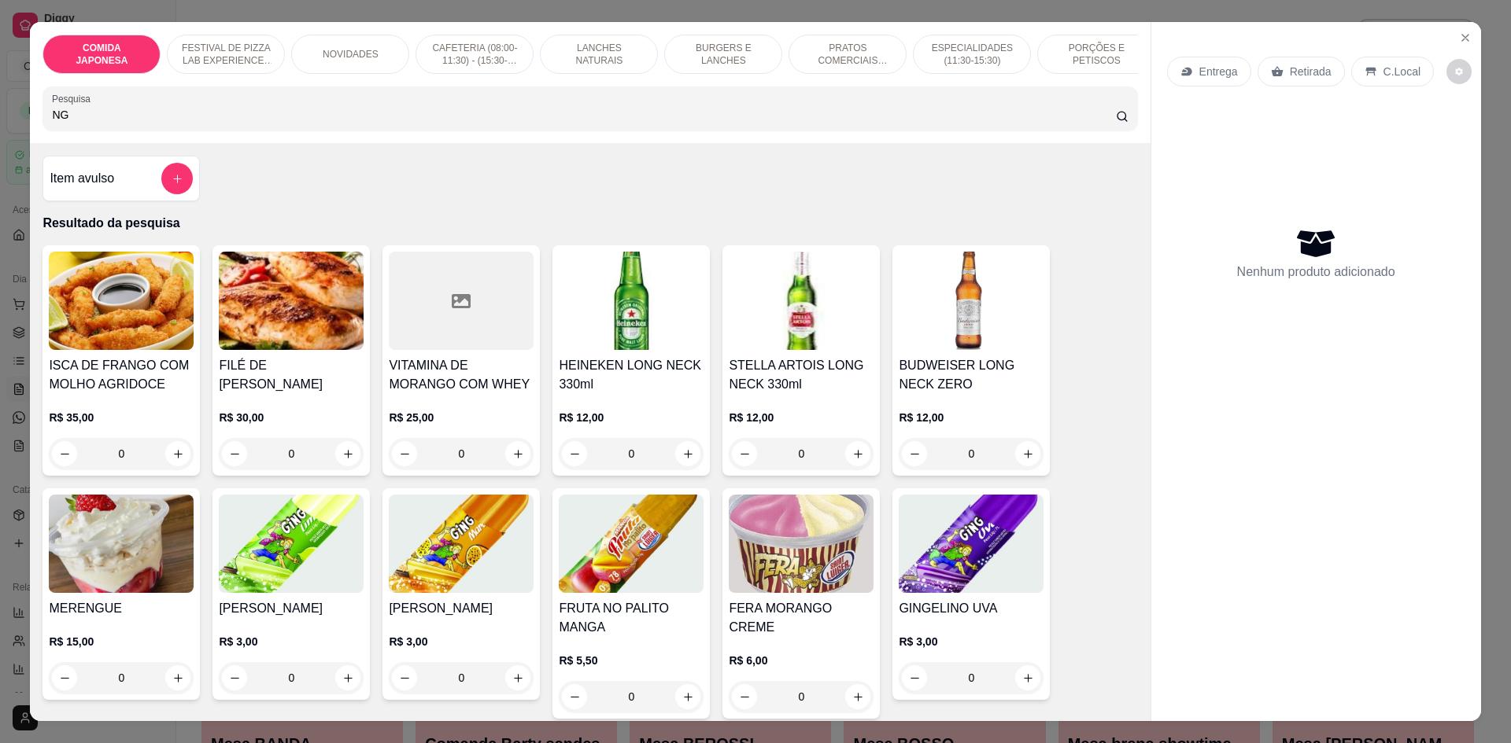
type input "N"
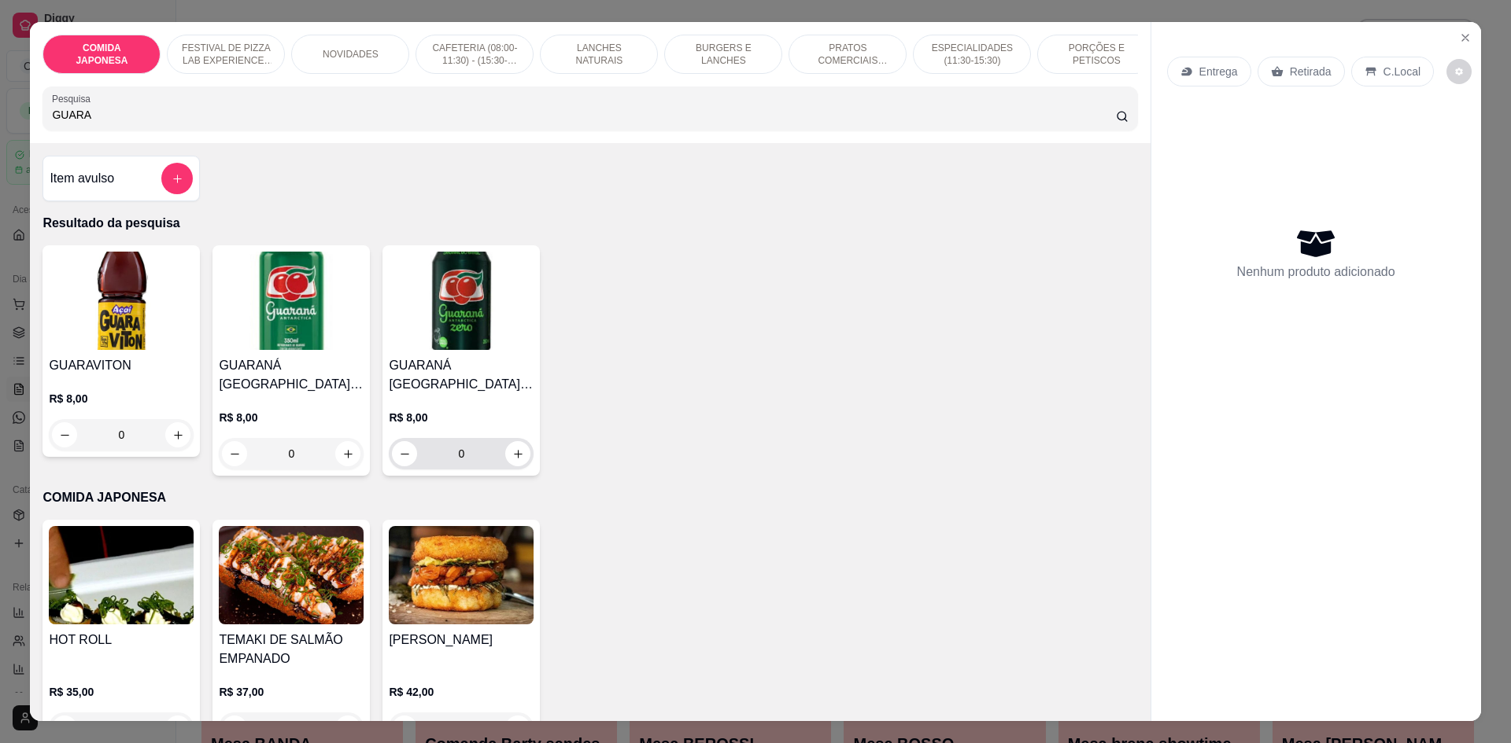
type input "GUARA"
click at [512, 460] on icon "increase-product-quantity" at bounding box center [518, 454] width 12 height 12
type input "2"
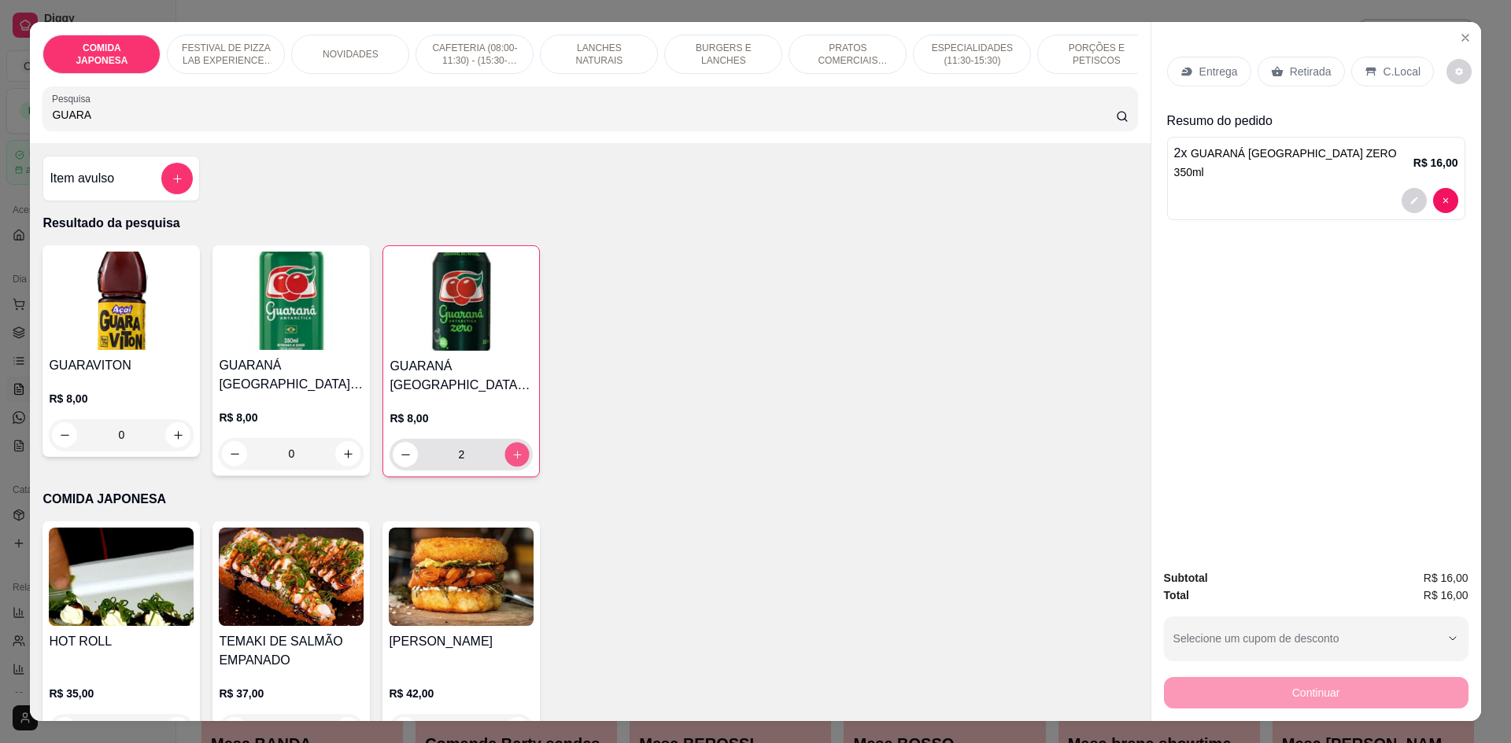
click at [511, 461] on icon "increase-product-quantity" at bounding box center [517, 455] width 12 height 12
type input "3"
click at [1369, 256] on div "Entrega Retirada C.Local Resumo do pedido 3 x GUARANÁ [GEOGRAPHIC_DATA] ZERO 35…" at bounding box center [1316, 289] width 330 height 534
click at [1292, 72] on p "Retirada" at bounding box center [1310, 72] width 42 height 16
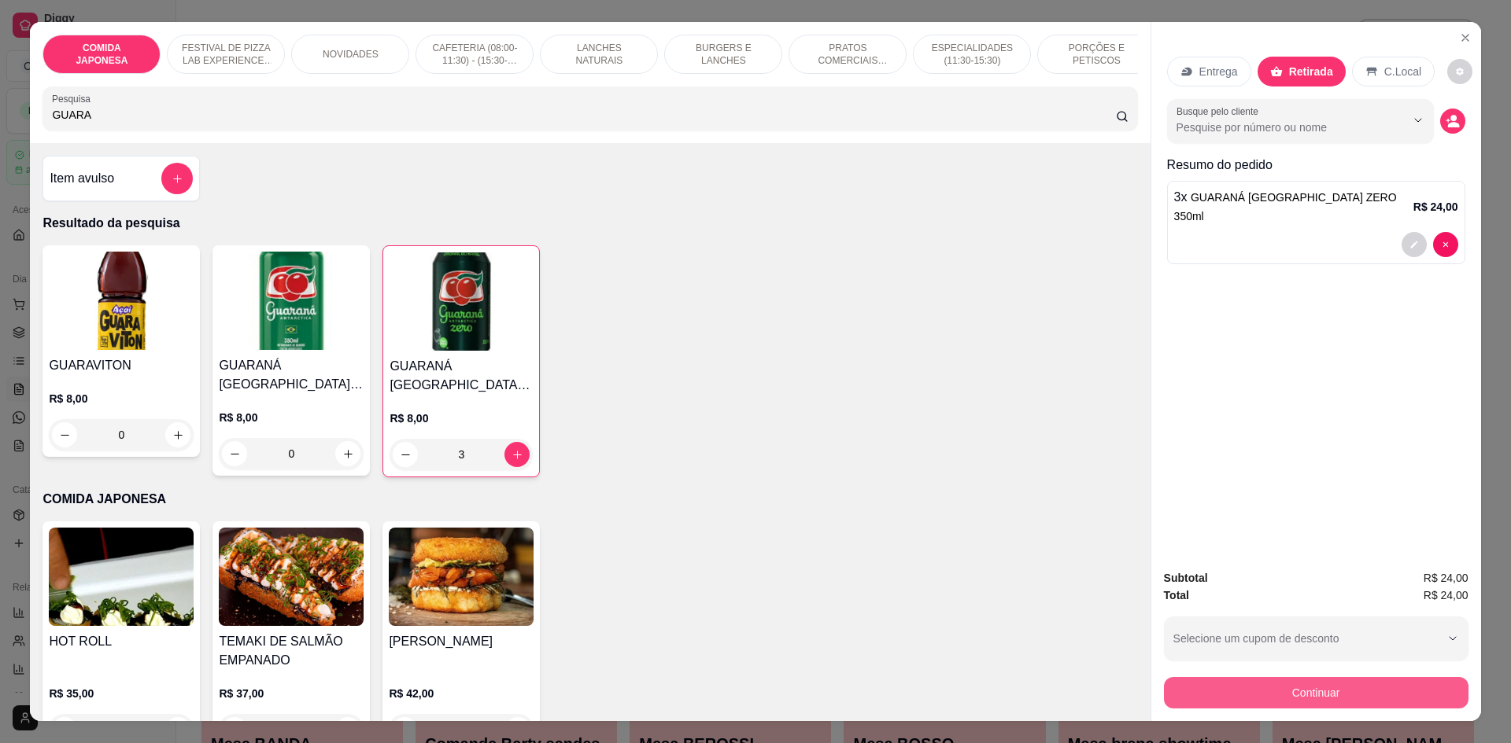
click at [1300, 684] on button "Continuar" at bounding box center [1316, 692] width 304 height 31
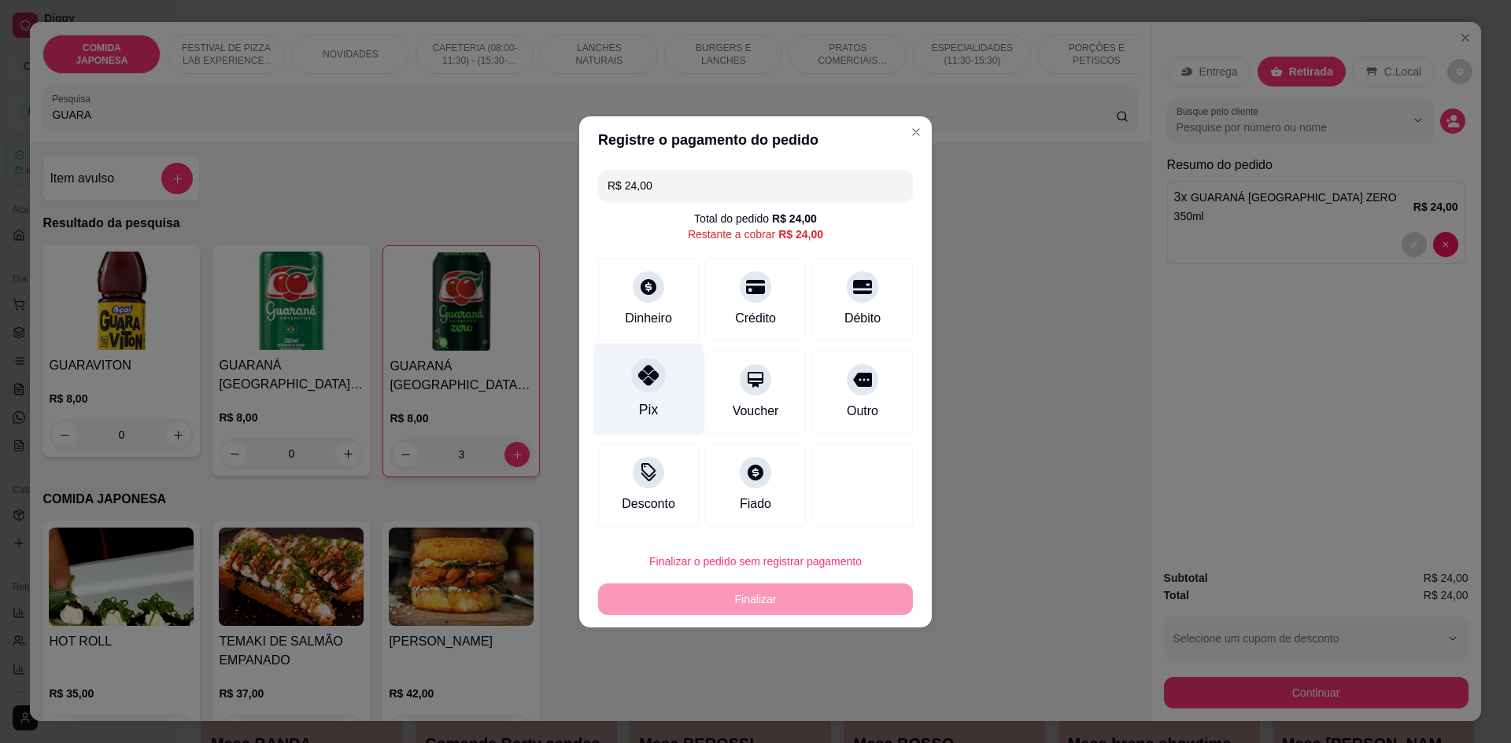
click at [662, 403] on div "Pix" at bounding box center [648, 389] width 111 height 92
type input "R$ 0,00"
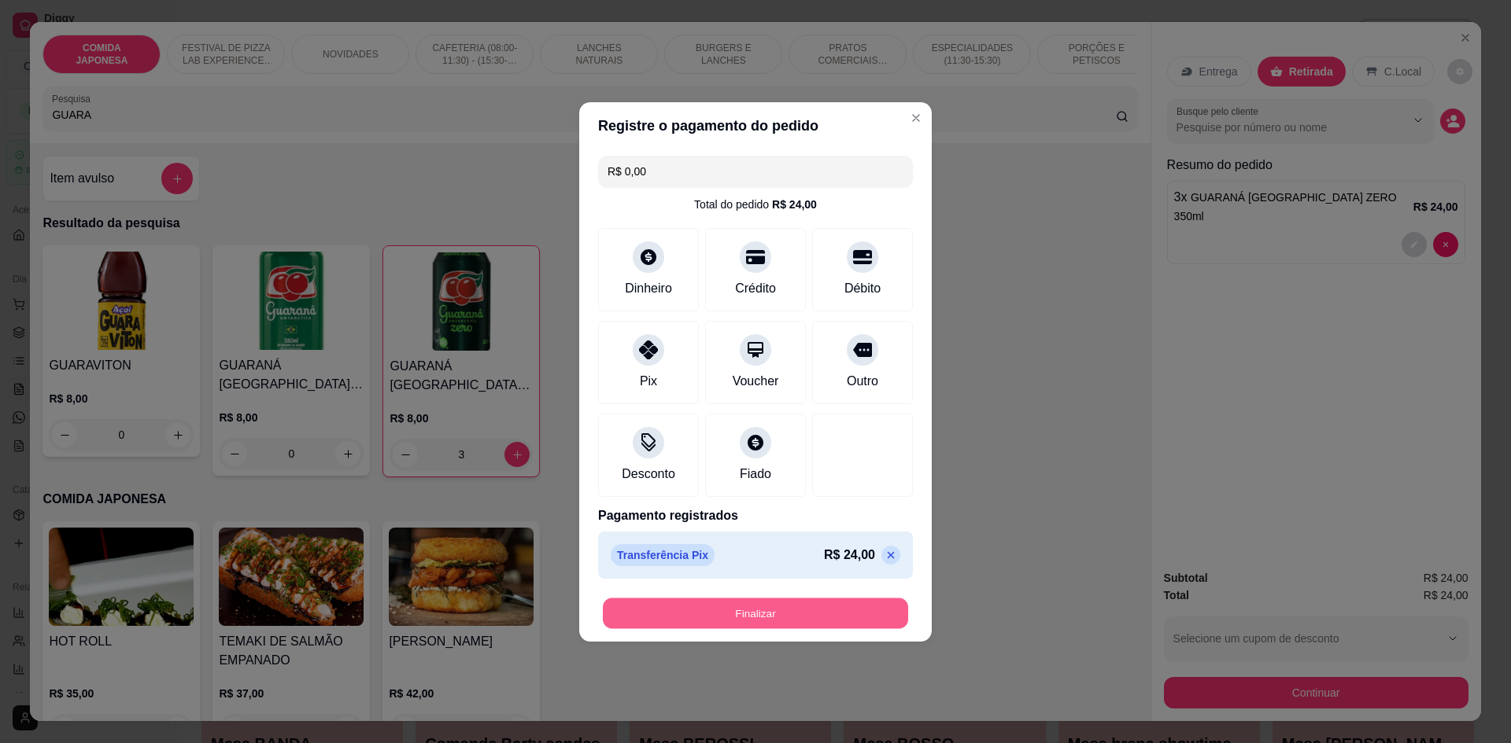
click at [743, 611] on button "Finalizar" at bounding box center [755, 613] width 305 height 31
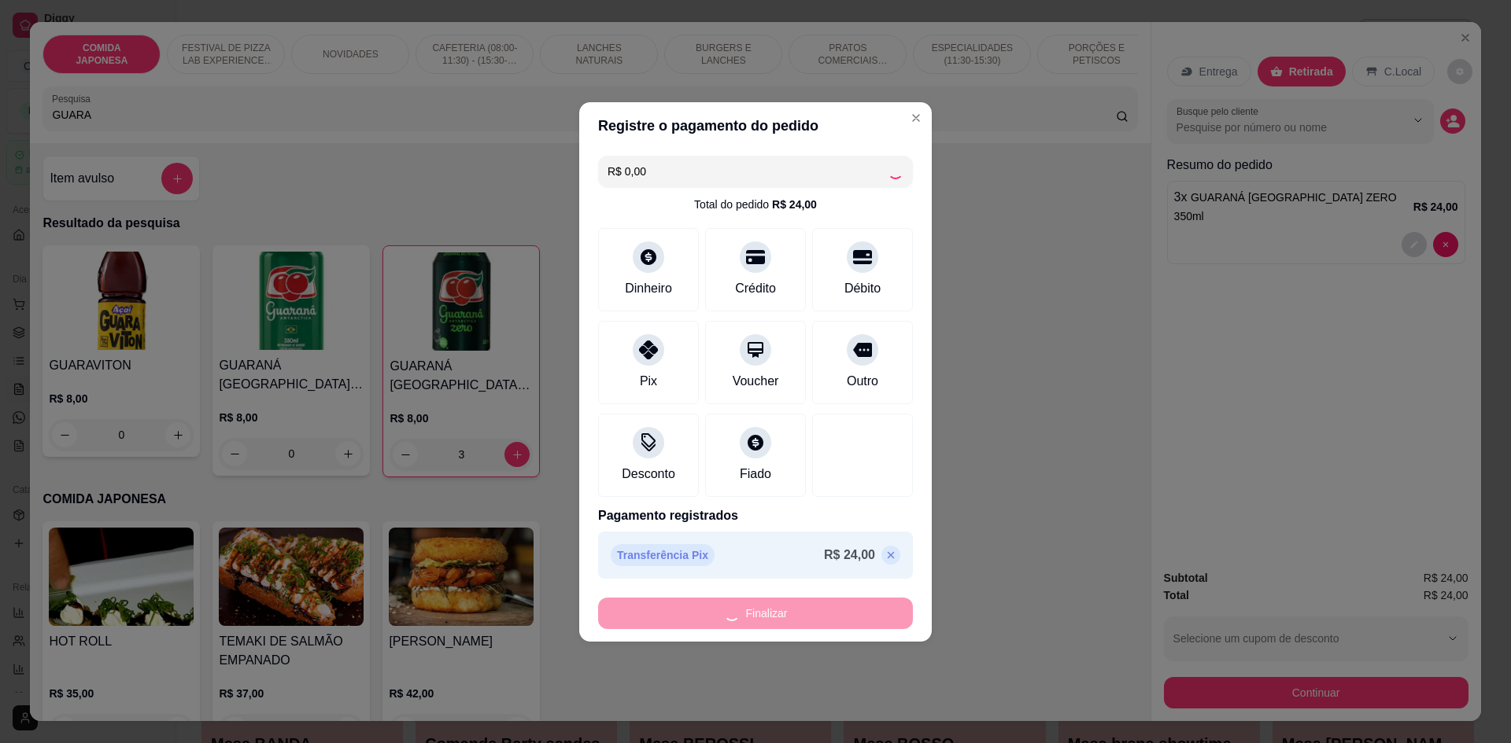
type input "0"
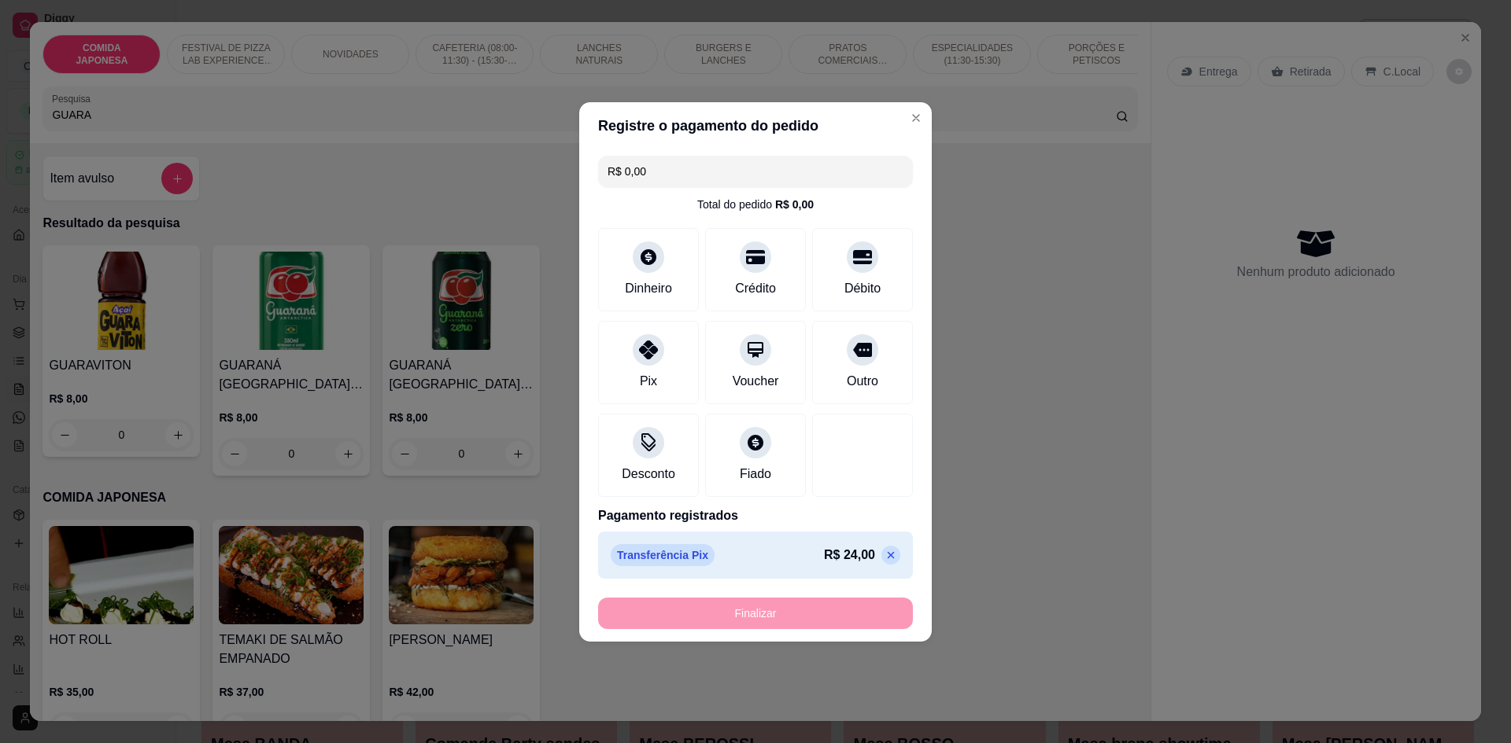
type input "-R$ 24,00"
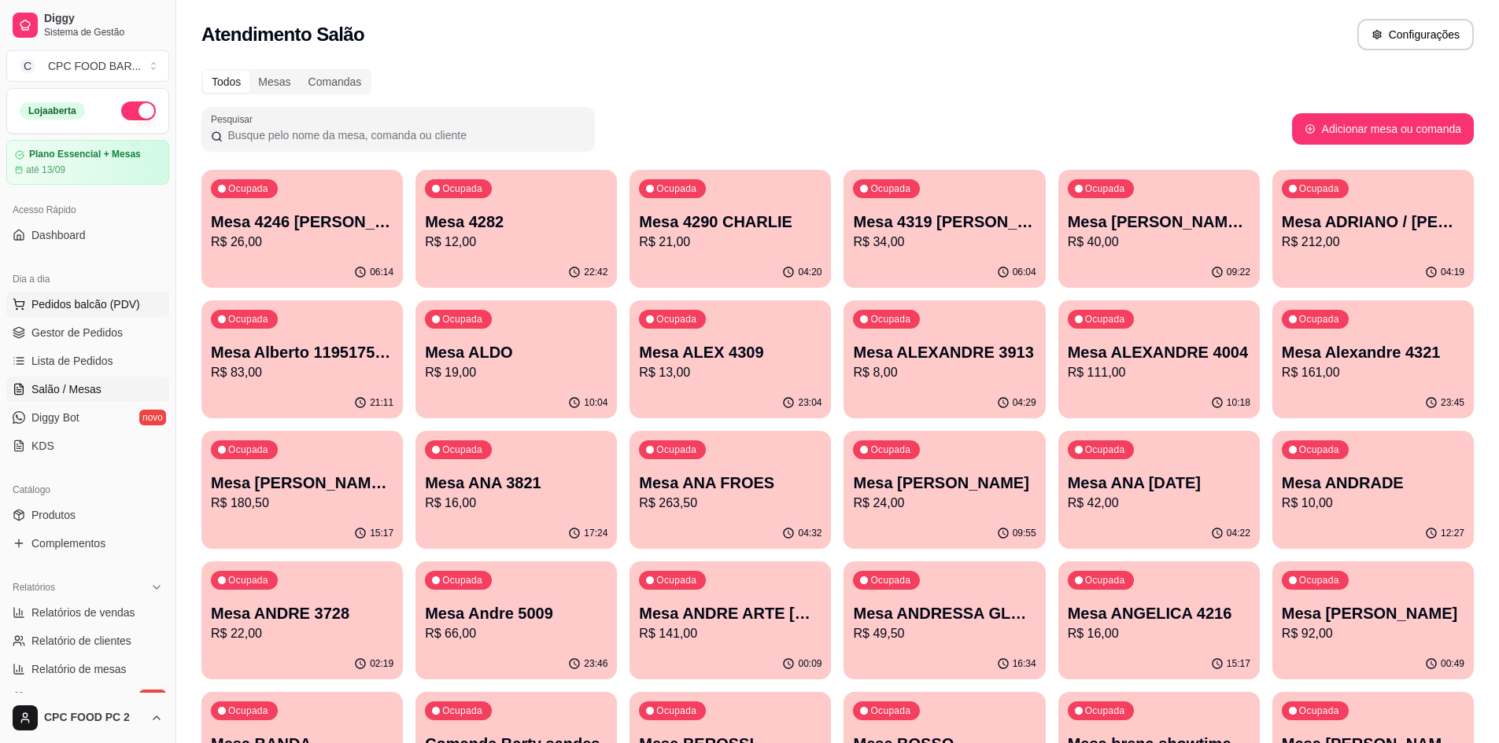
click at [116, 297] on span "Pedidos balcão (PDV)" at bounding box center [85, 305] width 109 height 16
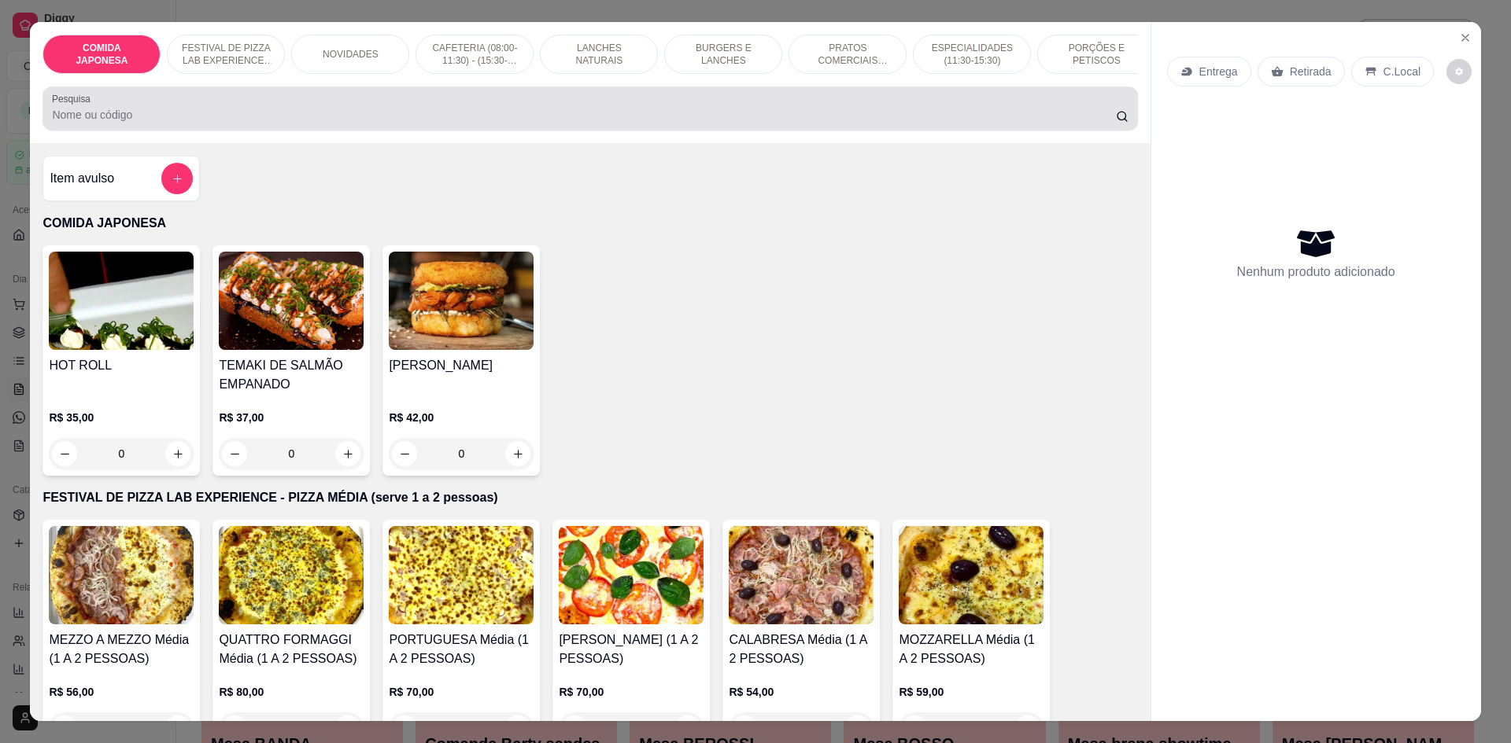
click at [198, 123] on input "Pesquisa" at bounding box center [583, 115] width 1063 height 16
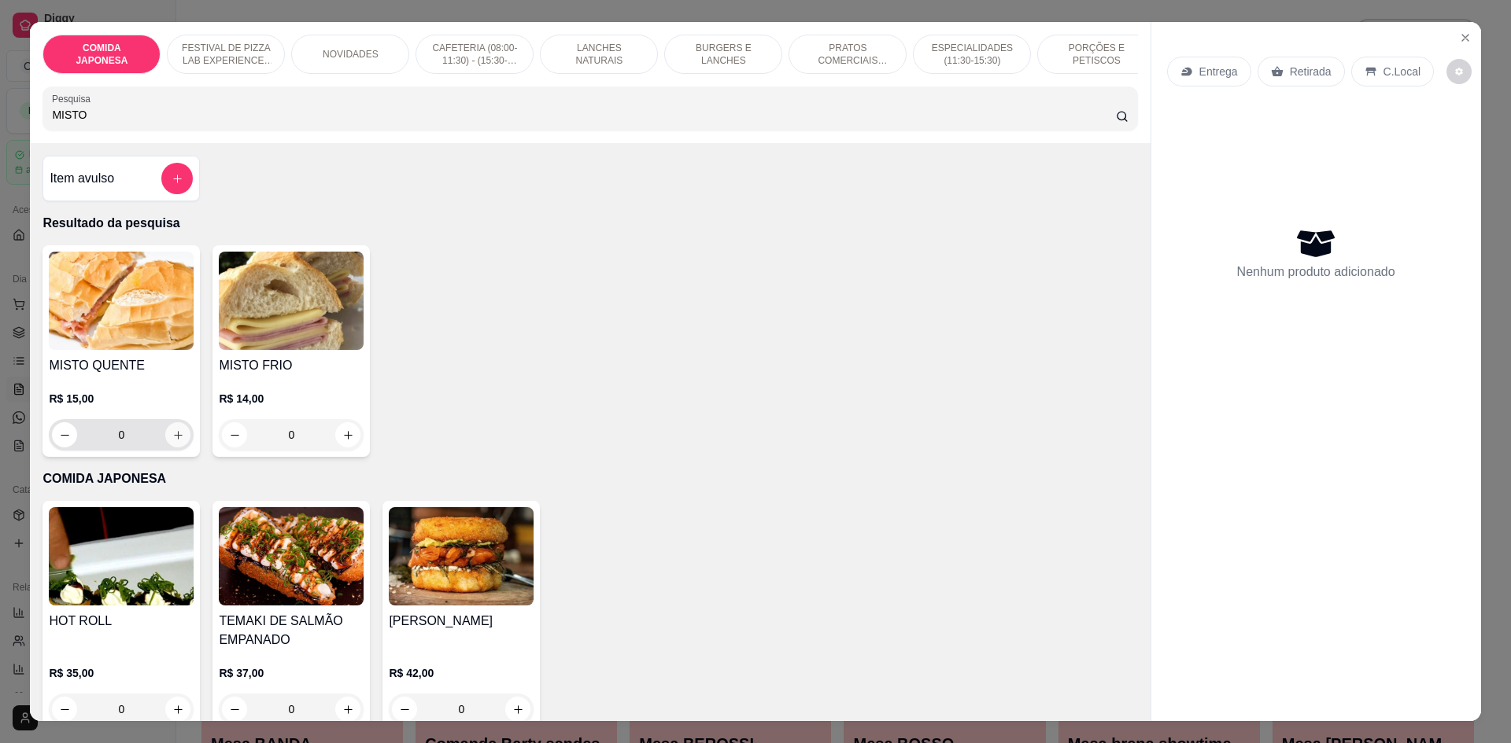
type input "MISTO"
click at [175, 441] on icon "increase-product-quantity" at bounding box center [178, 436] width 12 height 12
type input "1"
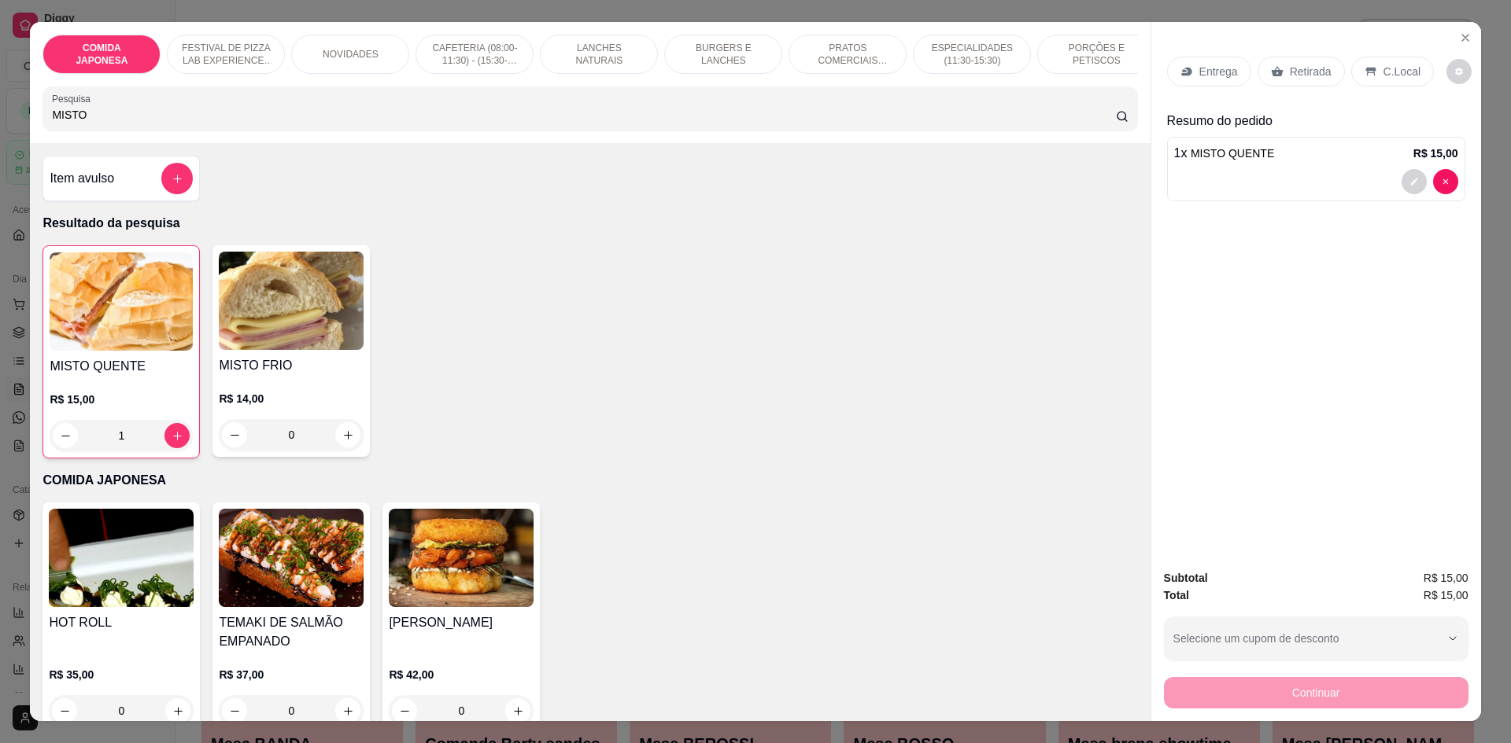
click at [220, 123] on input "MISTO" at bounding box center [583, 115] width 1063 height 16
type input "M"
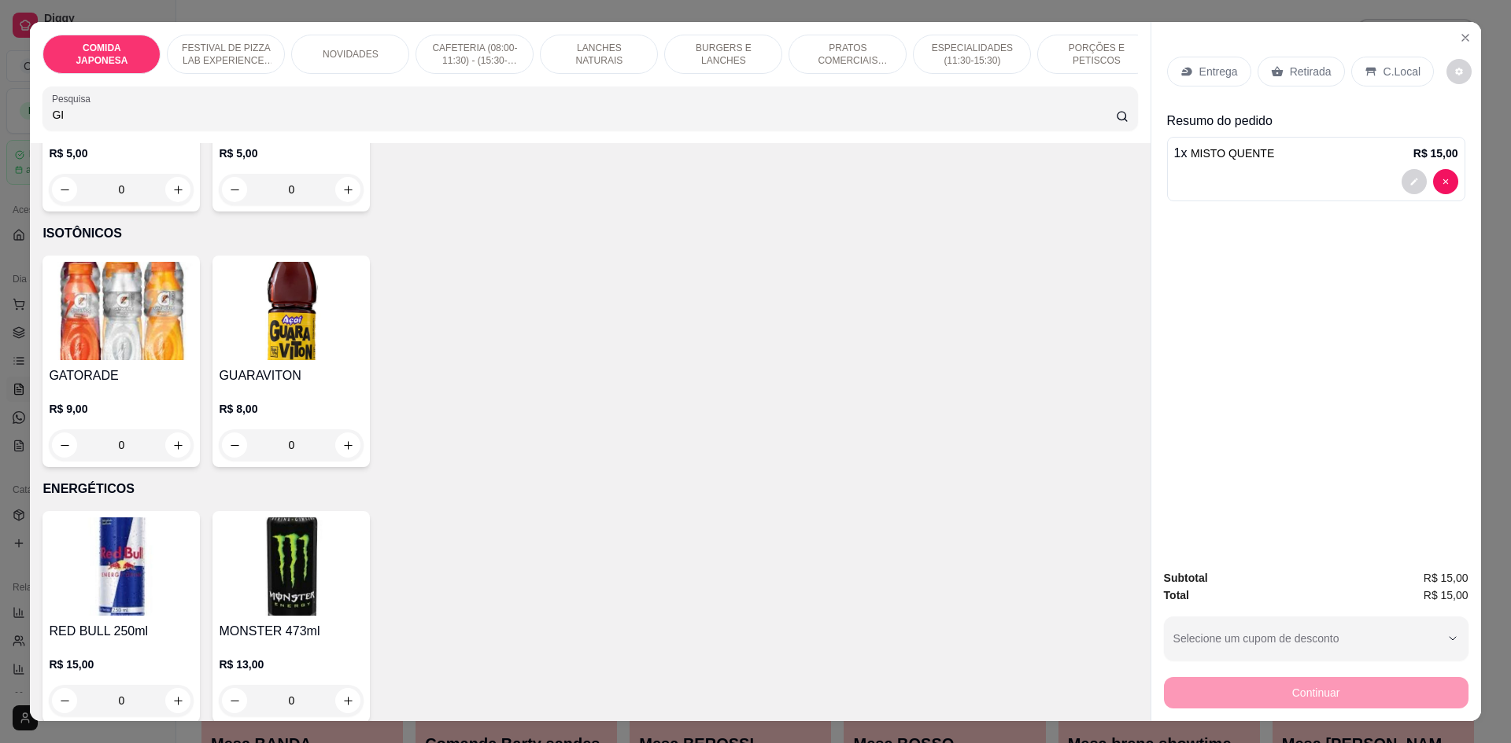
scroll to position [3776, 0]
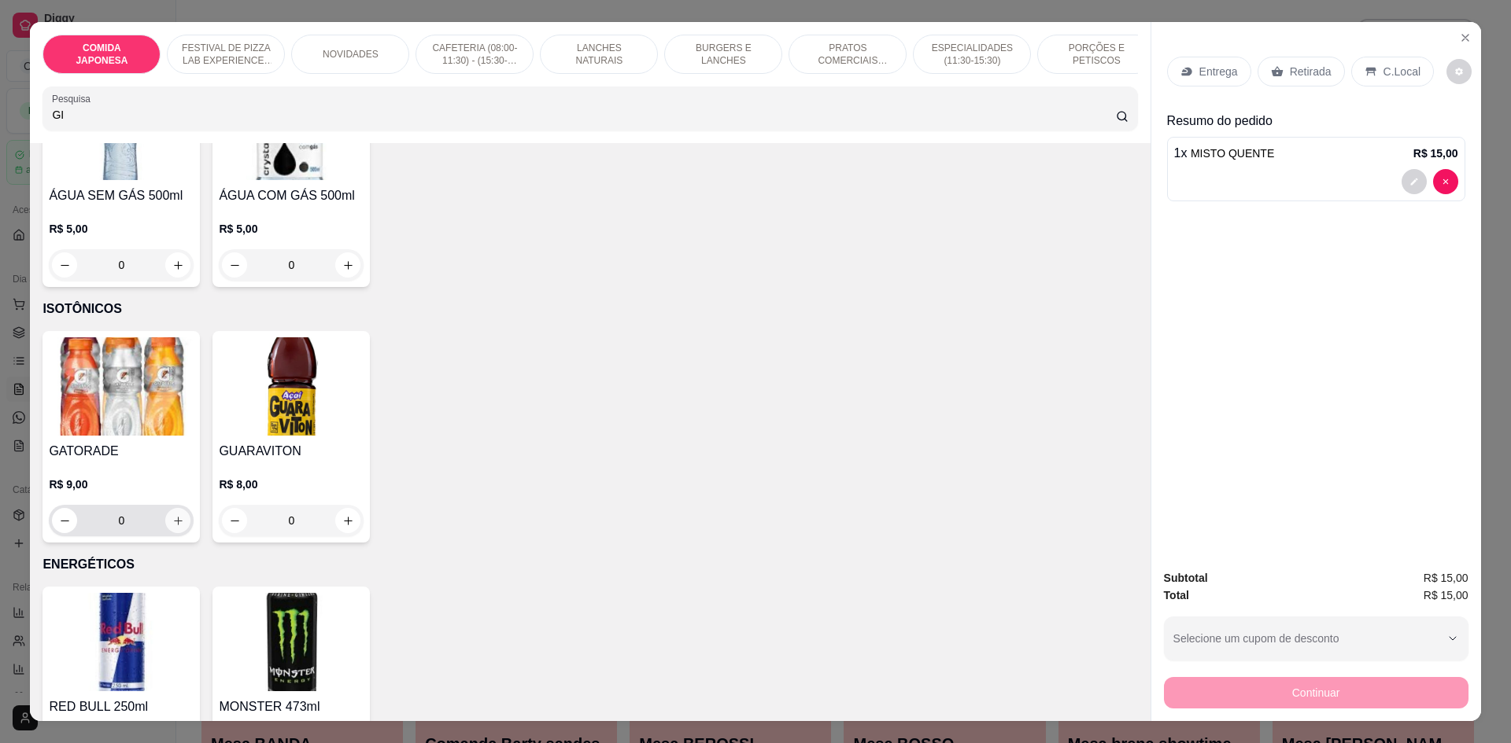
type input "GI"
click at [179, 533] on button "increase-product-quantity" at bounding box center [178, 521] width 24 height 24
type input "1"
click at [1299, 72] on p "Retirada" at bounding box center [1310, 72] width 42 height 16
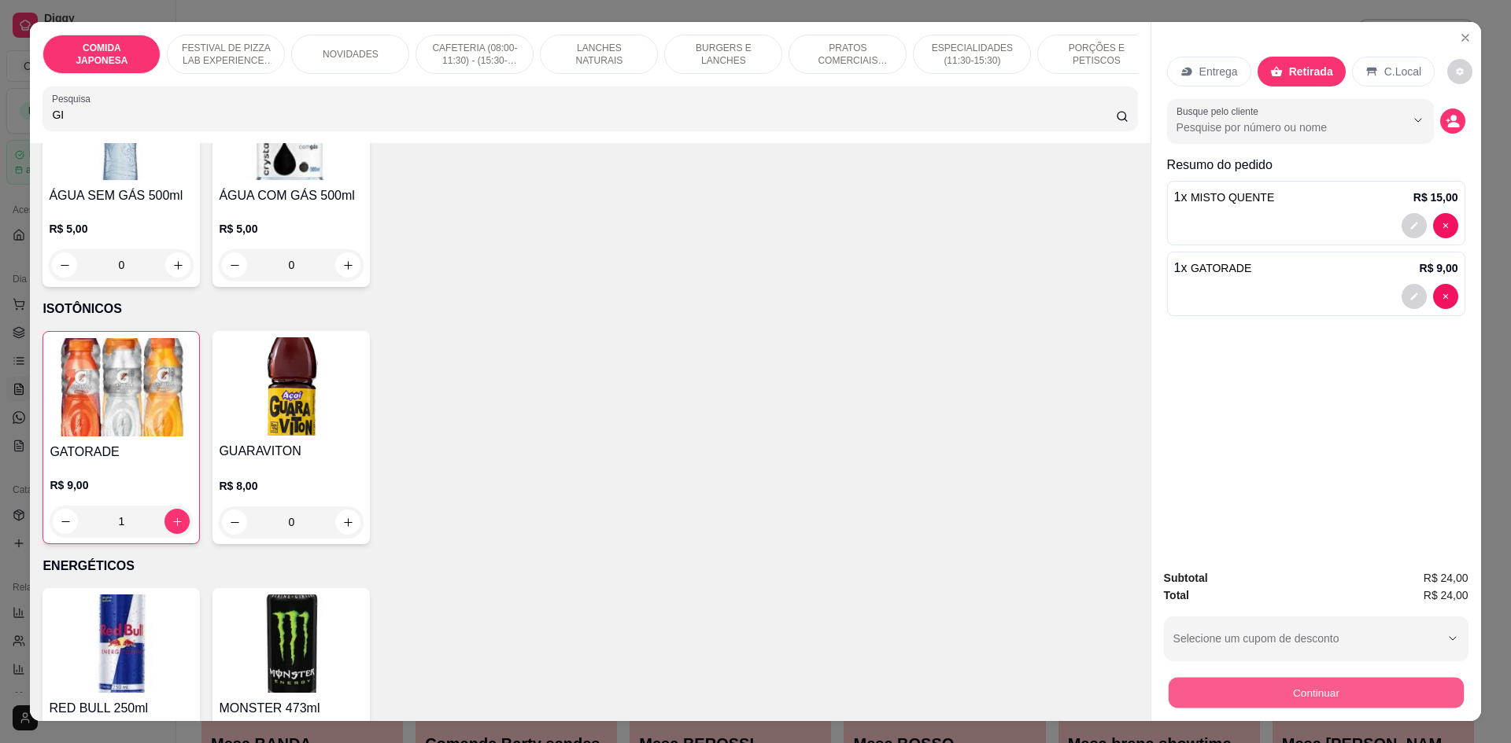
click at [1335, 692] on button "Continuar" at bounding box center [1315, 692] width 295 height 31
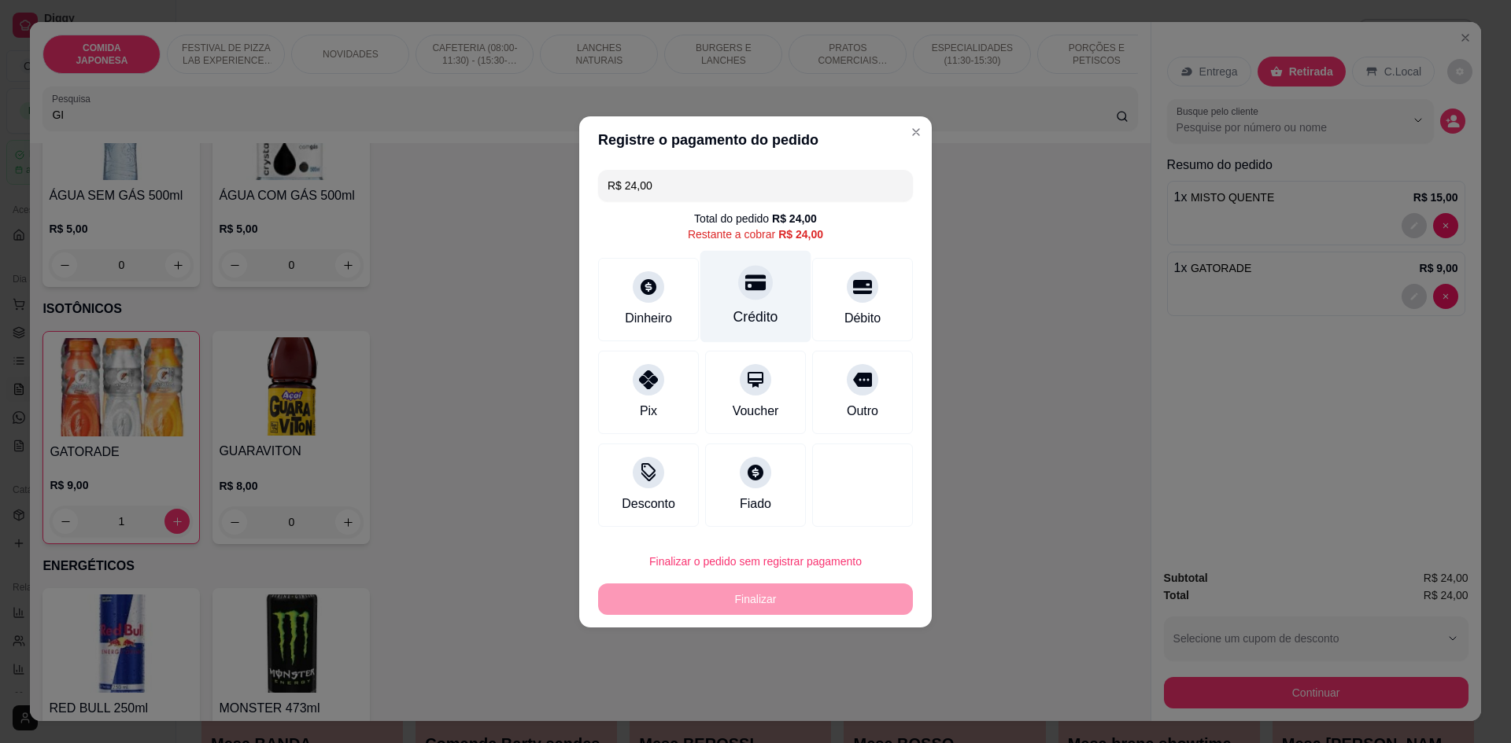
click at [768, 312] on div "Crédito" at bounding box center [755, 317] width 45 height 20
type input "R$ 0,00"
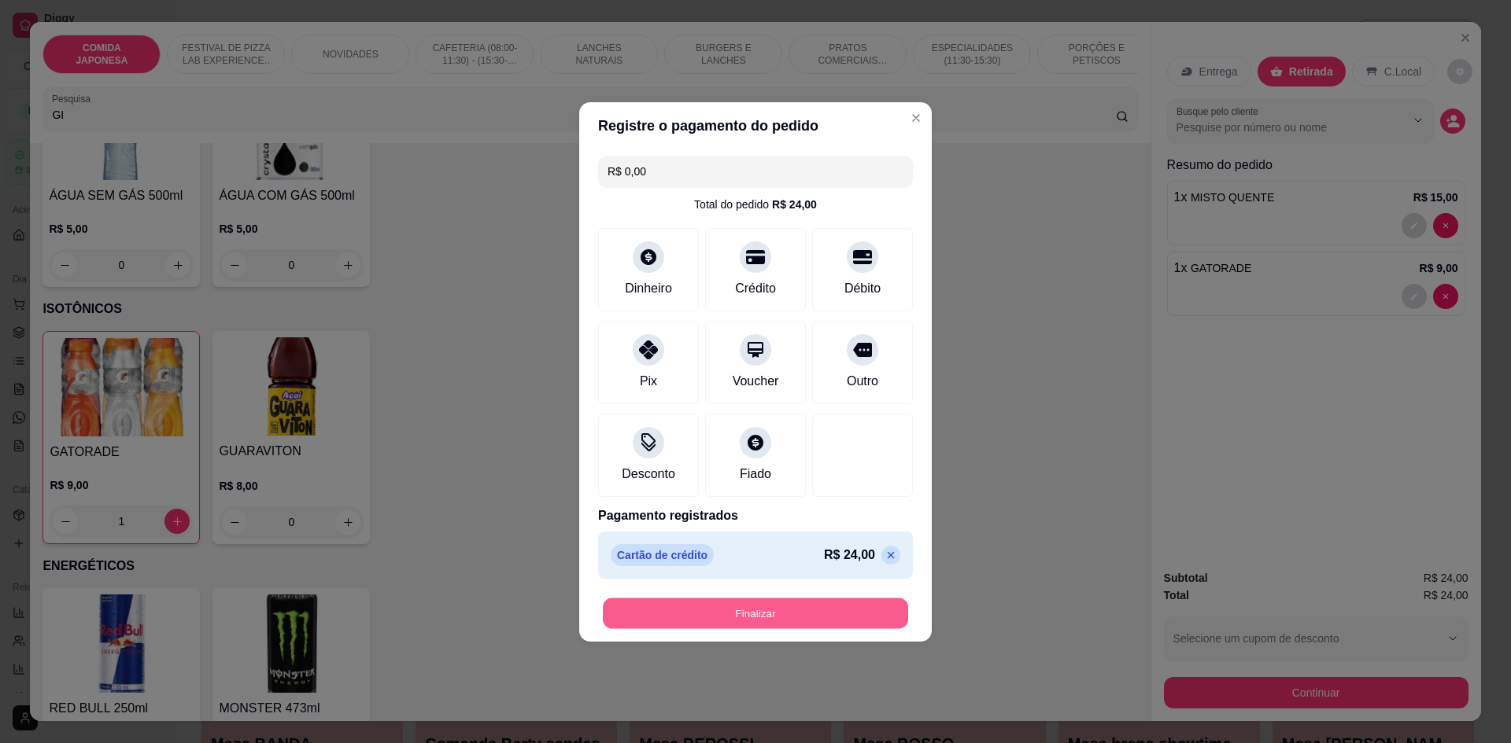
click at [725, 614] on button "Finalizar" at bounding box center [755, 613] width 305 height 31
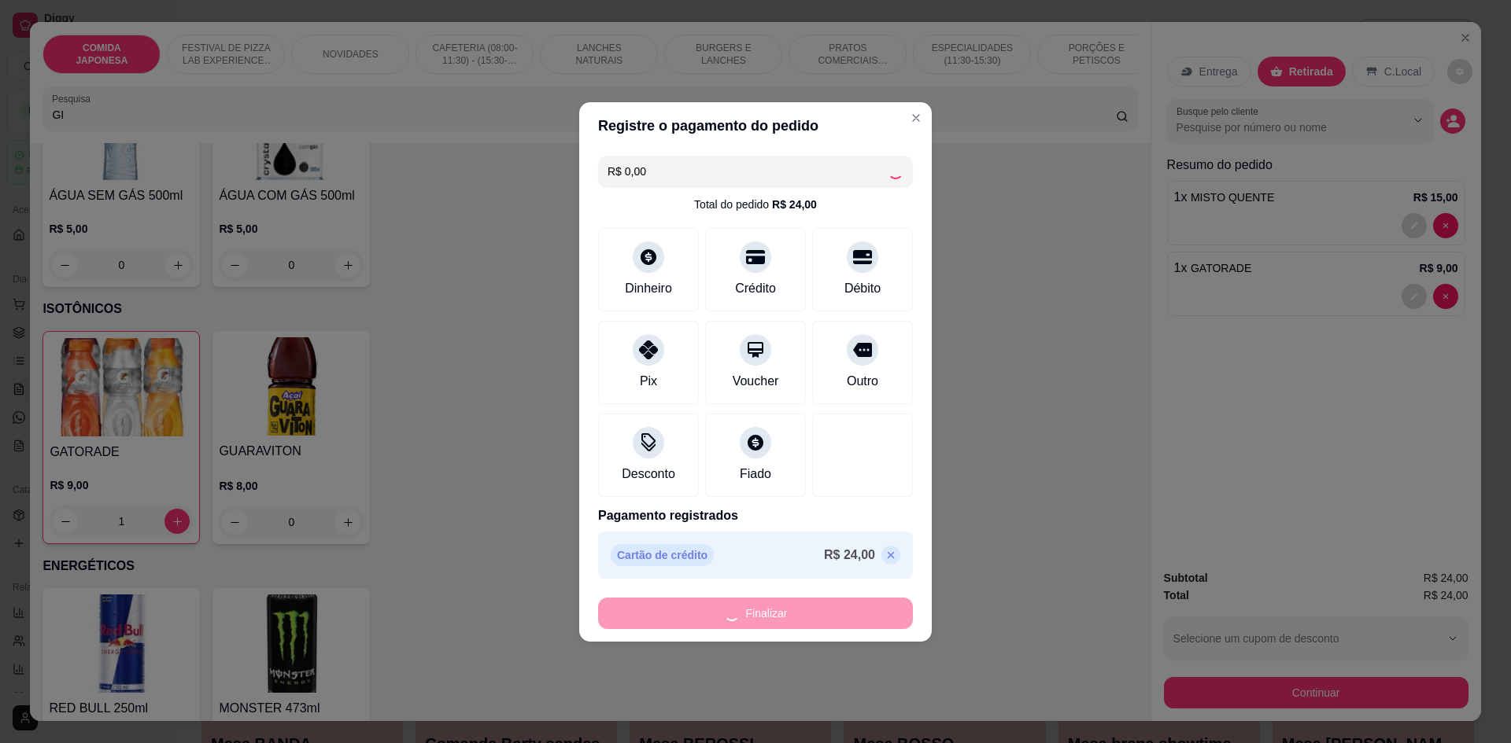
type input "0"
type input "-R$ 24,00"
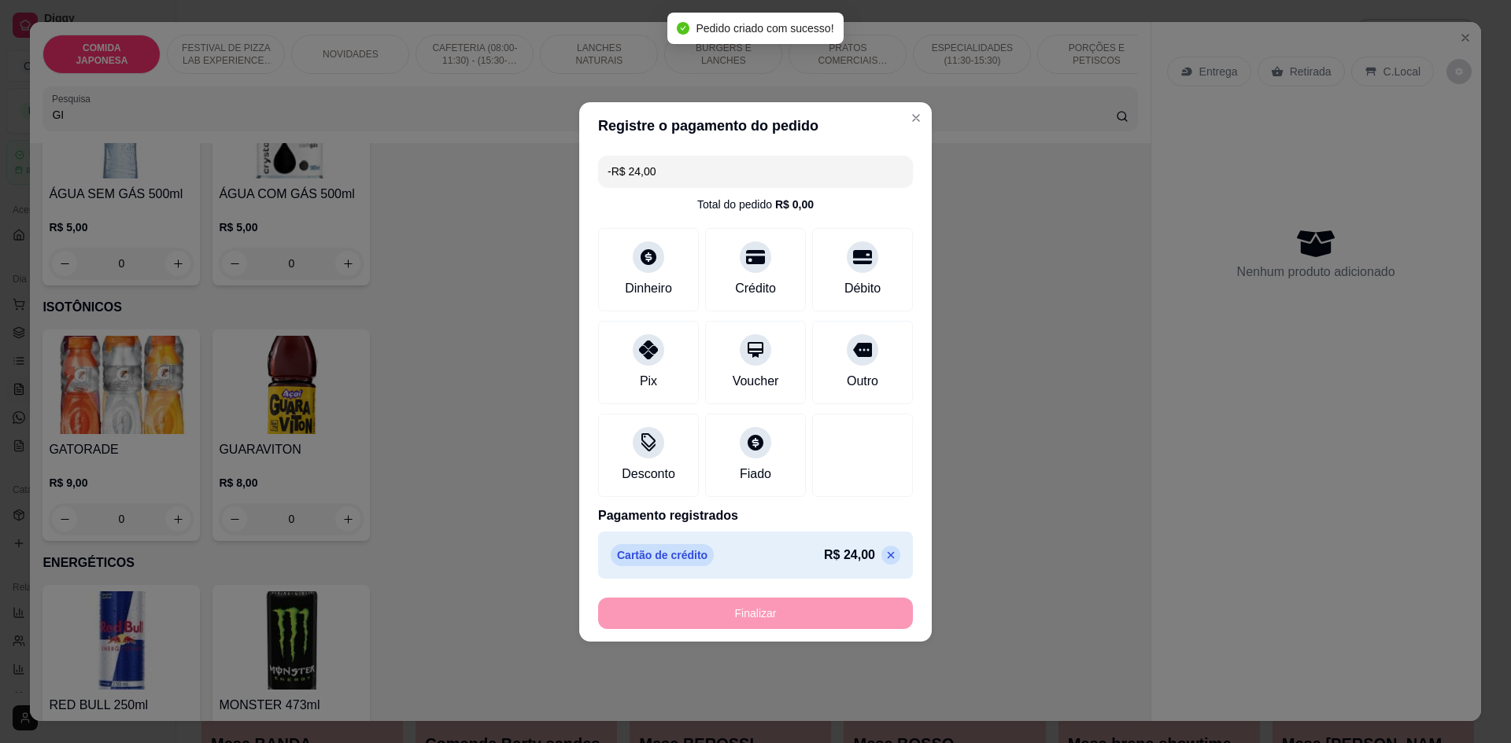
scroll to position [3775, 0]
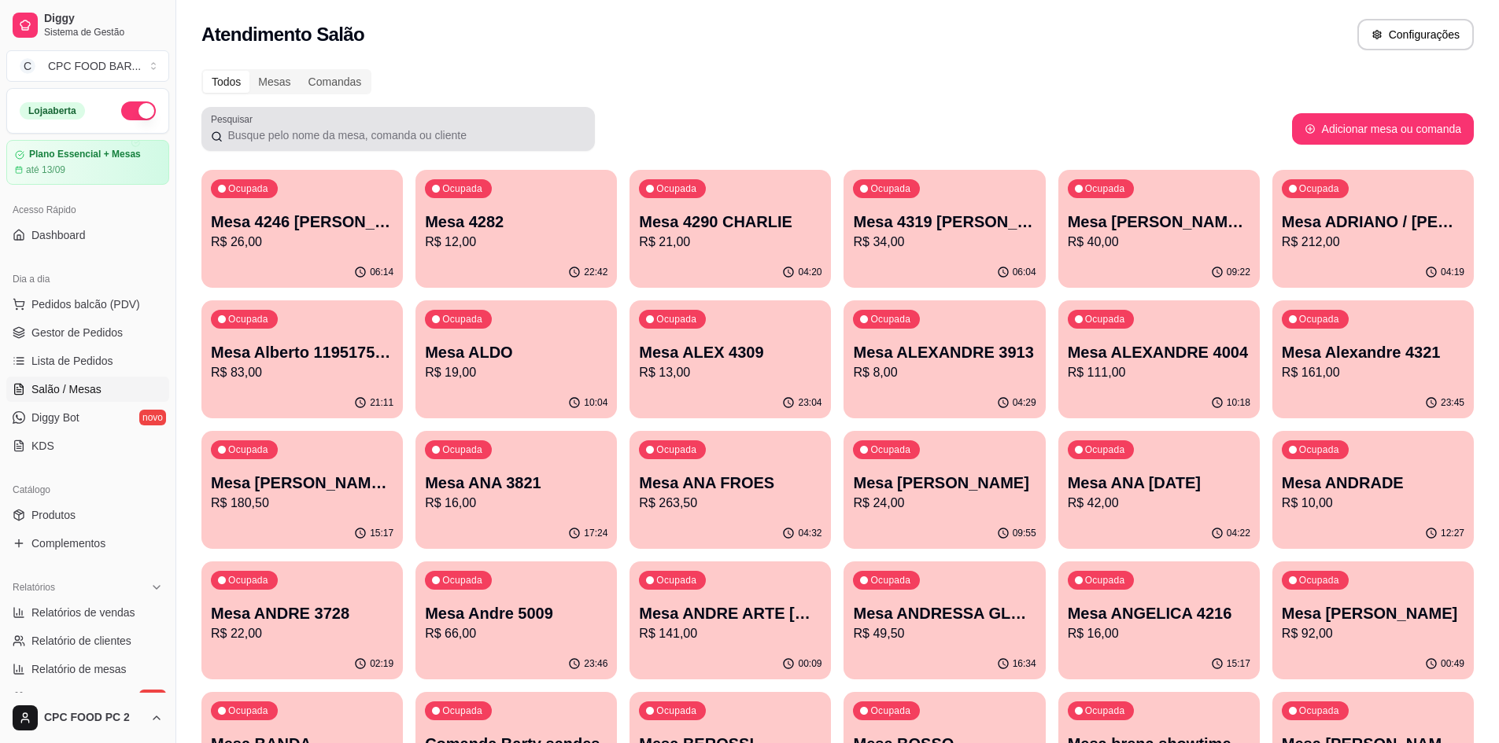
click at [359, 128] on input "Pesquisar" at bounding box center [404, 135] width 363 height 16
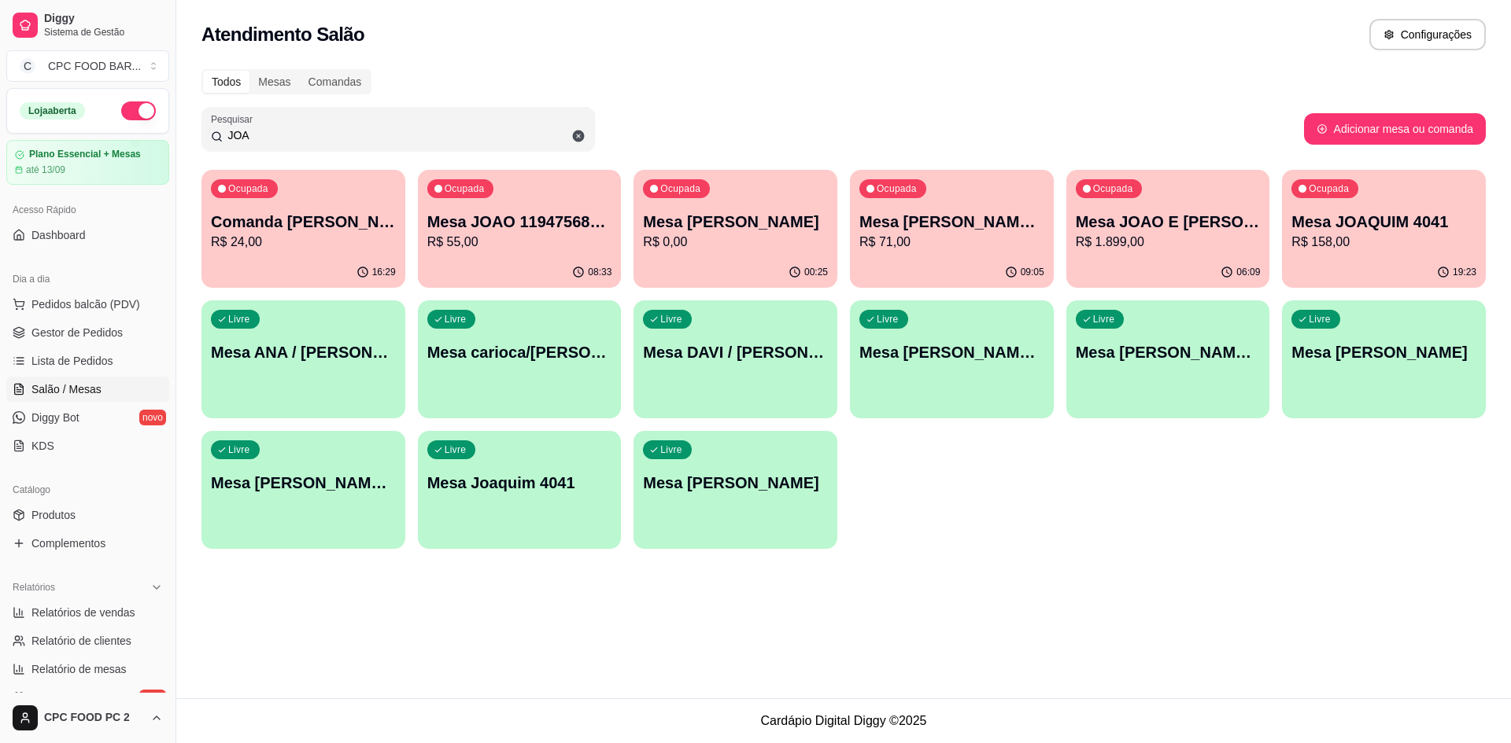
type input "JOA"
click at [754, 228] on p "Mesa [PERSON_NAME]" at bounding box center [735, 222] width 185 height 22
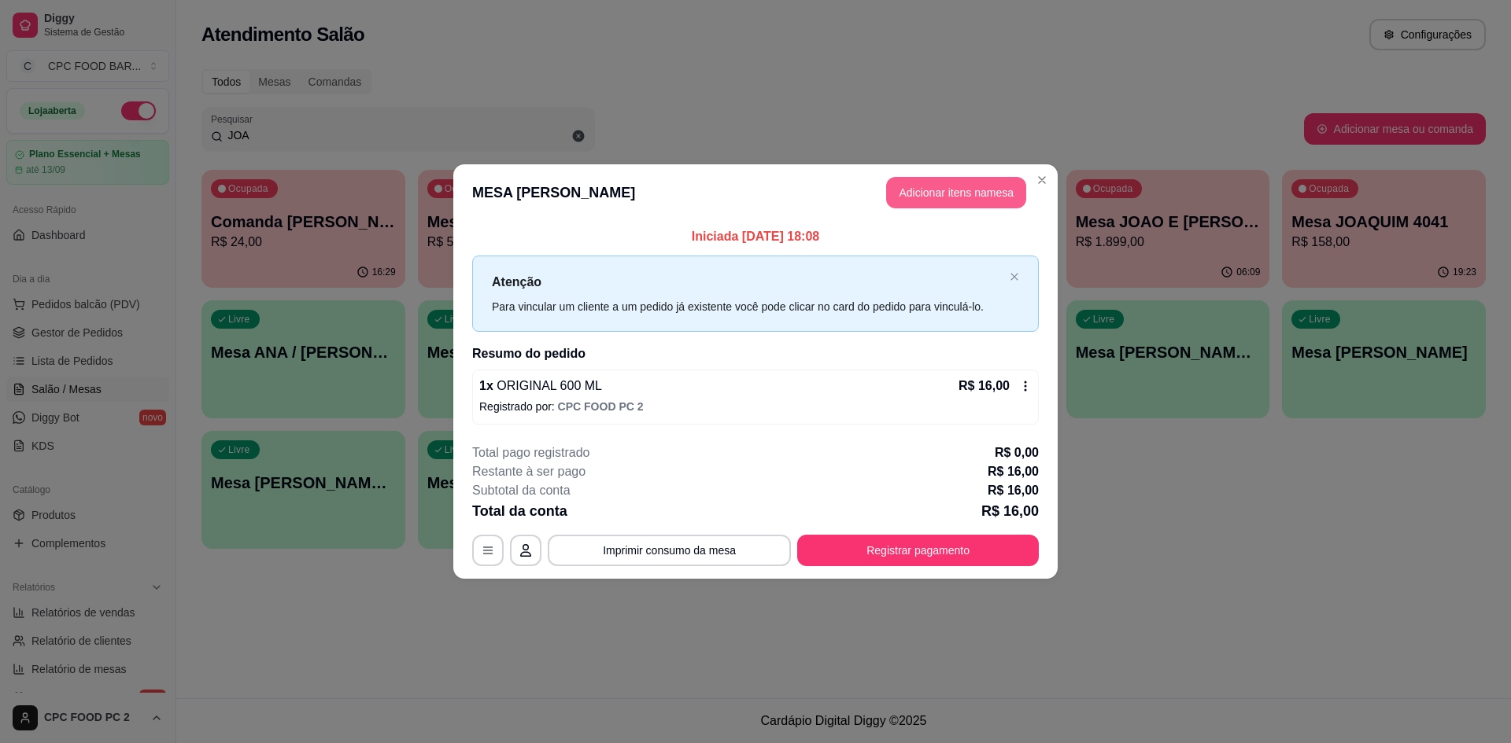
click at [909, 197] on button "Adicionar itens na mesa" at bounding box center [956, 192] width 140 height 31
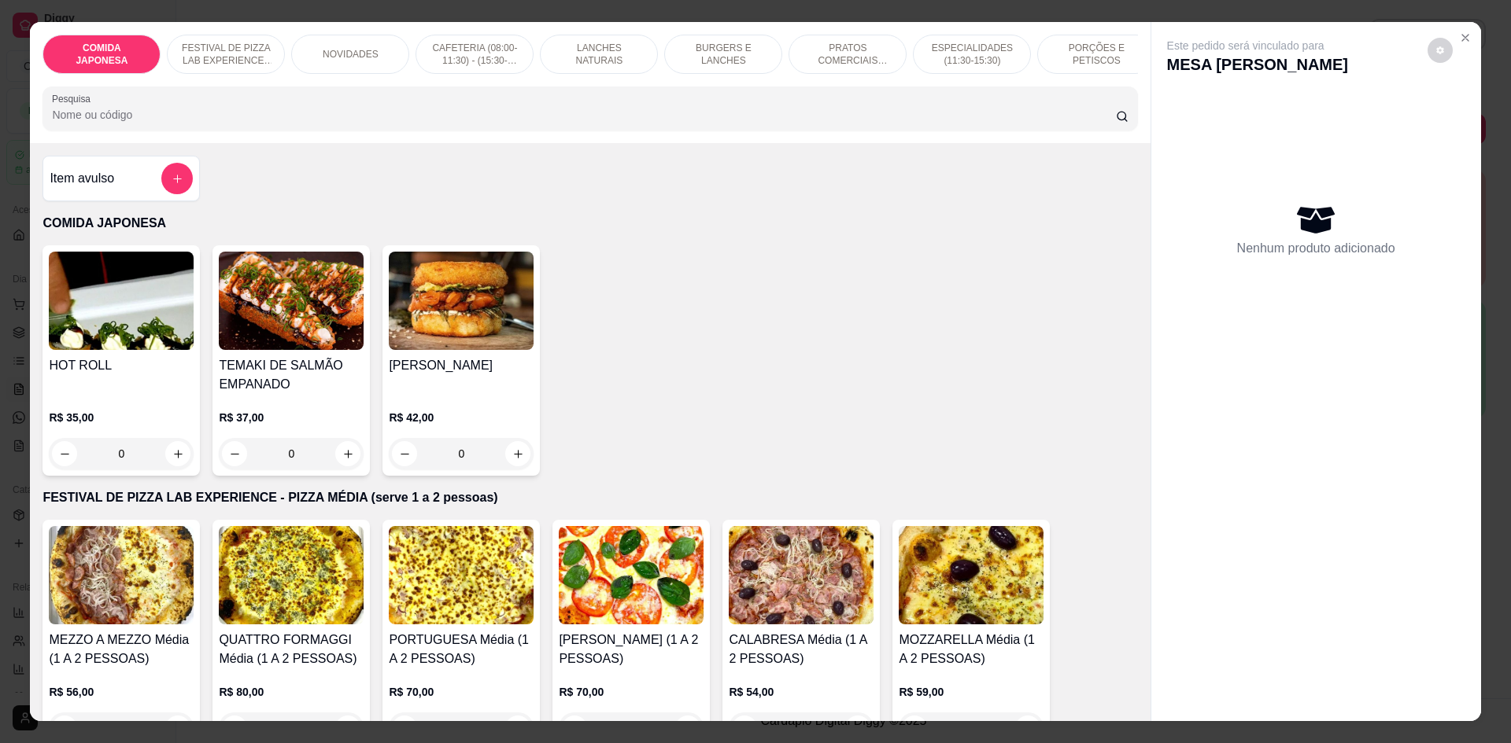
click at [366, 120] on input "Pesquisa" at bounding box center [583, 115] width 1063 height 16
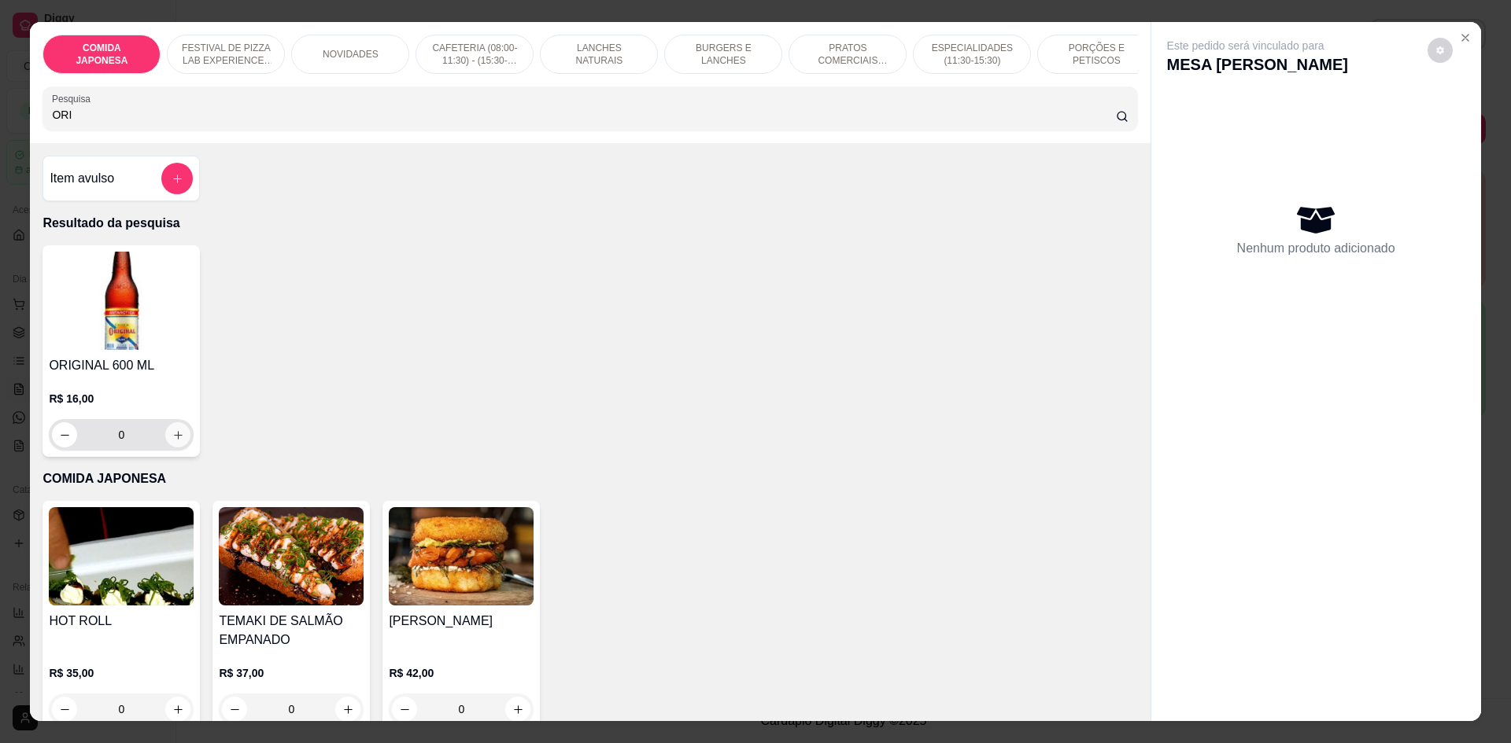
type input "ORI"
click at [167, 448] on button "increase-product-quantity" at bounding box center [178, 435] width 24 height 24
type input "1"
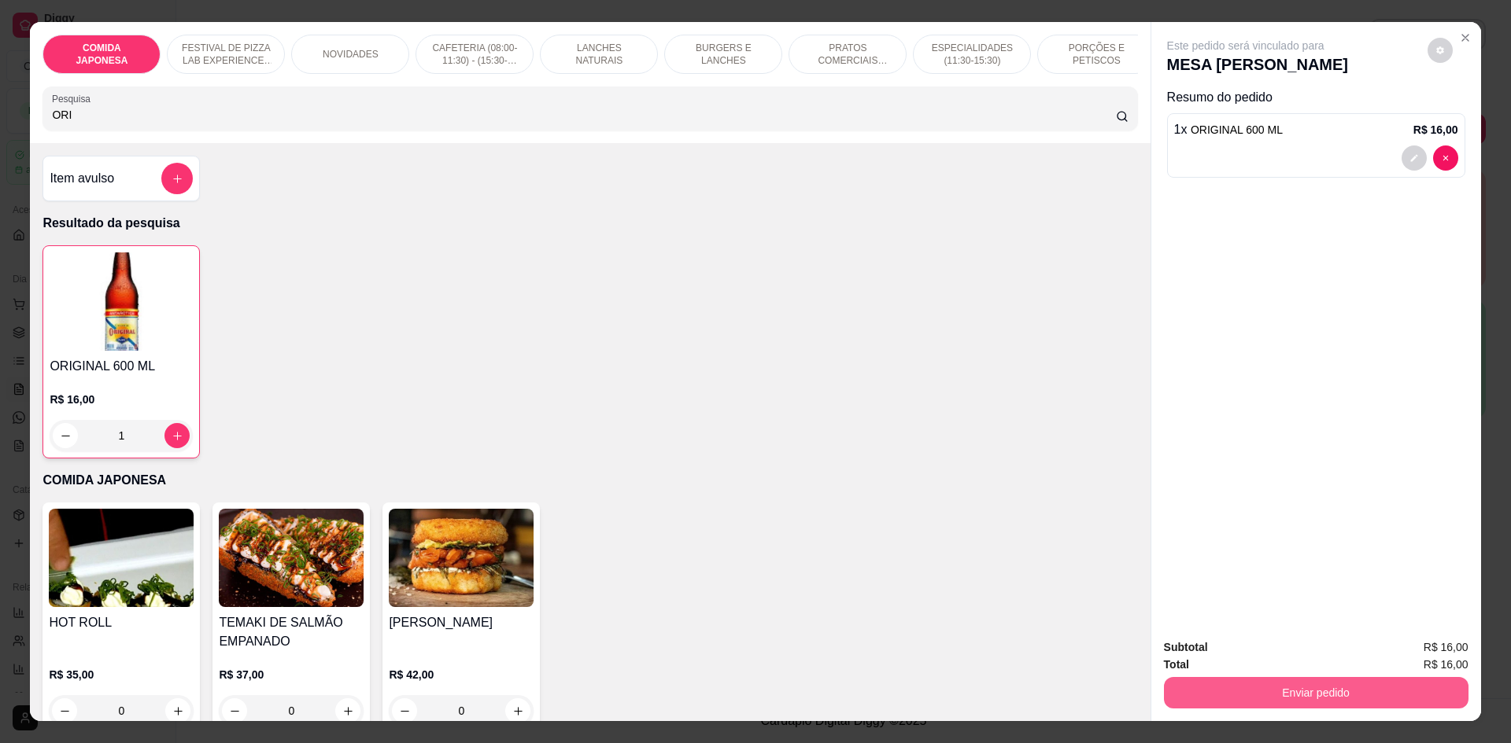
click at [1308, 701] on button "Enviar pedido" at bounding box center [1316, 692] width 304 height 31
click at [1253, 653] on button "Não registrar e enviar pedido" at bounding box center [1264, 655] width 164 height 30
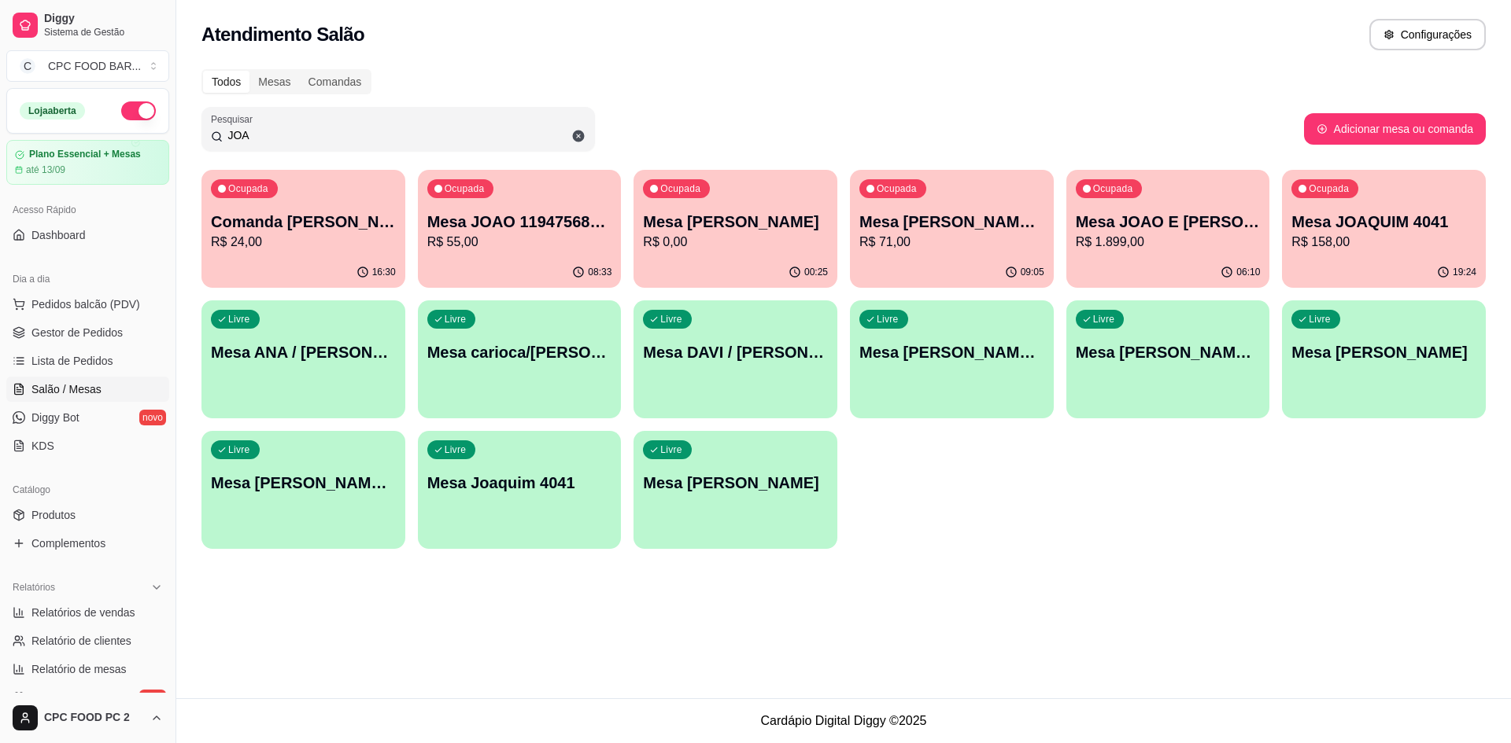
drag, startPoint x: 248, startPoint y: 136, endPoint x: 165, endPoint y: 129, distance: 82.9
click at [173, 138] on div "Diggy Sistema de Gestão C CPC FOOD BAR ... Loja aberta Plano Essencial + Mesas …" at bounding box center [755, 371] width 1511 height 743
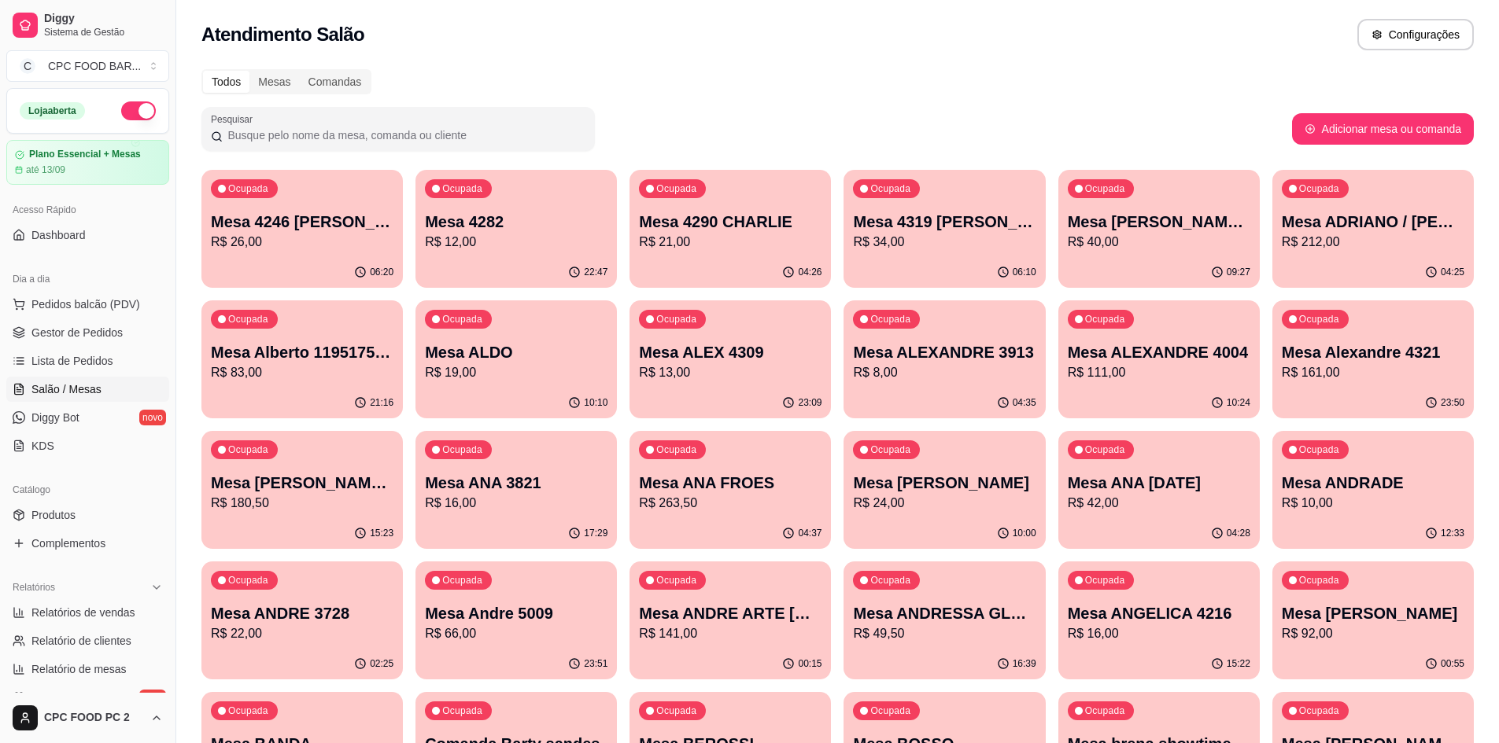
click at [288, 148] on div "Pesquisar" at bounding box center [397, 129] width 393 height 44
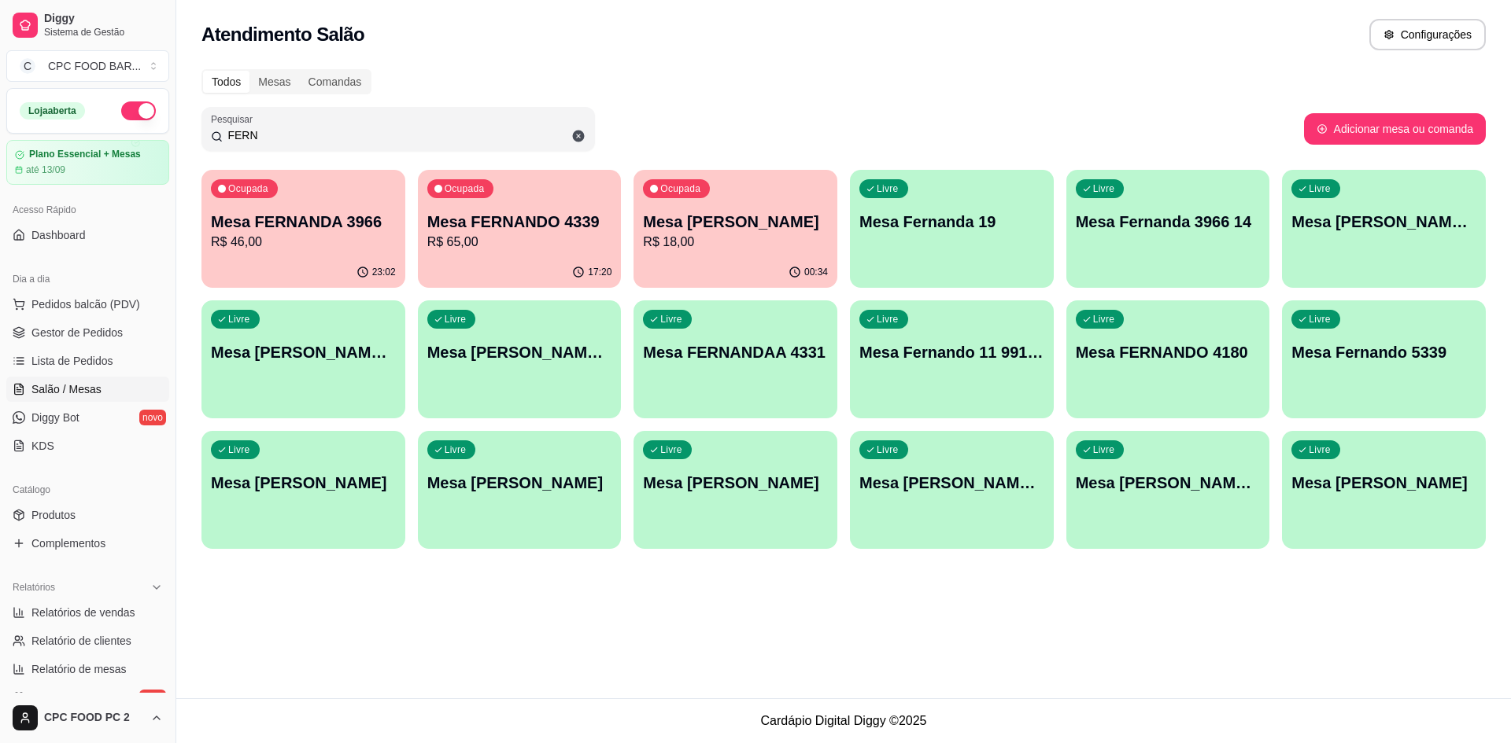
type input "FERN"
click at [687, 249] on p "R$ 18,00" at bounding box center [735, 242] width 185 height 19
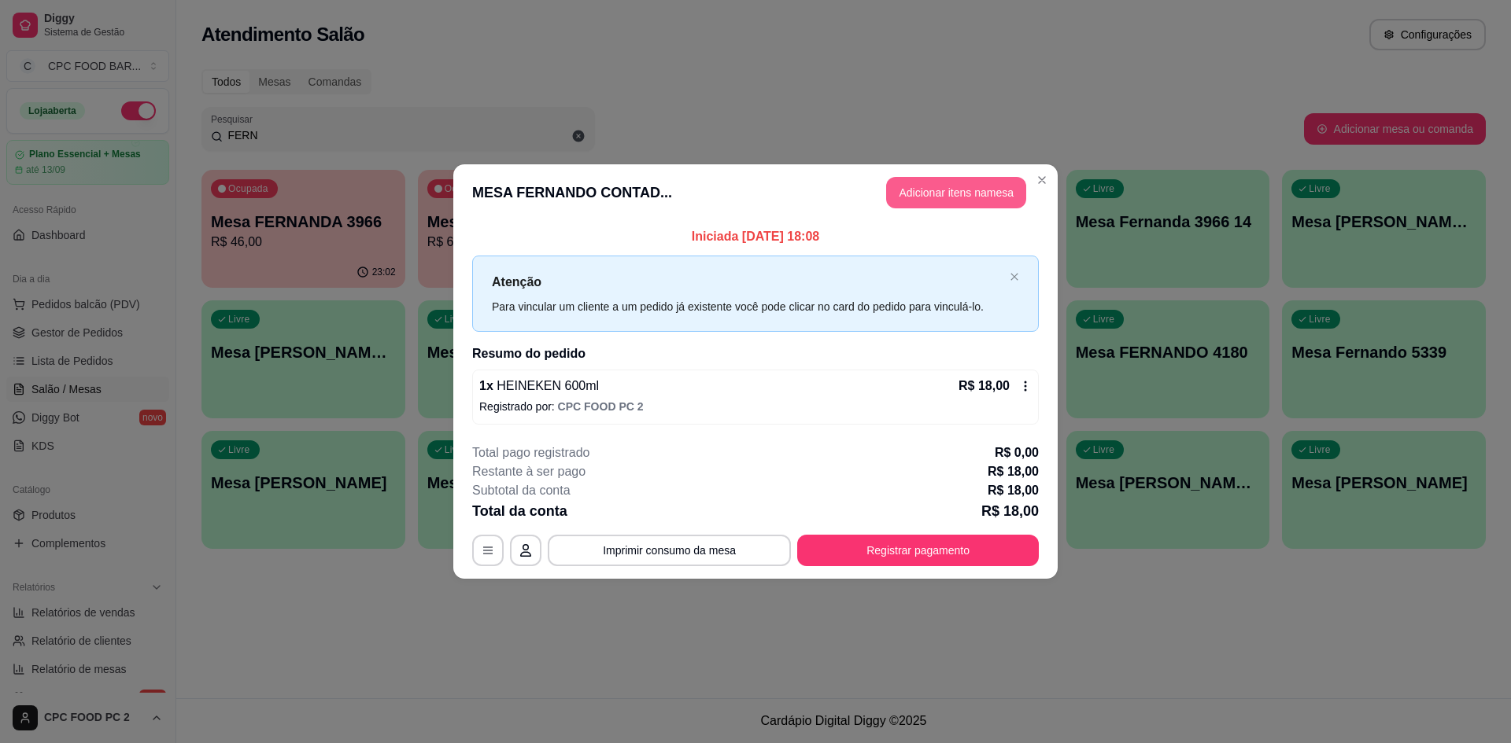
click at [985, 183] on button "Adicionar itens na mesa" at bounding box center [956, 192] width 140 height 31
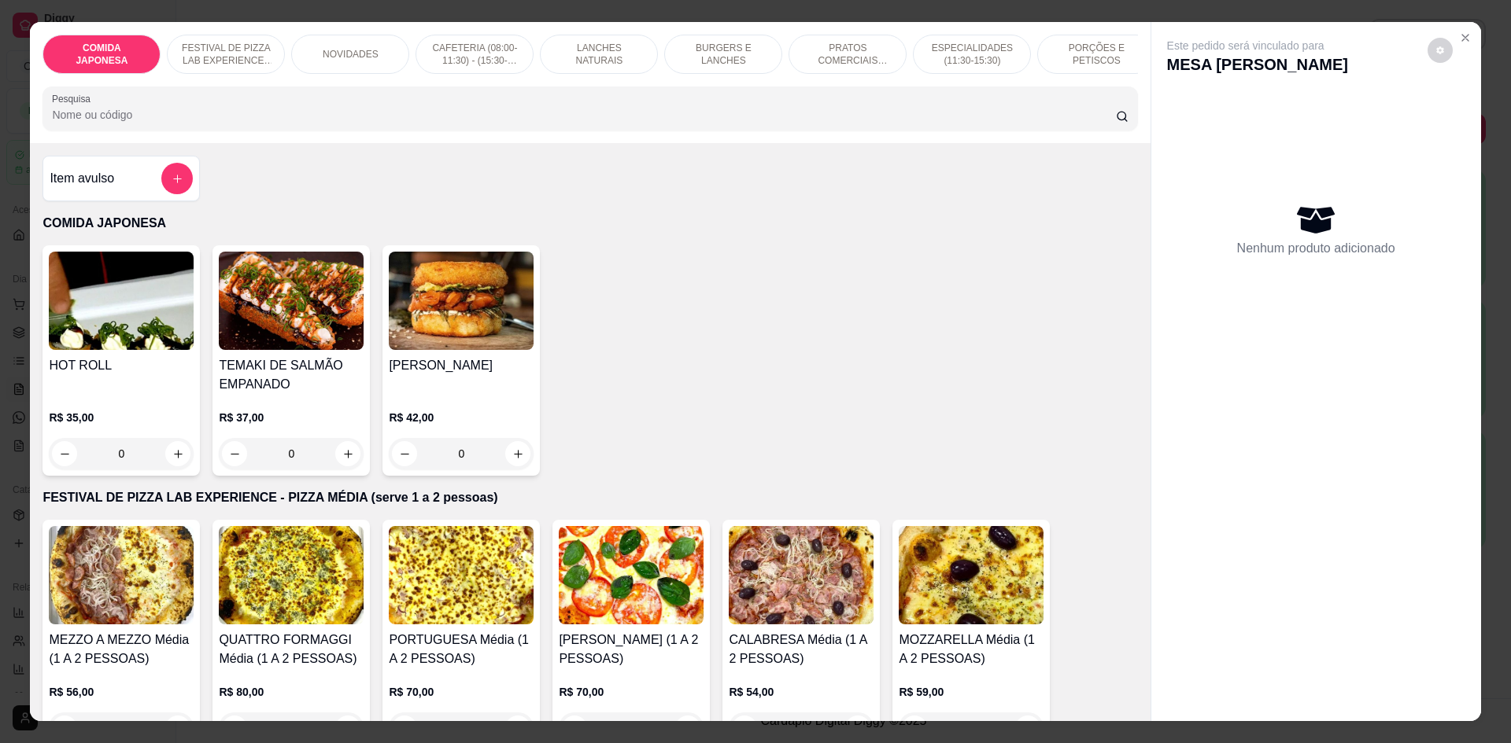
drag, startPoint x: 748, startPoint y: 133, endPoint x: 742, endPoint y: 125, distance: 10.1
click at [748, 123] on input "Pesquisa" at bounding box center [583, 115] width 1063 height 16
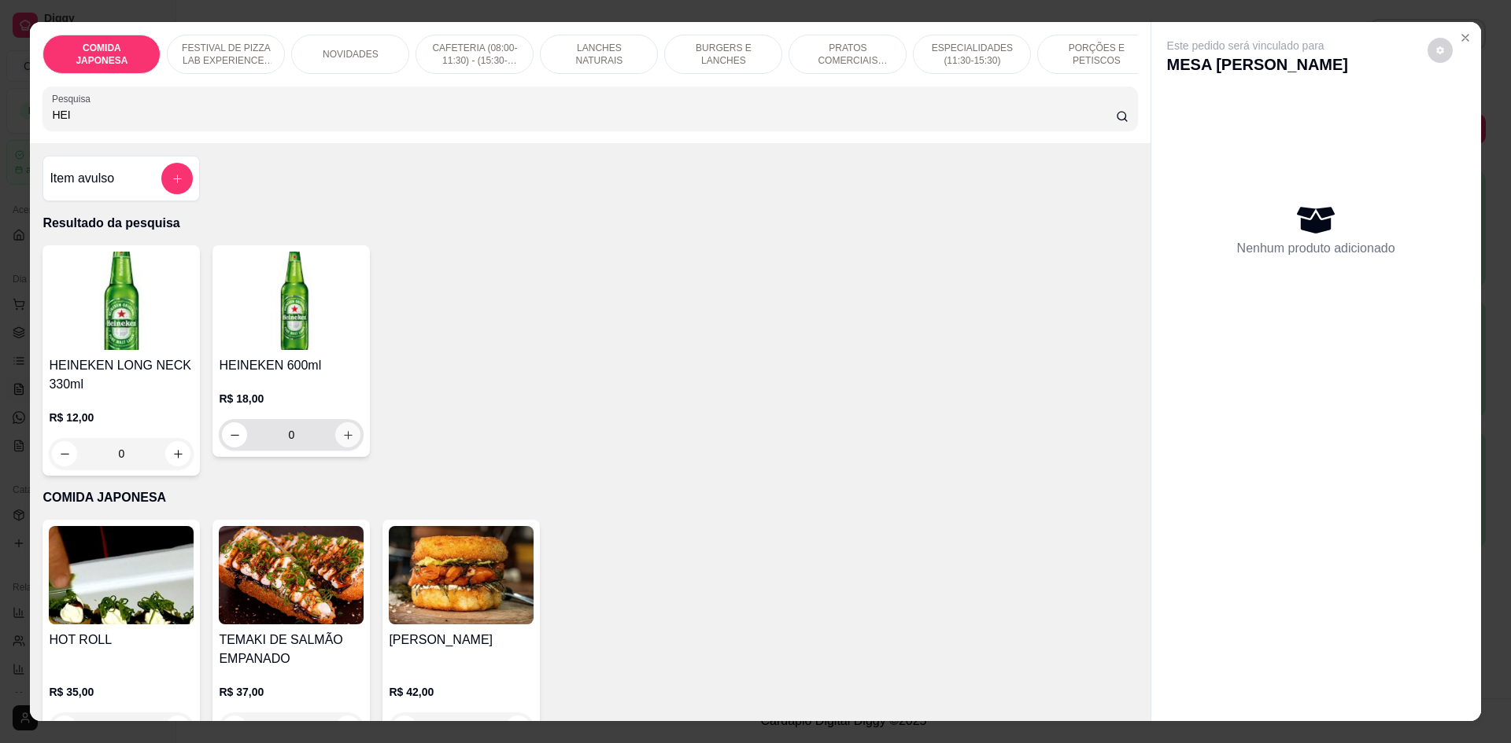
type input "HEI"
click at [342, 441] on icon "increase-product-quantity" at bounding box center [348, 436] width 12 height 12
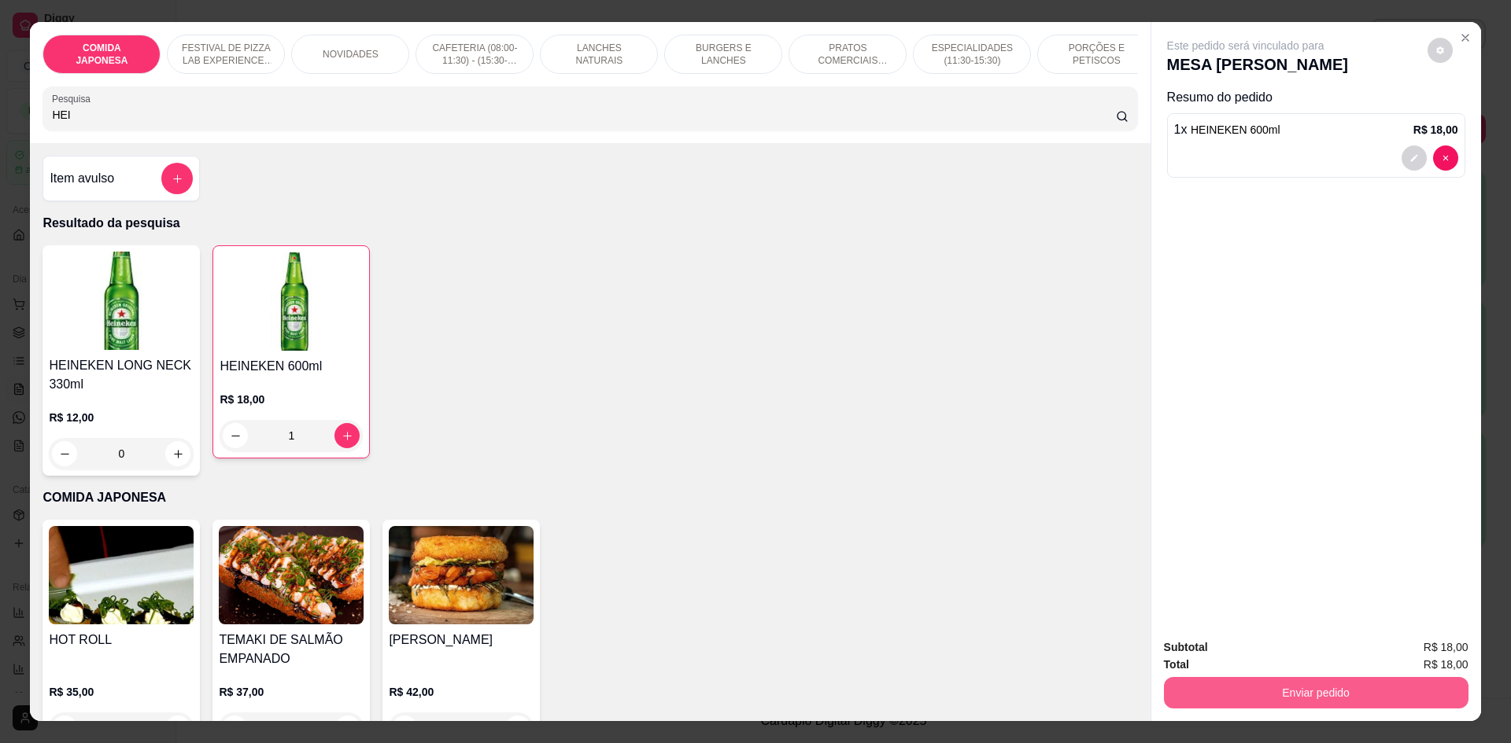
click at [1190, 687] on button "Enviar pedido" at bounding box center [1316, 692] width 304 height 31
click at [1198, 652] on button "Não registrar e enviar pedido" at bounding box center [1264, 655] width 164 height 30
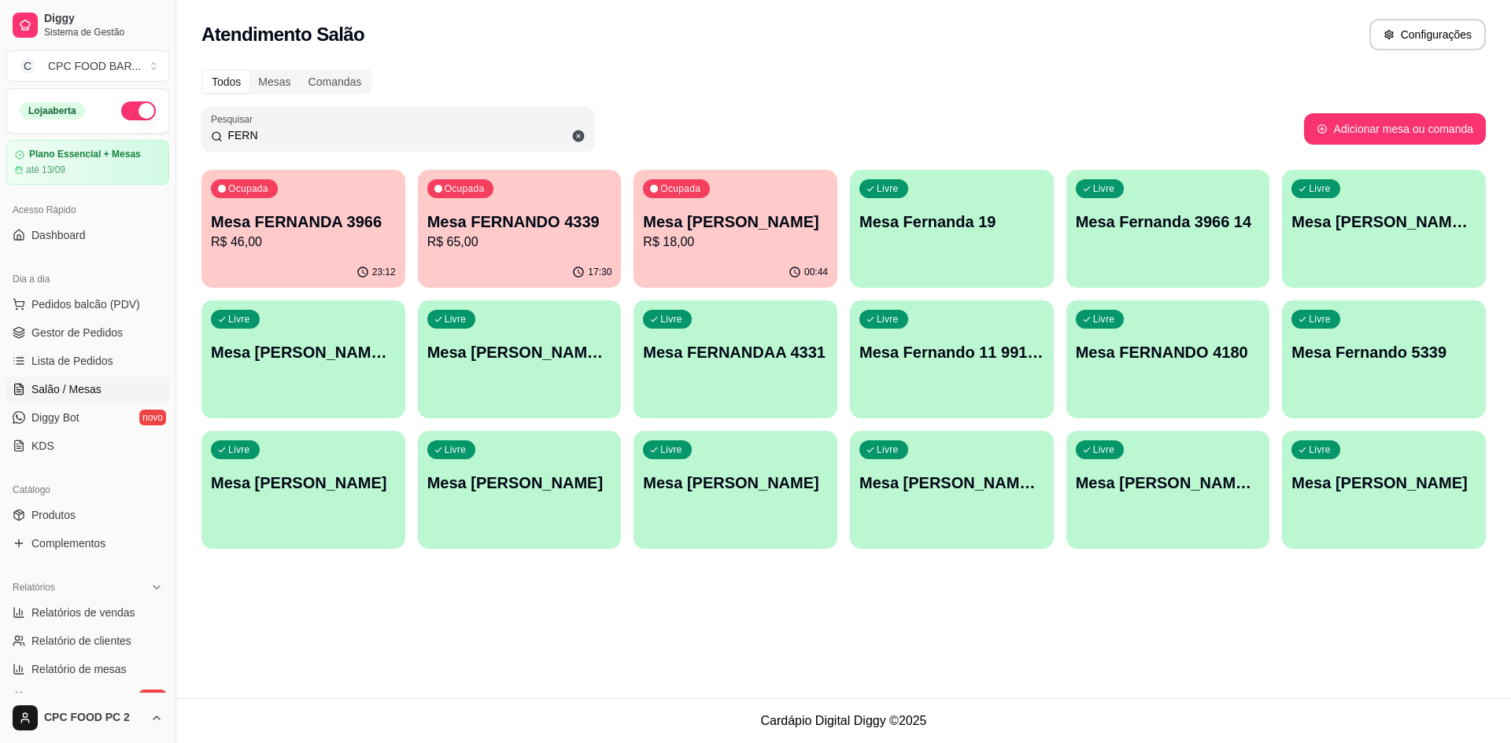
drag, startPoint x: 279, startPoint y: 128, endPoint x: 212, endPoint y: 128, distance: 66.9
click at [212, 128] on div "FERN" at bounding box center [398, 128] width 374 height 31
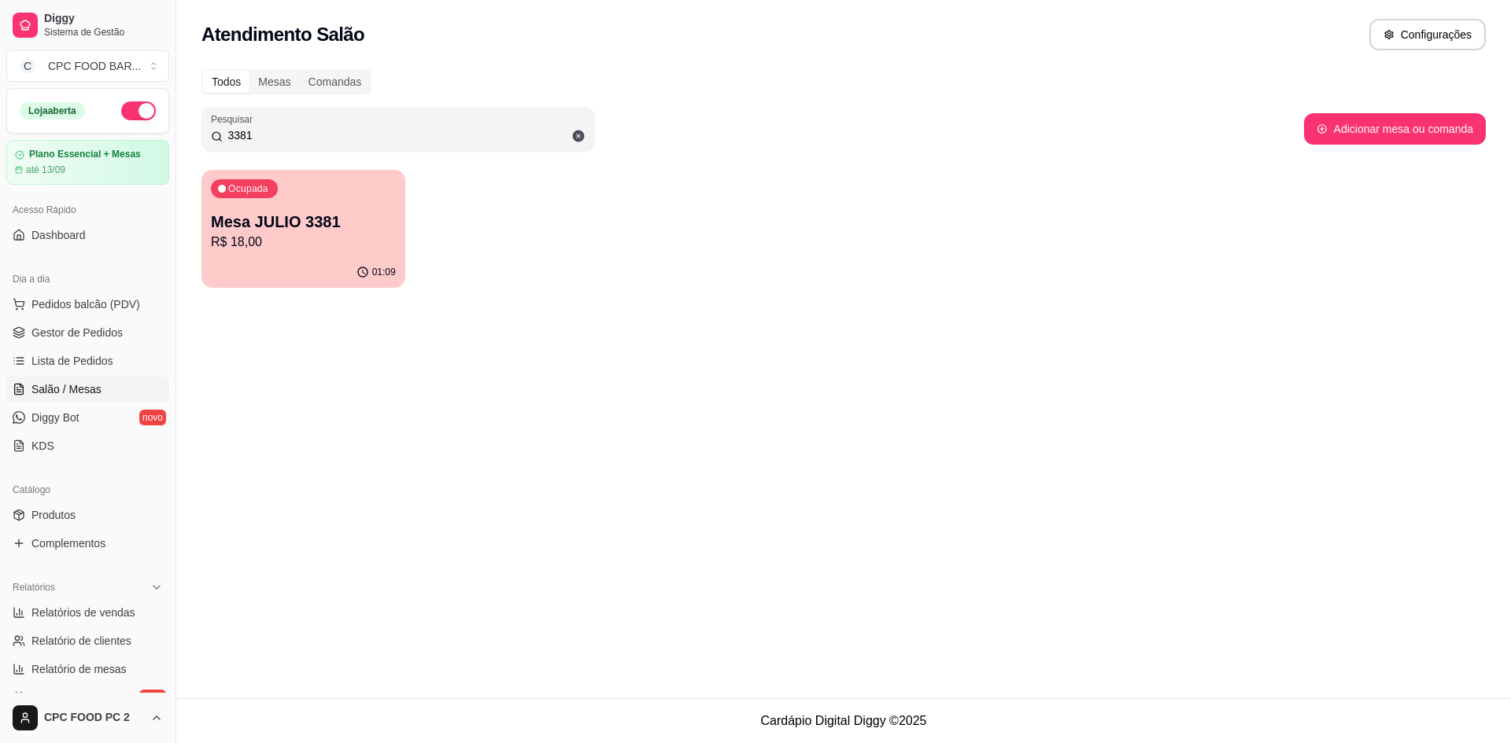
click at [260, 237] on p "R$ 18,00" at bounding box center [303, 242] width 185 height 19
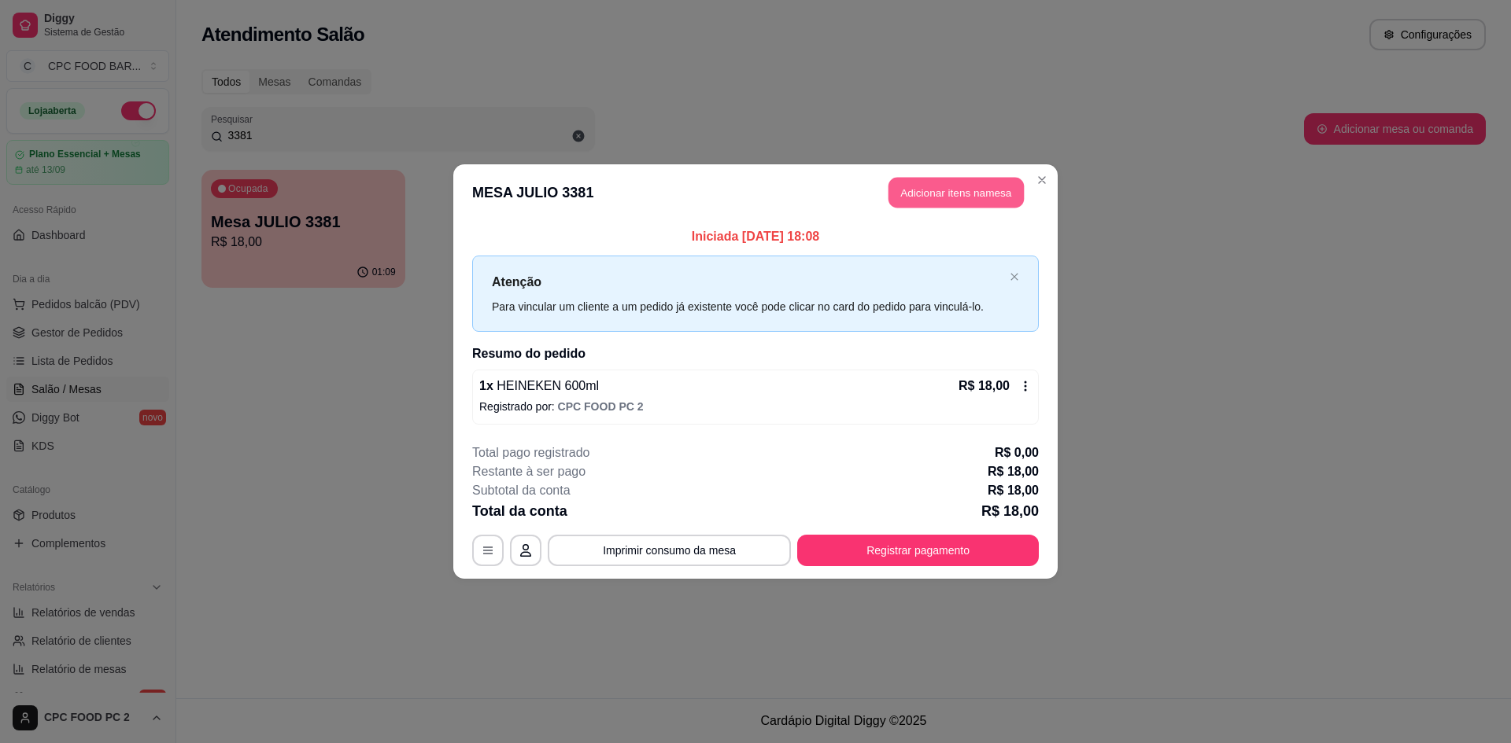
click at [899, 195] on button "Adicionar itens na mesa" at bounding box center [955, 193] width 135 height 31
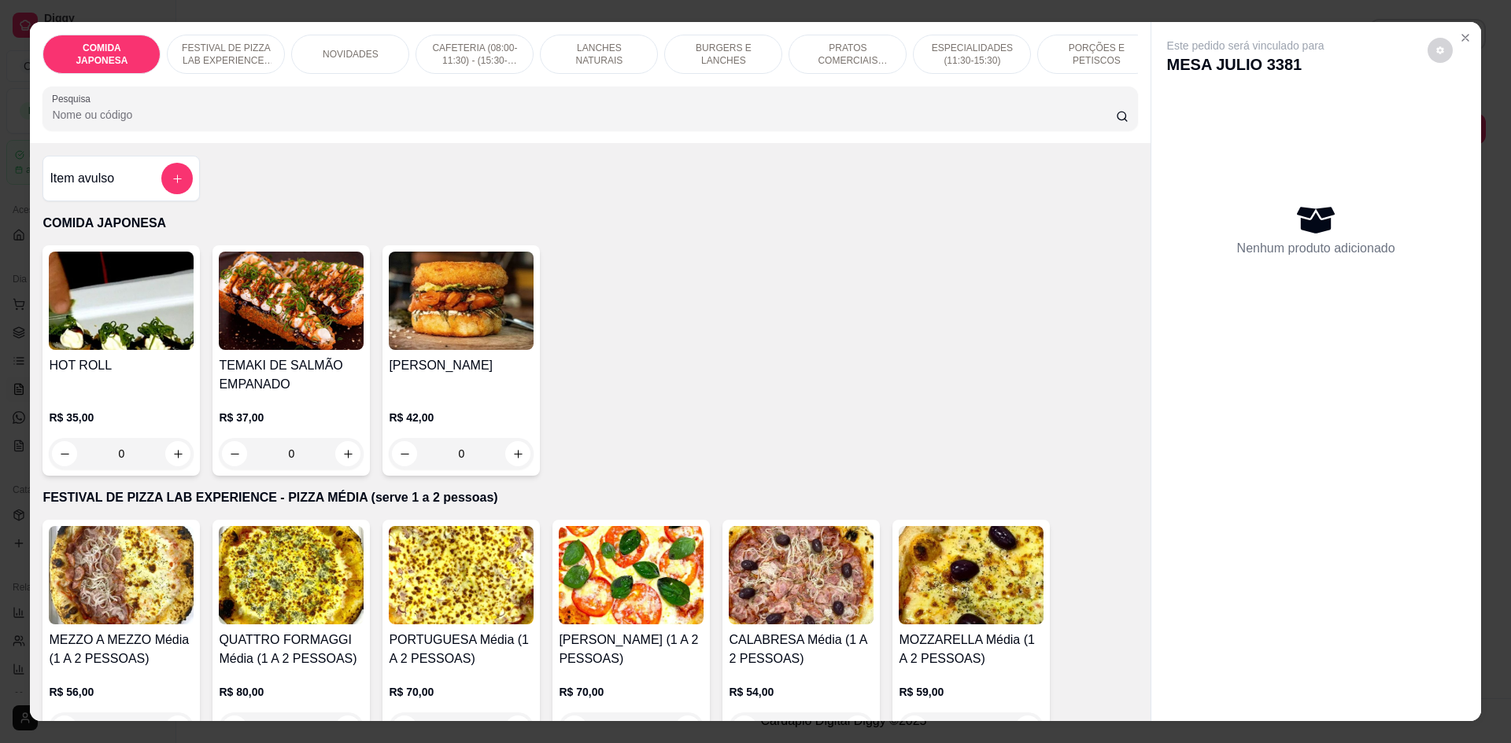
click at [636, 123] on input "Pesquisa" at bounding box center [583, 115] width 1063 height 16
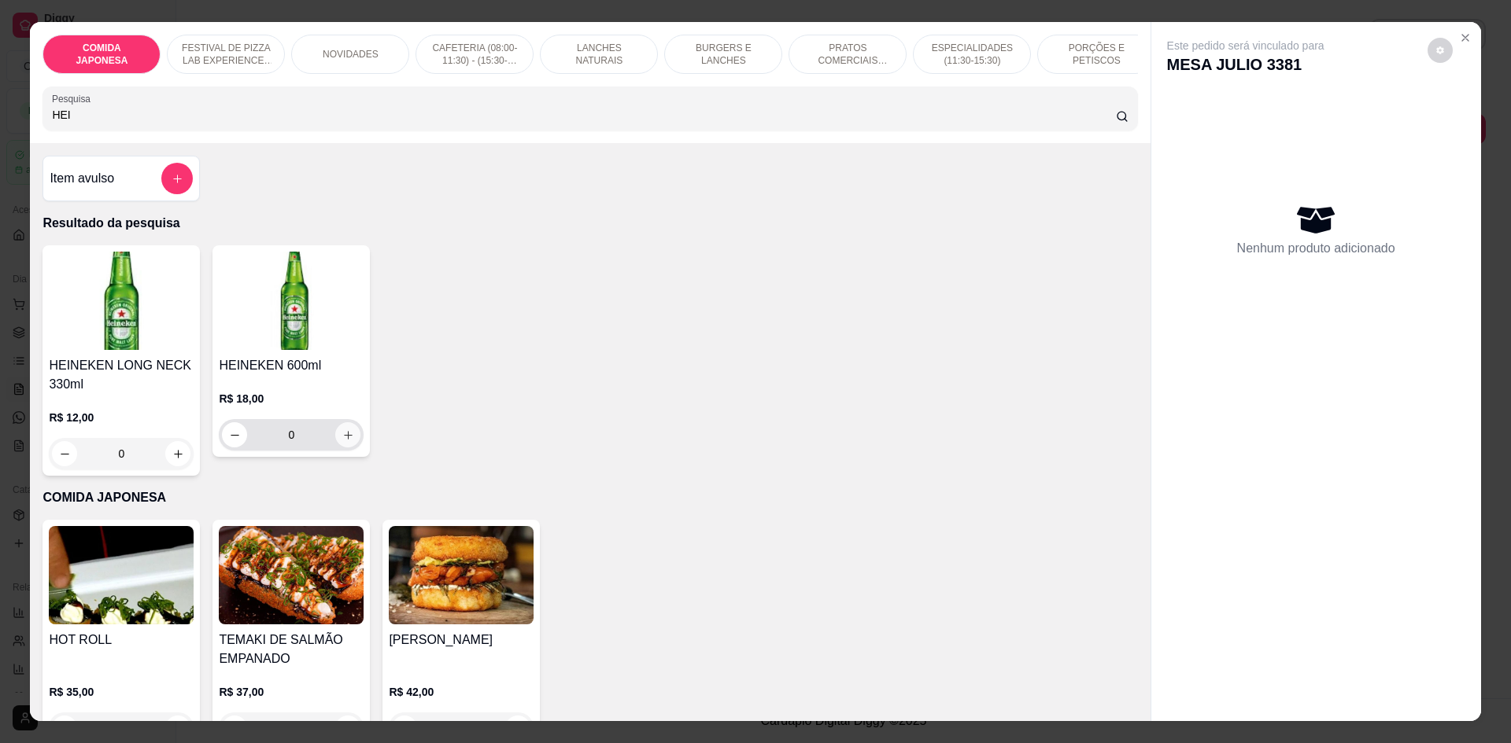
click at [344, 440] on icon "increase-product-quantity" at bounding box center [348, 435] width 9 height 9
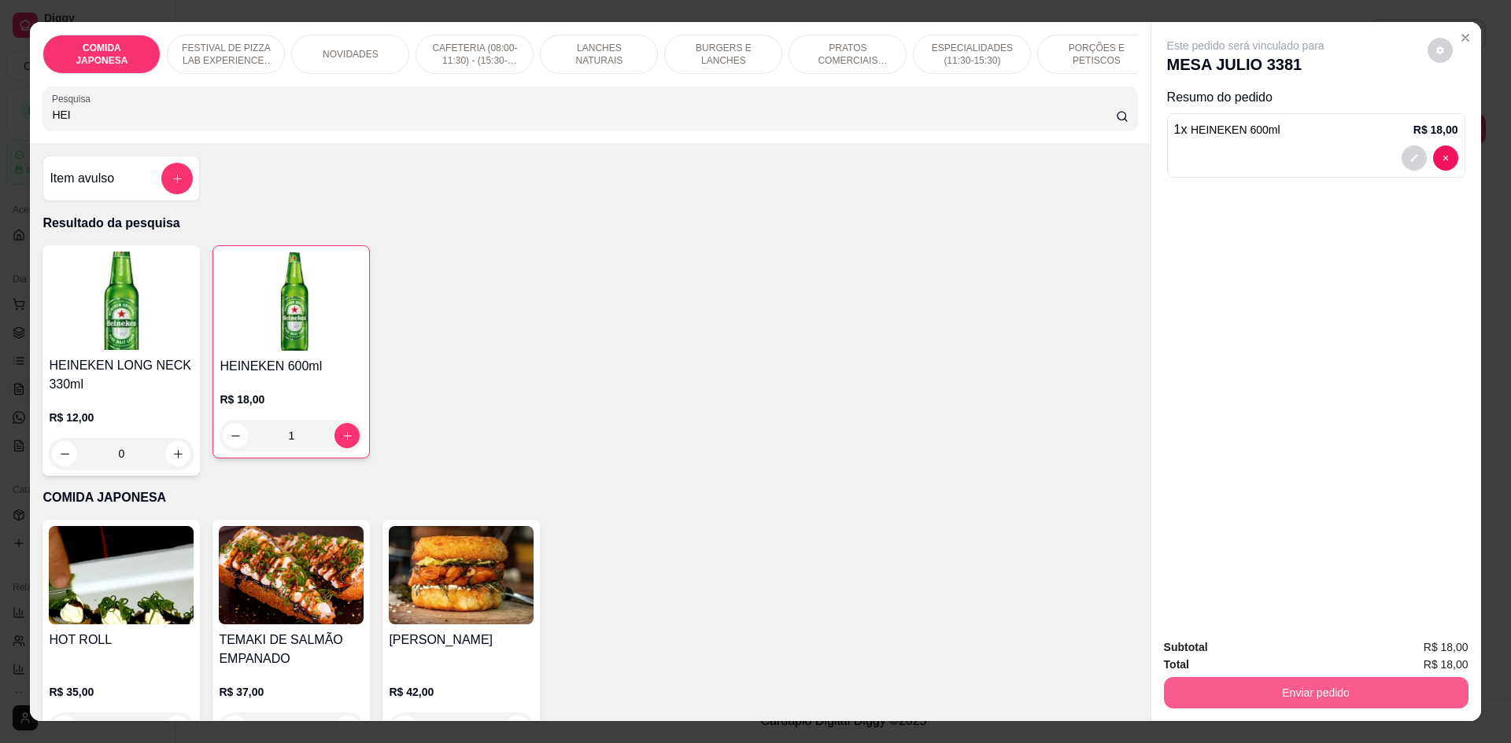
click at [1219, 697] on button "Enviar pedido" at bounding box center [1316, 692] width 304 height 31
click at [1219, 665] on button "Não registrar e enviar pedido" at bounding box center [1263, 654] width 159 height 29
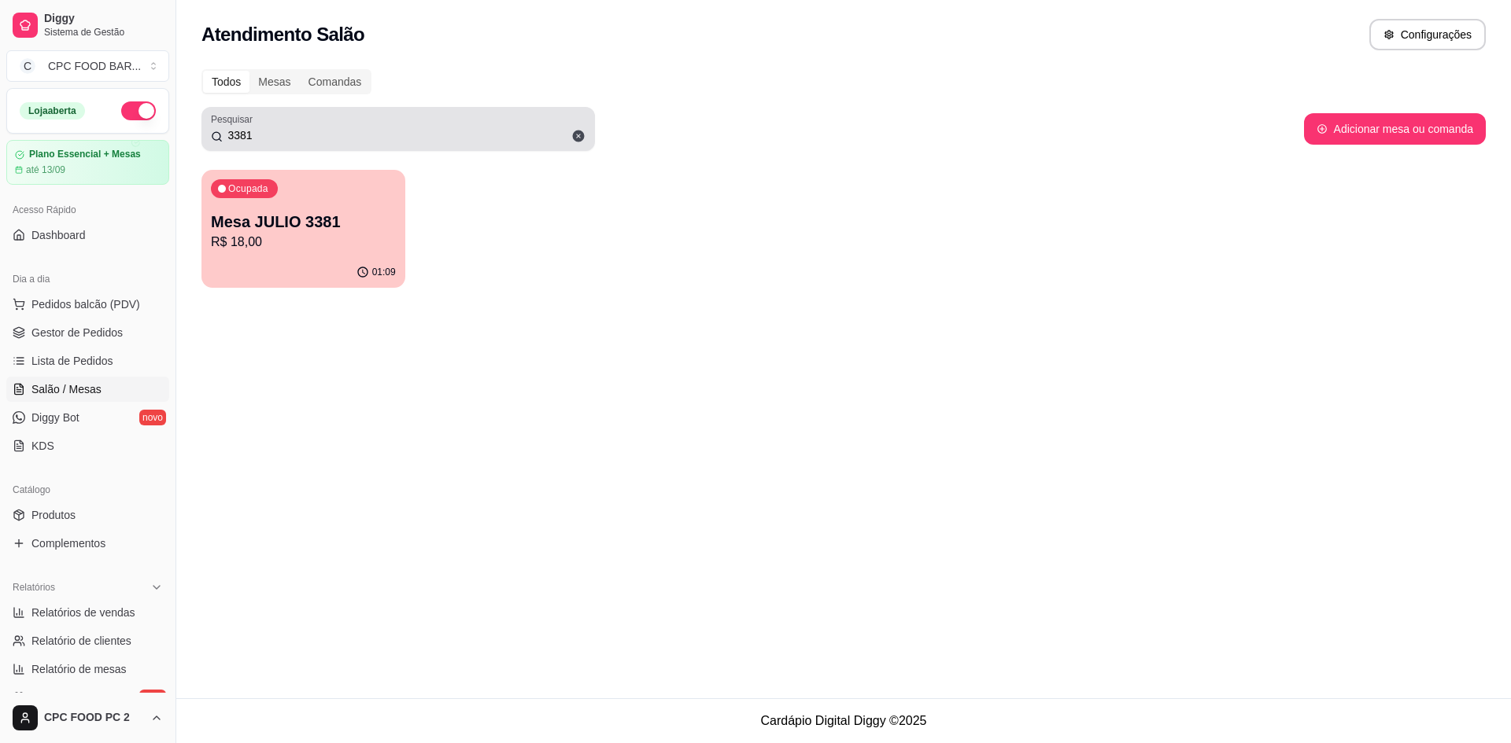
drag, startPoint x: 416, startPoint y: 122, endPoint x: 202, endPoint y: 133, distance: 214.3
click at [202, 133] on div "Pesquisar 3381" at bounding box center [397, 129] width 393 height 44
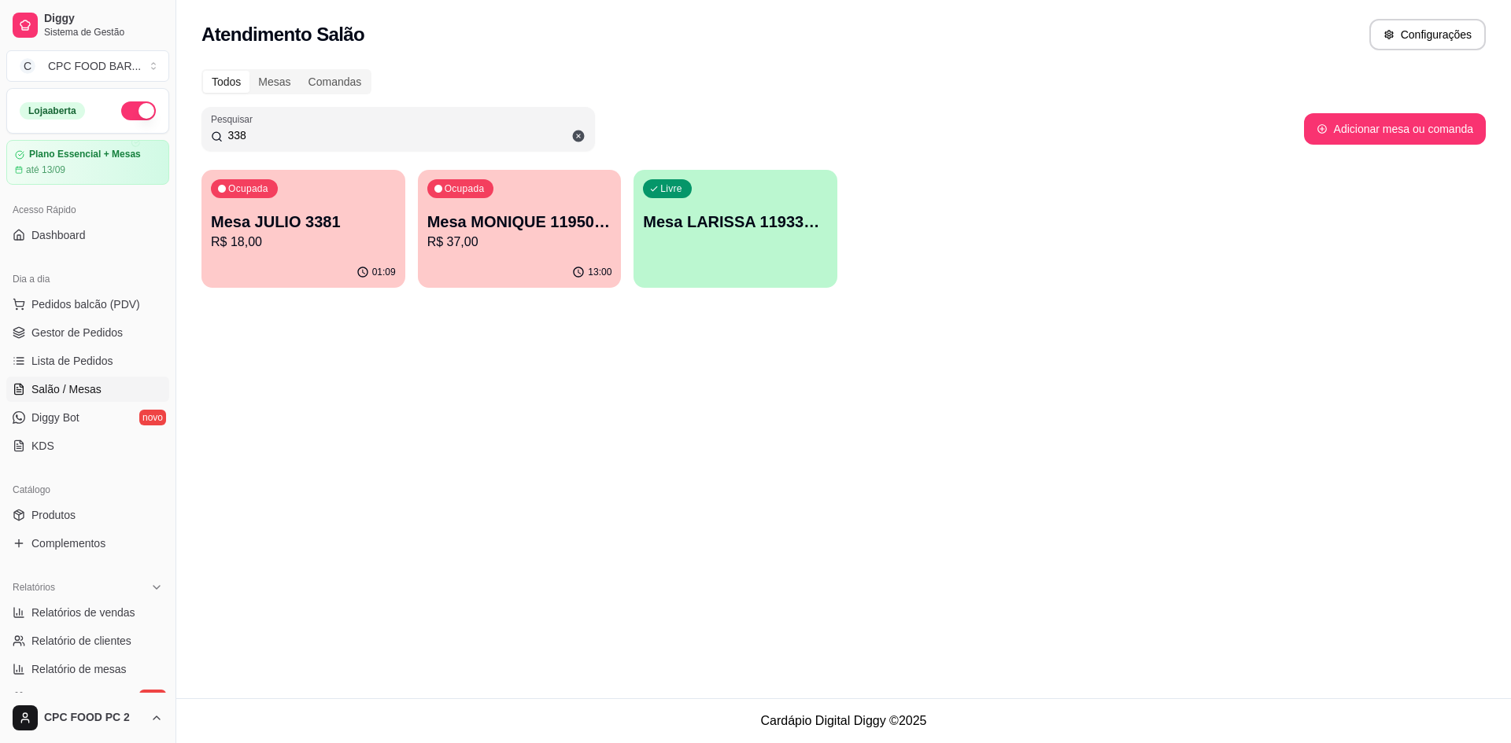
drag, startPoint x: 255, startPoint y: 129, endPoint x: 188, endPoint y: 130, distance: 66.9
click at [191, 132] on div "Todos Mesas Comandas Pesquisar 338 Adicionar mesa ou comanda Ocupada Mesa JULIO…" at bounding box center [843, 183] width 1334 height 247
click at [359, 213] on p "Mesa JULIO 3381" at bounding box center [303, 222] width 185 height 22
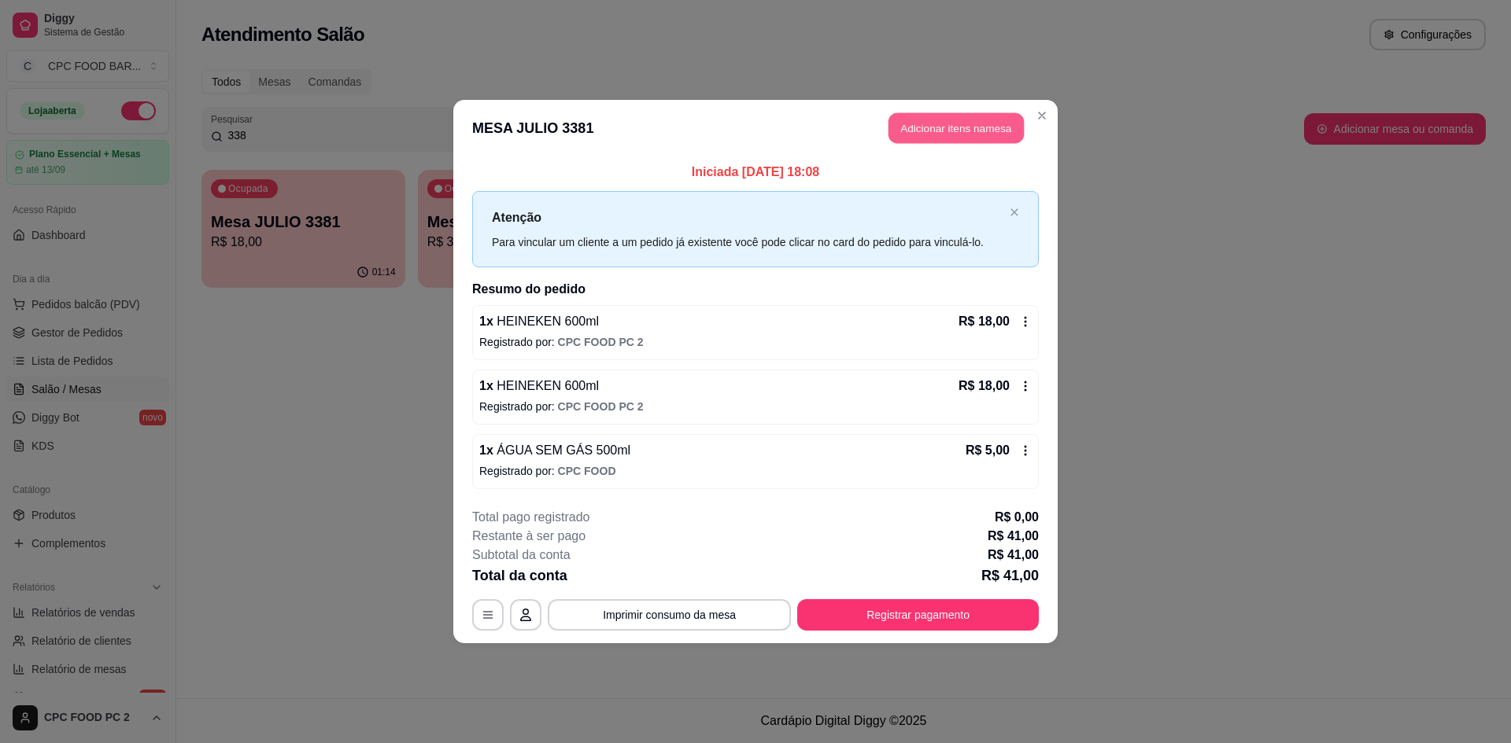
click at [936, 133] on button "Adicionar itens na mesa" at bounding box center [955, 128] width 135 height 31
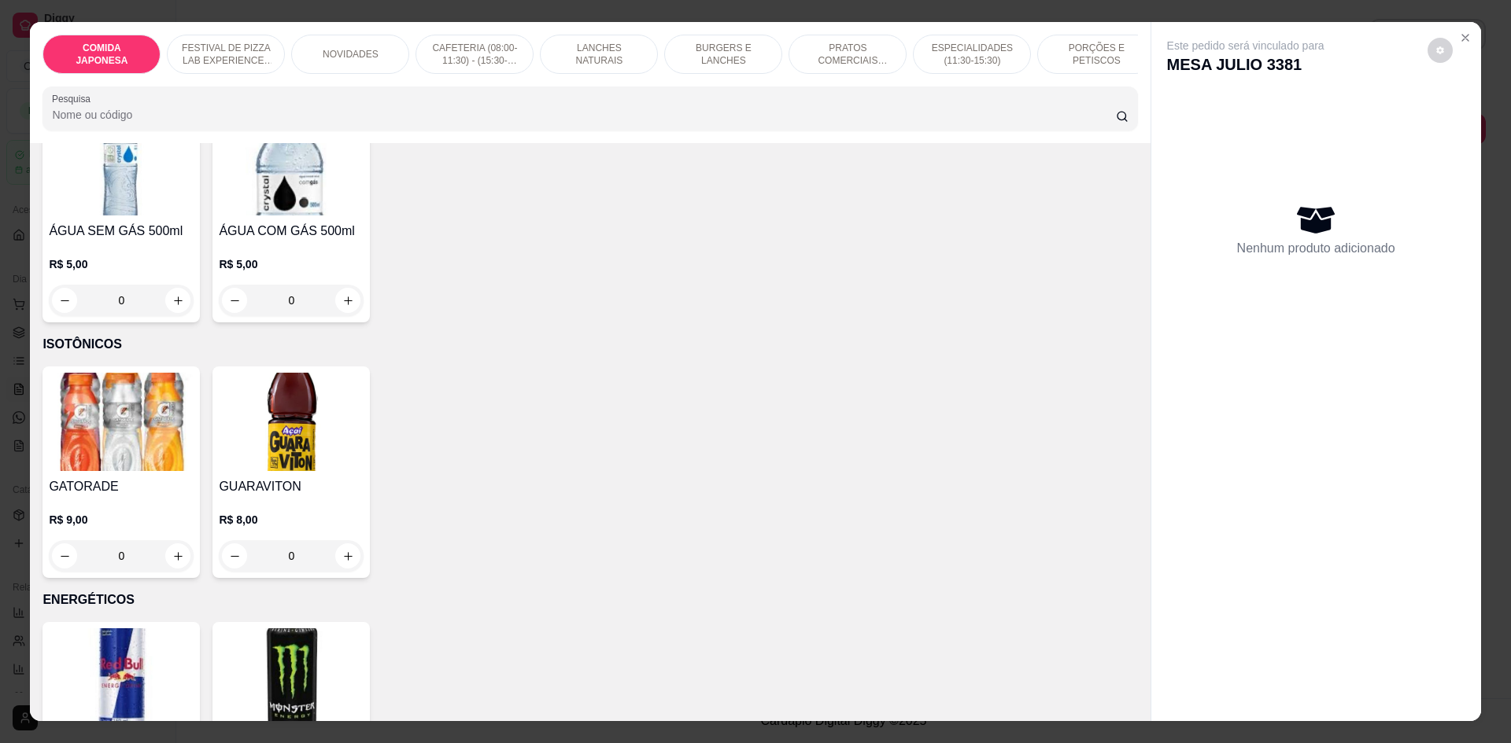
scroll to position [3304, 0]
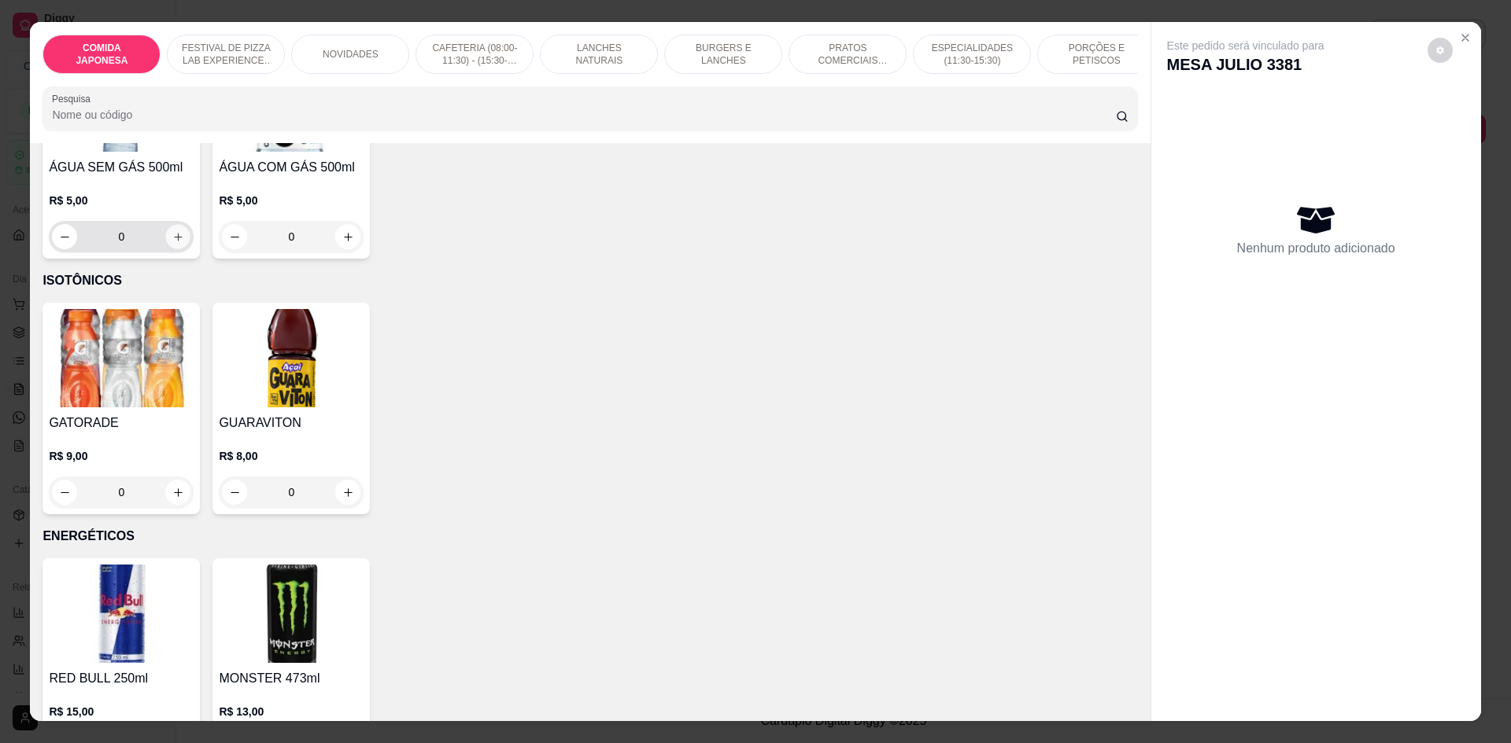
click at [172, 243] on icon "increase-product-quantity" at bounding box center [178, 237] width 12 height 12
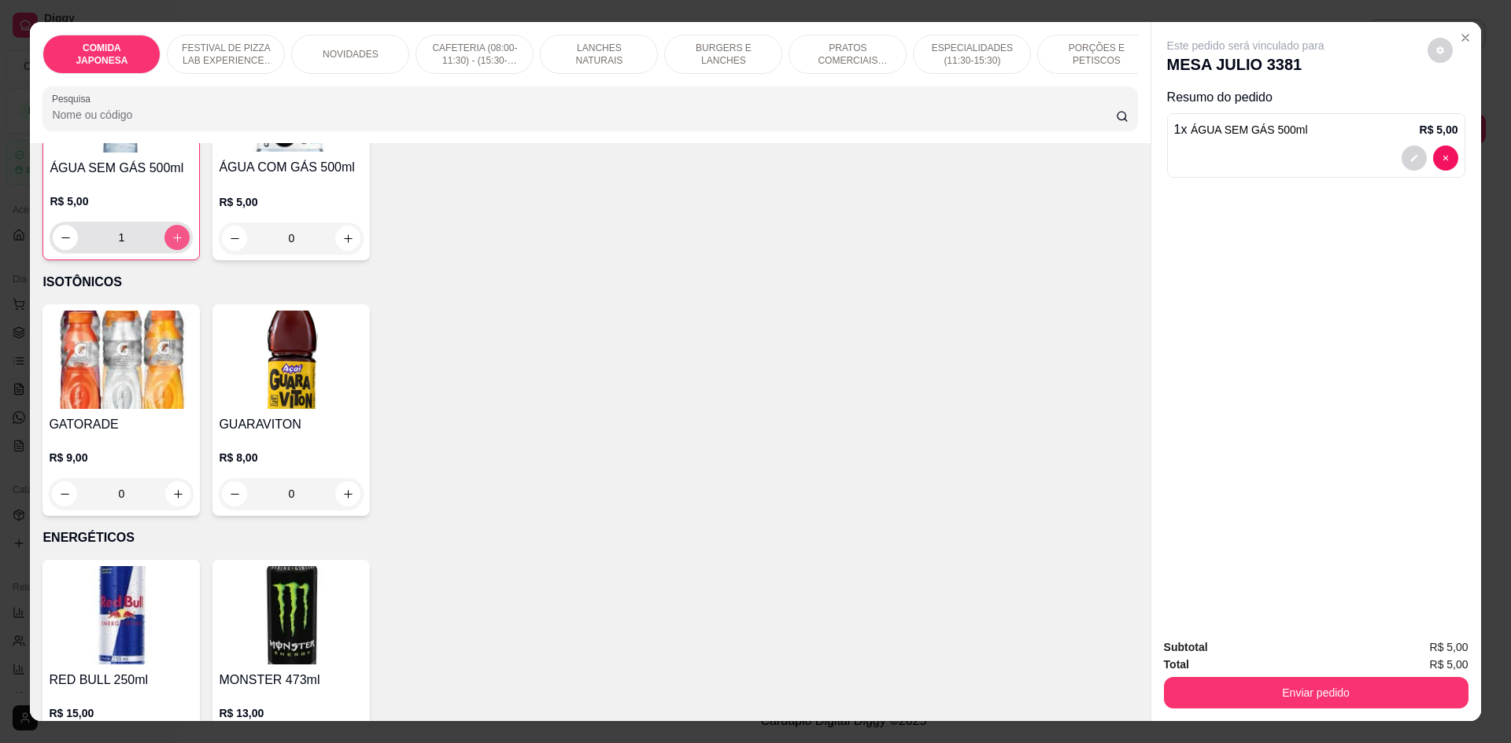
scroll to position [3305, 0]
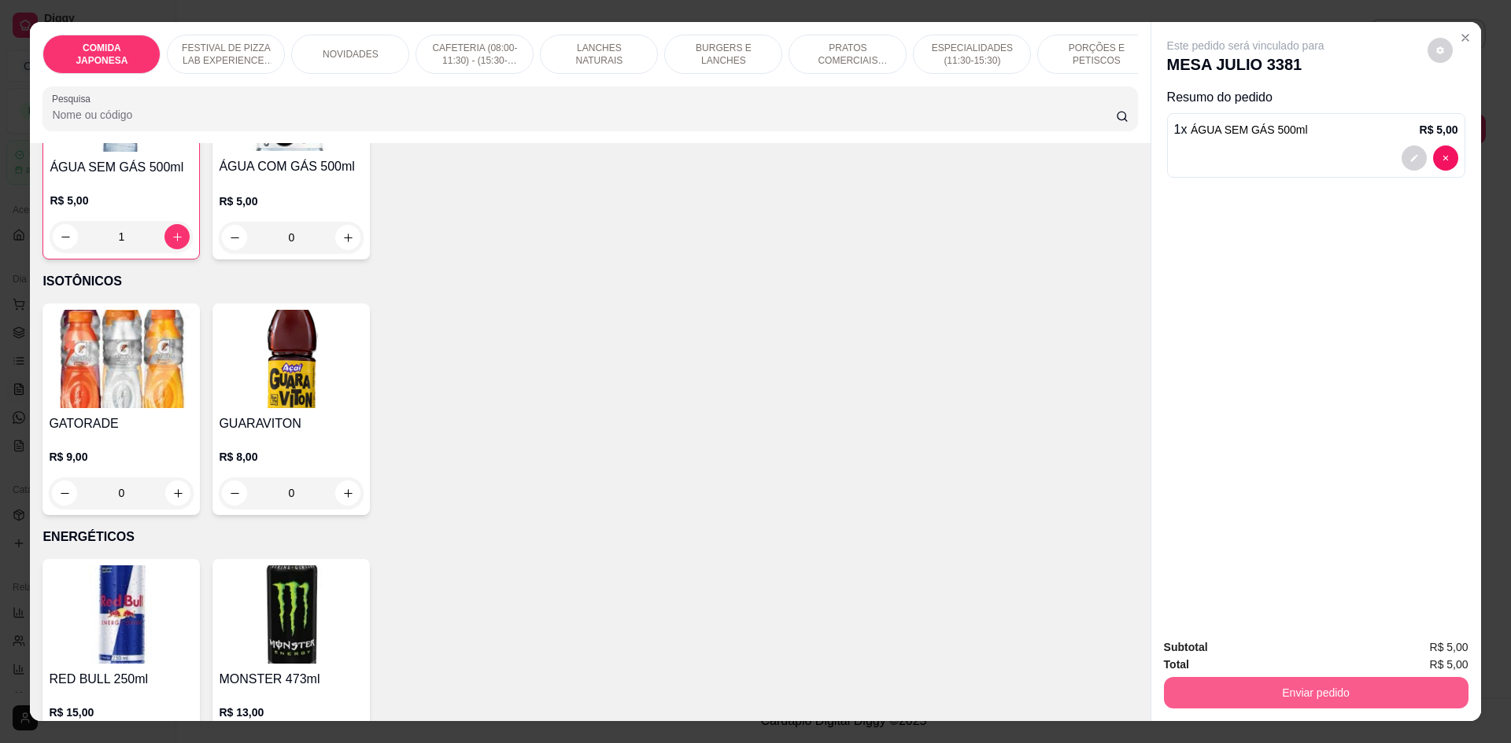
click at [1397, 687] on button "Enviar pedido" at bounding box center [1316, 692] width 304 height 31
click at [1266, 647] on button "Não registrar e enviar pedido" at bounding box center [1263, 654] width 159 height 29
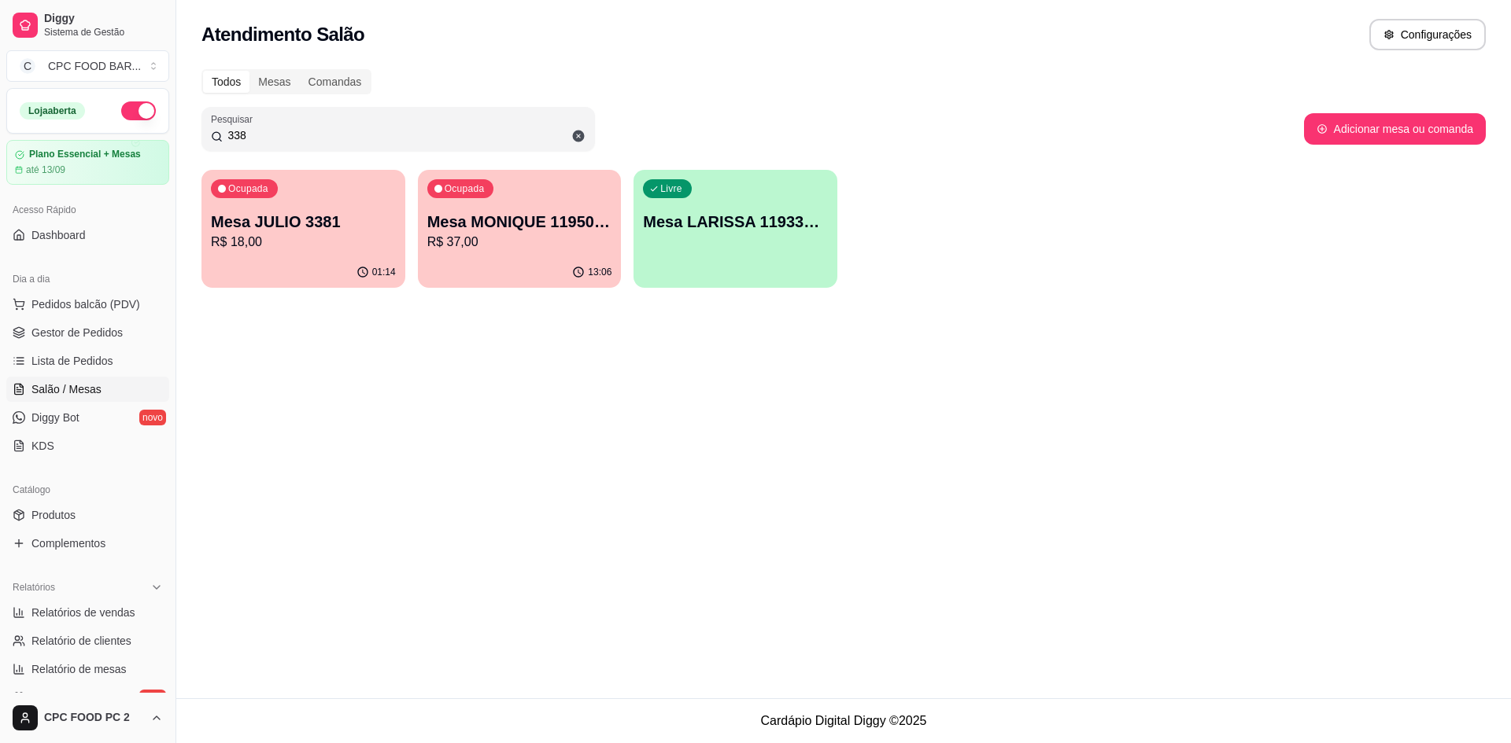
click at [309, 231] on p "Mesa JULIO 3381" at bounding box center [303, 222] width 185 height 22
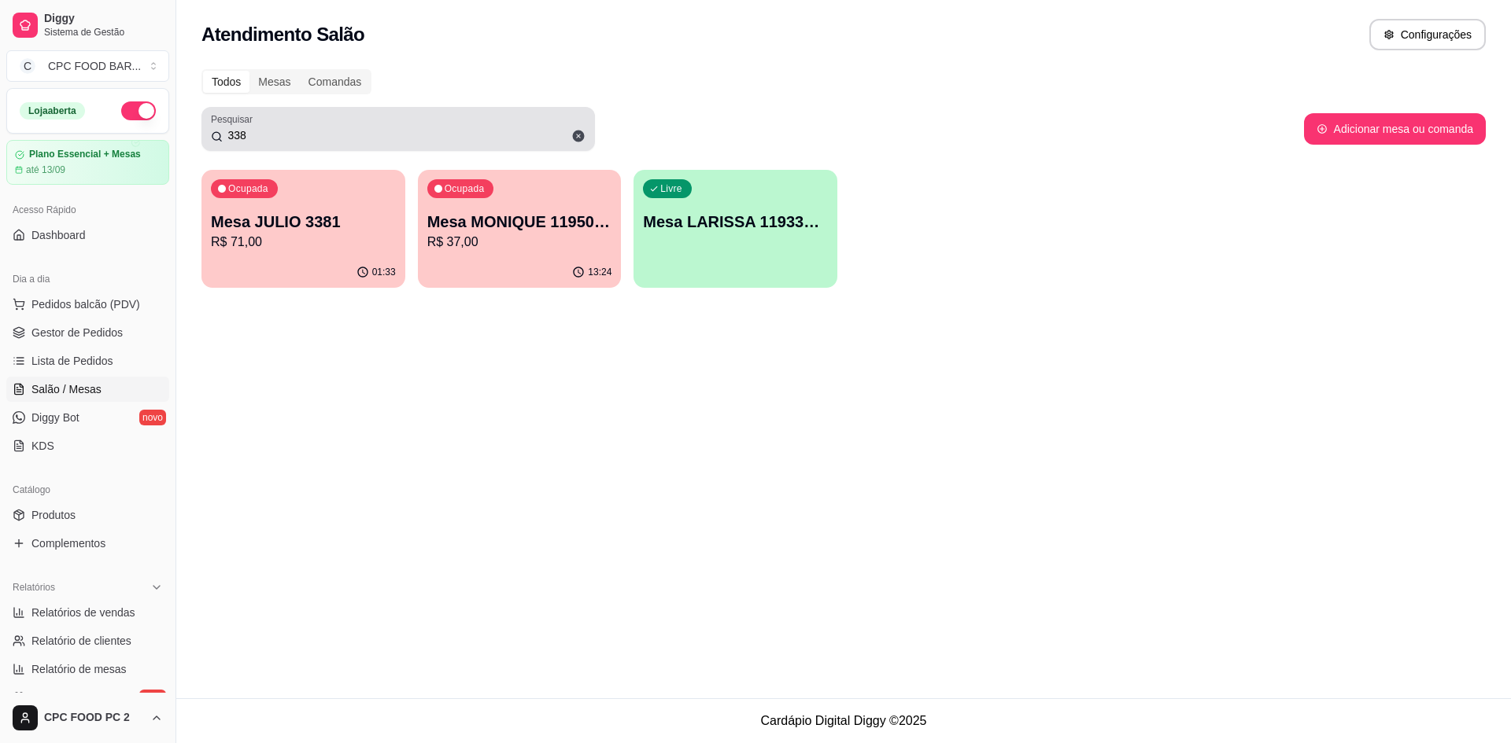
drag, startPoint x: 474, startPoint y: 126, endPoint x: 227, endPoint y: 133, distance: 246.4
click at [227, 133] on div "338" at bounding box center [398, 128] width 374 height 31
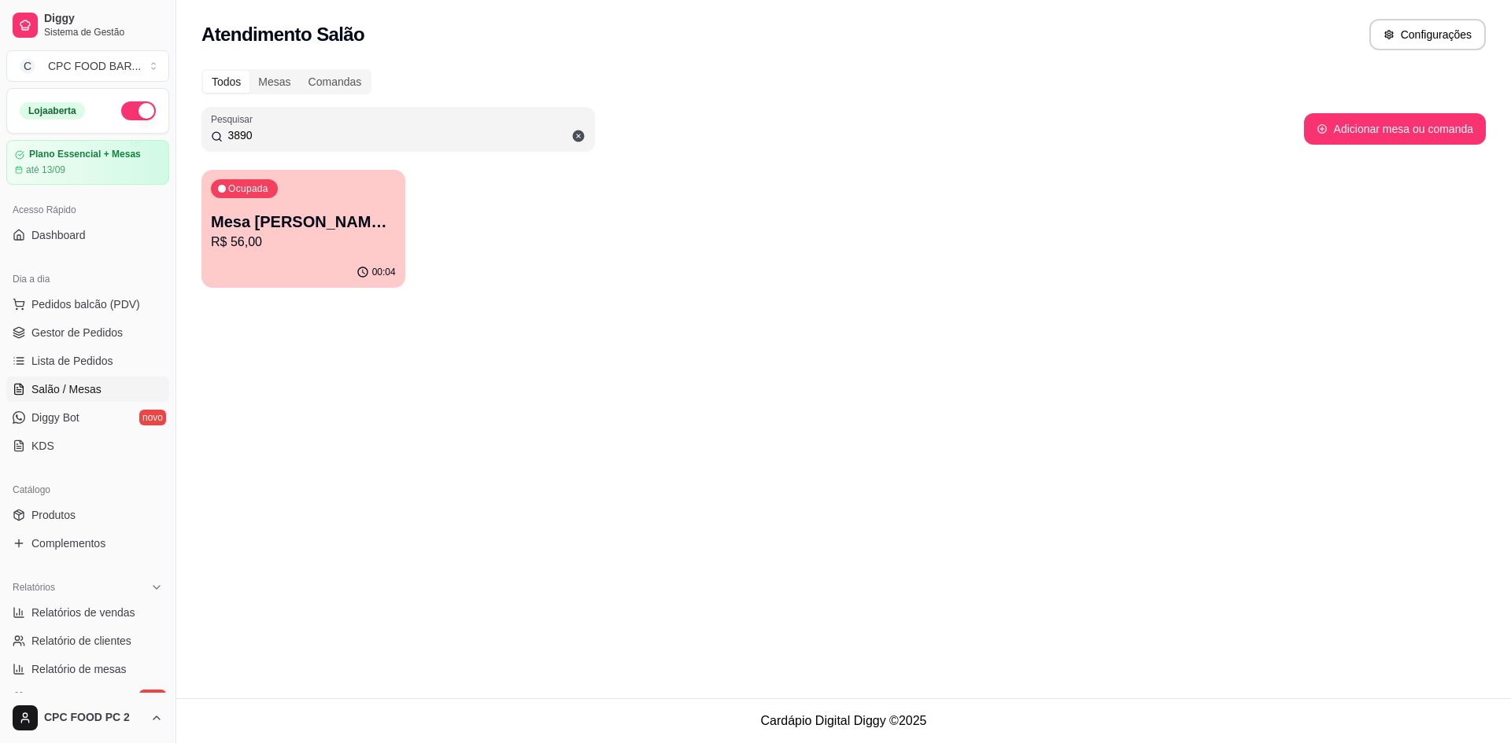
click at [282, 174] on div "Ocupada Mesa [PERSON_NAME] 3890 R$ 56,00" at bounding box center [303, 213] width 204 height 87
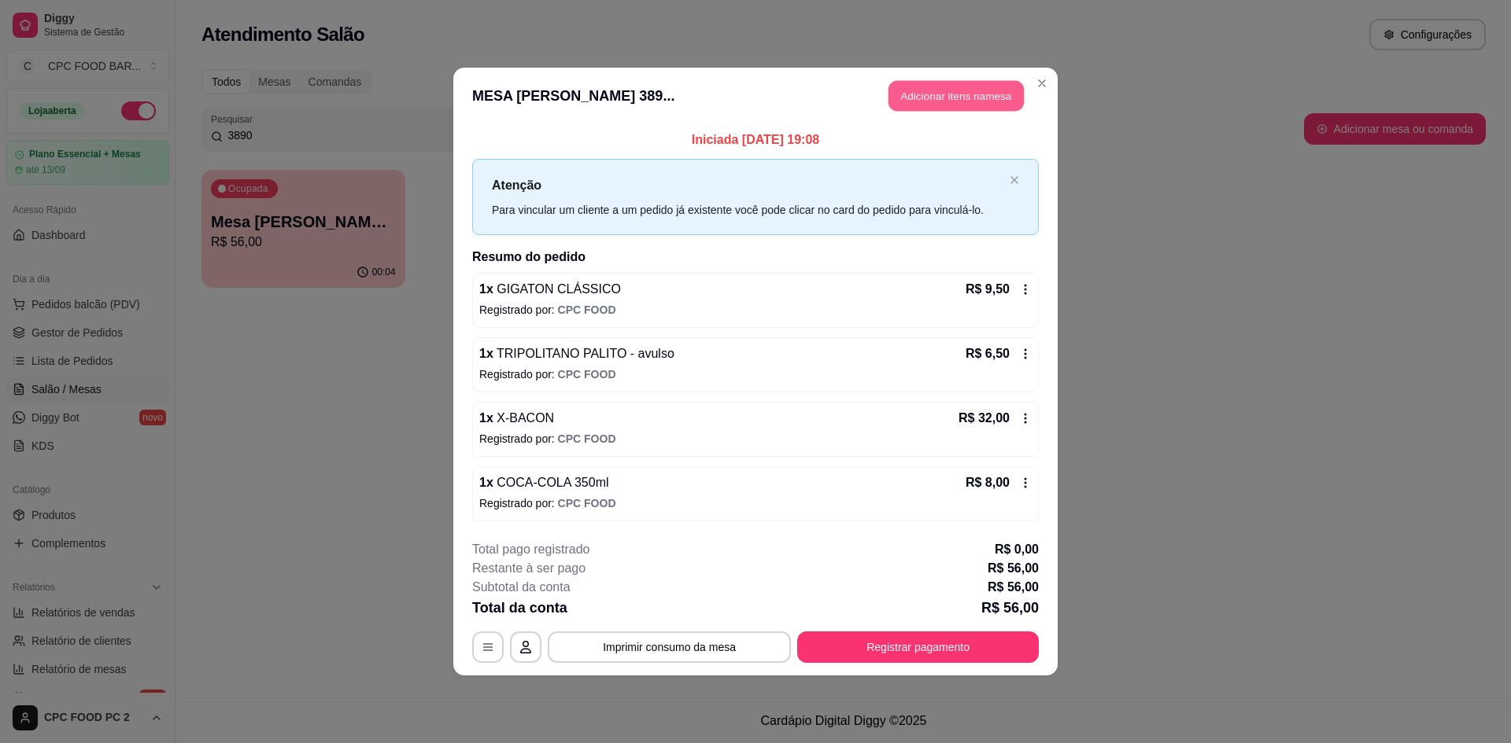
click at [909, 95] on button "Adicionar itens na mesa" at bounding box center [955, 96] width 135 height 31
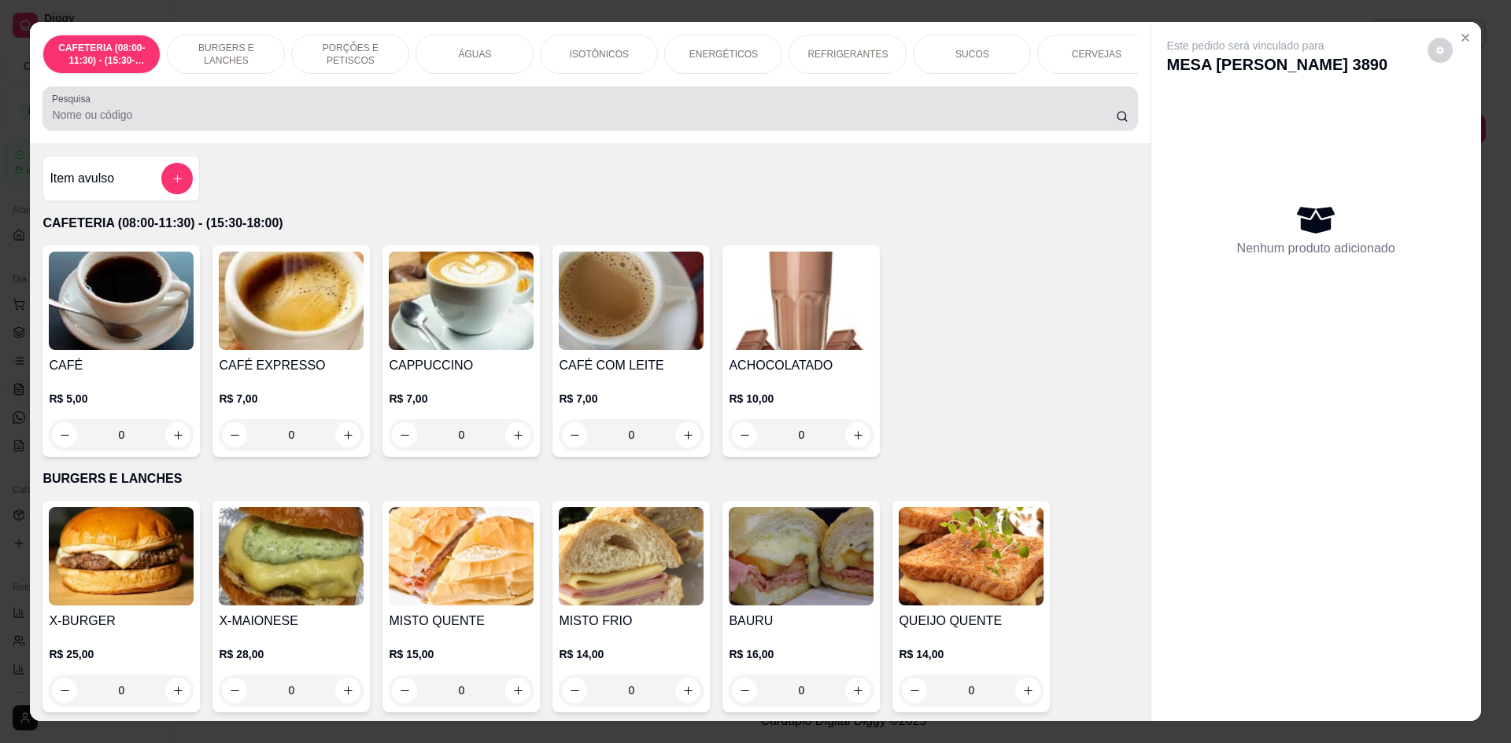
click at [788, 120] on input "Pesquisa" at bounding box center [583, 115] width 1063 height 16
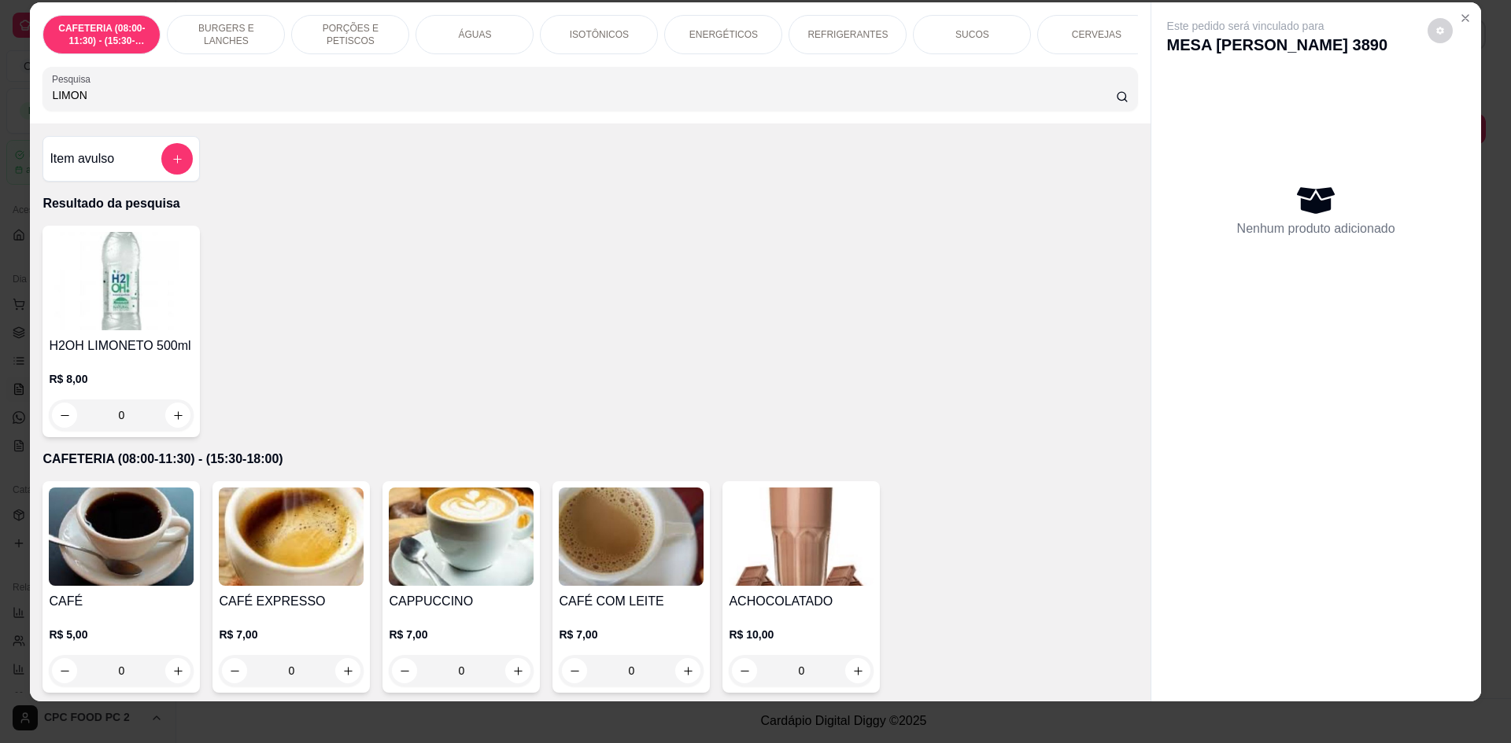
scroll to position [28, 0]
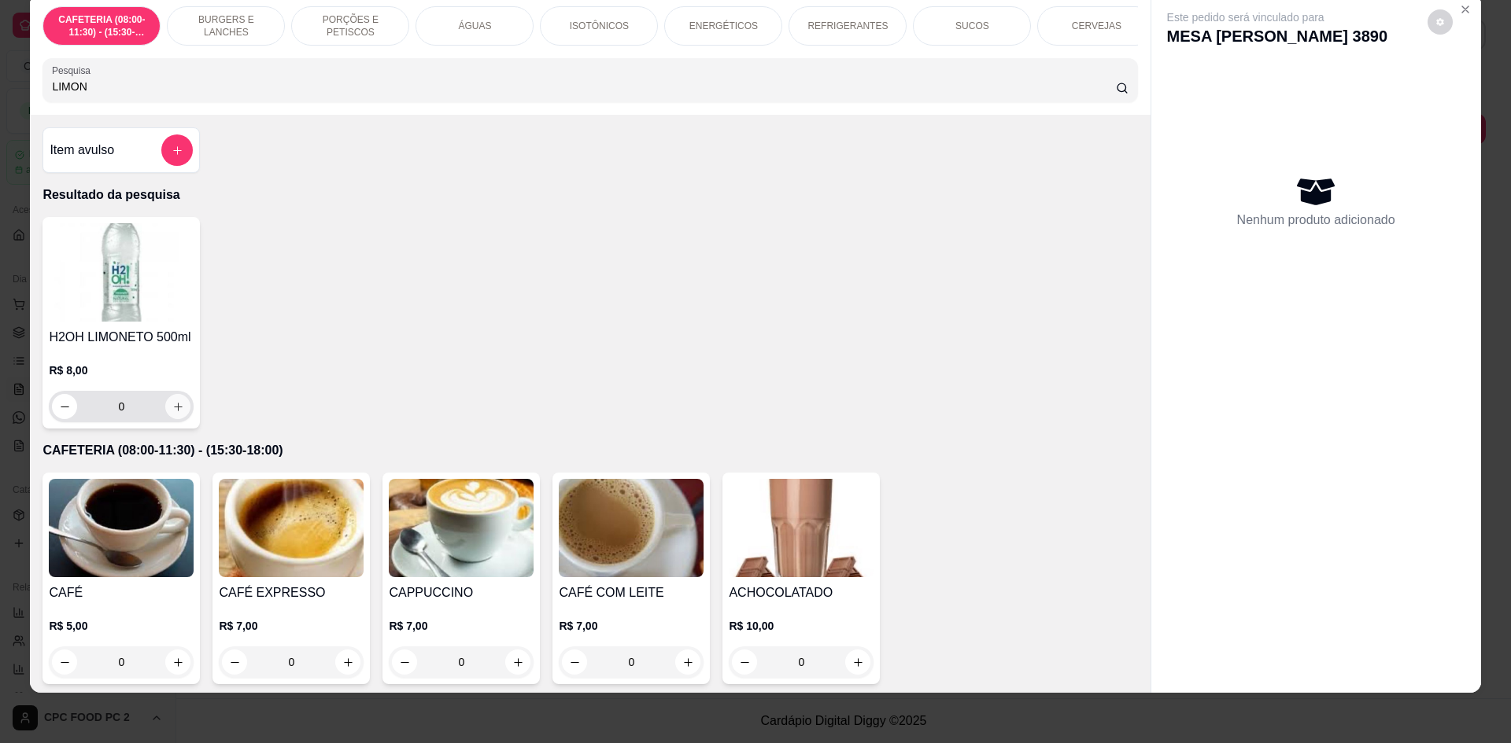
click at [182, 418] on button "increase-product-quantity" at bounding box center [177, 406] width 25 height 25
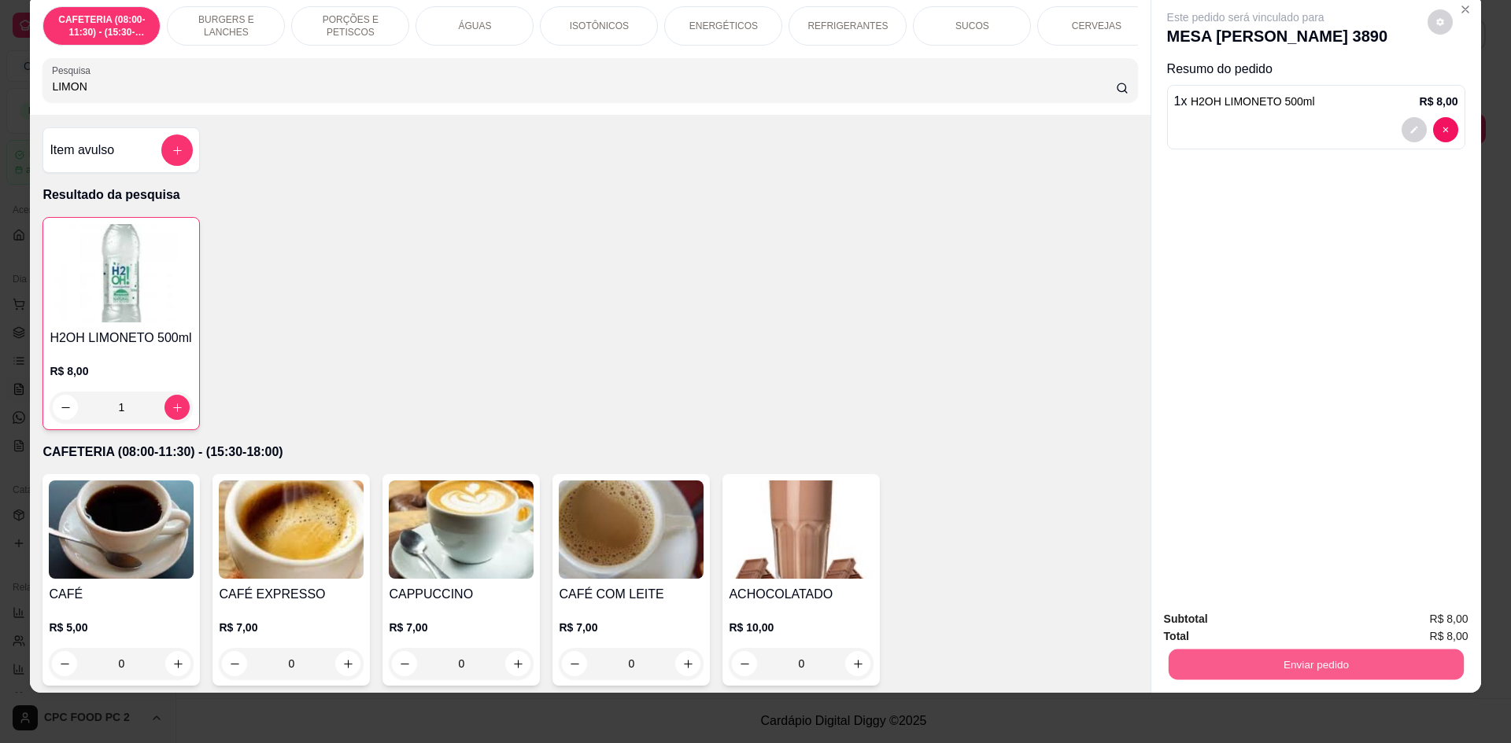
click at [1195, 661] on button "Enviar pedido" at bounding box center [1315, 664] width 295 height 31
click at [1207, 632] on button "Não registrar e enviar pedido" at bounding box center [1264, 626] width 164 height 30
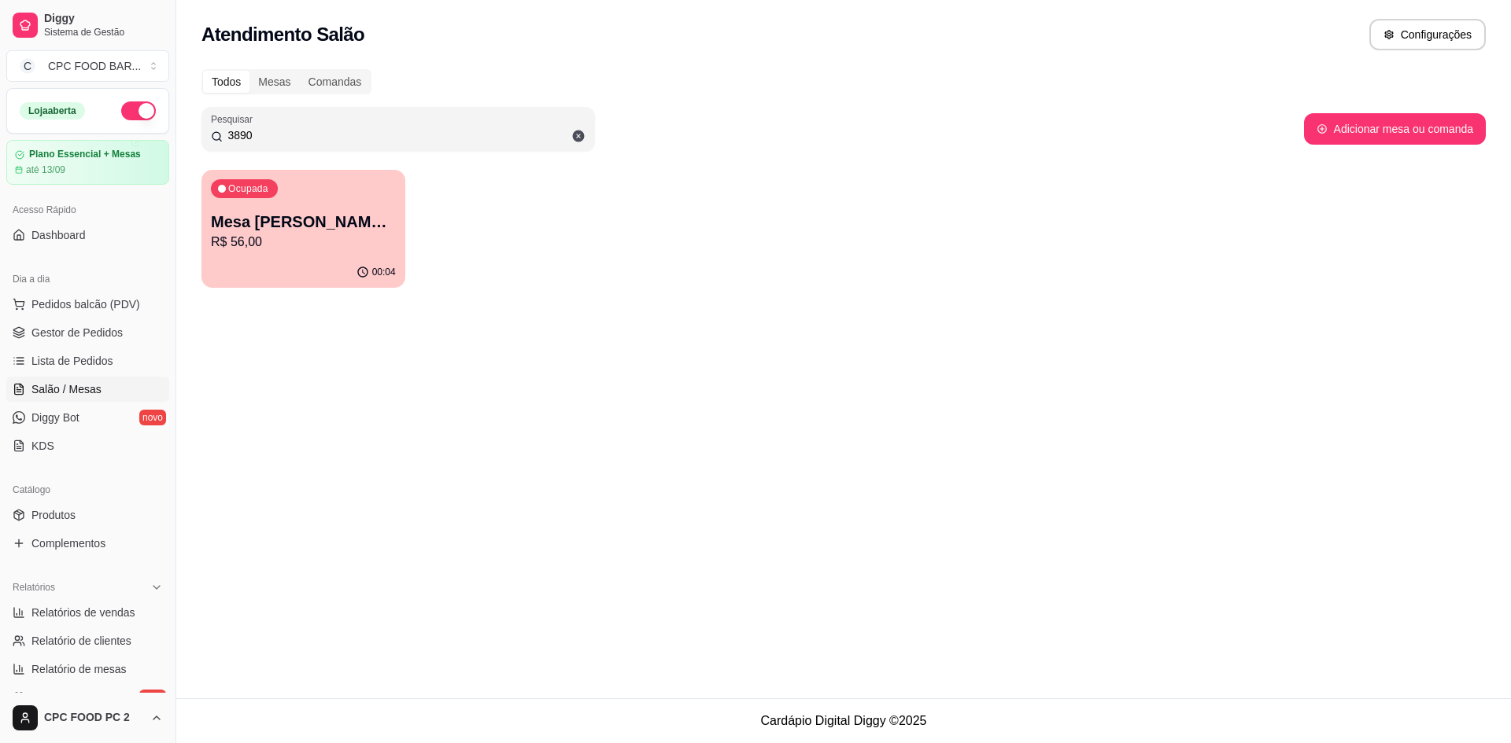
click at [403, 142] on input "3890" at bounding box center [404, 135] width 363 height 16
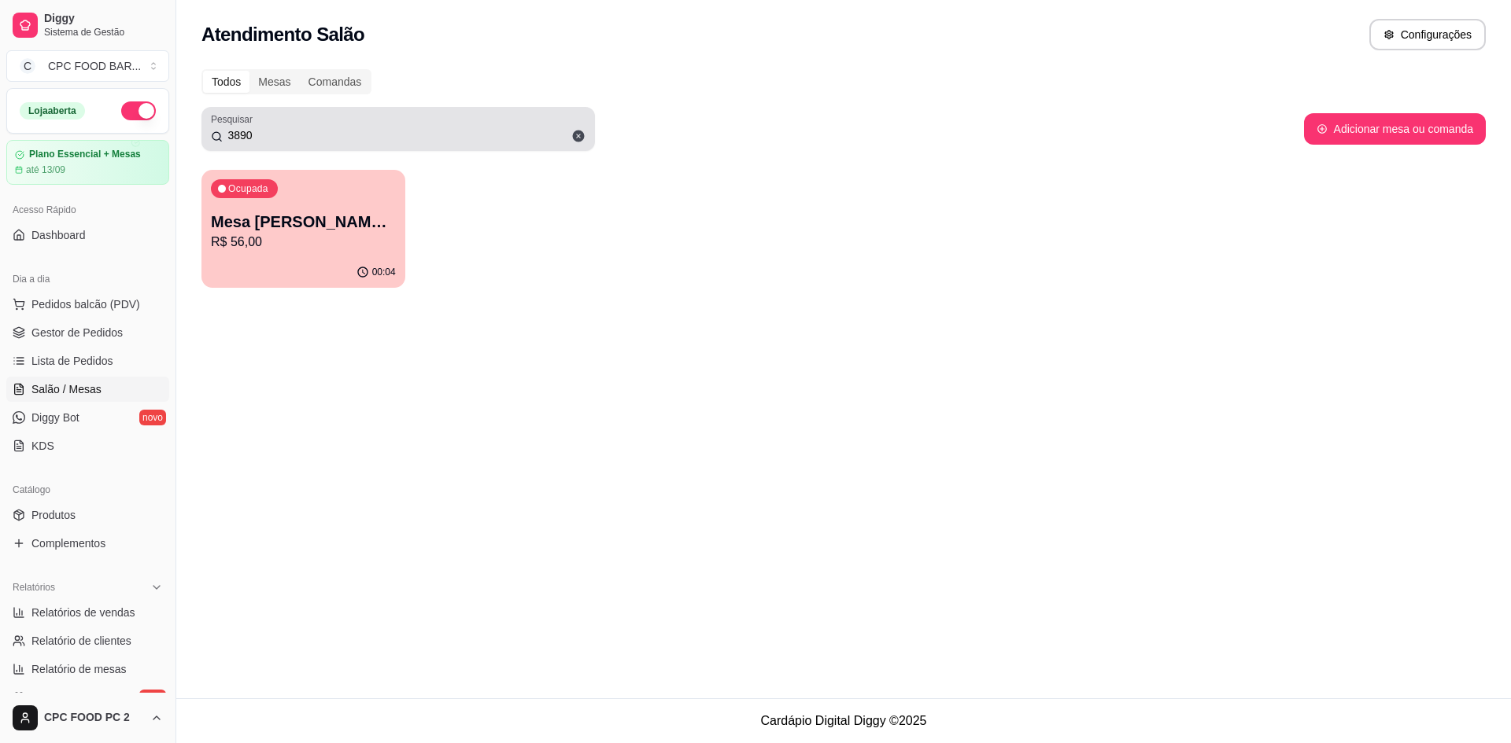
click at [573, 134] on icon at bounding box center [578, 136] width 14 height 14
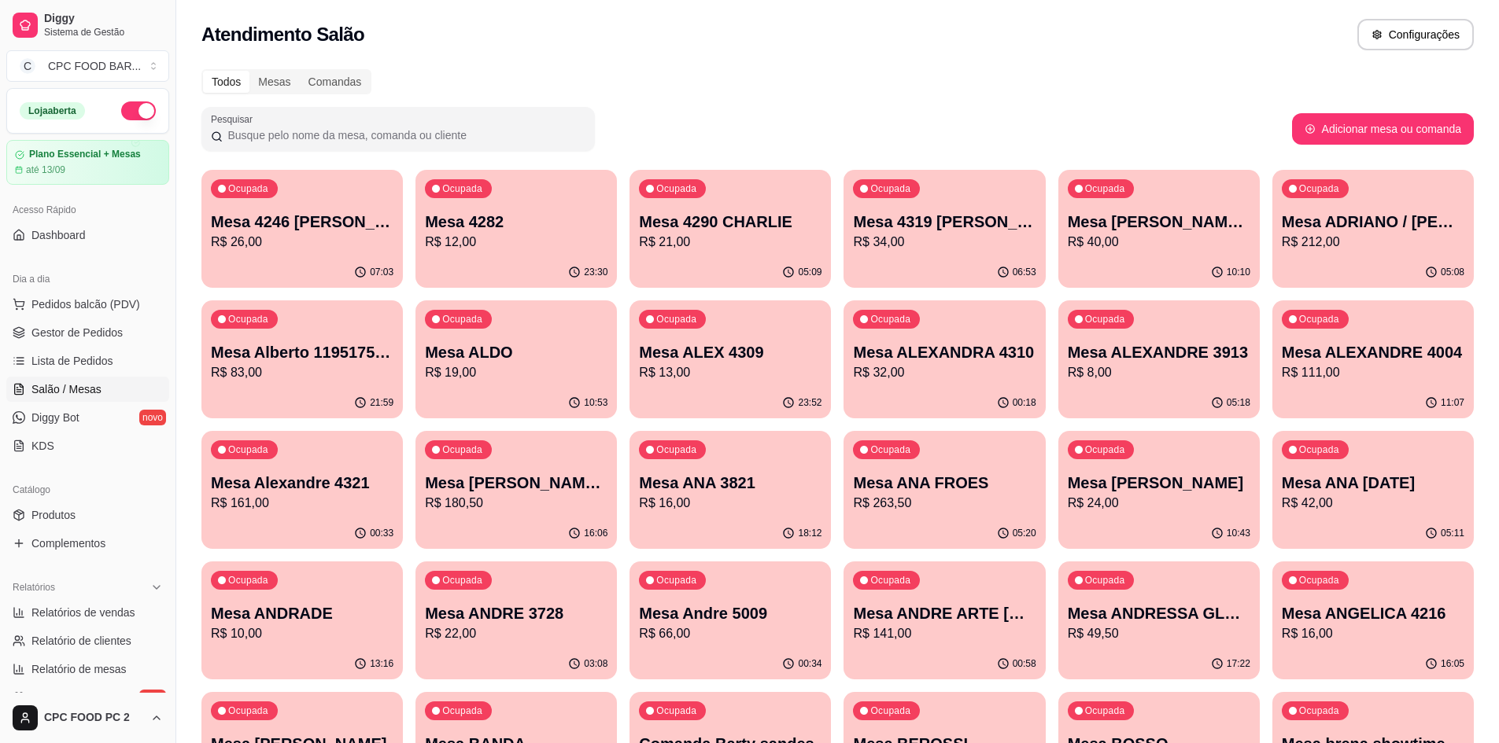
click at [358, 131] on input "Pesquisar" at bounding box center [404, 135] width 363 height 16
click at [356, 131] on input "Pesquisar" at bounding box center [404, 135] width 363 height 16
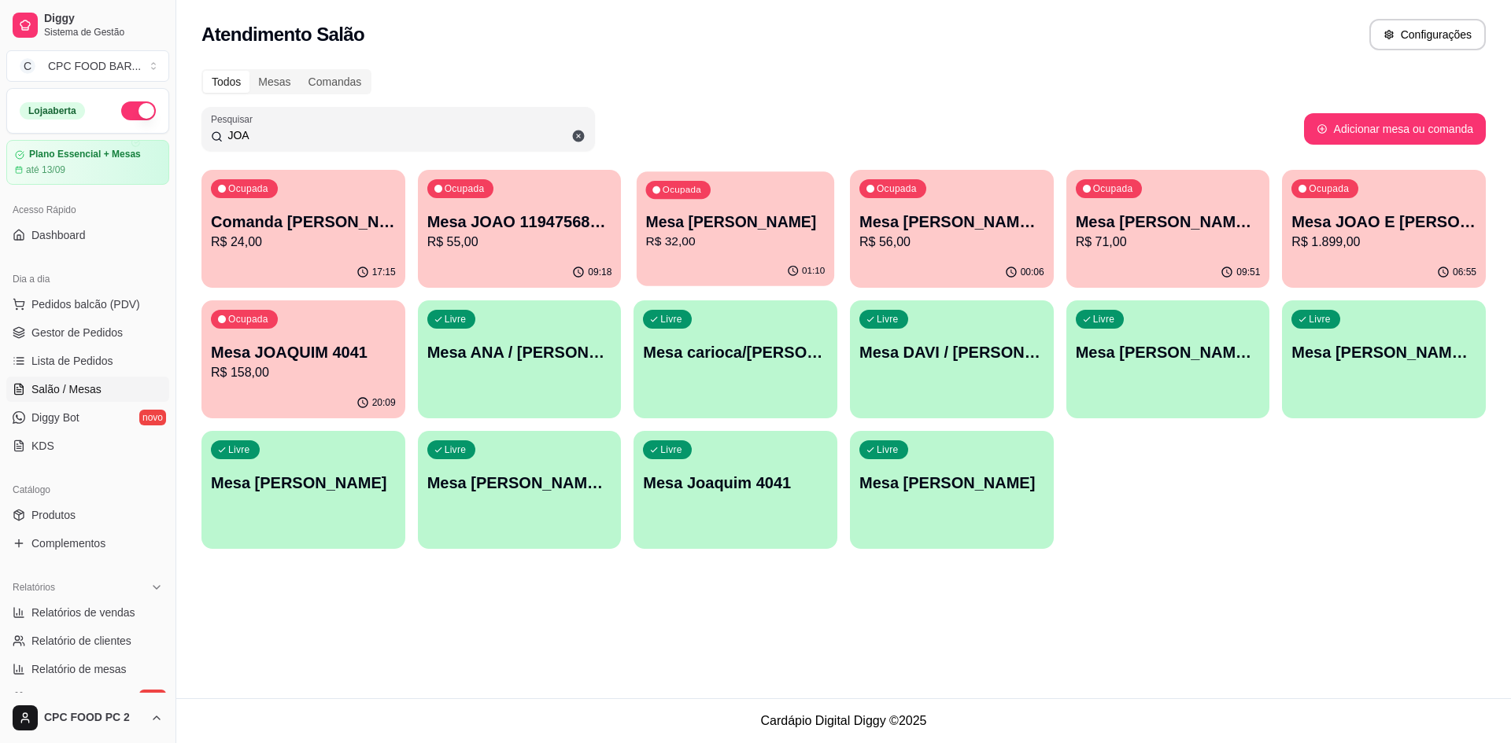
click at [740, 262] on div "01:10" at bounding box center [734, 271] width 197 height 30
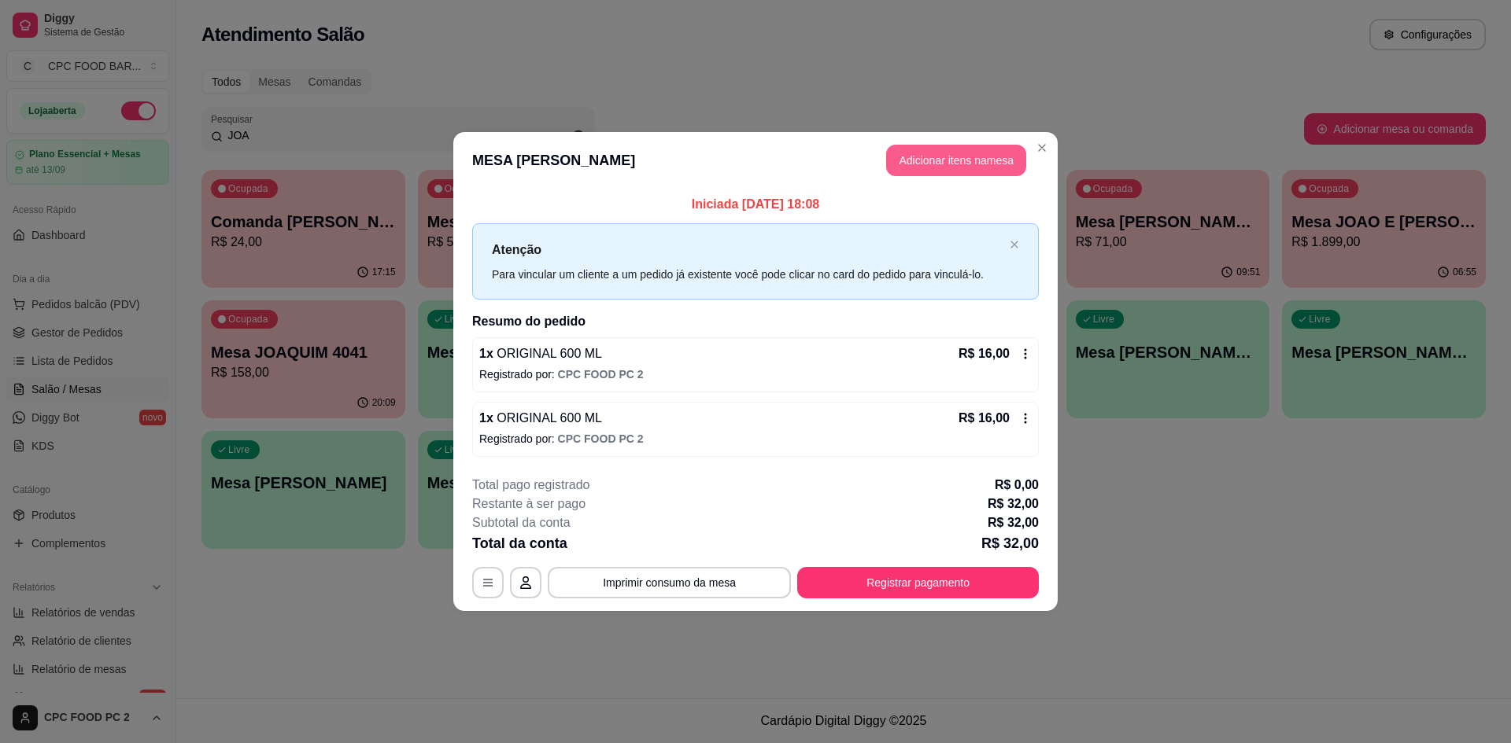
click at [1011, 170] on button "Adicionar itens na mesa" at bounding box center [956, 160] width 140 height 31
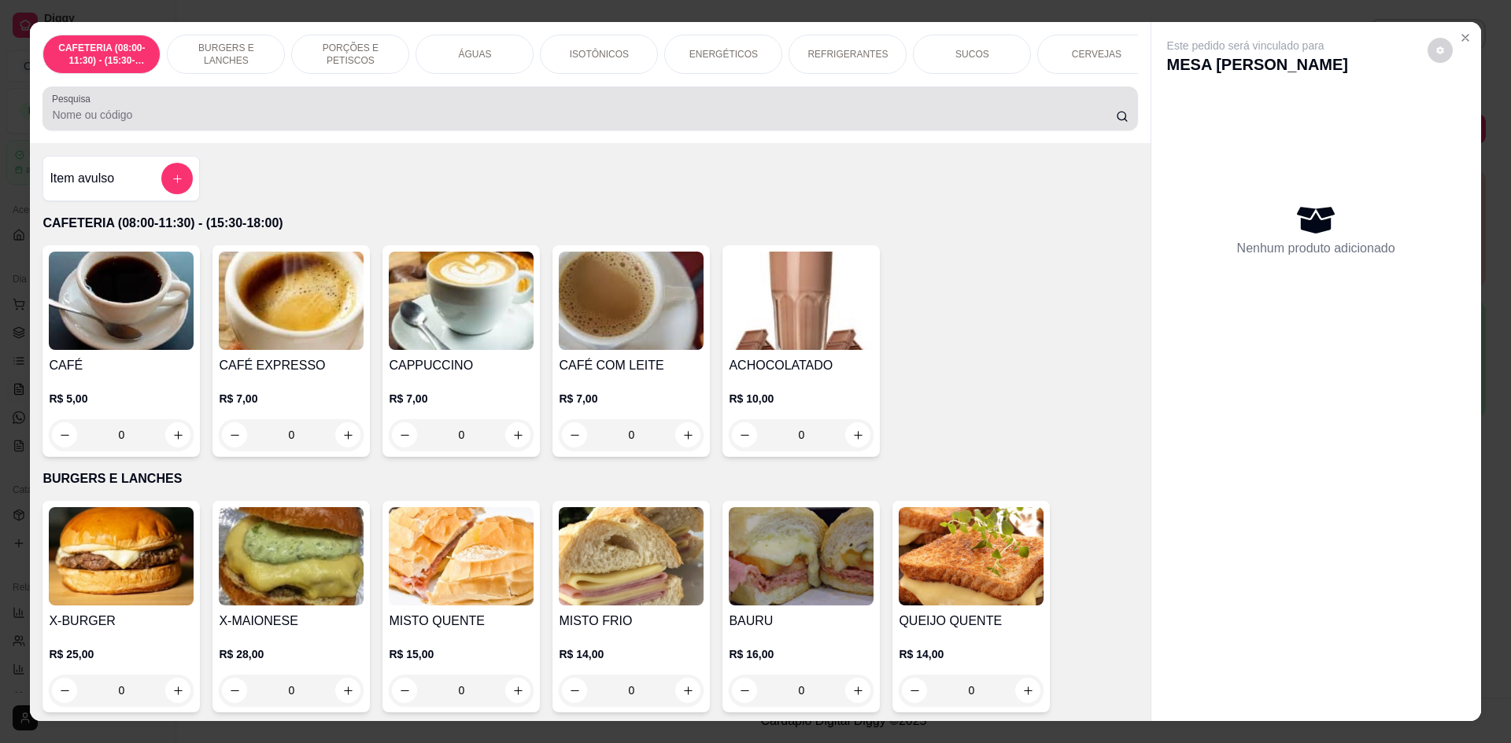
click at [303, 101] on div "Pesquisa" at bounding box center [589, 109] width 1094 height 44
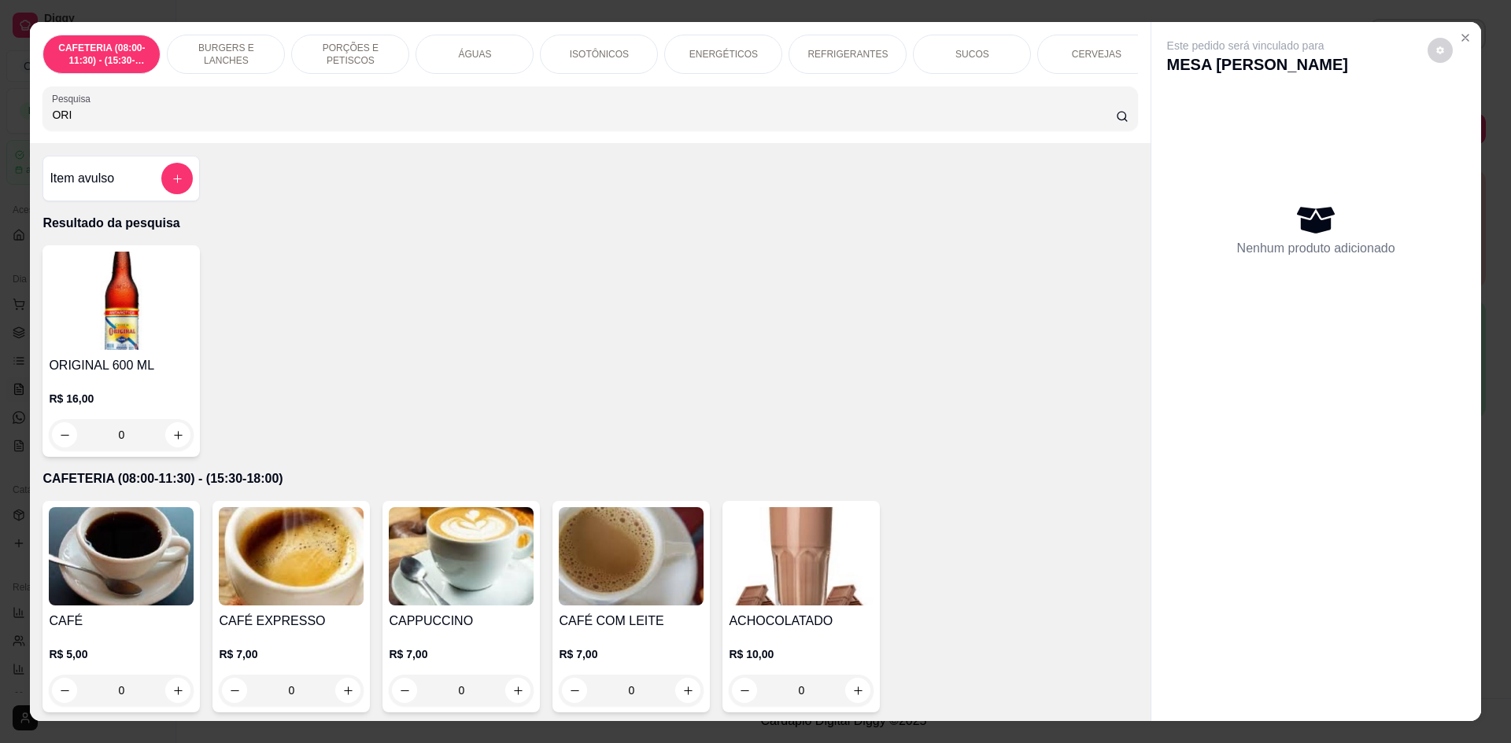
click at [157, 449] on input "0" at bounding box center [121, 434] width 88 height 31
click at [175, 441] on icon "increase-product-quantity" at bounding box center [178, 436] width 12 height 12
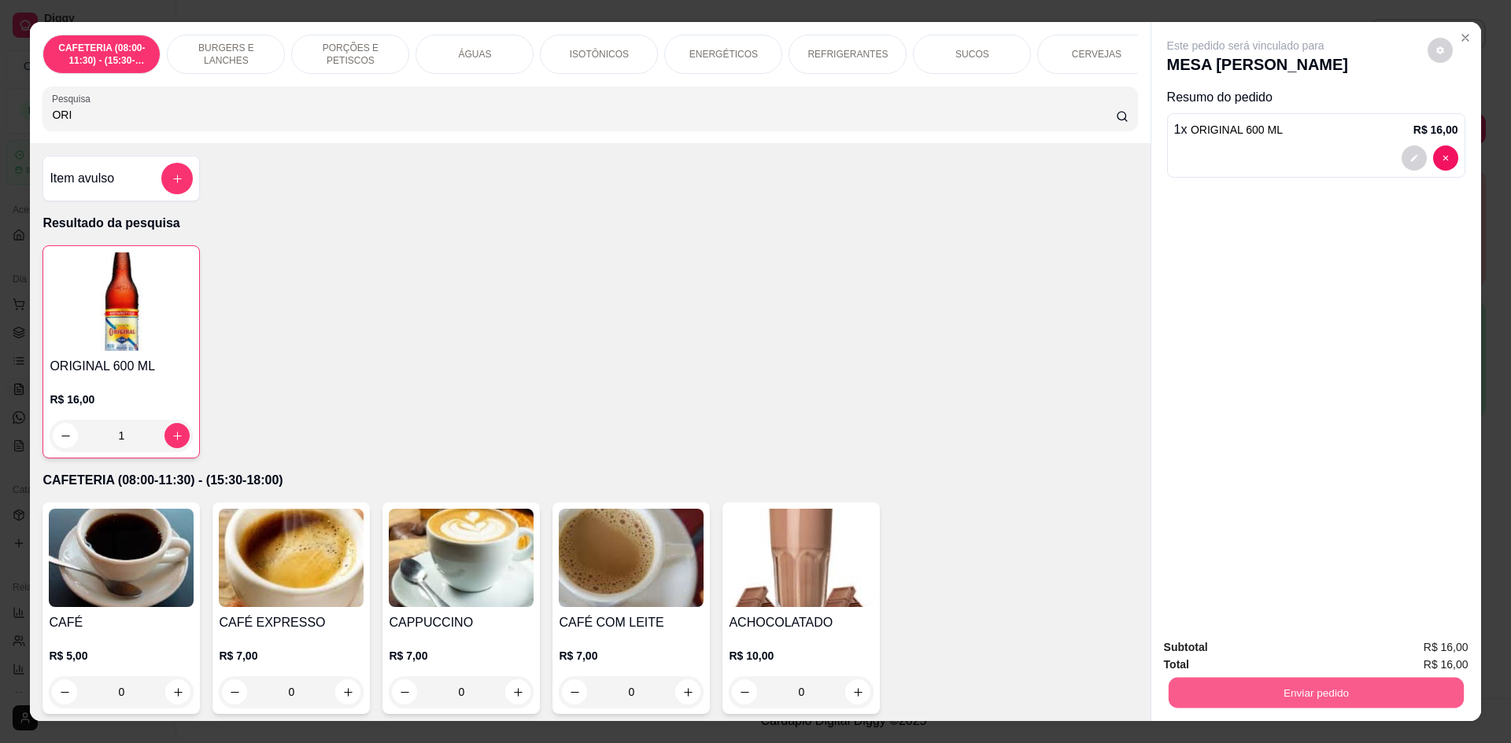
click at [1249, 699] on button "Enviar pedido" at bounding box center [1315, 692] width 295 height 31
click at [1255, 661] on button "Não registrar e enviar pedido" at bounding box center [1263, 654] width 159 height 29
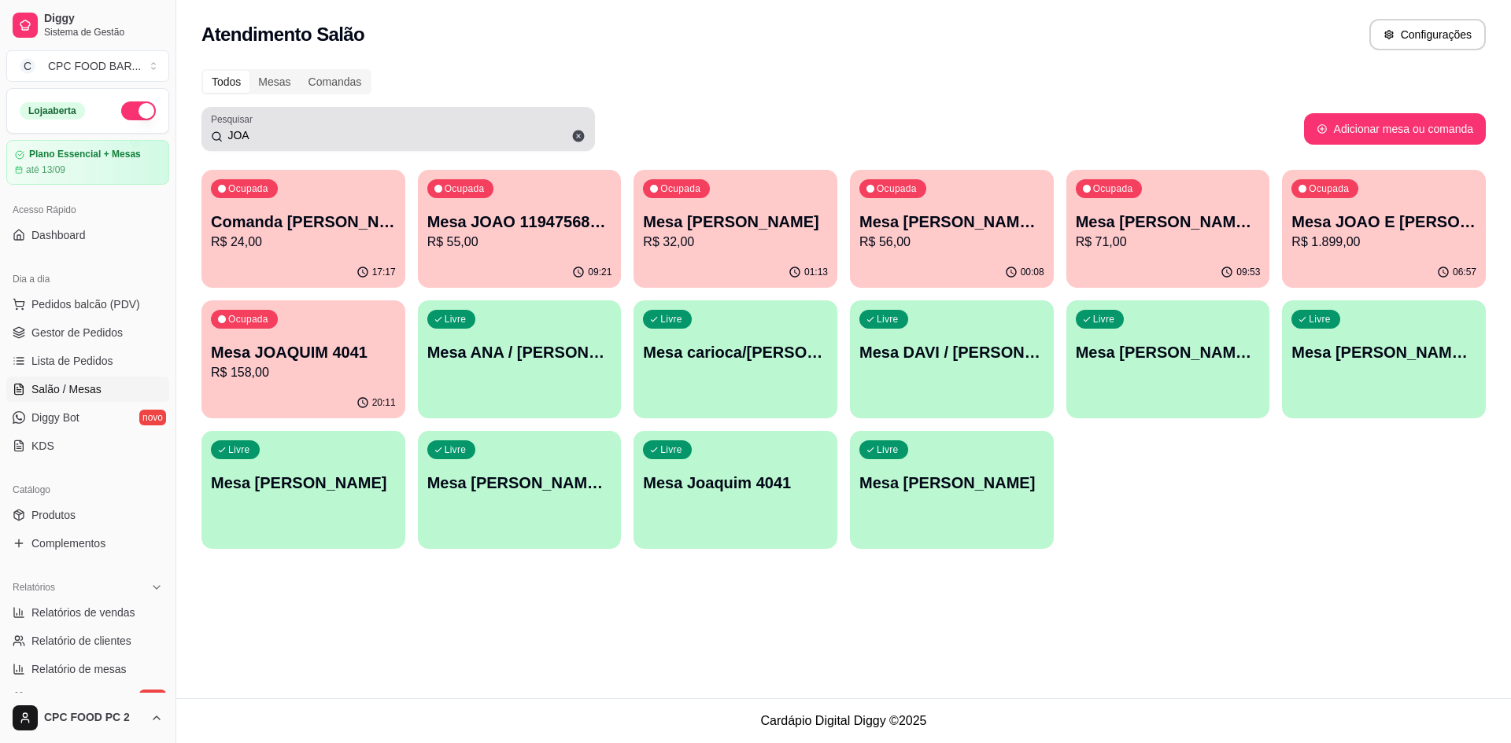
click at [407, 127] on div "JOA" at bounding box center [398, 128] width 374 height 31
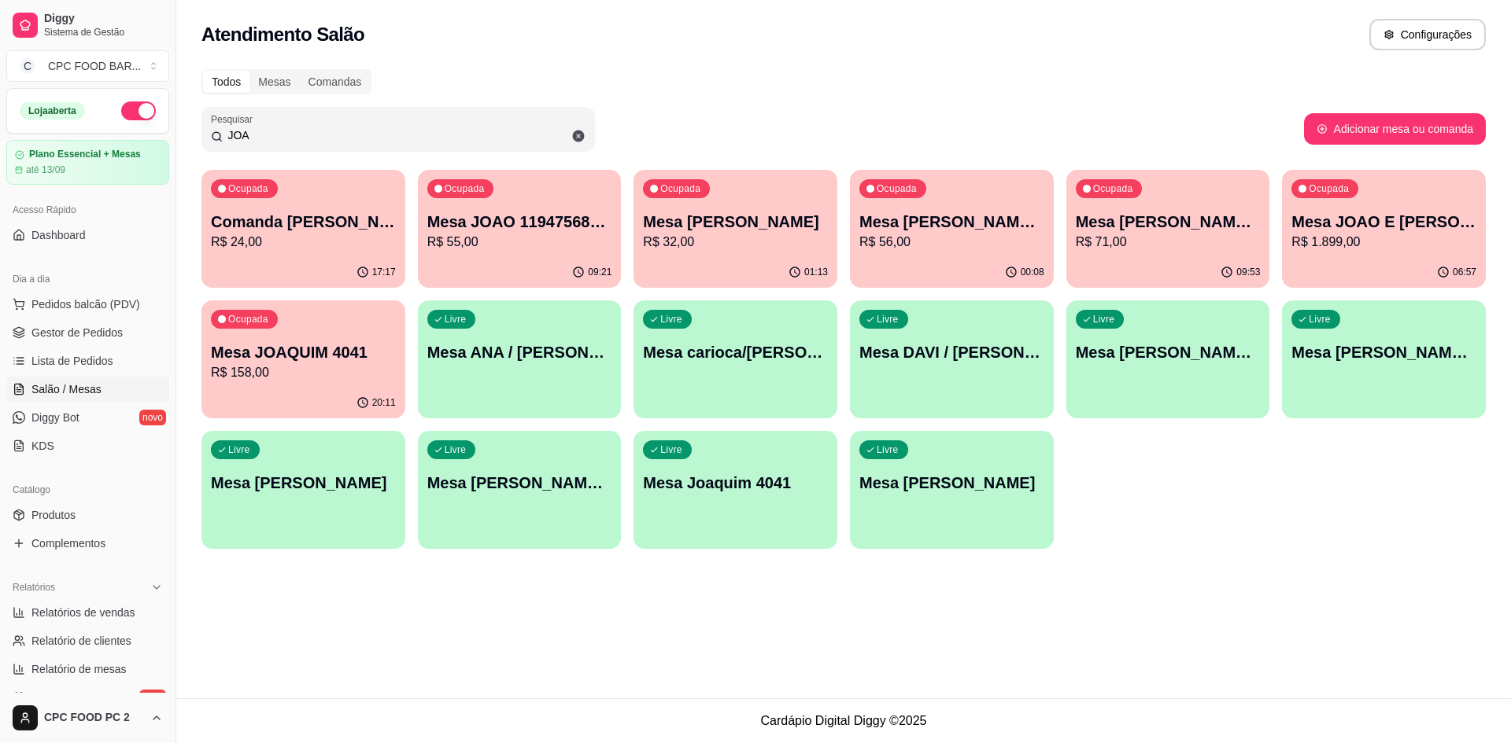
click at [407, 126] on div "JOA" at bounding box center [398, 128] width 374 height 31
click at [372, 131] on input "JOA" at bounding box center [404, 135] width 363 height 16
click at [371, 131] on input "JOA" at bounding box center [404, 135] width 363 height 16
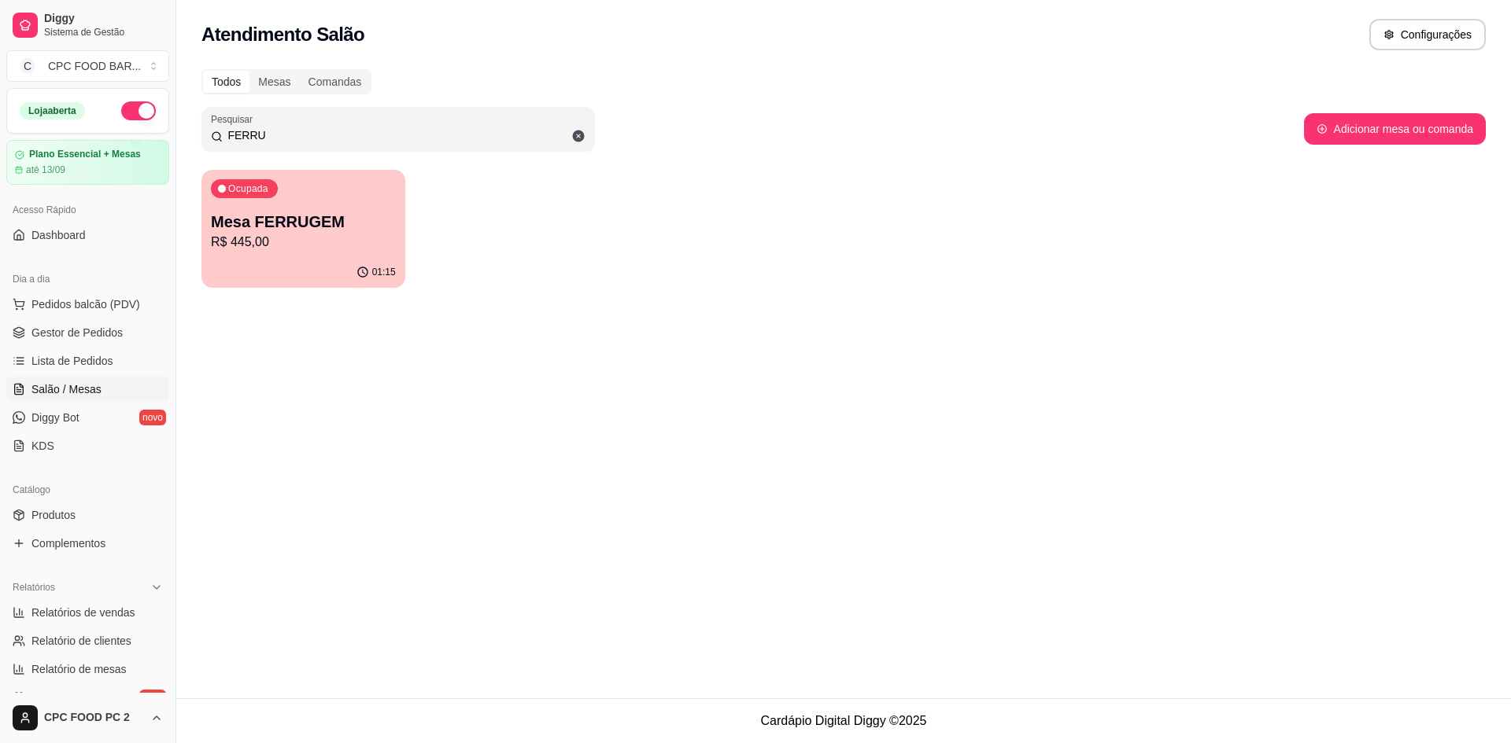
click at [331, 253] on div "Ocupada Mesa FERRUGEM R$ 445,00" at bounding box center [303, 213] width 204 height 87
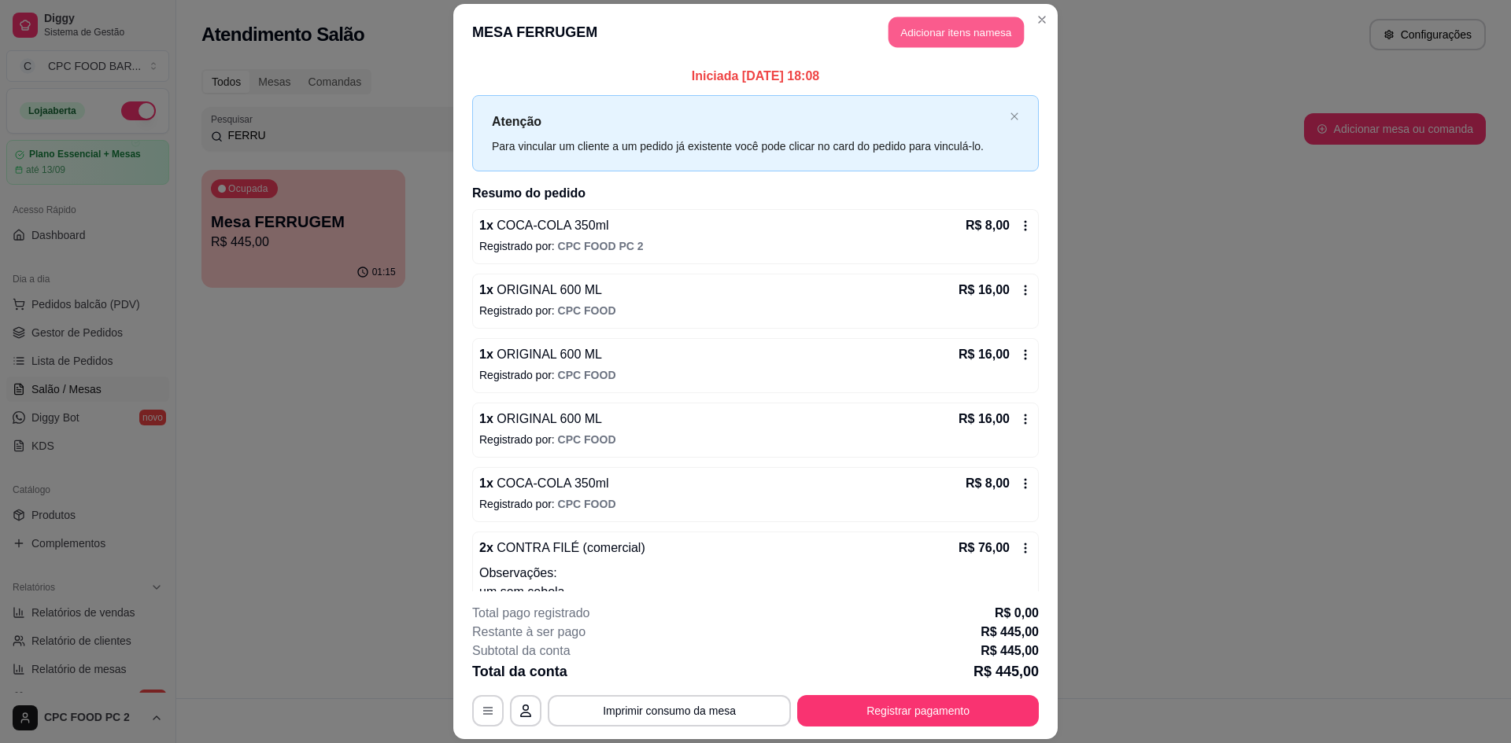
click at [935, 41] on button "Adicionar itens na mesa" at bounding box center [955, 32] width 135 height 31
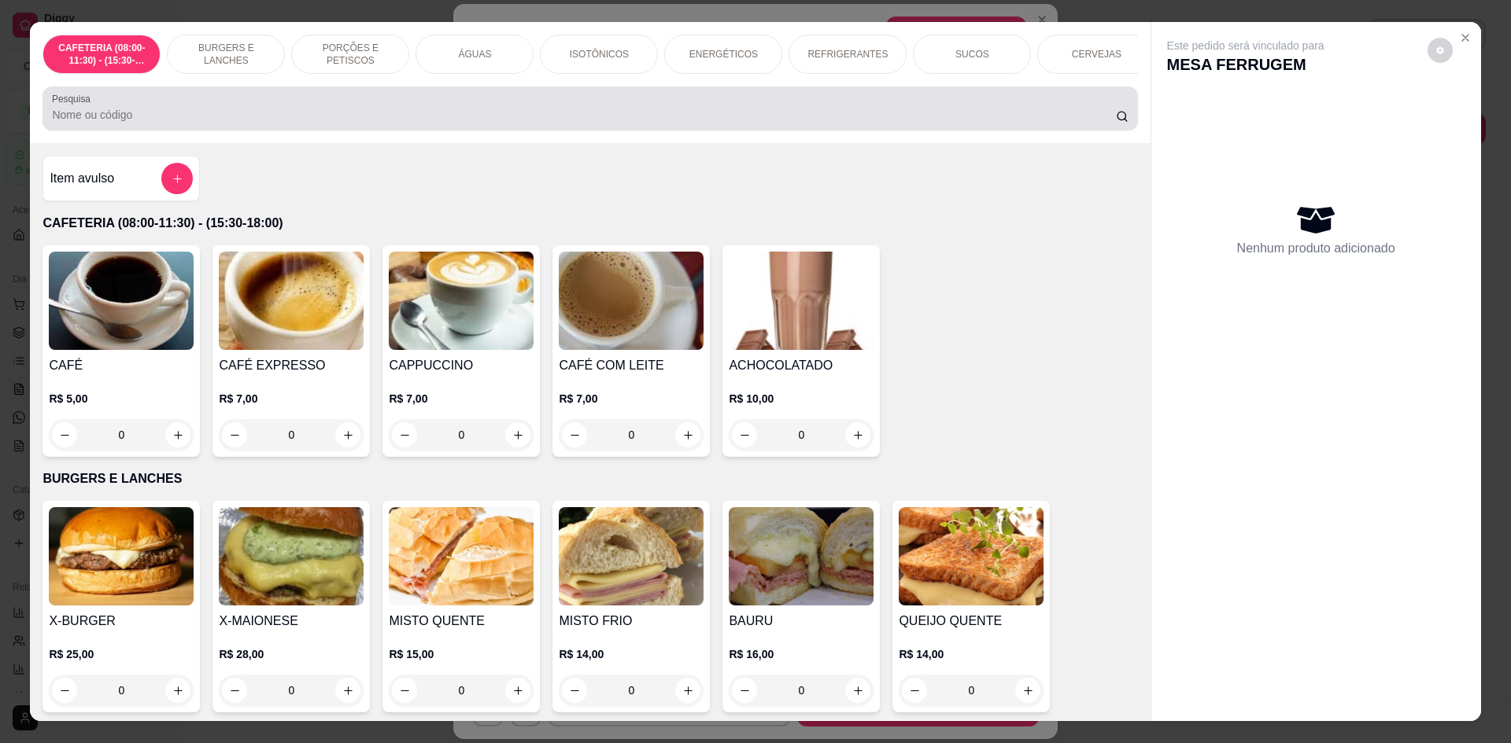
click at [488, 123] on input "Pesquisa" at bounding box center [583, 115] width 1063 height 16
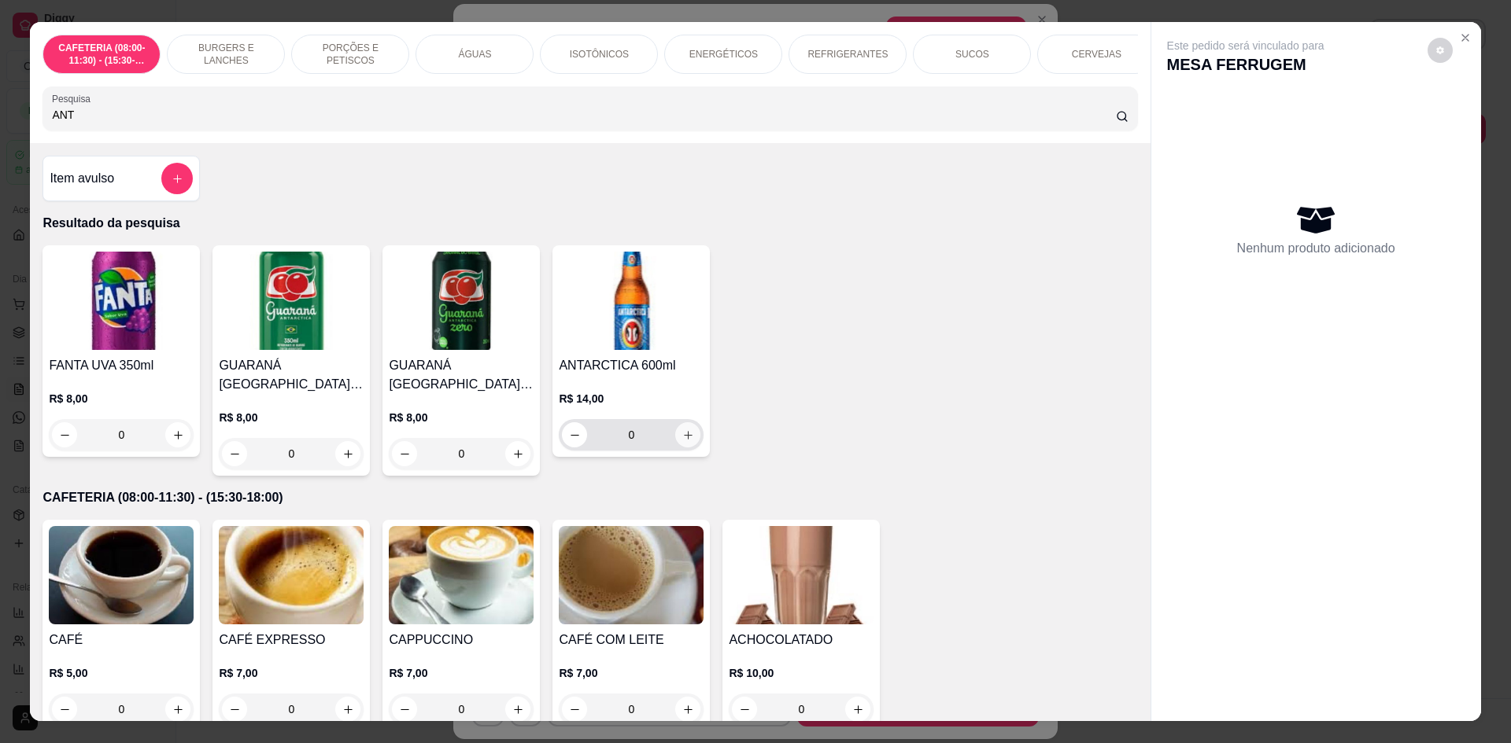
click at [683, 448] on button "increase-product-quantity" at bounding box center [687, 434] width 25 height 25
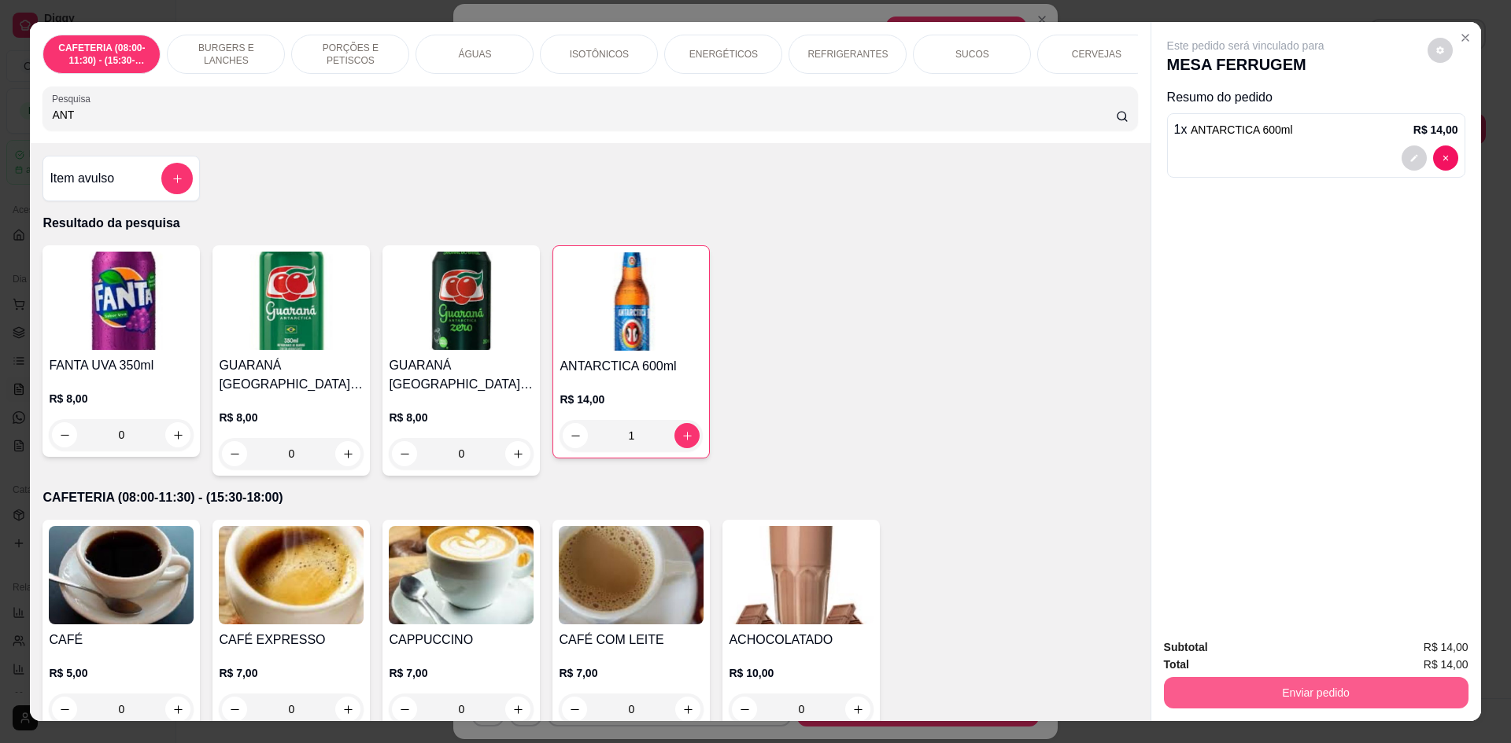
click at [1212, 695] on button "Enviar pedido" at bounding box center [1316, 692] width 304 height 31
click at [1212, 663] on button "Não registrar e enviar pedido" at bounding box center [1264, 655] width 164 height 30
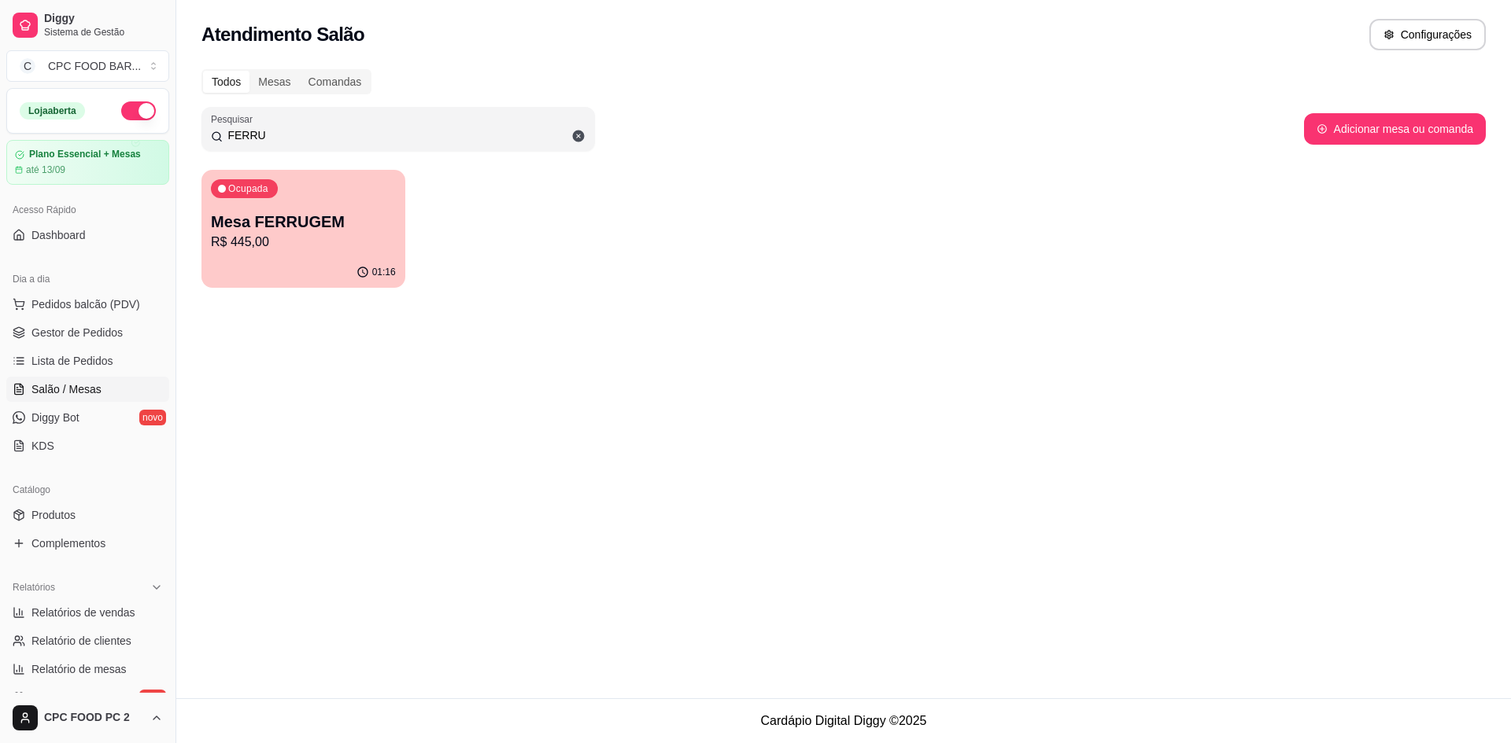
click at [470, 243] on div "Ocupada Mesa FERRUGEM R$ 445,00 01:16" at bounding box center [843, 229] width 1284 height 118
drag, startPoint x: 371, startPoint y: 138, endPoint x: 214, endPoint y: 131, distance: 156.7
click at [214, 131] on div "FERRU" at bounding box center [398, 128] width 374 height 31
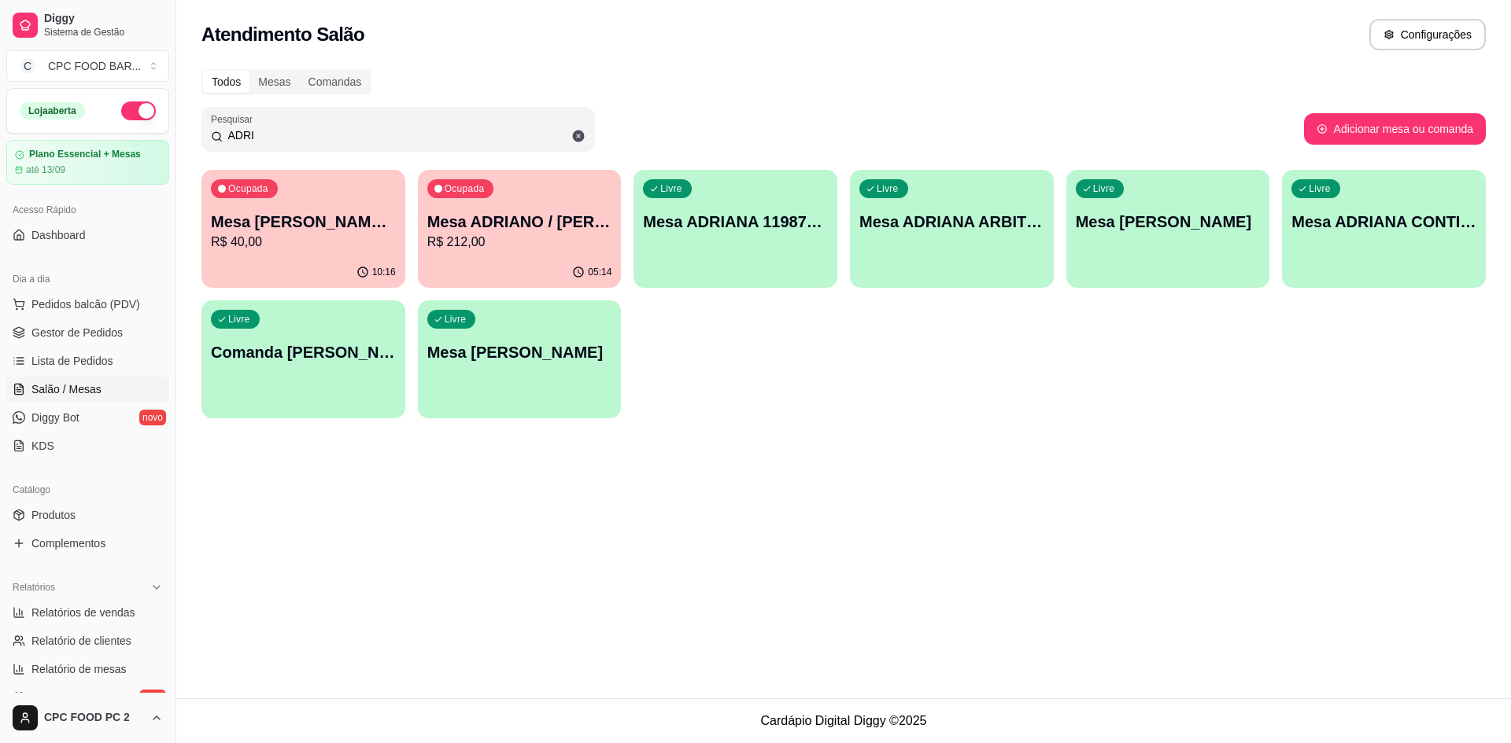
click at [512, 224] on p "Mesa ADRIANO / [PERSON_NAME] 3940" at bounding box center [519, 222] width 185 height 22
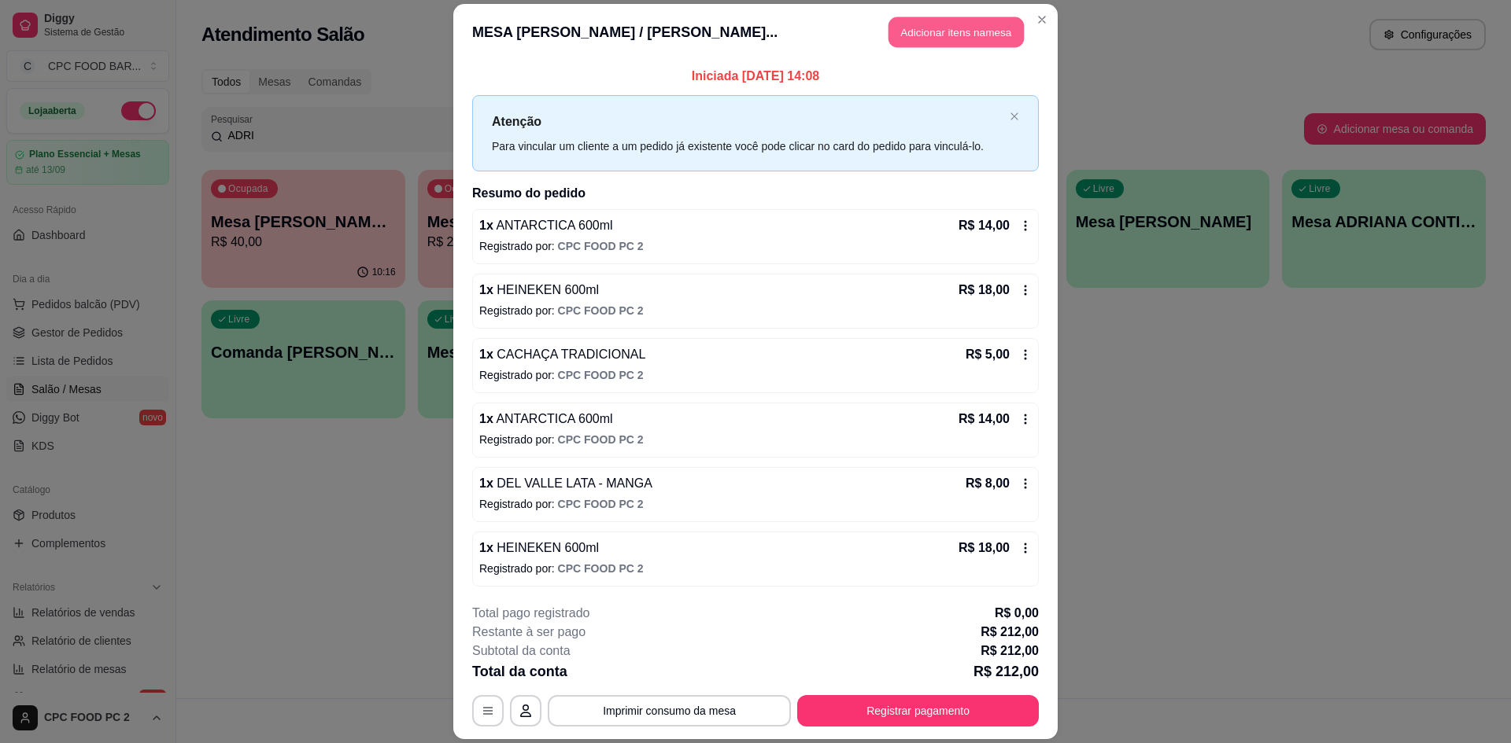
click at [895, 36] on button "Adicionar itens na mesa" at bounding box center [955, 32] width 135 height 31
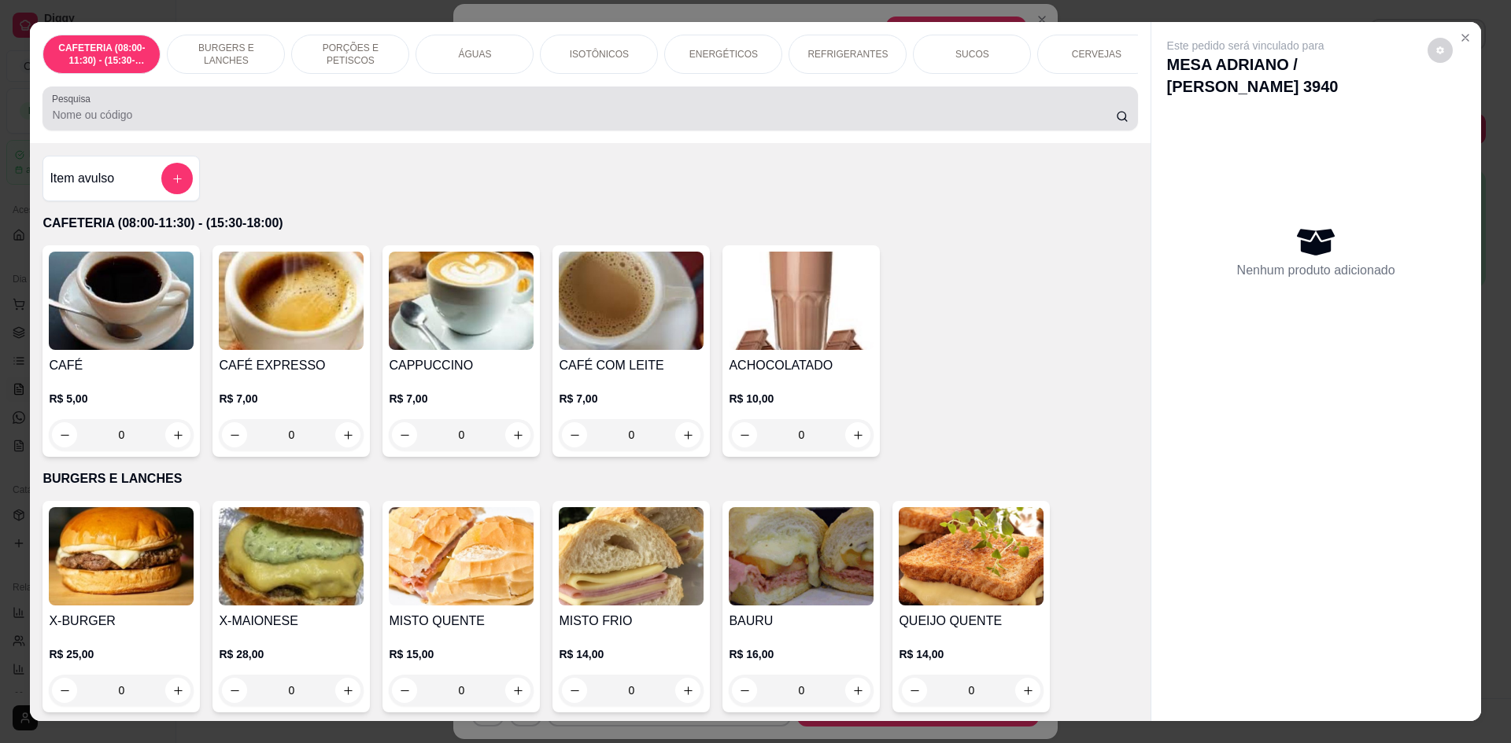
click at [705, 118] on div at bounding box center [589, 108] width 1075 height 31
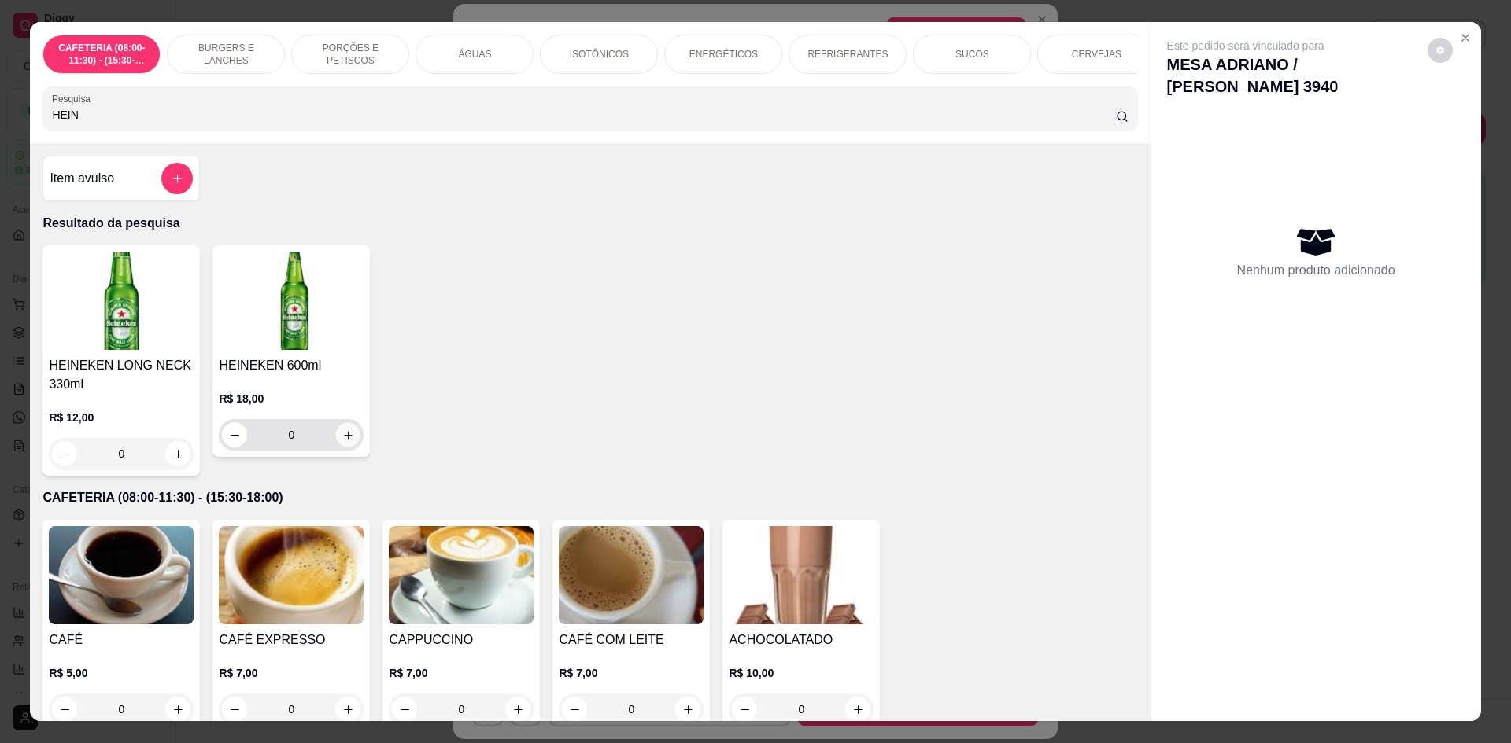
click at [345, 441] on icon "increase-product-quantity" at bounding box center [348, 436] width 12 height 12
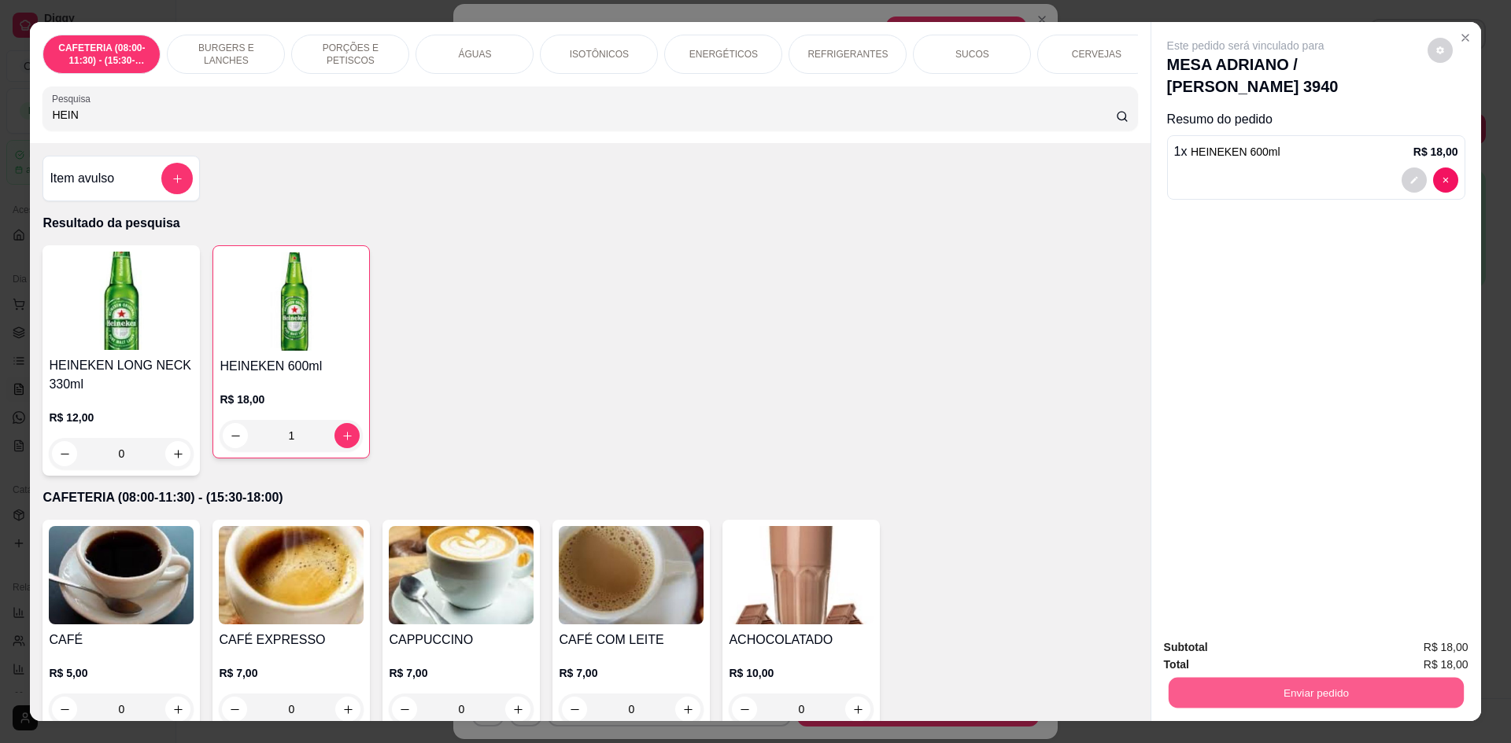
click at [1215, 684] on button "Enviar pedido" at bounding box center [1315, 692] width 295 height 31
click at [1216, 661] on button "Não registrar e enviar pedido" at bounding box center [1263, 654] width 159 height 29
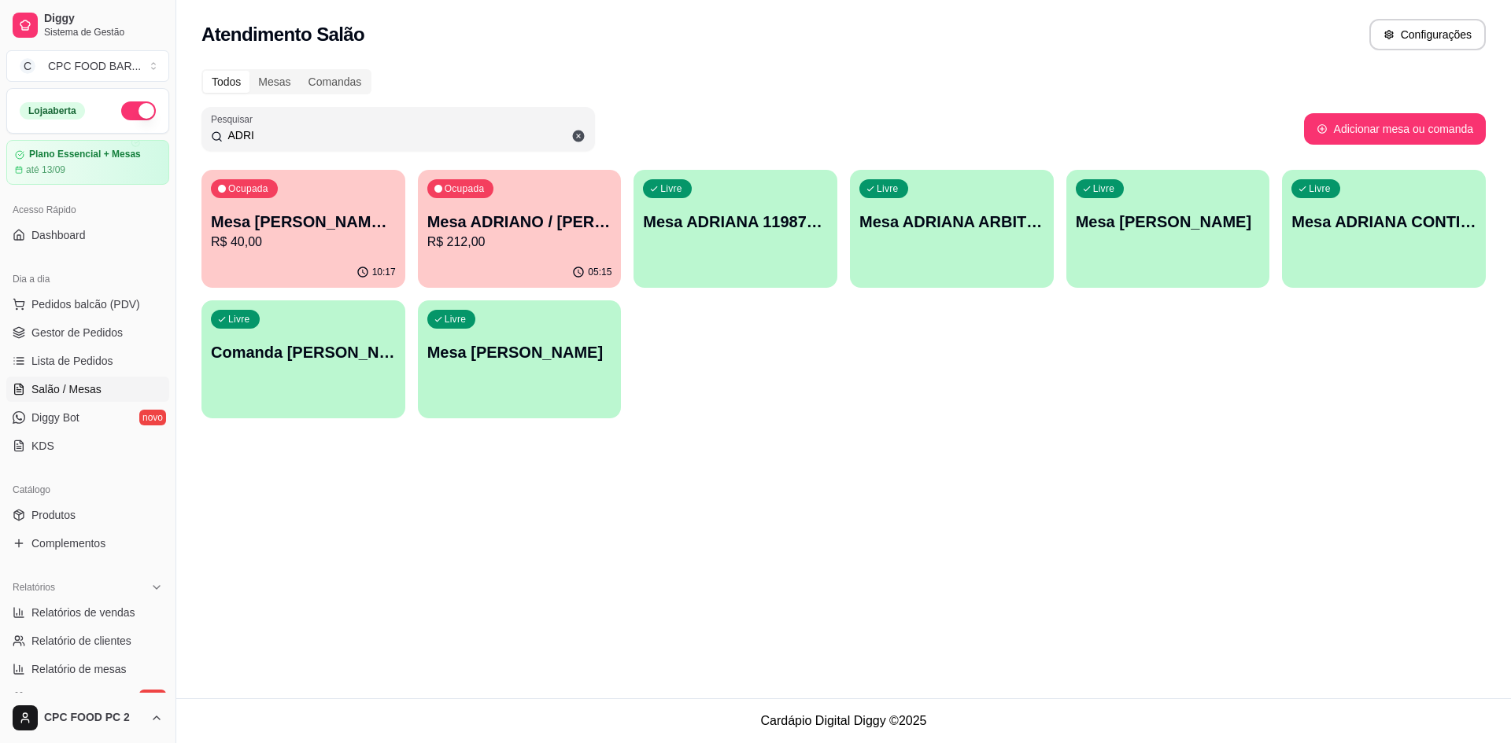
drag, startPoint x: 324, startPoint y: 134, endPoint x: 217, endPoint y: 120, distance: 107.8
click at [217, 120] on div "Pesquisar ADRI" at bounding box center [397, 129] width 393 height 44
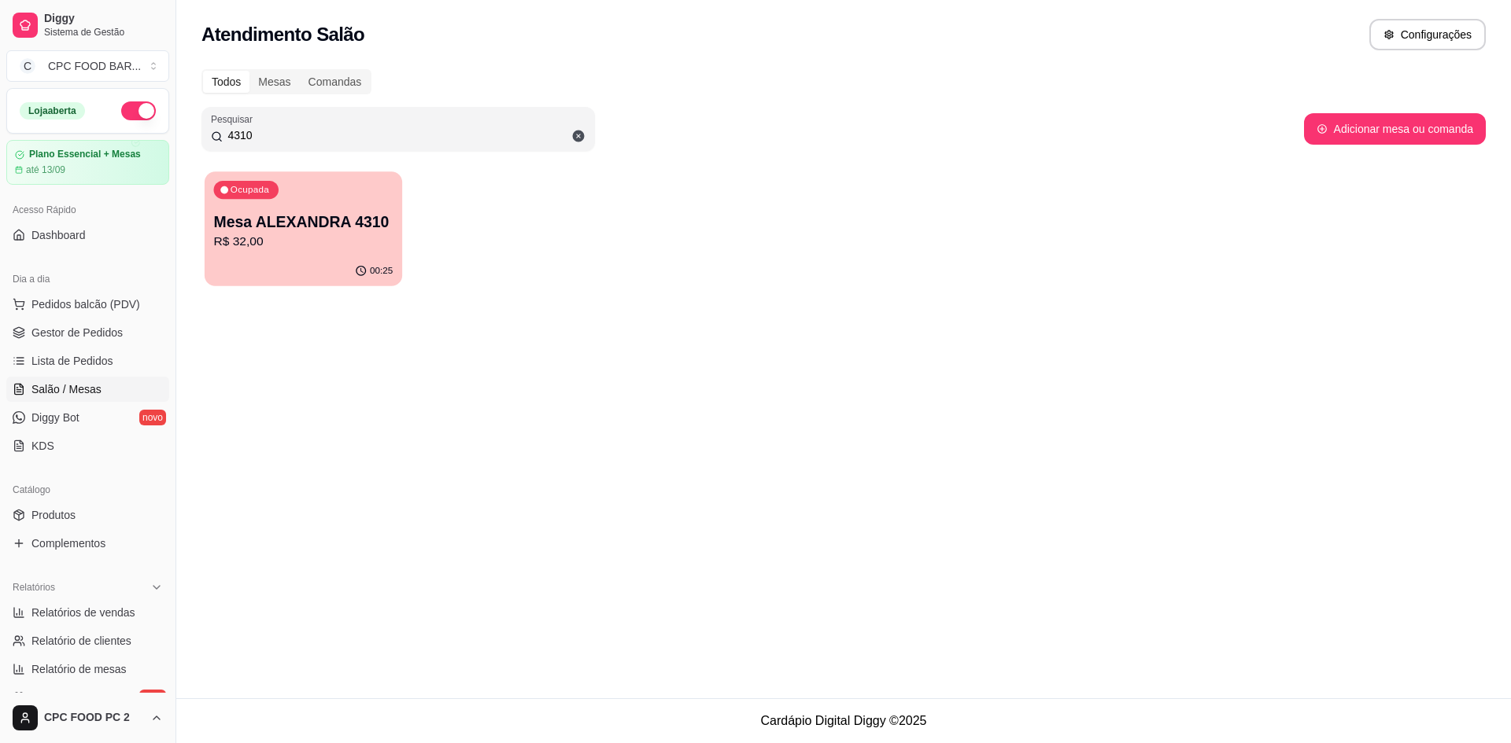
click at [257, 223] on p "Mesa ALEXANDRA 4310" at bounding box center [303, 222] width 179 height 21
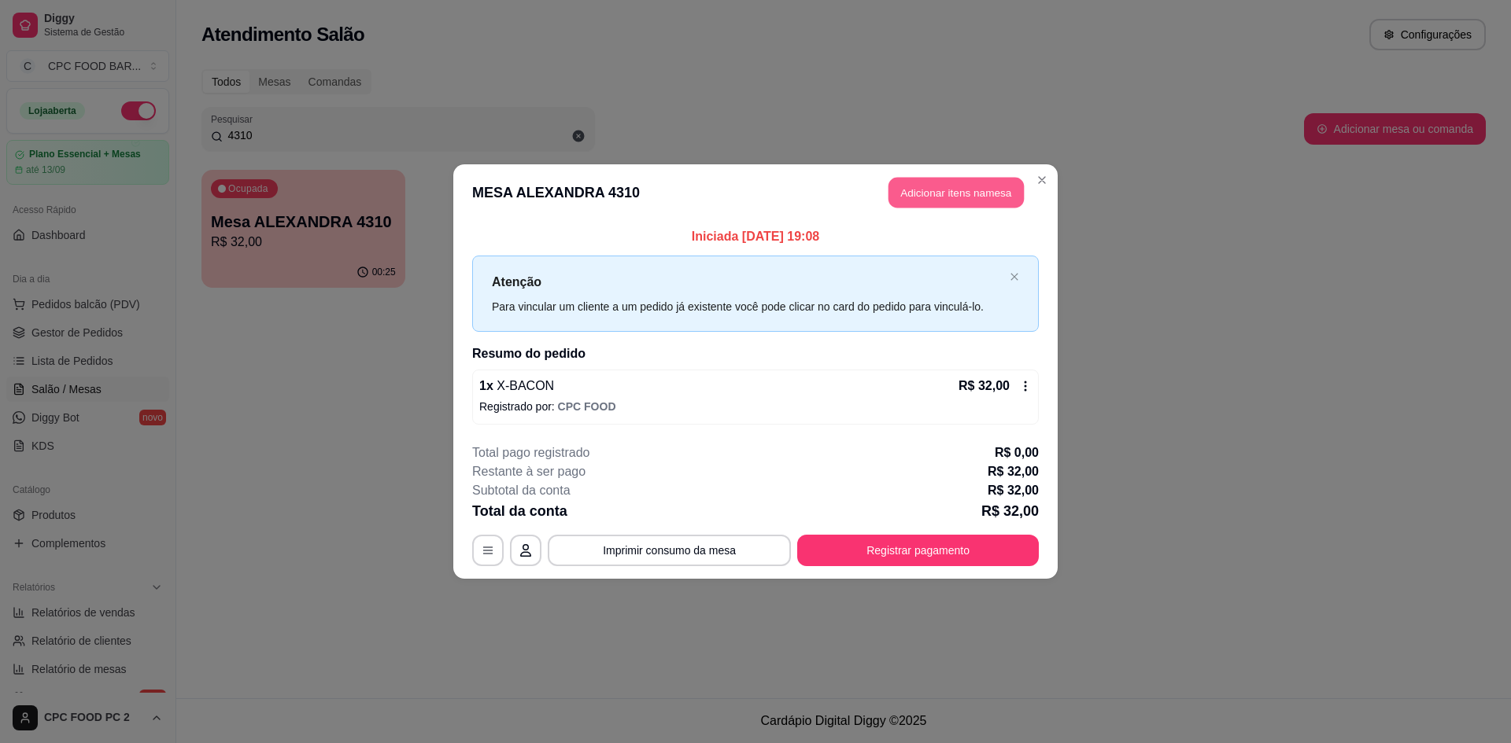
click at [935, 187] on button "Adicionar itens na mesa" at bounding box center [955, 193] width 135 height 31
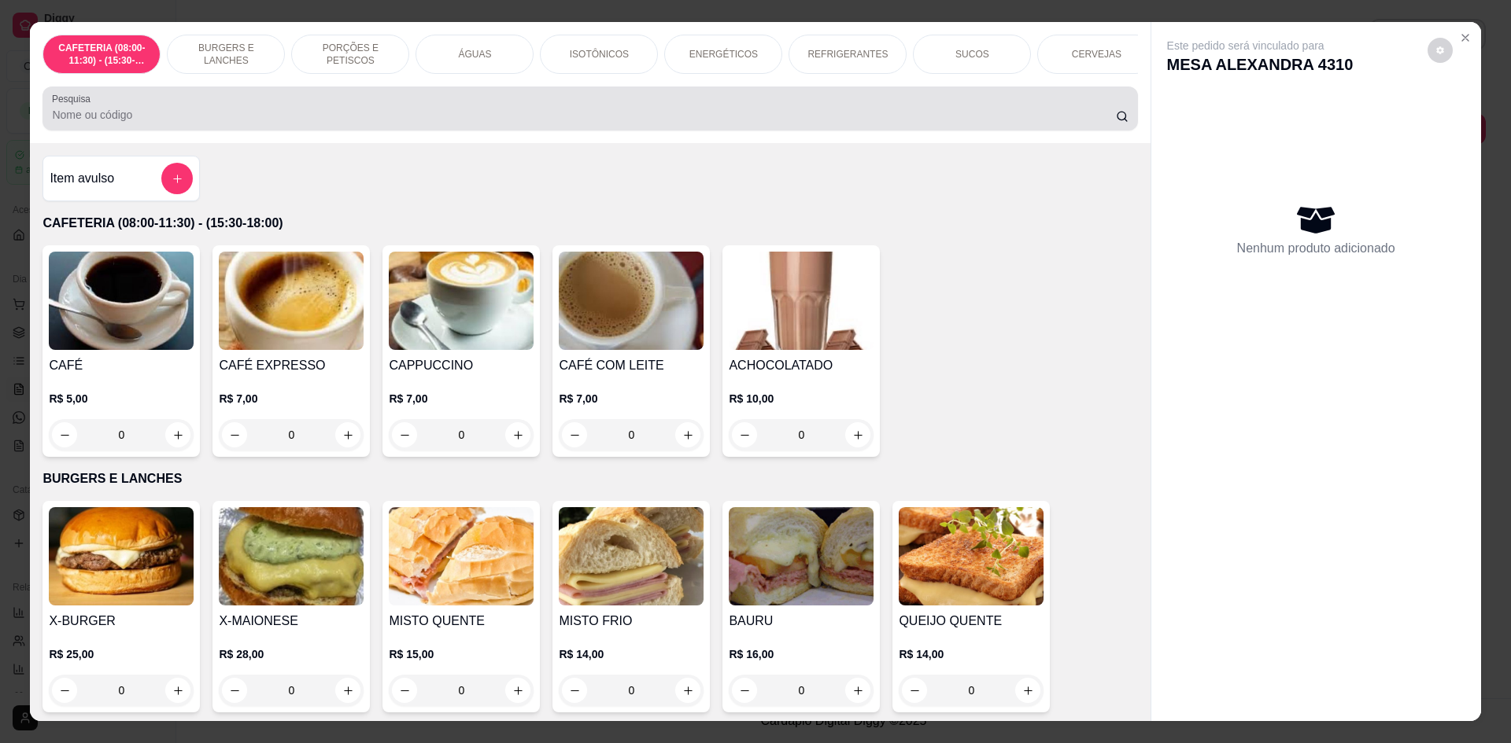
click at [789, 124] on div at bounding box center [589, 108] width 1075 height 31
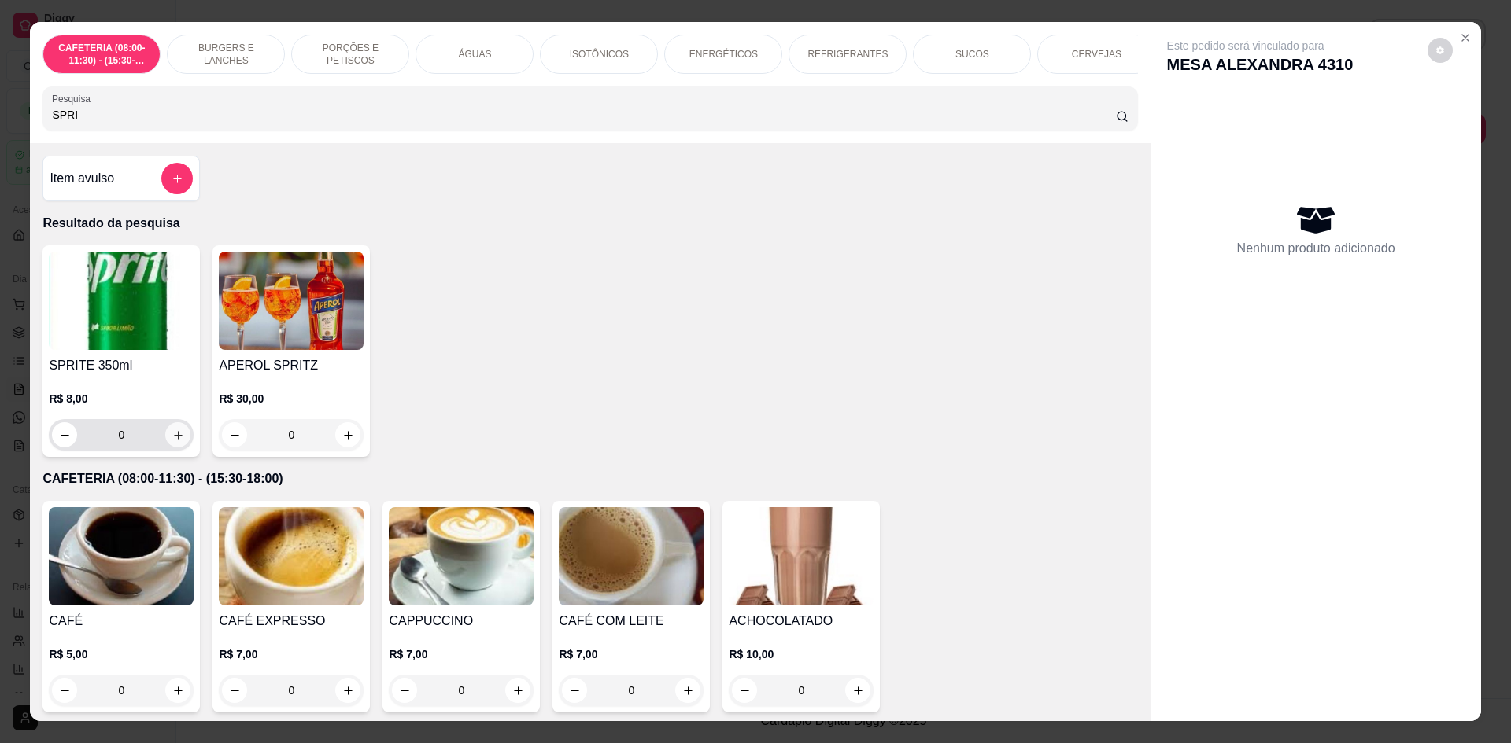
click at [178, 441] on icon "increase-product-quantity" at bounding box center [178, 436] width 12 height 12
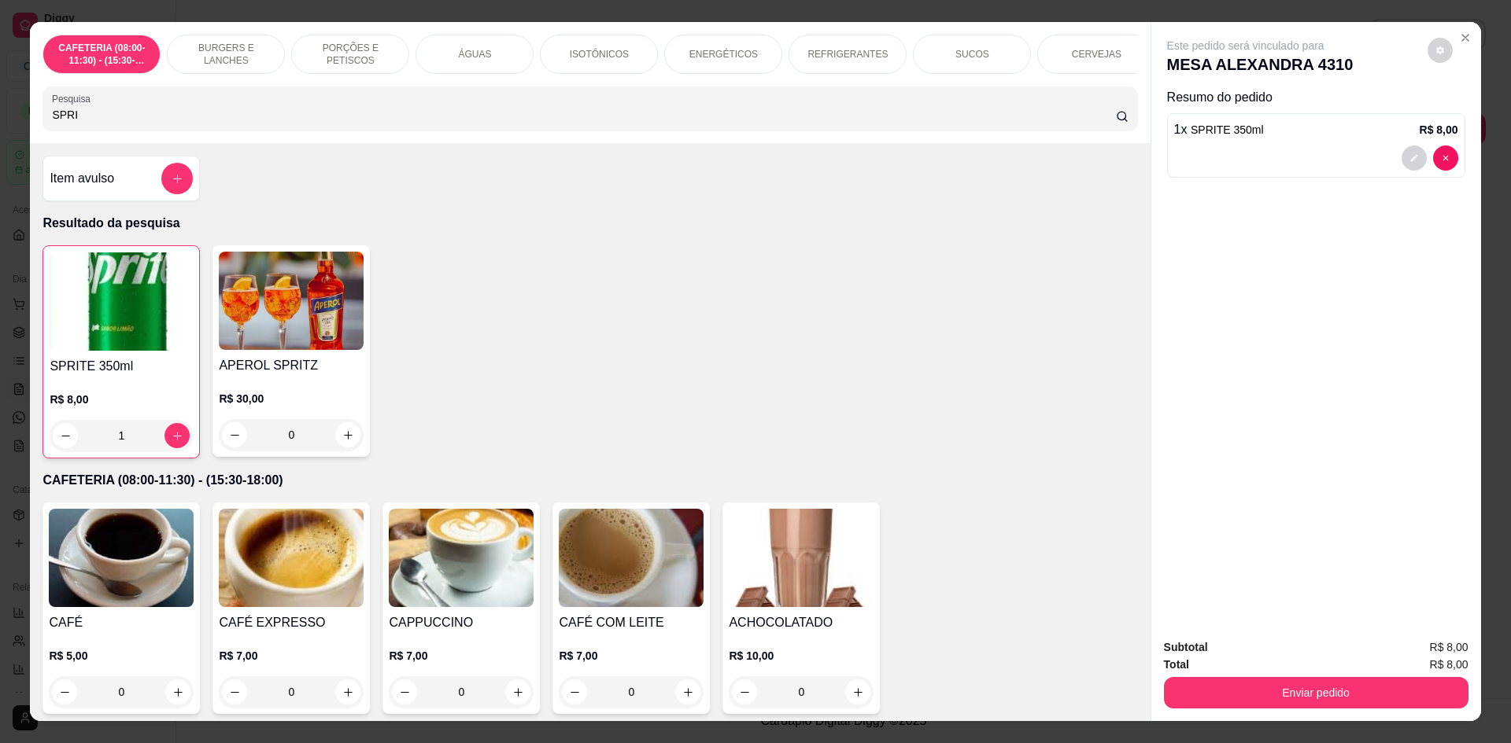
click at [1197, 675] on div "Enviar pedido" at bounding box center [1316, 690] width 304 height 35
click at [1202, 684] on button "Enviar pedido" at bounding box center [1316, 692] width 304 height 31
click at [1211, 657] on button "Não registrar e enviar pedido" at bounding box center [1263, 654] width 159 height 29
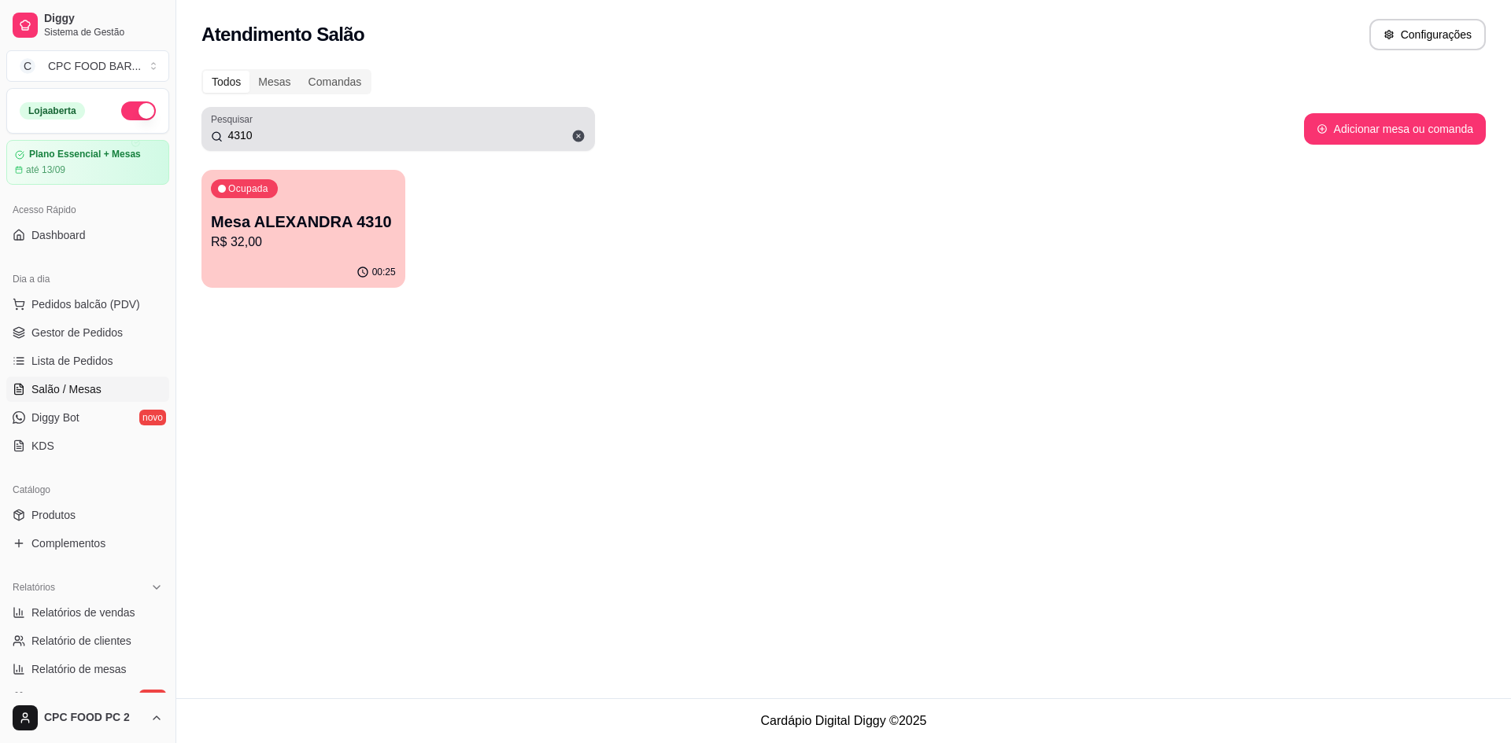
click at [260, 141] on input "4310" at bounding box center [404, 135] width 363 height 16
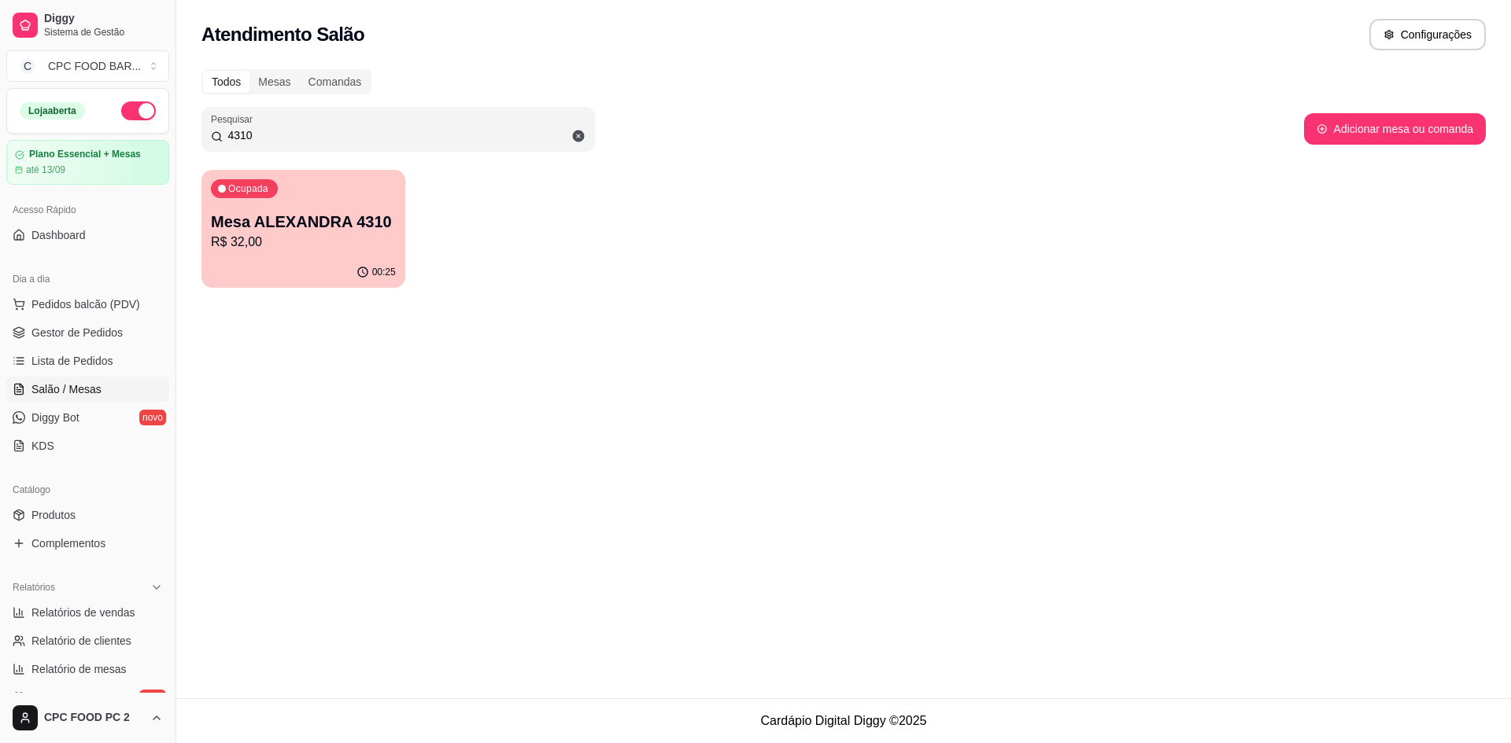
click at [260, 139] on input "4310" at bounding box center [404, 135] width 363 height 16
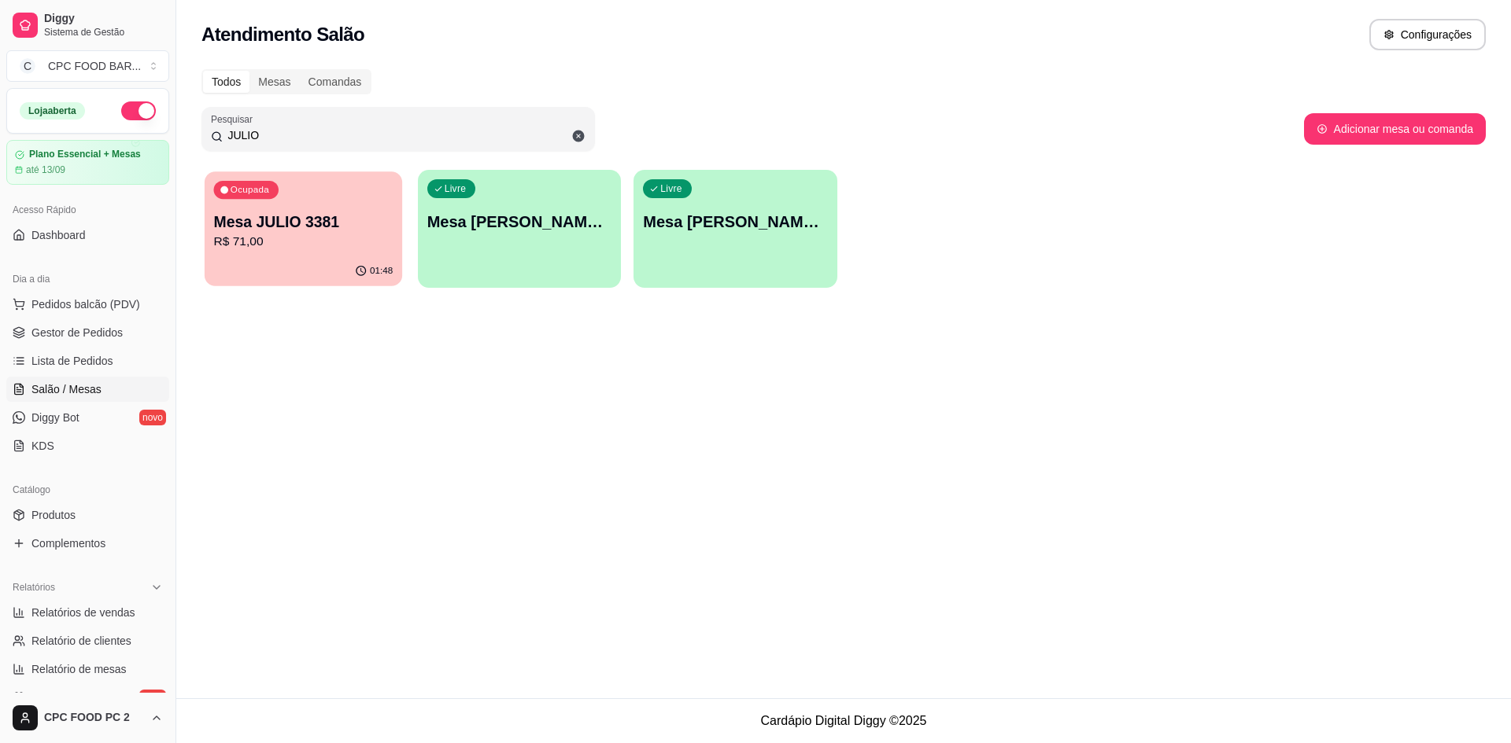
click at [275, 262] on div "01:48" at bounding box center [303, 271] width 197 height 30
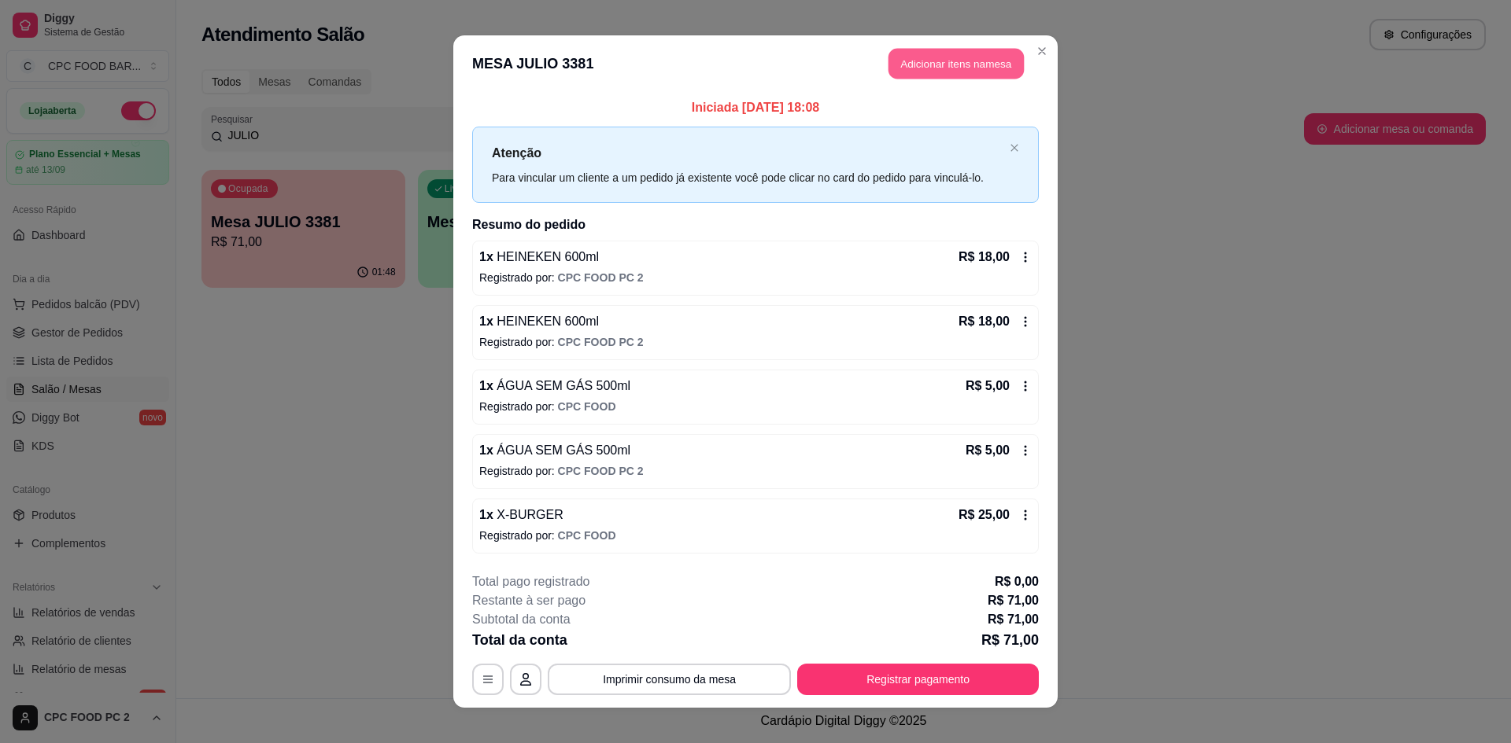
click at [928, 63] on button "Adicionar itens na mesa" at bounding box center [955, 64] width 135 height 31
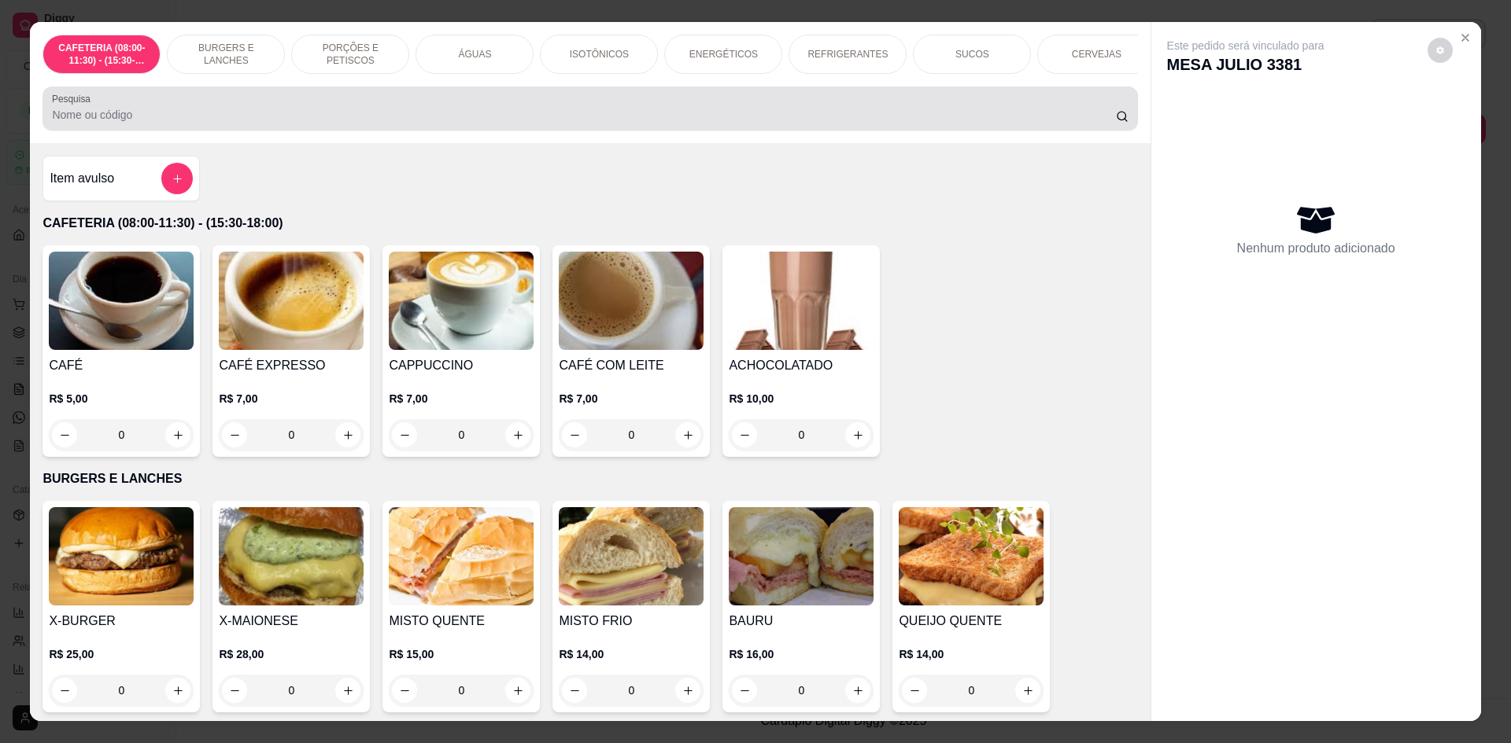
click at [539, 124] on div at bounding box center [589, 108] width 1075 height 31
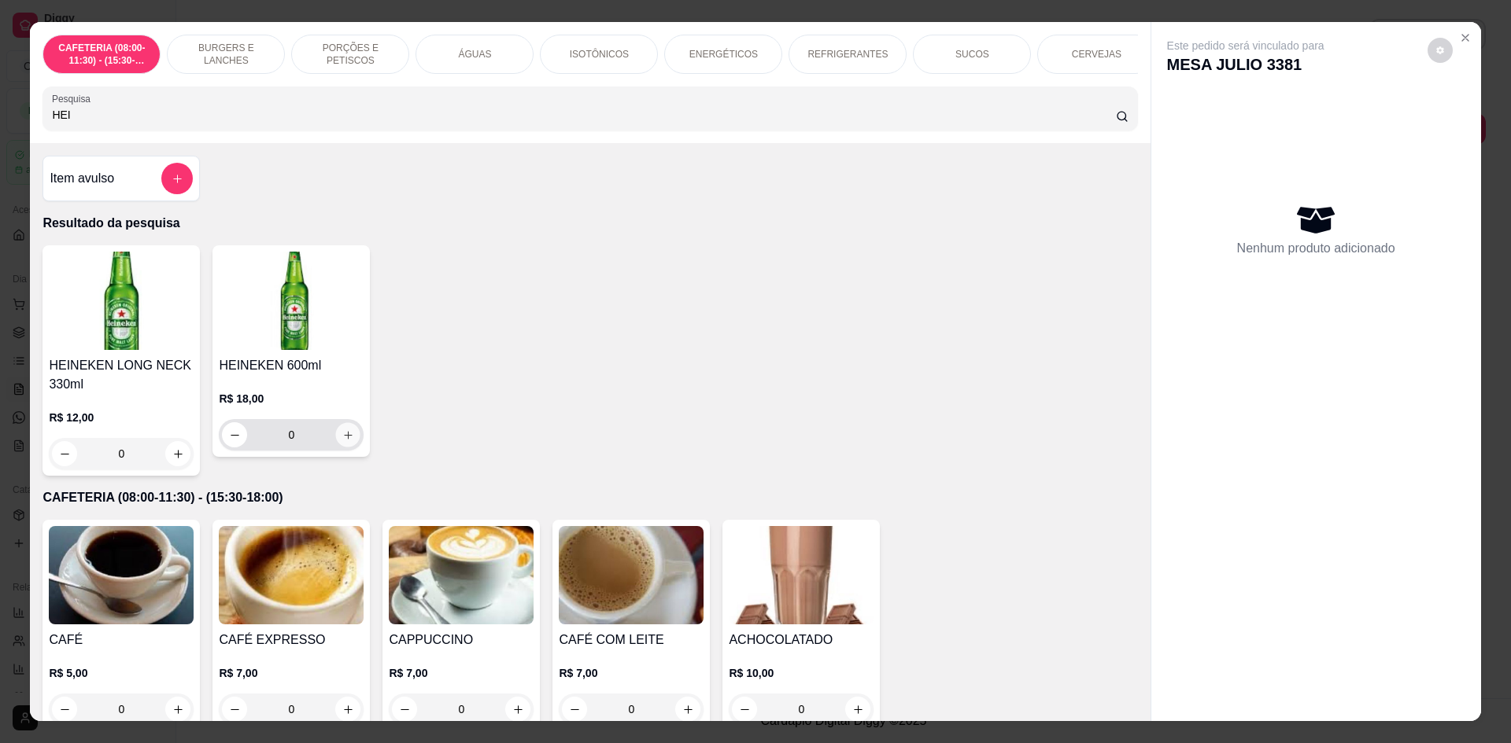
click at [342, 439] on button "increase-product-quantity" at bounding box center [348, 435] width 24 height 24
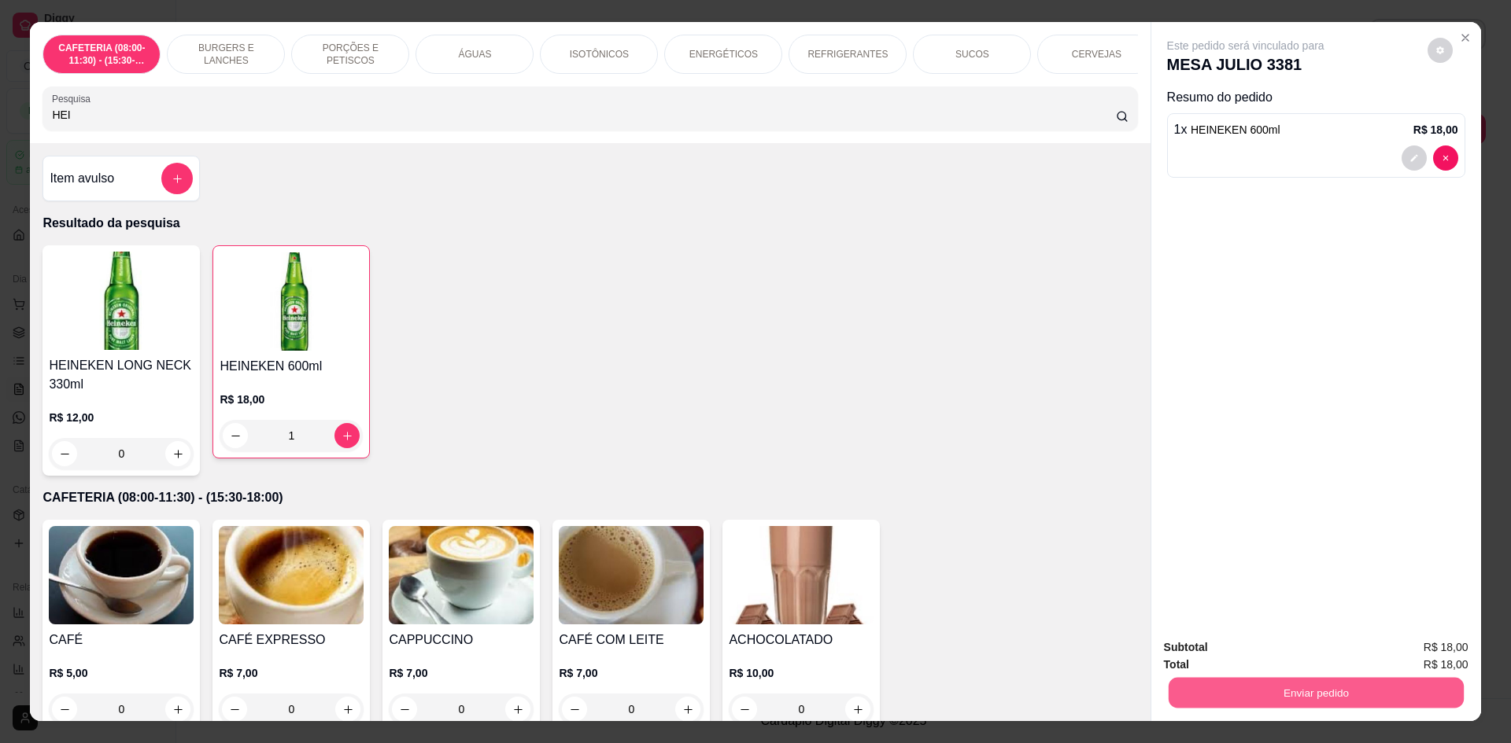
click at [1196, 689] on button "Enviar pedido" at bounding box center [1315, 692] width 295 height 31
click at [1259, 664] on button "Não registrar e enviar pedido" at bounding box center [1264, 655] width 164 height 30
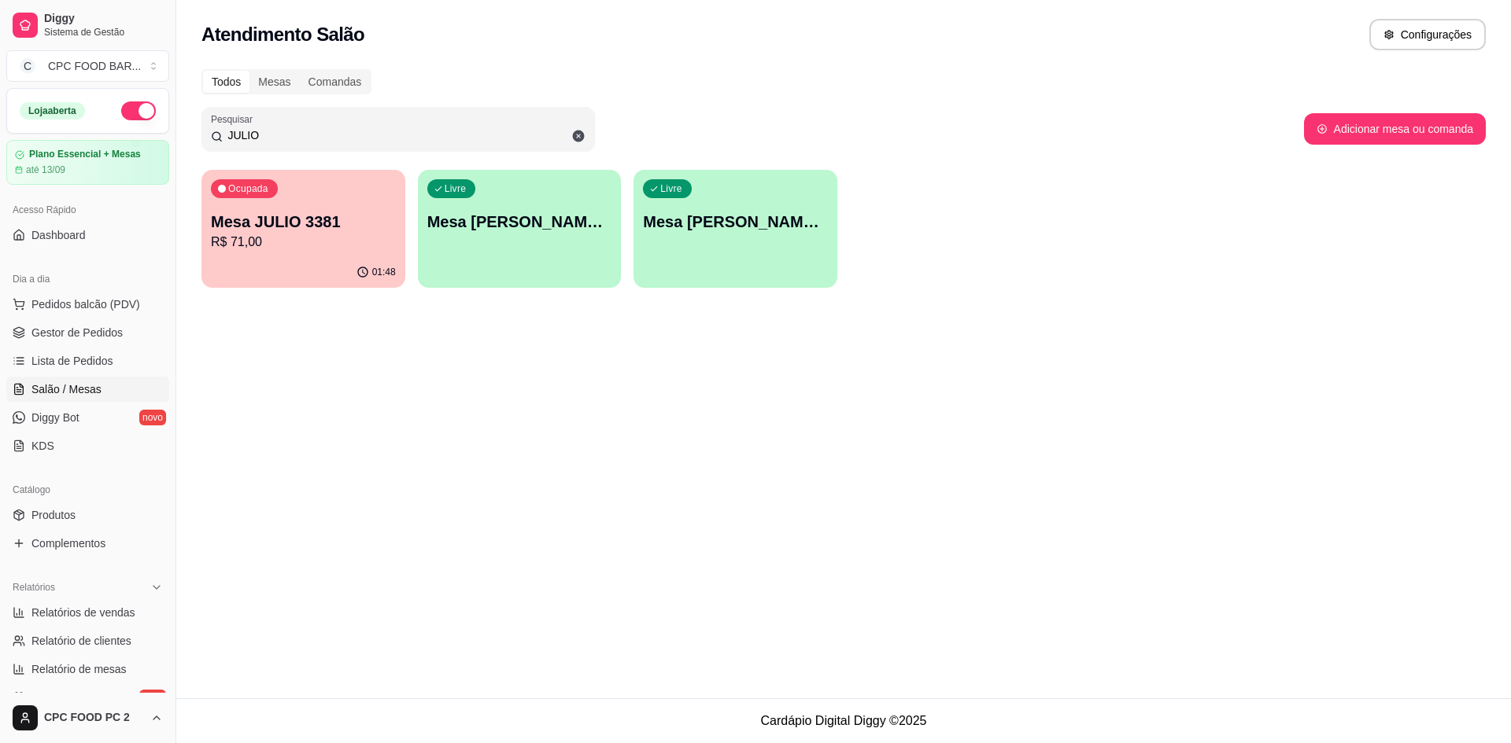
click at [276, 135] on input "JULIO" at bounding box center [404, 135] width 363 height 16
drag, startPoint x: 276, startPoint y: 135, endPoint x: 260, endPoint y: 135, distance: 16.5
click at [260, 135] on input "JULIO" at bounding box center [404, 135] width 363 height 16
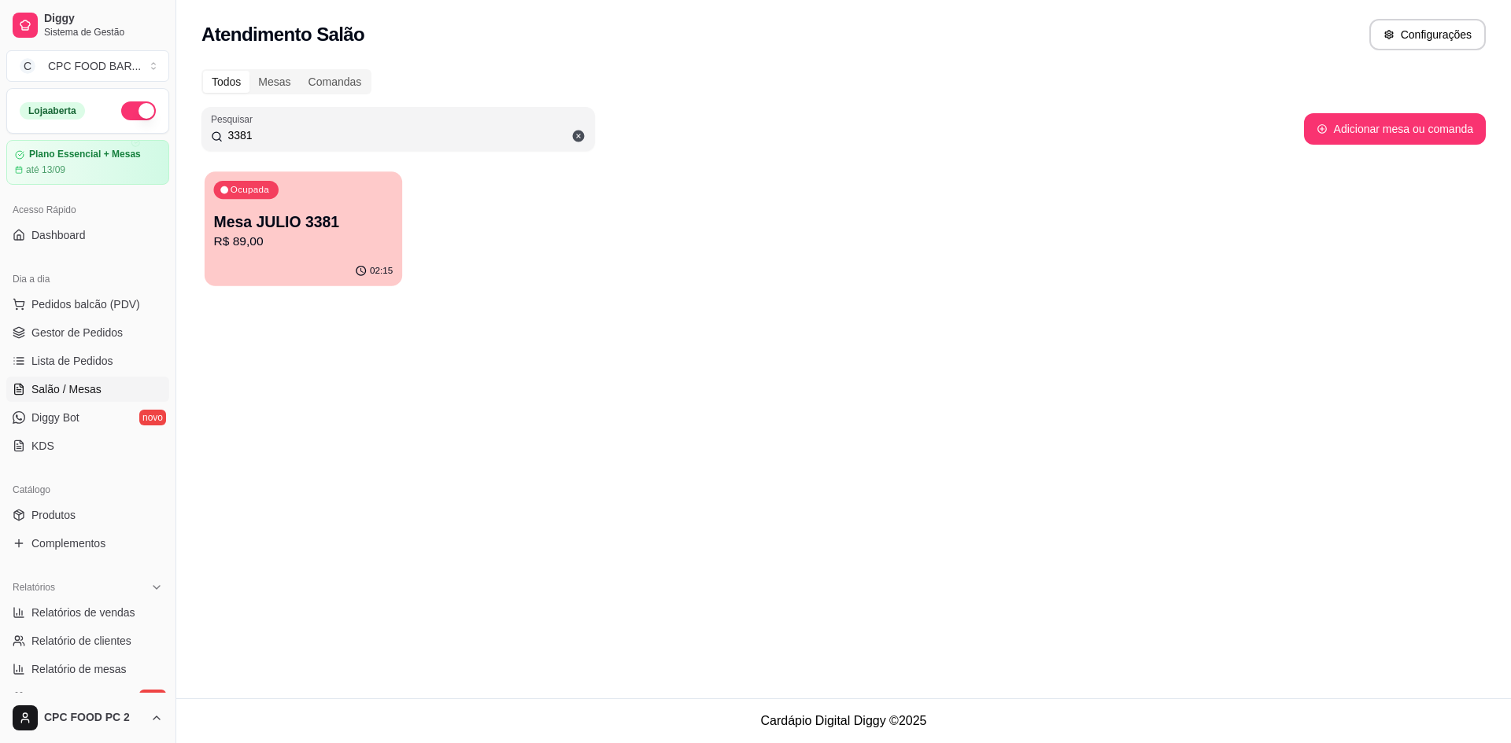
click at [254, 210] on div "Ocupada Mesa JULIO 3381 R$ 89,00" at bounding box center [303, 214] width 197 height 85
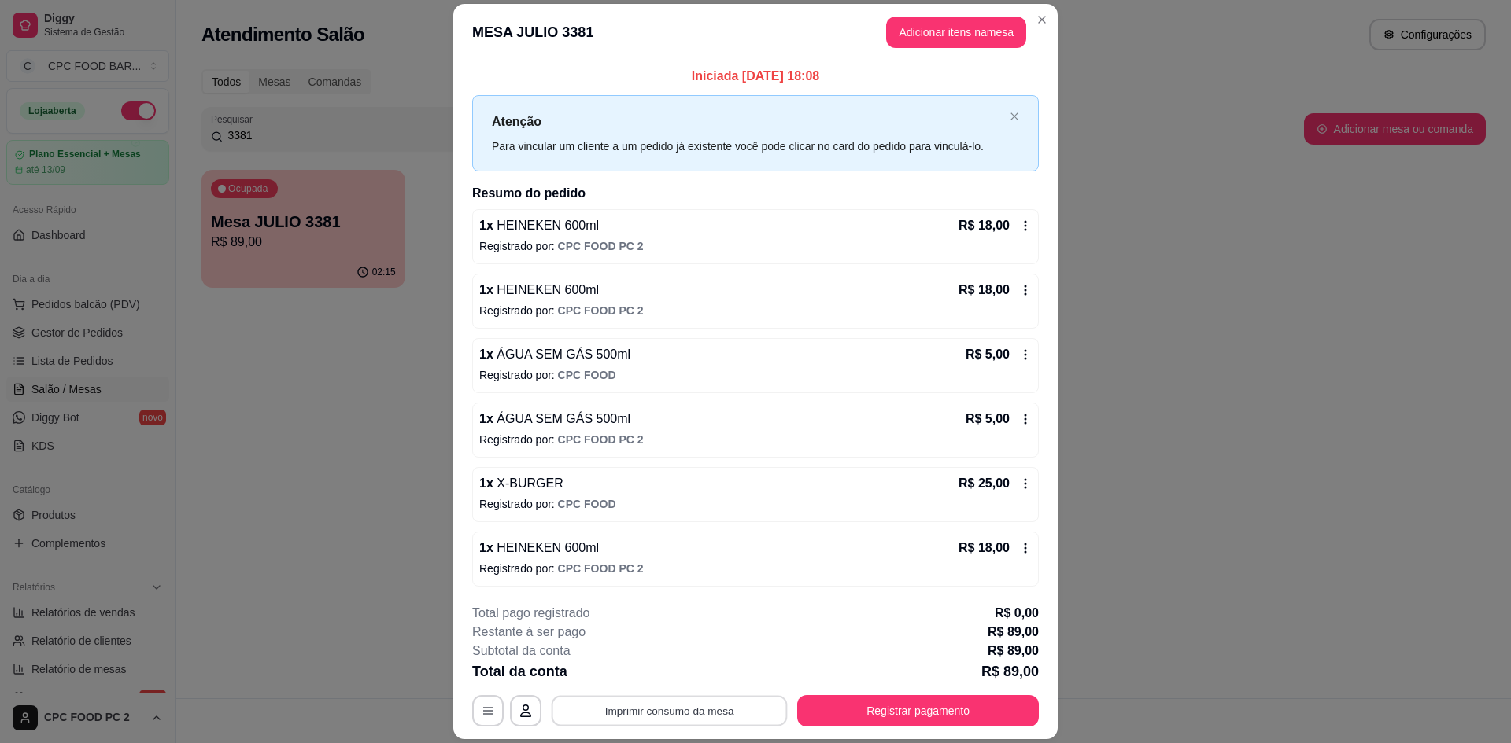
click at [631, 716] on button "Imprimir consumo da mesa" at bounding box center [670, 711] width 236 height 31
click at [908, 714] on button "Registrar pagamento" at bounding box center [918, 711] width 234 height 31
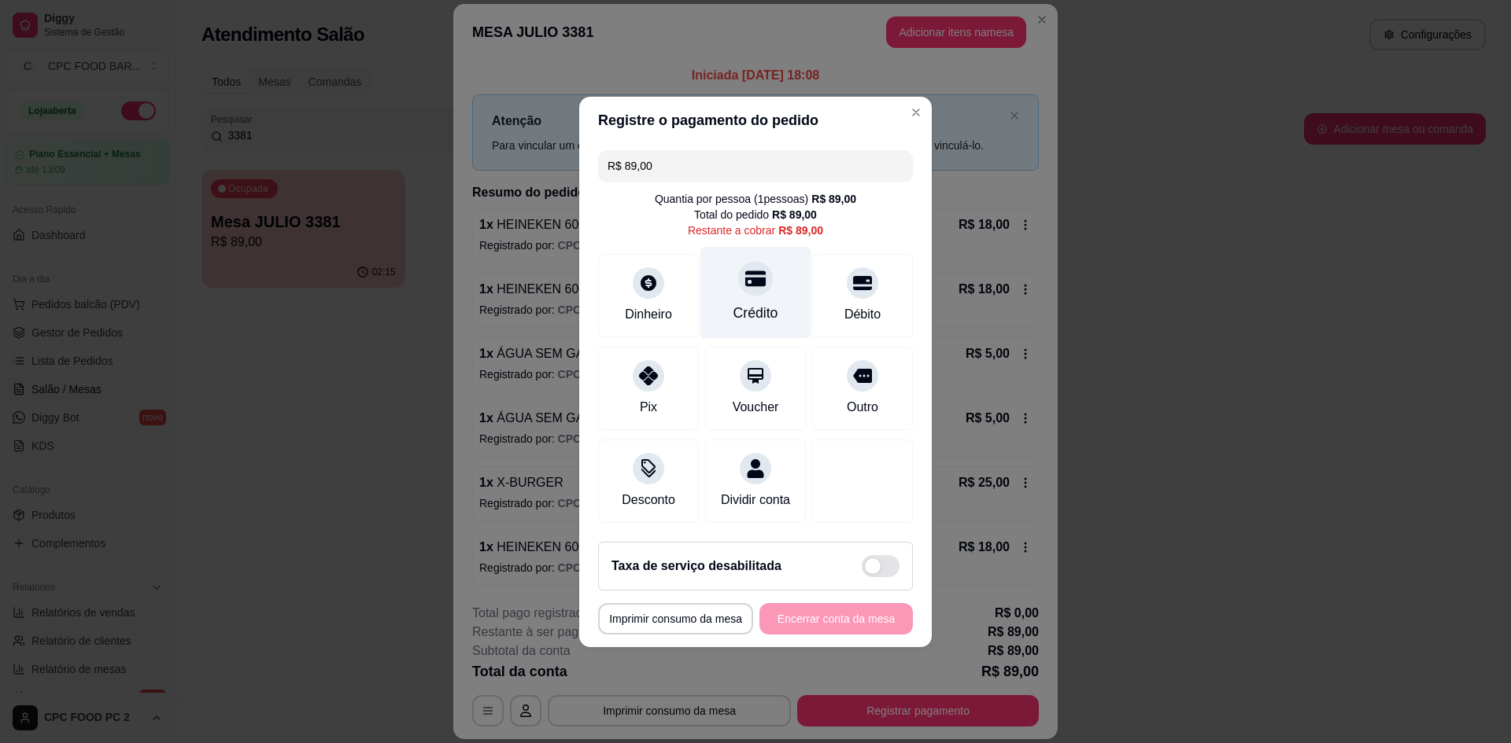
click at [754, 286] on div at bounding box center [755, 278] width 35 height 35
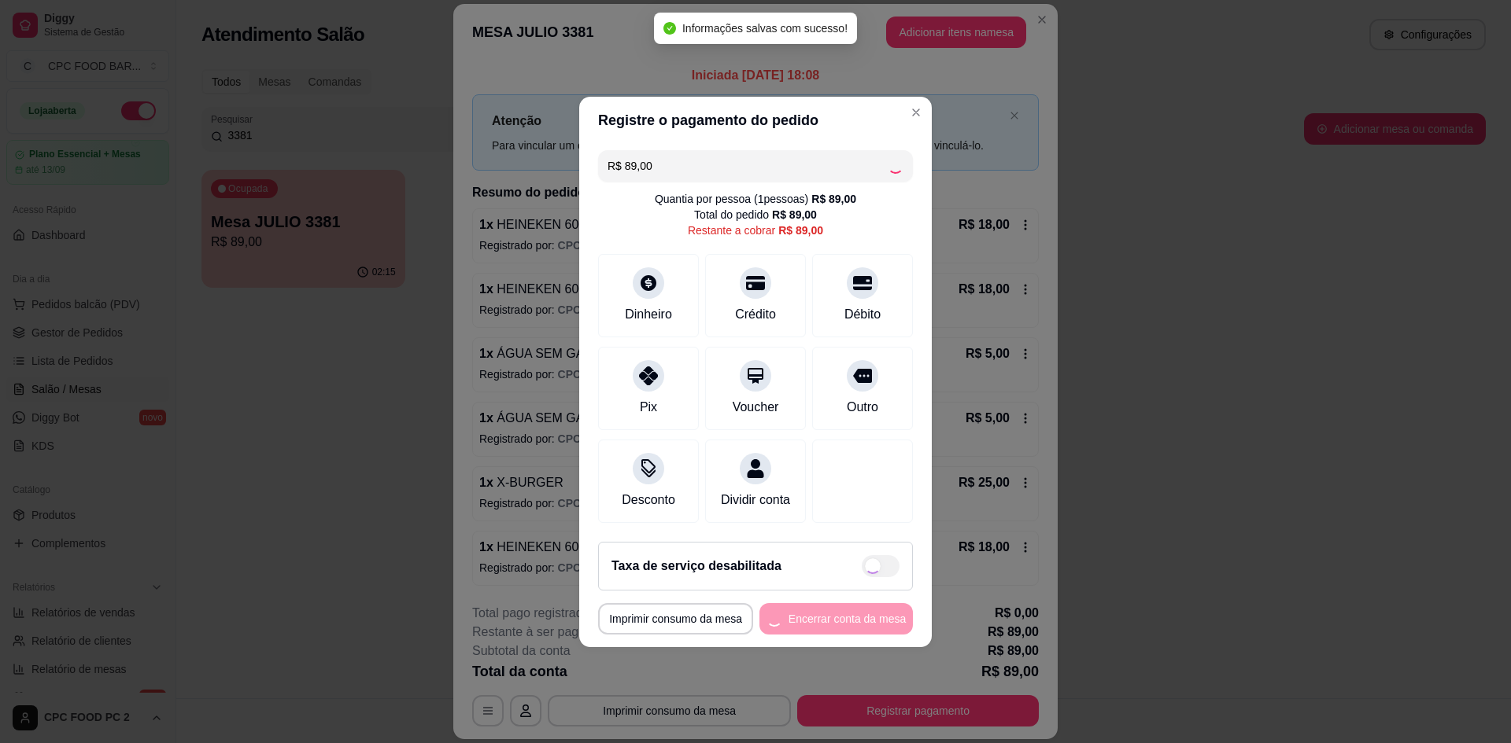
type input "R$ 0,00"
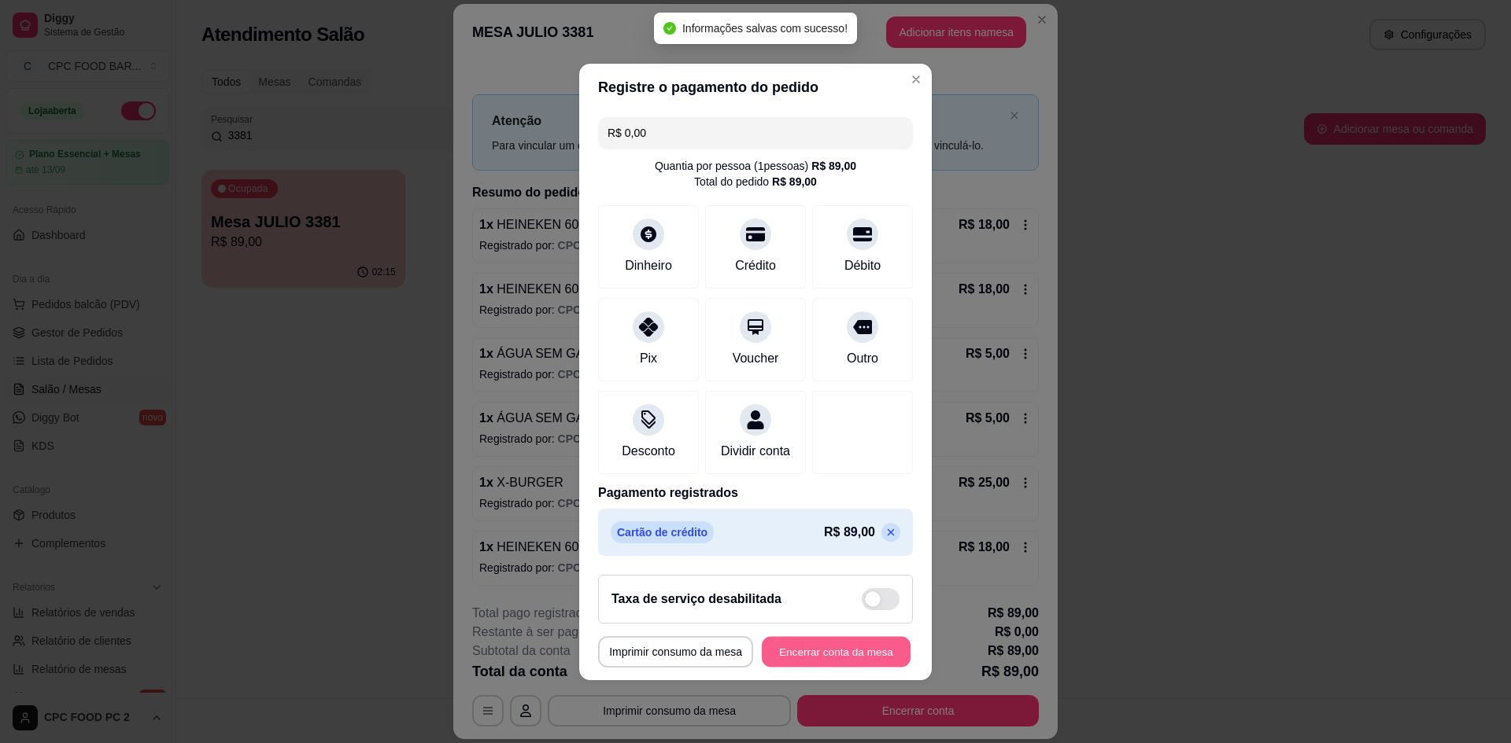
click at [827, 657] on button "Encerrar conta da mesa" at bounding box center [836, 651] width 149 height 31
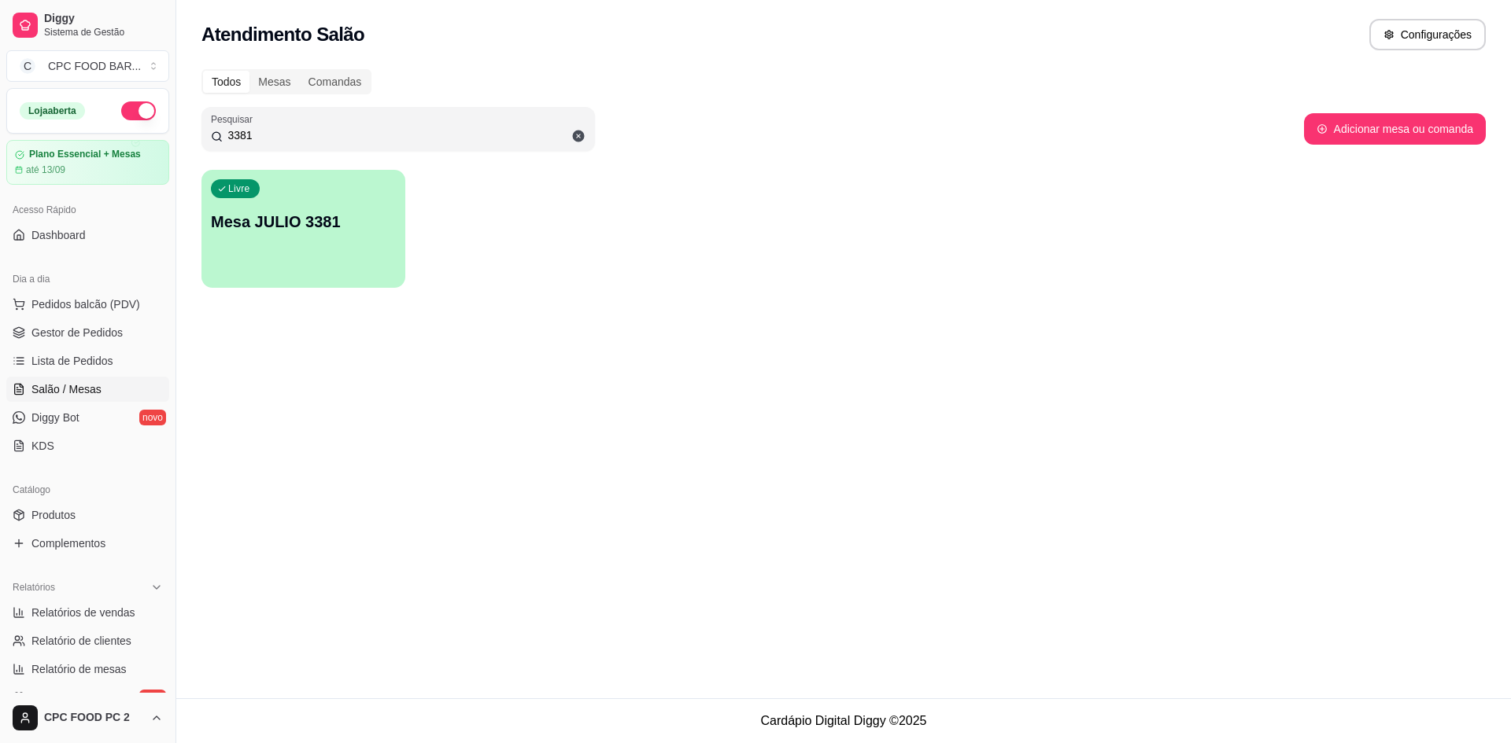
drag, startPoint x: 284, startPoint y: 135, endPoint x: 217, endPoint y: 137, distance: 66.9
click at [217, 137] on div "3381" at bounding box center [398, 128] width 374 height 31
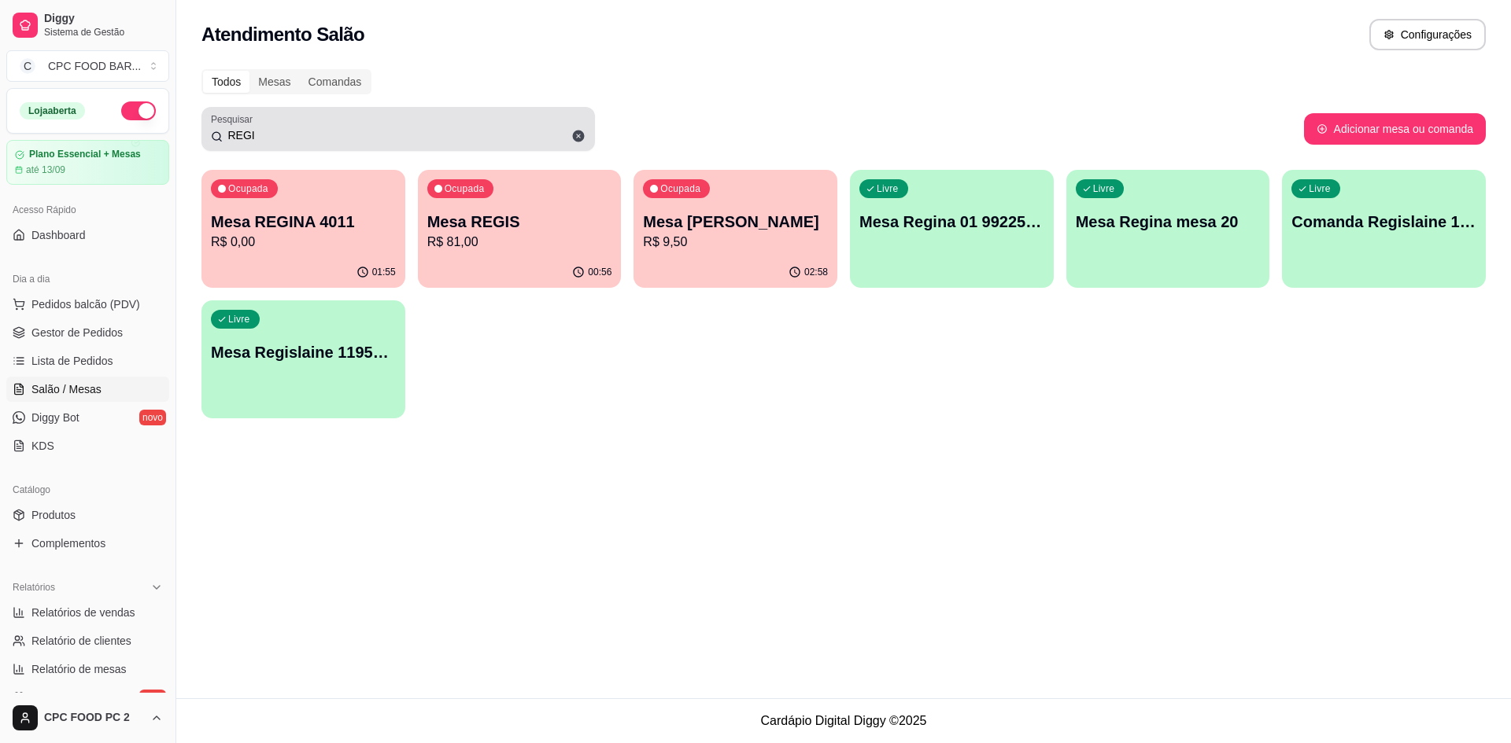
drag, startPoint x: 260, startPoint y: 144, endPoint x: 222, endPoint y: 137, distance: 39.2
click at [222, 137] on div "REGI" at bounding box center [398, 128] width 374 height 31
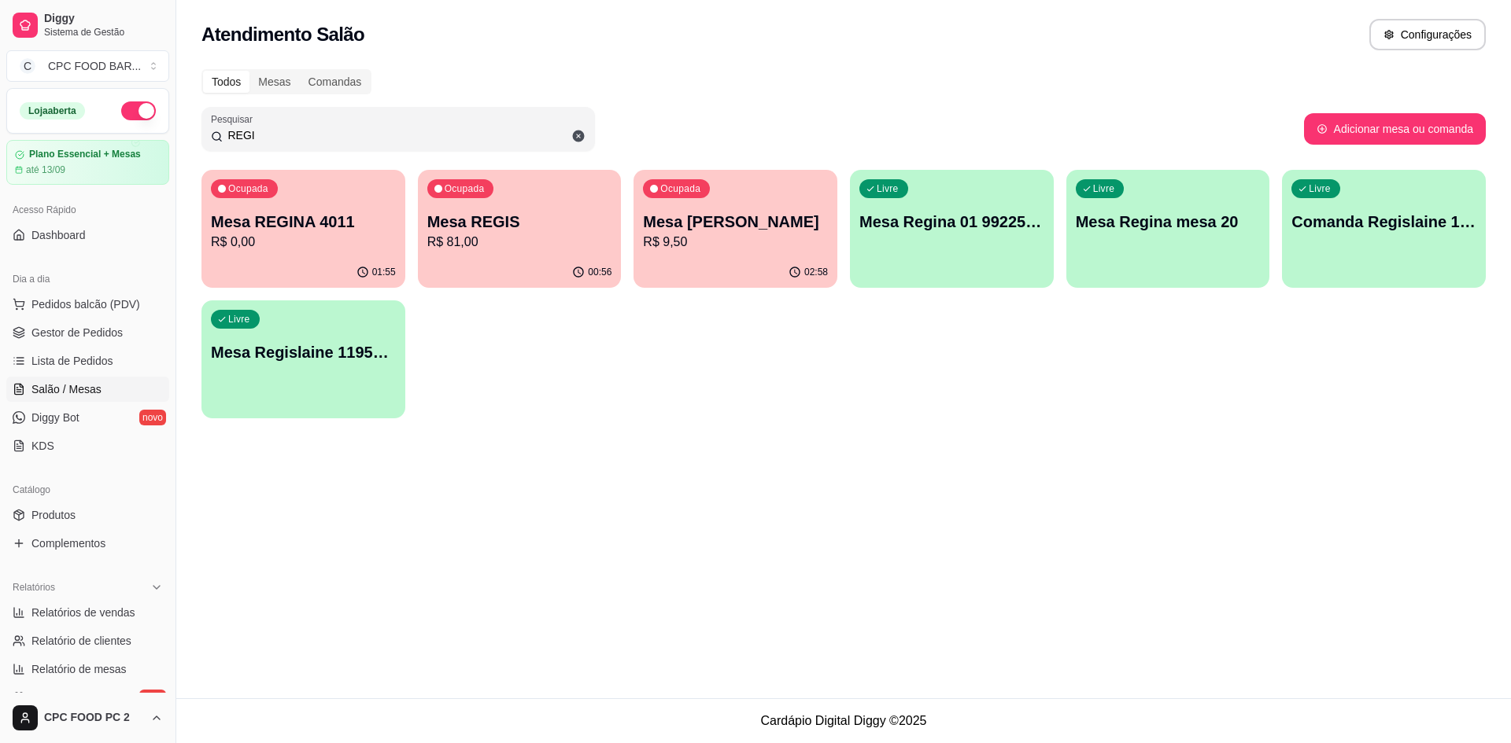
drag, startPoint x: 250, startPoint y: 136, endPoint x: 216, endPoint y: 132, distance: 34.1
click at [217, 133] on div "REGI" at bounding box center [398, 128] width 374 height 31
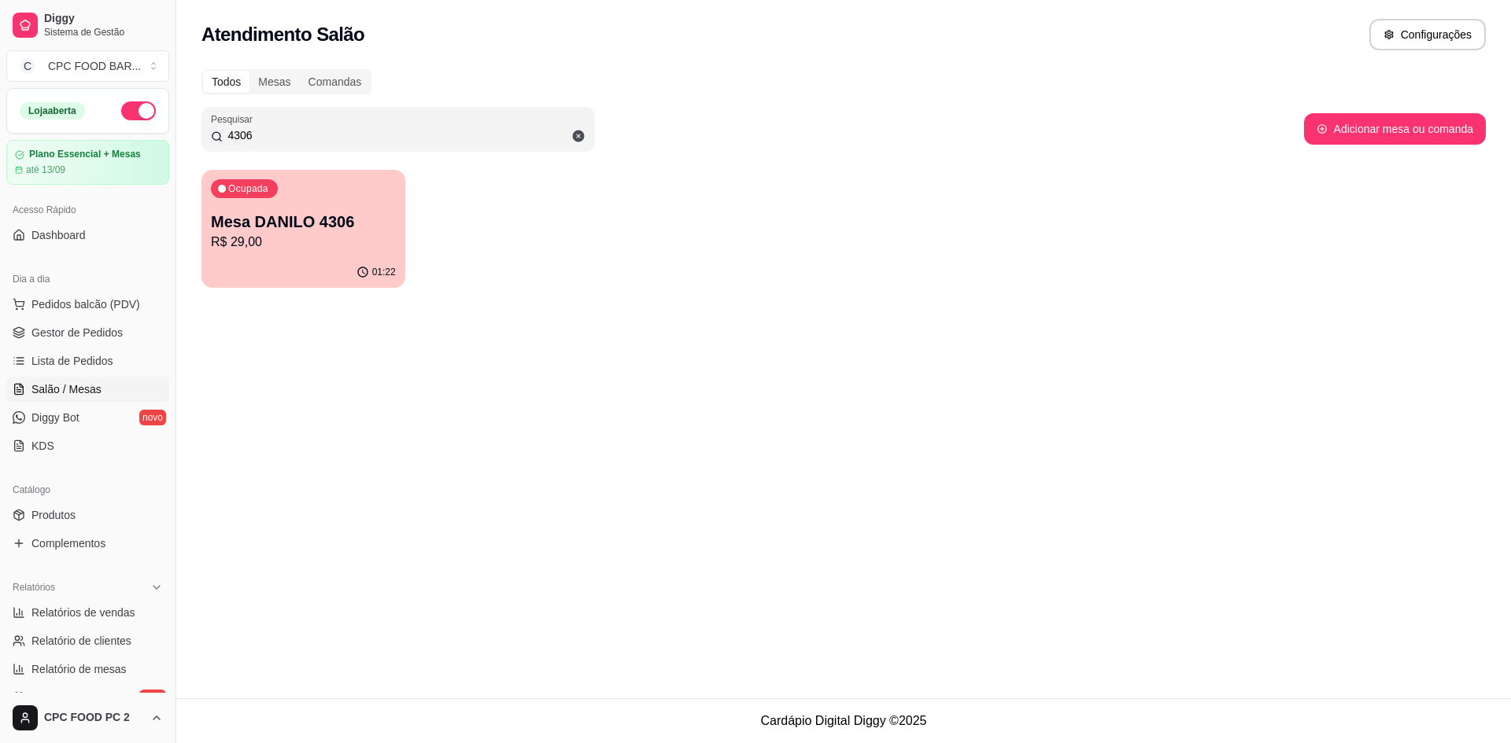
type input "4306"
click at [286, 233] on p "R$ 29,00" at bounding box center [303, 242] width 179 height 18
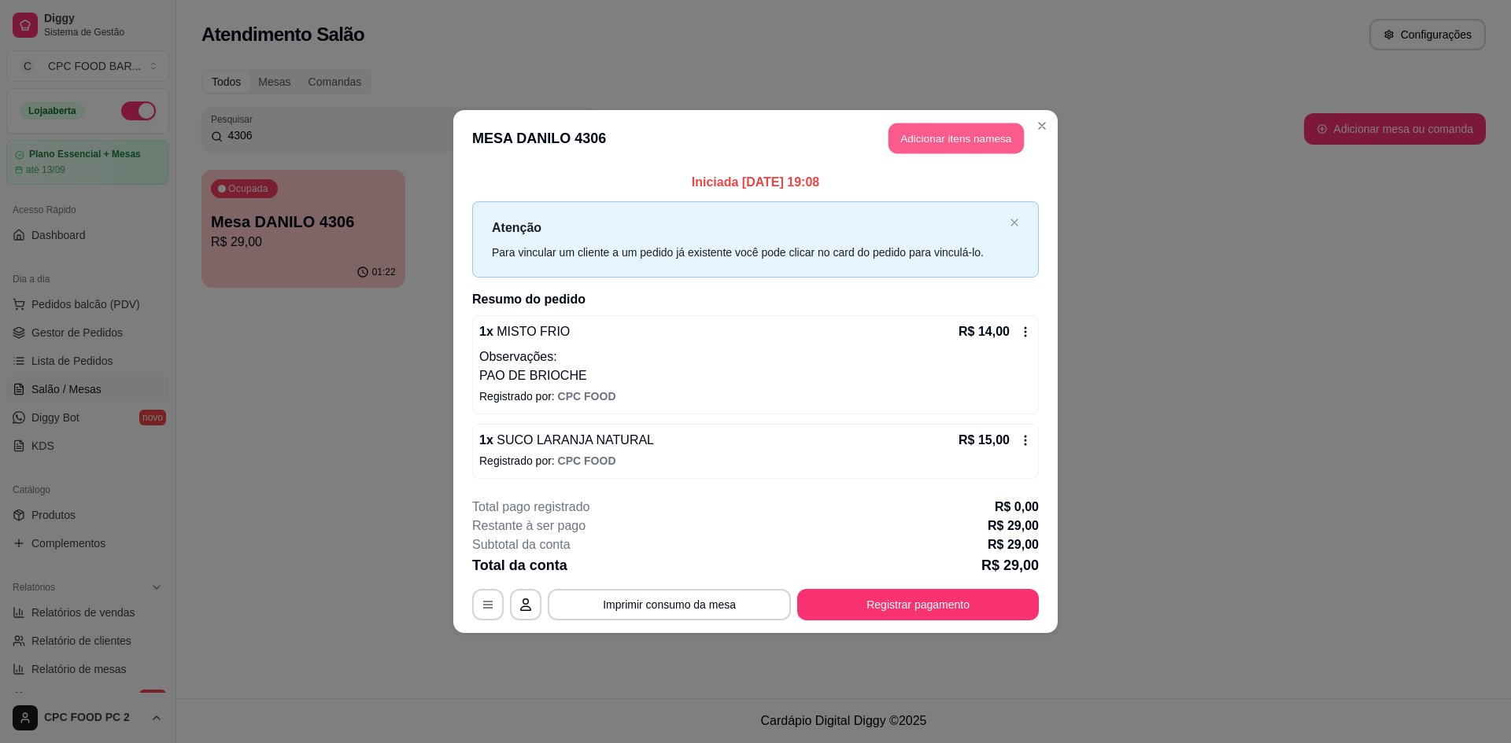
click at [911, 135] on button "Adicionar itens na mesa" at bounding box center [955, 139] width 135 height 31
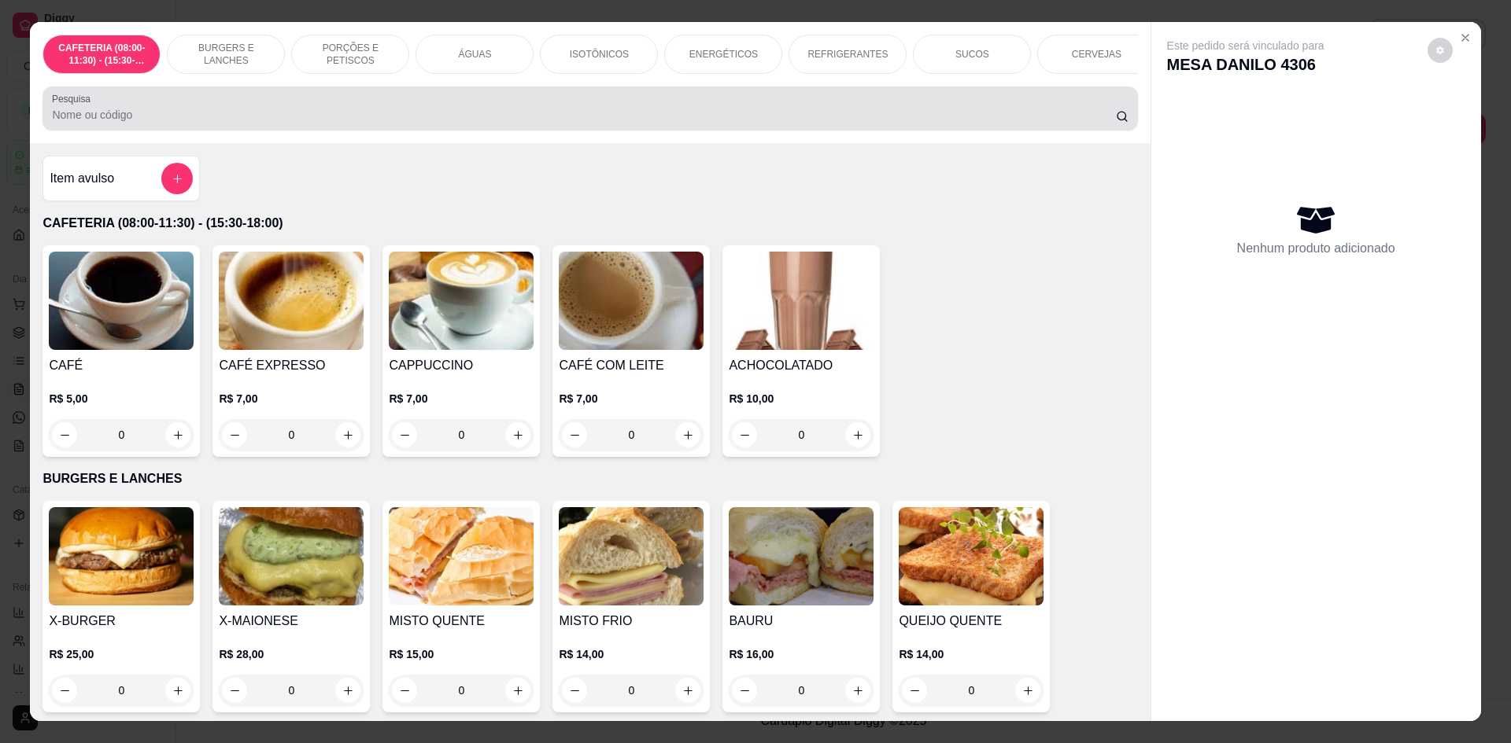
click at [712, 123] on input "Pesquisa" at bounding box center [583, 115] width 1063 height 16
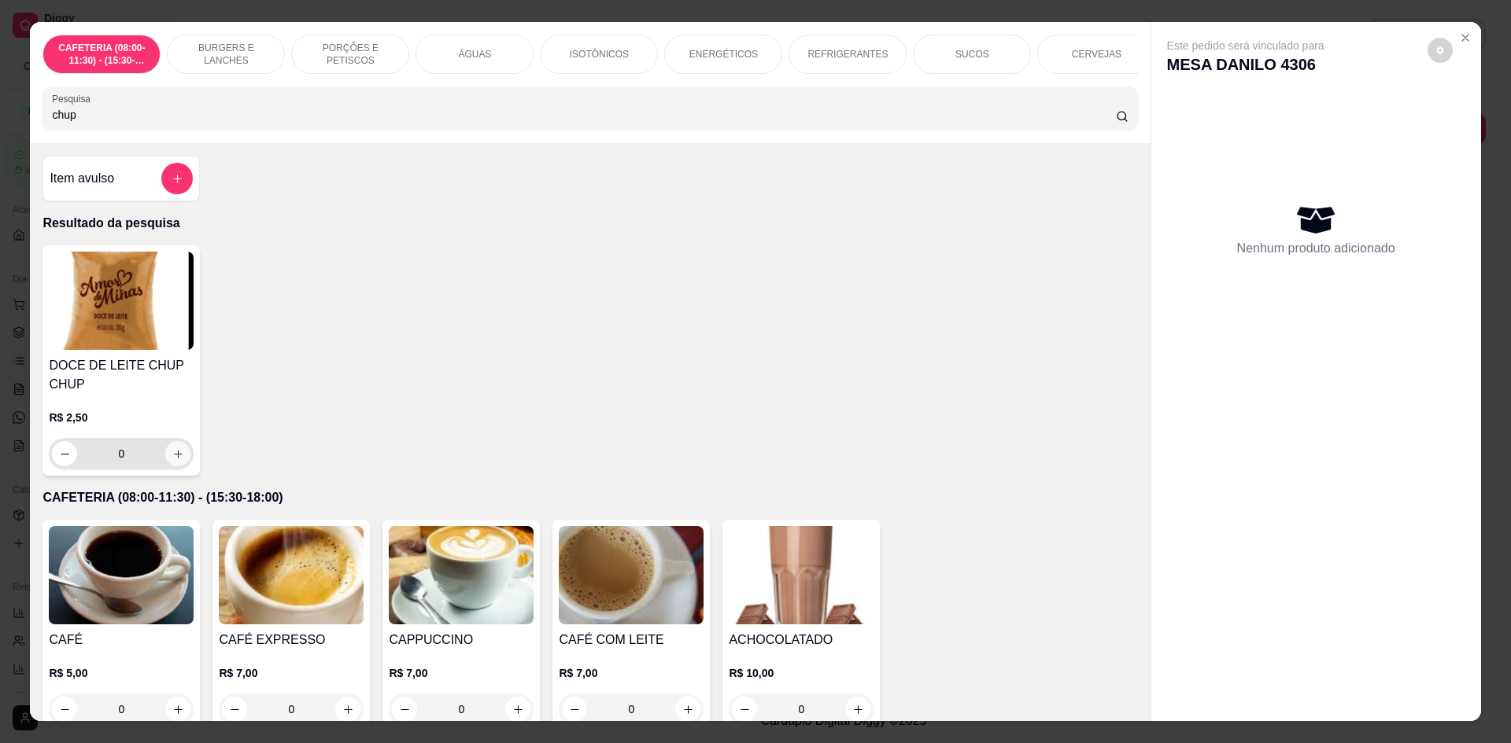
type input "chup"
click at [178, 460] on icon "increase-product-quantity" at bounding box center [178, 454] width 12 height 12
type input "1"
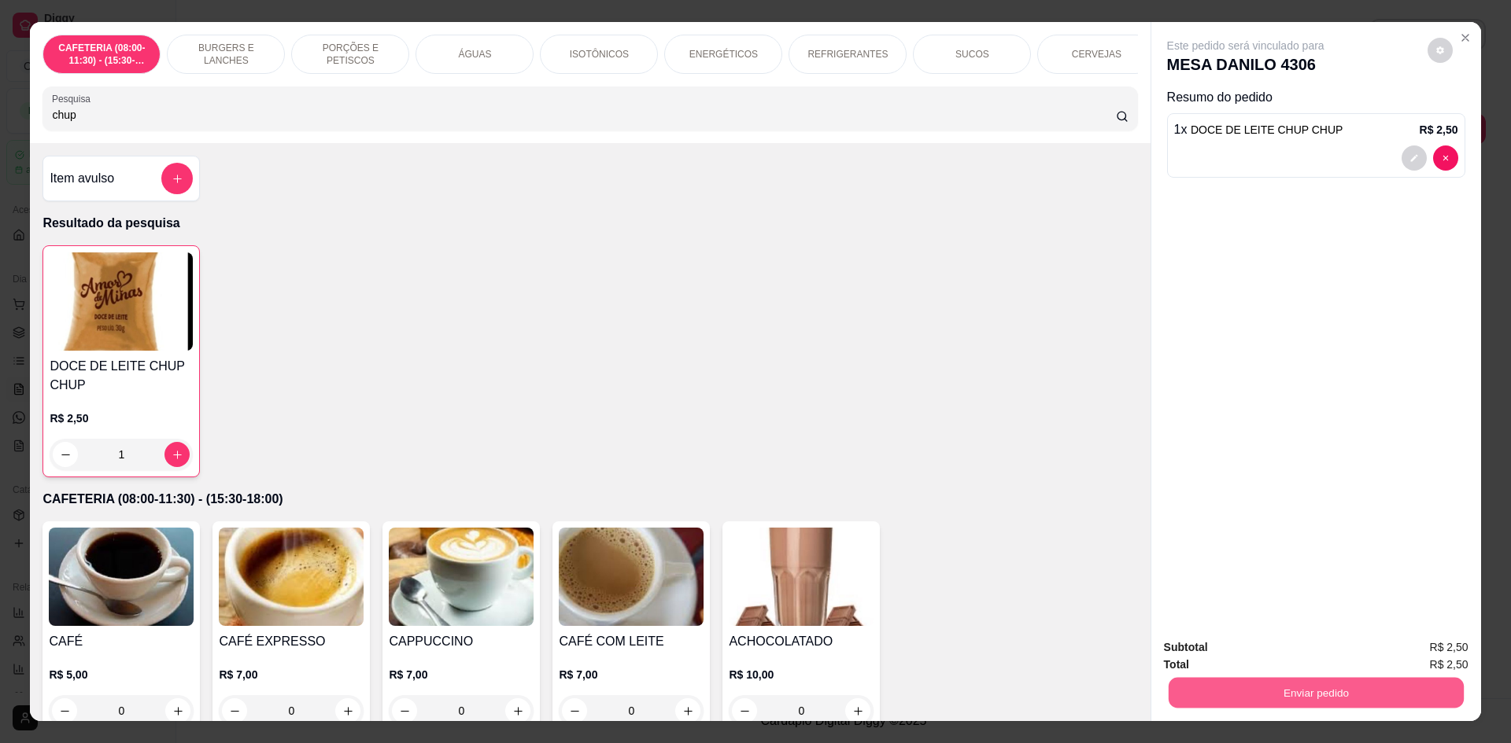
click at [1308, 698] on button "Enviar pedido" at bounding box center [1315, 692] width 295 height 31
click at [1292, 656] on button "Não registrar e enviar pedido" at bounding box center [1263, 654] width 159 height 29
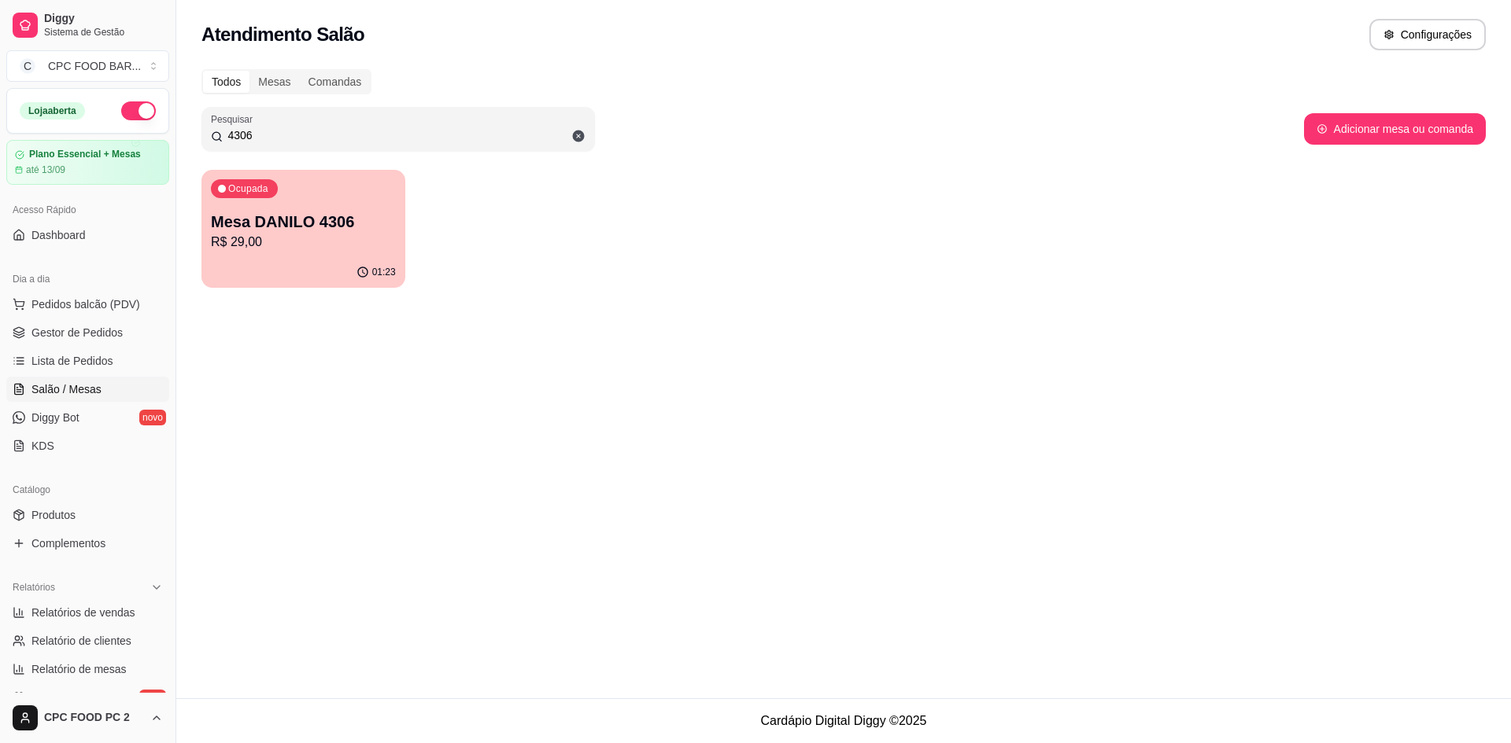
drag, startPoint x: 266, startPoint y: 136, endPoint x: 189, endPoint y: 136, distance: 77.1
click at [189, 136] on div "Todos Mesas Comandas Pesquisar 4306 Adicionar mesa ou comanda Ocupada Mesa DANI…" at bounding box center [843, 183] width 1334 height 247
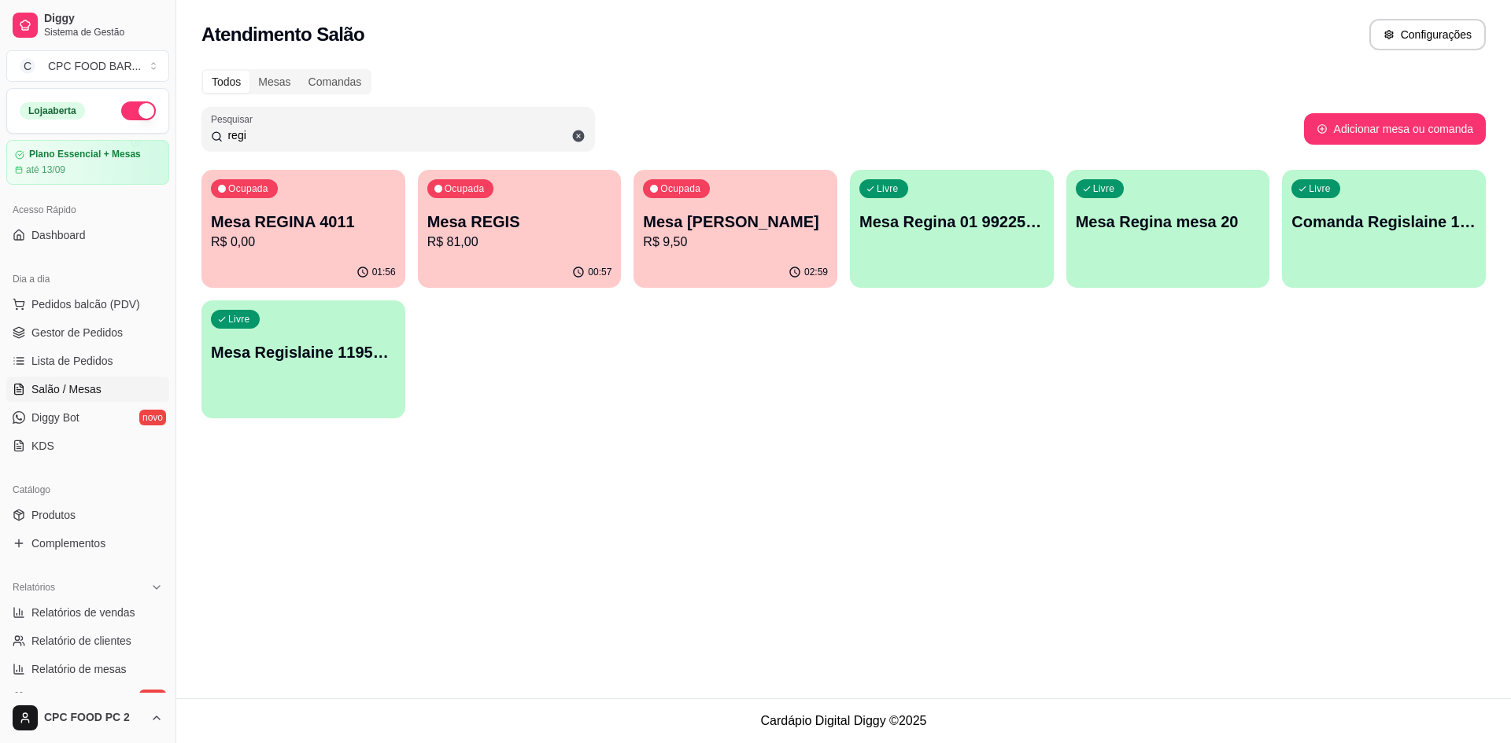
type input "regi"
click at [579, 216] on p "Mesa REGIS" at bounding box center [519, 222] width 179 height 21
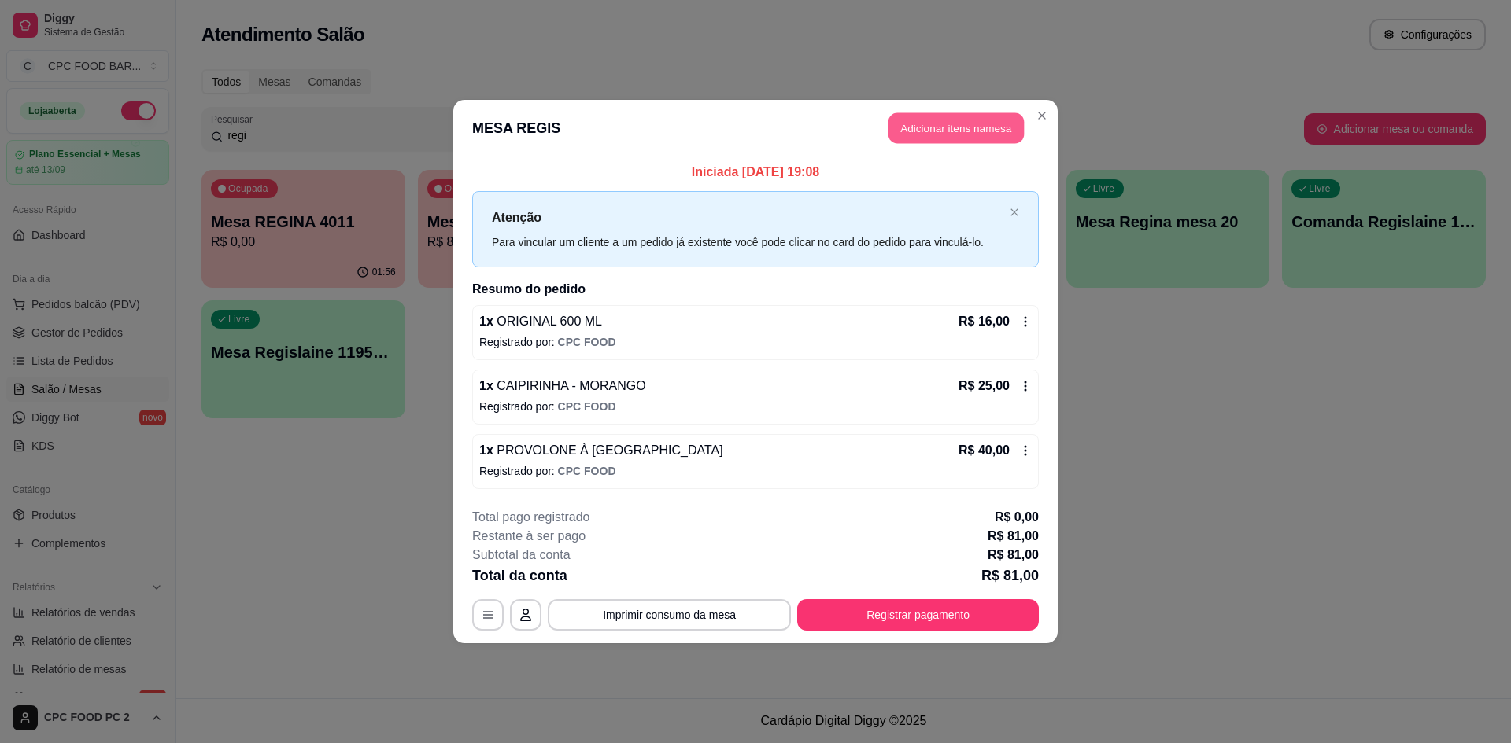
click at [927, 125] on button "Adicionar itens na mesa" at bounding box center [955, 128] width 135 height 31
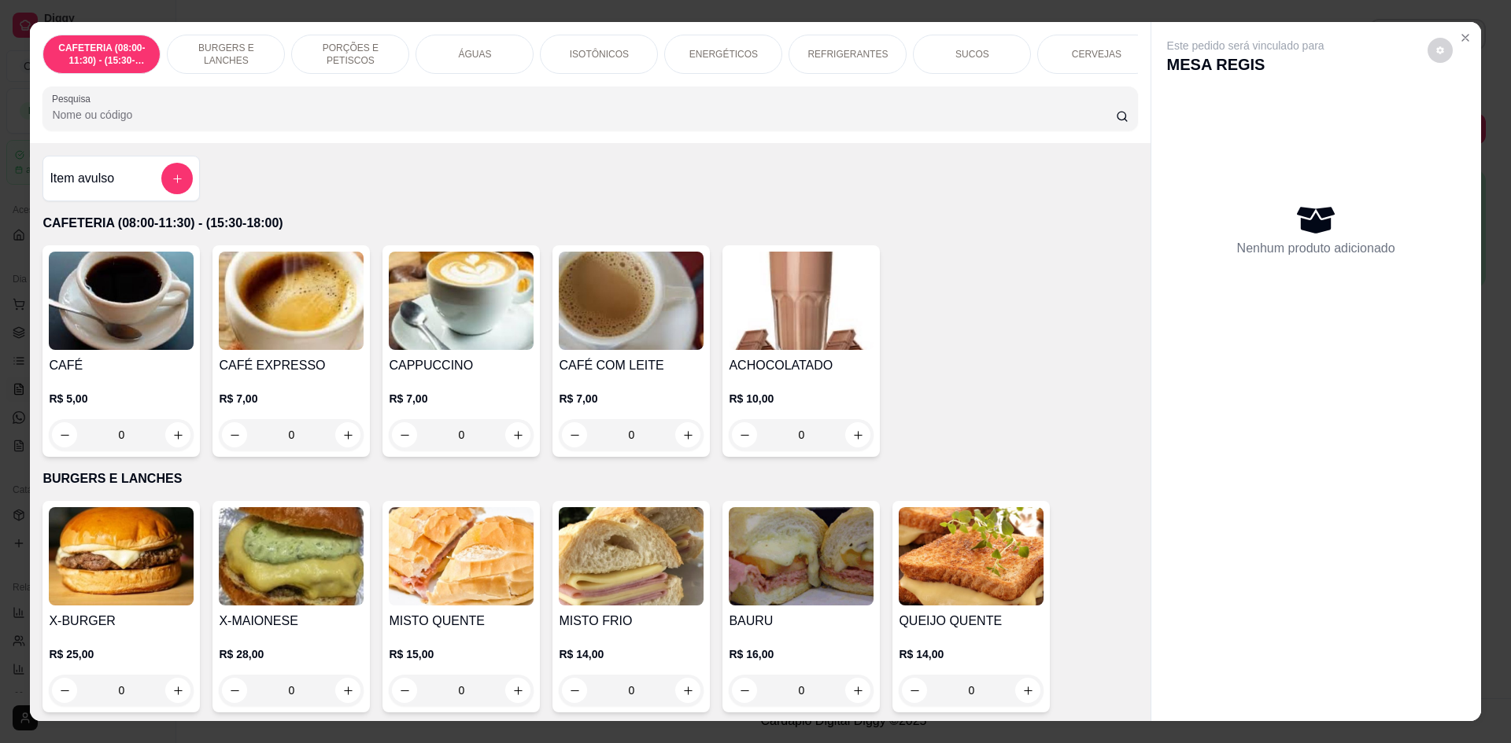
click at [850, 123] on input "Pesquisa" at bounding box center [583, 115] width 1063 height 16
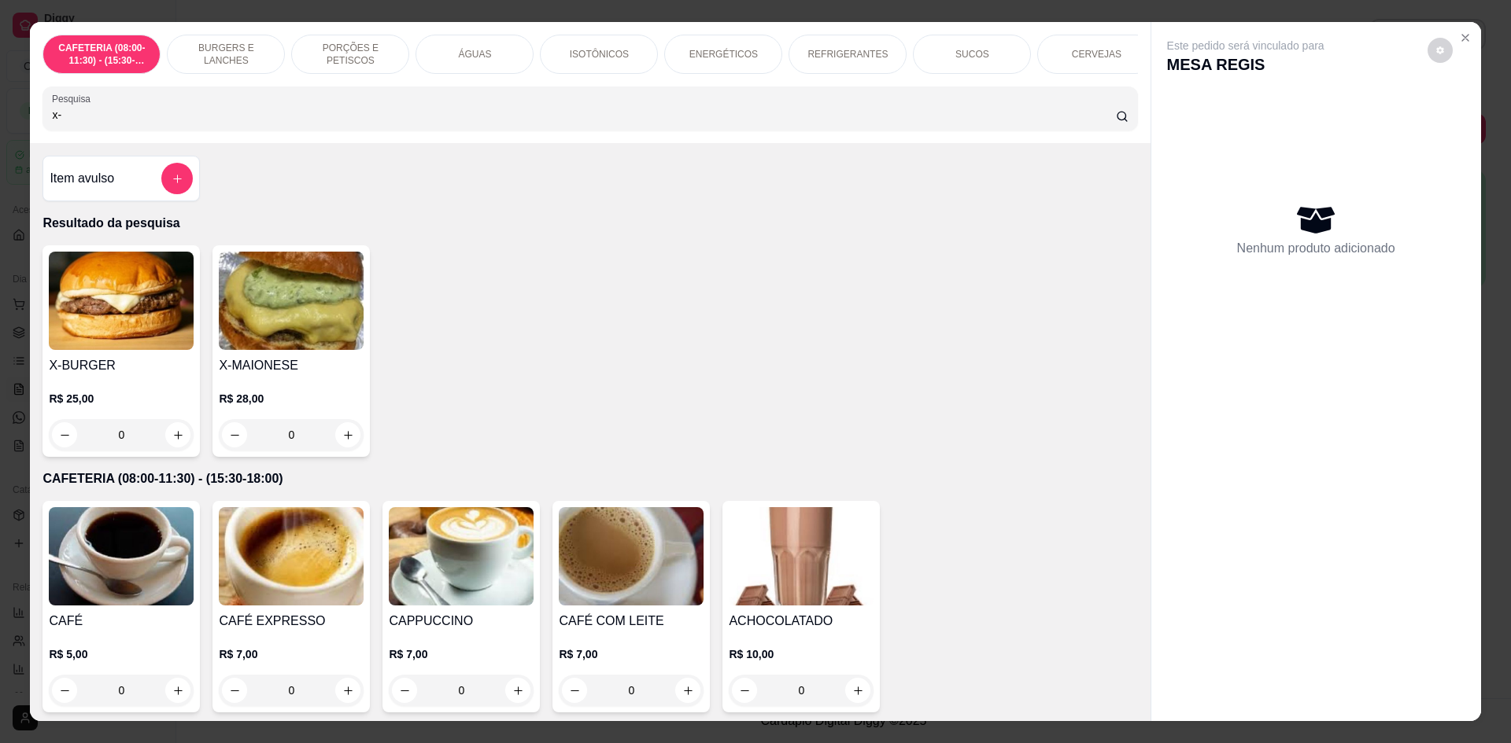
type input "x"
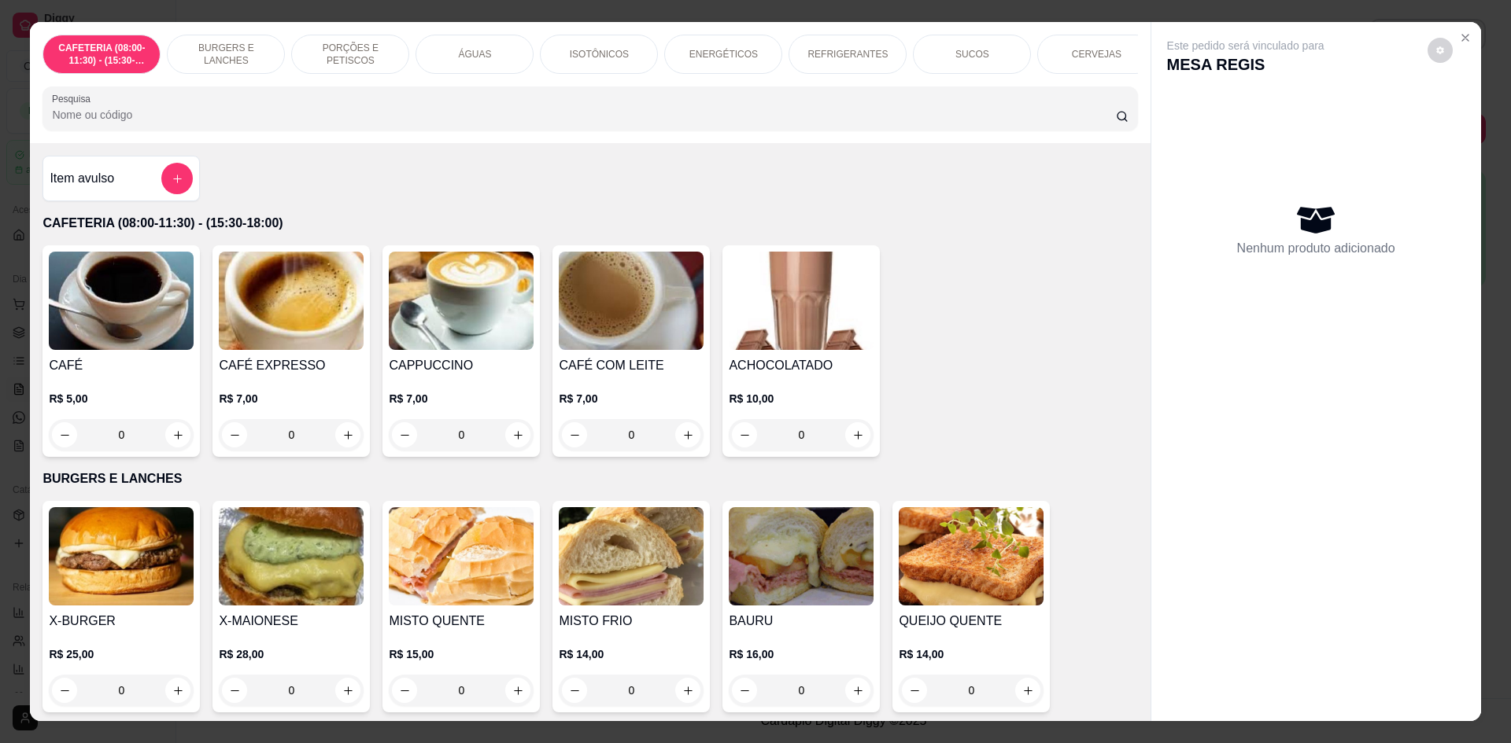
click at [174, 123] on input "Pesquisa" at bounding box center [583, 115] width 1063 height 16
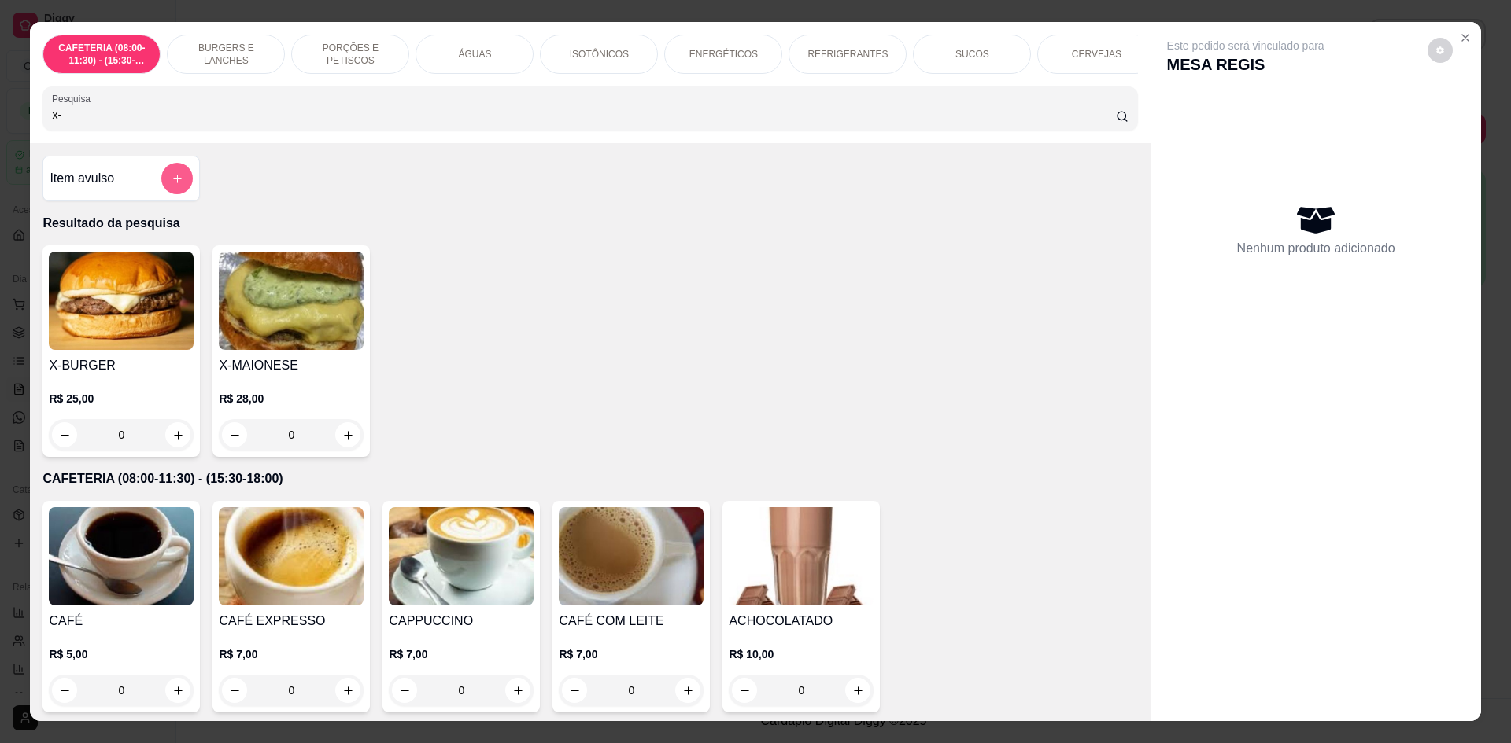
type input "x-"
click at [174, 185] on icon "add-separate-item" at bounding box center [178, 179] width 12 height 12
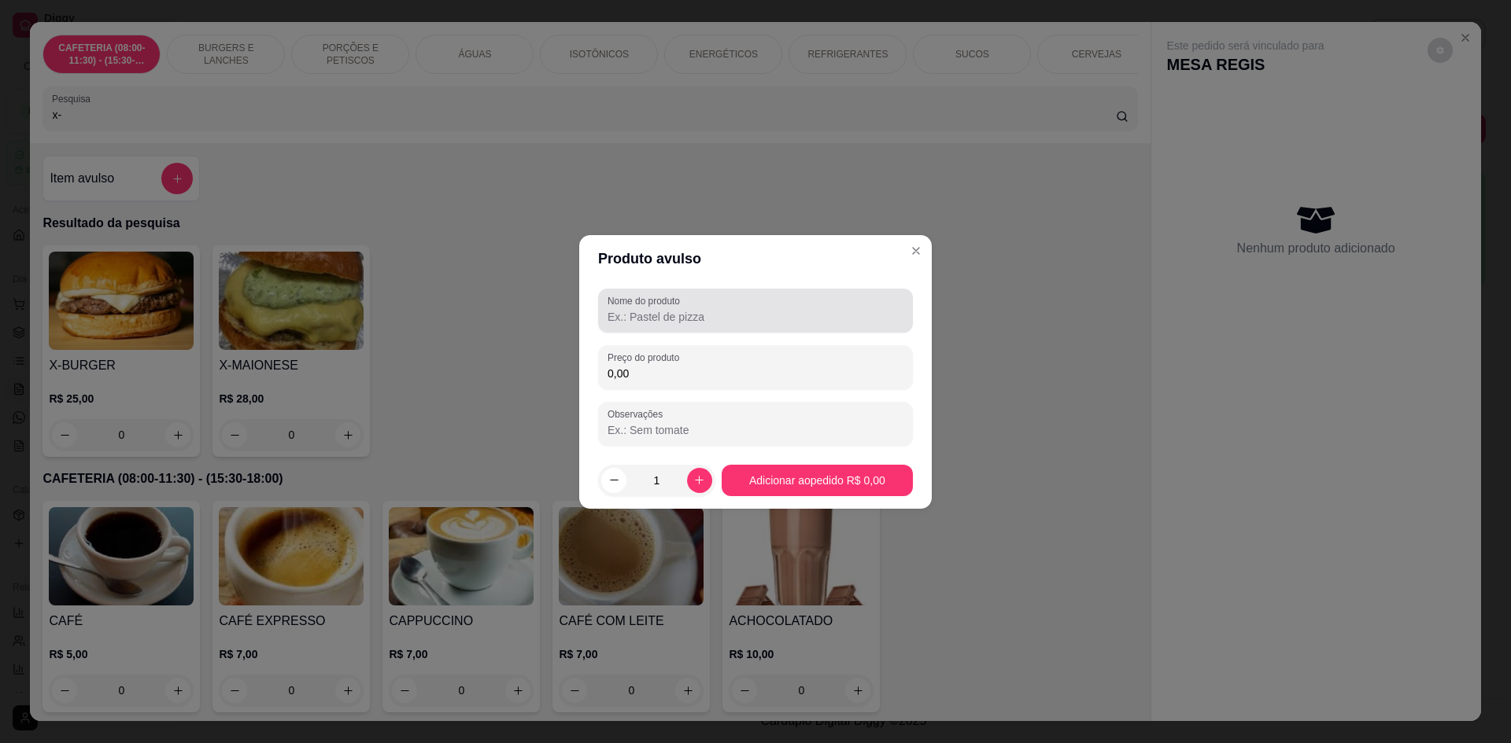
click at [622, 308] on div at bounding box center [755, 310] width 296 height 31
type input "X-SALADA COM BACON"
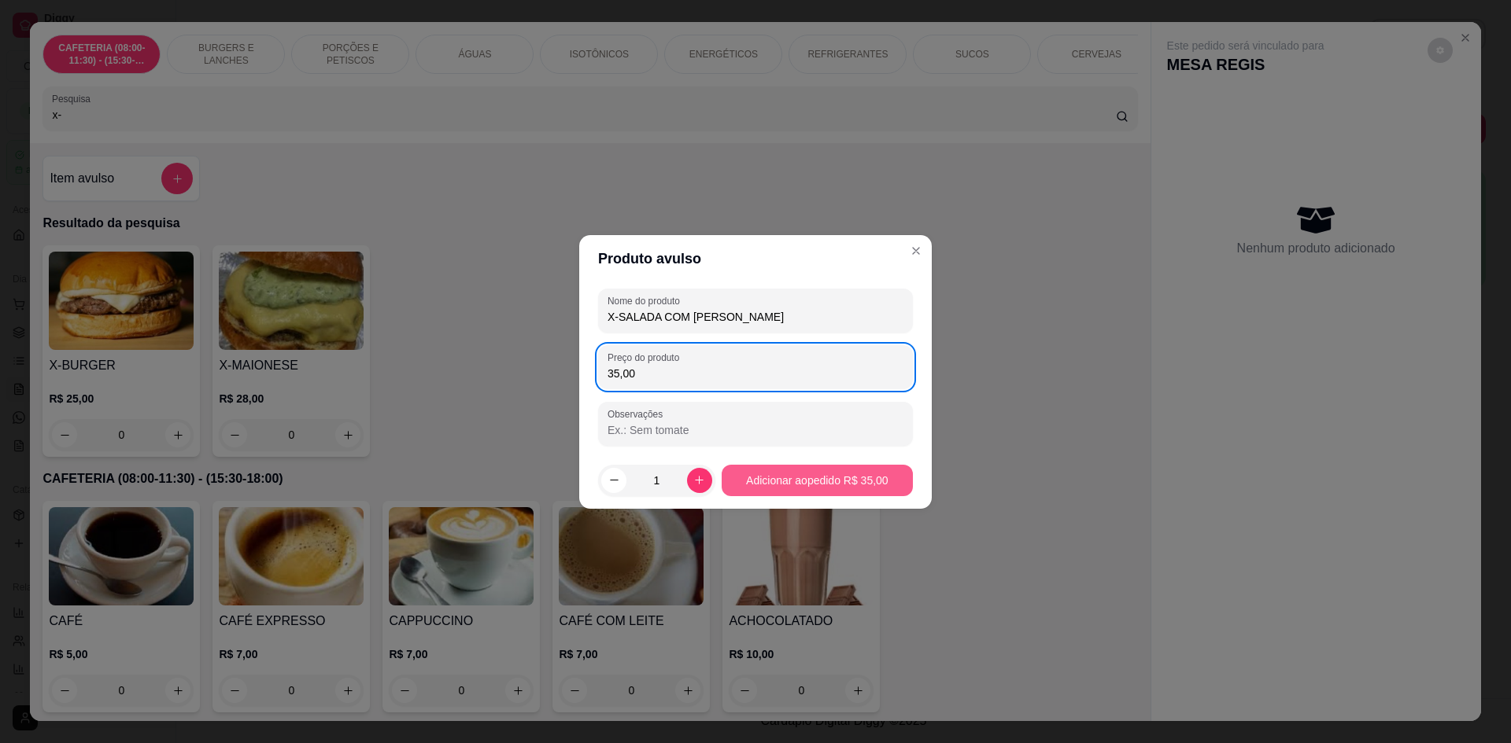
type input "35,00"
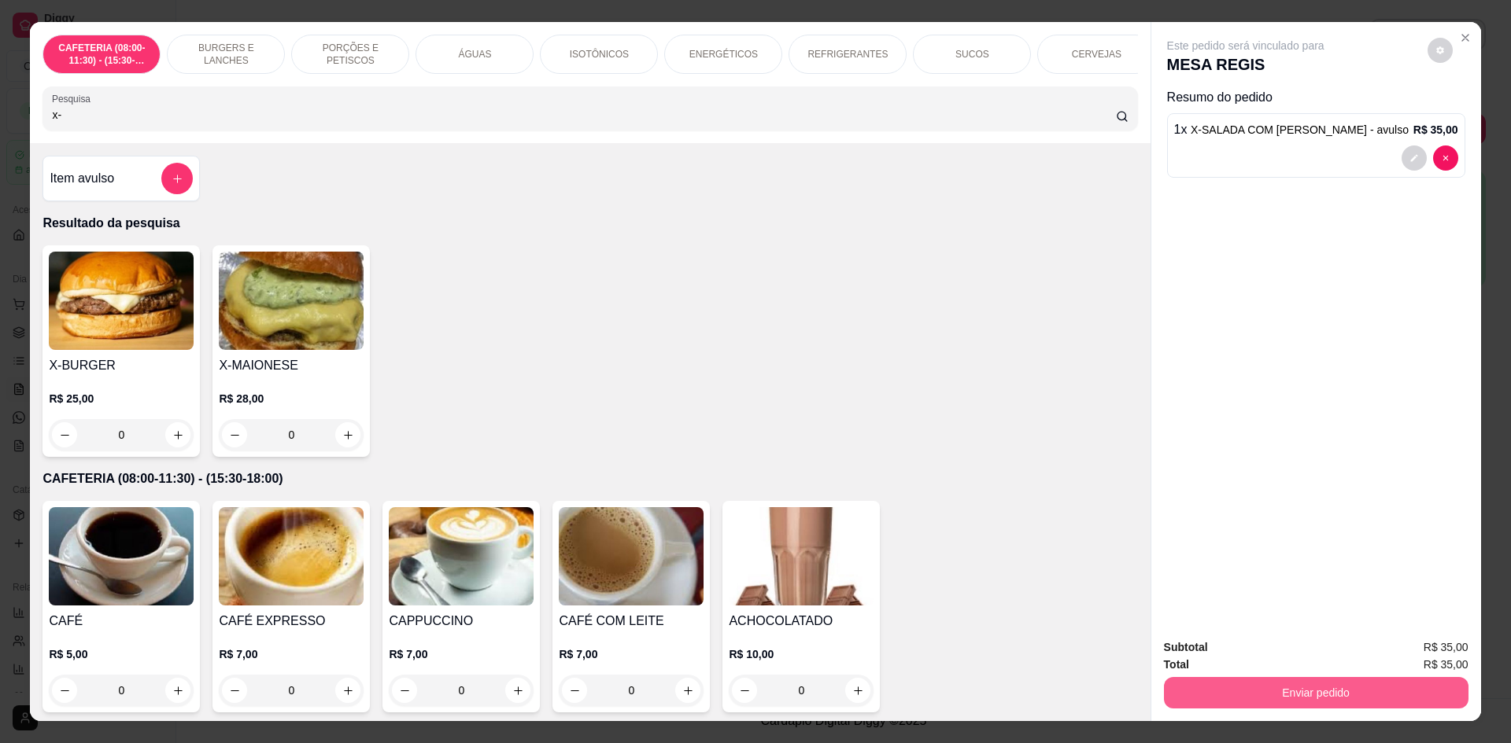
click at [1249, 695] on button "Enviar pedido" at bounding box center [1316, 692] width 304 height 31
click at [1241, 661] on button "Não registrar e enviar pedido" at bounding box center [1264, 655] width 164 height 30
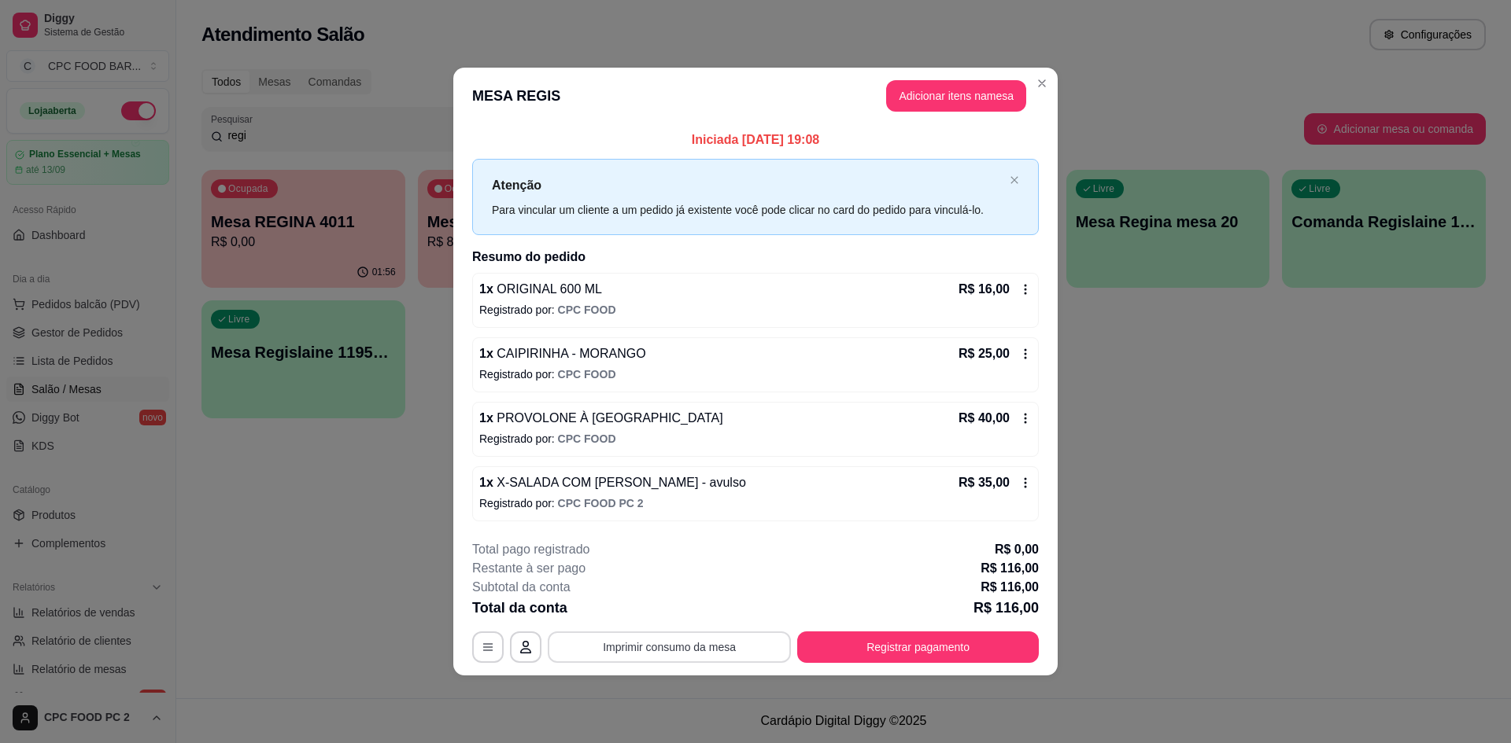
click at [714, 645] on button "Imprimir consumo da mesa" at bounding box center [669, 647] width 243 height 31
click at [651, 643] on button "Imprimir consumo da mesa" at bounding box center [670, 648] width 236 height 31
click at [872, 651] on button "Registrar pagamento" at bounding box center [918, 648] width 234 height 31
click at [684, 645] on button "Imprimir consumo da mesa" at bounding box center [669, 647] width 243 height 31
click at [867, 660] on button "Registrar pagamento" at bounding box center [918, 648] width 234 height 31
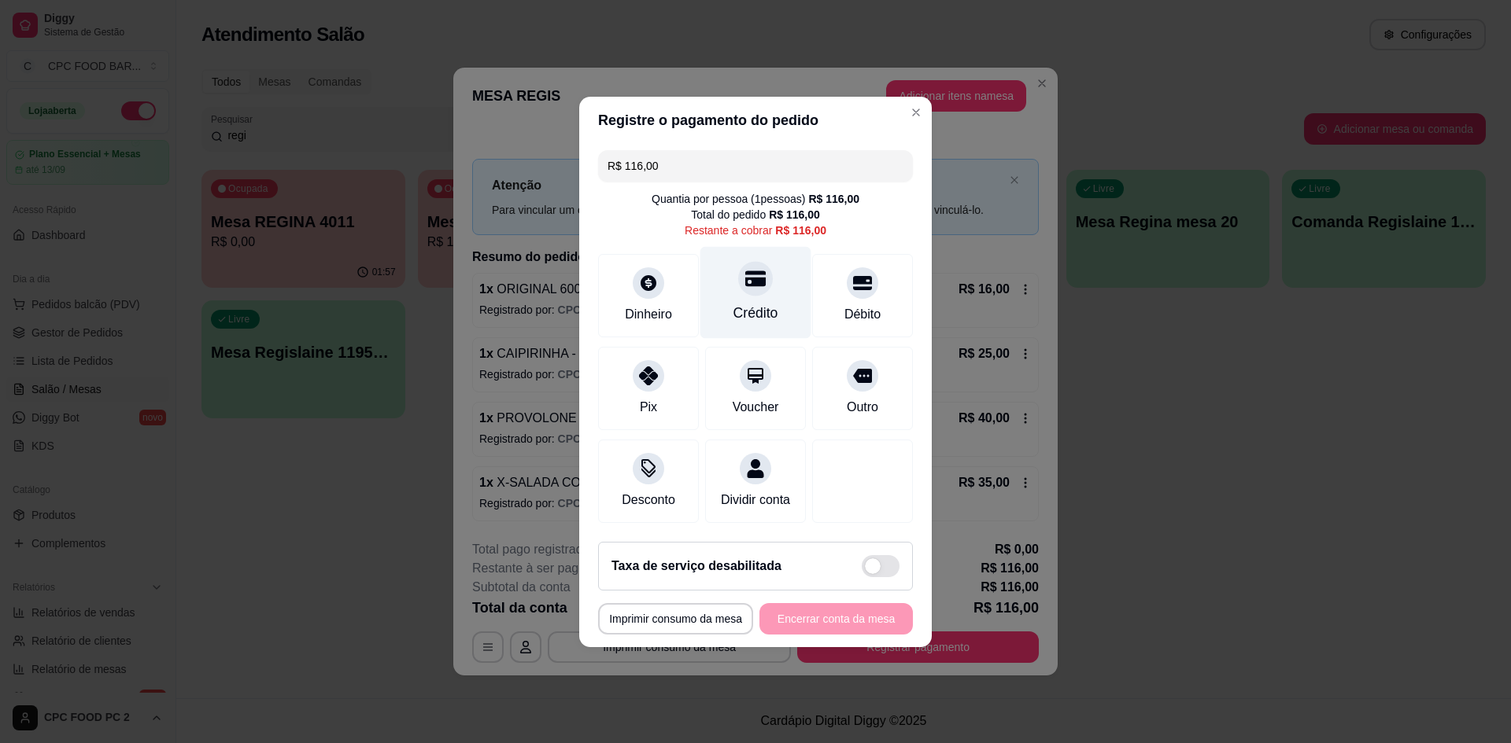
click at [745, 304] on div "Crédito" at bounding box center [755, 313] width 45 height 20
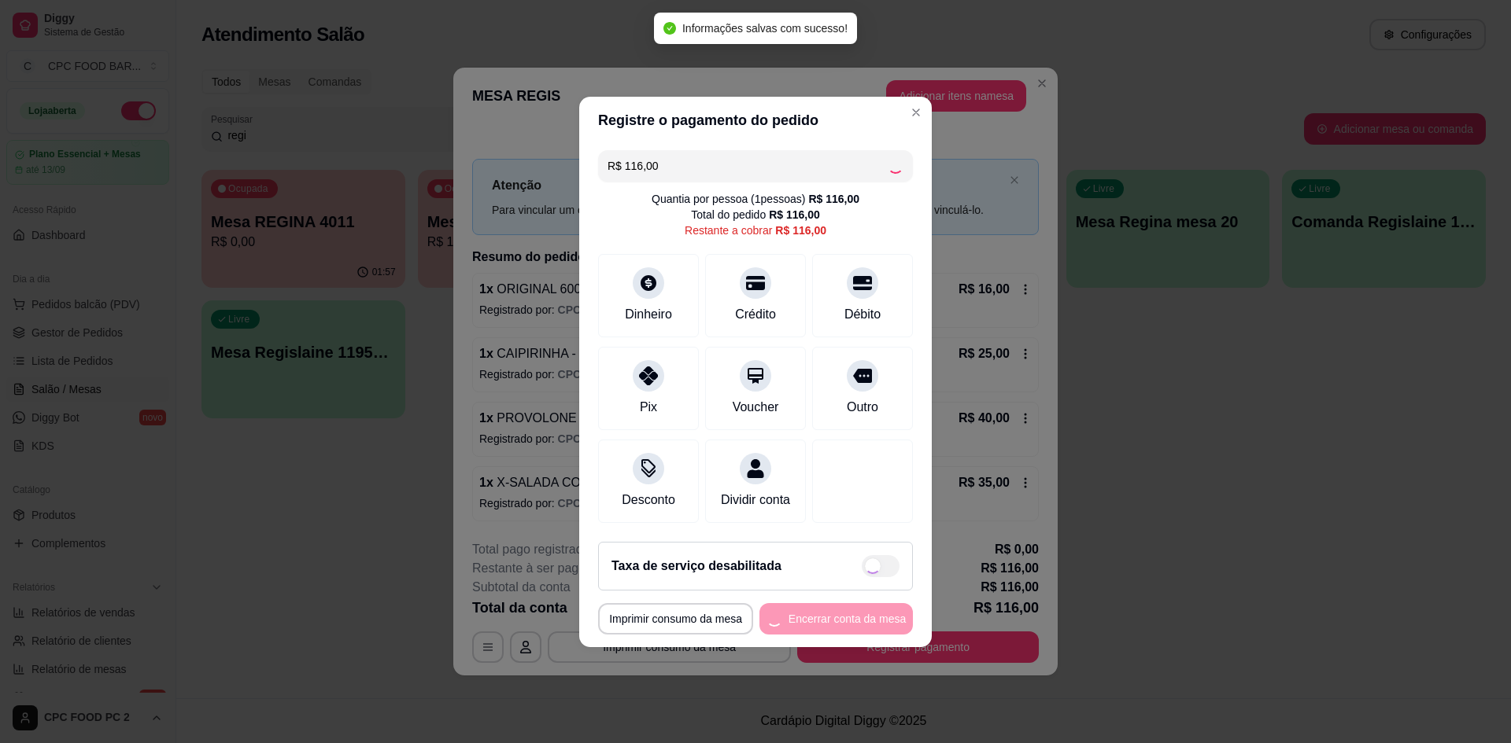
type input "R$ 0,00"
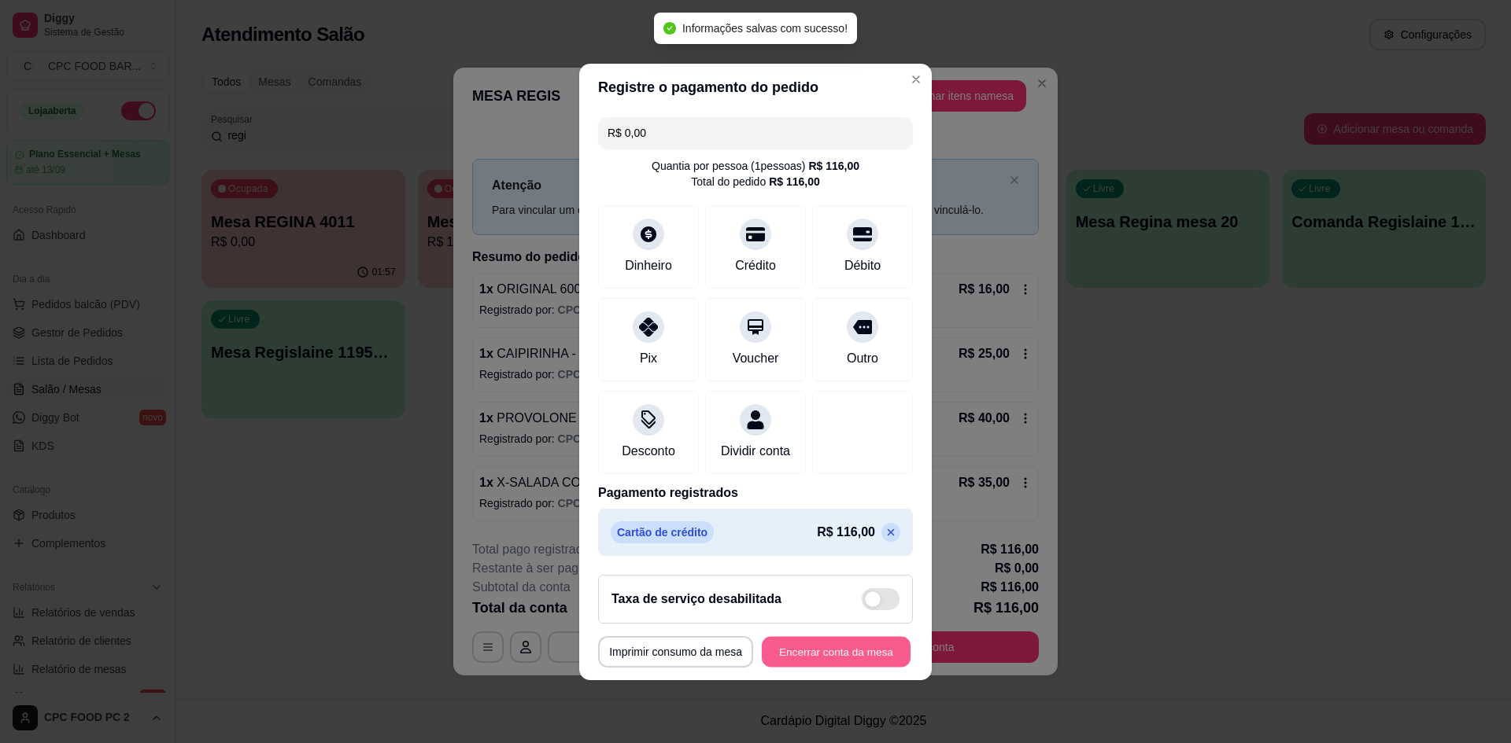
click at [824, 657] on button "Encerrar conta da mesa" at bounding box center [836, 651] width 149 height 31
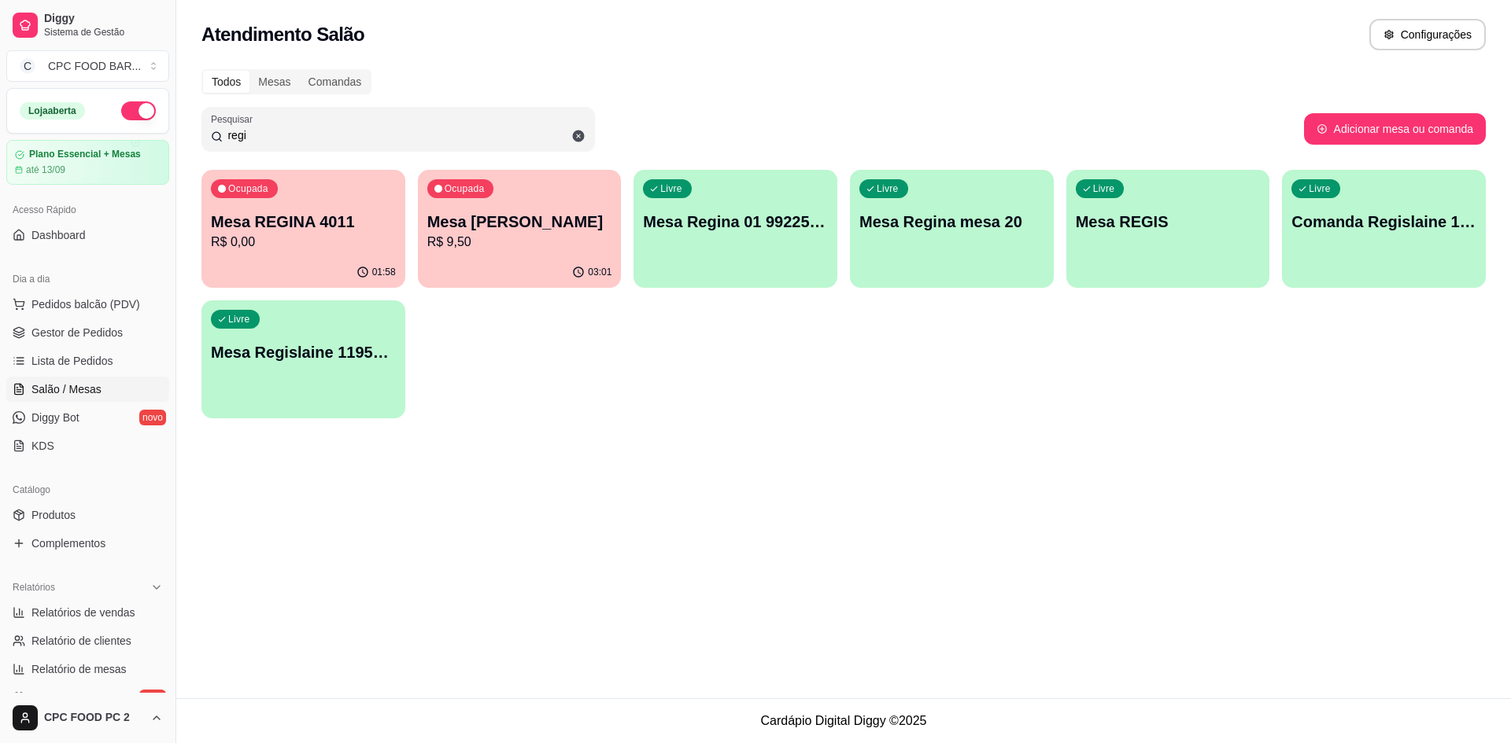
drag, startPoint x: 271, startPoint y: 135, endPoint x: 189, endPoint y: 129, distance: 82.8
click at [189, 129] on div "Todos Mesas Comandas Pesquisar regi Adicionar mesa ou comanda Ocupada Mesa REGI…" at bounding box center [843, 249] width 1334 height 378
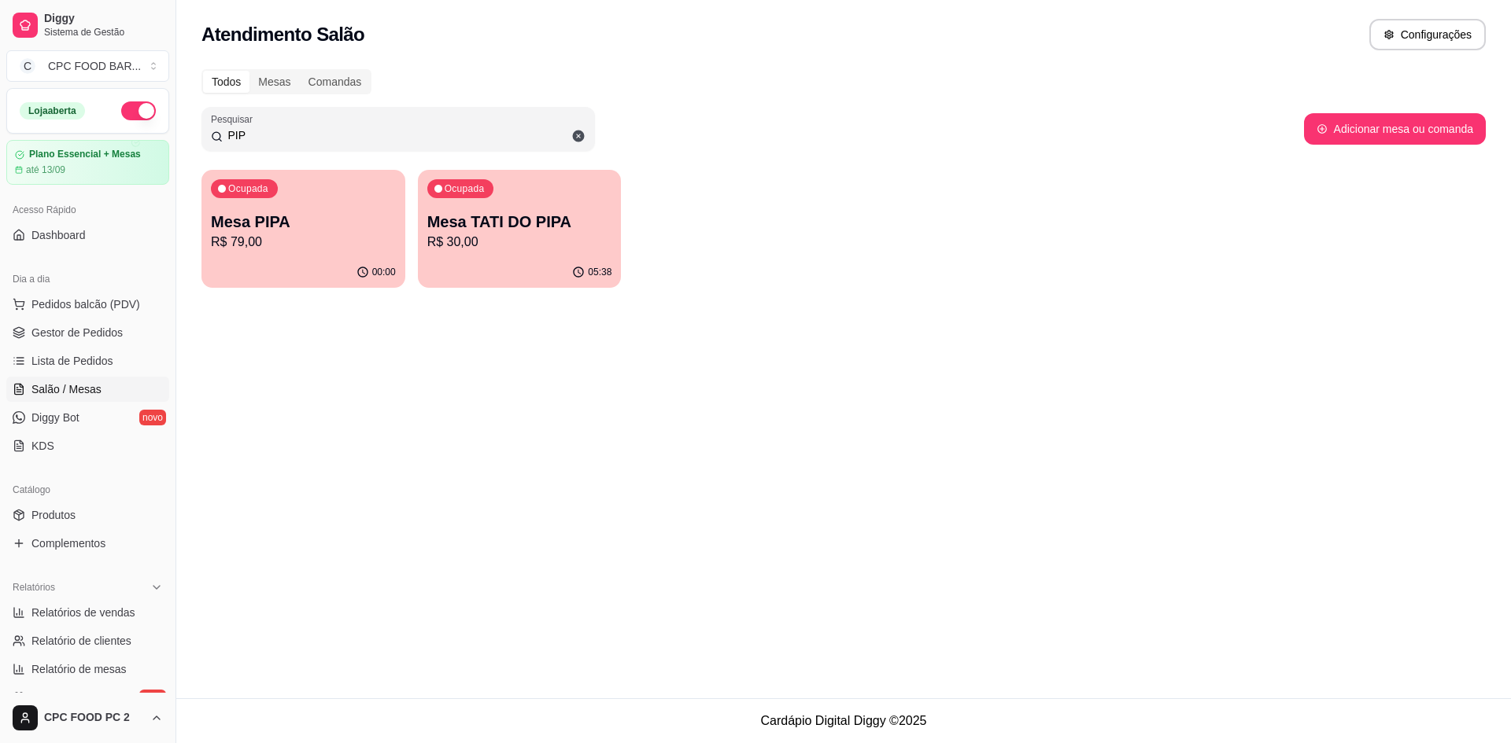
type input "PIP"
click at [238, 222] on p "Mesa PIPA" at bounding box center [303, 222] width 179 height 21
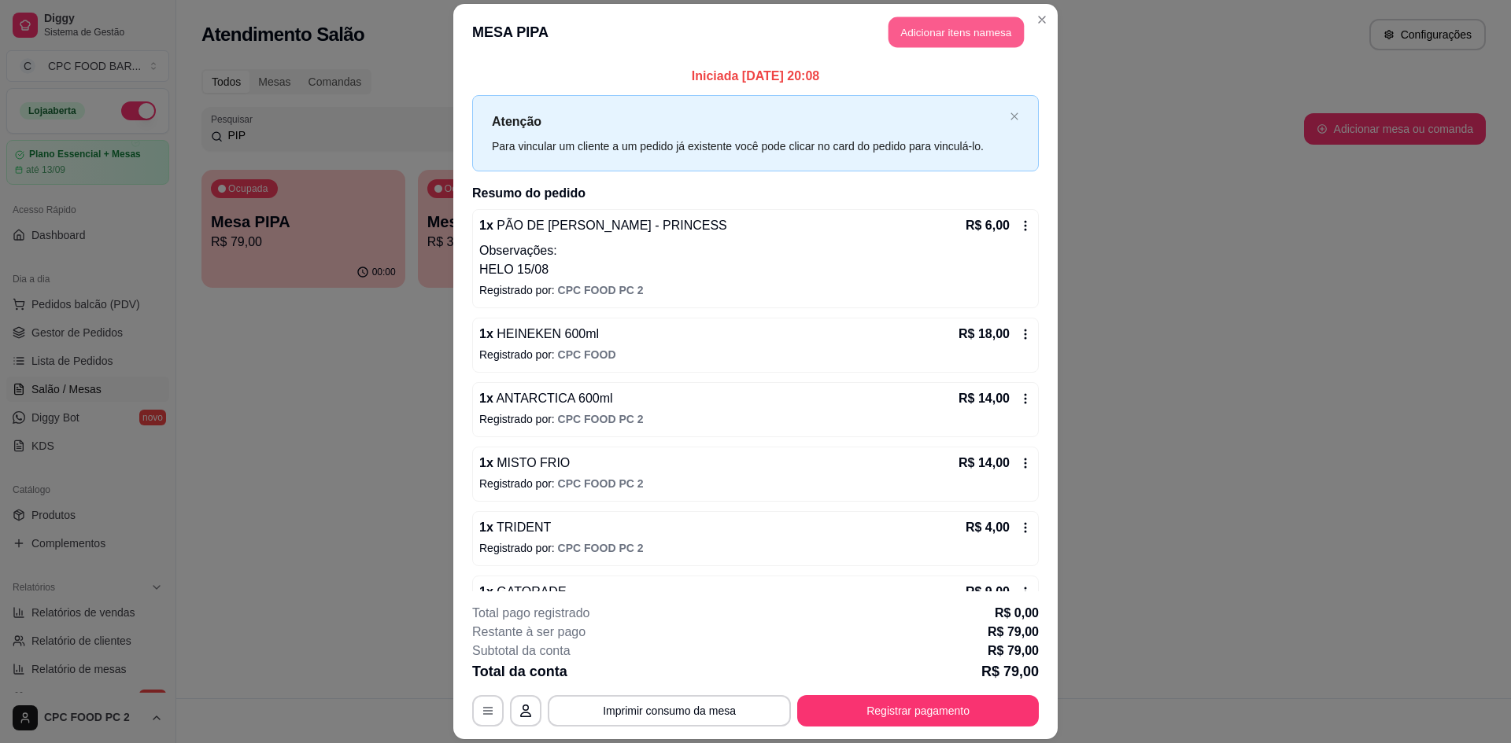
click at [909, 31] on button "Adicionar itens na mesa" at bounding box center [955, 32] width 135 height 31
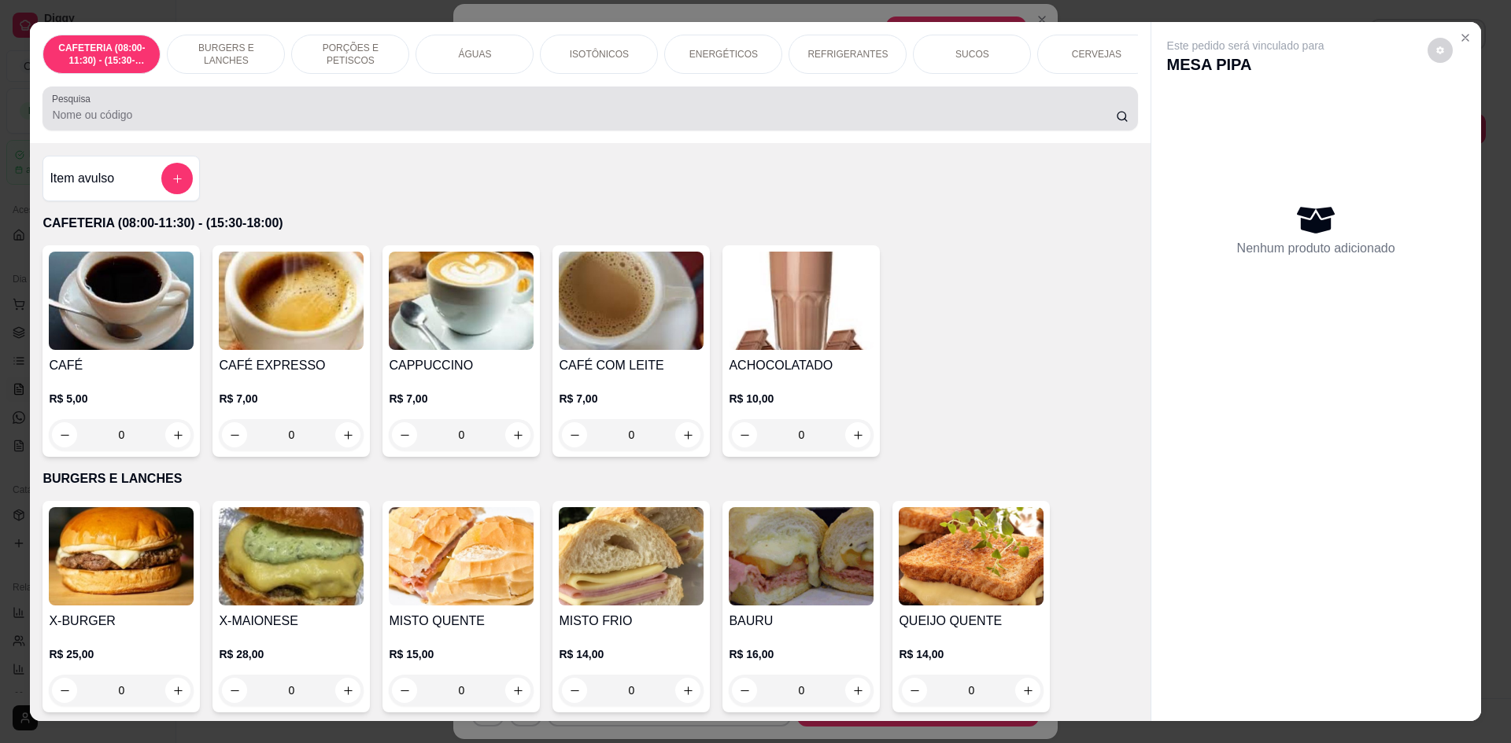
click at [143, 114] on div at bounding box center [589, 108] width 1075 height 31
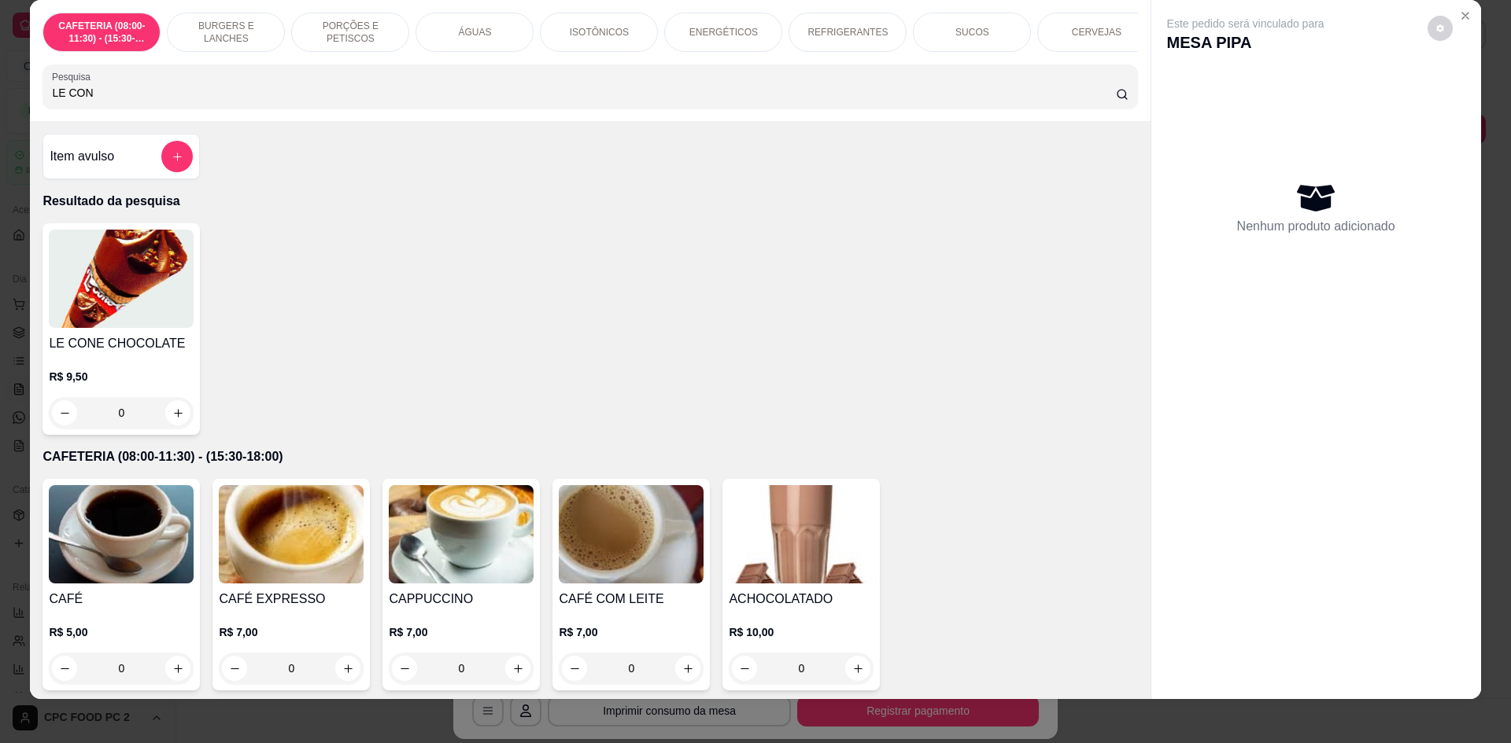
scroll to position [28, 0]
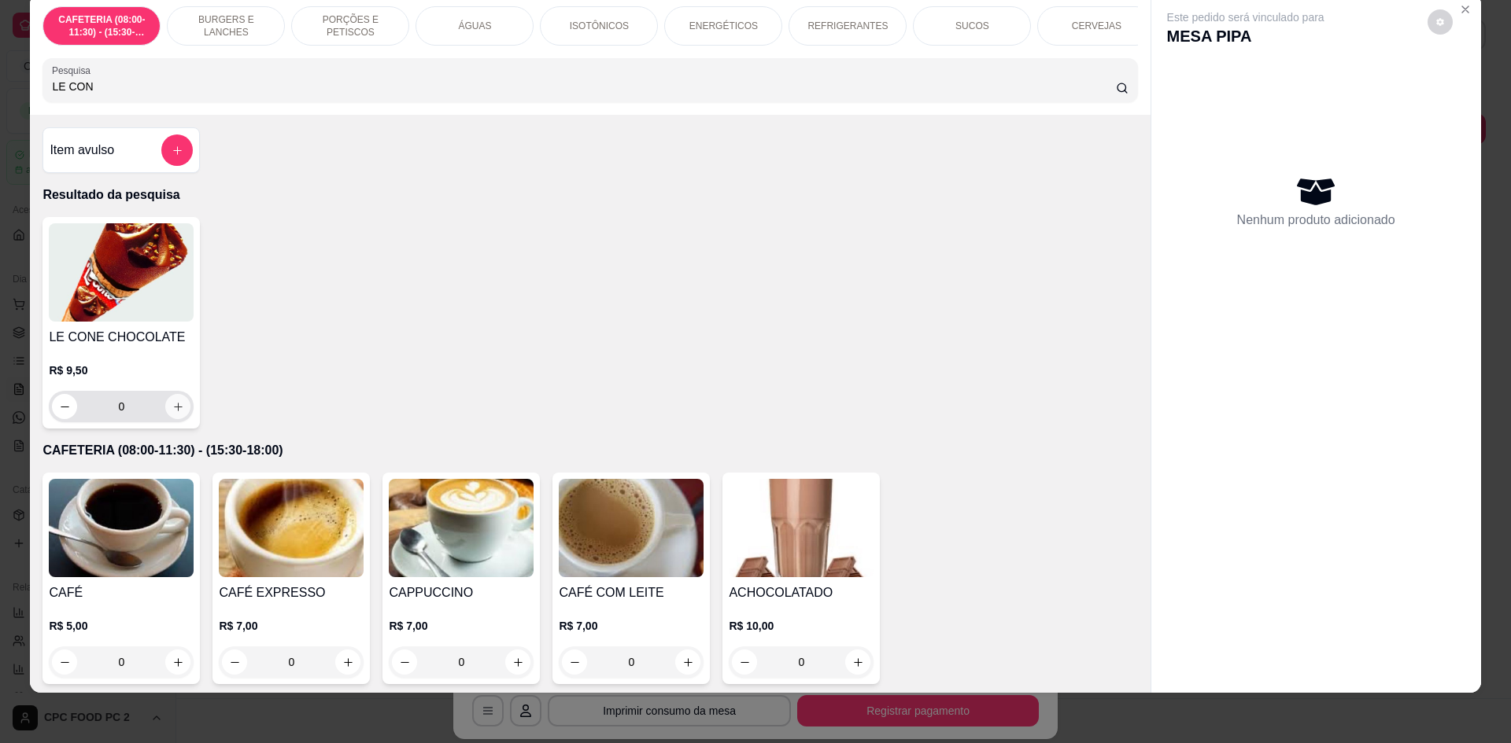
type input "LE CON"
click at [176, 413] on icon "increase-product-quantity" at bounding box center [178, 407] width 12 height 12
type input "1"
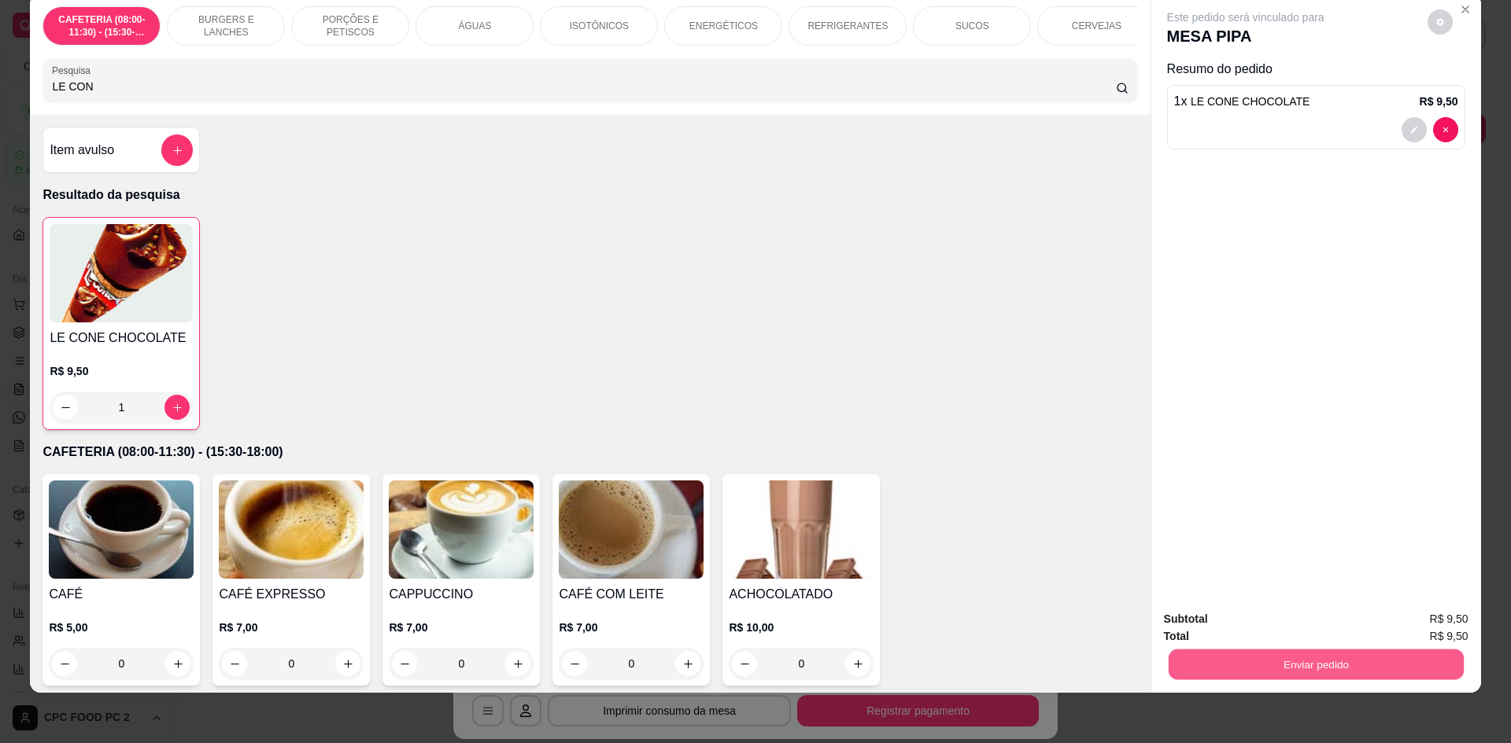
click at [1313, 659] on button "Enviar pedido" at bounding box center [1315, 664] width 295 height 31
click at [1269, 625] on button "Não registrar e enviar pedido" at bounding box center [1264, 626] width 164 height 30
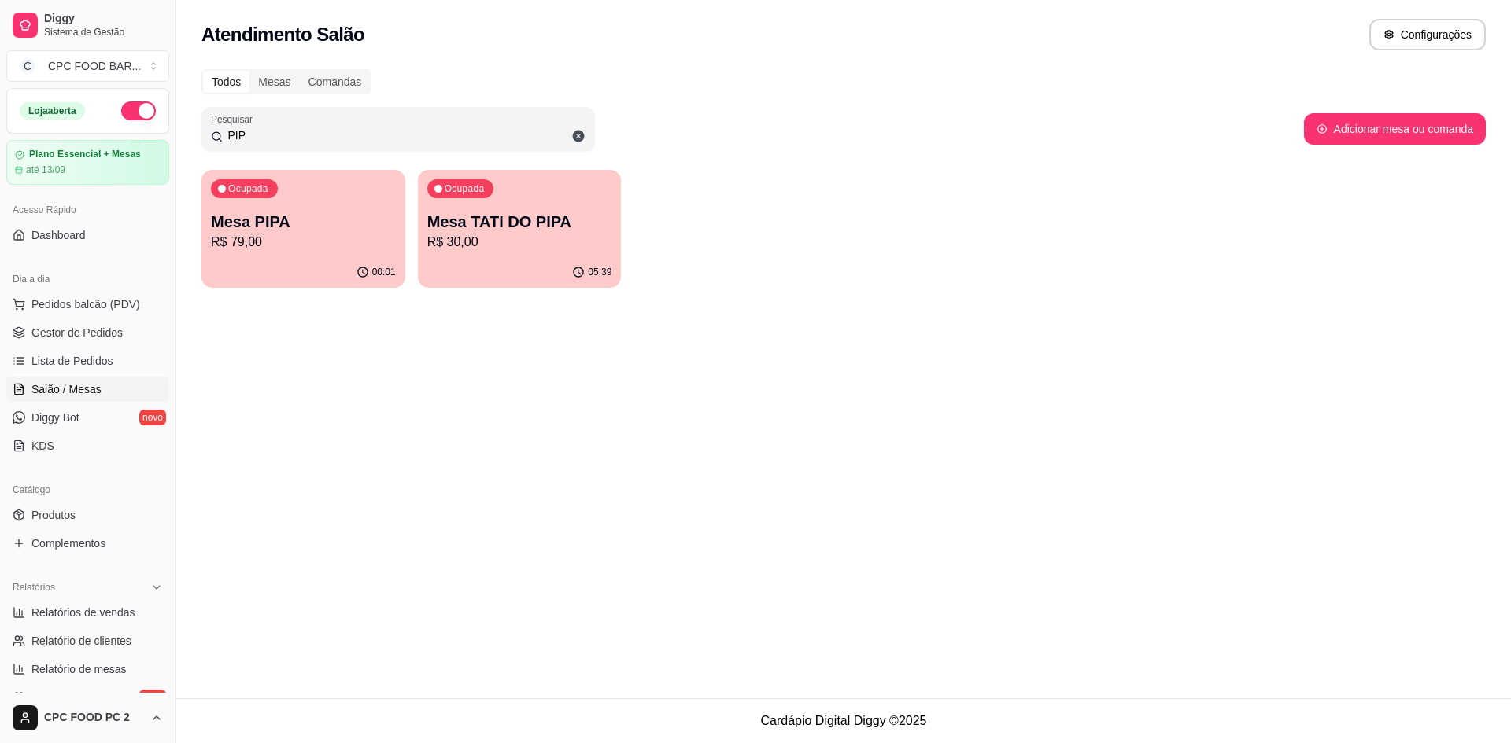
drag, startPoint x: 297, startPoint y: 127, endPoint x: 212, endPoint y: 128, distance: 84.2
click at [212, 128] on div "PIP" at bounding box center [398, 128] width 374 height 31
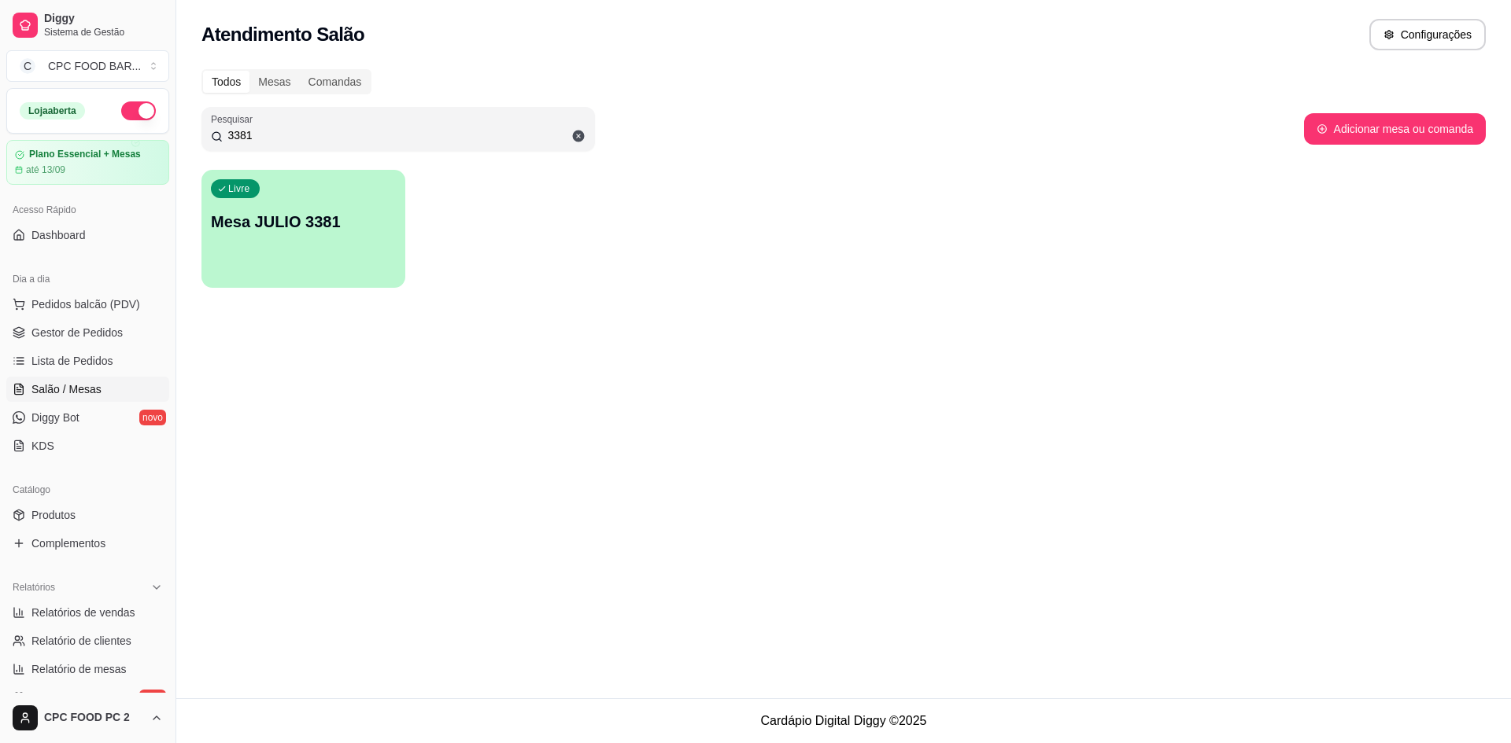
type input "3381"
click at [290, 245] on div "Livre Mesa JULIO 3381" at bounding box center [303, 220] width 197 height 96
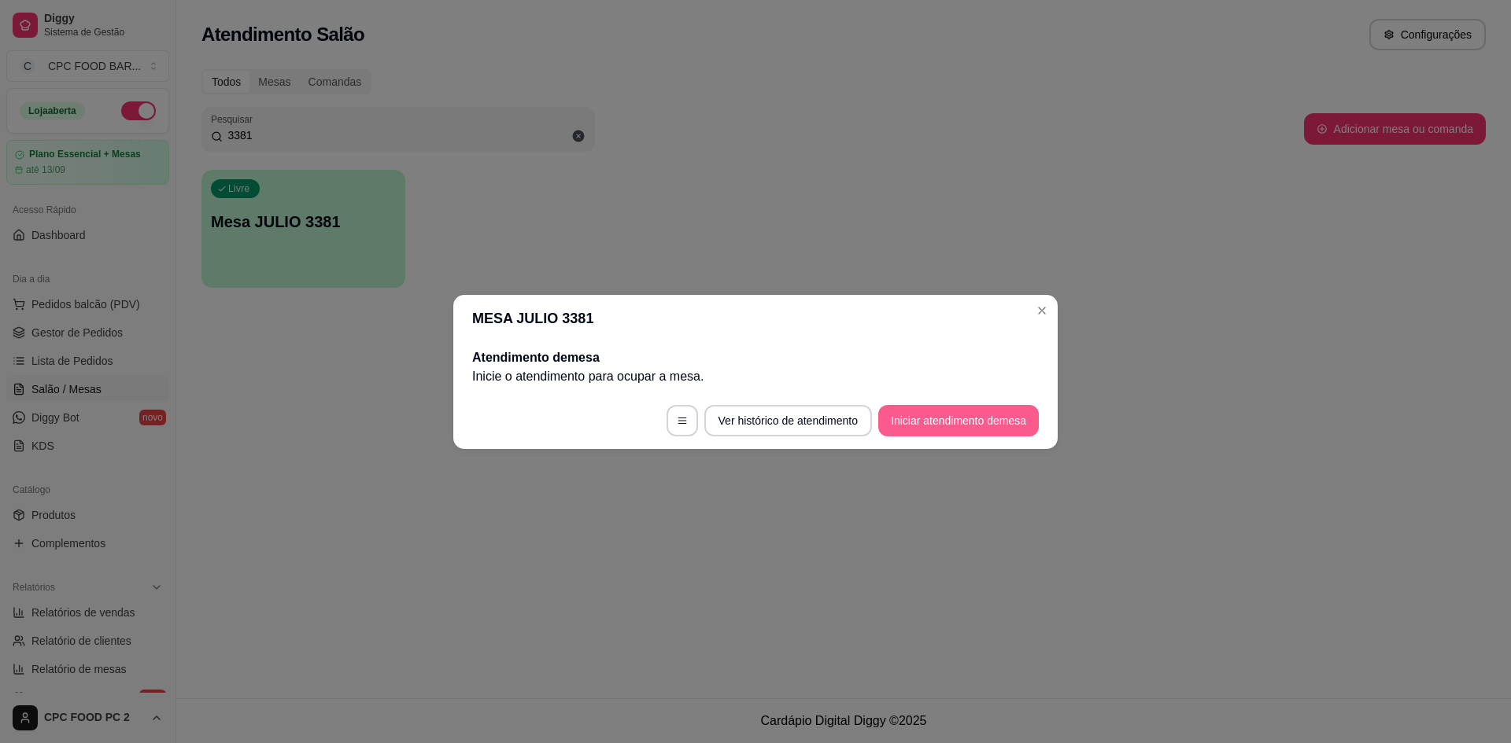
click at [902, 411] on button "Iniciar atendimento de mesa" at bounding box center [958, 420] width 160 height 31
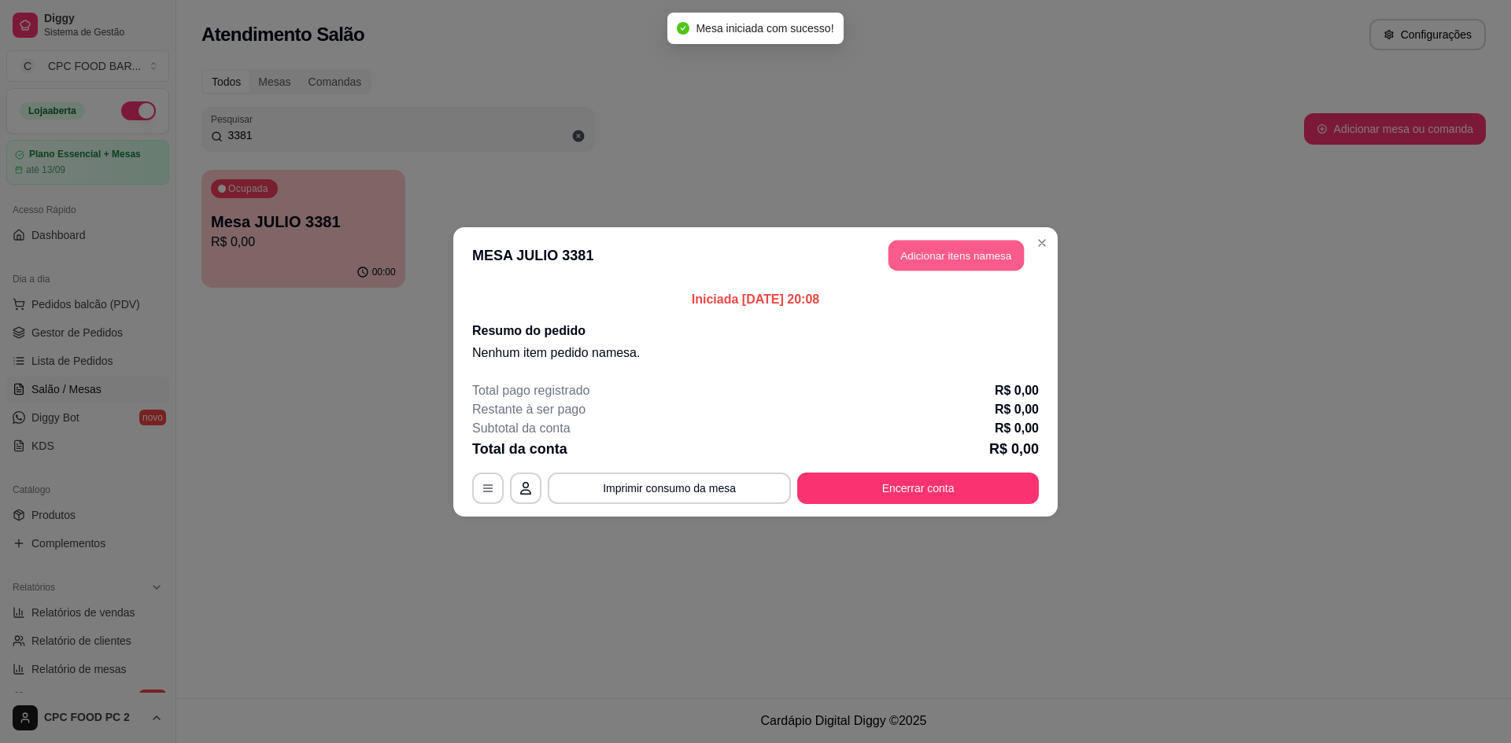
click at [922, 253] on button "Adicionar itens na mesa" at bounding box center [955, 255] width 135 height 31
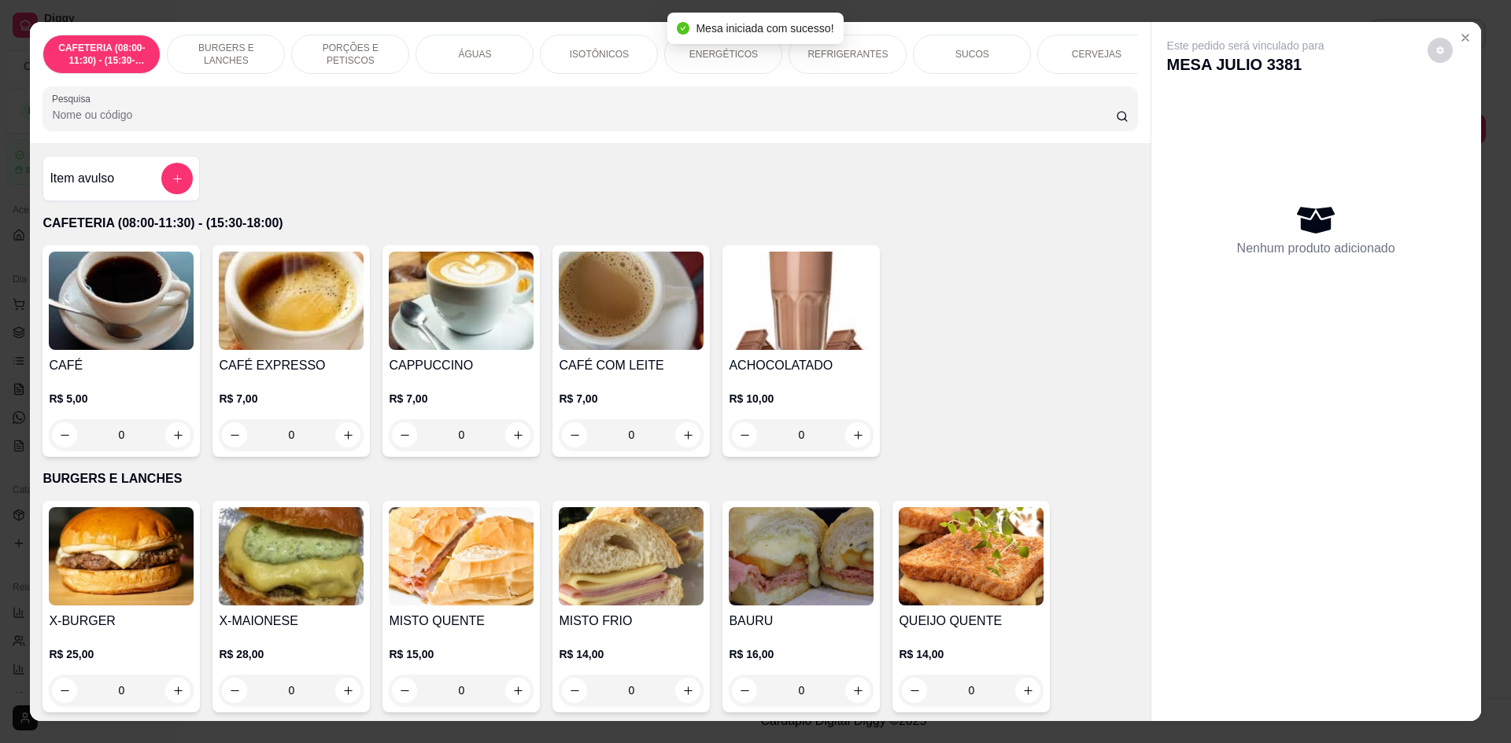
click at [617, 123] on input "Pesquisa" at bounding box center [583, 115] width 1063 height 16
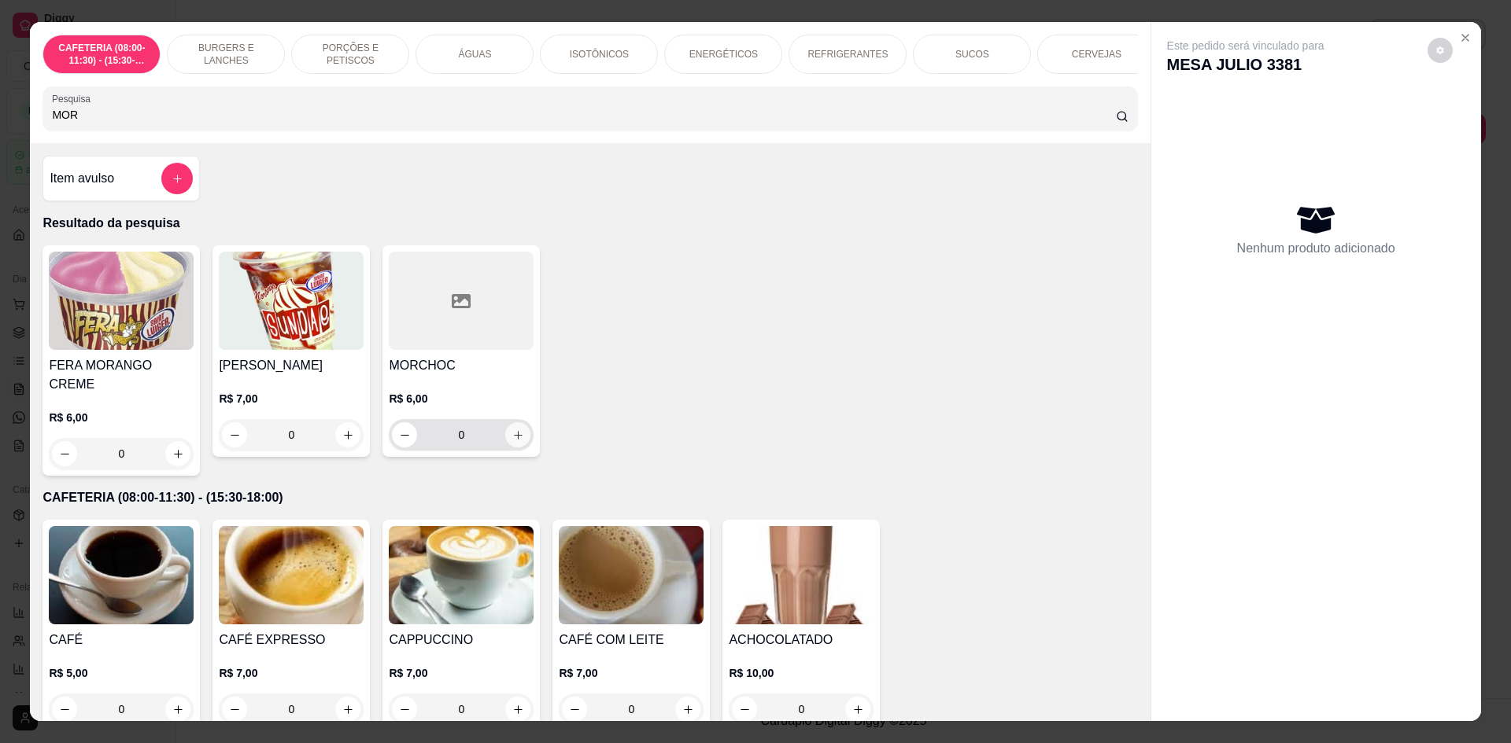
type input "MOR"
click at [518, 444] on button "increase-product-quantity" at bounding box center [517, 434] width 25 height 25
type input "1"
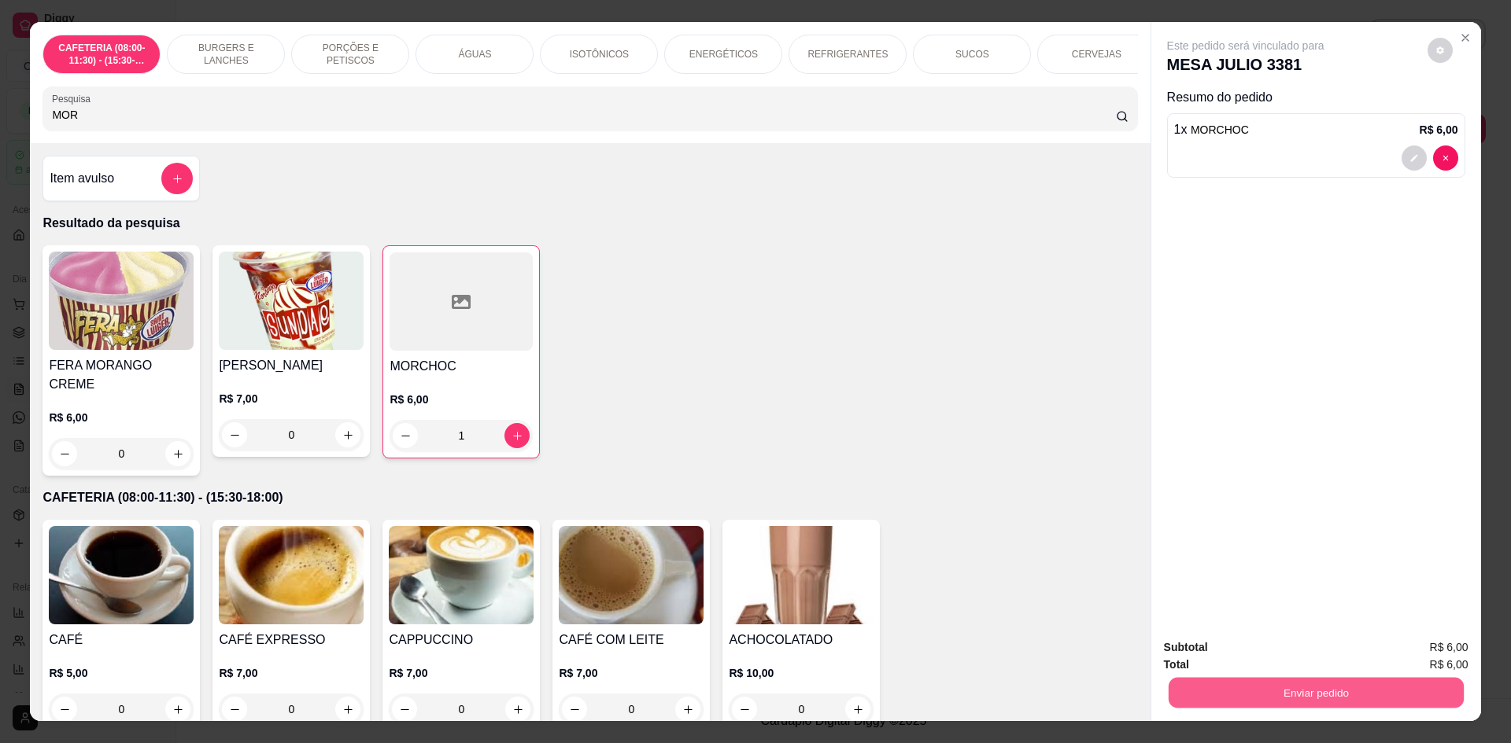
click at [1229, 692] on button "Enviar pedido" at bounding box center [1315, 692] width 295 height 31
click at [1231, 657] on button "Não registrar e enviar pedido" at bounding box center [1263, 654] width 159 height 29
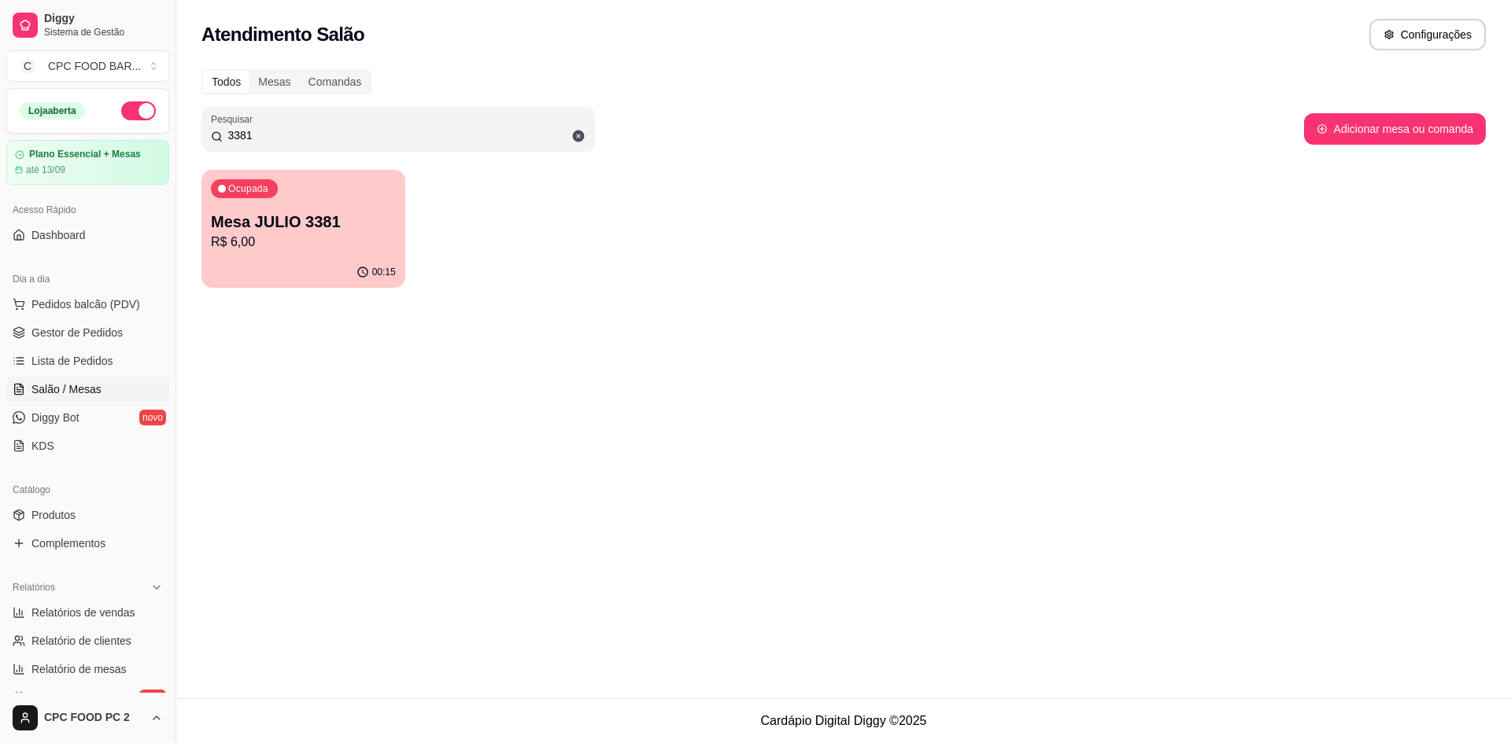
click at [78, 389] on span "Salão / Mesas" at bounding box center [66, 390] width 70 height 16
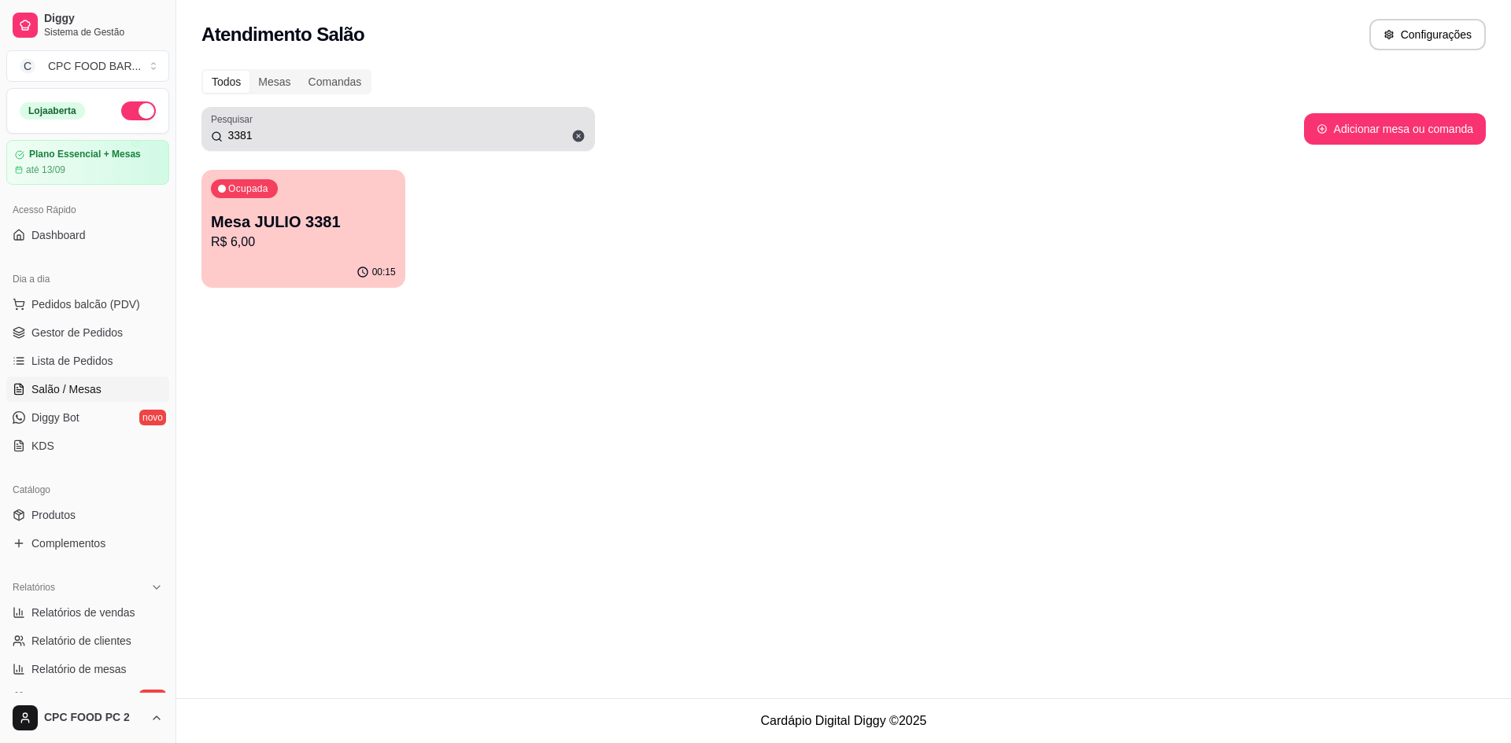
click at [578, 136] on icon at bounding box center [578, 136] width 14 height 14
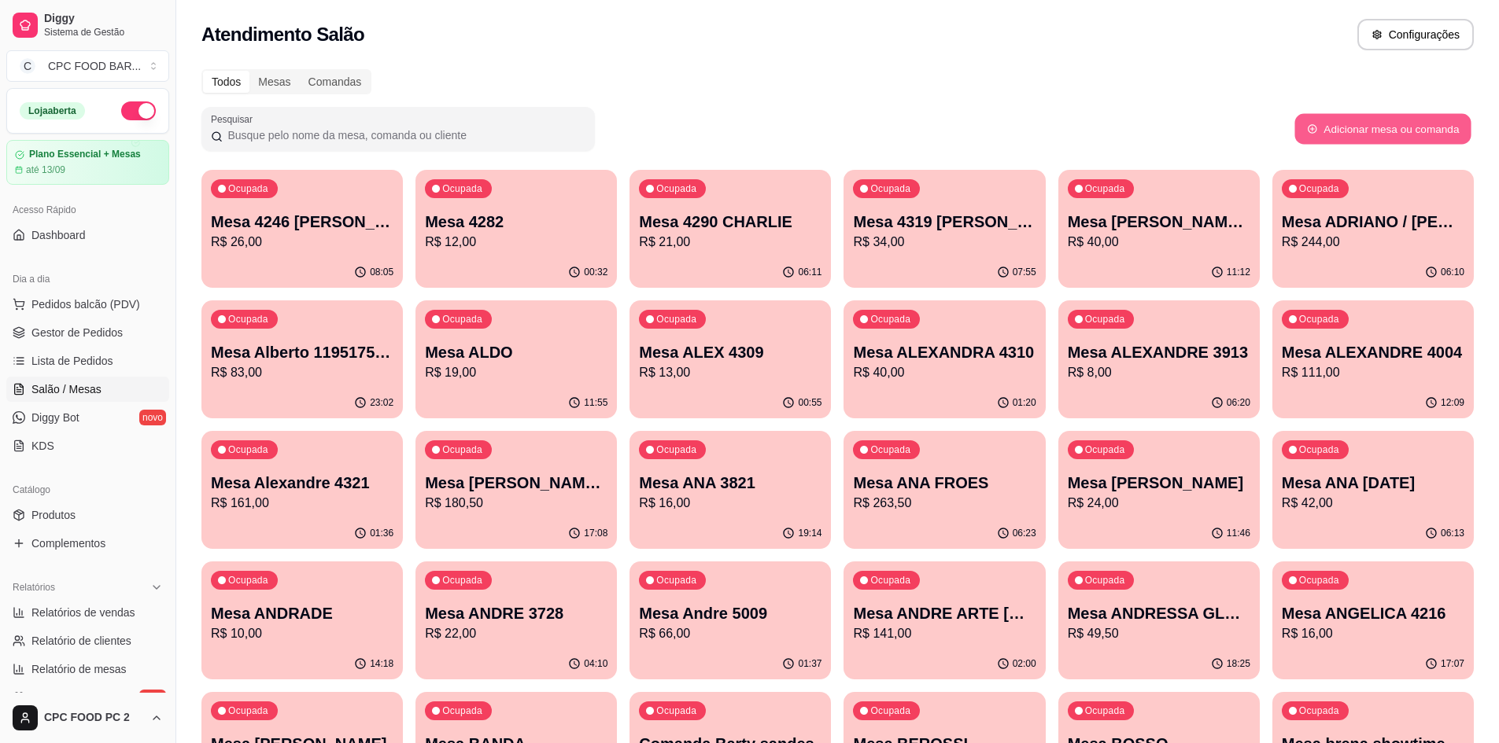
click at [1328, 120] on button "Adicionar mesa ou comanda" at bounding box center [1382, 129] width 176 height 31
select select "TABLE"
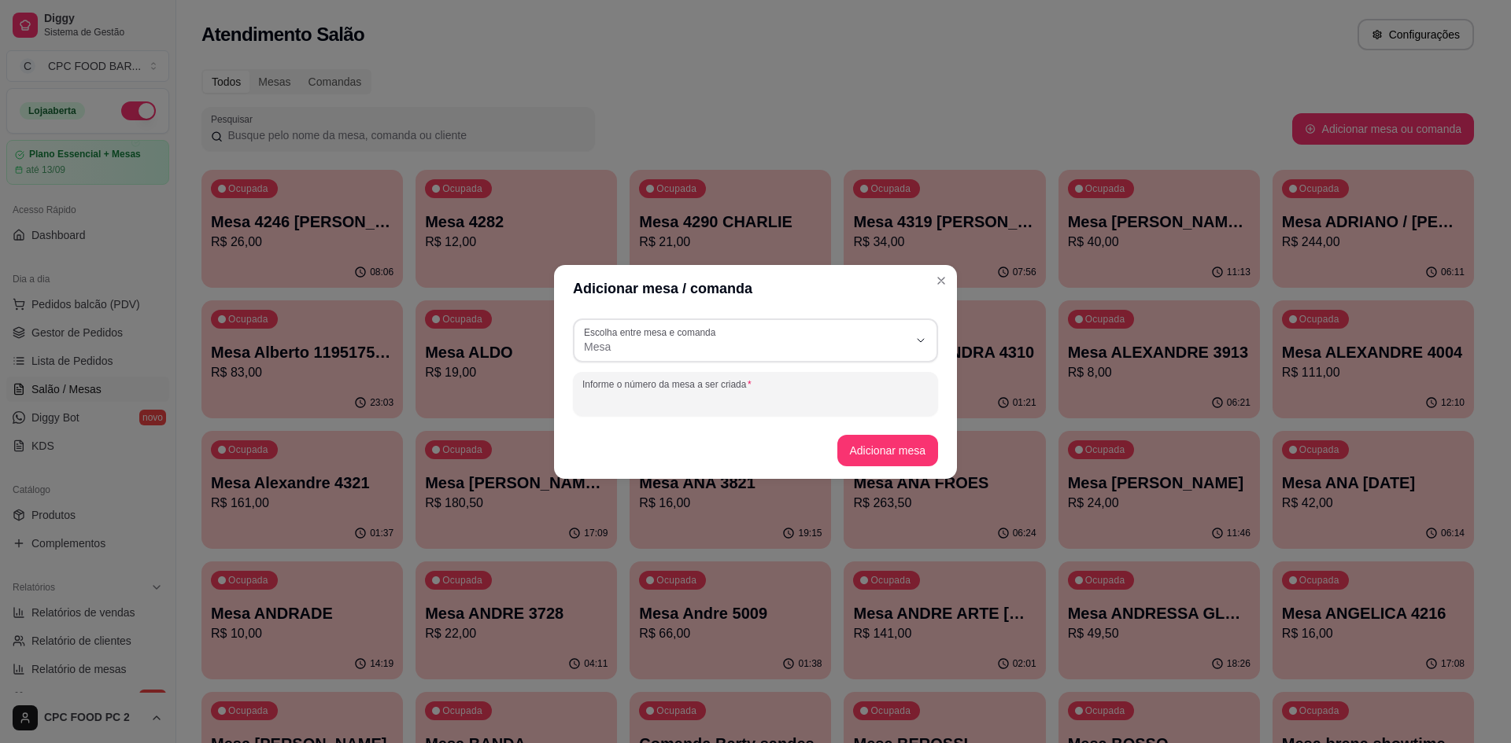
click at [702, 400] on input "Informe o número da mesa a ser criada" at bounding box center [755, 401] width 346 height 16
type input "JUNIOR 4351"
click at [881, 459] on button "Adicionar mesa" at bounding box center [887, 450] width 98 height 31
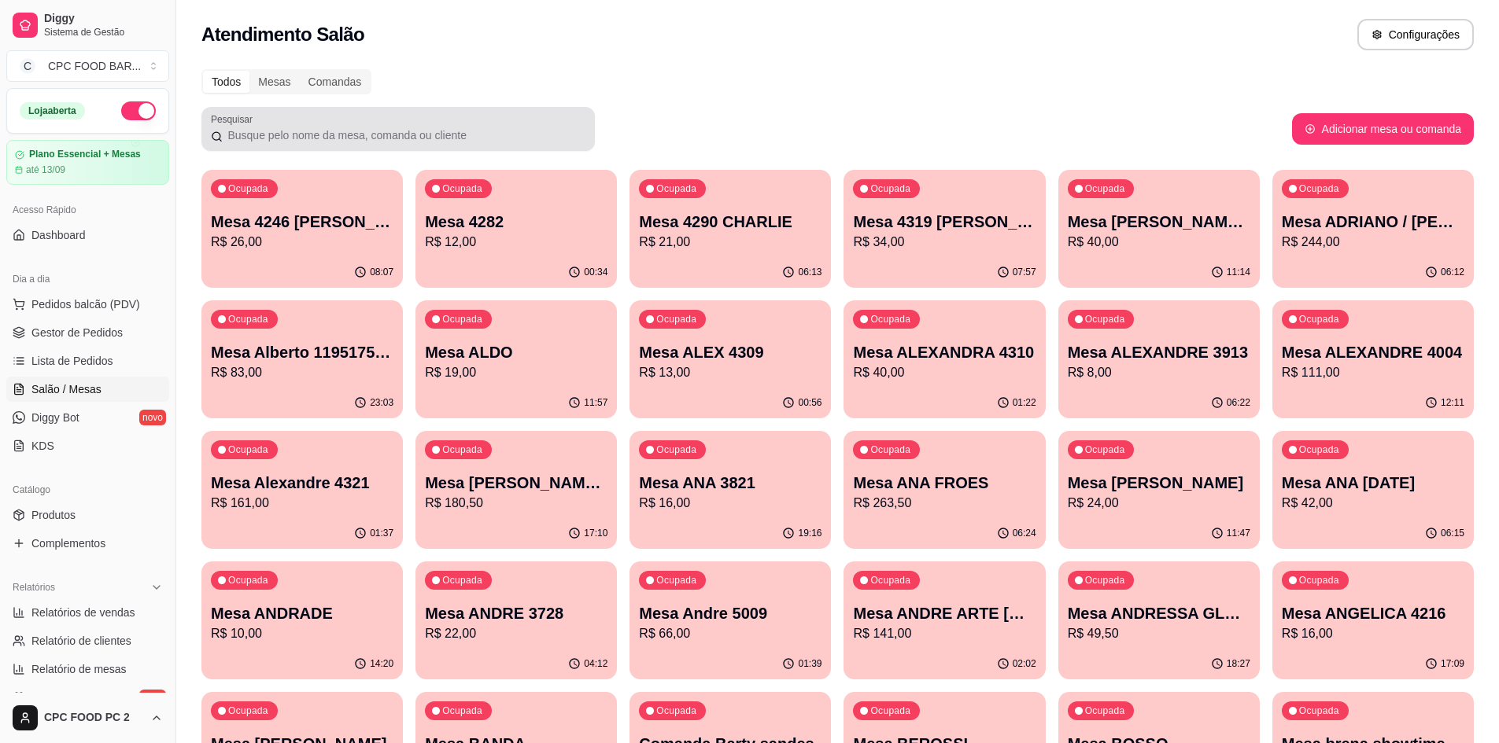
click at [552, 131] on input "Pesquisar" at bounding box center [404, 135] width 363 height 16
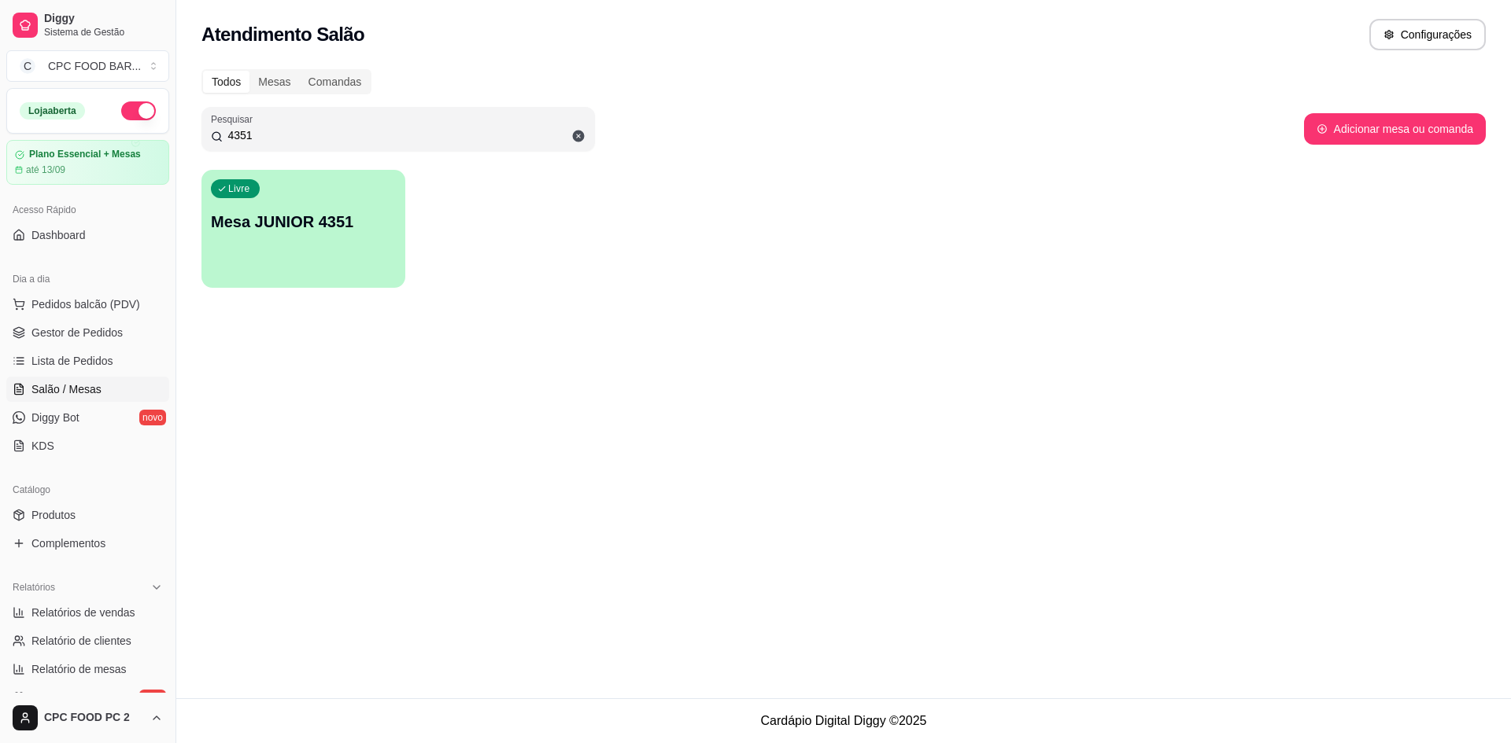
type input "4351"
click at [342, 219] on p "Mesa JUNIOR 4351" at bounding box center [303, 222] width 179 height 21
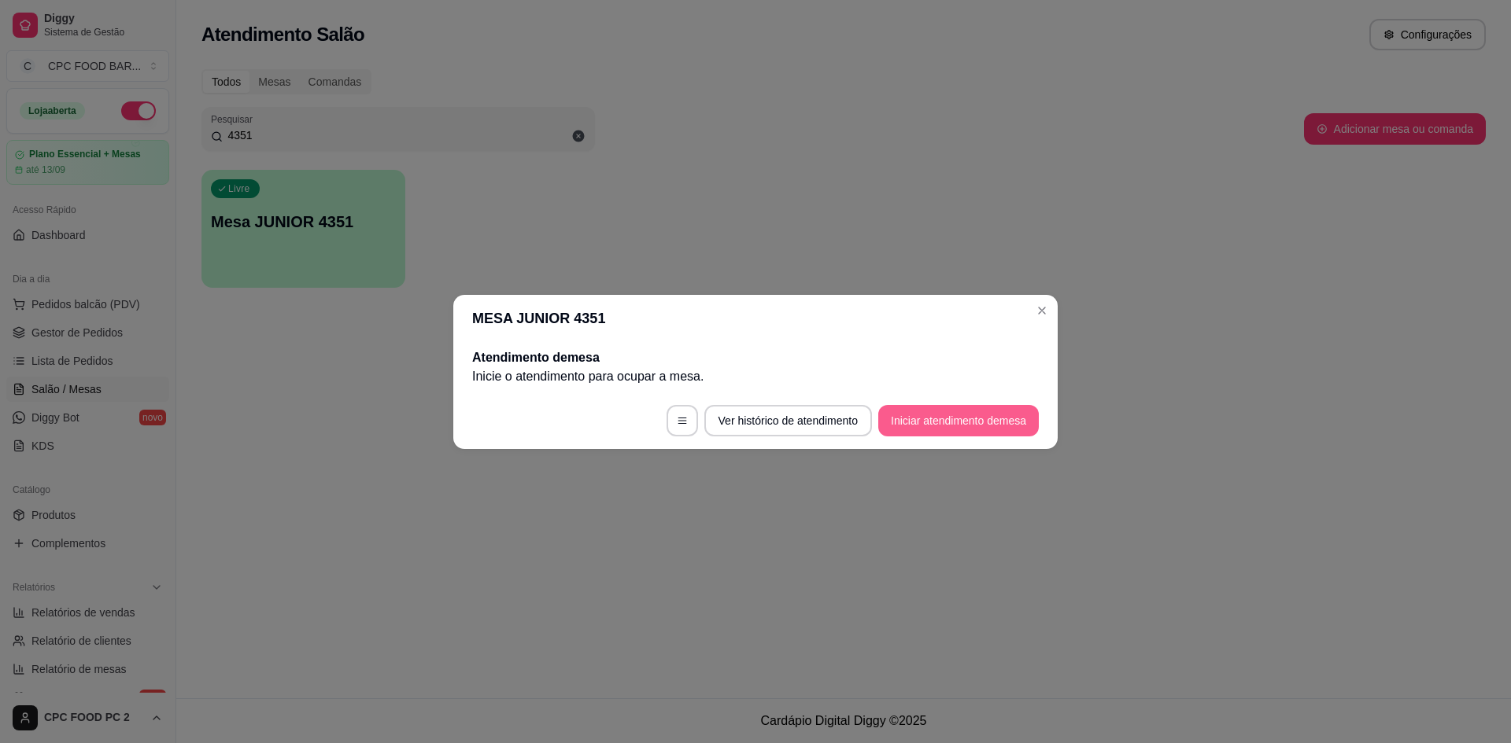
click at [928, 427] on button "Iniciar atendimento de mesa" at bounding box center [958, 420] width 160 height 31
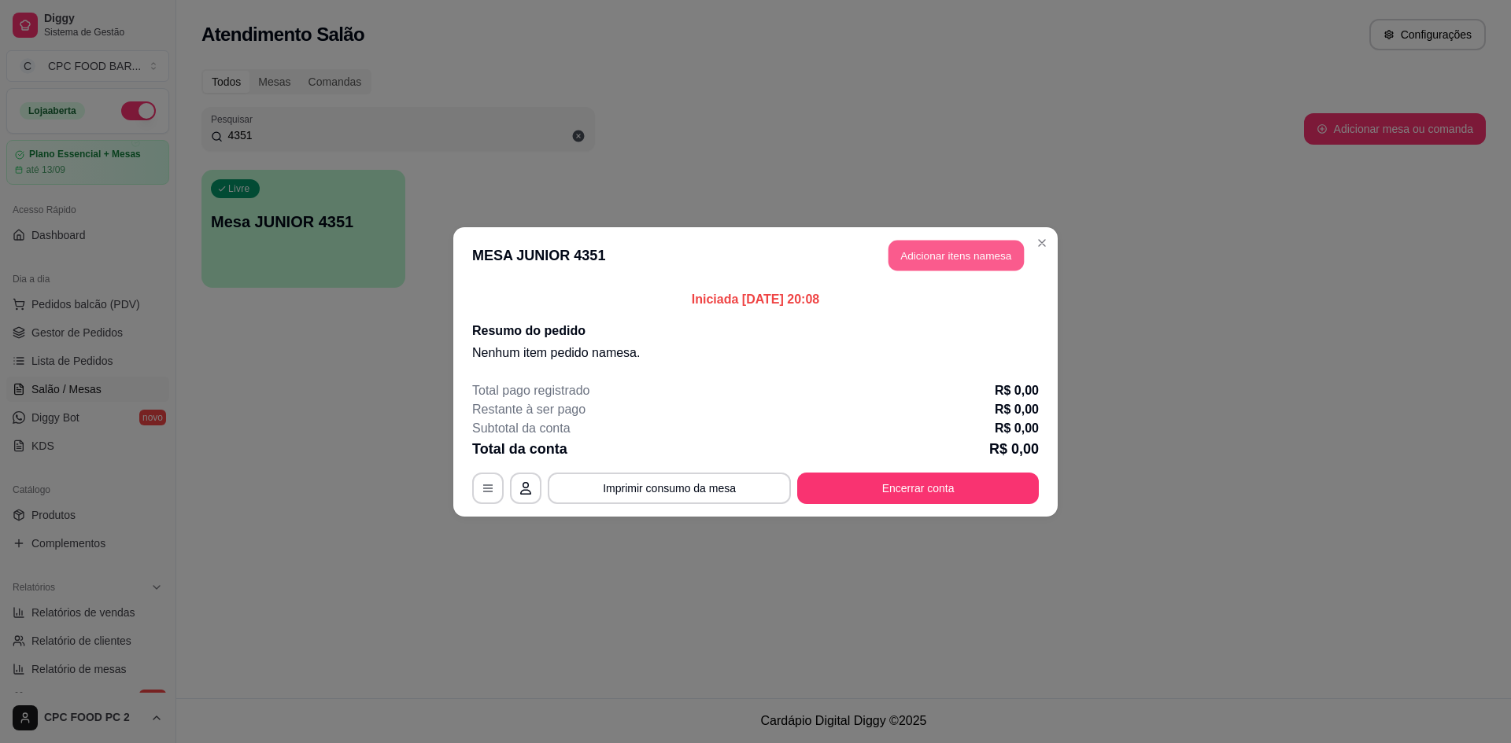
click at [902, 251] on button "Adicionar itens na mesa" at bounding box center [955, 255] width 135 height 31
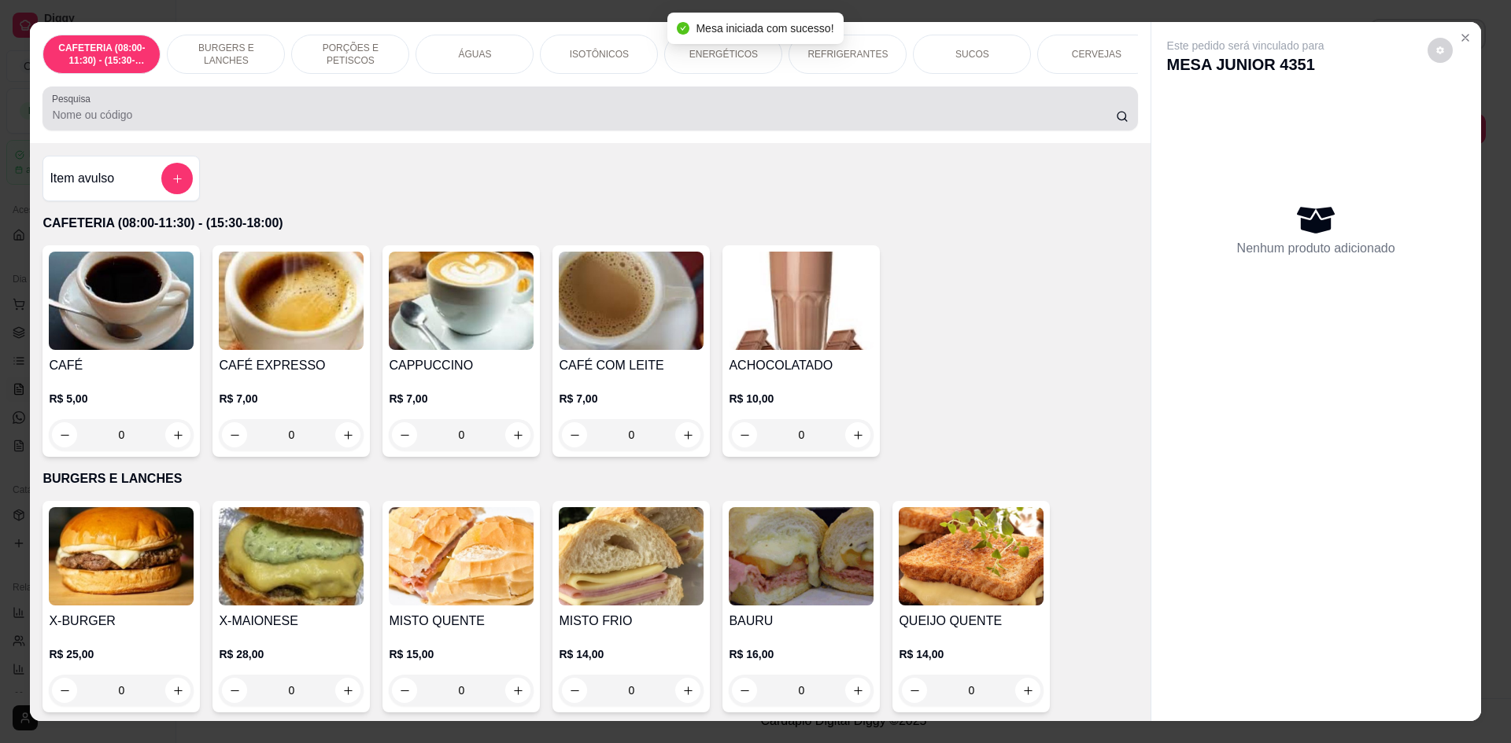
click at [656, 123] on input "Pesquisa" at bounding box center [583, 115] width 1063 height 16
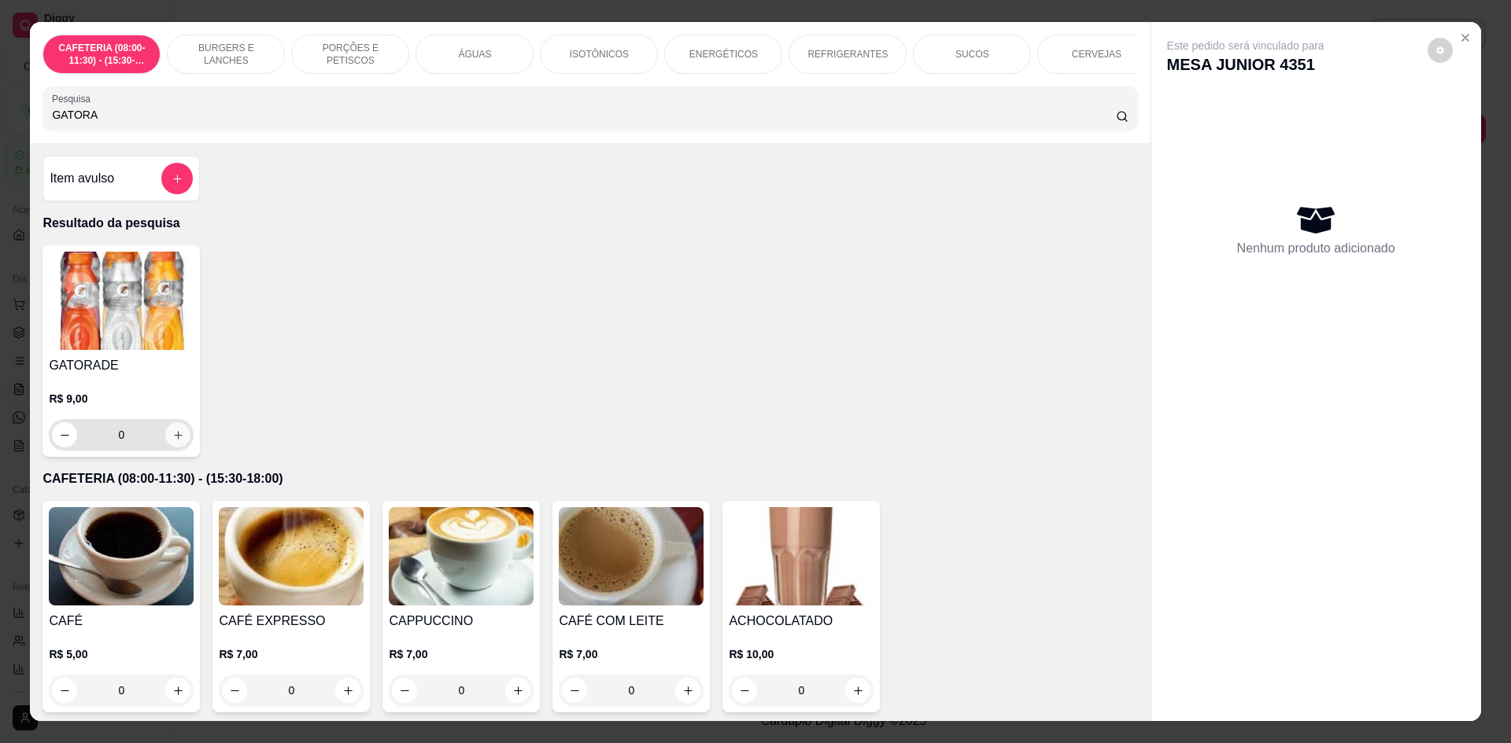
type input "GATORA"
click at [172, 441] on icon "increase-product-quantity" at bounding box center [178, 436] width 12 height 12
type input "1"
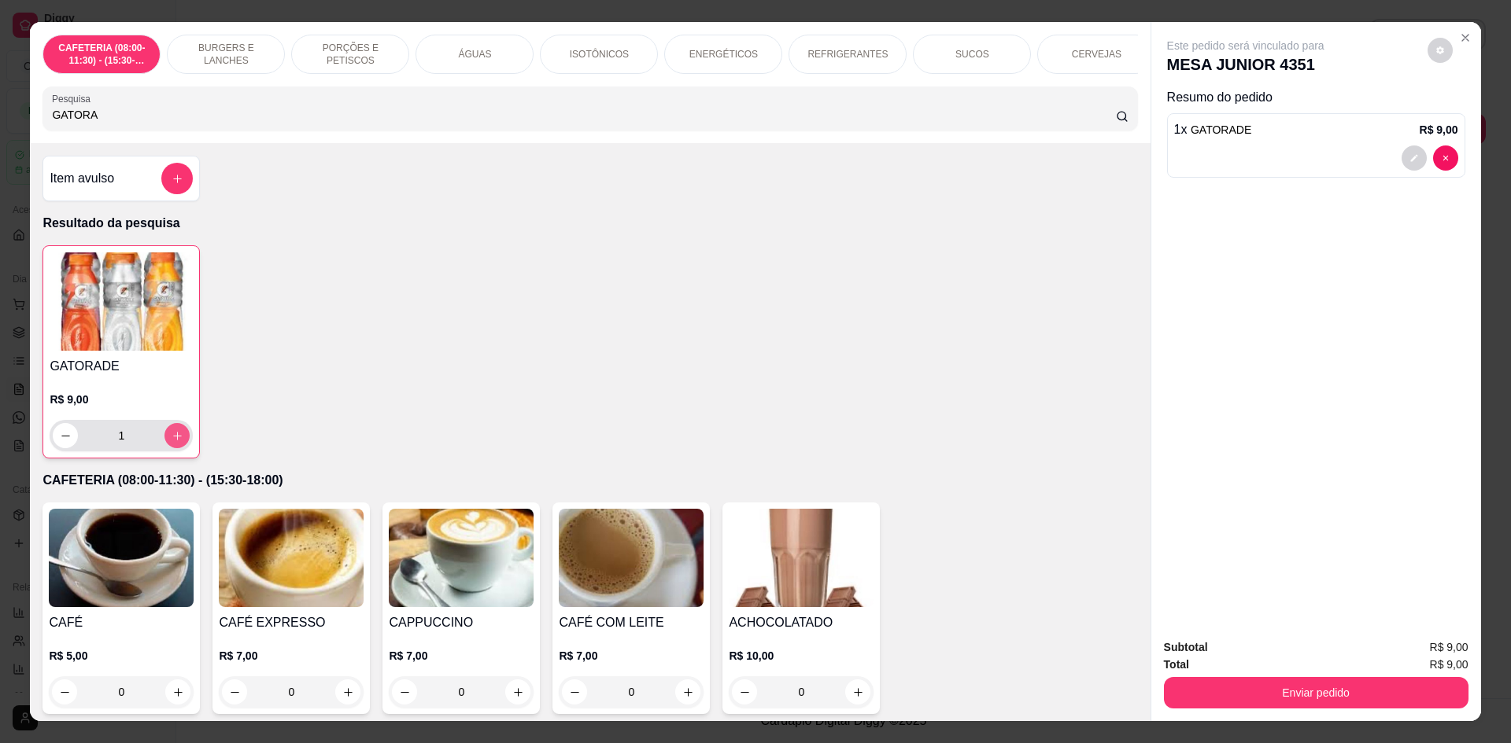
click at [172, 442] on icon "increase-product-quantity" at bounding box center [178, 436] width 12 height 12
type input "2"
drag, startPoint x: 120, startPoint y: 131, endPoint x: 12, endPoint y: 124, distance: 108.8
click at [12, 124] on div "CAFETERIA (08:00-11:30) - (15:30-18:00) BURGERS E LANCHES PORÇÕES E PETISCOS ÁG…" at bounding box center [755, 371] width 1511 height 743
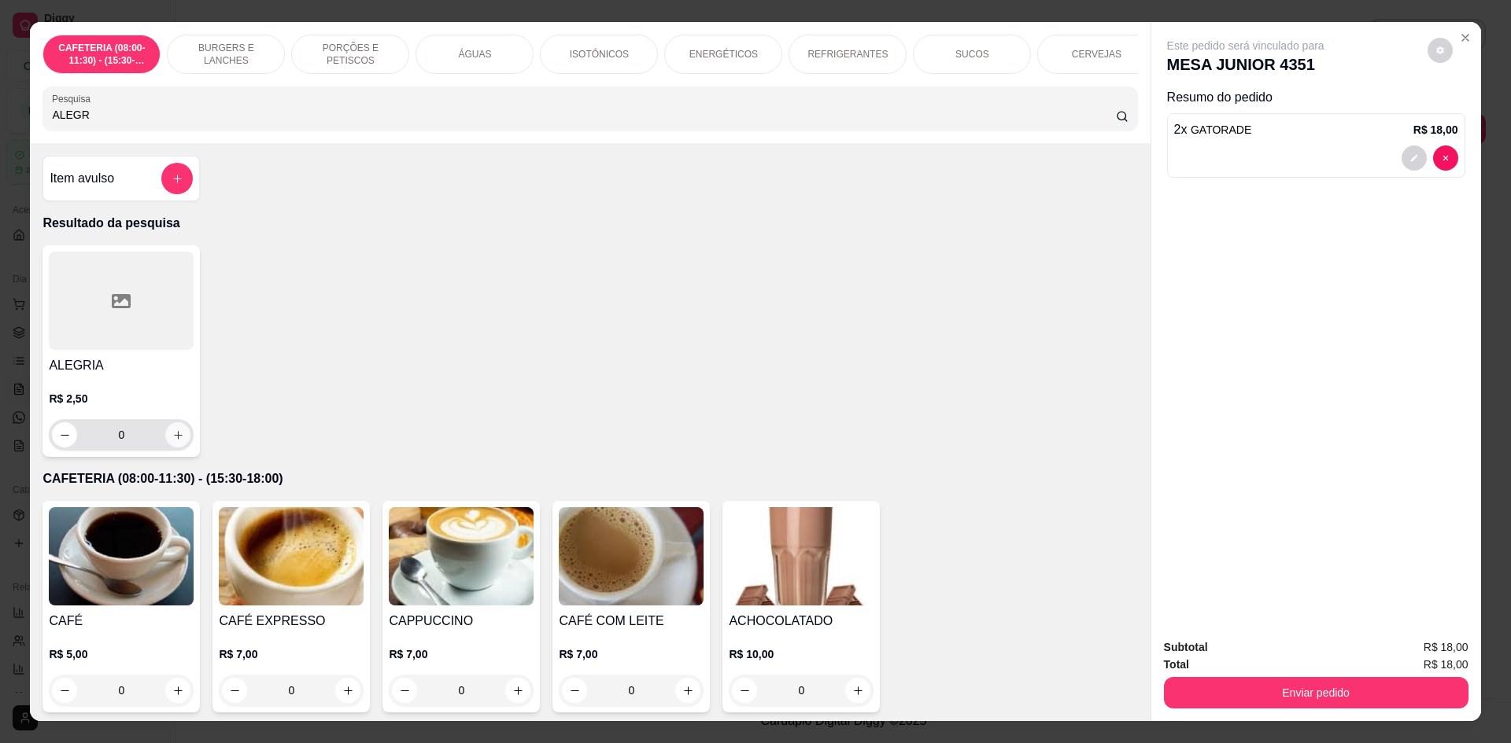
type input "ALEGR"
click at [172, 441] on icon "increase-product-quantity" at bounding box center [178, 436] width 12 height 12
type input "1"
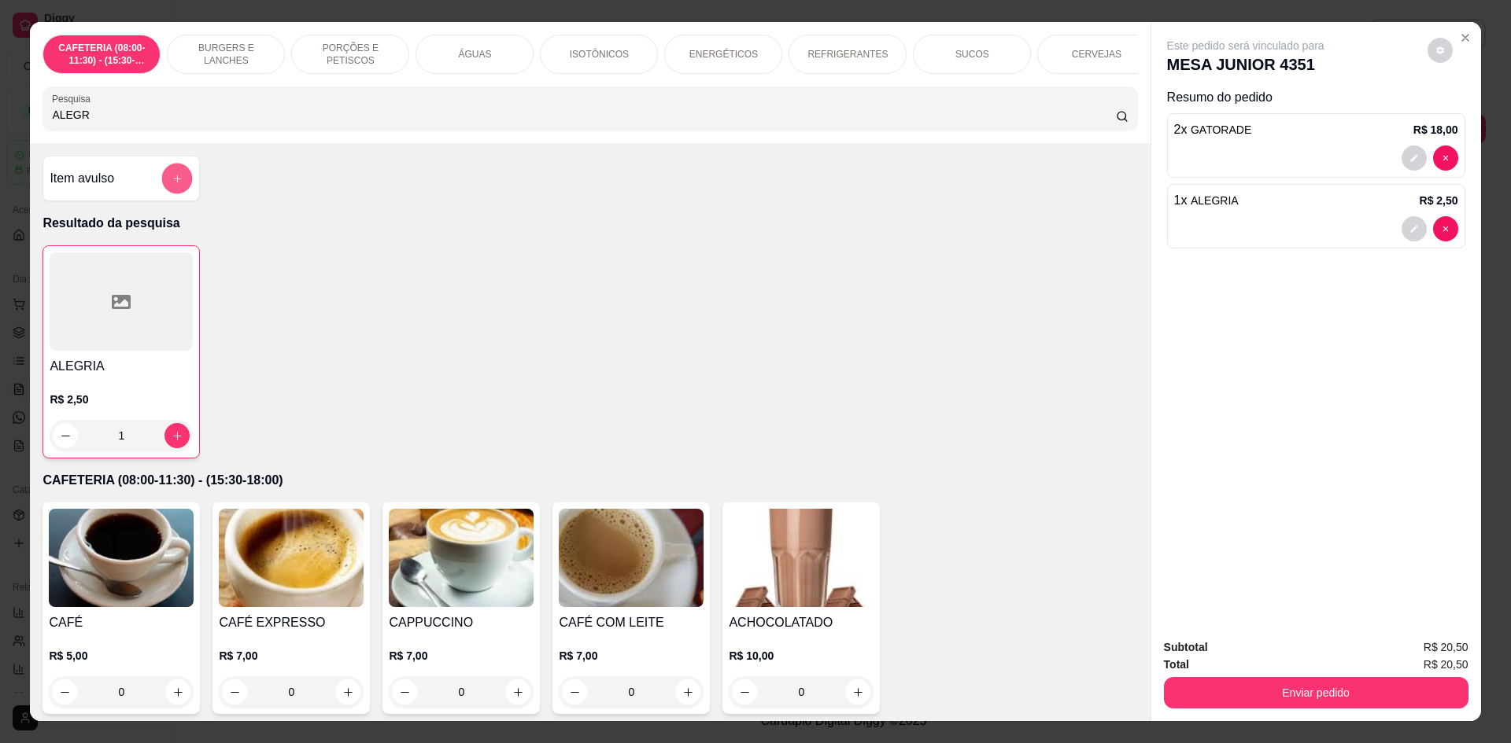
click at [172, 185] on icon "add-separate-item" at bounding box center [178, 179] width 12 height 12
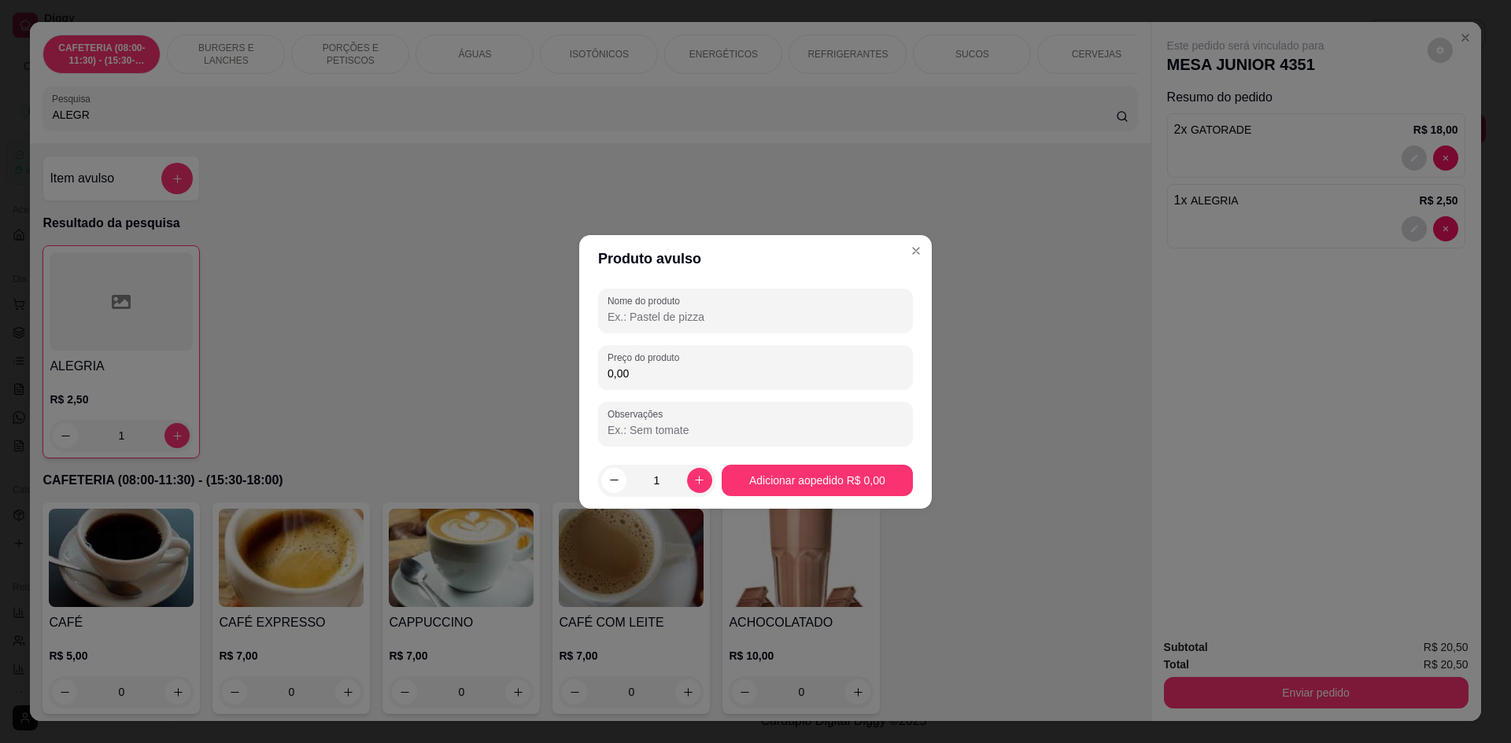
click at [661, 312] on input "Nome do produto" at bounding box center [755, 317] width 296 height 16
type input "LEITE CONDENSADO"
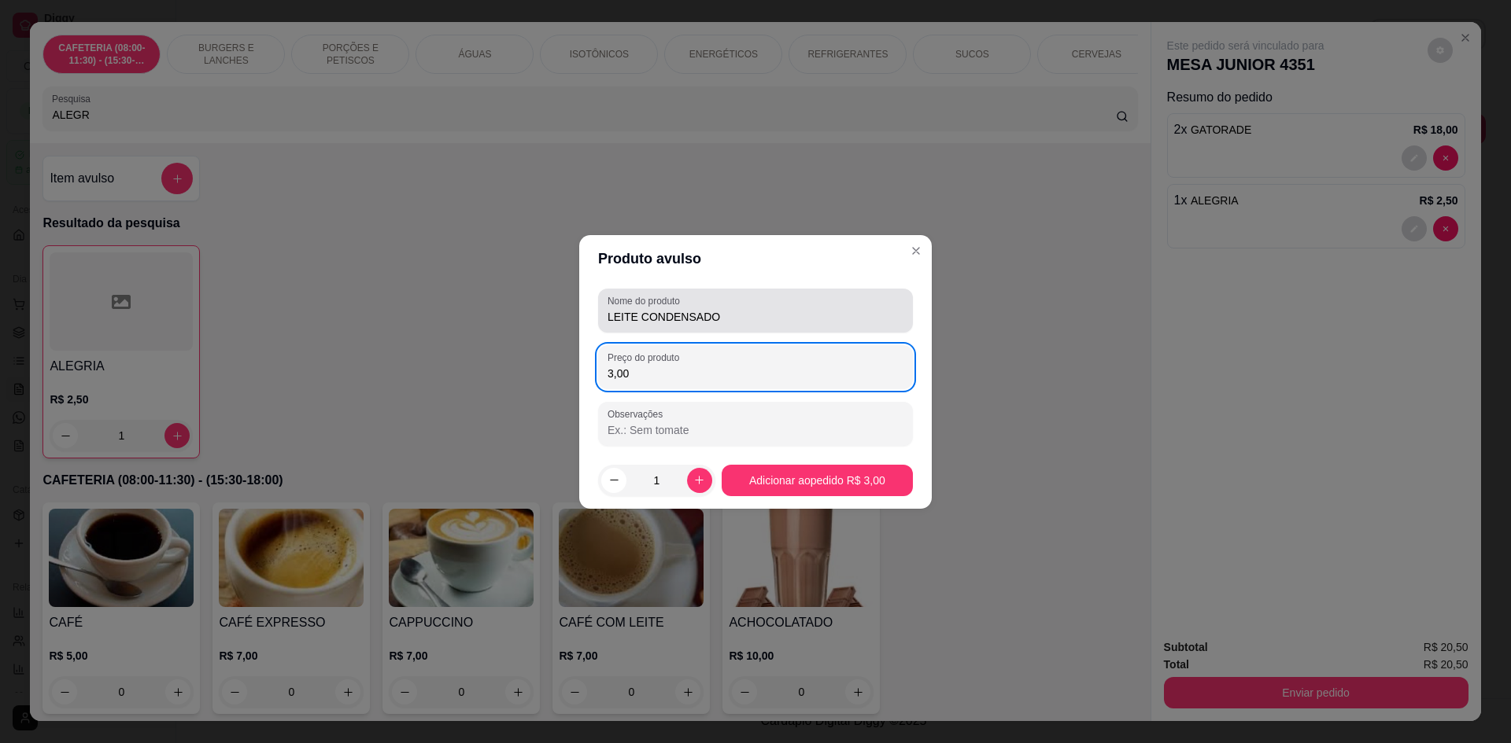
type input "3,00"
click at [609, 310] on input "LEITE CONDENSADO" at bounding box center [755, 317] width 296 height 16
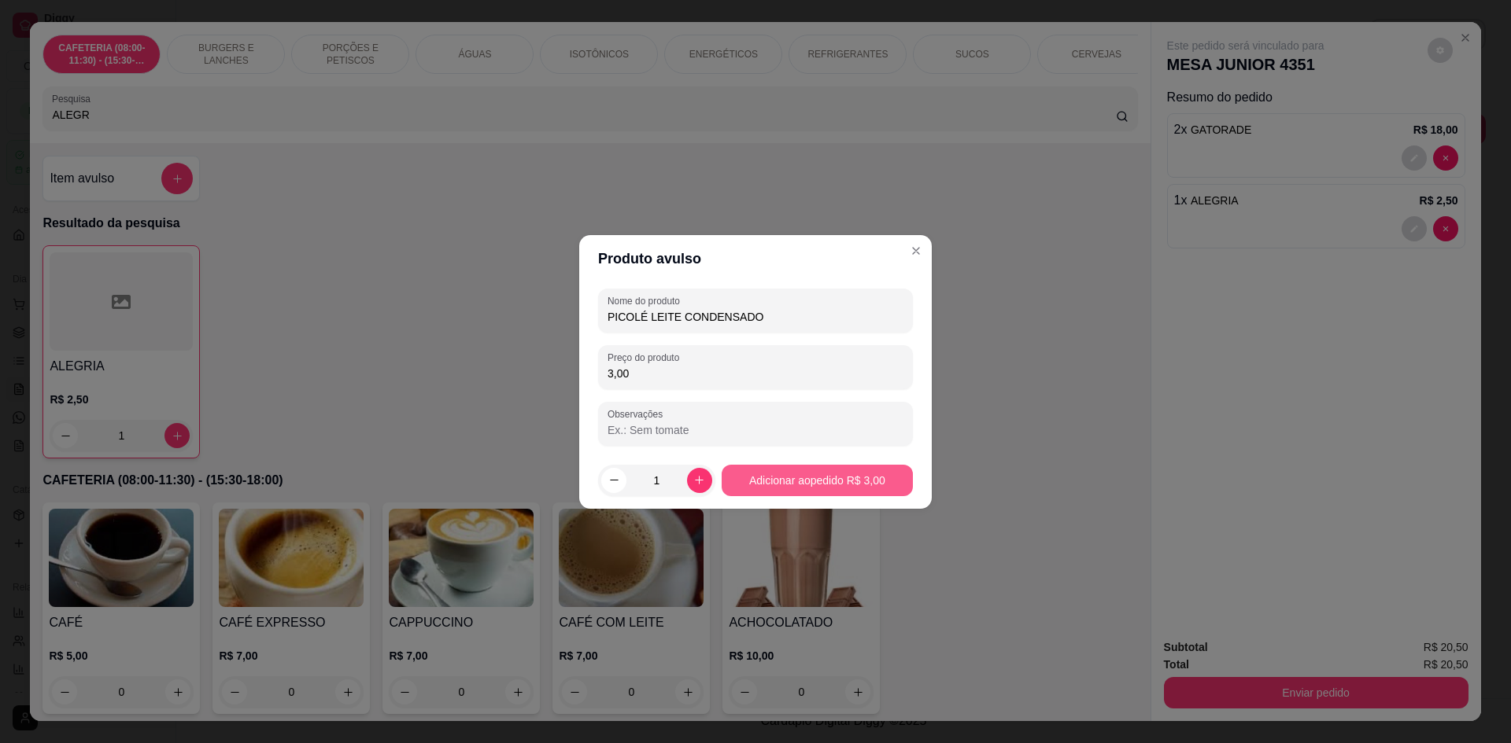
type input "PICOLÉ LEITE CONDENSADO"
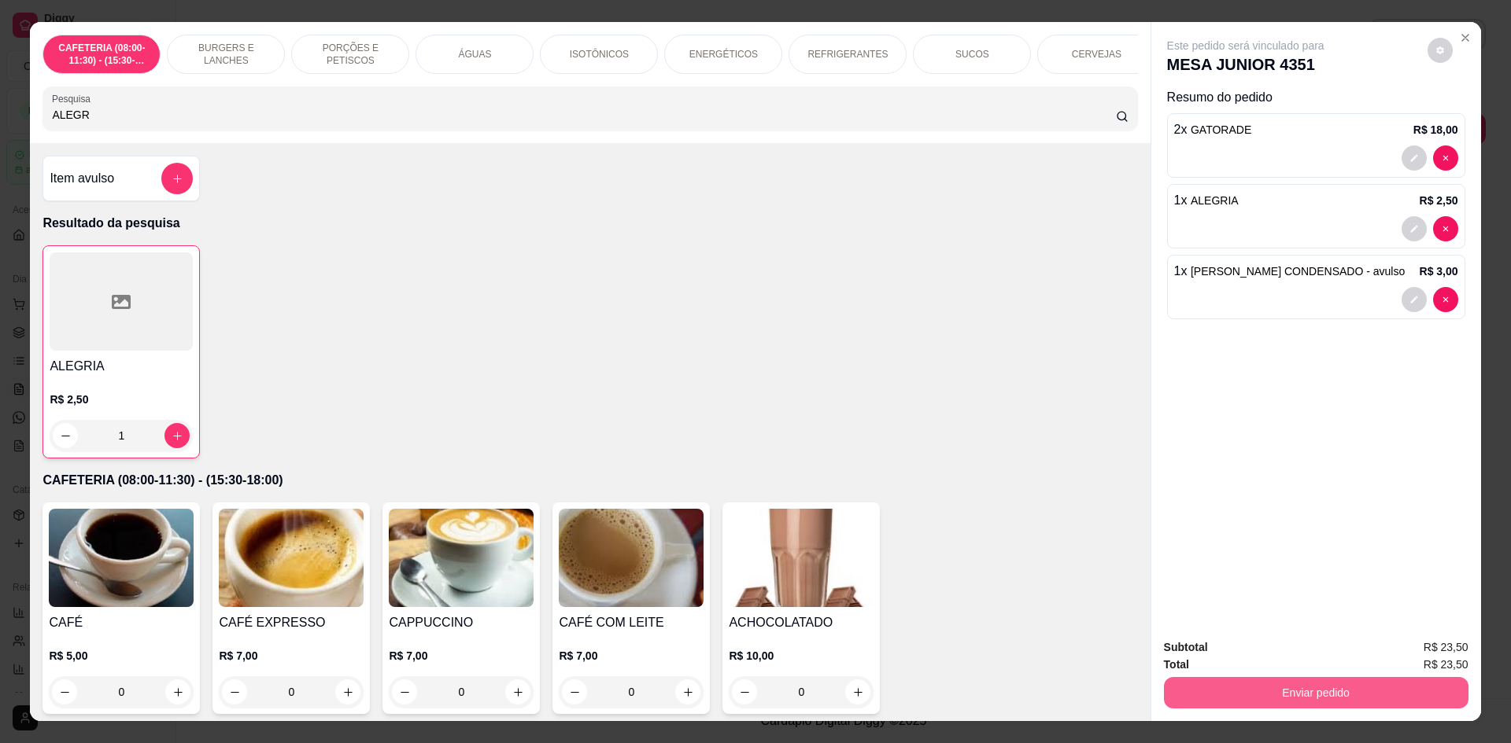
click at [1264, 683] on button "Enviar pedido" at bounding box center [1316, 692] width 304 height 31
click at [1253, 655] on button "Não registrar e enviar pedido" at bounding box center [1263, 654] width 159 height 29
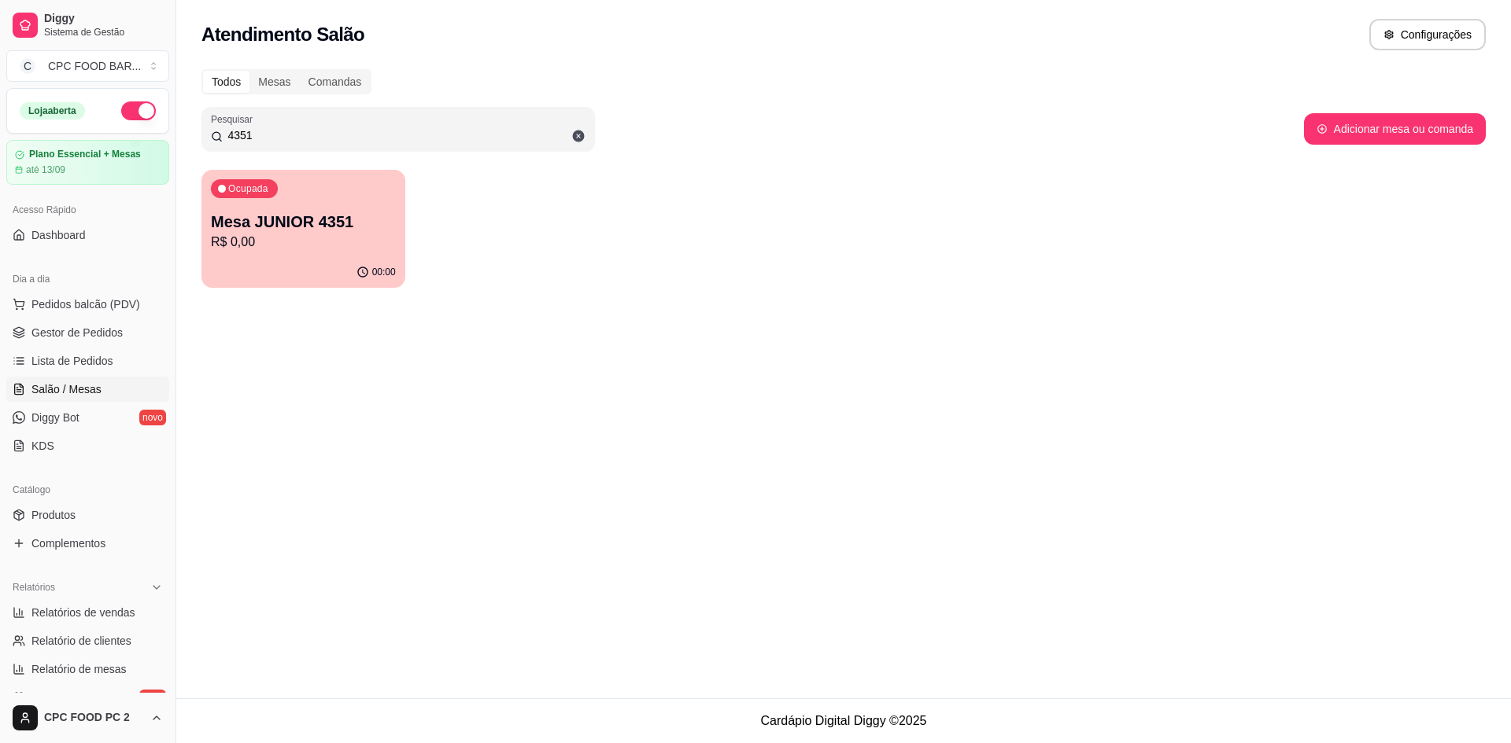
drag, startPoint x: 263, startPoint y: 130, endPoint x: 205, endPoint y: 134, distance: 57.6
click at [205, 134] on div "Pesquisar 4351" at bounding box center [397, 129] width 393 height 44
type input "CAMPINH"
click at [305, 200] on div "Ocupada Mesa CAMPINHO 2 R$ 32,00" at bounding box center [303, 213] width 204 height 87
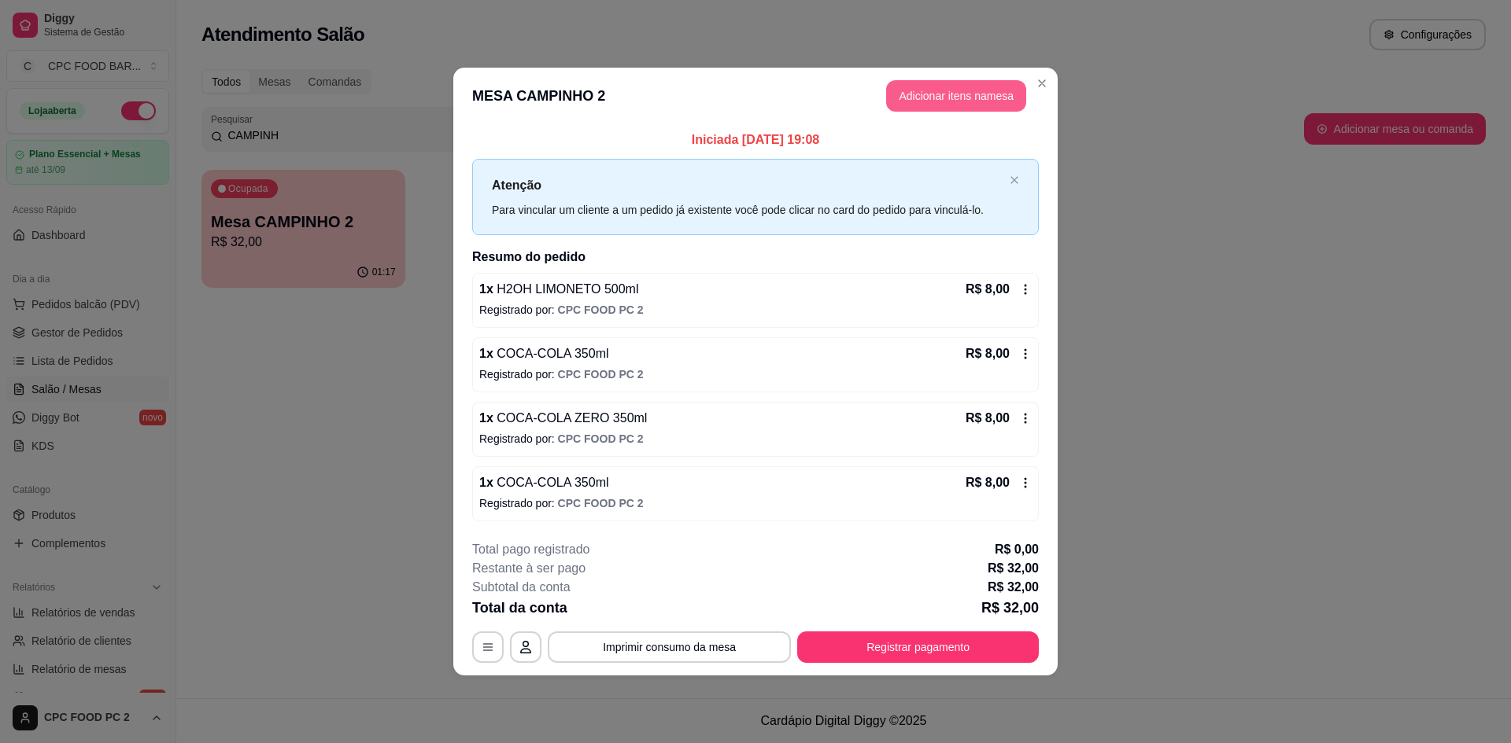
click at [924, 93] on button "Adicionar itens na mesa" at bounding box center [956, 95] width 140 height 31
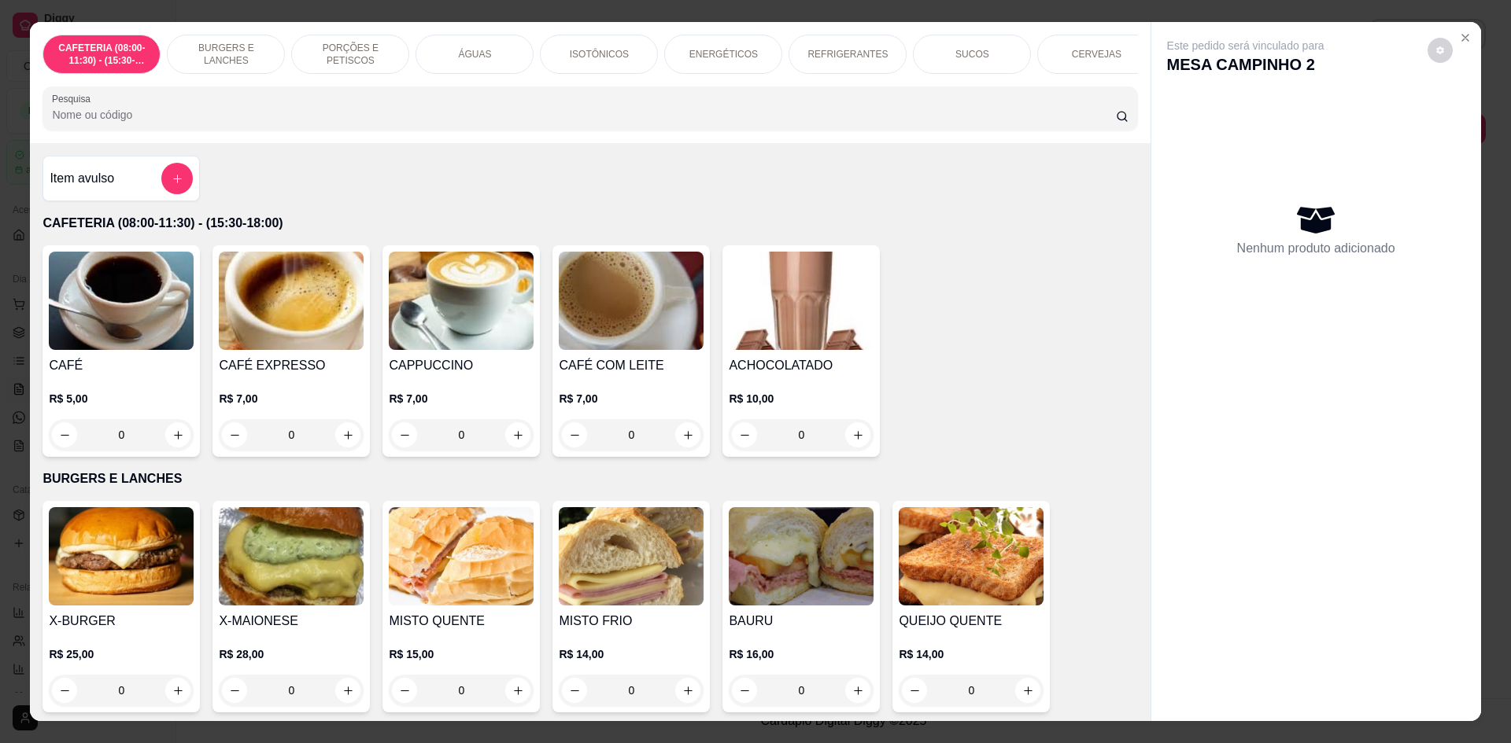
click at [646, 123] on input "Pesquisa" at bounding box center [583, 115] width 1063 height 16
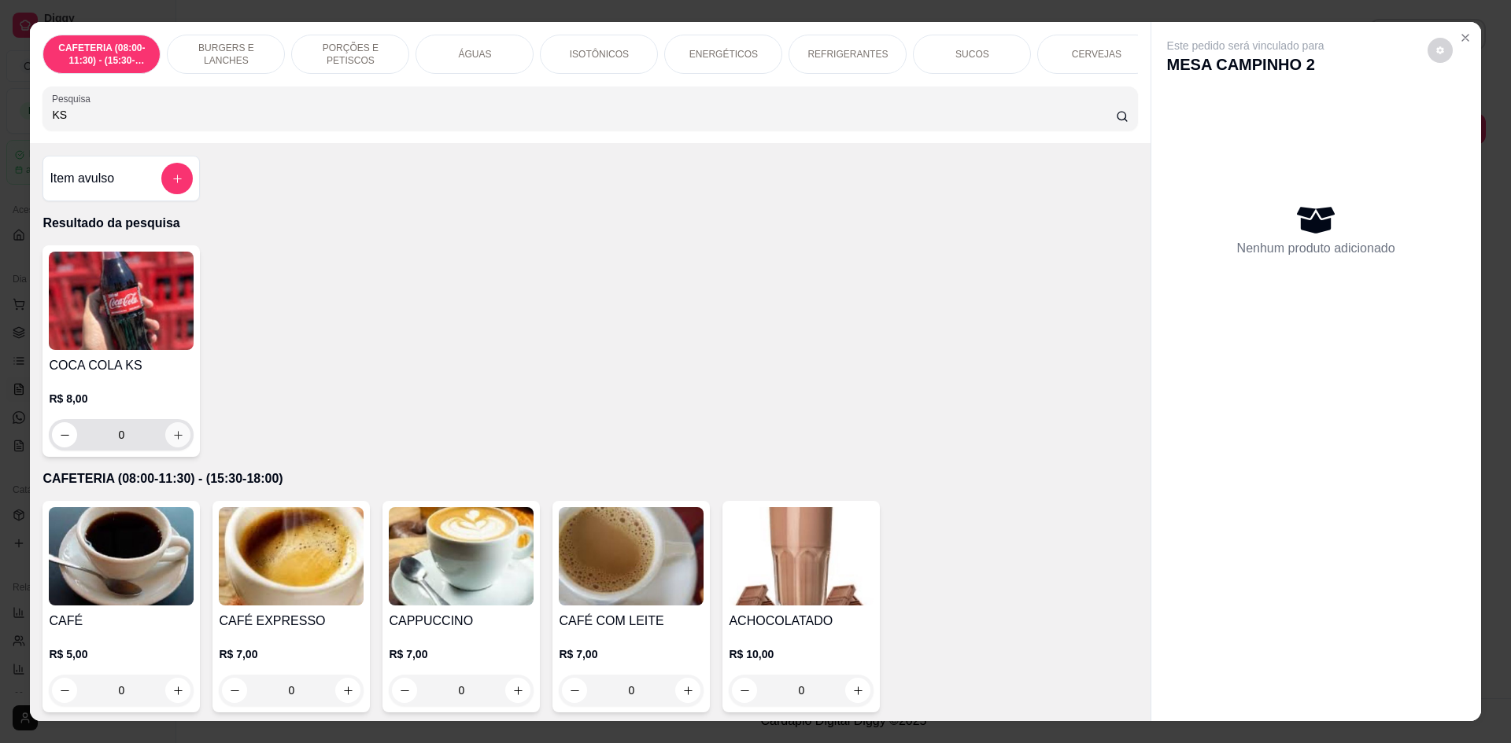
type input "KS"
click at [172, 441] on icon "increase-product-quantity" at bounding box center [178, 436] width 12 height 12
type input "1"
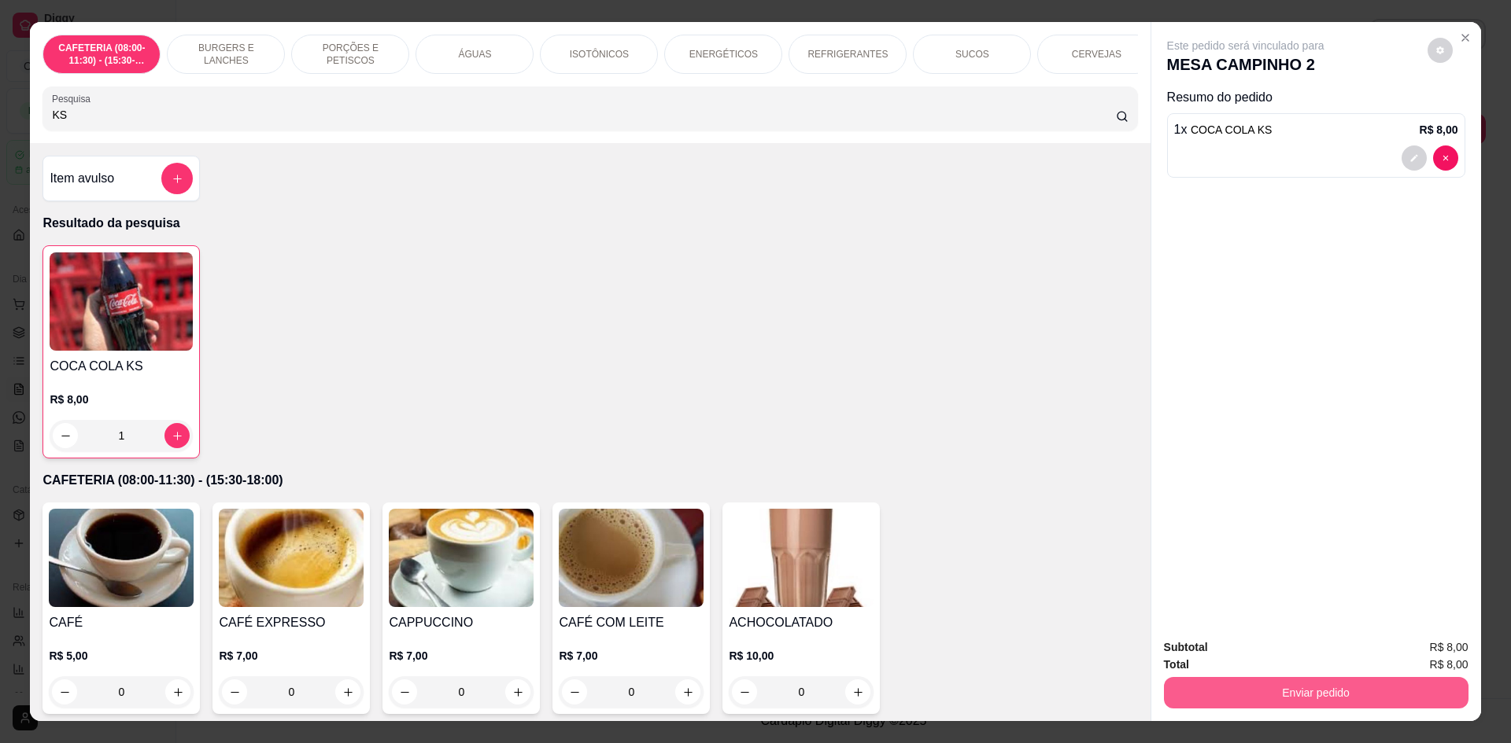
click at [1235, 689] on button "Enviar pedido" at bounding box center [1316, 692] width 304 height 31
click at [1232, 655] on button "Não registrar e enviar pedido" at bounding box center [1264, 655] width 164 height 30
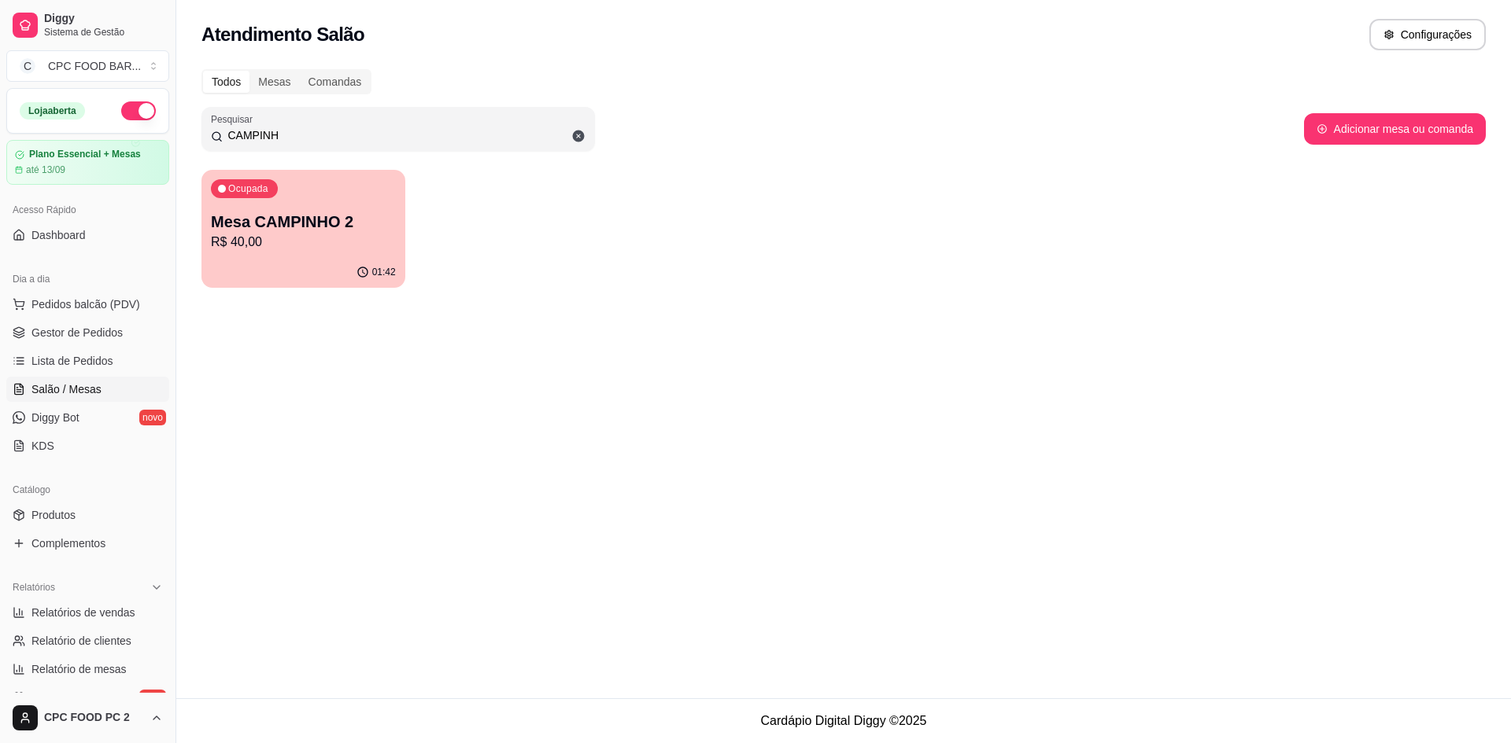
click at [1232, 655] on div "Atendimento Salão Configurações Todos Mesas Comandas Pesquisar CAMPINH Adiciona…" at bounding box center [843, 349] width 1334 height 699
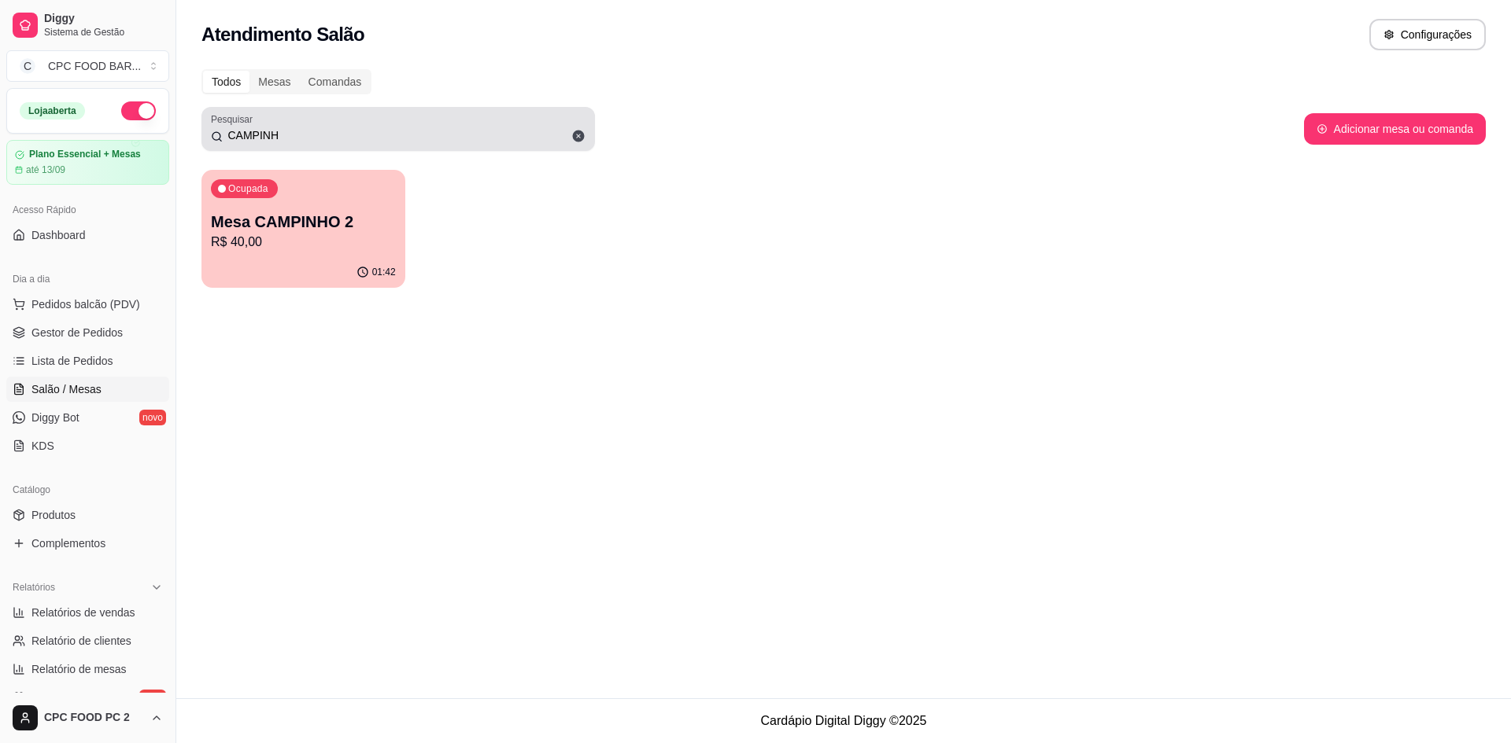
click at [409, 131] on input "CAMPINH" at bounding box center [404, 135] width 363 height 16
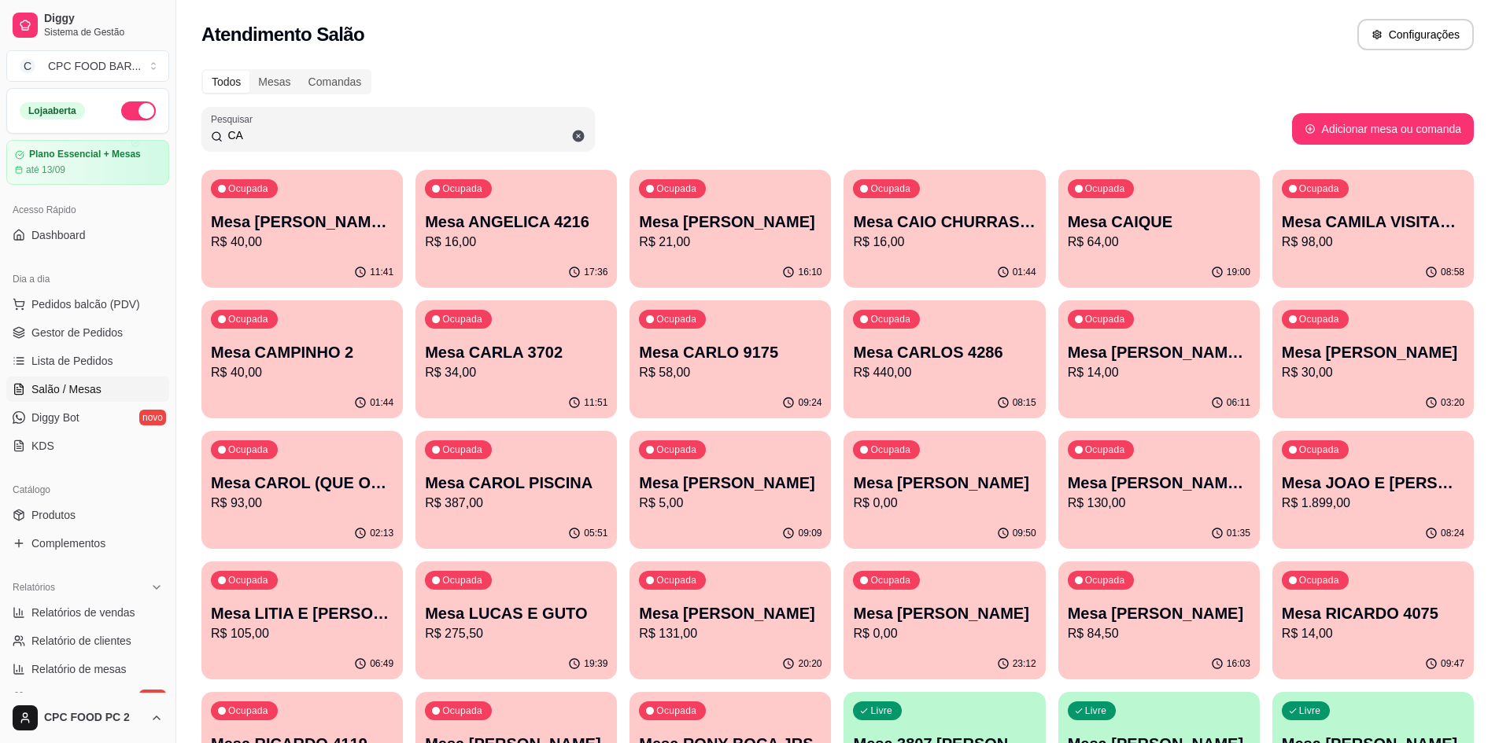
type input "C"
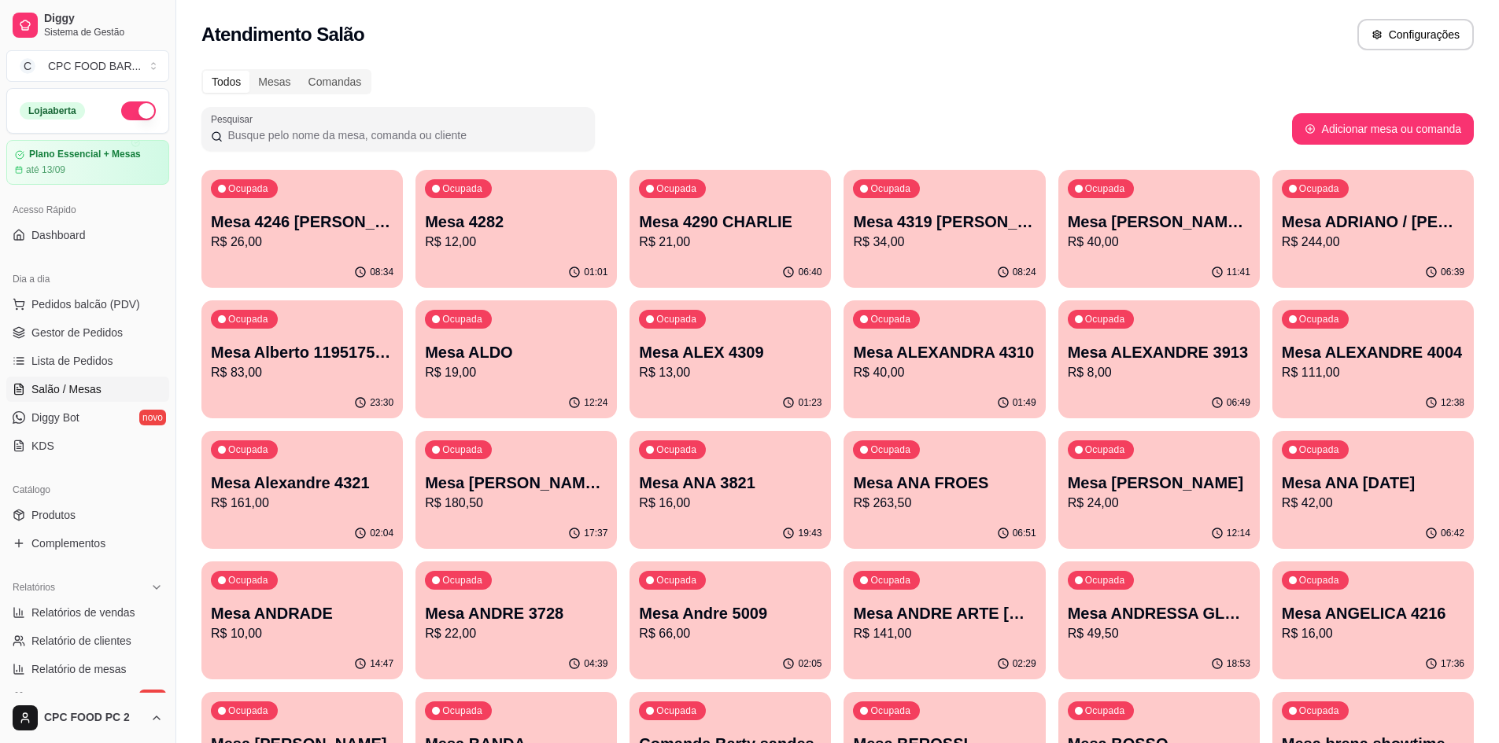
click at [76, 389] on span "Salão / Mesas" at bounding box center [66, 390] width 70 height 16
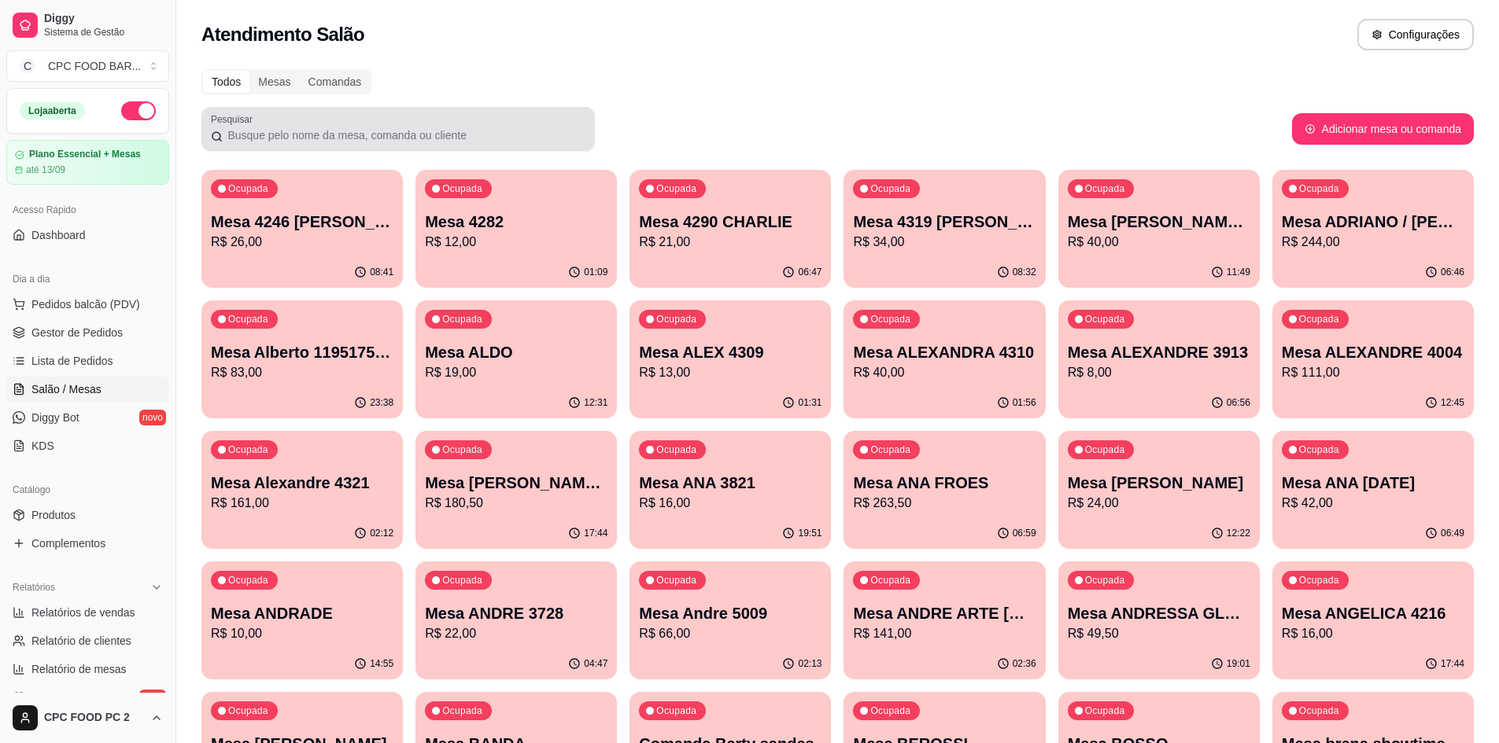
click at [313, 128] on input "Pesquisar" at bounding box center [404, 135] width 363 height 16
click at [311, 127] on div at bounding box center [398, 128] width 374 height 31
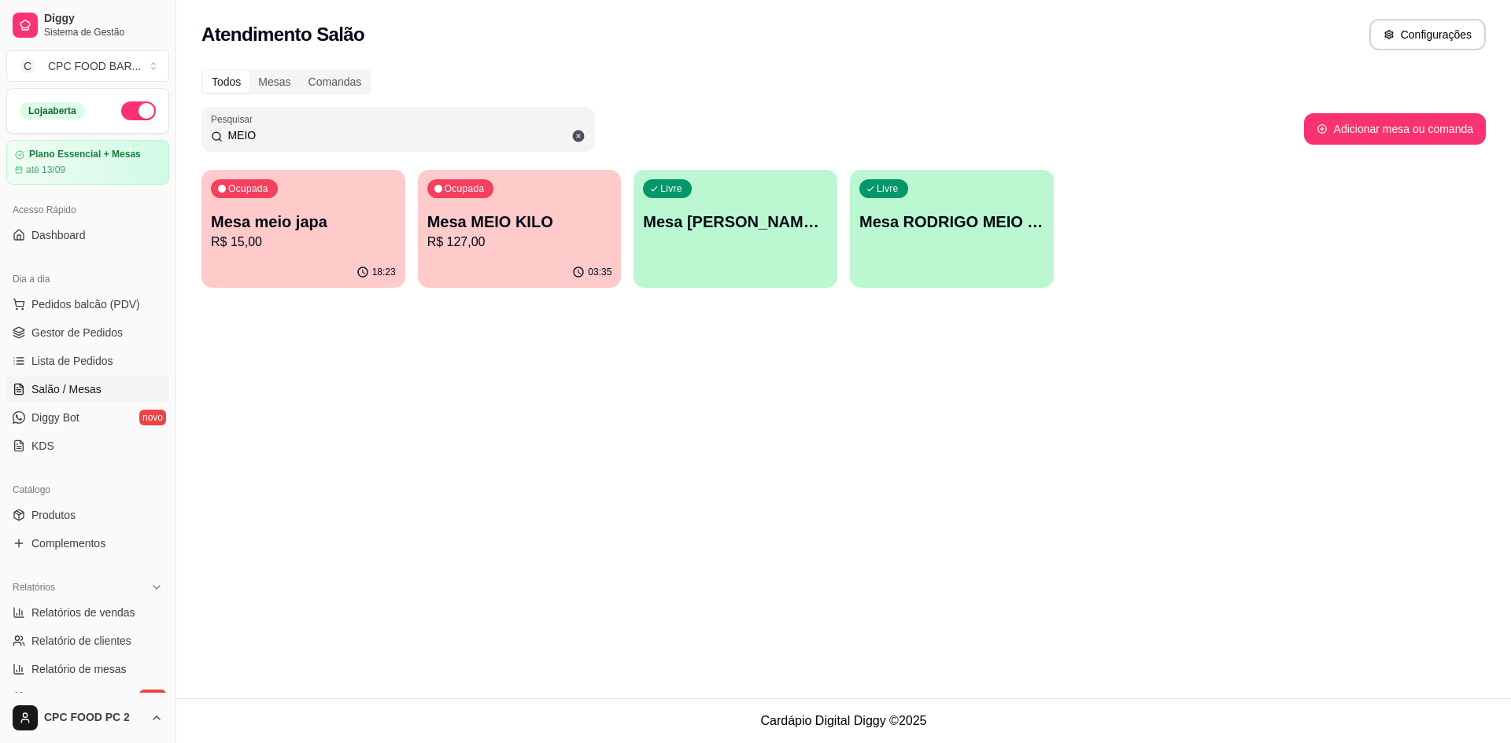
type input "MEIO"
click at [441, 245] on p "R$ 127,00" at bounding box center [519, 242] width 179 height 18
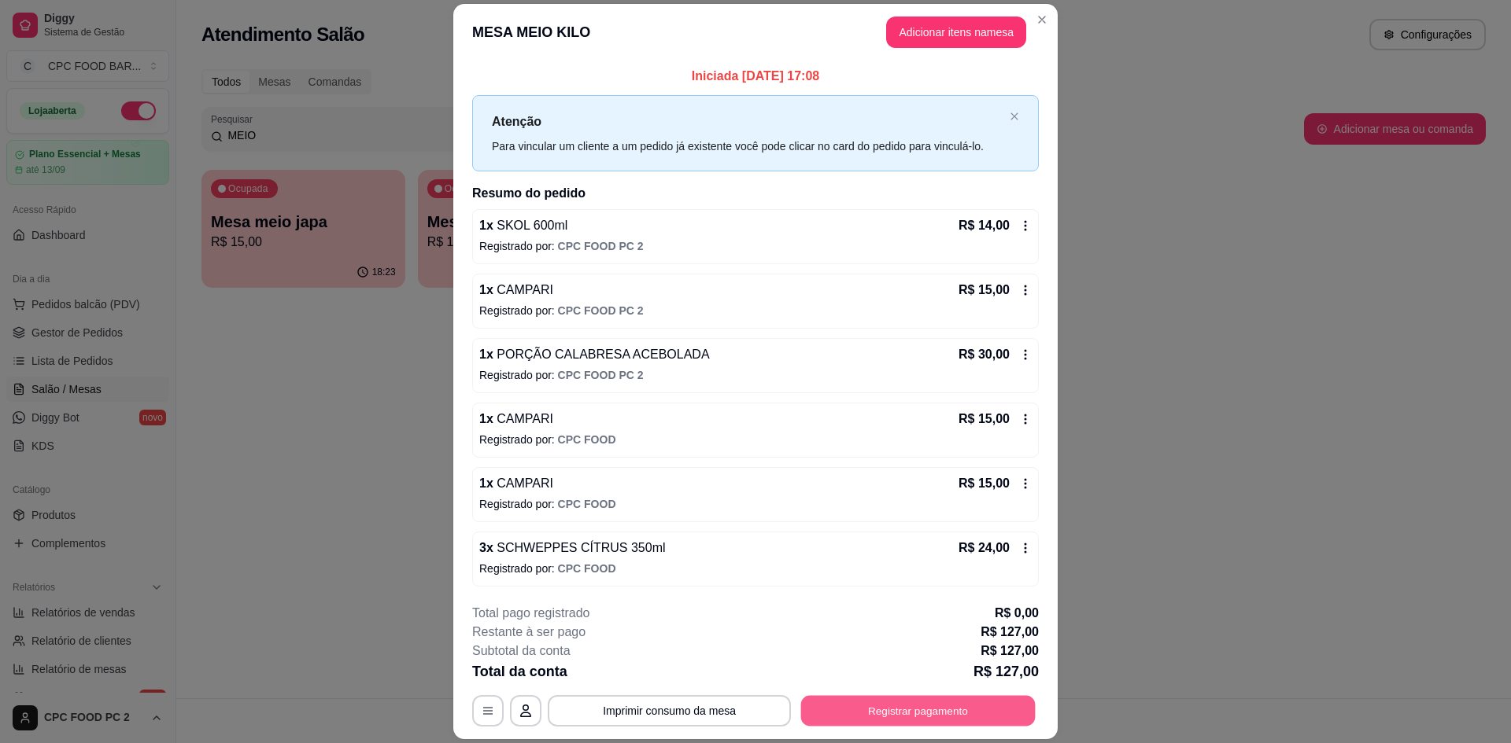
click at [867, 699] on button "Registrar pagamento" at bounding box center [918, 711] width 234 height 31
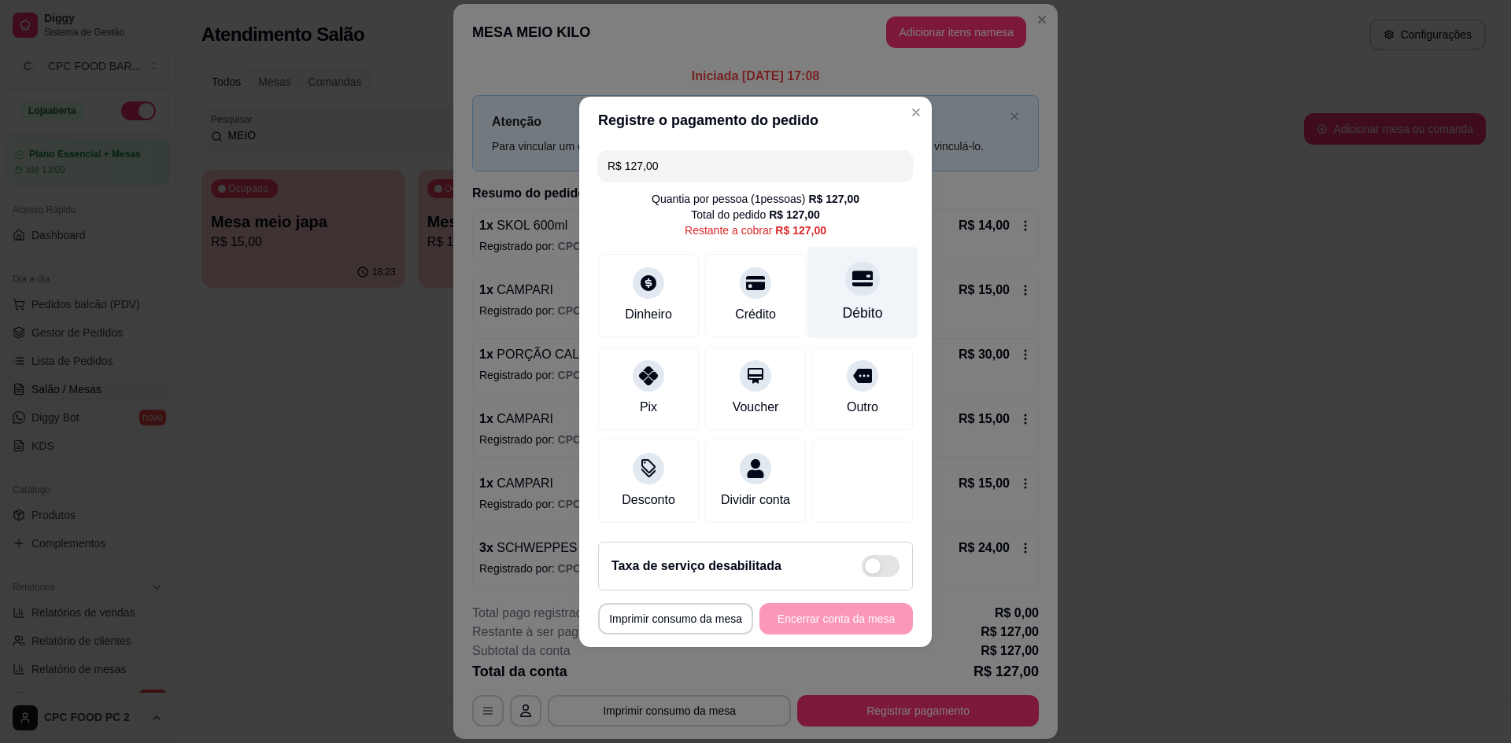
click at [852, 305] on div "Débito" at bounding box center [863, 313] width 40 height 20
type input "R$ 0,00"
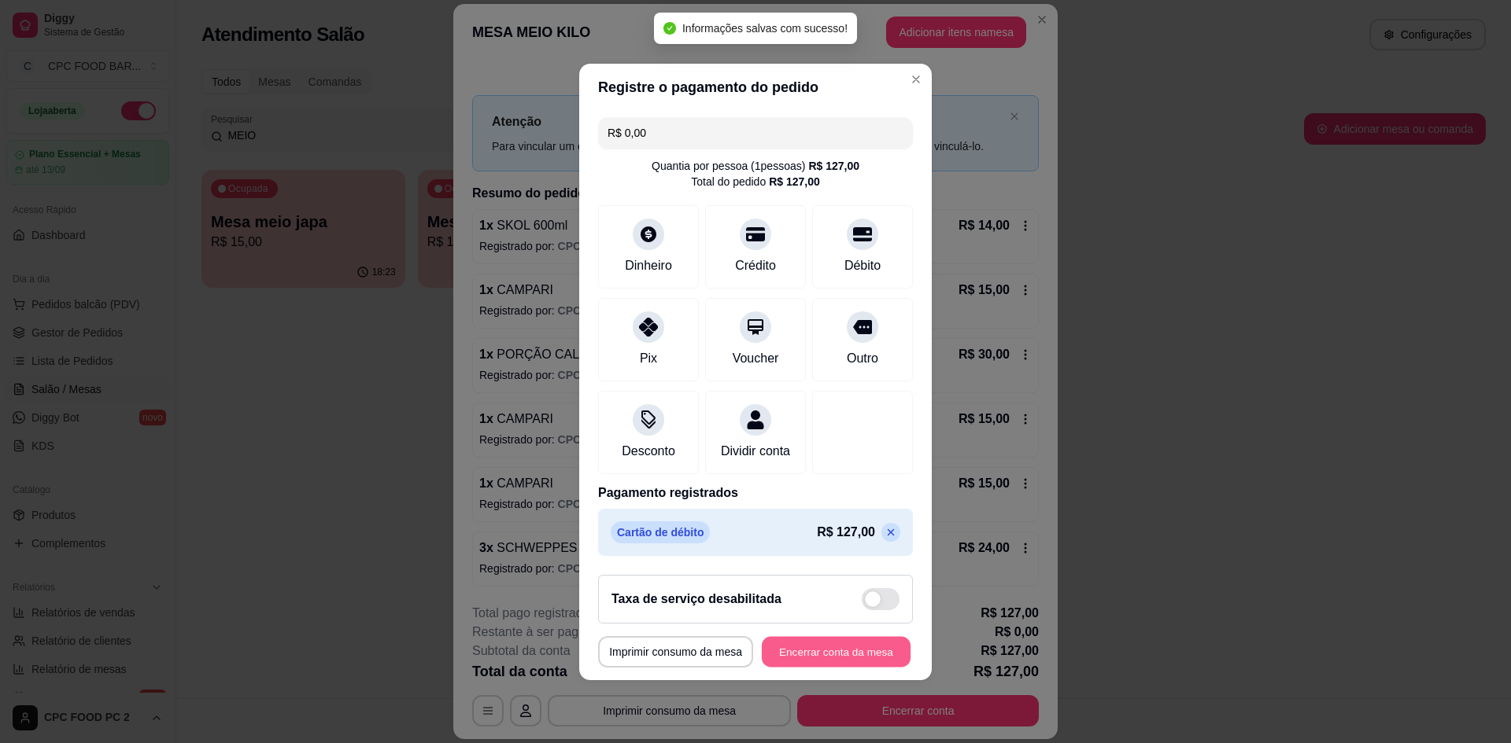
click at [841, 659] on button "Encerrar conta da mesa" at bounding box center [836, 651] width 149 height 31
